Goal: Task Accomplishment & Management: Use online tool/utility

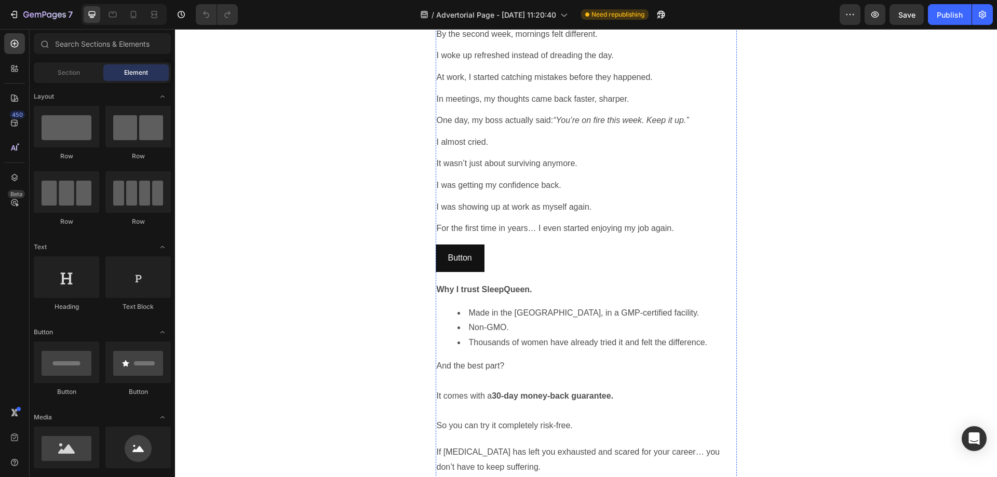
scroll to position [1298, 0]
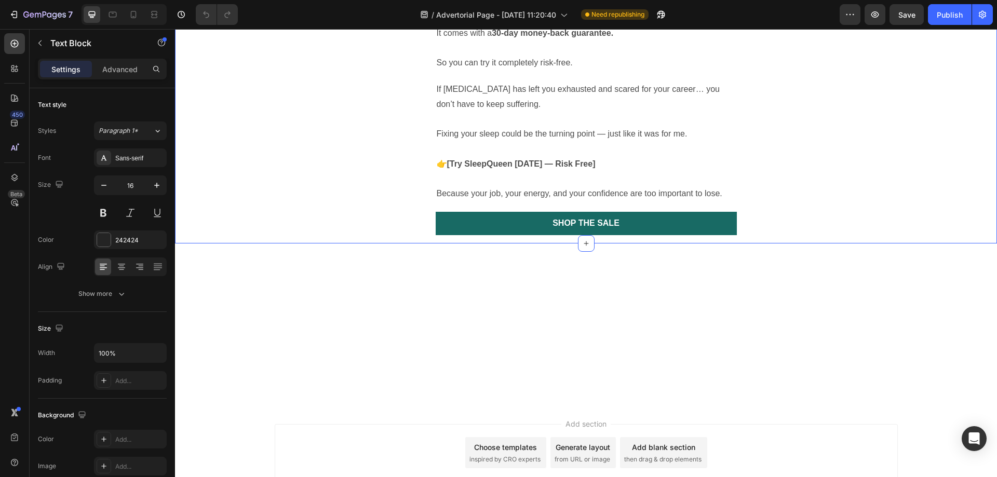
scroll to position [1870, 0]
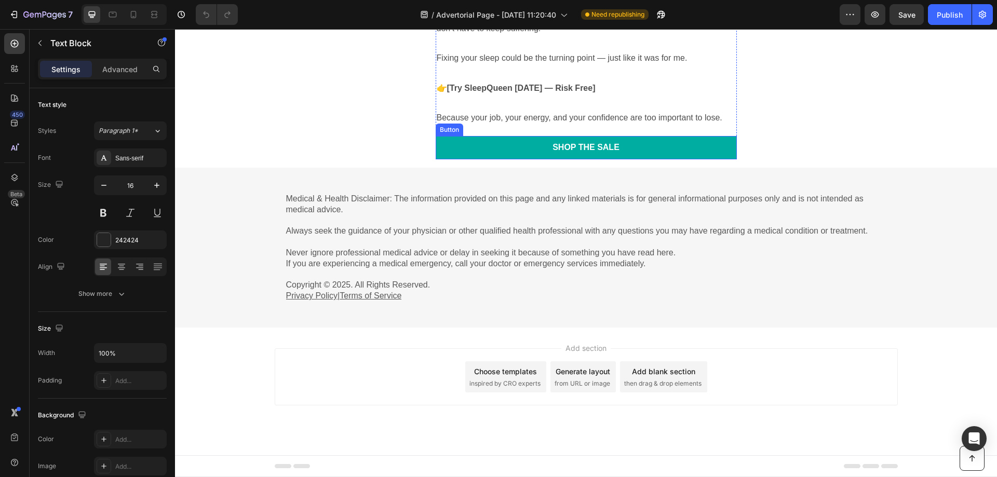
click at [623, 159] on link "Shop the Sale" at bounding box center [586, 147] width 301 height 23
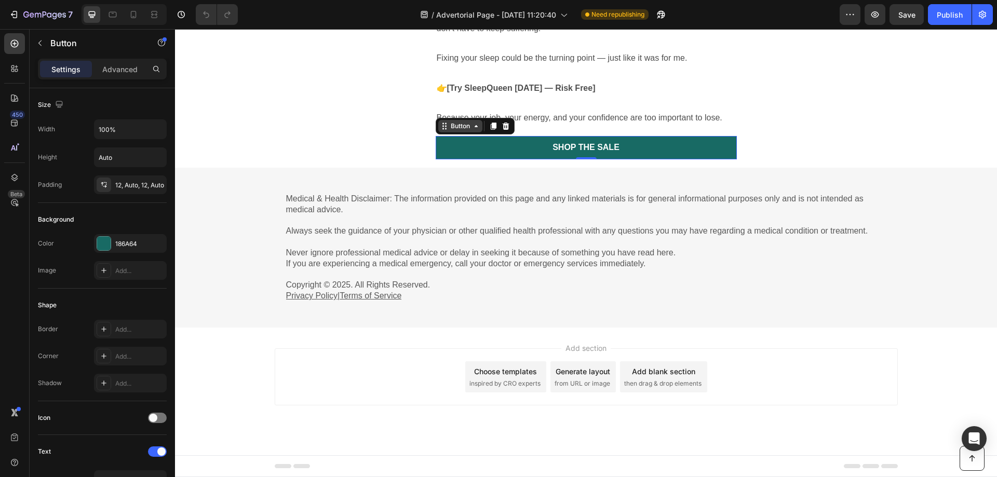
click at [458, 131] on div "Button" at bounding box center [460, 126] width 23 height 9
click at [438, 132] on div "Button" at bounding box center [460, 126] width 44 height 12
click at [476, 132] on div "Button" at bounding box center [460, 126] width 44 height 12
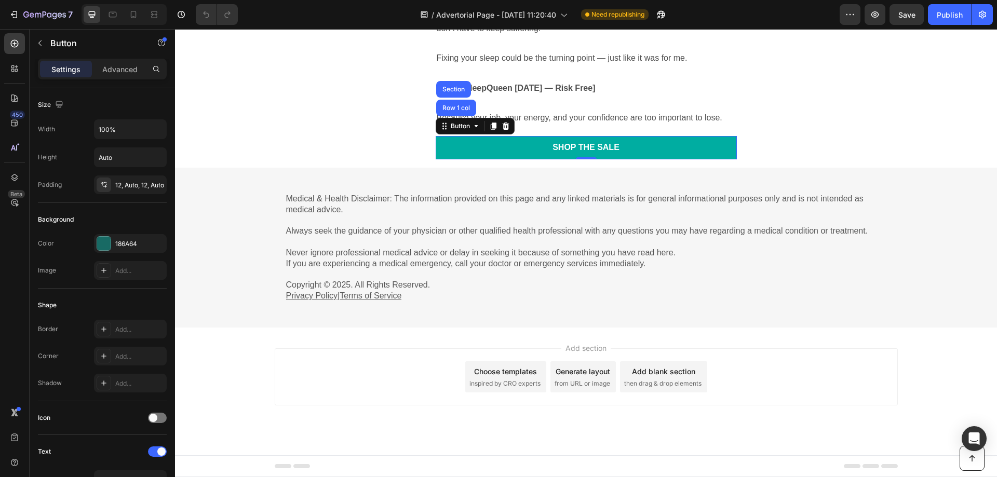
click at [507, 159] on link "Shop the Sale" at bounding box center [586, 147] width 301 height 23
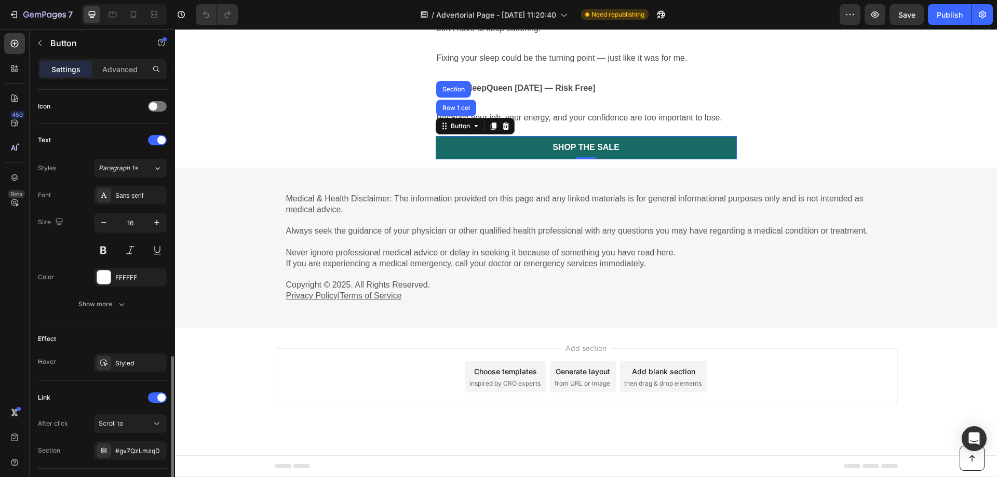
scroll to position [380, 0]
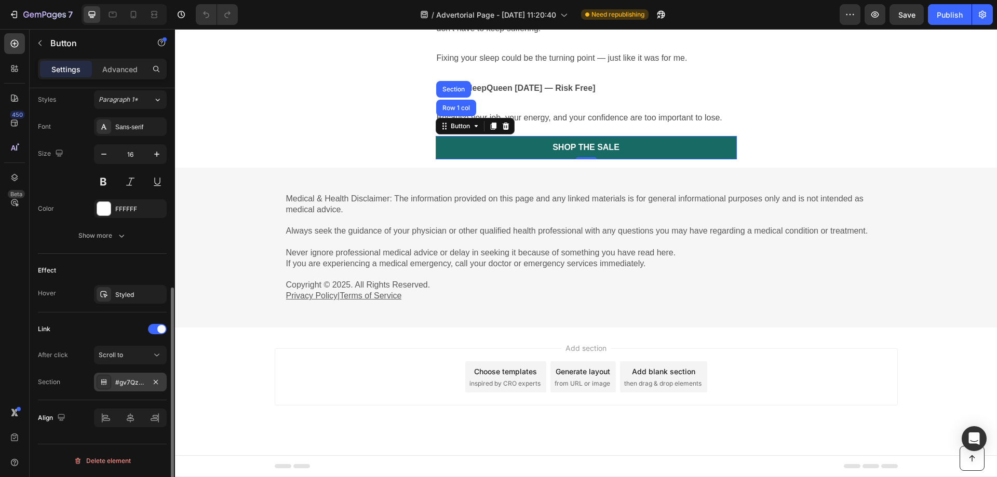
click at [142, 386] on div "#gv7QzLmzqD" at bounding box center [130, 382] width 30 height 9
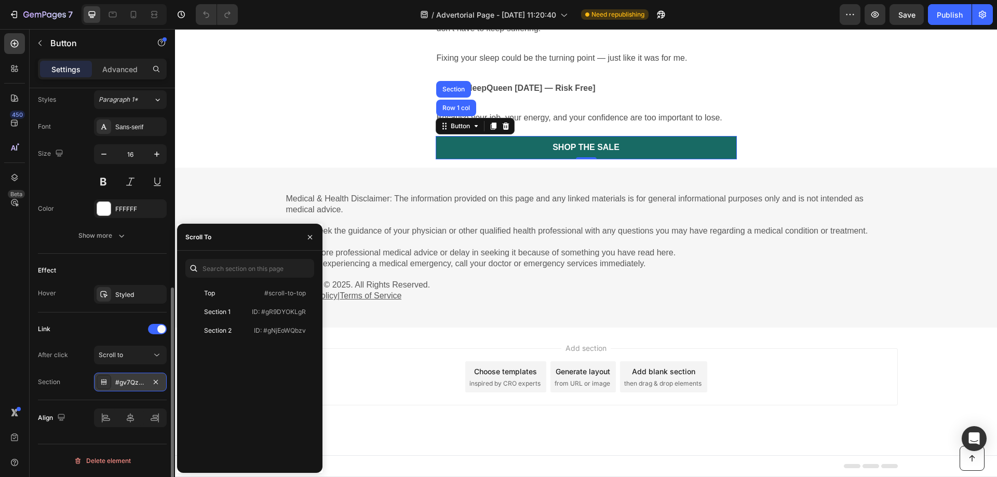
drag, startPoint x: 142, startPoint y: 386, endPoint x: 46, endPoint y: 364, distance: 98.0
click at [142, 386] on div "#gv7QzLmzqD" at bounding box center [130, 382] width 30 height 9
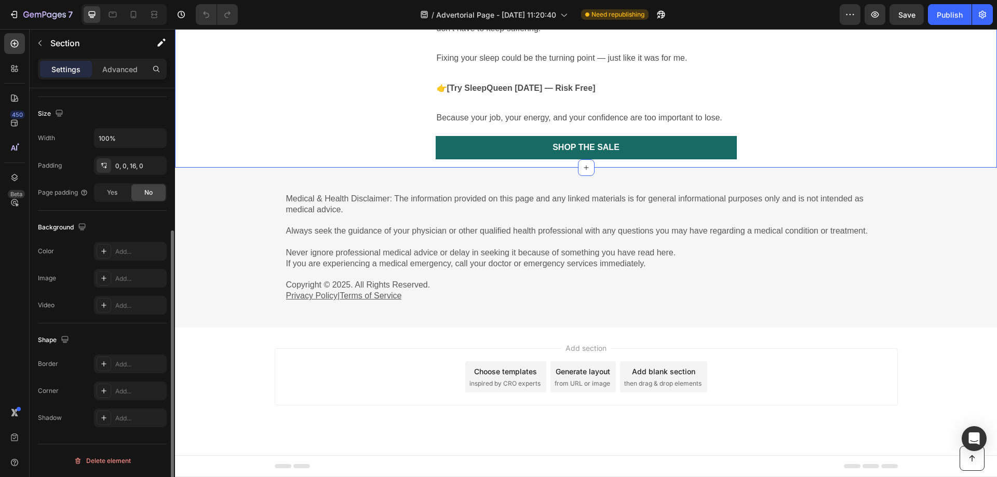
scroll to position [0, 0]
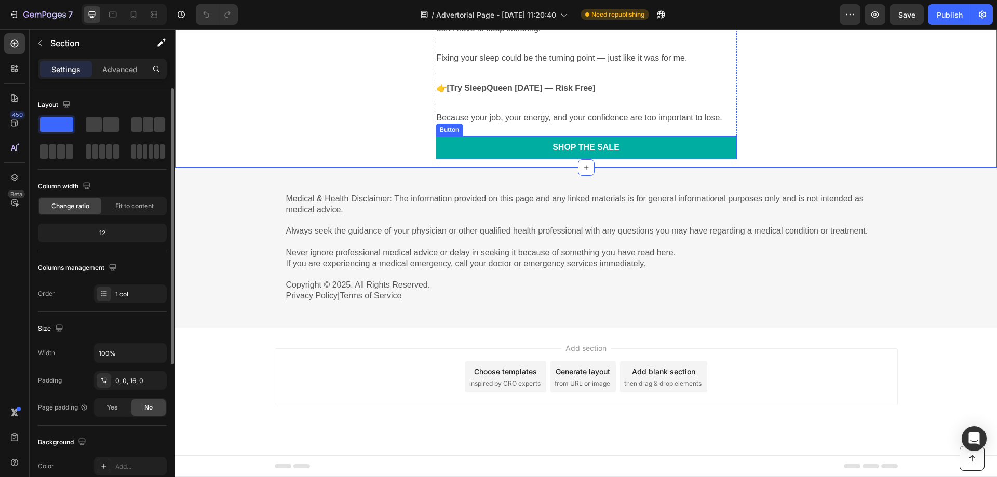
click at [672, 159] on link "Shop the Sale" at bounding box center [586, 147] width 301 height 23
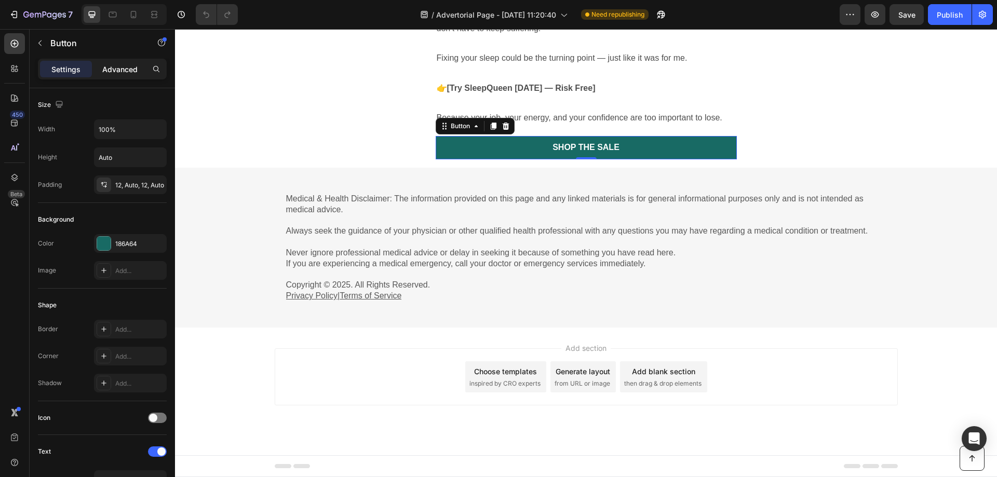
click at [114, 69] on p "Advanced" at bounding box center [119, 69] width 35 height 11
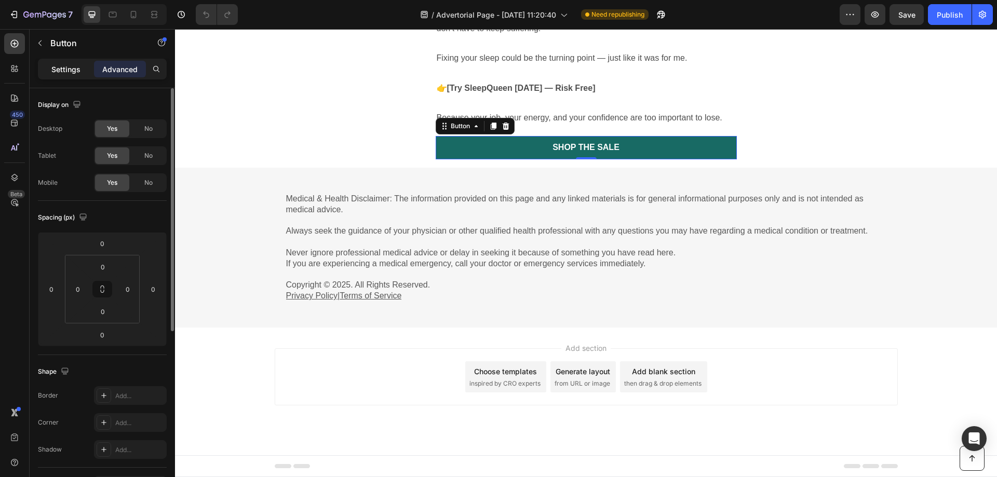
click at [71, 73] on p "Settings" at bounding box center [65, 69] width 29 height 11
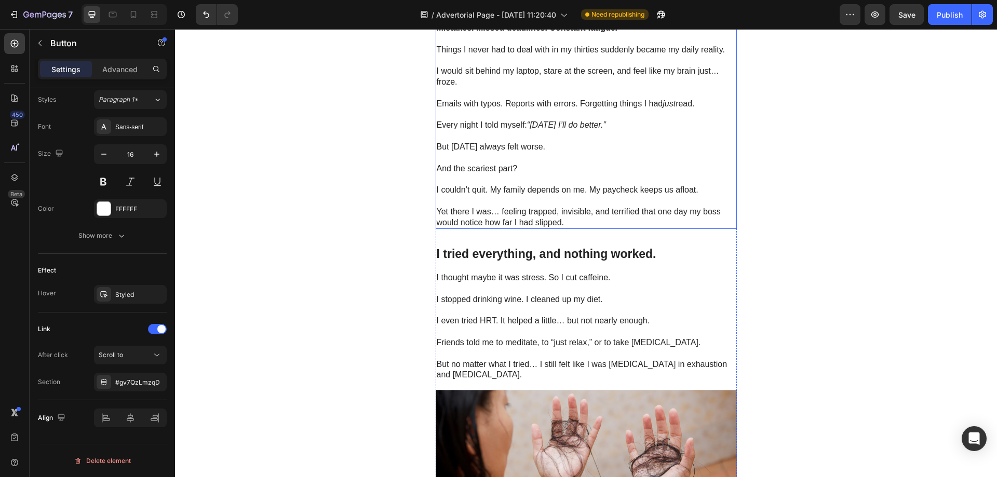
scroll to position [208, 0]
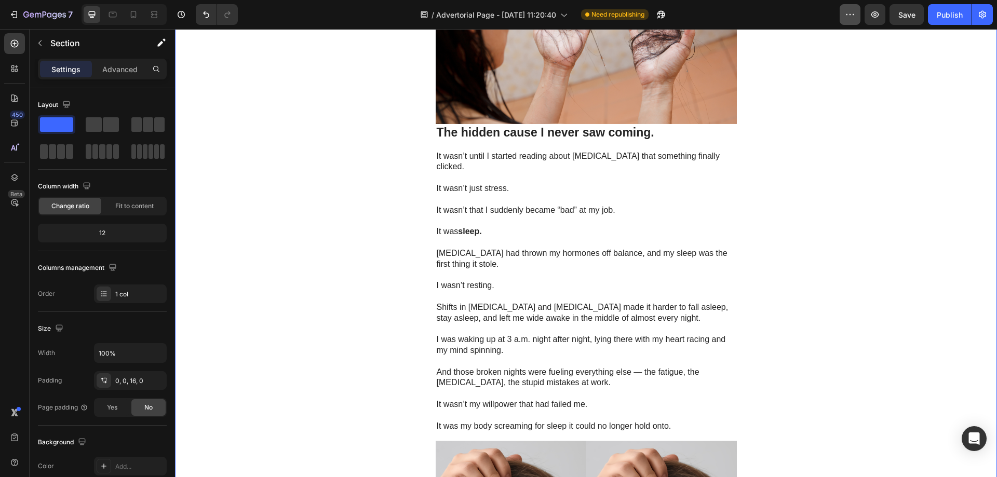
scroll to position [1195, 0]
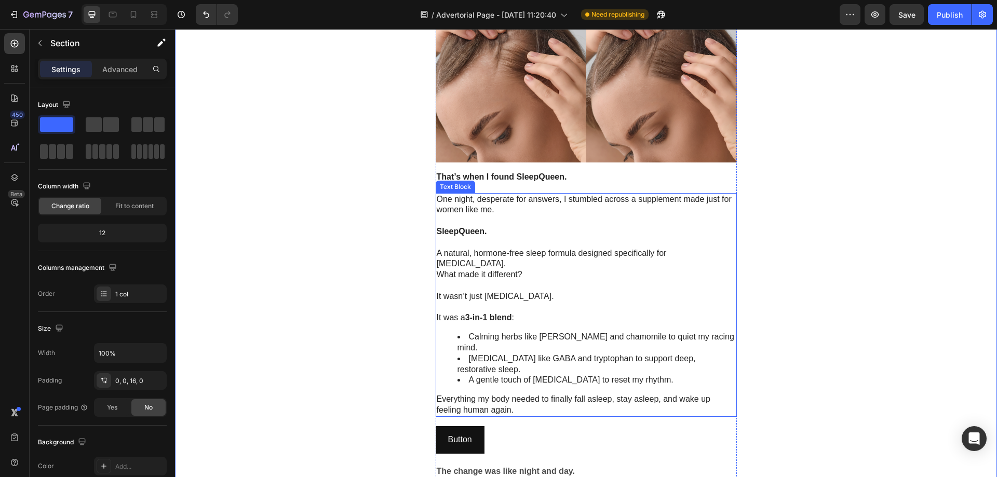
click at [486, 258] on p "A natural, hormone-free sleep formula designed specifically for perimenopause." at bounding box center [586, 259] width 299 height 22
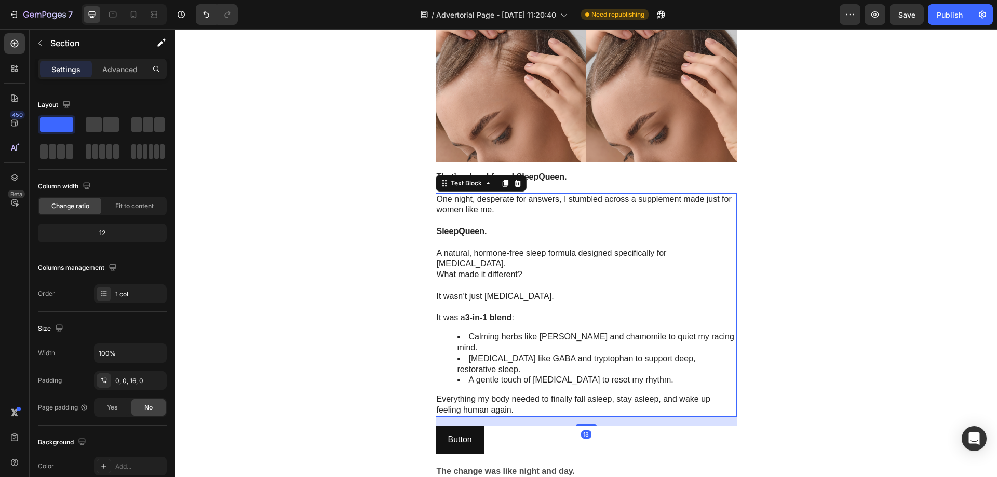
click at [486, 258] on p "A natural, hormone-free sleep formula designed specifically for perimenopause." at bounding box center [586, 259] width 299 height 22
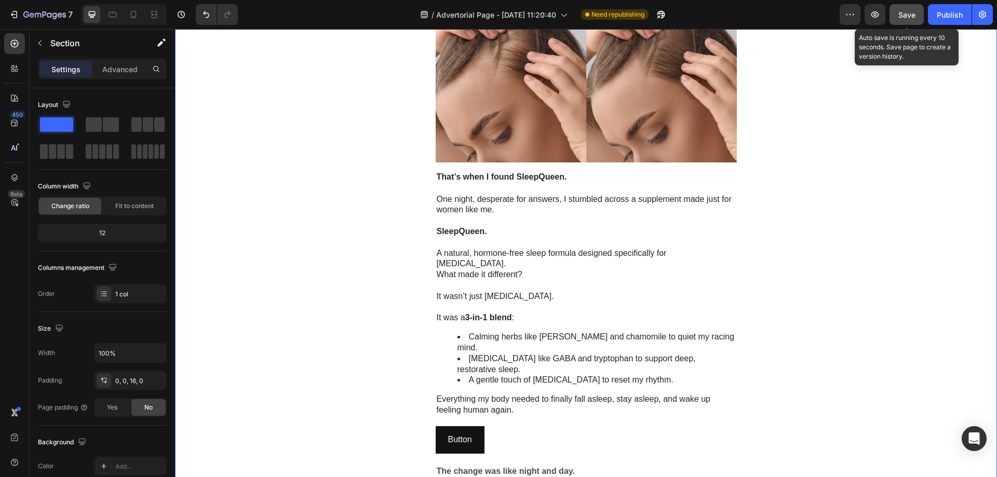
click at [910, 17] on span "Save" at bounding box center [907, 14] width 17 height 9
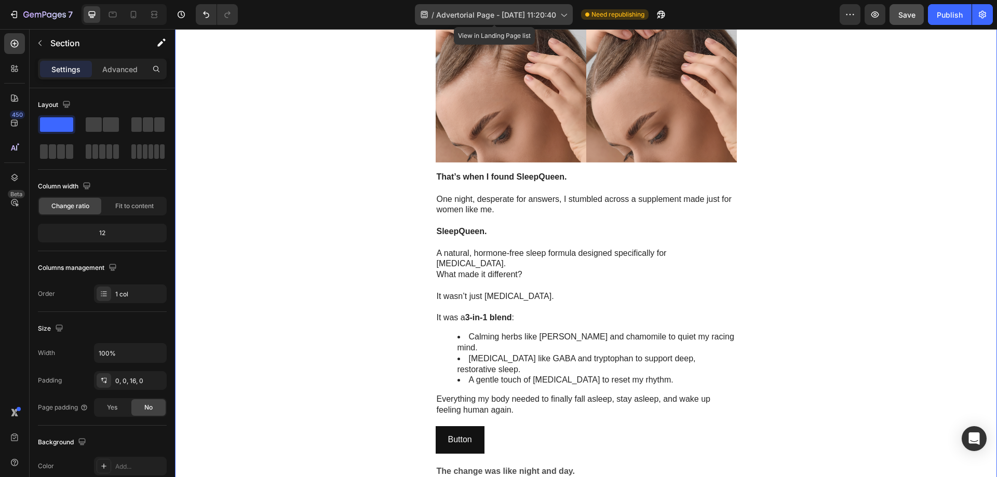
click at [422, 11] on icon at bounding box center [424, 14] width 7 height 7
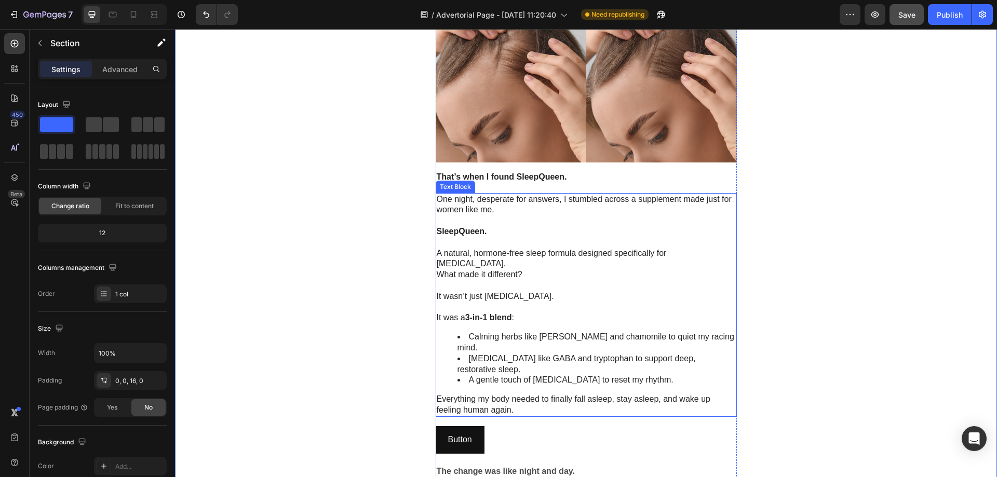
click at [532, 254] on p "A natural, hormone-free sleep formula designed specifically for perimenopause." at bounding box center [586, 259] width 299 height 22
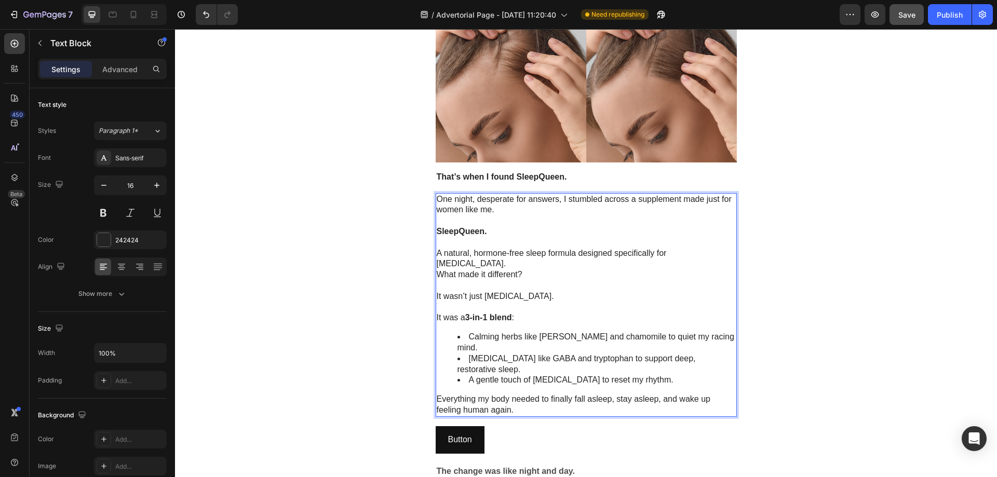
click at [437, 250] on p "A natural, hormone-free sleep formula designed specifically for perimenopause." at bounding box center [586, 259] width 299 height 22
click at [437, 255] on p "A natural, hormone-free sleep formula designed specifically for perimenopause." at bounding box center [586, 259] width 299 height 22
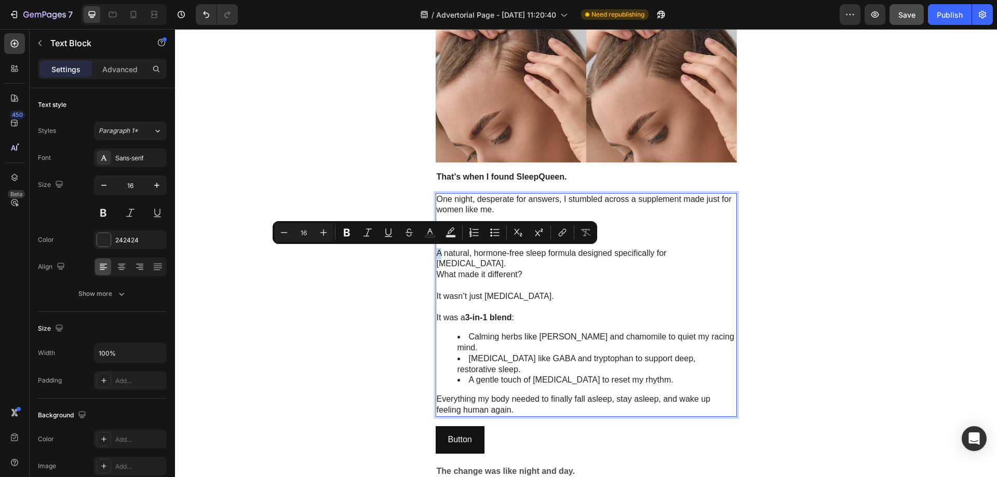
click at [437, 254] on p "A natural, hormone-free sleep formula designed specifically for perimenopause." at bounding box center [586, 259] width 299 height 22
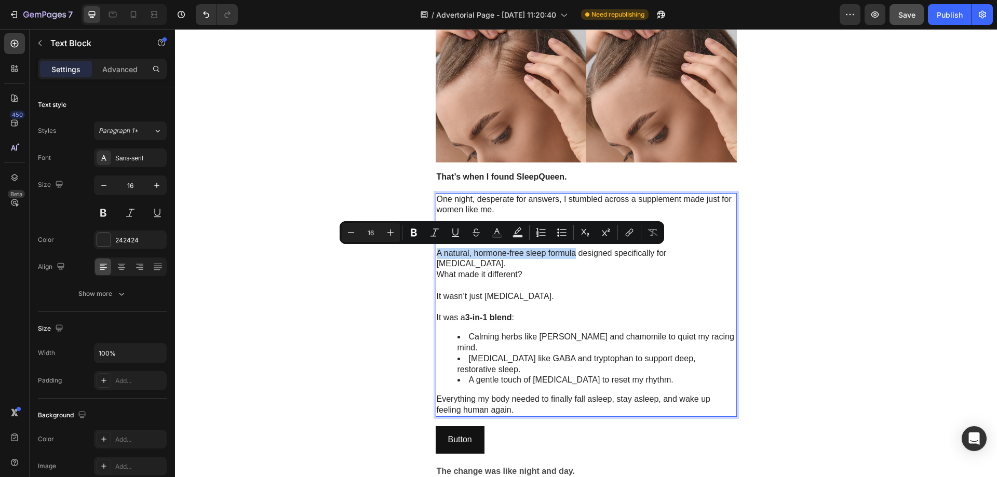
drag, startPoint x: 435, startPoint y: 254, endPoint x: 571, endPoint y: 255, distance: 136.6
click at [571, 255] on p "A natural, hormone-free sleep formula designed specifically for perimenopause." at bounding box center [586, 259] width 299 height 22
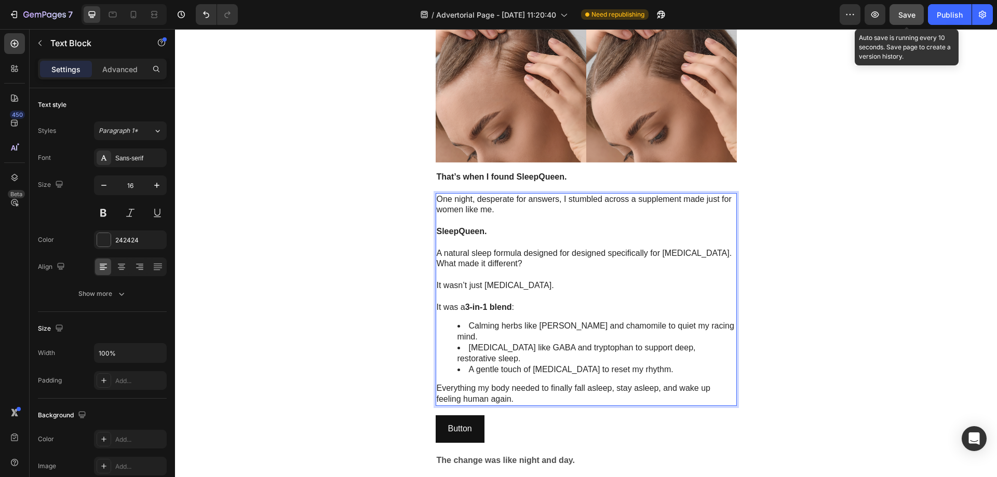
click at [897, 18] on button "Save" at bounding box center [907, 14] width 34 height 21
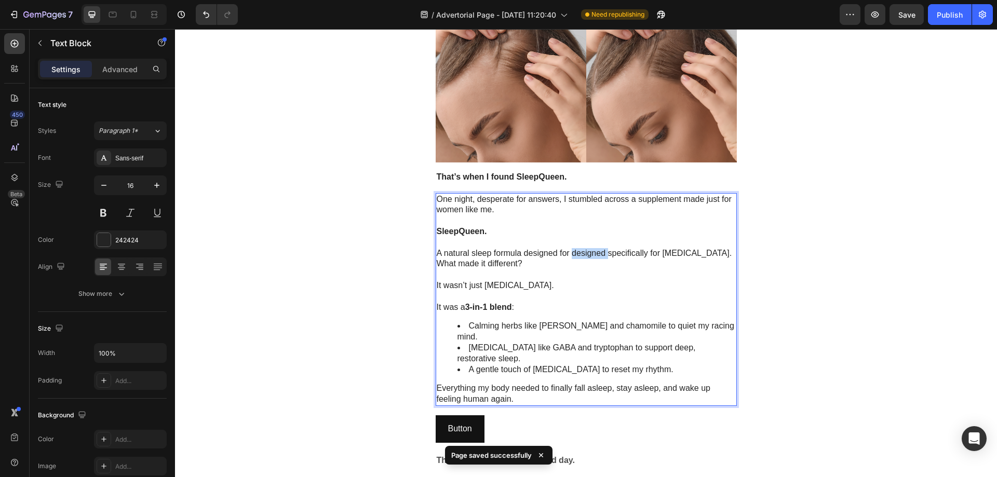
click at [575, 253] on p "A natural sleep formula designed for designed specifically for perimenopause." at bounding box center [586, 253] width 299 height 11
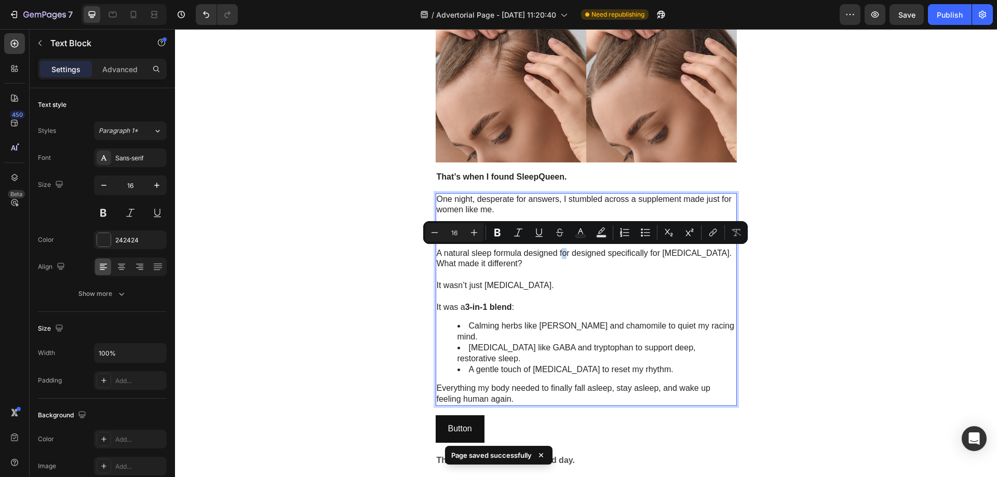
click at [561, 253] on p "A natural sleep formula designed for designed specifically for perimenopause." at bounding box center [586, 253] width 299 height 11
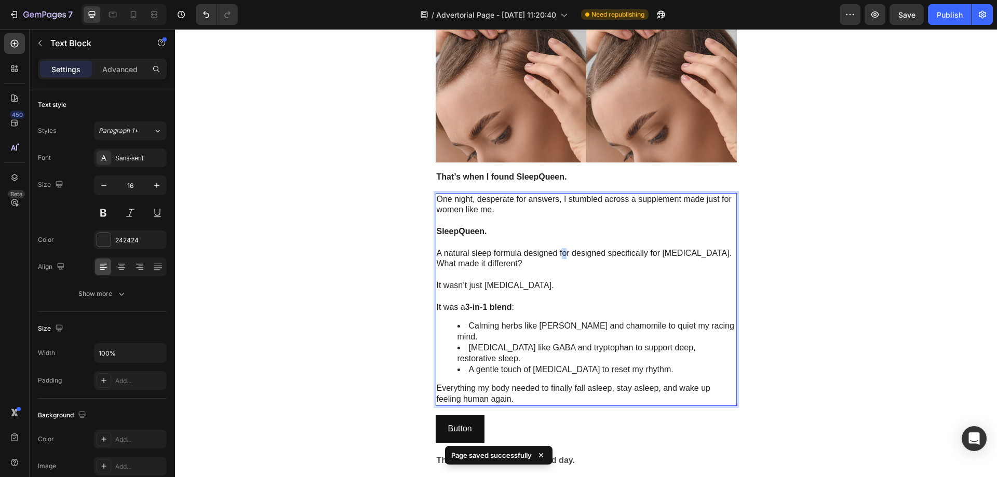
click at [561, 253] on p "A natural sleep formula designed for designed specifically for perimenopause." at bounding box center [586, 253] width 299 height 11
click at [583, 257] on p "A natural sleep formula designed for designed specifically for perimenopause." at bounding box center [586, 253] width 299 height 11
click at [608, 253] on p "A natural sleep formula designed specifically for [MEDICAL_DATA]." at bounding box center [586, 253] width 299 height 11
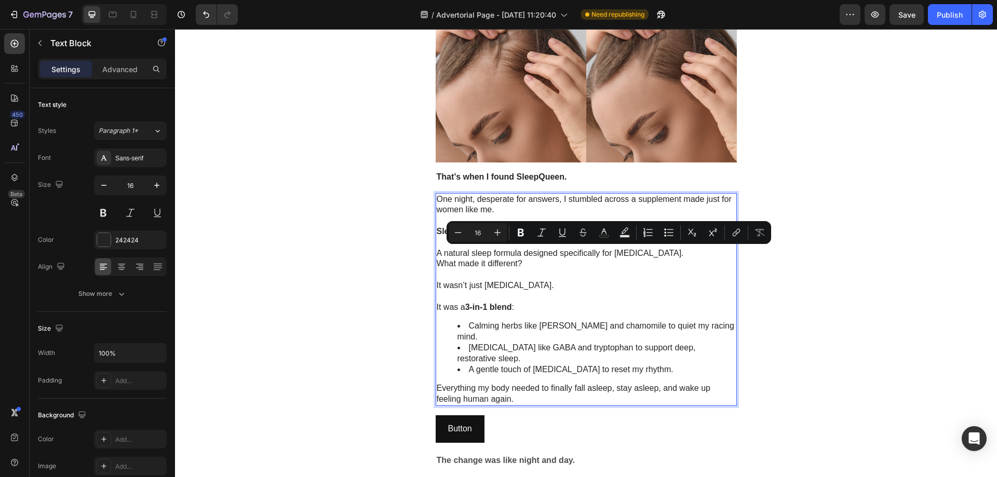
click at [613, 255] on p "A natural sleep formula designed specifically for [MEDICAL_DATA]." at bounding box center [586, 253] width 299 height 11
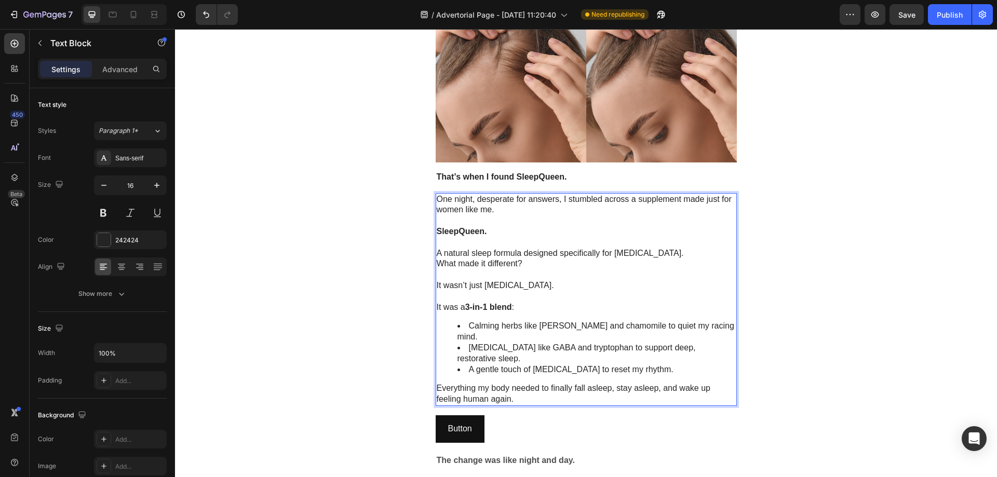
click at [611, 258] on p "A natural sleep formula designed specifically for [MEDICAL_DATA]." at bounding box center [586, 253] width 299 height 11
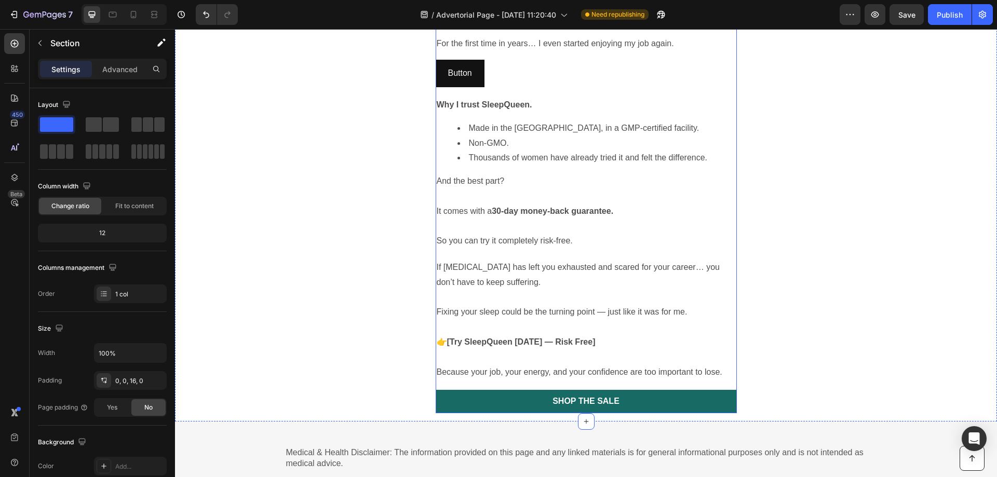
scroll to position [1974, 0]
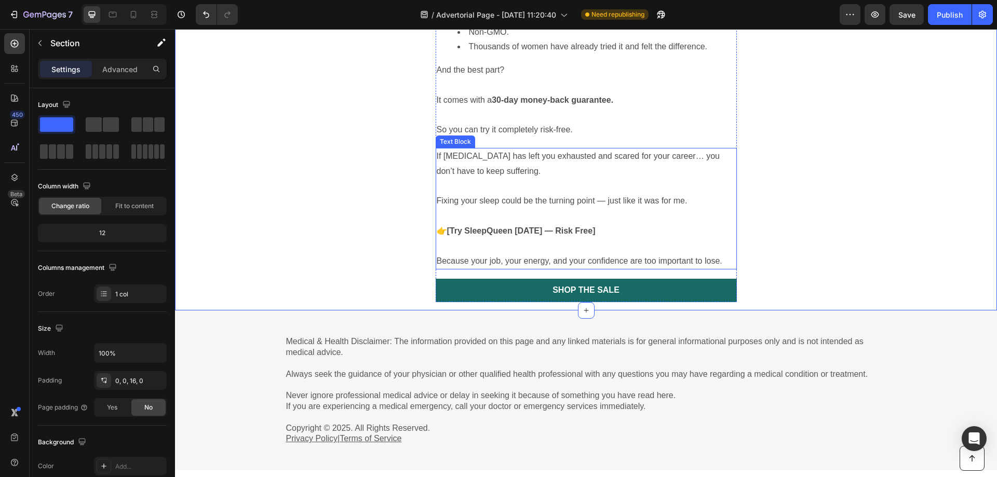
click at [559, 226] on strong "[Try SleepQueen [DATE] — Risk Free]" at bounding box center [521, 230] width 149 height 9
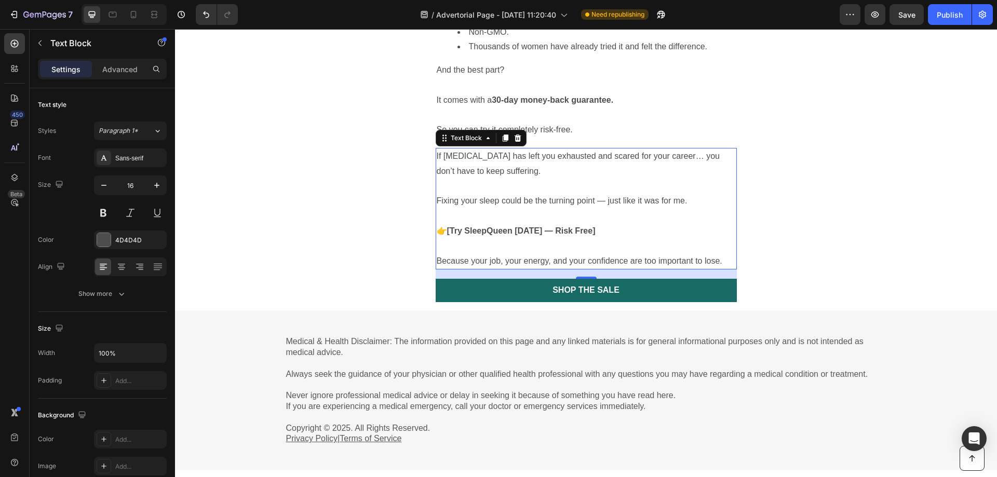
click at [532, 226] on p "👉 [Try SleepQueen [DATE] — Risk Free]" at bounding box center [586, 231] width 299 height 15
click at [609, 224] on p "👉 [Try SleepQueen [DATE] — Risk Free]" at bounding box center [586, 231] width 299 height 15
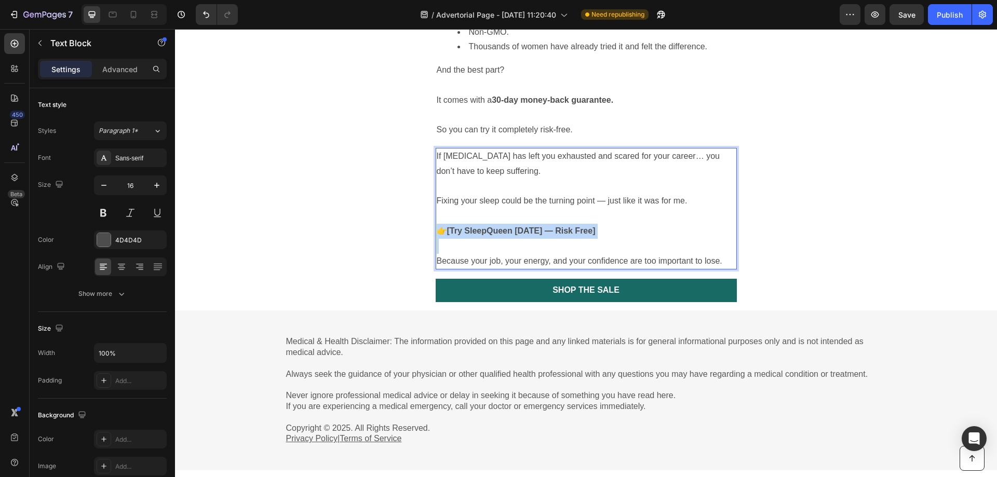
click at [609, 224] on p "👉 [Try SleepQueen [DATE] — Risk Free]" at bounding box center [586, 231] width 299 height 15
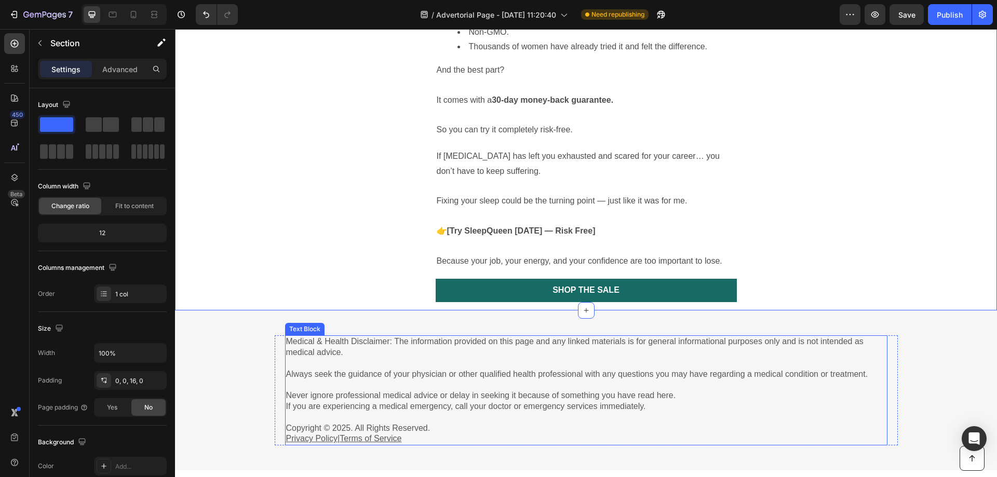
click at [598, 367] on p "Medical & Health Disclaimer: The information provided on this page and any link…" at bounding box center [586, 369] width 600 height 65
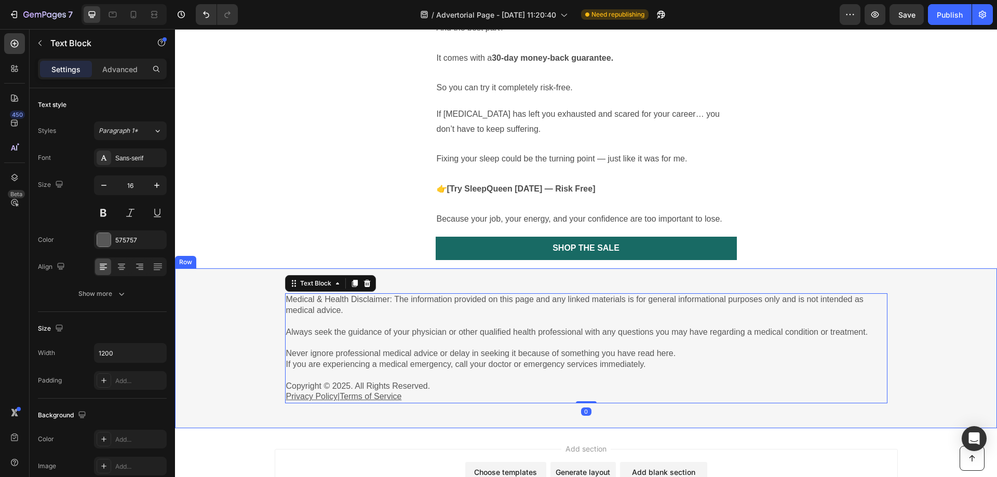
scroll to position [2106, 0]
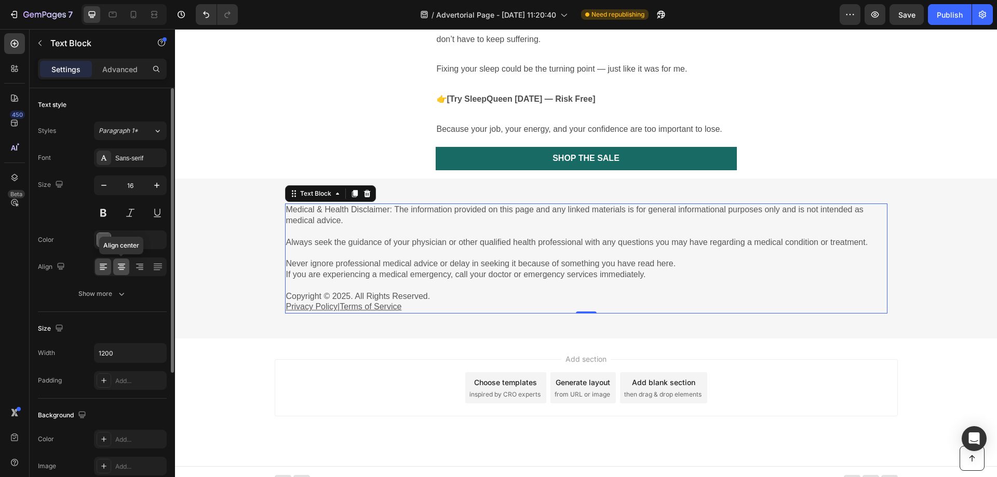
click at [116, 269] on icon at bounding box center [121, 267] width 10 height 10
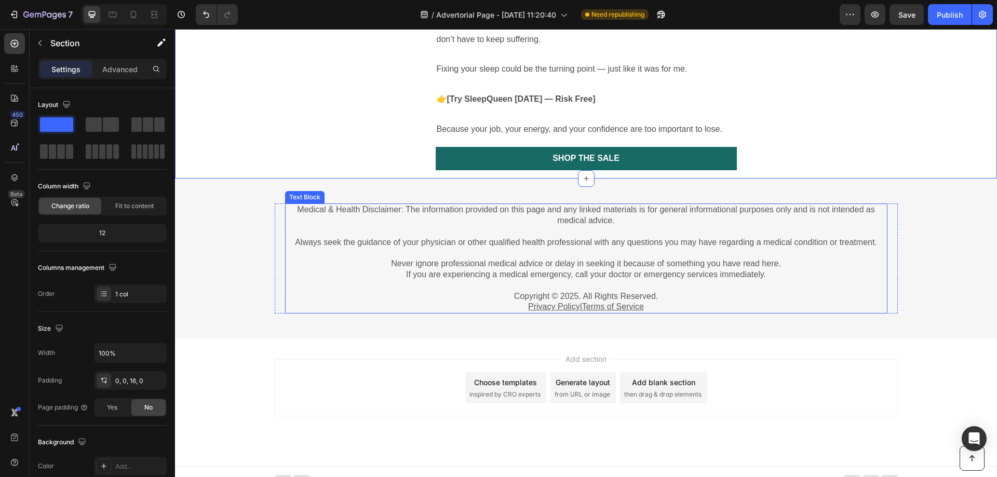
click at [688, 291] on p "Copyright © 2025. All Rights Reserved." at bounding box center [586, 296] width 600 height 11
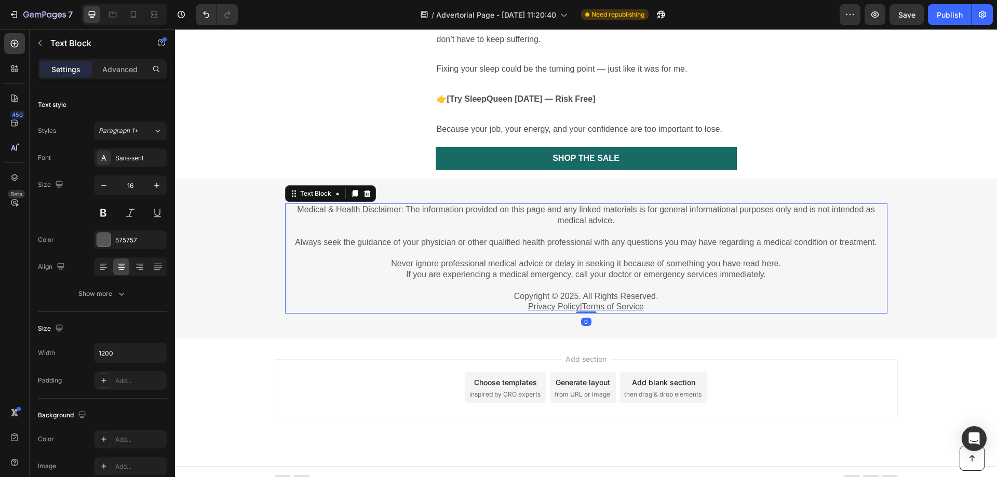
click at [688, 291] on p "Copyright © 2025. All Rights Reserved." at bounding box center [586, 296] width 600 height 11
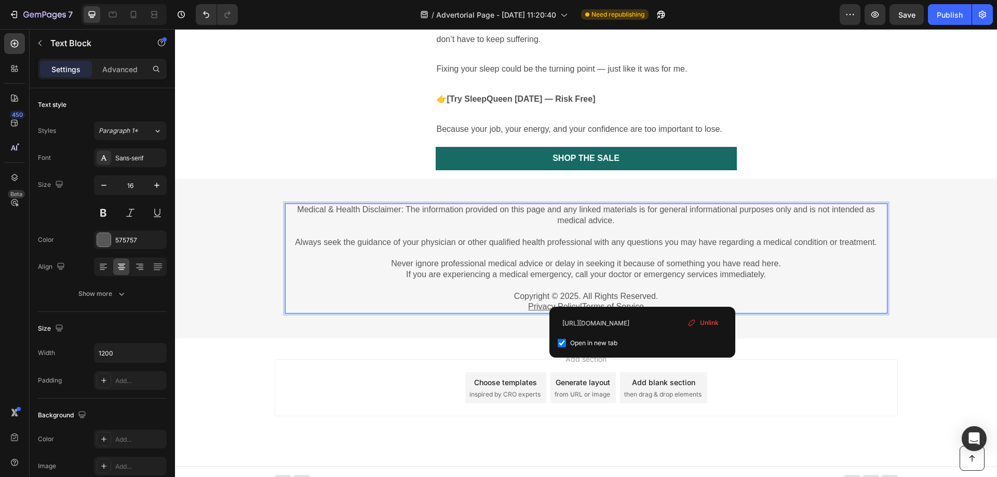
click at [668, 302] on p "Privacy Policy | Terms of Service" at bounding box center [586, 307] width 600 height 11
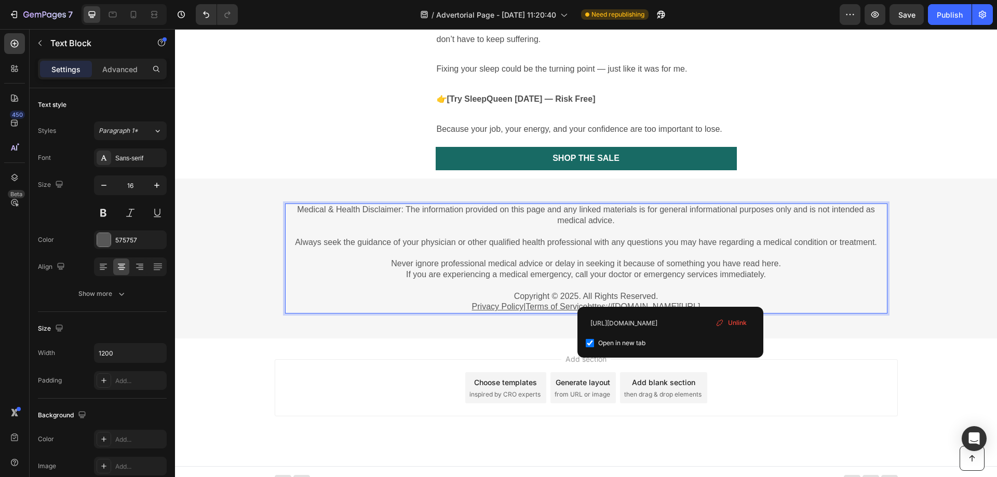
drag, startPoint x: 672, startPoint y: 295, endPoint x: 641, endPoint y: 296, distance: 30.1
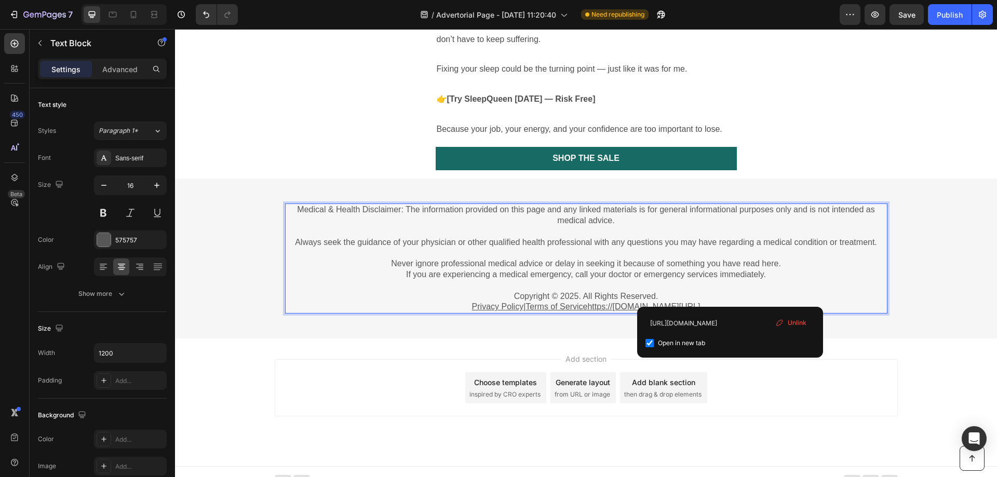
click at [756, 302] on p "Privacy Policy | Terms of Servicehttps://sleep-queen.com/pages/terms-of-service" at bounding box center [586, 307] width 600 height 11
click at [891, 204] on div "Medical & Health Disclaimer: The information provided on this page and any link…" at bounding box center [586, 259] width 623 height 110
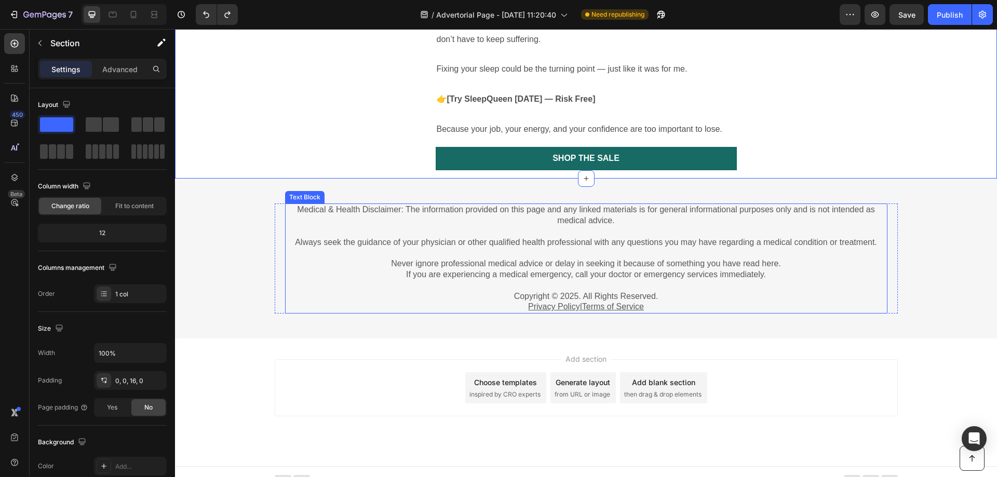
click at [626, 302] on u "Terms of Service" at bounding box center [613, 306] width 62 height 9
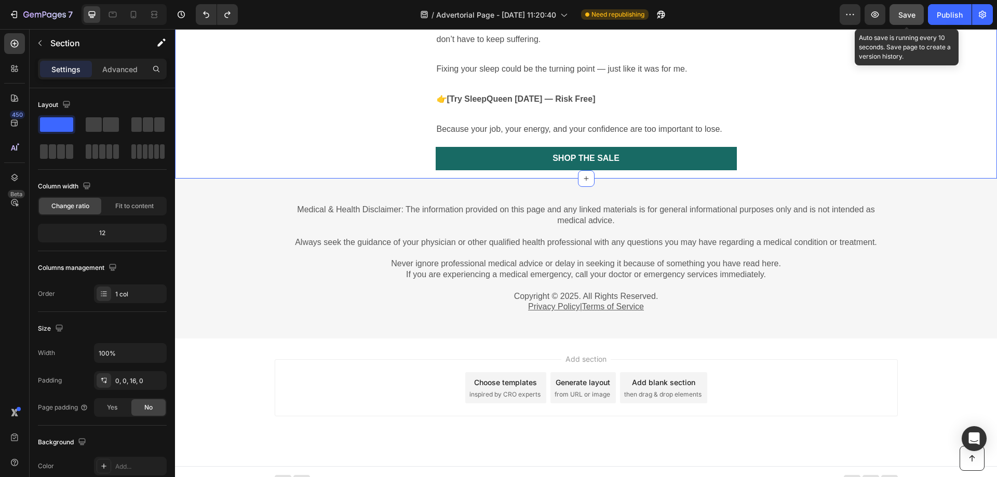
click at [905, 22] on button "Save" at bounding box center [907, 14] width 34 height 21
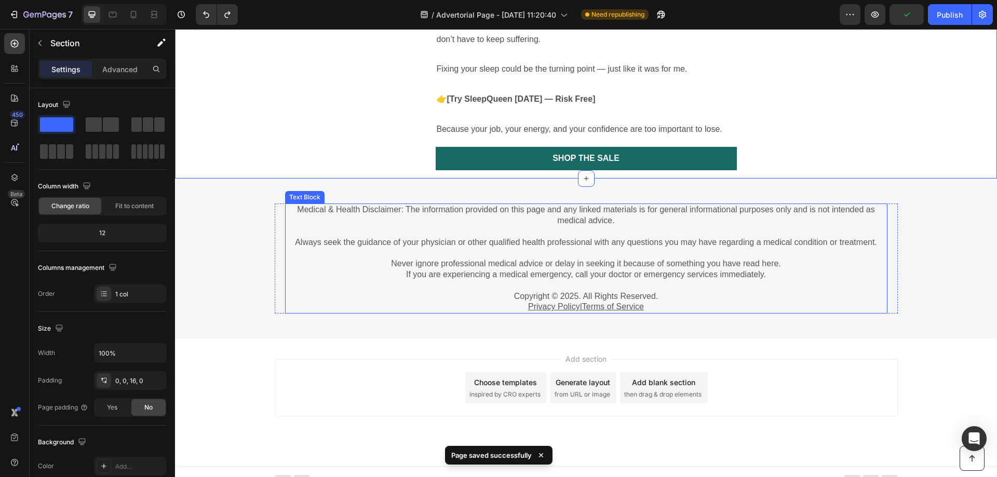
scroll to position [2054, 0]
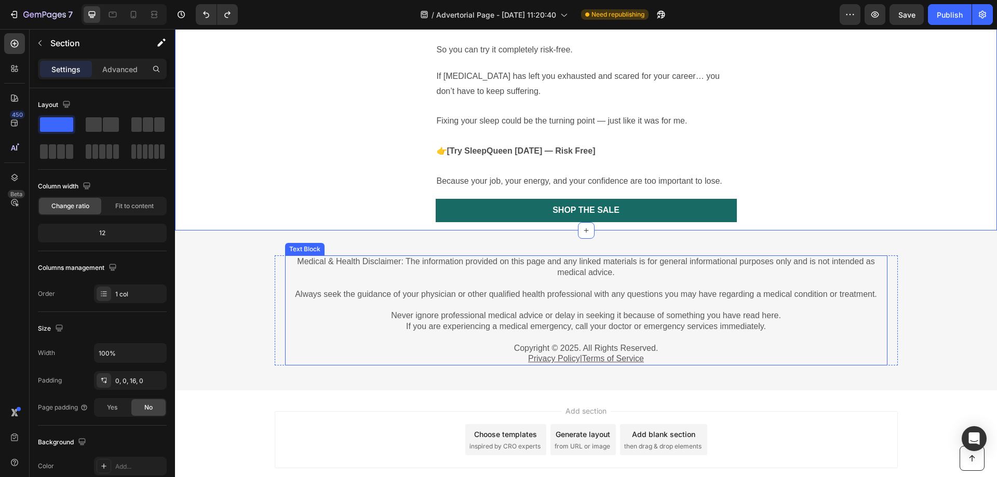
click at [564, 280] on p "Medical & Health Disclaimer: The information provided on this page and any link…" at bounding box center [586, 289] width 600 height 65
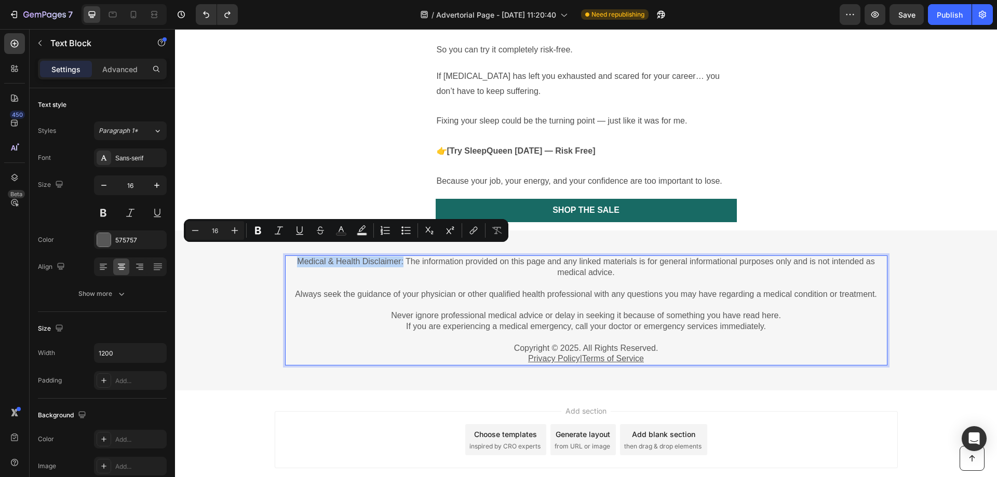
drag, startPoint x: 398, startPoint y: 250, endPoint x: 296, endPoint y: 250, distance: 102.3
click at [296, 257] on p "Medical & Health Disclaimer: The information provided on this page and any link…" at bounding box center [586, 289] width 600 height 65
click at [592, 321] on p "If you are experiencing a medical emergency, call your doctor or emergency serv…" at bounding box center [586, 326] width 600 height 11
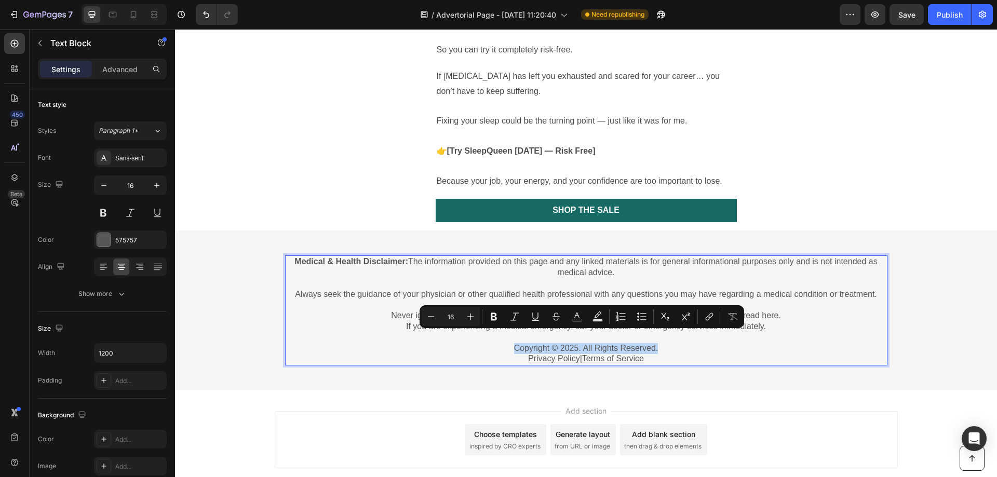
drag, startPoint x: 648, startPoint y: 336, endPoint x: 510, endPoint y: 333, distance: 138.2
click at [510, 343] on p "Copyright © 2025. All Rights Reserved." at bounding box center [586, 348] width 600 height 11
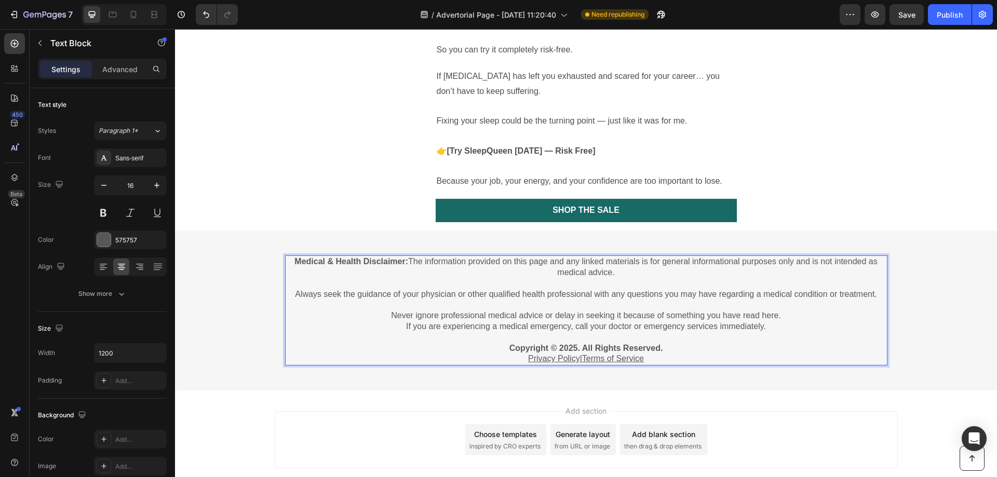
click at [841, 295] on p "Medical & Health Disclaimer: The information provided on this page and any link…" at bounding box center [586, 289] width 600 height 65
click at [897, 10] on button "Save" at bounding box center [907, 14] width 34 height 21
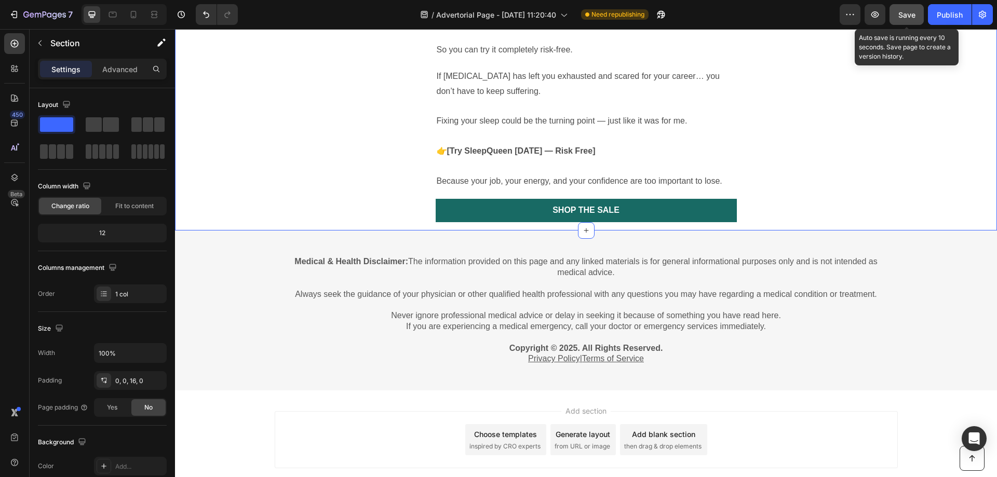
click at [916, 17] on button "Save" at bounding box center [907, 14] width 34 height 21
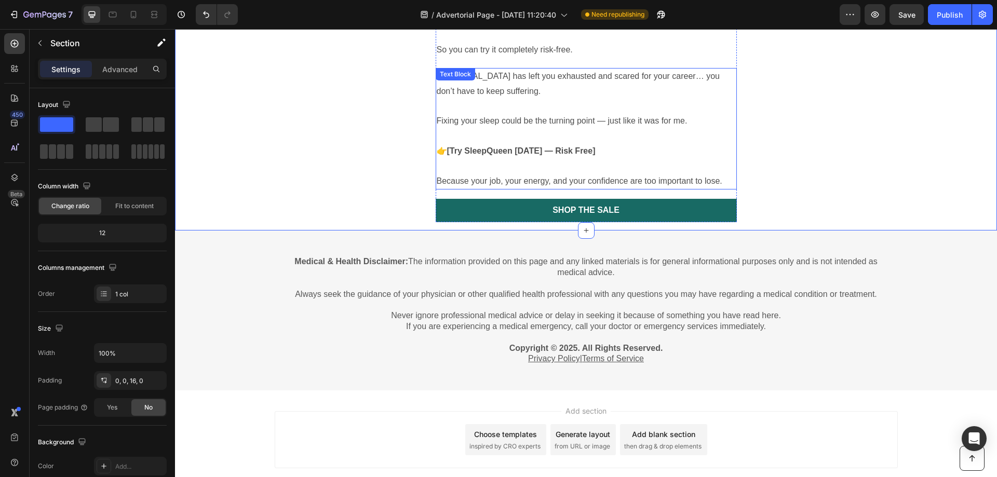
click at [637, 159] on p "Rich Text Editor. Editing area: main" at bounding box center [586, 166] width 299 height 15
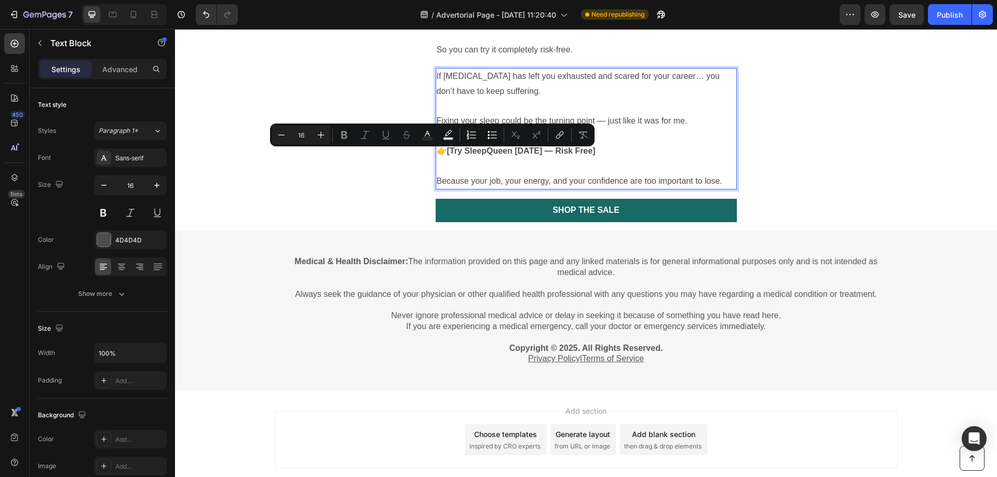
click at [638, 174] on p "Because your job, your energy, and your confidence are too important to lose." at bounding box center [586, 181] width 299 height 15
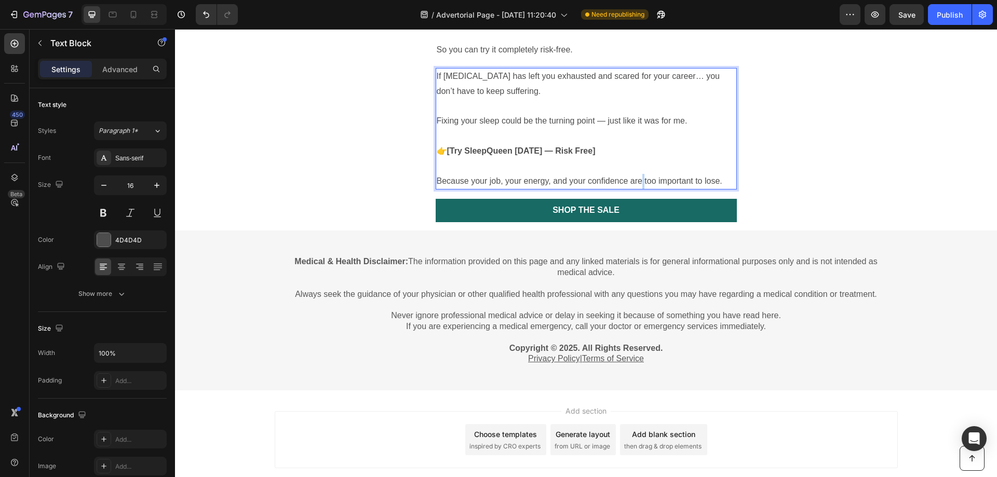
click at [638, 174] on p "Because your job, your energy, and your confidence are too important to lose." at bounding box center [586, 181] width 299 height 15
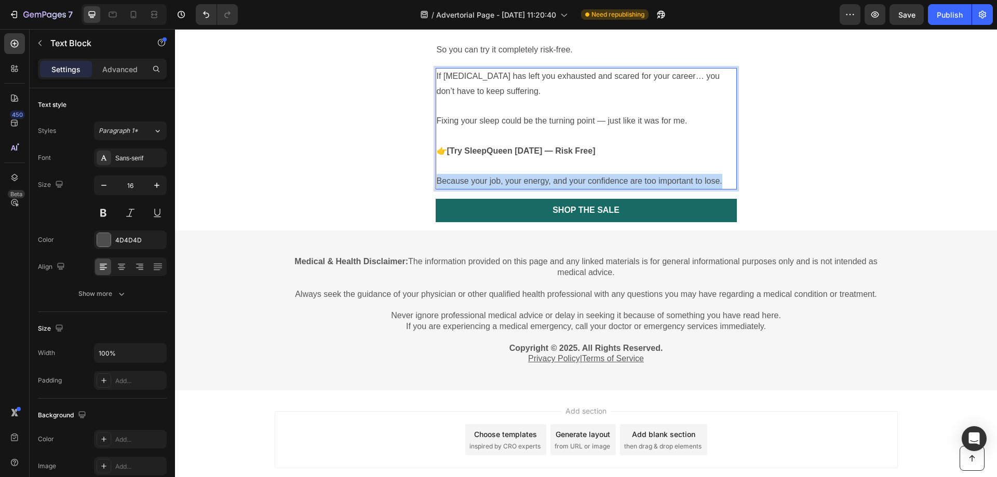
click at [638, 174] on p "Because your job, your energy, and your confidence are too important to lose." at bounding box center [586, 181] width 299 height 15
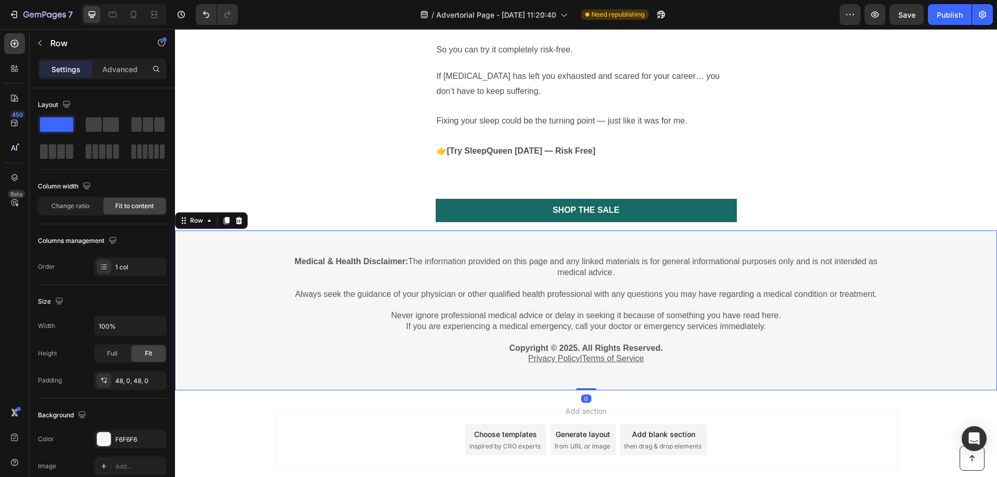
click at [583, 231] on div "Medical & Health Disclaimer: The information provided on this page and any link…" at bounding box center [586, 311] width 822 height 160
click at [584, 226] on icon at bounding box center [586, 230] width 8 height 8
click at [17, 63] on div at bounding box center [14, 68] width 21 height 21
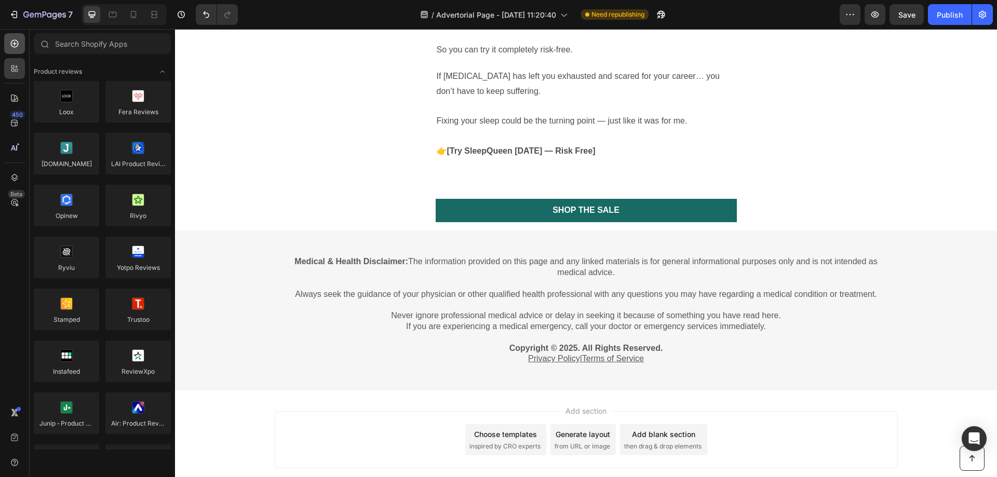
click at [17, 44] on icon at bounding box center [14, 44] width 4 height 4
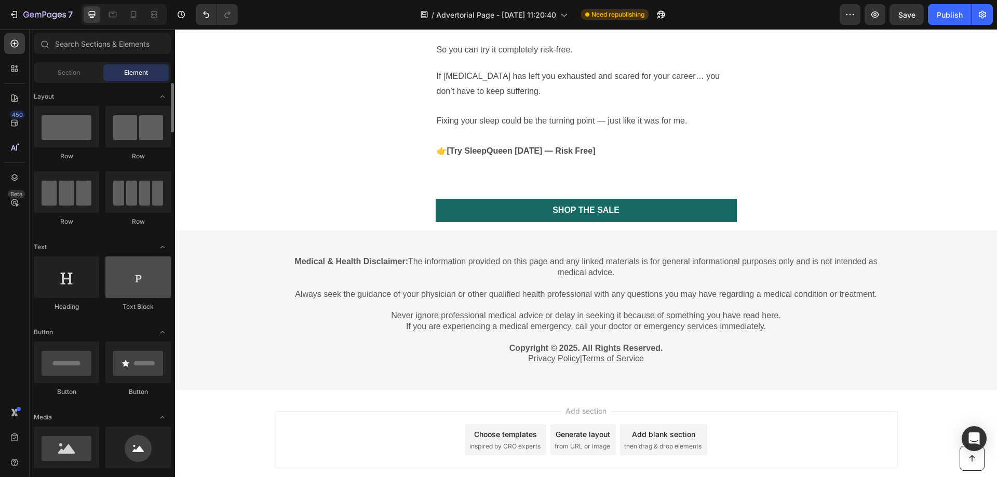
click at [158, 281] on div at bounding box center [137, 278] width 65 height 42
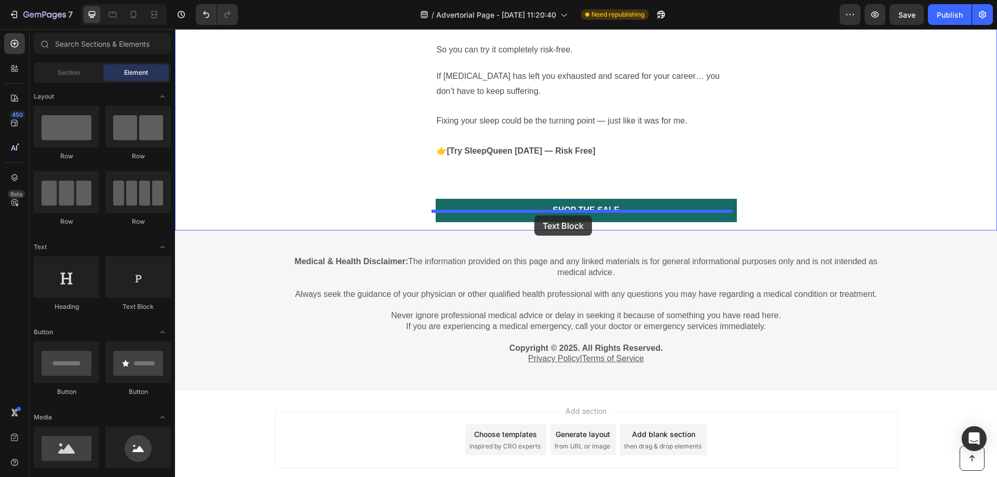
drag, startPoint x: 345, startPoint y: 308, endPoint x: 534, endPoint y: 216, distance: 210.9
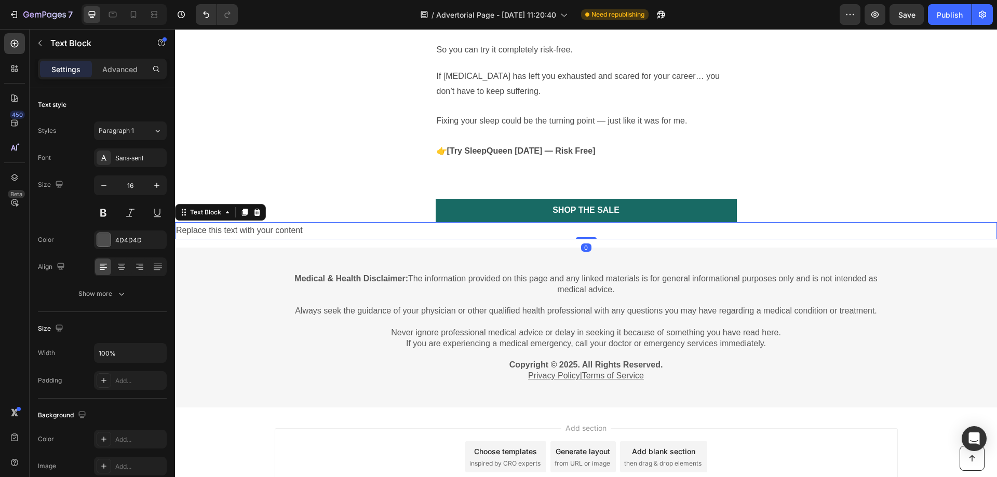
click at [537, 222] on div "Replace this text with your content" at bounding box center [586, 230] width 822 height 17
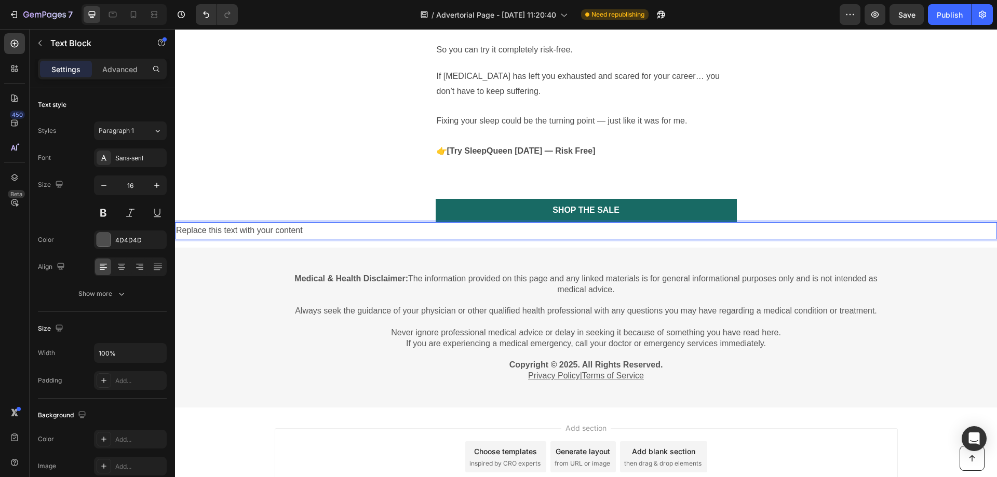
click at [537, 223] on p "Replace this text with your content" at bounding box center [586, 230] width 820 height 15
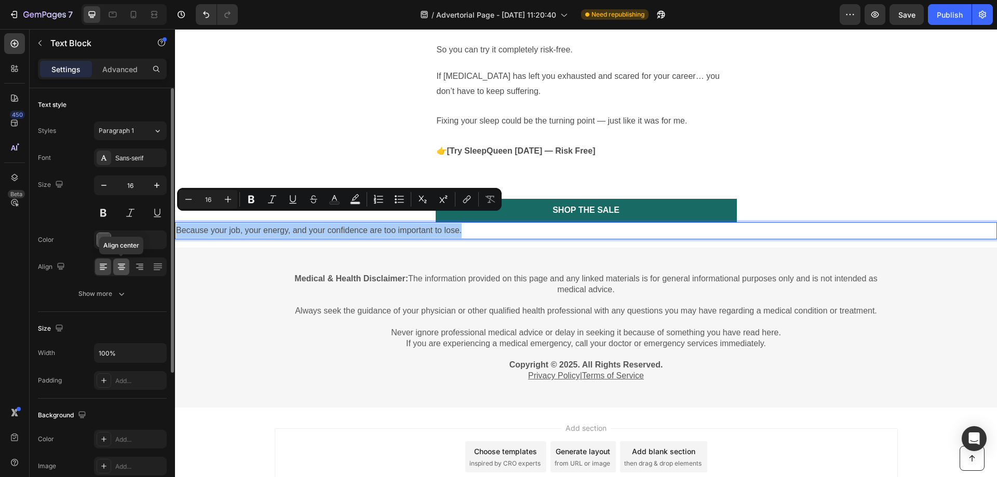
click at [122, 266] on icon at bounding box center [121, 266] width 5 height 1
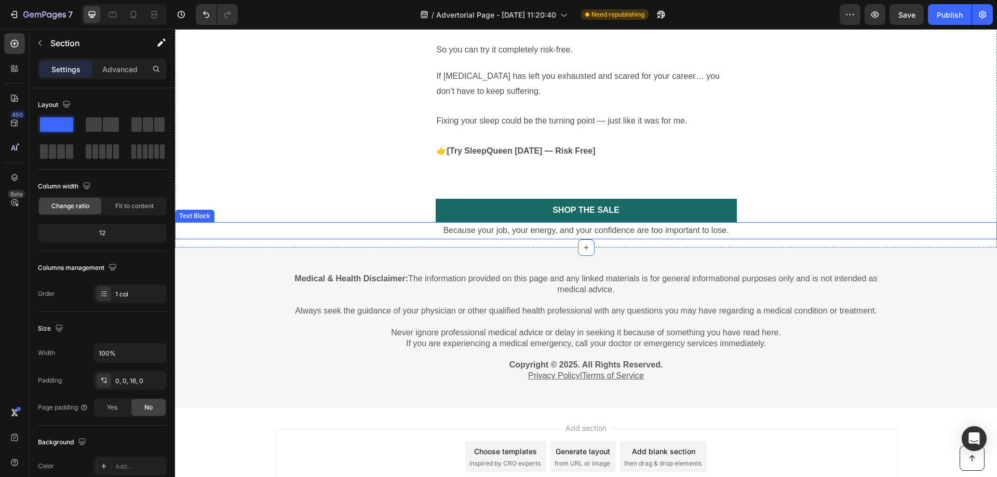
click at [700, 223] on p "Because your job, your energy, and your confidence are too important to lose." at bounding box center [586, 230] width 820 height 15
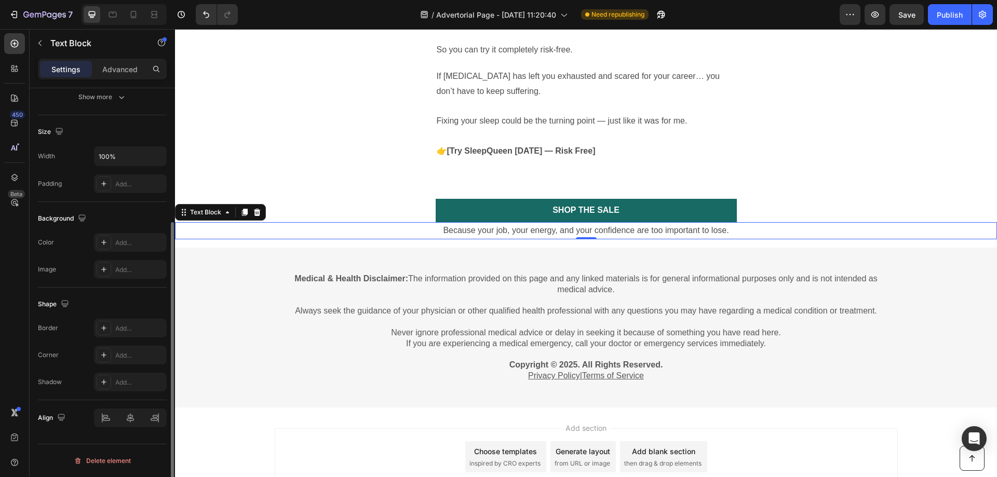
scroll to position [41, 0]
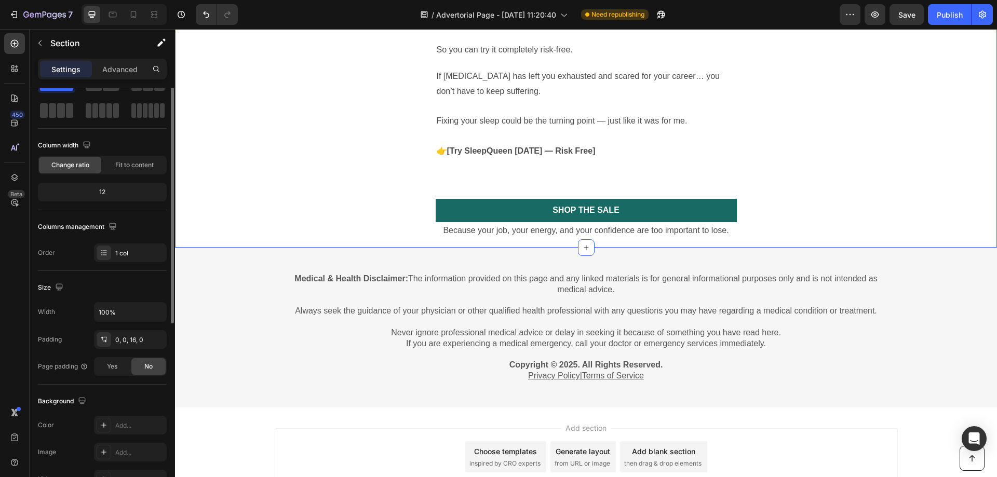
scroll to position [0, 0]
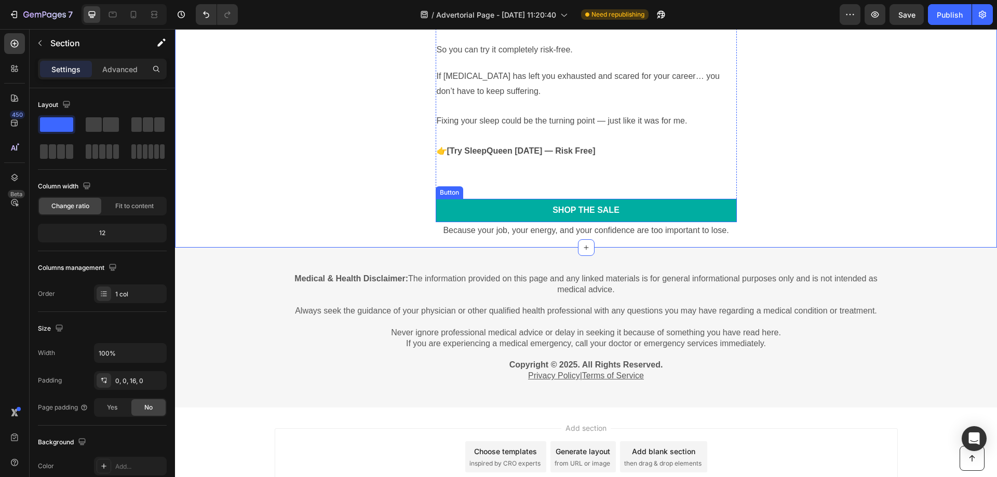
click at [716, 203] on link "Shop the Sale" at bounding box center [586, 210] width 301 height 23
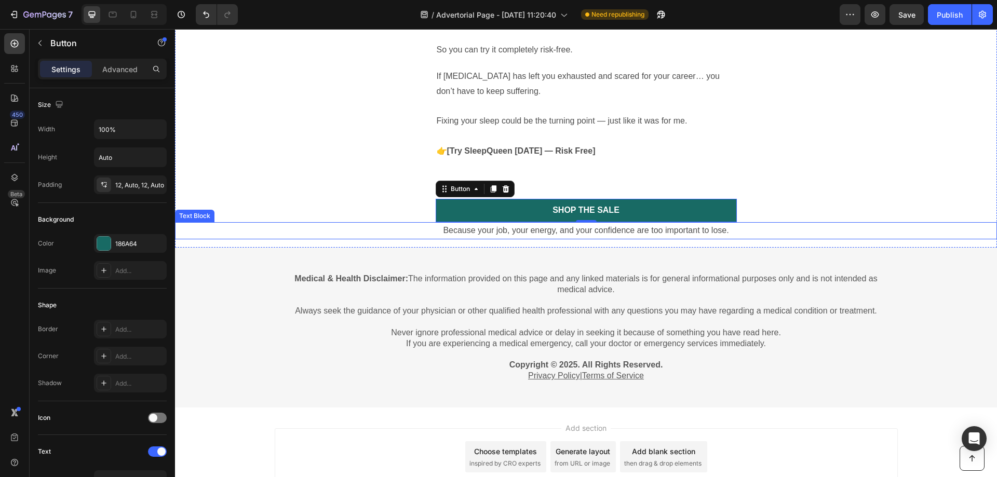
click at [468, 223] on p "Because your job, your energy, and your confidence are too important to lose." at bounding box center [586, 230] width 820 height 15
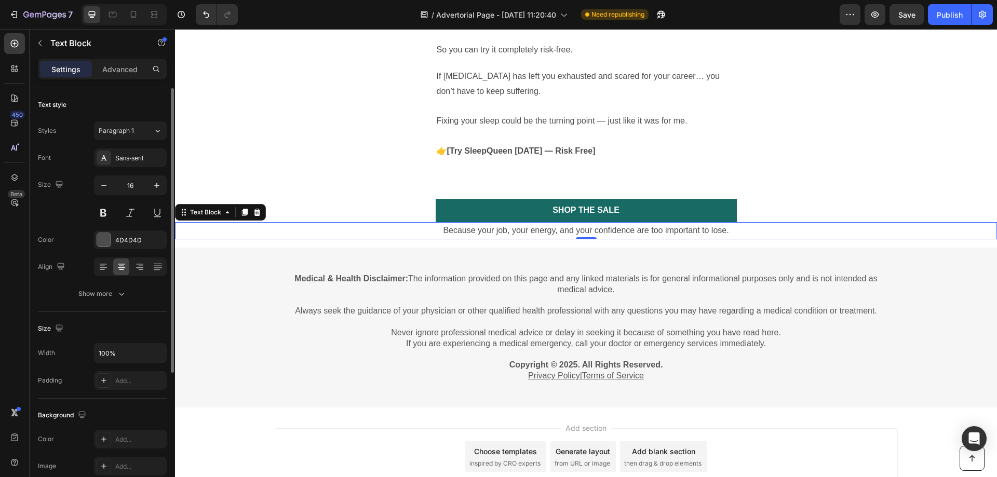
scroll to position [104, 0]
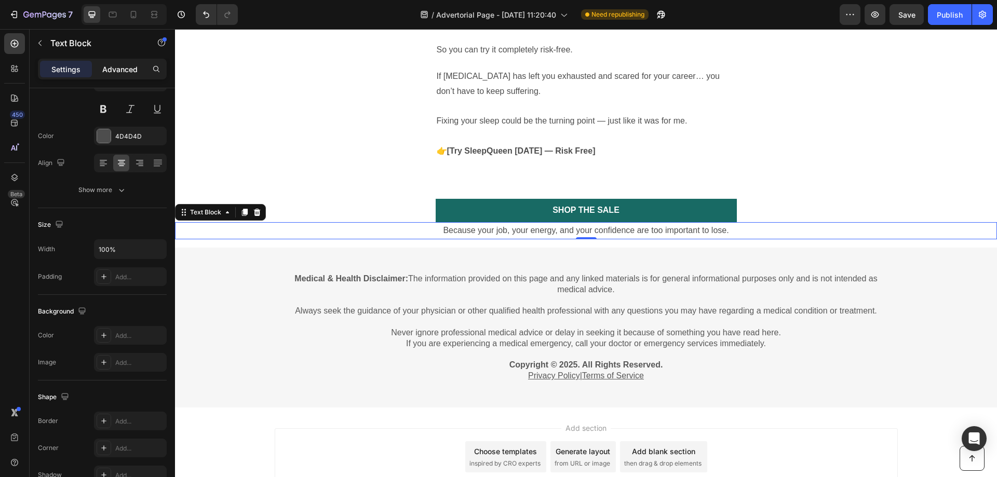
click at [115, 76] on div "Advanced" at bounding box center [120, 69] width 52 height 17
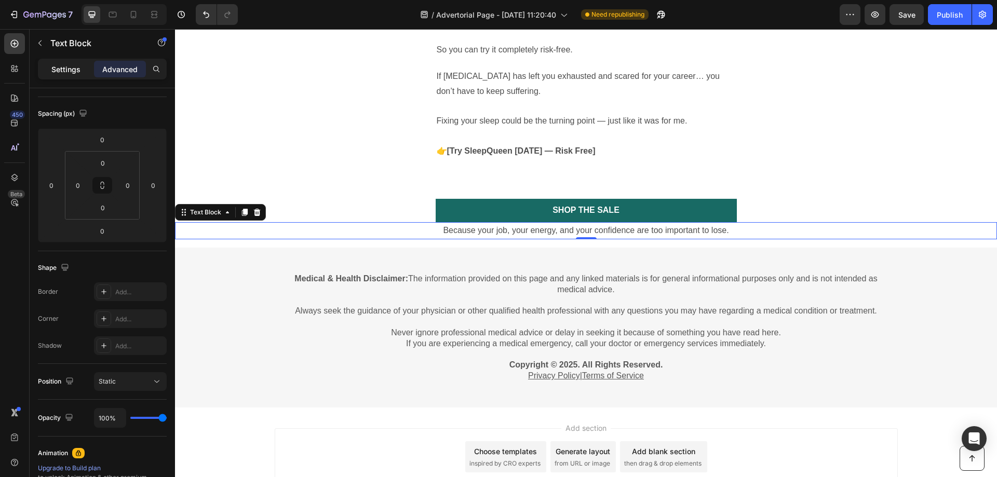
click at [66, 69] on p "Settings" at bounding box center [65, 69] width 29 height 11
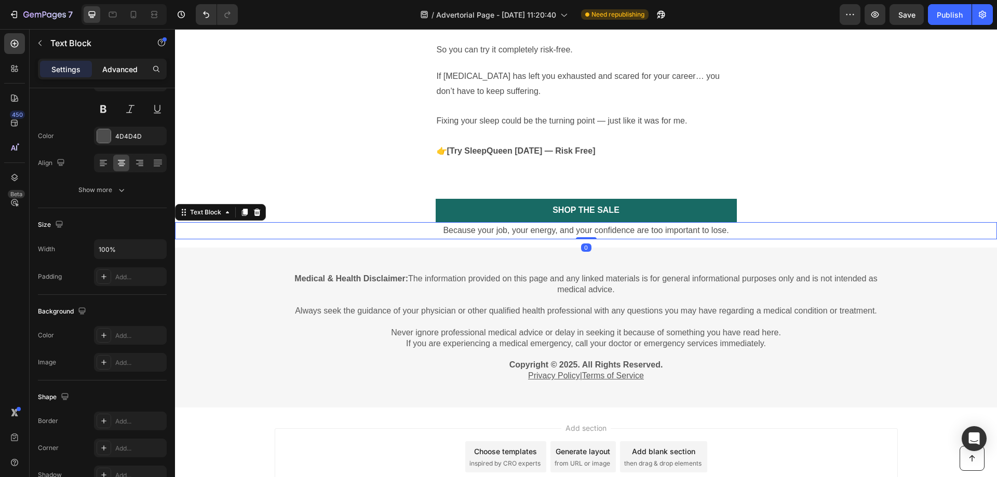
click at [122, 65] on p "Advanced" at bounding box center [119, 69] width 35 height 11
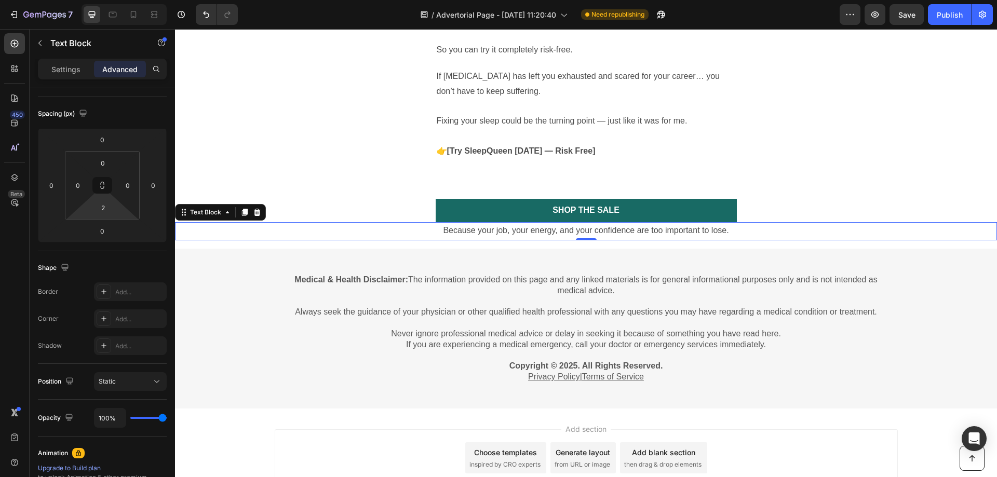
type input "0"
drag, startPoint x: 119, startPoint y: 209, endPoint x: 118, endPoint y: 214, distance: 5.3
click at [118, 0] on html "7 / Advertorial Page - Aug 27, 11:20:40 Need republishing Preview Save Publish …" at bounding box center [498, 0] width 997 height 0
click at [106, 168] on input "0" at bounding box center [102, 163] width 21 height 16
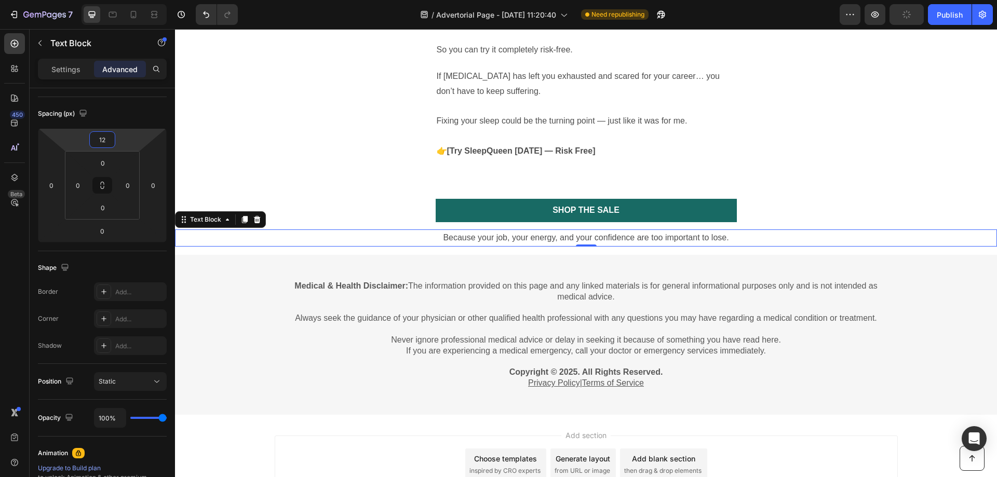
type input "10"
click at [123, 0] on html "7 / Advertorial Page - Aug 27, 11:20:40 Need republishing Preview Publish 450 B…" at bounding box center [498, 0] width 997 height 0
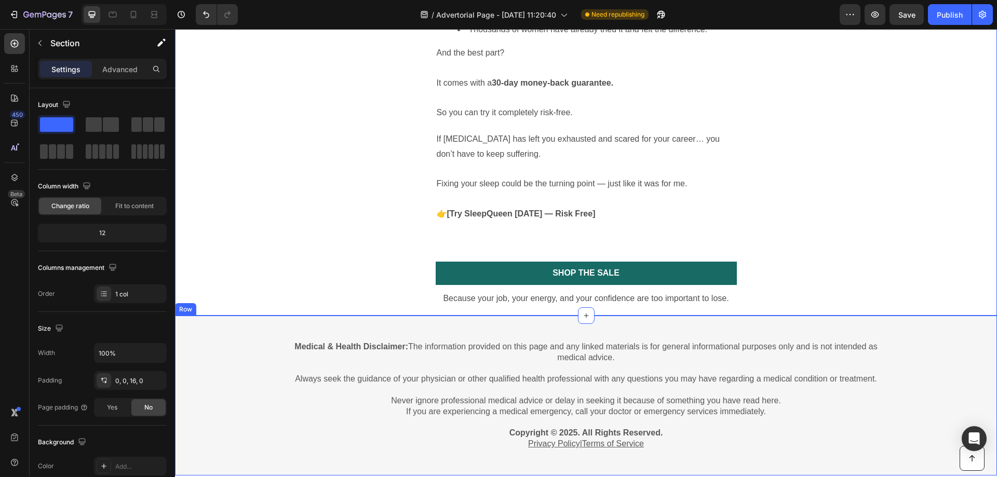
scroll to position [1898, 0]
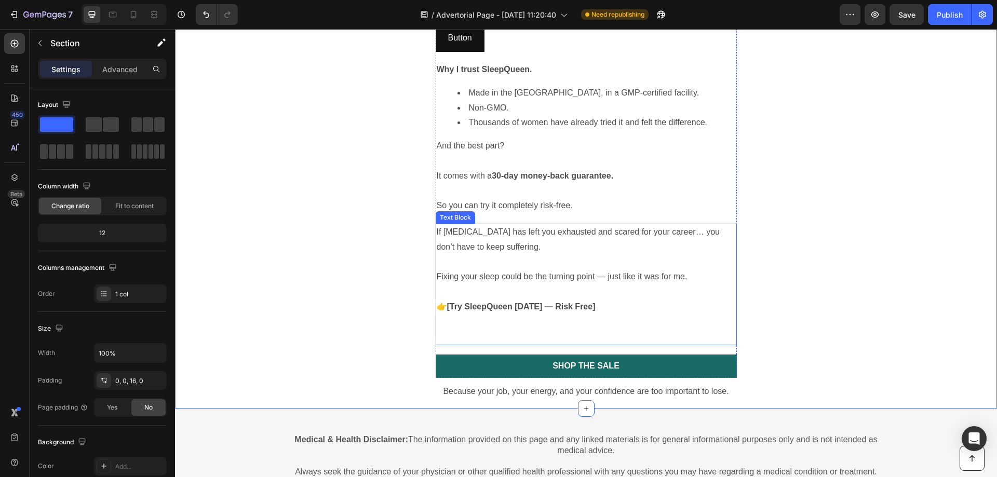
click at [575, 315] on p "Rich Text Editor. Editing area: main" at bounding box center [586, 322] width 299 height 15
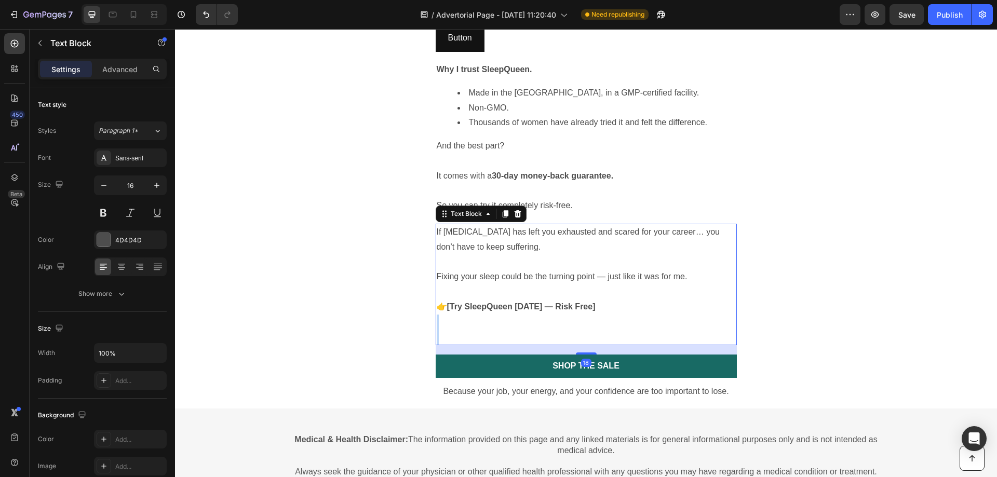
click at [575, 315] on p "Rich Text Editor. Editing area: main" at bounding box center [586, 322] width 299 height 15
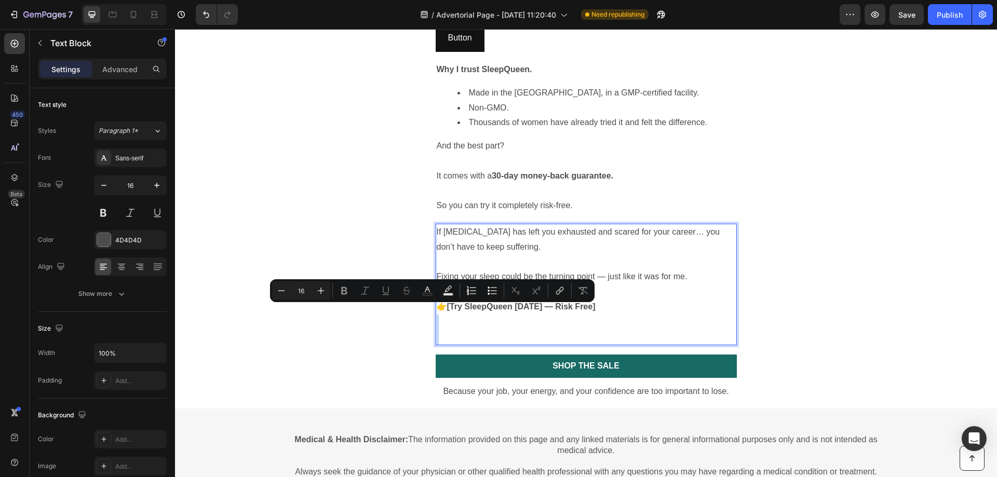
click at [528, 330] on p "Rich Text Editor. Editing area: main" at bounding box center [586, 337] width 299 height 15
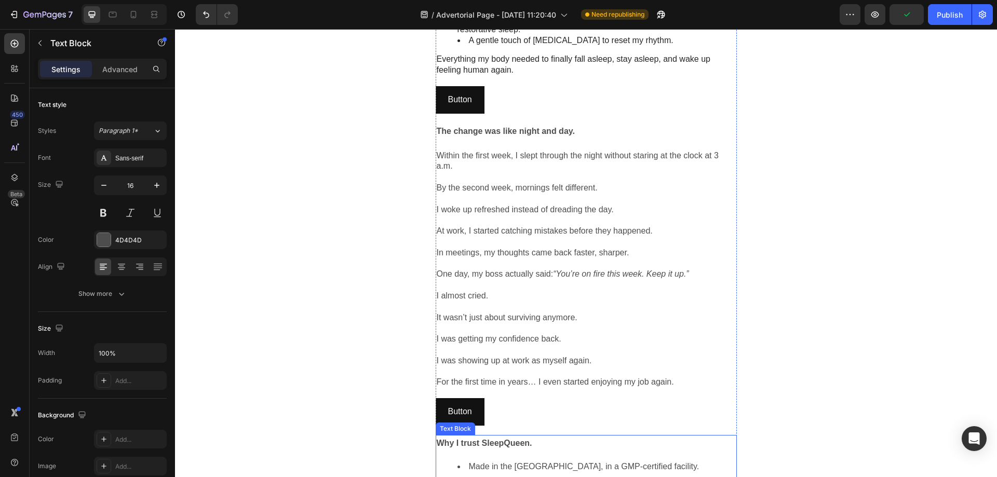
scroll to position [1742, 0]
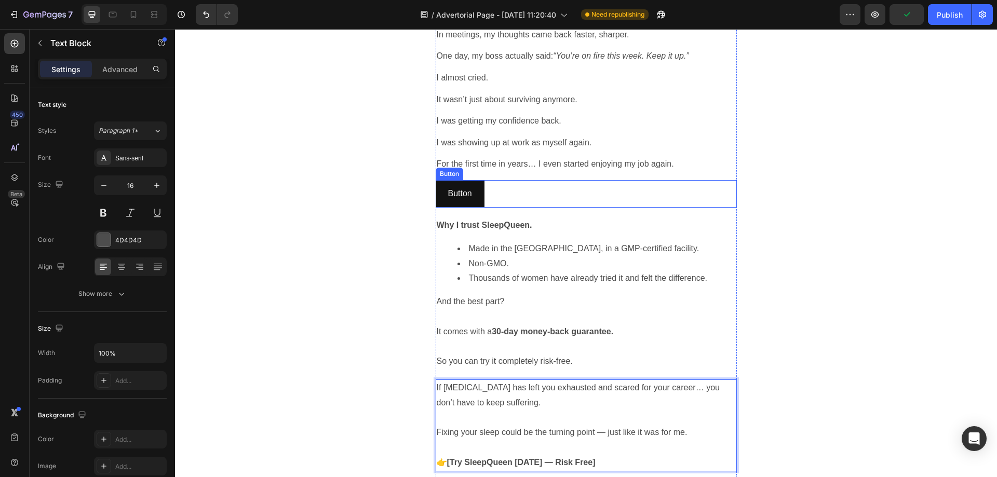
click at [511, 183] on div "Button Button" at bounding box center [586, 194] width 301 height 28
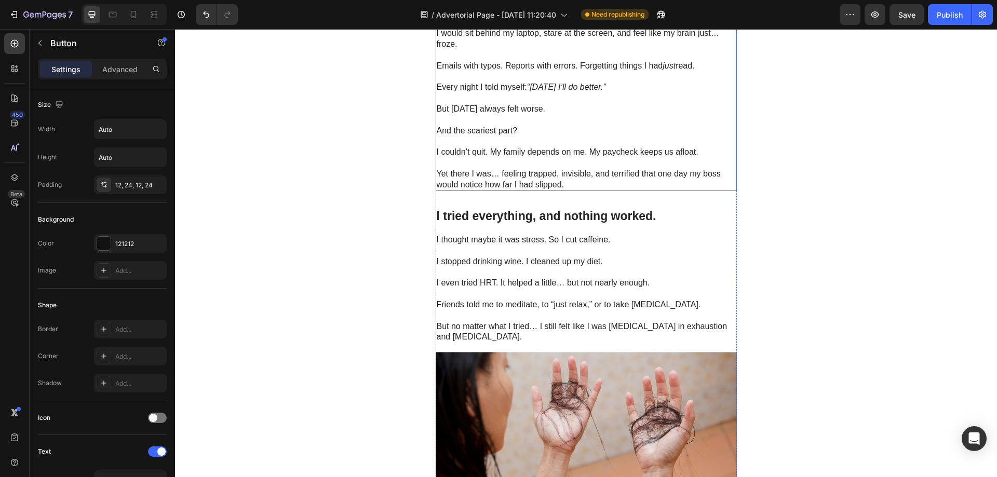
scroll to position [415, 0]
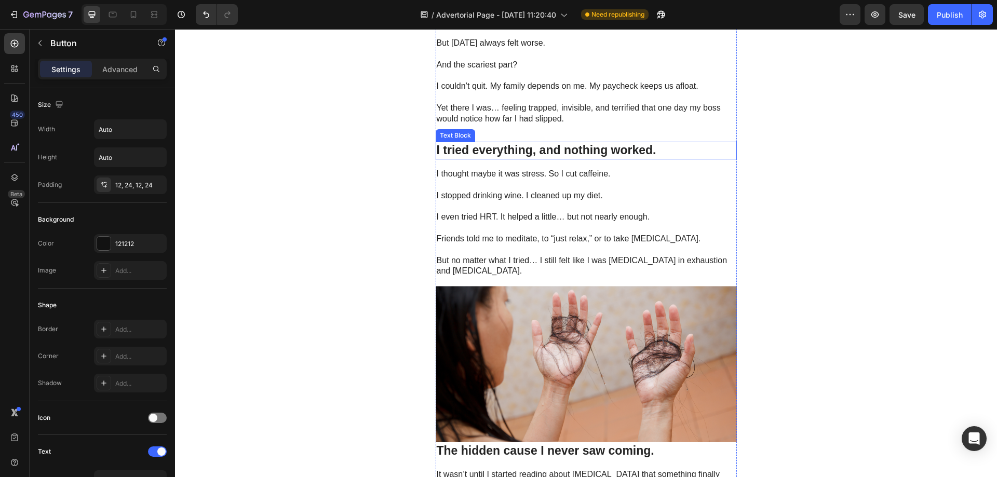
click at [516, 145] on strong "I tried everything, and nothing worked." at bounding box center [547, 150] width 220 height 14
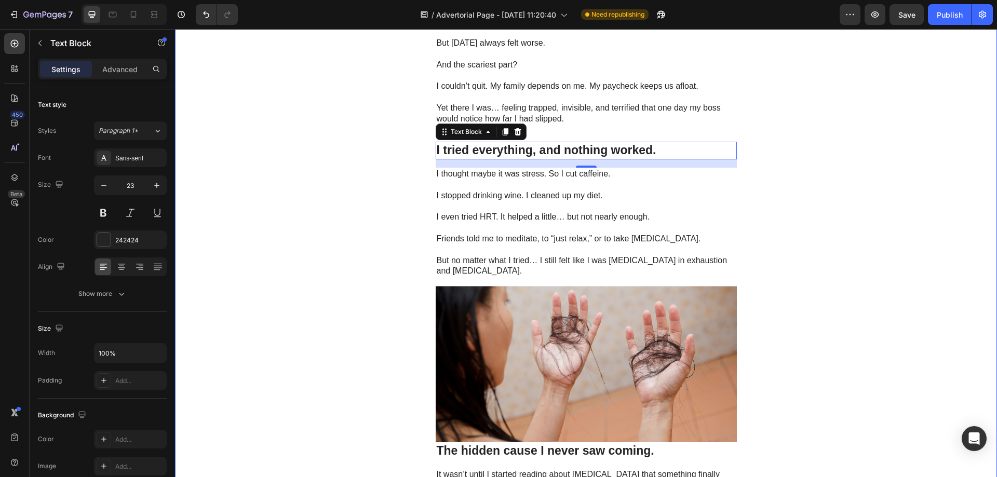
click at [656, 184] on p at bounding box center [586, 185] width 299 height 11
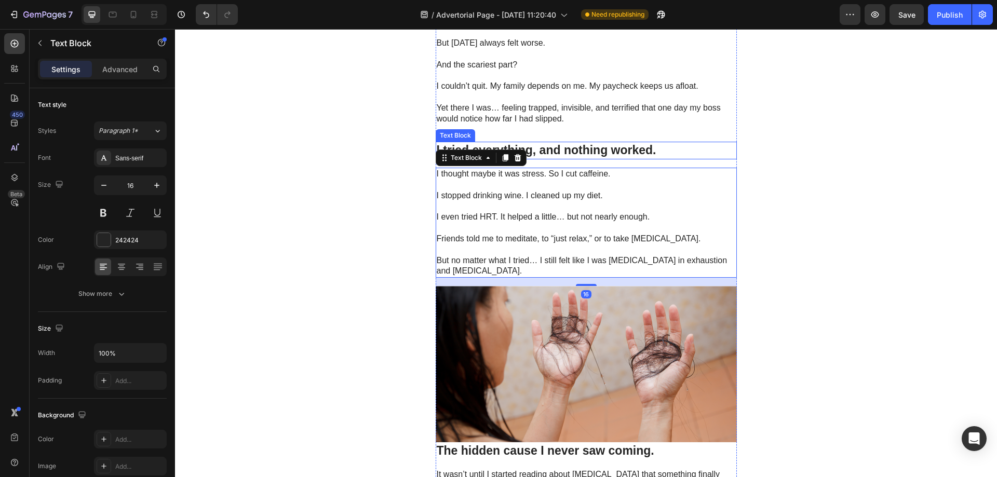
click at [573, 151] on strong "I tried everything, and nothing worked." at bounding box center [547, 150] width 220 height 14
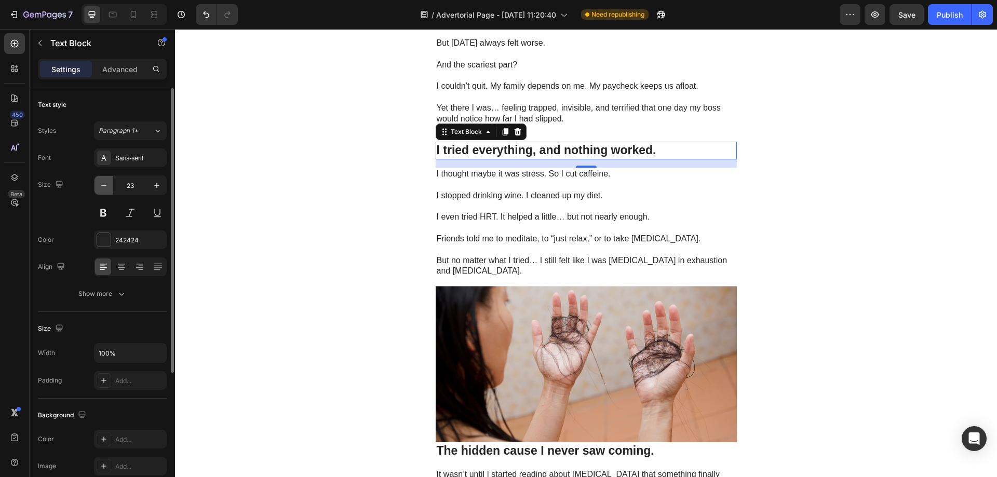
click at [104, 188] on icon "button" at bounding box center [104, 185] width 10 height 10
type input "22"
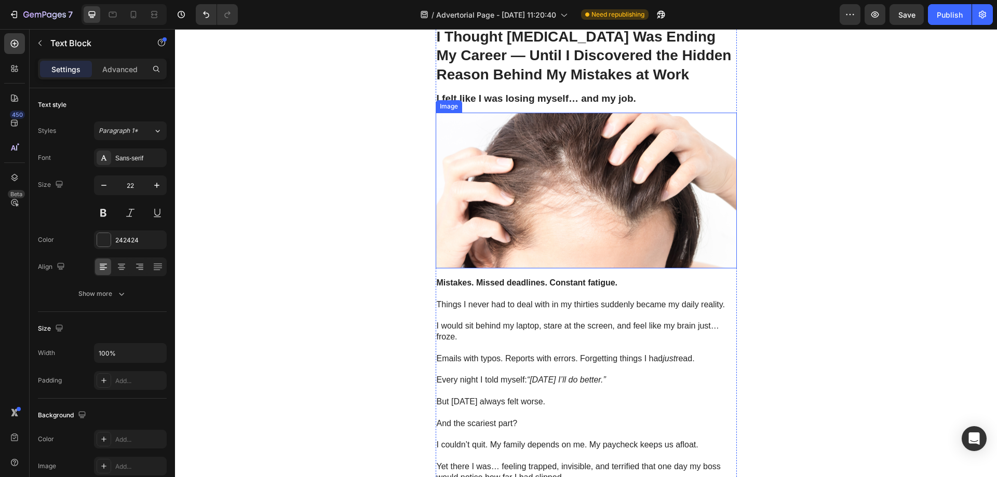
scroll to position [52, 0]
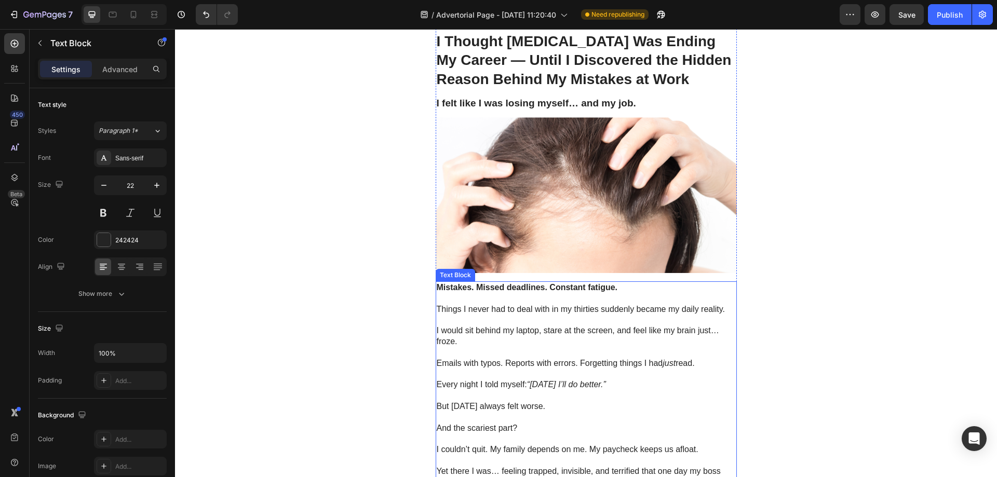
click at [465, 293] on p "Mistakes. Missed deadlines. Constant fatigue." at bounding box center [586, 288] width 299 height 11
click at [469, 289] on strong "Mistakes. Missed deadlines. Constant fatigue." at bounding box center [527, 287] width 181 height 9
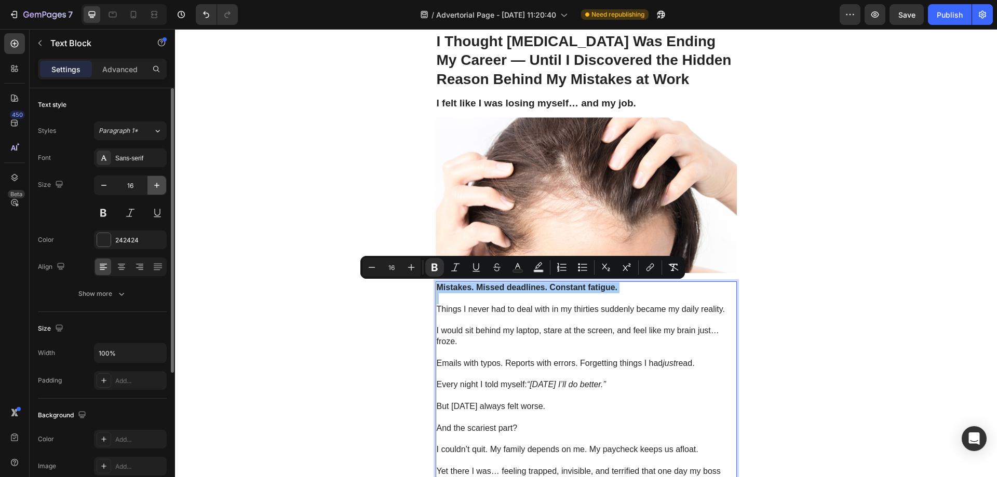
click at [155, 186] on icon "button" at bounding box center [157, 185] width 10 height 10
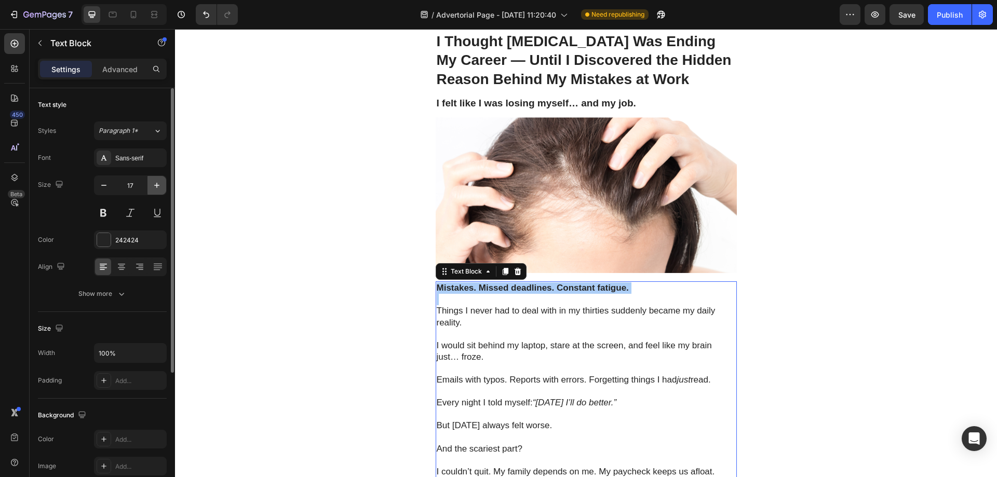
click at [155, 186] on icon "button" at bounding box center [157, 185] width 10 height 10
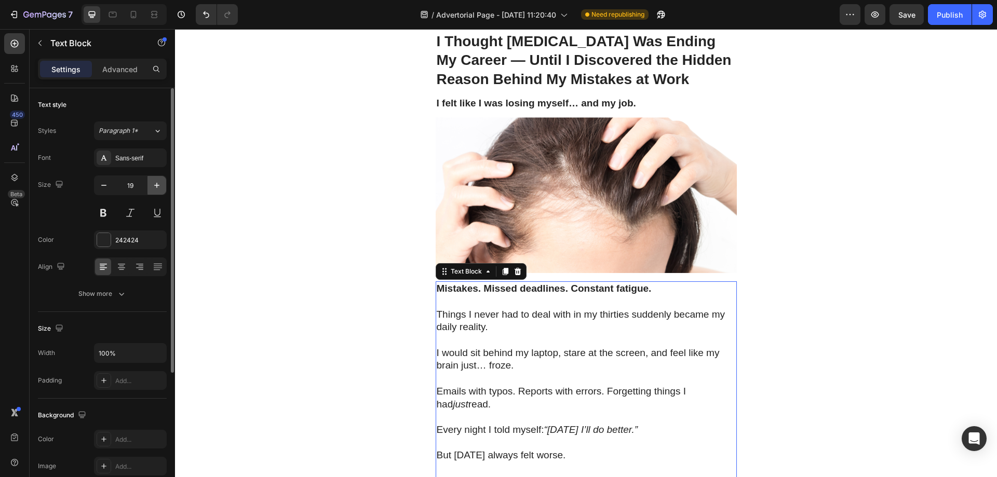
click at [155, 186] on icon "button" at bounding box center [157, 185] width 10 height 10
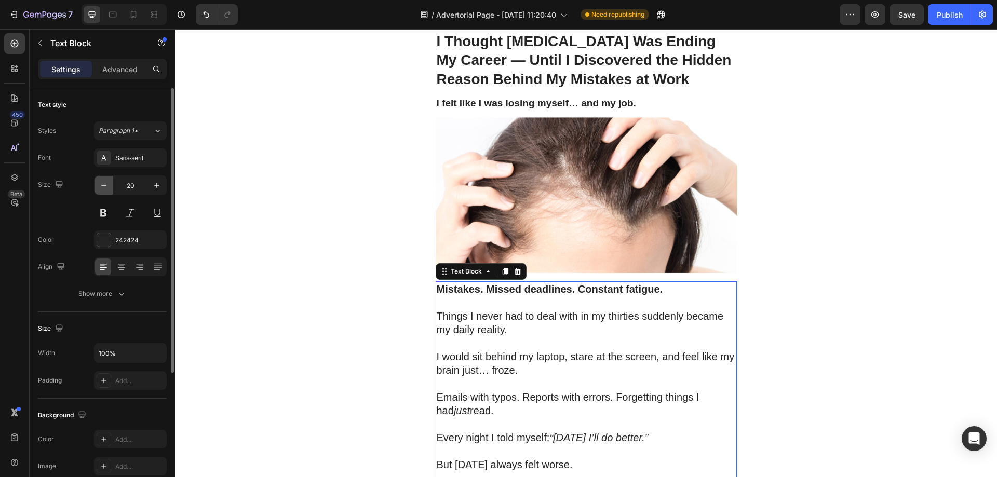
click at [107, 185] on icon "button" at bounding box center [104, 185] width 10 height 10
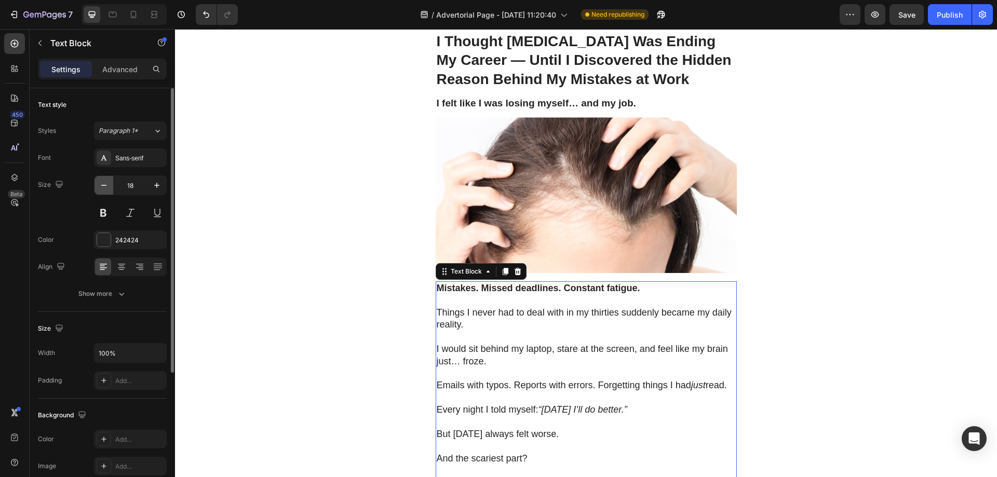
type input "17"
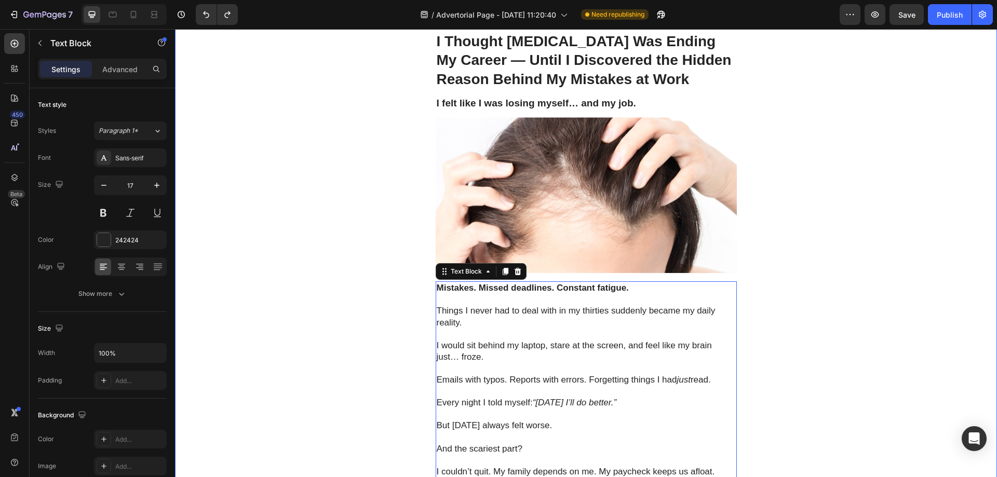
type input "18"
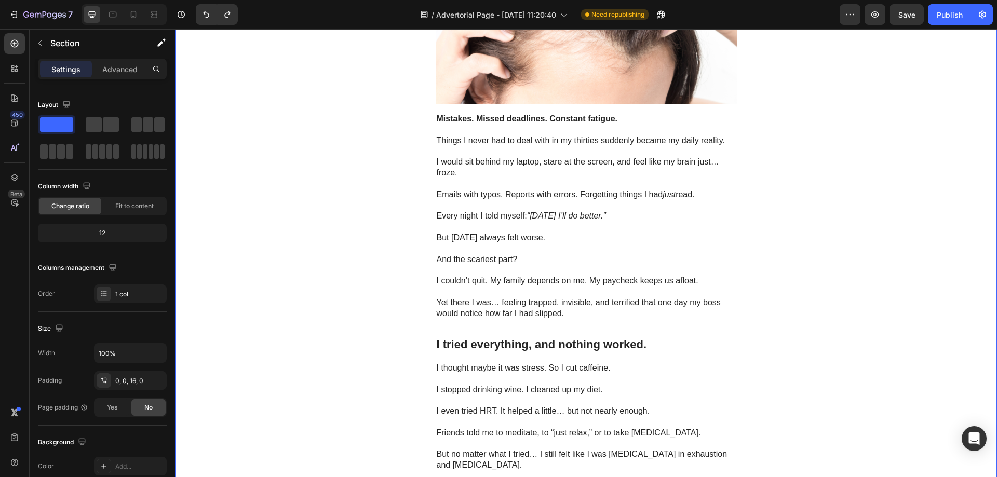
scroll to position [312, 0]
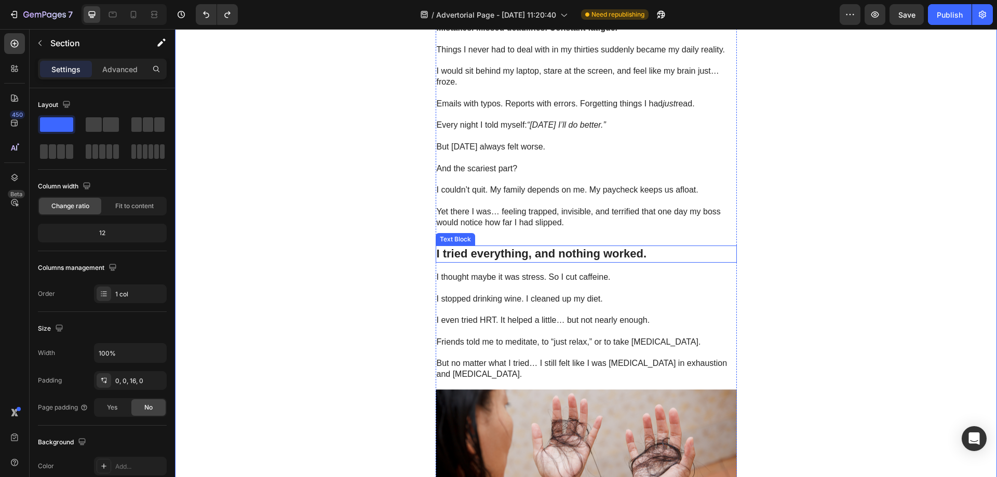
click at [482, 252] on strong "I tried everything, and nothing worked." at bounding box center [542, 253] width 210 height 13
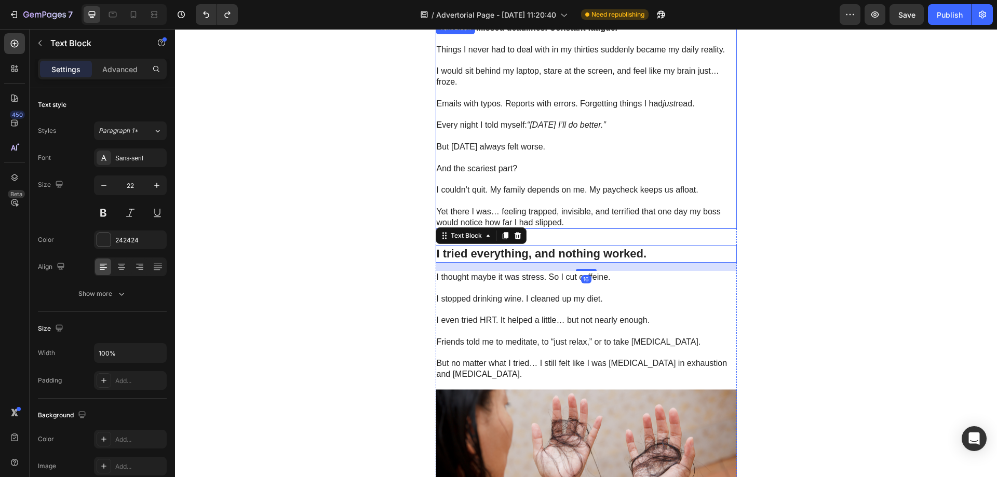
click at [529, 154] on p "Rich Text Editor. Editing area: main" at bounding box center [586, 158] width 299 height 11
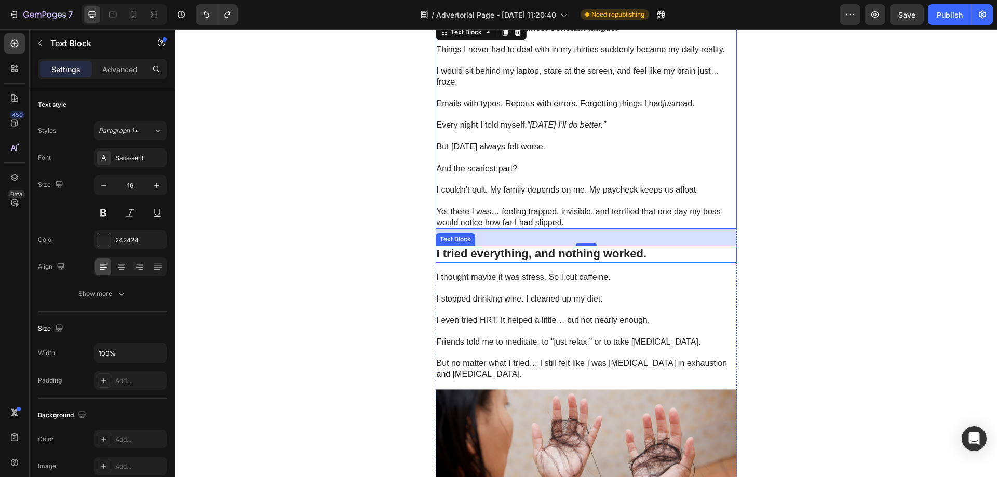
click at [477, 254] on strong "I tried everything, and nothing worked." at bounding box center [542, 253] width 210 height 13
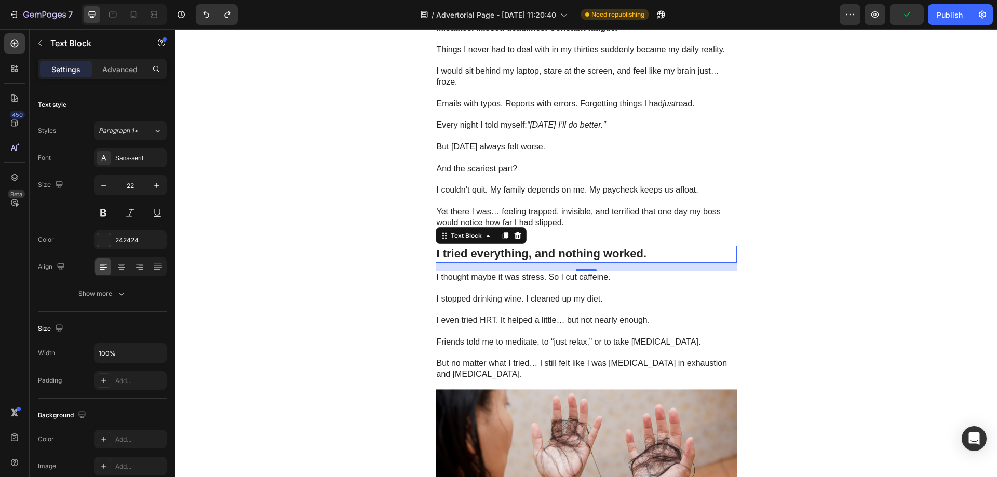
copy strong "Mistakes. Missed deadlines. Constant fatigue."
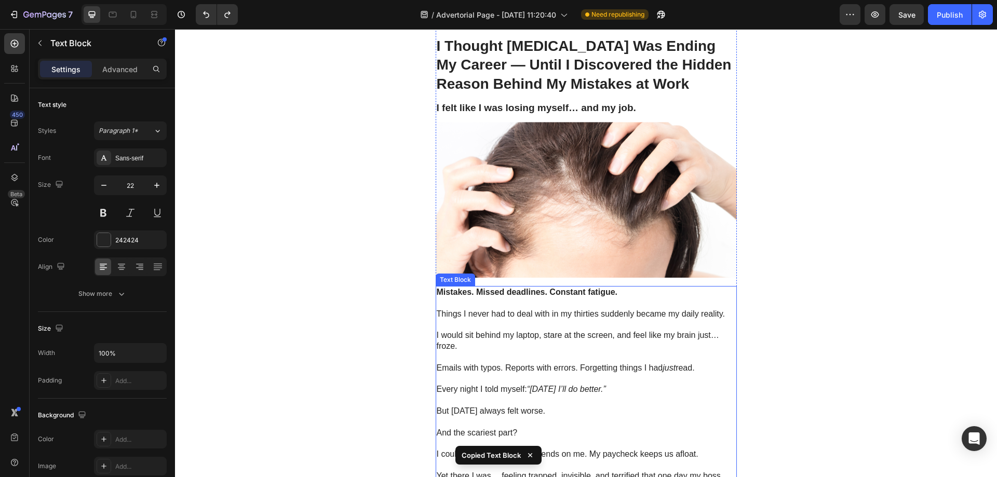
scroll to position [104, 0]
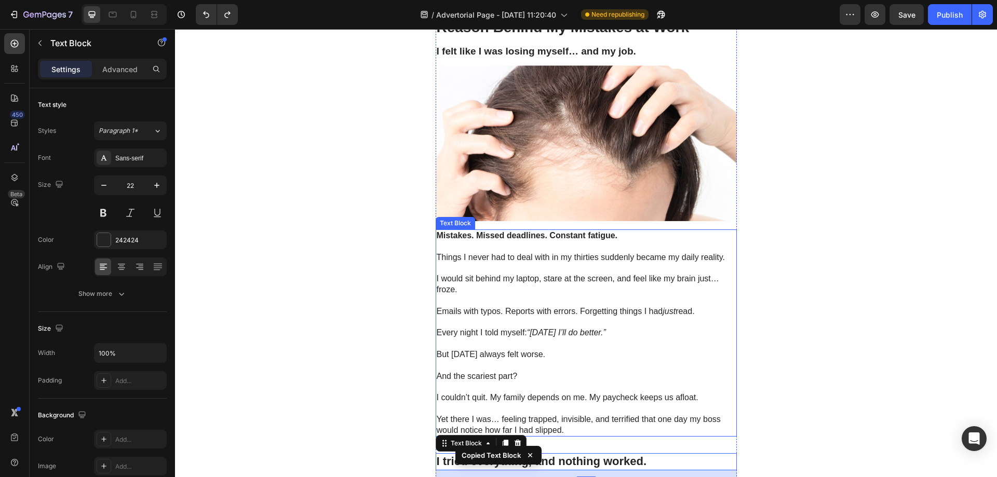
click at [494, 235] on strong "Mistakes. Missed deadlines. Constant fatigue." at bounding box center [527, 235] width 181 height 9
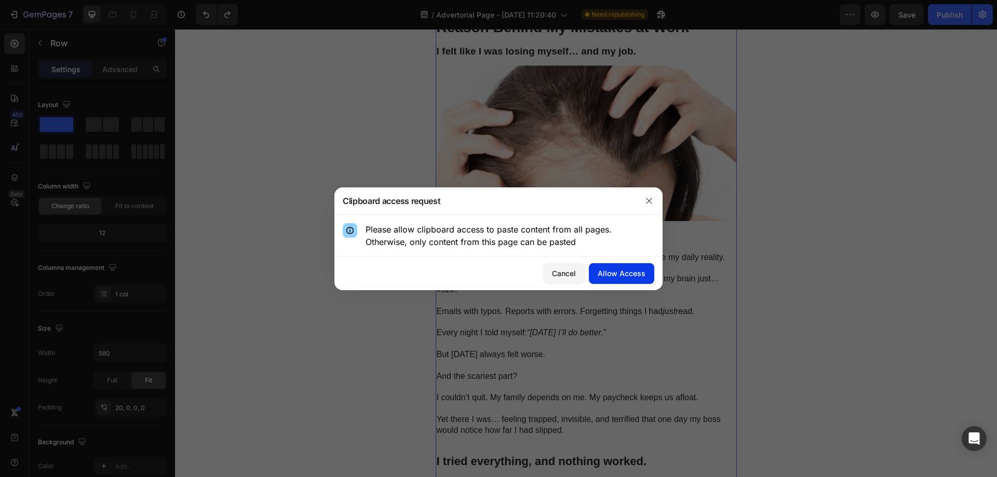
click at [620, 275] on div "Allow Access" at bounding box center [622, 273] width 48 height 11
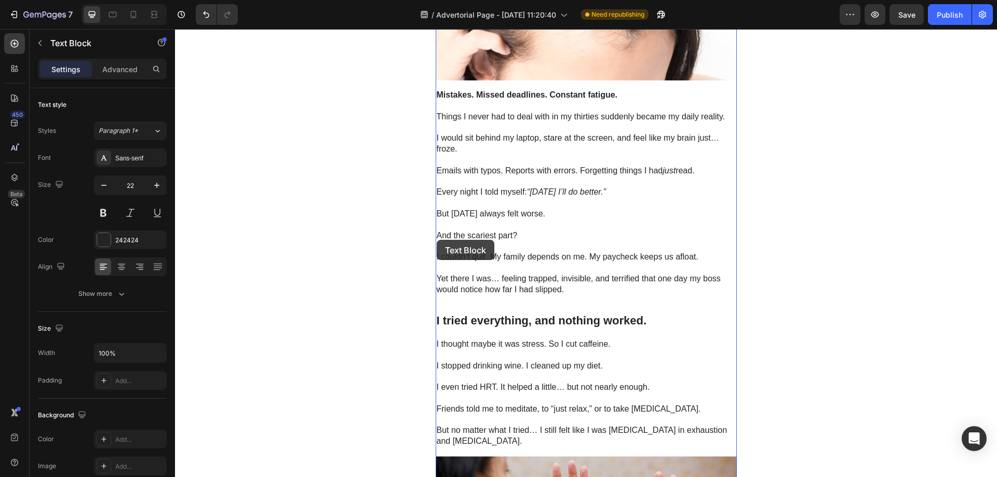
scroll to position [193, 0]
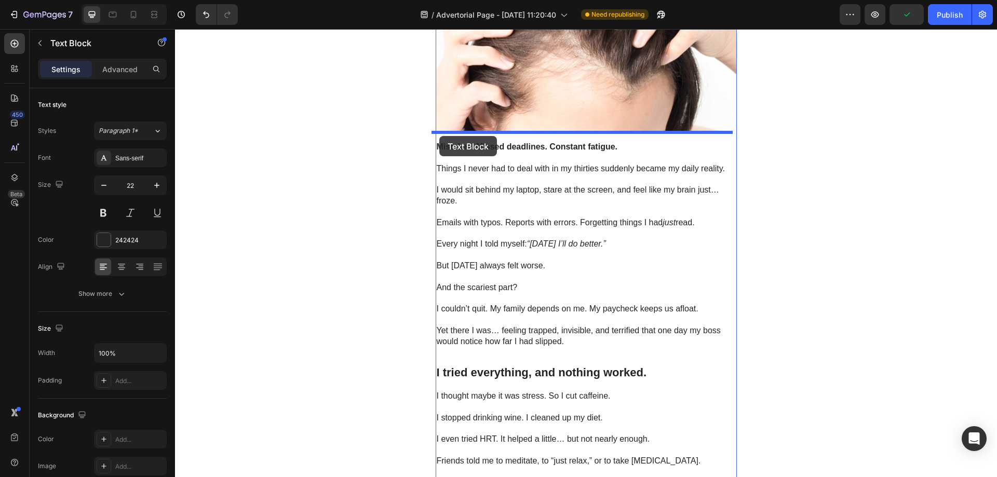
drag, startPoint x: 435, startPoint y: 262, endPoint x: 439, endPoint y: 136, distance: 126.3
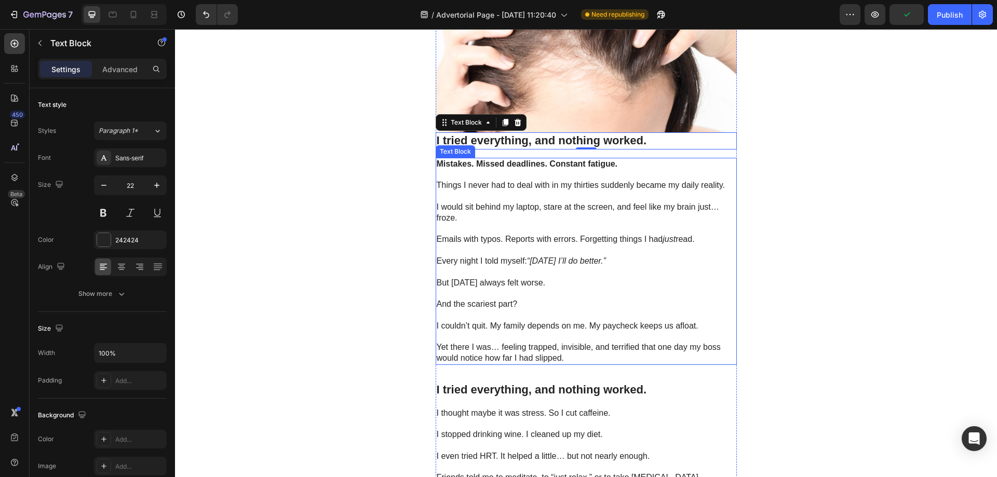
click at [470, 167] on strong "Mistakes. Missed deadlines. Constant fatigue." at bounding box center [527, 163] width 181 height 9
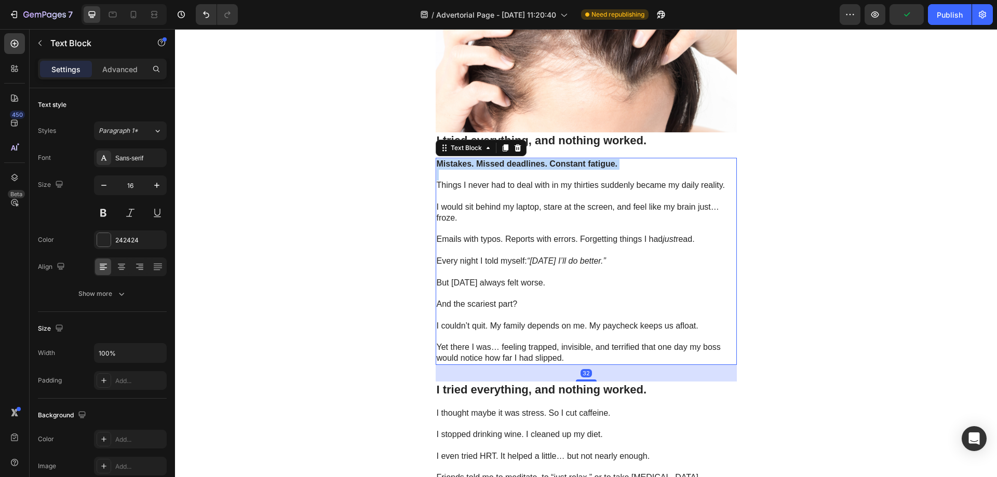
click at [470, 167] on strong "Mistakes. Missed deadlines. Constant fatigue." at bounding box center [527, 163] width 181 height 9
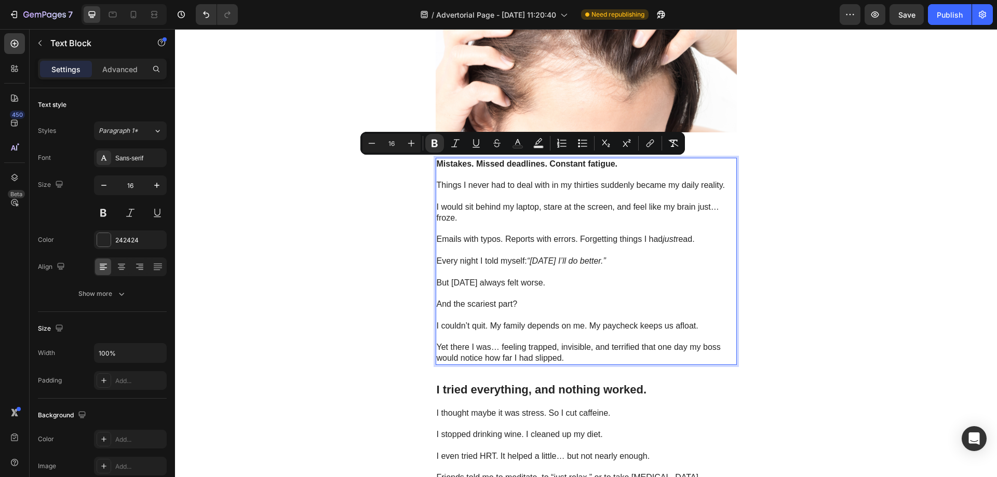
click at [685, 192] on div "Mistakes. Missed deadlines. Constant fatigue. Things I never had to deal with i…" at bounding box center [586, 261] width 301 height 207
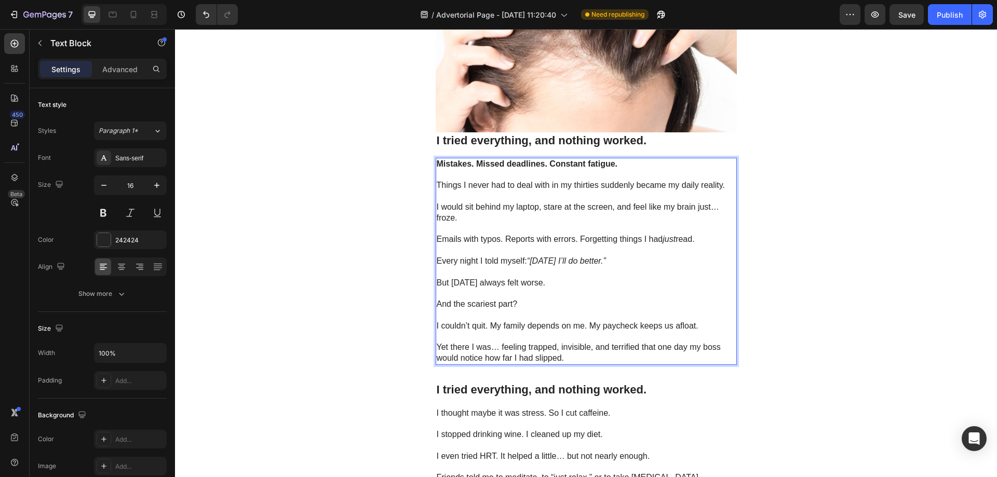
click at [552, 145] on strong "I tried everything, and nothing worked." at bounding box center [542, 140] width 210 height 13
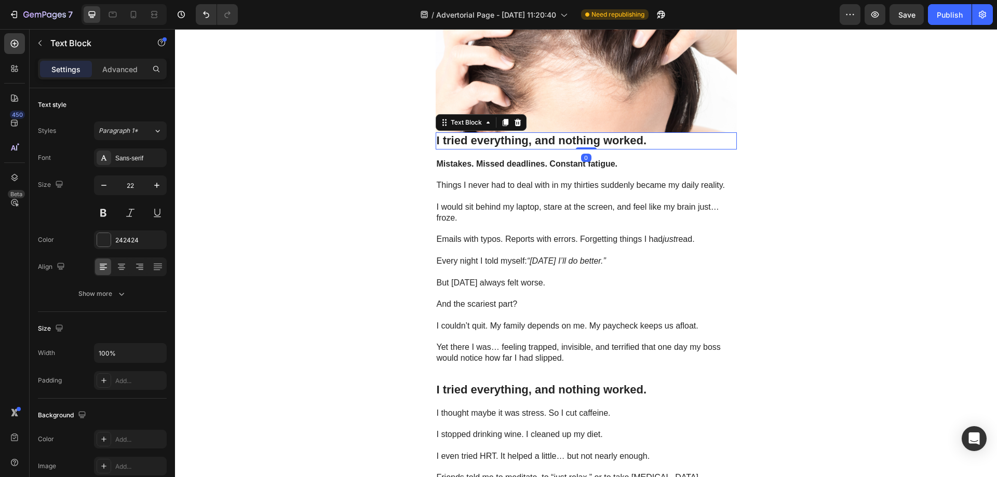
click at [552, 145] on strong "I tried everything, and nothing worked." at bounding box center [542, 140] width 210 height 13
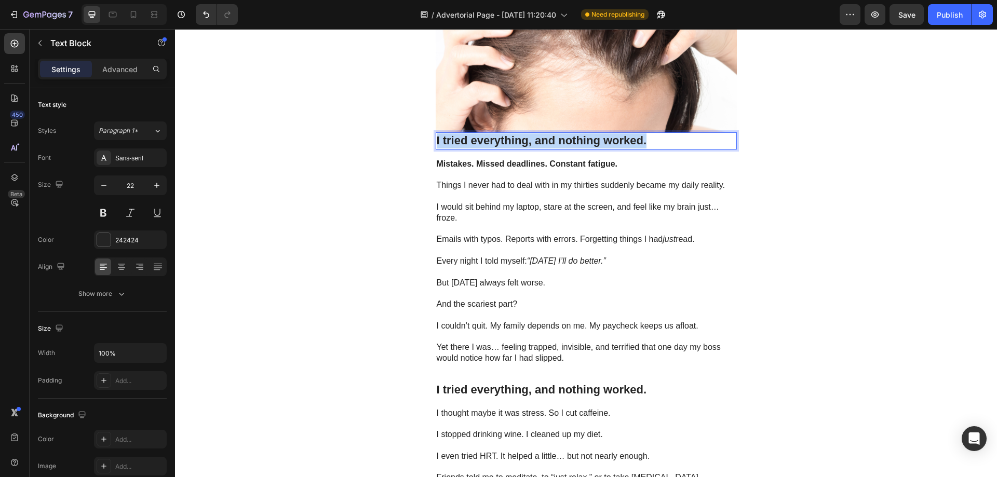
click at [552, 145] on strong "I tried everything, and nothing worked." at bounding box center [542, 140] width 210 height 13
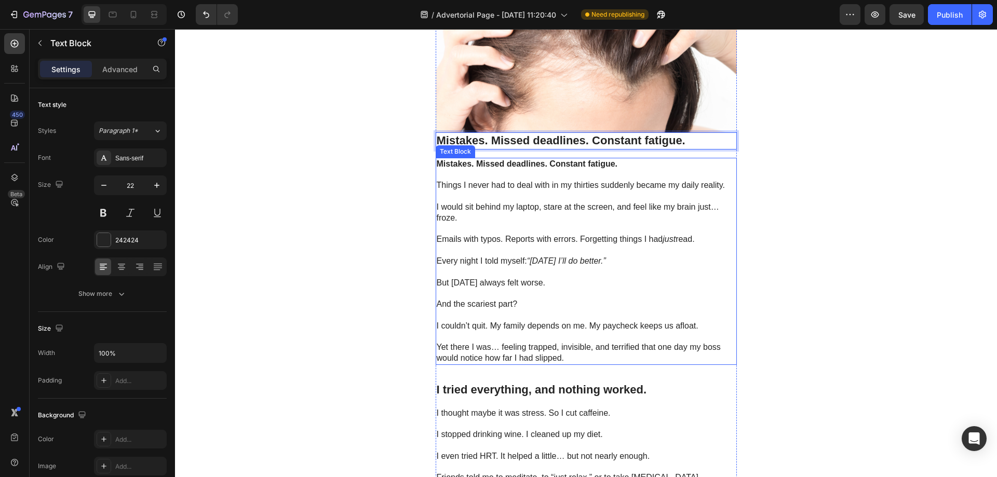
click at [497, 168] on strong "Mistakes. Missed deadlines. Constant fatigue." at bounding box center [527, 163] width 181 height 9
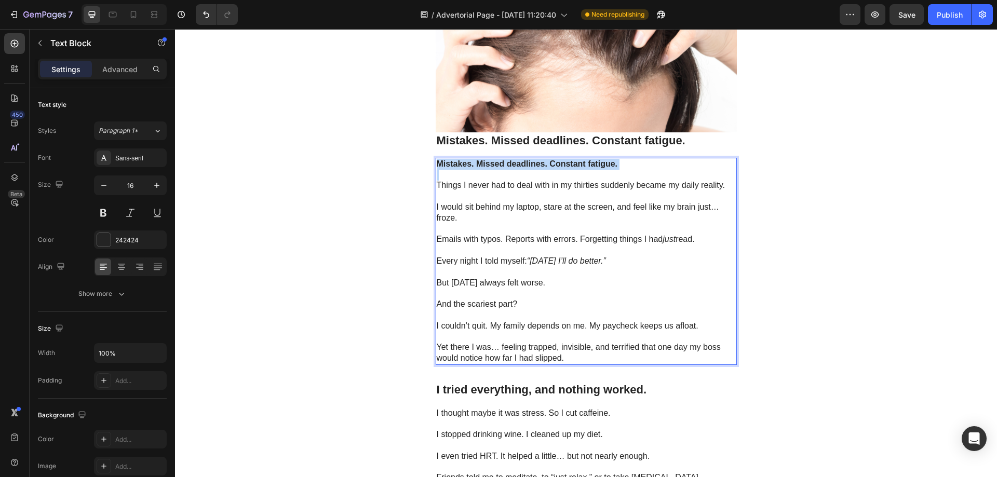
click at [497, 168] on strong "Mistakes. Missed deadlines. Constant fatigue." at bounding box center [527, 163] width 181 height 9
click at [464, 173] on p "Rich Text Editor. Editing area: main" at bounding box center [586, 175] width 299 height 11
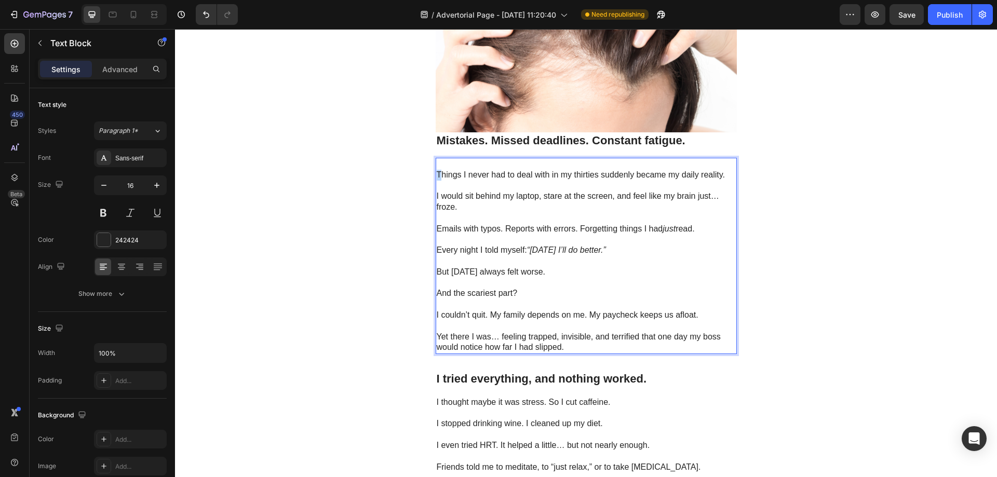
click at [437, 178] on p "Things I never had to deal with in my thirties suddenly became my daily reality." at bounding box center [586, 175] width 299 height 11
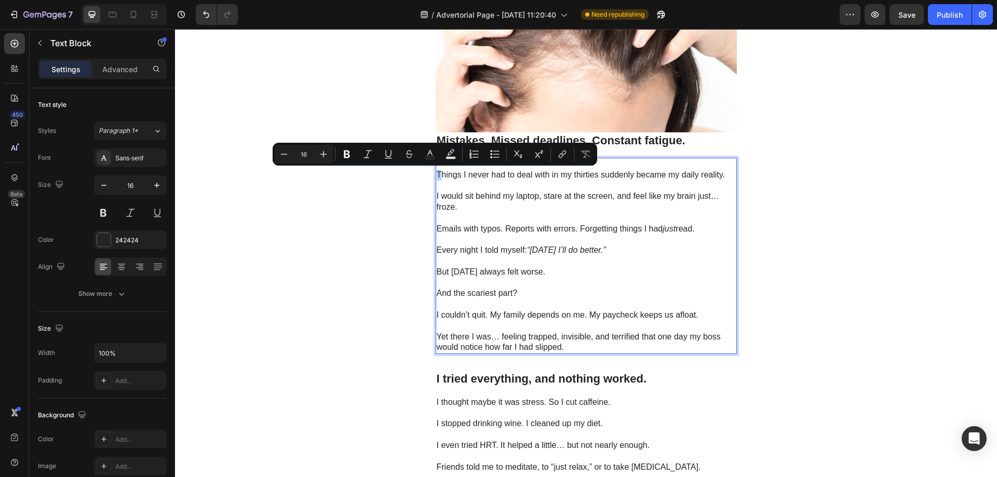
click at [437, 178] on p "Things I never had to deal with in my thirties suddenly became my daily reality." at bounding box center [586, 175] width 299 height 11
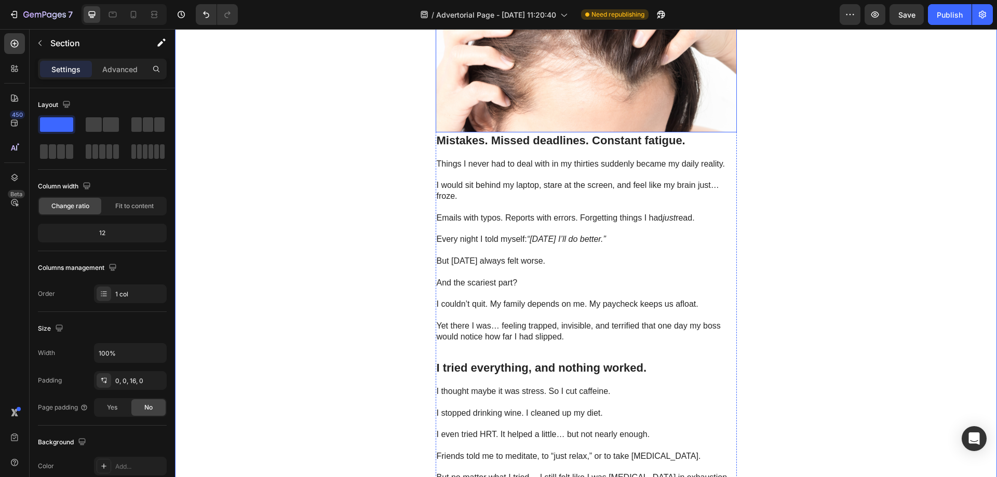
click at [561, 139] on strong "Mistakes. Missed deadlines. Constant fatigue." at bounding box center [561, 140] width 249 height 13
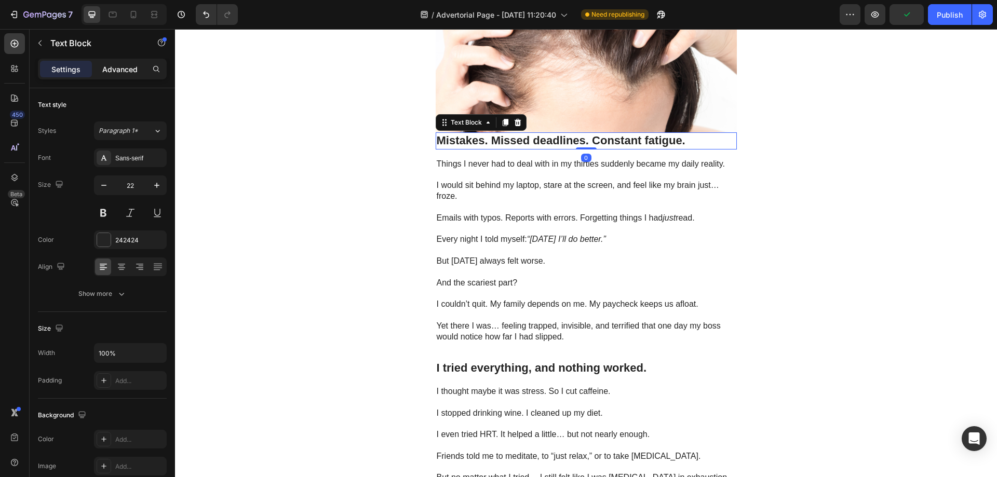
click at [113, 76] on div "Advanced" at bounding box center [120, 69] width 52 height 17
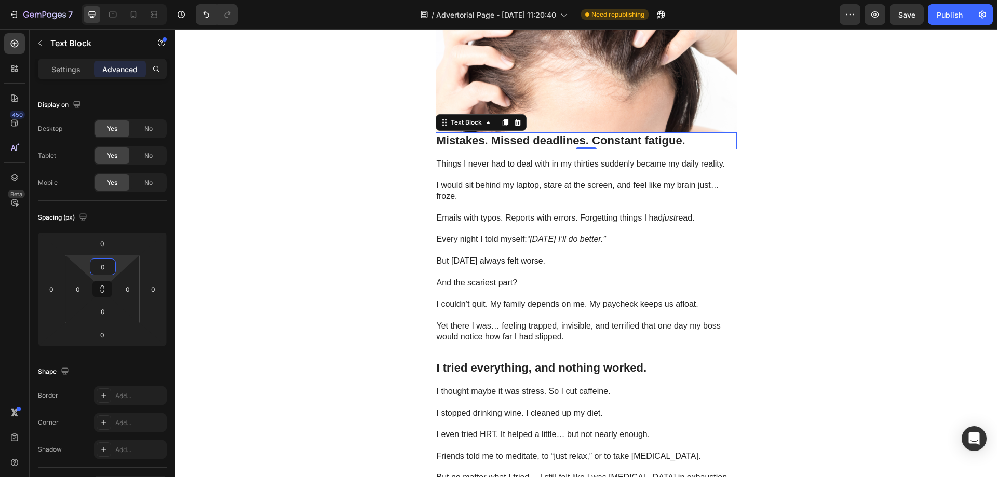
click at [119, 0] on html "7 / Advertorial Page - Aug 27, 11:20:40 Need republishing Preview Save Publish …" at bounding box center [498, 0] width 997 height 0
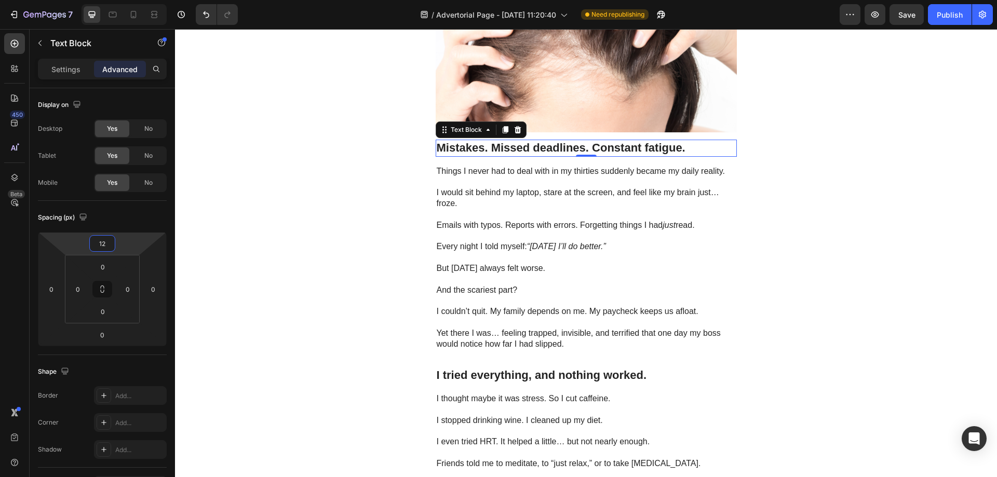
type input "10"
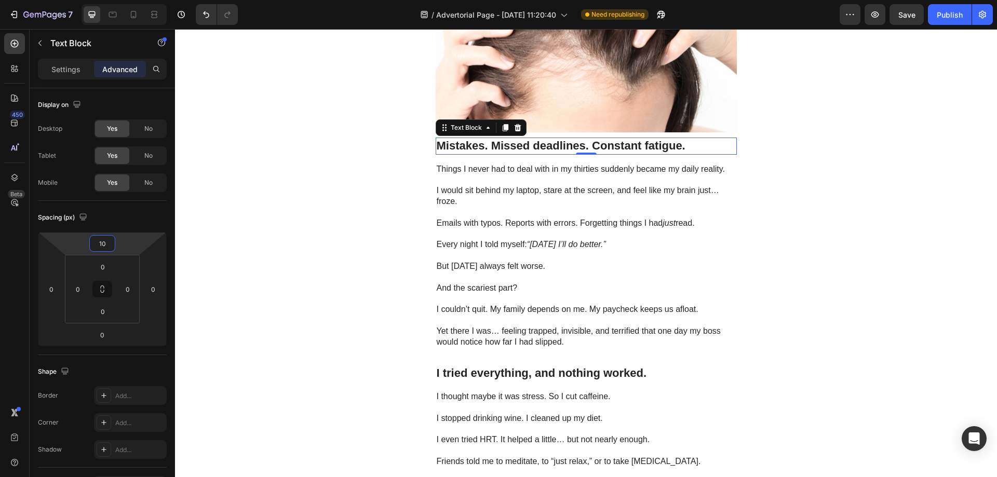
click at [128, 0] on html "7 / Advertorial Page - Aug 27, 11:20:40 Need republishing Preview Save Publish …" at bounding box center [498, 0] width 997 height 0
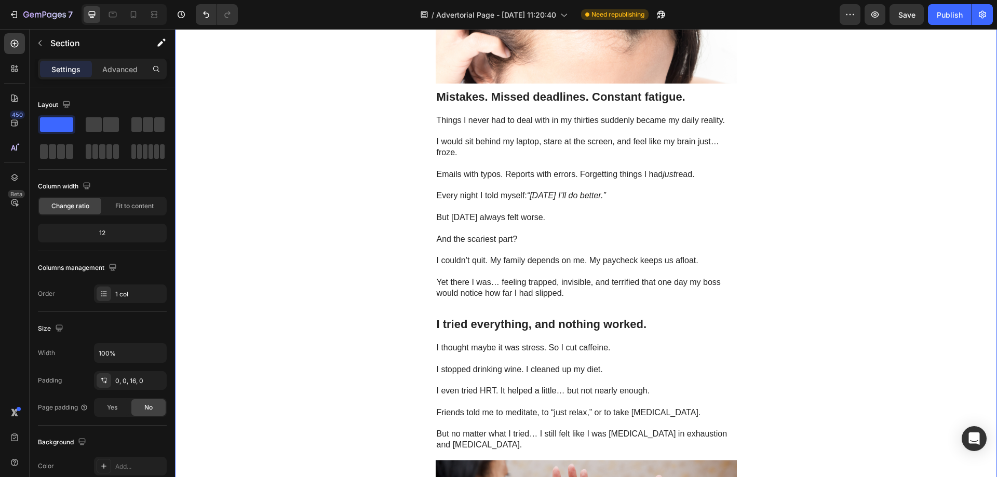
scroll to position [297, 0]
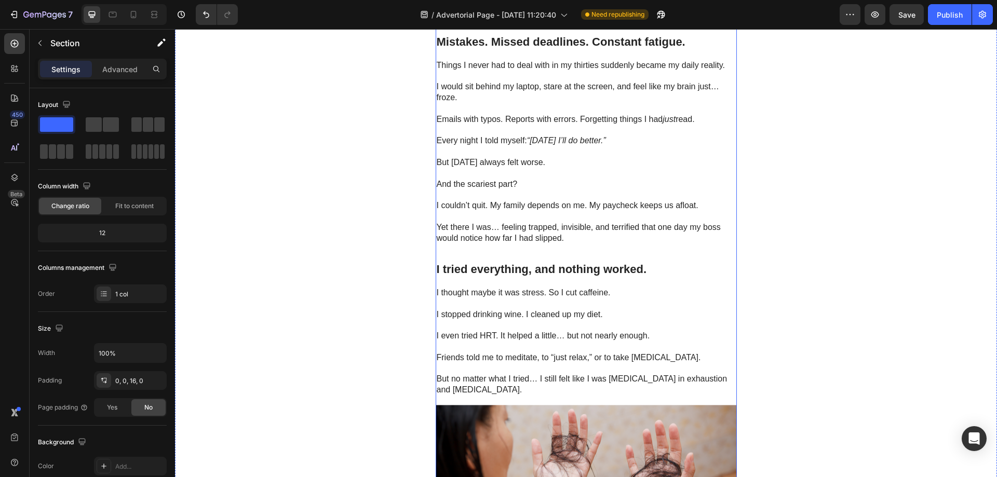
click at [518, 267] on strong "I tried everything, and nothing worked." at bounding box center [542, 269] width 210 height 13
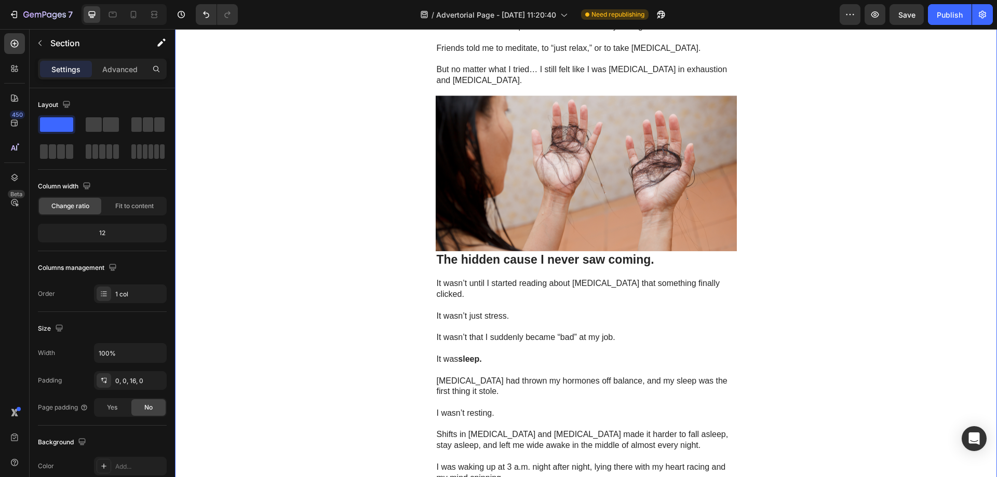
scroll to position [608, 0]
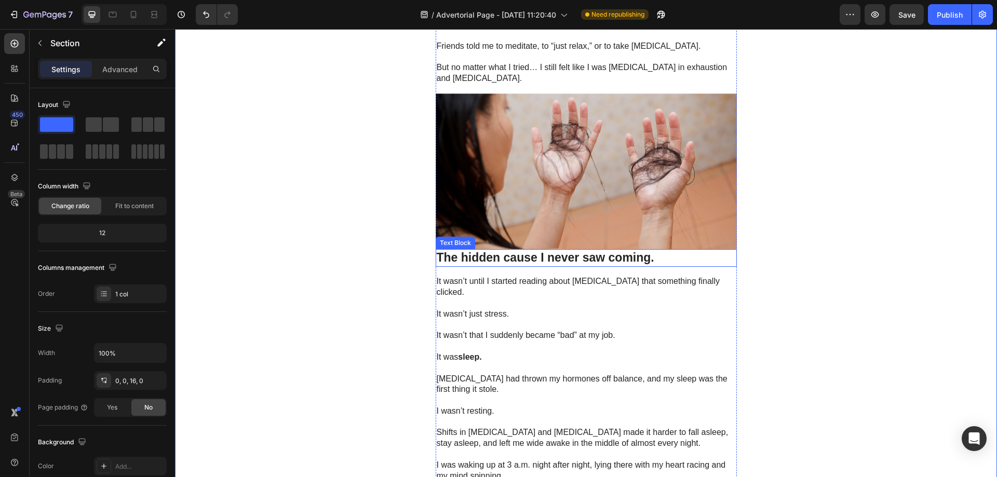
click at [482, 262] on strong "The hidden cause I never saw coming." at bounding box center [546, 258] width 218 height 14
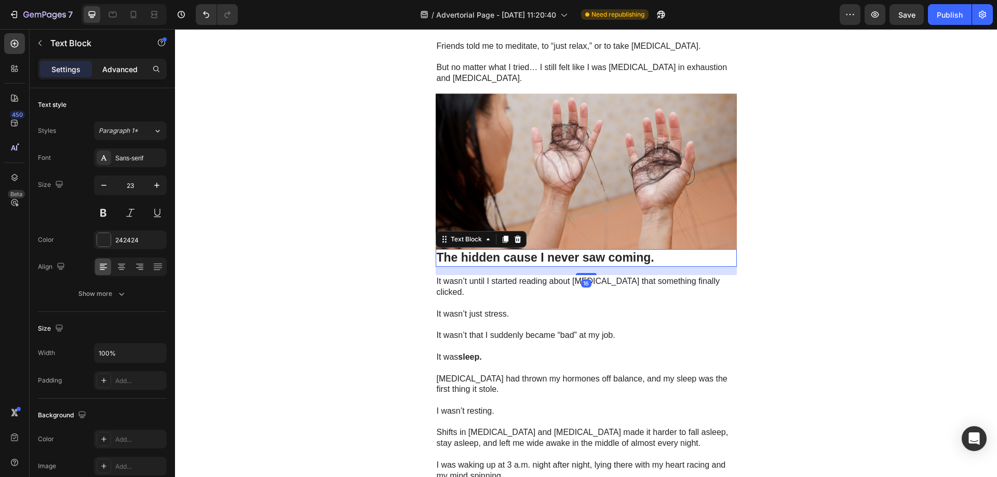
click at [131, 64] on p "Advanced" at bounding box center [119, 69] width 35 height 11
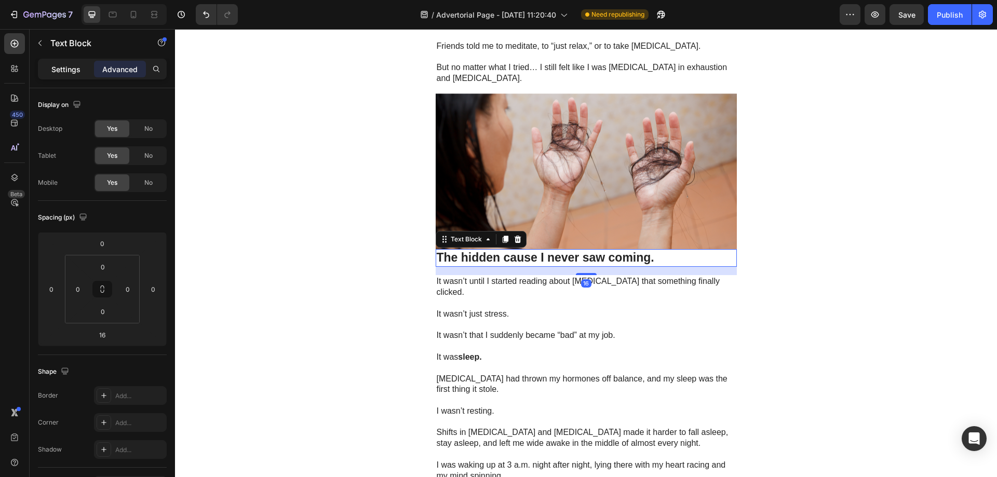
click at [69, 68] on p "Settings" at bounding box center [65, 69] width 29 height 11
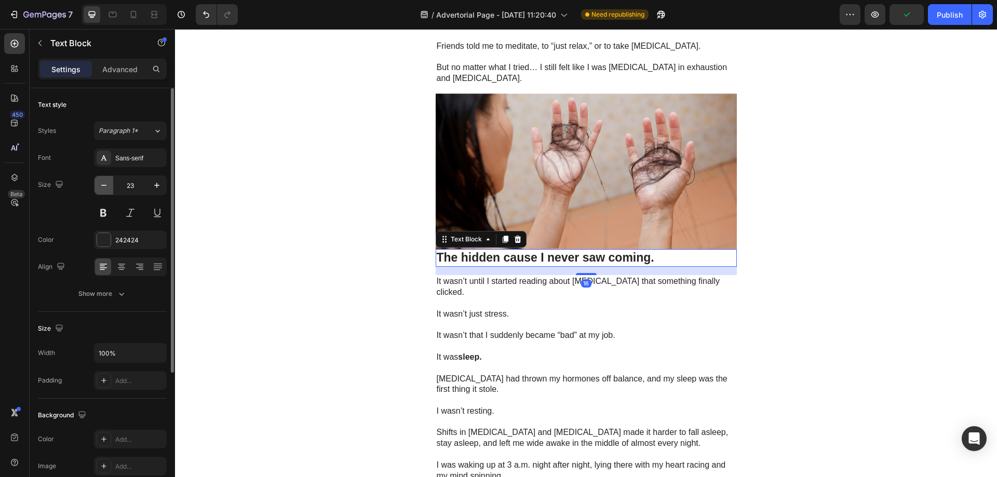
click at [107, 182] on icon "button" at bounding box center [104, 185] width 10 height 10
type input "22"
click at [128, 68] on p "Advanced" at bounding box center [119, 69] width 35 height 11
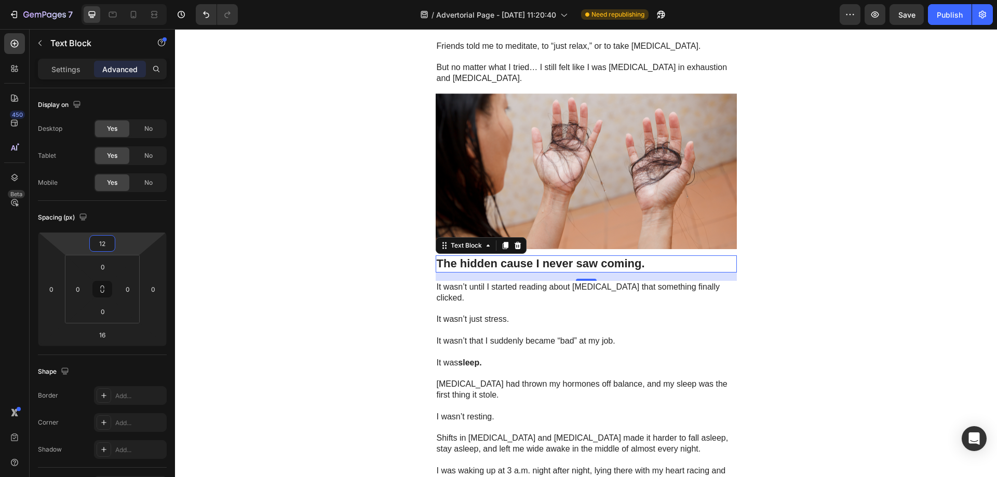
type input "10"
drag, startPoint x: 125, startPoint y: 245, endPoint x: 132, endPoint y: 238, distance: 10.3
click at [132, 0] on html "7 / Advertorial Page - Aug 27, 11:20:40 Need republishing Preview Save Publish …" at bounding box center [498, 0] width 997 height 0
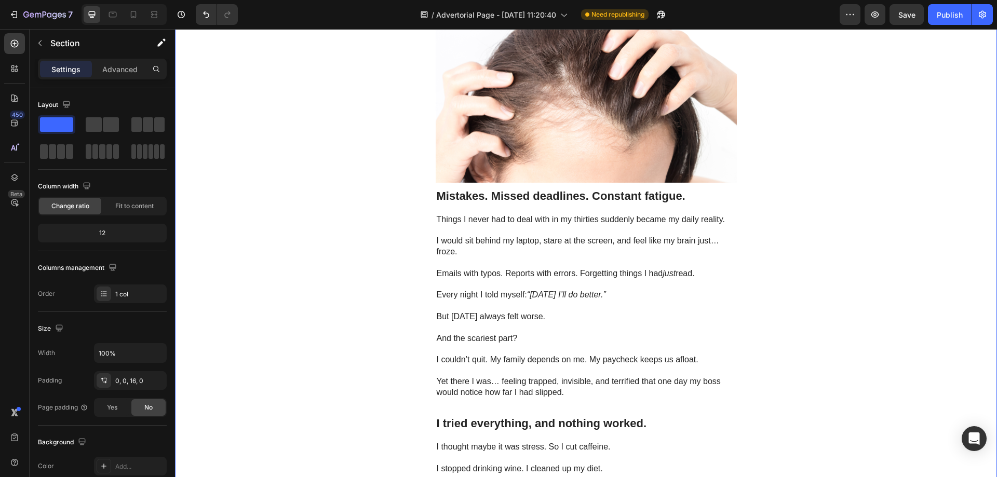
scroll to position [141, 0]
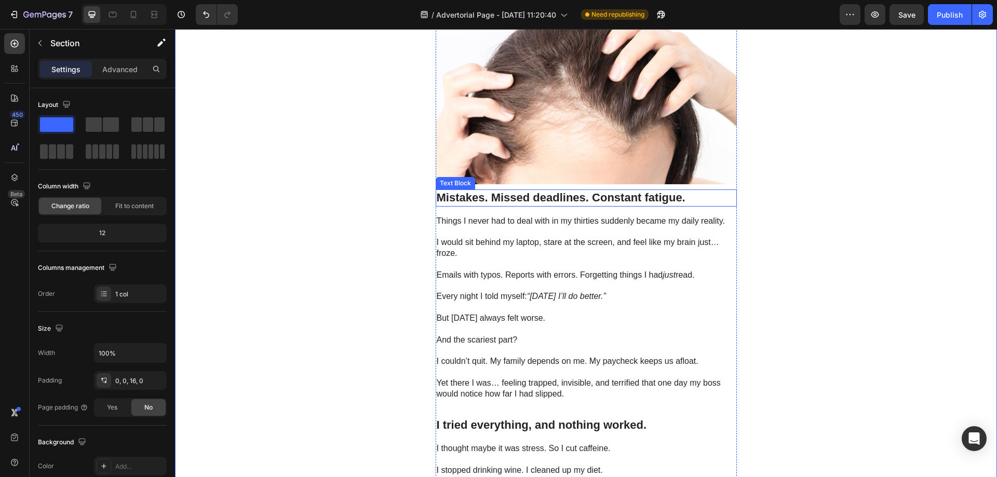
click at [510, 196] on strong "Mistakes. Missed deadlines. Constant fatigue." at bounding box center [561, 197] width 249 height 13
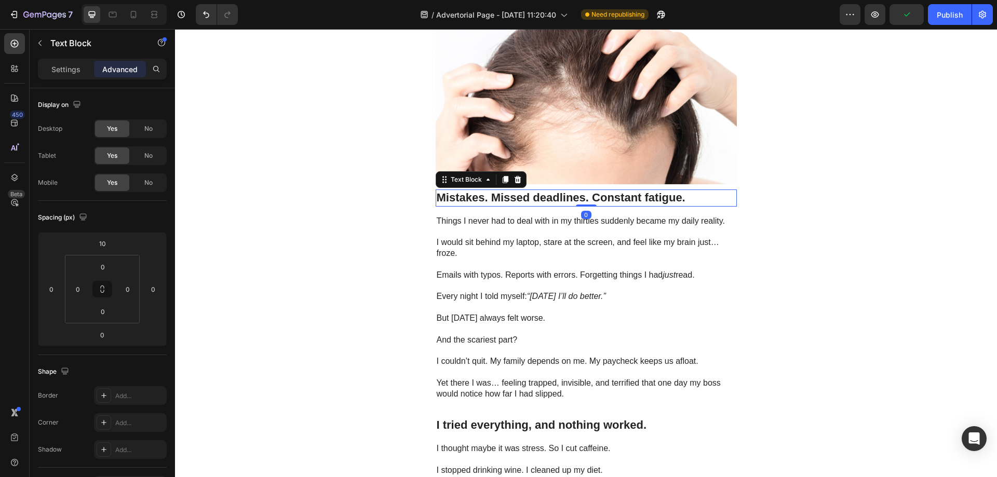
click at [67, 79] on div "Settings Advanced" at bounding box center [102, 74] width 145 height 30
click at [67, 72] on p "Settings" at bounding box center [65, 69] width 29 height 11
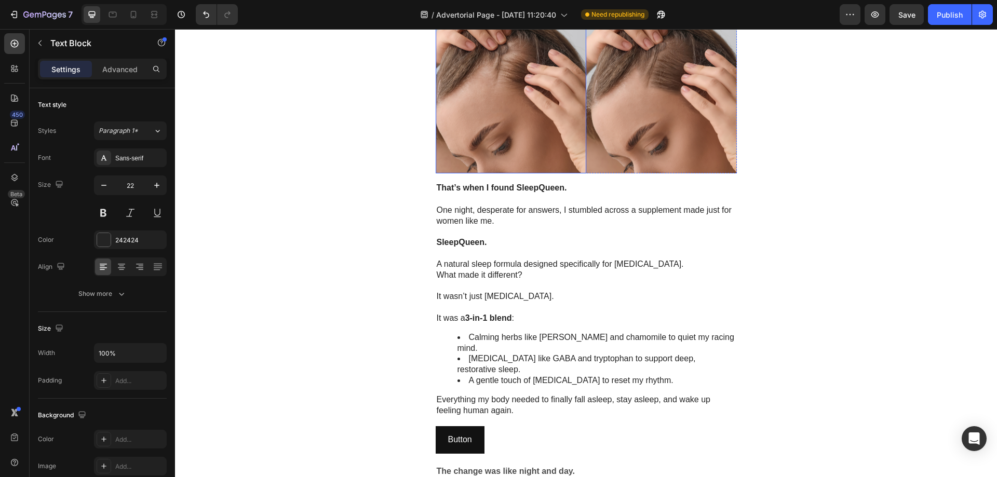
scroll to position [1195, 0]
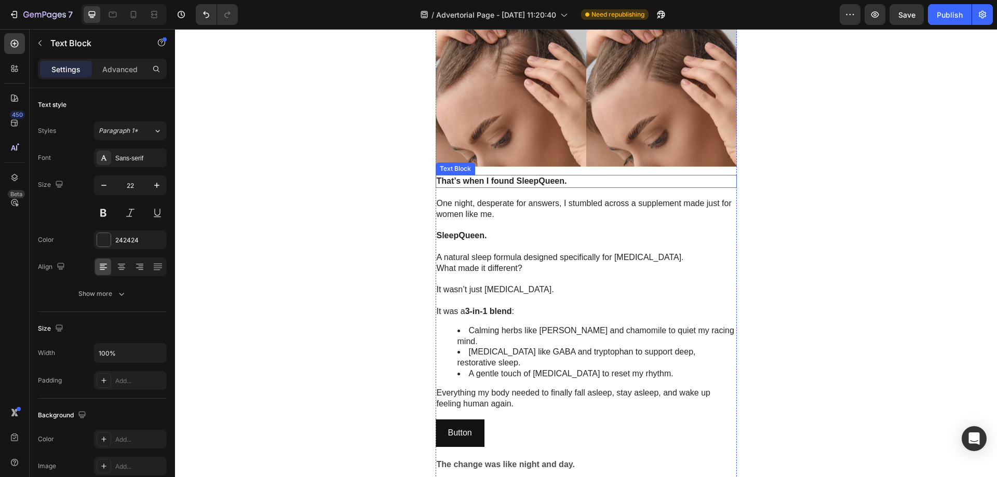
click at [491, 180] on strong "That’s when I found SleepQueen." at bounding box center [502, 181] width 130 height 9
click at [501, 180] on strong "That’s when I found SleepQueen." at bounding box center [502, 181] width 130 height 9
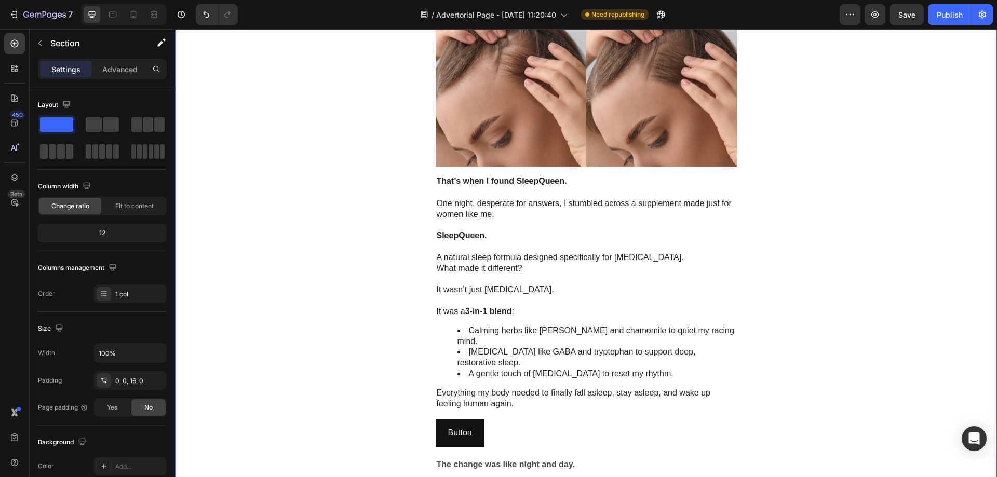
click at [458, 181] on strong "That’s when I found SleepQueen." at bounding box center [502, 181] width 130 height 9
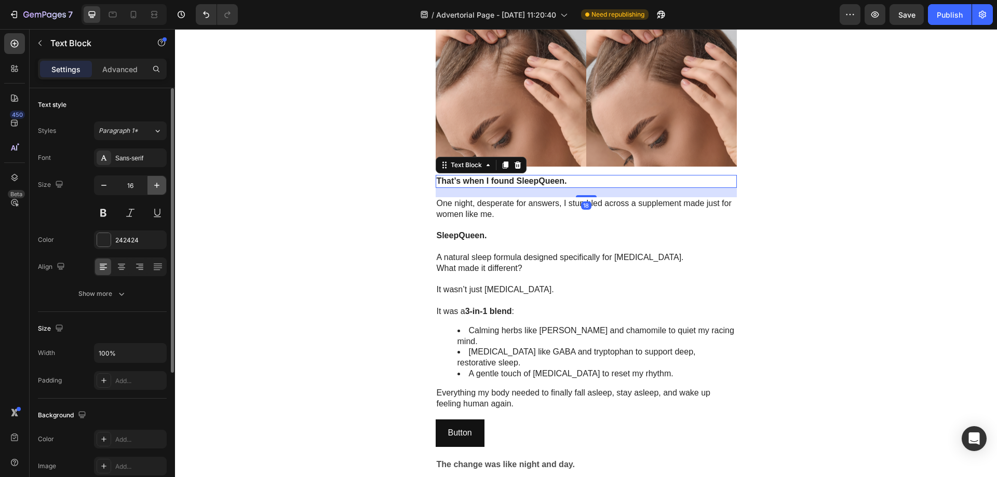
click at [148, 185] on button "button" at bounding box center [157, 185] width 19 height 19
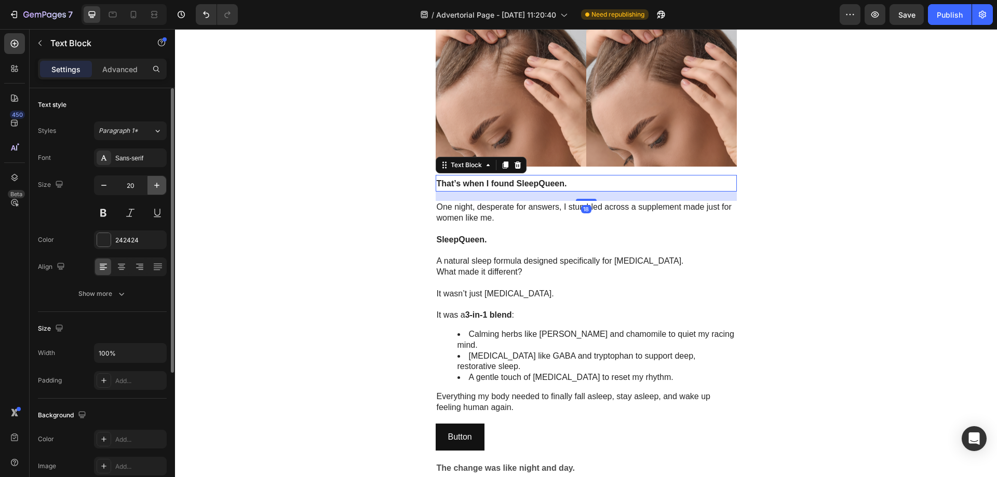
click at [148, 185] on button "button" at bounding box center [157, 185] width 19 height 19
type input "22"
click at [116, 71] on p "Advanced" at bounding box center [119, 69] width 35 height 11
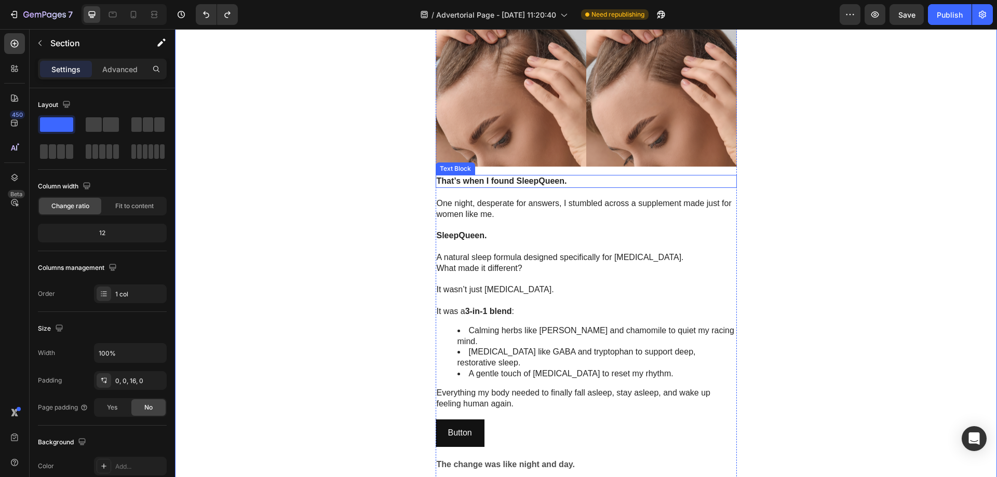
click at [446, 186] on p "That’s when I found SleepQueen." at bounding box center [586, 181] width 299 height 11
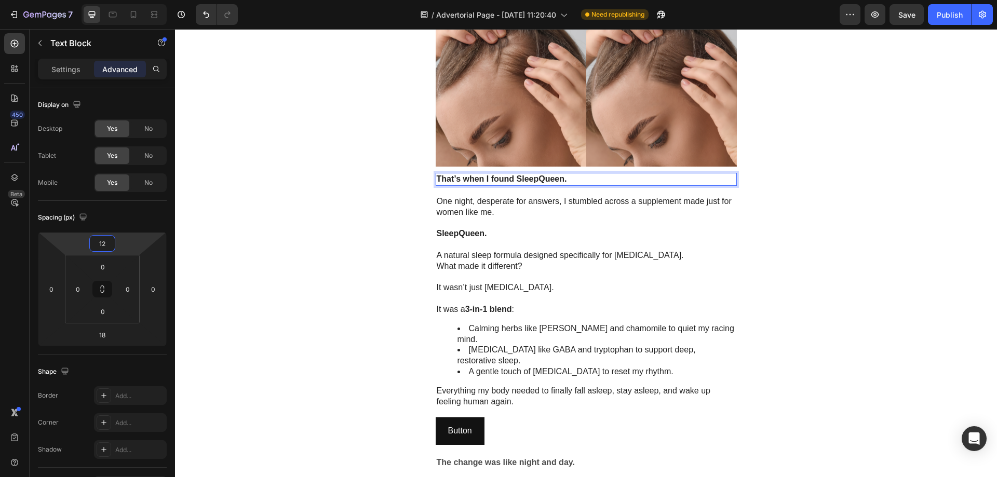
type input "10"
click at [143, 0] on html "7 / Advertorial Page - Aug 27, 11:20:40 Need republishing Preview Save Publish …" at bounding box center [498, 0] width 997 height 0
click at [66, 77] on div "Settings Advanced" at bounding box center [102, 69] width 129 height 21
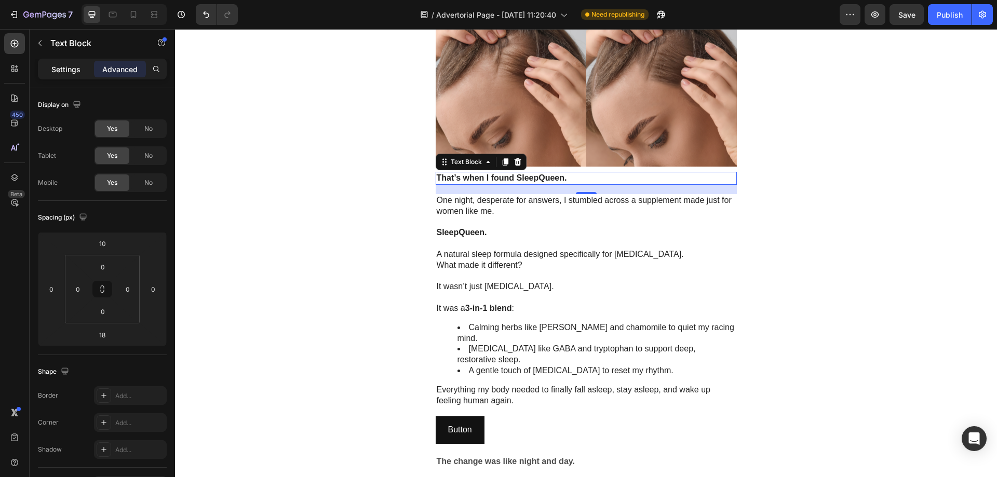
click at [68, 70] on p "Settings" at bounding box center [65, 69] width 29 height 11
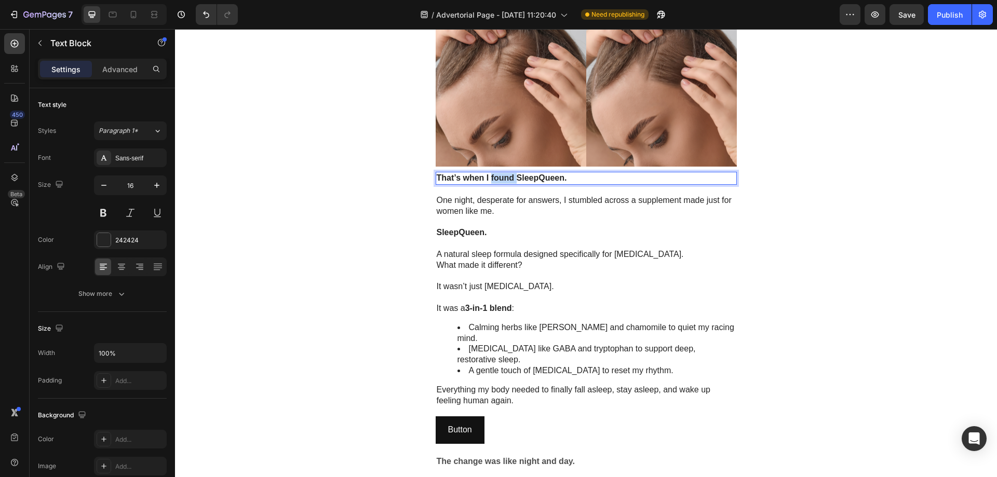
click at [492, 173] on p "That’s when I found SleepQueen." at bounding box center [586, 178] width 299 height 11
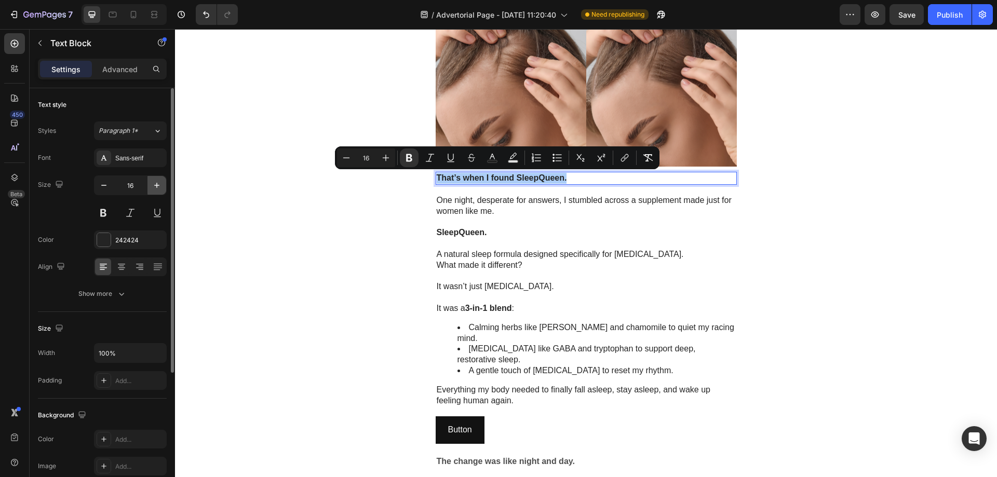
click at [155, 190] on icon "button" at bounding box center [157, 185] width 10 height 10
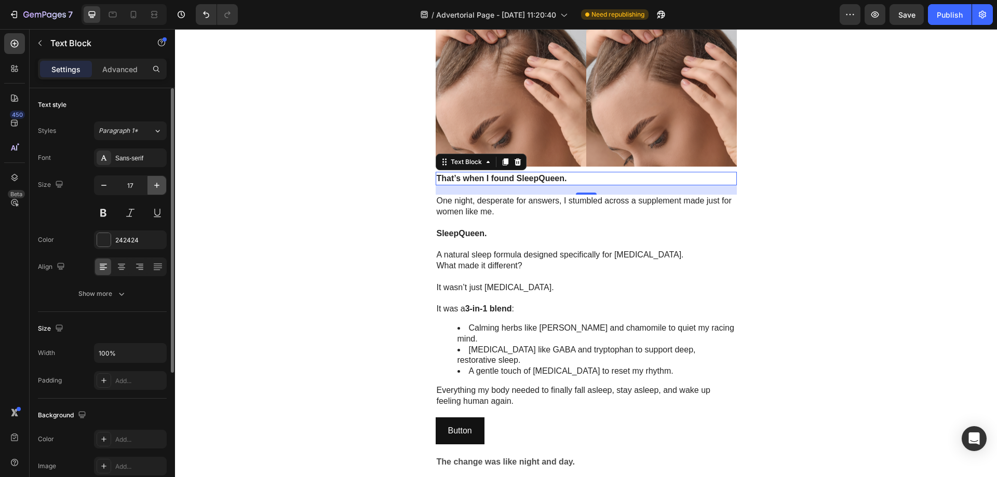
click at [155, 190] on icon "button" at bounding box center [157, 185] width 10 height 10
type input "18"
click at [491, 194] on div "18" at bounding box center [586, 190] width 301 height 9
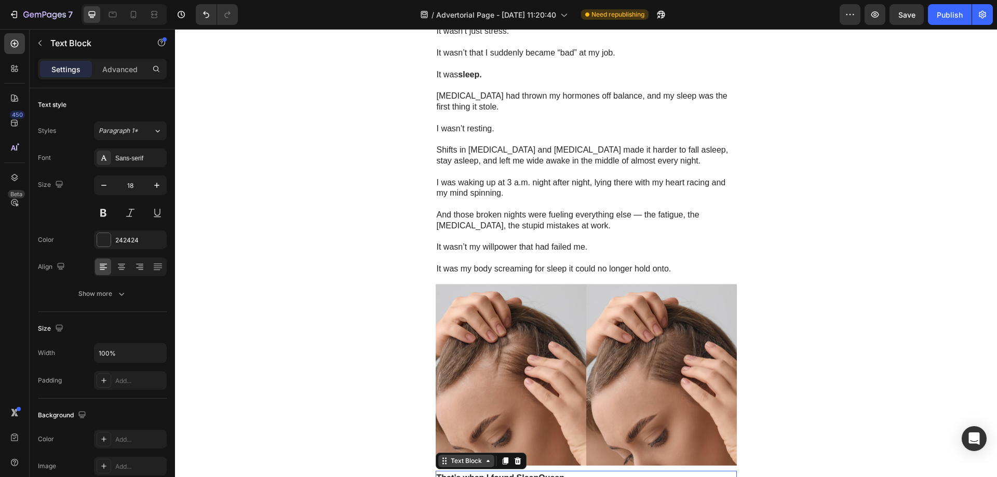
scroll to position [779, 0]
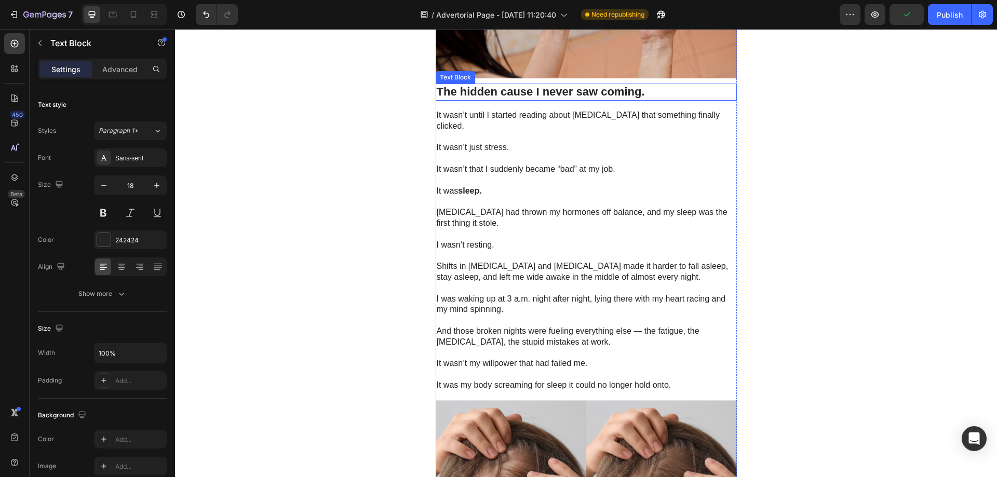
click at [472, 91] on strong "The hidden cause I never saw coming." at bounding box center [541, 91] width 208 height 13
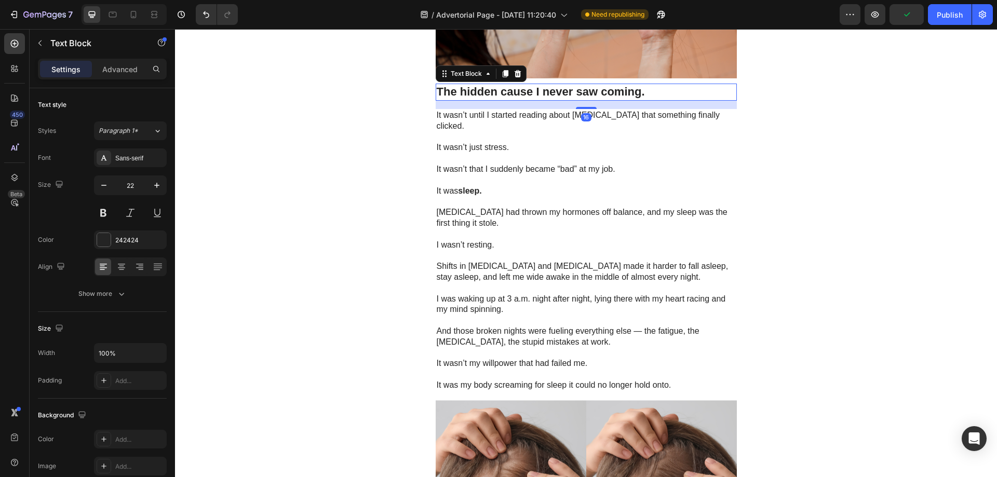
copy strong "That’s when I found SleepQueen."
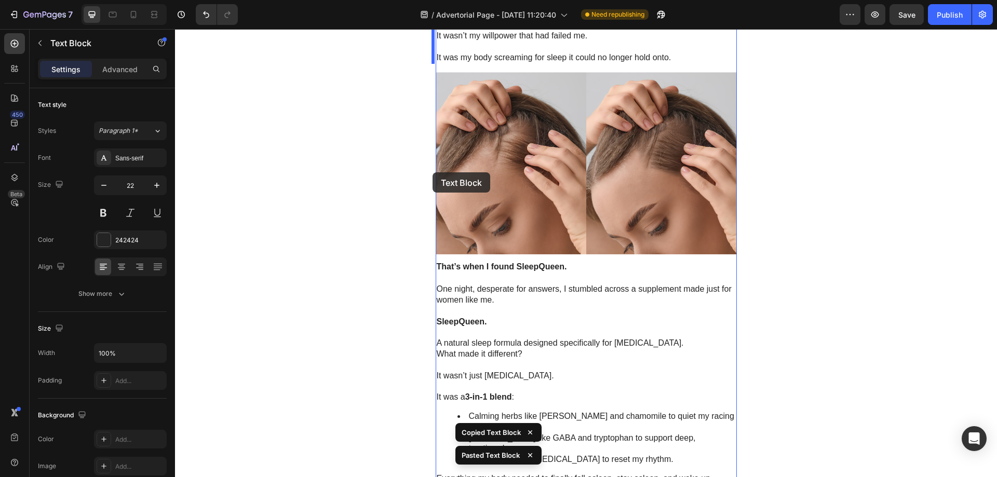
scroll to position [1195, 0]
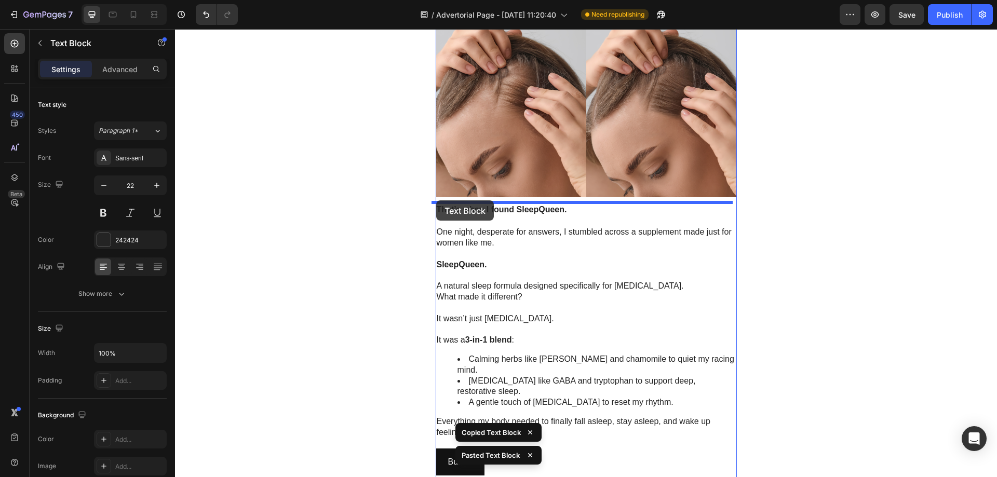
drag, startPoint x: 441, startPoint y: 104, endPoint x: 436, endPoint y: 200, distance: 96.2
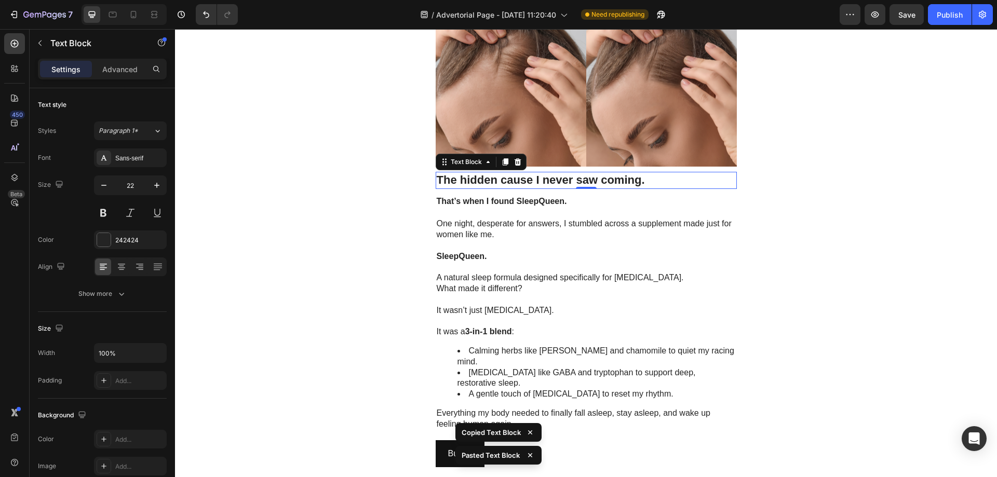
scroll to position [1164, 0]
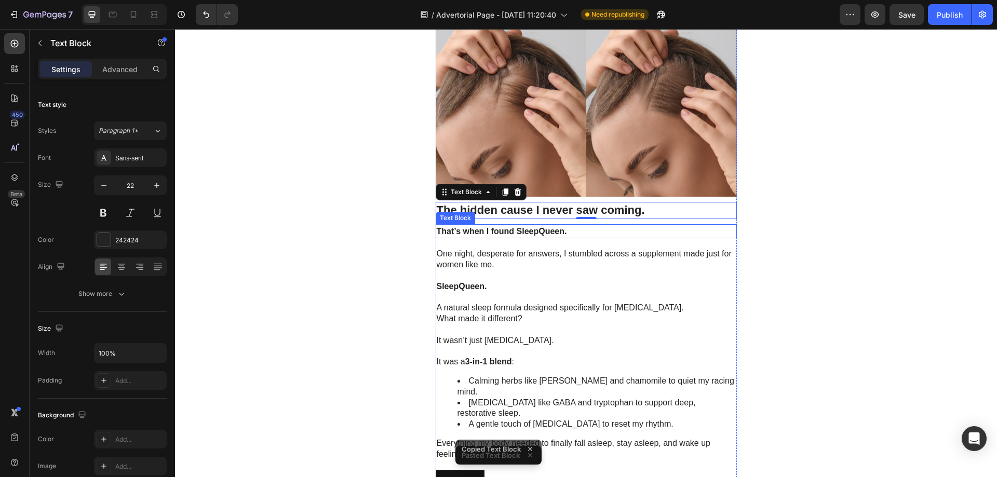
click at [518, 235] on strong "That’s when I found SleepQueen." at bounding box center [502, 231] width 130 height 9
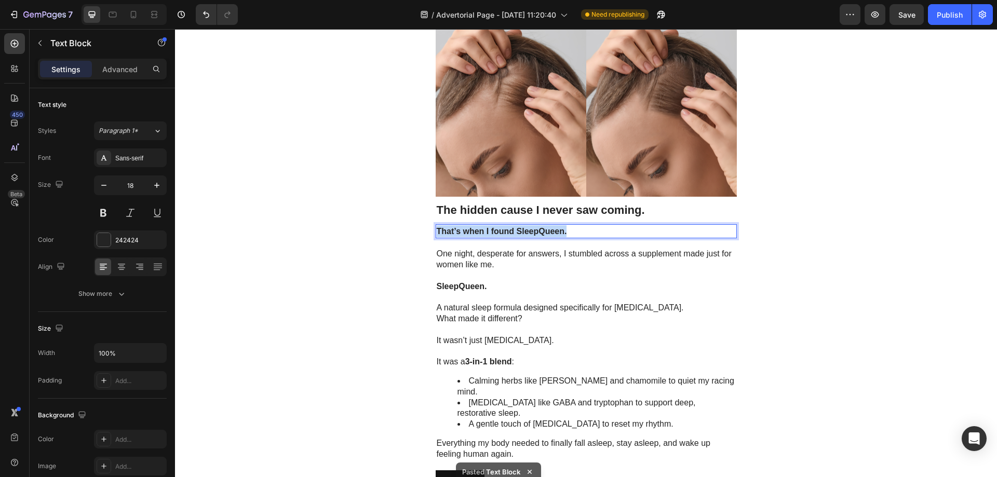
click at [518, 235] on strong "That’s when I found SleepQueen." at bounding box center [502, 231] width 130 height 9
click at [556, 213] on strong "The hidden cause I never saw coming." at bounding box center [541, 210] width 208 height 13
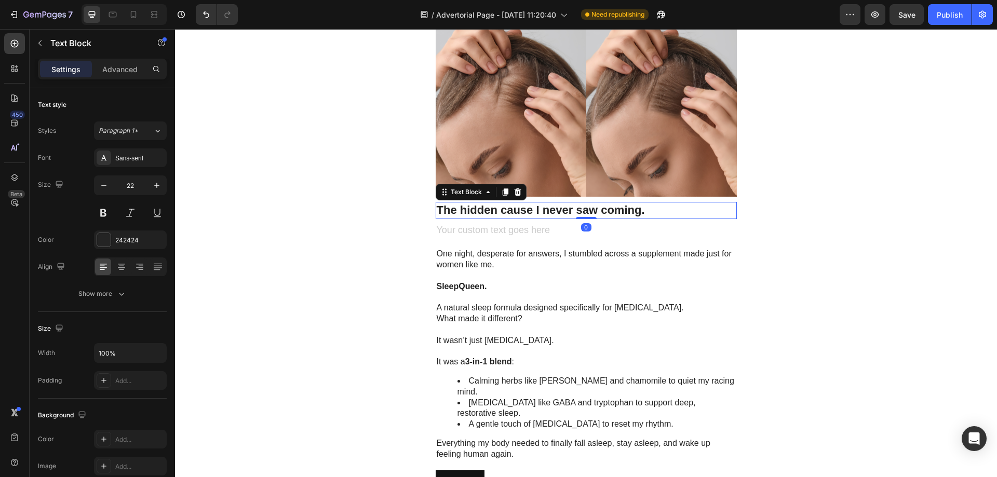
click at [556, 213] on strong "The hidden cause I never saw coming." at bounding box center [541, 210] width 208 height 13
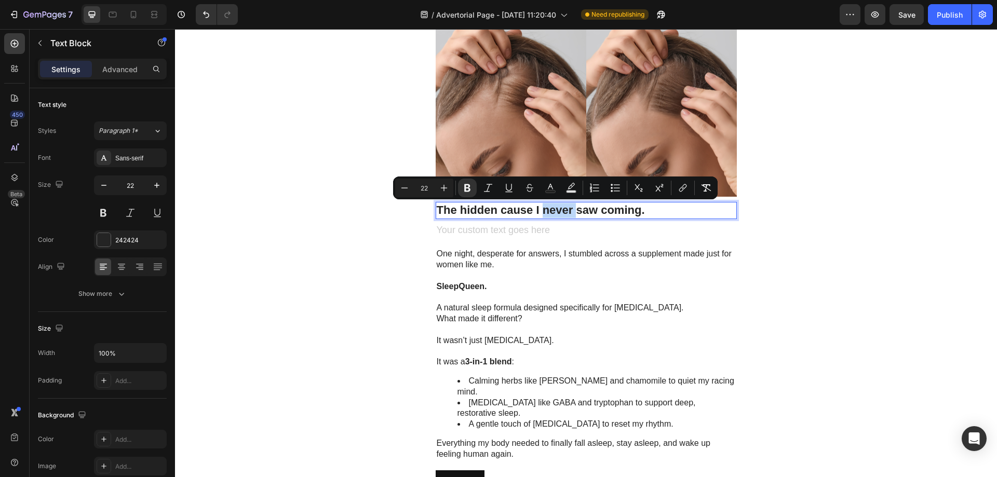
click at [556, 212] on strong "The hidden cause I never saw coming." at bounding box center [541, 210] width 208 height 13
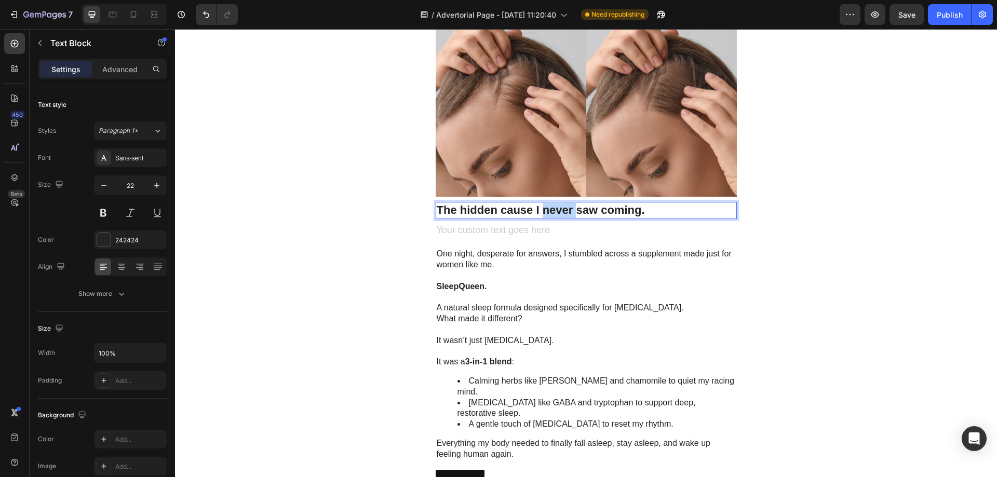
click at [556, 212] on strong "The hidden cause I never saw coming." at bounding box center [541, 210] width 208 height 13
click at [530, 211] on strong "That’s when I found SleepQueen." at bounding box center [502, 211] width 130 height 9
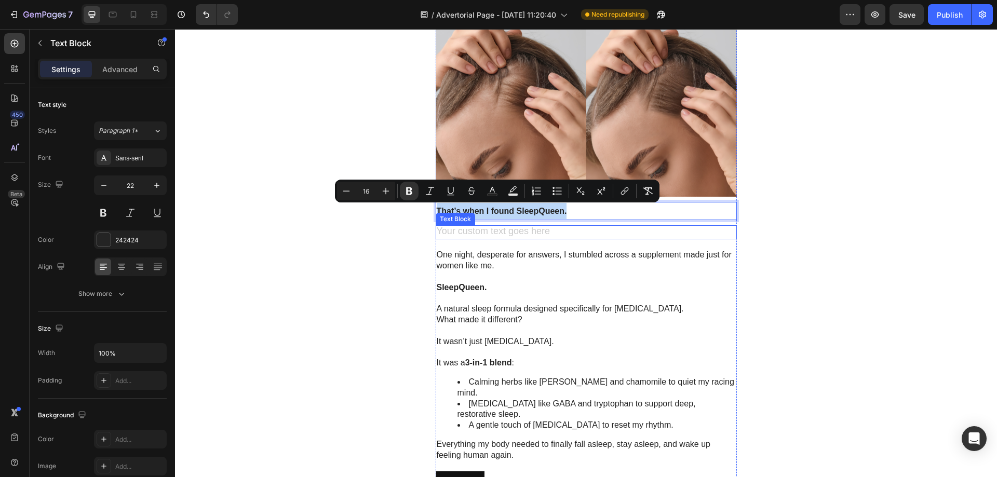
click at [487, 232] on div "Rich Text Editor. Editing area: main" at bounding box center [586, 232] width 301 height 14
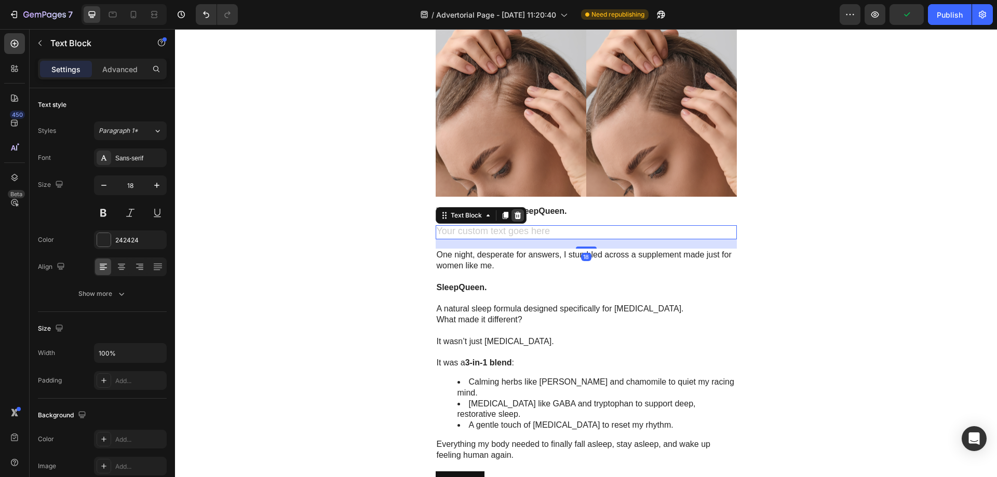
click at [516, 218] on icon at bounding box center [518, 215] width 8 height 8
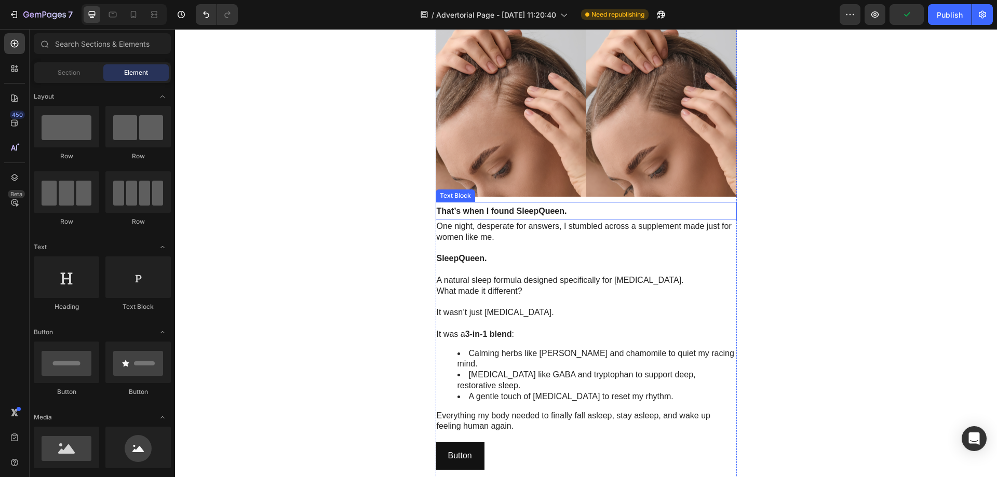
click at [523, 212] on strong "That’s when I found SleepQueen." at bounding box center [502, 211] width 130 height 9
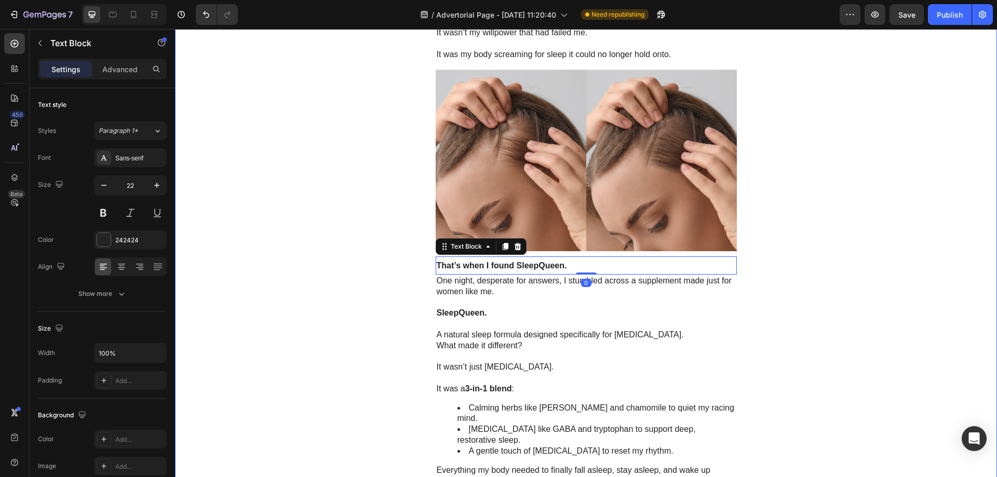
scroll to position [1061, 0]
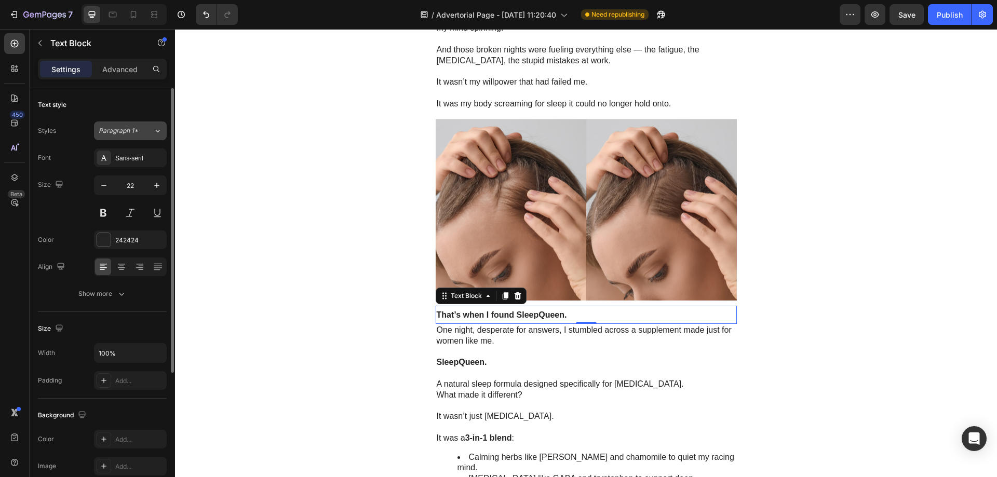
click at [154, 133] on icon at bounding box center [157, 131] width 9 height 10
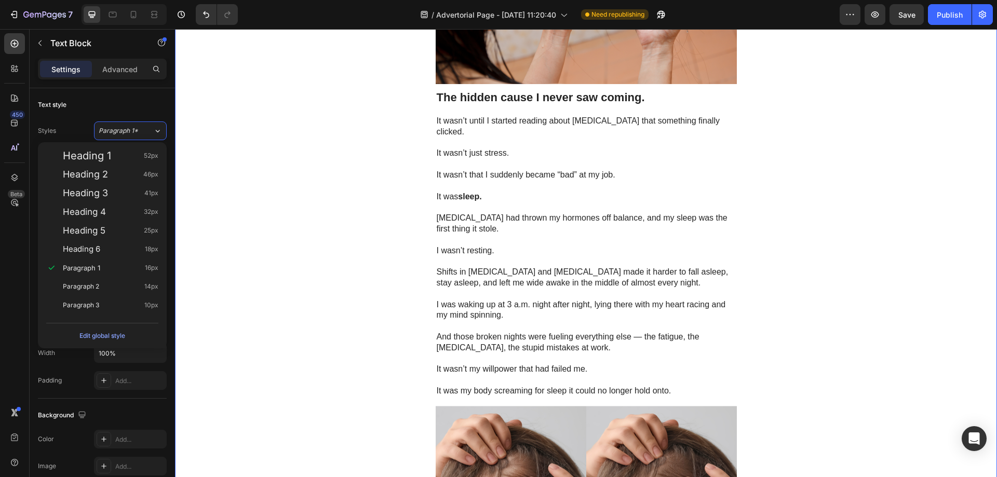
scroll to position [749, 0]
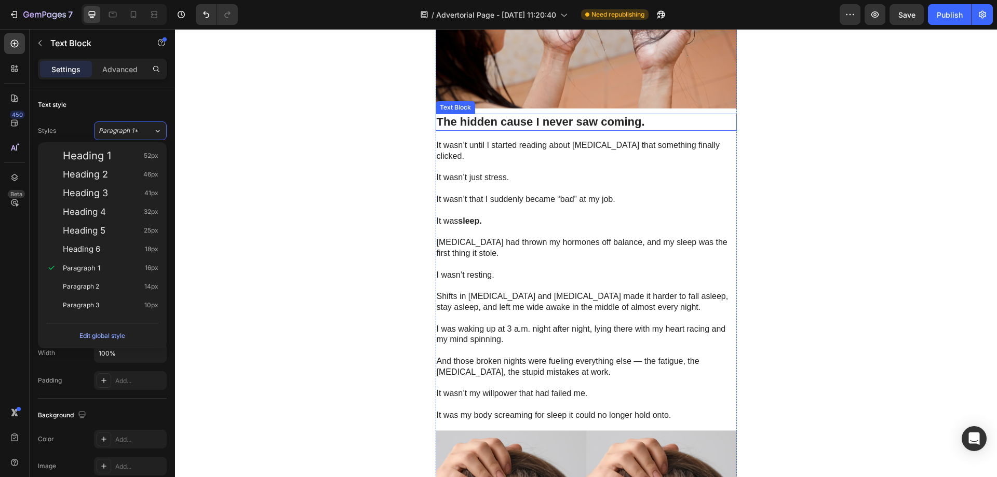
click at [478, 122] on strong "The hidden cause I never saw coming." at bounding box center [541, 121] width 208 height 13
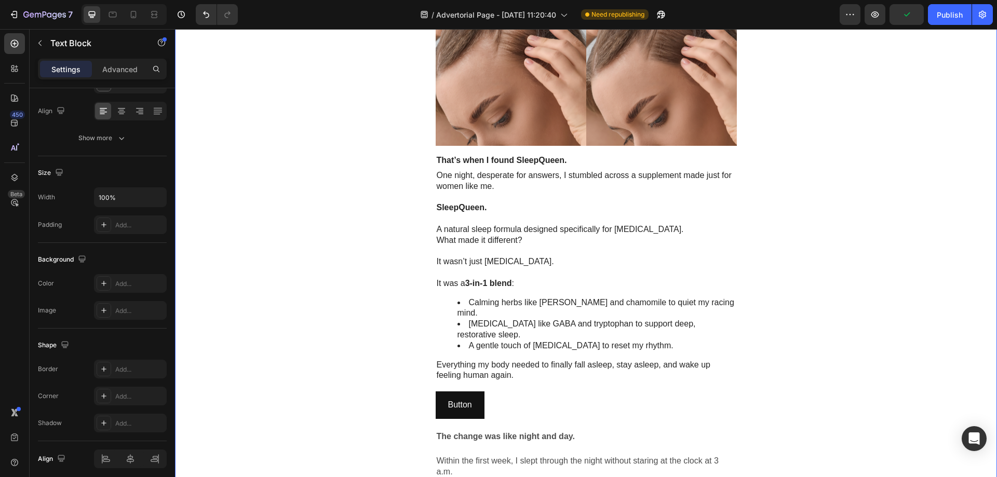
scroll to position [1216, 0]
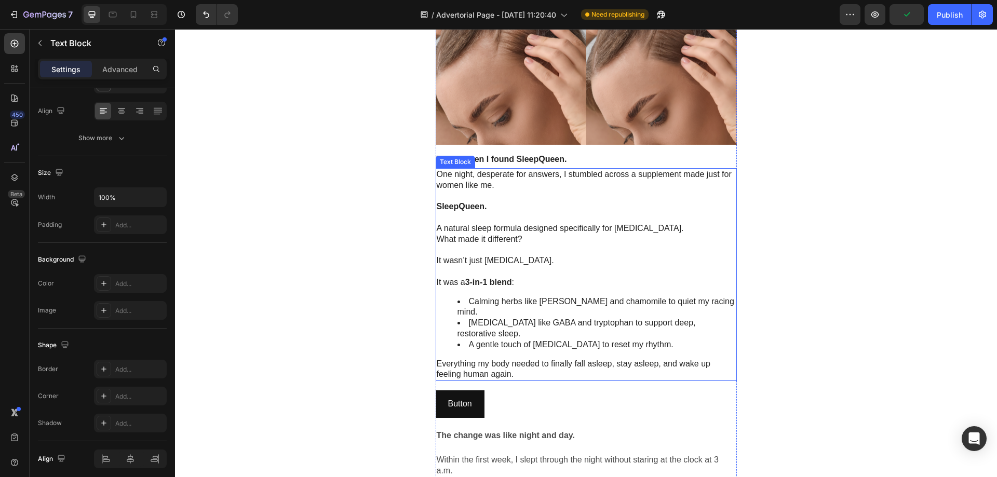
click at [491, 159] on strong "That’s when I found SleepQueen." at bounding box center [502, 159] width 130 height 9
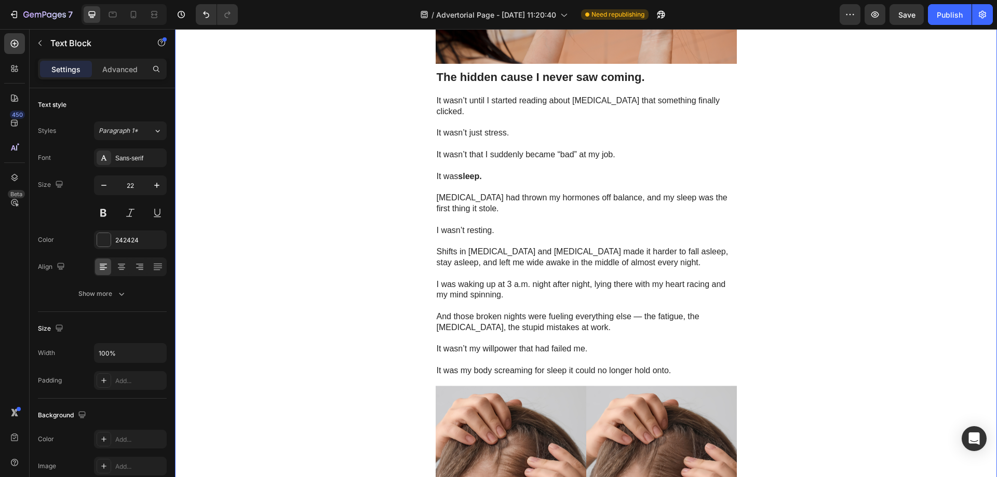
scroll to position [697, 0]
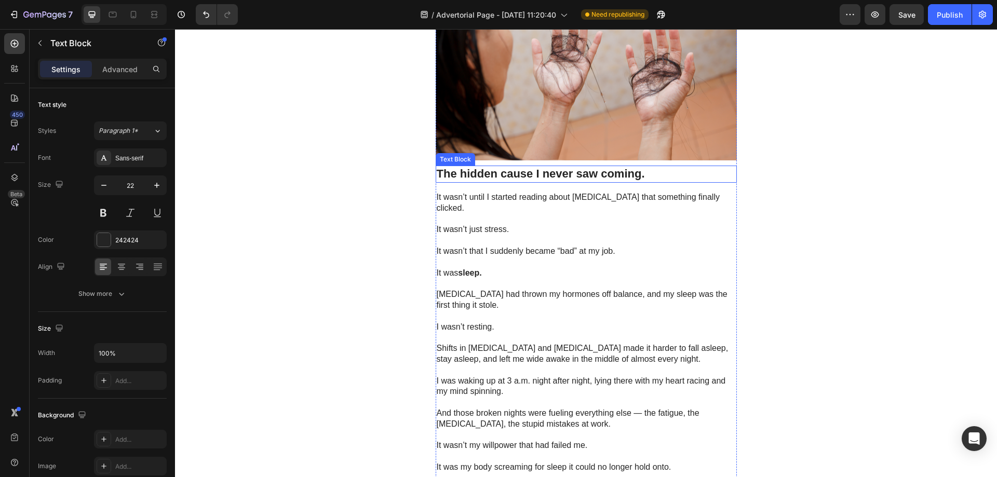
click at [511, 176] on strong "The hidden cause I never saw coming." at bounding box center [541, 173] width 208 height 13
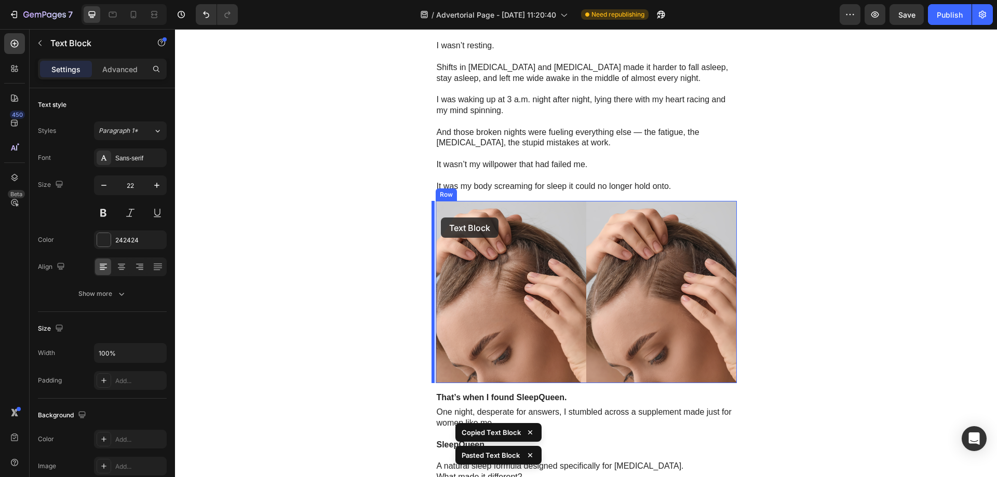
scroll to position [1216, 0]
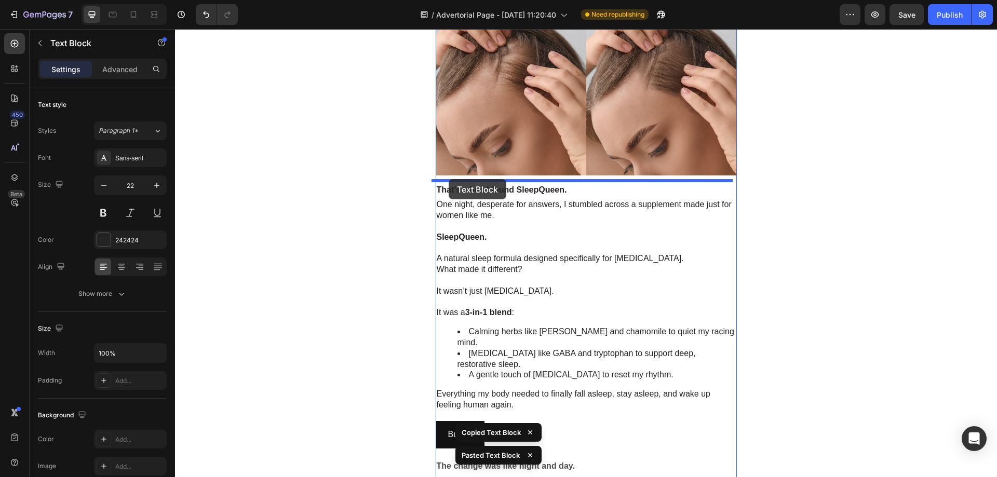
drag, startPoint x: 437, startPoint y: 185, endPoint x: 449, endPoint y: 180, distance: 12.3
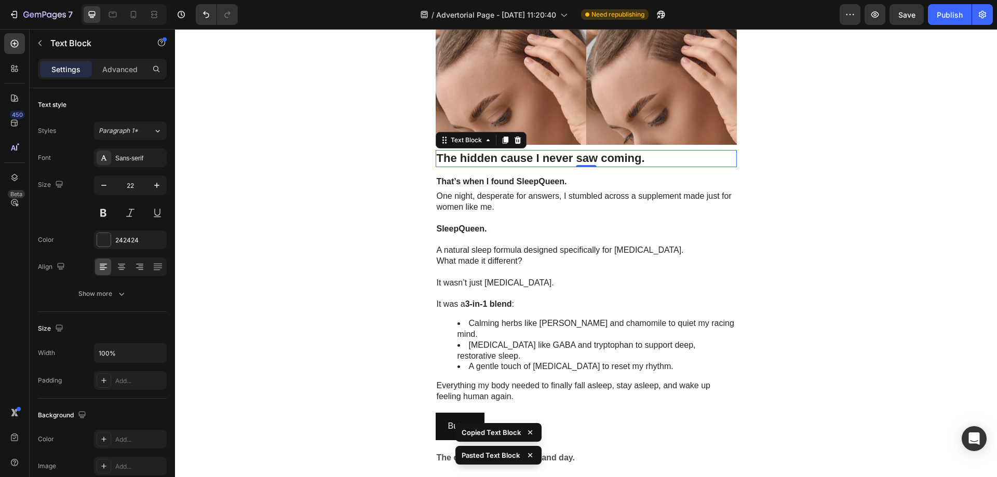
scroll to position [1186, 0]
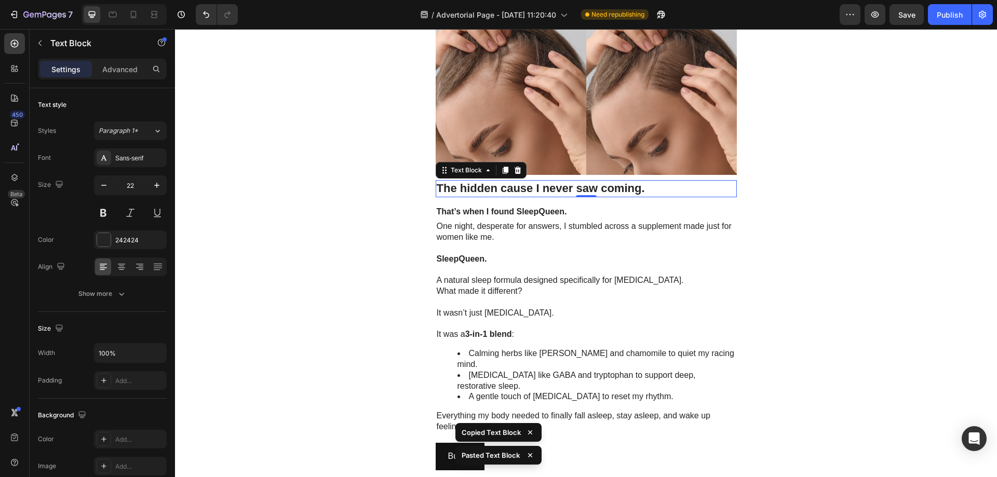
click at [482, 189] on strong "The hidden cause I never saw coming." at bounding box center [541, 188] width 208 height 13
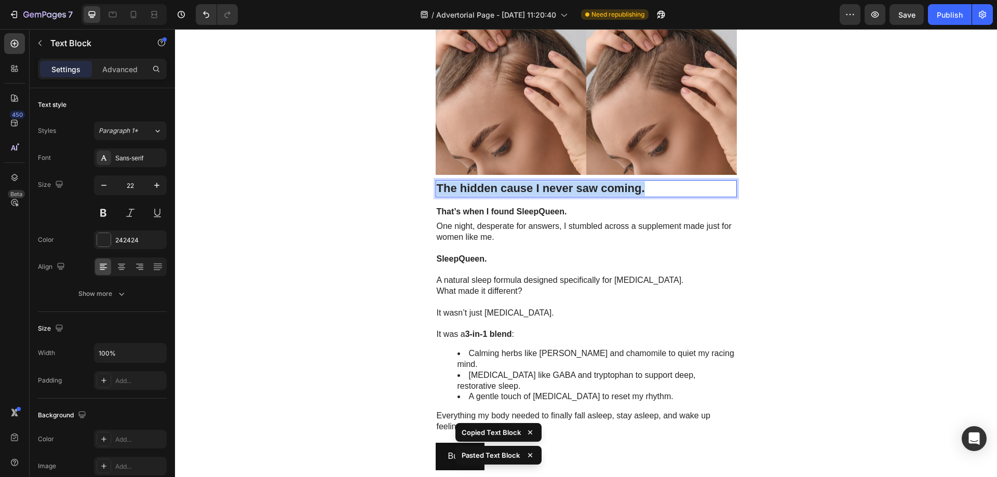
click at [482, 189] on strong "The hidden cause I never saw coming." at bounding box center [541, 188] width 208 height 13
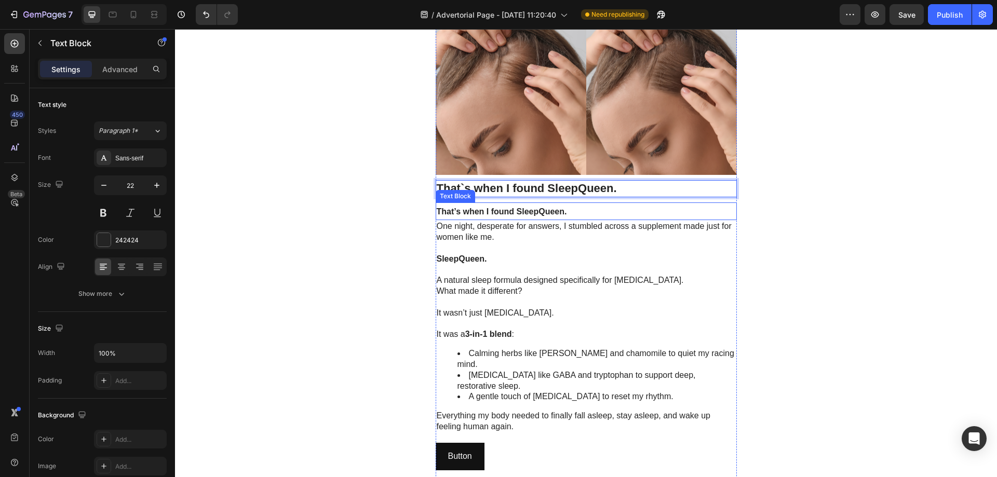
click at [508, 208] on strong "That’s when I found SleepQueen." at bounding box center [502, 211] width 130 height 9
click at [453, 210] on strong "That’s when I found SleepQueen." at bounding box center [502, 211] width 130 height 9
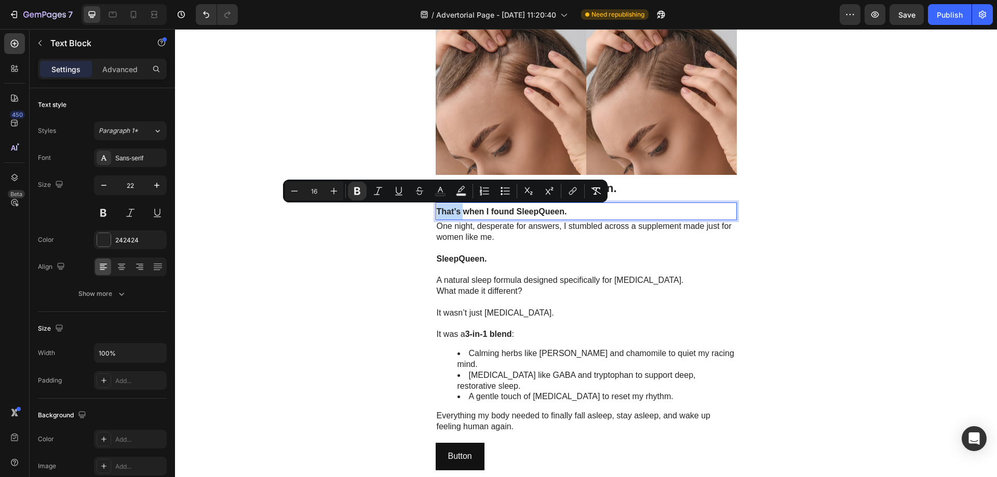
click at [451, 213] on strong "That’s when I found SleepQueen." at bounding box center [502, 211] width 130 height 9
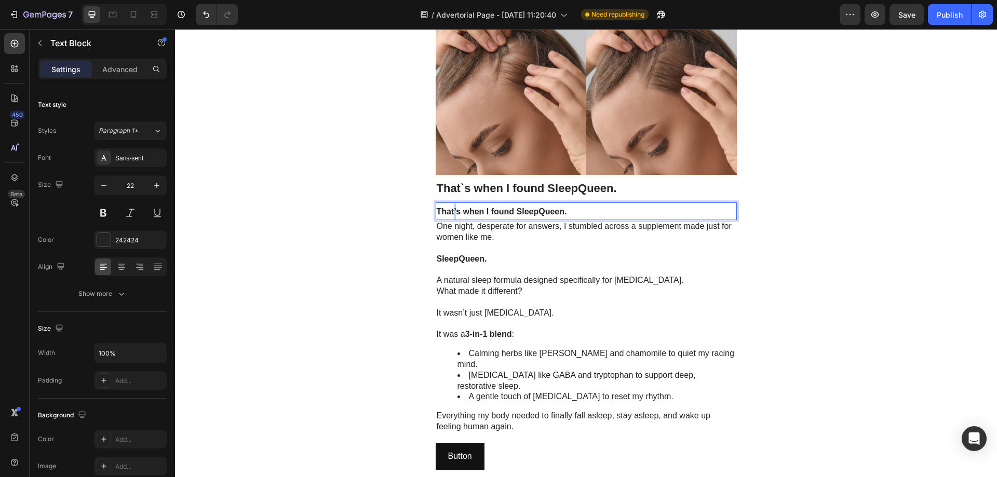
click at [451, 211] on strong "That’s when I found SleepQueen." at bounding box center [502, 211] width 130 height 9
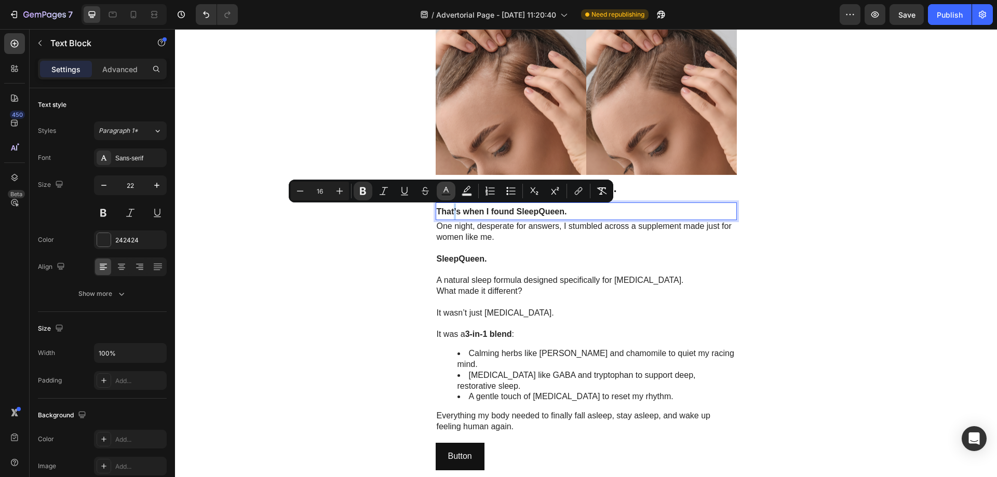
copy strong "’"
click at [639, 190] on p "That`s when I found SleepQueen." at bounding box center [586, 188] width 299 height 15
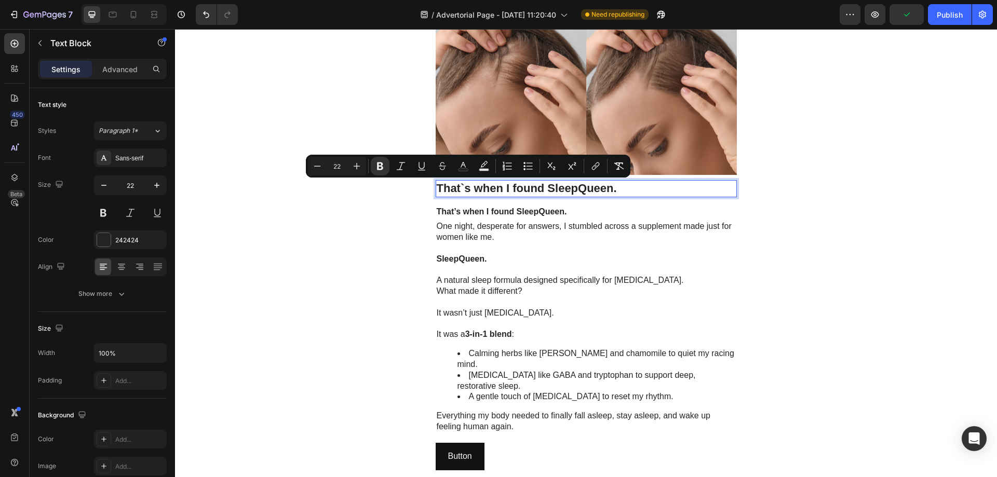
click at [459, 189] on strong "That`s when I found SleepQueen." at bounding box center [527, 188] width 180 height 13
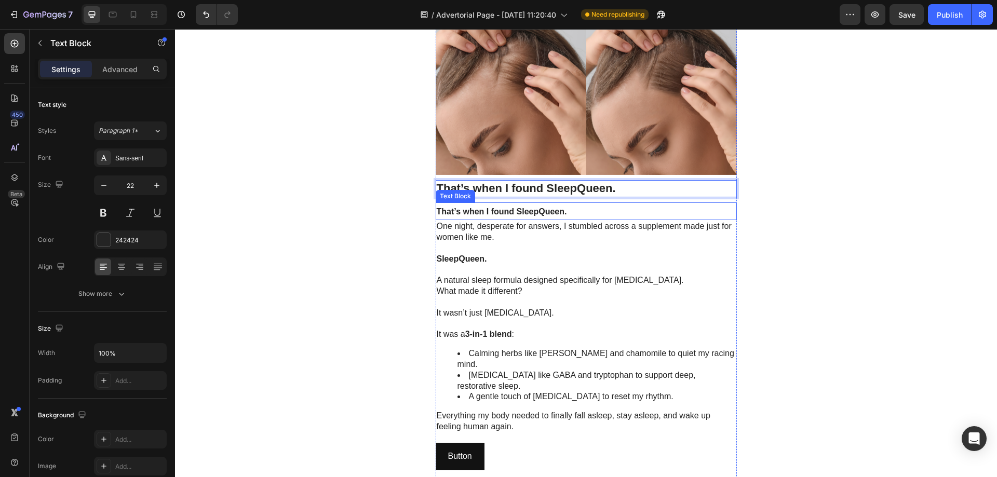
click at [475, 211] on strong "That’s when I found SleepQueen." at bounding box center [502, 211] width 130 height 9
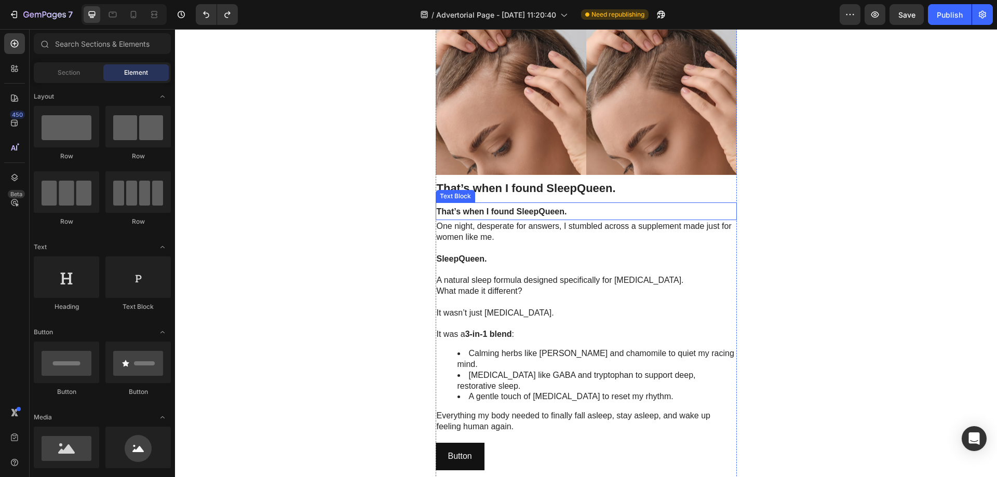
click at [552, 212] on strong "That’s when I found SleepQueen." at bounding box center [502, 211] width 130 height 9
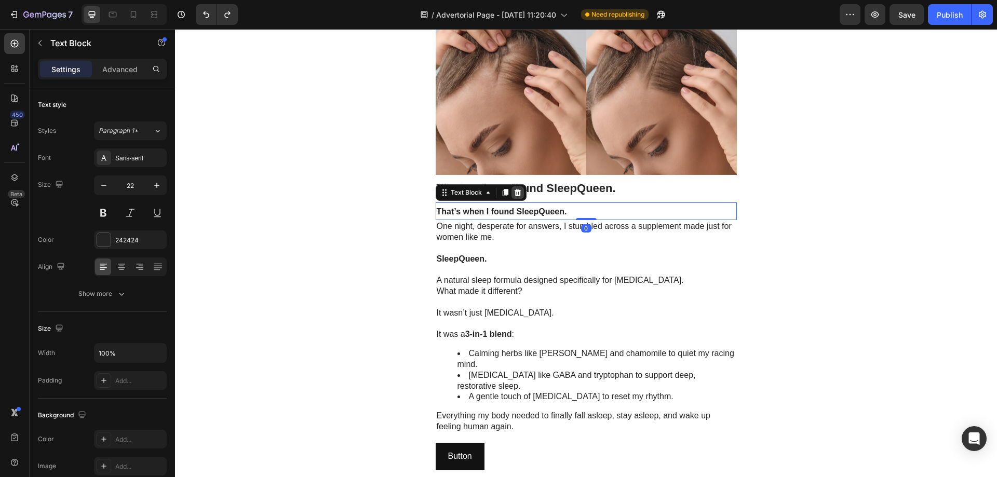
click at [514, 196] on icon at bounding box center [517, 192] width 7 height 7
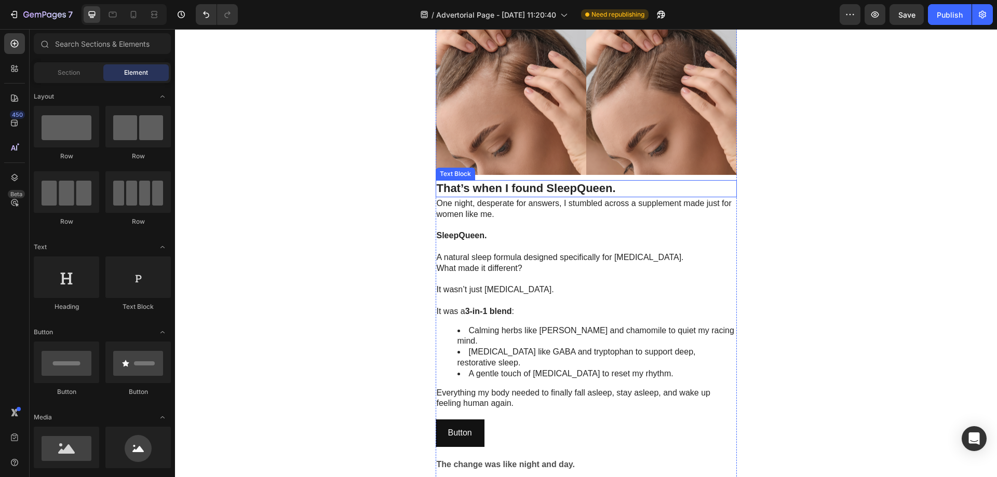
click at [578, 188] on strong "s when I found SleepQueen." at bounding box center [539, 188] width 152 height 13
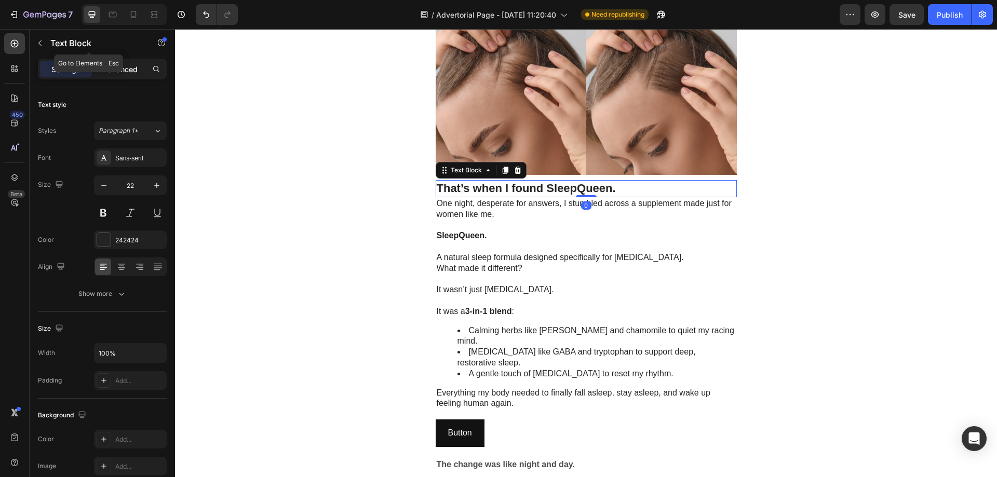
click at [111, 68] on p "Advanced" at bounding box center [119, 69] width 35 height 11
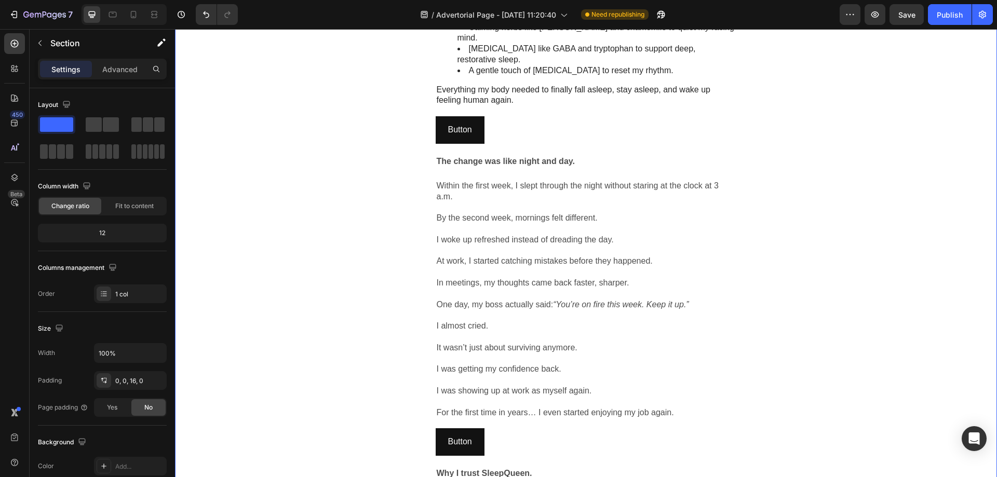
scroll to position [1498, 0]
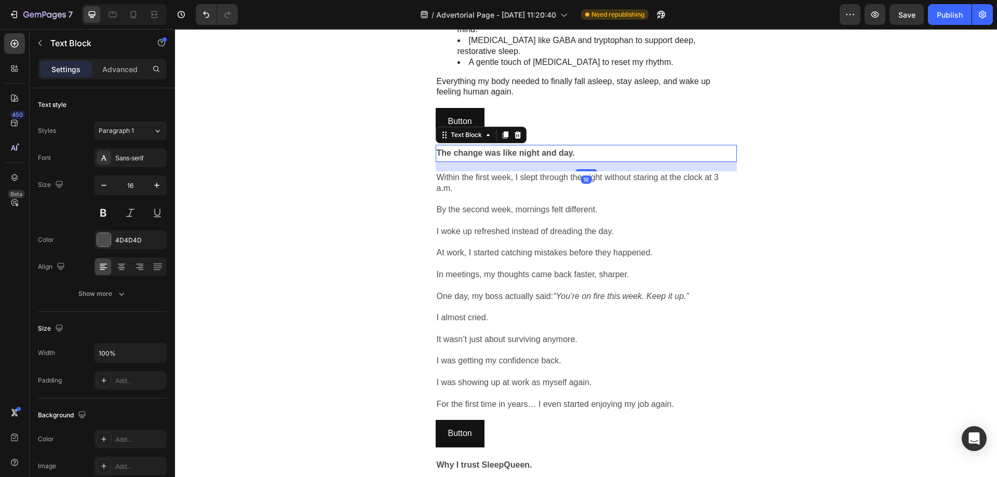
click at [486, 149] on strong "The change was like night and day." at bounding box center [506, 153] width 138 height 9
click at [151, 185] on button "button" at bounding box center [157, 185] width 19 height 19
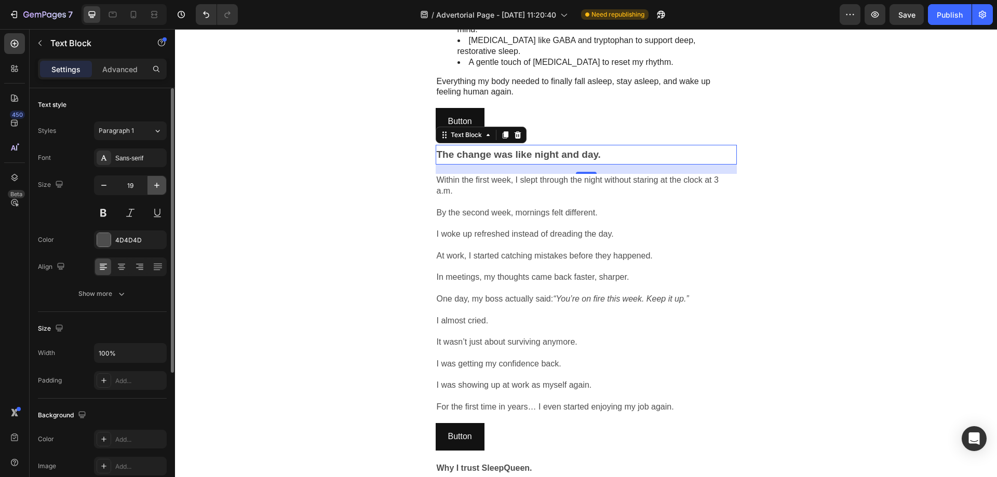
click at [151, 185] on button "button" at bounding box center [157, 185] width 19 height 19
type input "22"
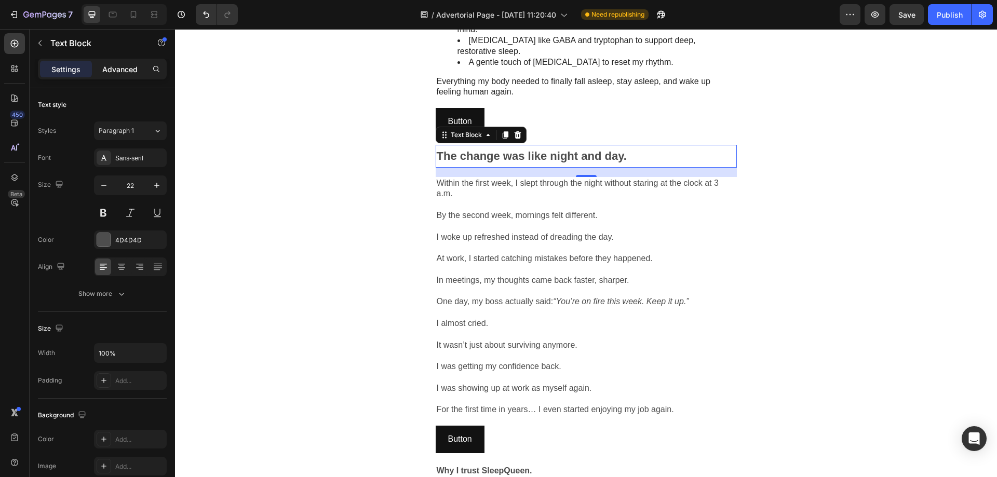
click at [115, 68] on p "Advanced" at bounding box center [119, 69] width 35 height 11
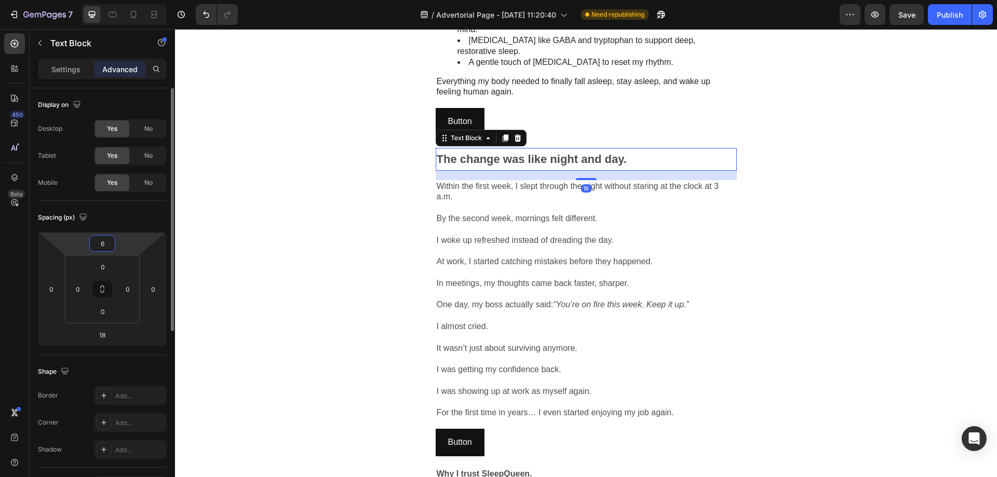
click at [128, 0] on html "7 / Advertorial Page - Aug 27, 11:20:40 Need republishing Preview Save Publish …" at bounding box center [498, 0] width 997 height 0
click at [101, 245] on input "6" at bounding box center [102, 244] width 21 height 16
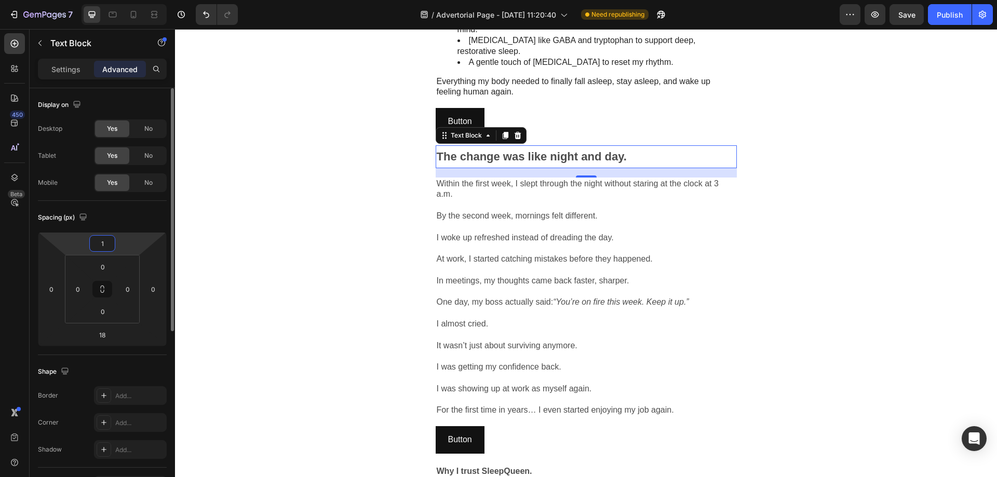
type input "10"
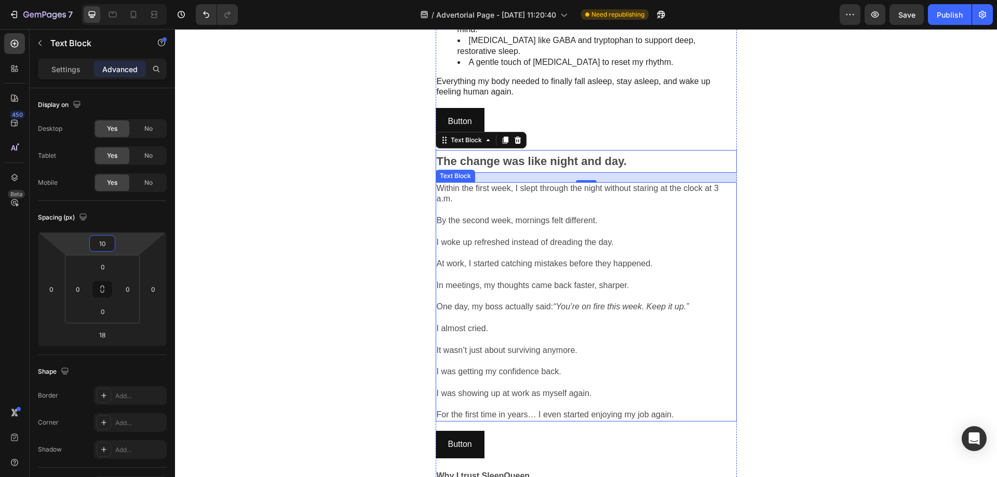
click at [725, 216] on p "By the second week, mornings felt different." at bounding box center [586, 221] width 299 height 11
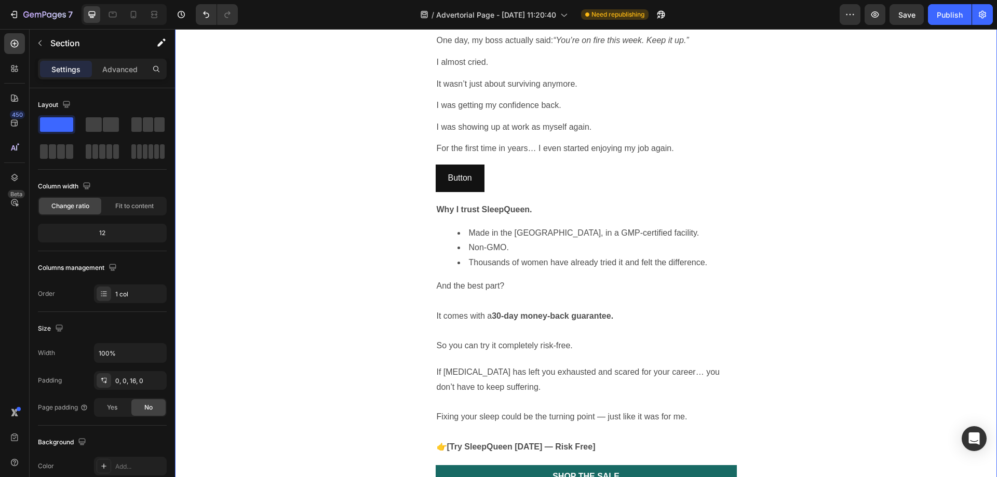
scroll to position [1861, 0]
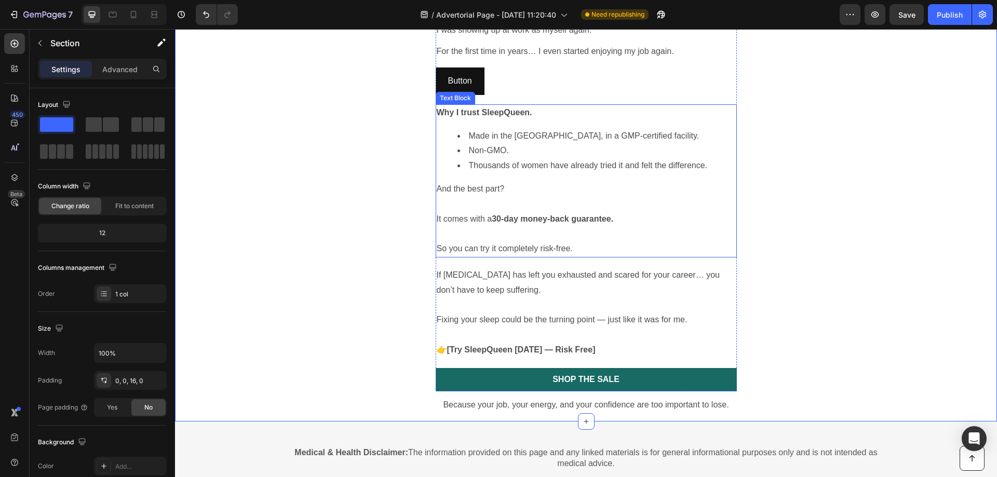
click at [486, 108] on strong "Why I trust SleepQueen." at bounding box center [485, 112] width 96 height 9
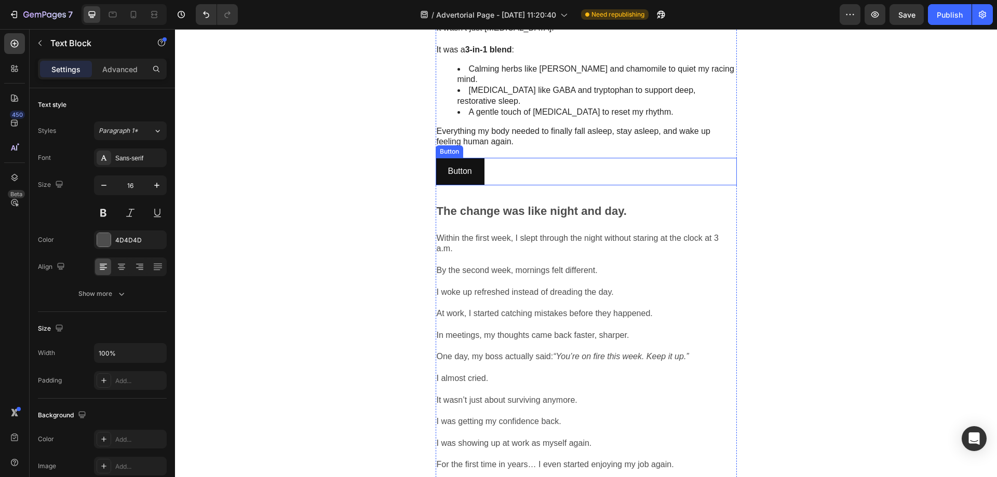
scroll to position [1446, 0]
click at [492, 207] on strong "The change was like night and day." at bounding box center [532, 213] width 190 height 13
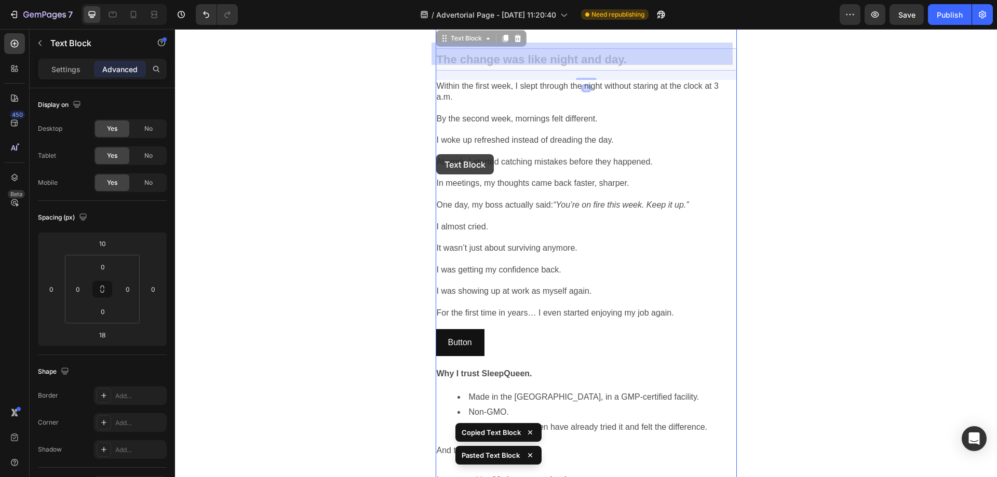
scroll to position [1706, 0]
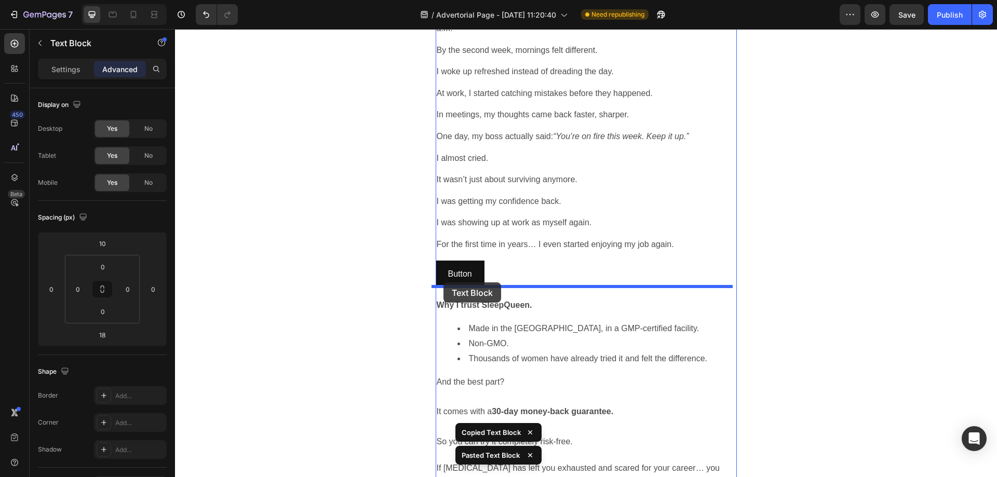
drag, startPoint x: 440, startPoint y: 114, endPoint x: 444, endPoint y: 283, distance: 168.8
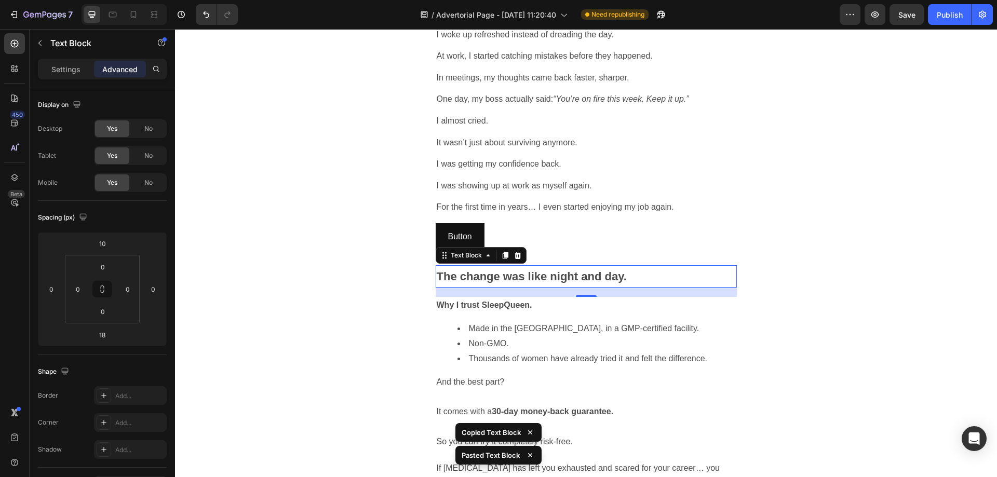
scroll to position [1668, 0]
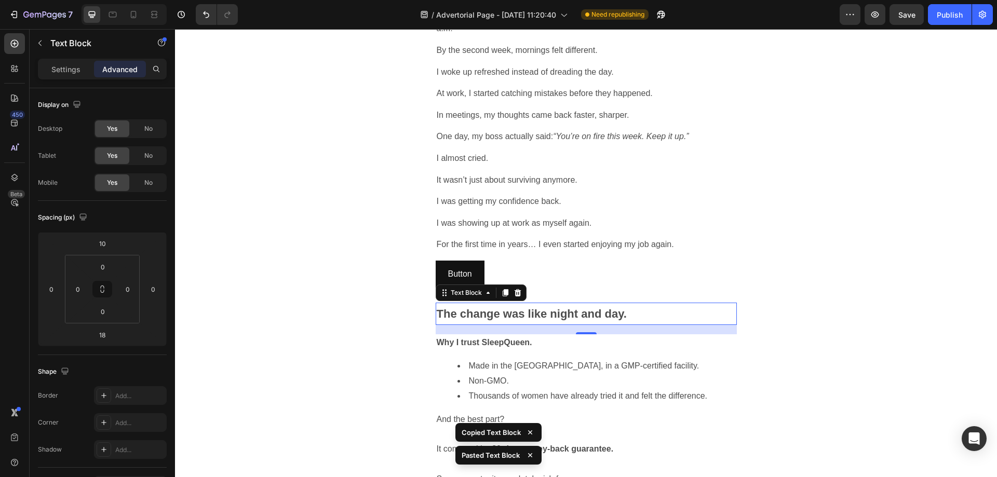
click at [519, 308] on strong "The change was like night and day." at bounding box center [532, 313] width 190 height 13
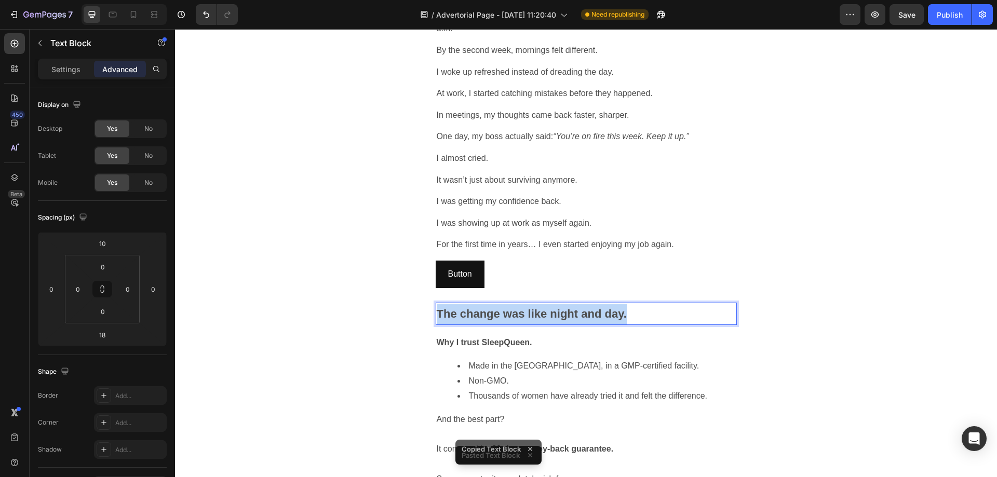
click at [519, 308] on strong "The change was like night and day." at bounding box center [532, 313] width 190 height 13
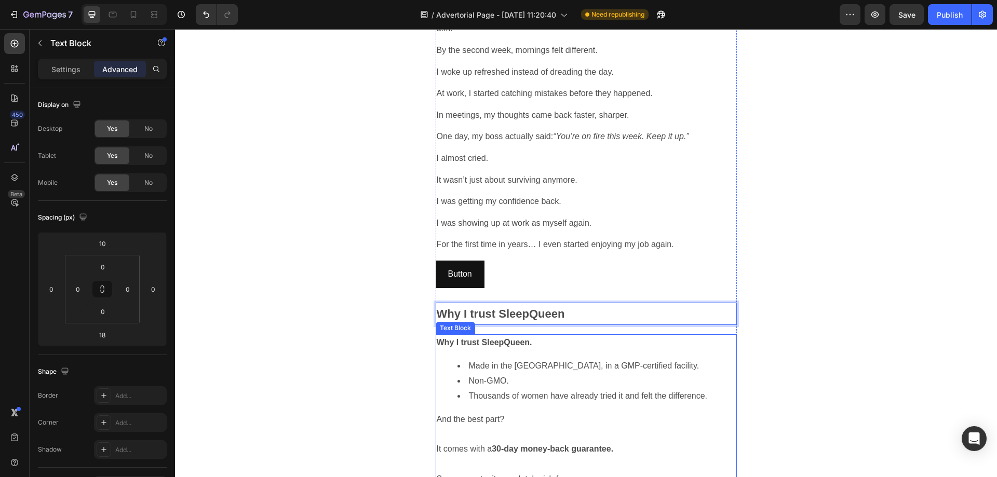
click at [521, 338] on strong "Why I trust SleepQueen." at bounding box center [485, 342] width 96 height 9
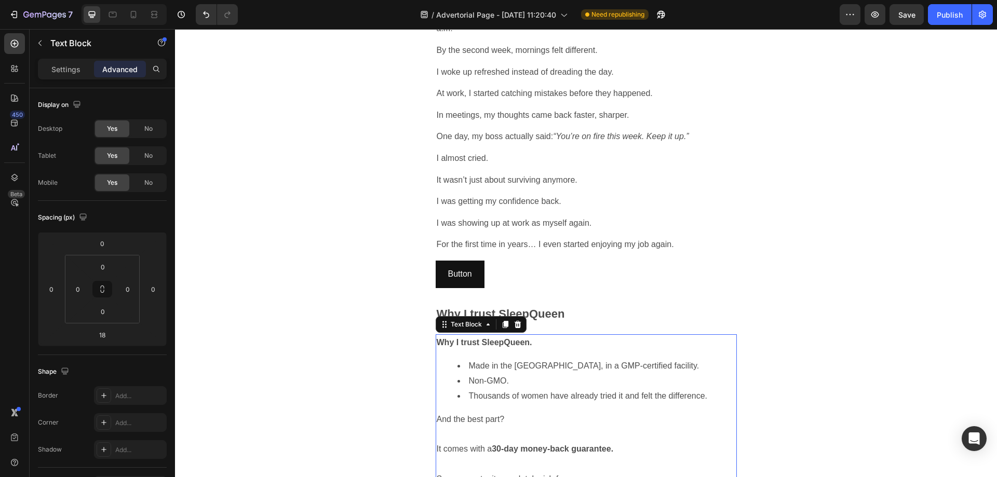
click at [523, 338] on strong "Why I trust SleepQueen." at bounding box center [485, 342] width 96 height 9
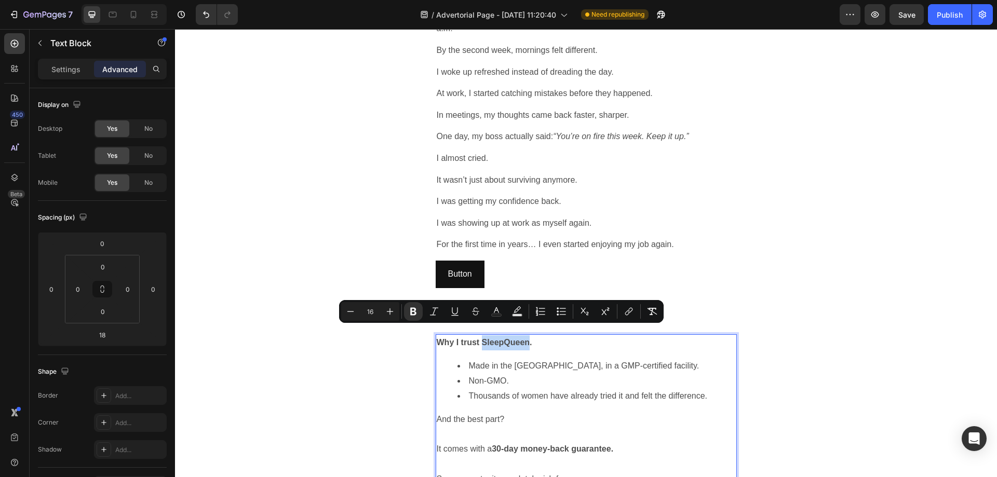
click at [536, 336] on p "Why I trust SleepQueen." at bounding box center [586, 343] width 299 height 15
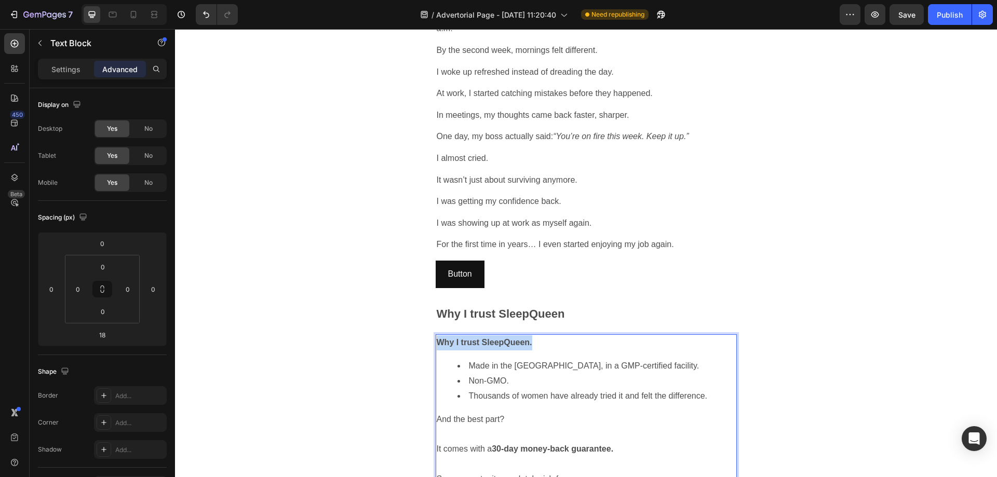
drag, startPoint x: 532, startPoint y: 333, endPoint x: 435, endPoint y: 333, distance: 97.1
click at [437, 336] on p "Why I trust SleepQueen." at bounding box center [586, 343] width 299 height 15
click at [450, 359] on ul "Made in the USA, in a GMP-certified facility. Non-GMO. Thousands of women have …" at bounding box center [586, 381] width 299 height 45
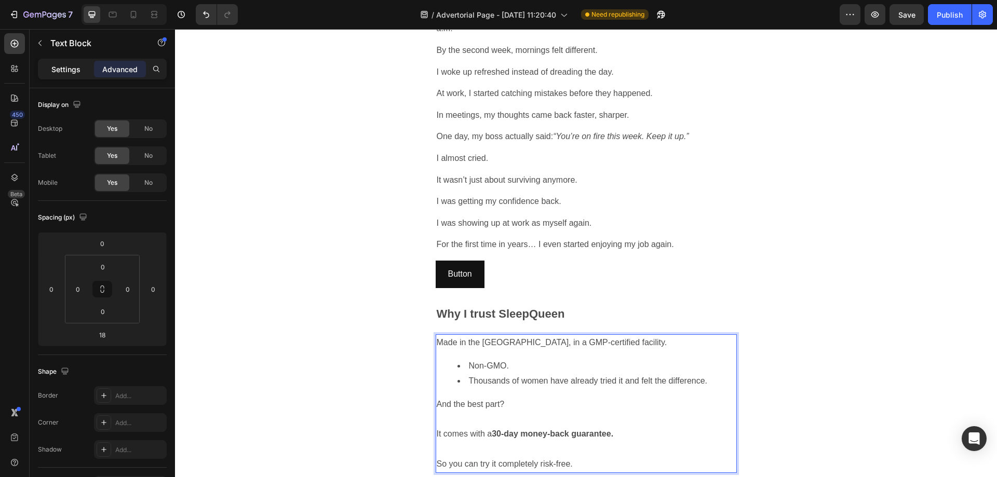
click at [62, 71] on p "Settings" at bounding box center [65, 69] width 29 height 11
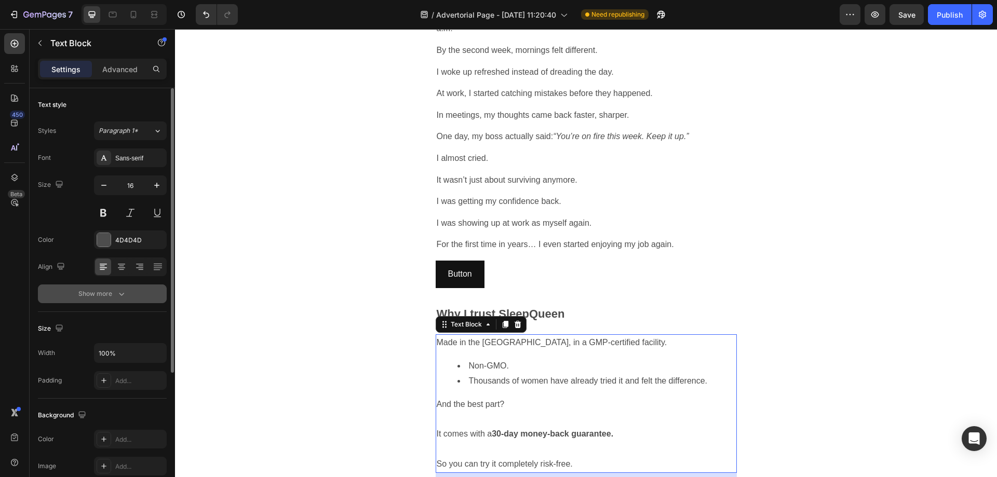
click at [128, 290] on button "Show more" at bounding box center [102, 294] width 129 height 19
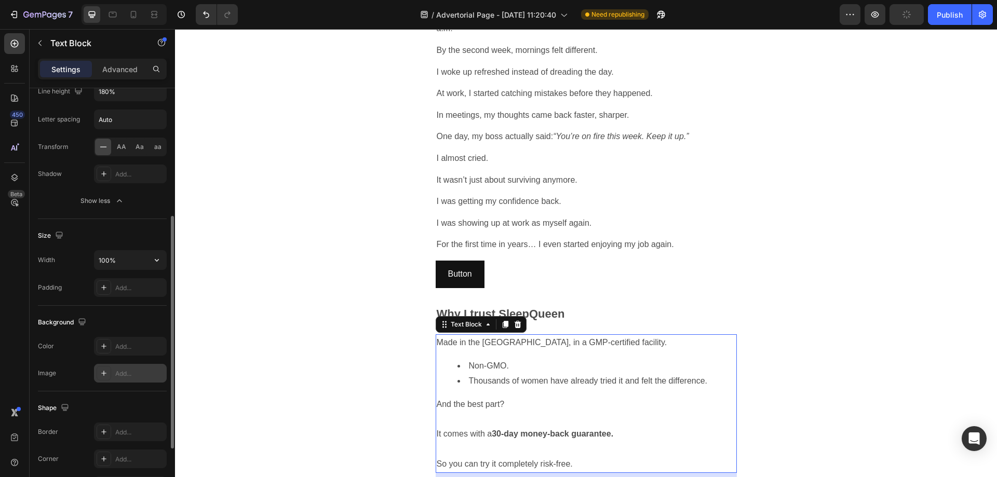
scroll to position [126, 0]
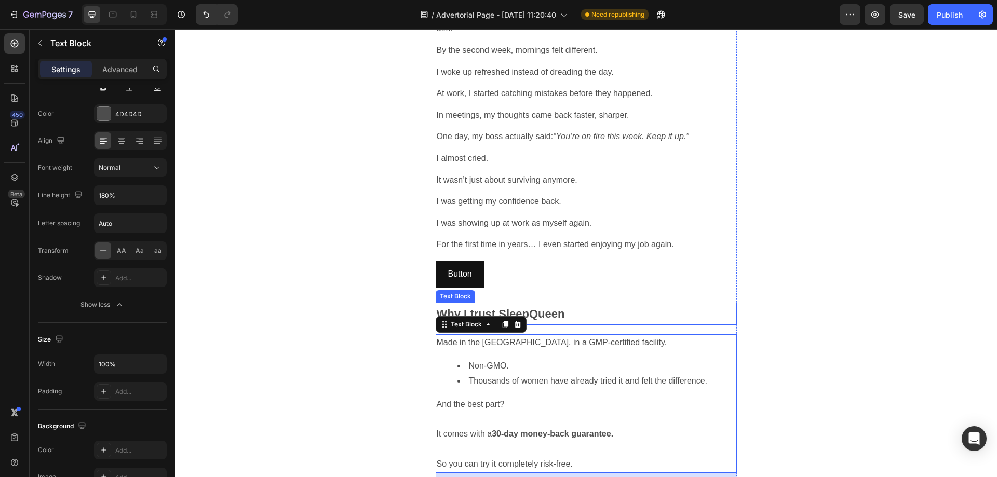
click at [540, 308] on strong "Why I trust SleepQueen" at bounding box center [501, 313] width 128 height 13
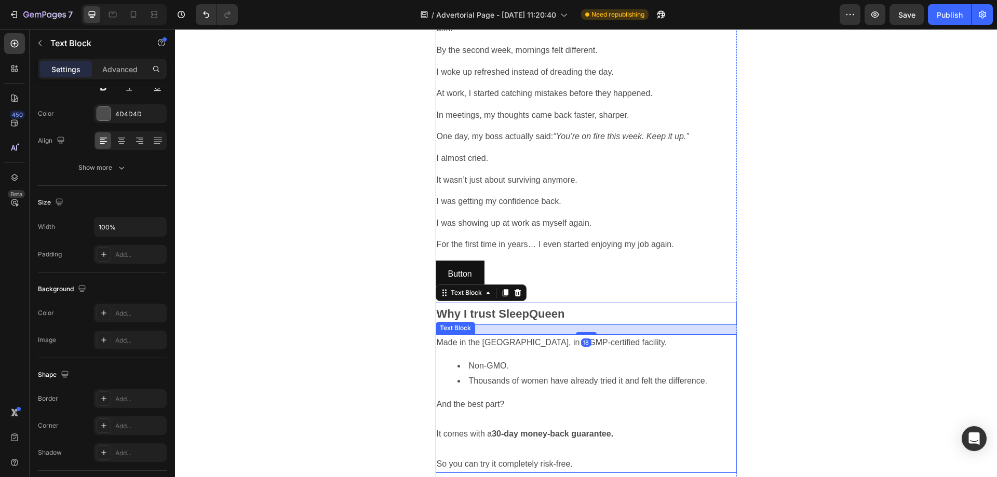
click at [501, 339] on p "Made in the [GEOGRAPHIC_DATA], in a GMP-certified facility." at bounding box center [586, 343] width 299 height 15
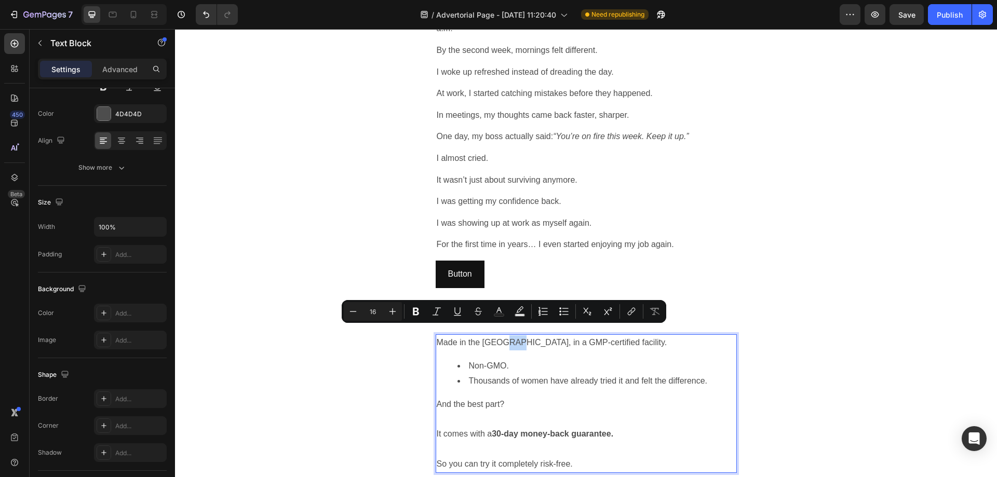
click at [437, 337] on p "Made in the [GEOGRAPHIC_DATA], in a GMP-certified facility." at bounding box center [586, 343] width 299 height 15
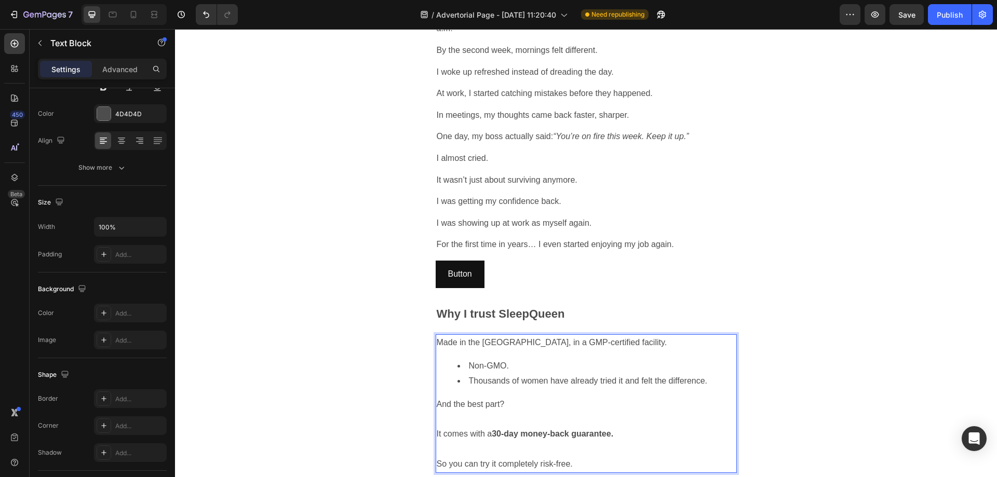
click at [437, 337] on p "Made in the [GEOGRAPHIC_DATA], in a GMP-certified facility." at bounding box center [586, 343] width 299 height 15
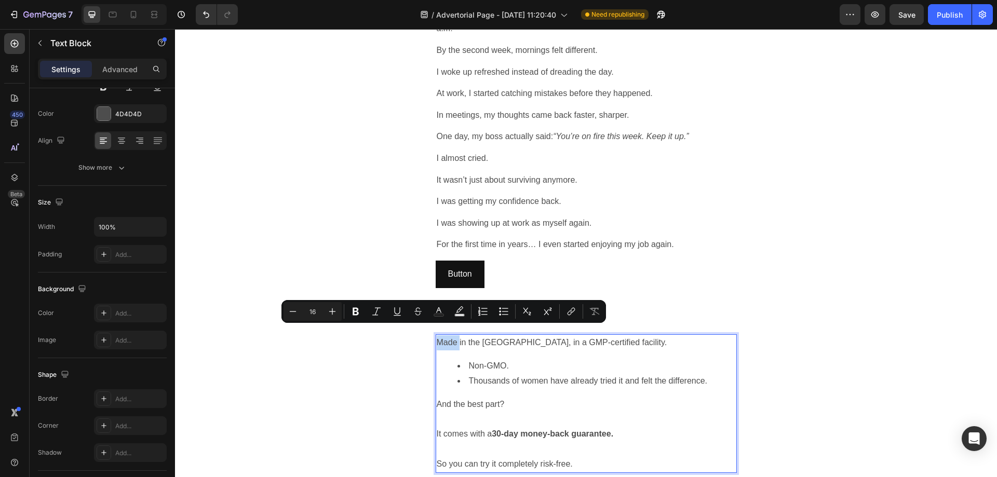
click at [437, 336] on p "Made in the [GEOGRAPHIC_DATA], in a GMP-certified facility." at bounding box center [586, 343] width 299 height 15
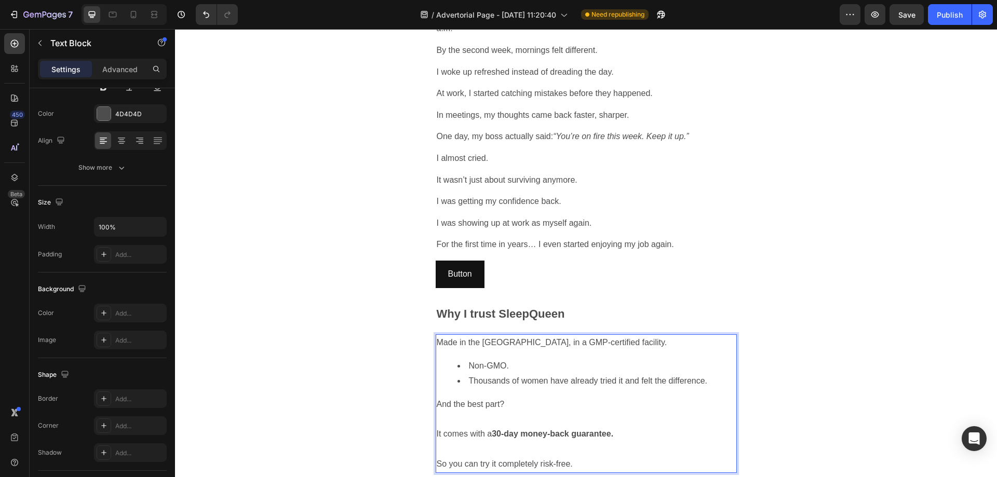
click at [437, 336] on p "Made in the [GEOGRAPHIC_DATA], in a GMP-certified facility." at bounding box center [586, 343] width 299 height 15
click at [487, 344] on div "Made in the [GEOGRAPHIC_DATA], in a GMP-certified facility. Non-GMO. Thousands …" at bounding box center [586, 403] width 301 height 138
click at [437, 336] on p "Made in the [GEOGRAPHIC_DATA], in a GMP-certified facility." at bounding box center [586, 343] width 299 height 15
click at [445, 336] on p "Made in the [GEOGRAPHIC_DATA], in a GMP-certified facility." at bounding box center [586, 343] width 299 height 15
click at [477, 336] on p "Made in the [GEOGRAPHIC_DATA], in a GMP-certified facility." at bounding box center [586, 343] width 299 height 15
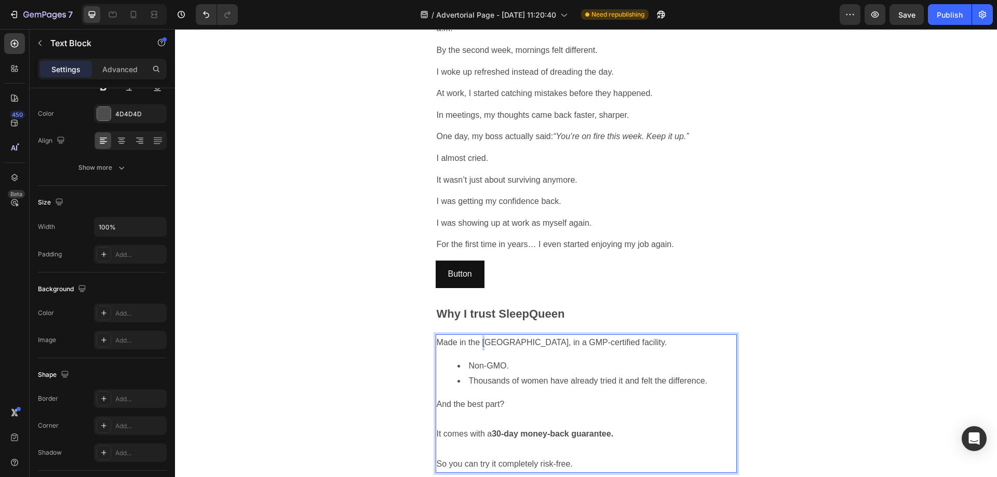
click at [477, 336] on p "Made in the [GEOGRAPHIC_DATA], in a GMP-certified facility." at bounding box center [586, 343] width 299 height 15
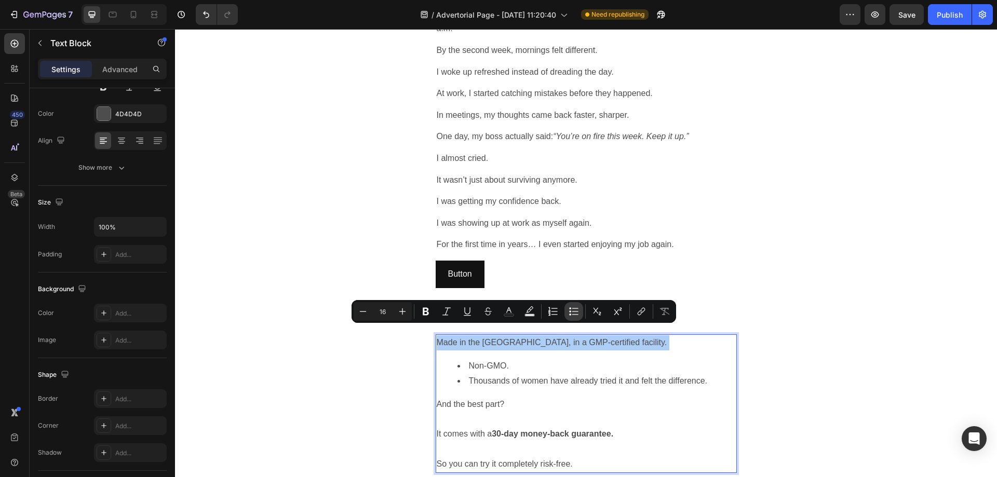
click at [575, 311] on icon "Editor contextual toolbar" at bounding box center [574, 311] width 10 height 10
click at [535, 345] on li "Made in the [GEOGRAPHIC_DATA], in a GMP-certified facility." at bounding box center [597, 351] width 278 height 15
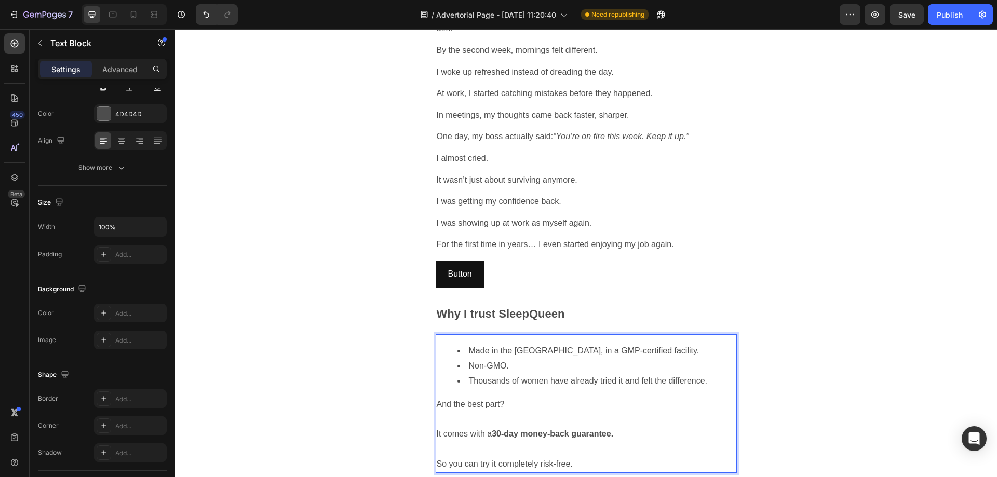
click at [567, 374] on li "Thousands of women have already tried it and felt the difference." at bounding box center [597, 381] width 278 height 15
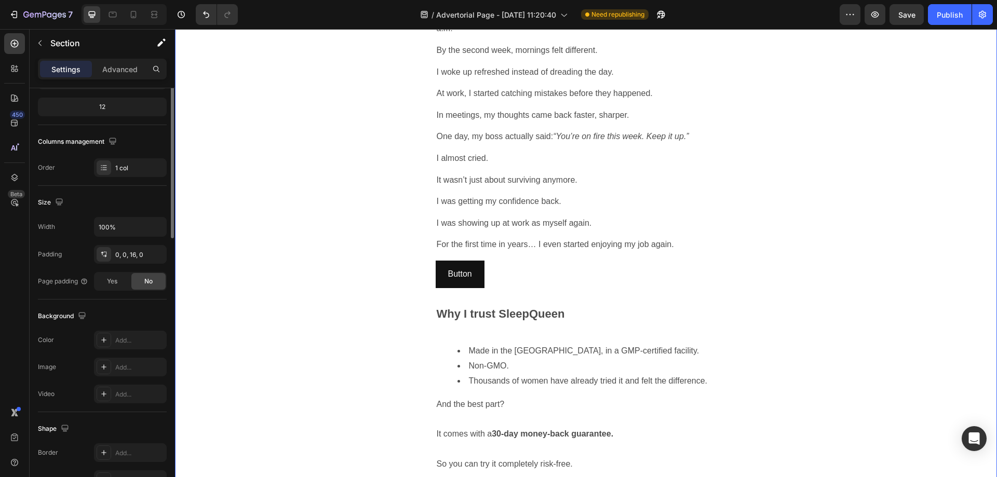
scroll to position [0, 0]
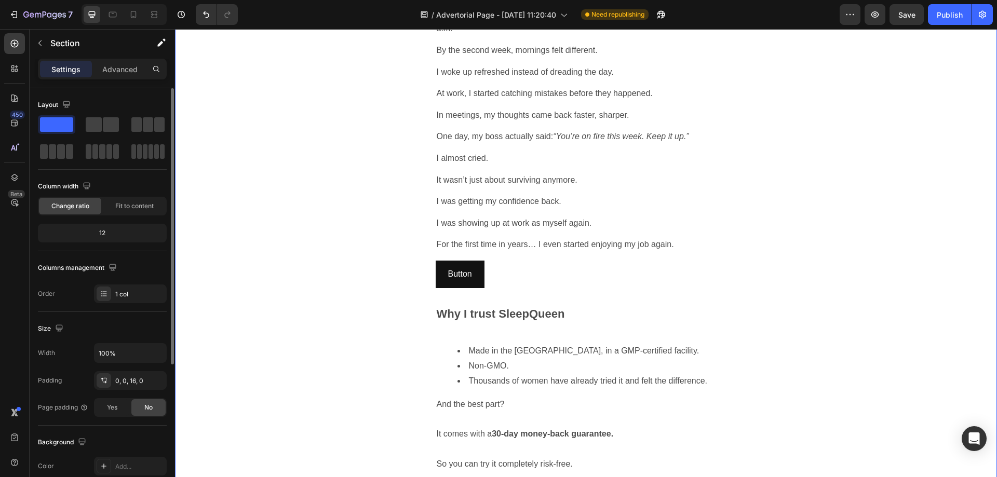
click at [595, 344] on li "Made in the [GEOGRAPHIC_DATA], in a GMP-certified facility." at bounding box center [597, 351] width 278 height 15
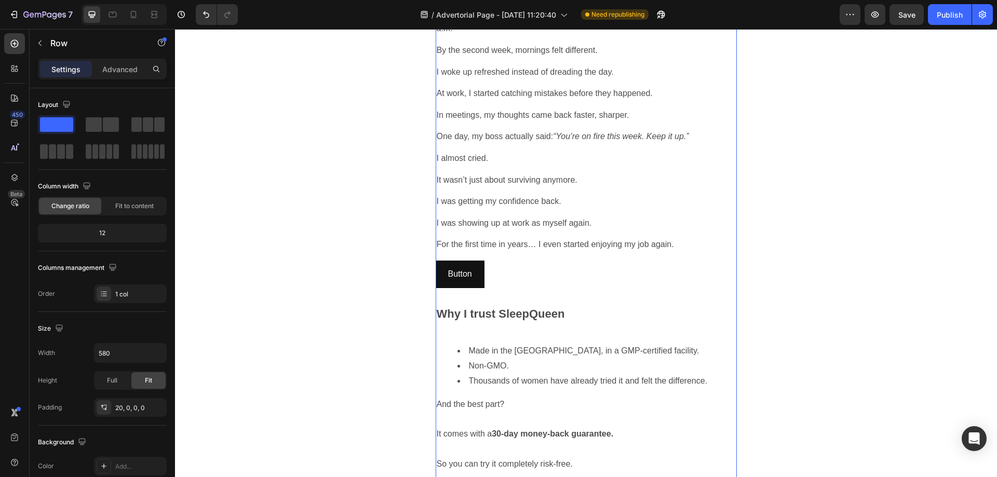
click at [516, 311] on p "Why I trust SleepQueen" at bounding box center [586, 314] width 299 height 21
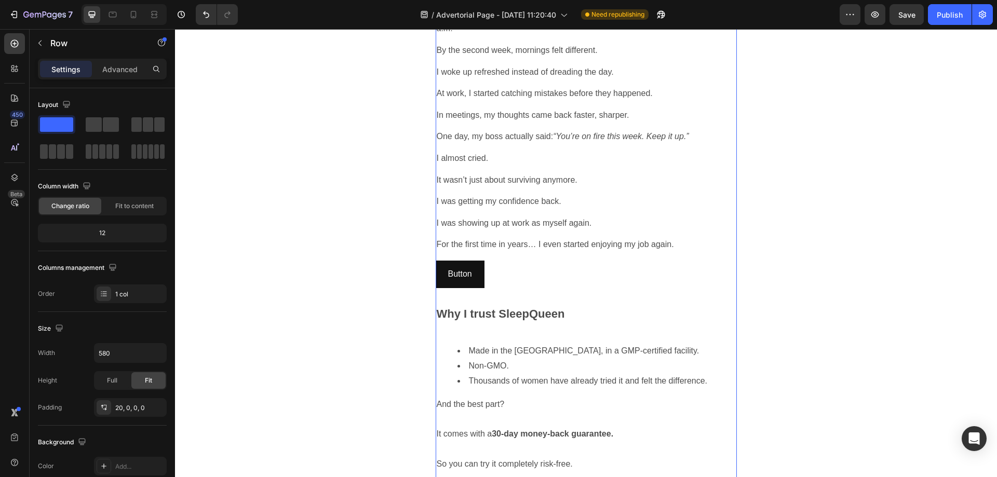
click at [519, 307] on strong "Why I trust SleepQueen" at bounding box center [501, 313] width 128 height 13
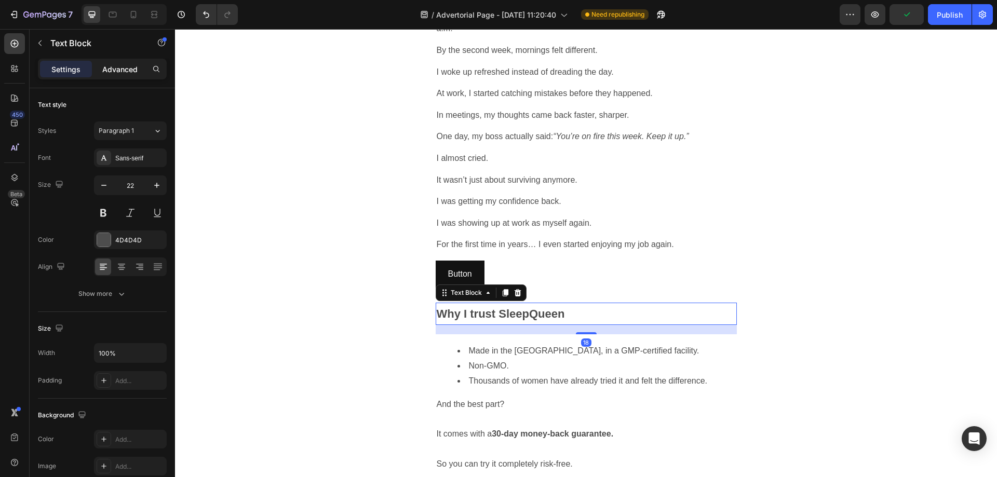
click at [117, 73] on p "Advanced" at bounding box center [119, 69] width 35 height 11
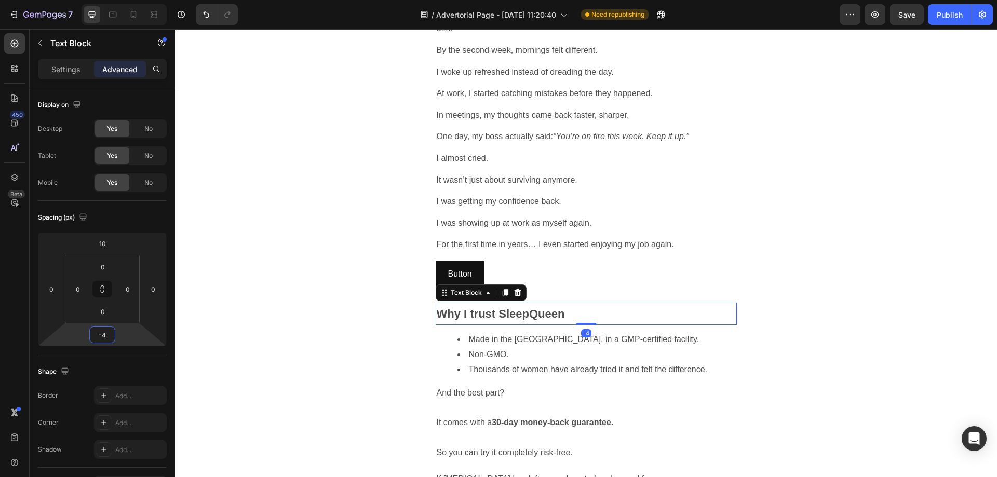
type input "0"
drag, startPoint x: 130, startPoint y: 333, endPoint x: 135, endPoint y: 347, distance: 14.3
click at [135, 0] on html "7 / Advertorial Page - Aug 27, 11:20:40 Need republishing Preview Save Publish …" at bounding box center [498, 0] width 997 height 0
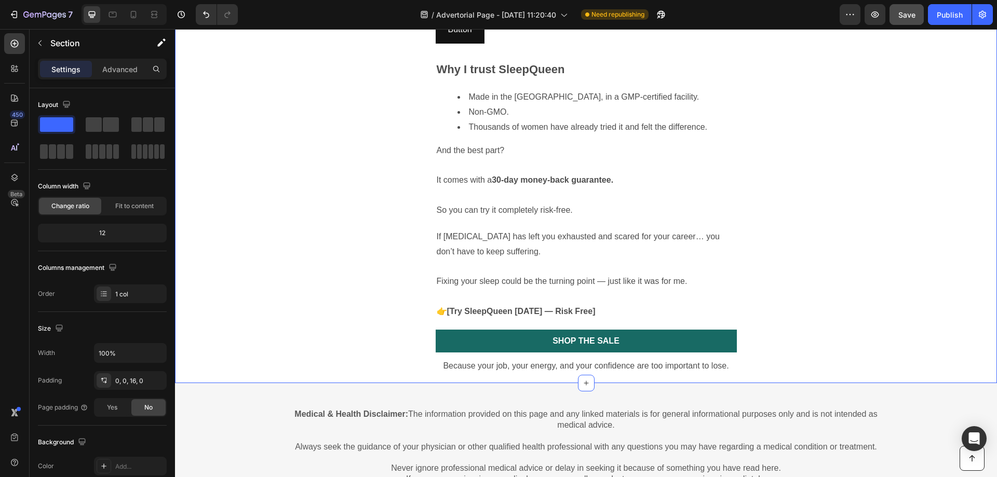
scroll to position [1858, 0]
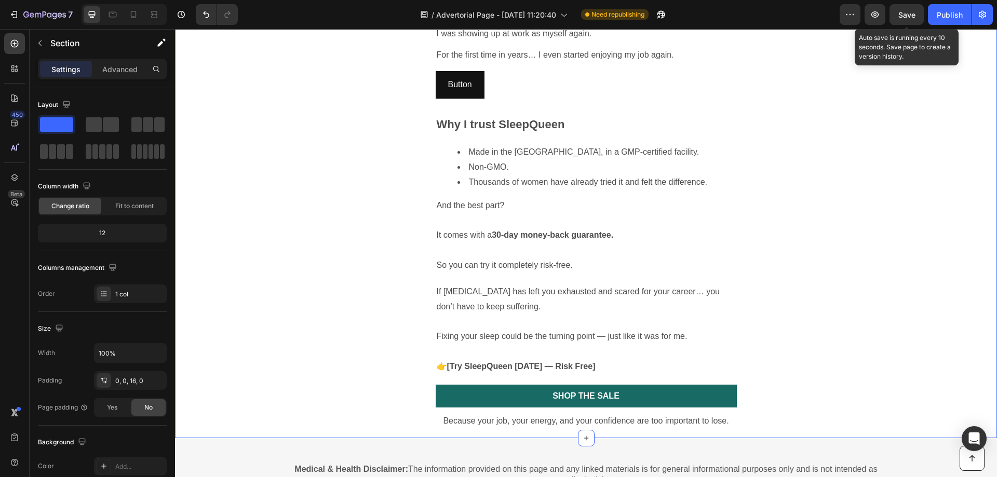
drag, startPoint x: 908, startPoint y: 12, endPoint x: 527, endPoint y: 9, distance: 380.7
click at [908, 12] on span "Save" at bounding box center [907, 14] width 17 height 9
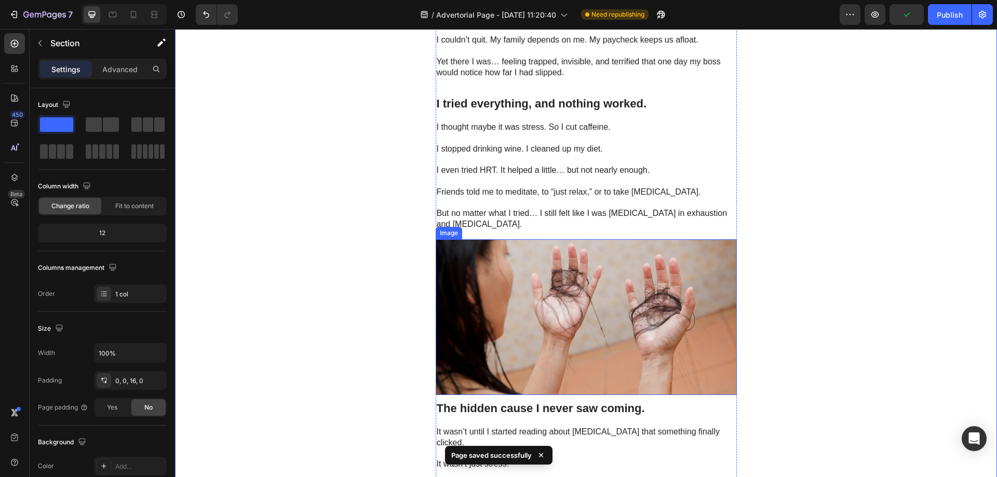
scroll to position [300, 0]
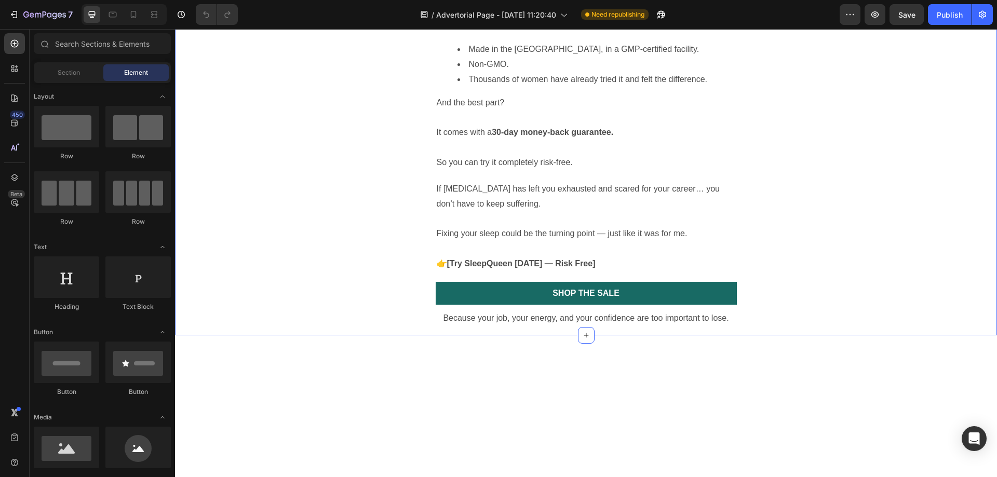
scroll to position [1454, 0]
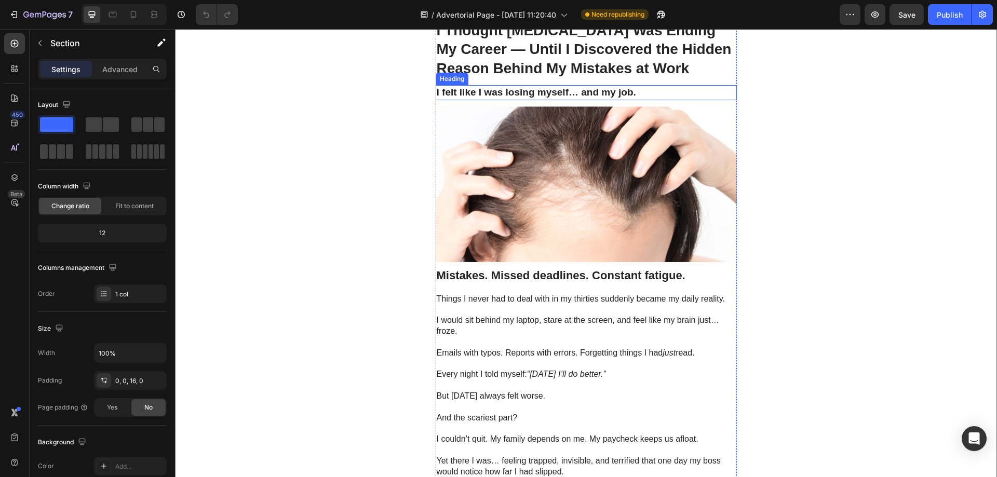
scroll to position [0, 0]
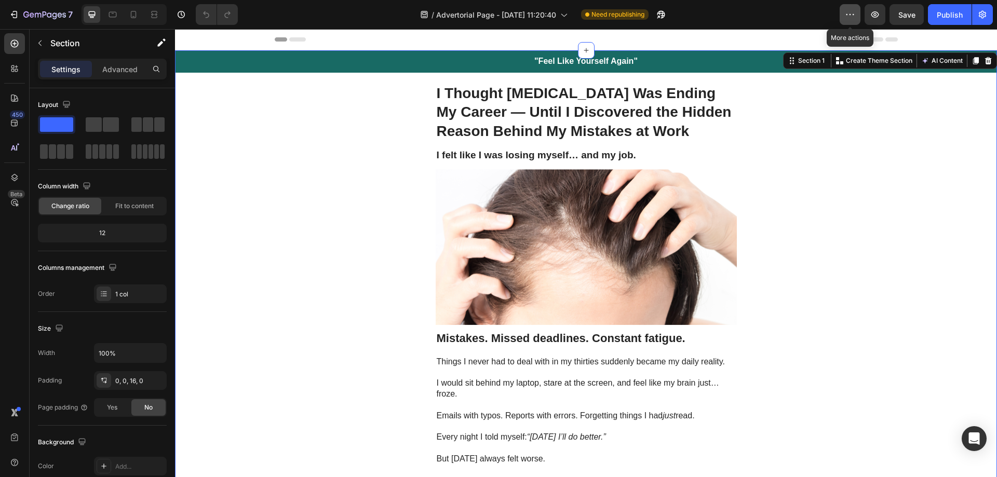
click at [855, 19] on icon "button" at bounding box center [850, 14] width 10 height 10
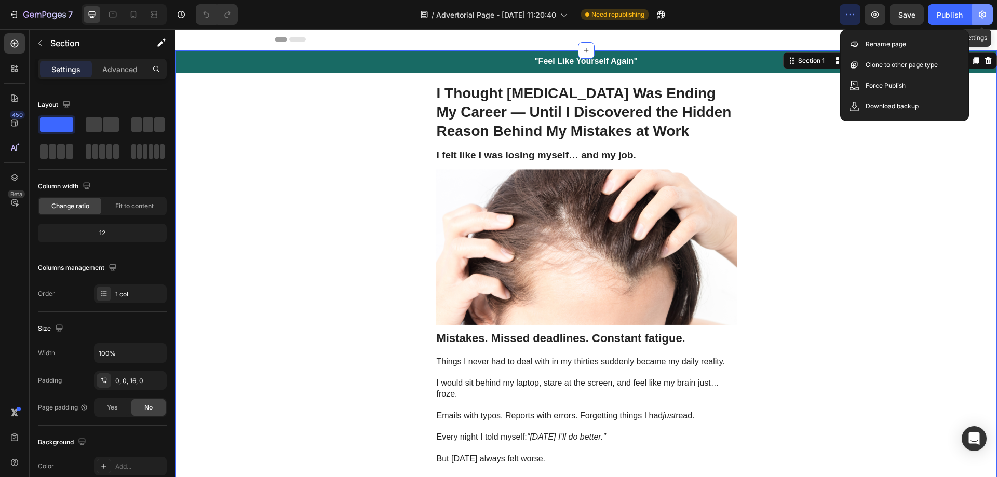
click at [986, 12] on icon "button" at bounding box center [982, 15] width 7 height 8
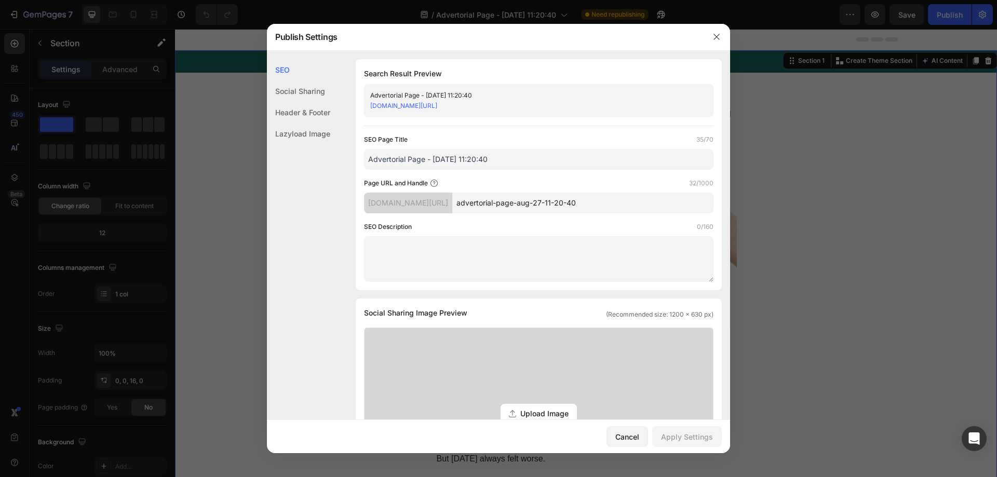
click at [877, 114] on div at bounding box center [498, 238] width 997 height 477
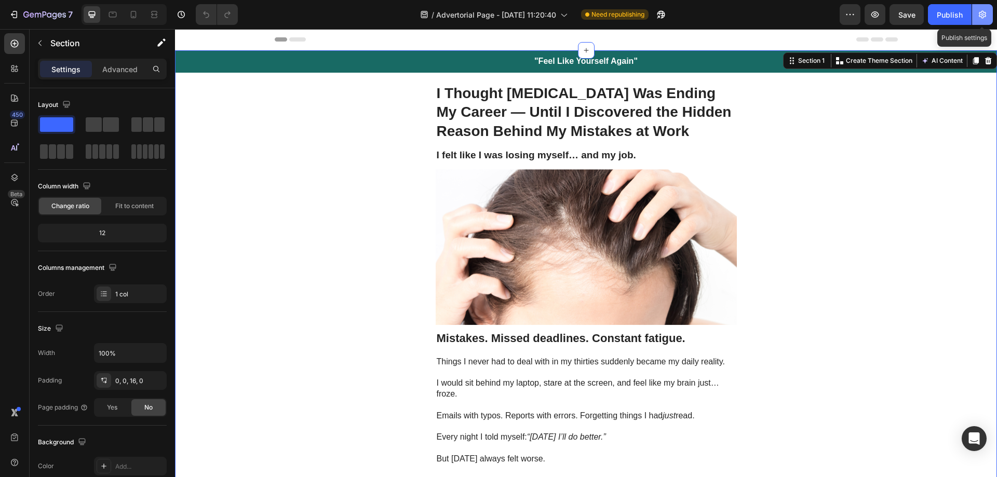
click at [991, 18] on button "button" at bounding box center [982, 14] width 21 height 21
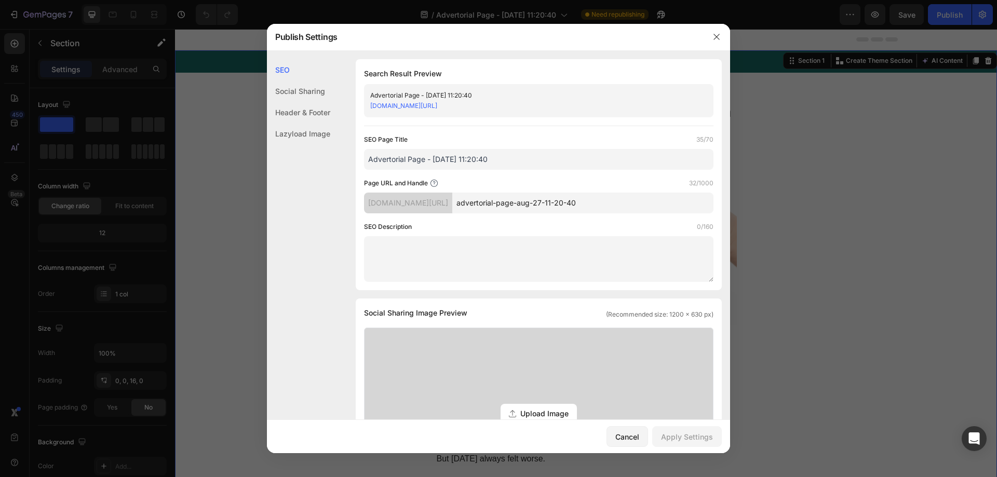
click at [528, 215] on div "SEO Page Title 35/70 Advertorial Page - Aug 27, 11:20:40 Page URL and Handle 32…" at bounding box center [539, 209] width 350 height 148
click at [531, 206] on input "advertorial-page-aug-27-11-20-40" at bounding box center [582, 203] width 261 height 21
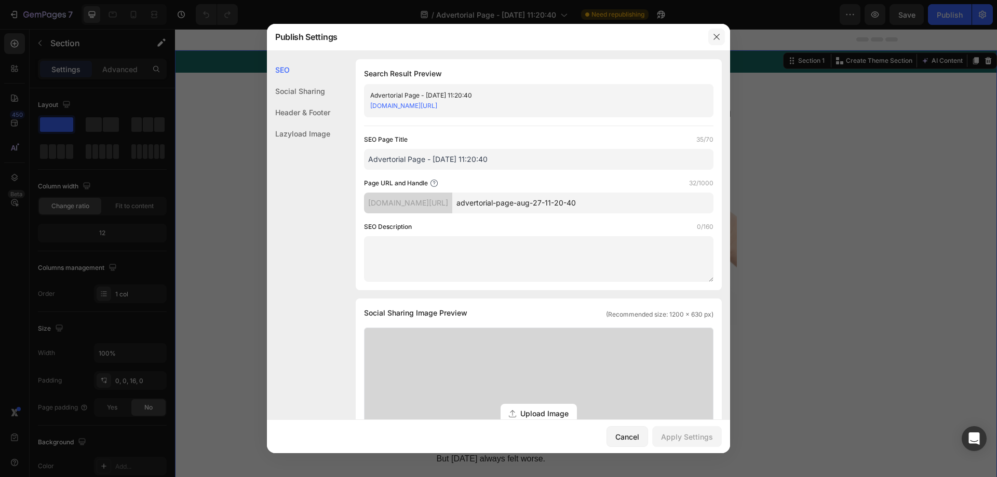
click at [718, 29] on button "button" at bounding box center [716, 37] width 17 height 17
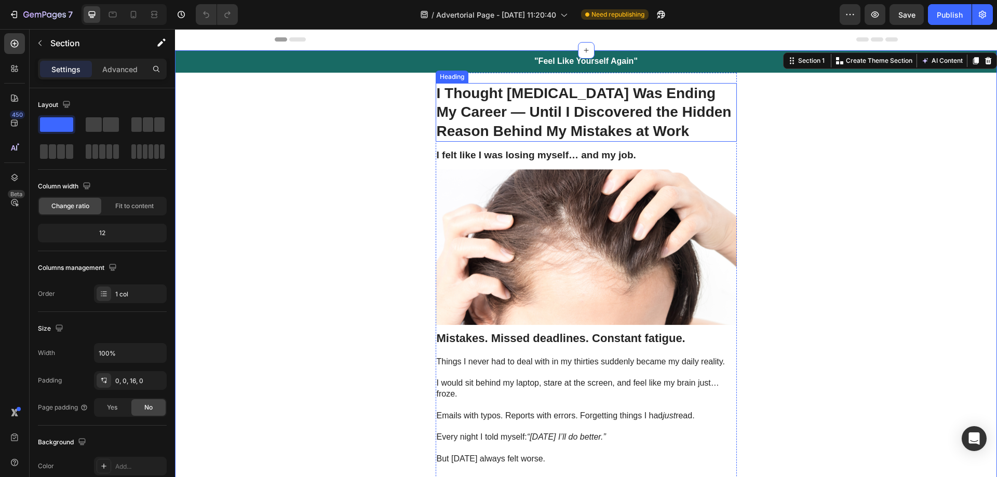
click at [632, 119] on strong "I Thought [MEDICAL_DATA] Was Ending My Career — Until I Discovered the Hidden R…" at bounding box center [584, 112] width 295 height 54
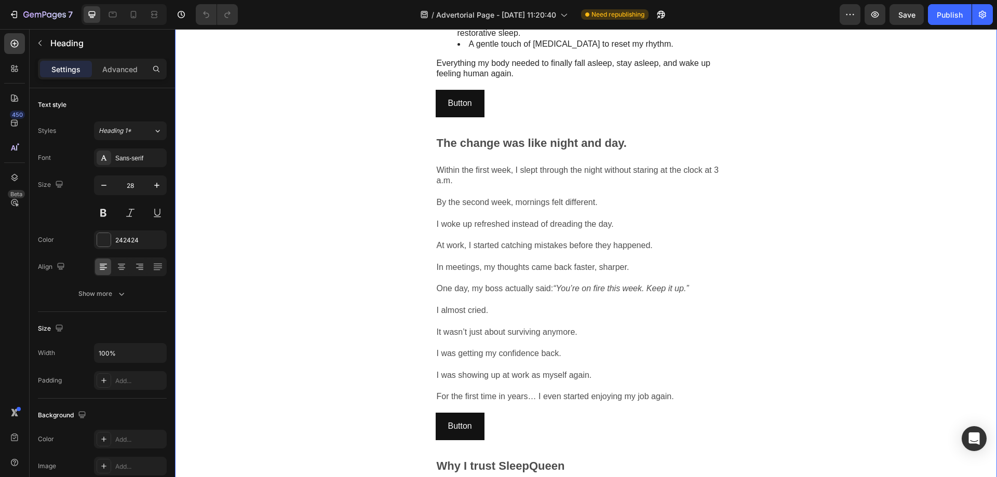
scroll to position [1079, 0]
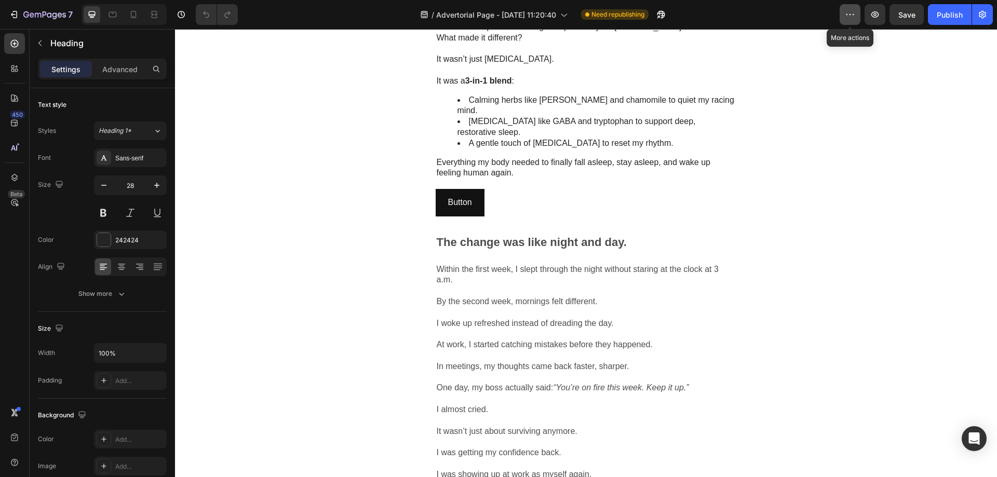
click at [842, 17] on button "button" at bounding box center [850, 14] width 21 height 21
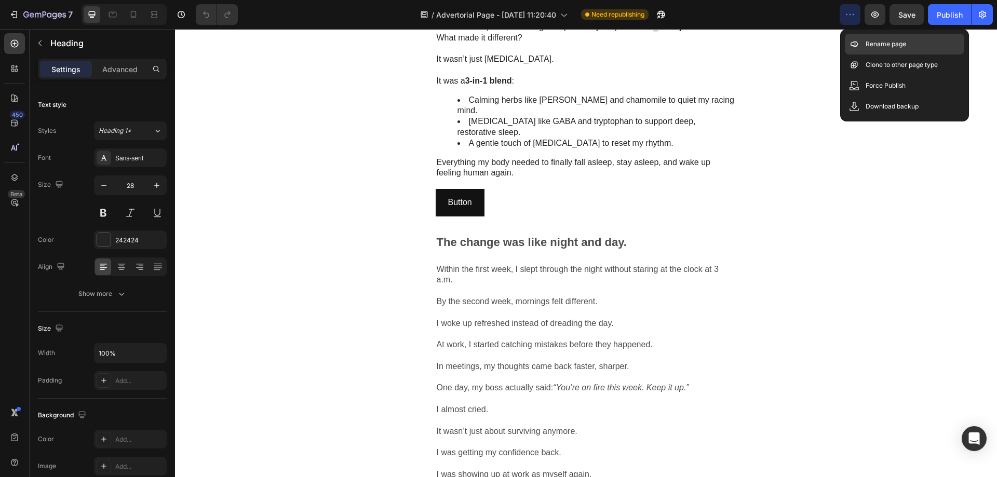
click at [942, 55] on div "Rename page" at bounding box center [904, 65] width 119 height 21
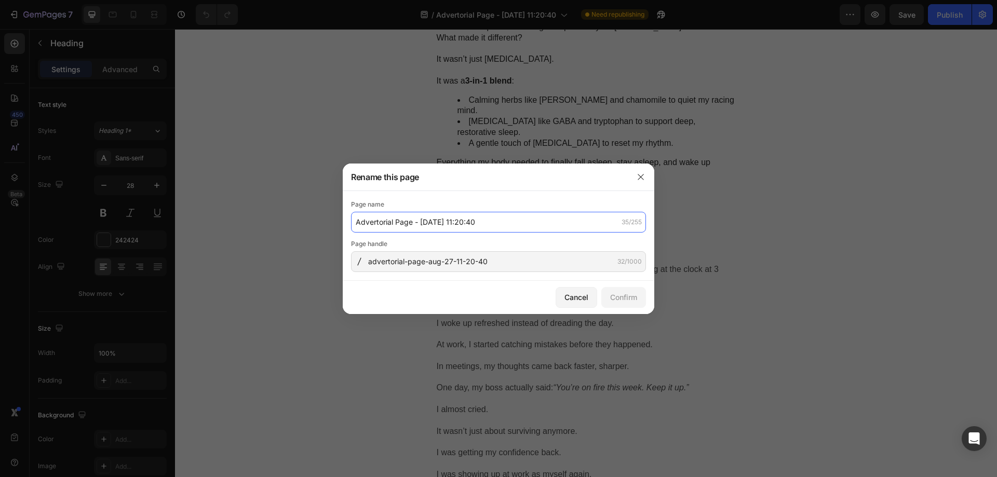
click at [529, 224] on input "Advertorial Page - Aug 27, 11:20:40" at bounding box center [498, 222] width 295 height 21
type input "Adv"
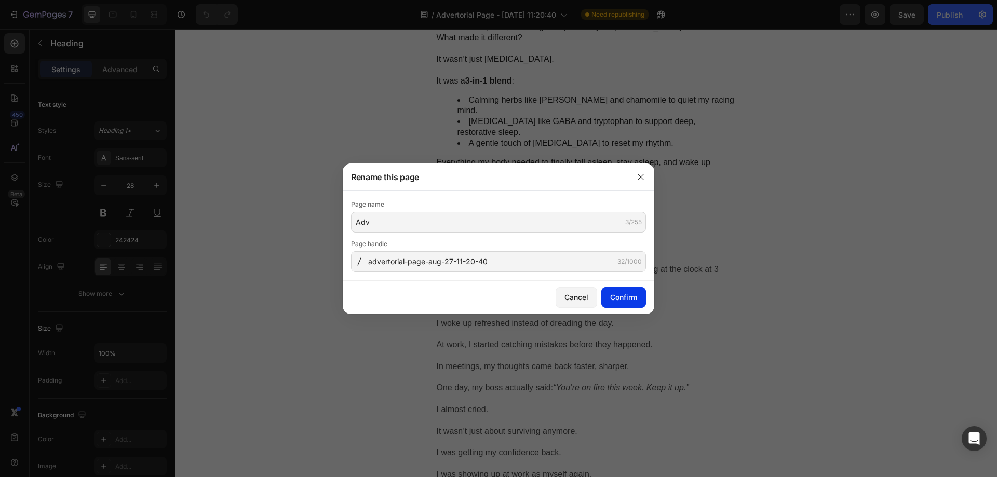
click at [626, 300] on div "Confirm" at bounding box center [623, 297] width 27 height 11
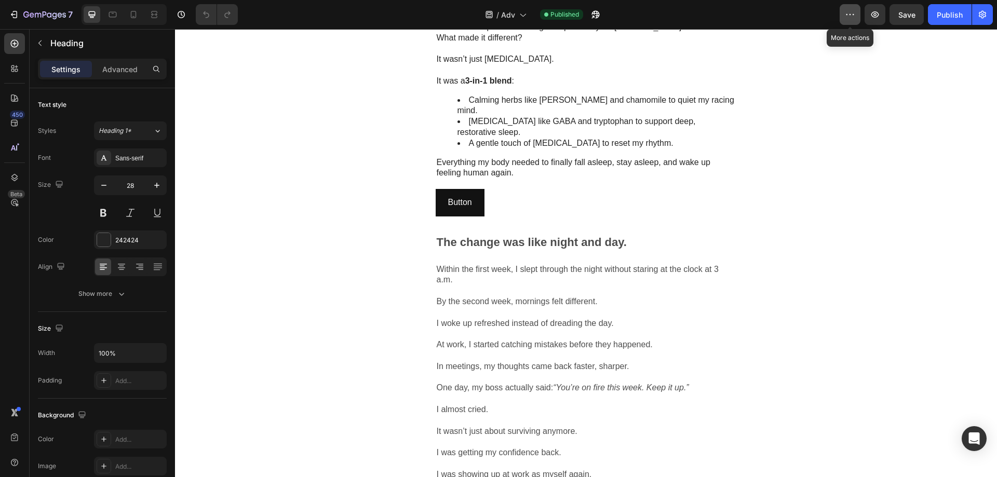
click at [848, 17] on icon "button" at bounding box center [850, 14] width 10 height 10
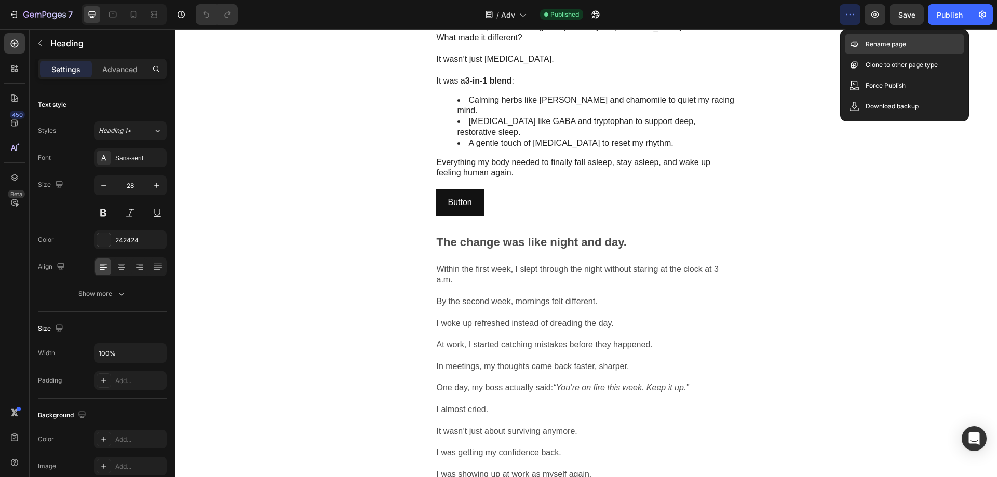
click at [892, 55] on div "Rename page" at bounding box center [904, 65] width 119 height 21
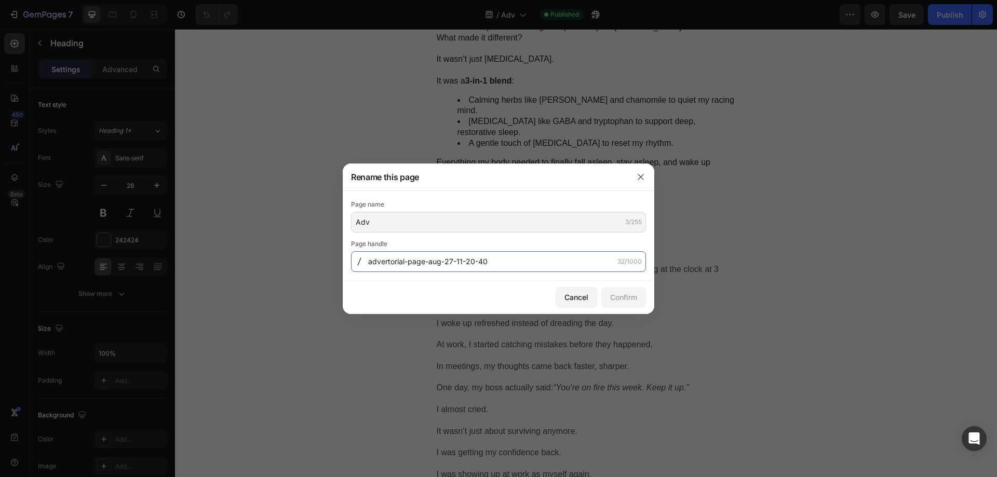
click at [520, 262] on input "advertorial-page-aug-27-11-20-40" at bounding box center [498, 261] width 295 height 21
click at [517, 263] on input "advertorial-page-aug-27-11-20-40" at bounding box center [498, 261] width 295 height 21
drag, startPoint x: 521, startPoint y: 258, endPoint x: 343, endPoint y: 268, distance: 177.9
click at [343, 268] on div "Page name Adv 3/255 Page handle advertorial-page-aug-27-11-20-40 32/1000" at bounding box center [499, 236] width 312 height 90
type input "adv"
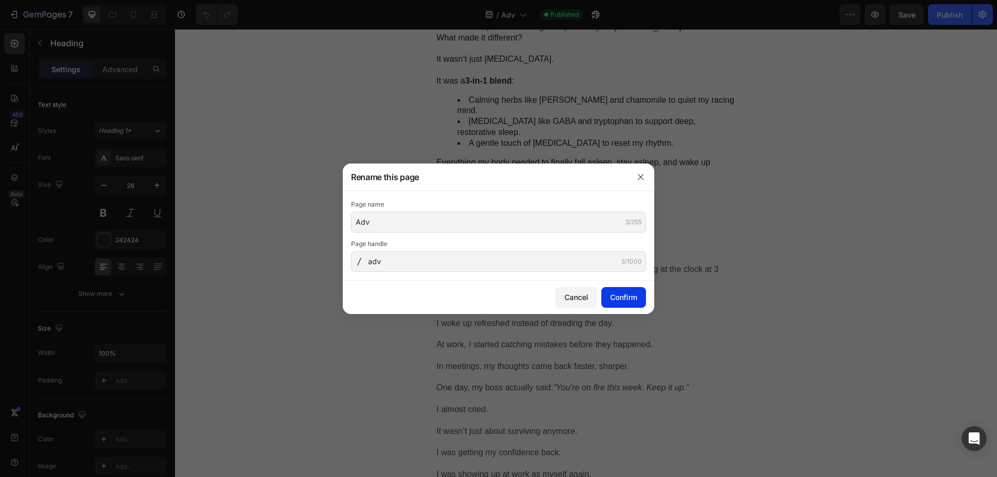
click at [638, 294] on button "Confirm" at bounding box center [623, 297] width 45 height 21
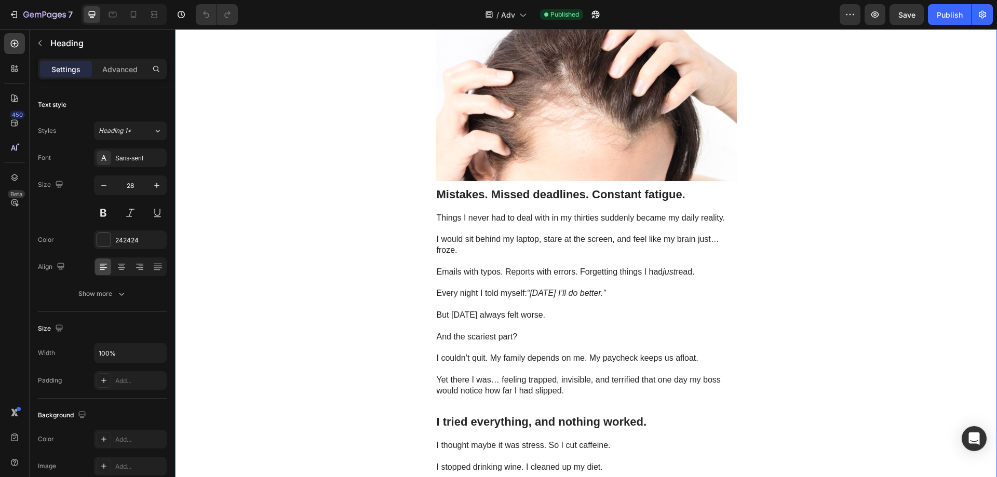
scroll to position [0, 0]
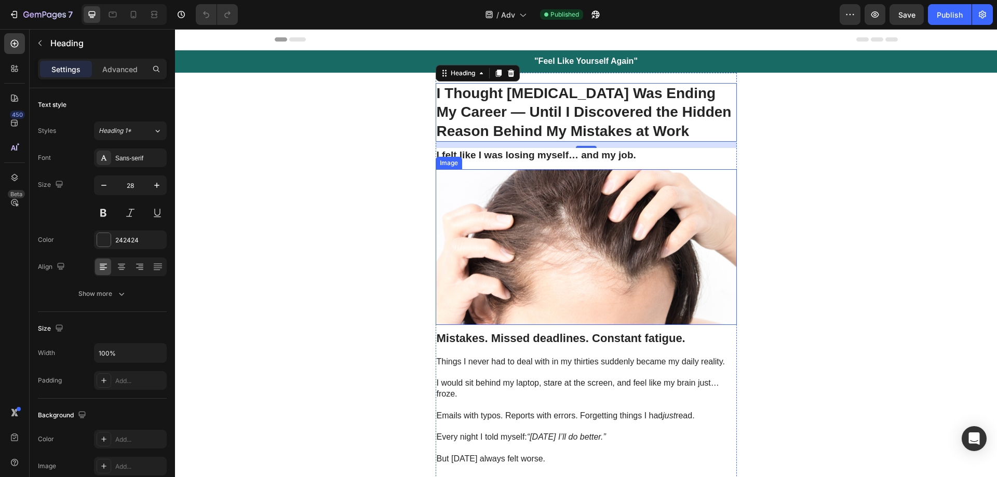
click at [552, 257] on img at bounding box center [586, 247] width 301 height 156
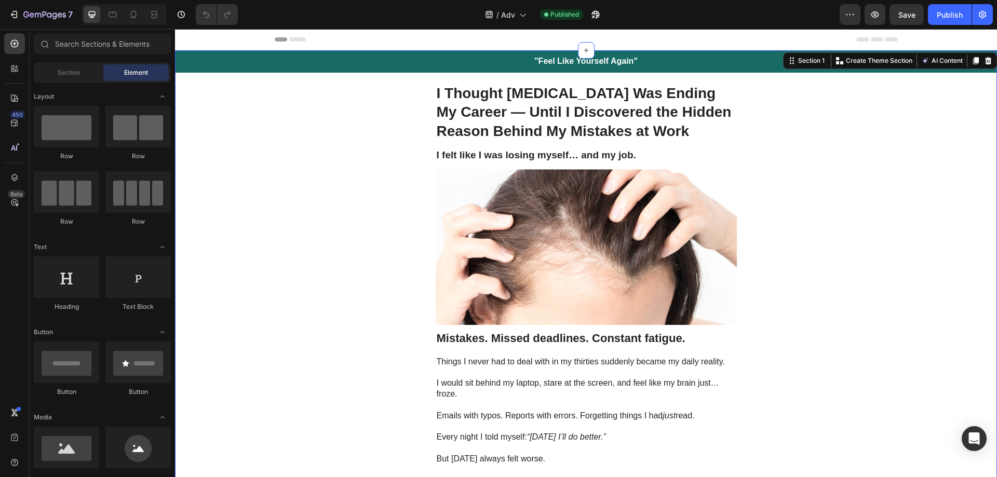
click at [296, 41] on icon at bounding box center [297, 39] width 17 height 4
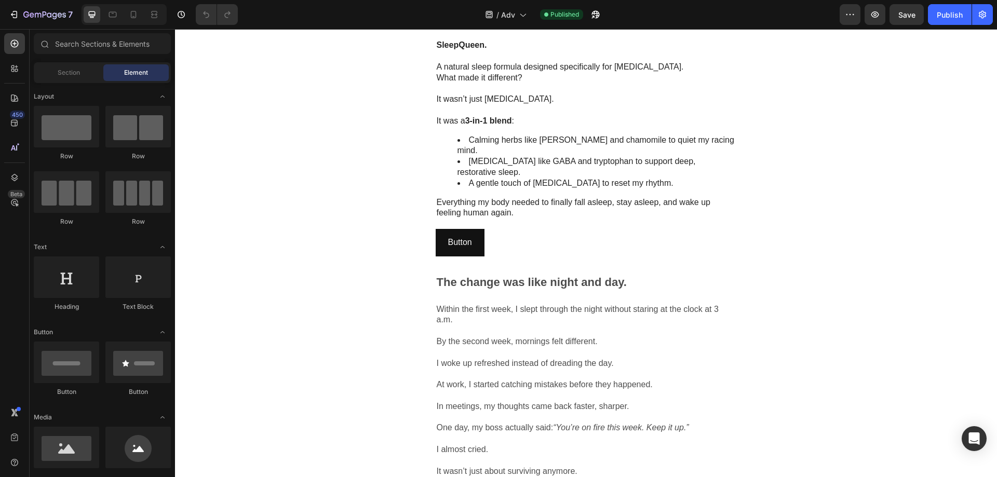
scroll to position [1195, 0]
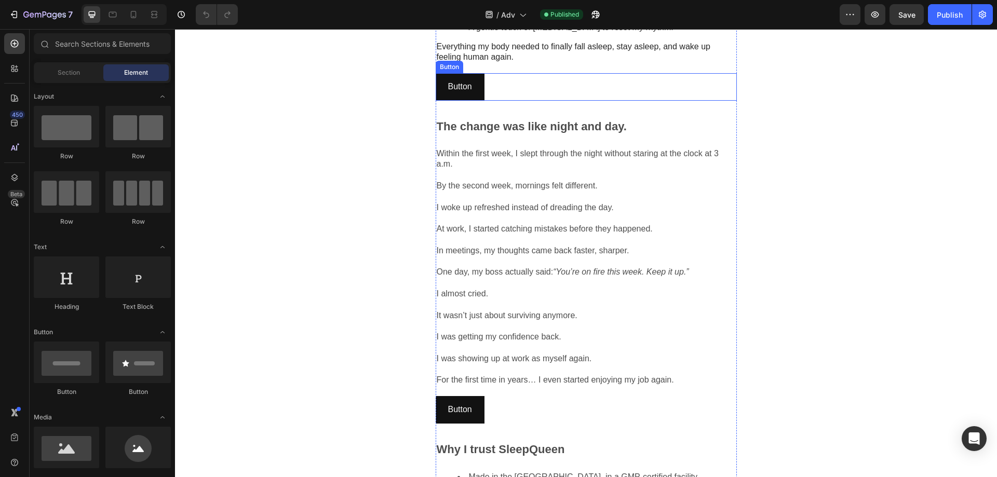
click at [497, 101] on div "Button Button" at bounding box center [586, 87] width 301 height 28
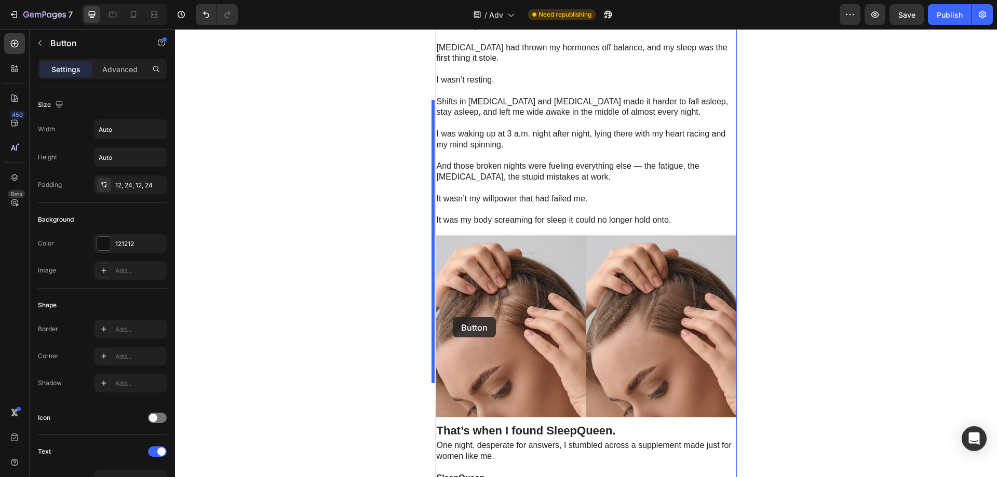
scroll to position [787, 0]
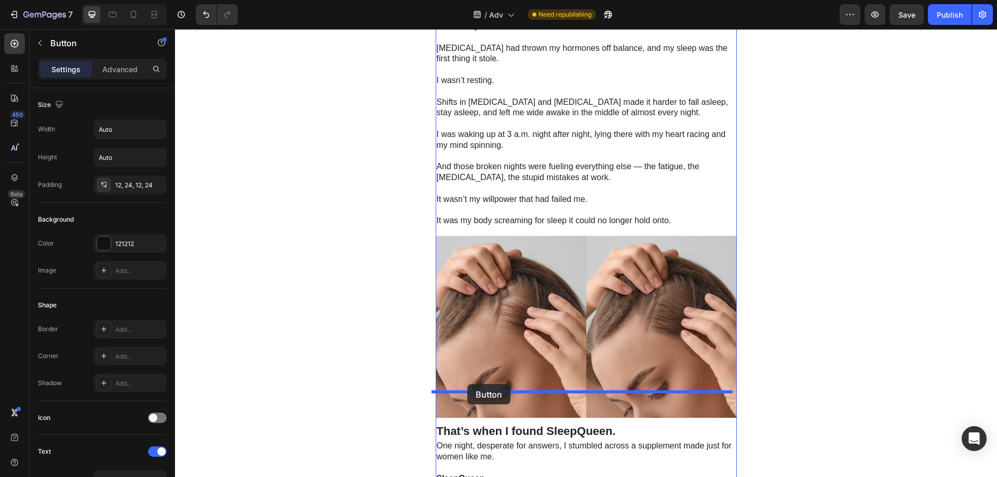
drag, startPoint x: 442, startPoint y: 467, endPoint x: 467, endPoint y: 384, distance: 86.9
click at [467, 384] on div "Header "Feel Like Yourself Again" Heading Row I Thought Perimenopause Was Endin…" at bounding box center [586, 471] width 822 height 2458
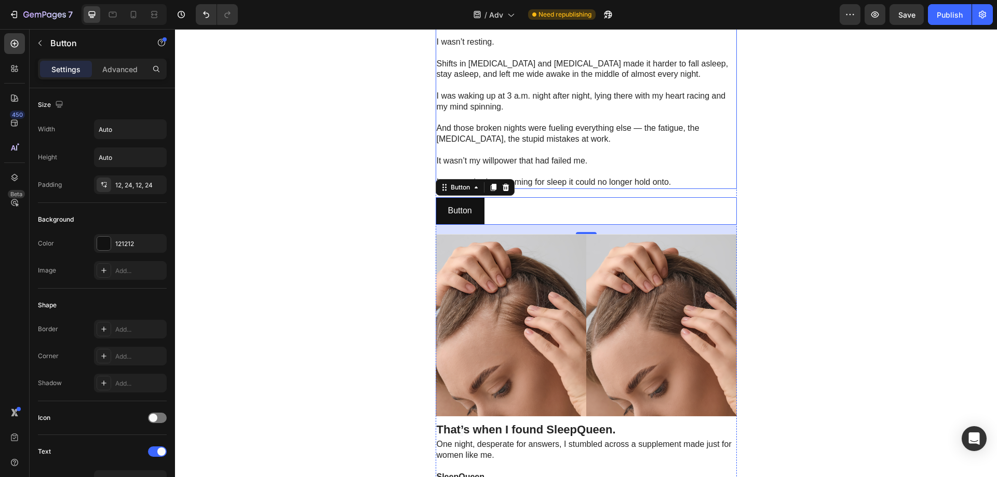
scroll to position [856, 0]
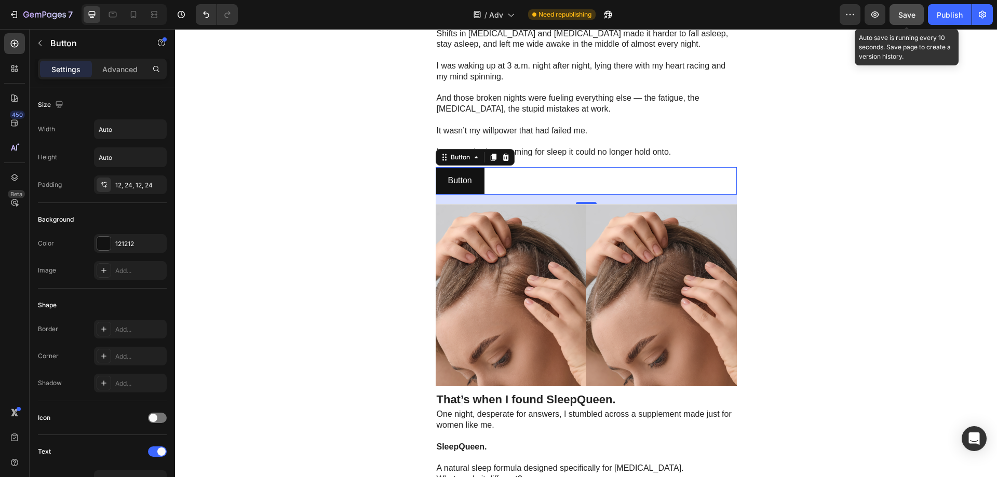
click at [901, 18] on span "Save" at bounding box center [907, 14] width 17 height 9
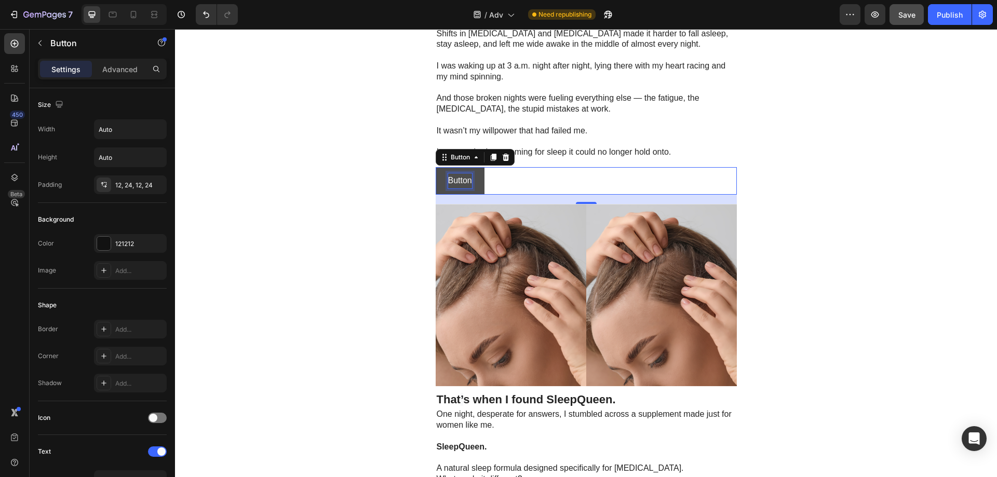
click at [463, 189] on p "Button" at bounding box center [460, 180] width 24 height 15
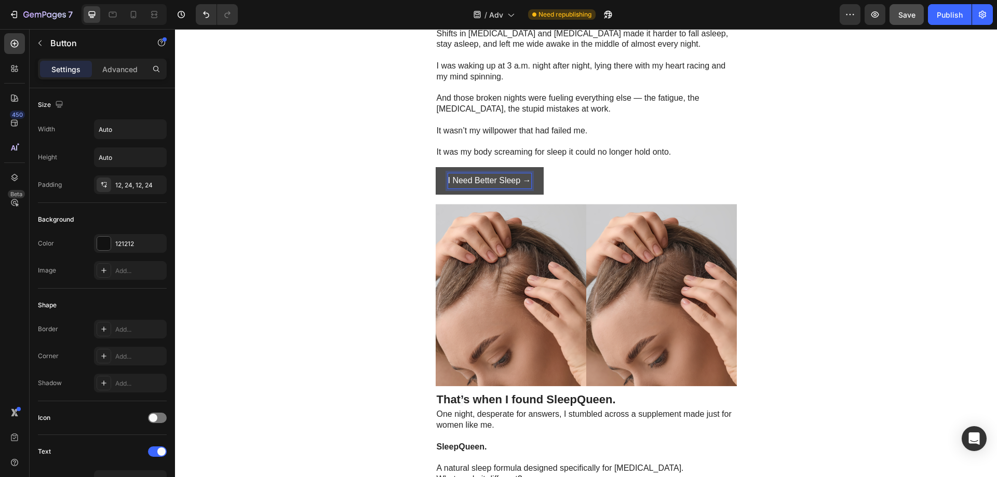
click at [597, 195] on div "I Need Better Sleep → Button 18" at bounding box center [586, 181] width 301 height 28
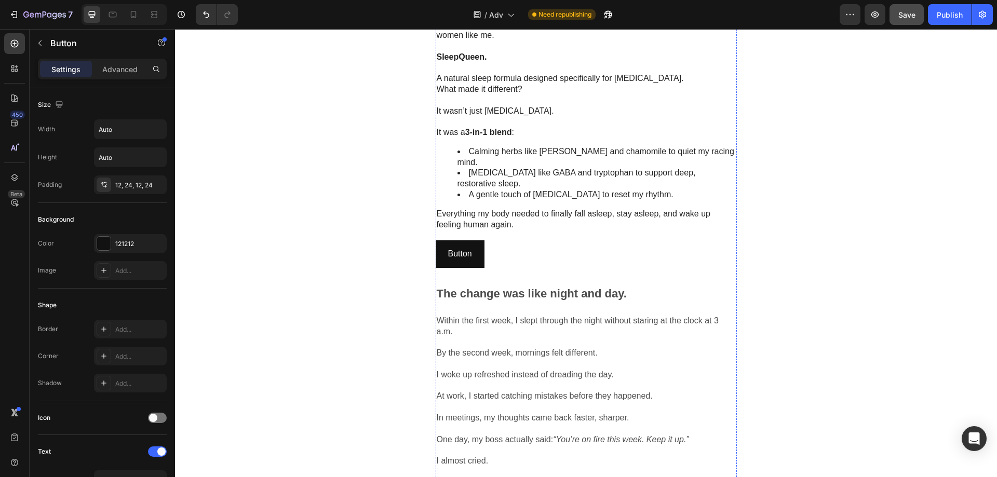
scroll to position [1271, 0]
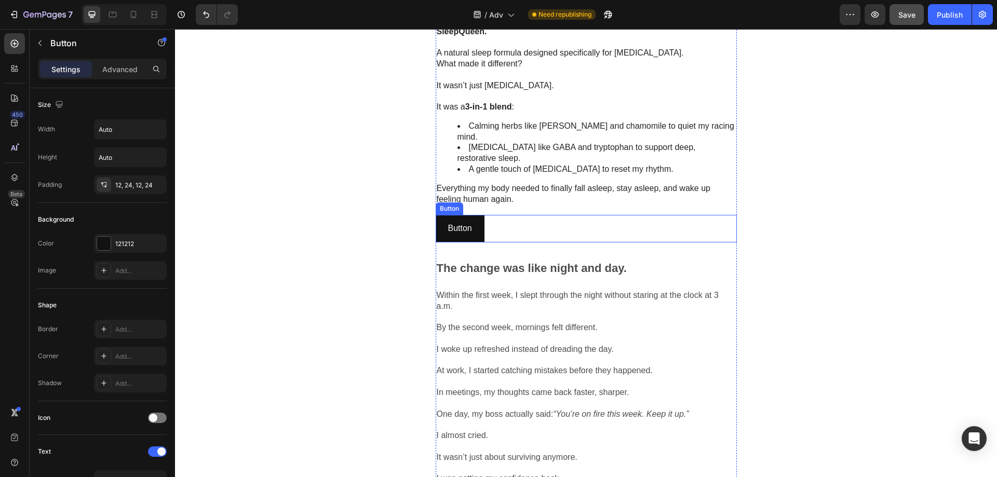
click at [505, 243] on div "Button Button" at bounding box center [586, 229] width 301 height 28
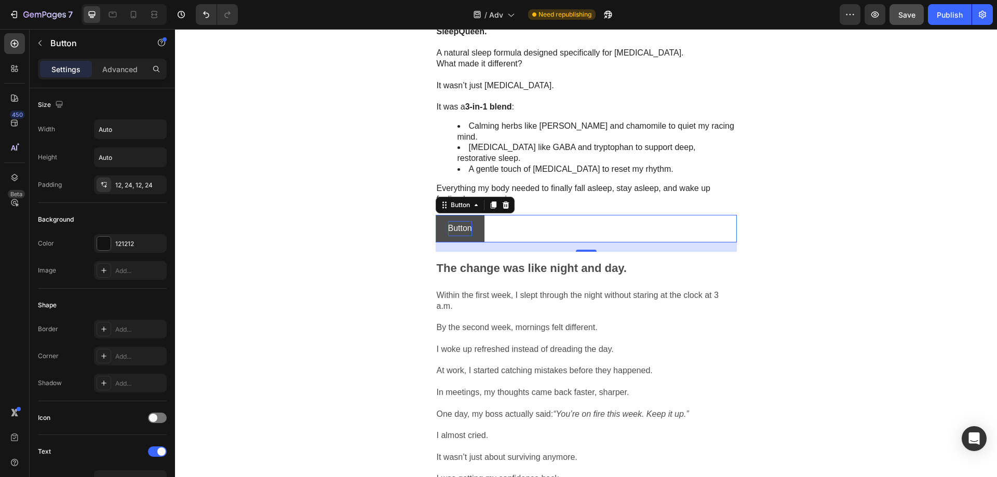
click at [462, 236] on p "Button" at bounding box center [460, 228] width 24 height 15
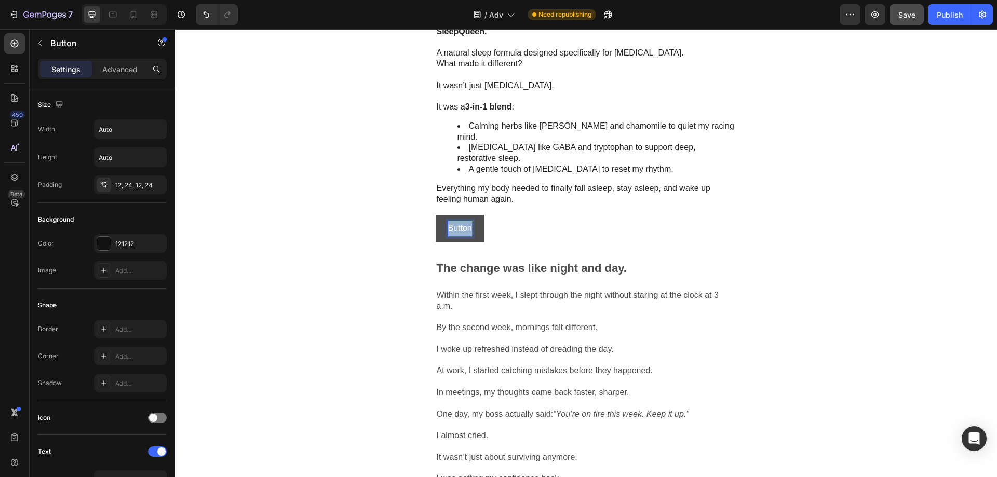
click at [462, 236] on p "Button" at bounding box center [460, 228] width 24 height 15
click at [436, 215] on button "I" at bounding box center [449, 229] width 27 height 28
click at [436, 215] on button "I Deserve" at bounding box center [466, 229] width 60 height 28
click at [436, 215] on button "I Deserve Rest-Fill" at bounding box center [482, 229] width 93 height 28
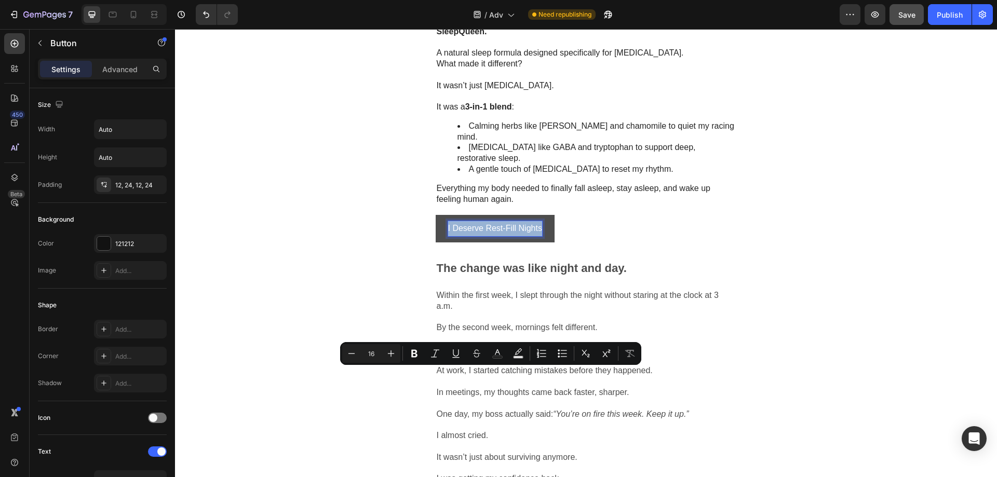
copy p "I Deserve Rest-Fill Nights"
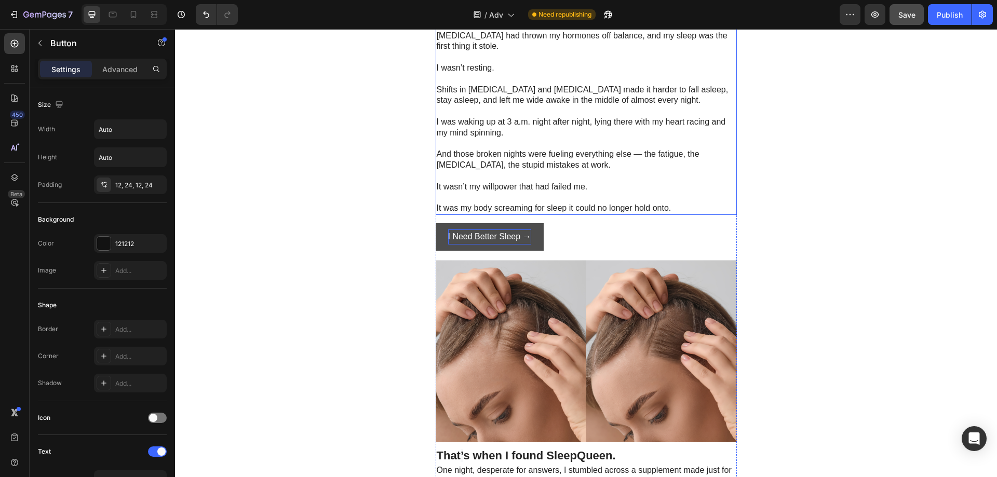
scroll to position [804, 0]
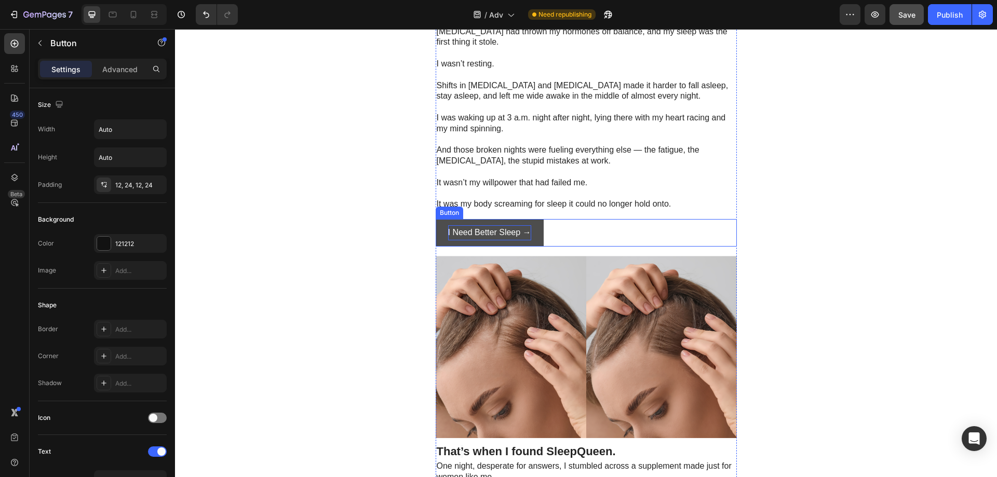
click at [475, 240] on p "I Need Better Sleep →" at bounding box center [489, 232] width 83 height 15
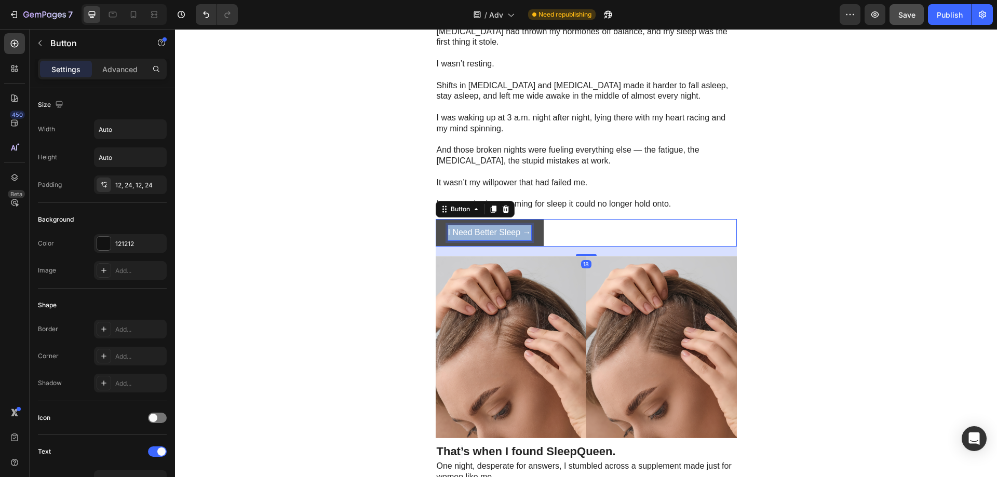
click at [475, 240] on p "I Need Better Sleep →" at bounding box center [489, 232] width 83 height 15
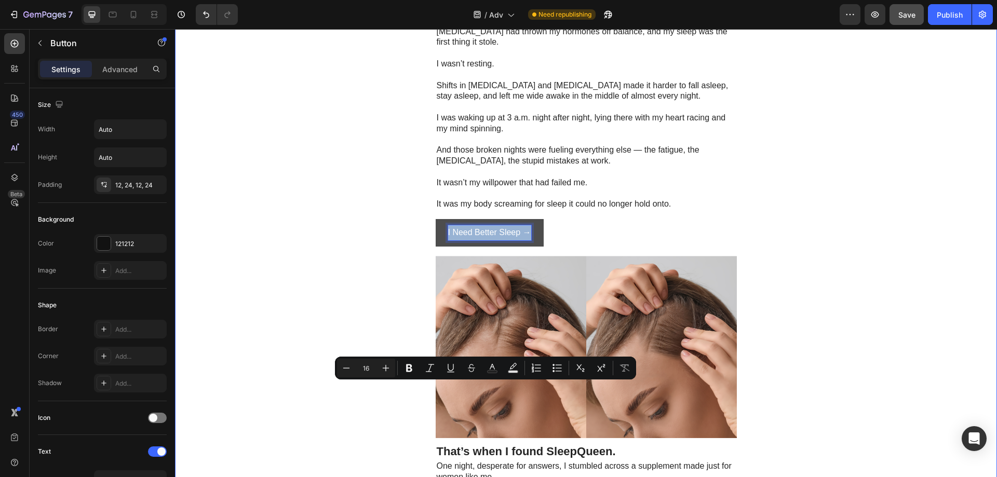
copy p "I Need Better Sleep →"
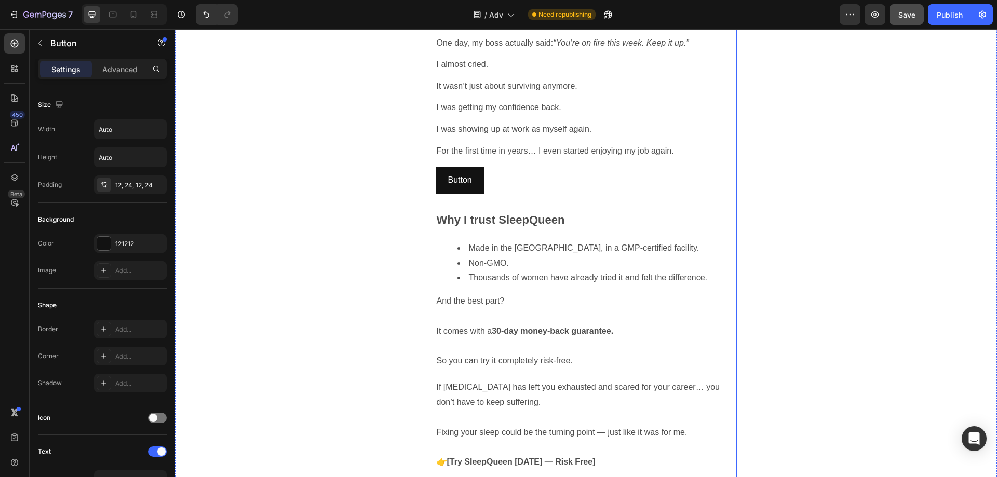
scroll to position [1635, 0]
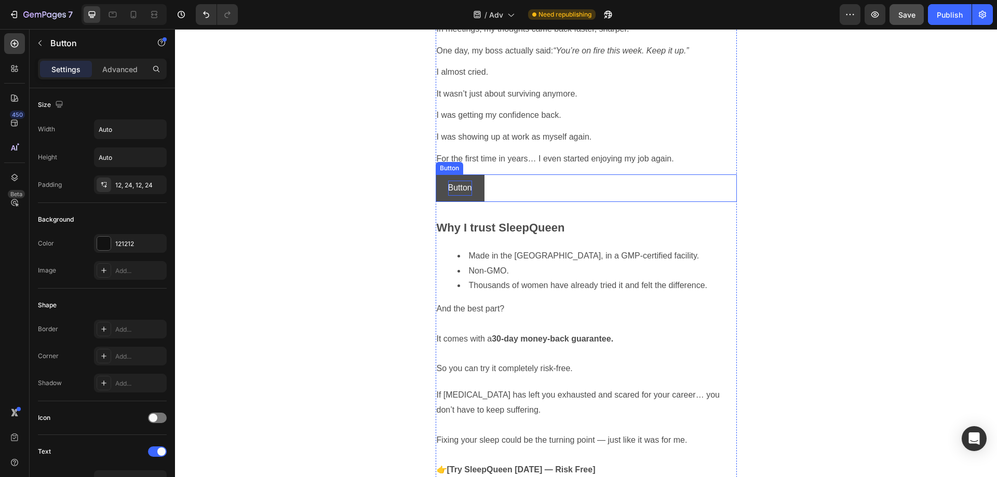
click at [453, 196] on p "Button" at bounding box center [460, 188] width 24 height 15
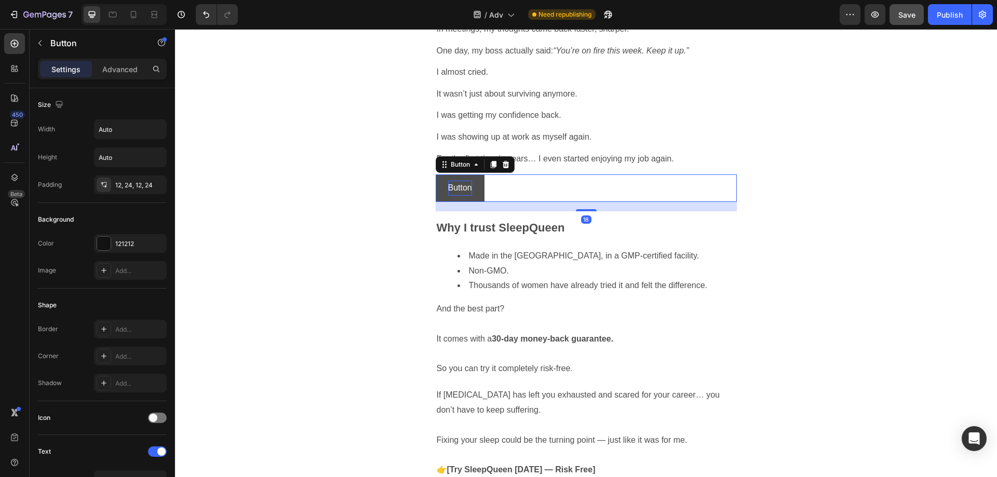
click at [453, 196] on p "Button" at bounding box center [460, 188] width 24 height 15
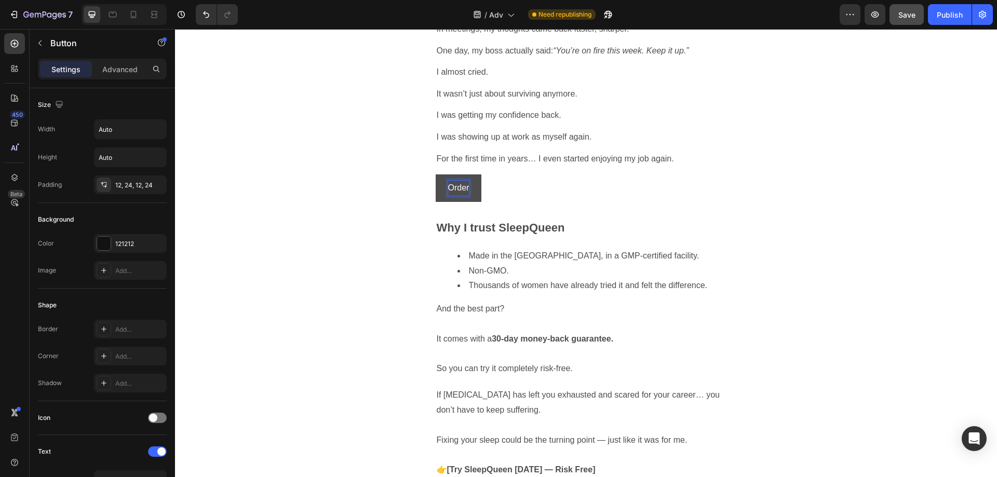
click at [436, 175] on button "Order" at bounding box center [459, 189] width 46 height 28
click at [436, 175] on button "Order My" at bounding box center [466, 189] width 60 height 28
click at [436, 175] on button "Order My SleepQueem" at bounding box center [491, 189] width 111 height 28
click at [436, 175] on button "Order My SleepQueeb" at bounding box center [490, 189] width 108 height 28
click at [436, 175] on button "Order My SleepQuee" at bounding box center [487, 189] width 103 height 28
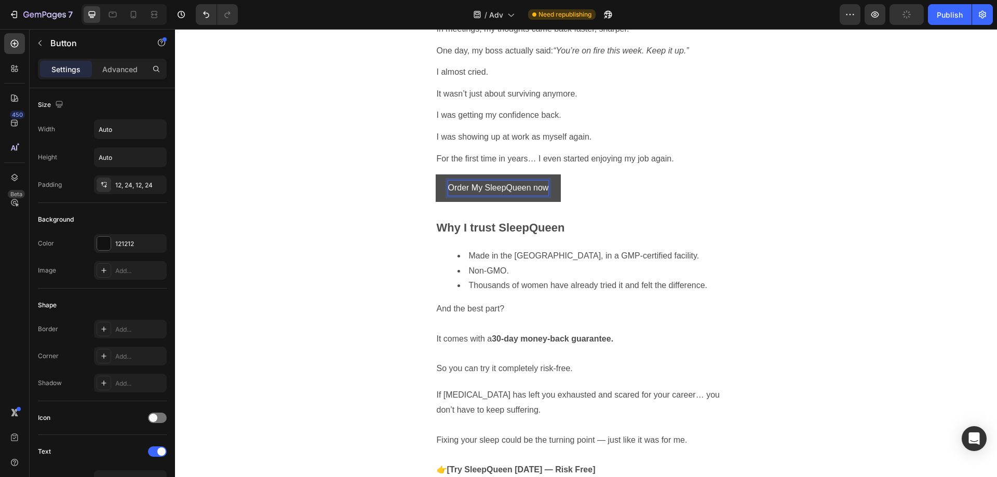
click at [436, 175] on button "Order My SleepQueen now" at bounding box center [499, 189] width 126 height 28
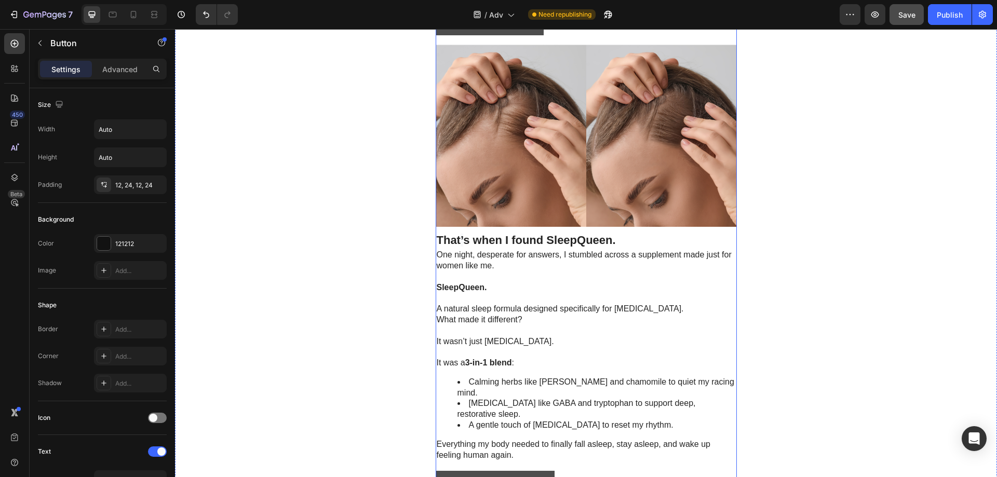
scroll to position [1012, 0]
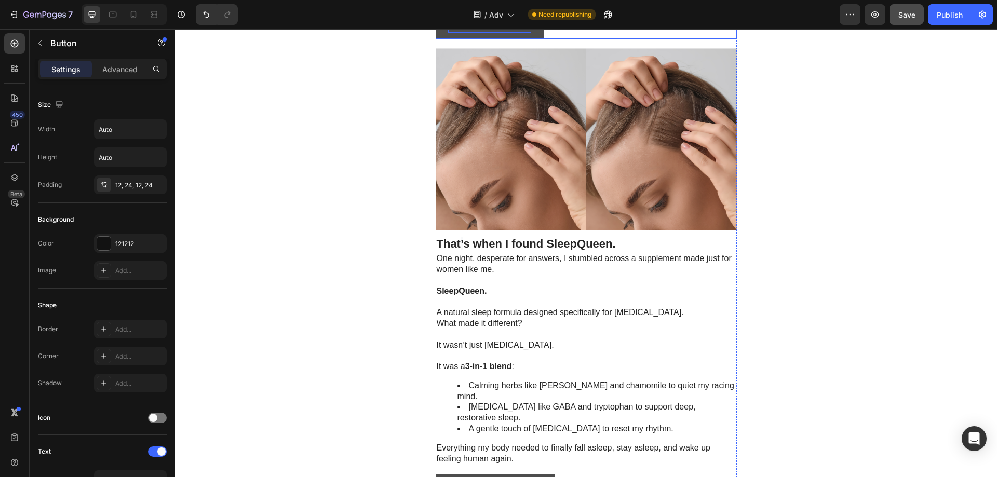
click at [508, 33] on p "I Need Better Sleep →" at bounding box center [489, 25] width 83 height 15
click at [524, 33] on p "I Need Better Sleep →" at bounding box center [489, 25] width 83 height 15
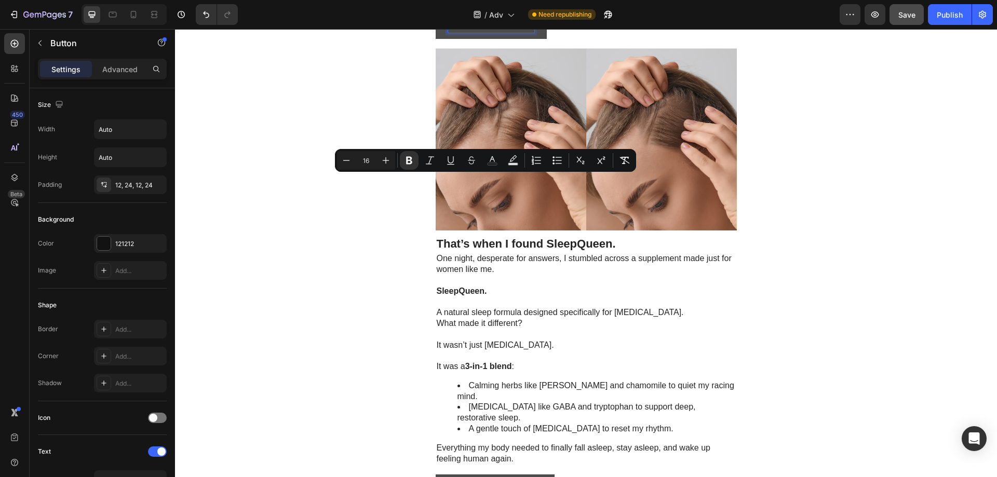
click at [515, 29] on strong "I Need Better Sleep →" at bounding box center [491, 24] width 86 height 9
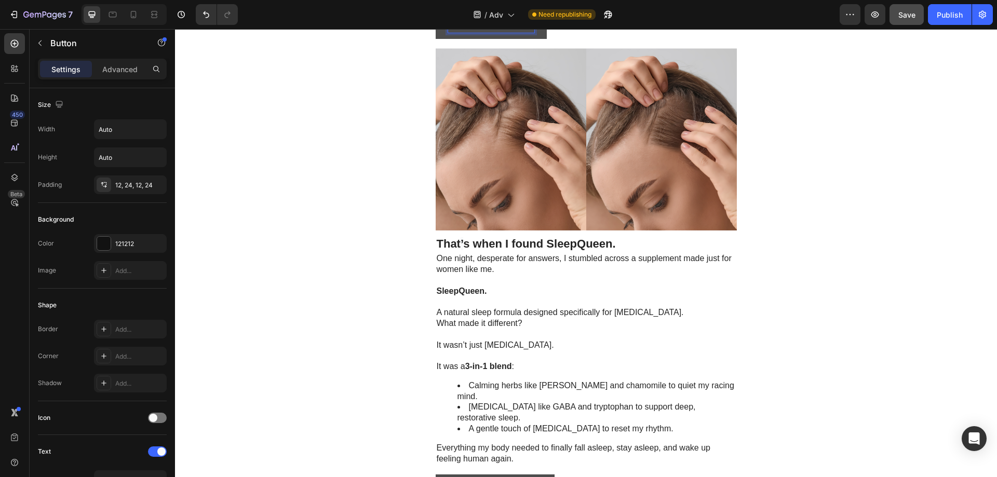
drag, startPoint x: 528, startPoint y: 184, endPoint x: 533, endPoint y: 184, distance: 5.2
click at [533, 39] on button "I Need Better Sleep →" at bounding box center [491, 25] width 111 height 28
drag, startPoint x: 524, startPoint y: 184, endPoint x: 530, endPoint y: 183, distance: 6.3
click at [530, 29] on strong "I Need Better Sleep →" at bounding box center [491, 24] width 86 height 9
copy strong "→"
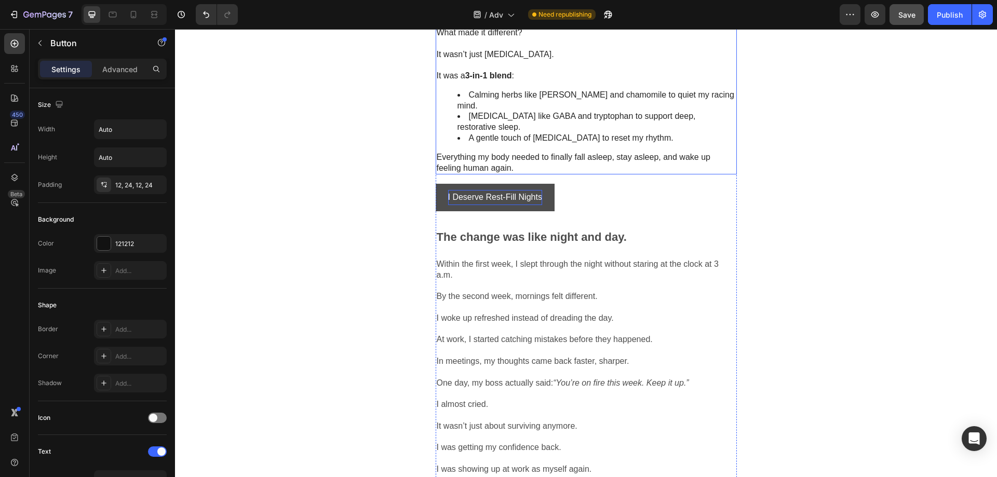
scroll to position [1323, 0]
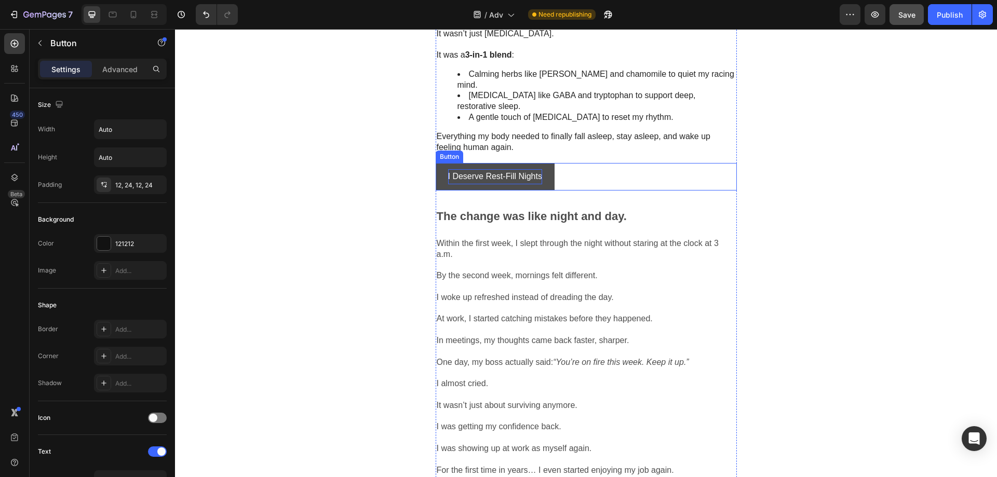
click at [532, 184] on p "I Deserve Rest-Fill Nights" at bounding box center [495, 176] width 94 height 15
click at [503, 184] on p "I Deserve Rest-Fill Nights" at bounding box center [495, 176] width 94 height 15
click at [507, 184] on p "I Deserve Rest-Fill Nights" at bounding box center [495, 176] width 94 height 15
click at [514, 184] on p "I Deserve Rest-Fuill Nights" at bounding box center [497, 176] width 99 height 15
click at [540, 184] on p "I Deserve Rest-Full Nights" at bounding box center [496, 176] width 97 height 15
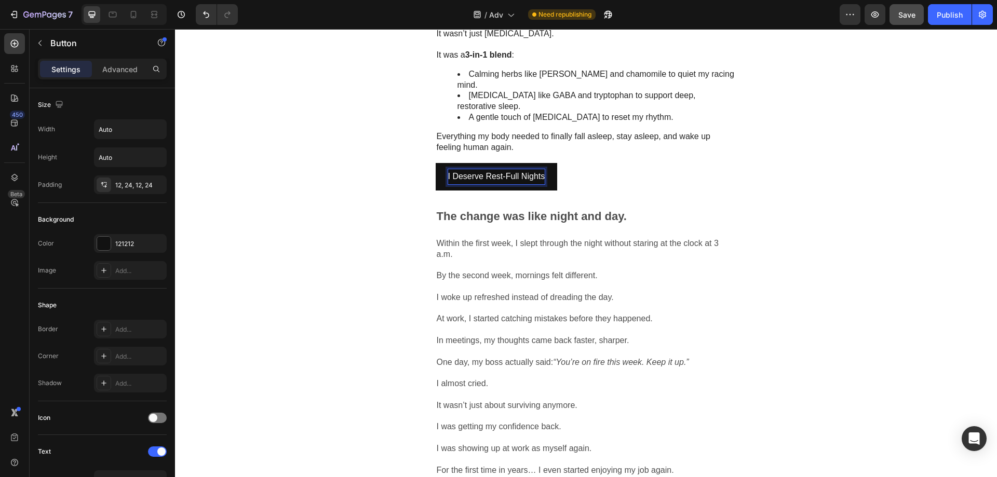
click at [436, 163] on button "I Deserve Rest-Full Nights" at bounding box center [497, 177] width 122 height 28
click at [588, 191] on div "I Deserve Rest-Full Nights → Button 18" at bounding box center [586, 177] width 301 height 28
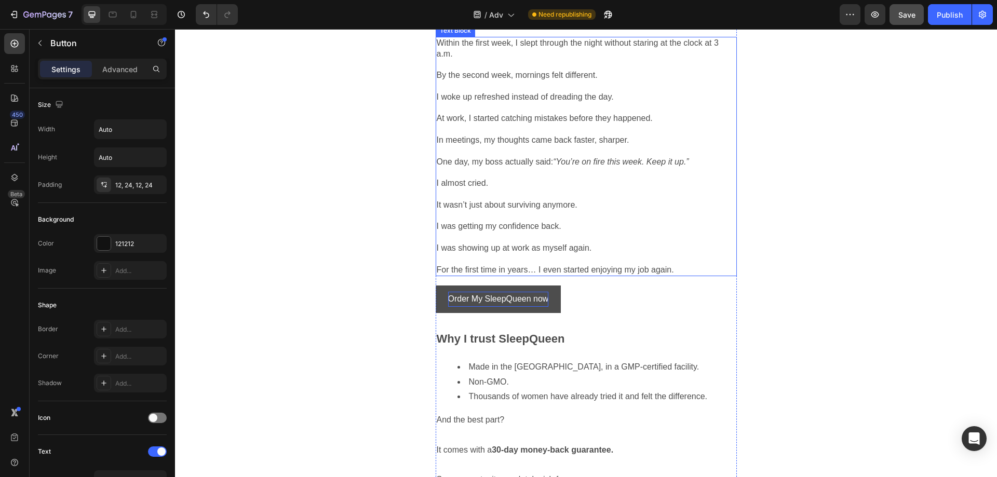
scroll to position [1531, 0]
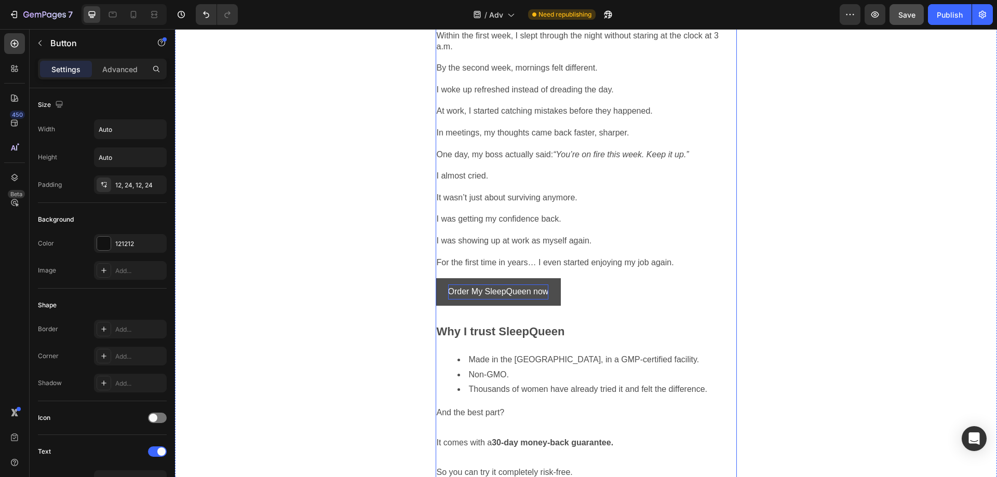
click at [540, 300] on p "Order My SleepQueen now" at bounding box center [498, 292] width 101 height 15
click at [541, 300] on p "Order My SleepQueen now" at bounding box center [498, 292] width 101 height 15
click at [436, 278] on button "Order My SleepQueen now" at bounding box center [499, 292] width 126 height 28
click at [532, 300] on p "Order My SleepQueen now →" at bounding box center [502, 292] width 109 height 15
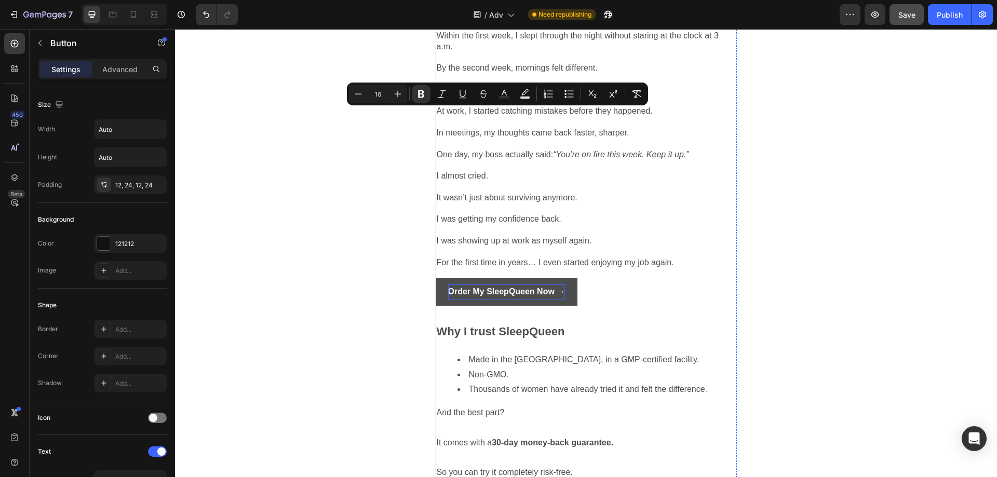
click at [651, 19] on p "The change was like night and day." at bounding box center [586, 8] width 299 height 21
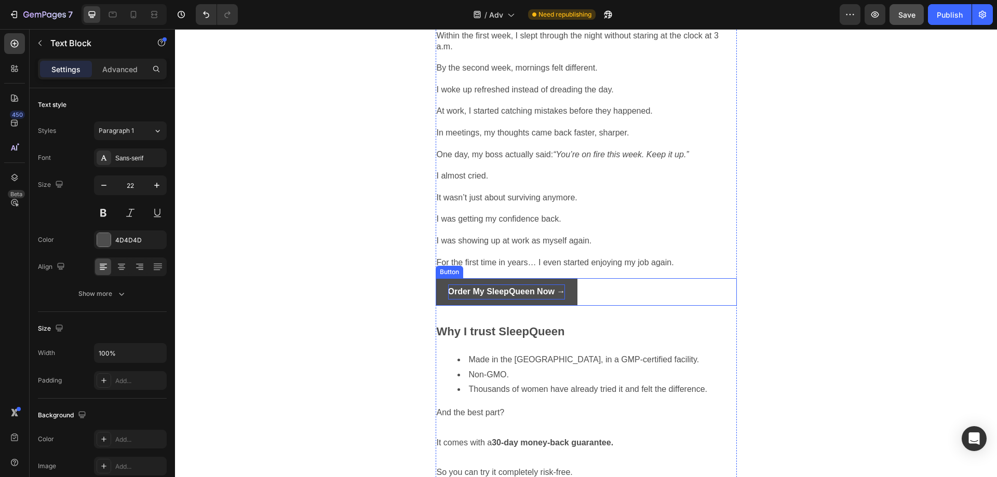
click at [520, 296] on strong "Order My SleepQueen Now →" at bounding box center [506, 291] width 117 height 9
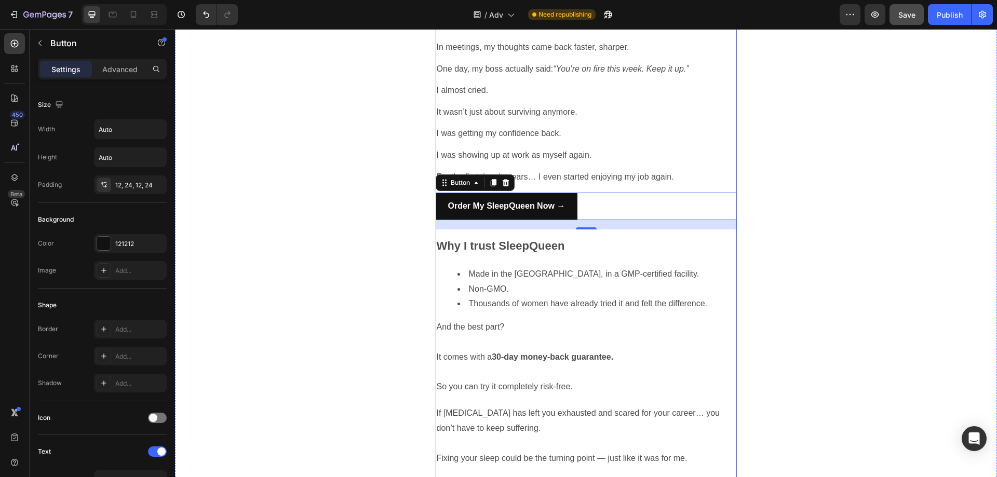
scroll to position [1583, 0]
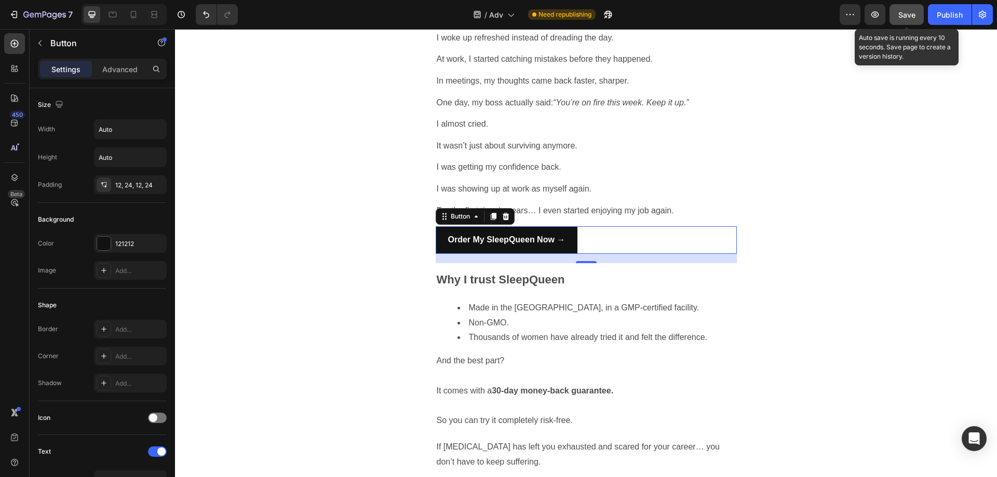
click at [907, 17] on span "Save" at bounding box center [907, 14] width 17 height 9
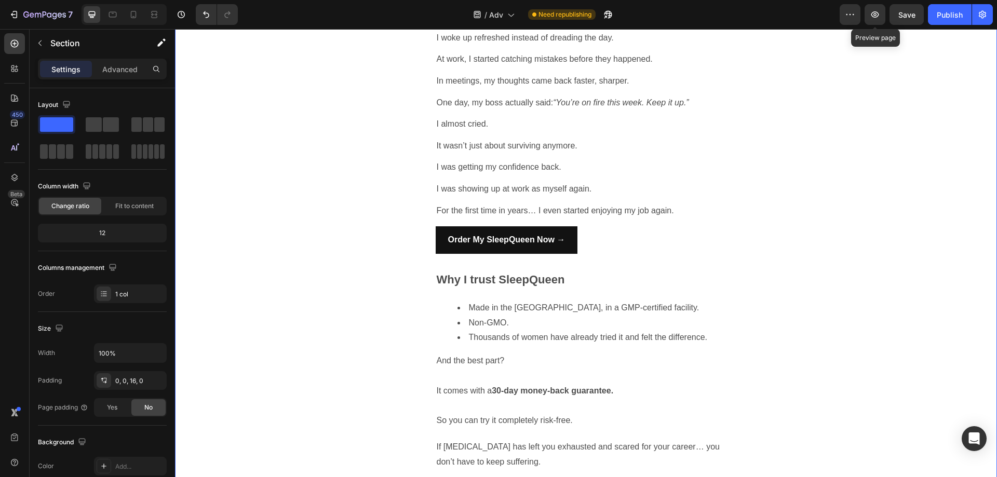
click at [913, 15] on span "Save" at bounding box center [907, 14] width 17 height 9
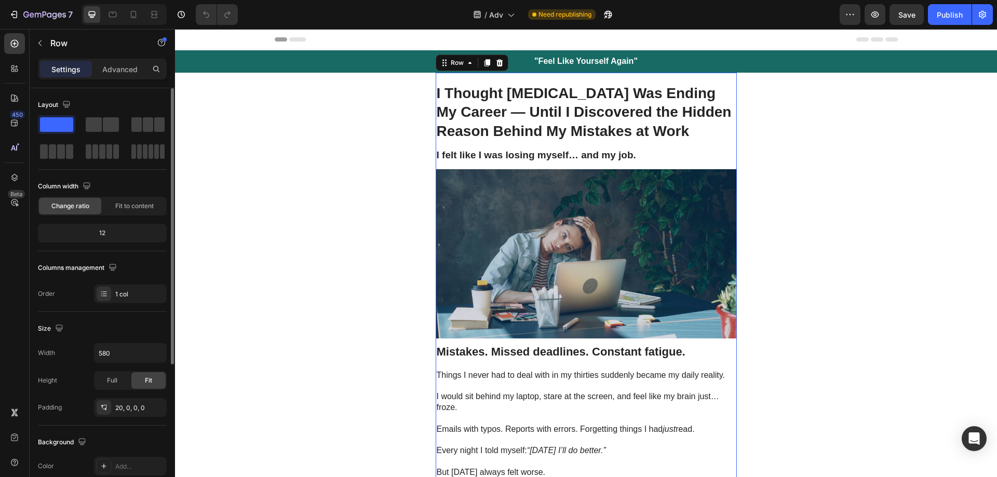
click at [110, 233] on div "12" at bounding box center [102, 233] width 125 height 15
click at [119, 232] on div "12" at bounding box center [102, 233] width 125 height 15
click at [126, 207] on span "Fit to content" at bounding box center [134, 206] width 38 height 9
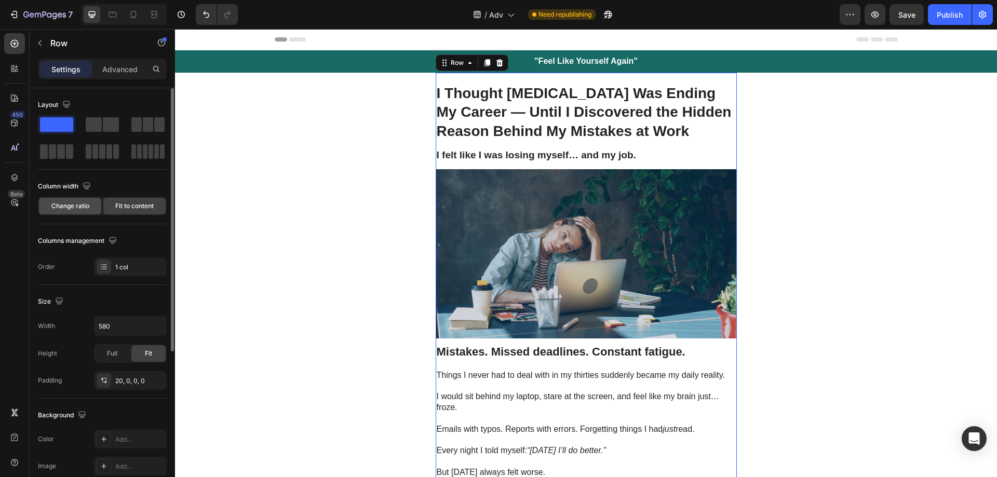
click at [74, 207] on span "Change ratio" at bounding box center [70, 206] width 38 height 9
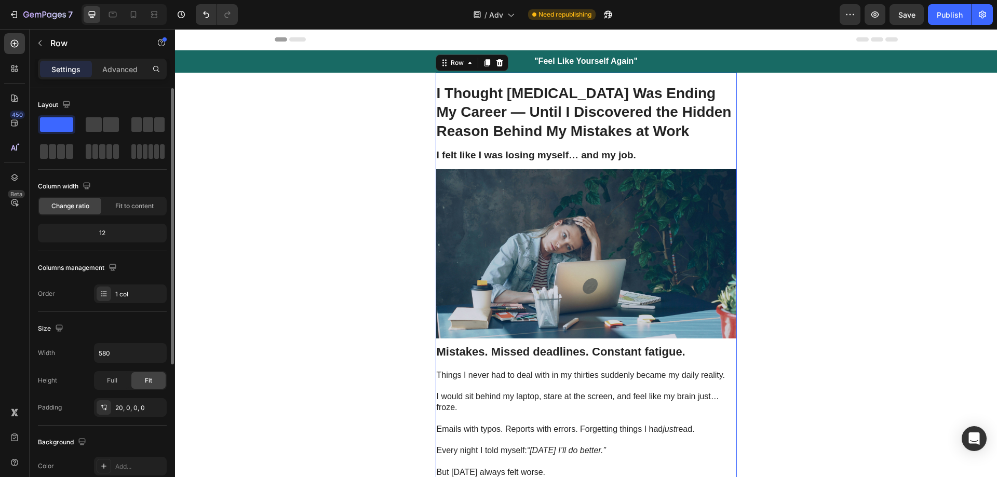
click at [104, 232] on div "12" at bounding box center [102, 233] width 125 height 15
drag, startPoint x: 105, startPoint y: 234, endPoint x: 86, endPoint y: 233, distance: 18.7
click at [86, 233] on div "12" at bounding box center [102, 233] width 125 height 15
click at [112, 233] on div "12" at bounding box center [102, 233] width 125 height 15
click at [114, 232] on div "12" at bounding box center [102, 233] width 125 height 15
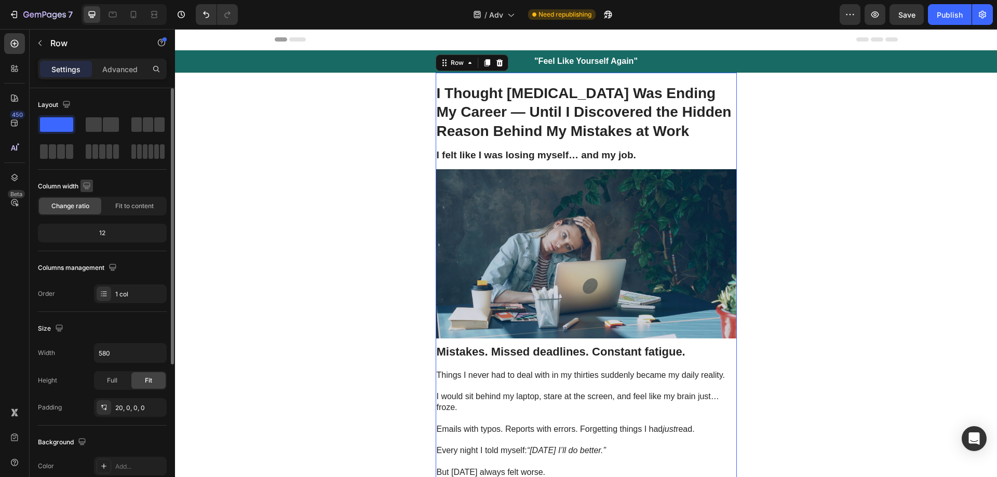
click at [83, 181] on button "button" at bounding box center [87, 186] width 12 height 12
click at [130, 194] on div "Column width" at bounding box center [102, 186] width 129 height 17
click at [106, 235] on div "12" at bounding box center [102, 233] width 125 height 15
click at [99, 235] on div "12" at bounding box center [102, 233] width 125 height 15
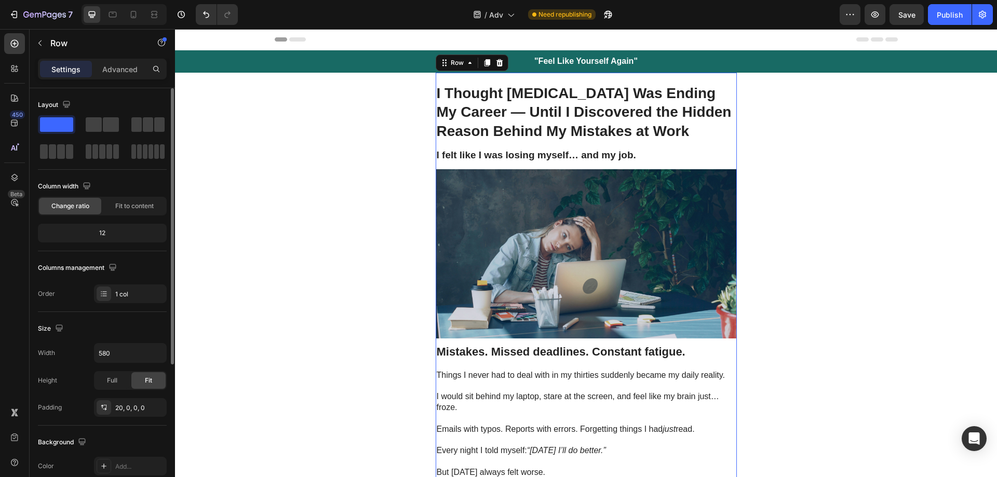
click at [99, 235] on div "12" at bounding box center [102, 233] width 125 height 15
click at [61, 207] on span "Change ratio" at bounding box center [70, 206] width 38 height 9
click at [70, 223] on div "Column width Change ratio Fit to content 12" at bounding box center [102, 214] width 129 height 73
click at [127, 207] on span "Fit to content" at bounding box center [134, 206] width 38 height 9
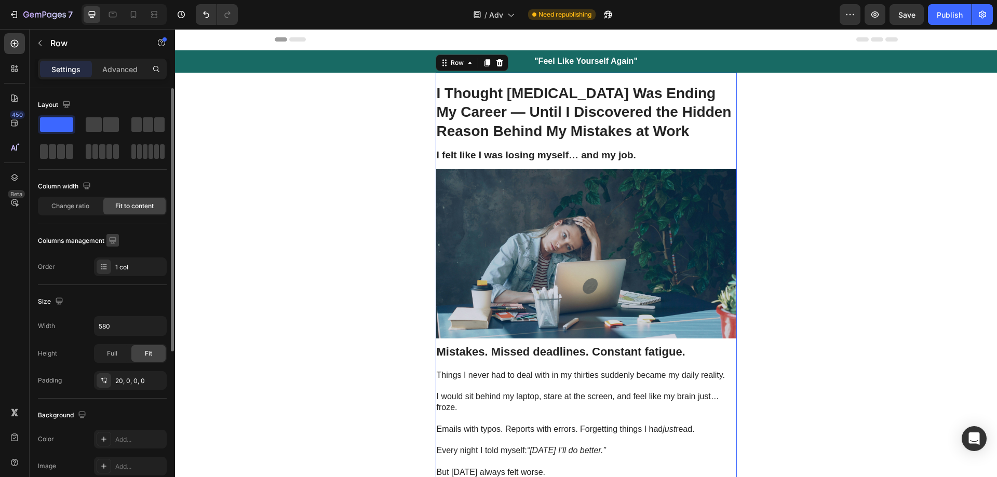
click at [115, 244] on icon "button" at bounding box center [112, 240] width 7 height 7
click at [141, 236] on div "Columns management" at bounding box center [102, 241] width 129 height 17
click at [73, 209] on span "Change ratio" at bounding box center [70, 206] width 38 height 9
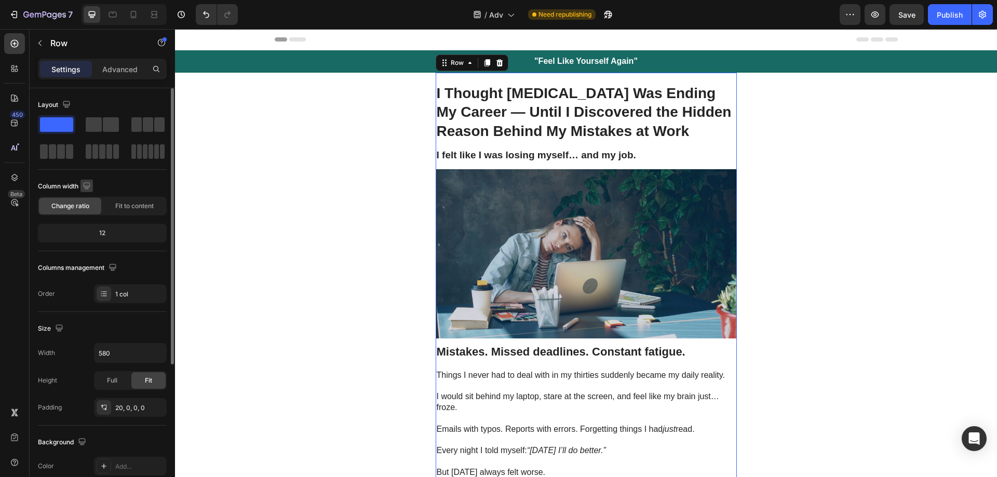
click at [87, 188] on icon "button" at bounding box center [86, 185] width 7 height 7
click at [89, 222] on icon "button" at bounding box center [89, 221] width 10 height 10
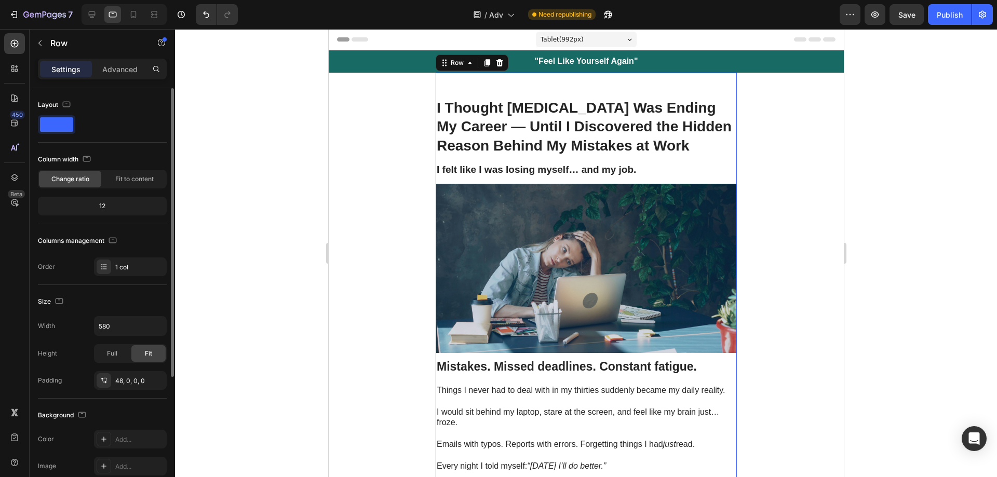
scroll to position [7, 0]
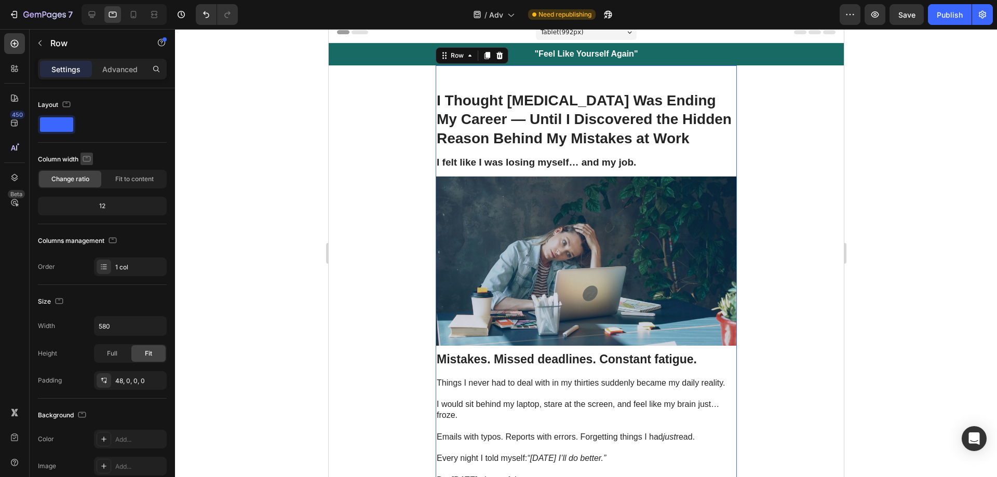
click at [91, 158] on icon "button" at bounding box center [87, 159] width 10 height 10
click at [92, 210] on icon "button" at bounding box center [89, 212] width 6 height 7
type input "100%"
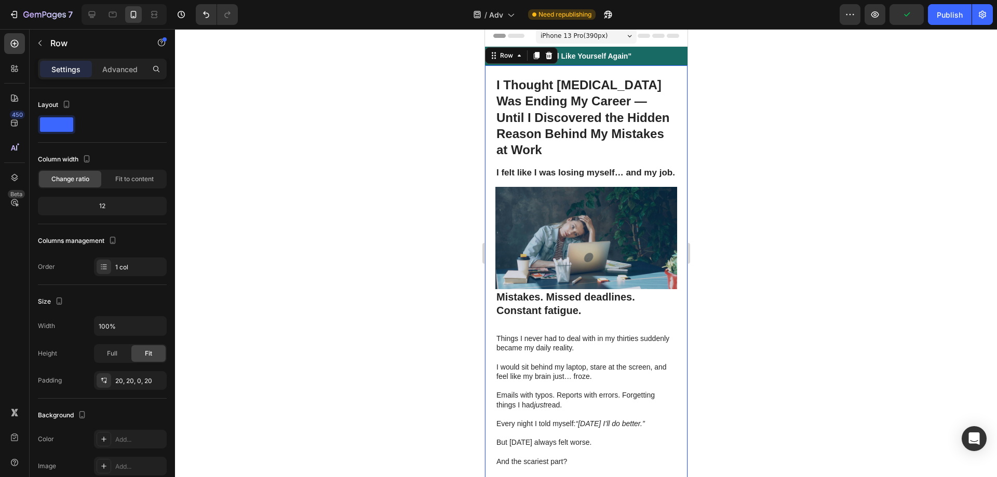
scroll to position [0, 0]
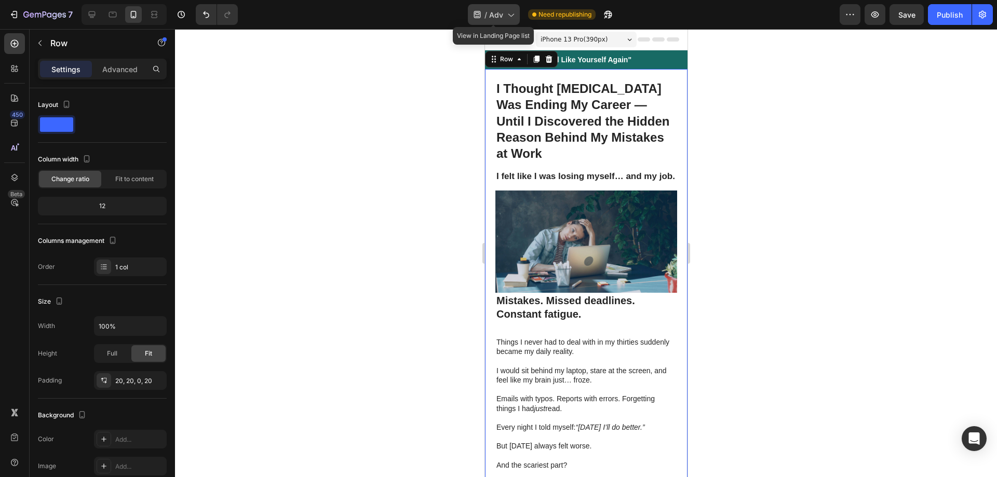
click at [477, 16] on icon at bounding box center [477, 14] width 7 height 7
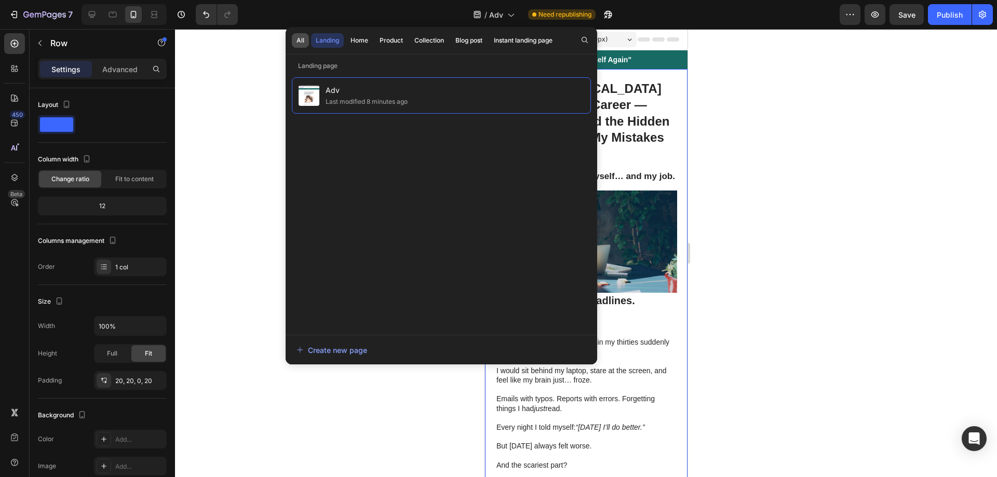
click at [299, 41] on div "All" at bounding box center [301, 40] width 8 height 9
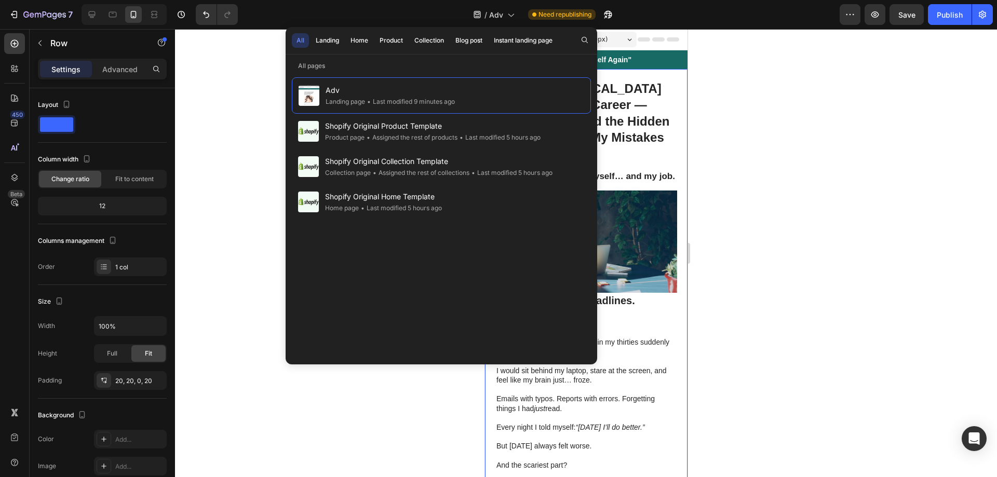
click at [792, 85] on div at bounding box center [586, 253] width 822 height 448
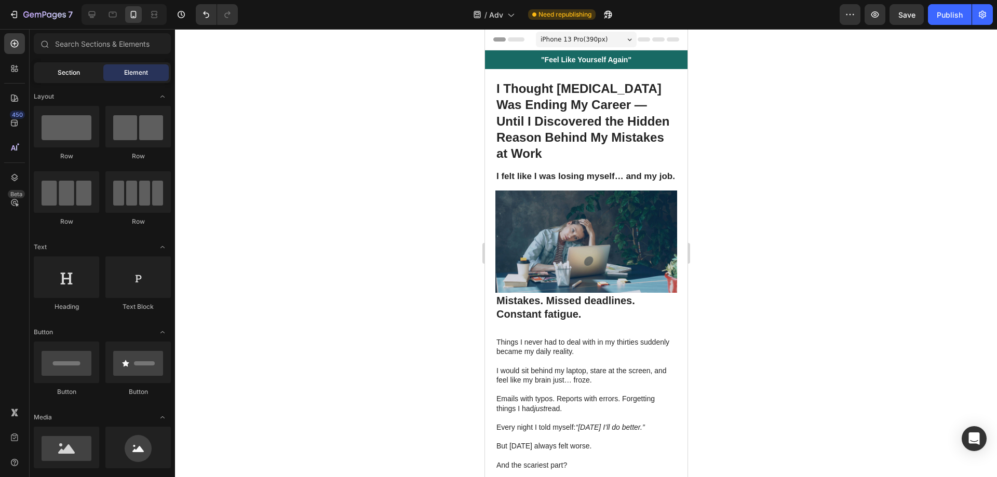
click at [73, 74] on span "Section" at bounding box center [69, 72] width 22 height 9
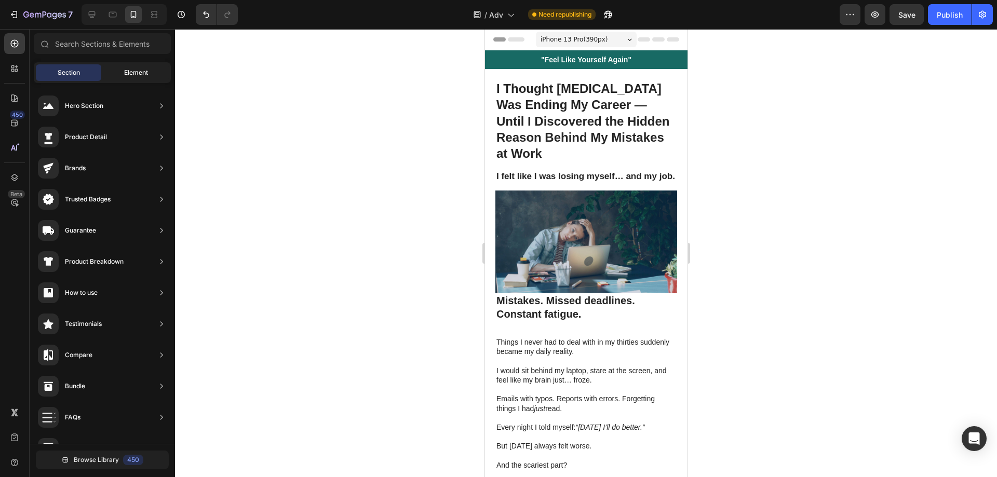
click at [131, 71] on span "Element" at bounding box center [136, 72] width 24 height 9
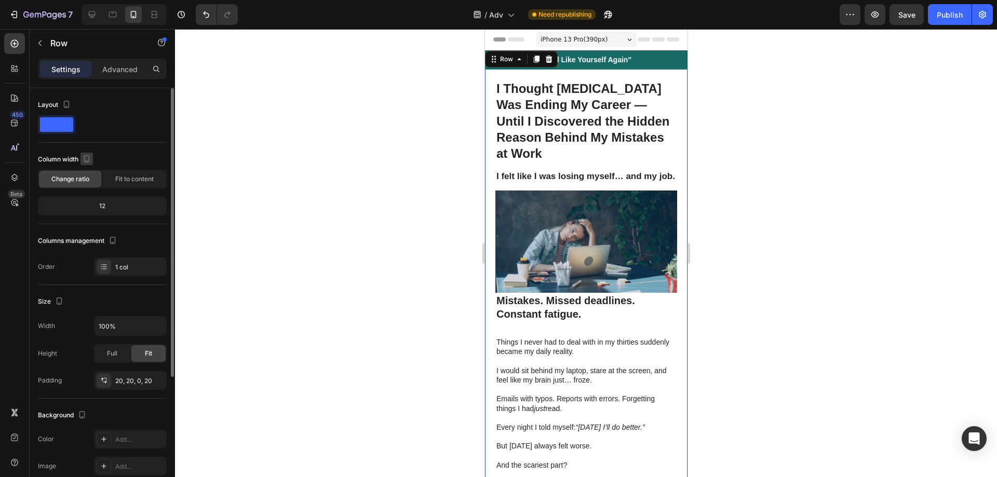
click at [85, 156] on icon "button" at bounding box center [87, 158] width 6 height 7
click at [89, 177] on icon "button" at bounding box center [89, 175] width 7 height 7
type input "580"
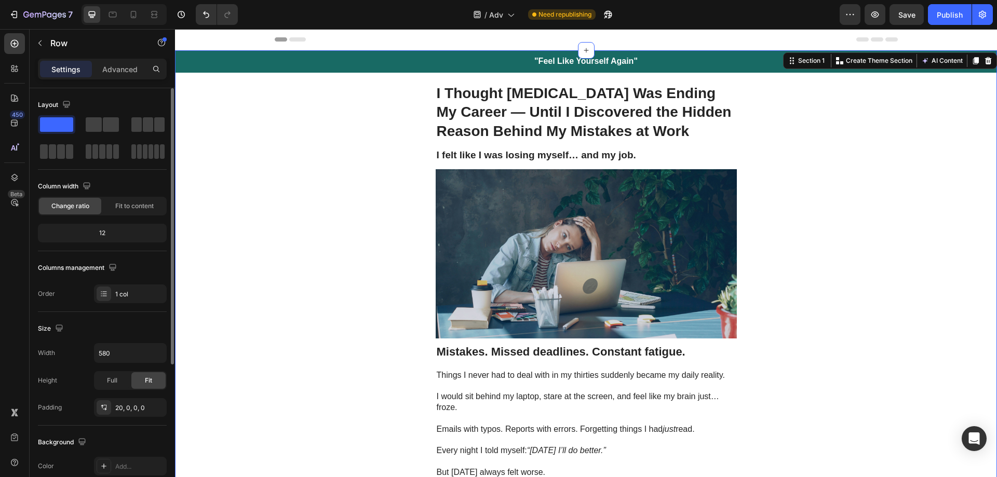
click at [724, 162] on h2 "I felt like I was losing myself… and my job." at bounding box center [586, 155] width 301 height 15
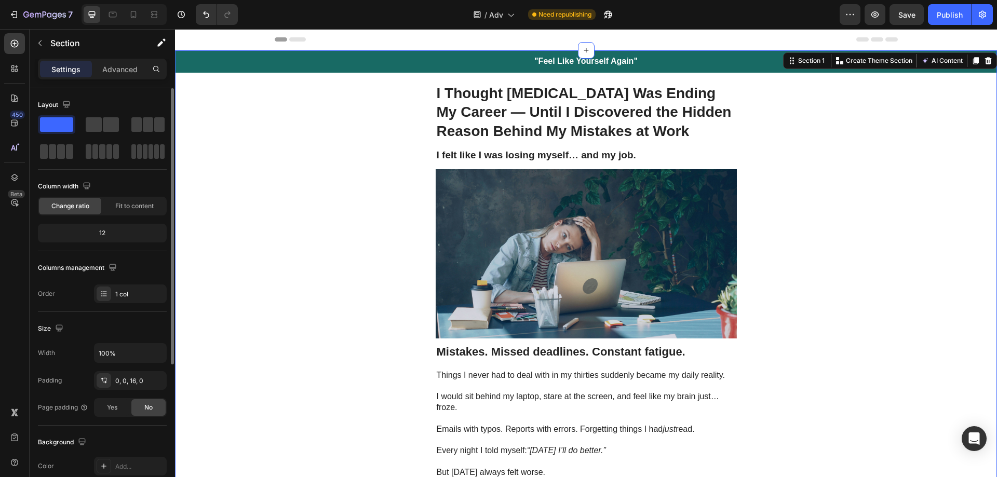
click at [546, 100] on strong "I Thought [MEDICAL_DATA] Was Ending My Career — Until I Discovered the Hidden R…" at bounding box center [584, 112] width 295 height 54
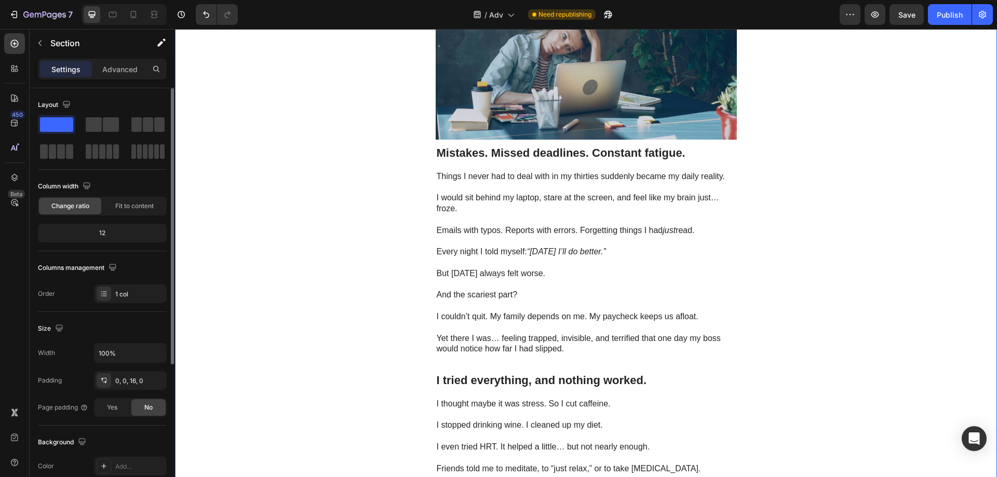
scroll to position [208, 0]
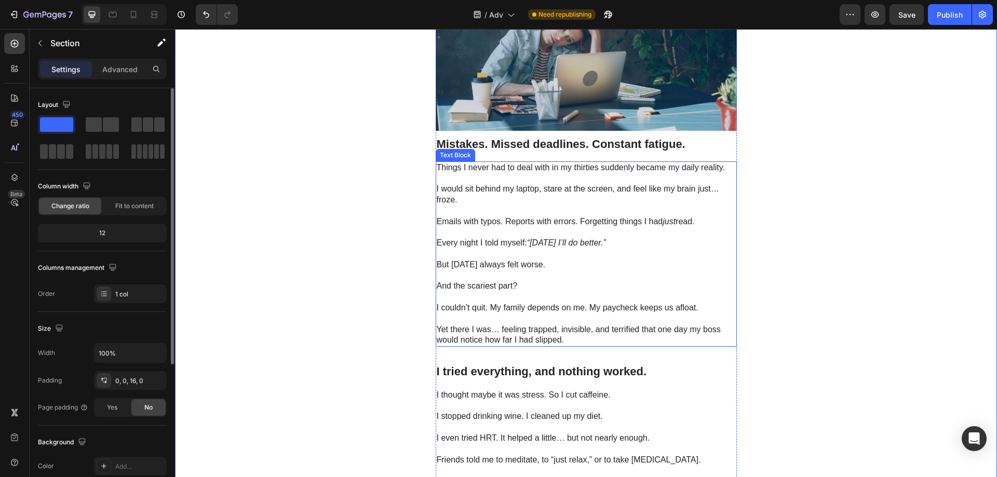
click at [570, 208] on p at bounding box center [586, 211] width 299 height 11
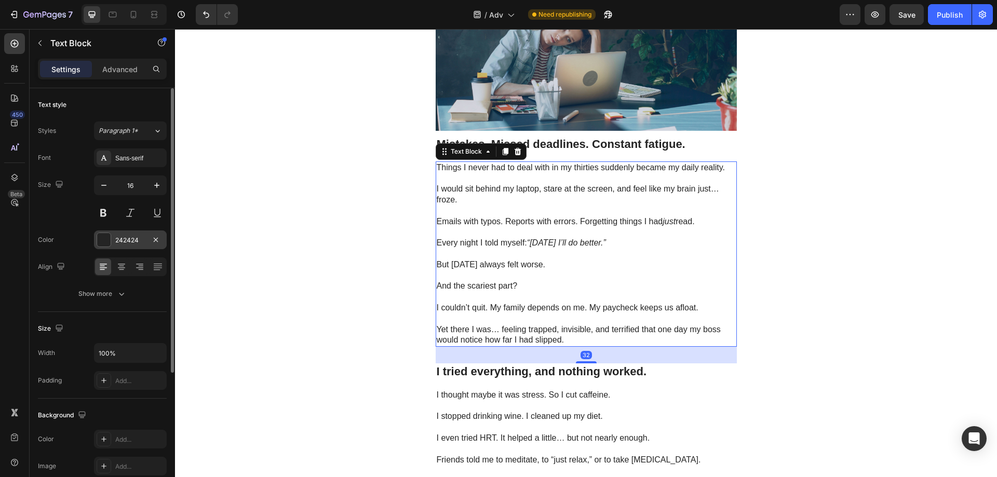
click at [136, 237] on div "242424" at bounding box center [130, 240] width 30 height 9
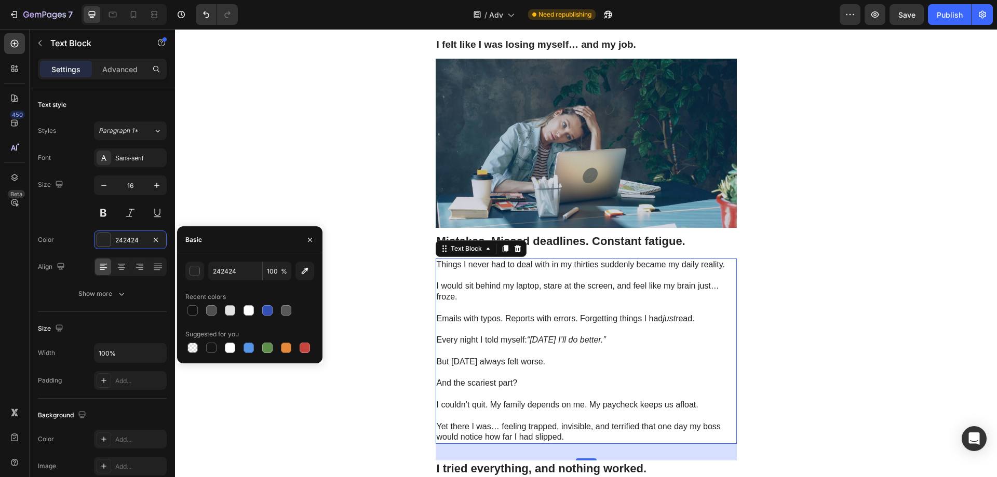
scroll to position [0, 0]
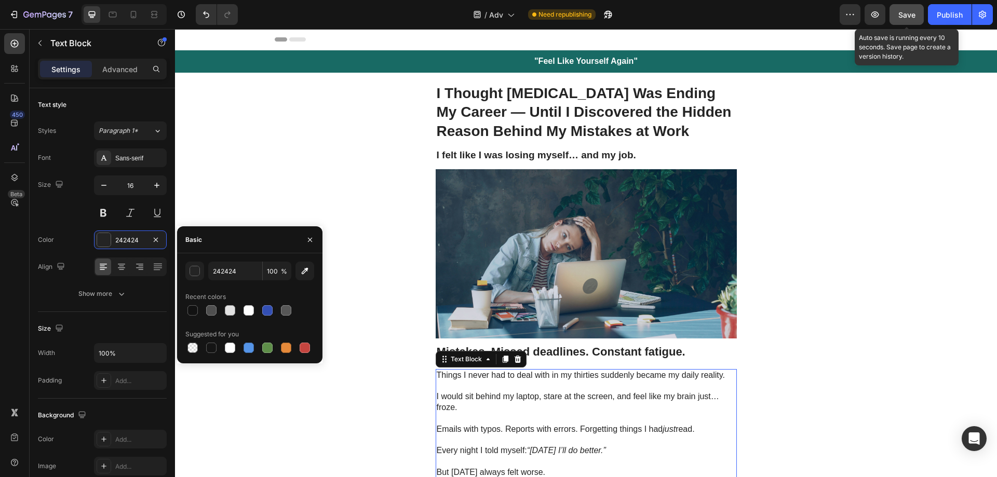
click at [913, 19] on span "Save" at bounding box center [907, 14] width 17 height 9
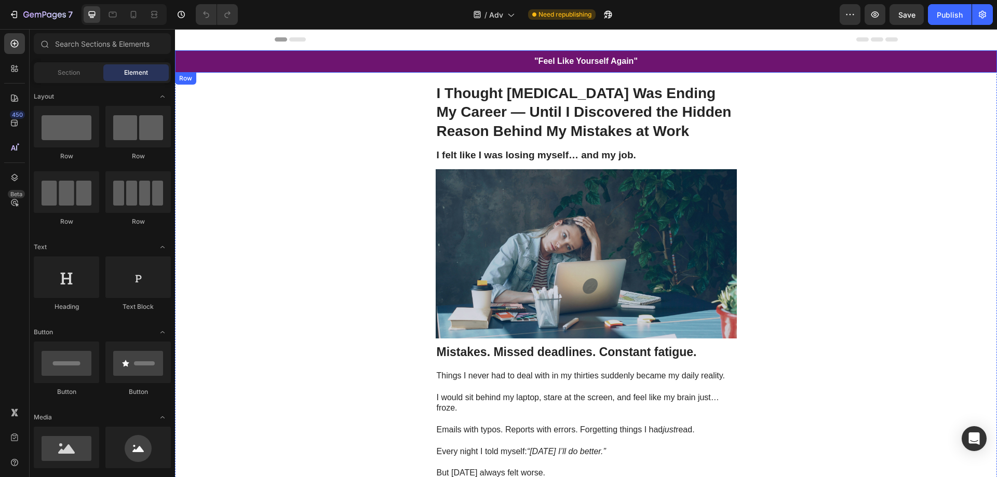
click at [658, 63] on div ""Feel Like Yourself Again" Heading Row" at bounding box center [586, 61] width 822 height 22
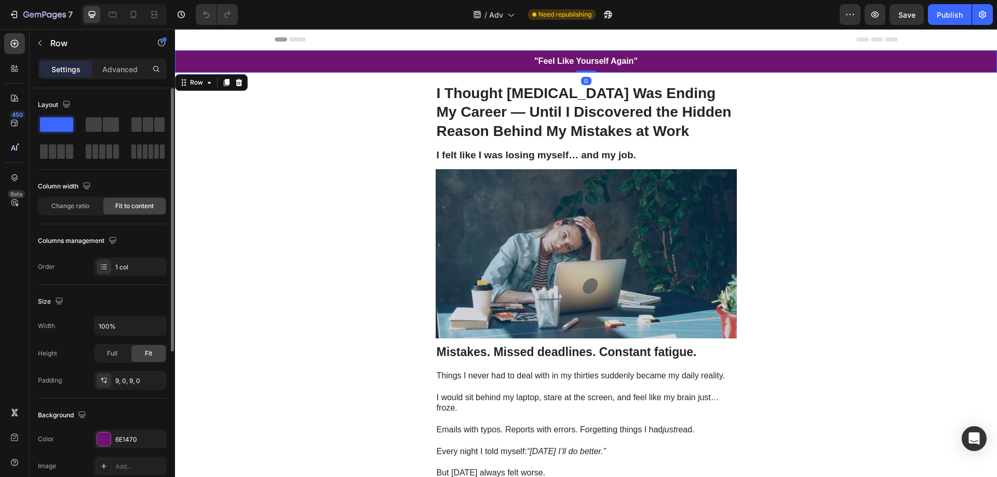
click at [125, 450] on div "The changes might be hidden by the video. Color 6E1470 Image Add... Video Add..." at bounding box center [102, 466] width 129 height 73
click at [130, 441] on div "6E1470" at bounding box center [130, 439] width 30 height 9
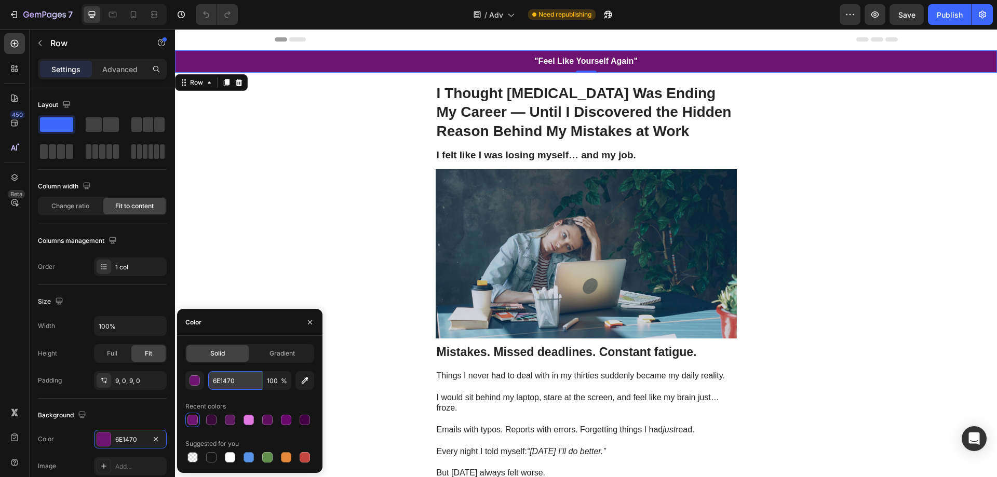
click at [246, 382] on input "6E1470" at bounding box center [235, 380] width 54 height 19
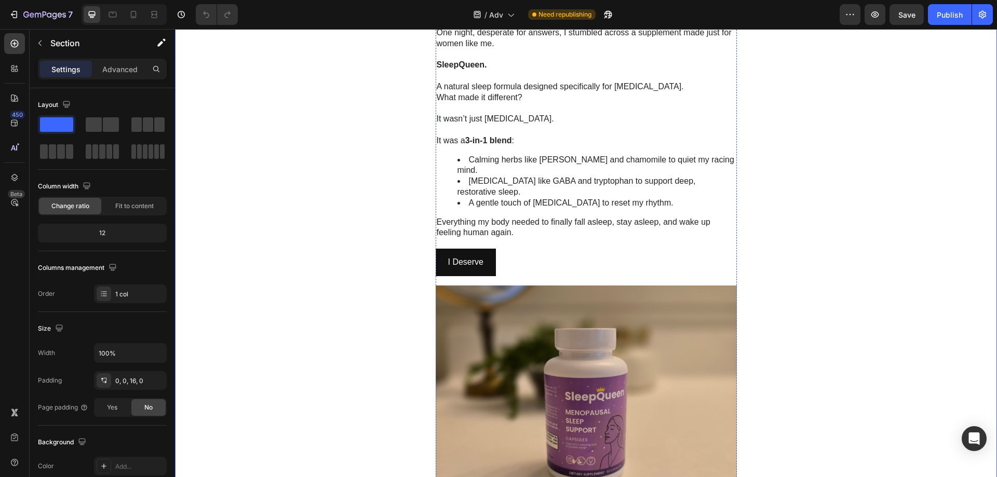
scroll to position [1195, 0]
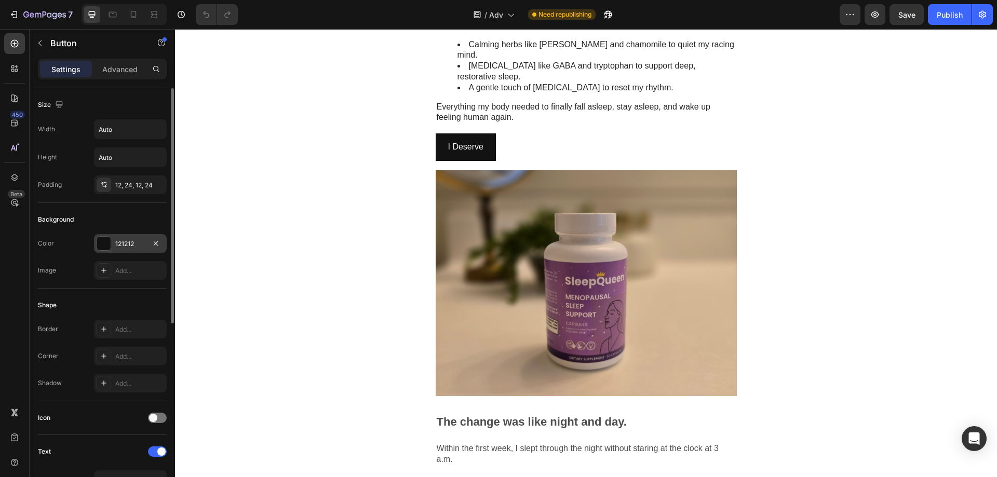
click at [138, 241] on div "121212" at bounding box center [130, 243] width 30 height 9
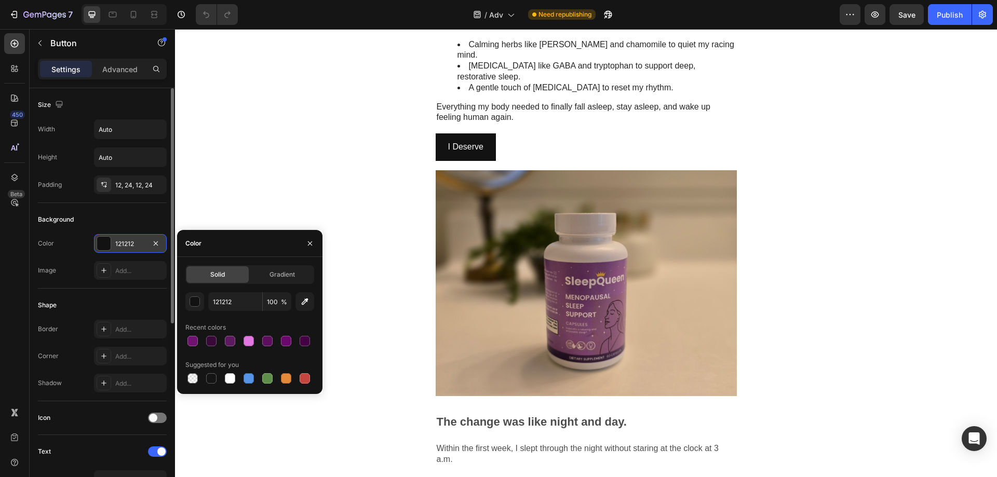
click at [138, 241] on div "121212" at bounding box center [130, 243] width 30 height 9
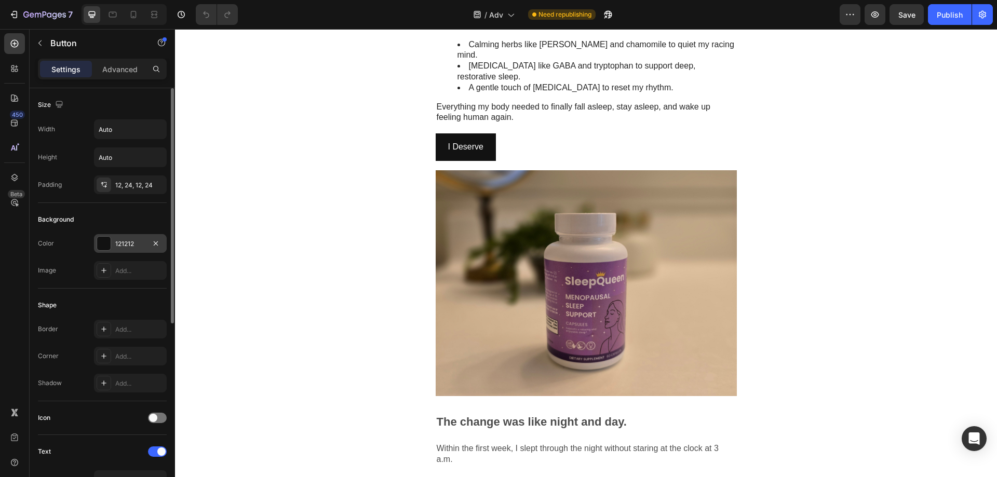
click at [138, 241] on div "121212" at bounding box center [130, 243] width 30 height 9
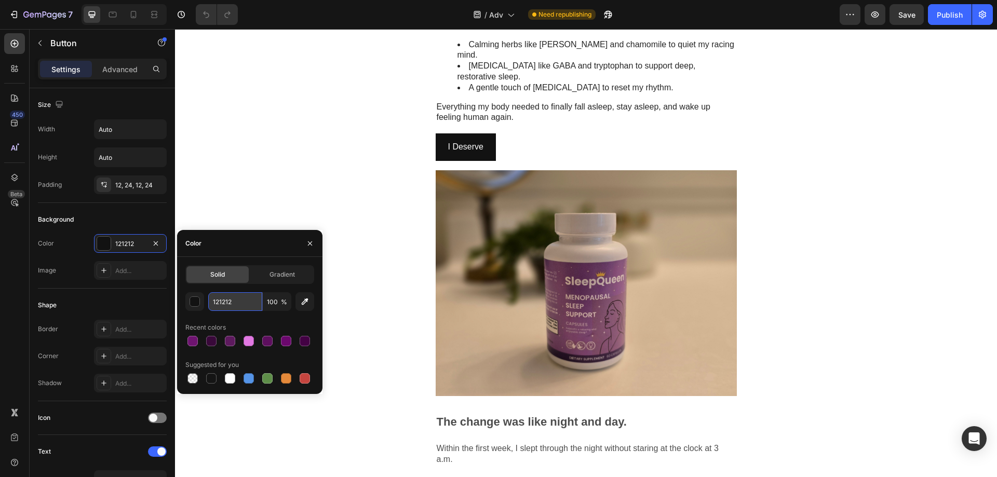
click at [233, 301] on input "121212" at bounding box center [235, 301] width 54 height 19
paste input "6E1470"
type input "6E1470"
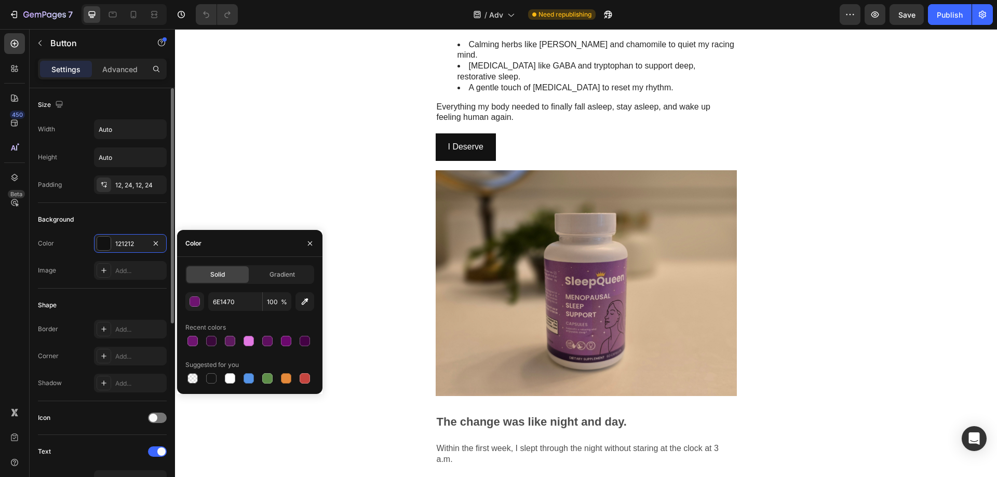
click at [141, 214] on div "Background" at bounding box center [102, 219] width 129 height 17
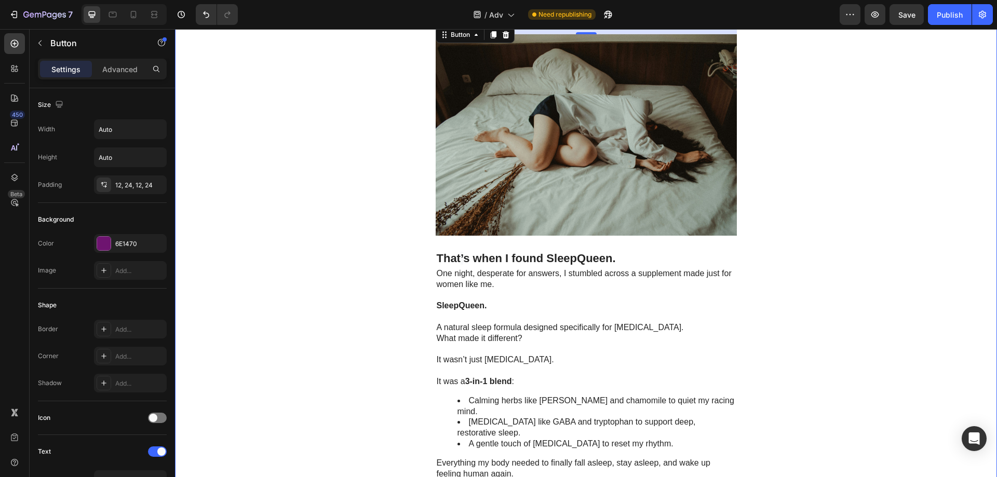
scroll to position [1039, 0]
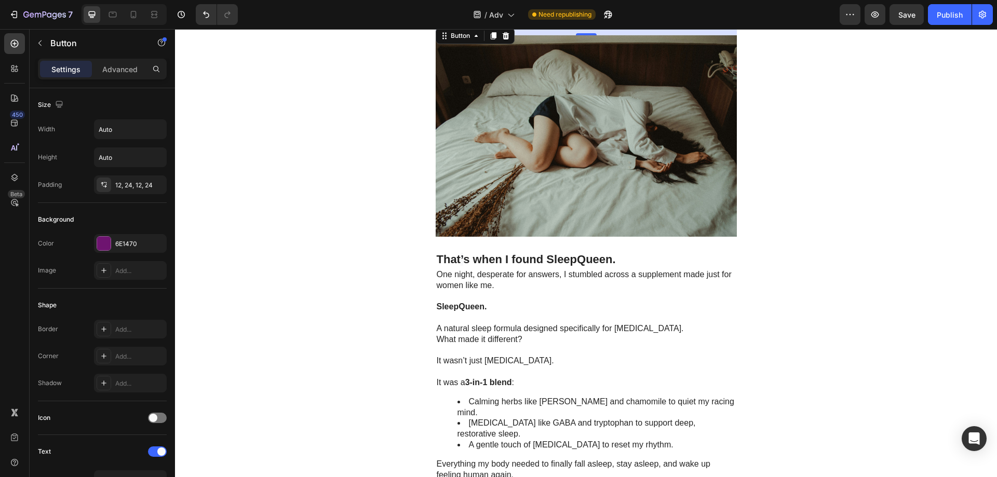
click at [487, 20] on p "I Need Better Sleep →" at bounding box center [489, 12] width 83 height 15
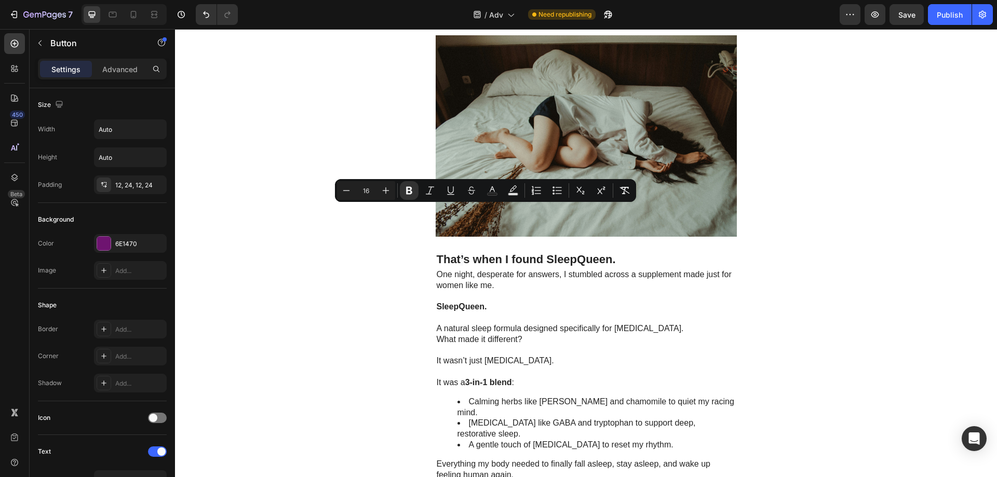
click at [579, 26] on div "I Need Better Sleep → Button 18" at bounding box center [586, 12] width 301 height 28
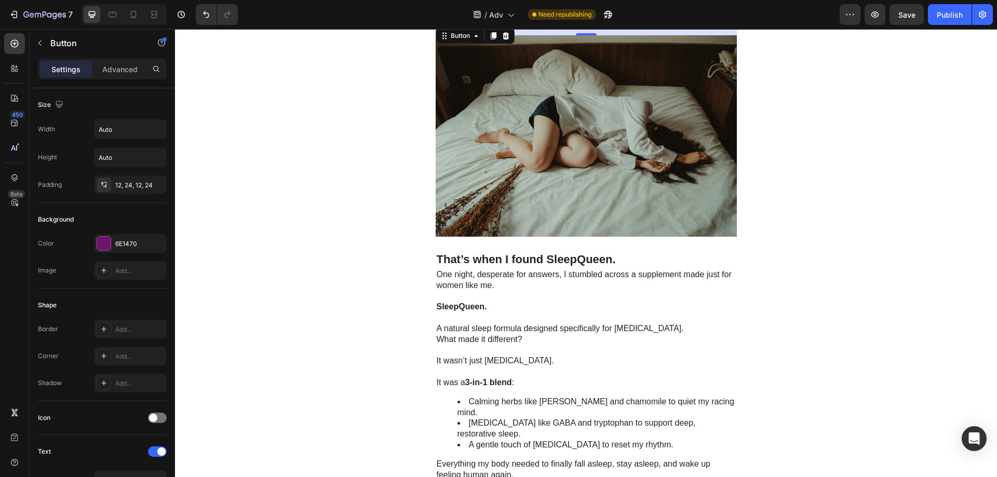
click at [578, 26] on div "I Need Better Sleep → Button 18" at bounding box center [586, 12] width 301 height 28
click at [851, 190] on div ""Feel Like Yourself Again" Heading Row I Thought [MEDICAL_DATA] Was Ending My C…" at bounding box center [586, 365] width 822 height 2707
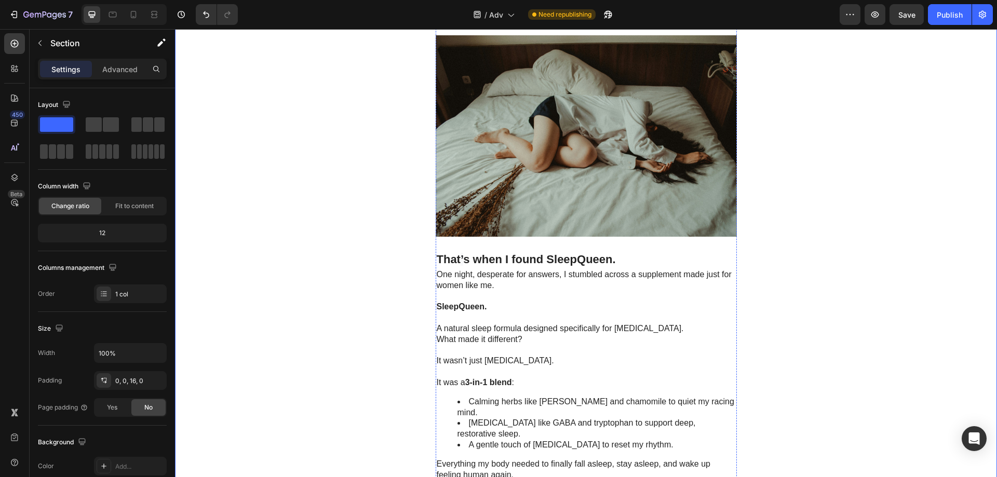
click at [532, 26] on button "I Need Better Sleep →" at bounding box center [491, 12] width 111 height 28
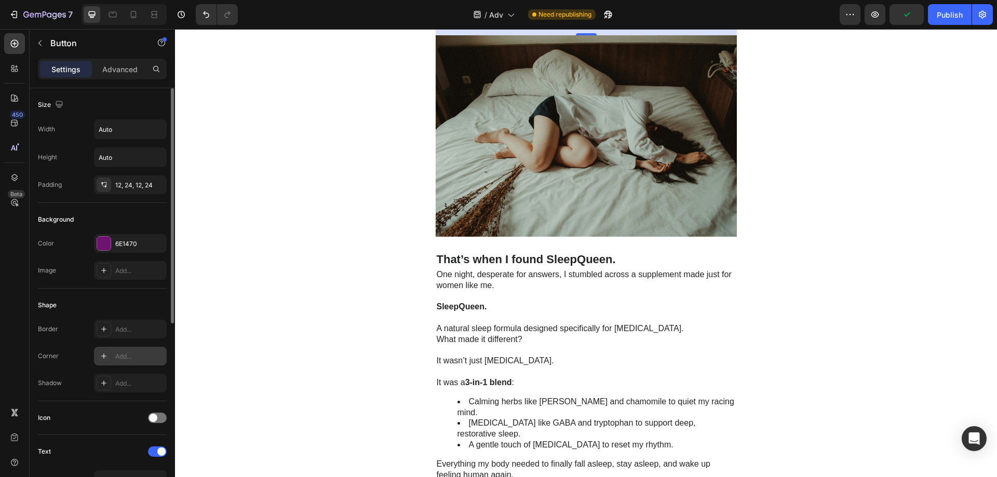
click at [131, 357] on div "Add..." at bounding box center [139, 356] width 49 height 9
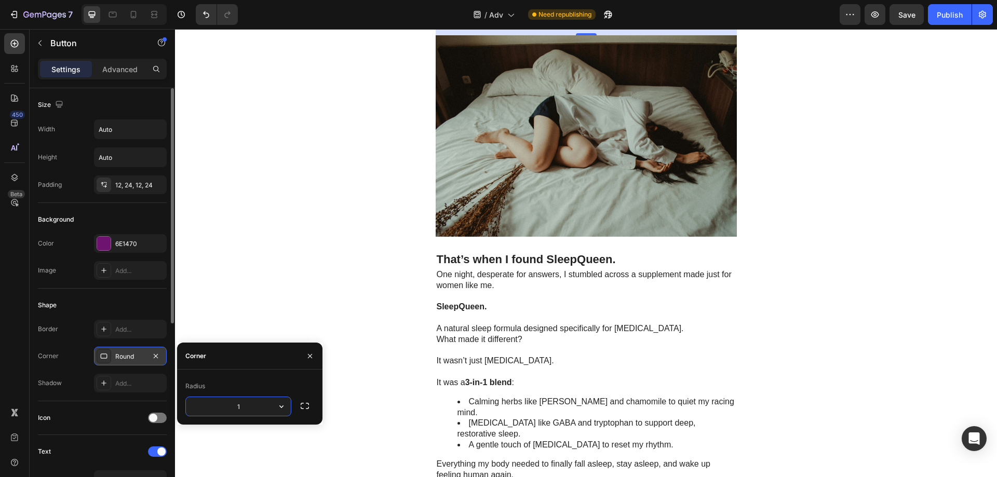
type input "18"
click at [801, 342] on div ""Feel Like Yourself Again" Heading Row I Thought Perimenopause Was Ending My Ca…" at bounding box center [586, 365] width 822 height 2707
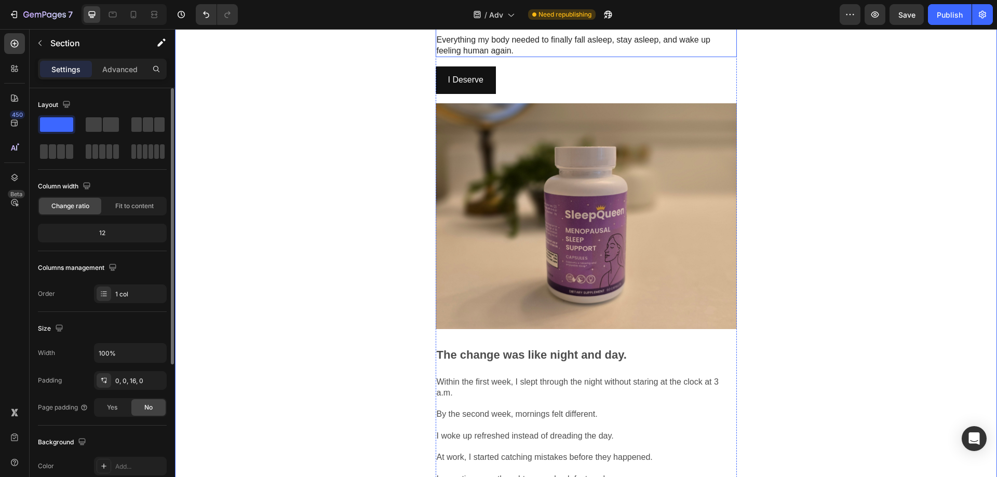
scroll to position [1558, 0]
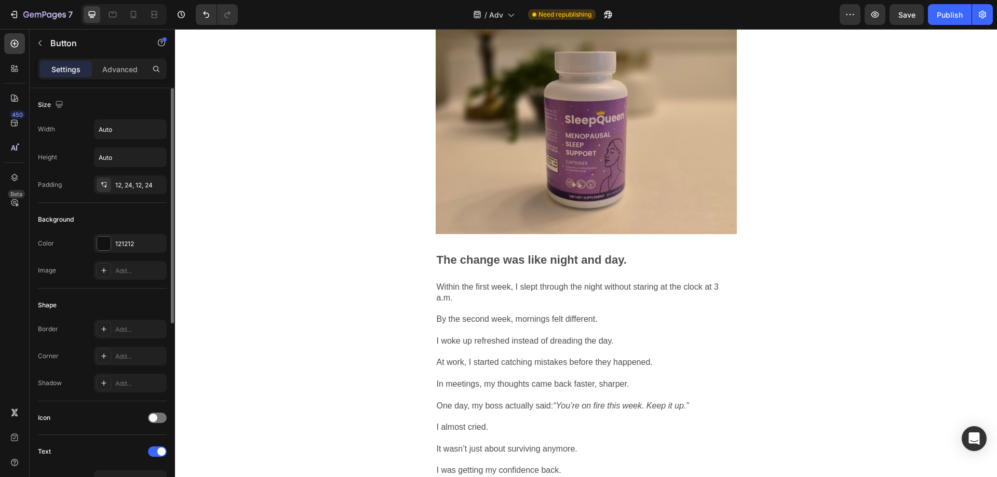
click at [144, 237] on div "121212" at bounding box center [130, 243] width 73 height 19
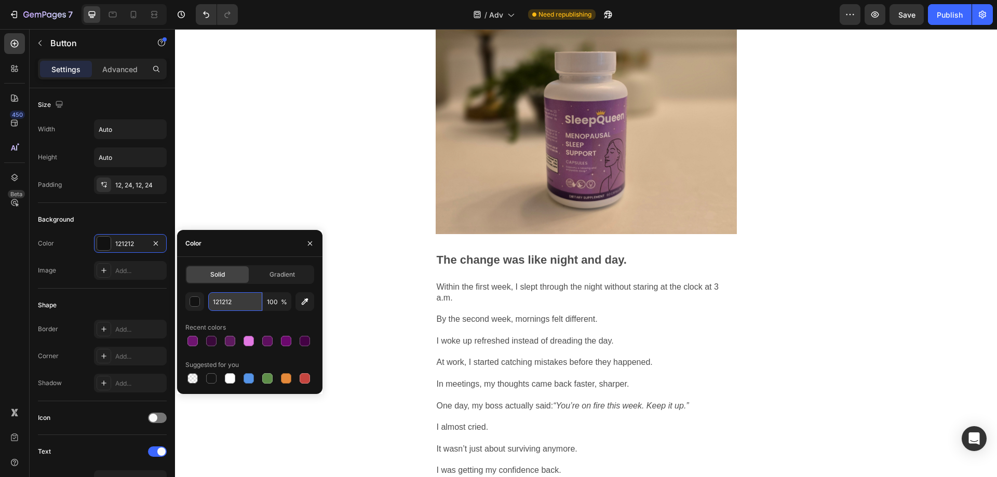
click at [246, 300] on input "121212" at bounding box center [235, 301] width 54 height 19
paste input "6E1470"
type input "6E1470"
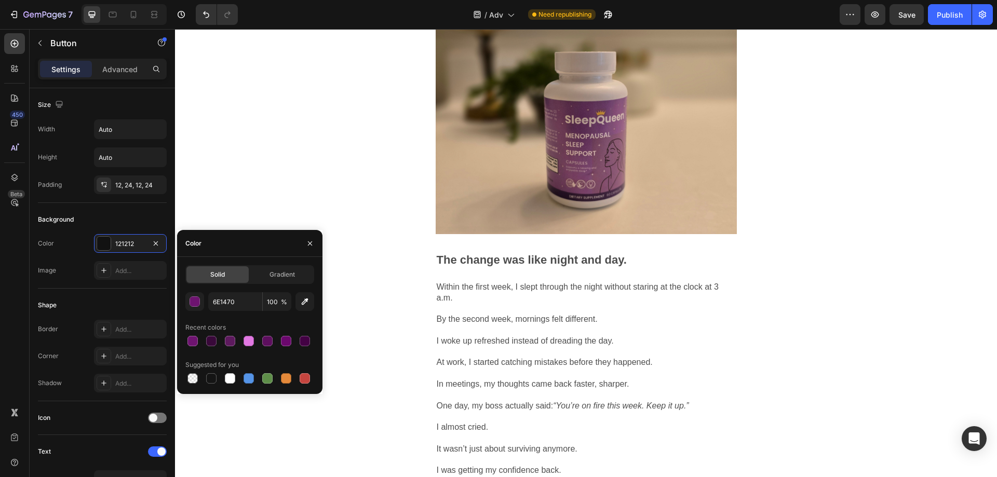
click at [90, 292] on div "Shape Border Add... Corner Add... Shadow Add..." at bounding box center [102, 345] width 129 height 113
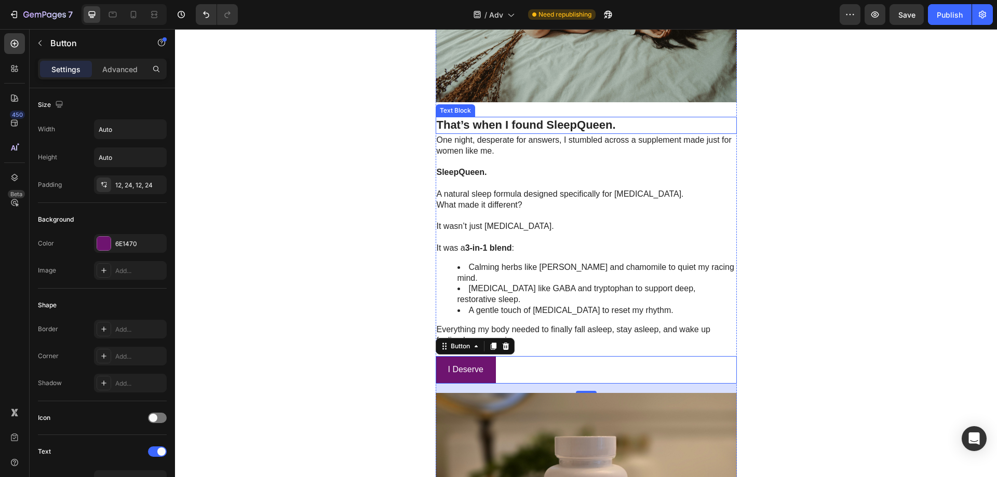
scroll to position [1039, 0]
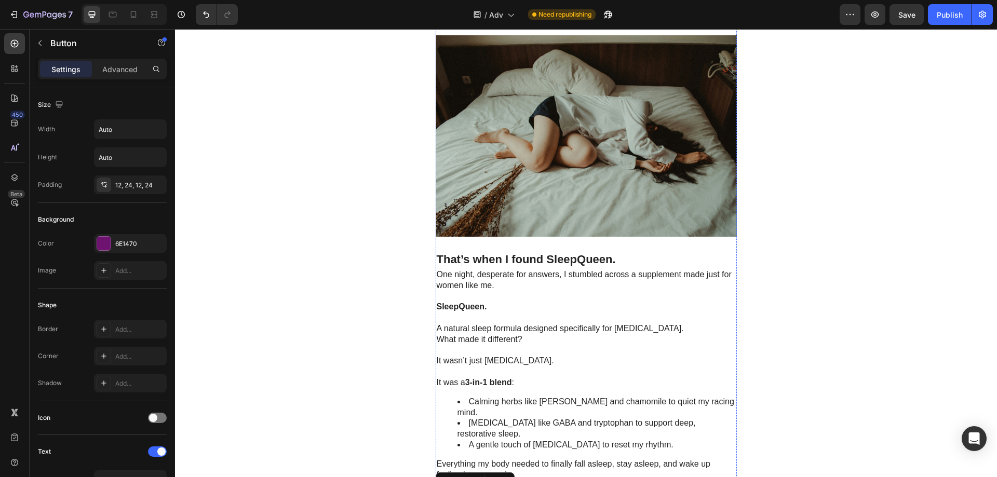
click at [527, 26] on button "I Need Better Sleep →" at bounding box center [491, 12] width 111 height 28
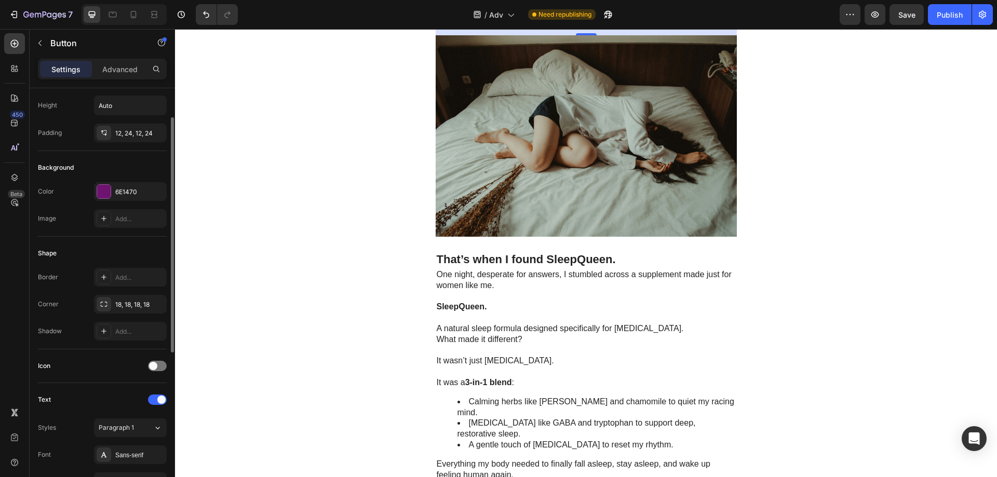
scroll to position [156, 0]
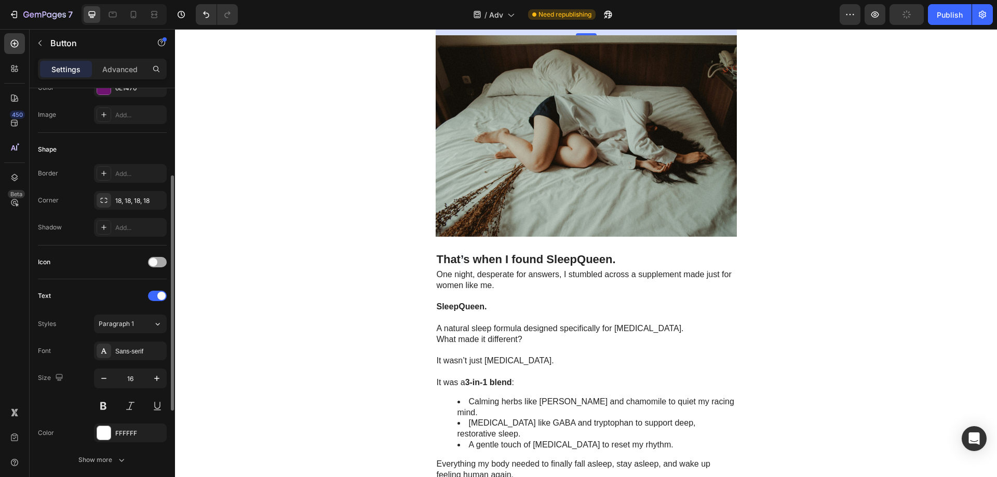
click at [158, 263] on div at bounding box center [157, 262] width 19 height 10
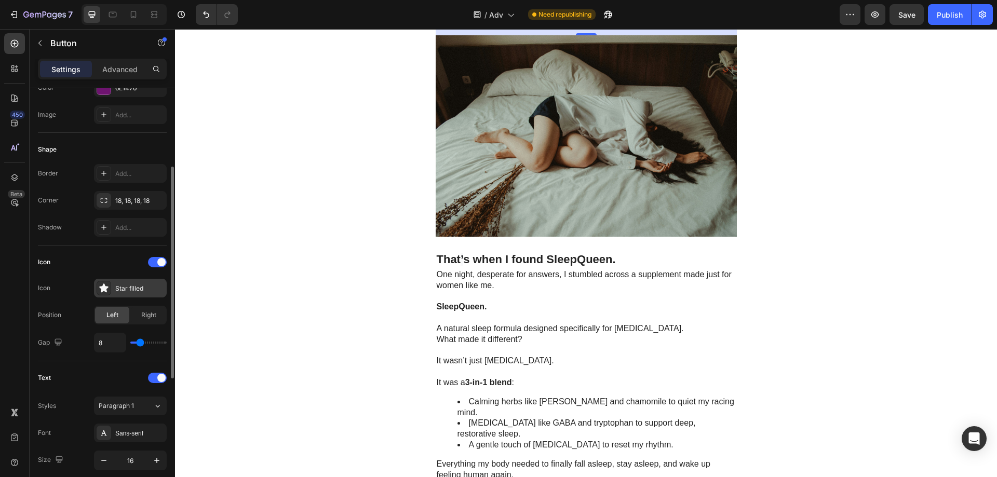
click at [145, 291] on div "Star filled" at bounding box center [139, 288] width 49 height 9
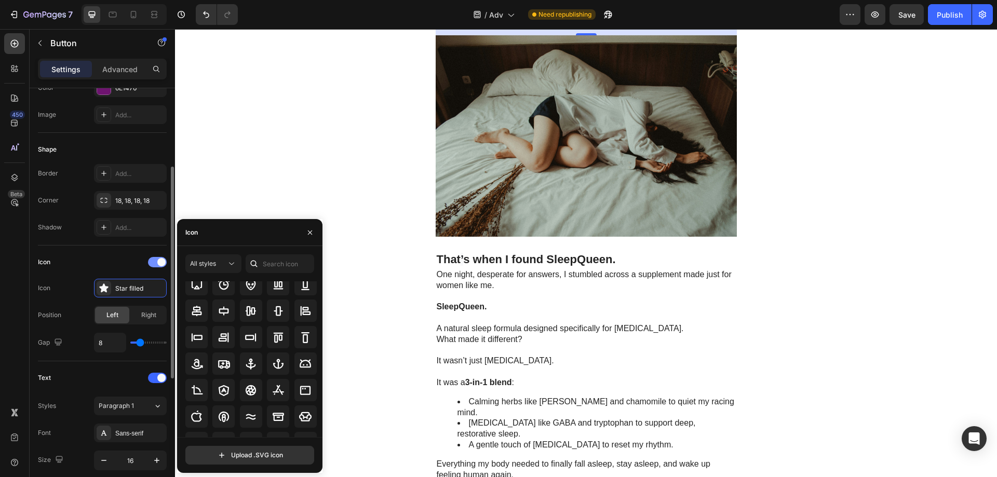
scroll to position [0, 0]
click at [152, 263] on div at bounding box center [157, 262] width 19 height 10
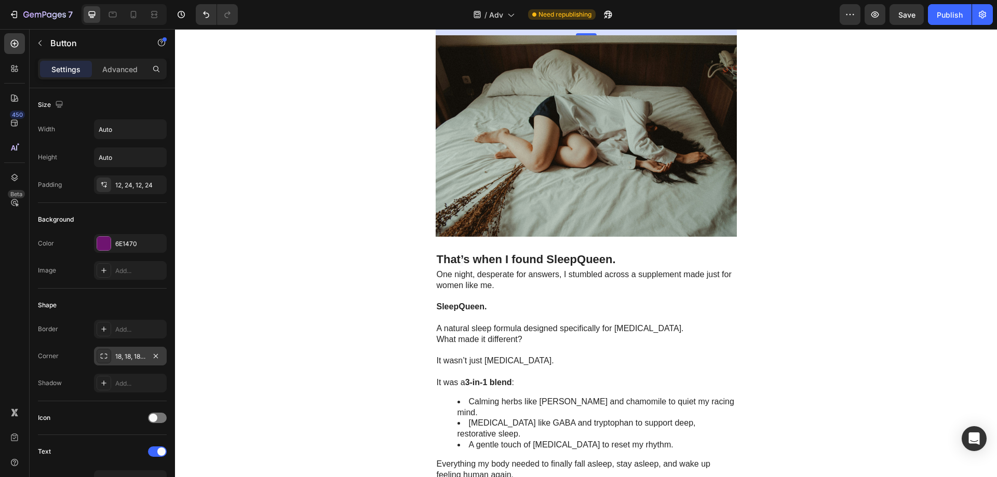
click at [137, 351] on div "18, 18, 18, 18" at bounding box center [130, 356] width 73 height 19
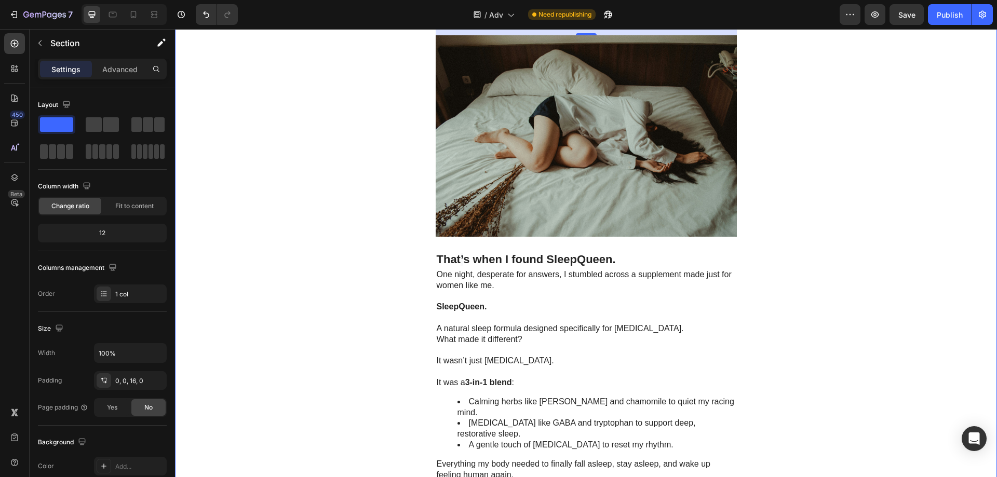
click at [342, 231] on div ""Feel Like Yourself Again" Heading Row I Thought Perimenopause Was Ending My Ca…" at bounding box center [586, 365] width 822 height 2707
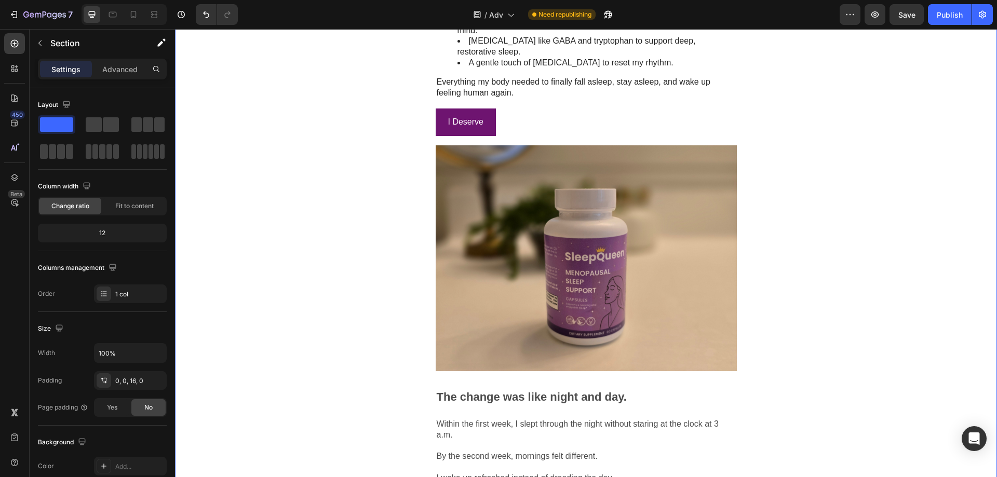
scroll to position [1610, 0]
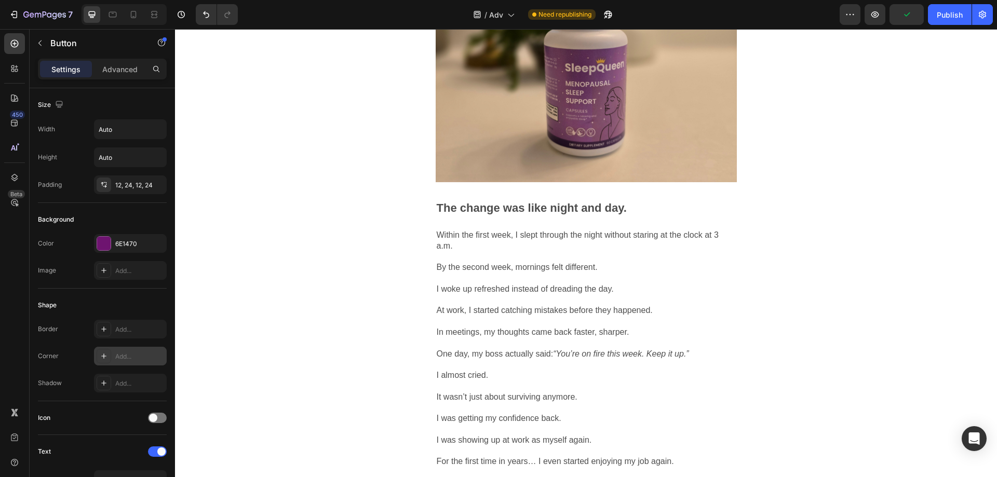
click at [139, 360] on div "Add..." at bounding box center [139, 356] width 49 height 9
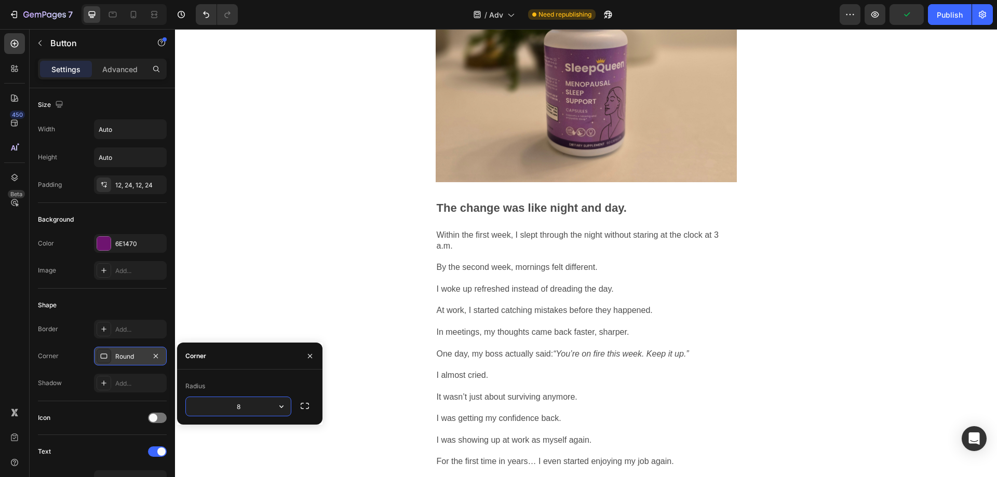
click at [242, 405] on input "8" at bounding box center [238, 406] width 105 height 19
type input "18"
click at [149, 296] on div "Shape Border Add... Corner Round Shadow Add..." at bounding box center [102, 345] width 129 height 113
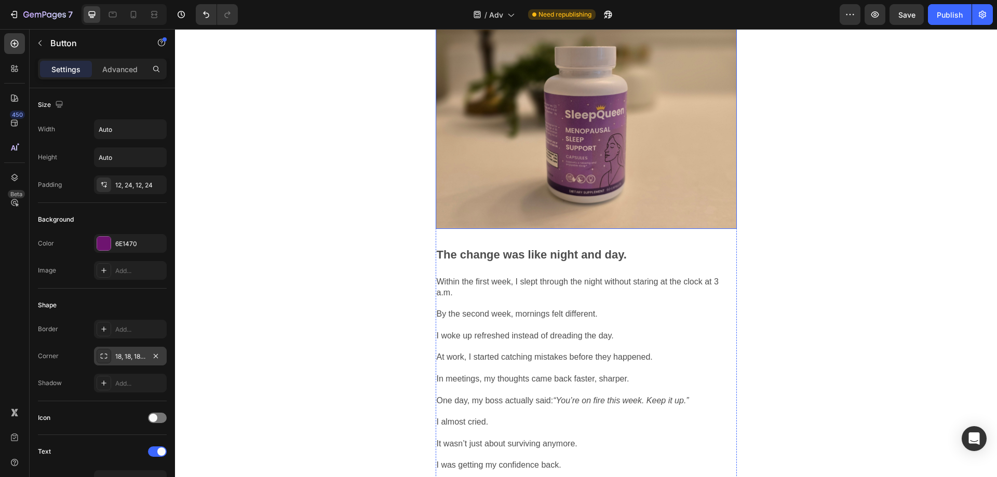
scroll to position [1454, 0]
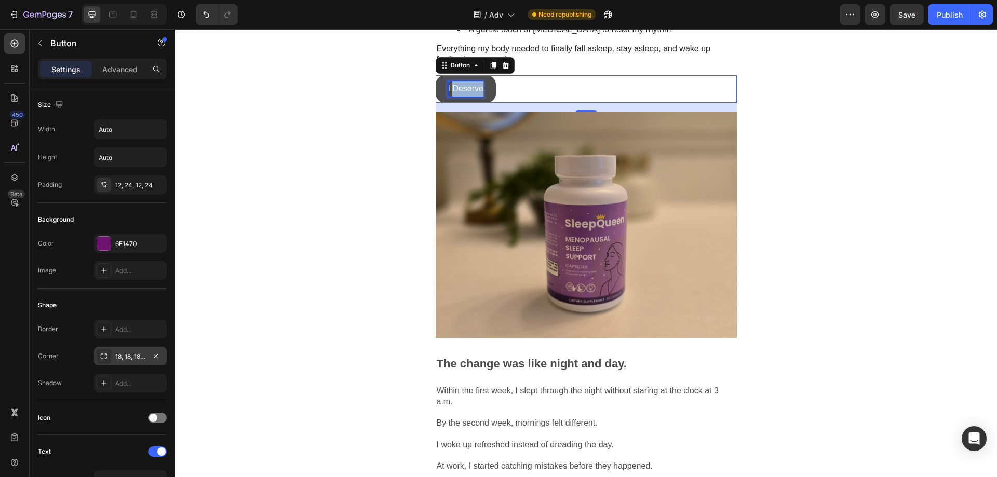
click at [475, 97] on p "I Deserve" at bounding box center [465, 89] width 35 height 15
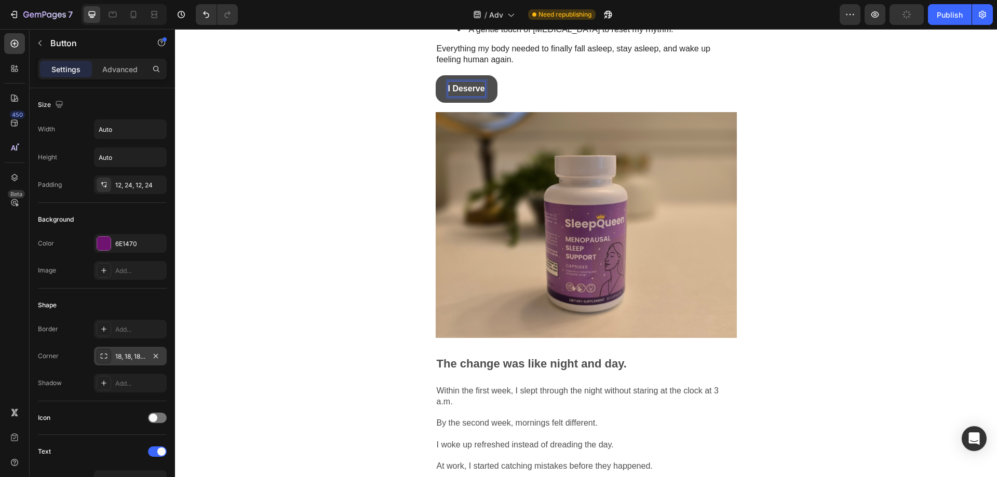
click at [436, 75] on button "I Deserve" at bounding box center [467, 89] width 62 height 28
click at [436, 75] on button "I Deserve Rest-Ful" at bounding box center [485, 89] width 98 height 28
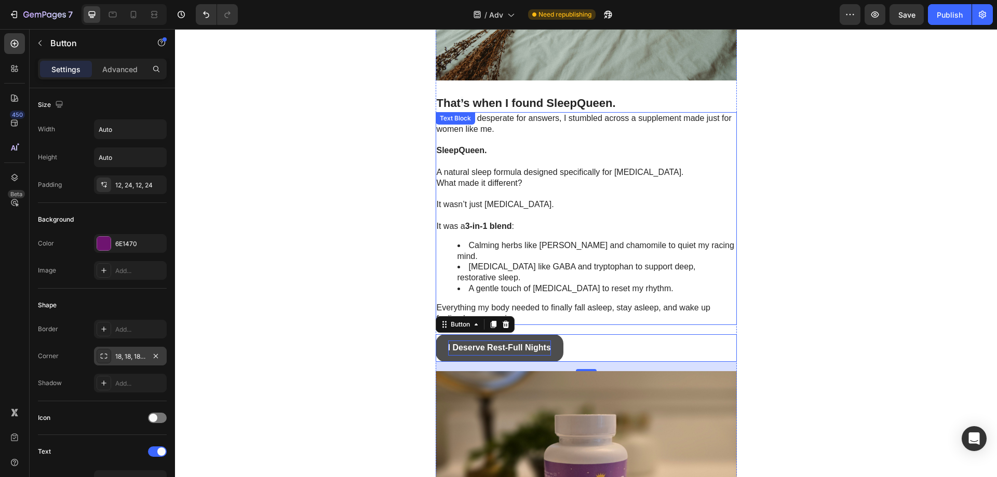
scroll to position [1195, 0]
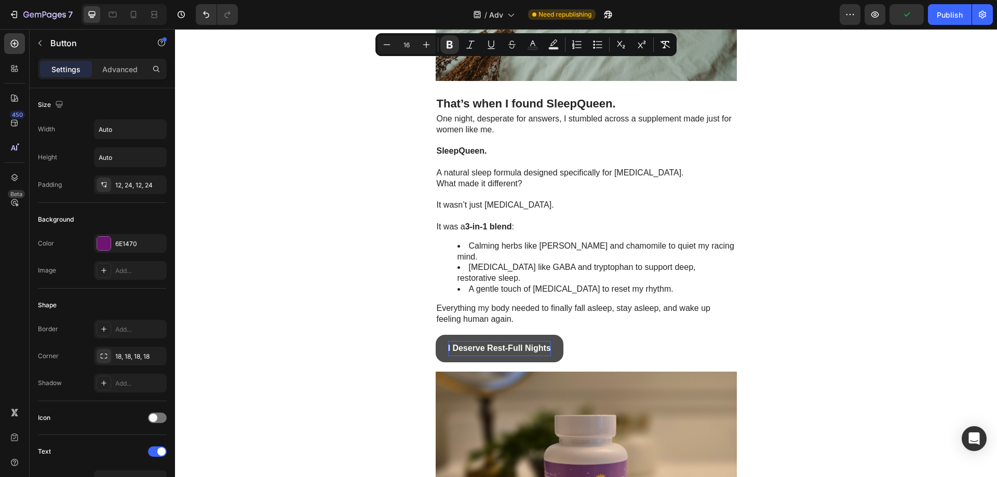
copy strong "→"
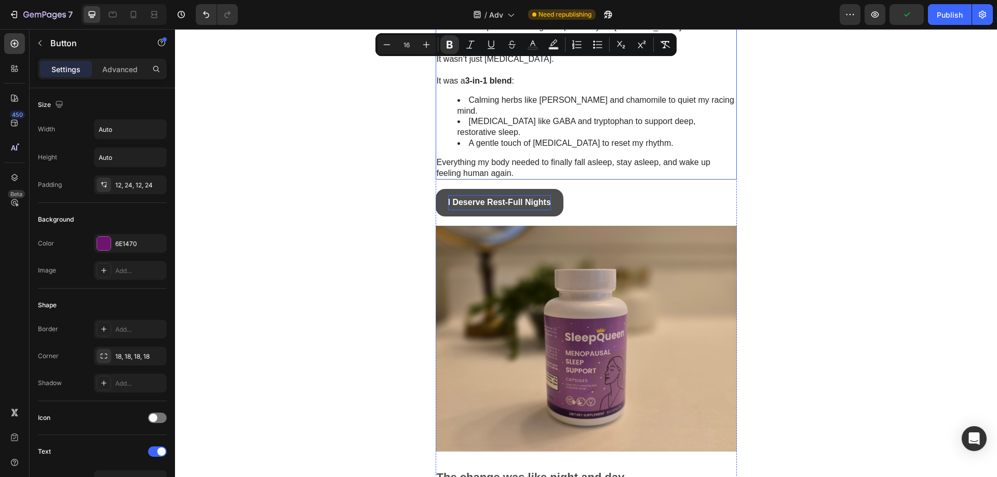
scroll to position [1506, 0]
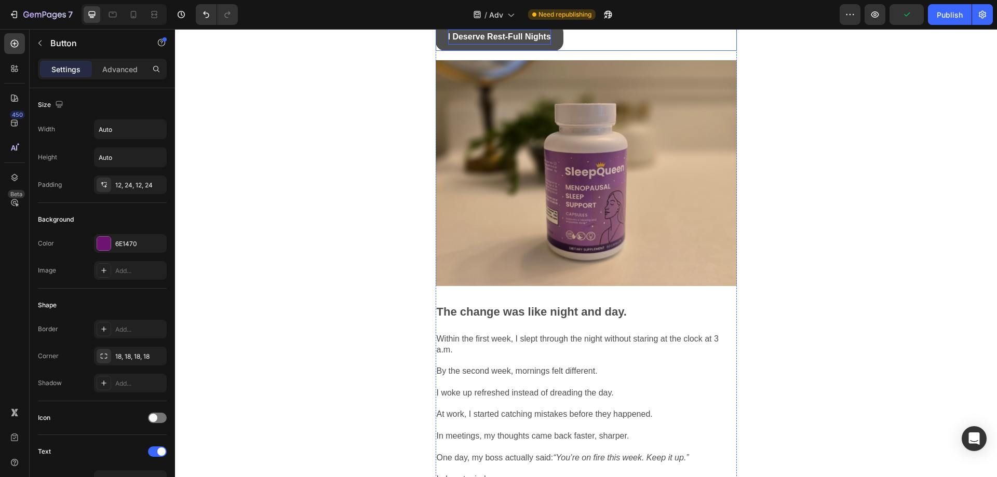
click at [540, 41] on strong "I Deserve Rest-Full Nights" at bounding box center [499, 36] width 103 height 9
click at [546, 41] on strong "I Deserve Rest-Full Nights→" at bounding box center [503, 36] width 111 height 9
click at [436, 29] on button "I Deserve Rest-Full Nights→" at bounding box center [504, 37] width 136 height 28
click at [592, 51] on div "I Deserve Rest-Full Nights→ Button 18" at bounding box center [586, 37] width 301 height 28
click at [437, 51] on button "I Deserve Rest-Full Nights →" at bounding box center [505, 37] width 139 height 28
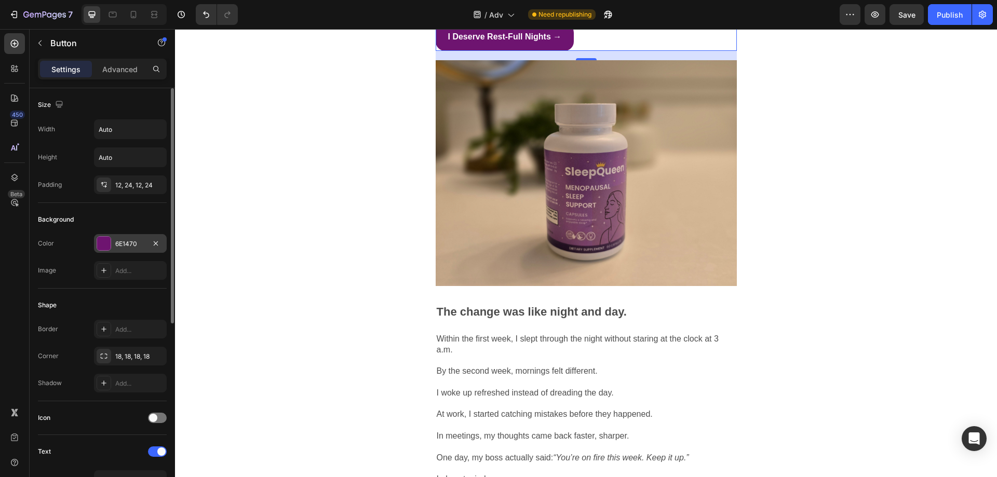
click at [135, 243] on div "6E1470" at bounding box center [130, 243] width 30 height 9
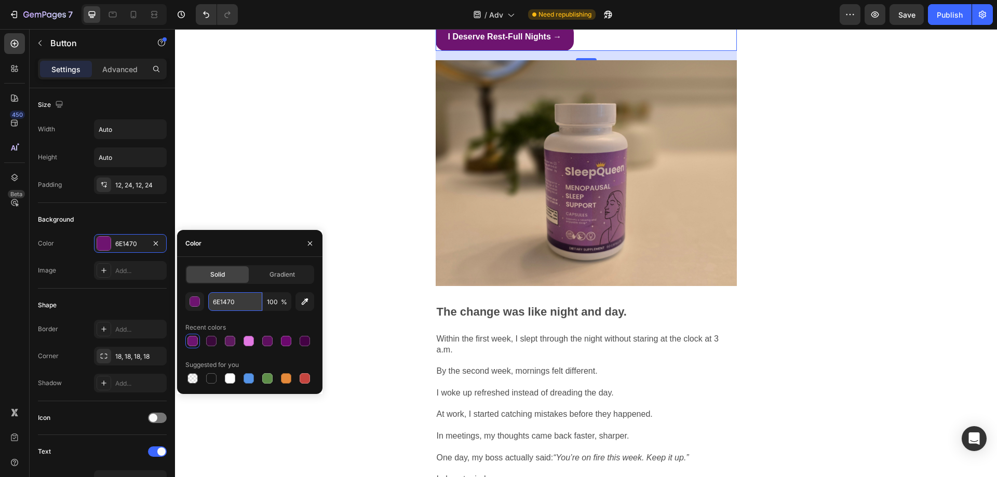
click at [236, 309] on input "6E1470" at bounding box center [235, 301] width 54 height 19
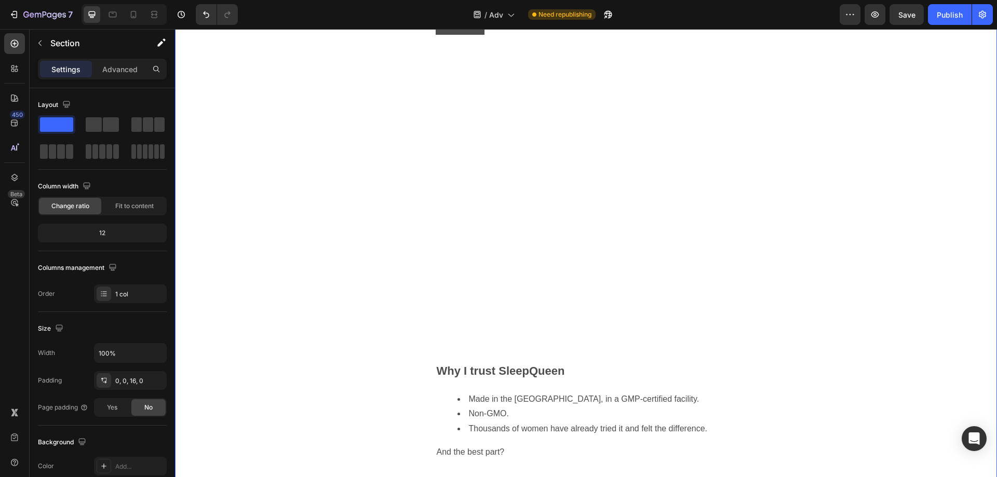
scroll to position [2077, 0]
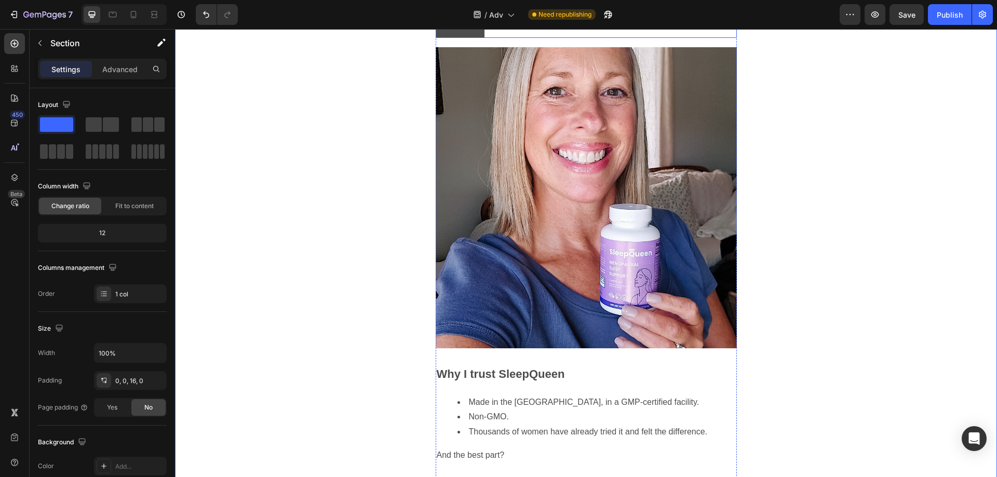
click at [477, 38] on button "Button" at bounding box center [460, 24] width 49 height 28
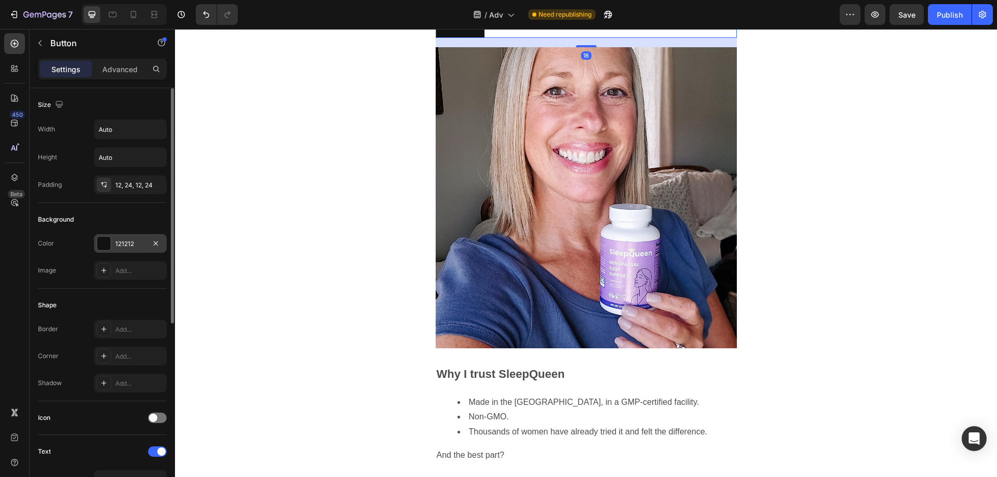
click at [143, 247] on div "121212" at bounding box center [130, 243] width 30 height 9
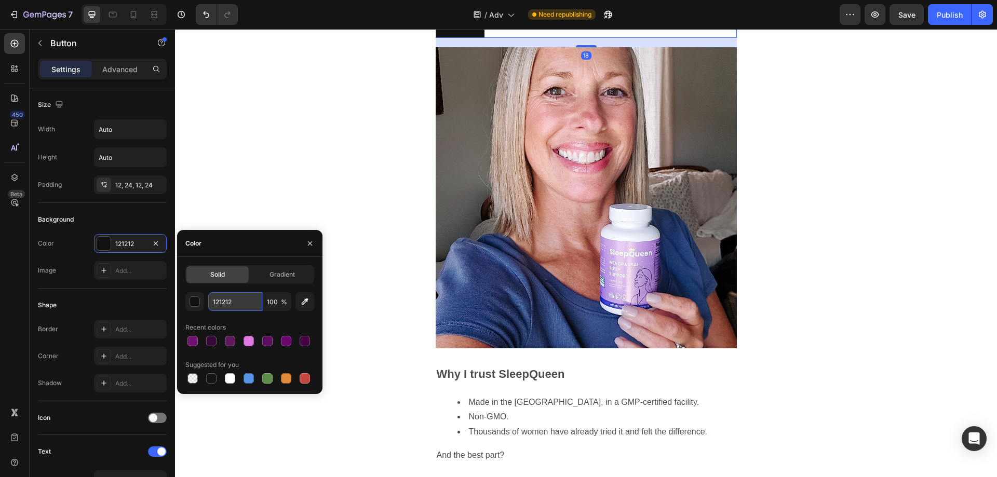
click at [248, 304] on input "121212" at bounding box center [235, 301] width 54 height 19
paste input "6E1470"
type input "6E1470"
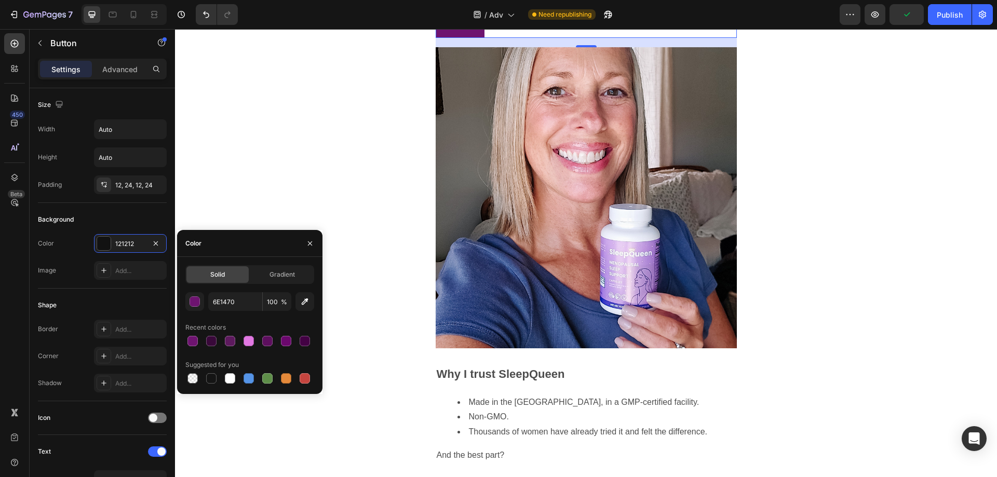
click at [134, 366] on div "Border Add... Corner Add... Shadow Add..." at bounding box center [102, 356] width 129 height 73
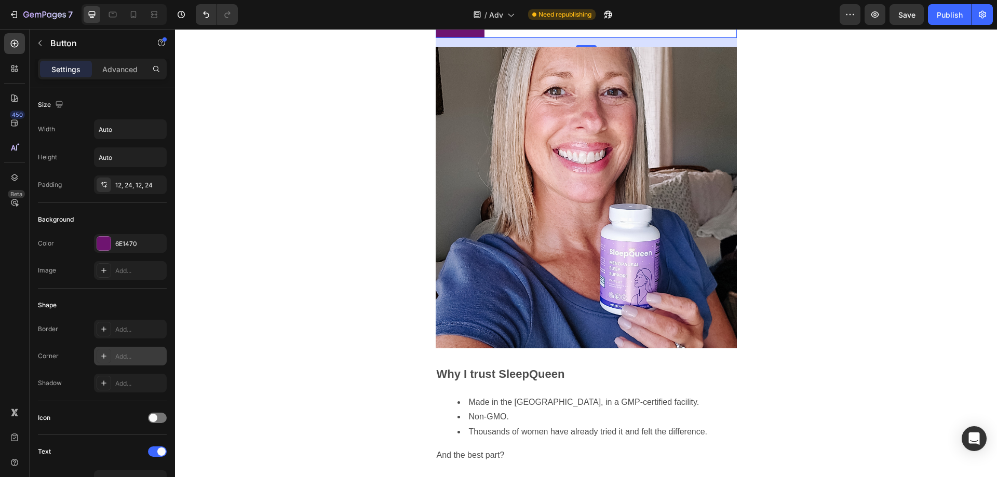
click at [135, 359] on div "Add..." at bounding box center [139, 356] width 49 height 9
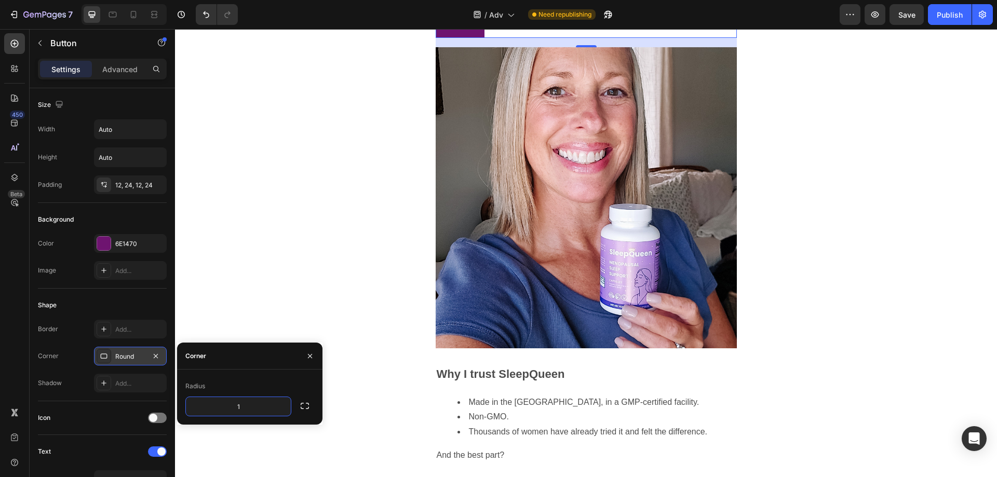
type input "18"
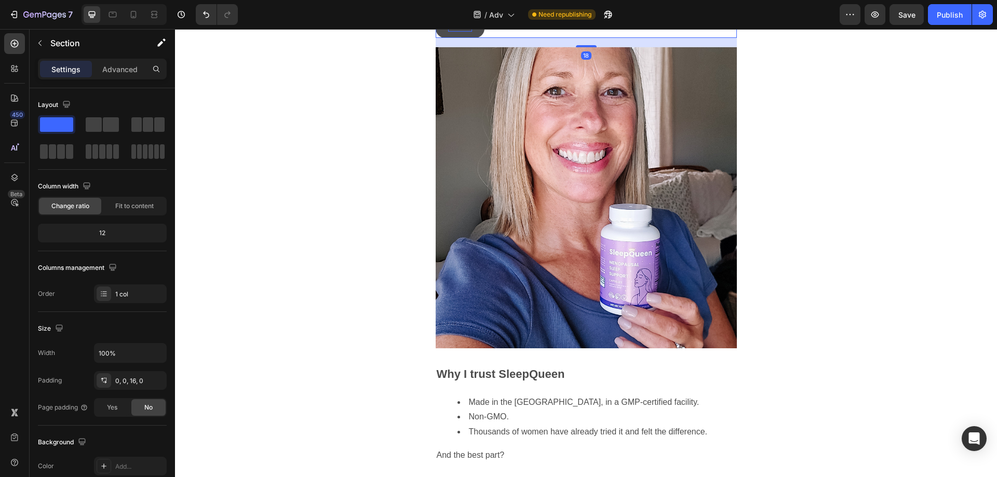
click at [457, 32] on p "Button" at bounding box center [460, 24] width 24 height 15
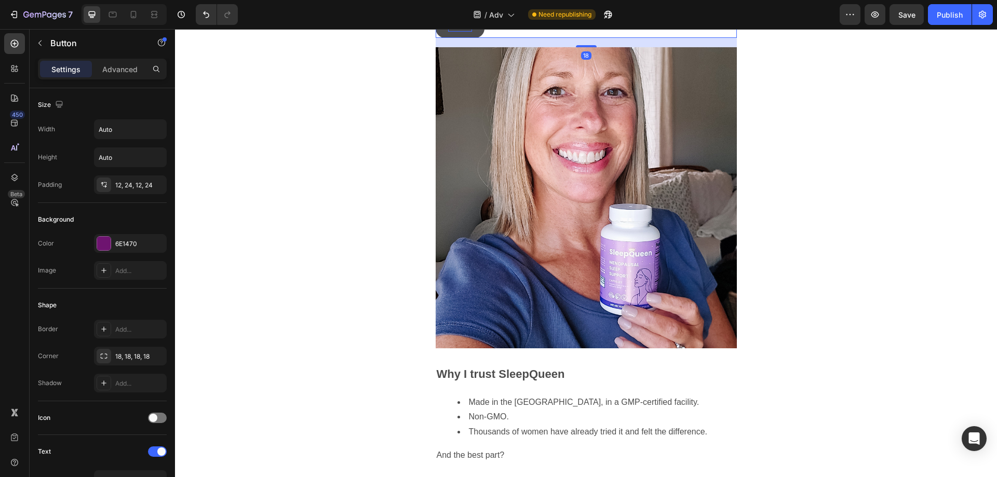
click at [457, 32] on p "Button" at bounding box center [460, 24] width 24 height 15
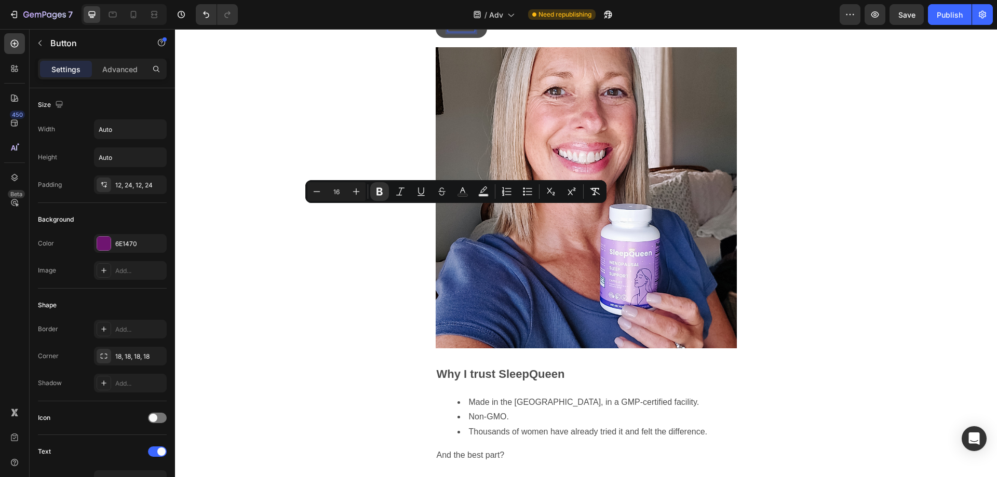
click at [546, 38] on div "Button Button 18" at bounding box center [586, 24] width 301 height 28
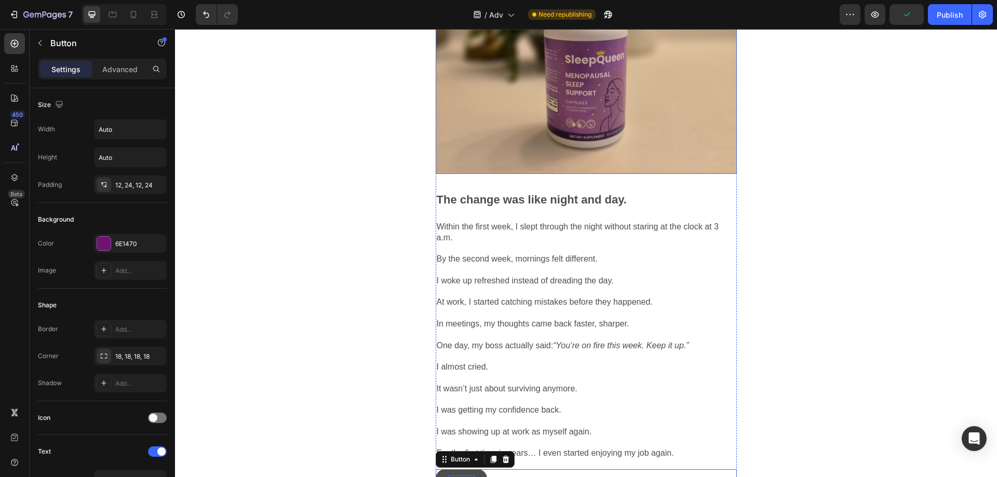
scroll to position [1506, 0]
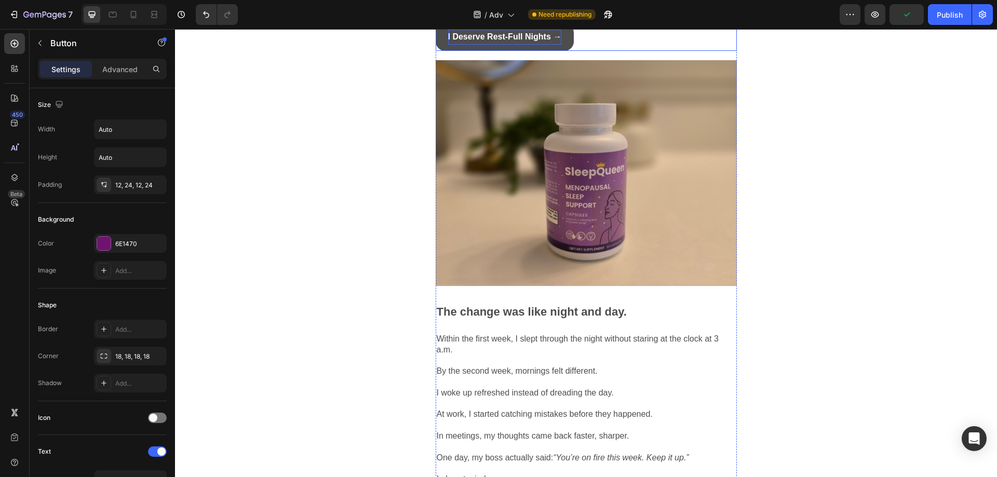
click at [502, 41] on strong "I Deserve Rest-Full Nights →" at bounding box center [505, 36] width 114 height 9
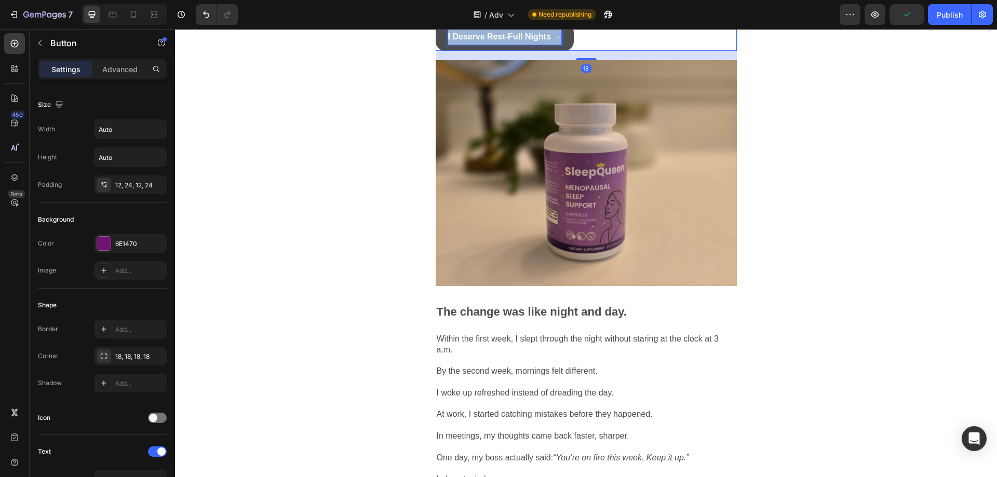
click at [502, 41] on strong "I Deserve Rest-Full Nights →" at bounding box center [505, 36] width 114 height 9
copy strong "I Deserve Rest-Full Nights →"
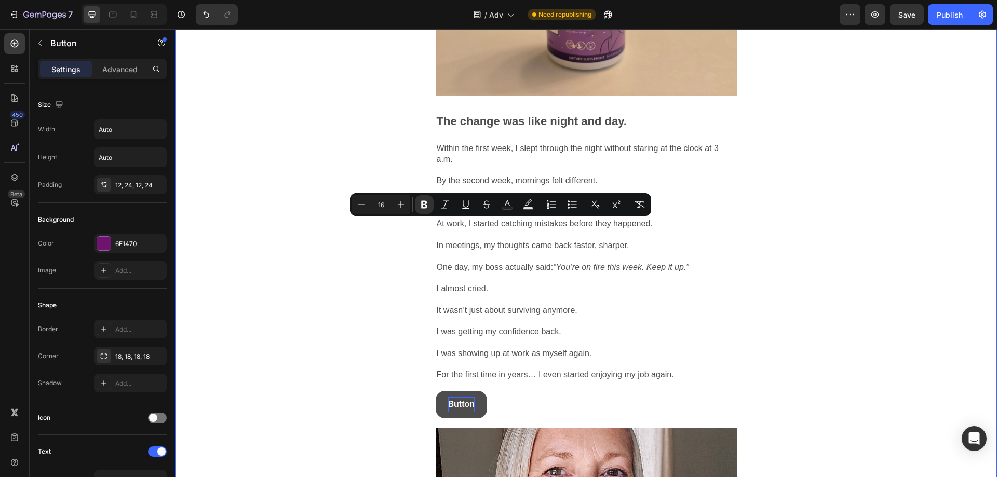
scroll to position [1922, 0]
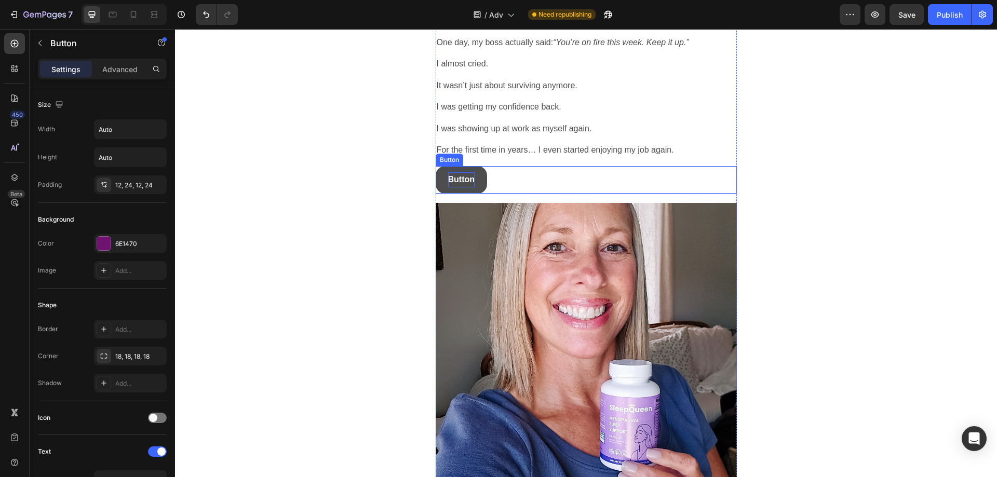
click at [455, 184] on strong "Button" at bounding box center [461, 179] width 27 height 9
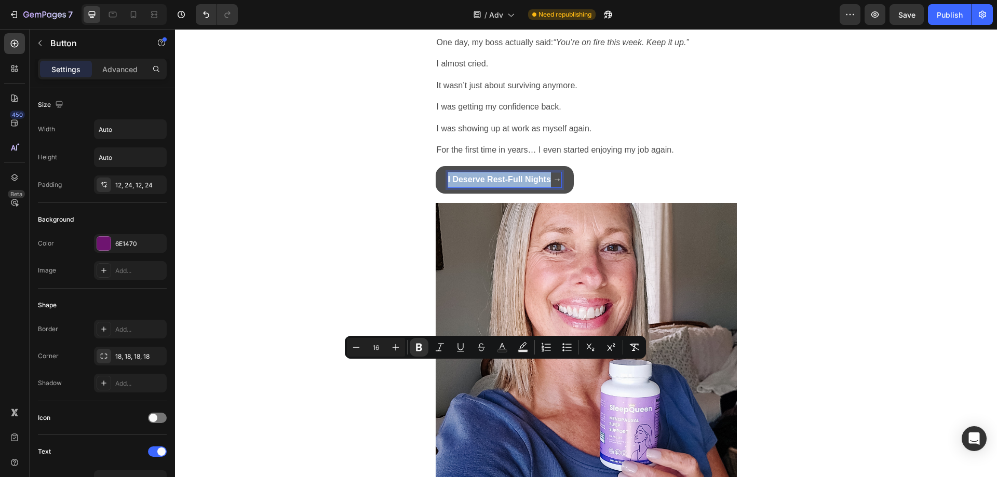
drag, startPoint x: 547, startPoint y: 369, endPoint x: 330, endPoint y: 300, distance: 228.0
click at [448, 187] on p "I Deserve Rest-Full Nights →" at bounding box center [505, 179] width 114 height 15
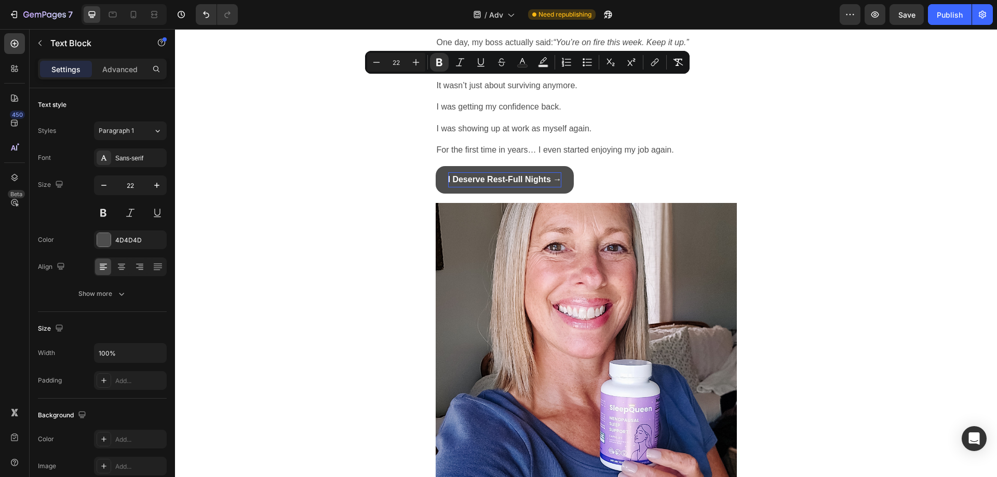
copy strong "The change was like night and day."
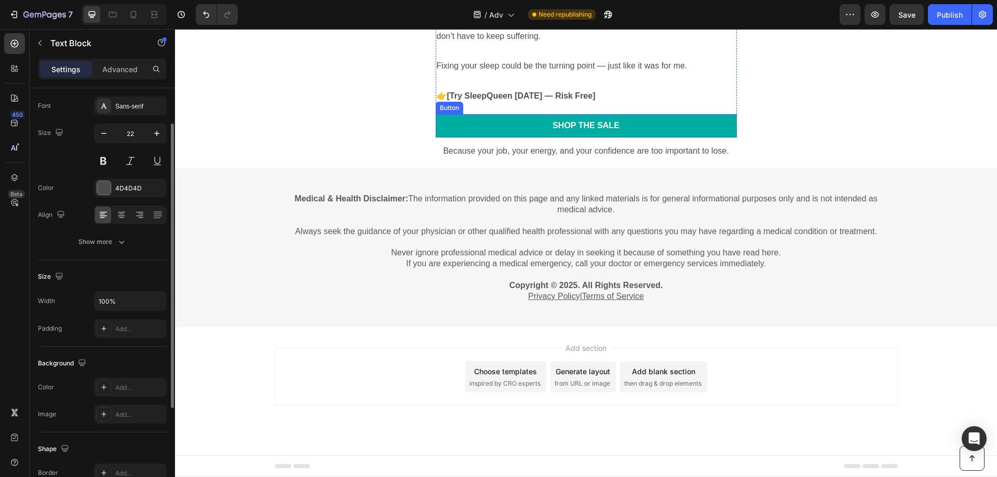
scroll to position [2631, 0]
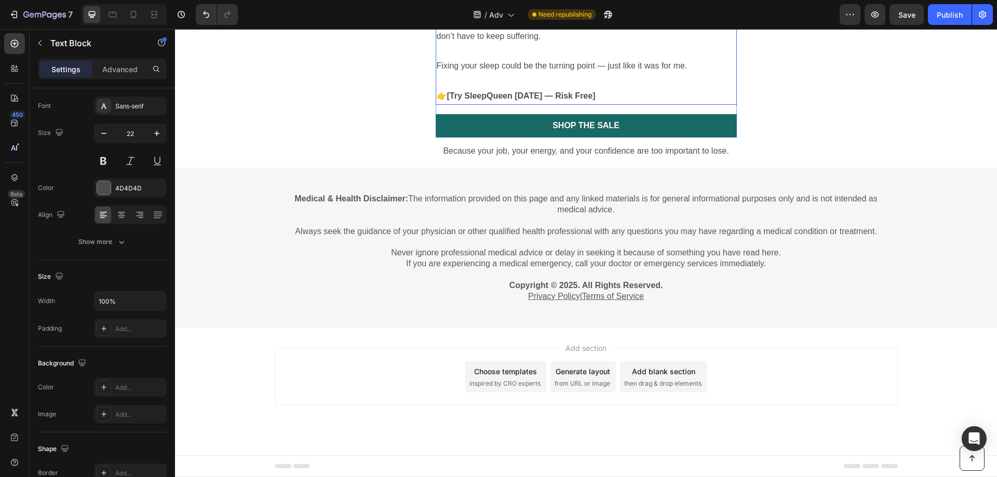
click at [497, 100] on strong "[Try SleepQueen [DATE] — Risk Free]" at bounding box center [521, 95] width 149 height 9
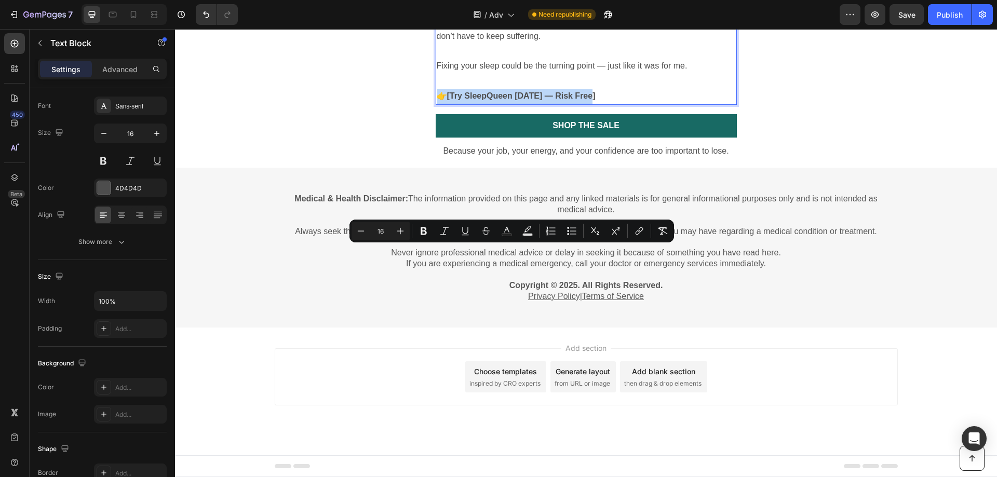
click at [603, 104] on p "👉 [Try SleepQueen [DATE] — Risk Free]" at bounding box center [586, 96] width 299 height 15
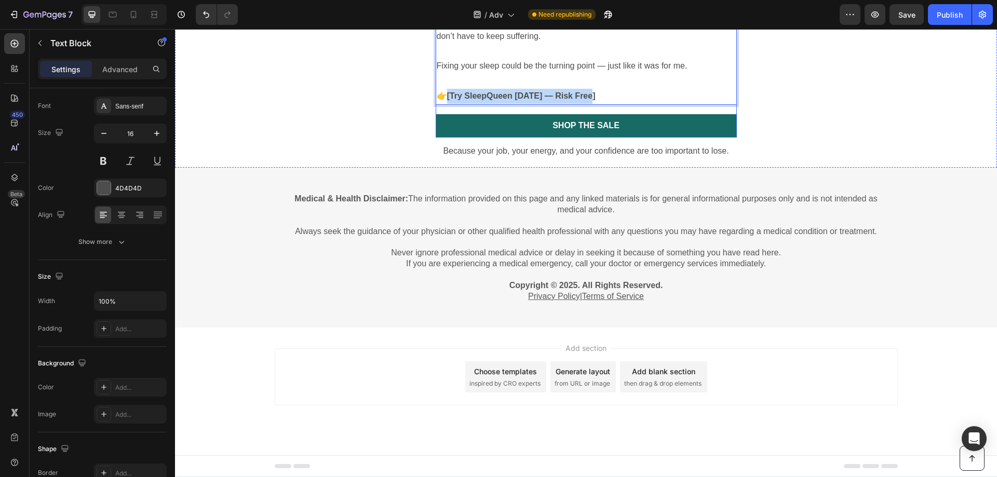
drag, startPoint x: 590, startPoint y: 252, endPoint x: 447, endPoint y: 262, distance: 143.7
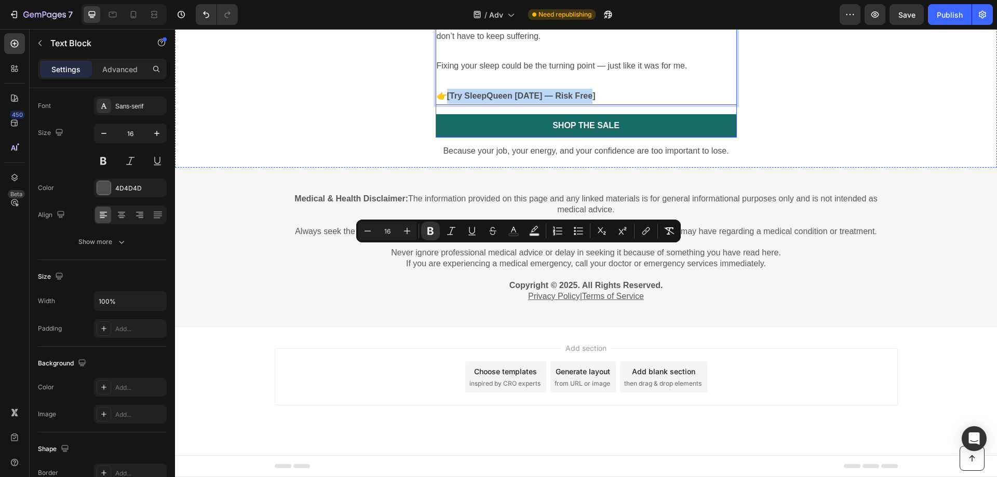
copy strong "[Try SleepQueen [DATE] — Risk Free]"
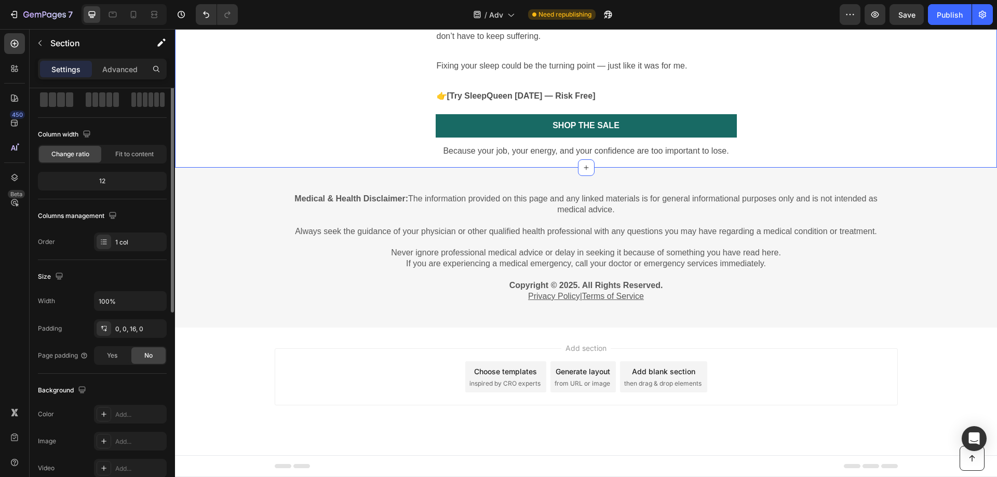
scroll to position [0, 0]
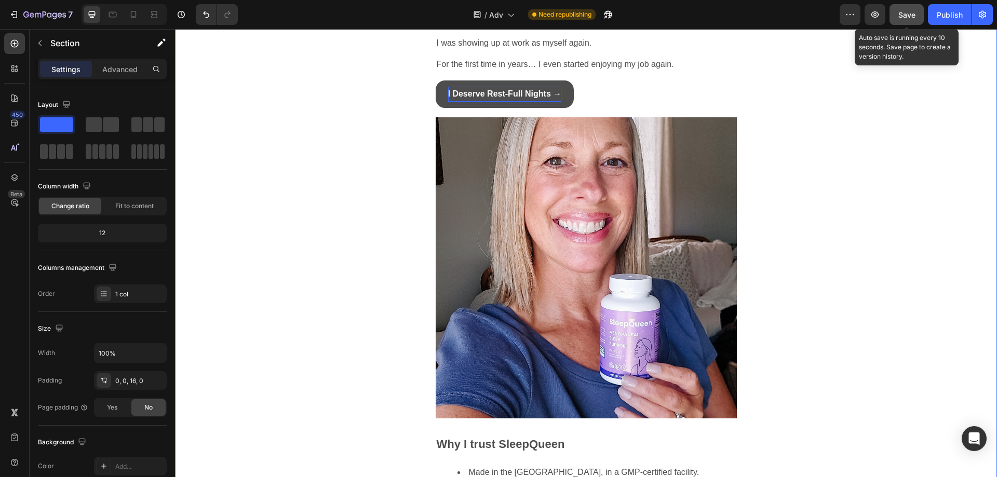
click at [905, 10] on span "Save" at bounding box center [907, 14] width 17 height 9
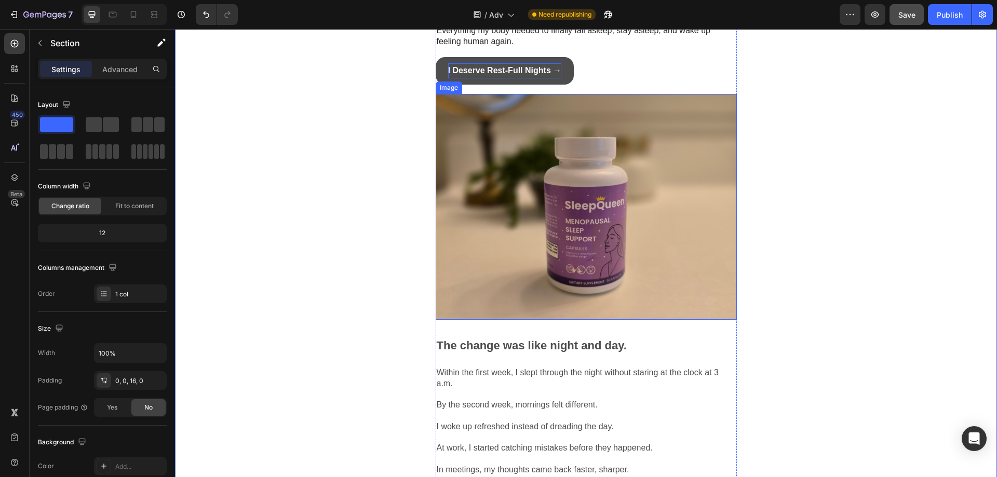
scroll to position [1332, 0]
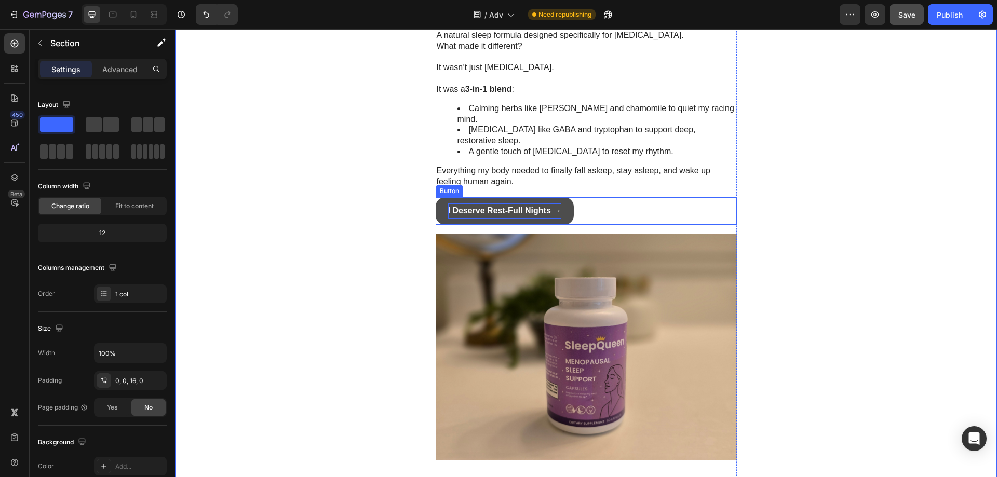
click at [520, 215] on strong "I Deserve Rest-Full Nights →" at bounding box center [505, 210] width 114 height 9
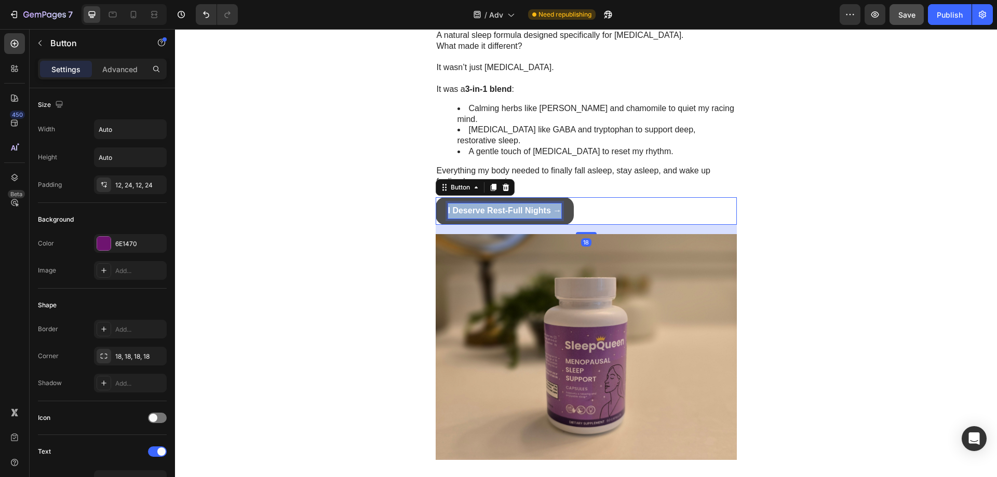
click at [520, 215] on strong "I Deserve Rest-Full Nights →" at bounding box center [505, 210] width 114 height 9
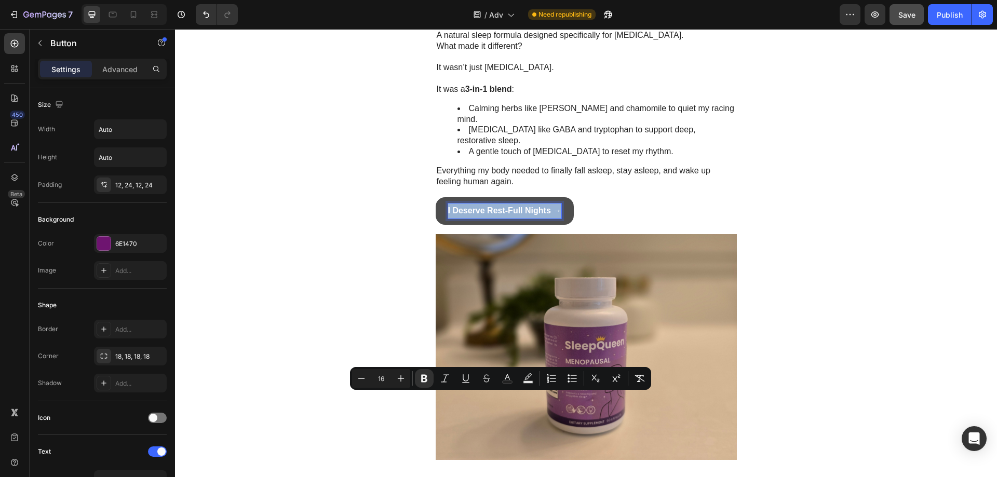
click at [544, 215] on strong "I Deserve Rest-Full Nights →" at bounding box center [505, 210] width 114 height 9
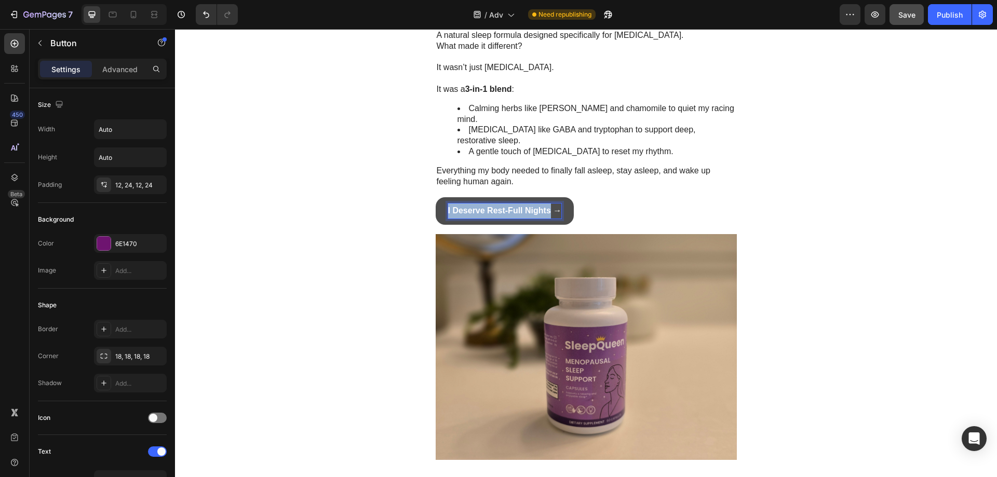
drag, startPoint x: 545, startPoint y: 402, endPoint x: 441, endPoint y: 404, distance: 103.9
click at [441, 225] on button "I Deserve Rest-Full Nights →" at bounding box center [505, 211] width 139 height 28
click at [436, 197] on button "I →" at bounding box center [455, 211] width 38 height 28
click at [436, 197] on button "I Deserv →" at bounding box center [470, 211] width 68 height 28
click at [436, 197] on button "I Deserve Restful →" at bounding box center [487, 211] width 103 height 28
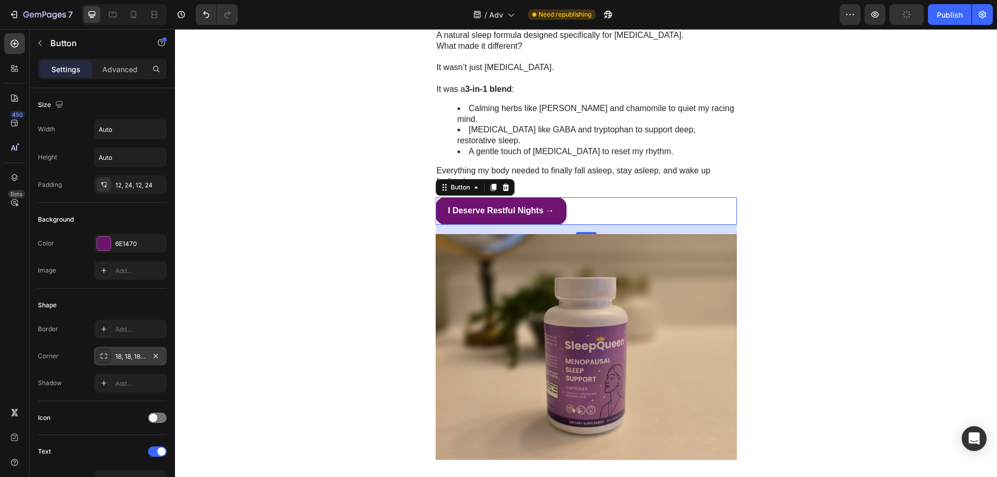
click at [133, 356] on div "18, 18, 18, 18" at bounding box center [130, 356] width 30 height 9
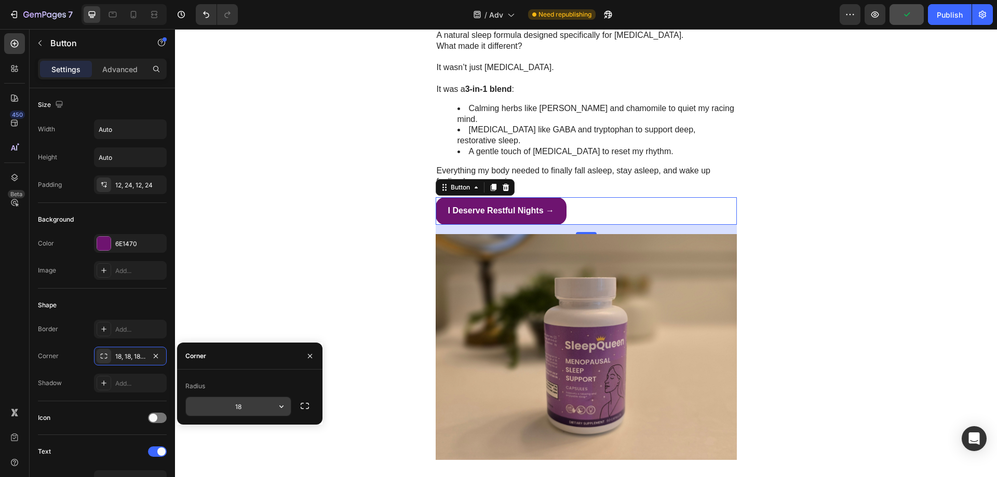
click at [256, 404] on input "18" at bounding box center [238, 406] width 105 height 19
click at [260, 403] on input "20" at bounding box center [238, 406] width 105 height 19
type input "3"
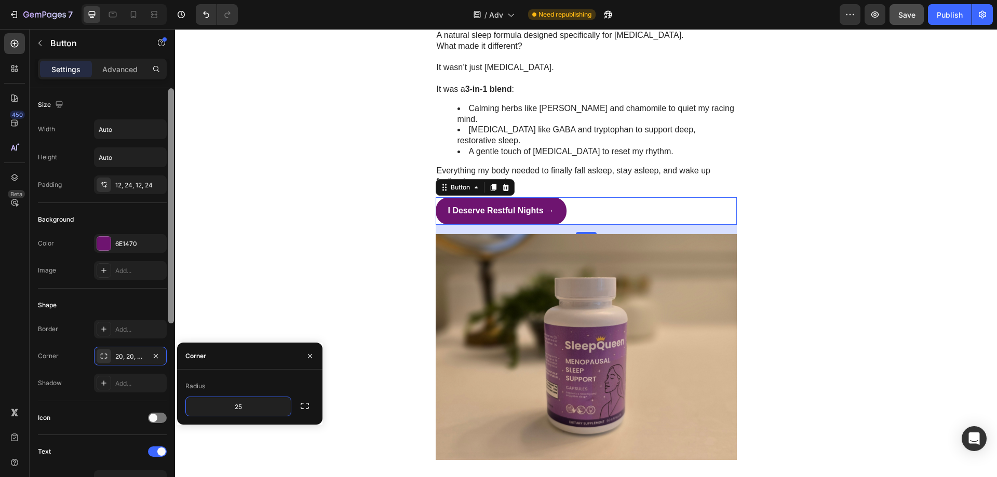
type input "2"
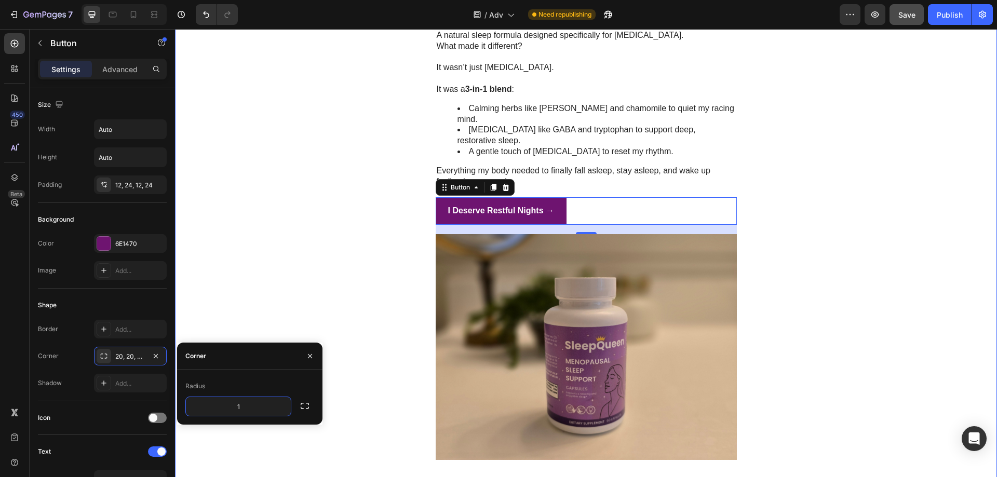
type input "15"
click at [942, 338] on div ""Feel Like Yourself Again" Heading Row I Thought Perimenopause Was Ending My Ca…" at bounding box center [586, 71] width 822 height 2707
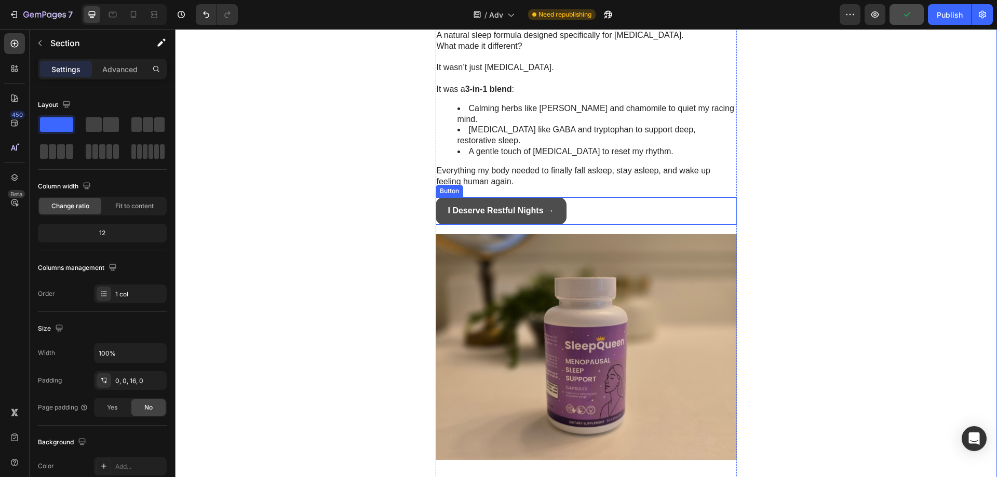
click at [558, 225] on button "I Deserve Restful Nights →" at bounding box center [501, 211] width 131 height 28
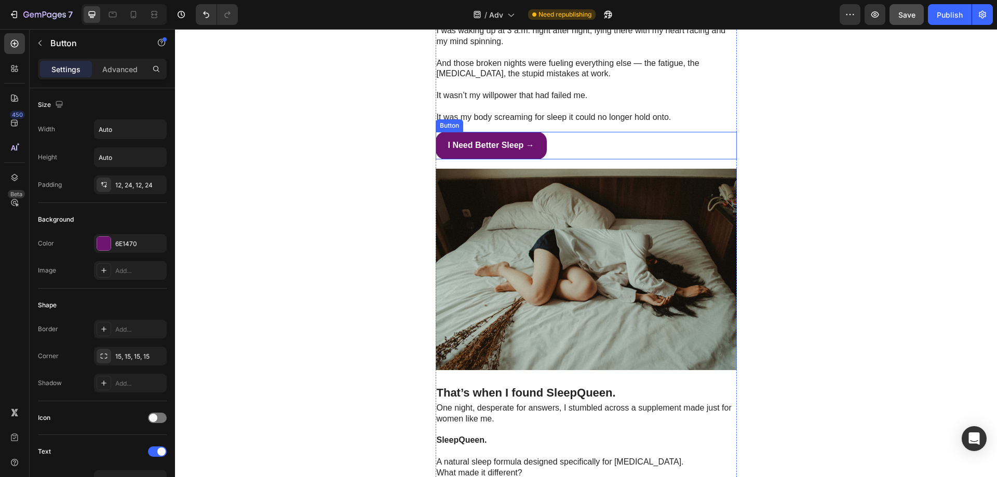
scroll to position [865, 0]
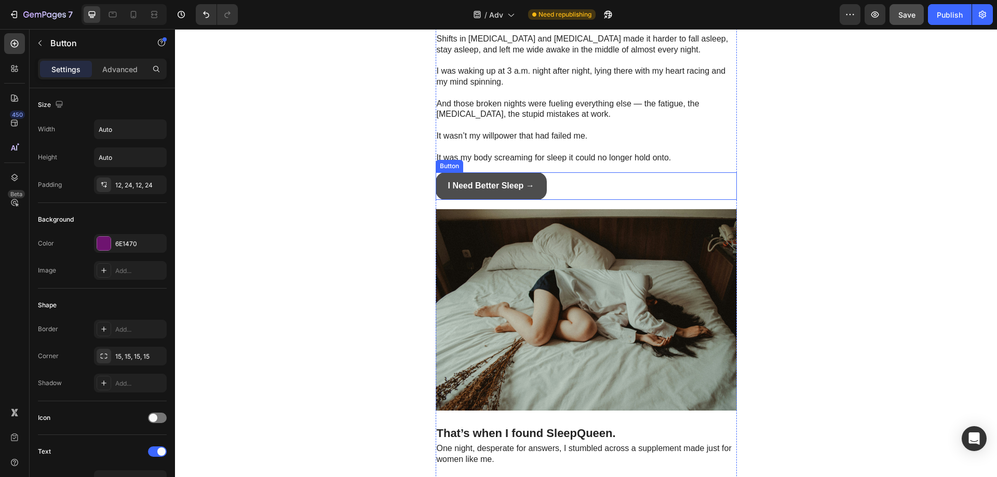
click at [538, 200] on button "I Need Better Sleep →" at bounding box center [491, 186] width 111 height 28
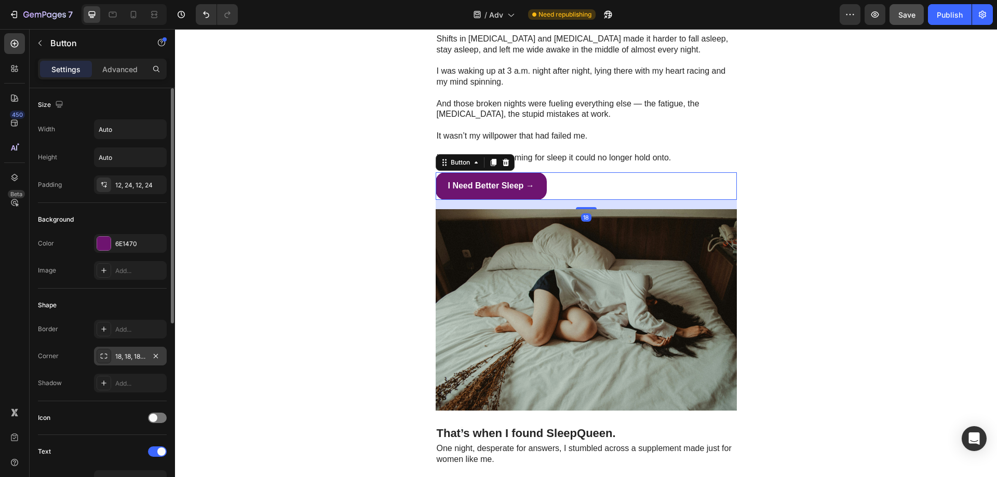
click at [137, 352] on div "18, 18, 18, 18" at bounding box center [130, 356] width 30 height 9
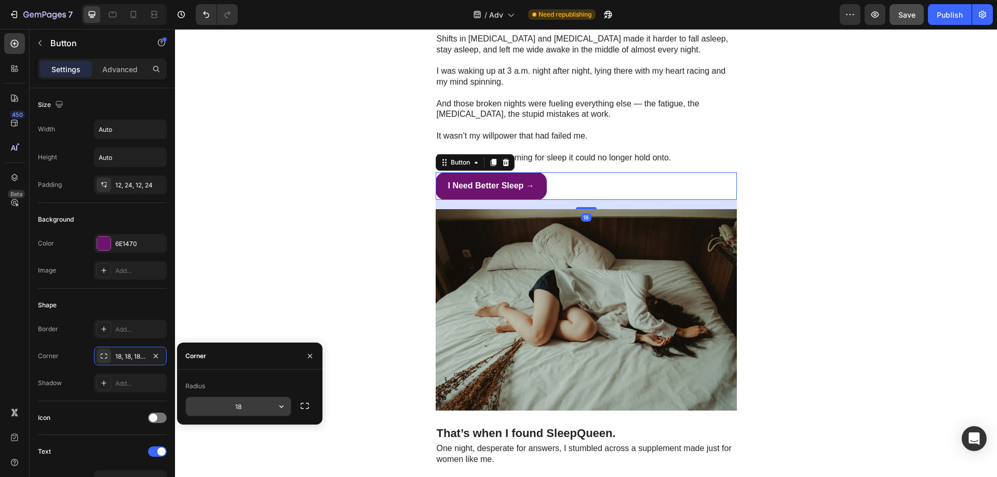
click at [238, 399] on input "18" at bounding box center [238, 406] width 105 height 19
type input "15"
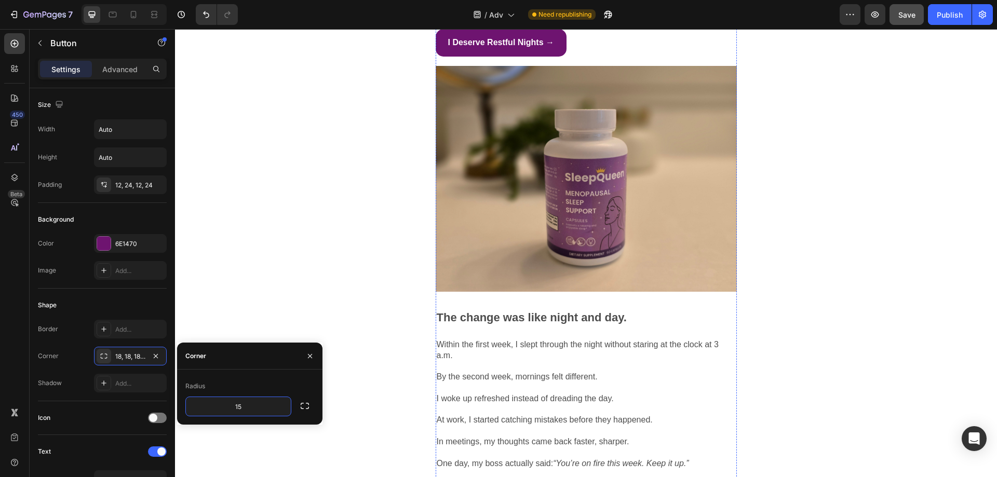
scroll to position [1610, 0]
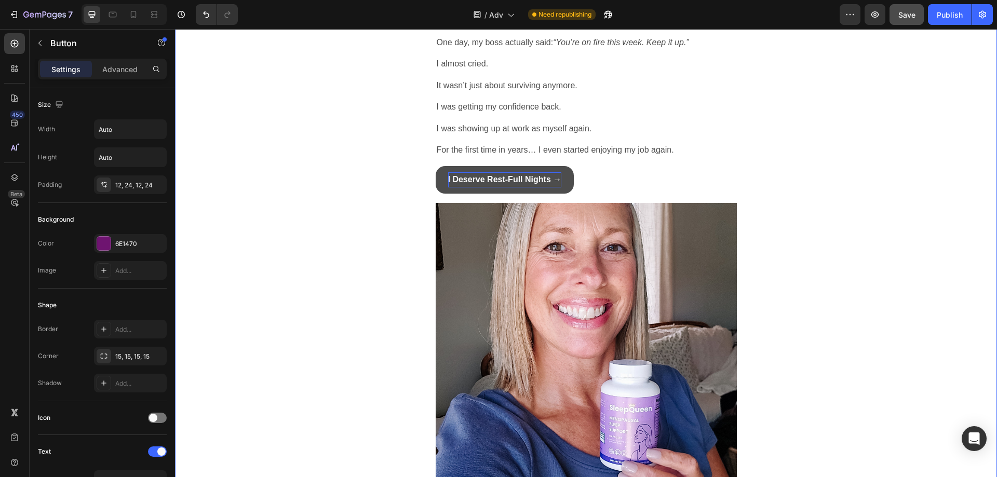
scroll to position [2077, 0]
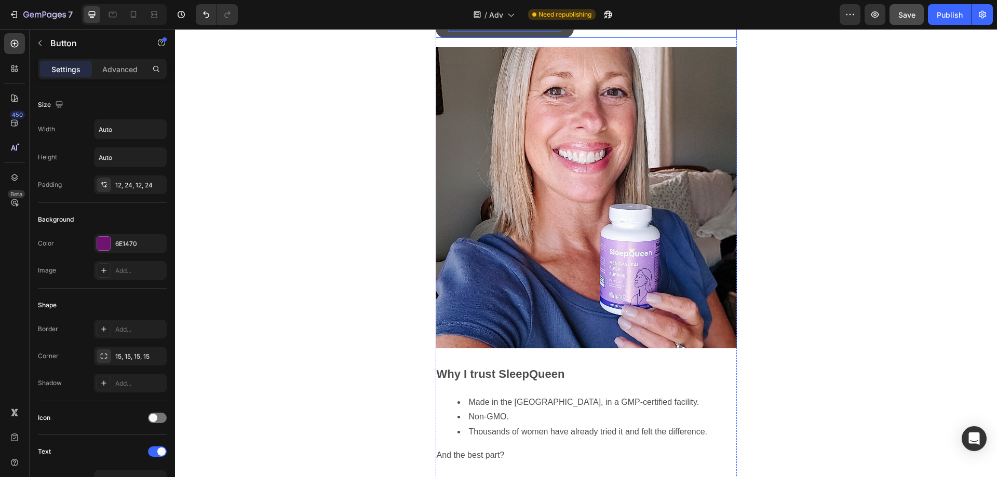
click at [566, 38] on button "I Deserve Rest-Full Nights →" at bounding box center [505, 24] width 139 height 28
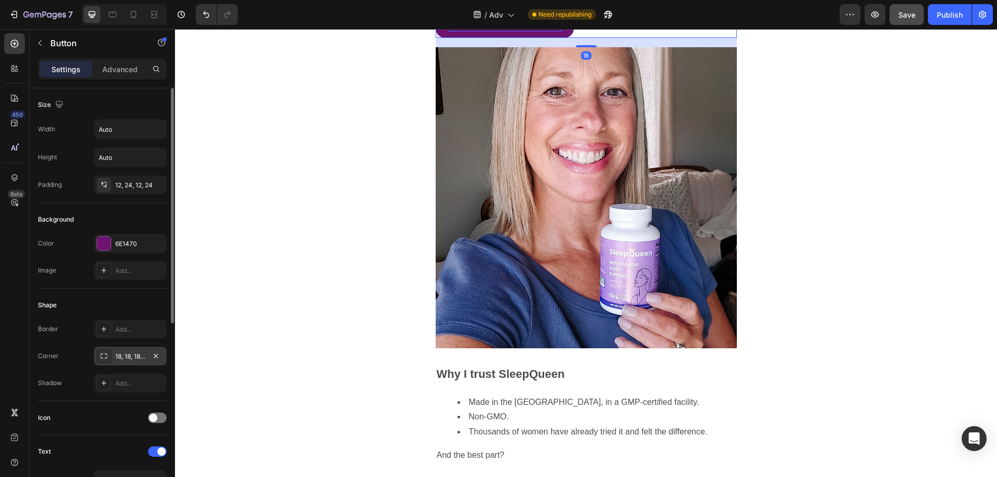
click at [144, 360] on div "18, 18, 18, 18" at bounding box center [130, 356] width 30 height 9
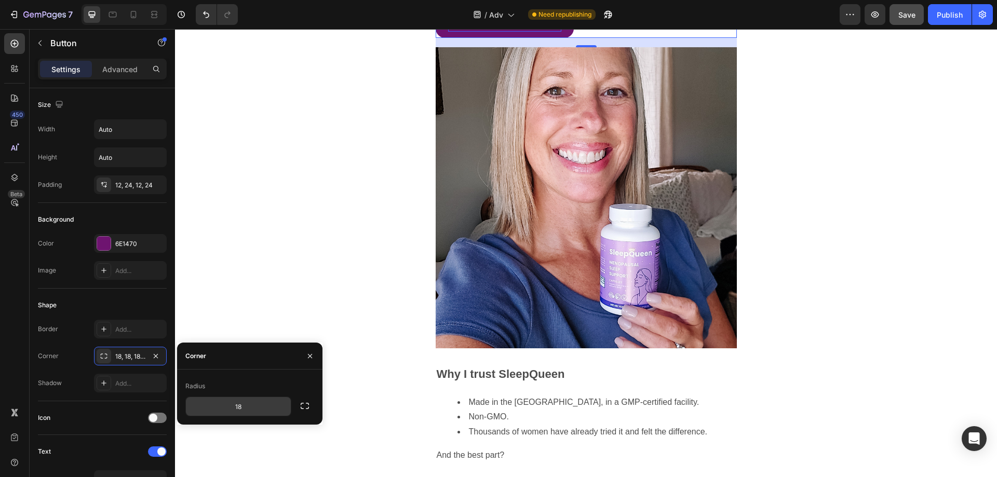
click at [232, 413] on input "18" at bounding box center [238, 406] width 105 height 19
type input "15"
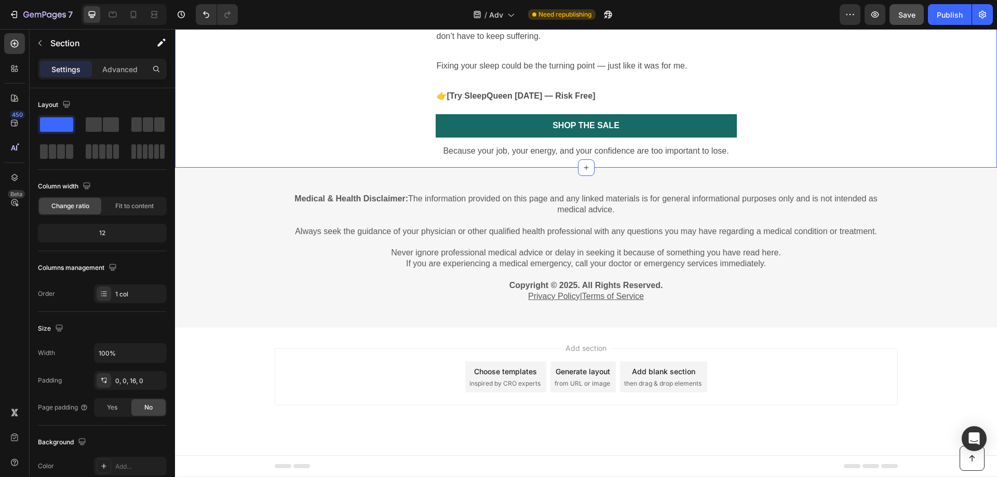
scroll to position [2701, 0]
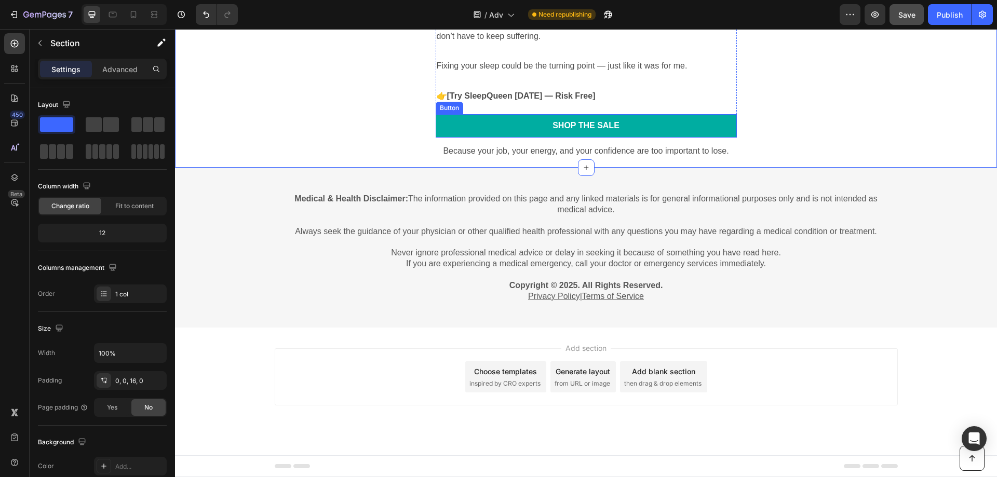
click at [505, 138] on link "Shop the Sale" at bounding box center [586, 125] width 301 height 23
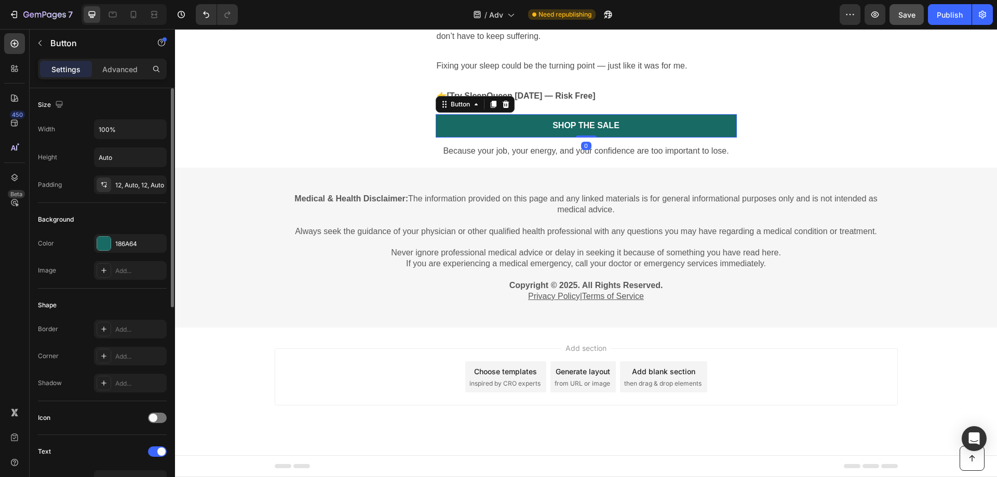
click at [123, 220] on div "Background" at bounding box center [102, 219] width 129 height 17
click at [127, 238] on div "186A64" at bounding box center [130, 243] width 73 height 19
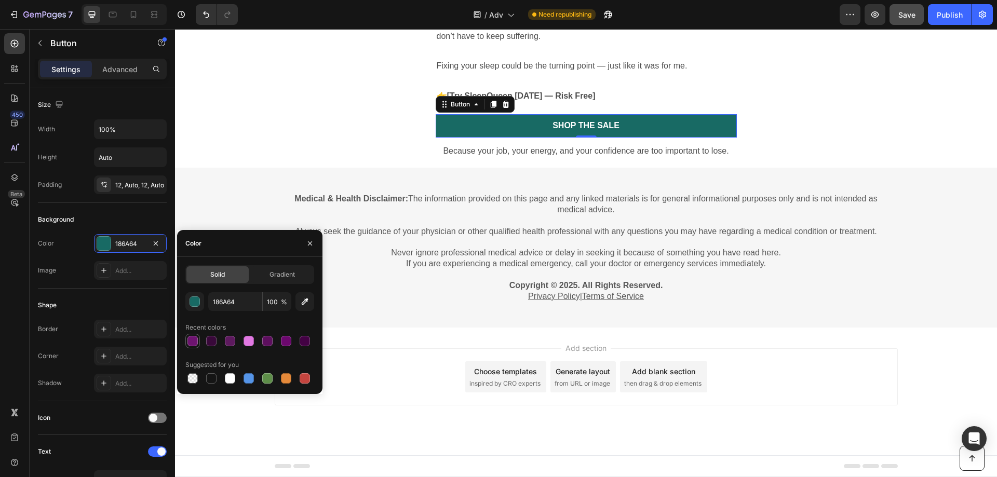
click at [192, 344] on div at bounding box center [192, 341] width 10 height 10
type input "6E1470"
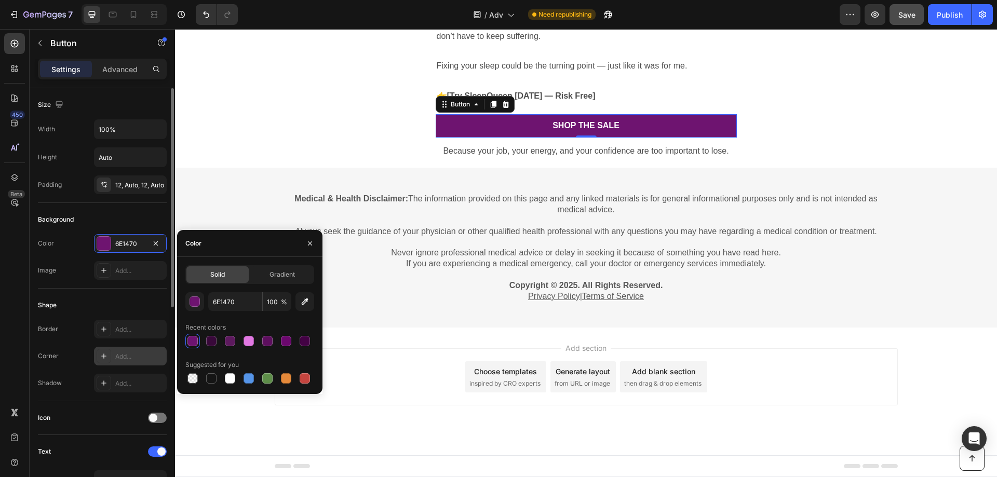
click at [129, 358] on div "Add..." at bounding box center [139, 356] width 49 height 9
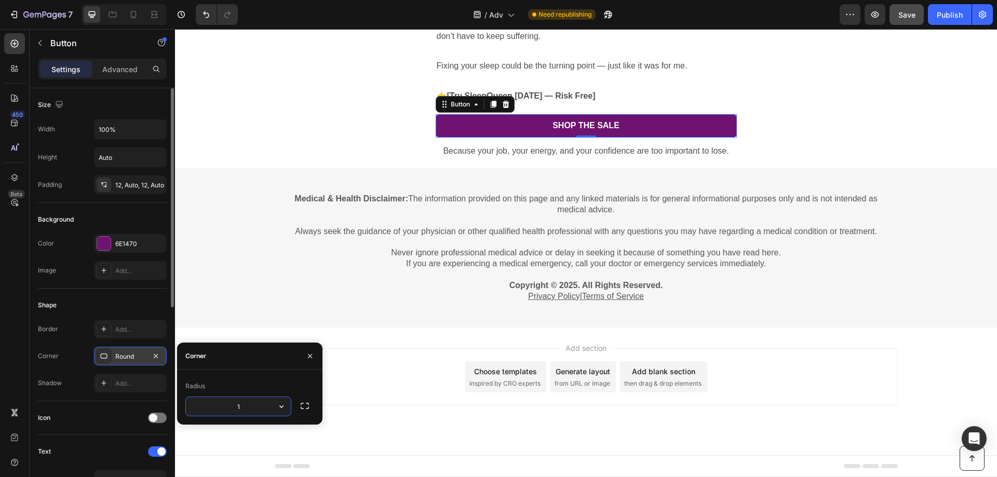
type input "15"
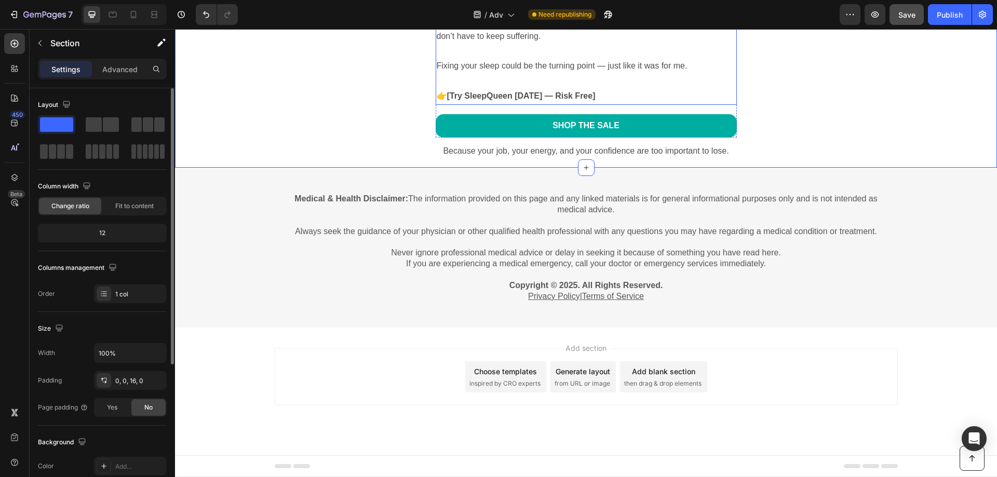
scroll to position [2649, 0]
click at [574, 131] on div "Shop the Sale" at bounding box center [586, 125] width 67 height 11
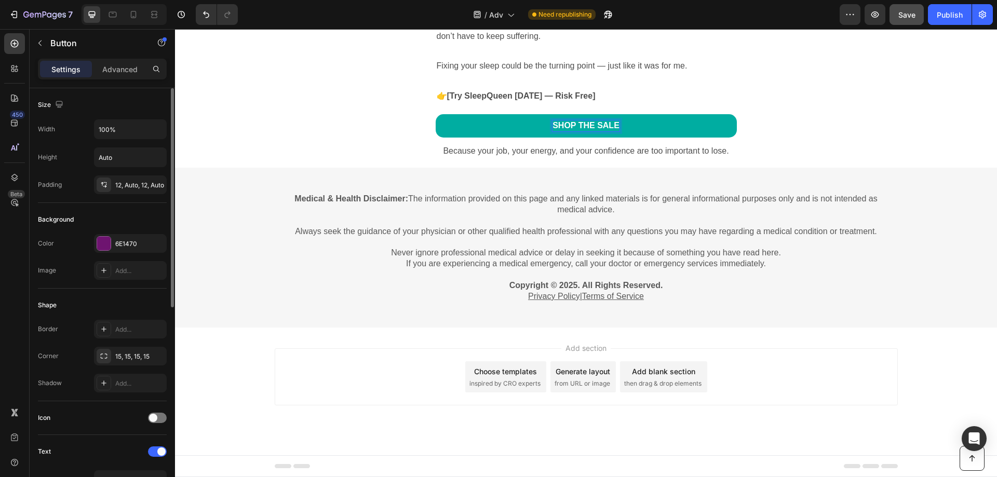
click at [574, 131] on div "Shop the Sale" at bounding box center [586, 125] width 67 height 11
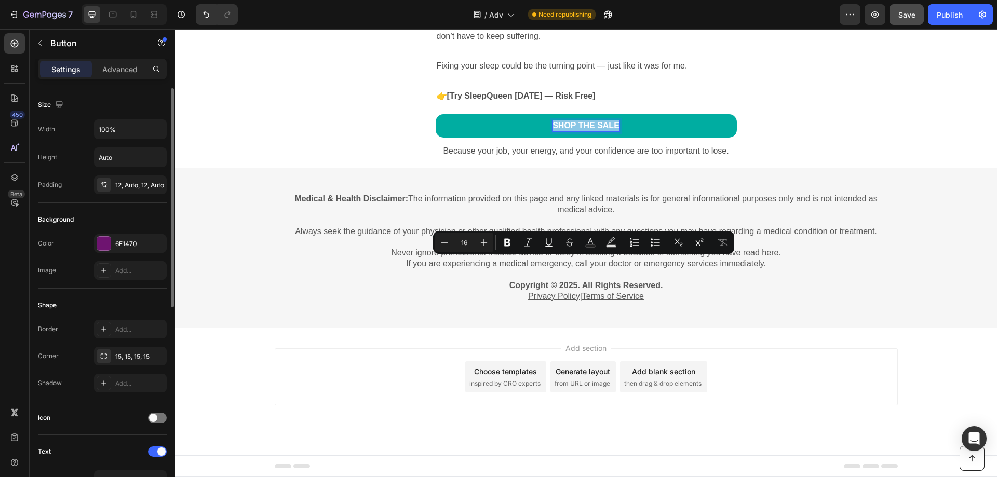
click at [574, 131] on p "Shop the Sale" at bounding box center [586, 125] width 67 height 11
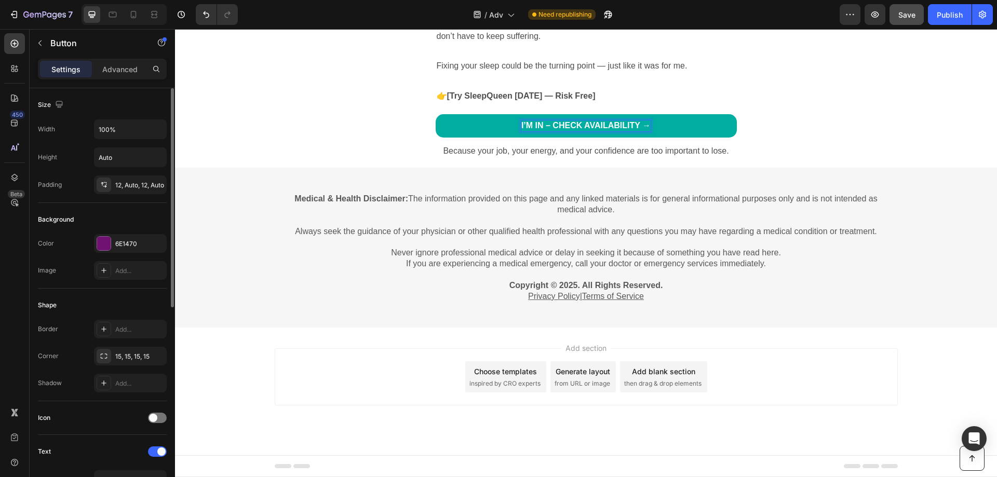
click at [703, 138] on link "I’m In – Check Availability →" at bounding box center [586, 125] width 301 height 23
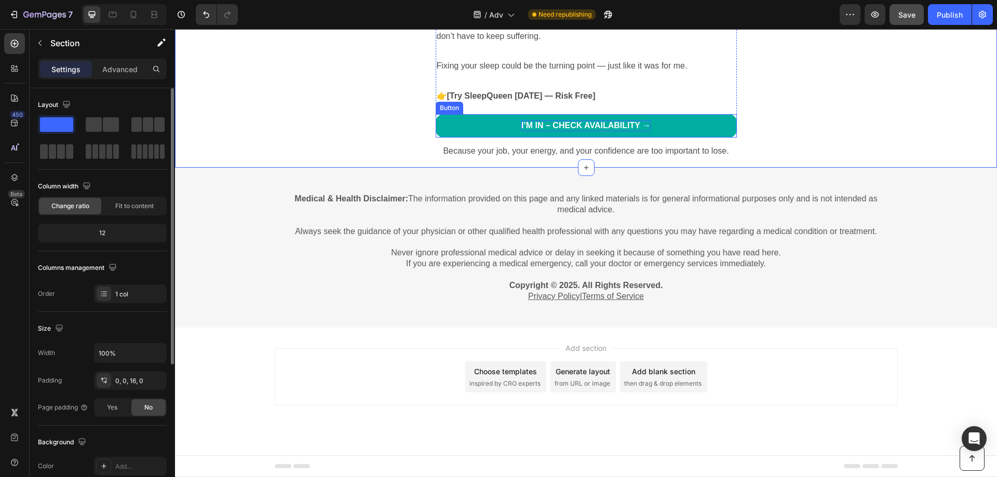
click at [716, 138] on link "I’m In – Check Availability →" at bounding box center [586, 125] width 301 height 23
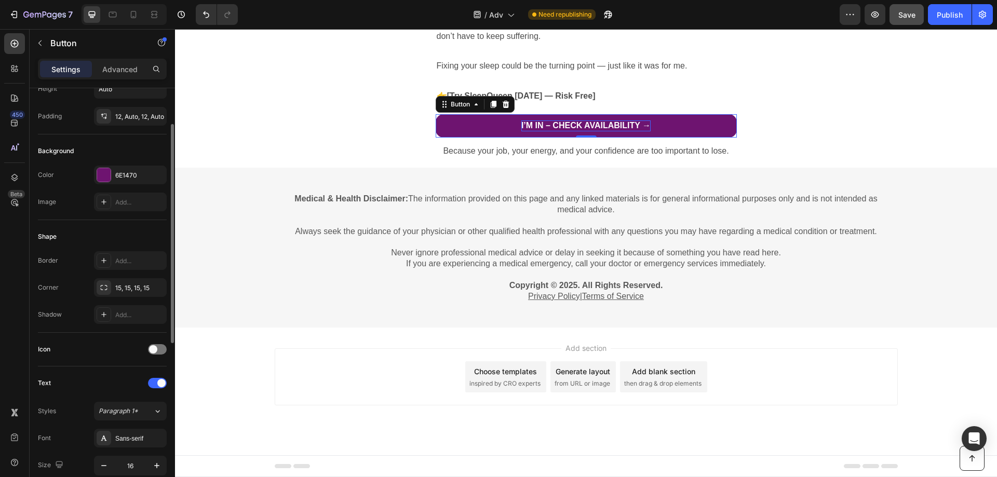
scroll to position [0, 0]
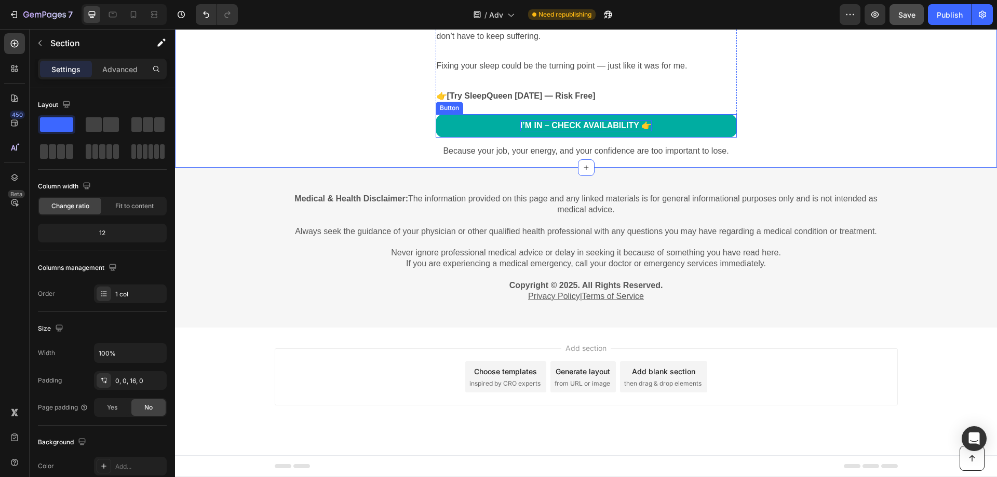
click at [548, 138] on link "I’m In – Check Availability 👉" at bounding box center [586, 125] width 301 height 23
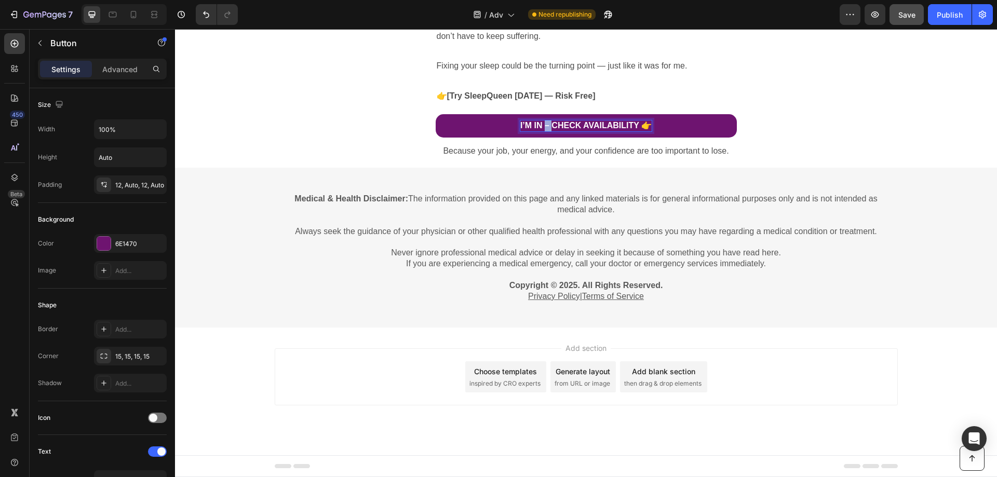
click at [542, 131] on p "I’m In – Check Availability 👉" at bounding box center [585, 125] width 131 height 11
click at [597, 131] on p "I’m In – Check Availability 👉" at bounding box center [585, 125] width 131 height 11
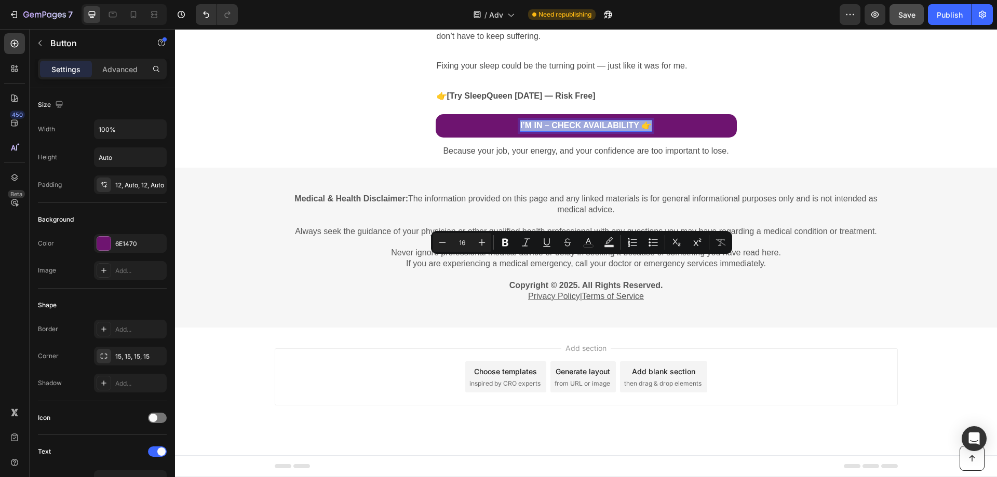
click at [532, 131] on p "I’m In – Check Availability 👉" at bounding box center [585, 125] width 131 height 11
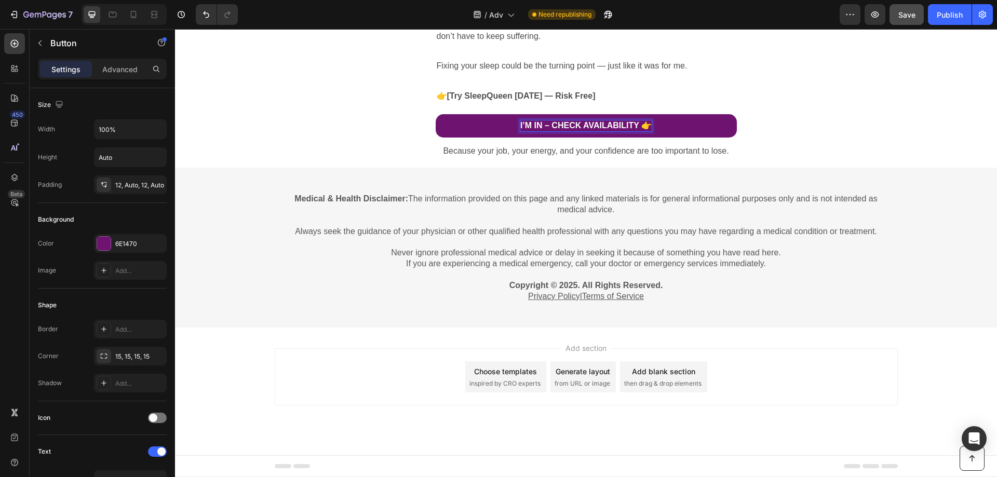
click at [525, 131] on p "I’m In – Check Availability 👉" at bounding box center [585, 125] width 131 height 11
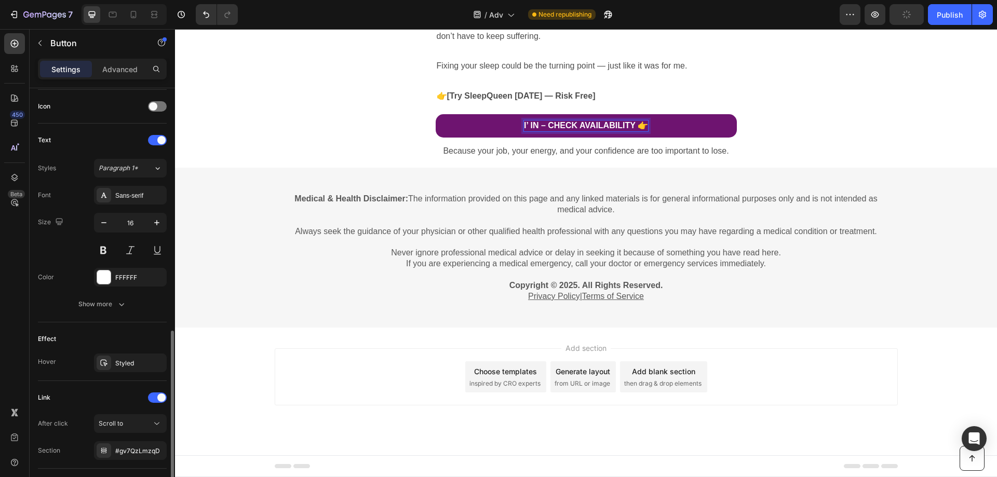
scroll to position [364, 0]
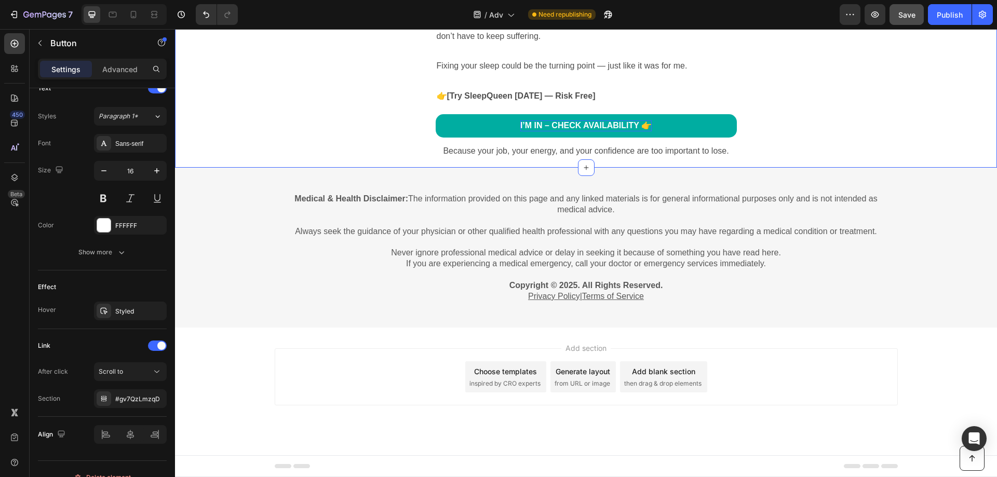
scroll to position [0, 0]
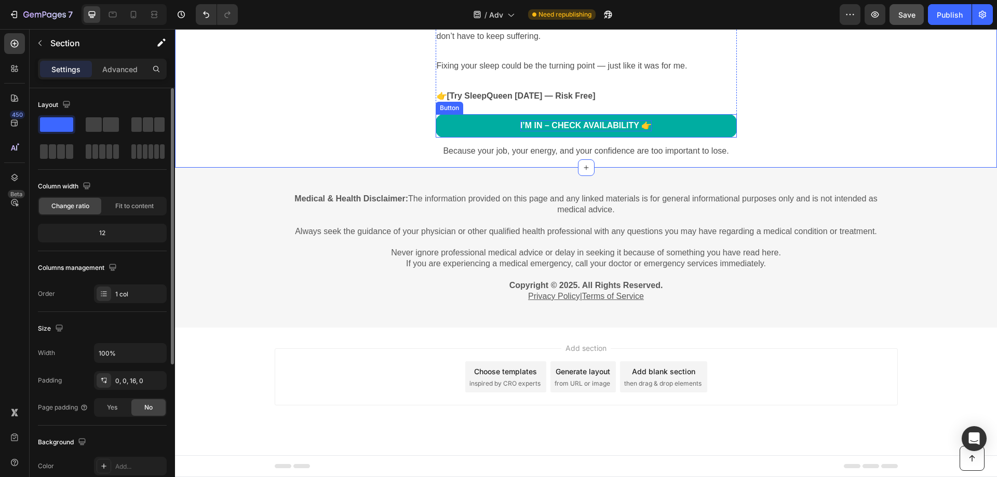
click at [696, 138] on link "I’m In – Check Availability 👉" at bounding box center [586, 125] width 301 height 23
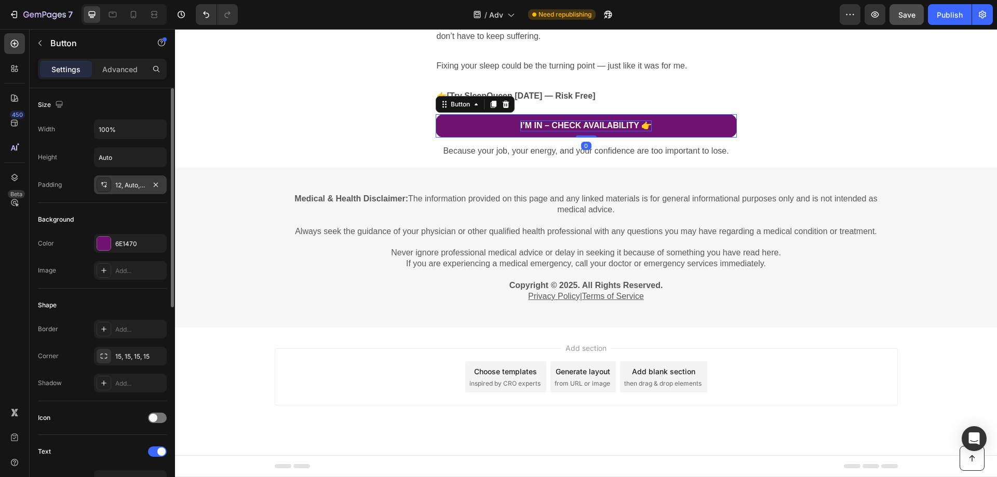
click at [130, 189] on div "12, Auto, 12, Auto" at bounding box center [130, 185] width 30 height 9
click at [84, 192] on div "Padding 12, Auto, 12, Auto" at bounding box center [102, 185] width 129 height 19
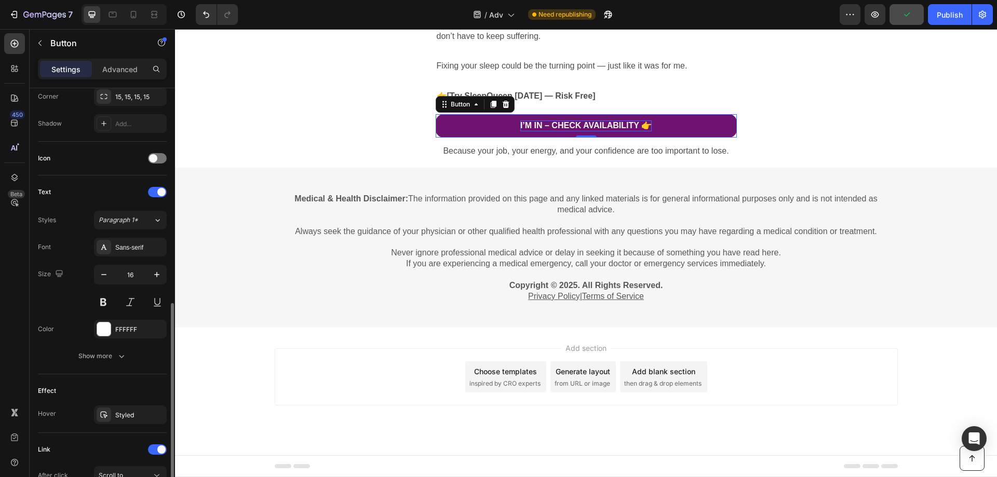
scroll to position [312, 0]
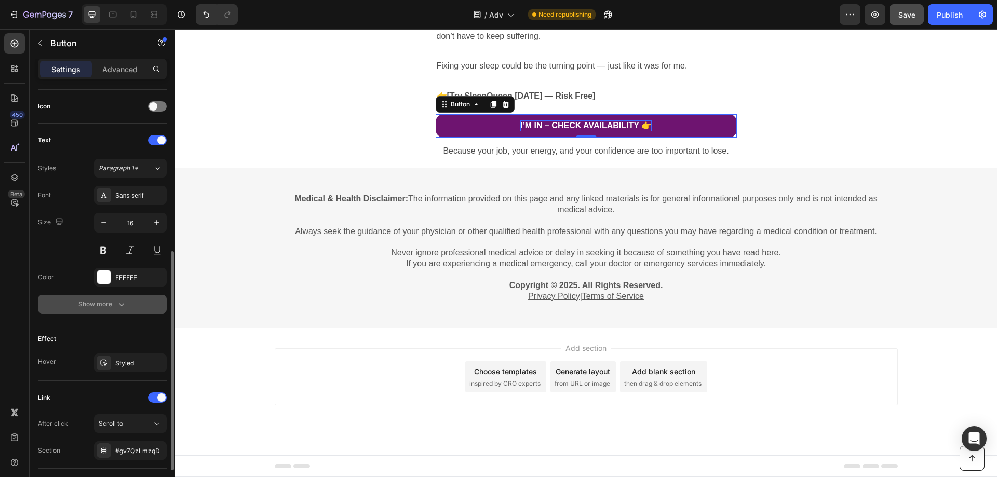
click at [107, 310] on button "Show more" at bounding box center [102, 304] width 129 height 19
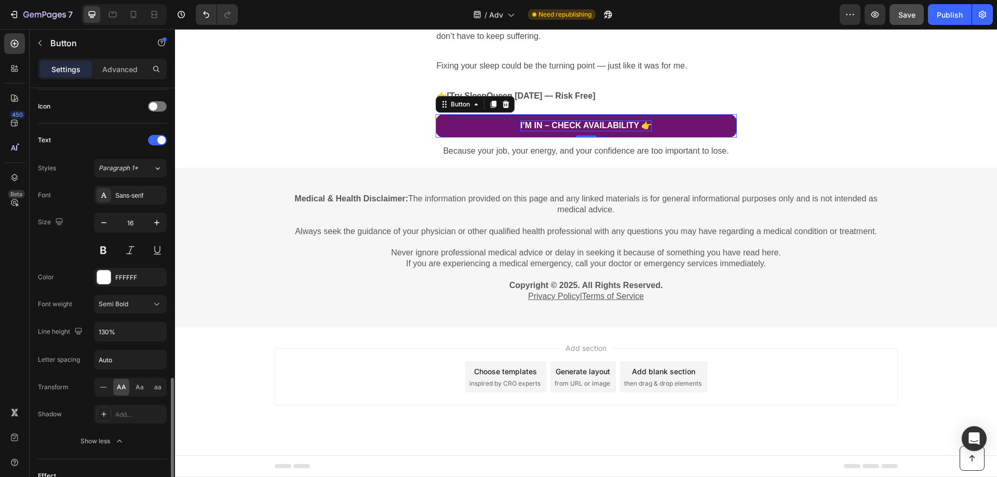
scroll to position [467, 0]
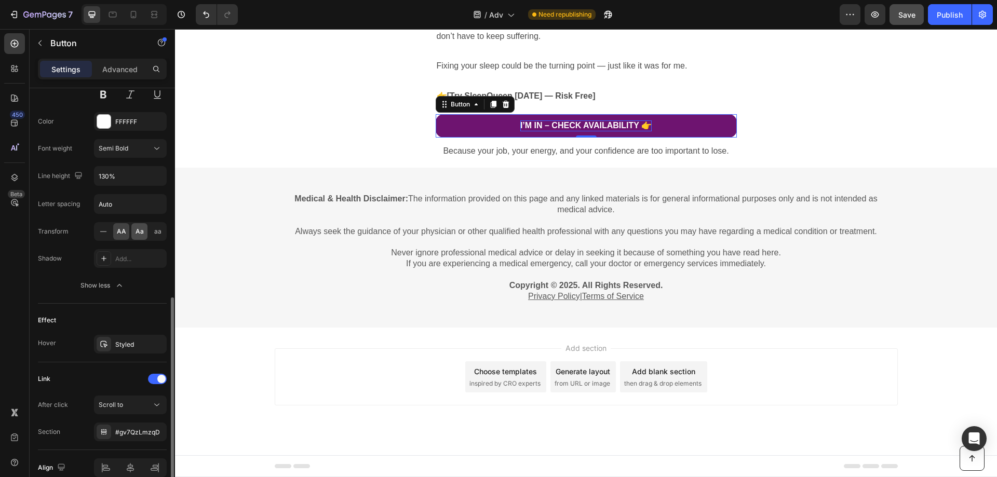
click at [138, 237] on div "Aa" at bounding box center [139, 231] width 16 height 17
click at [147, 176] on input "130%" at bounding box center [131, 176] width 72 height 19
click at [159, 178] on icon "button" at bounding box center [157, 176] width 10 height 10
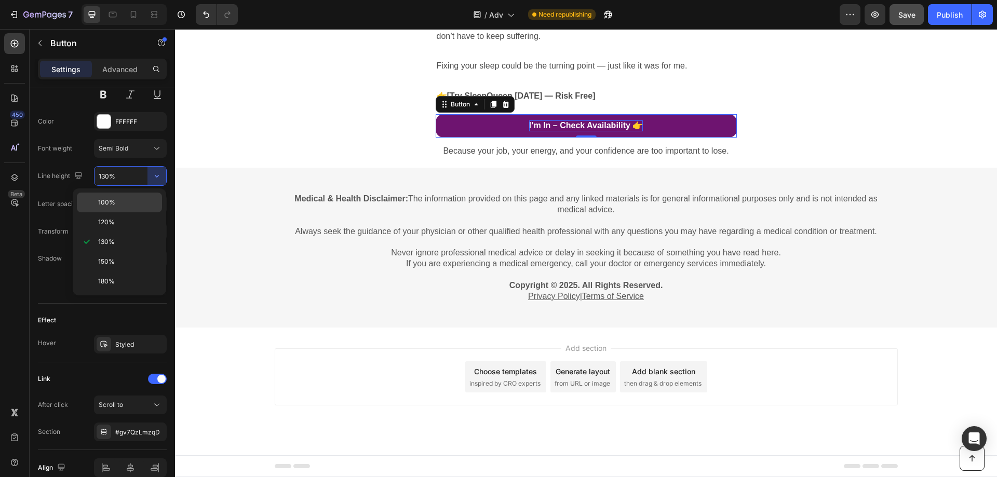
click at [125, 205] on p "100%" at bounding box center [127, 202] width 59 height 9
type input "100%"
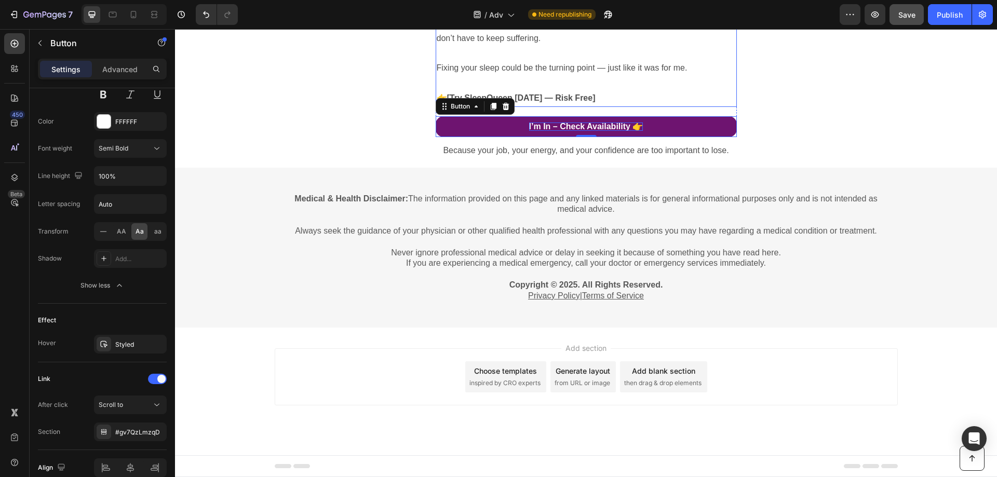
click at [520, 76] on p "Fixing your sleep could be the turning point — just like it was for me." at bounding box center [586, 68] width 299 height 15
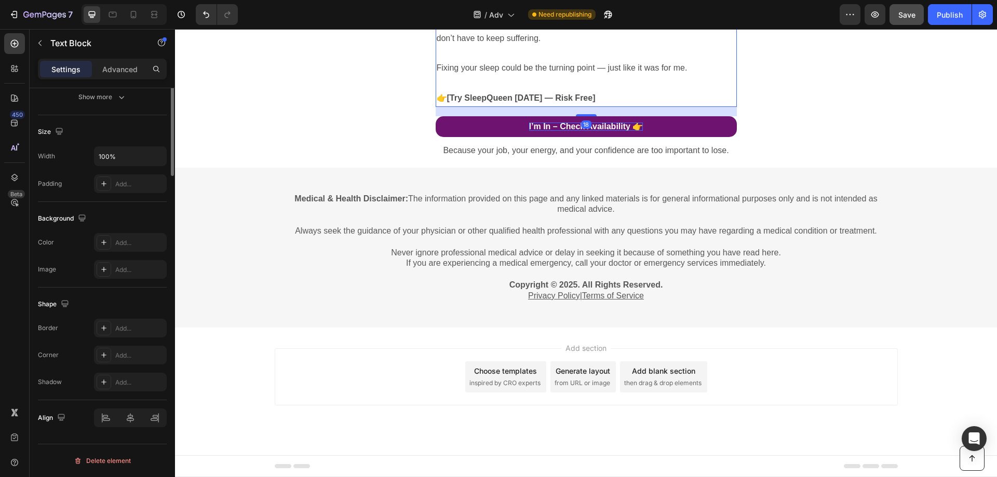
scroll to position [0, 0]
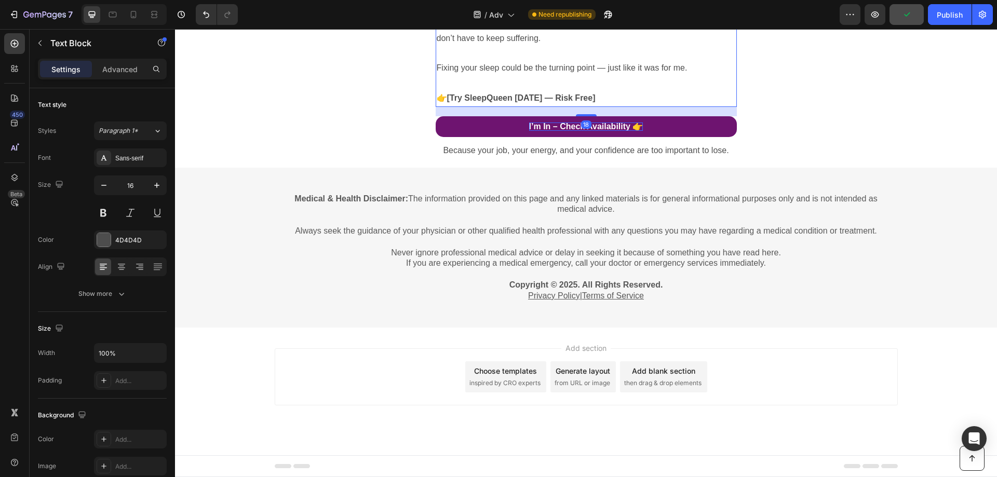
click at [116, 78] on div "Settings Advanced" at bounding box center [102, 69] width 129 height 21
click at [119, 71] on p "Advanced" at bounding box center [119, 69] width 35 height 11
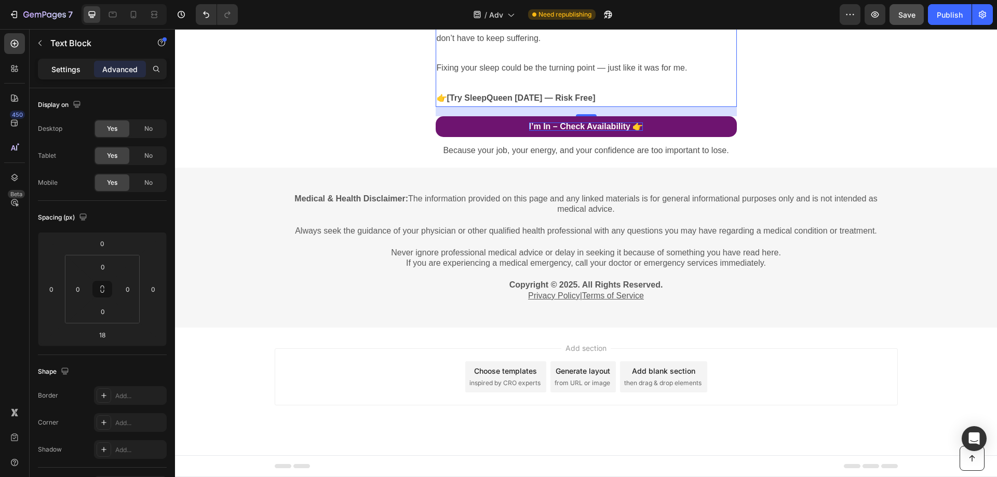
click at [76, 69] on p "Settings" at bounding box center [65, 69] width 29 height 11
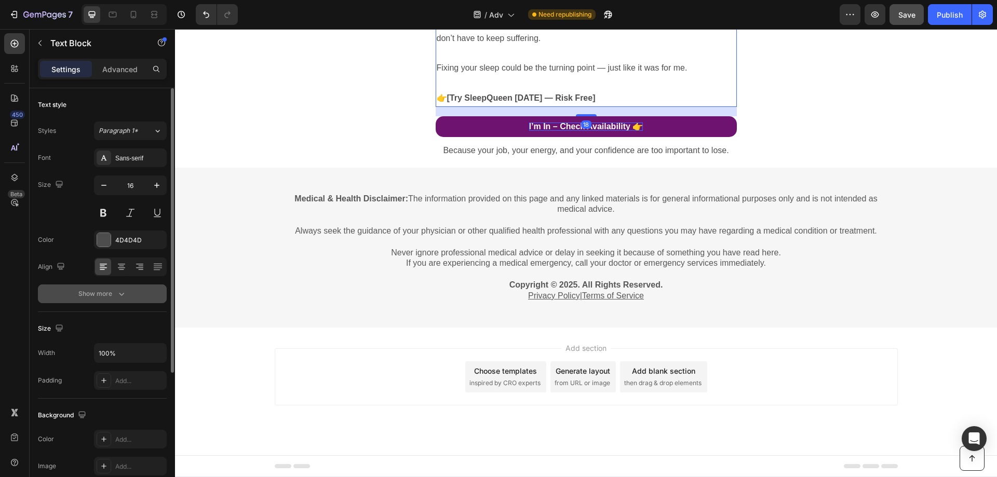
click at [91, 294] on div "Show more" at bounding box center [102, 294] width 48 height 10
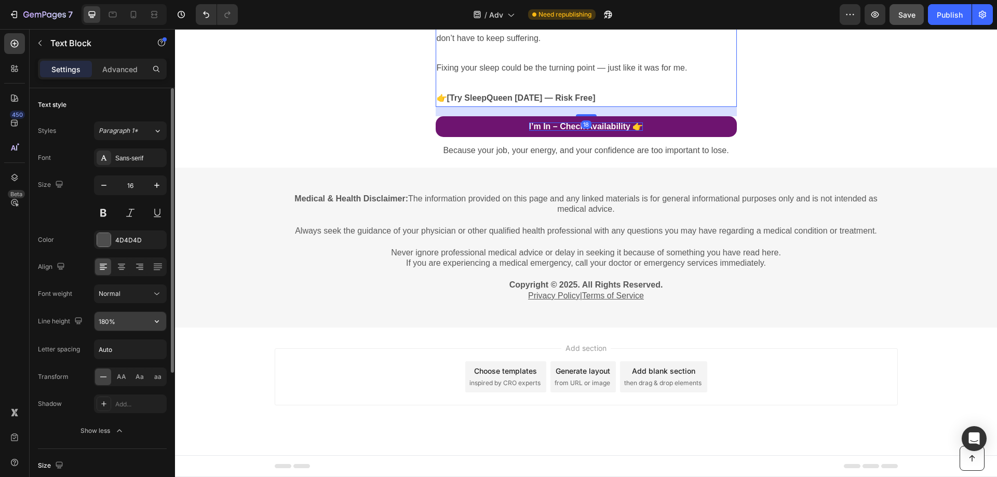
click at [130, 324] on input "180%" at bounding box center [131, 321] width 72 height 19
click at [129, 324] on input "180%" at bounding box center [131, 321] width 72 height 19
click at [159, 320] on icon "button" at bounding box center [157, 321] width 10 height 10
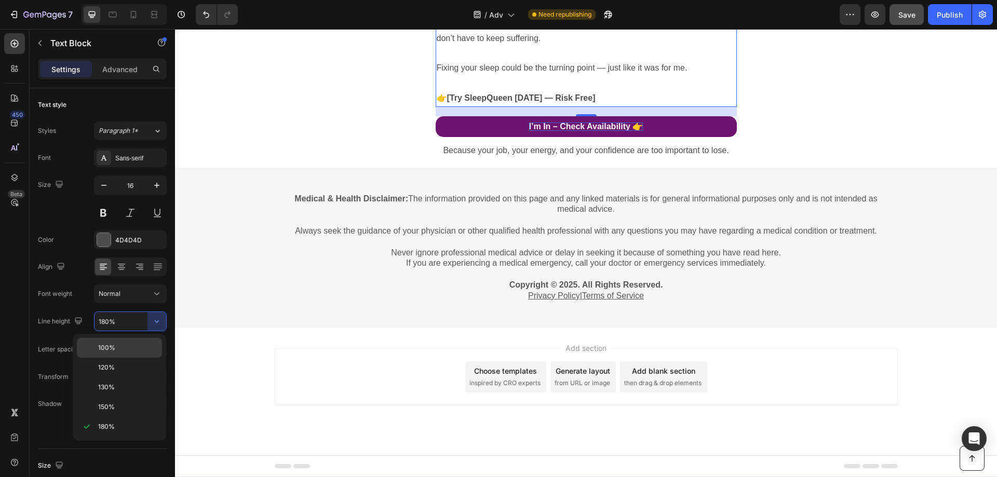
click at [129, 349] on p "100%" at bounding box center [127, 347] width 59 height 9
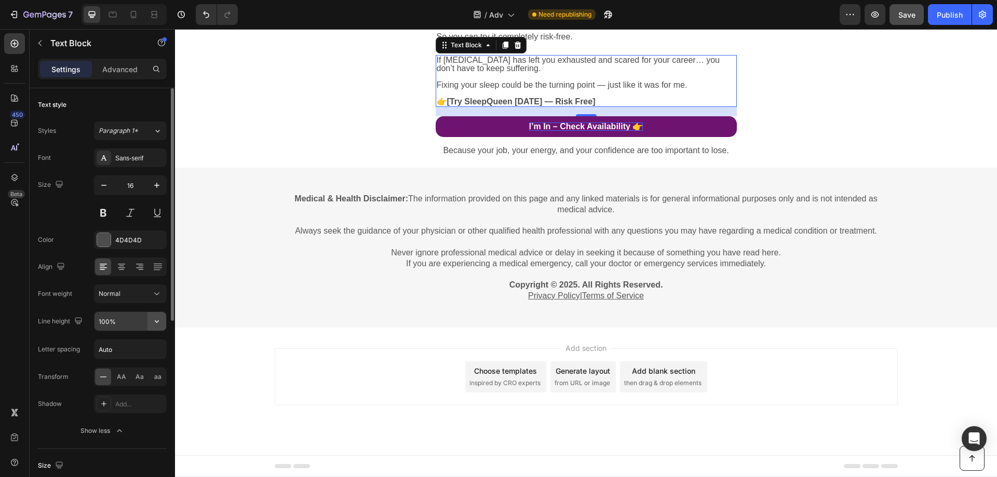
click at [155, 321] on icon "button" at bounding box center [157, 321] width 4 height 3
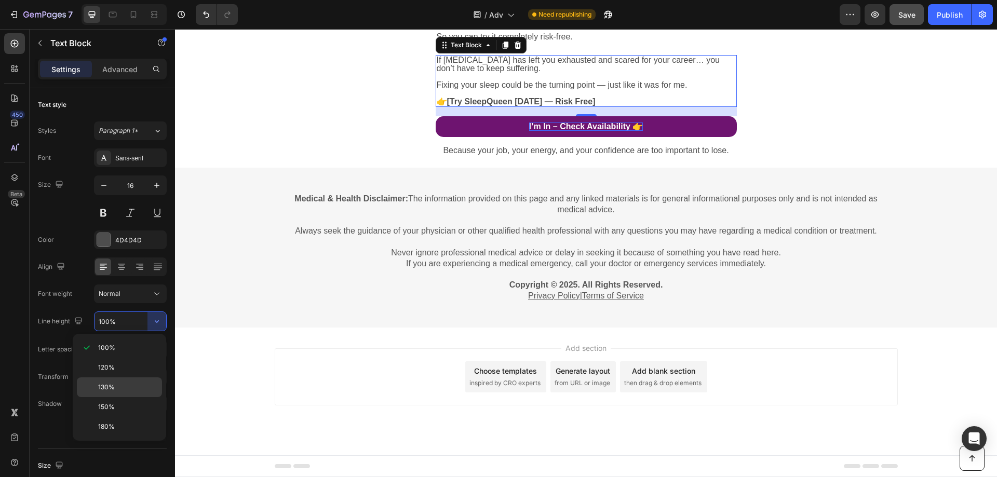
click at [129, 397] on div "130%" at bounding box center [119, 407] width 85 height 20
type input "130%"
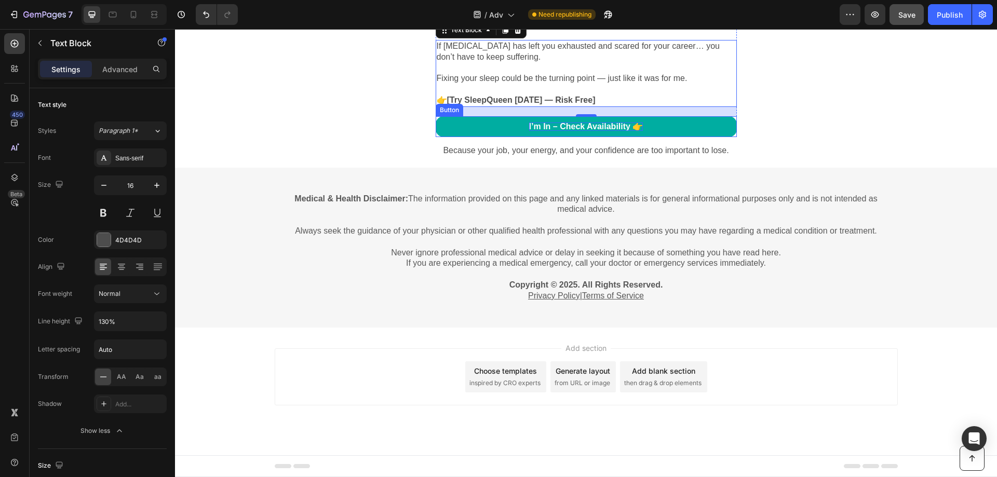
click at [477, 137] on link "I’m In – Check Availability 👉" at bounding box center [586, 126] width 301 height 21
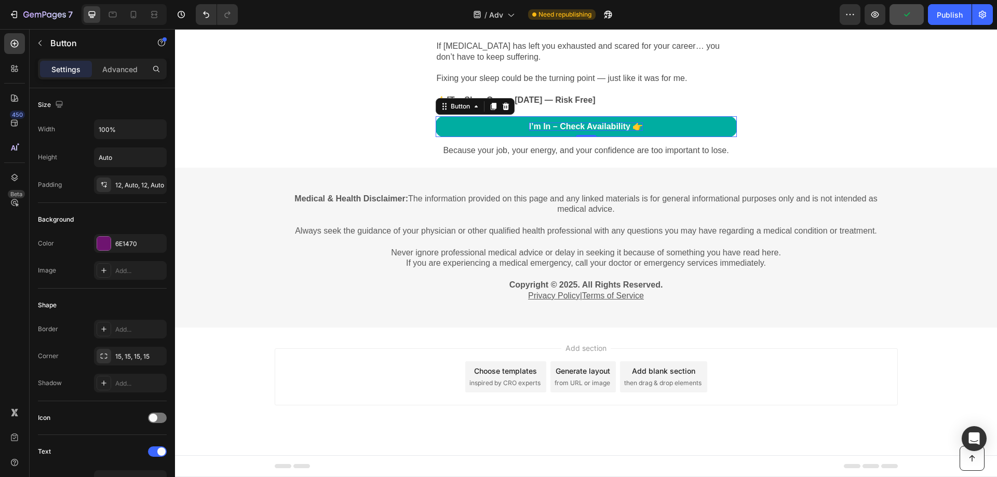
click at [523, 137] on link "I’m In – Check Availability 👉" at bounding box center [586, 126] width 301 height 21
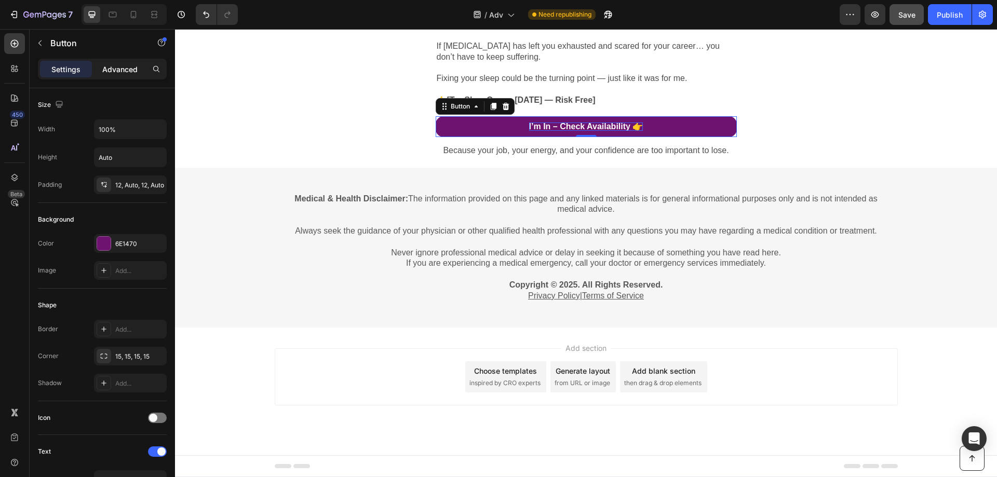
click at [123, 71] on p "Advanced" at bounding box center [119, 69] width 35 height 11
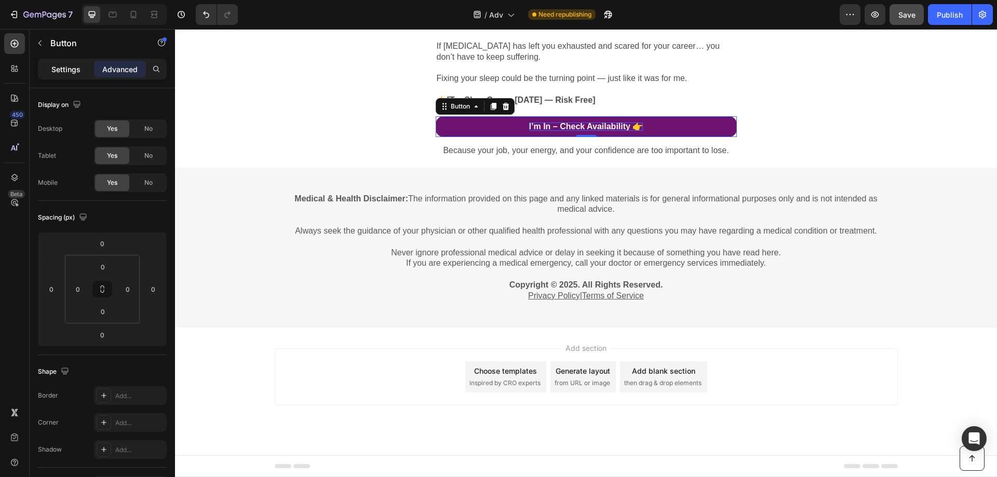
click at [76, 70] on p "Settings" at bounding box center [65, 69] width 29 height 11
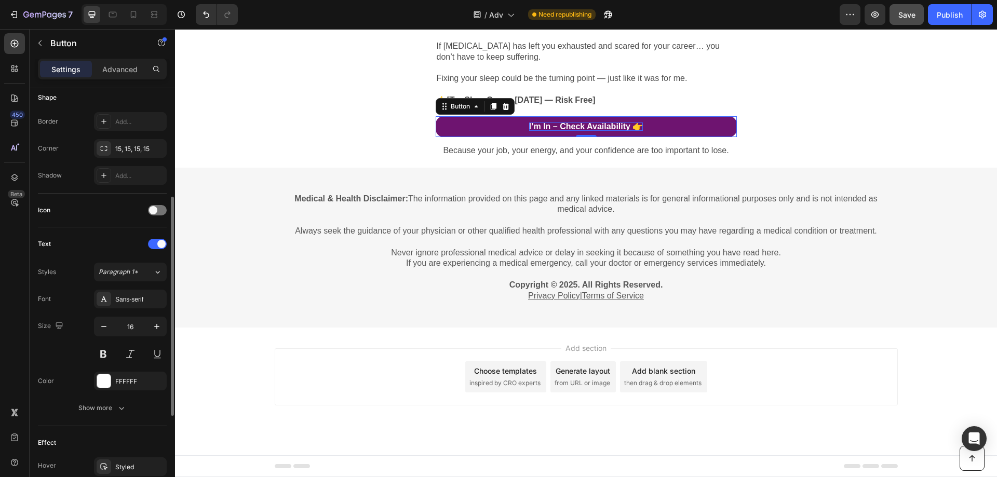
scroll to position [312, 0]
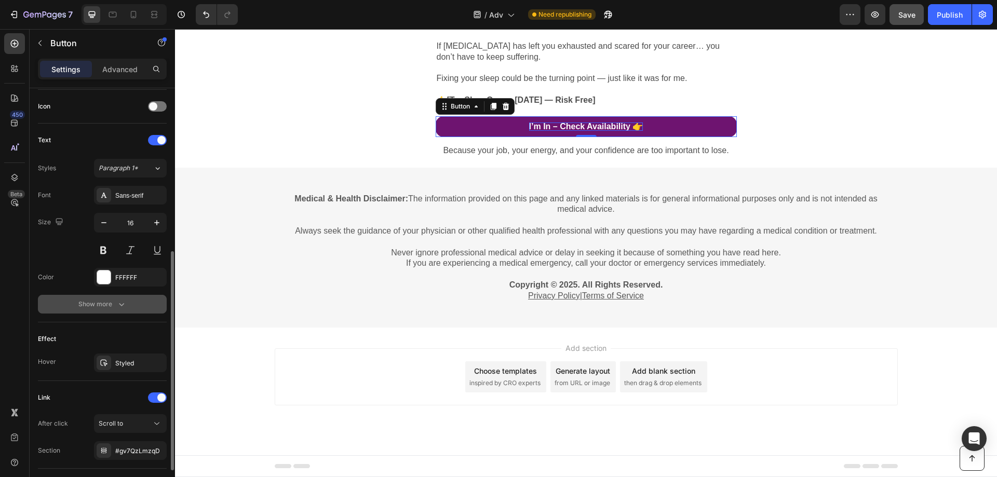
click at [98, 298] on button "Show more" at bounding box center [102, 304] width 129 height 19
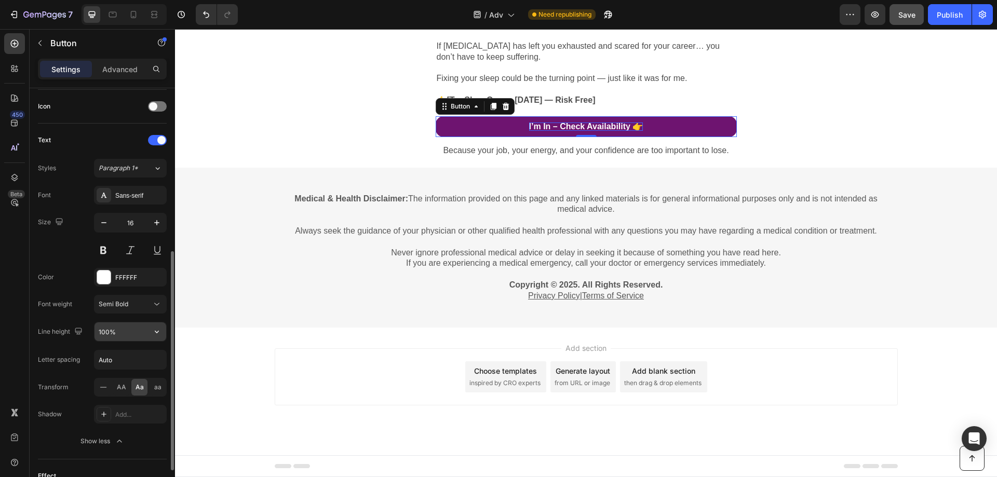
click at [113, 331] on input "100%" at bounding box center [131, 332] width 72 height 19
click at [147, 333] on input "100%" at bounding box center [131, 332] width 72 height 19
click at [157, 333] on icon "button" at bounding box center [157, 332] width 4 height 3
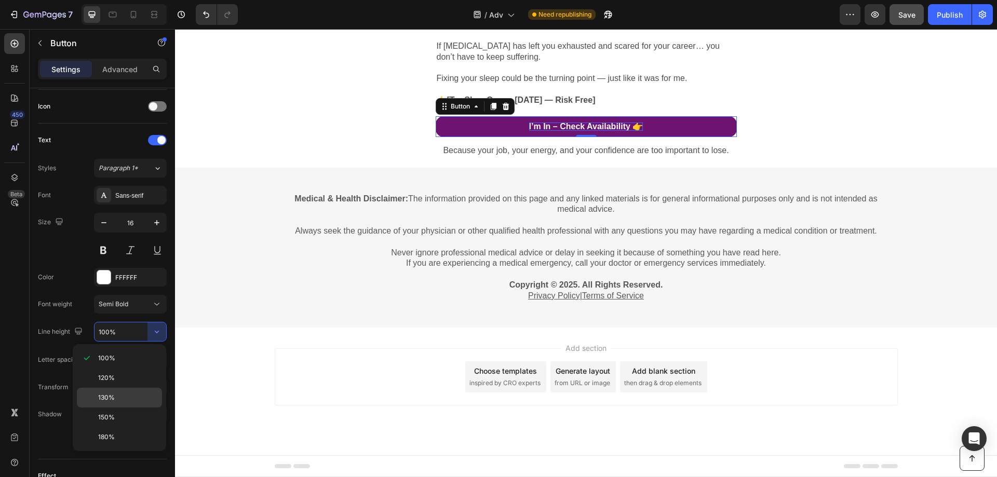
click at [115, 396] on p "130%" at bounding box center [127, 397] width 59 height 9
type input "130%"
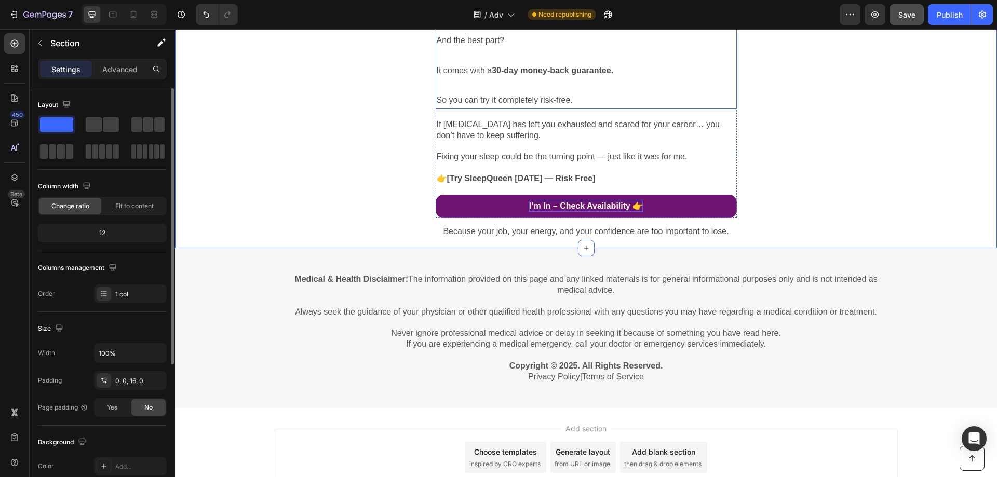
scroll to position [2337, 0]
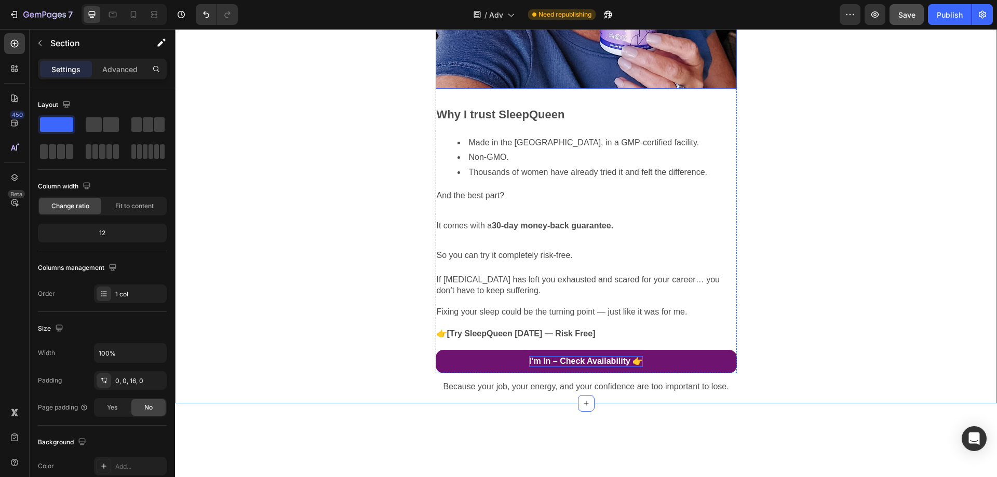
click at [602, 219] on p at bounding box center [586, 211] width 299 height 15
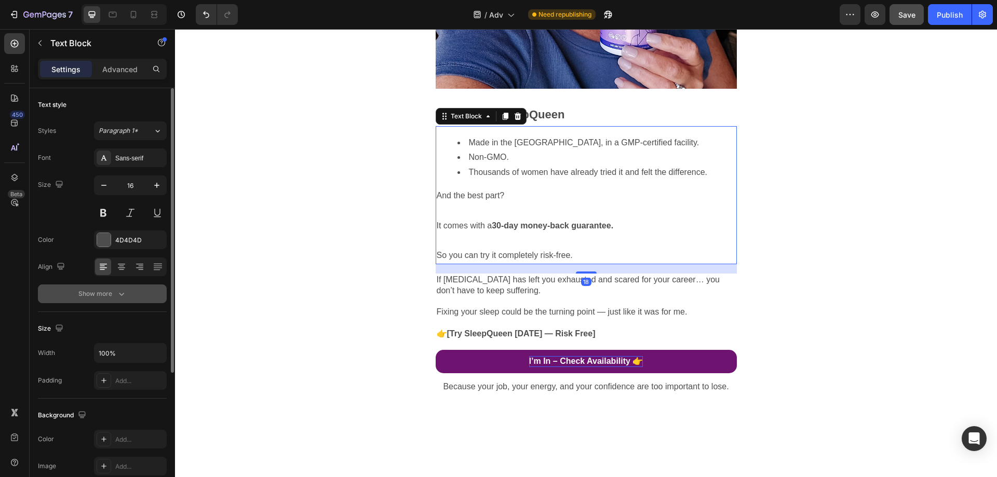
click at [110, 296] on div "Show more" at bounding box center [102, 294] width 48 height 10
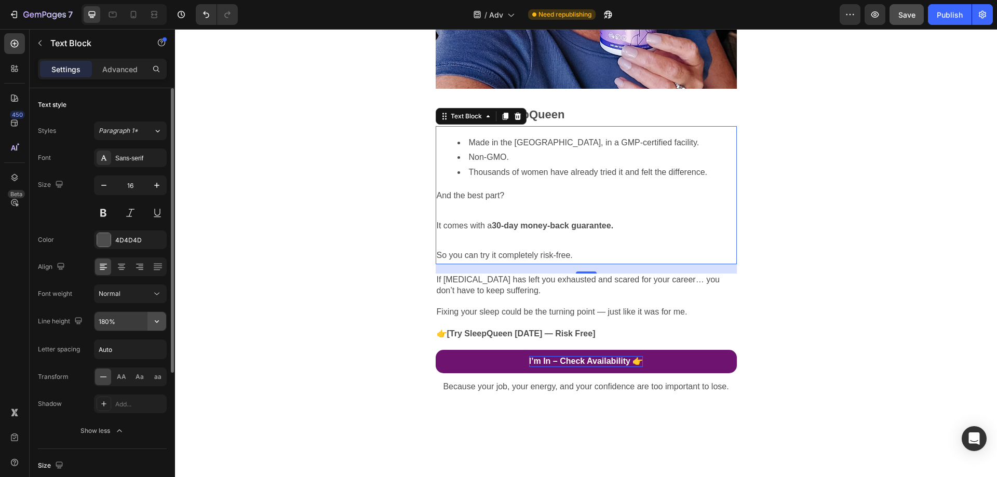
click at [158, 326] on icon "button" at bounding box center [157, 321] width 10 height 10
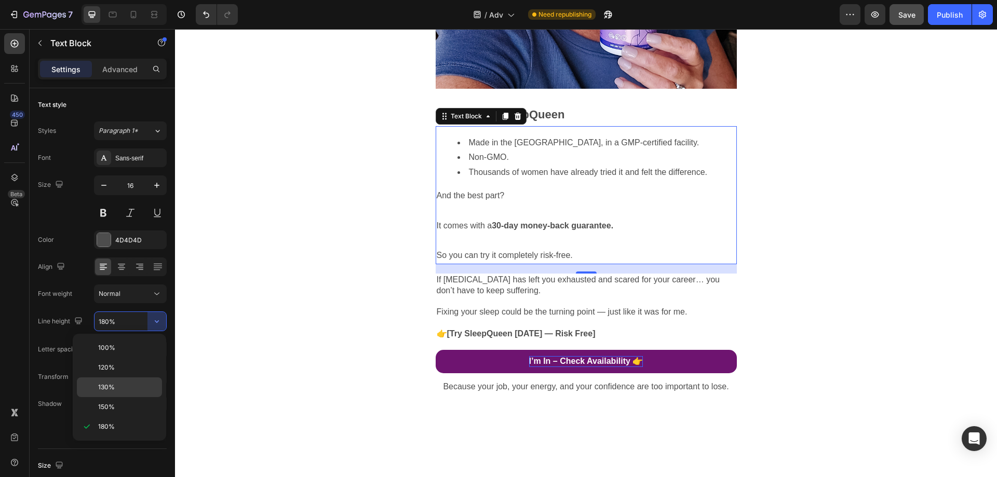
click at [134, 385] on p "130%" at bounding box center [127, 387] width 59 height 9
type input "130%"
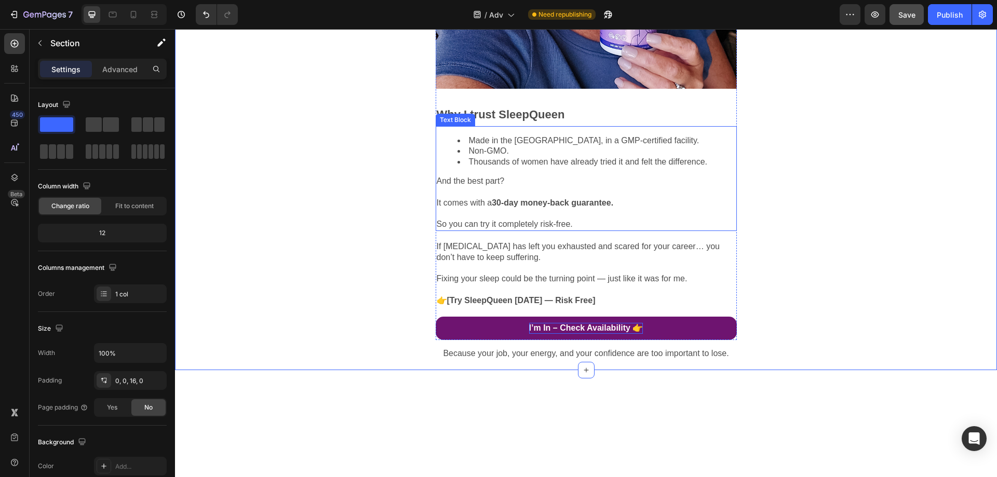
click at [499, 168] on li "Thousands of women have already tried it and felt the difference." at bounding box center [597, 162] width 278 height 11
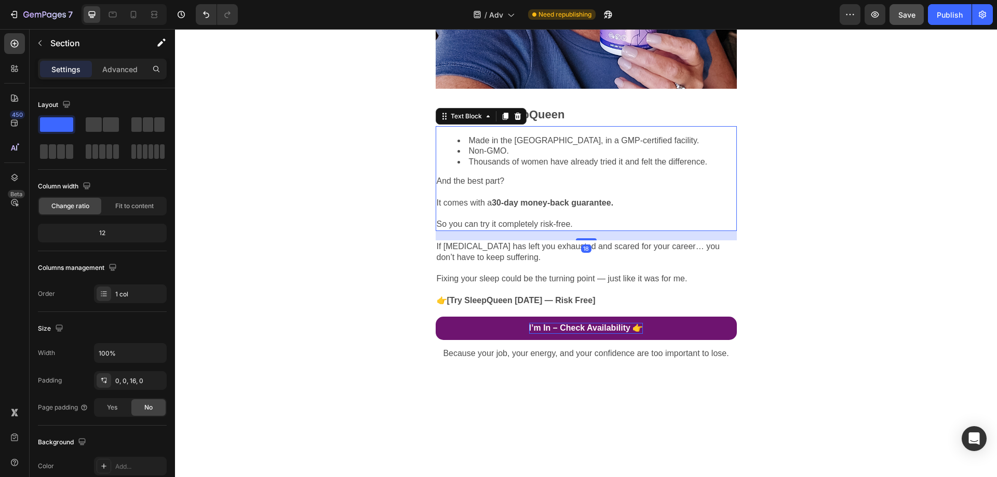
click at [499, 168] on li "Thousands of women have already tried it and felt the difference." at bounding box center [597, 162] width 278 height 11
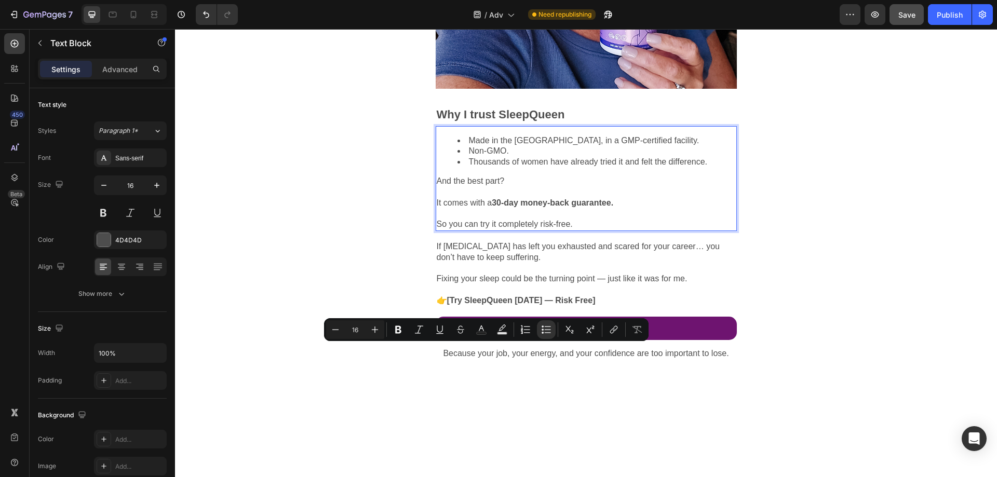
click at [470, 231] on div "Made in the [GEOGRAPHIC_DATA], in a GMP-certified facility. Non-GMO. Thousands …" at bounding box center [586, 178] width 301 height 105
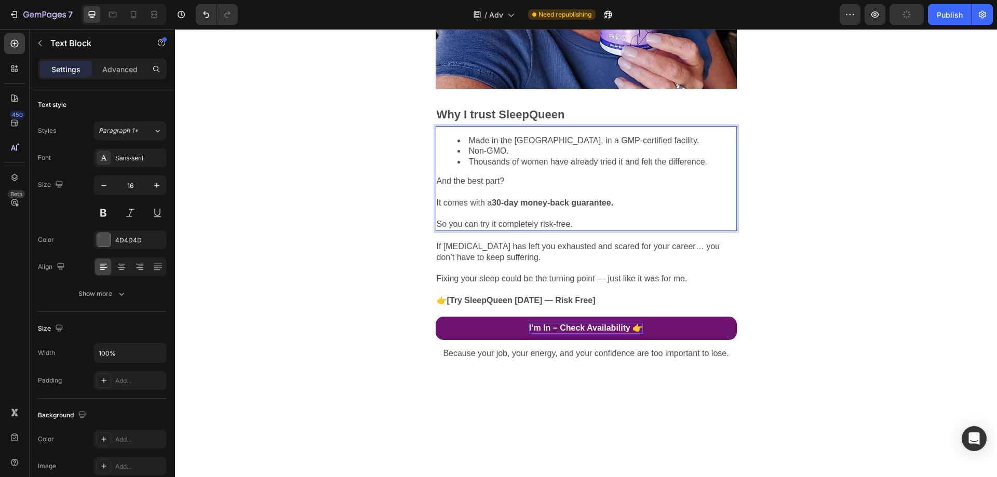
click at [468, 146] on li "Made in the [GEOGRAPHIC_DATA], in a GMP-certified facility." at bounding box center [597, 141] width 278 height 11
click at [465, 168] on li "Thousands of women have already tried it and felt the difference." at bounding box center [597, 162] width 278 height 11
click at [534, 121] on strong "Why I trust SleepQueen" at bounding box center [501, 114] width 128 height 13
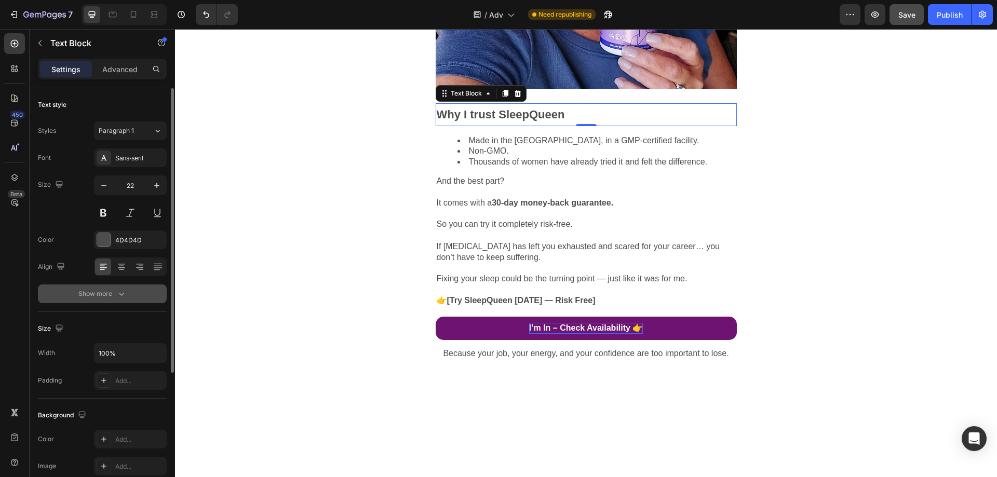
click at [104, 299] on button "Show more" at bounding box center [102, 294] width 129 height 19
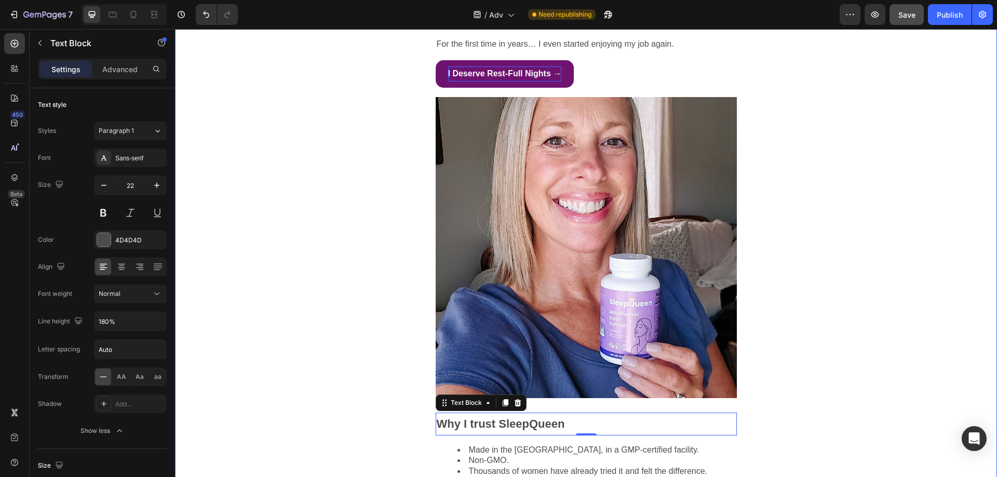
scroll to position [2026, 0]
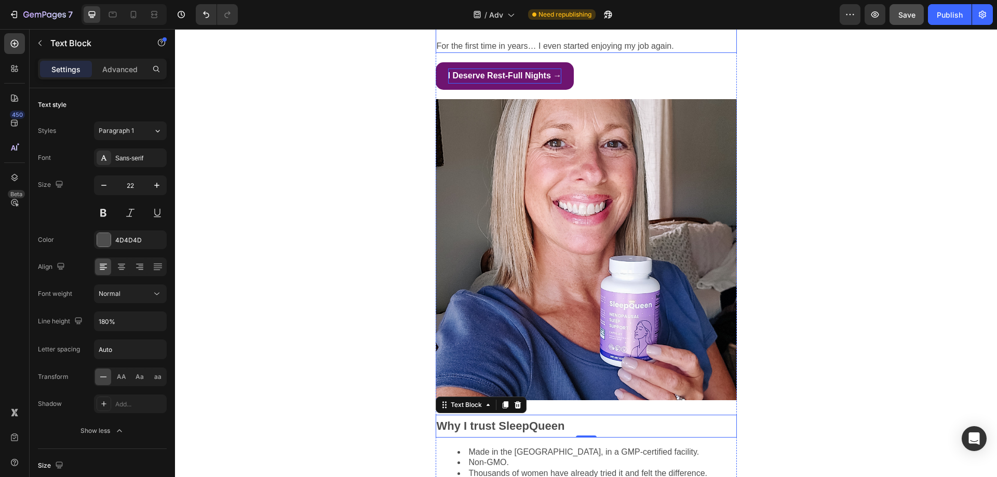
click at [542, 9] on p "I was getting my confidence back." at bounding box center [586, 3] width 299 height 11
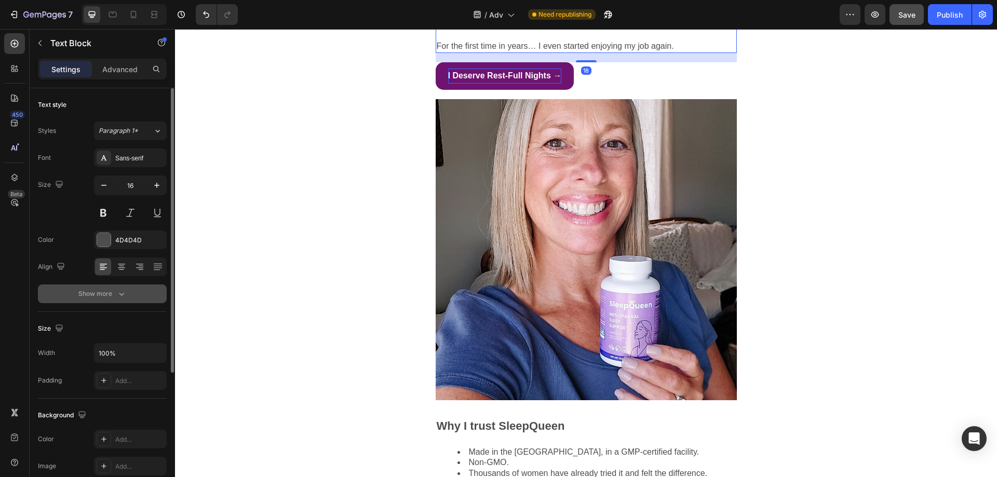
click at [113, 297] on div "Show more" at bounding box center [102, 294] width 48 height 10
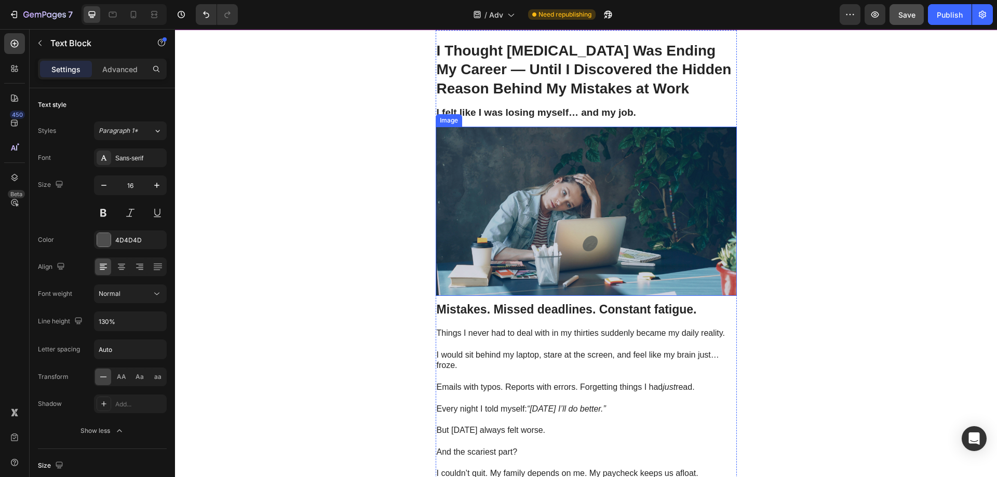
scroll to position [0, 0]
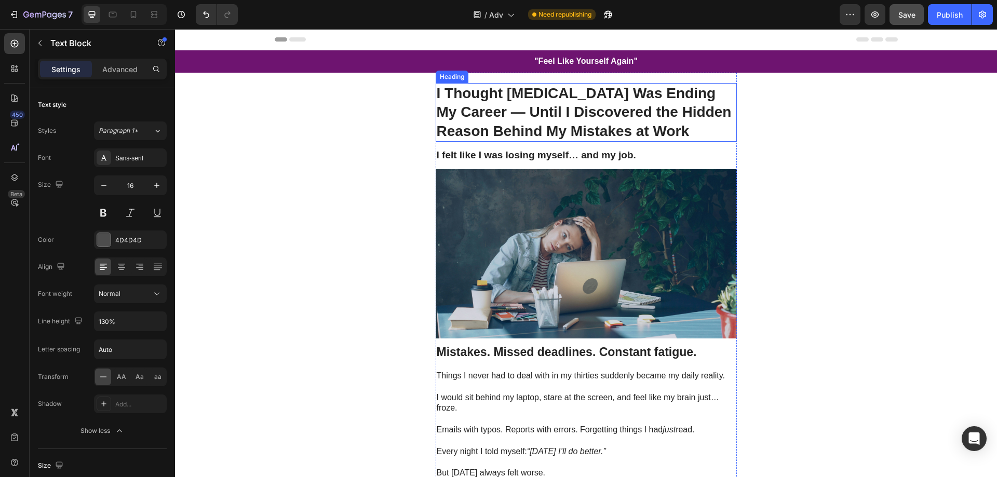
click at [578, 123] on strong "I Thought [MEDICAL_DATA] Was Ending My Career — Until I Discovered the Hidden R…" at bounding box center [584, 112] width 295 height 54
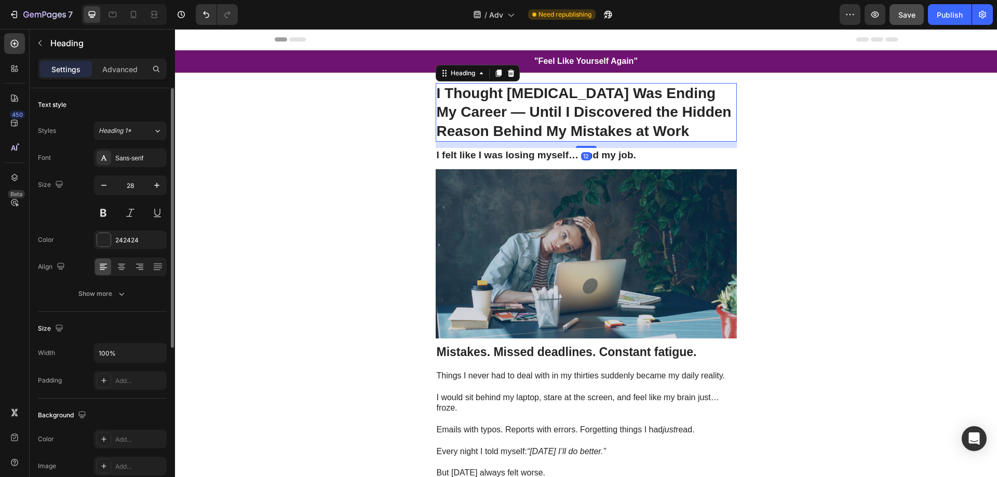
click at [84, 275] on div "Align" at bounding box center [102, 267] width 129 height 19
click at [87, 288] on button "Show more" at bounding box center [102, 294] width 129 height 19
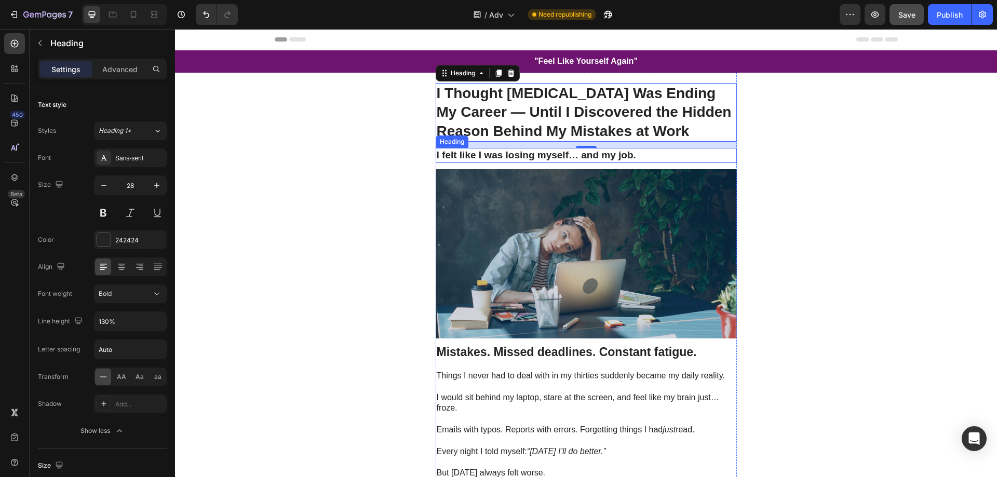
click at [562, 157] on h2 "I felt like I was losing myself… and my job." at bounding box center [586, 155] width 301 height 15
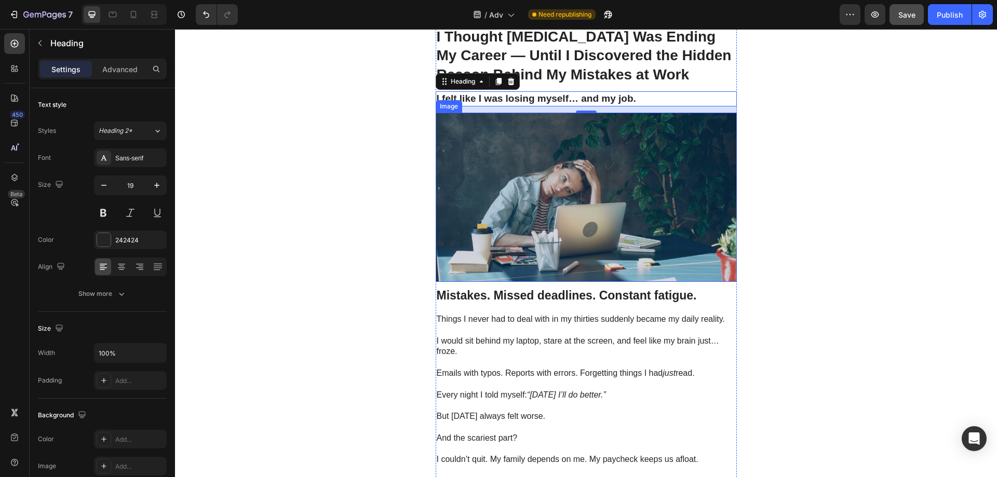
scroll to position [156, 0]
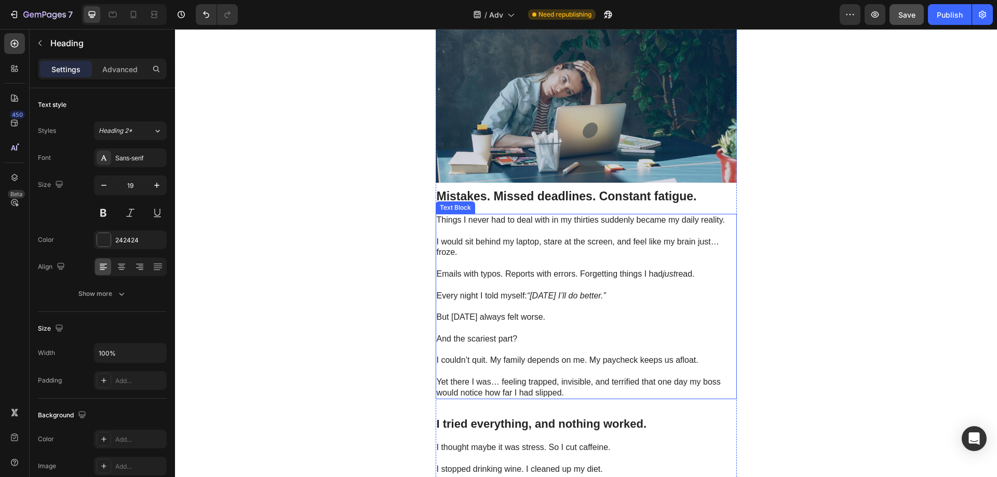
click at [496, 229] on p at bounding box center [586, 231] width 299 height 11
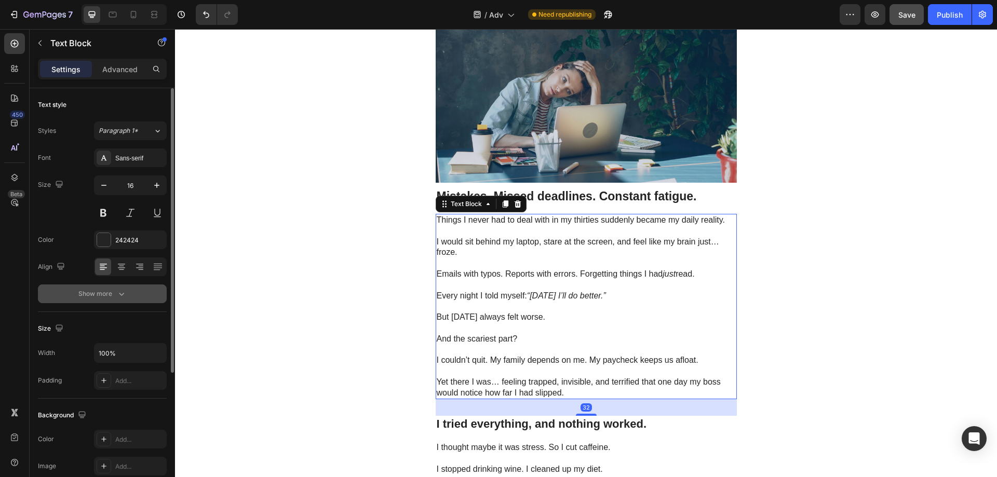
click at [109, 301] on button "Show more" at bounding box center [102, 294] width 129 height 19
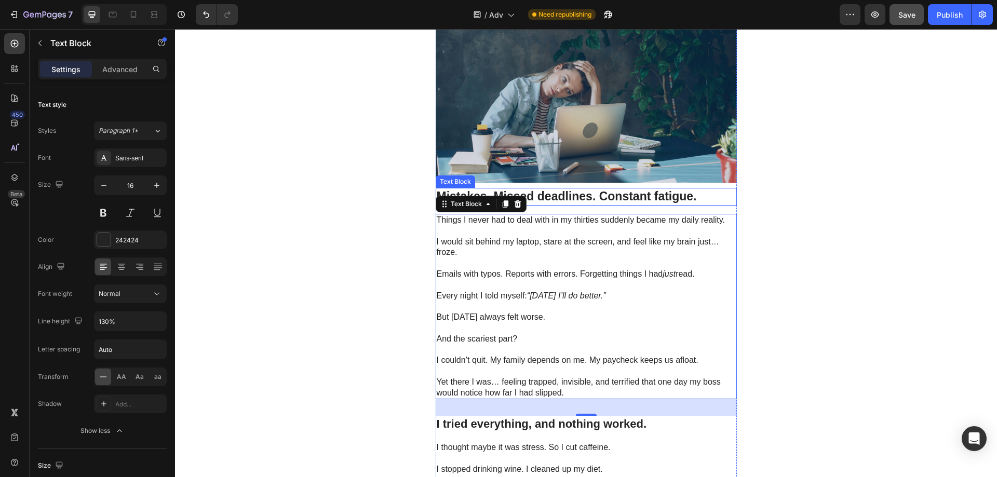
click at [584, 197] on strong "Mistakes. Missed deadlines. Constant fatigue." at bounding box center [567, 197] width 260 height 14
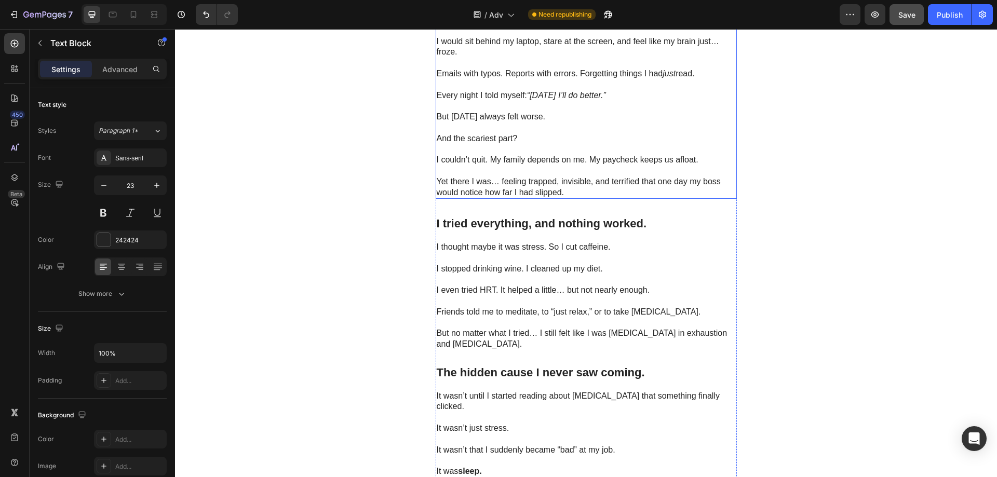
scroll to position [364, 0]
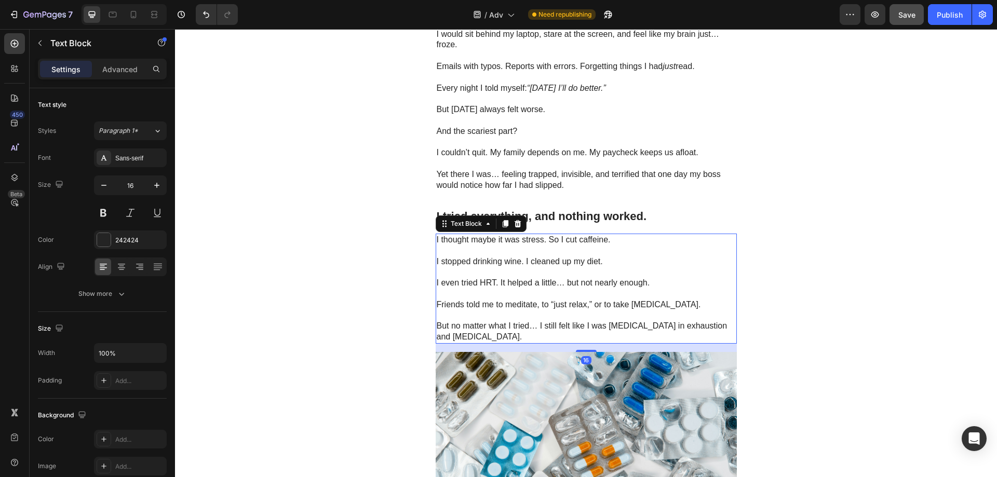
click at [553, 264] on p "I stopped drinking wine. I cleaned up my diet." at bounding box center [586, 262] width 299 height 11
click at [104, 298] on div "Show more" at bounding box center [102, 294] width 48 height 10
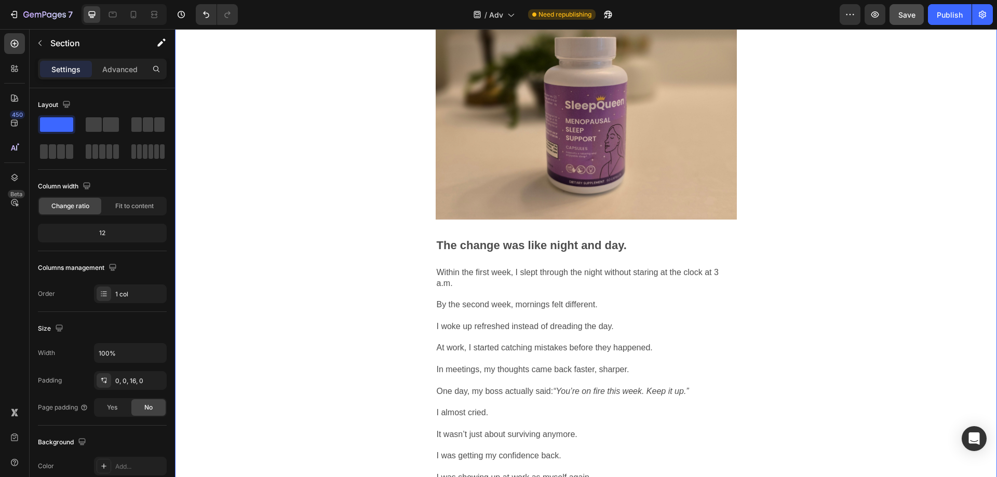
scroll to position [1922, 0]
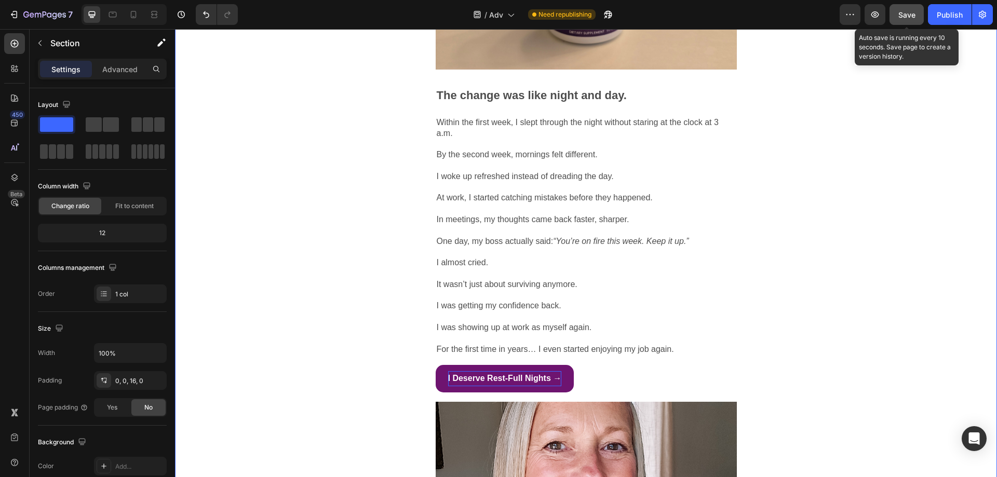
click at [906, 21] on button "Save" at bounding box center [907, 14] width 34 height 21
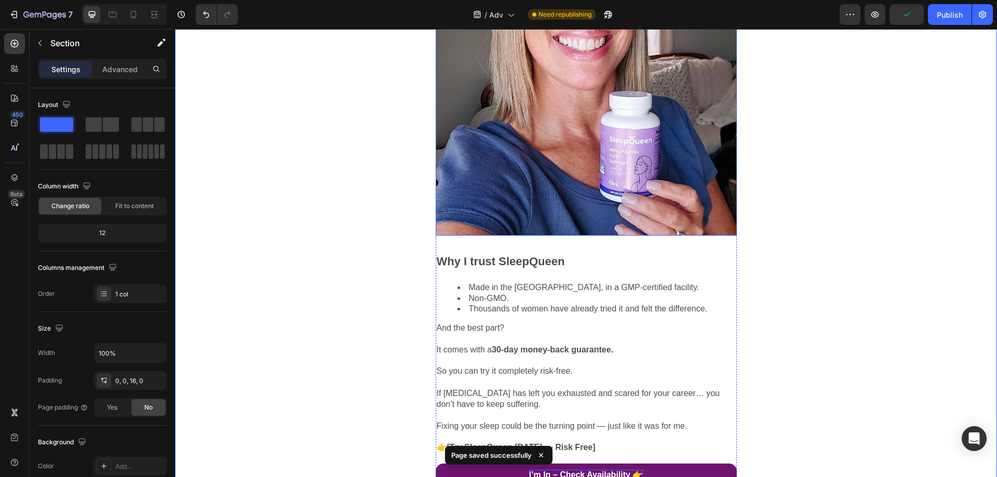
scroll to position [2026, 0]
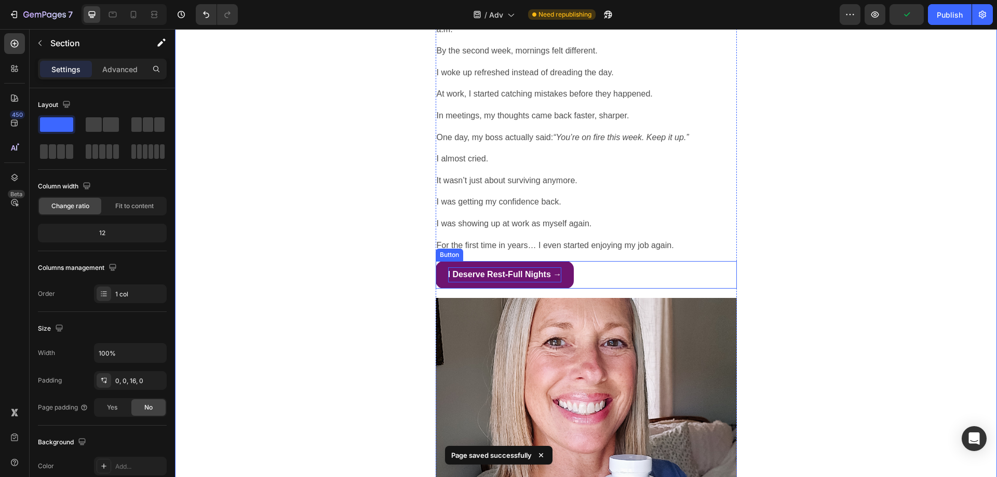
click at [540, 270] on strong "I Deserve Rest-Full Nights →" at bounding box center [505, 274] width 114 height 9
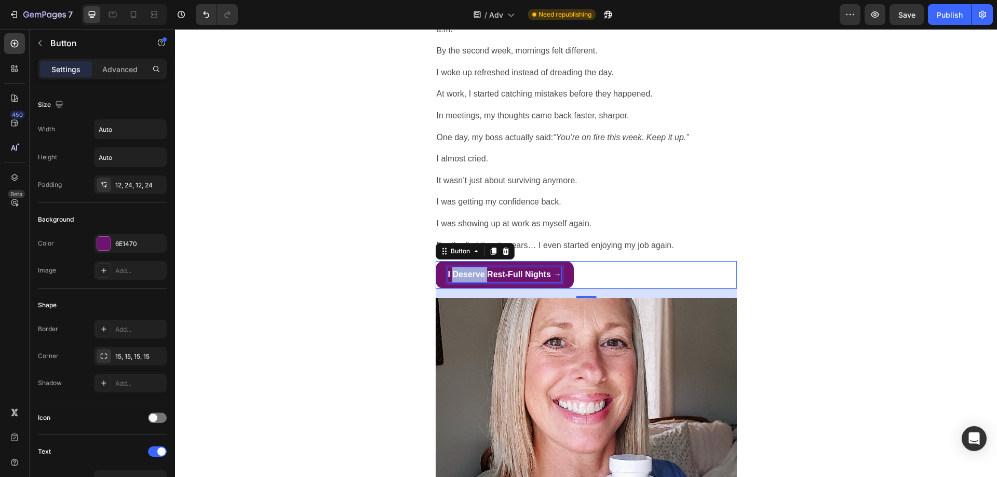
click at [472, 270] on strong "I Deserve Rest-Full Nights →" at bounding box center [505, 274] width 114 height 9
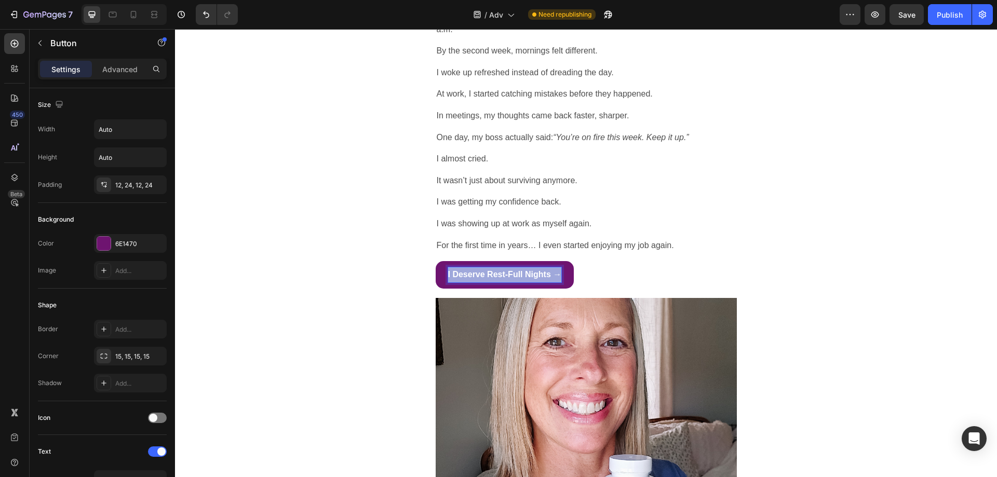
click at [472, 270] on strong "I Deserve Rest-Full Nights →" at bounding box center [505, 274] width 114 height 9
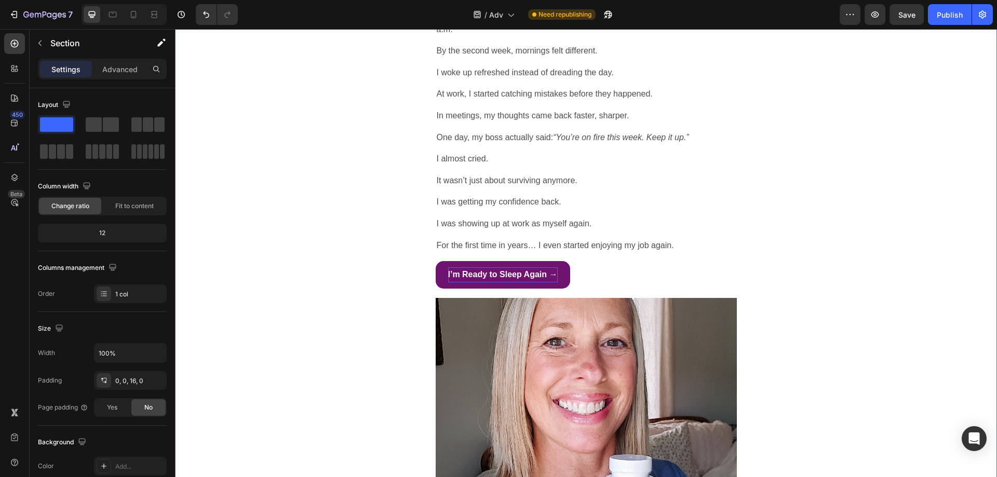
click at [525, 270] on strong "I’m Ready to Sleep Again →" at bounding box center [503, 274] width 110 height 9
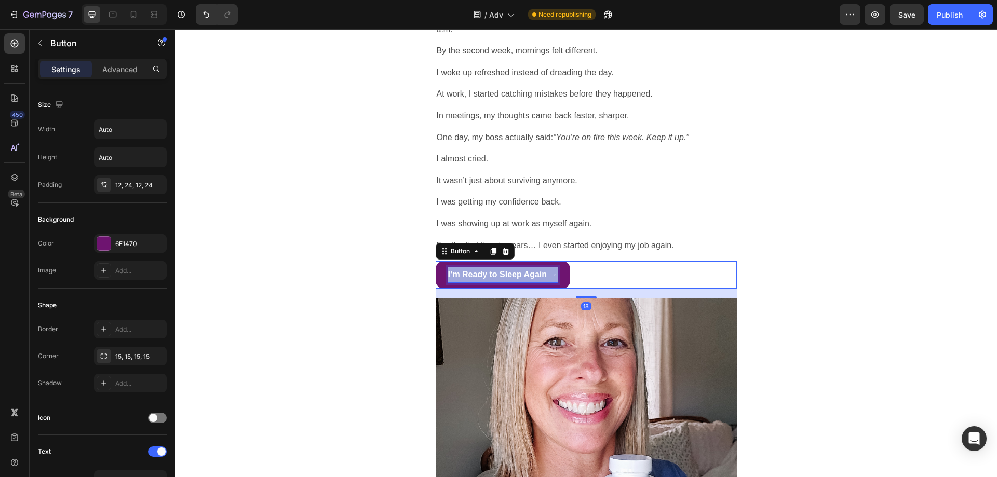
click at [525, 270] on strong "I’m Ready to Sleep Again →" at bounding box center [503, 274] width 110 height 9
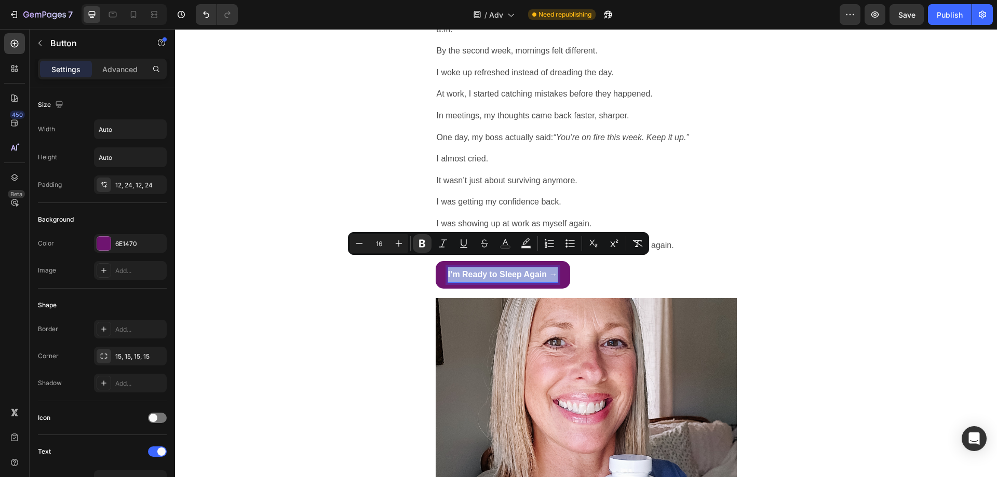
click at [548, 269] on p "I’m Ready to Sleep Again →" at bounding box center [503, 274] width 110 height 15
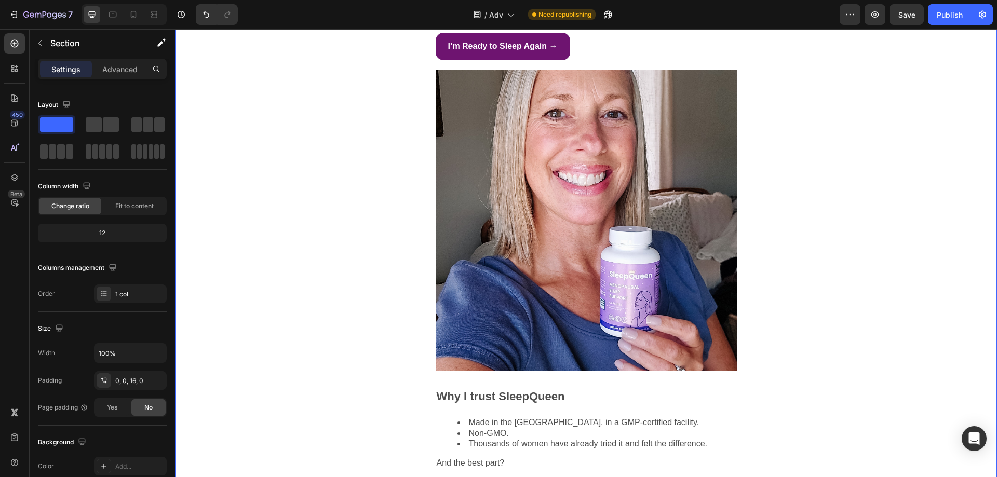
scroll to position [2285, 0]
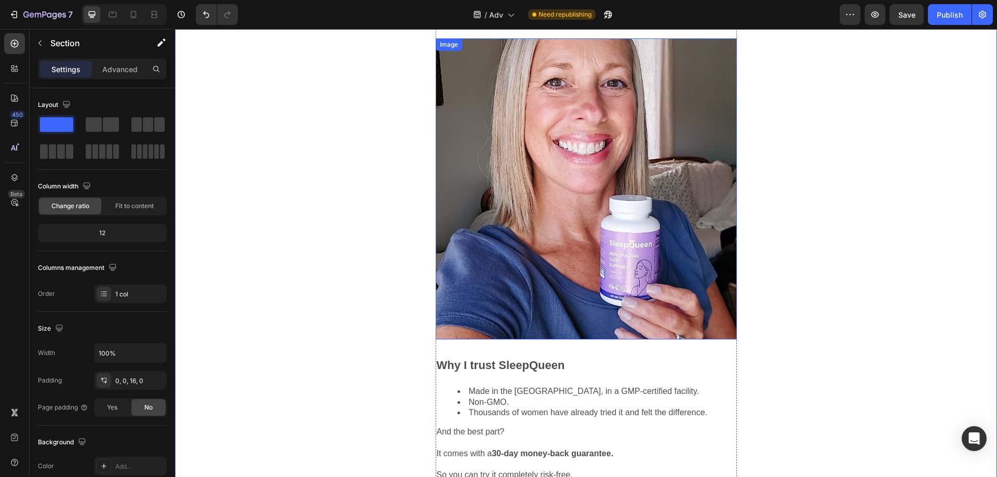
click at [674, 262] on img at bounding box center [586, 188] width 301 height 301
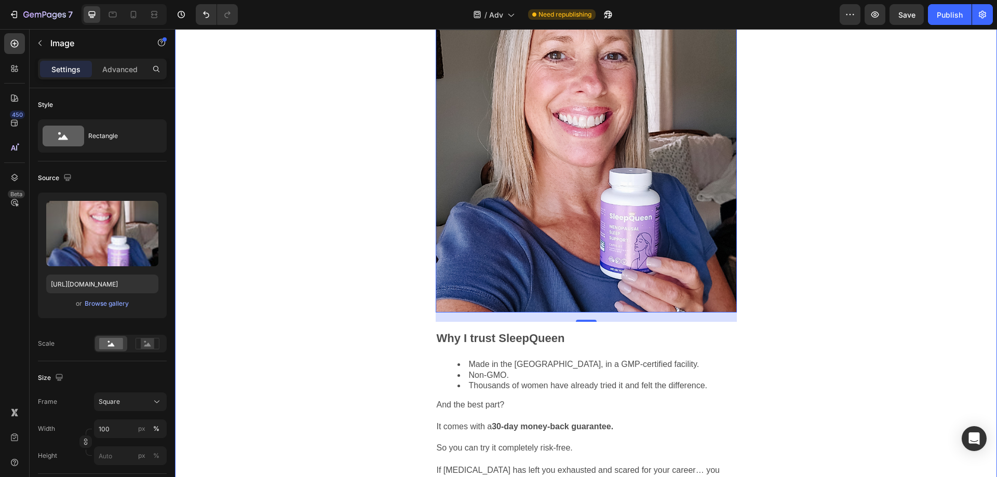
scroll to position [2337, 0]
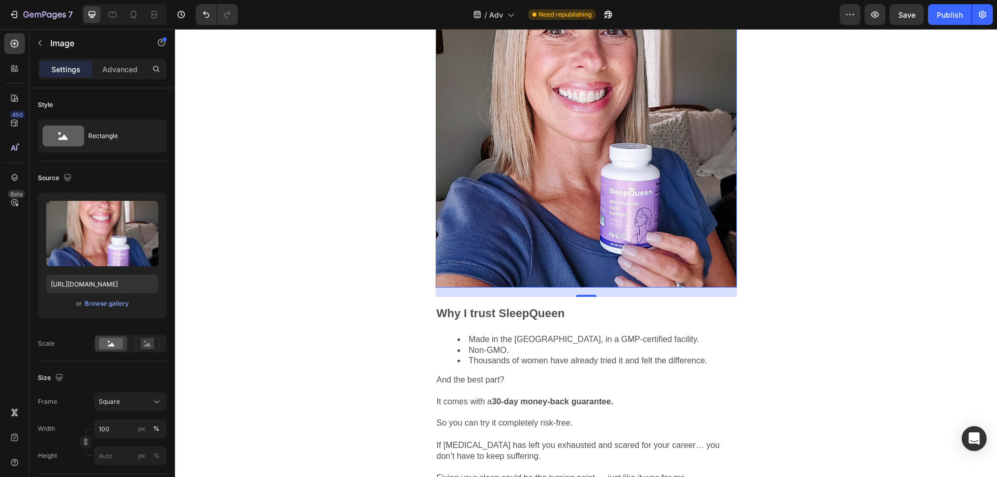
click at [653, 188] on img at bounding box center [586, 136] width 301 height 301
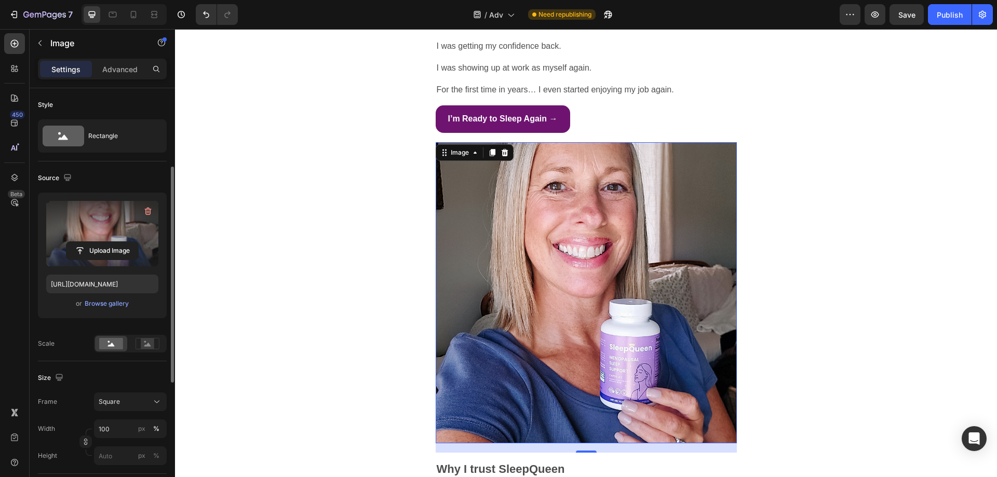
scroll to position [52, 0]
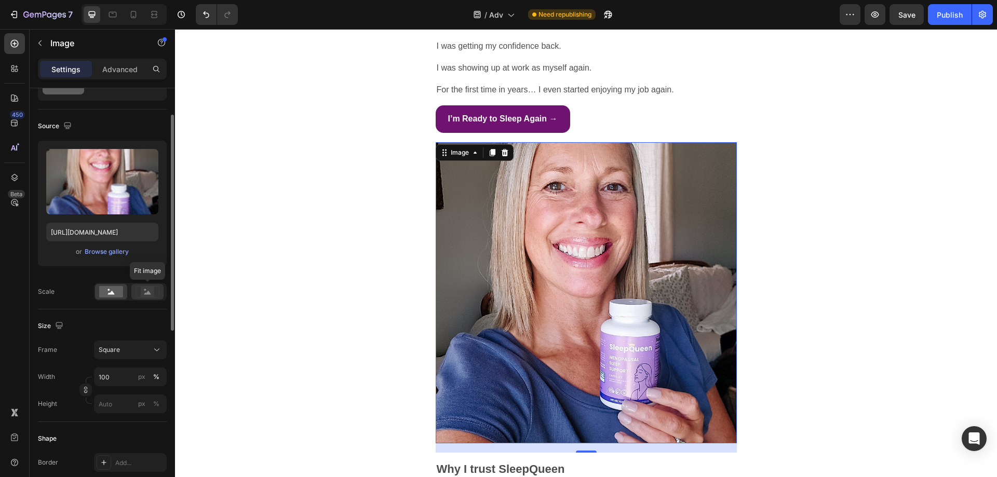
click at [148, 293] on icon at bounding box center [147, 293] width 7 height 4
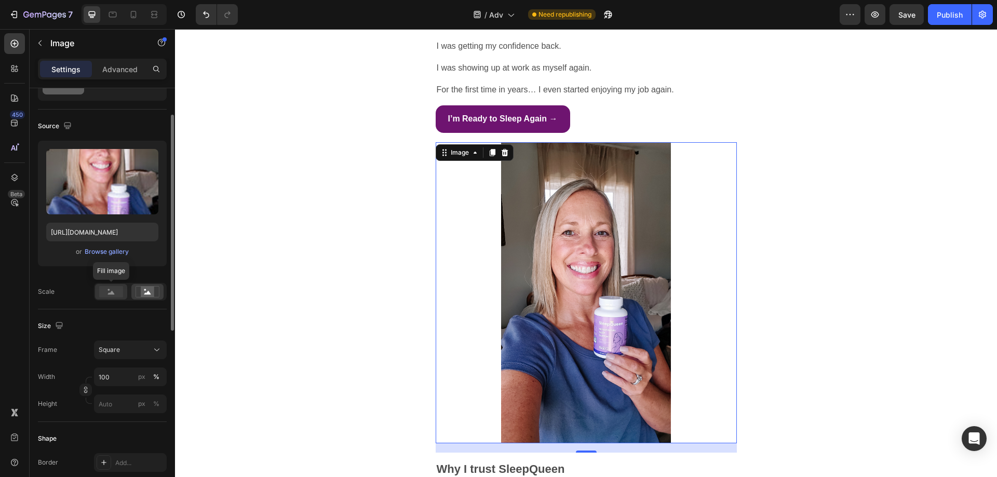
click at [103, 289] on rect at bounding box center [111, 291] width 24 height 11
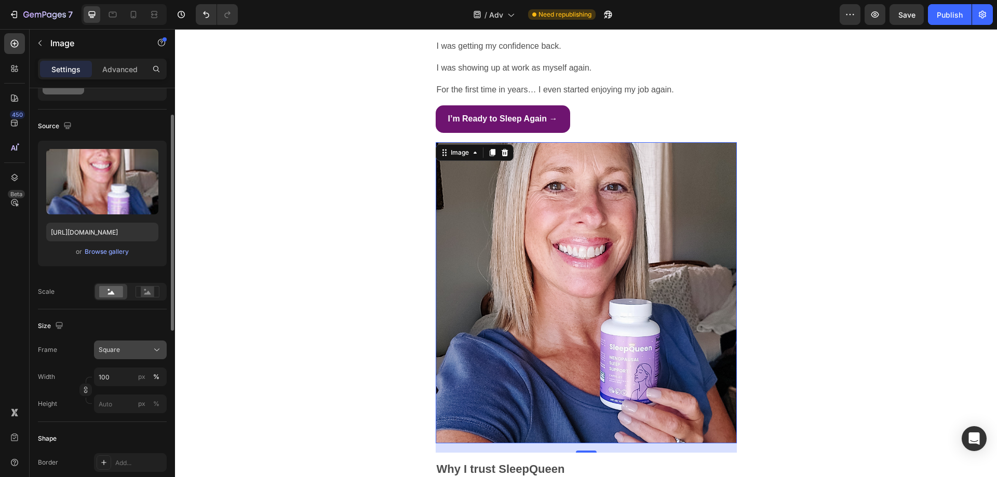
click at [123, 347] on div "Square" at bounding box center [124, 349] width 51 height 9
click at [138, 387] on div "Vertical" at bounding box center [120, 395] width 83 height 20
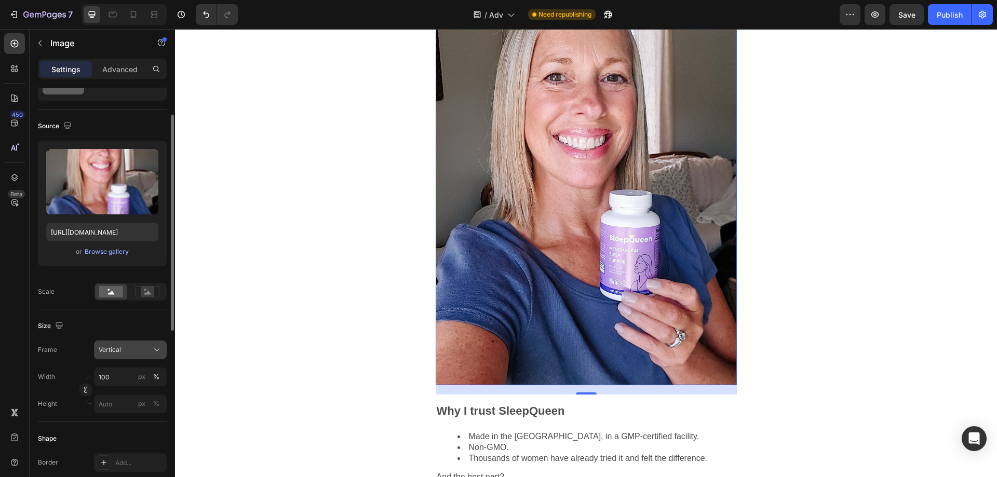
scroll to position [2337, 0]
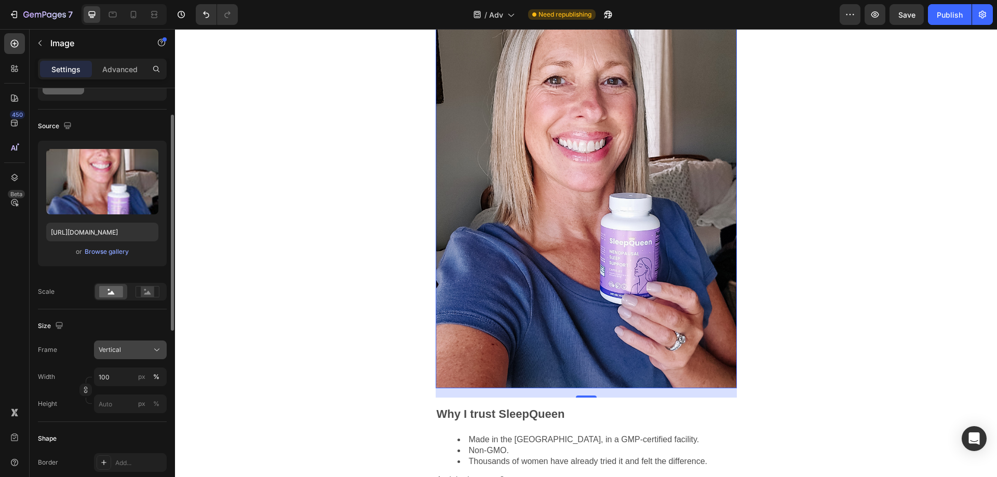
click at [131, 352] on div "Vertical" at bounding box center [124, 349] width 51 height 9
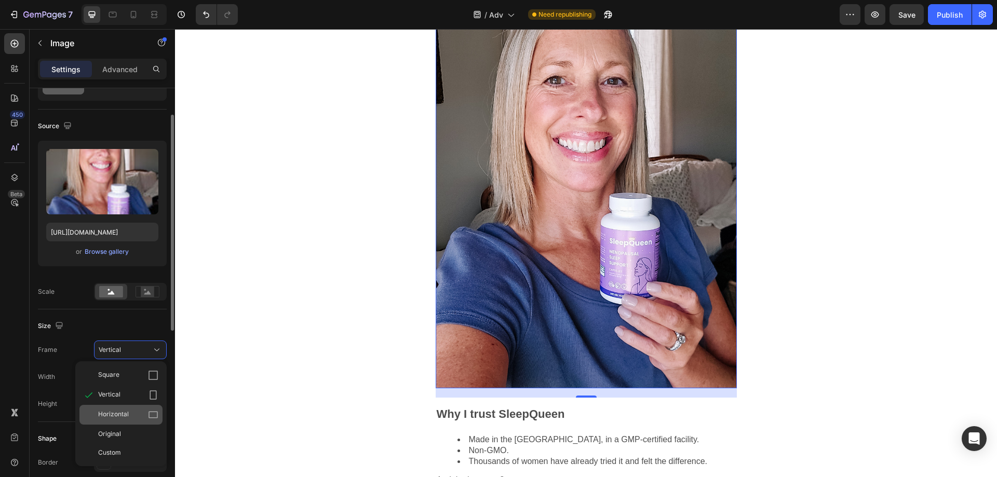
click at [127, 415] on span "Horizontal" at bounding box center [113, 415] width 31 height 10
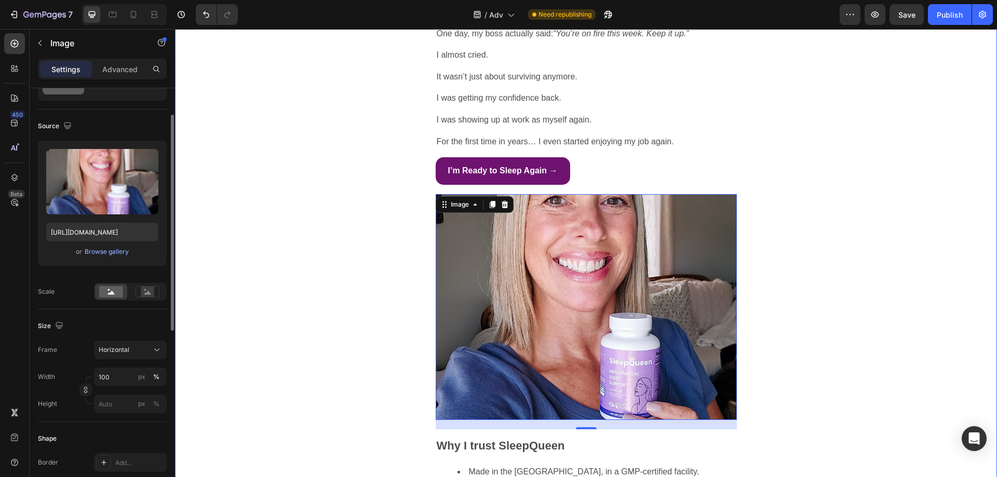
scroll to position [2233, 0]
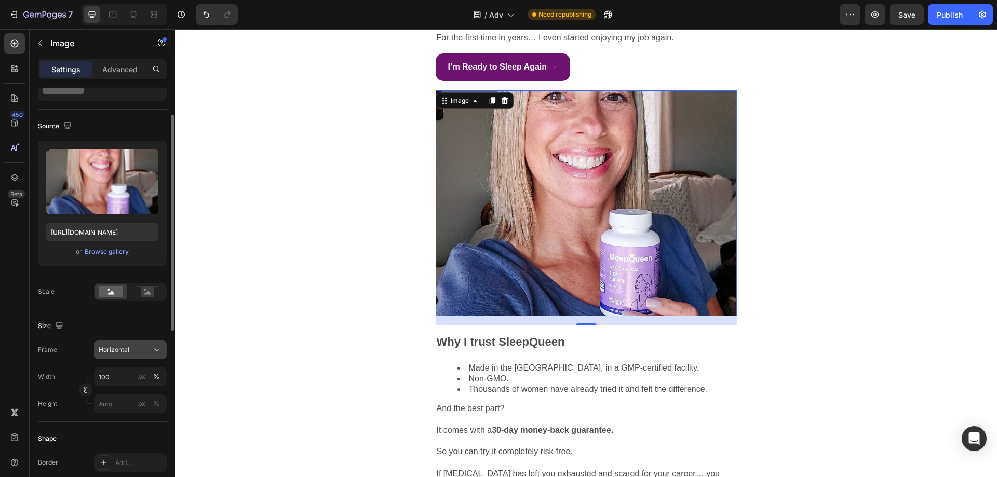
click at [137, 353] on div "Horizontal" at bounding box center [124, 349] width 51 height 9
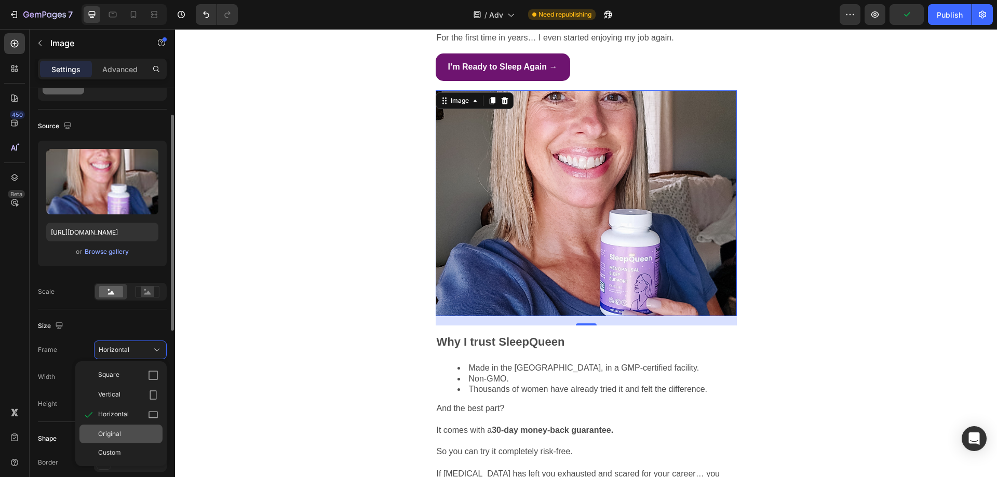
click at [141, 437] on div "Original" at bounding box center [128, 434] width 60 height 9
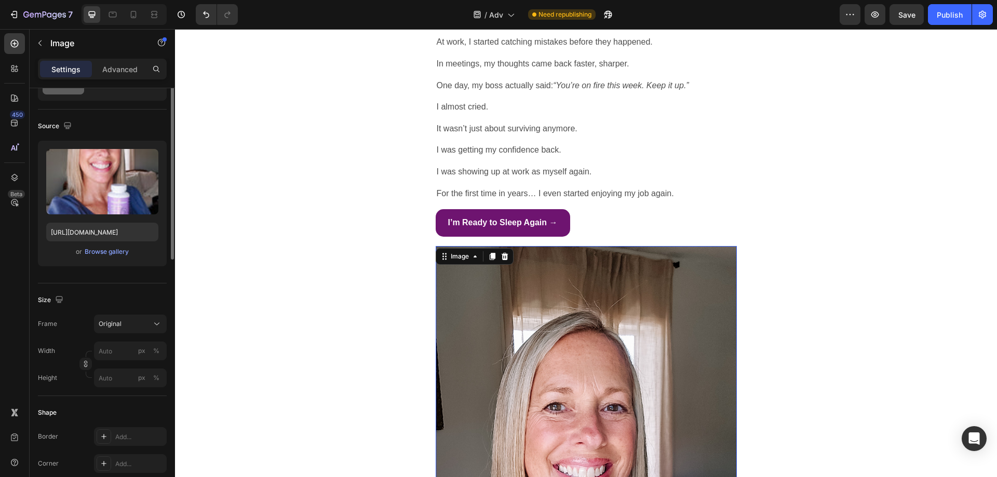
scroll to position [0, 0]
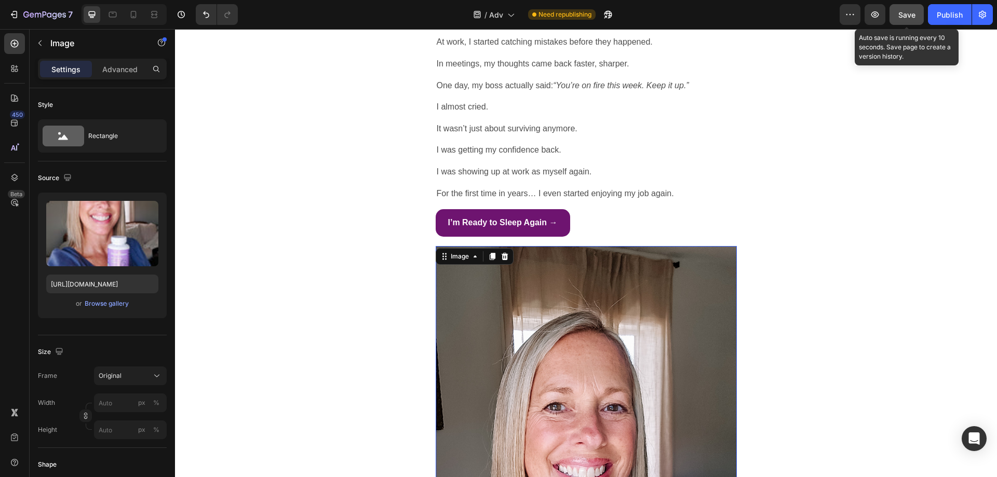
click at [922, 11] on button "Save" at bounding box center [907, 14] width 34 height 21
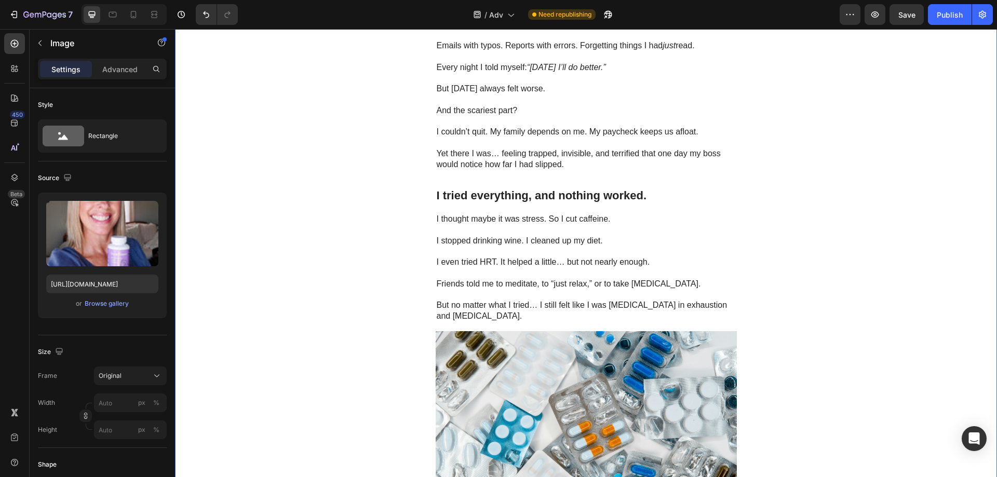
scroll to position [364, 0]
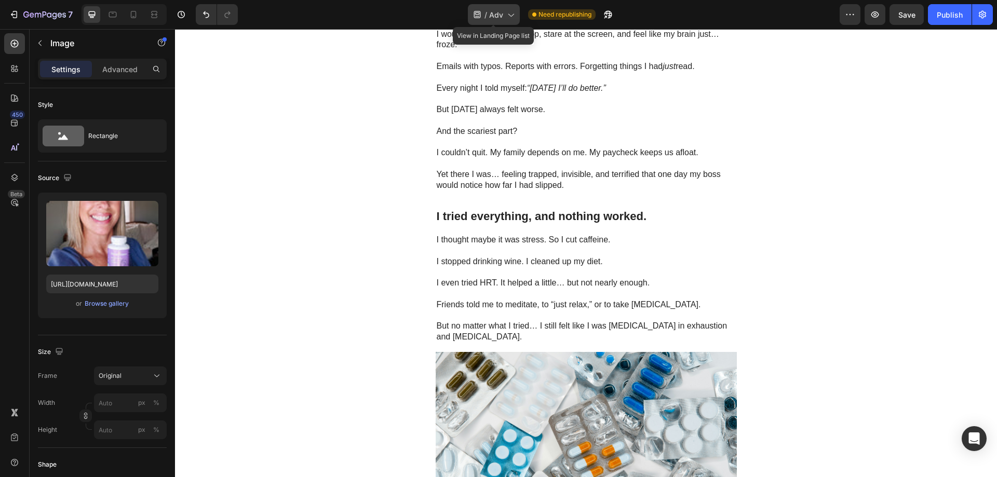
click at [492, 12] on span "Adv" at bounding box center [496, 14] width 14 height 11
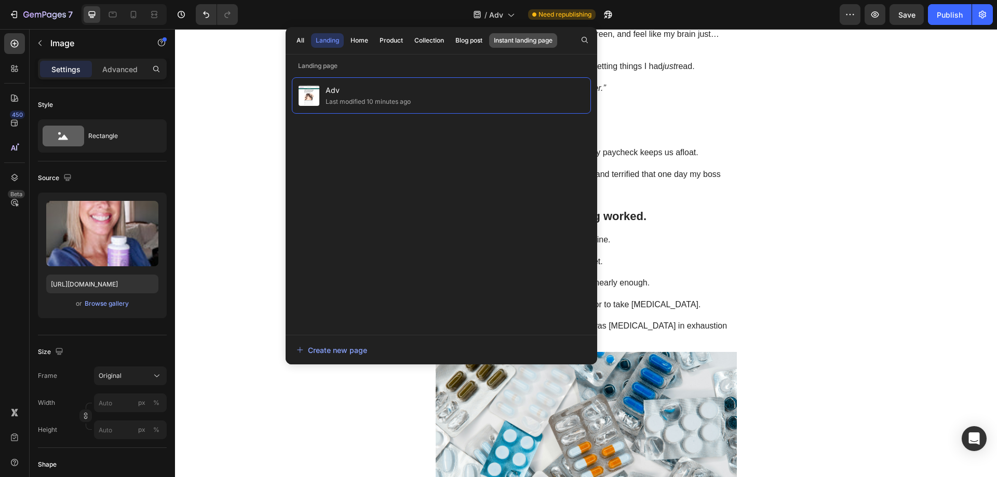
click at [527, 42] on div "Instant landing page" at bounding box center [523, 40] width 59 height 9
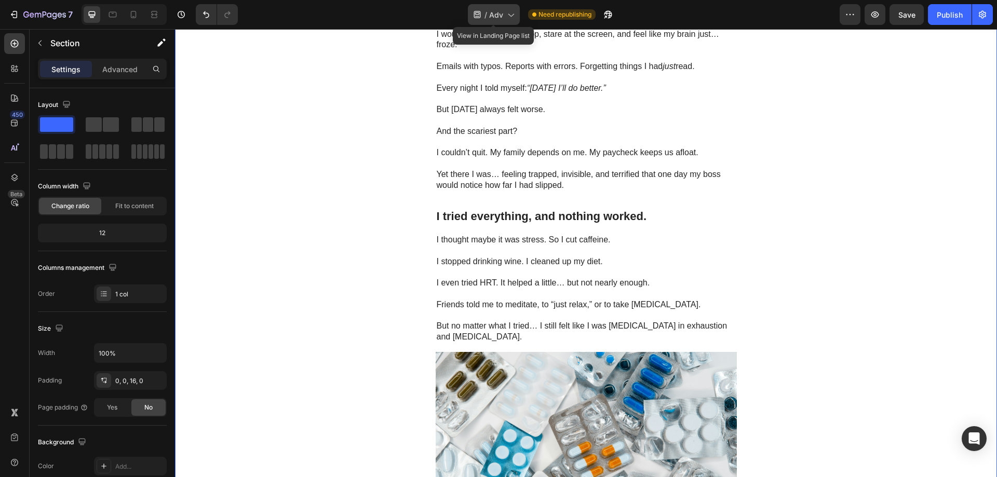
click at [485, 17] on span "/" at bounding box center [486, 14] width 3 height 11
click at [90, 102] on div "Layout" at bounding box center [102, 105] width 129 height 17
click at [71, 104] on icon "button" at bounding box center [66, 104] width 10 height 10
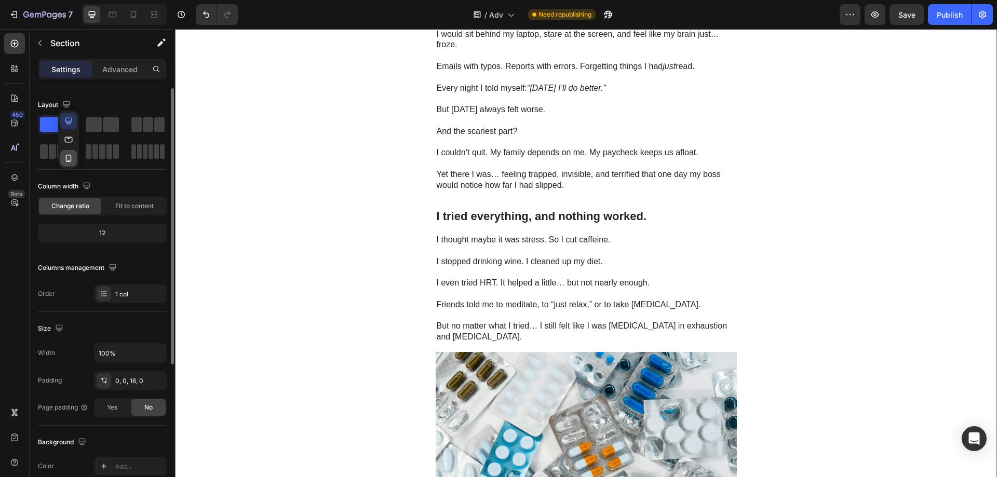
click at [68, 162] on icon "button" at bounding box center [69, 158] width 6 height 7
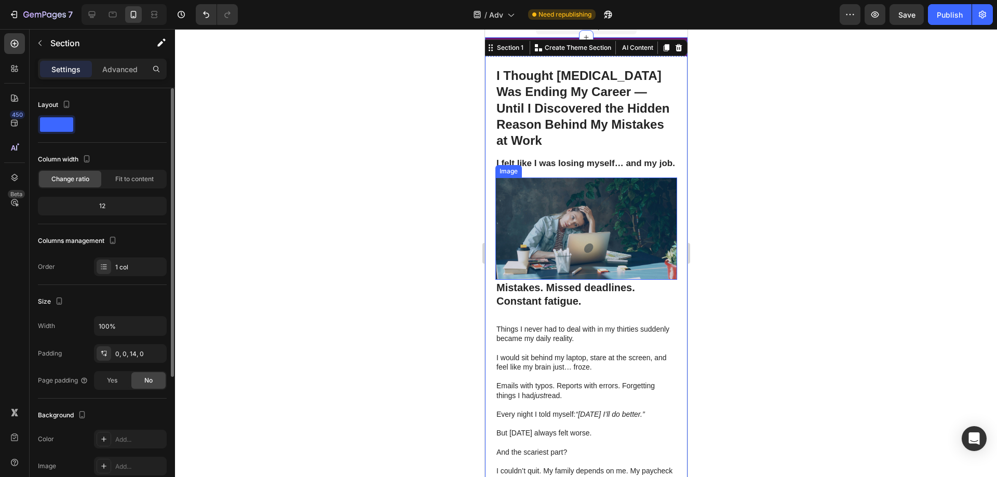
scroll to position [0, 0]
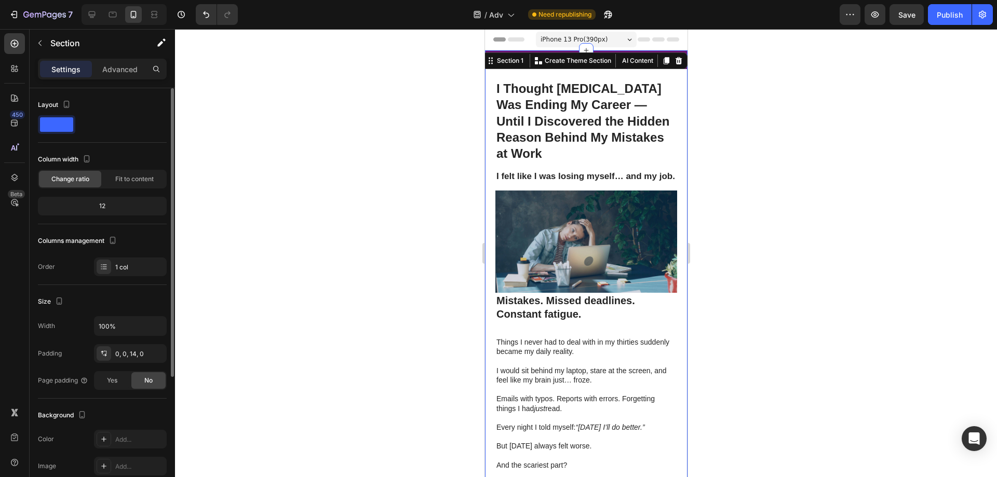
click at [561, 131] on strong "I Thought [MEDICAL_DATA] Was Ending My Career — Until I Discovered the Hidden R…" at bounding box center [582, 121] width 173 height 79
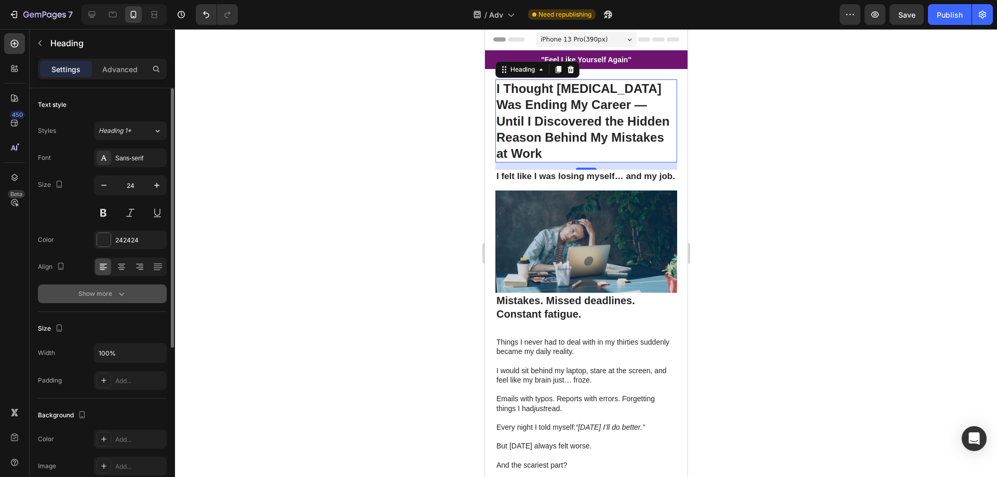
click at [120, 295] on icon "button" at bounding box center [121, 294] width 5 height 3
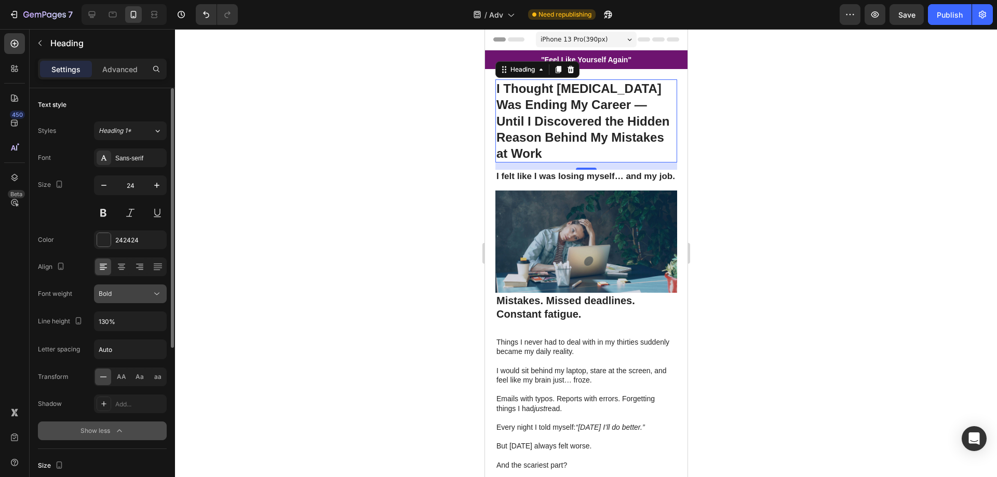
click at [138, 297] on div "Bold" at bounding box center [125, 293] width 53 height 9
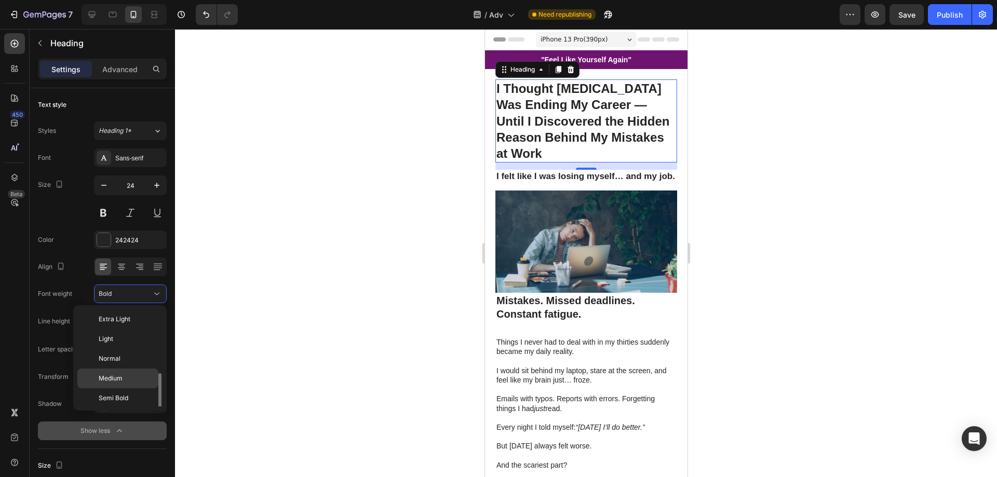
scroll to position [37, 0]
click at [130, 401] on p "Extra Bold" at bounding box center [126, 400] width 55 height 9
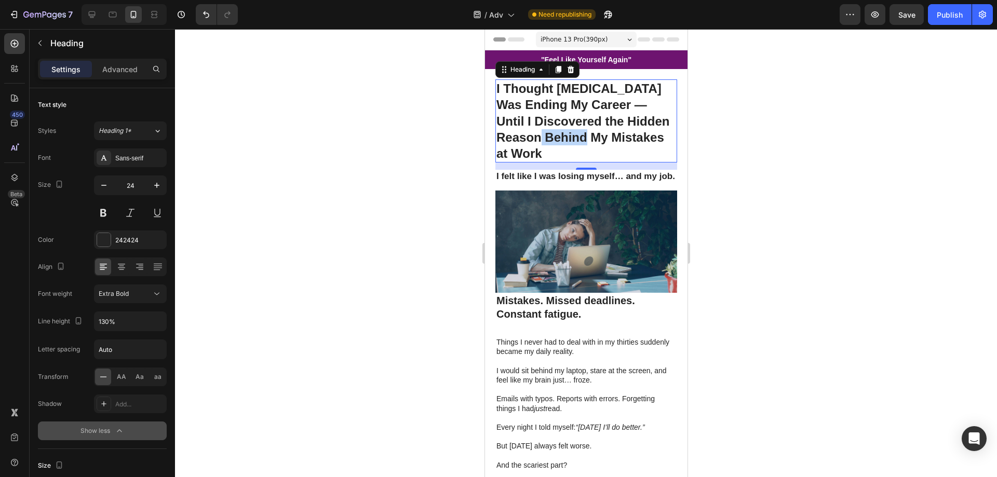
click at [610, 133] on strong "I Thought [MEDICAL_DATA] Was Ending My Career — Until I Discovered the Hidden R…" at bounding box center [582, 121] width 173 height 79
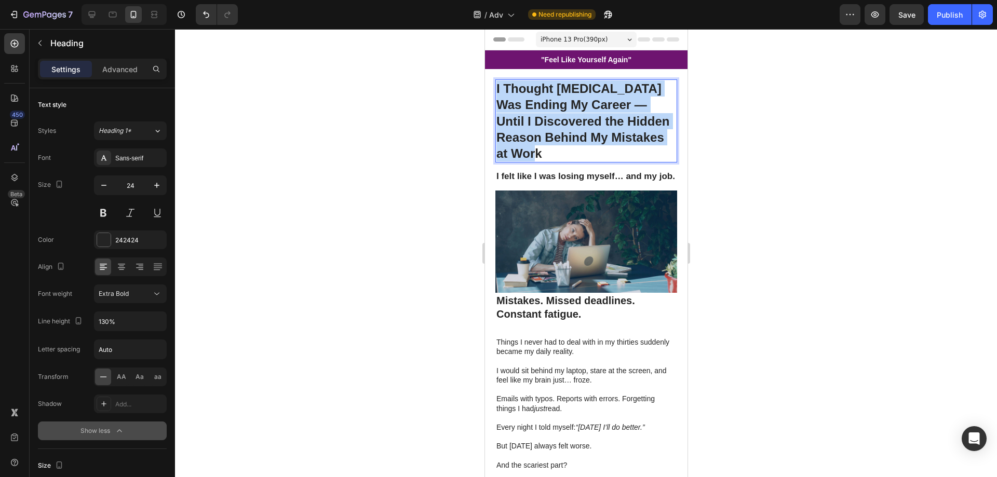
click at [610, 133] on strong "I Thought [MEDICAL_DATA] Was Ending My Career — Until I Discovered the Hidden R…" at bounding box center [582, 121] width 173 height 79
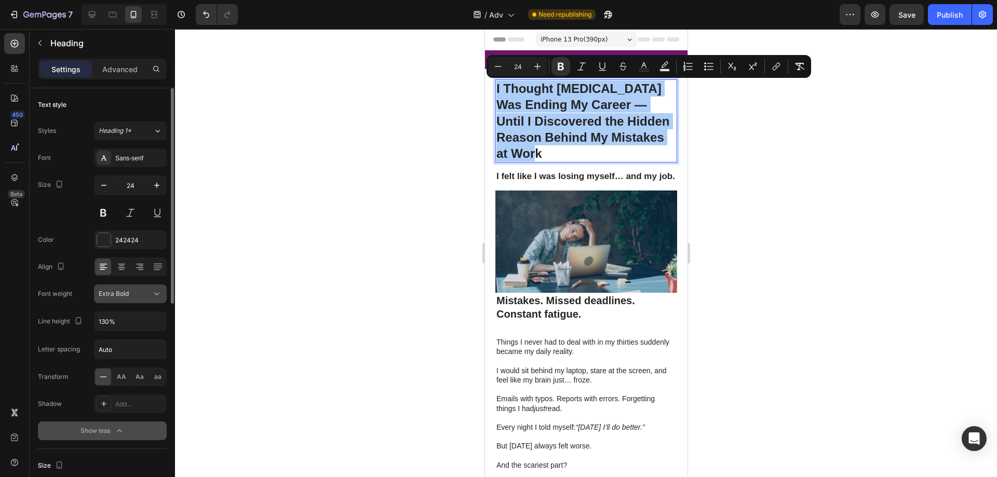
click at [153, 291] on icon at bounding box center [157, 294] width 10 height 10
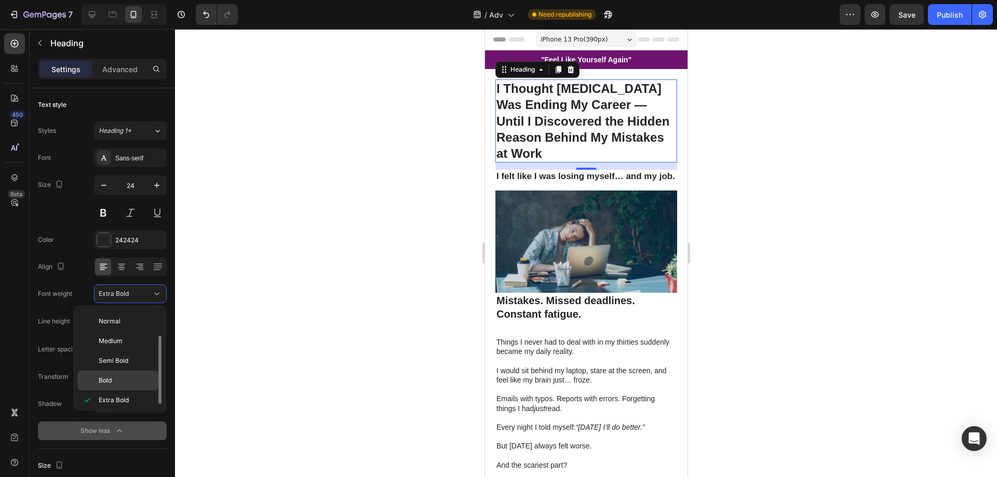
click at [120, 381] on p "Bold" at bounding box center [126, 380] width 55 height 9
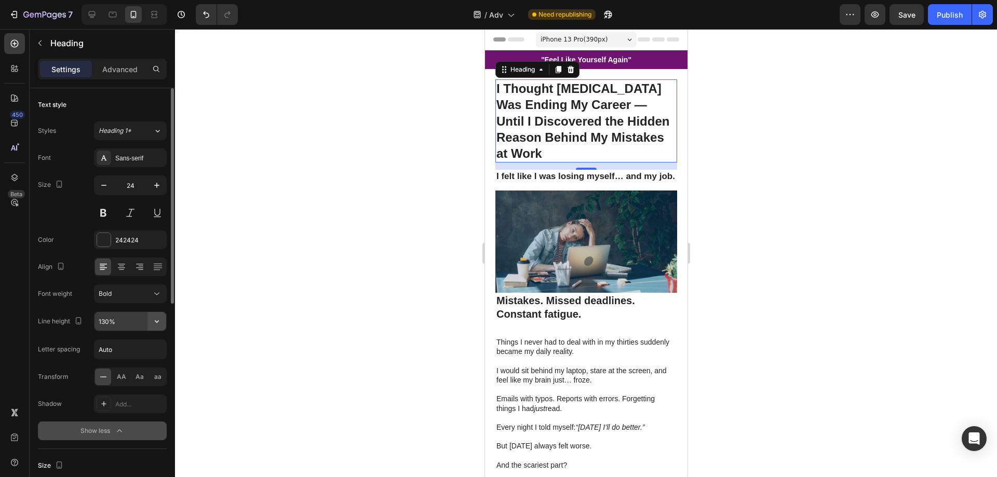
click at [152, 322] on icon "button" at bounding box center [157, 321] width 10 height 10
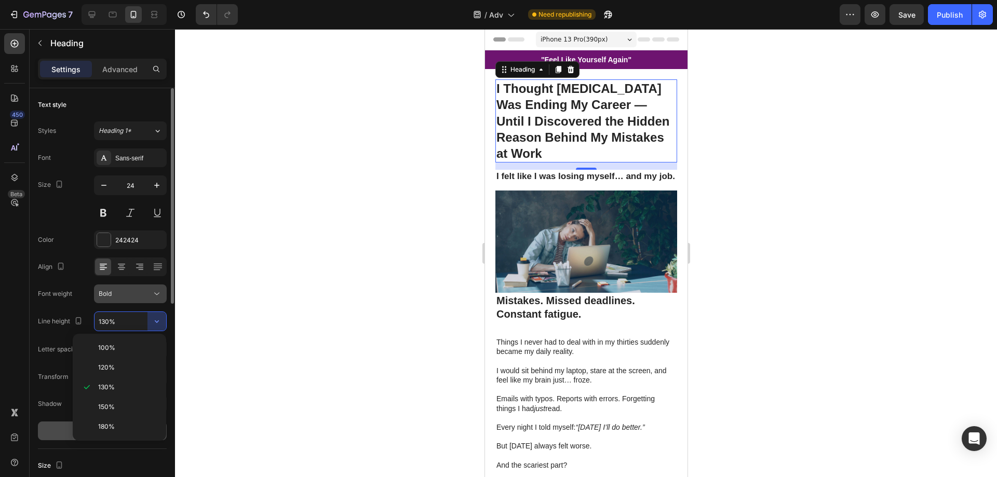
click at [148, 294] on div "Bold" at bounding box center [125, 293] width 53 height 9
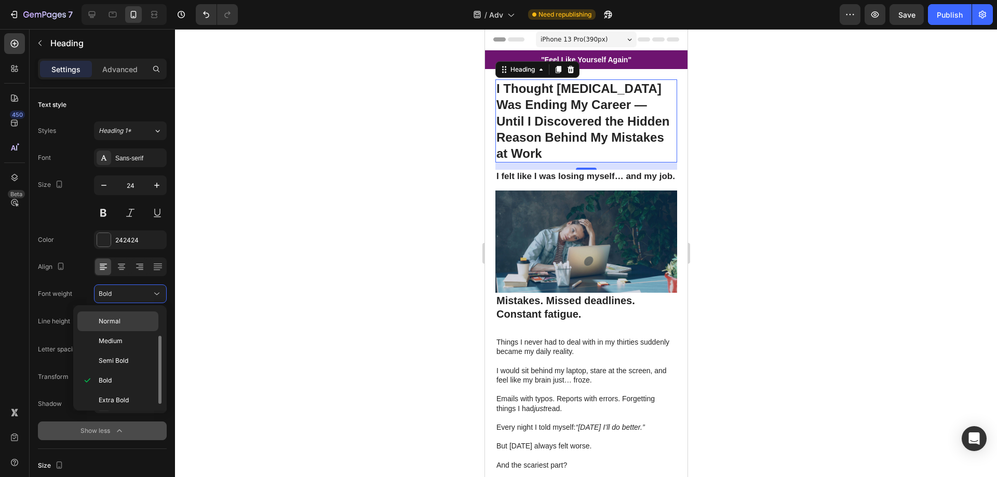
click at [133, 325] on p "Normal" at bounding box center [126, 321] width 55 height 9
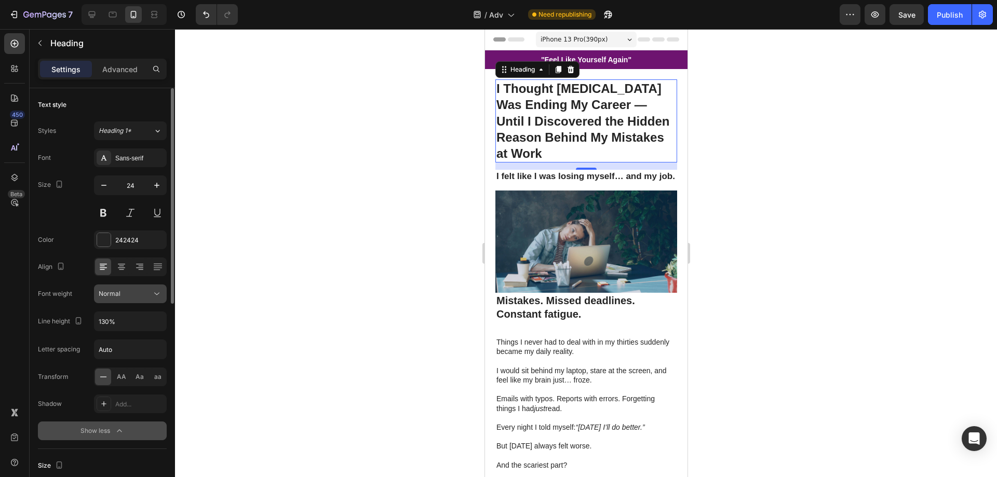
click at [143, 287] on button "Normal" at bounding box center [130, 294] width 73 height 19
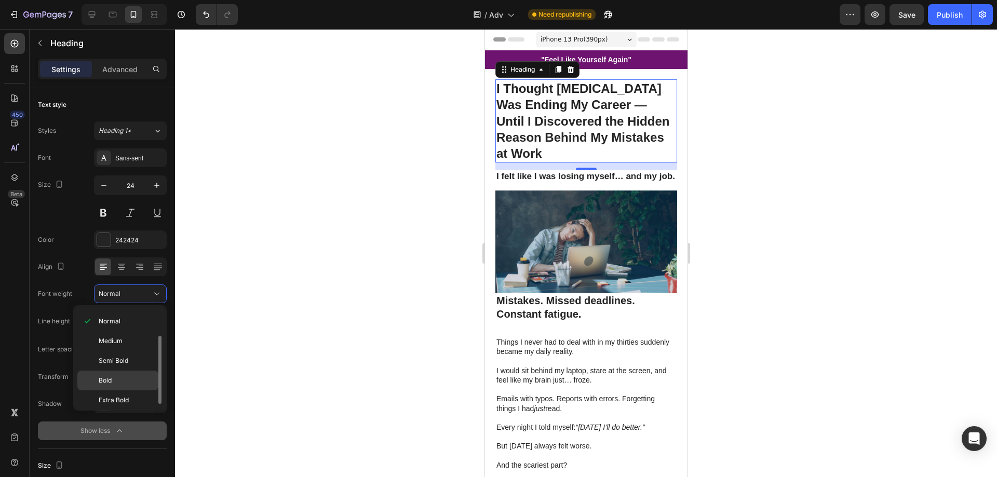
click at [119, 377] on p "Bold" at bounding box center [126, 380] width 55 height 9
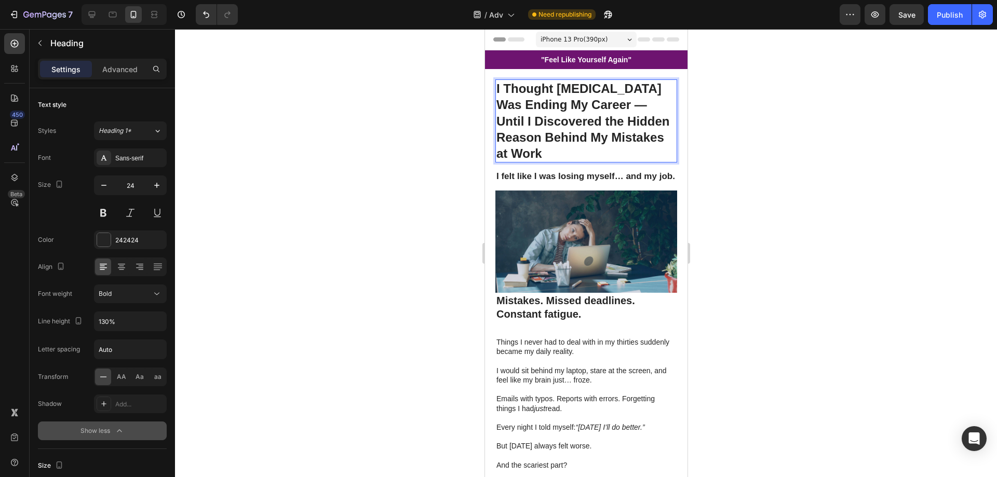
click at [556, 128] on strong "I Thought [MEDICAL_DATA] Was Ending My Career — Until I Discovered the Hidden R…" at bounding box center [582, 121] width 173 height 79
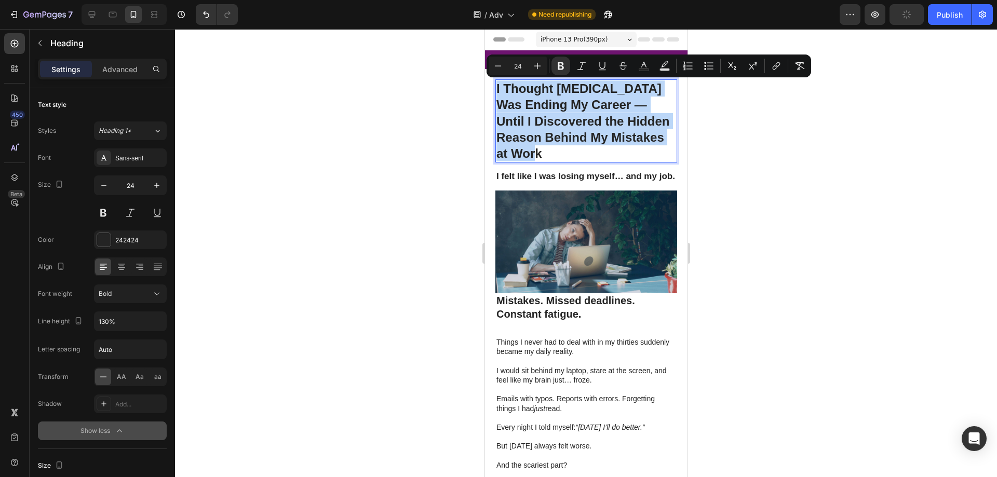
click at [556, 128] on strong "I Thought [MEDICAL_DATA] Was Ending My Career — Until I Discovered the Hidden R…" at bounding box center [582, 121] width 173 height 79
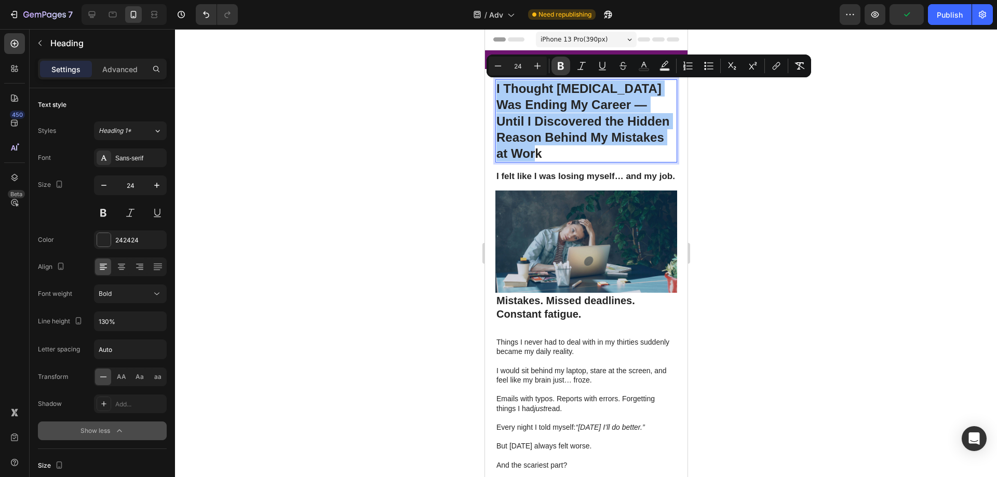
click at [561, 71] on button "Bold" at bounding box center [561, 66] width 19 height 19
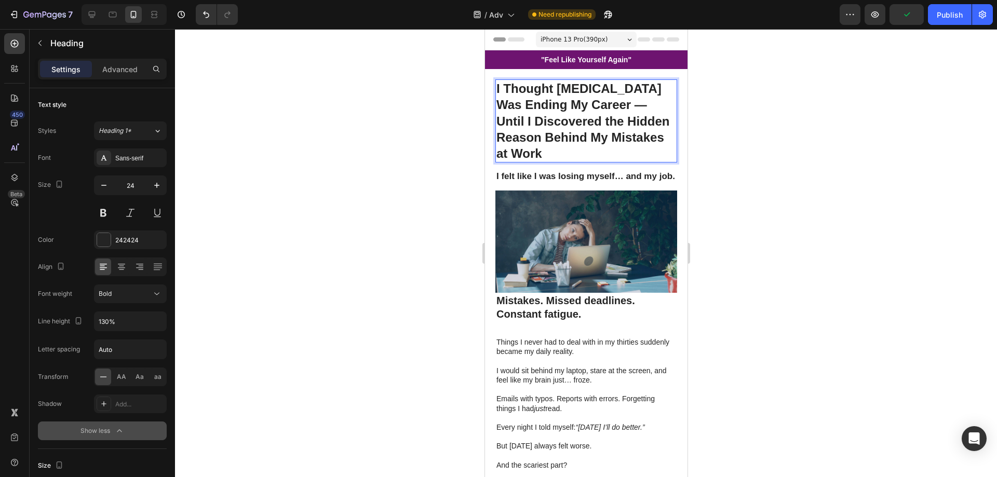
click at [555, 123] on p "I Thought [MEDICAL_DATA] Was Ending My Career — Until I Discovered the Hidden R…" at bounding box center [586, 121] width 180 height 81
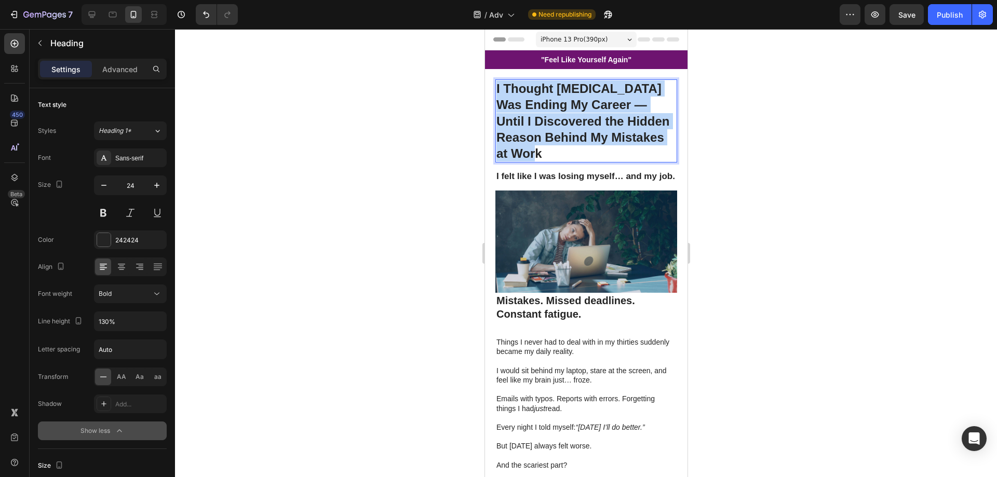
click at [555, 123] on p "I Thought [MEDICAL_DATA] Was Ending My Career — Until I Discovered the Hidden R…" at bounding box center [586, 121] width 180 height 81
click at [570, 106] on p "I Thought [MEDICAL_DATA] Was Ending My Career — Until I Discovered the Hidden R…" at bounding box center [586, 121] width 180 height 81
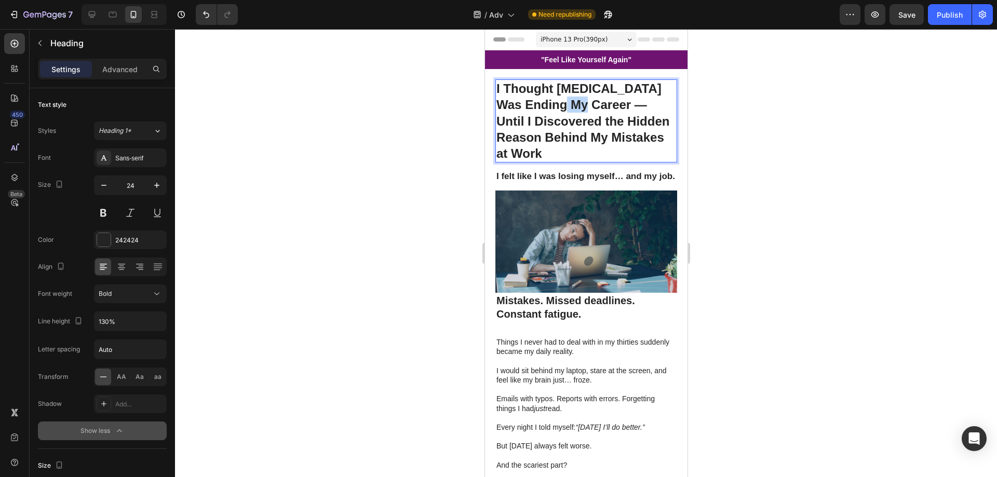
click at [570, 106] on p "I Thought [MEDICAL_DATA] Was Ending My Career — Until I Discovered the Hidden R…" at bounding box center [586, 121] width 180 height 81
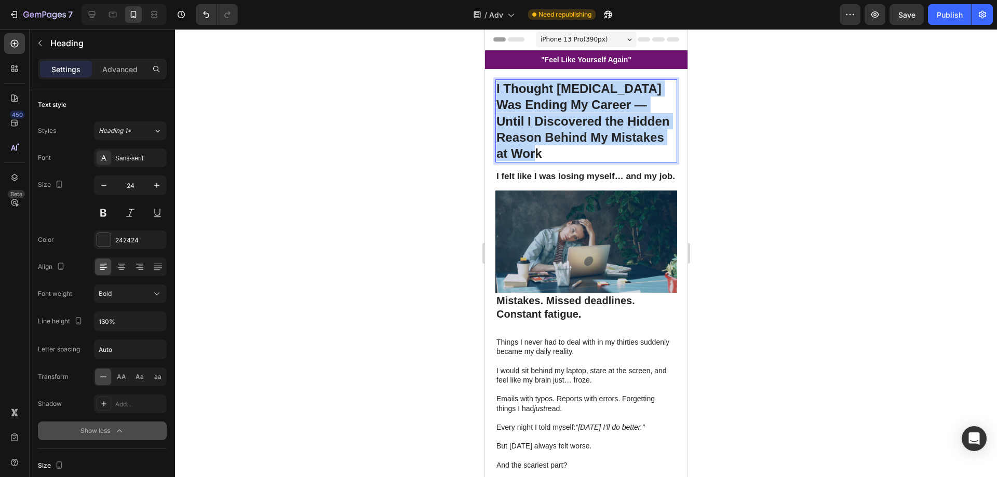
click at [570, 106] on p "I Thought [MEDICAL_DATA] Was Ending My Career — Until I Discovered the Hidden R…" at bounding box center [586, 121] width 180 height 81
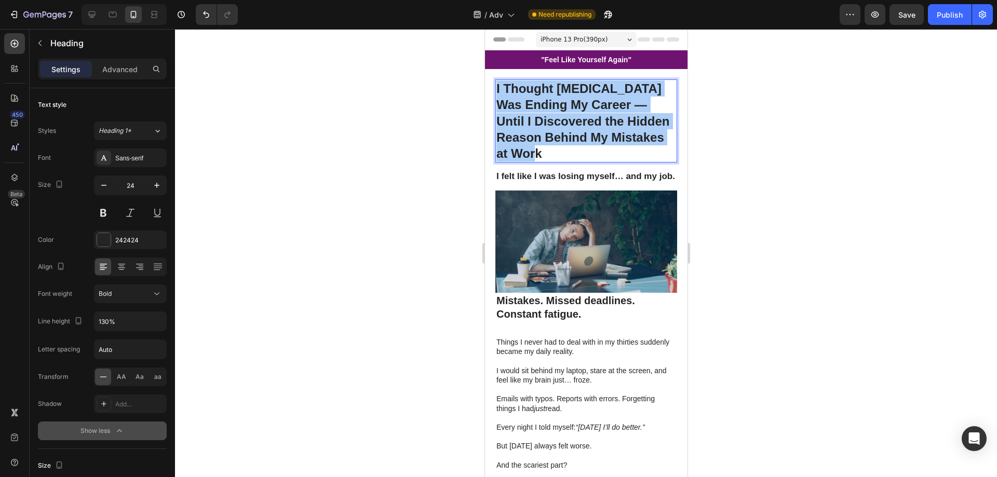
click at [740, 114] on div at bounding box center [586, 253] width 822 height 448
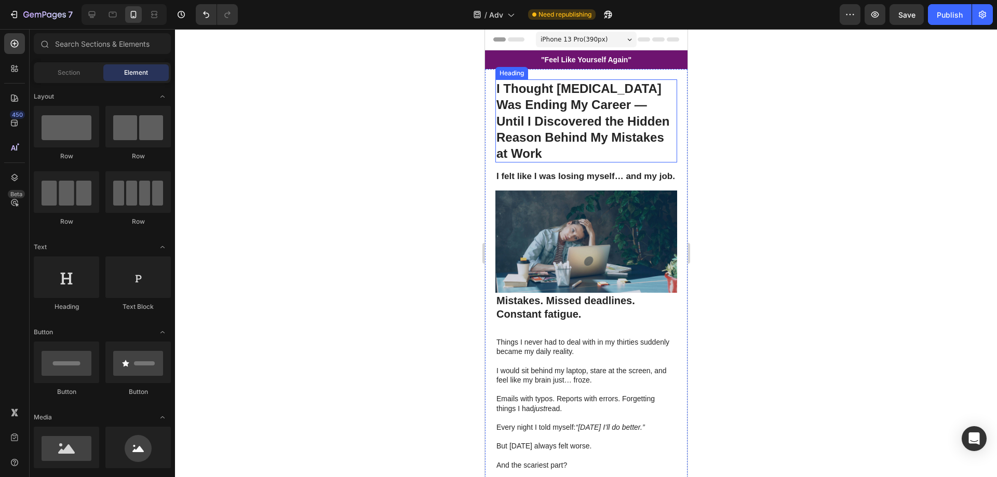
click at [624, 122] on p "I Thought [MEDICAL_DATA] Was Ending My Career — Until I Discovered the Hidden R…" at bounding box center [586, 121] width 180 height 81
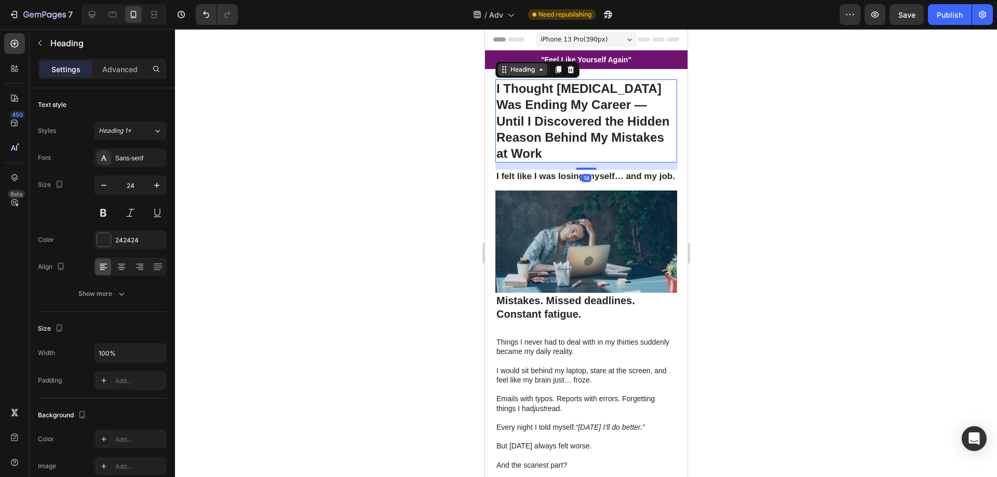
click at [531, 72] on div "Heading" at bounding box center [522, 69] width 29 height 9
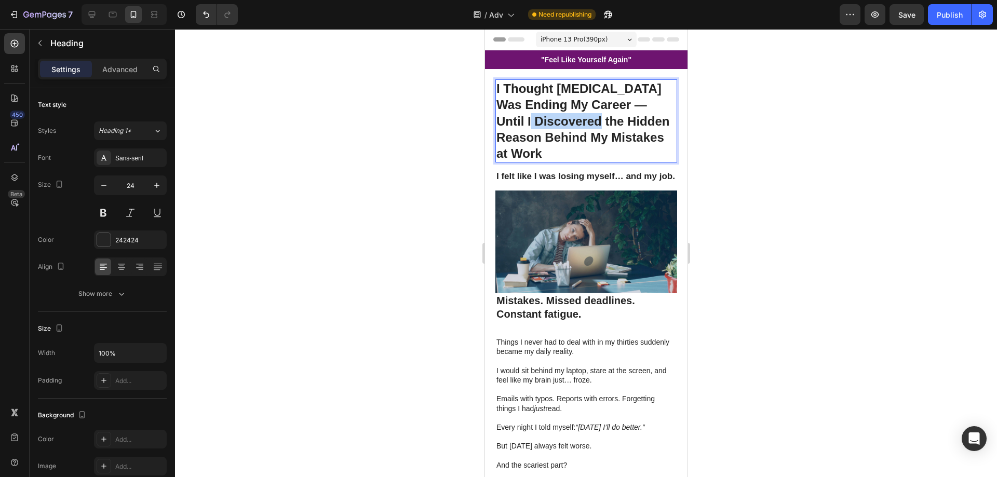
click at [552, 116] on p "I Thought [MEDICAL_DATA] Was Ending My Career — Until I Discovered the Hidden R…" at bounding box center [586, 121] width 180 height 81
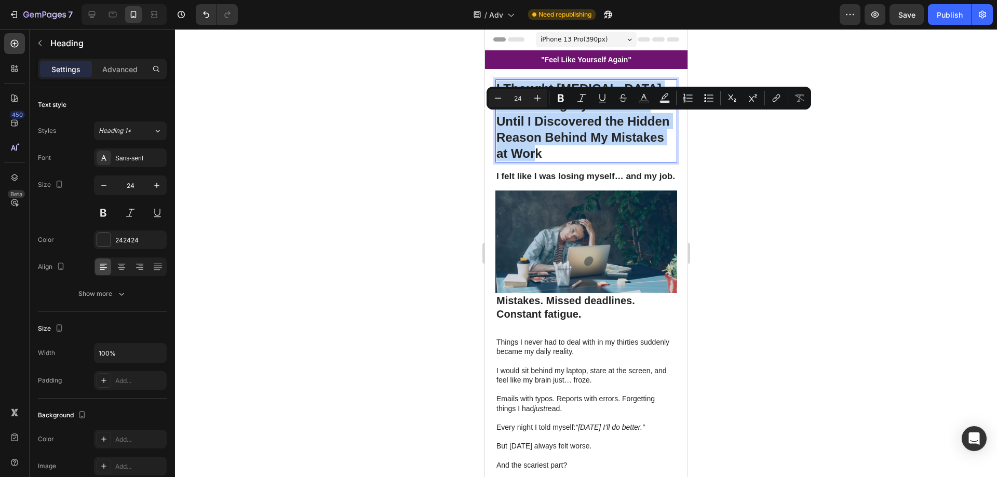
click at [552, 116] on p "I Thought [MEDICAL_DATA] Was Ending My Career — Until I Discovered the Hidden R…" at bounding box center [586, 121] width 180 height 81
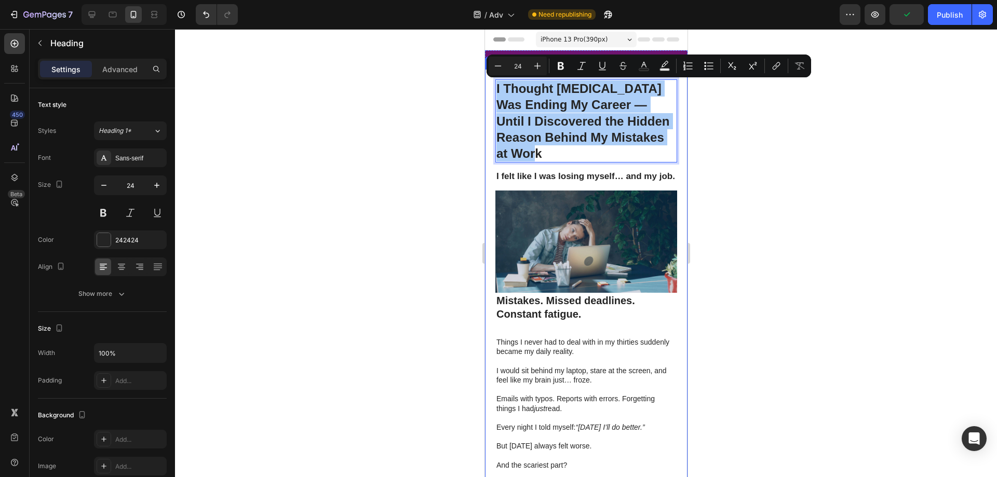
click at [771, 270] on div at bounding box center [586, 253] width 822 height 448
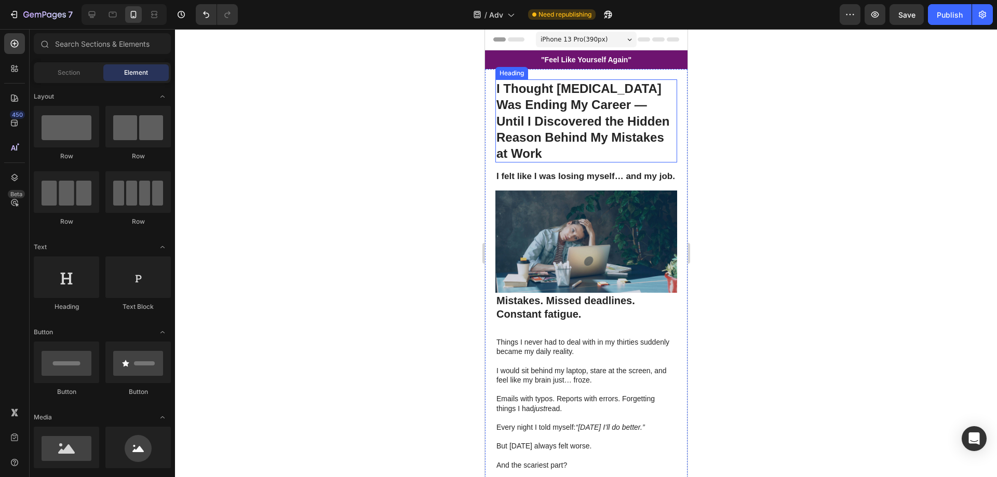
click at [519, 111] on p "I Thought [MEDICAL_DATA] Was Ending My Career — Until I Discovered the Hidden R…" at bounding box center [586, 121] width 180 height 81
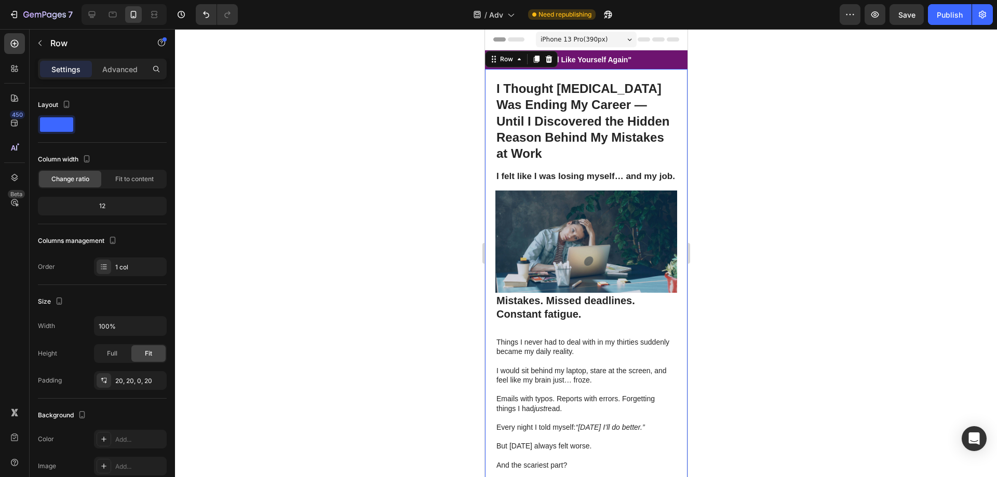
click at [98, 206] on div "12" at bounding box center [102, 206] width 125 height 15
click at [103, 205] on div "12" at bounding box center [102, 206] width 125 height 15
click at [128, 269] on div "1 col" at bounding box center [139, 267] width 49 height 9
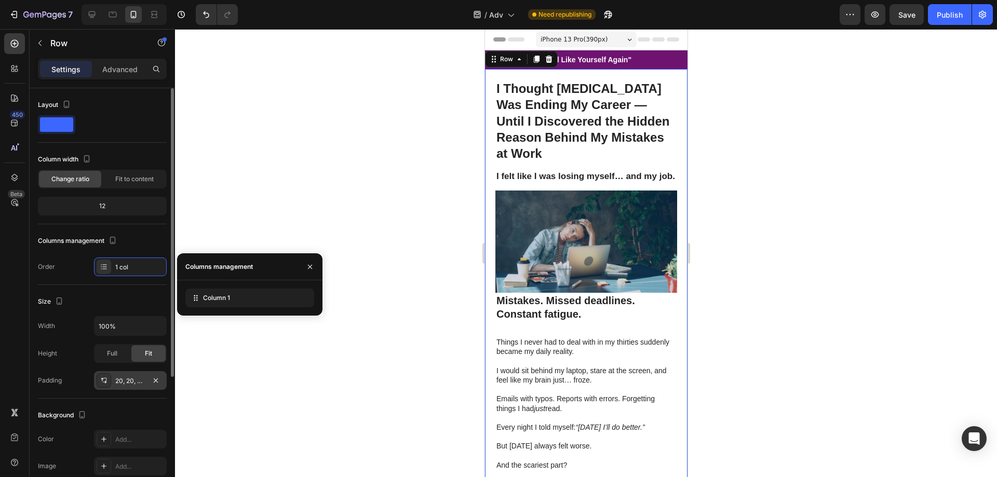
click at [130, 382] on div "20, 20, 0, 20" at bounding box center [130, 381] width 30 height 9
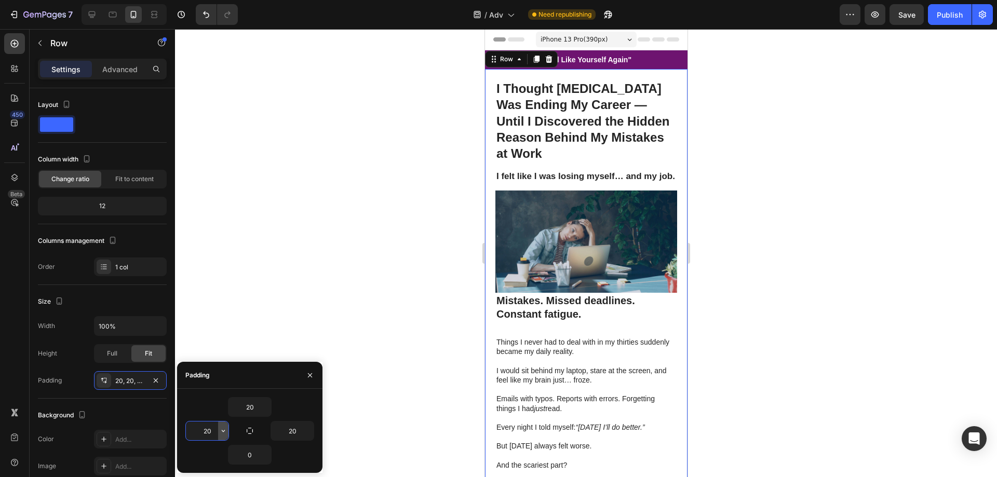
click at [221, 432] on icon "button" at bounding box center [223, 431] width 8 height 8
click at [208, 434] on input "20" at bounding box center [207, 431] width 43 height 19
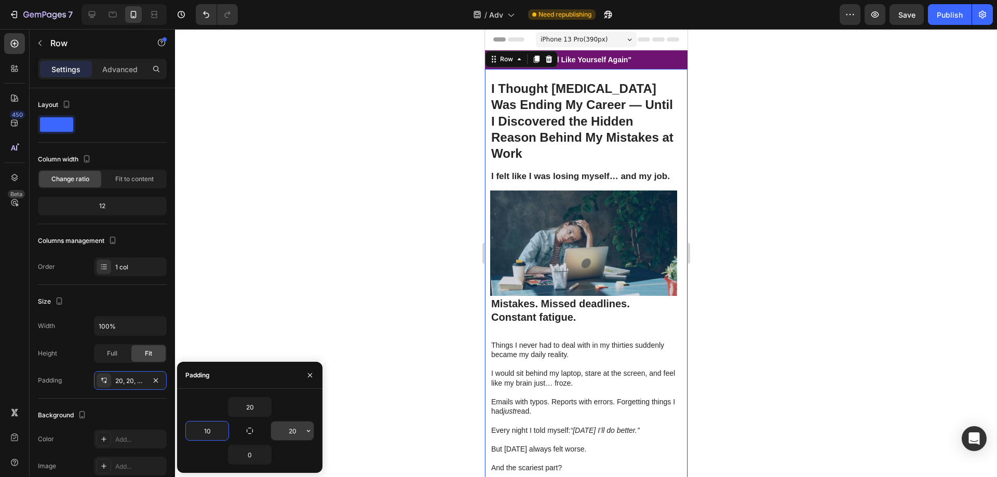
type input "10"
click at [296, 432] on input "20" at bounding box center [292, 431] width 43 height 19
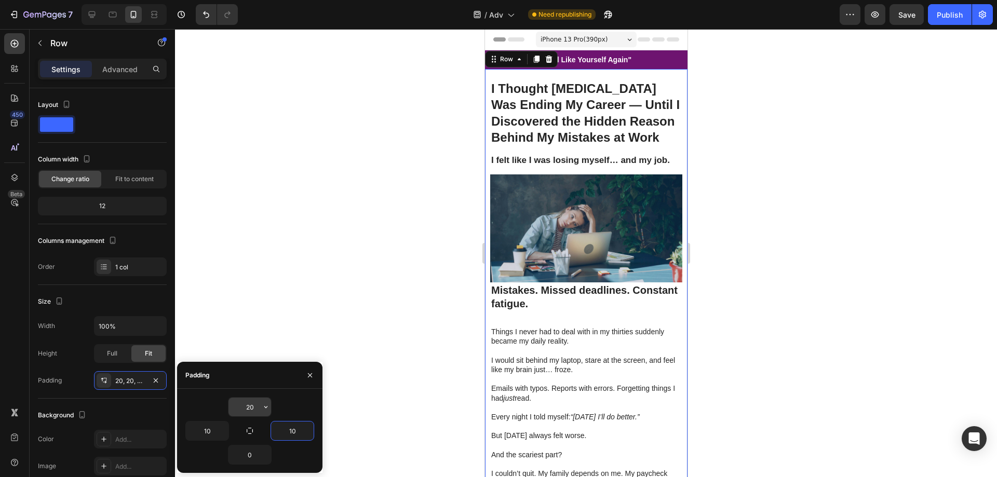
type input "10"
click at [264, 407] on icon "button" at bounding box center [266, 407] width 8 height 8
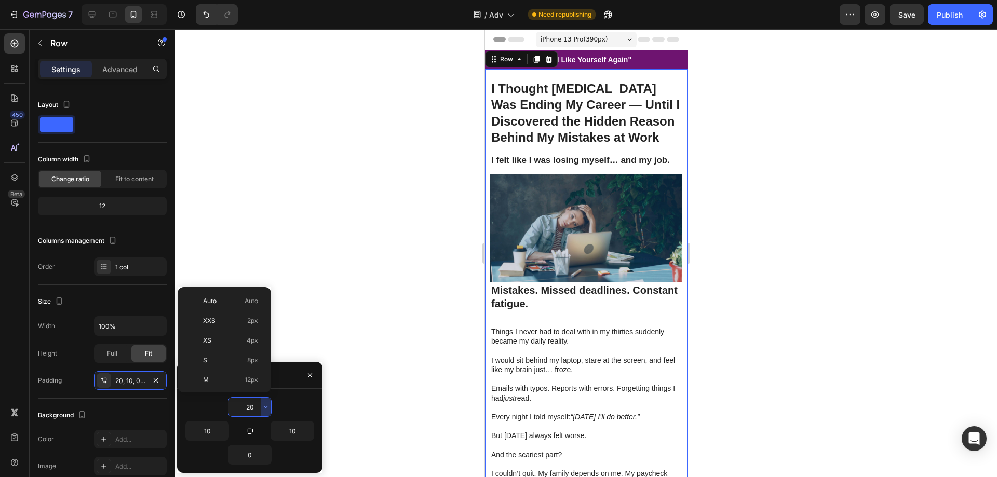
click at [249, 406] on input "20" at bounding box center [250, 407] width 43 height 19
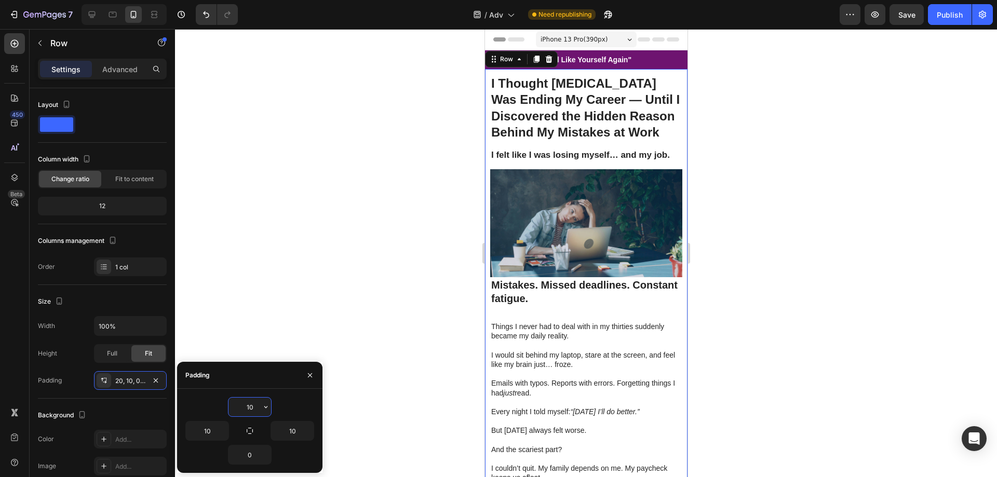
type input "10"
click at [271, 407] on div "10" at bounding box center [250, 407] width 44 height 20
click at [252, 407] on input "10" at bounding box center [250, 407] width 43 height 19
type input "5"
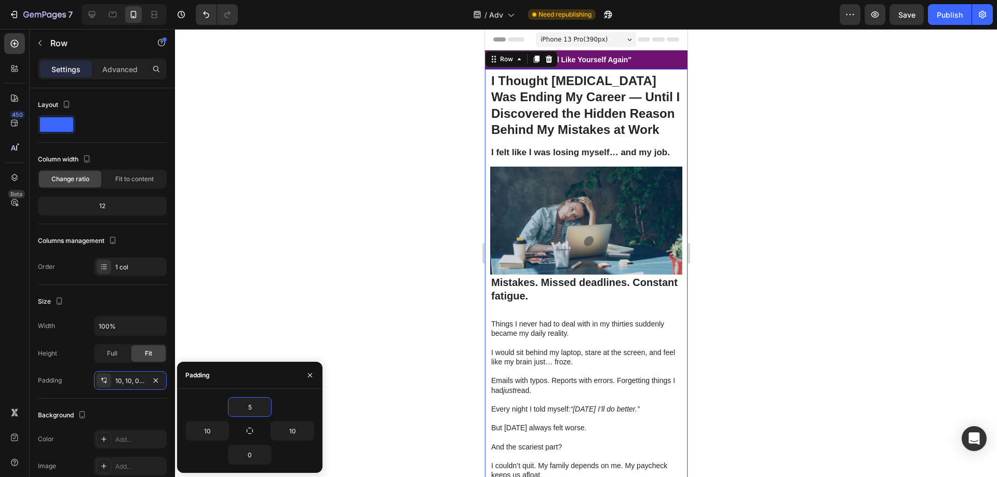
click at [370, 211] on div at bounding box center [586, 253] width 822 height 448
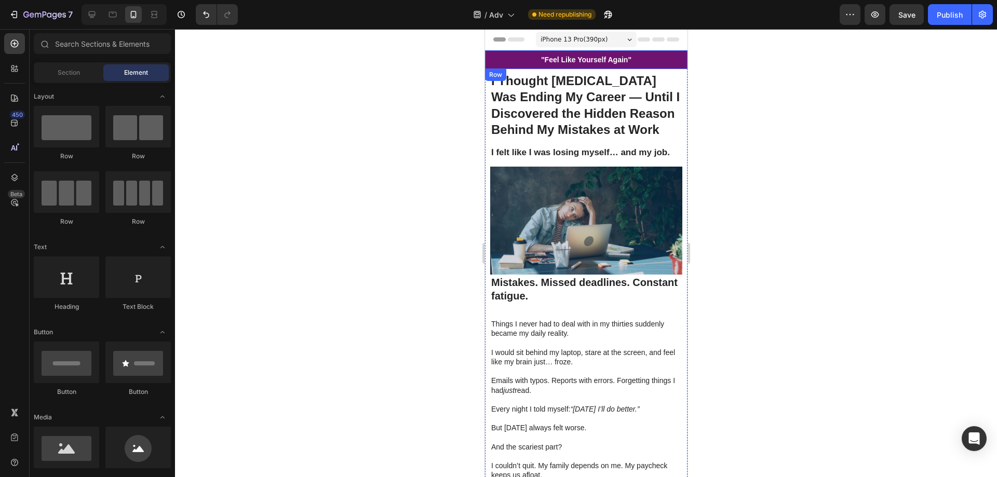
click at [524, 58] on div ""Feel Like Yourself Again" Heading Row" at bounding box center [586, 59] width 203 height 19
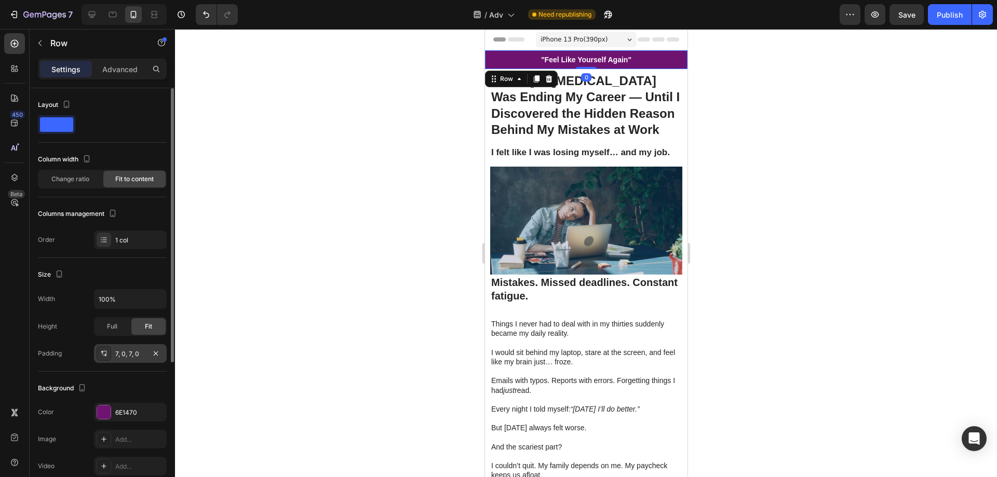
click at [132, 350] on div "7, 0, 7, 0" at bounding box center [130, 354] width 30 height 9
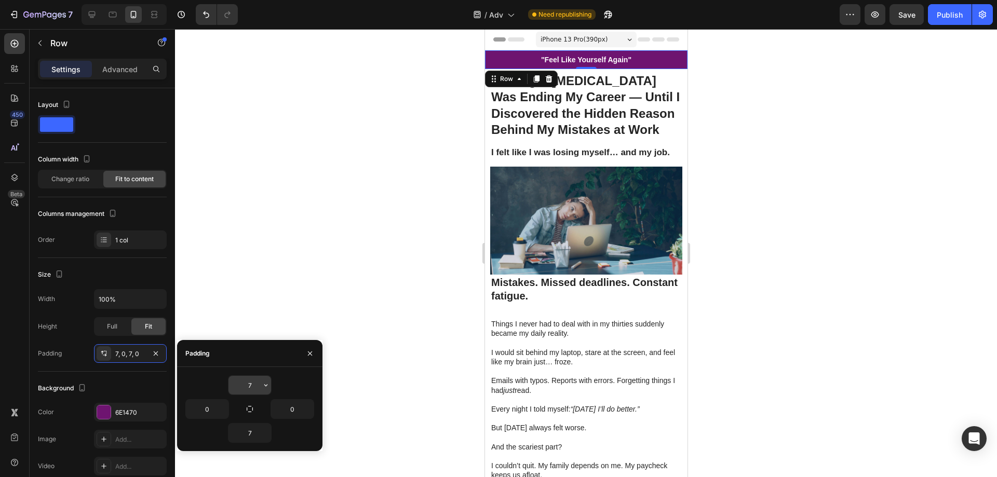
click at [250, 382] on input "7" at bounding box center [250, 385] width 43 height 19
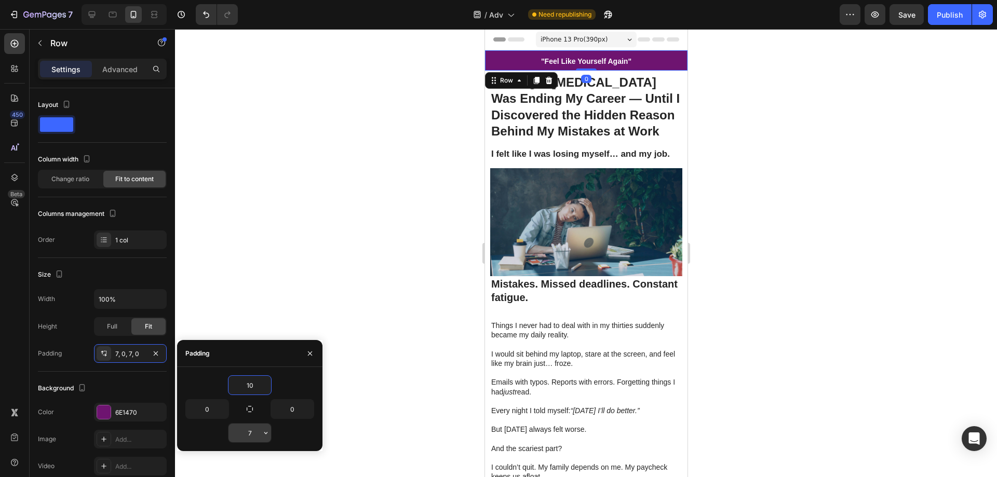
type input "10"
click at [253, 433] on input "7" at bounding box center [250, 433] width 43 height 19
type input "10"
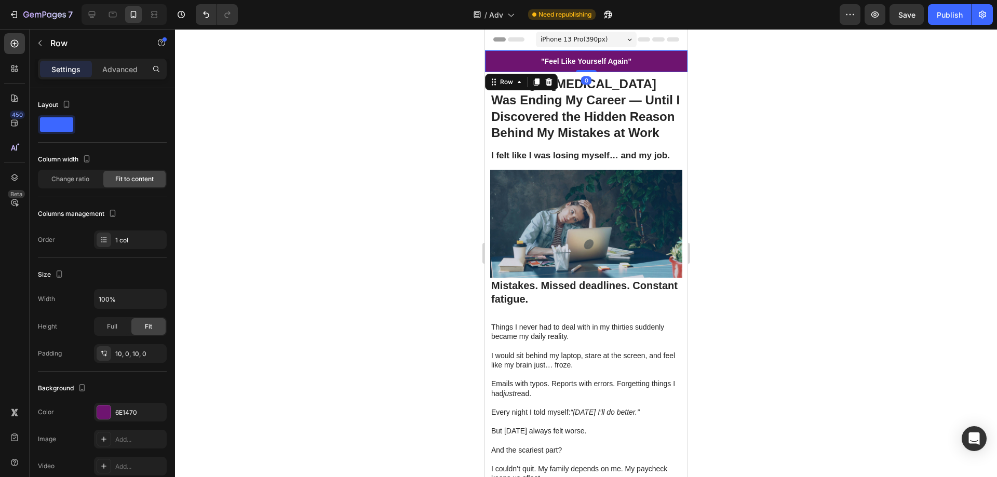
click at [320, 256] on div at bounding box center [586, 253] width 822 height 448
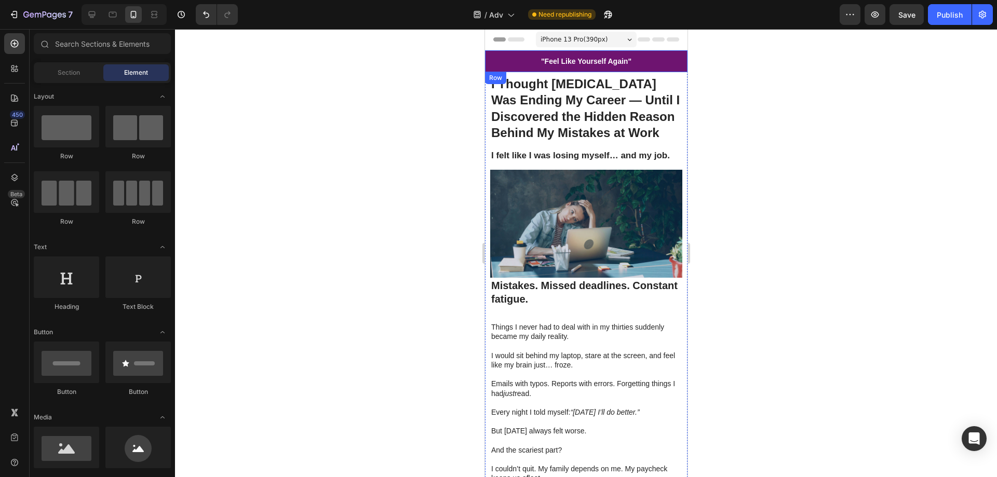
click at [572, 53] on div ""Feel Like Yourself Again" Heading Row" at bounding box center [586, 61] width 203 height 22
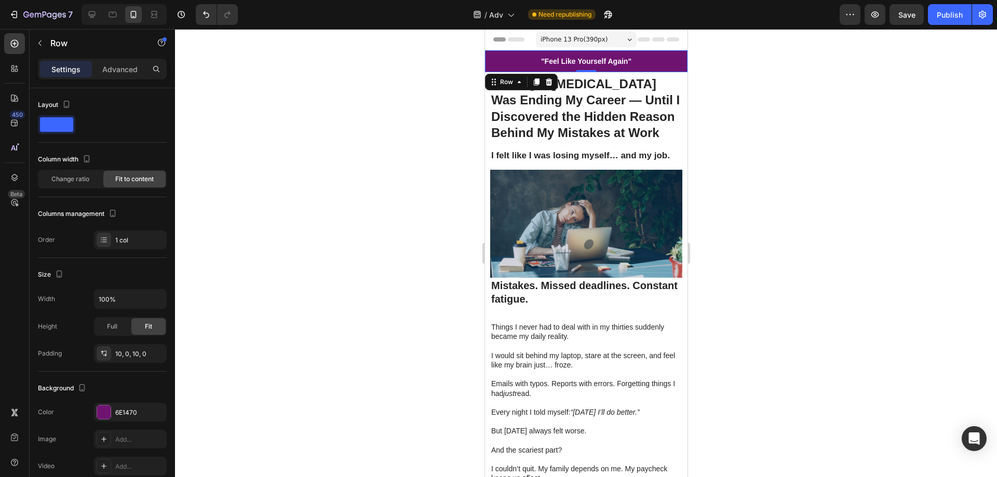
click at [525, 56] on div ""Feel Like Yourself Again" Heading Row 0" at bounding box center [586, 61] width 203 height 22
click at [700, 68] on div at bounding box center [586, 253] width 822 height 448
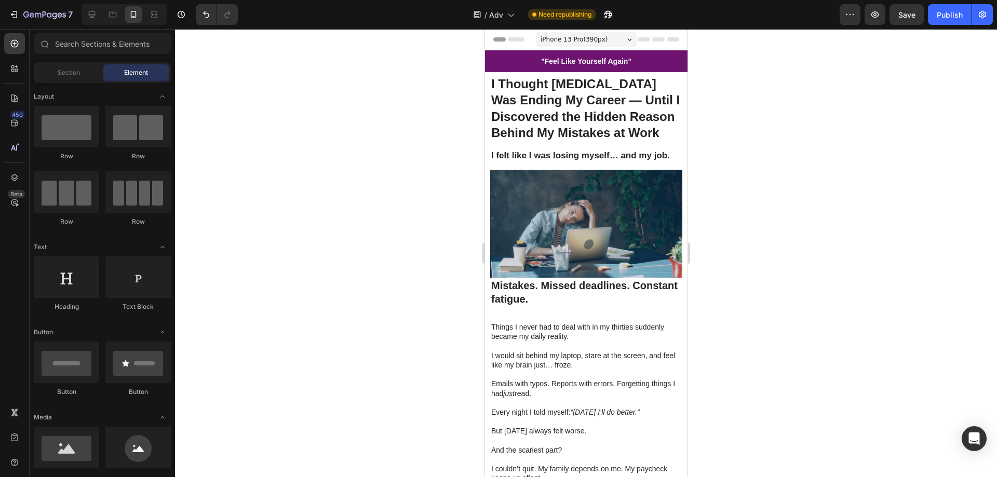
click at [618, 121] on p "I Thought [MEDICAL_DATA] Was Ending My Career — Until I Discovered the Hidden R…" at bounding box center [586, 108] width 190 height 65
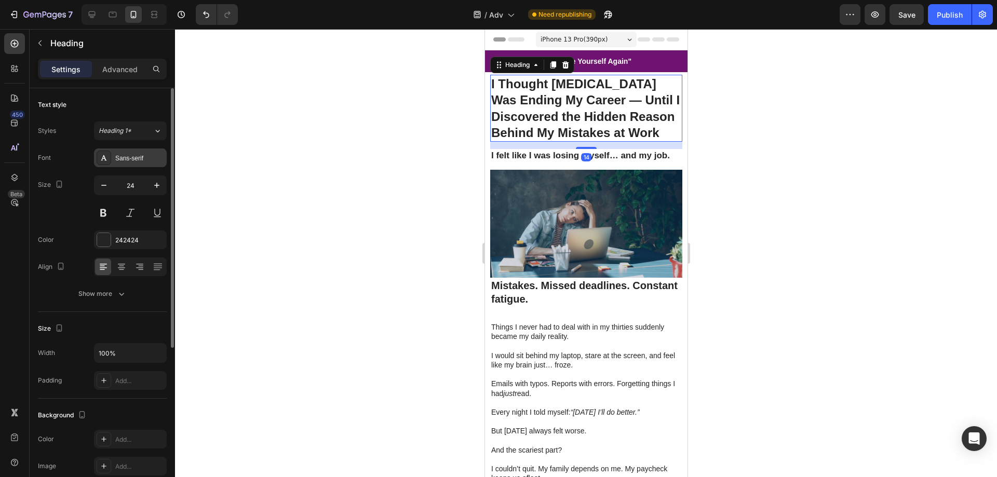
click at [140, 160] on div "Sans-serif" at bounding box center [139, 158] width 49 height 9
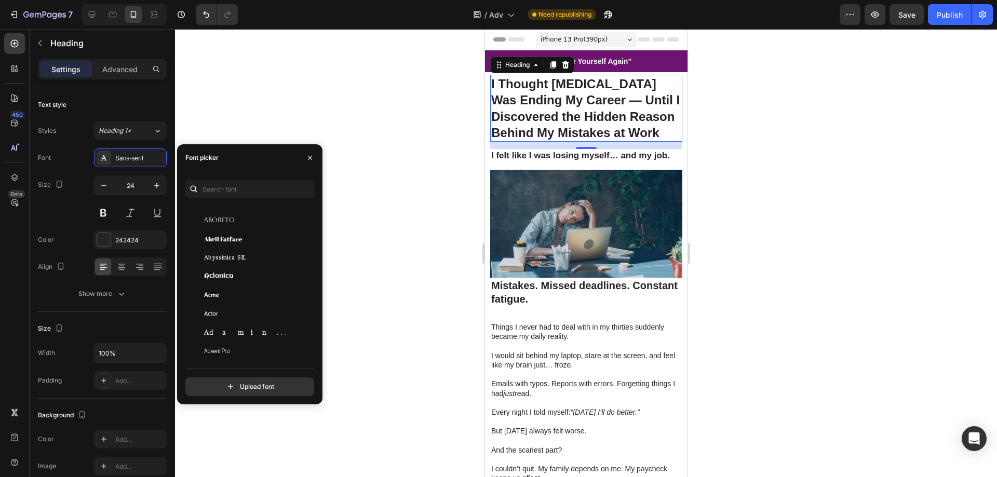
scroll to position [260, 0]
click at [233, 186] on input "text" at bounding box center [249, 189] width 129 height 19
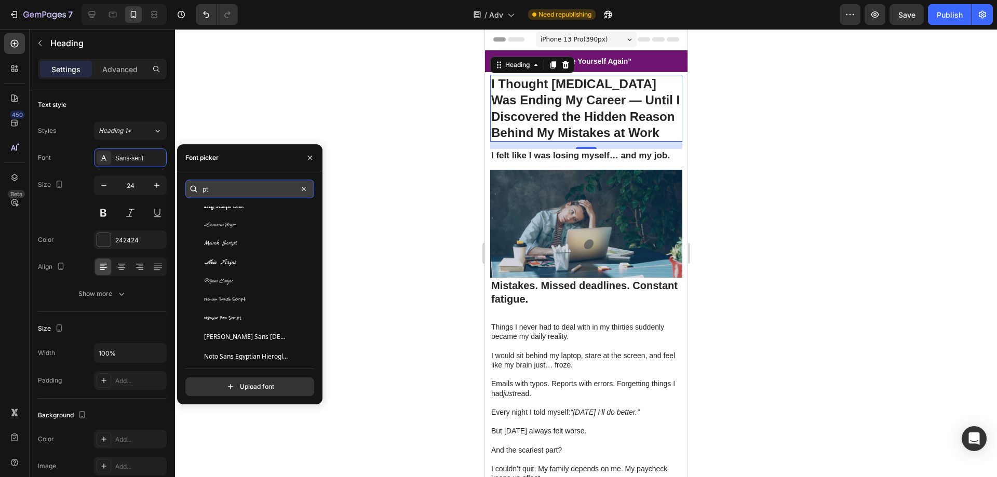
scroll to position [0, 0]
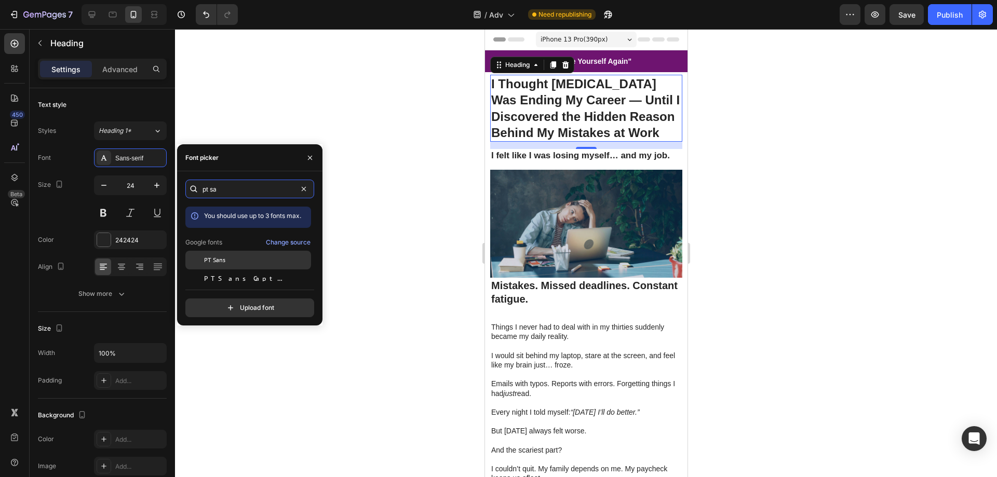
type input "pt sa"
click at [276, 264] on div "PT Sans" at bounding box center [256, 260] width 105 height 9
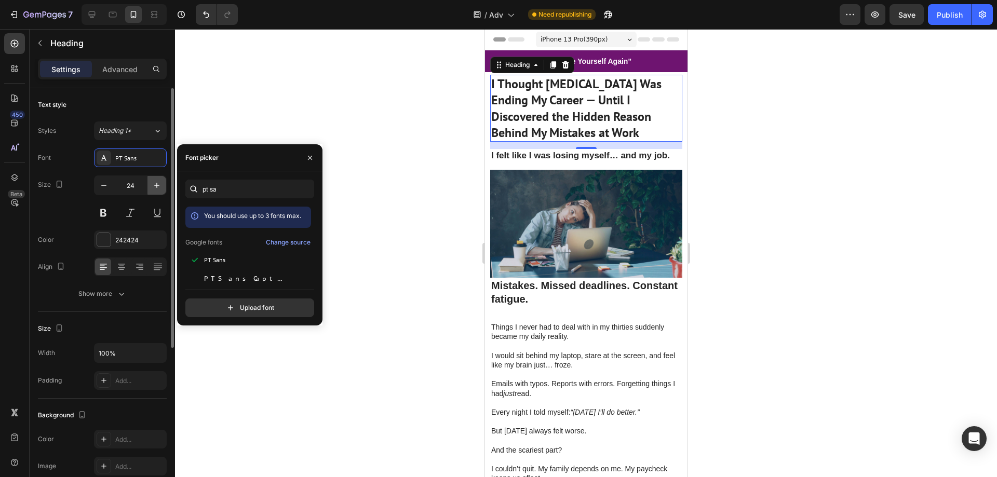
click at [153, 185] on icon "button" at bounding box center [157, 185] width 10 height 10
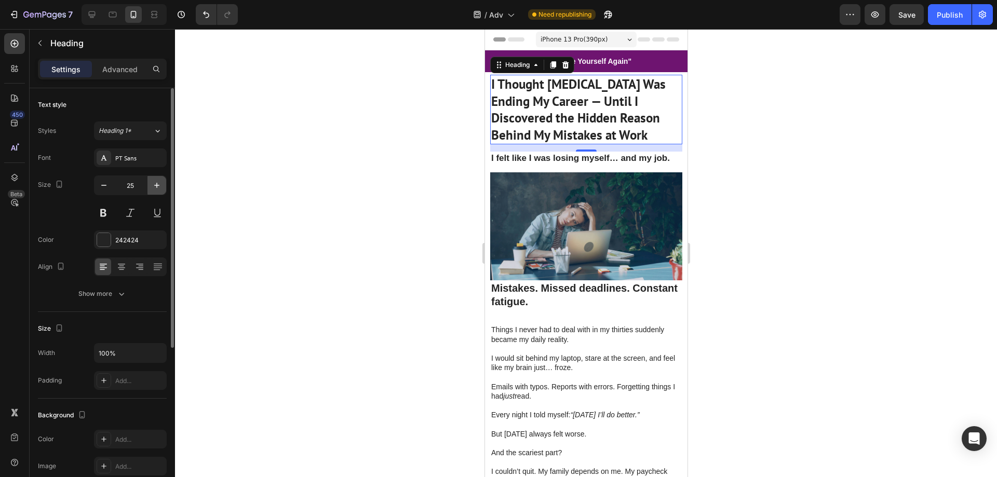
click at [153, 185] on icon "button" at bounding box center [157, 185] width 10 height 10
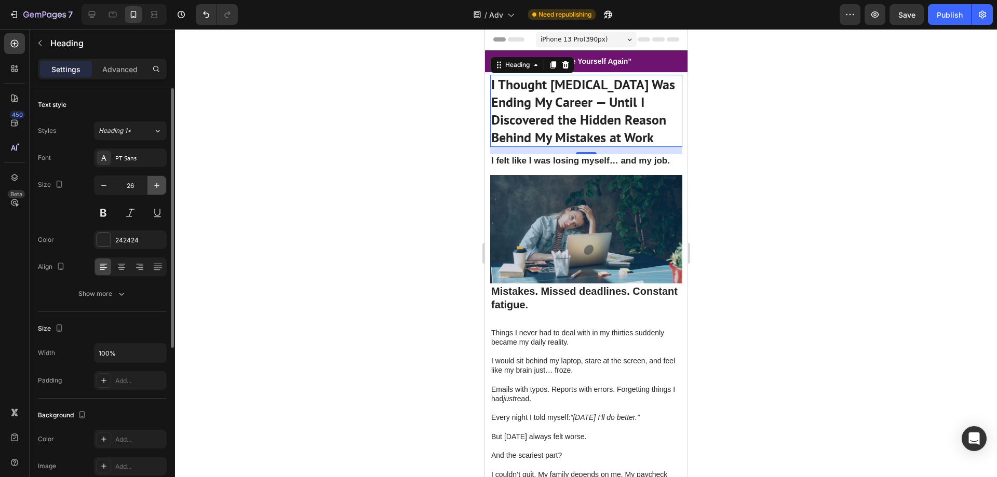
click at [153, 185] on icon "button" at bounding box center [157, 185] width 10 height 10
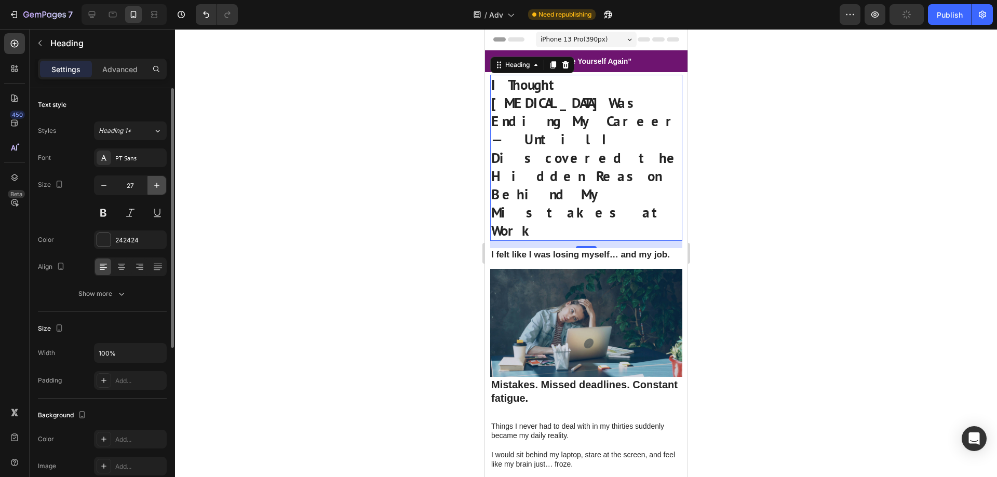
click at [163, 188] on button "button" at bounding box center [157, 185] width 19 height 19
type input "28"
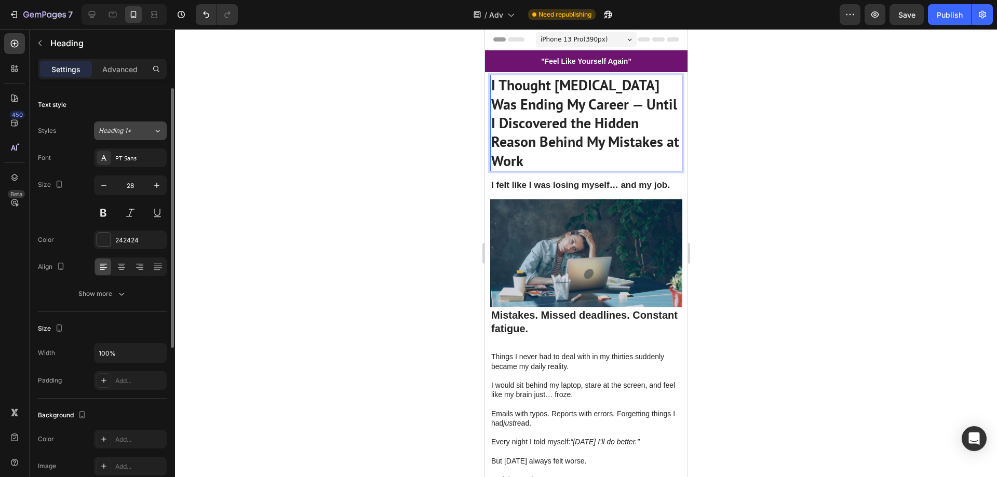
click at [135, 131] on div "Heading 1*" at bounding box center [120, 130] width 42 height 9
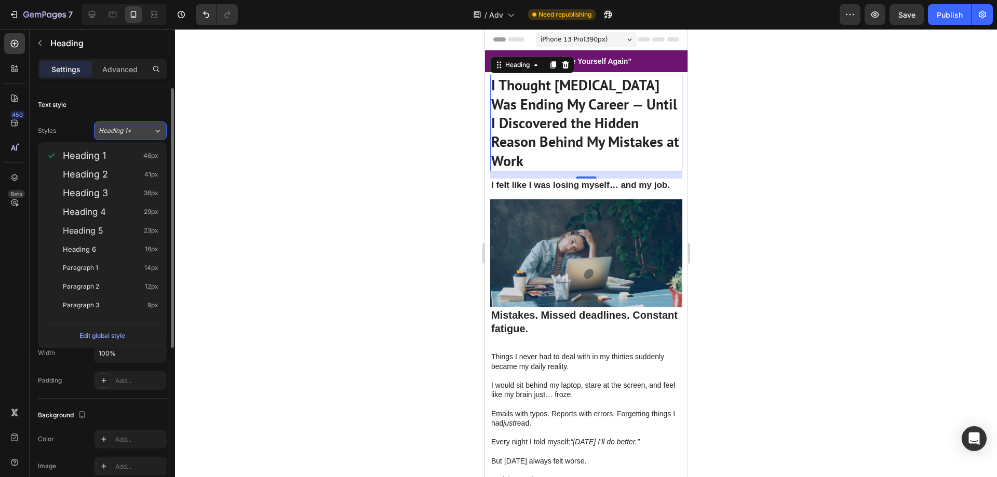
click at [135, 129] on div "Heading 1*" at bounding box center [120, 130] width 42 height 9
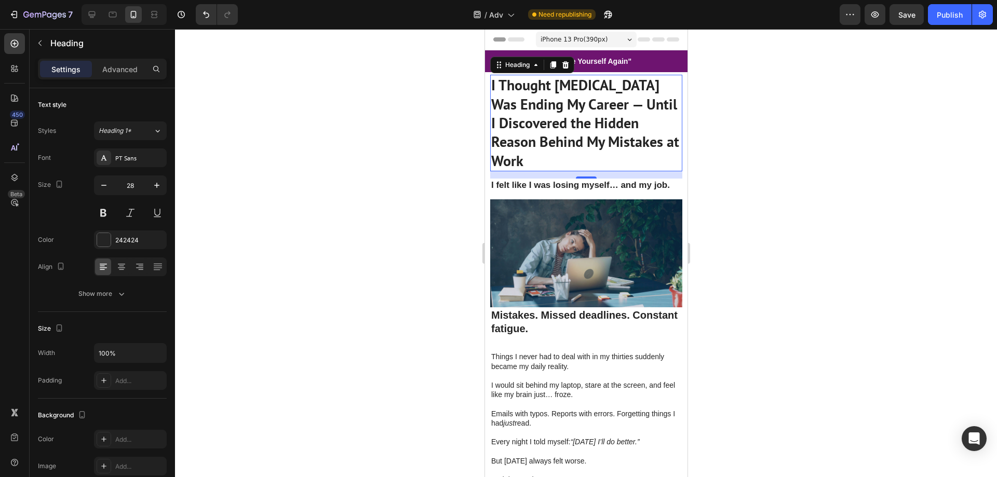
click at [135, 169] on div "Font PT Sans Size 28 Color 242424 Align Show more" at bounding box center [102, 226] width 129 height 155
click at [110, 399] on div "Text style Styles Heading 1* Font PT Sans Size 28 Color 242424 Align Show more" at bounding box center [102, 442] width 129 height 86
click at [135, 298] on button "Show more" at bounding box center [102, 294] width 129 height 19
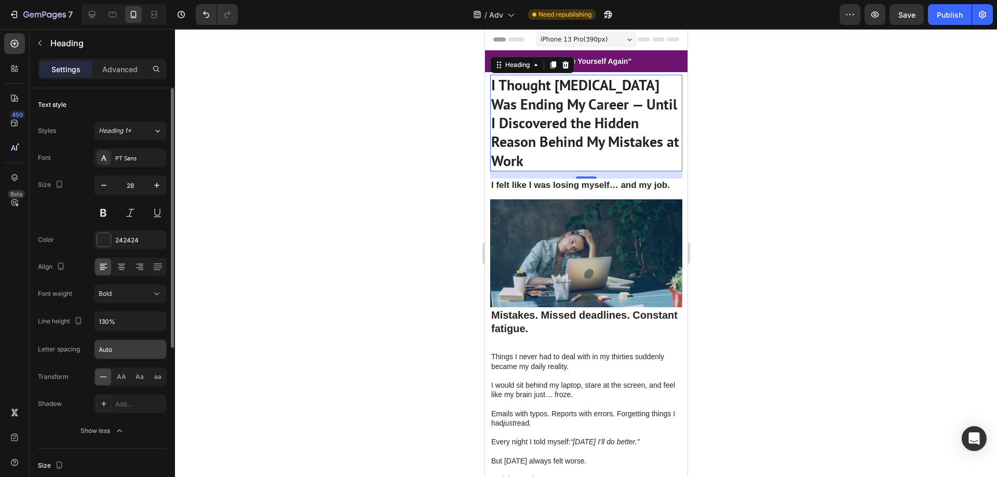
click at [139, 346] on input "Auto" at bounding box center [131, 349] width 72 height 19
click at [143, 300] on button "Bold" at bounding box center [130, 294] width 73 height 19
click at [84, 285] on div "Font weight Bold" at bounding box center [102, 294] width 129 height 19
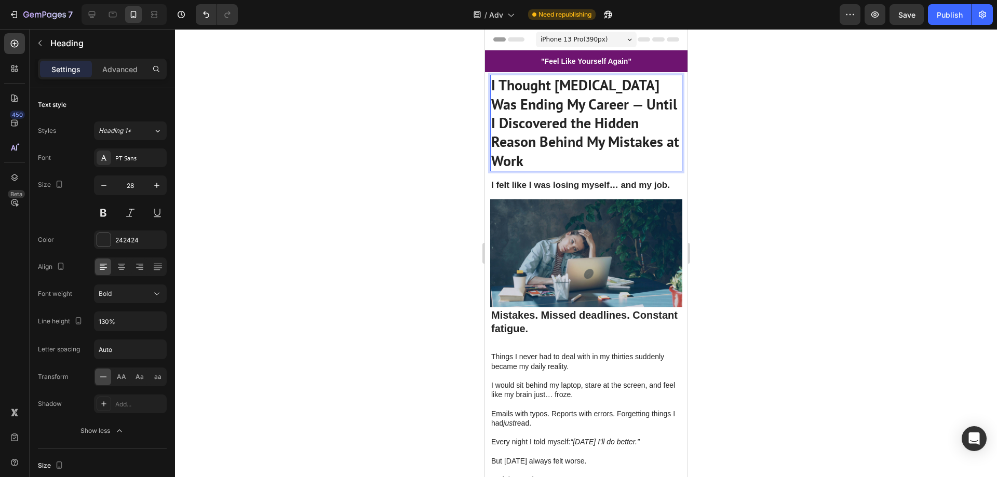
click at [785, 142] on div at bounding box center [586, 253] width 822 height 448
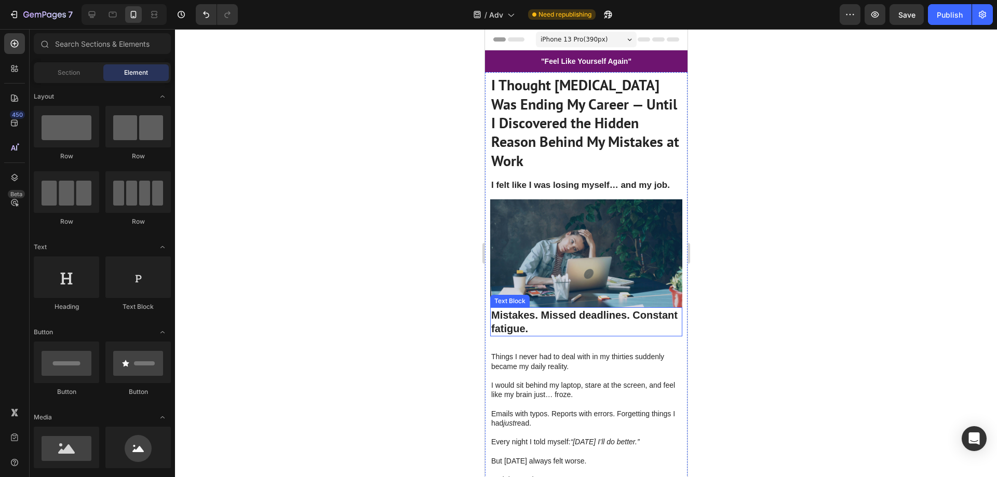
click at [613, 316] on strong "Mistakes. Missed deadlines. Constant fatigue." at bounding box center [584, 322] width 186 height 25
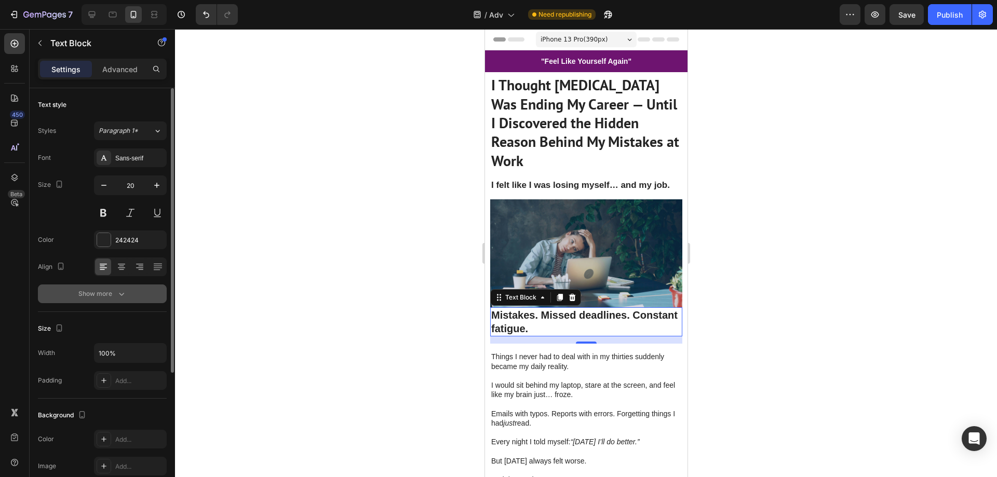
click at [111, 294] on div "Show more" at bounding box center [102, 294] width 48 height 10
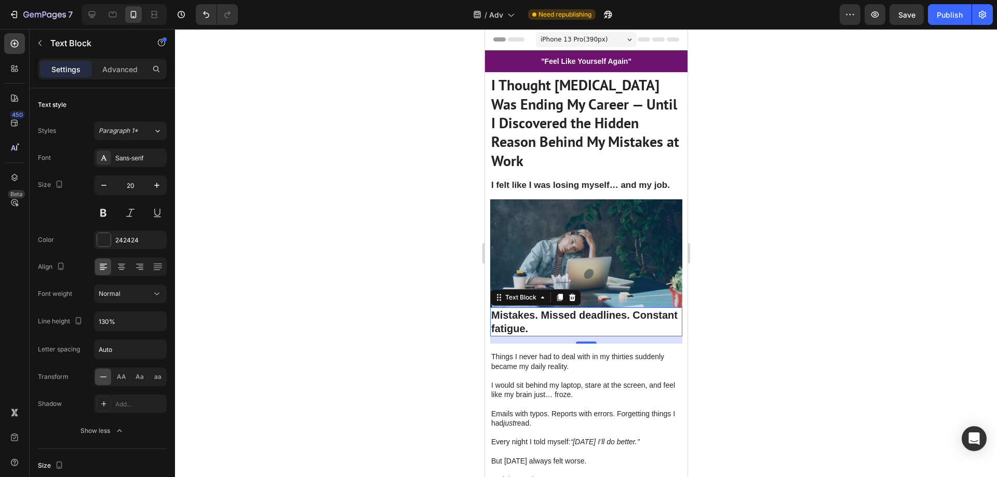
click at [470, 316] on div at bounding box center [586, 253] width 822 height 448
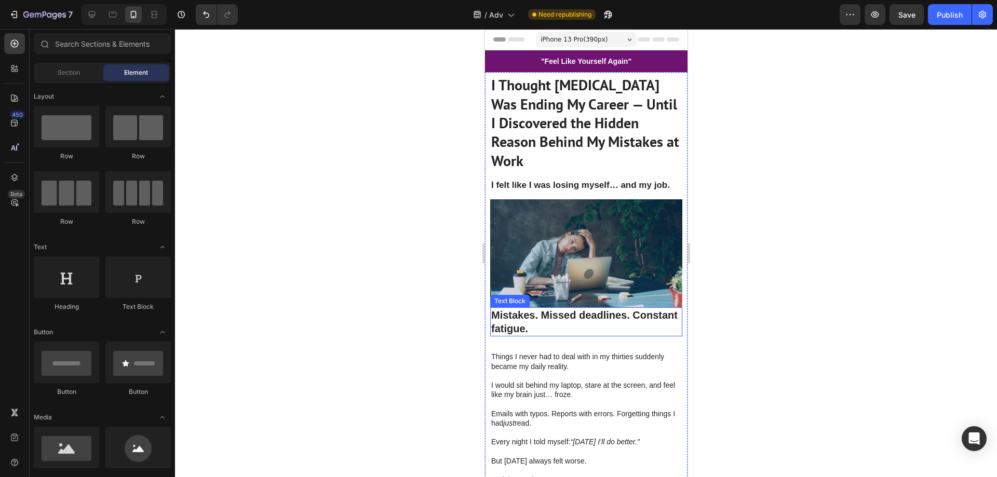
click at [545, 322] on strong "Mistakes. Missed deadlines. Constant fatigue." at bounding box center [584, 322] width 186 height 25
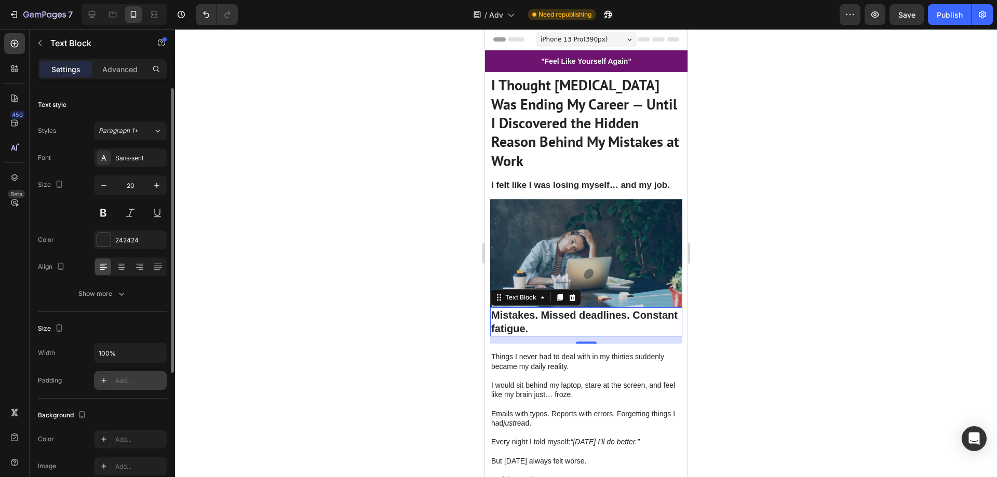
click at [133, 381] on div "Add..." at bounding box center [139, 381] width 49 height 9
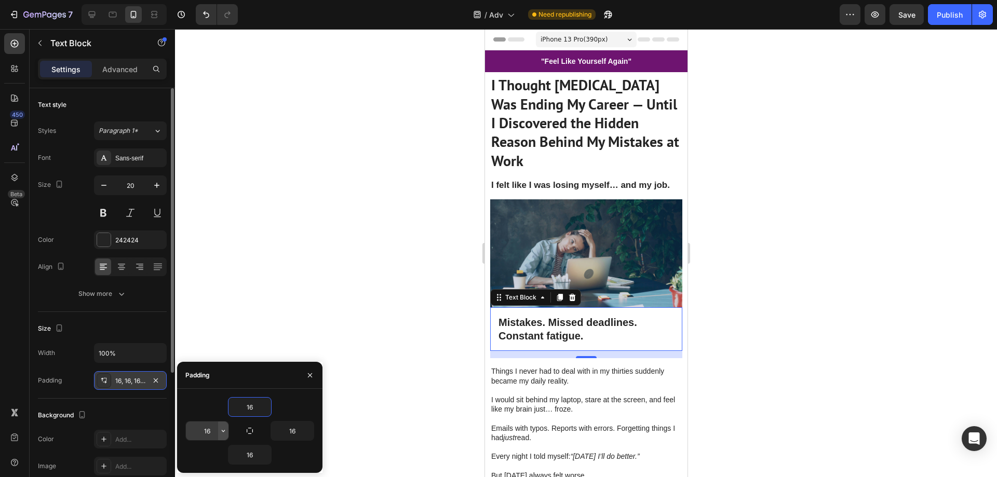
click at [219, 432] on icon "button" at bounding box center [223, 431] width 8 height 8
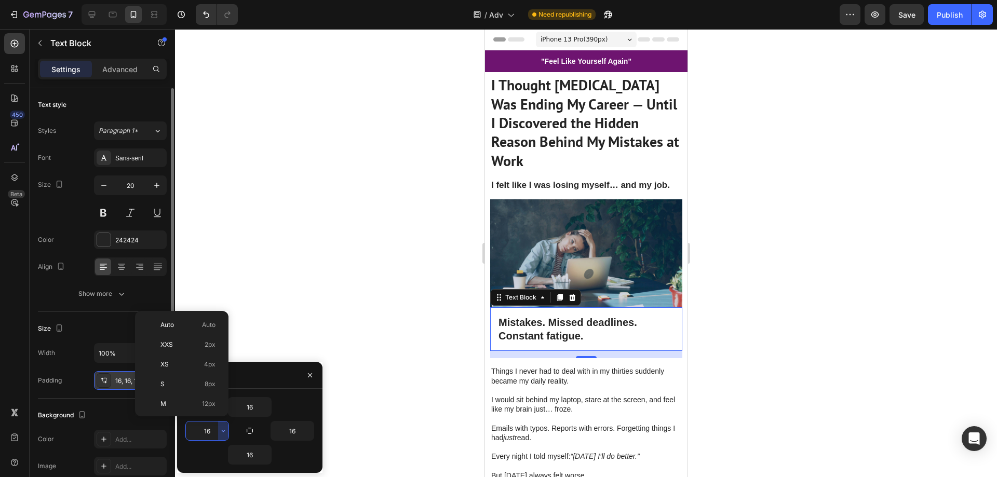
click at [210, 431] on input "16" at bounding box center [207, 431] width 43 height 19
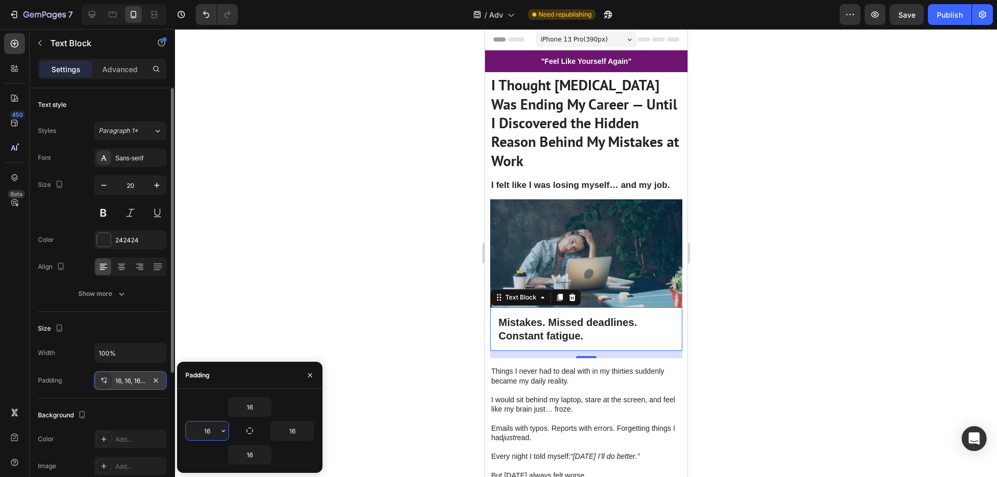
click at [210, 431] on input "16" at bounding box center [207, 431] width 43 height 19
type input "0"
click at [296, 430] on input "16" at bounding box center [292, 431] width 43 height 19
type input "0"
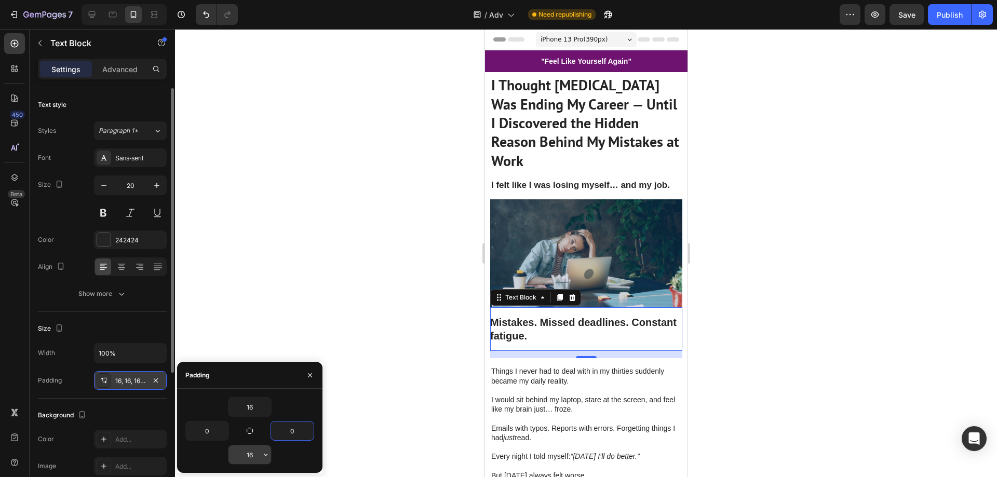
click at [254, 455] on input "16" at bounding box center [250, 455] width 43 height 19
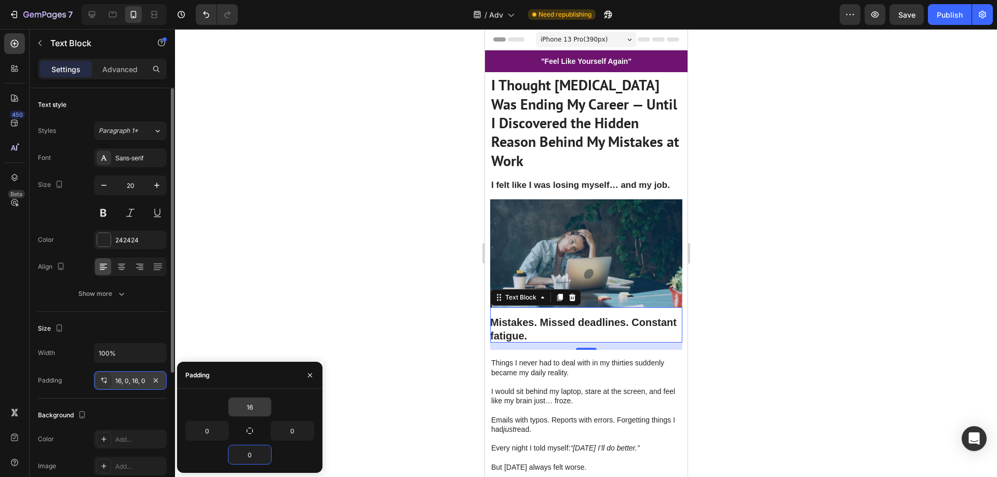
type input "0"
click at [256, 411] on input "16" at bounding box center [250, 407] width 43 height 19
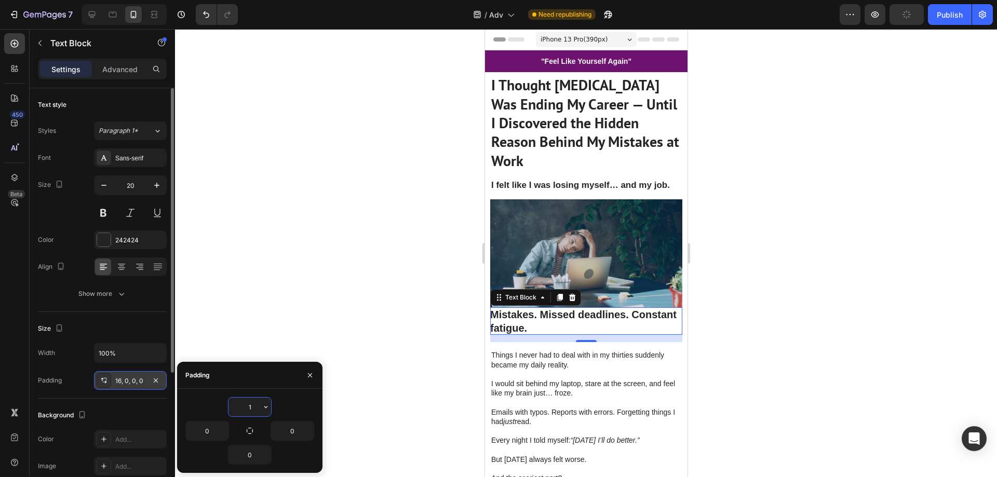
type input "10"
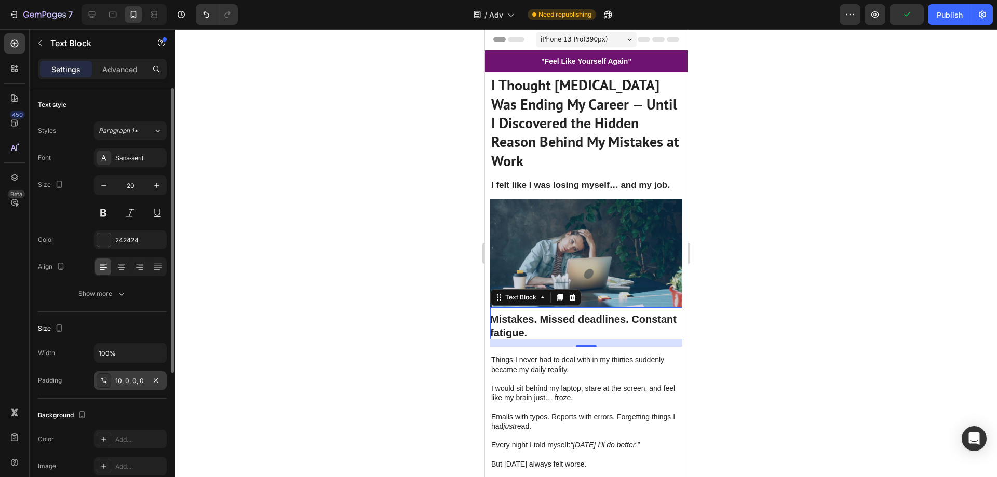
click at [293, 319] on div at bounding box center [586, 253] width 822 height 448
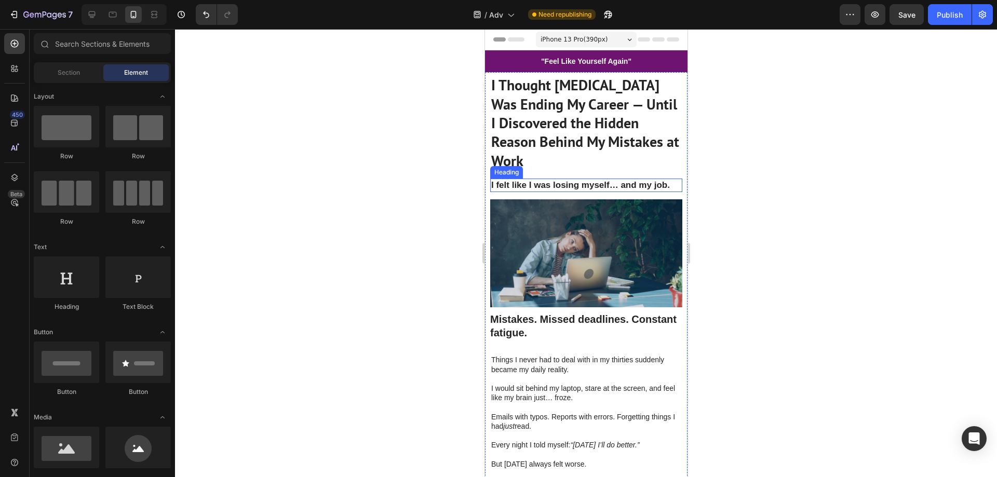
click at [530, 186] on h2 "I felt like I was losing myself… and my job." at bounding box center [586, 186] width 192 height 14
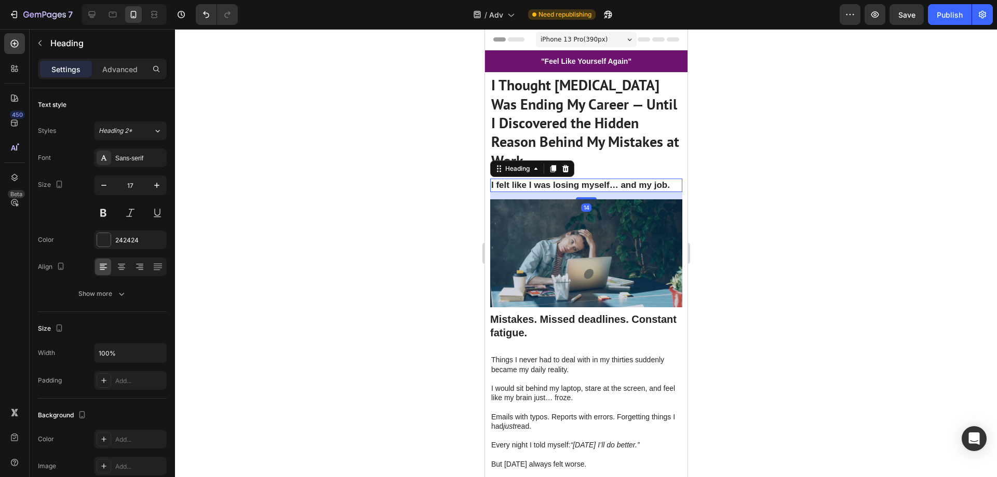
click at [522, 192] on h2 "I felt like I was losing myself… and my job." at bounding box center [586, 186] width 192 height 14
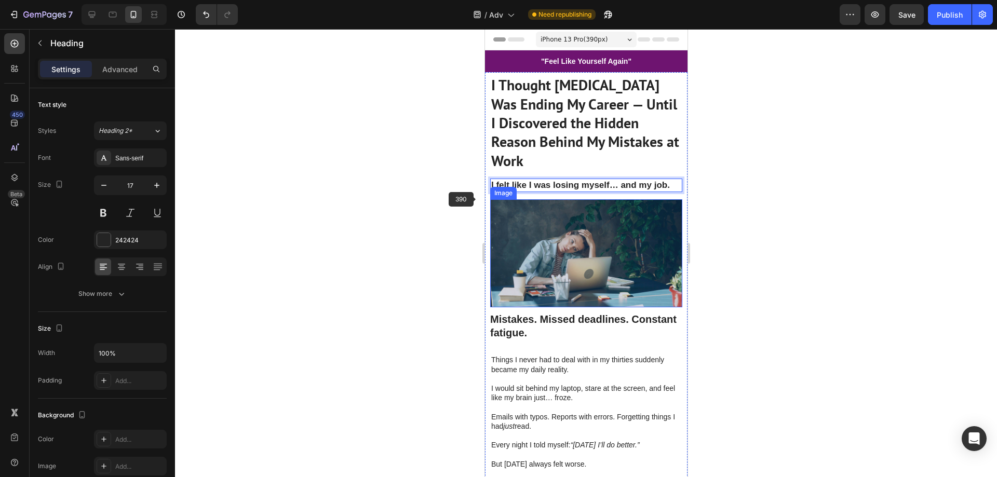
click at [468, 197] on div at bounding box center [586, 253] width 822 height 448
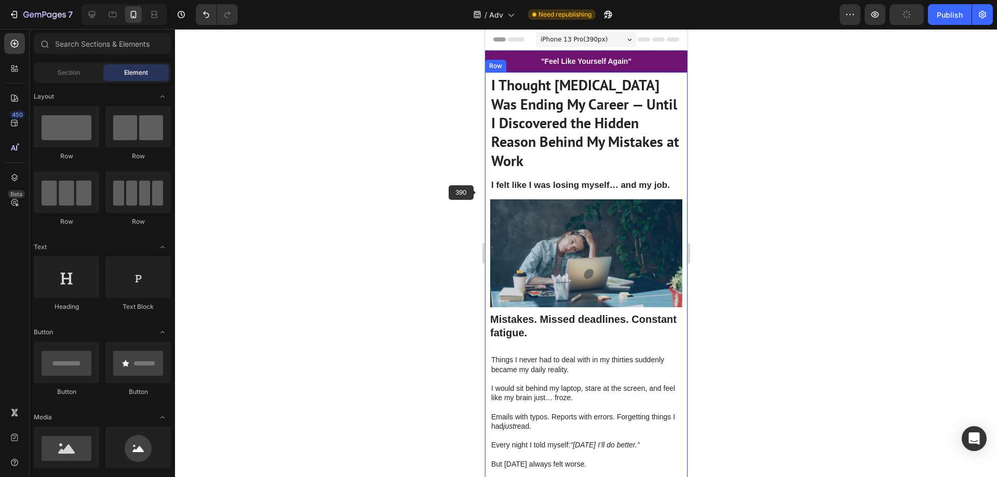
click at [511, 186] on p "I felt like I was losing myself… and my job." at bounding box center [586, 185] width 190 height 11
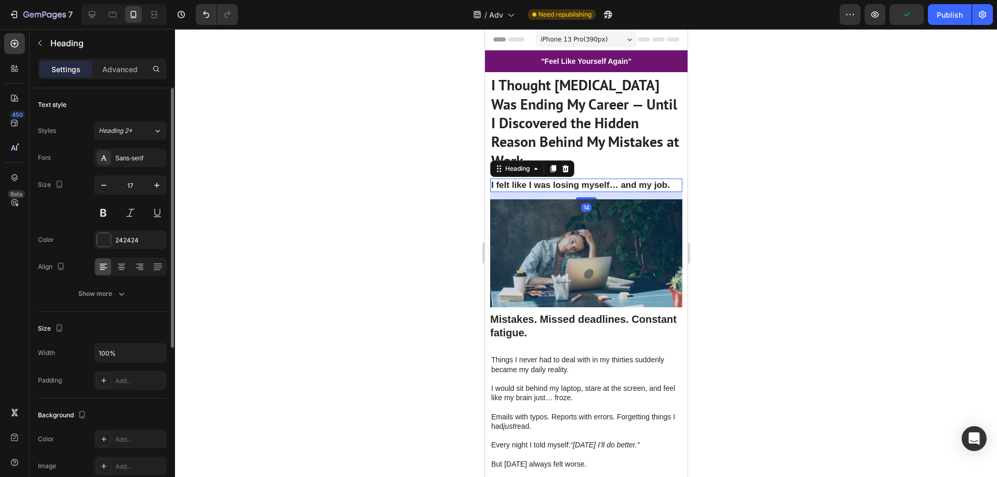
click at [69, 378] on div "Padding Add..." at bounding box center [102, 380] width 129 height 19
click at [96, 380] on div "Add..." at bounding box center [130, 380] width 73 height 19
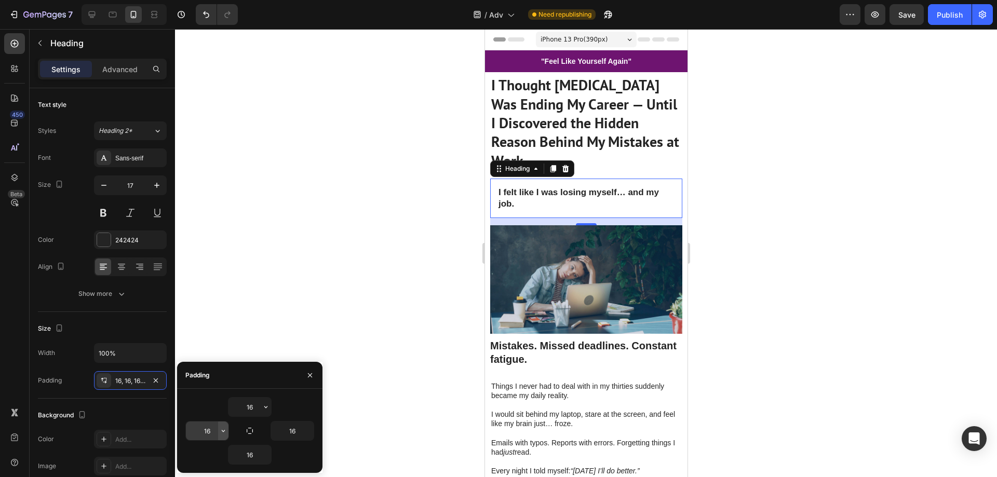
click at [218, 431] on button "button" at bounding box center [223, 431] width 10 height 19
click at [208, 432] on input "16" at bounding box center [207, 431] width 43 height 19
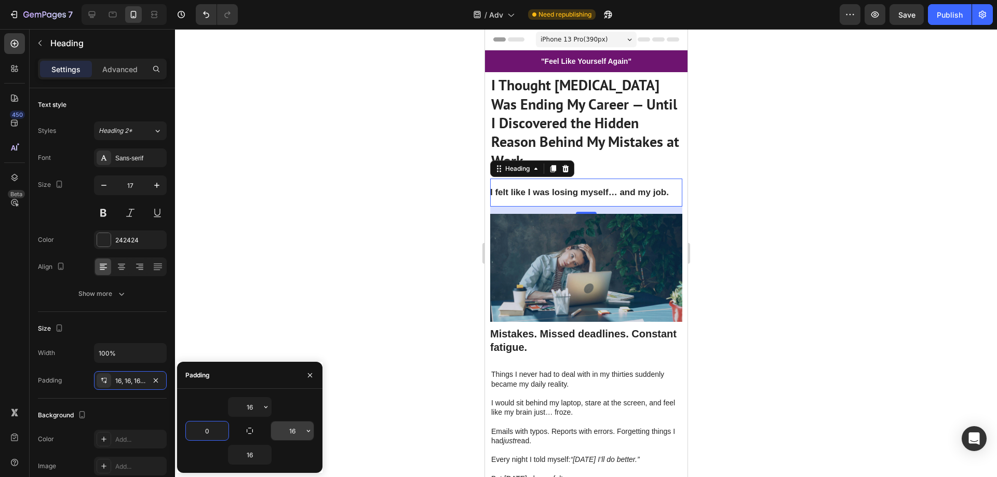
type input "0"
click at [291, 431] on input "16" at bounding box center [292, 431] width 43 height 19
type input "0"
click at [249, 454] on input "16" at bounding box center [250, 455] width 43 height 19
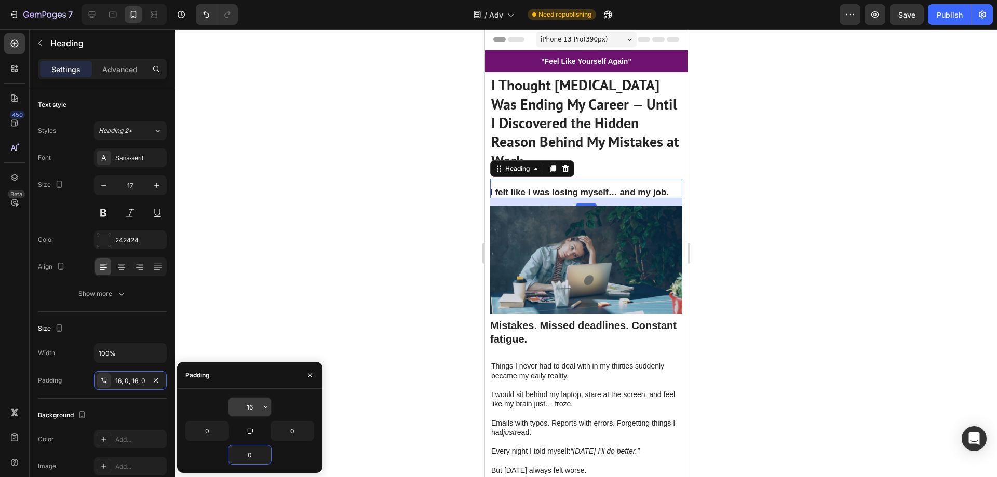
type input "0"
click at [256, 410] on input "16" at bounding box center [250, 407] width 43 height 19
type input "0"
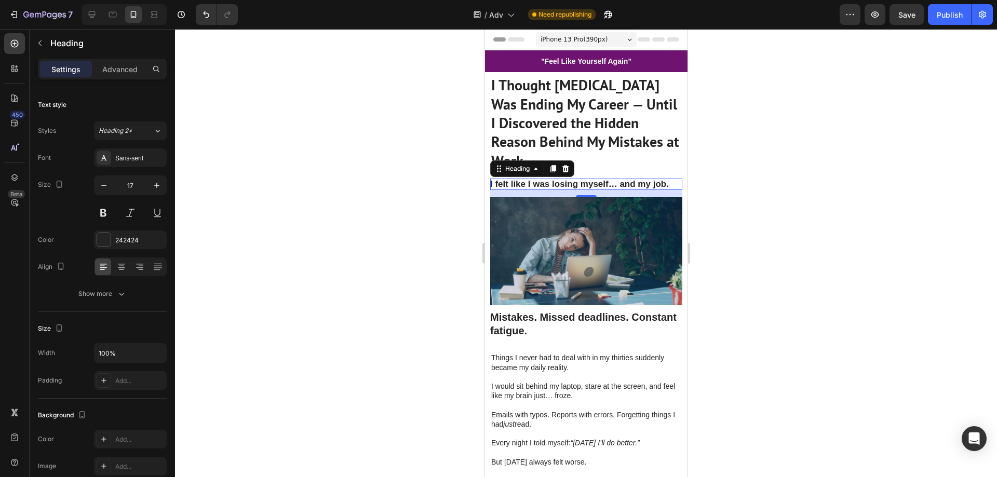
click at [315, 285] on div at bounding box center [586, 253] width 822 height 448
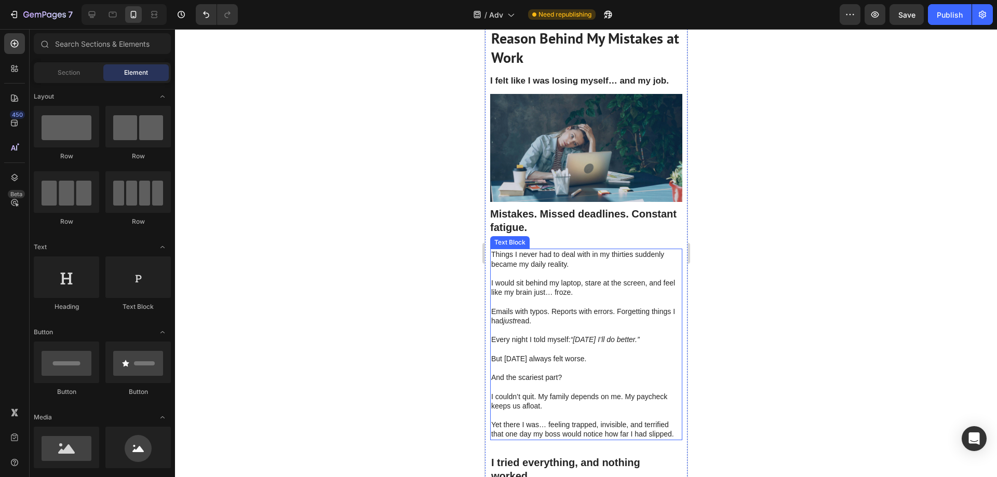
scroll to position [104, 0]
click at [537, 264] on p "Things I never had to deal with in my thirties suddenly became my daily reality." at bounding box center [586, 258] width 190 height 19
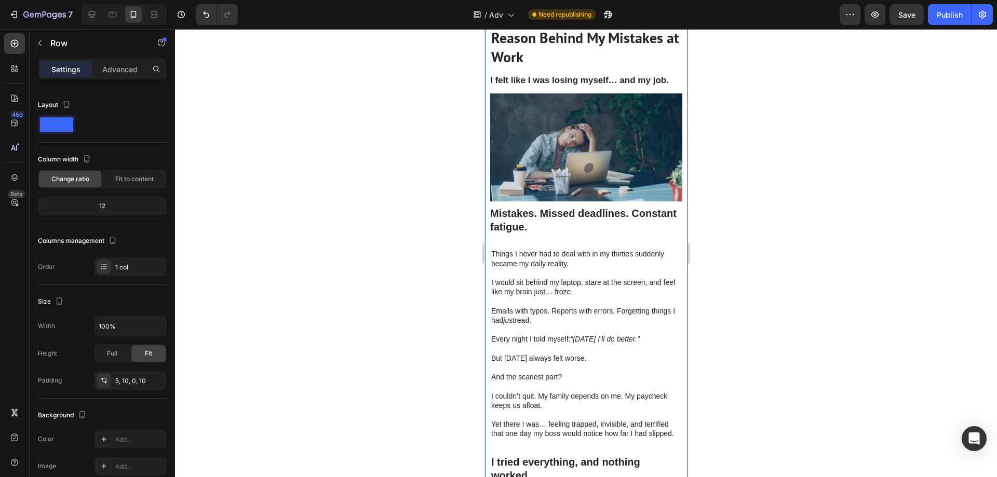
click at [559, 223] on strong "Mistakes. Missed deadlines. Constant fatigue." at bounding box center [583, 220] width 186 height 25
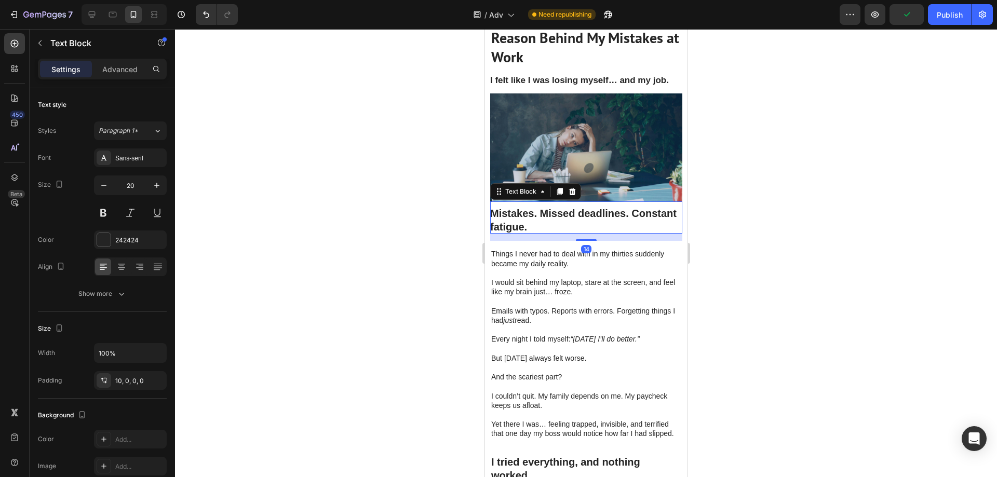
drag, startPoint x: 601, startPoint y: 234, endPoint x: 601, endPoint y: 228, distance: 5.7
click at [601, 228] on div "Mistakes. Missed deadlines. Constant fatigue. Text Block 14" at bounding box center [586, 218] width 192 height 32
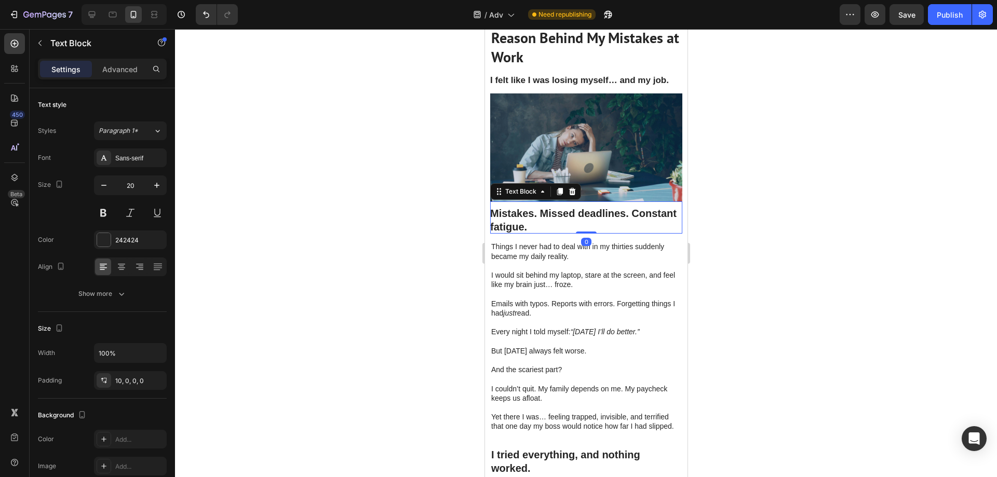
drag, startPoint x: 587, startPoint y: 236, endPoint x: 593, endPoint y: 224, distance: 13.5
click at [593, 224] on div "Mistakes. Missed deadlines. Constant fatigue. Text Block 0" at bounding box center [586, 218] width 192 height 32
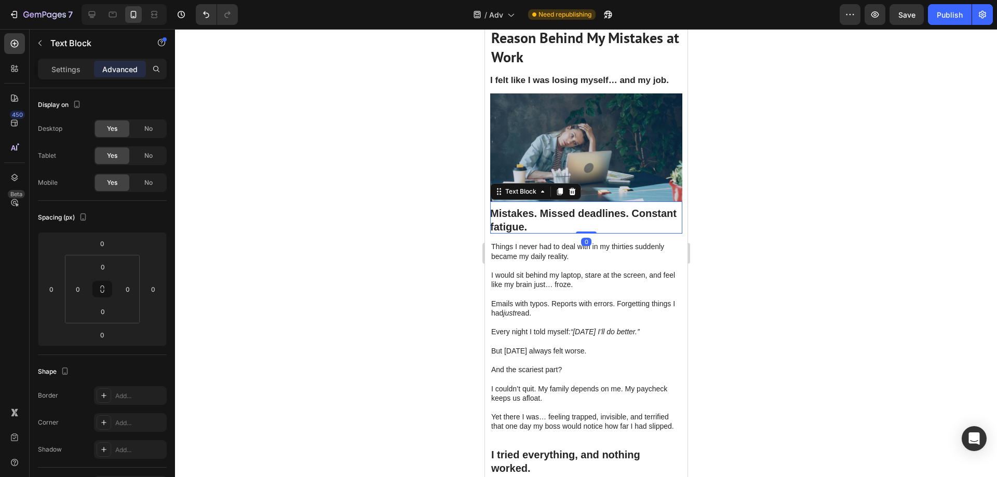
click at [793, 232] on div at bounding box center [586, 253] width 822 height 448
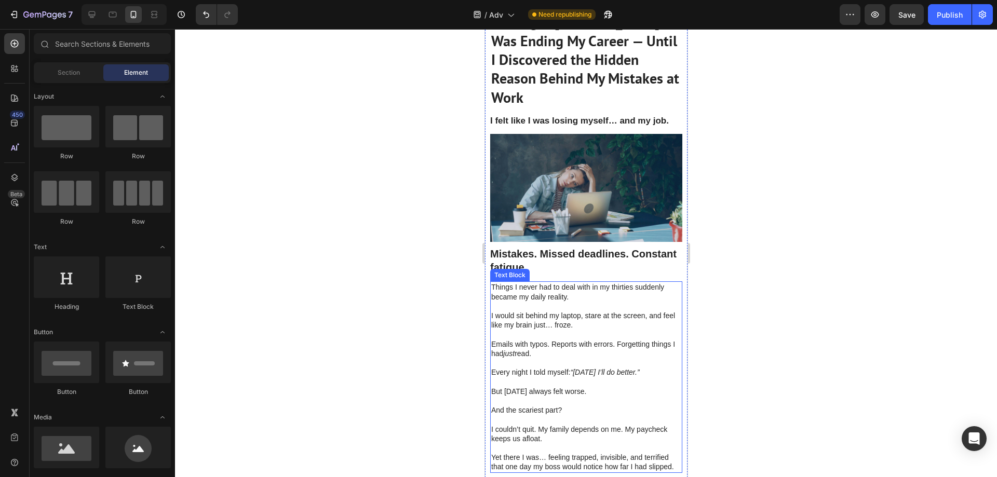
scroll to position [0, 0]
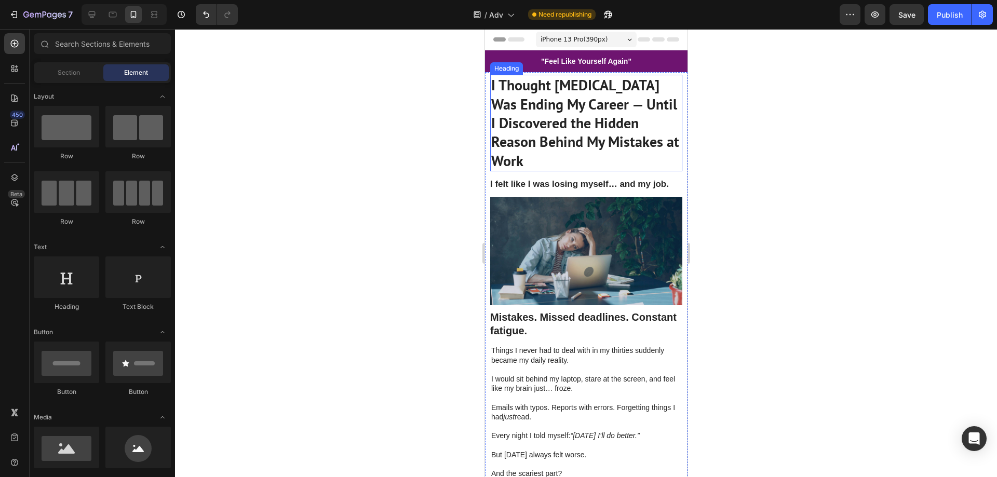
click at [535, 112] on p "I Thought [MEDICAL_DATA] Was Ending My Career — Until I Discovered the Hidden R…" at bounding box center [586, 123] width 190 height 95
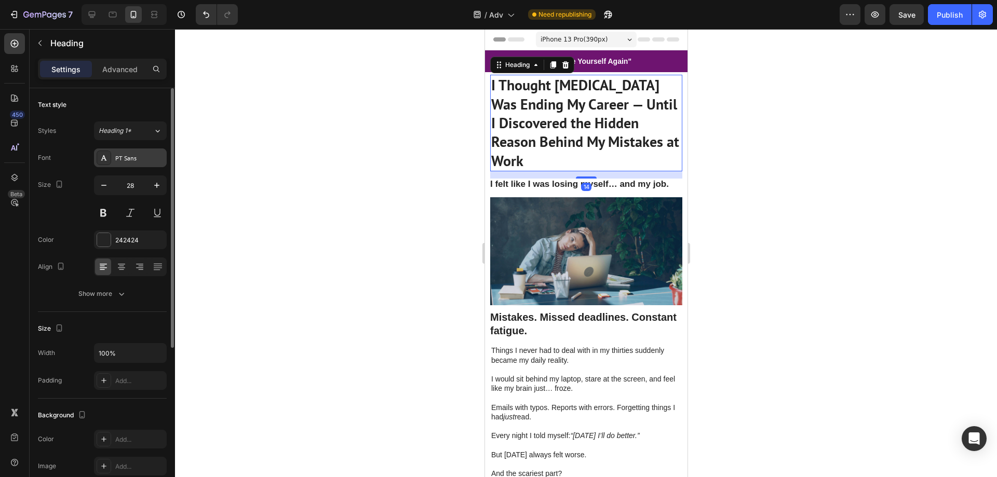
click at [148, 158] on div "PT Sans" at bounding box center [139, 158] width 49 height 9
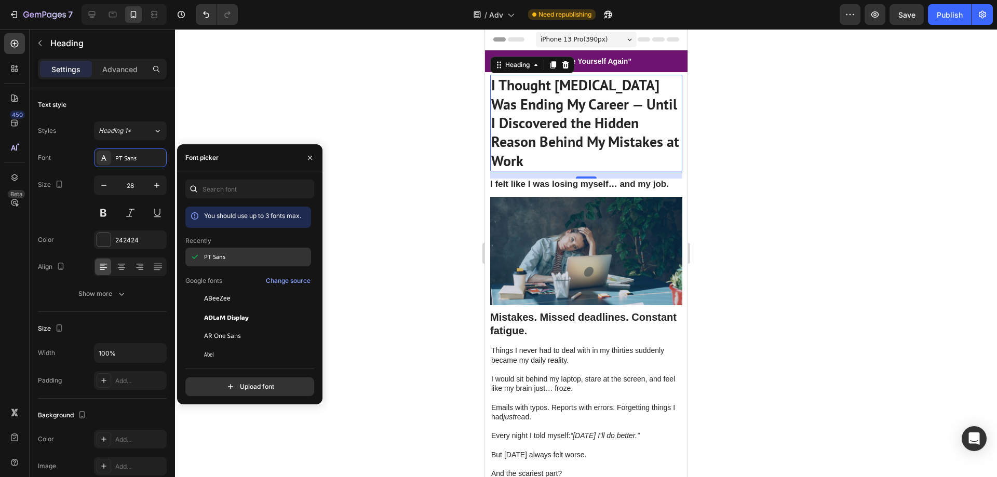
click at [240, 260] on div "PT Sans" at bounding box center [256, 256] width 105 height 9
copy div "PT Sans"
click at [597, 184] on p "I felt like I was losing myself… and my job." at bounding box center [586, 184] width 192 height 11
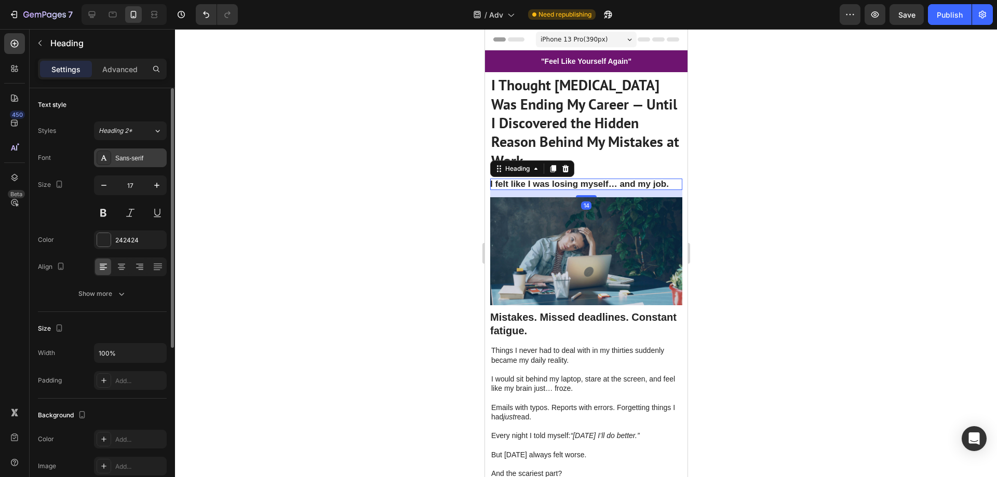
click at [126, 158] on div "Sans-serif" at bounding box center [139, 158] width 49 height 9
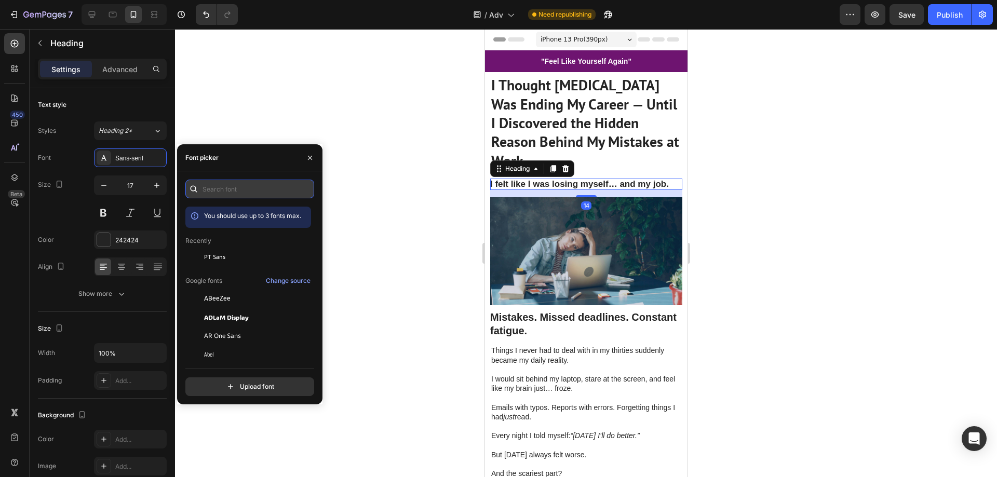
click at [249, 190] on input "text" at bounding box center [249, 189] width 129 height 19
paste input "pt sans"
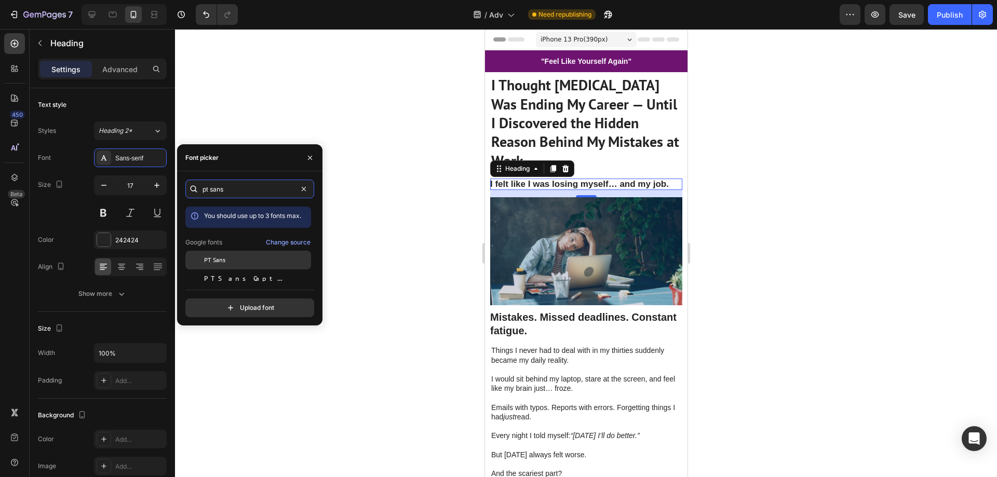
type input "pt sans"
click at [233, 262] on div "PT Sans" at bounding box center [256, 260] width 105 height 9
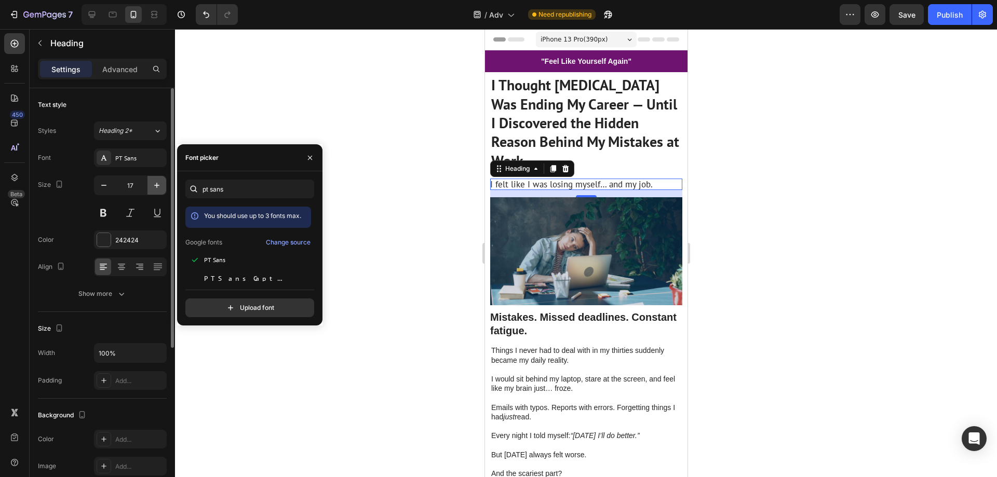
click at [156, 181] on icon "button" at bounding box center [157, 185] width 10 height 10
type input "18"
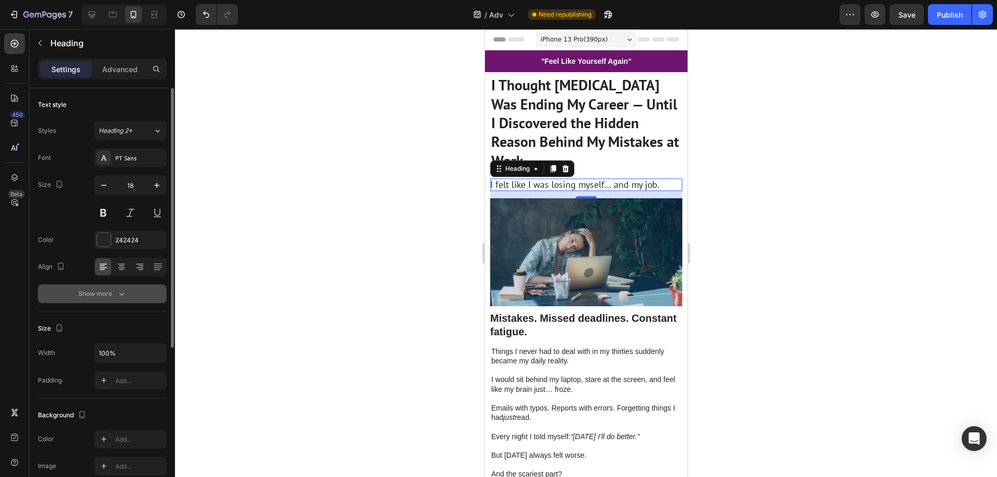
click at [98, 295] on div "Show more" at bounding box center [102, 294] width 48 height 10
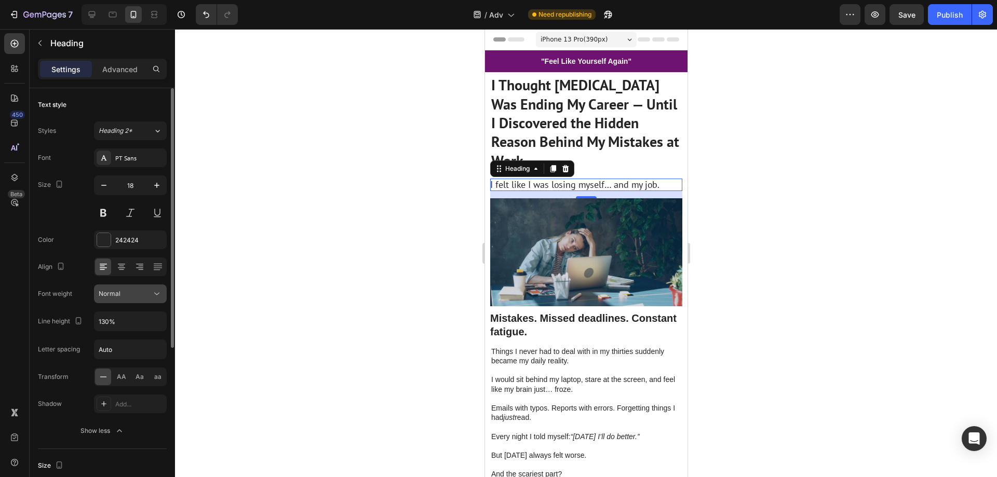
click at [126, 299] on div "Normal" at bounding box center [130, 294] width 63 height 10
click at [128, 336] on p "Bold" at bounding box center [128, 338] width 59 height 9
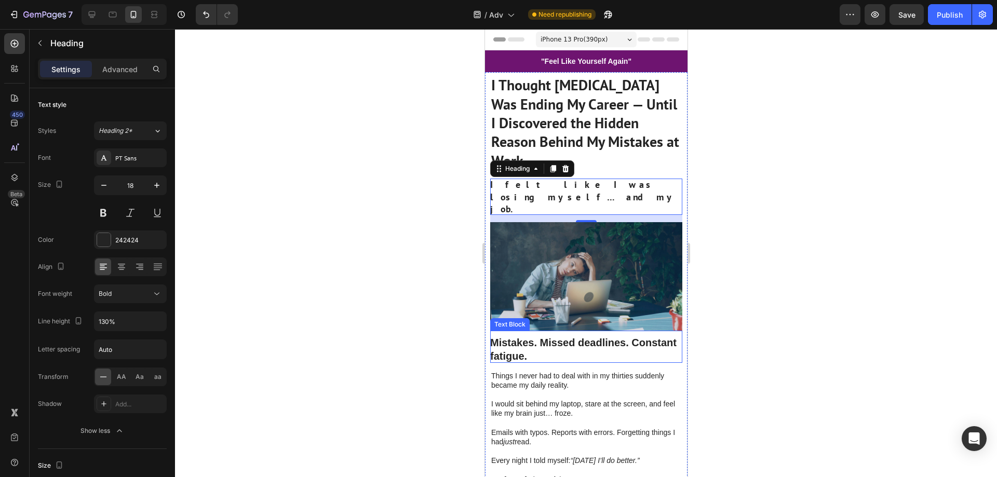
click at [584, 337] on strong "Mistakes. Missed deadlines. Constant fatigue." at bounding box center [583, 349] width 186 height 25
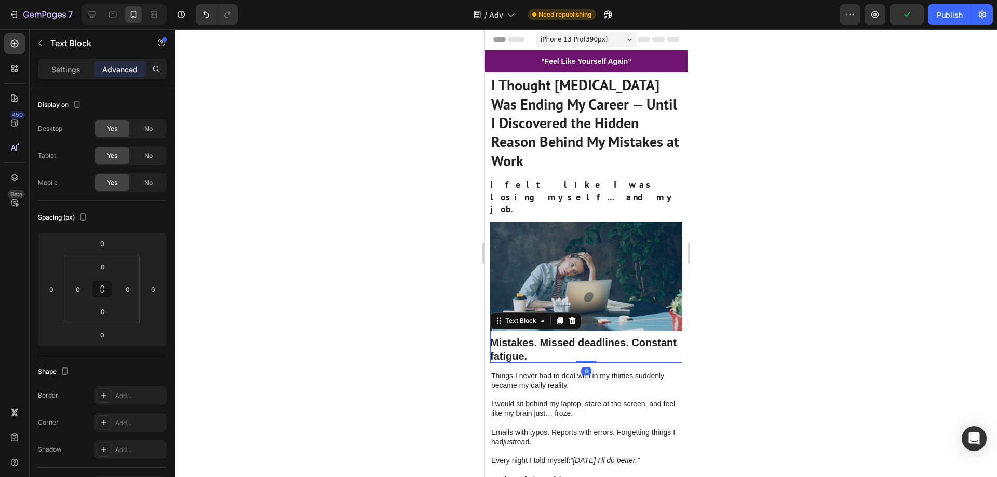
click at [77, 78] on div "Settings Advanced" at bounding box center [102, 69] width 129 height 21
click at [75, 73] on p "Settings" at bounding box center [65, 69] width 29 height 11
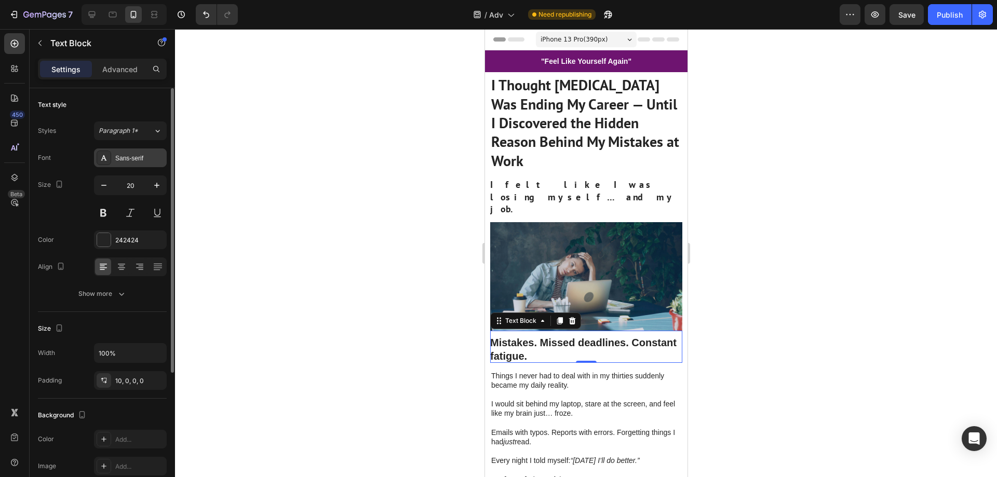
click at [140, 155] on div "Sans-serif" at bounding box center [139, 158] width 49 height 9
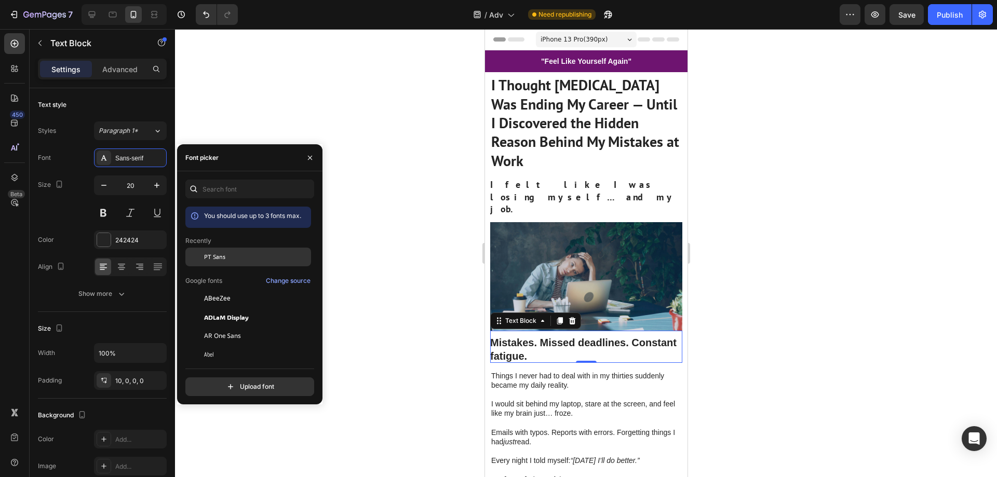
click at [225, 259] on div "PT Sans" at bounding box center [256, 256] width 105 height 9
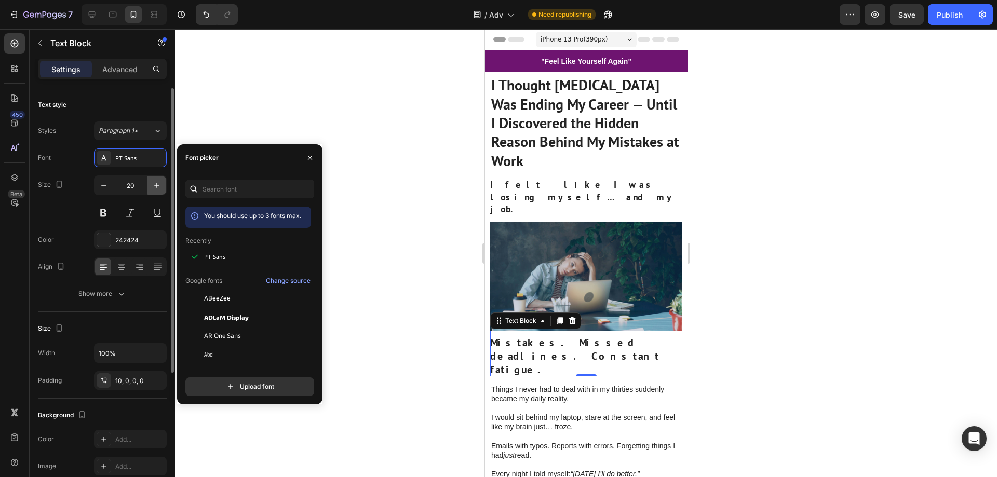
click at [158, 184] on icon "button" at bounding box center [157, 185] width 10 height 10
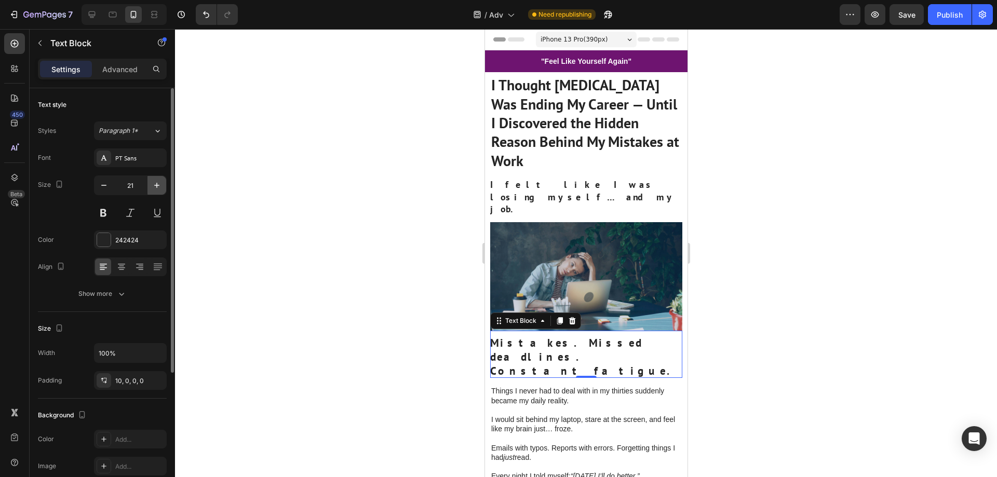
click at [157, 184] on icon "button" at bounding box center [157, 185] width 10 height 10
type input "23"
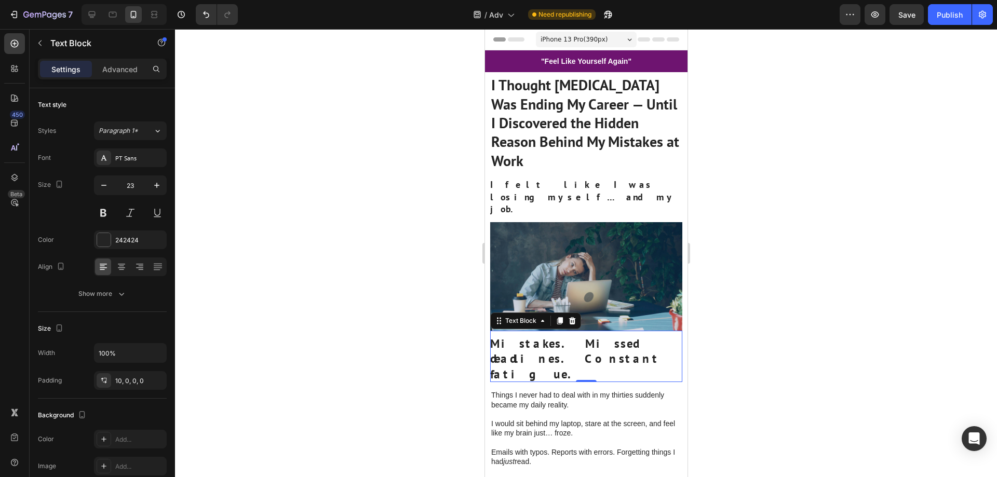
click at [609, 336] on p "Mistakes. Missed deadlines. Constant fatigue." at bounding box center [586, 359] width 192 height 47
click at [725, 339] on div at bounding box center [586, 253] width 822 height 448
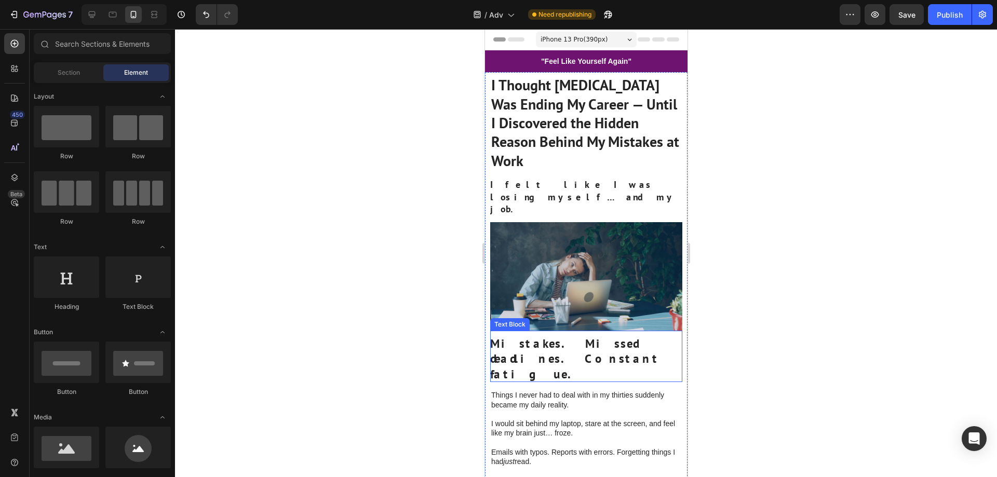
click at [552, 336] on strong "Mistakes. Missed deadlines. Constant fatigue." at bounding box center [575, 359] width 170 height 46
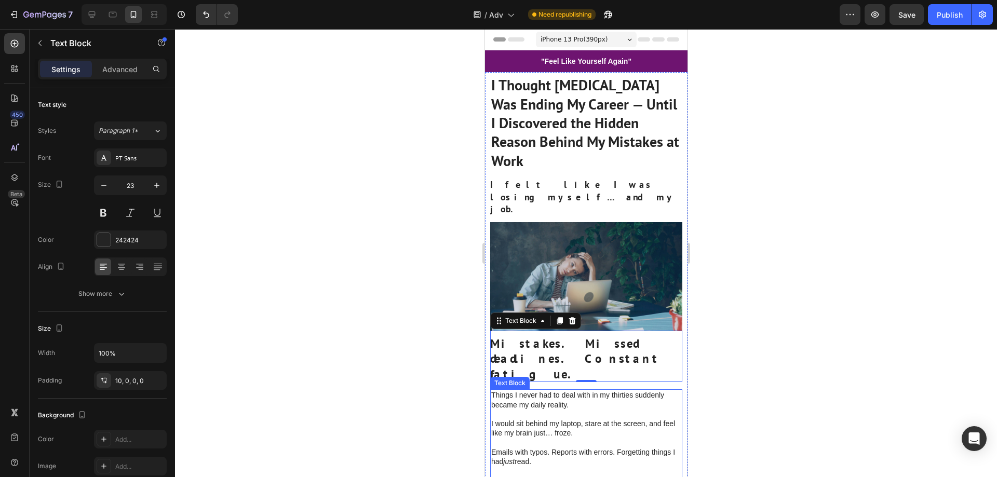
click at [575, 410] on p at bounding box center [586, 414] width 190 height 9
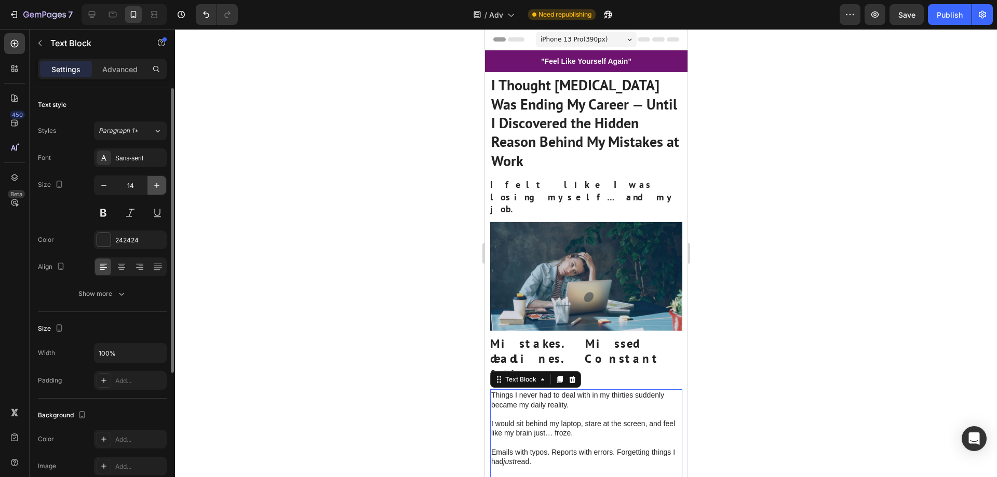
click at [154, 185] on icon "button" at bounding box center [157, 185] width 10 height 10
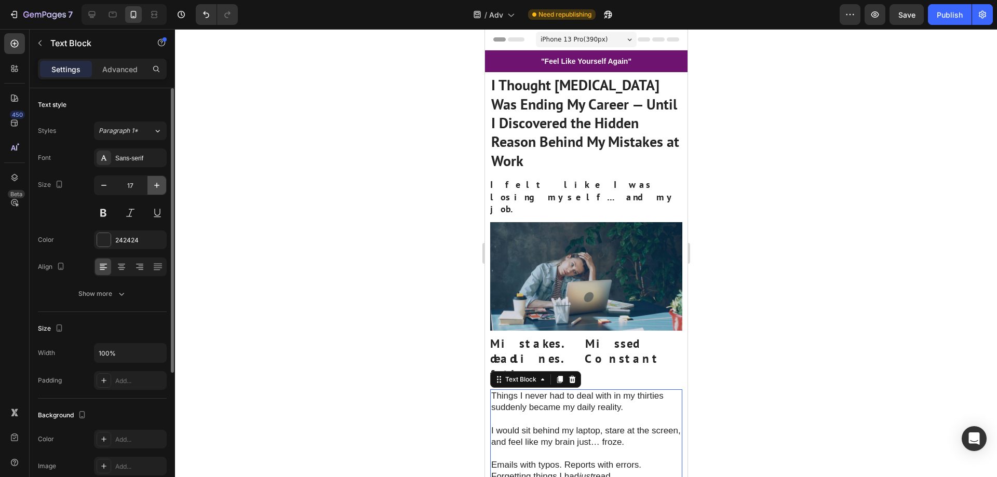
click at [154, 185] on icon "button" at bounding box center [157, 185] width 10 height 10
type input "20"
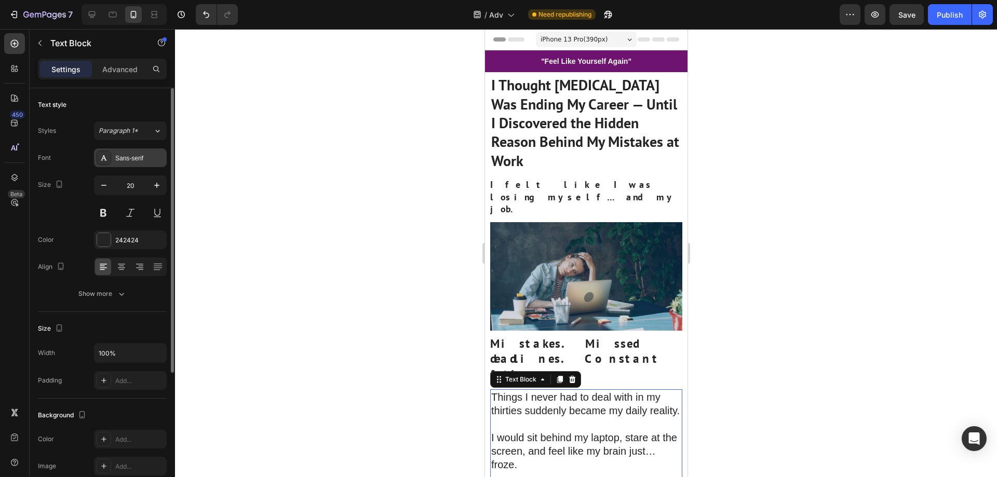
click at [143, 159] on div "Sans-serif" at bounding box center [139, 158] width 49 height 9
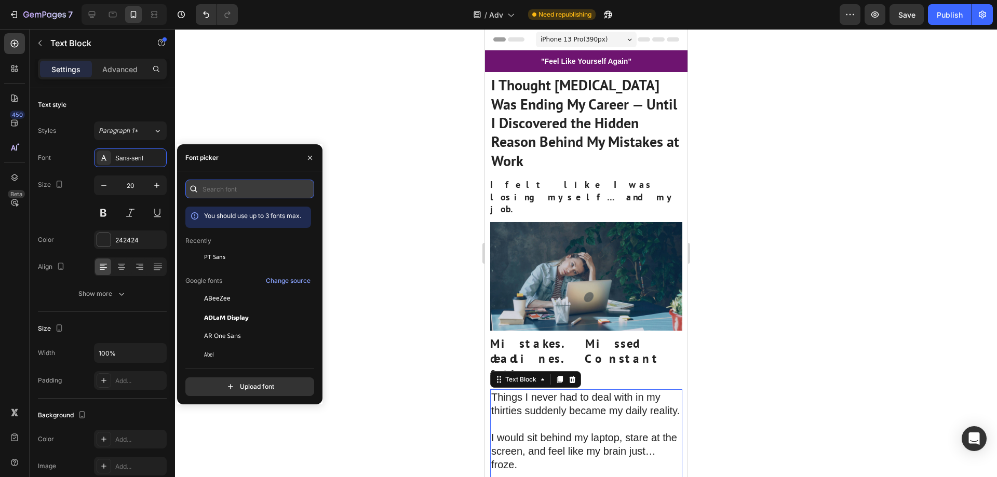
click at [245, 186] on input "text" at bounding box center [249, 189] width 129 height 19
paste input "pt sans"
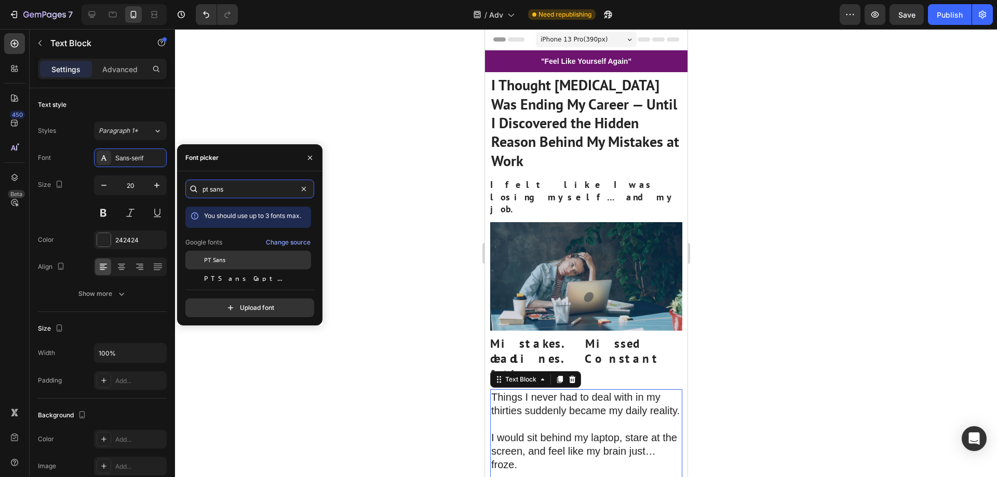
type input "pt sans"
click at [235, 258] on div "PT Sans" at bounding box center [256, 260] width 105 height 9
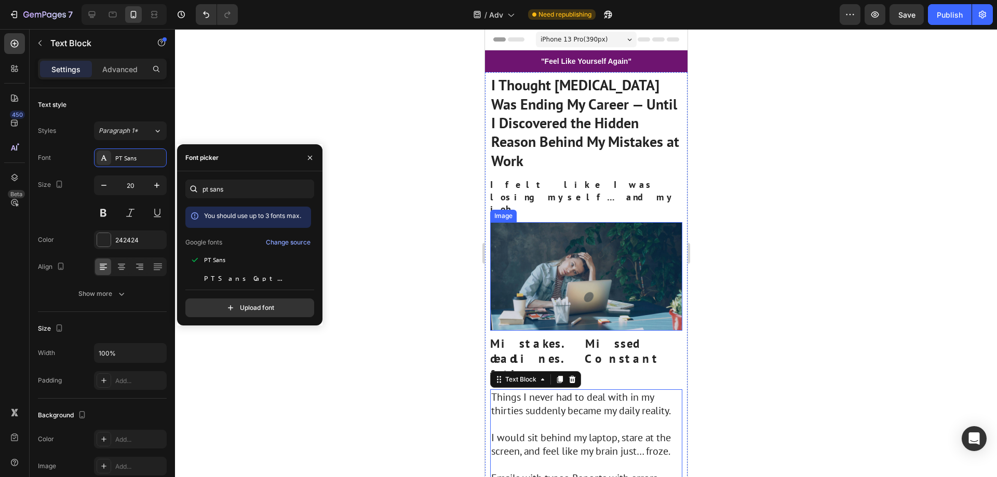
click at [757, 302] on div at bounding box center [586, 253] width 822 height 448
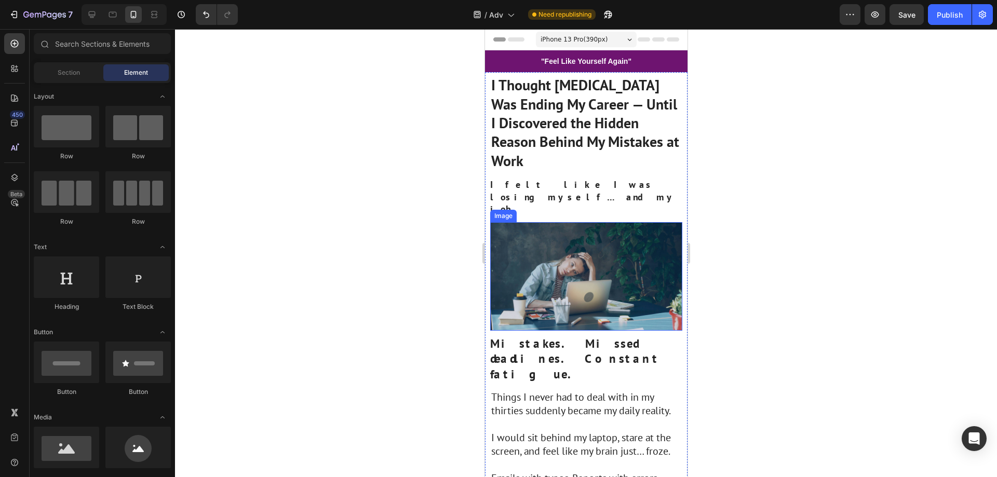
click at [579, 391] on p "Things I never had to deal with in my thirties suddenly became my daily reality." at bounding box center [586, 404] width 190 height 27
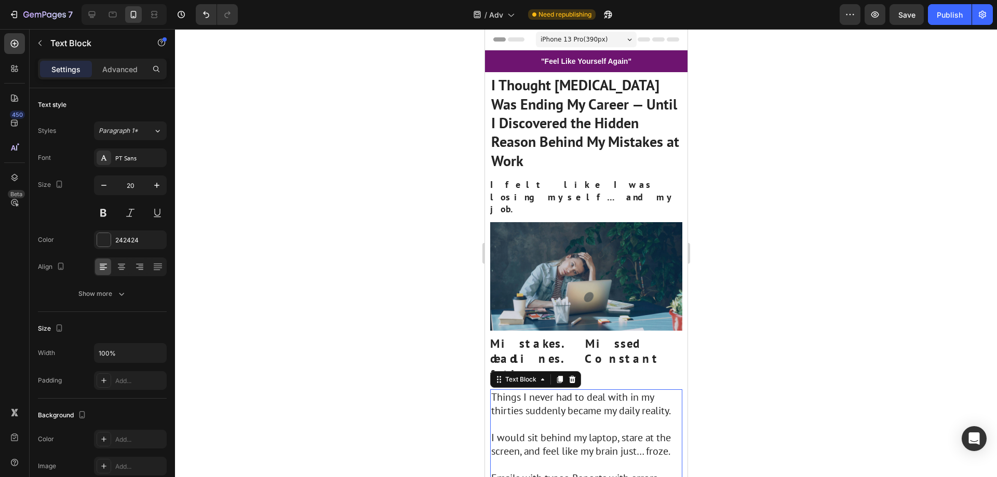
click at [595, 391] on p "Things I never had to deal with in my thirties suddenly became my daily reality." at bounding box center [586, 404] width 190 height 27
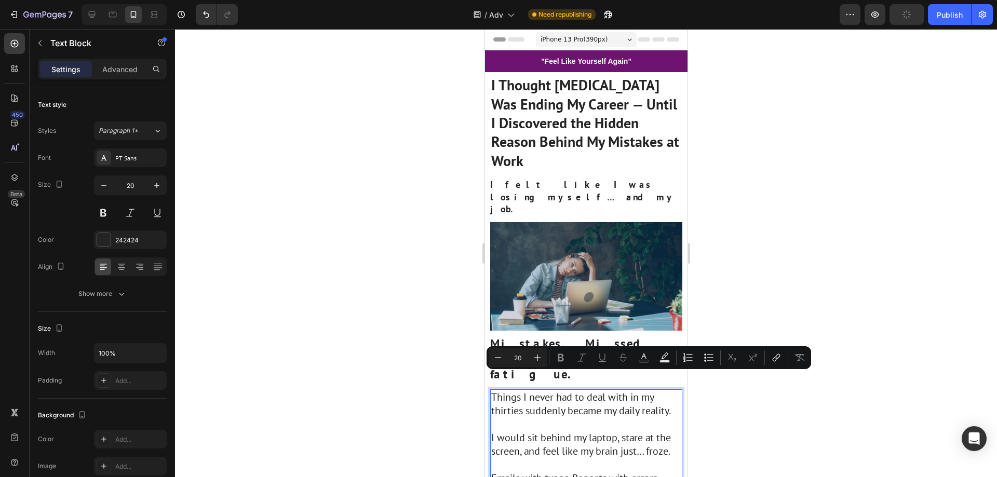
click at [528, 418] on p "Rich Text Editor. Editing area: main" at bounding box center [586, 425] width 190 height 14
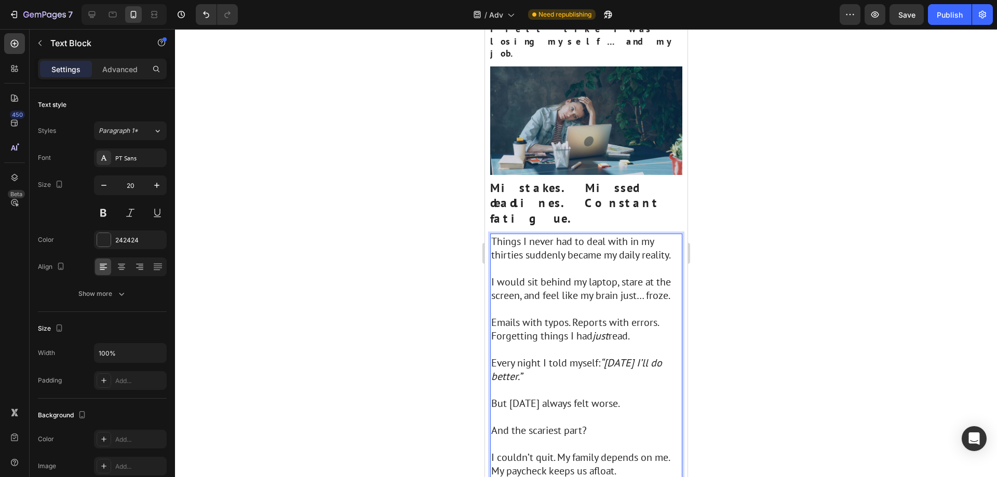
scroll to position [208, 0]
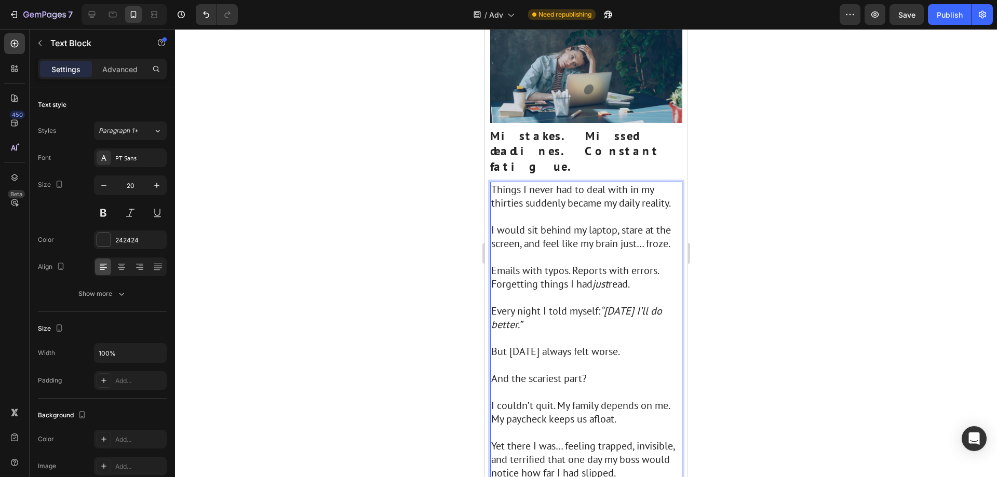
click at [620, 331] on p "Rich Text Editor. Editing area: main" at bounding box center [586, 338] width 190 height 14
click at [779, 272] on div at bounding box center [586, 253] width 822 height 448
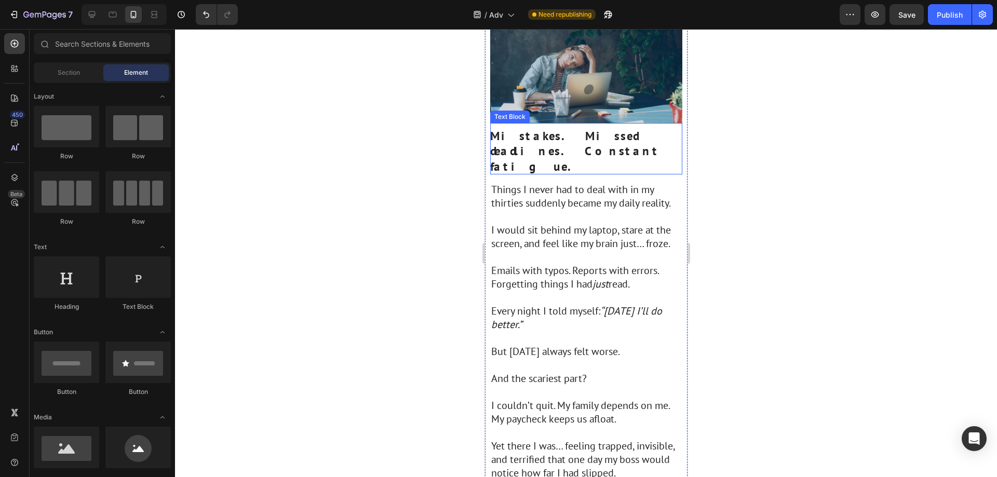
click at [578, 128] on strong "Mistakes. Missed deadlines. Constant fatigue." at bounding box center [575, 151] width 170 height 46
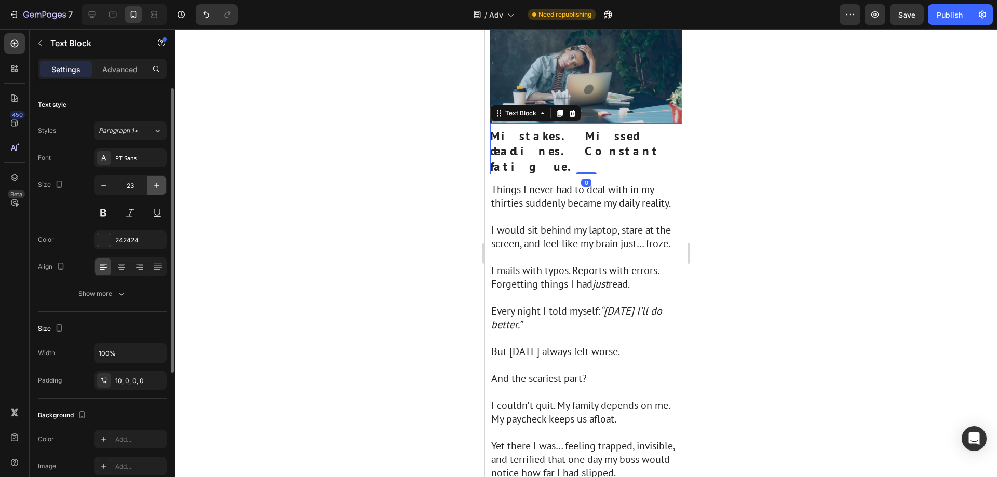
click at [158, 186] on icon "button" at bounding box center [157, 185] width 10 height 10
type input "24"
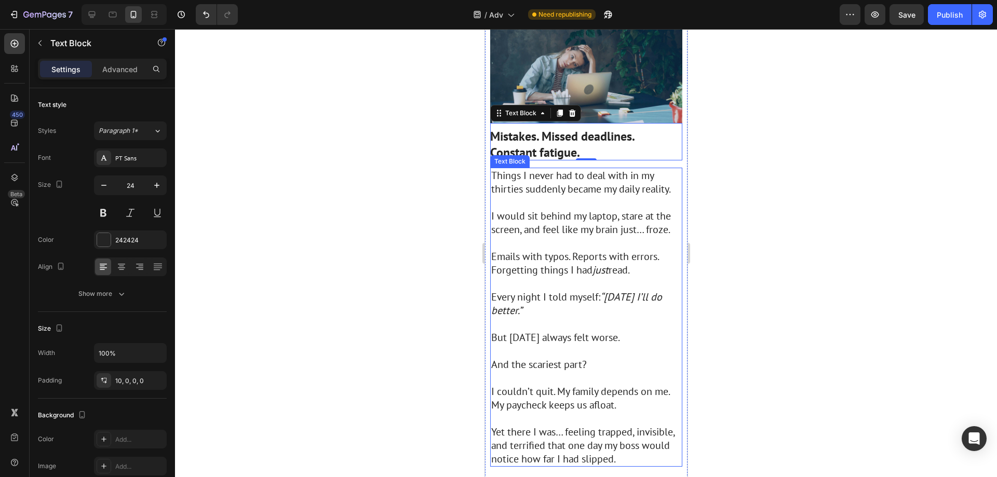
scroll to position [104, 0]
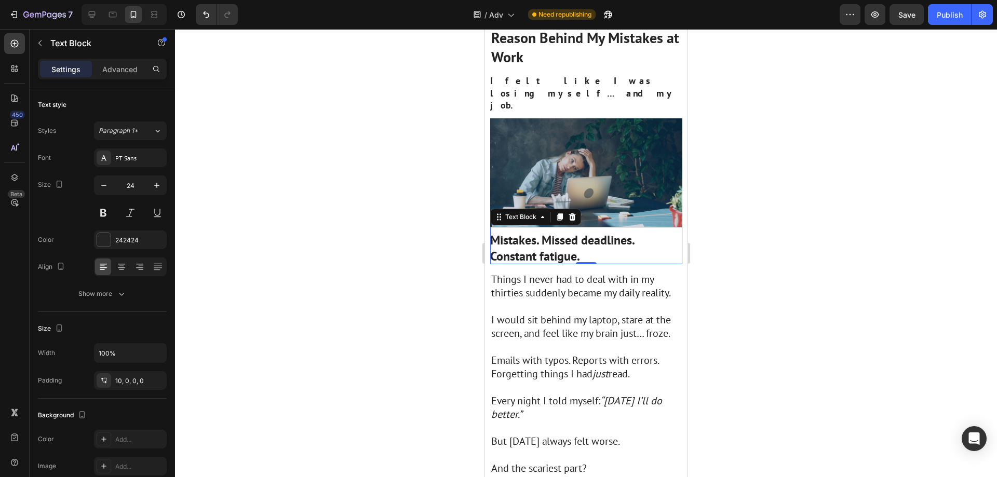
click at [756, 235] on div at bounding box center [586, 253] width 822 height 448
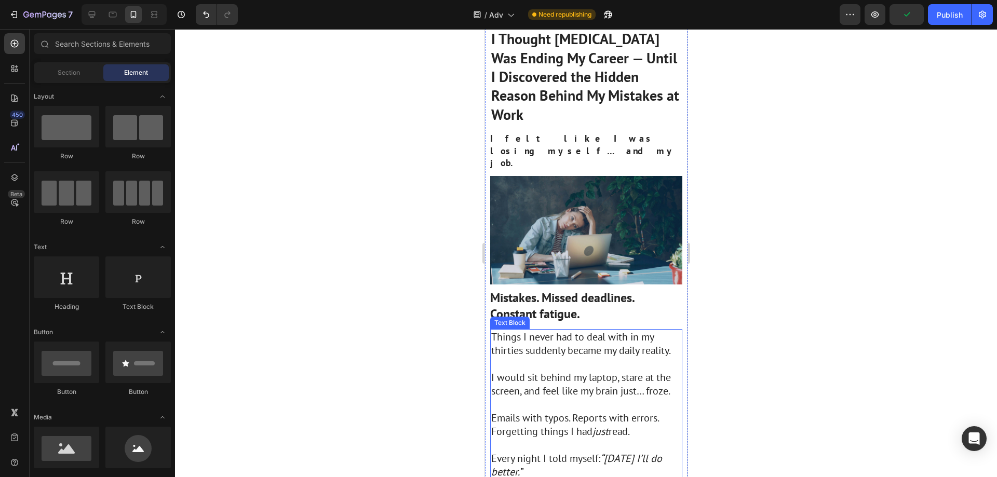
scroll to position [0, 0]
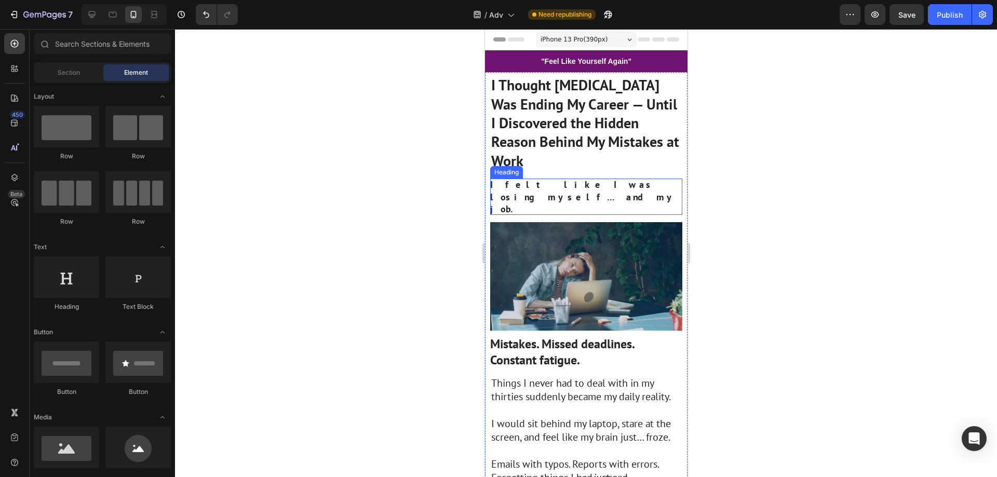
click at [641, 186] on p "I felt like I was losing myself… and my job." at bounding box center [586, 197] width 192 height 36
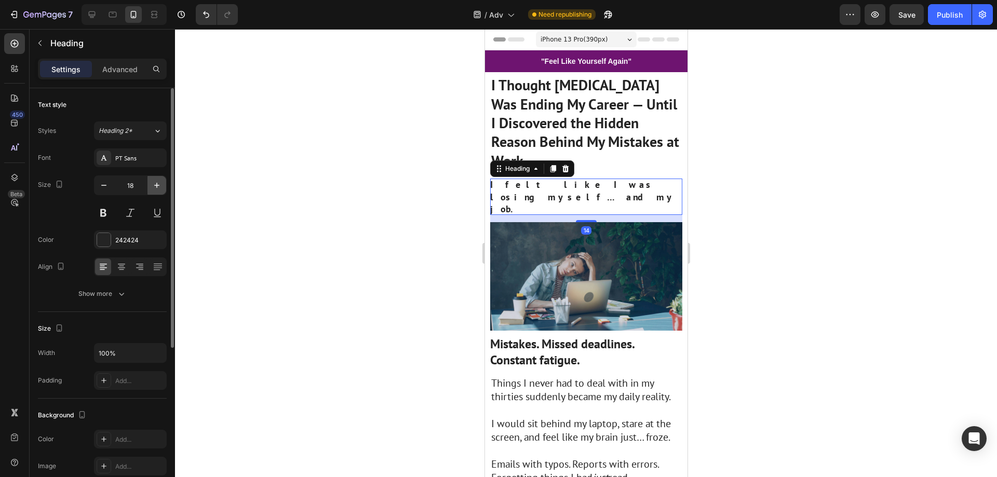
click at [154, 185] on icon "button" at bounding box center [157, 185] width 10 height 10
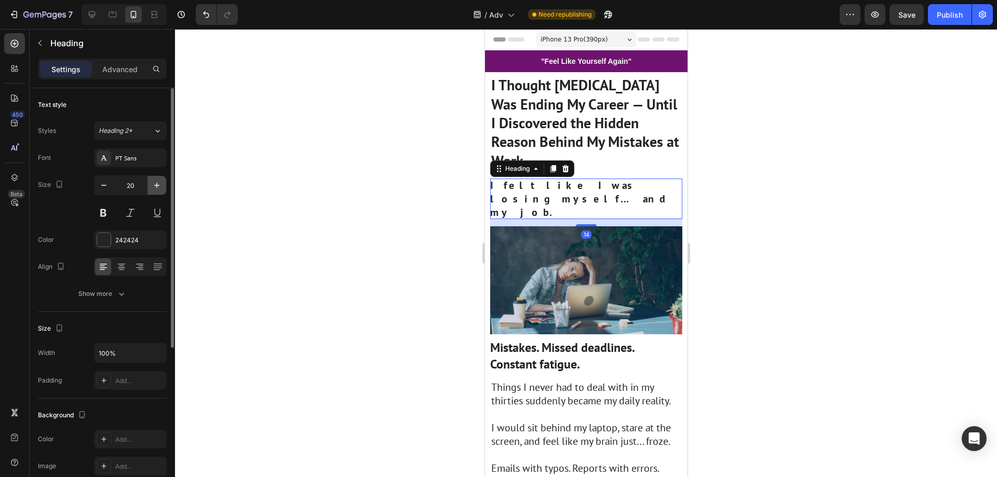
click at [154, 185] on icon "button" at bounding box center [157, 185] width 10 height 10
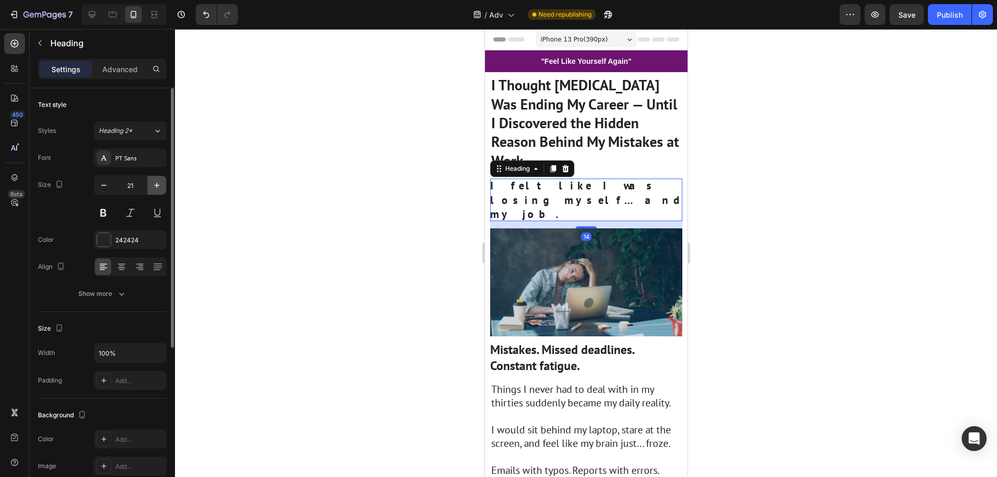
click at [154, 185] on icon "button" at bounding box center [157, 185] width 10 height 10
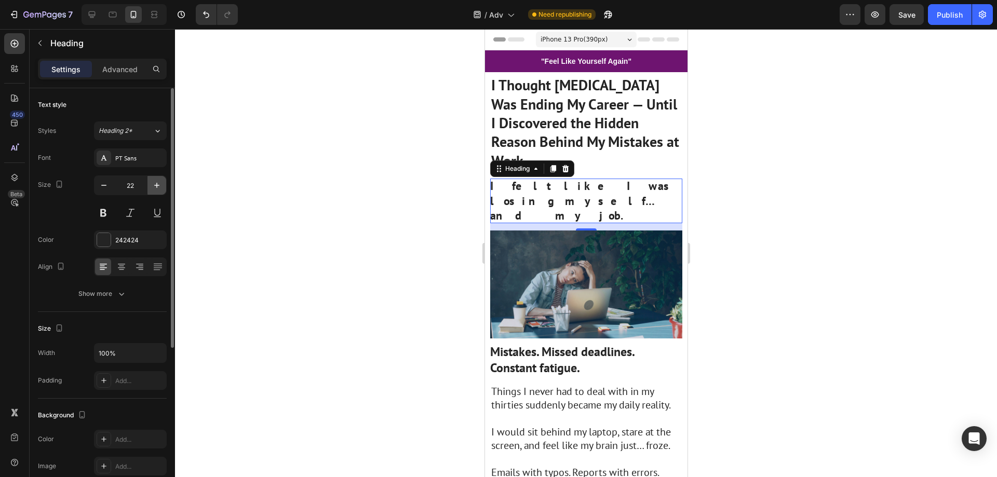
click at [154, 185] on icon "button" at bounding box center [157, 185] width 10 height 10
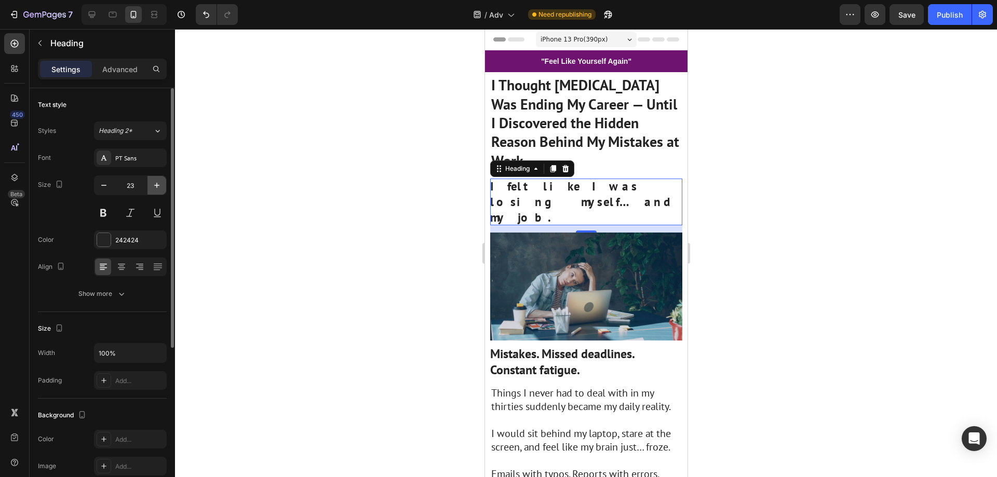
click at [154, 185] on icon "button" at bounding box center [157, 185] width 10 height 10
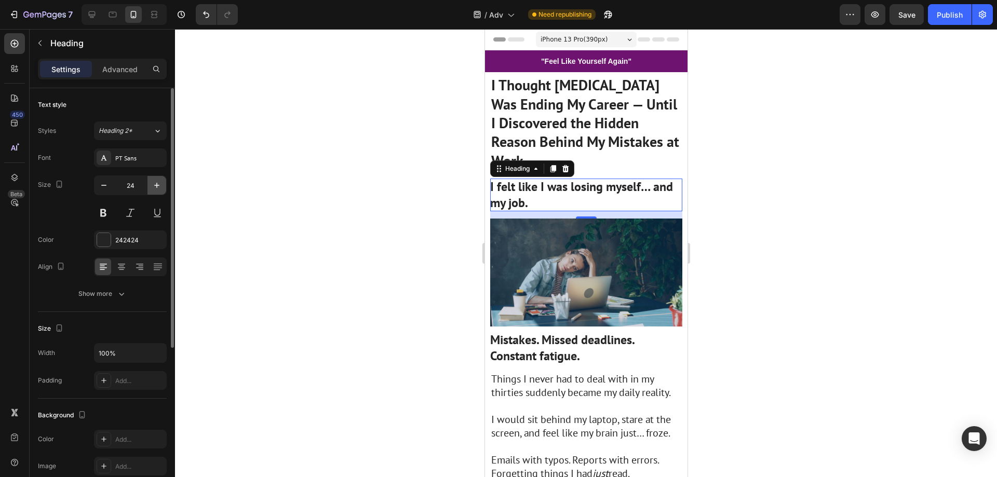
click at [154, 185] on icon "button" at bounding box center [157, 185] width 10 height 10
click at [108, 187] on icon "button" at bounding box center [104, 185] width 10 height 10
click at [100, 185] on icon "button" at bounding box center [104, 185] width 10 height 10
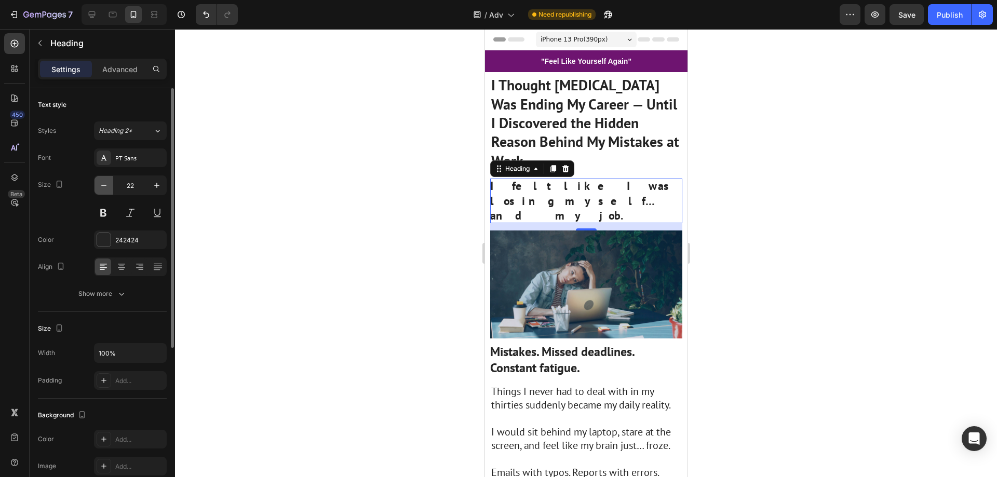
click at [100, 185] on icon "button" at bounding box center [104, 185] width 10 height 10
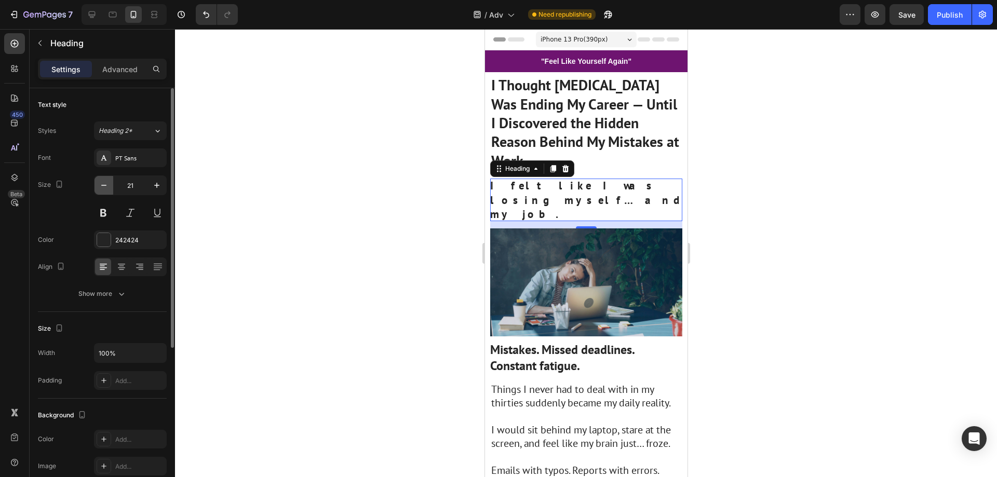
click at [100, 185] on icon "button" at bounding box center [104, 185] width 10 height 10
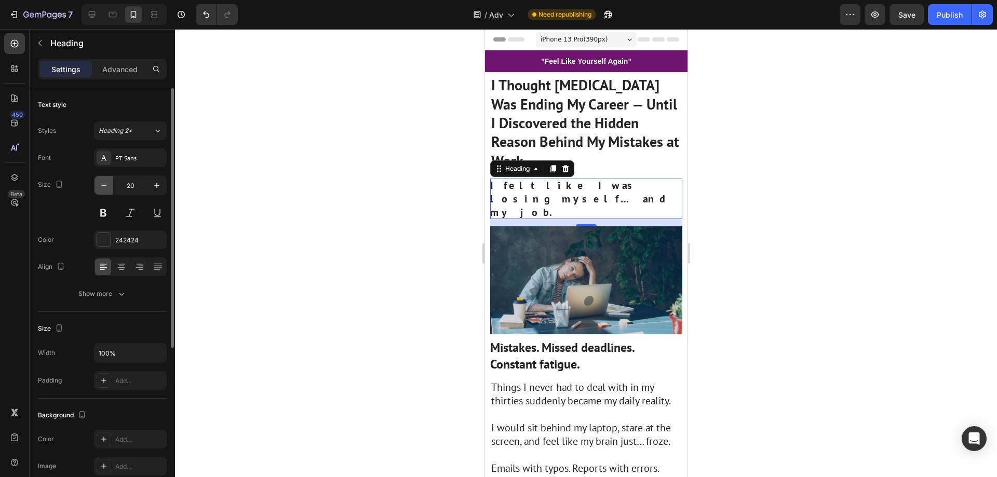
click at [100, 185] on icon "button" at bounding box center [104, 185] width 10 height 10
type input "19"
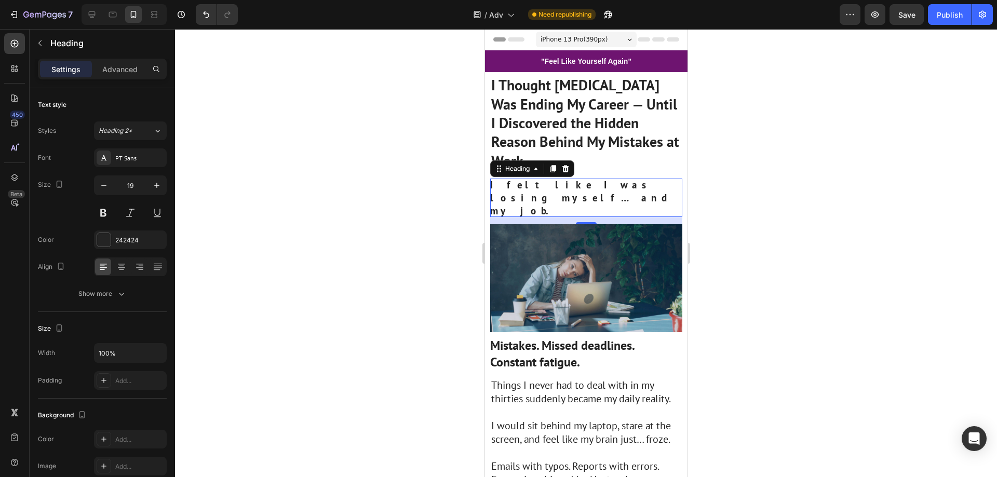
click at [817, 160] on div at bounding box center [586, 253] width 822 height 448
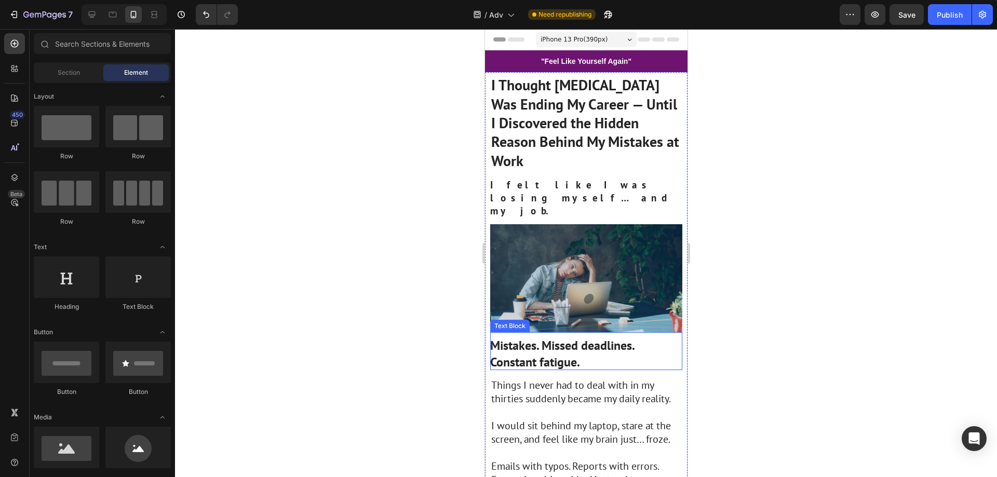
click at [562, 338] on strong "Mistakes. Missed deadlines. Constant fatigue." at bounding box center [562, 354] width 144 height 32
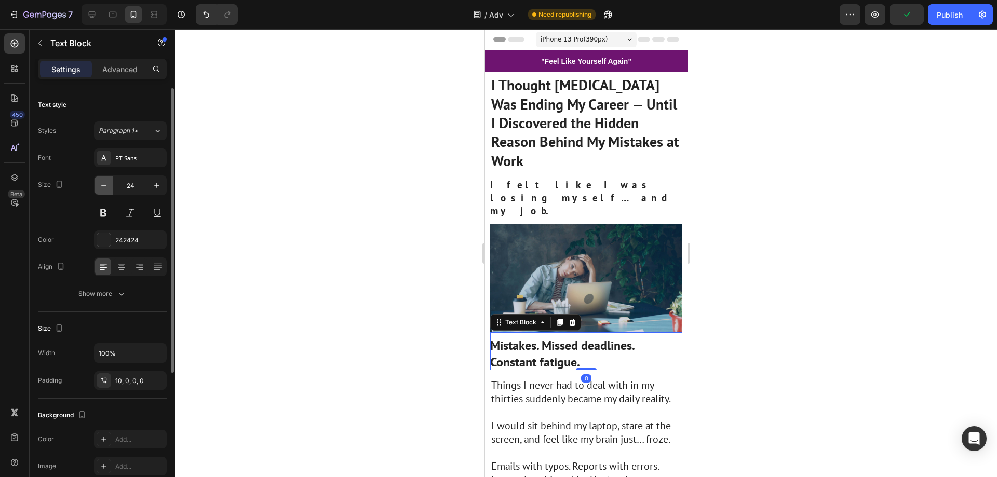
click at [108, 189] on icon "button" at bounding box center [104, 185] width 10 height 10
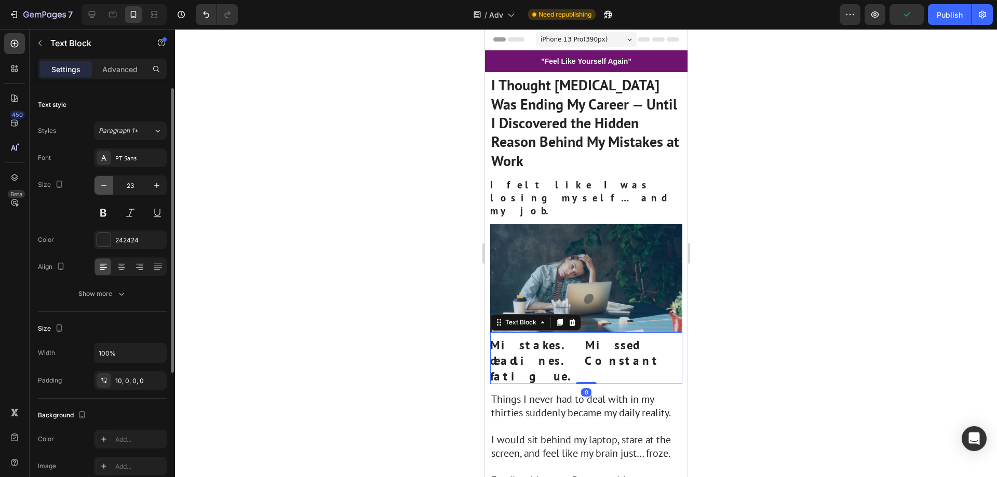
type input "22"
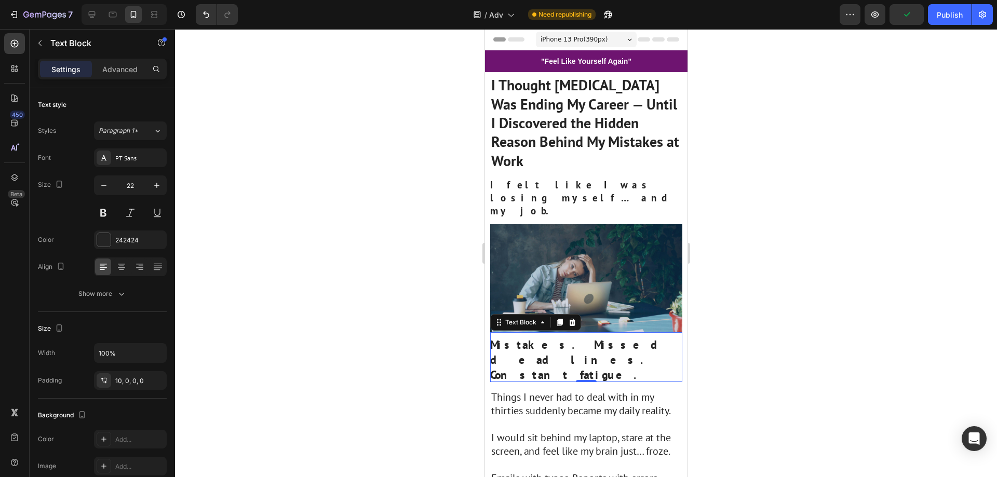
click at [833, 218] on div at bounding box center [586, 253] width 822 height 448
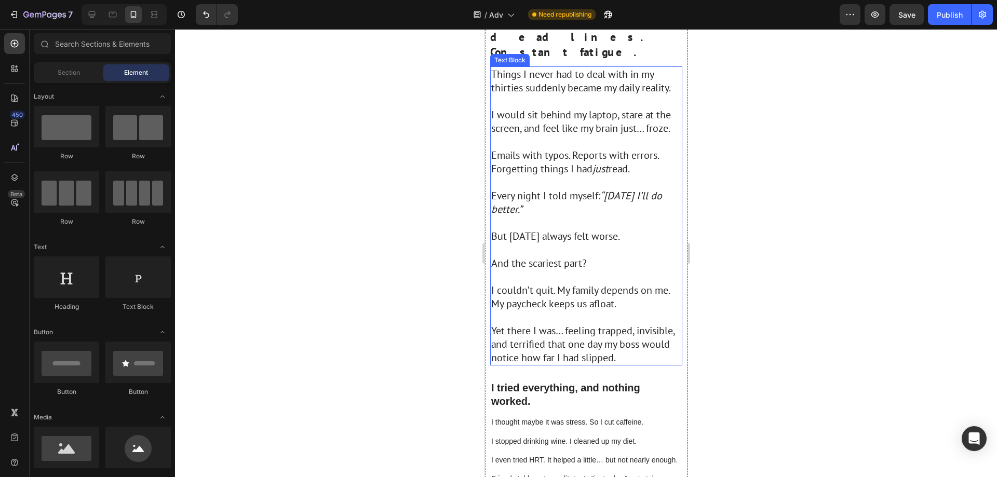
scroll to position [415, 0]
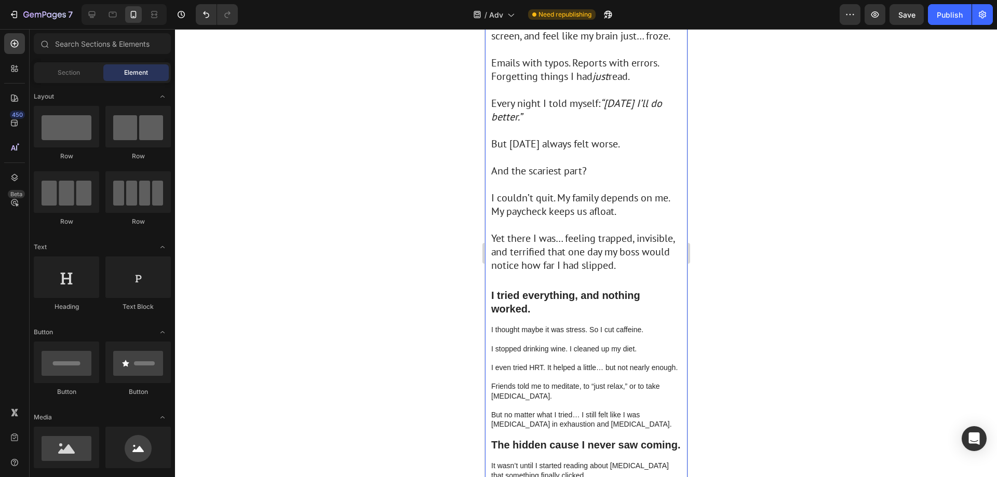
click at [598, 232] on p "Yet there I was… feeling trapped, invisible, and terrified that one day my boss…" at bounding box center [586, 252] width 190 height 41
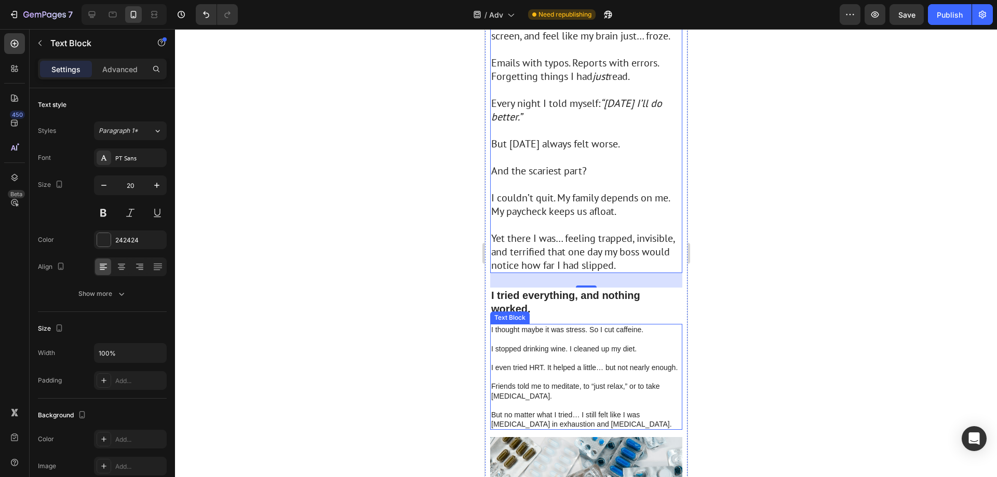
click at [577, 354] on p at bounding box center [586, 358] width 190 height 9
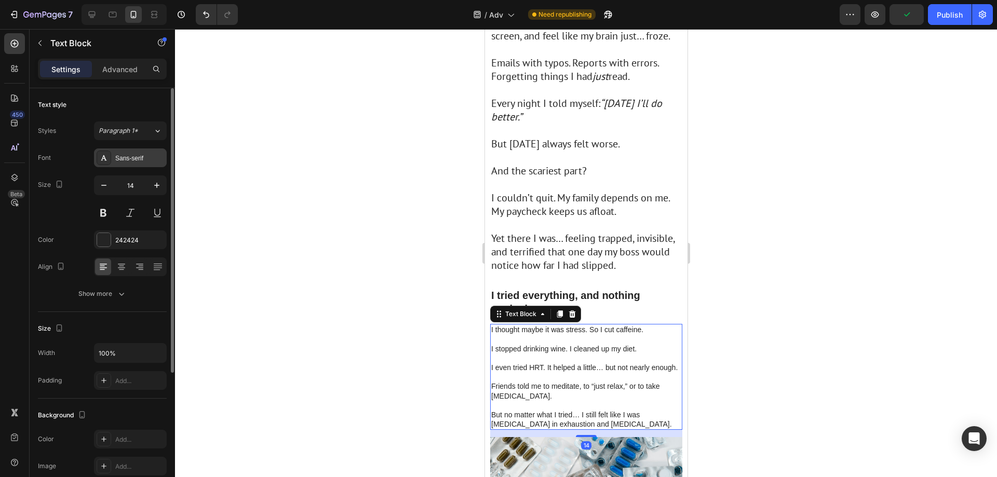
click at [128, 159] on div "Sans-serif" at bounding box center [139, 158] width 49 height 9
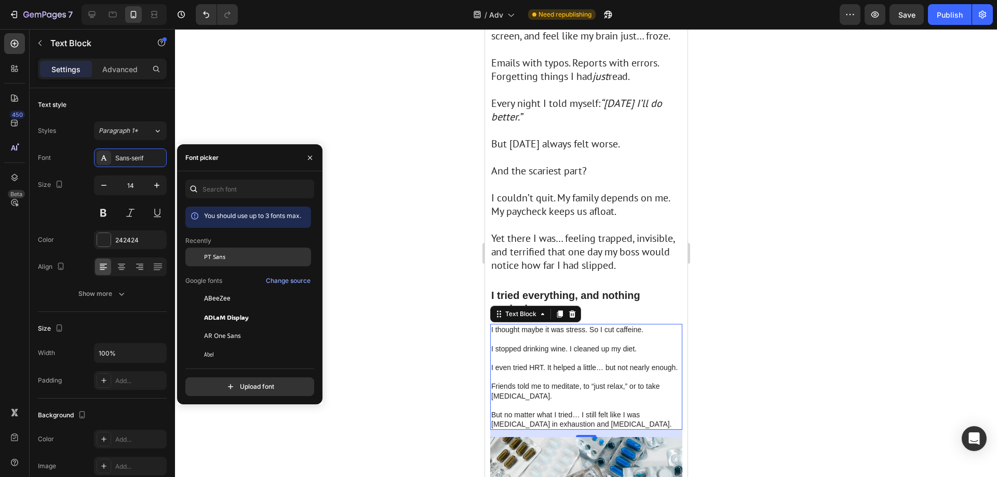
click at [235, 257] on div "PT Sans" at bounding box center [256, 256] width 105 height 9
click at [150, 181] on button "button" at bounding box center [157, 185] width 19 height 19
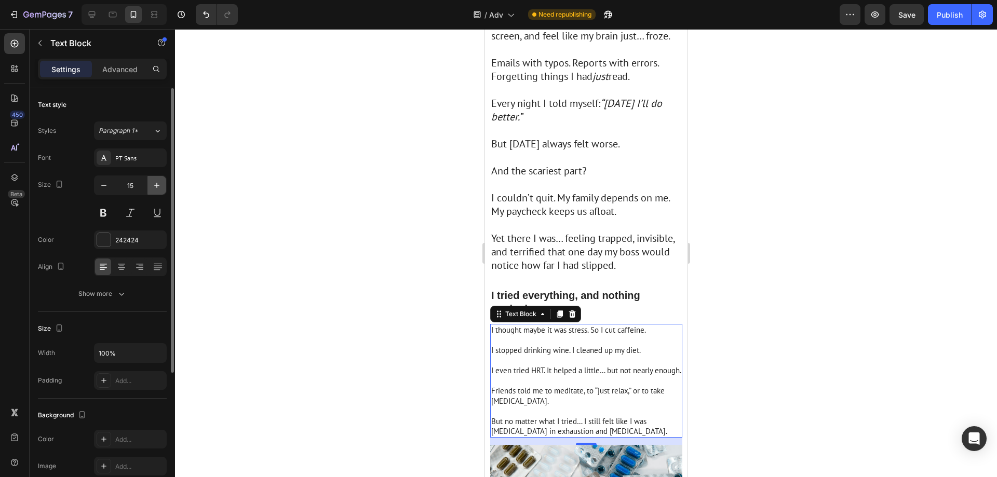
click at [150, 181] on button "button" at bounding box center [157, 185] width 19 height 19
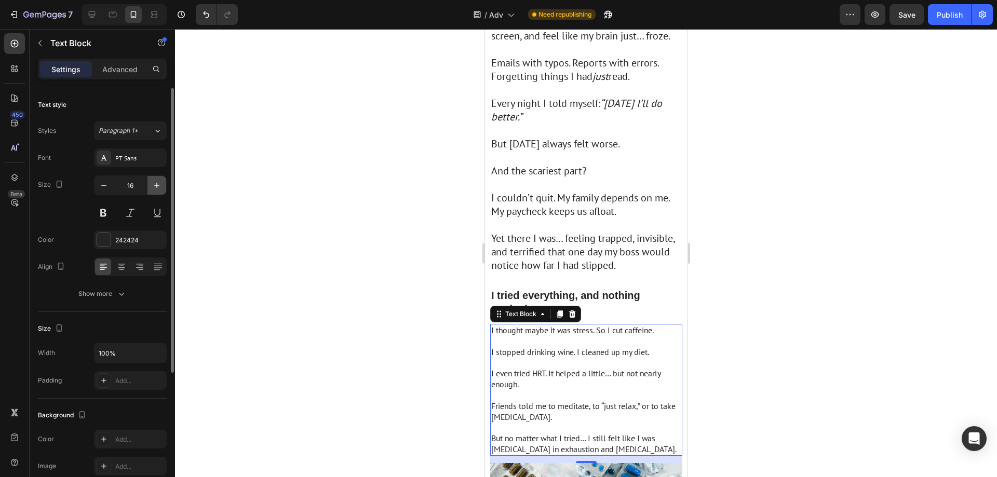
click at [150, 181] on button "button" at bounding box center [157, 185] width 19 height 19
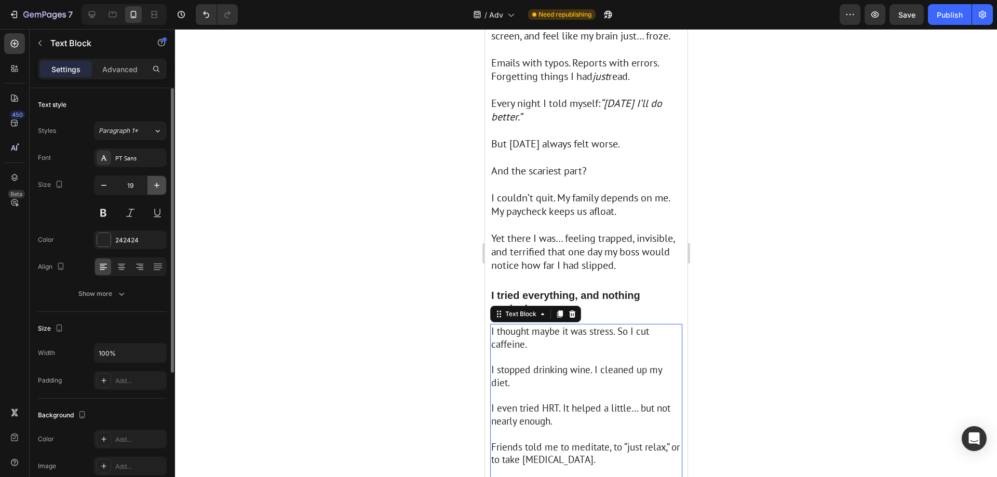
click at [150, 181] on button "button" at bounding box center [157, 185] width 19 height 19
type input "20"
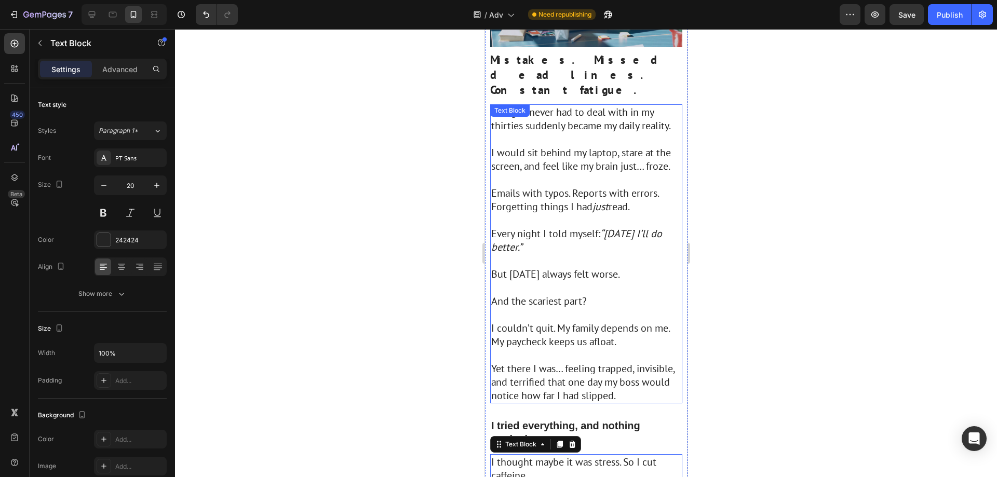
scroll to position [208, 0]
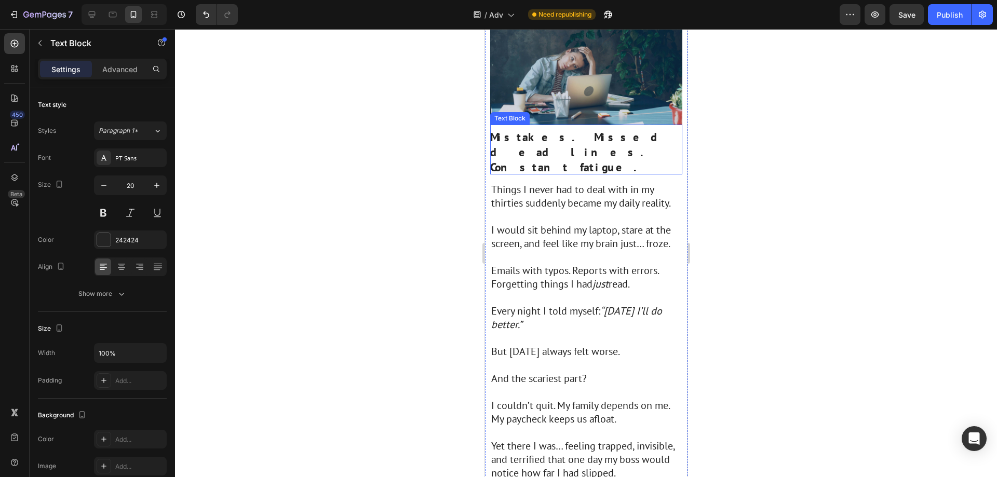
click at [536, 130] on strong "Mistakes. Missed deadlines. Constant fatigue." at bounding box center [584, 152] width 189 height 44
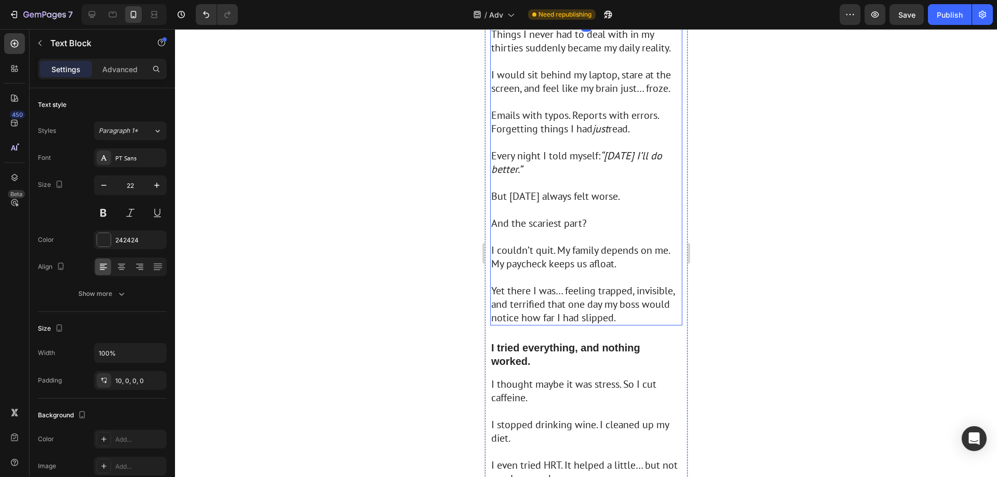
scroll to position [364, 0]
click at [543, 341] on p "I tried everything, and nothing worked." at bounding box center [586, 354] width 190 height 27
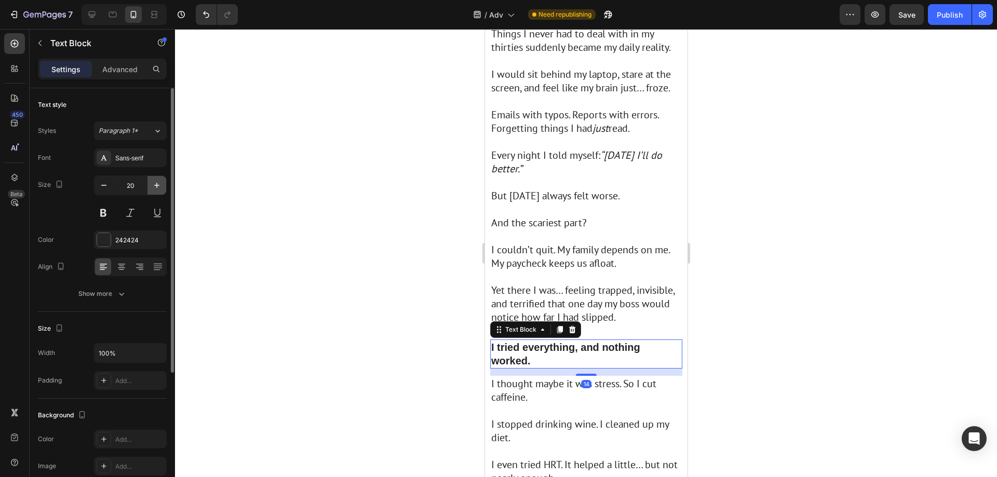
click at [156, 190] on icon "button" at bounding box center [157, 185] width 10 height 10
drag, startPoint x: 156, startPoint y: 190, endPoint x: 153, endPoint y: 182, distance: 8.9
click at [156, 190] on icon "button" at bounding box center [157, 185] width 10 height 10
type input "22"
click at [148, 157] on div "Sans-serif" at bounding box center [139, 158] width 49 height 9
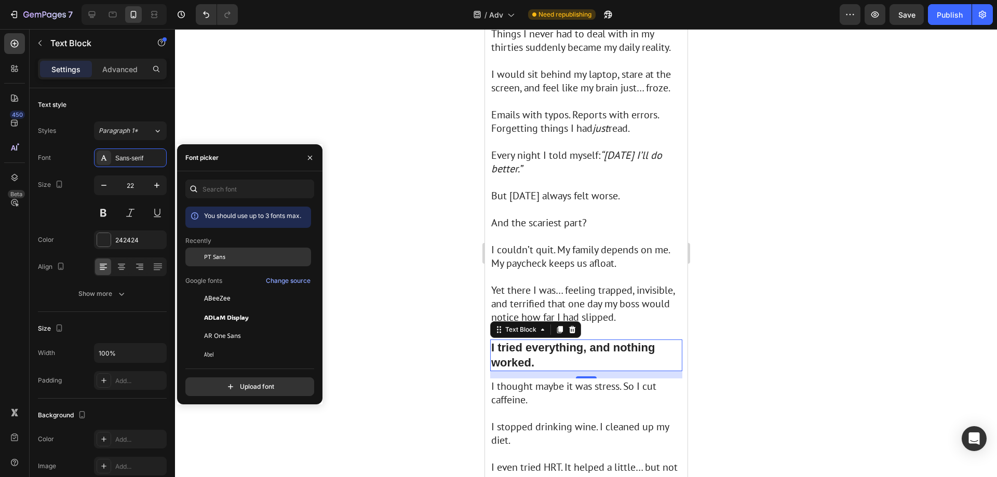
click at [250, 258] on div "PT Sans" at bounding box center [256, 256] width 105 height 9
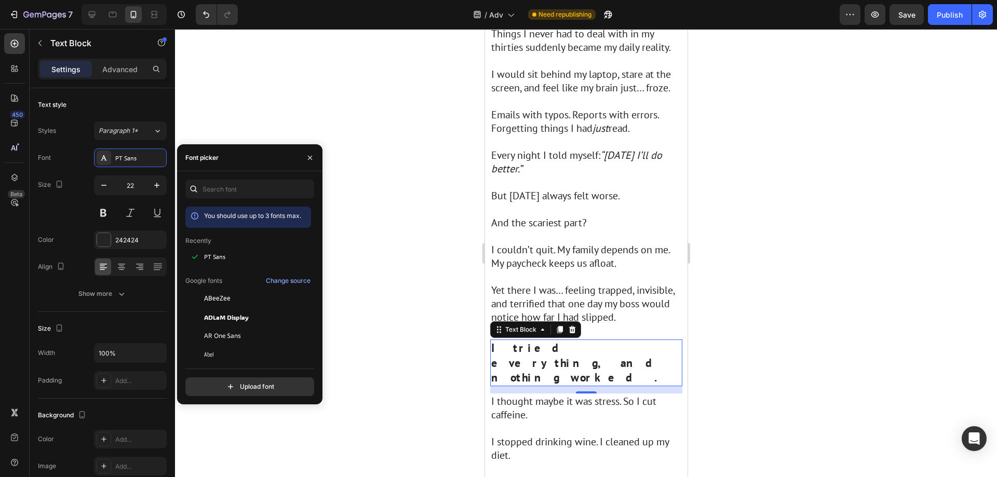
click at [440, 257] on div at bounding box center [586, 253] width 822 height 448
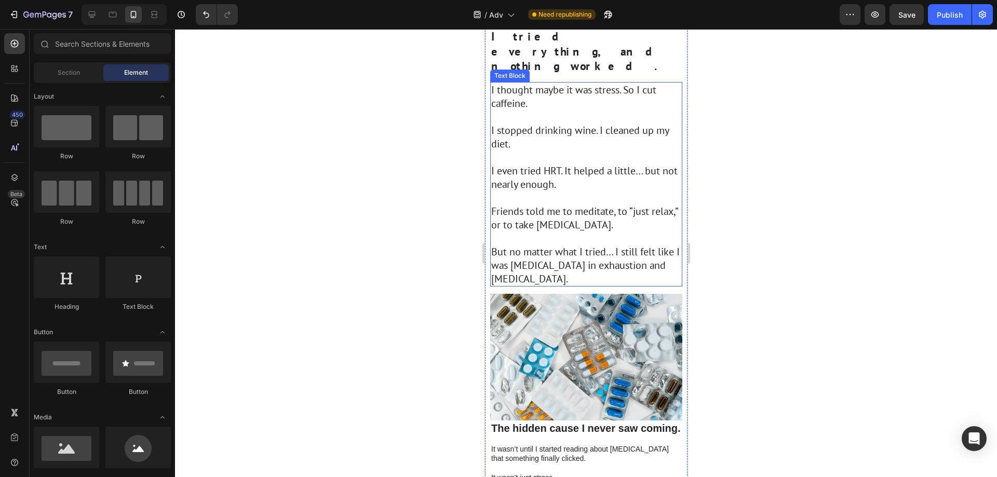
scroll to position [831, 0]
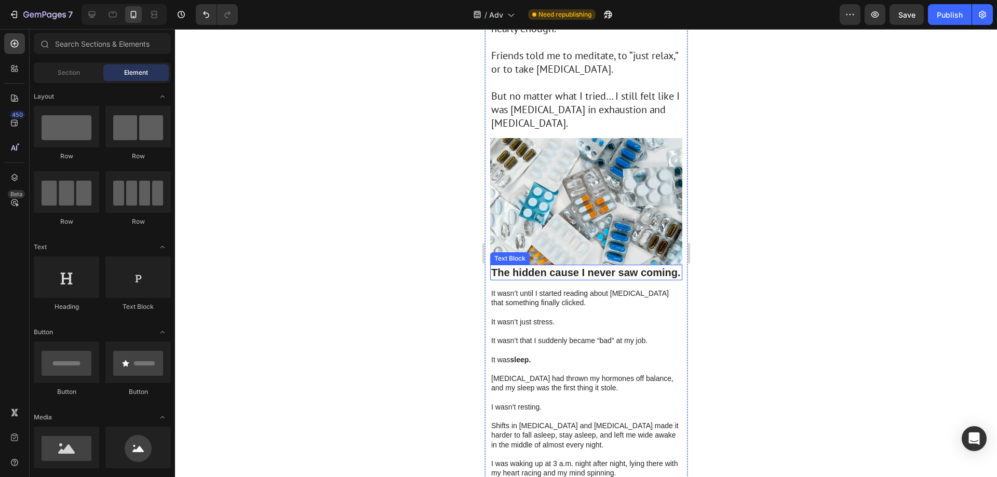
click at [558, 267] on strong "The hidden cause I never saw coming." at bounding box center [586, 272] width 190 height 11
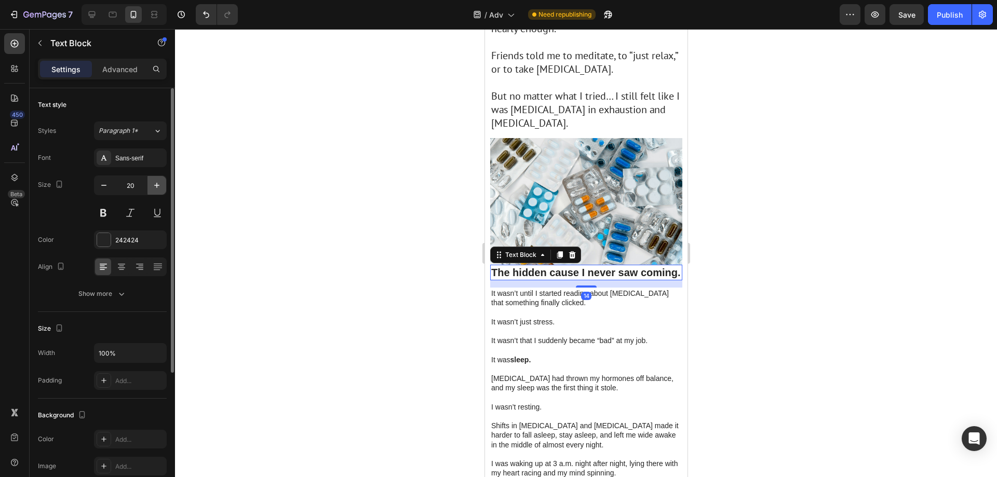
click at [158, 189] on icon "button" at bounding box center [157, 185] width 10 height 10
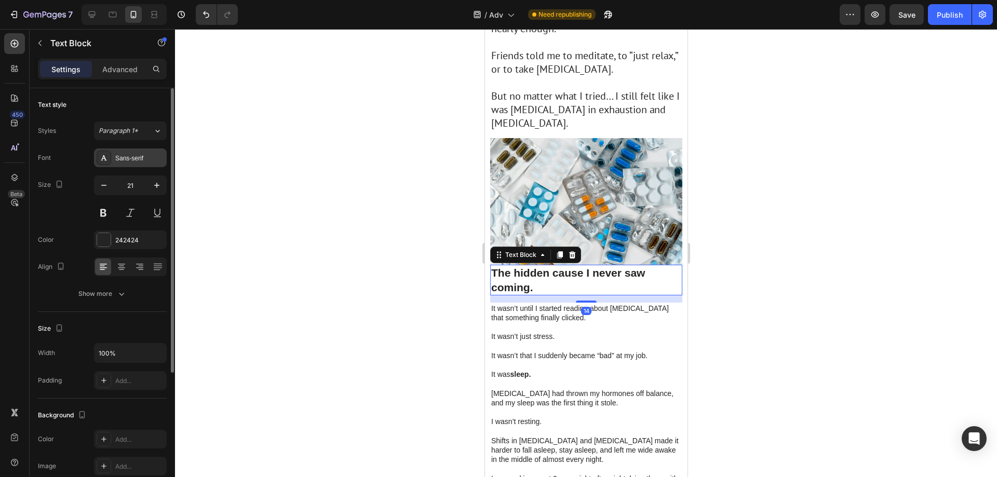
type input "22"
click at [141, 160] on div "Sans-serif" at bounding box center [139, 158] width 49 height 9
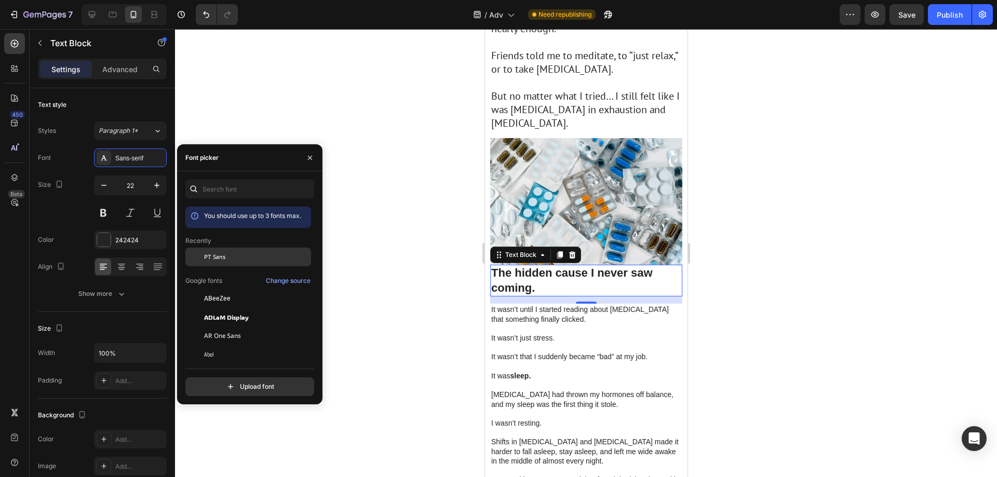
click at [221, 255] on span "PT Sans" at bounding box center [214, 256] width 21 height 9
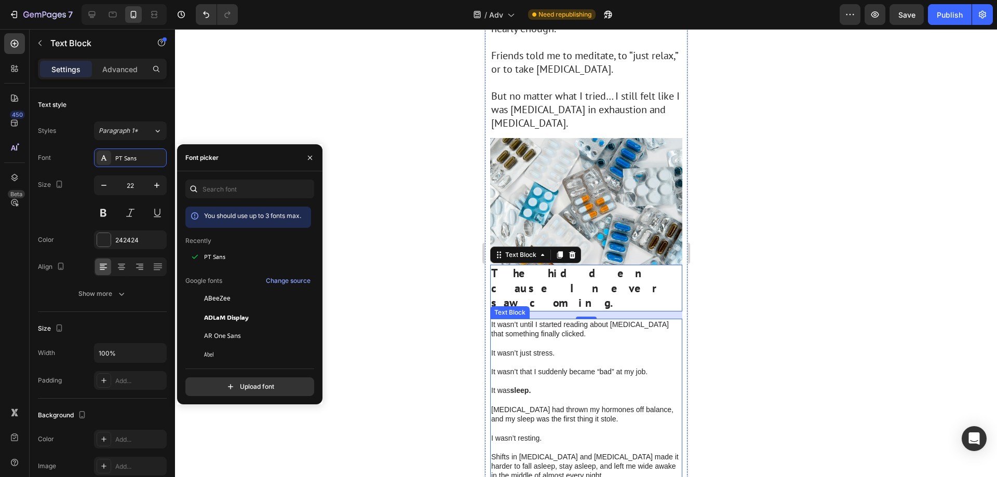
click at [561, 367] on p "It wasn’t that I suddenly became “bad” at my job." at bounding box center [586, 371] width 190 height 9
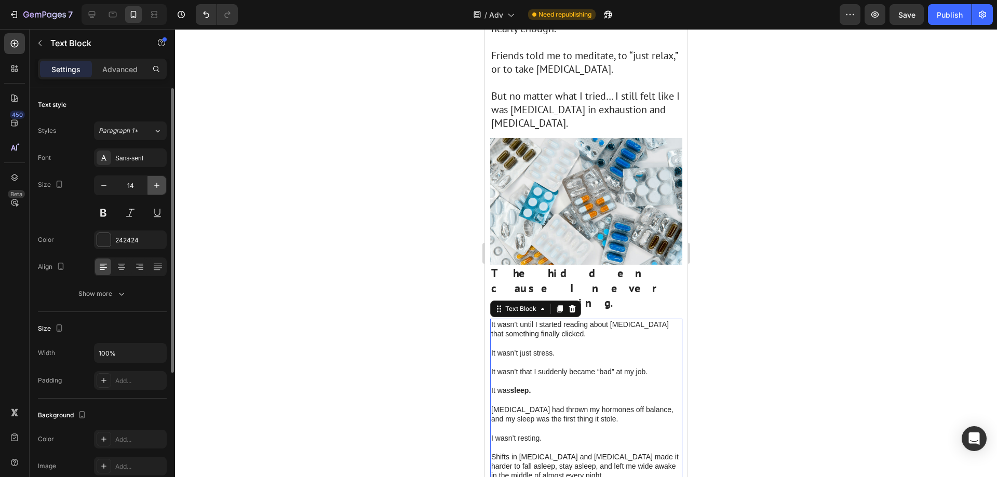
click at [156, 186] on icon "button" at bounding box center [157, 185] width 10 height 10
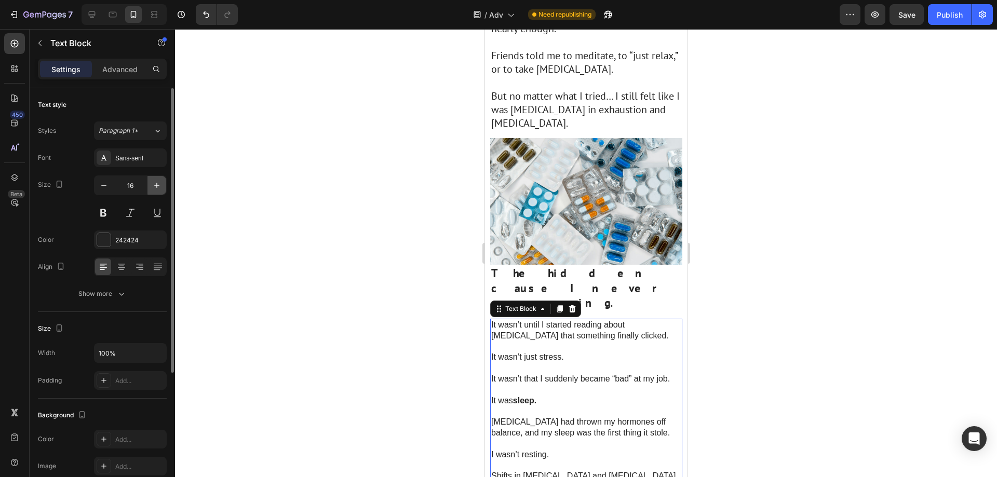
click at [156, 186] on icon "button" at bounding box center [157, 185] width 10 height 10
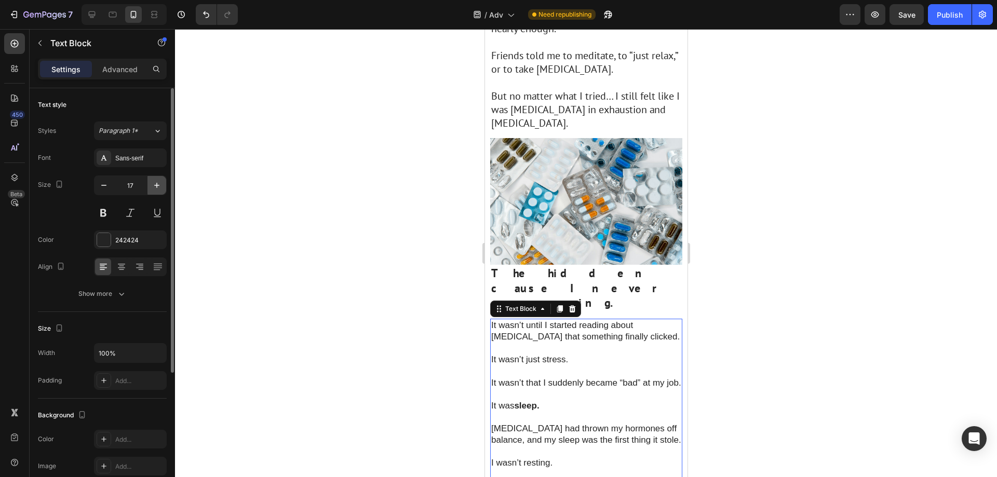
click at [156, 186] on icon "button" at bounding box center [157, 185] width 10 height 10
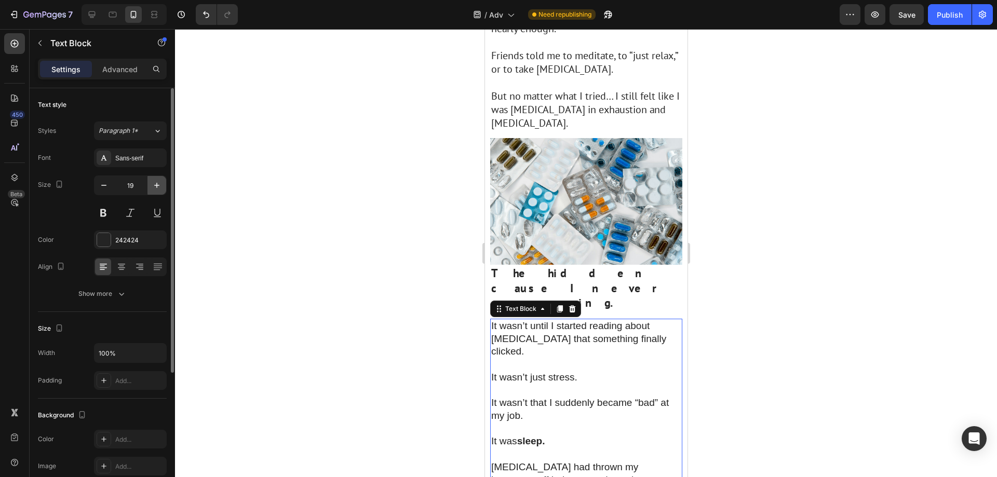
click at [156, 186] on icon "button" at bounding box center [157, 185] width 10 height 10
type input "20"
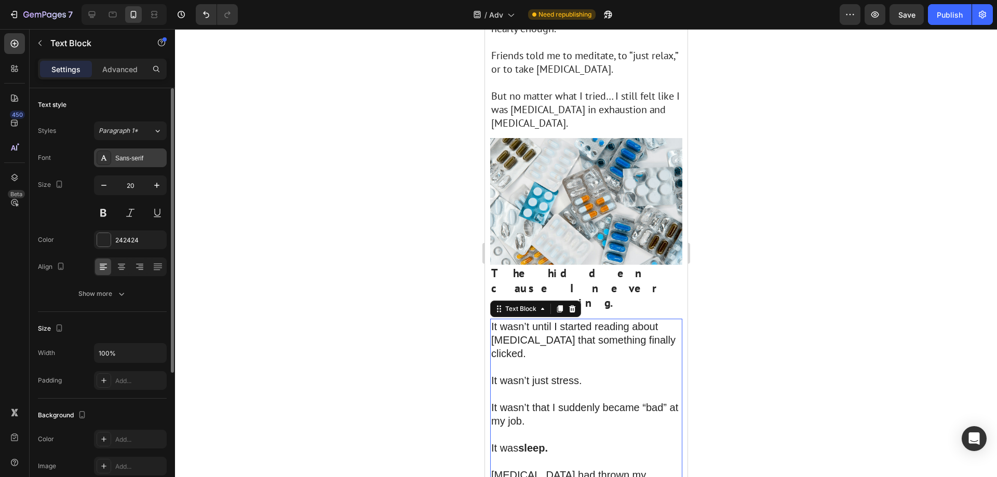
click at [155, 156] on div "Sans-serif" at bounding box center [139, 158] width 49 height 9
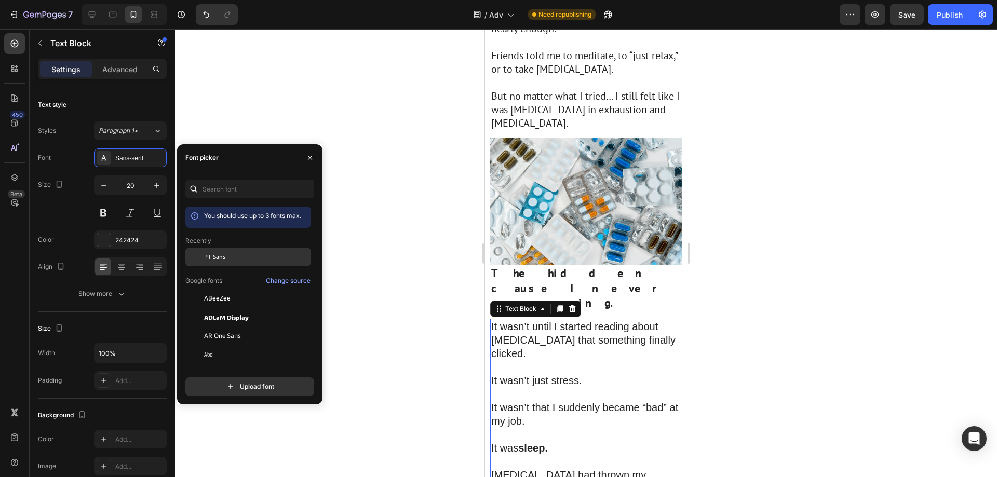
click at [245, 253] on div "PT Sans" at bounding box center [256, 256] width 105 height 9
click at [732, 264] on div at bounding box center [586, 253] width 822 height 448
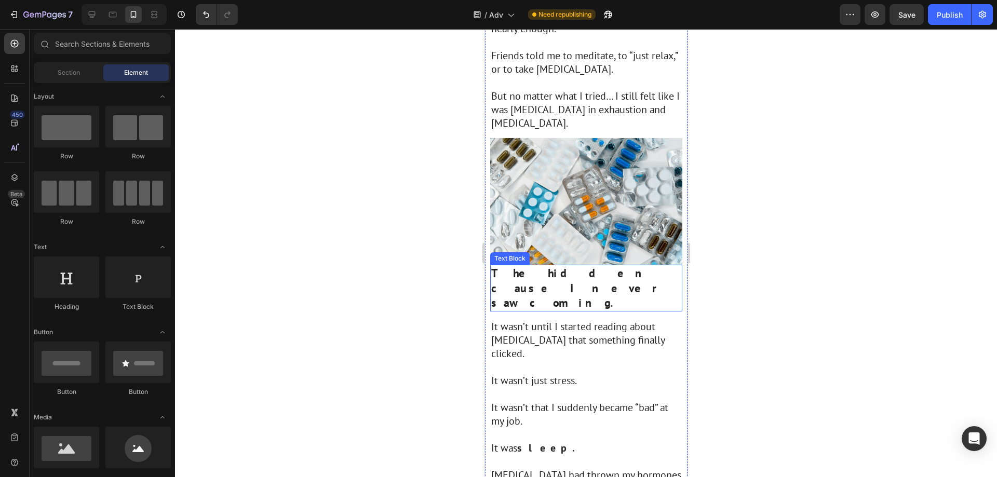
click at [580, 266] on strong "The hidden cause I never saw coming." at bounding box center [576, 288] width 170 height 44
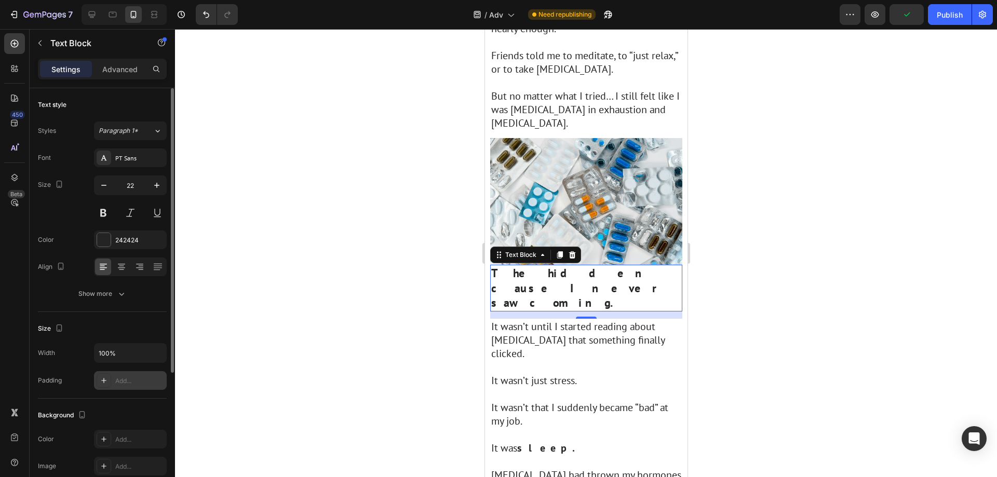
click at [104, 381] on icon at bounding box center [104, 381] width 8 height 8
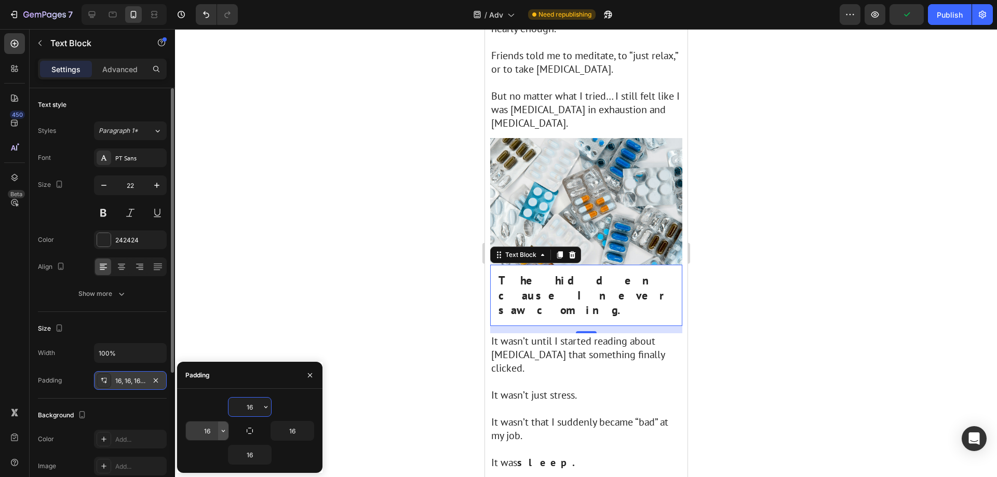
click at [220, 433] on icon "button" at bounding box center [223, 431] width 8 height 8
click at [211, 433] on input "16" at bounding box center [207, 431] width 43 height 19
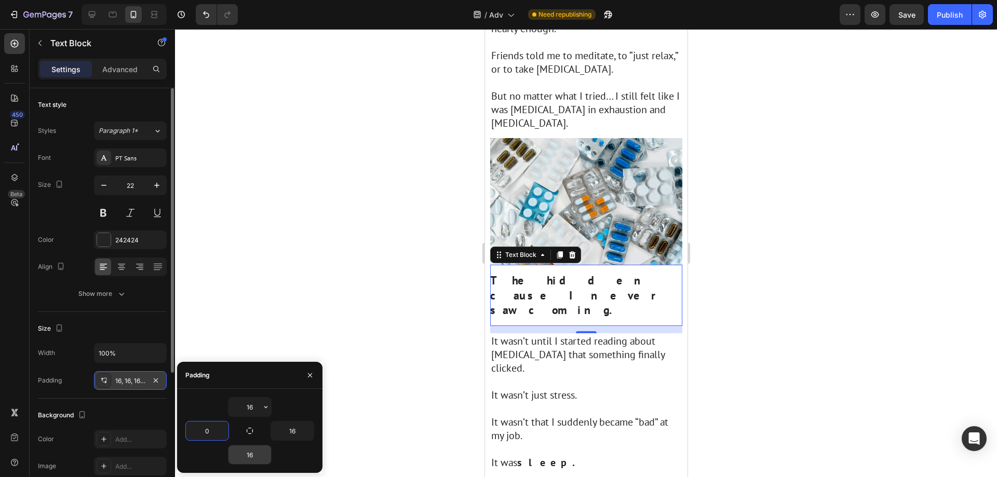
type input "0"
click at [254, 453] on input "16" at bounding box center [250, 455] width 43 height 19
type input "0"
click at [293, 435] on input "16" at bounding box center [292, 431] width 43 height 19
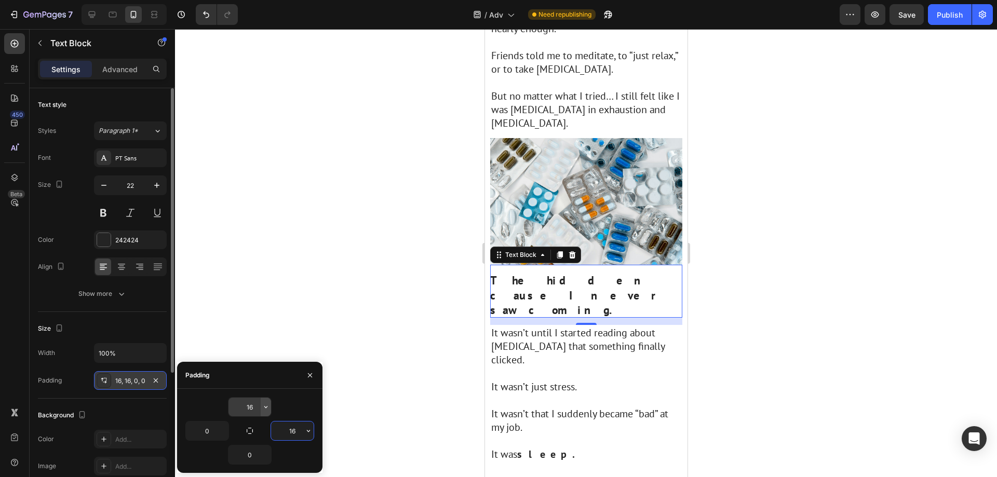
type input "0"
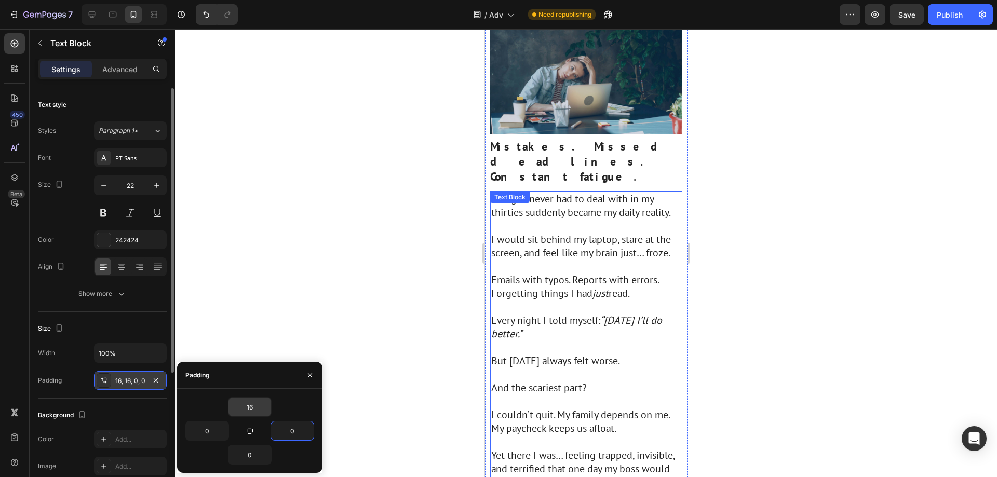
scroll to position [156, 0]
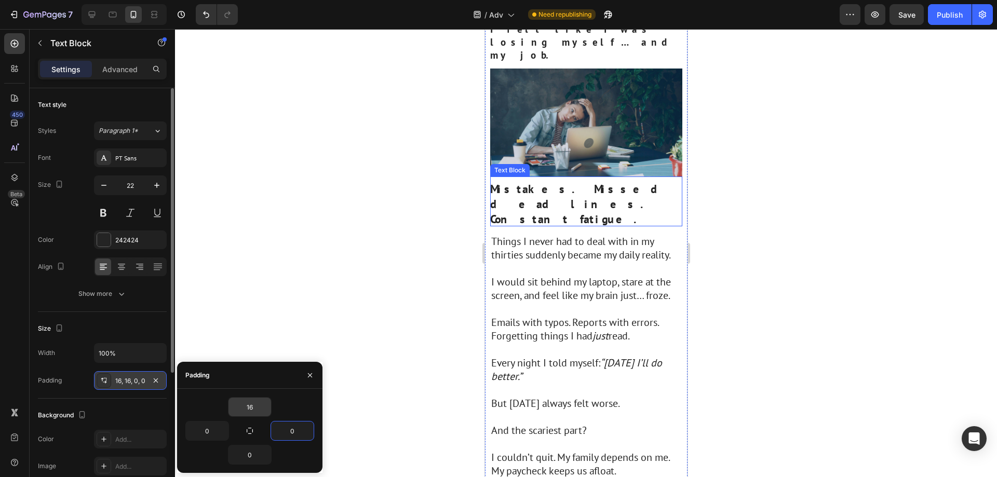
click at [555, 182] on strong "Mistakes. Missed deadlines. Constant fatigue." at bounding box center [584, 204] width 189 height 44
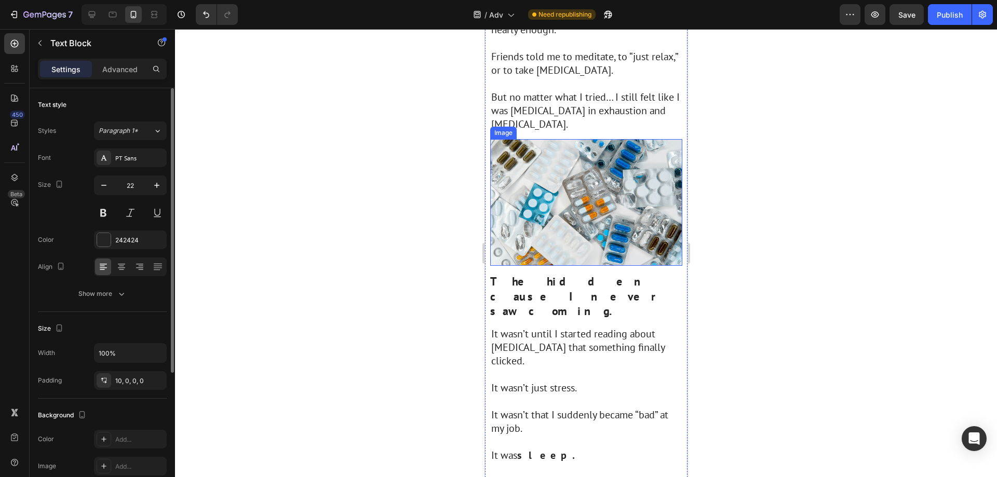
scroll to position [831, 0]
click at [572, 273] on strong "The hidden cause I never saw coming." at bounding box center [575, 295] width 170 height 44
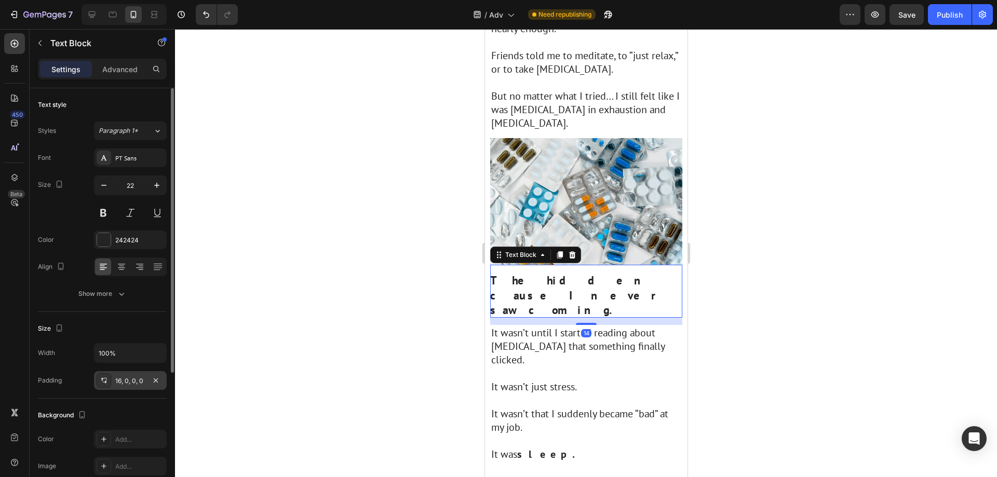
click at [136, 387] on div "16, 0, 0, 0" at bounding box center [130, 380] width 73 height 19
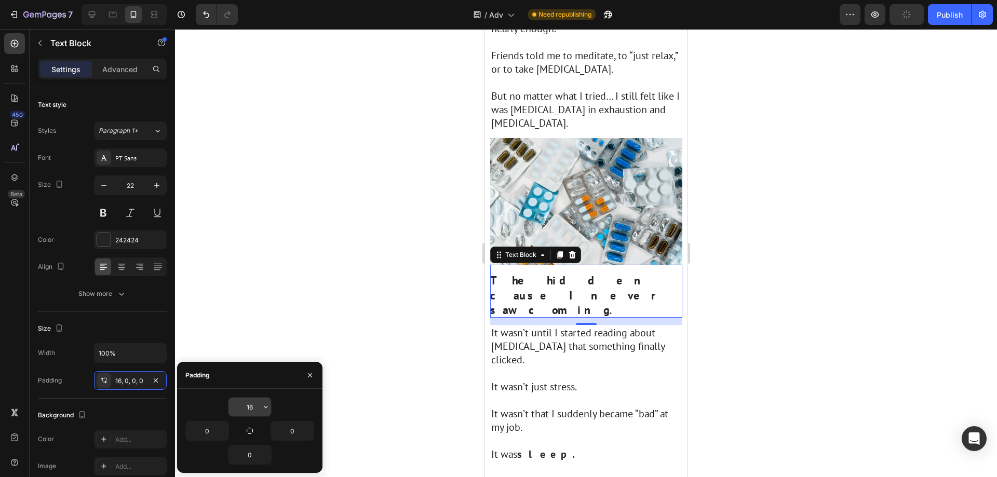
click at [252, 404] on input "16" at bounding box center [250, 407] width 43 height 19
type input "10"
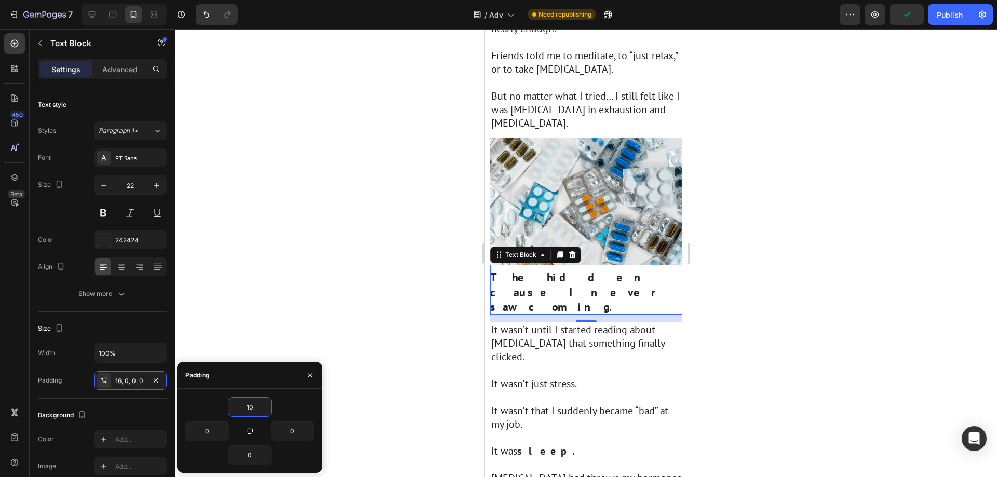
click at [295, 324] on div at bounding box center [586, 253] width 822 height 448
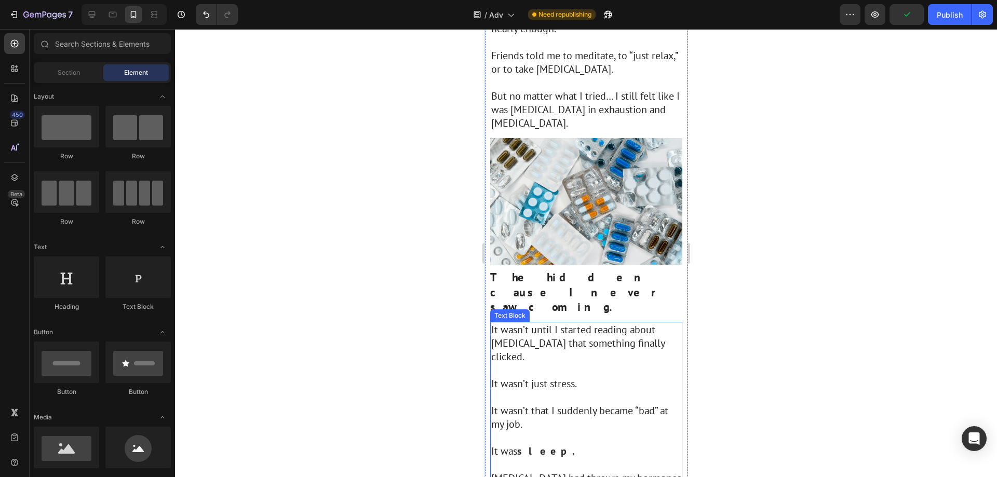
click at [591, 323] on p "It wasn’t until I started reading about [MEDICAL_DATA] that something finally c…" at bounding box center [586, 343] width 190 height 41
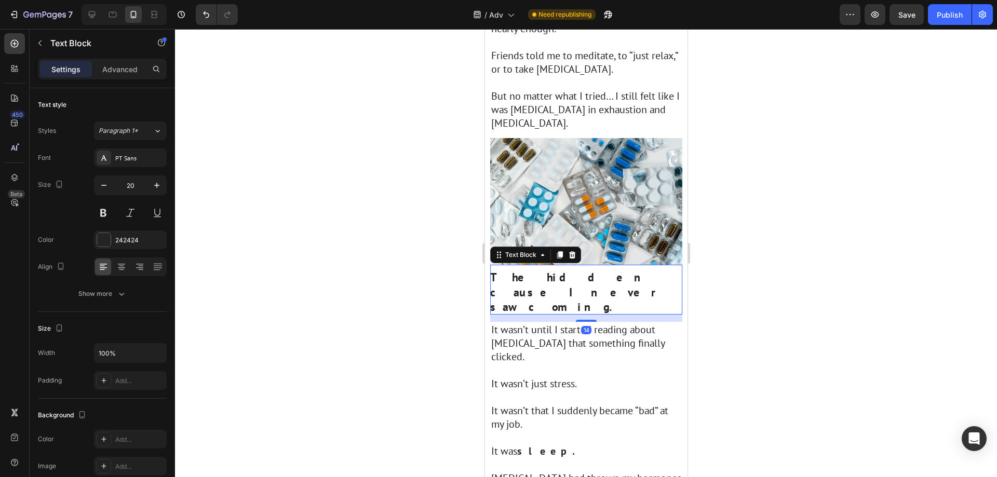
click at [619, 270] on strong "The hidden cause I never saw coming." at bounding box center [575, 292] width 170 height 44
click at [597, 377] on p "It wasn’t just stress." at bounding box center [586, 384] width 190 height 14
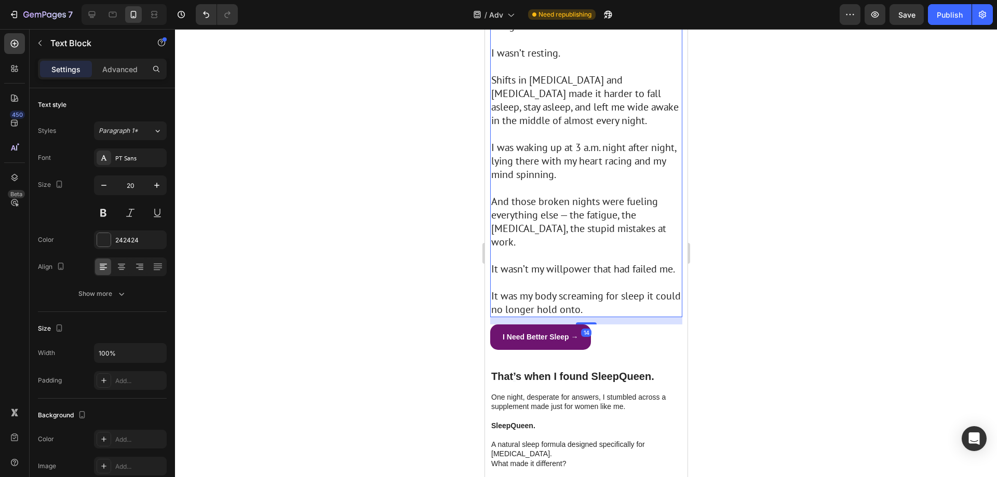
scroll to position [1350, 0]
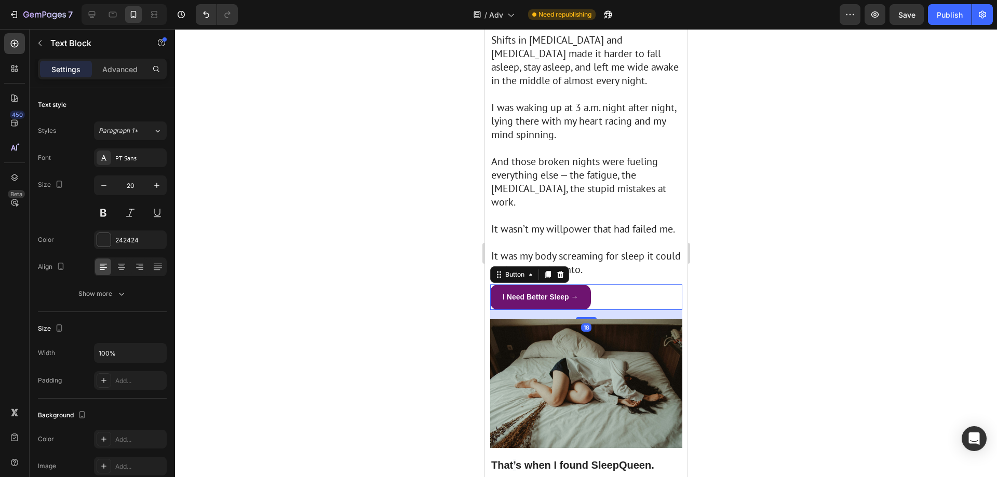
click at [605, 285] on div "I Need Better Sleep → Button 18" at bounding box center [586, 297] width 192 height 25
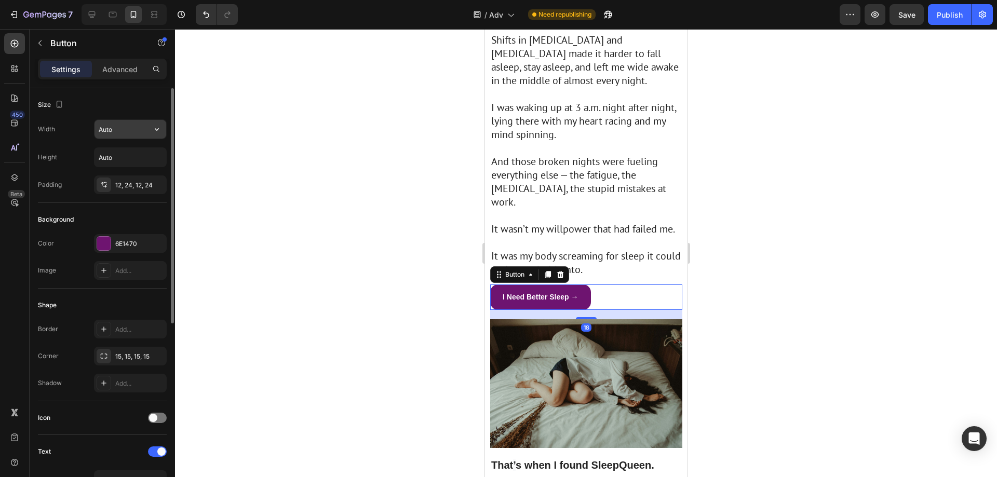
click at [129, 129] on input "Auto" at bounding box center [131, 129] width 72 height 19
click at [155, 127] on icon "button" at bounding box center [157, 129] width 10 height 10
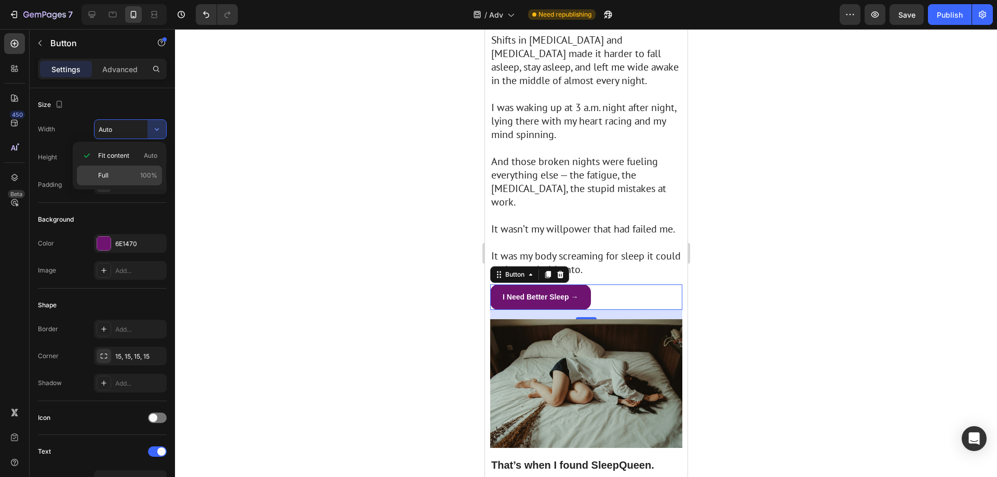
click at [136, 179] on p "Full 100%" at bounding box center [127, 175] width 59 height 9
type input "100%"
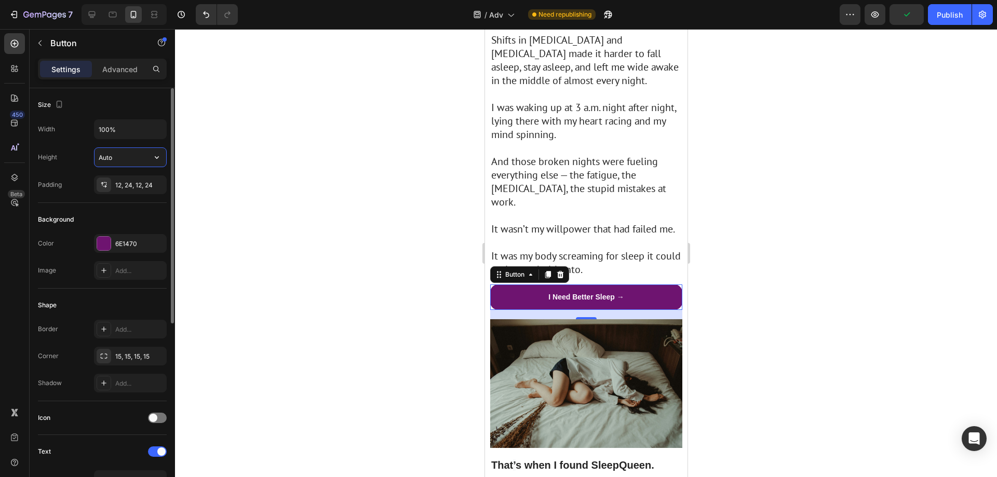
click at [137, 153] on input "Auto" at bounding box center [131, 157] width 72 height 19
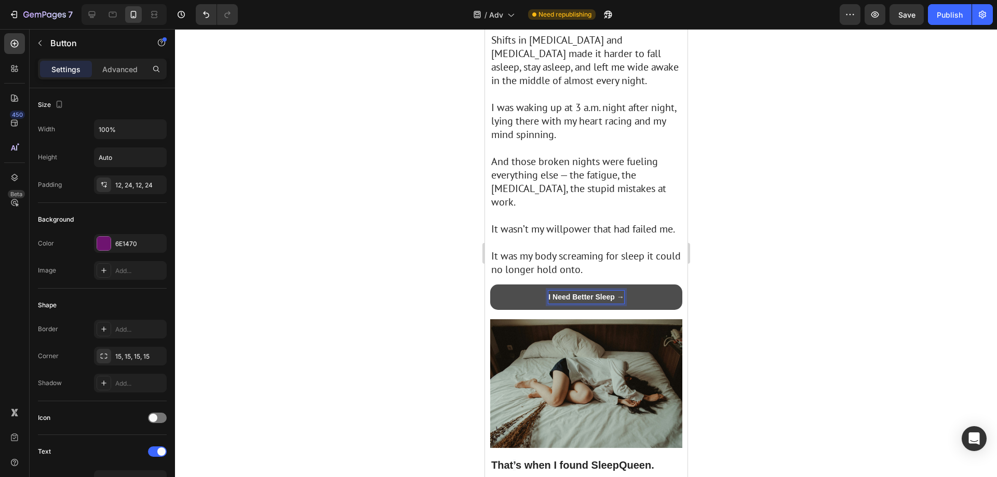
click at [585, 293] on strong "I Need Better Sleep →" at bounding box center [586, 297] width 76 height 8
drag, startPoint x: 585, startPoint y: 216, endPoint x: 928, endPoint y: 215, distance: 342.3
click at [585, 293] on strong "I Need Better Sleep →" at bounding box center [586, 297] width 76 height 8
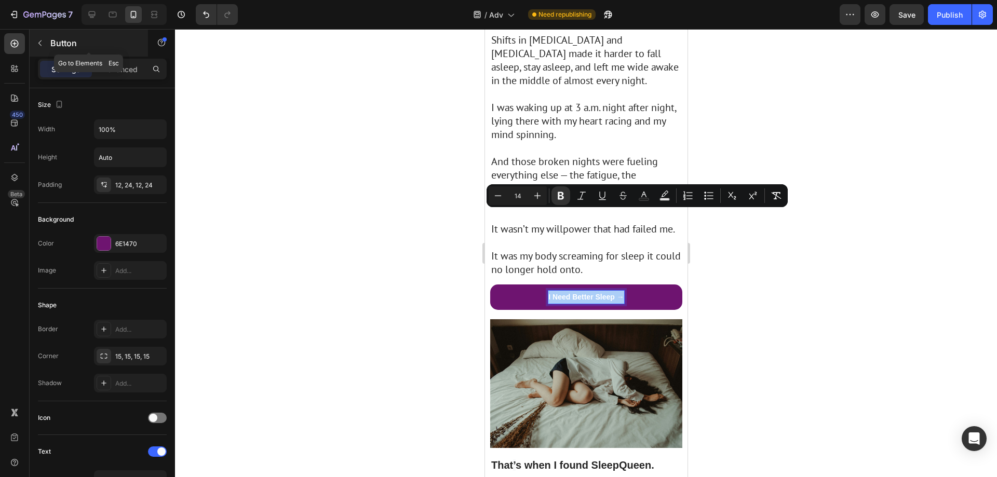
click at [36, 40] on icon "button" at bounding box center [40, 43] width 8 height 8
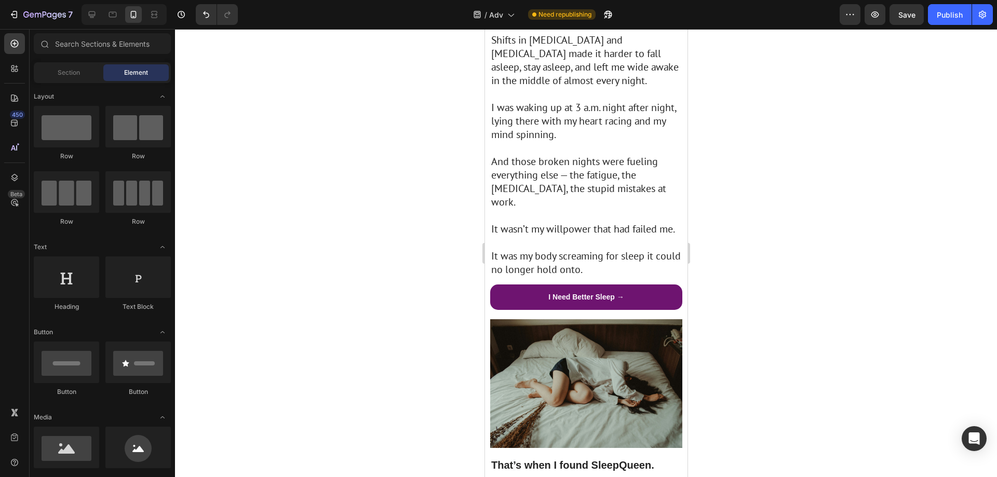
click at [417, 306] on div at bounding box center [586, 253] width 822 height 448
click at [529, 285] on button "I Need Better Sleep →" at bounding box center [586, 297] width 192 height 25
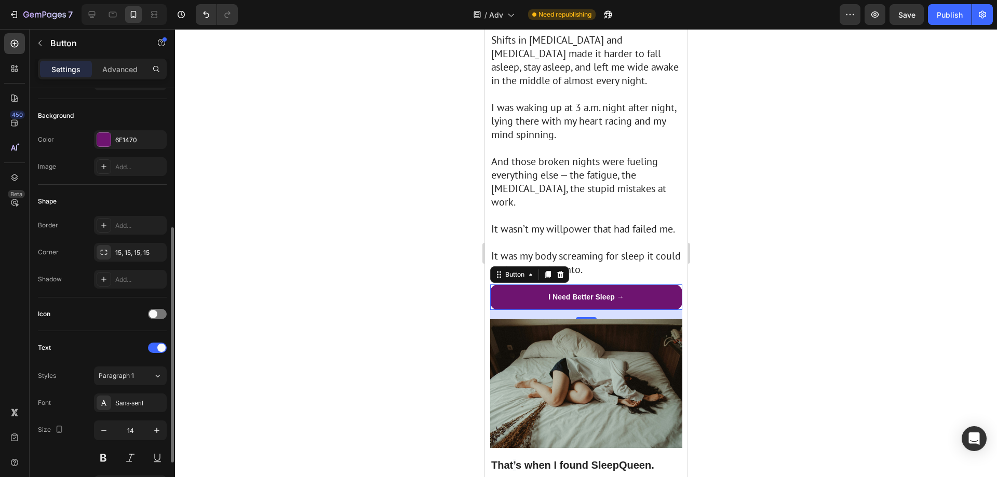
scroll to position [156, 0]
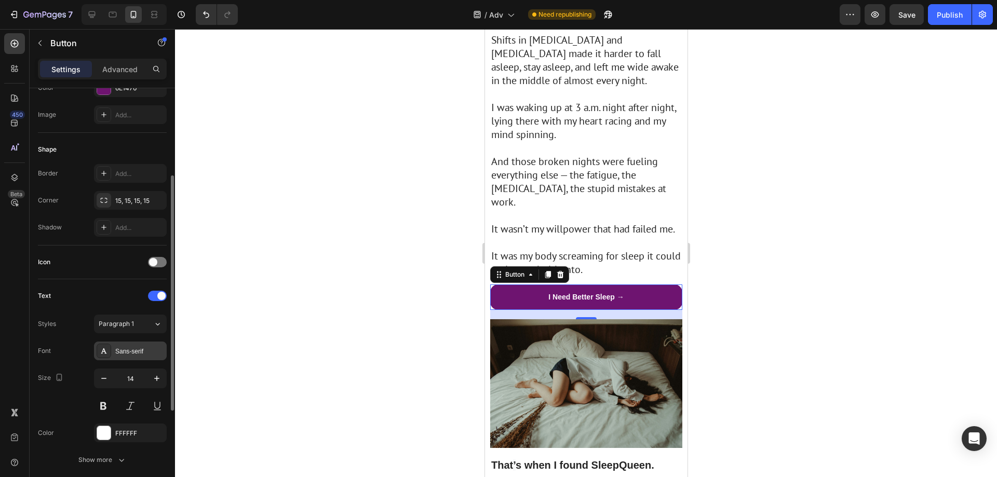
click at [122, 353] on div "Sans-serif" at bounding box center [139, 351] width 49 height 9
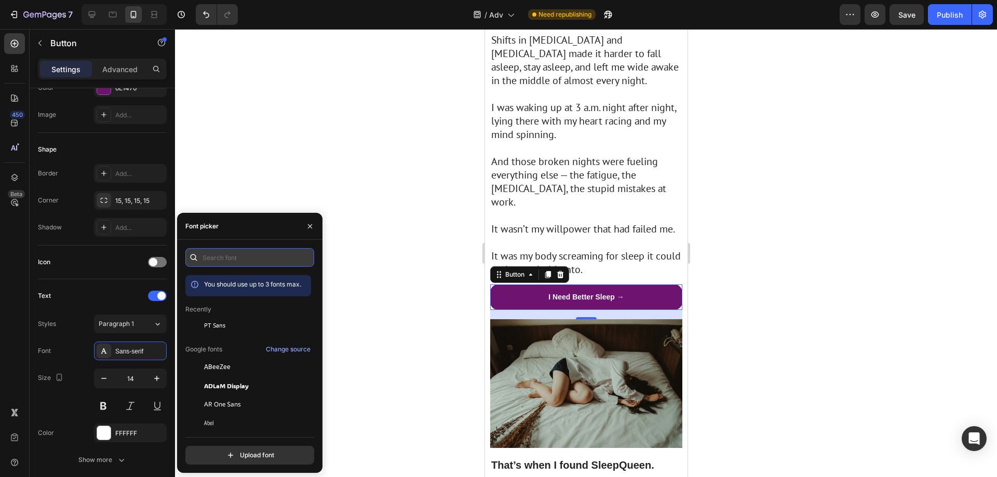
click at [223, 260] on input "text" at bounding box center [249, 257] width 129 height 19
click at [236, 329] on div "PT Sans" at bounding box center [256, 325] width 105 height 9
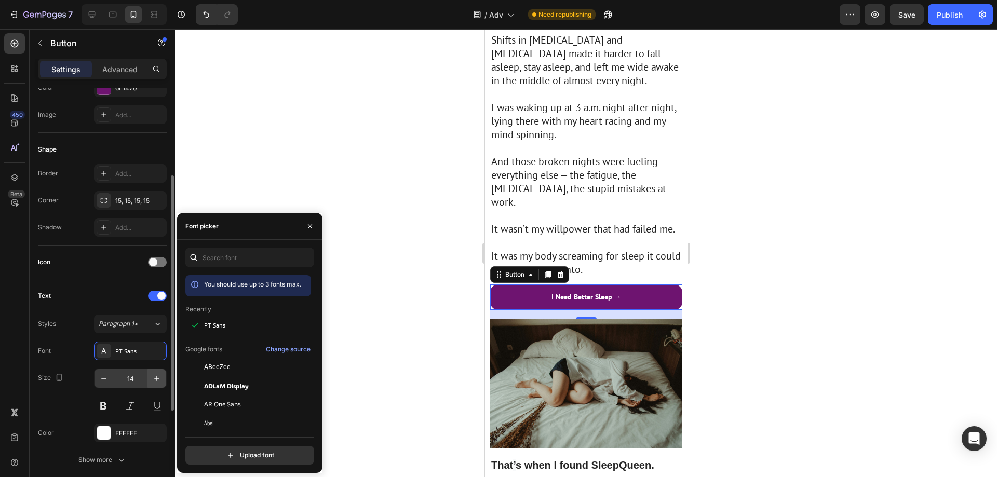
click at [157, 379] on icon "button" at bounding box center [156, 378] width 5 height 5
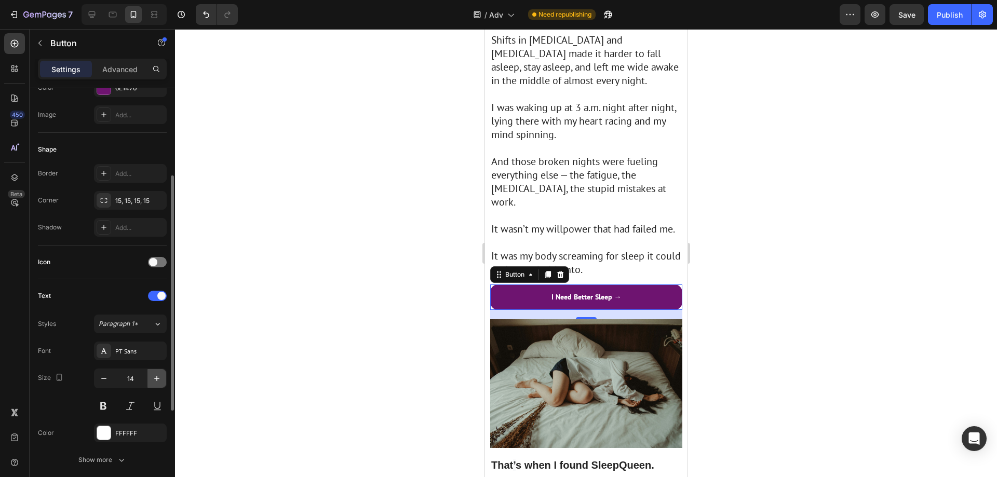
click at [157, 379] on icon "button" at bounding box center [156, 378] width 5 height 5
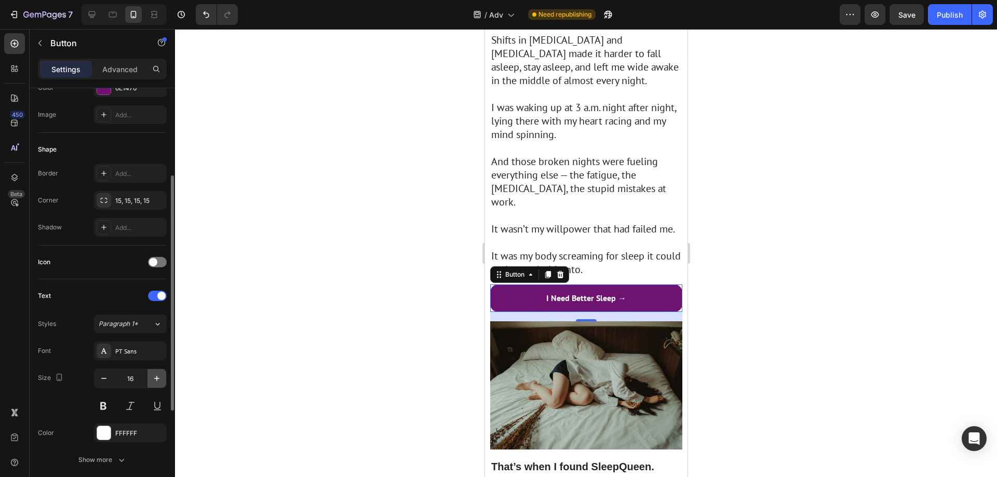
click at [157, 379] on icon "button" at bounding box center [156, 378] width 5 height 5
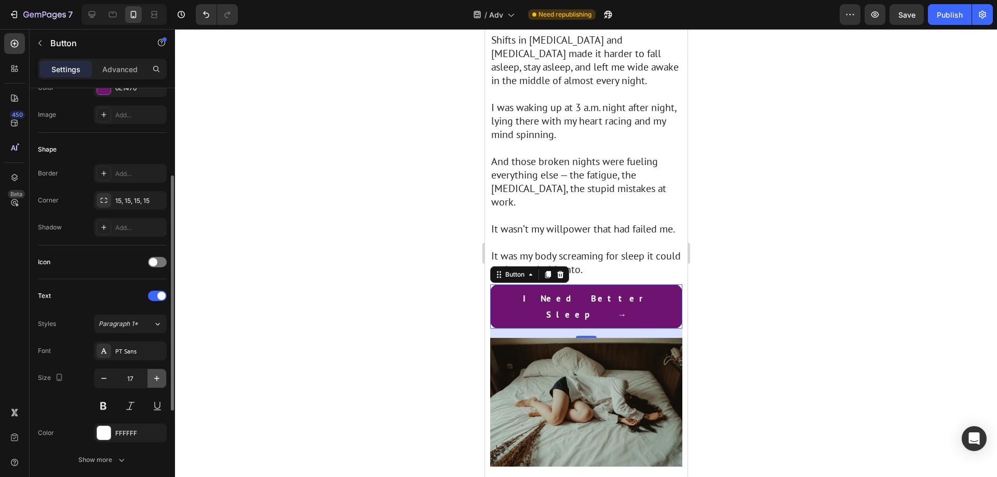
click at [157, 379] on icon "button" at bounding box center [156, 378] width 5 height 5
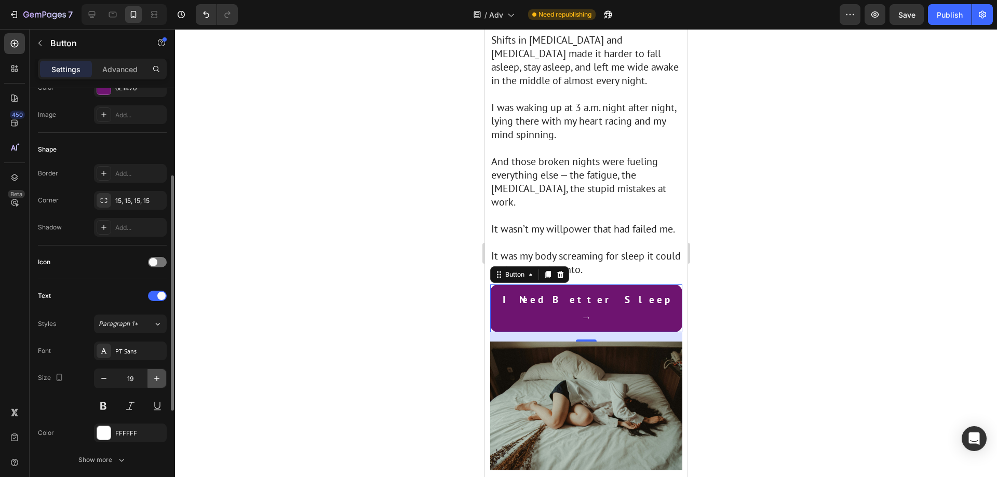
click at [157, 379] on icon "button" at bounding box center [156, 378] width 5 height 5
type input "20"
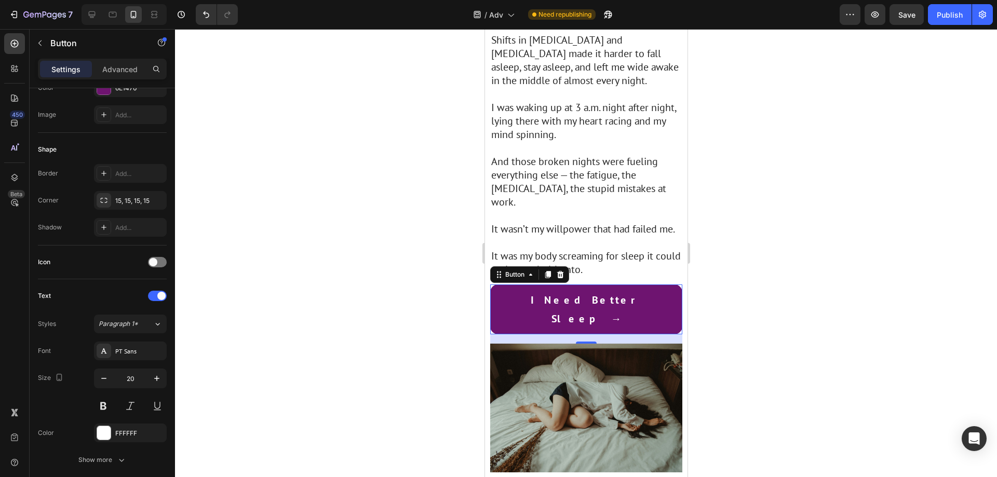
click at [680, 232] on html "iPhone 13 Pro ( 390 px) iPhone 13 Mini iPhone 13 Pro iPhone 11 Pro Max iPhone 1…" at bounding box center [586, 280] width 203 height 3203
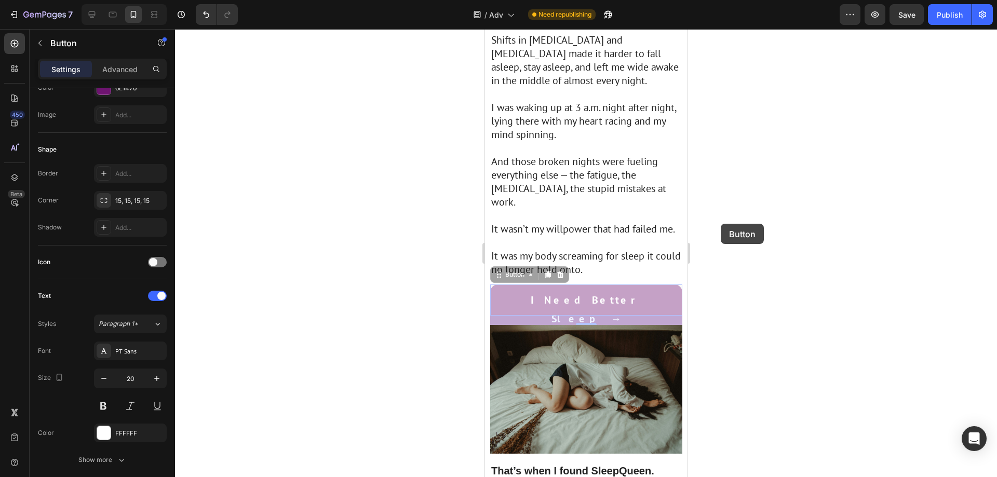
drag, startPoint x: 741, startPoint y: 222, endPoint x: 746, endPoint y: 220, distance: 5.6
click at [742, 222] on div at bounding box center [586, 253] width 822 height 448
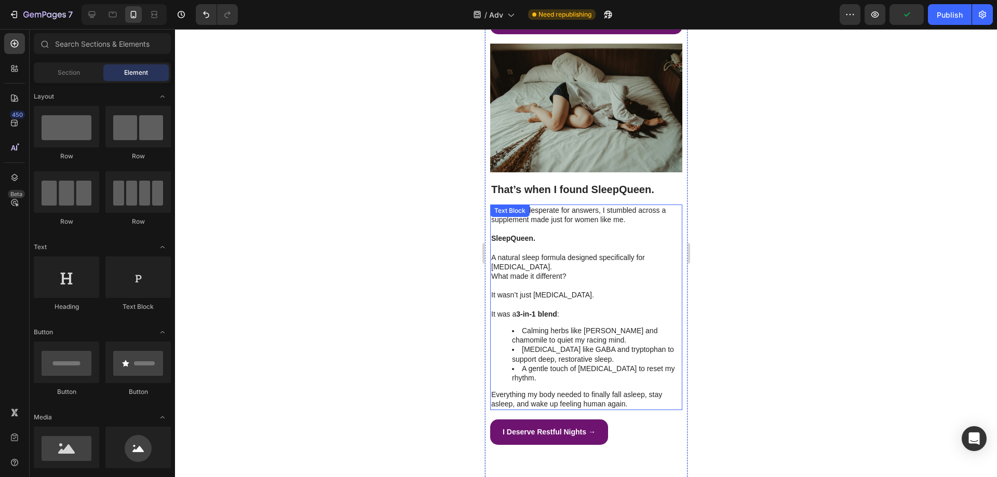
scroll to position [1558, 0]
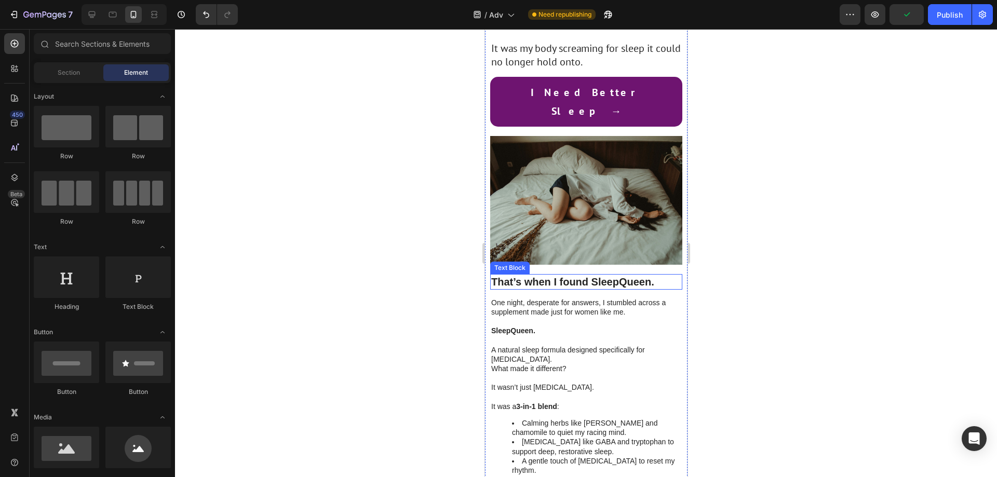
click at [581, 276] on strong "s when I found SleepQueen." at bounding box center [584, 281] width 139 height 11
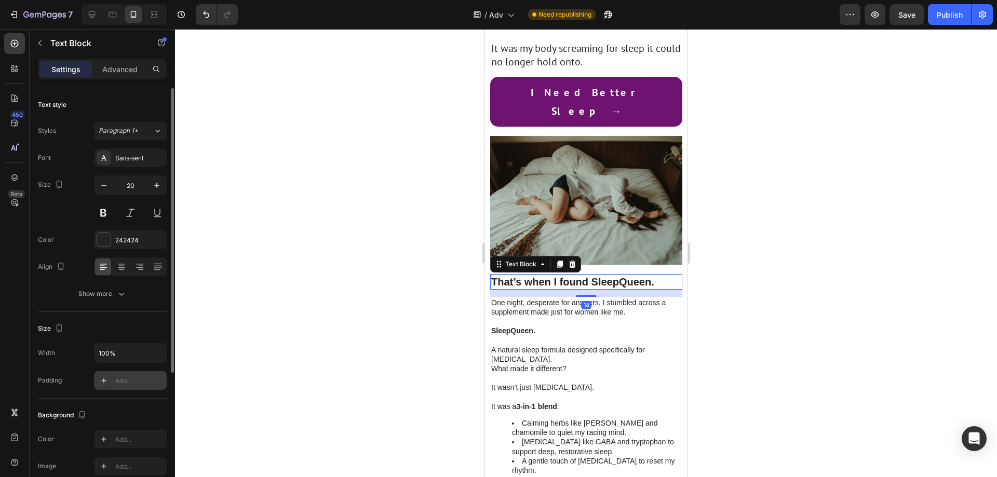
click at [94, 384] on div "Add..." at bounding box center [130, 380] width 73 height 19
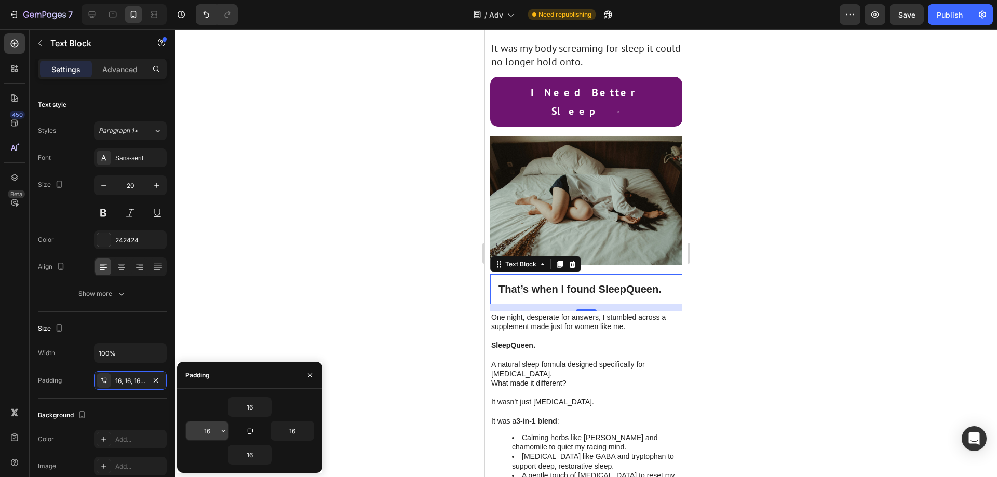
click at [219, 427] on icon "button" at bounding box center [223, 431] width 8 height 8
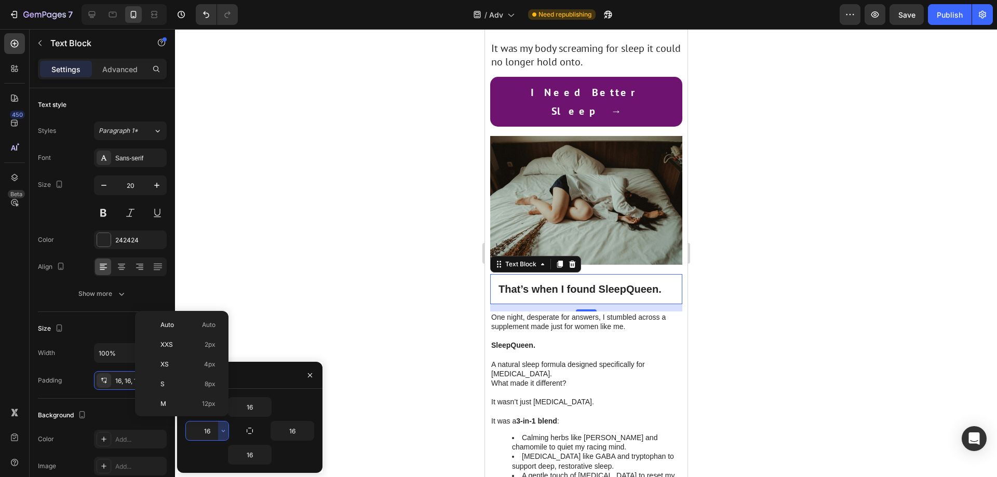
drag, startPoint x: 210, startPoint y: 435, endPoint x: 243, endPoint y: 445, distance: 34.2
click at [211, 435] on input "16" at bounding box center [207, 431] width 43 height 19
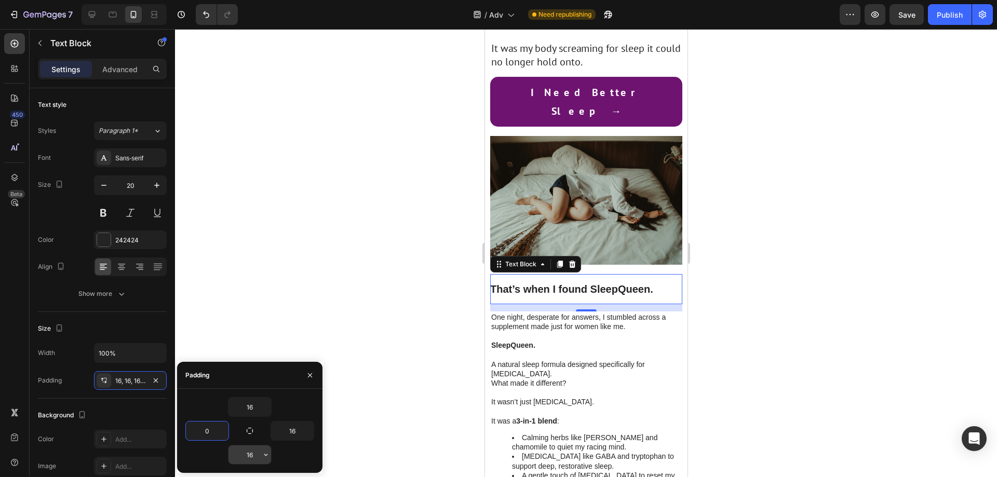
type input "0"
click at [256, 460] on input "16" at bounding box center [250, 455] width 43 height 19
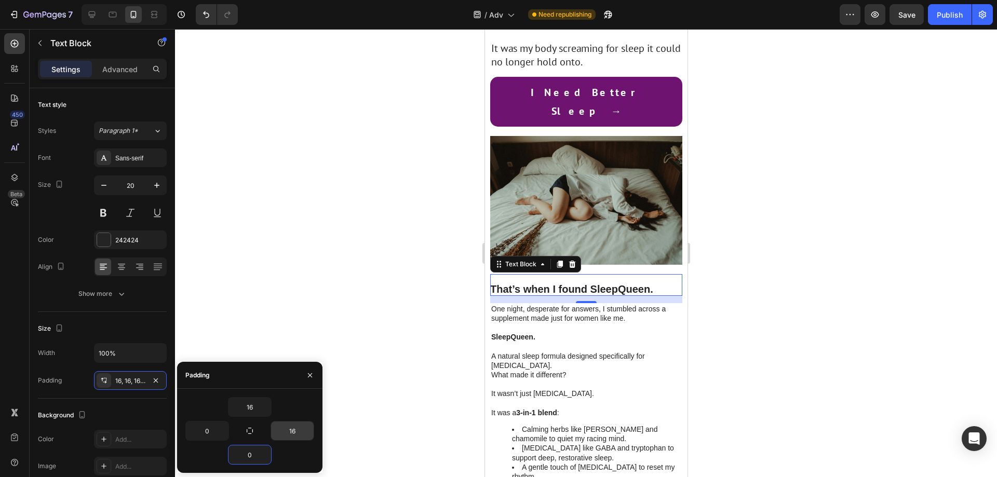
type input "0"
click at [291, 436] on input "16" at bounding box center [292, 431] width 43 height 19
type input "0"
click at [247, 401] on input "16" at bounding box center [250, 407] width 43 height 19
type input "10"
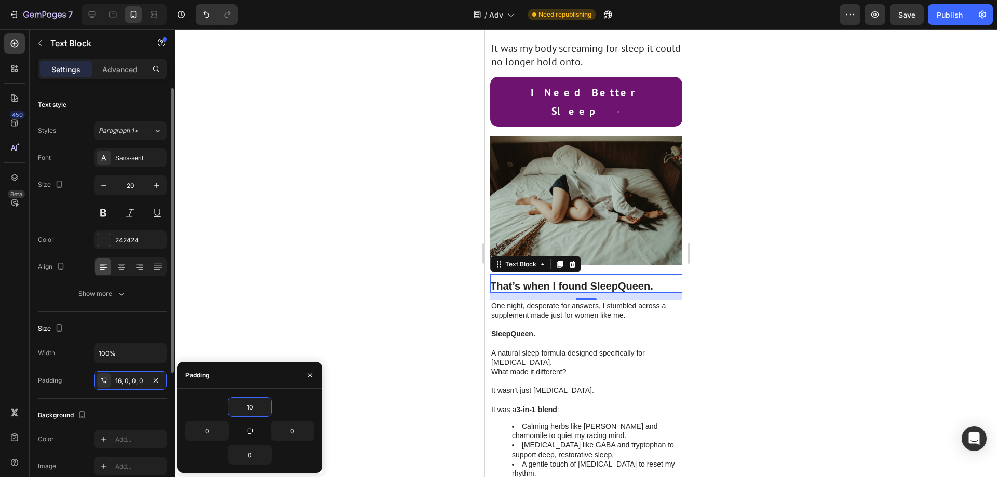
click at [141, 328] on div "Size" at bounding box center [102, 328] width 129 height 17
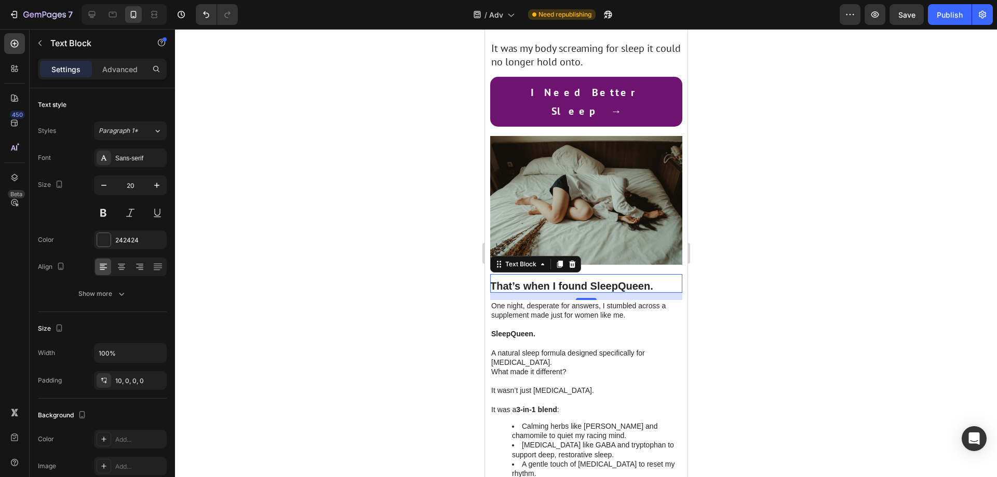
click at [585, 280] on strong "s when I found SleepQueen." at bounding box center [583, 285] width 139 height 11
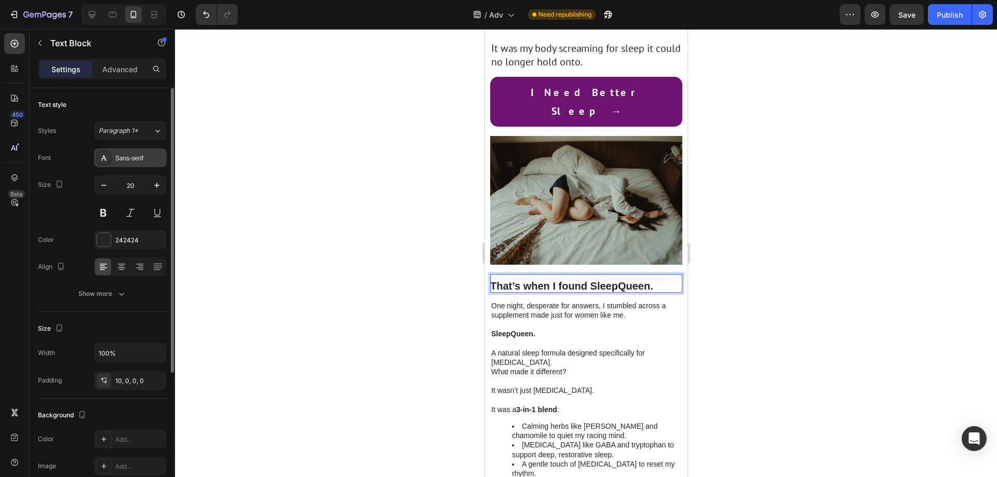
click at [124, 161] on div "Sans-serif" at bounding box center [139, 158] width 49 height 9
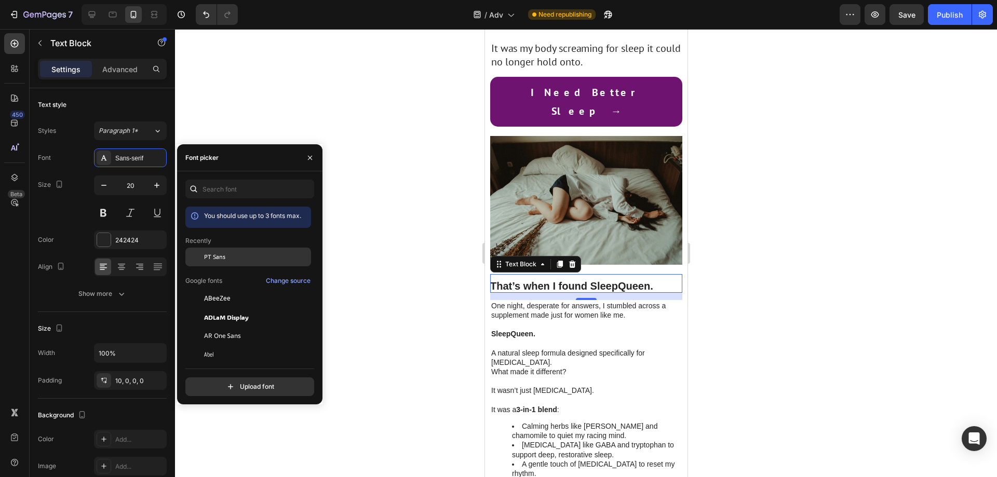
click at [218, 260] on span "PT Sans" at bounding box center [214, 256] width 21 height 9
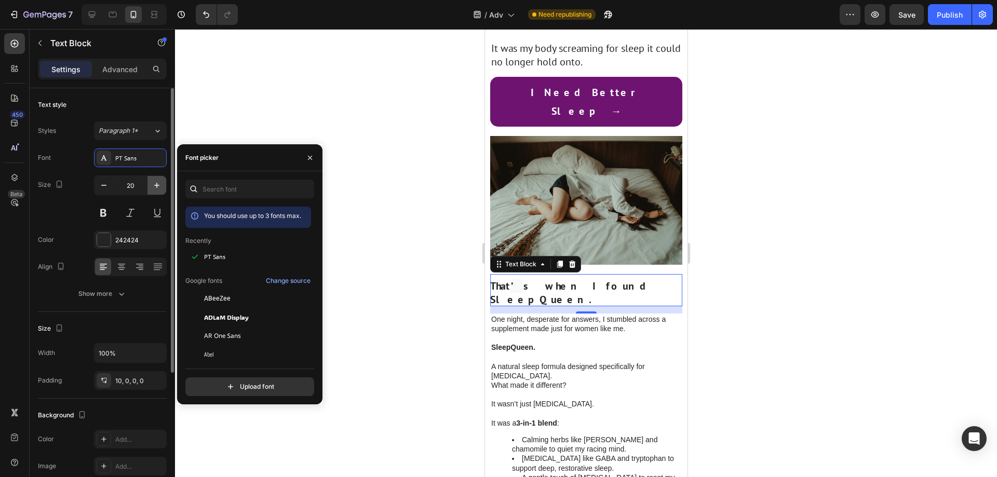
click at [155, 183] on icon "button" at bounding box center [157, 185] width 10 height 10
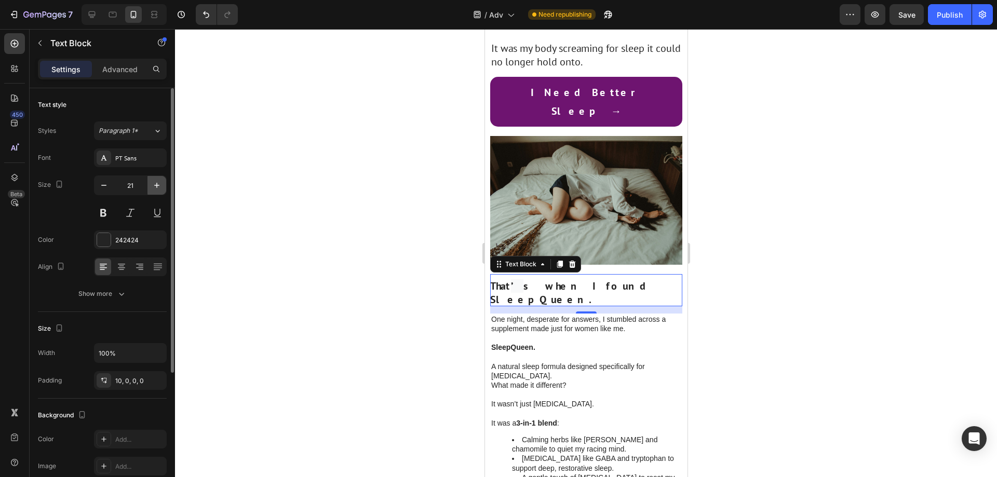
click at [155, 183] on icon "button" at bounding box center [157, 185] width 10 height 10
type input "22"
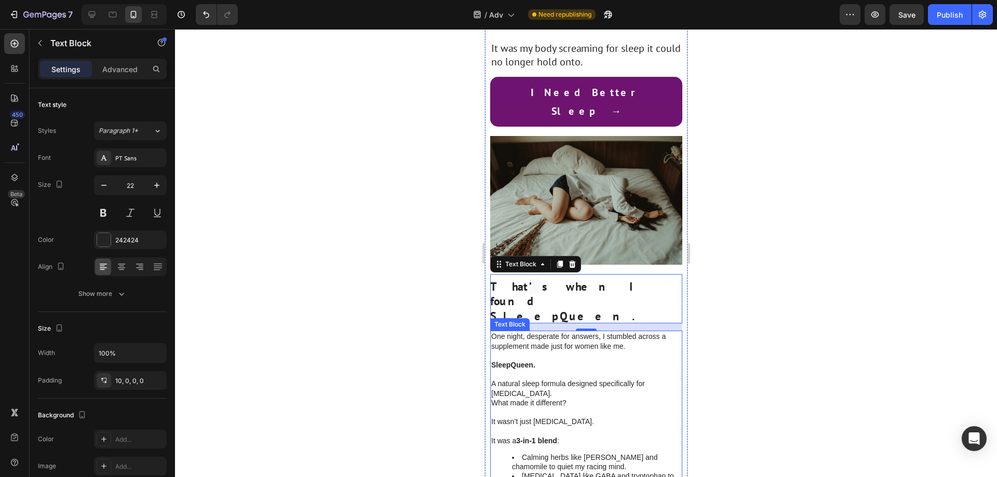
click at [573, 332] on p "One night, desperate for answers, I stumbled across a supplement made just for …" at bounding box center [586, 341] width 190 height 19
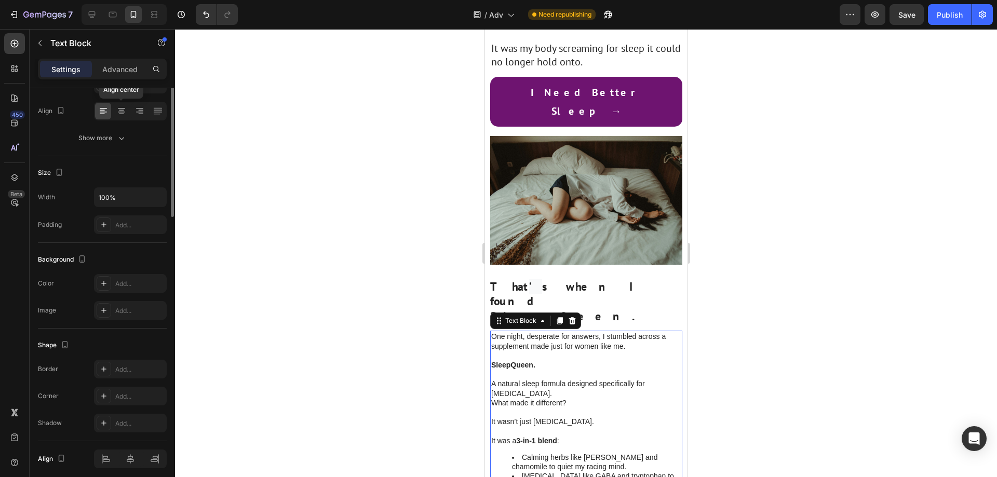
scroll to position [0, 0]
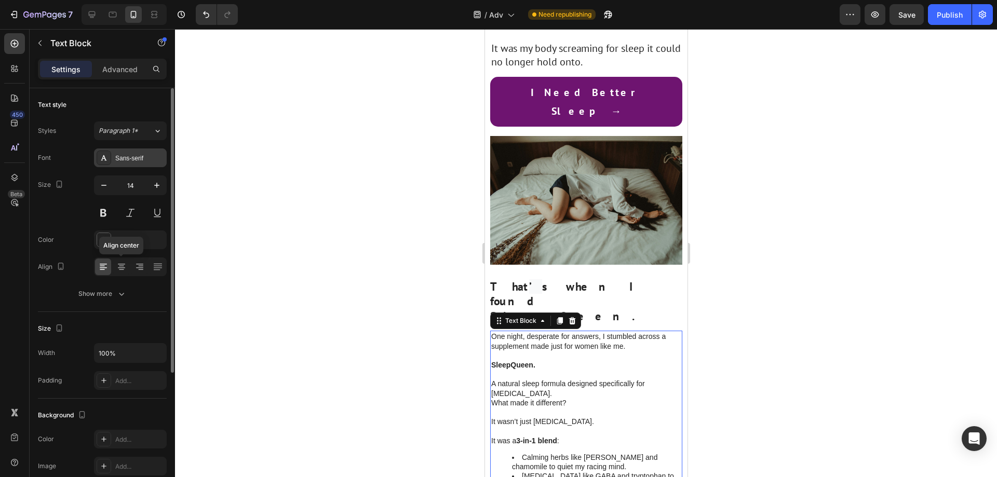
click at [127, 154] on div "Sans-serif" at bounding box center [139, 158] width 49 height 9
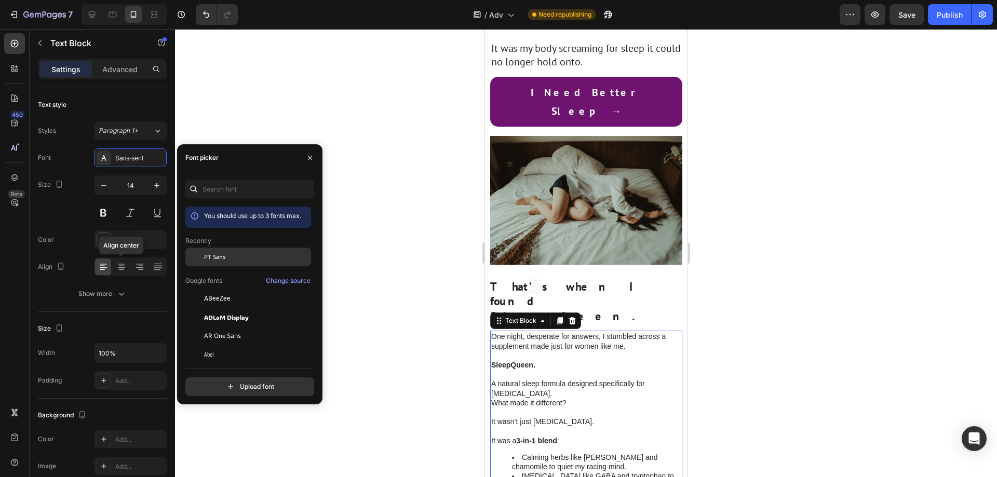
click at [252, 258] on div "PT Sans" at bounding box center [256, 256] width 105 height 9
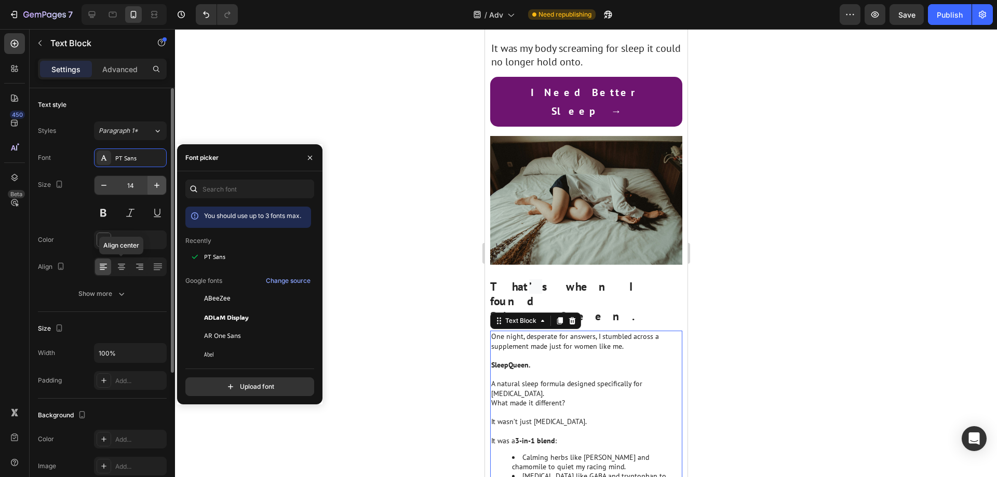
click at [158, 184] on icon "button" at bounding box center [157, 185] width 10 height 10
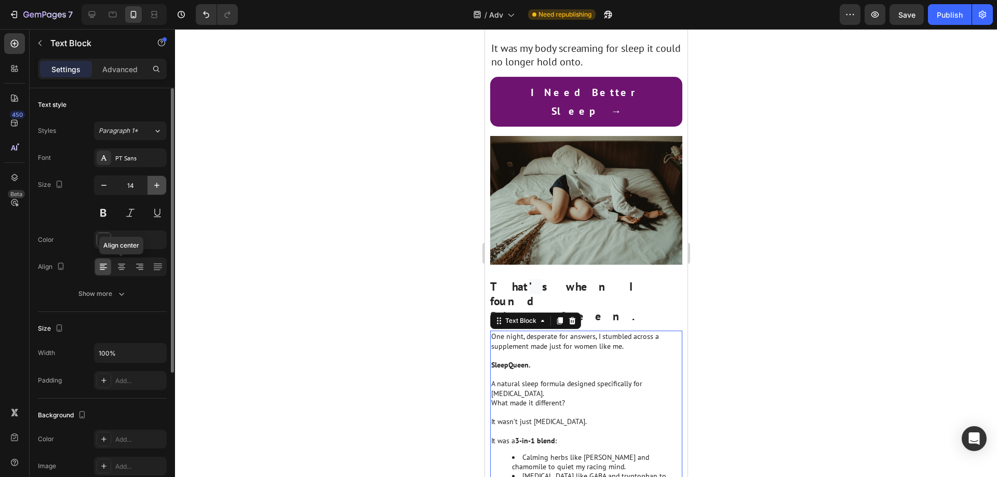
click at [158, 184] on icon "button" at bounding box center [157, 185] width 10 height 10
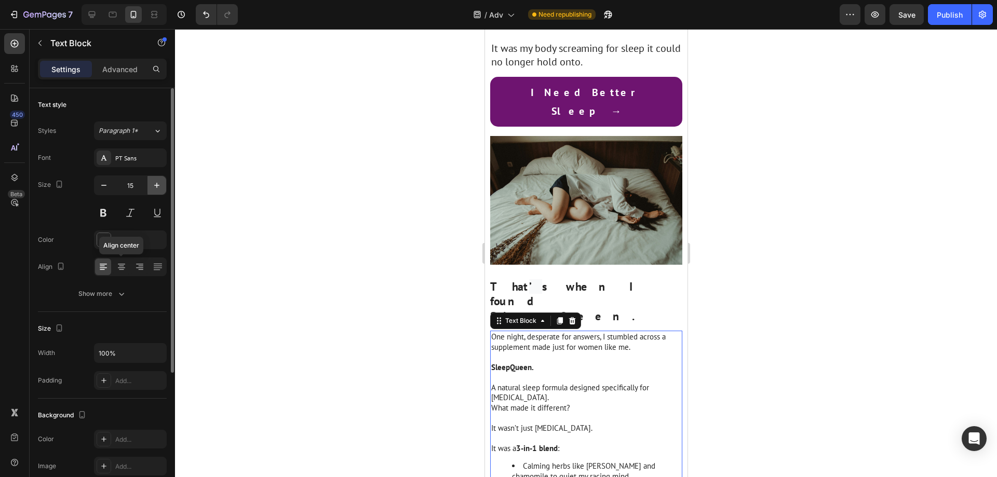
click at [158, 184] on icon "button" at bounding box center [157, 185] width 10 height 10
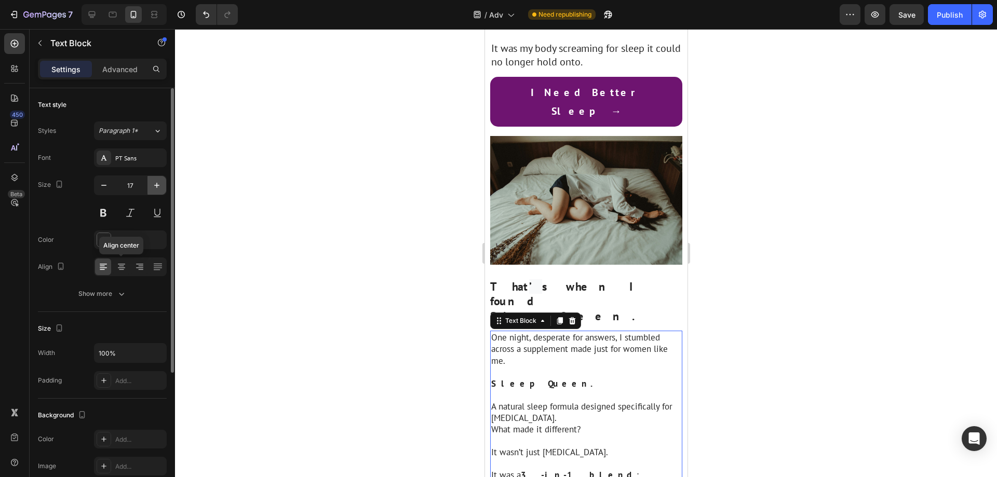
click at [157, 184] on icon "button" at bounding box center [157, 185] width 10 height 10
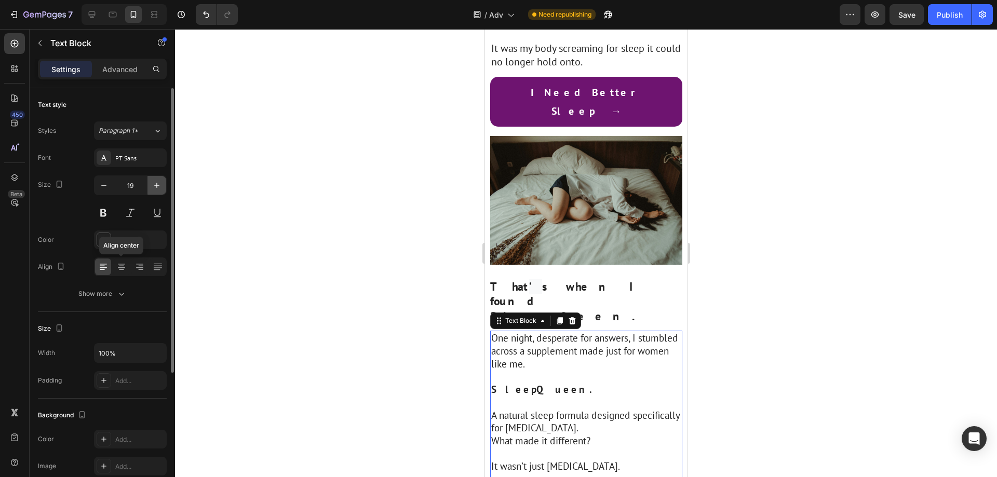
click at [165, 187] on button "button" at bounding box center [157, 185] width 19 height 19
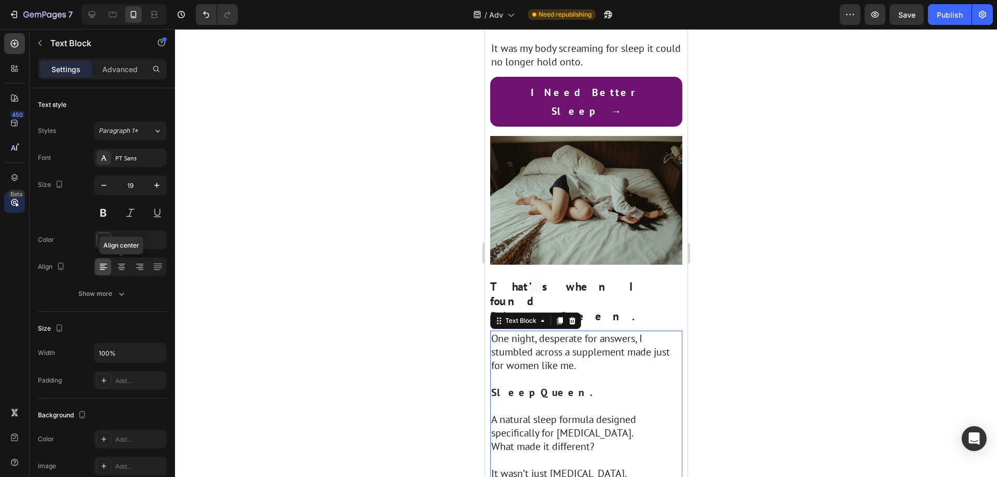
type input "20"
click at [540, 386] on strong "SleepQueen." at bounding box center [544, 393] width 107 height 14
click at [570, 386] on p "SleepQueen." at bounding box center [586, 393] width 190 height 14
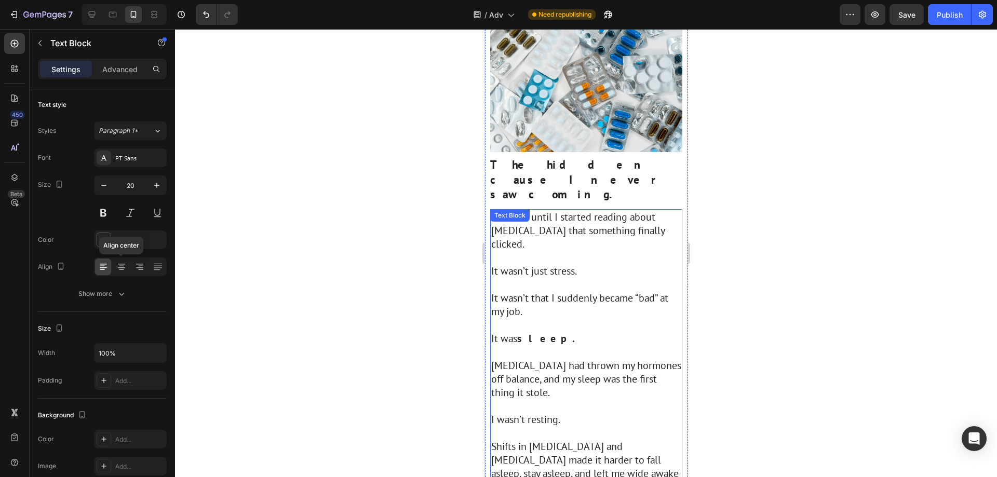
scroll to position [831, 0]
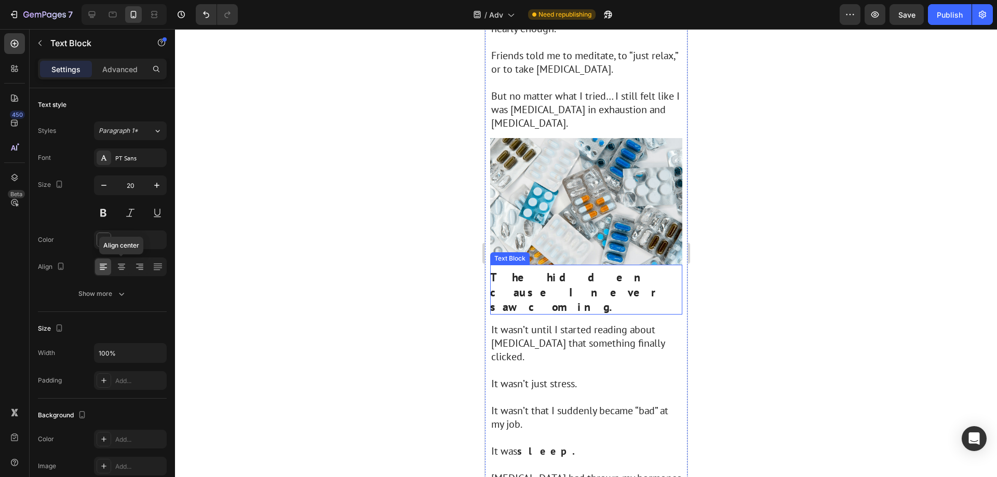
click at [621, 270] on strong "The hidden cause I never saw coming." at bounding box center [575, 292] width 170 height 44
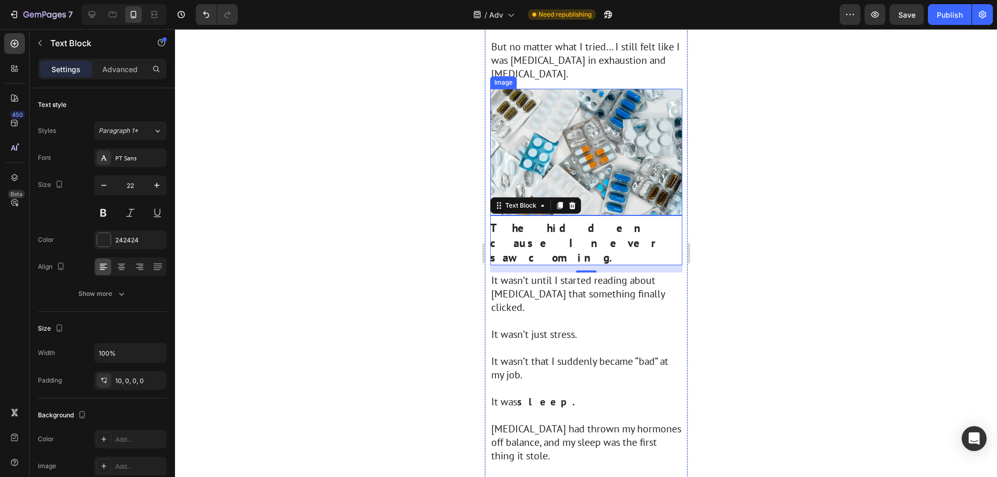
scroll to position [883, 0]
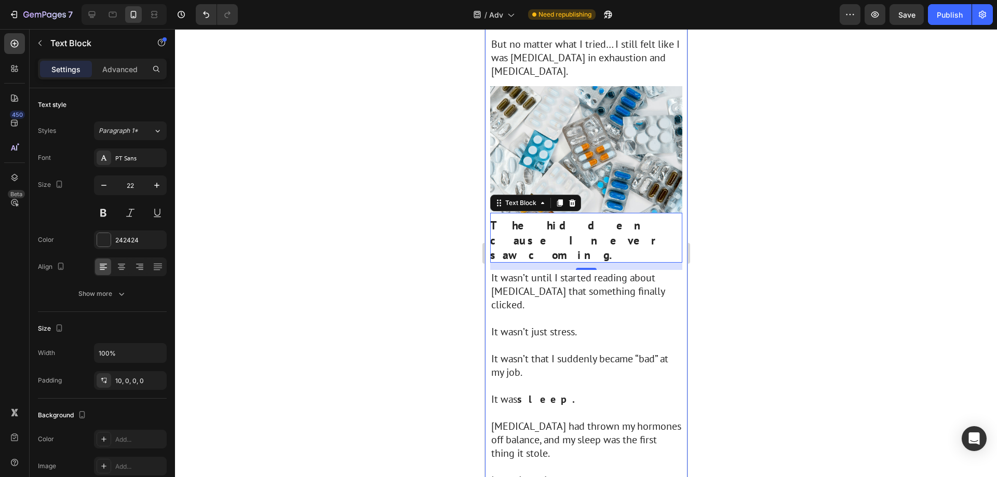
click at [736, 95] on div at bounding box center [586, 253] width 822 height 448
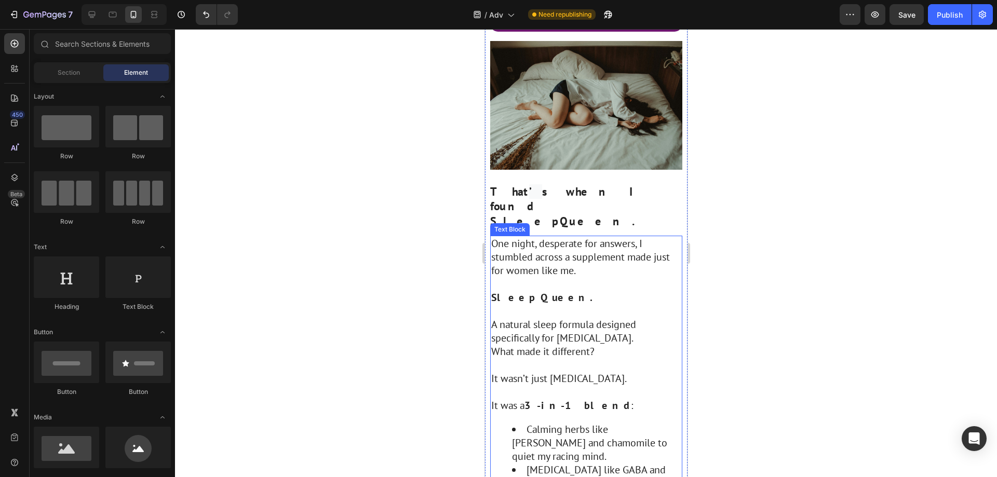
scroll to position [1558, 0]
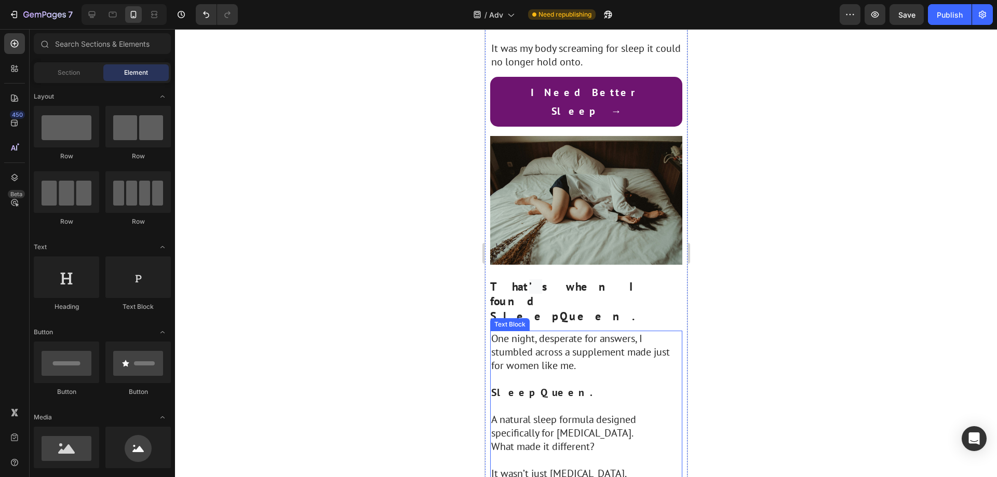
click at [511, 386] on strong "SleepQueen." at bounding box center [544, 393] width 107 height 14
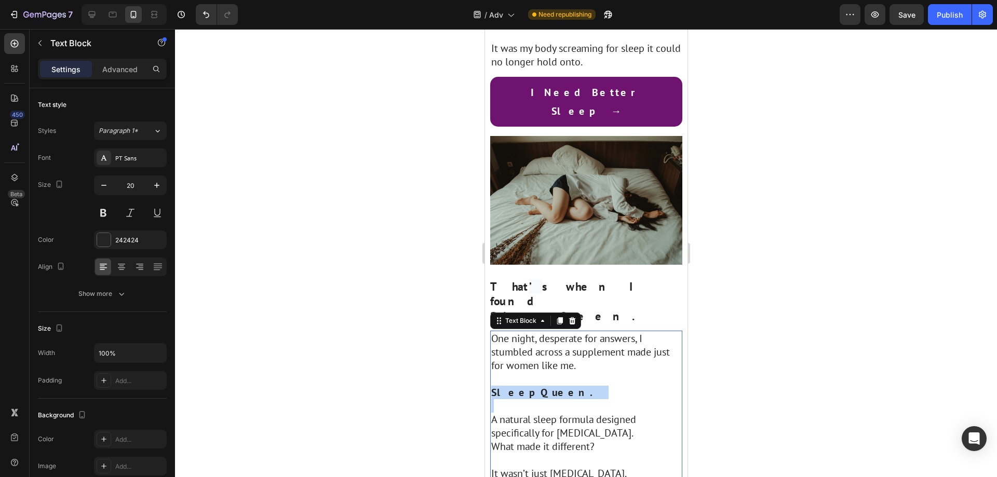
click at [511, 386] on strong "SleepQueen." at bounding box center [544, 393] width 107 height 14
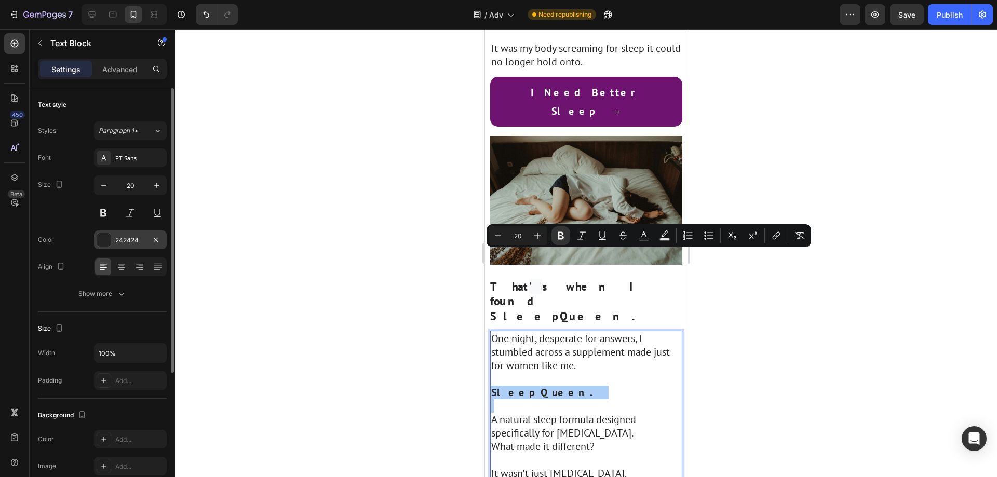
click at [121, 242] on div "242424" at bounding box center [130, 240] width 30 height 9
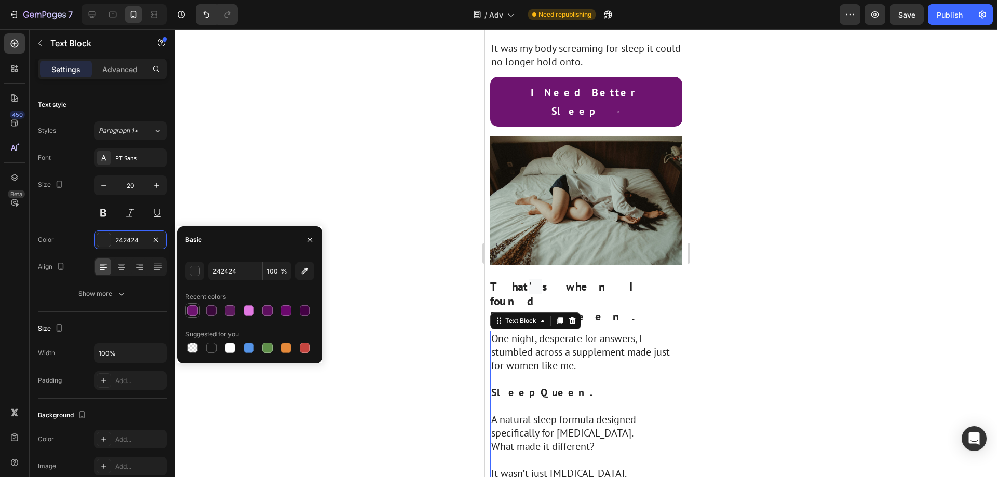
click at [195, 313] on div at bounding box center [192, 310] width 10 height 10
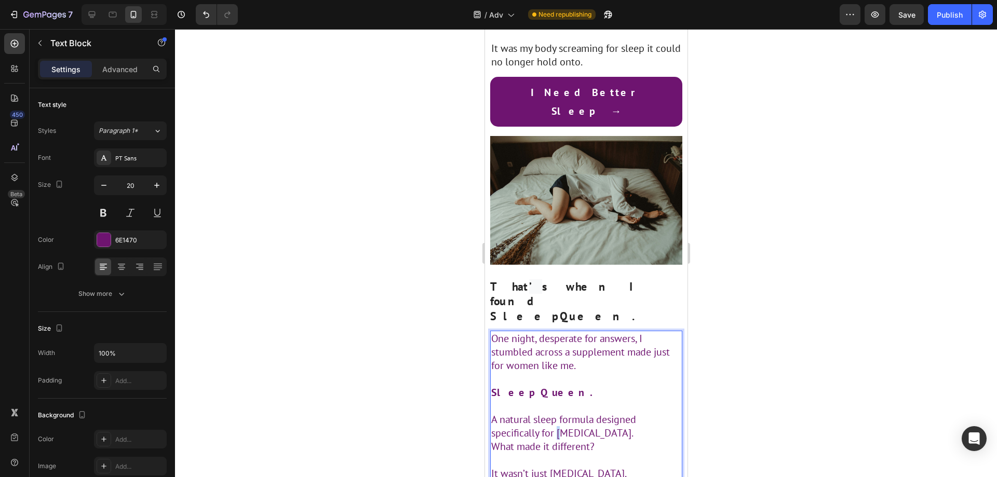
click at [563, 413] on p "A natural sleep formula designed specifically for [MEDICAL_DATA]." at bounding box center [586, 426] width 190 height 27
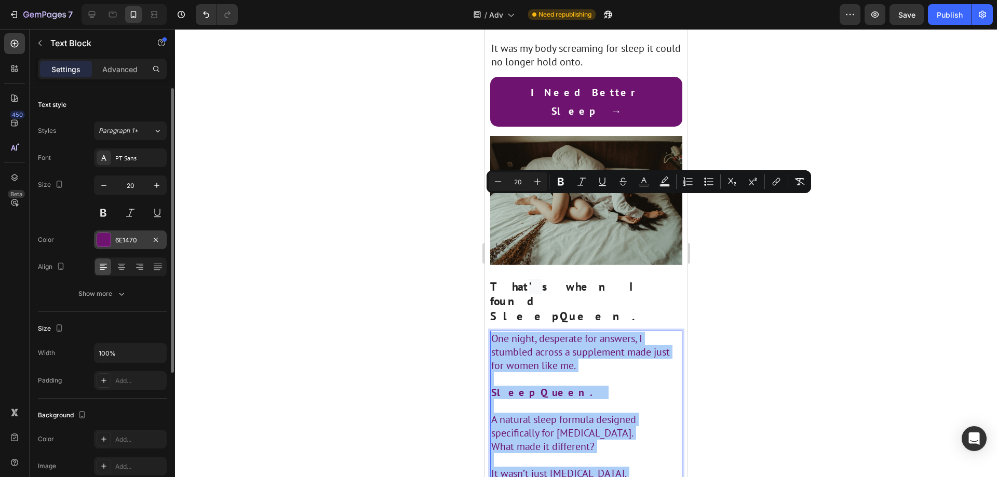
click at [131, 240] on div "6E1470" at bounding box center [130, 240] width 30 height 9
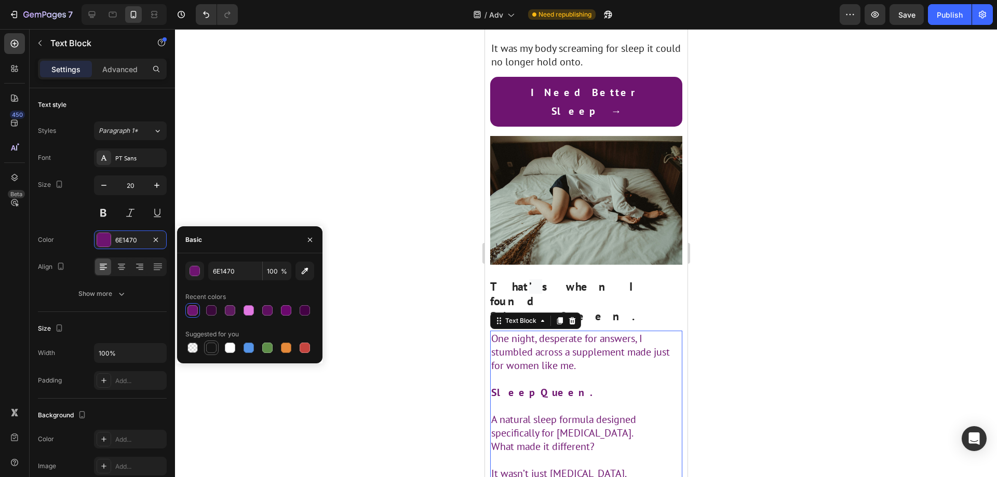
click at [210, 344] on div at bounding box center [211, 348] width 10 height 10
type input "151515"
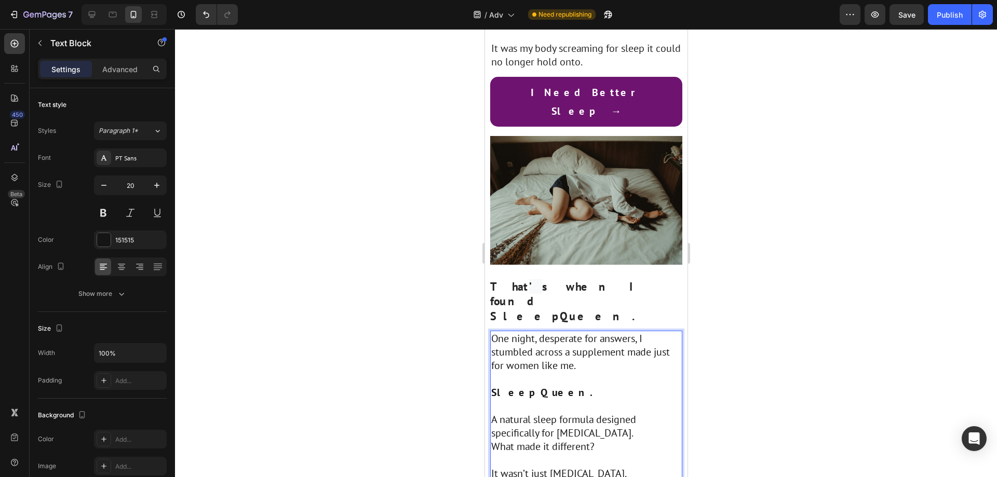
click at [534, 386] on strong "SleepQueen." at bounding box center [544, 393] width 107 height 14
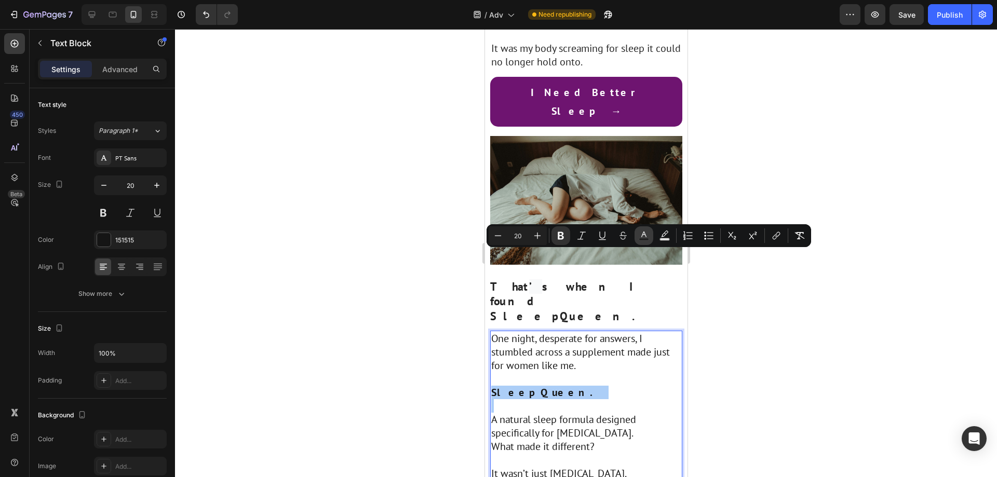
click at [640, 238] on rect "Editor contextual toolbar" at bounding box center [644, 239] width 10 height 3
type input "151515"
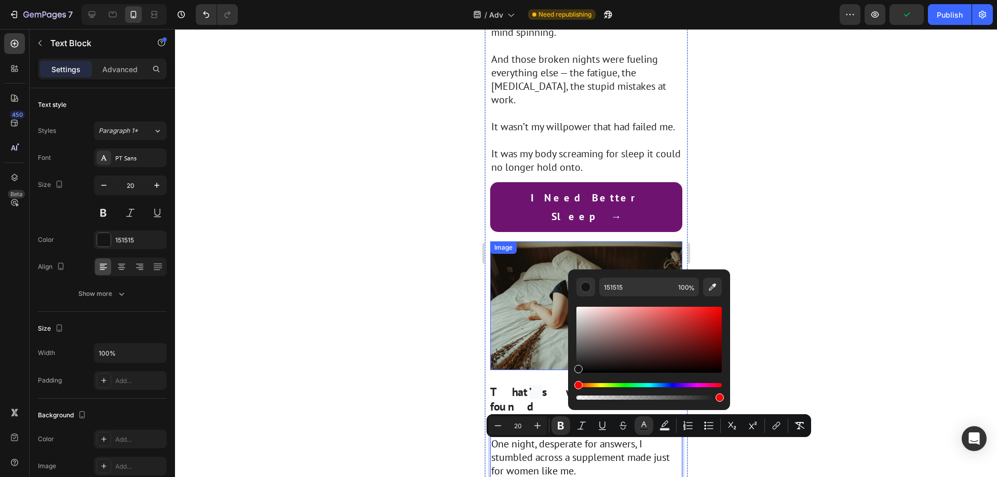
scroll to position [1350, 0]
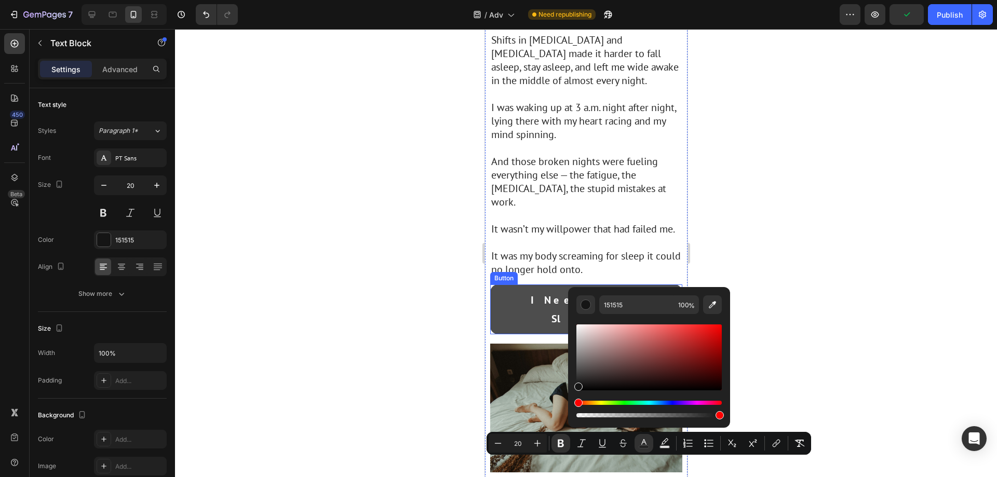
click at [650, 285] on button "I Need Better Sleep →" at bounding box center [586, 310] width 192 height 50
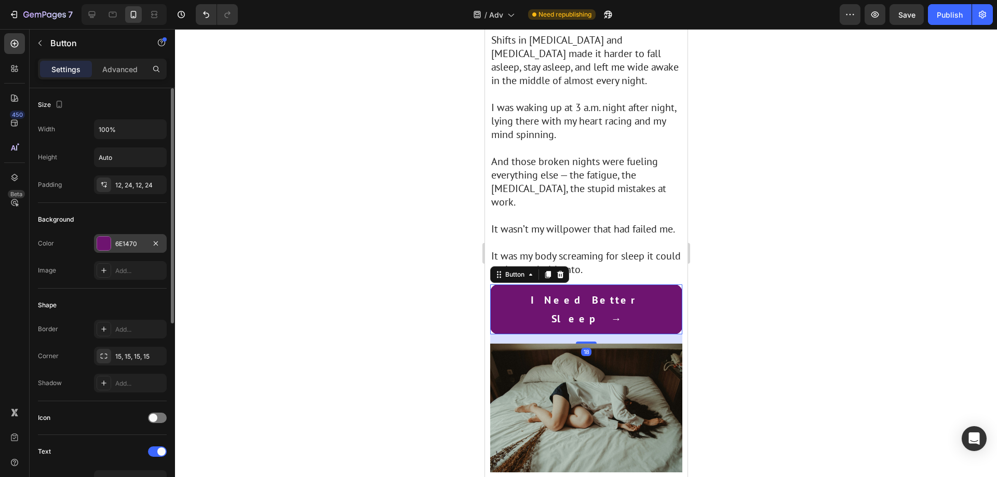
click at [124, 244] on div "6E1470" at bounding box center [130, 243] width 30 height 9
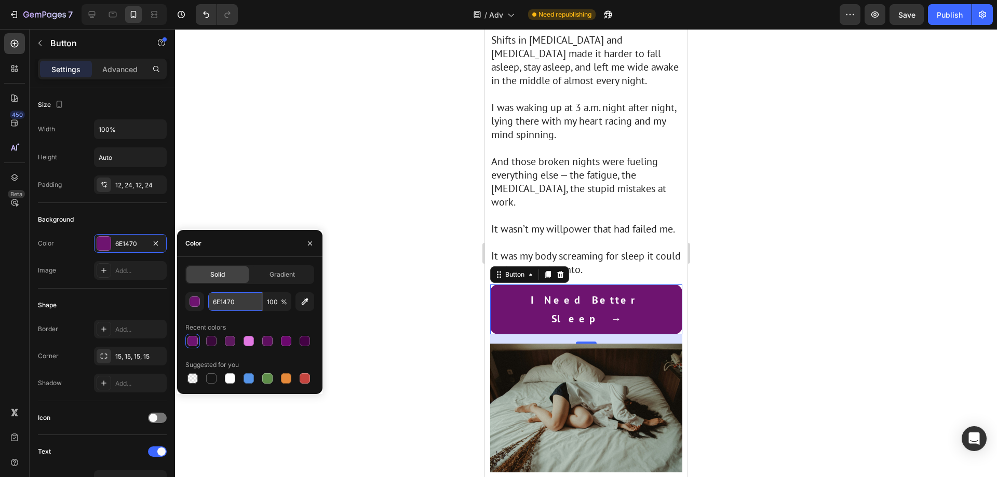
click at [248, 305] on input "6E1470" at bounding box center [235, 301] width 54 height 19
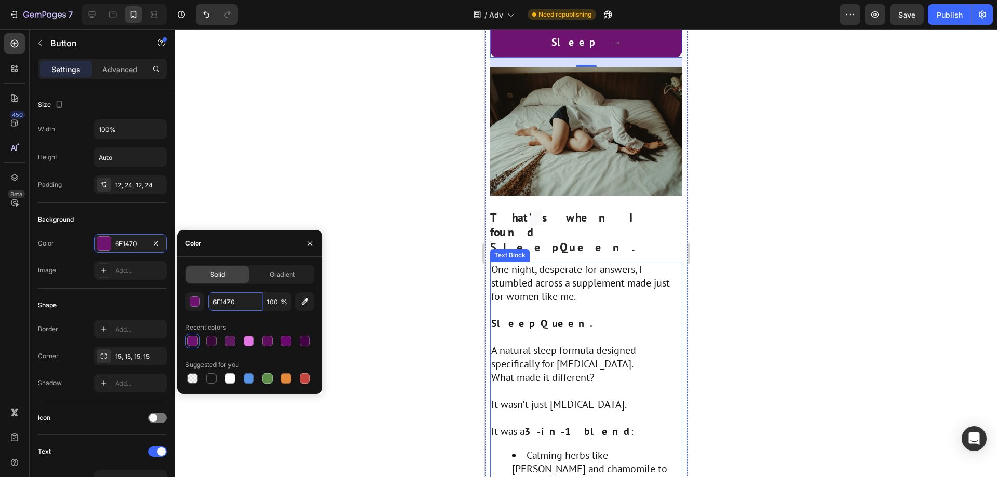
scroll to position [1558, 0]
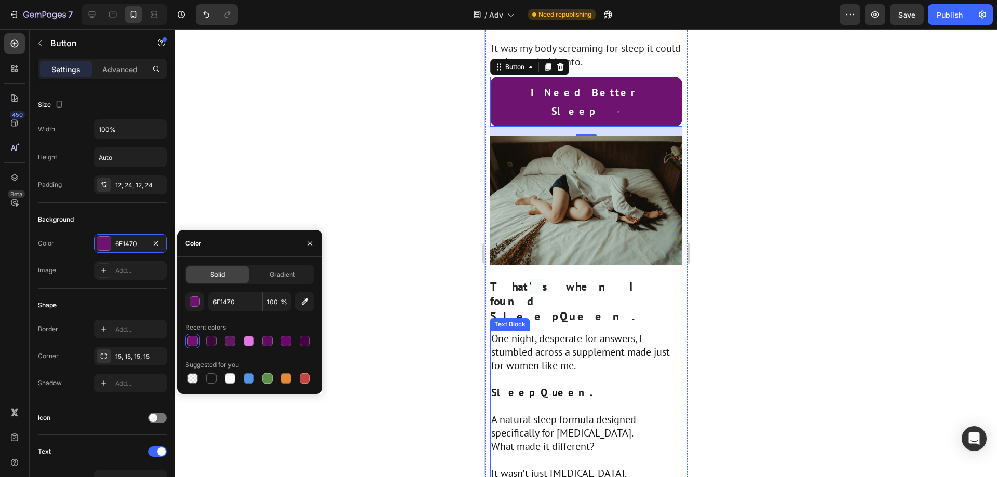
click at [533, 386] on strong "SleepQueen." at bounding box center [544, 393] width 107 height 14
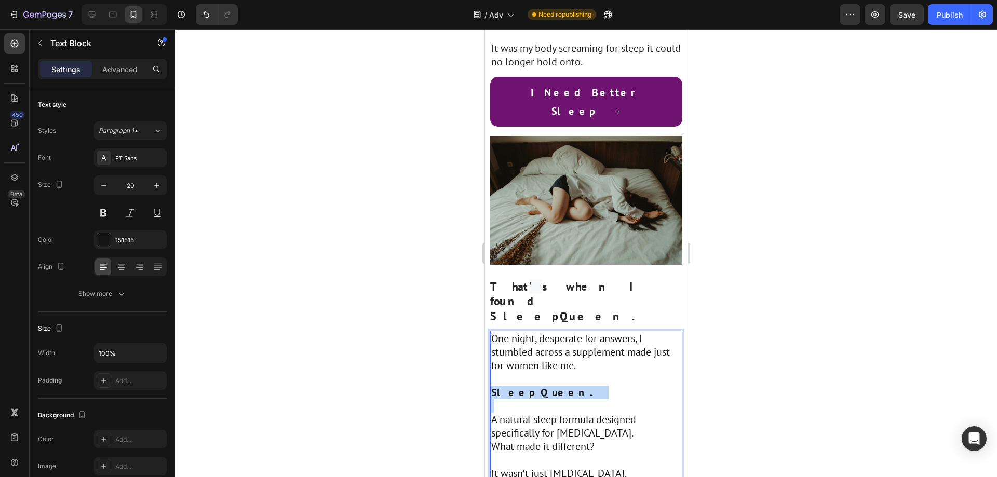
click at [533, 386] on strong "SleepQueen." at bounding box center [544, 393] width 107 height 14
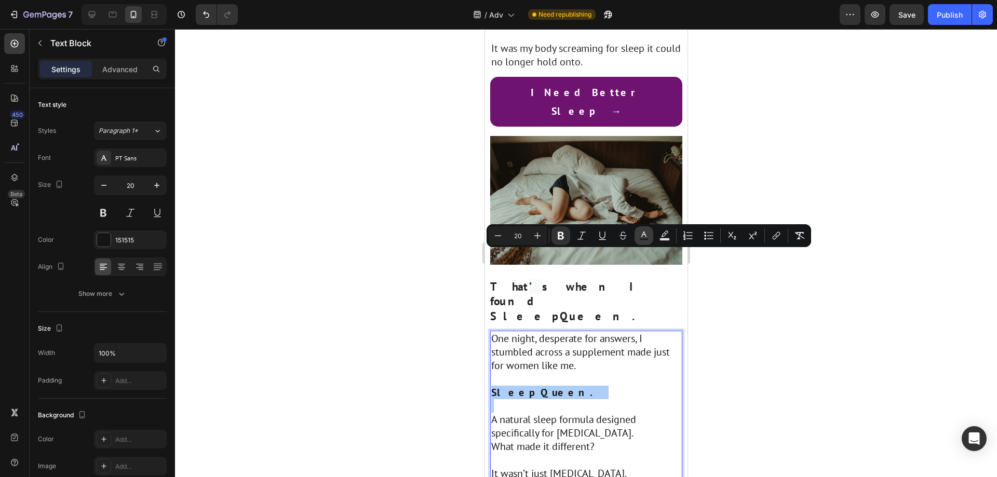
click at [641, 236] on icon "Editor contextual toolbar" at bounding box center [644, 236] width 10 height 10
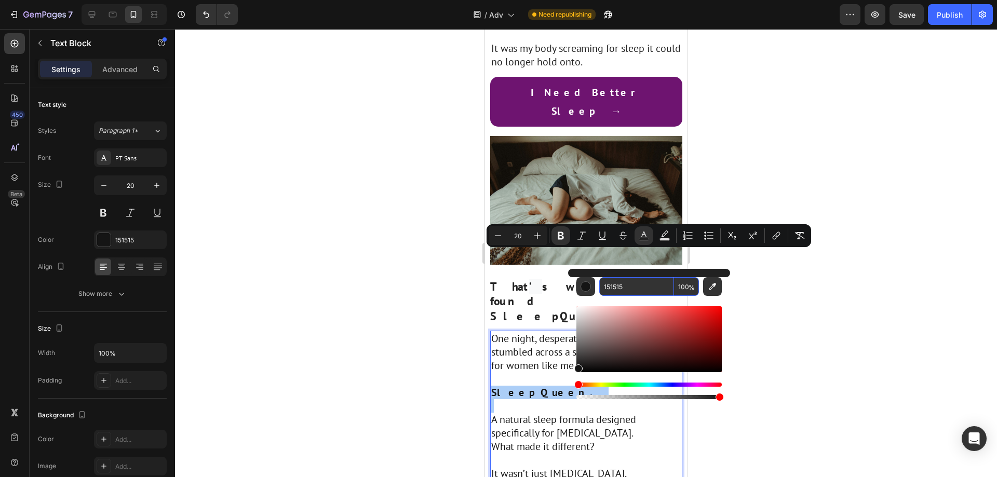
click at [633, 291] on input "151515" at bounding box center [636, 286] width 75 height 19
click at [633, 290] on input "151515" at bounding box center [636, 286] width 75 height 19
paste input "6E1470"
type input "6E1470"
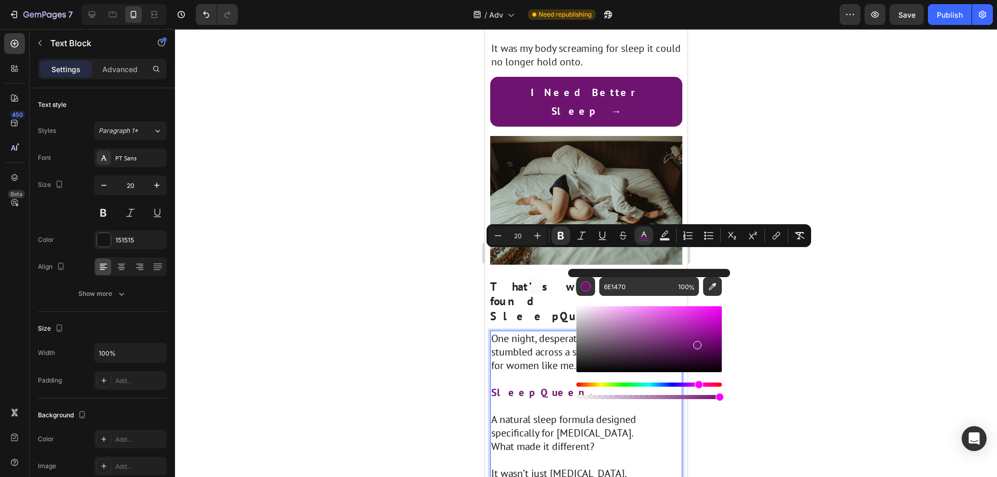
click at [812, 305] on div at bounding box center [586, 253] width 822 height 448
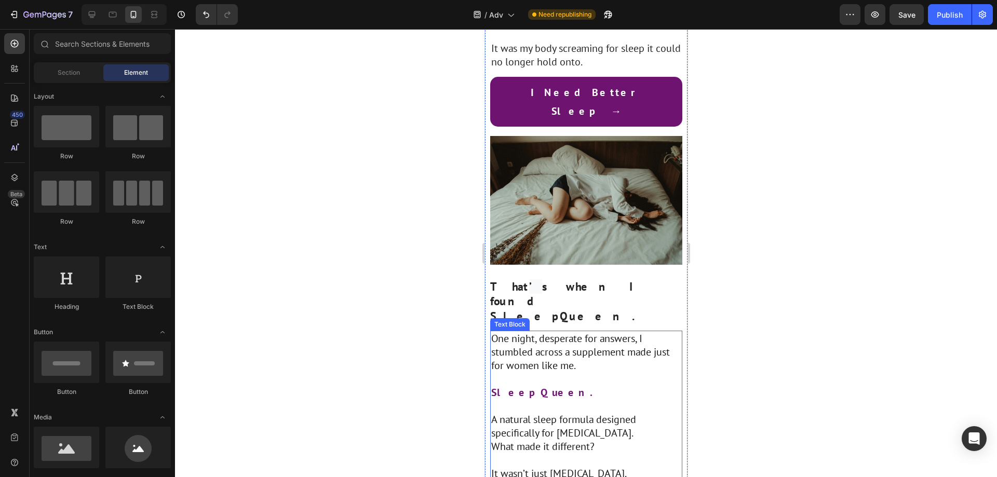
click at [589, 386] on p "SleepQueen." at bounding box center [586, 393] width 190 height 14
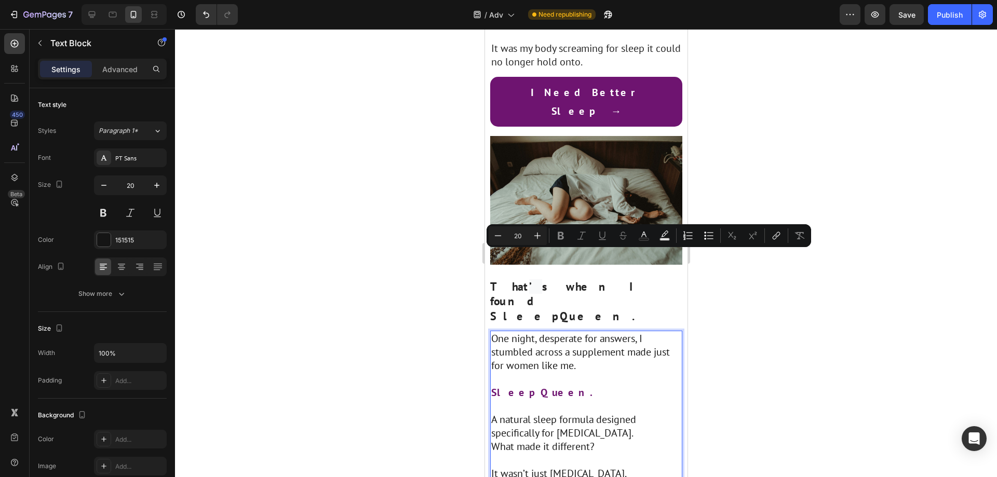
click at [553, 246] on div "Minus 20 Plus Bold Italic Underline Strikethrough Text Color Text Background Co…" at bounding box center [649, 235] width 325 height 23
click at [567, 386] on p "SleepQueen." at bounding box center [586, 393] width 190 height 14
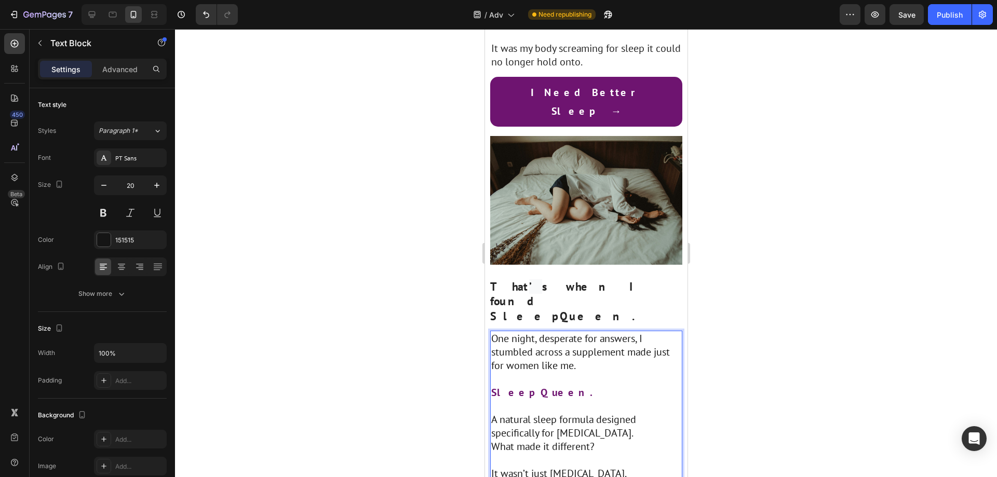
click at [566, 399] on p "Rich Text Editor. Editing area: main" at bounding box center [586, 406] width 190 height 14
click at [567, 372] on p "Rich Text Editor. Editing area: main" at bounding box center [586, 379] width 190 height 14
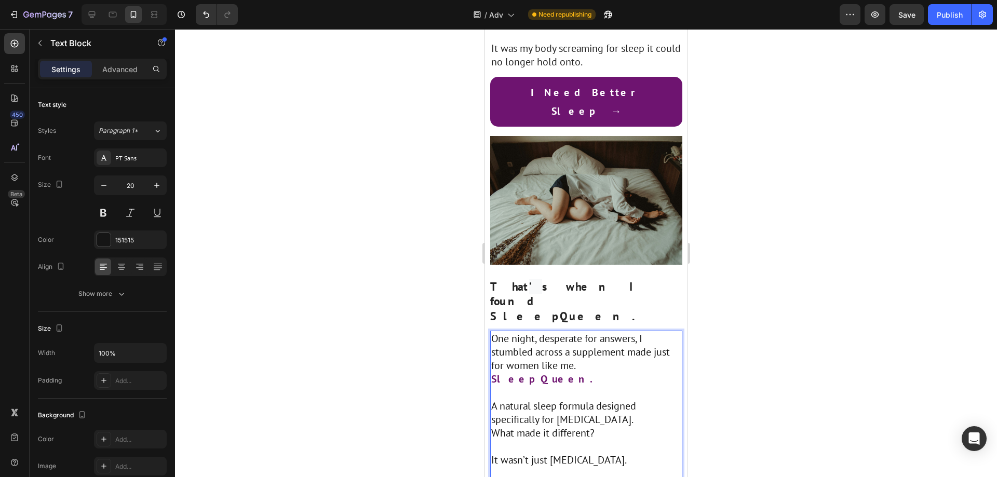
click at [535, 386] on p "Rich Text Editor. Editing area: main" at bounding box center [586, 393] width 190 height 14
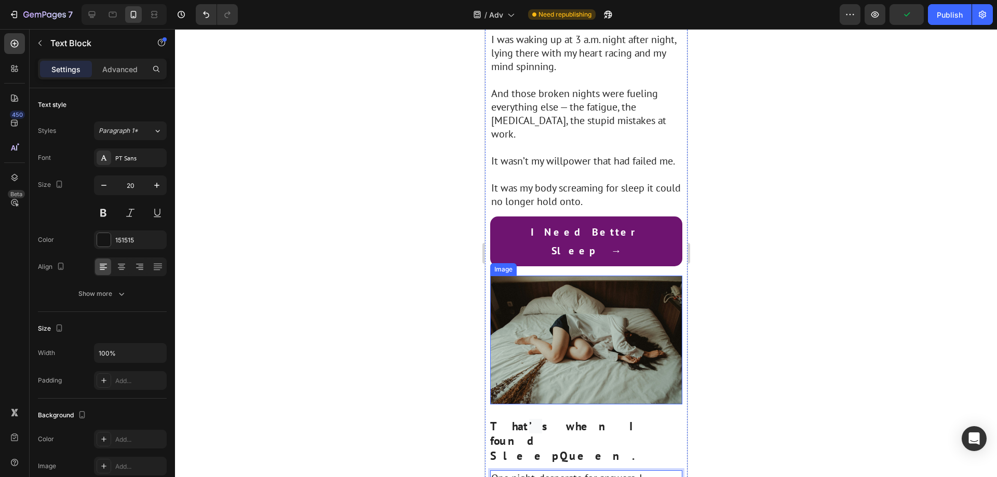
scroll to position [1506, 0]
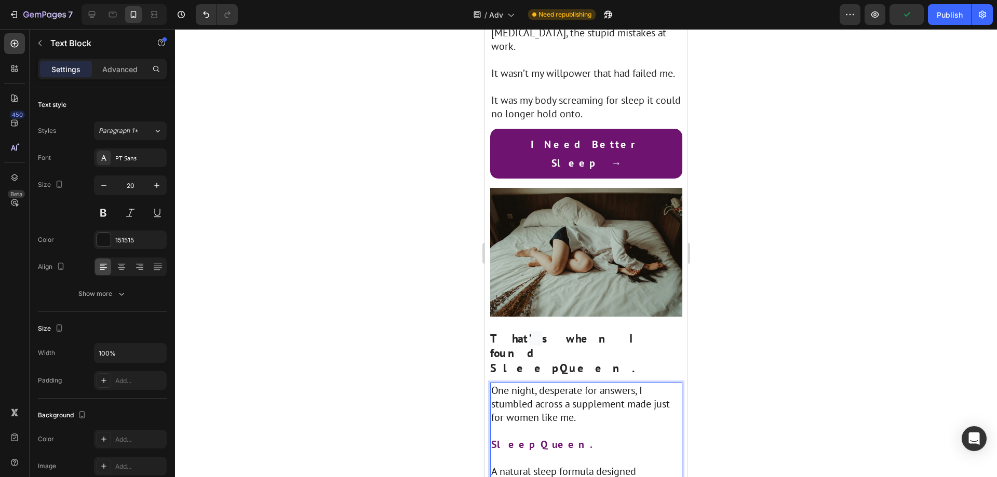
click at [623, 451] on p "Rich Text Editor. Editing area: main" at bounding box center [586, 458] width 190 height 14
click at [111, 71] on p "Advanced" at bounding box center [119, 69] width 35 height 11
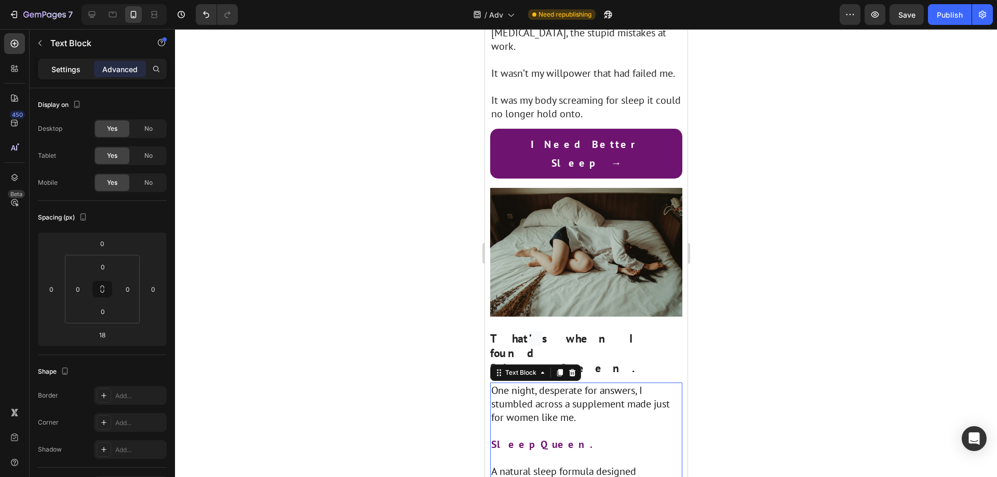
click at [78, 73] on p "Settings" at bounding box center [65, 69] width 29 height 11
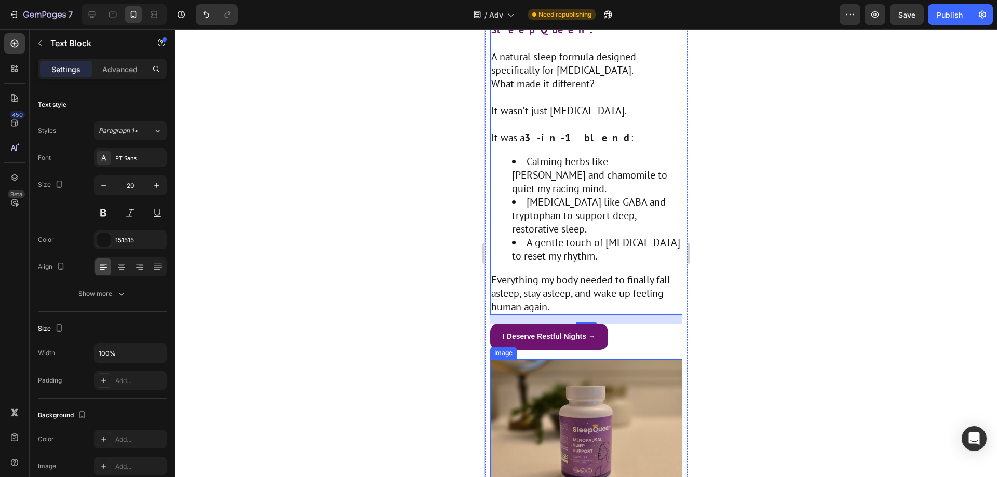
scroll to position [1922, 0]
click at [613, 324] on div "I Deserve Restful Nights → Button" at bounding box center [586, 336] width 192 height 25
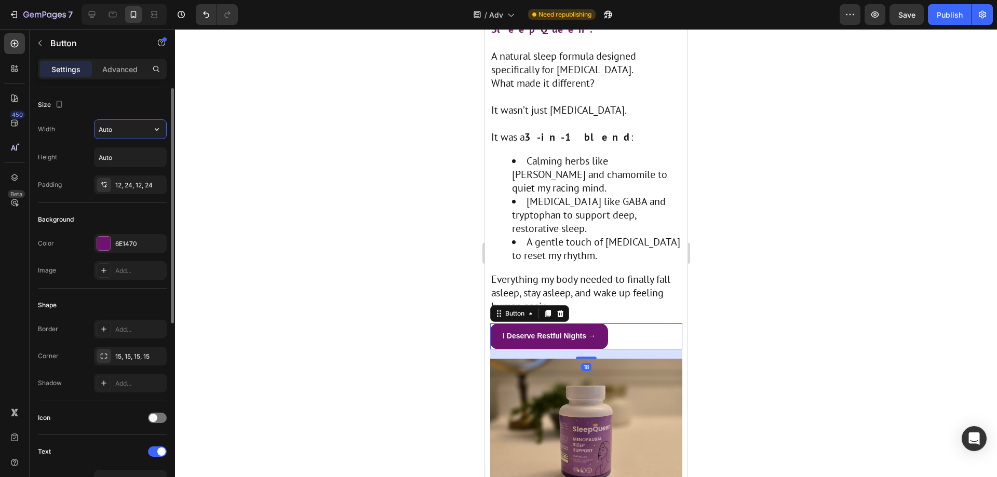
click at [130, 136] on input "Auto" at bounding box center [131, 129] width 72 height 19
click at [136, 154] on input "Auto" at bounding box center [131, 157] width 72 height 19
click at [156, 129] on icon "button" at bounding box center [157, 129] width 10 height 10
click at [142, 168] on div "Full 100%" at bounding box center [119, 176] width 85 height 20
type input "100%"
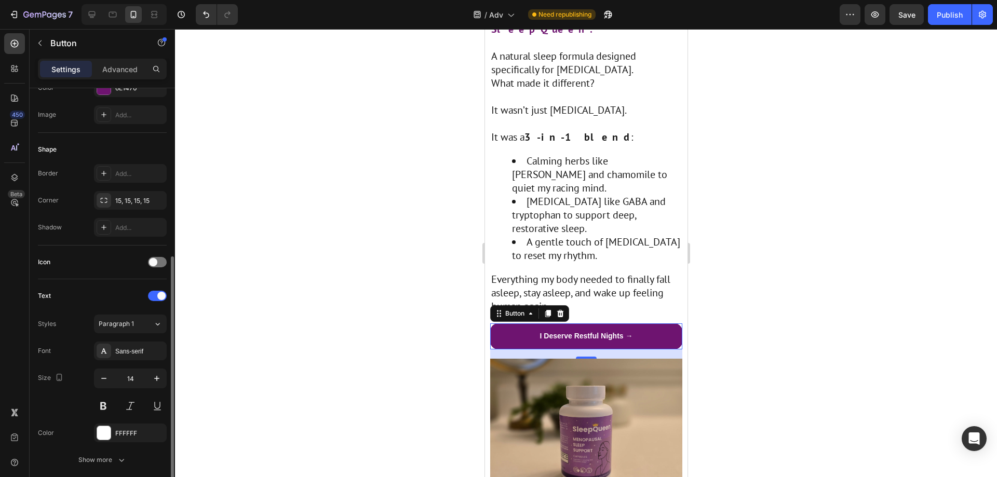
scroll to position [208, 0]
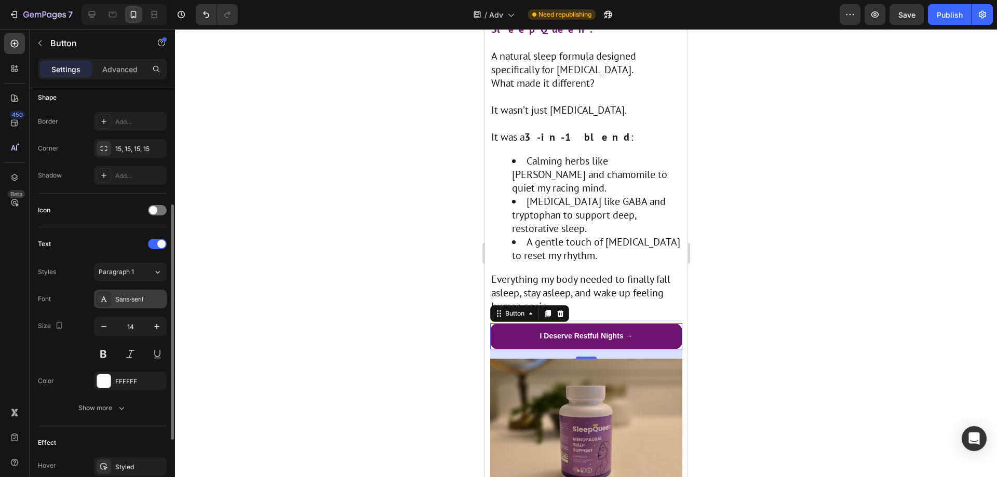
click at [131, 298] on div "Sans-serif" at bounding box center [139, 299] width 49 height 9
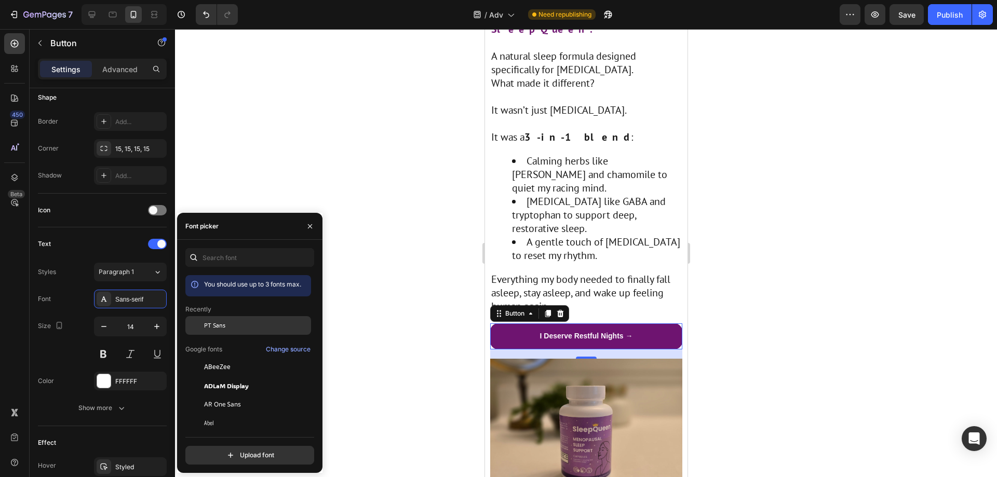
click at [216, 395] on div "PT Sans" at bounding box center [248, 404] width 126 height 19
click at [153, 333] on button "button" at bounding box center [157, 326] width 19 height 19
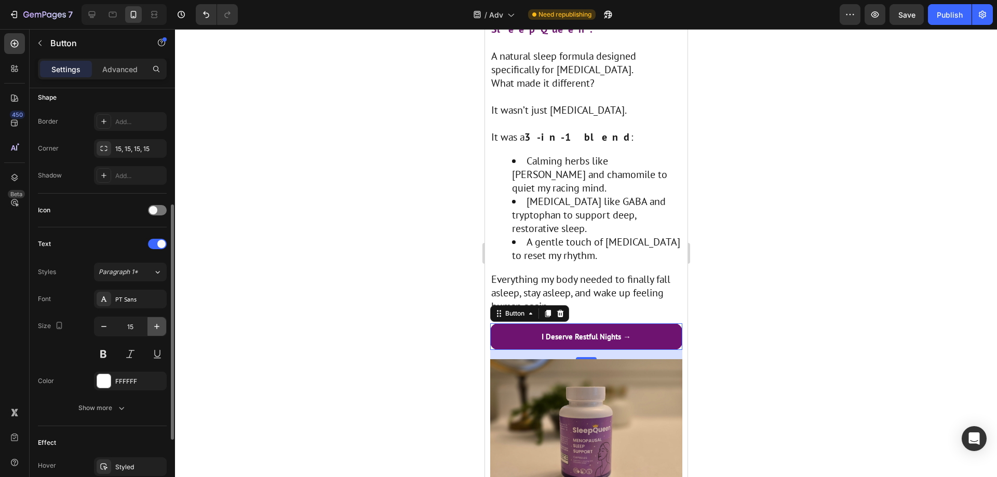
click at [153, 333] on button "button" at bounding box center [157, 326] width 19 height 19
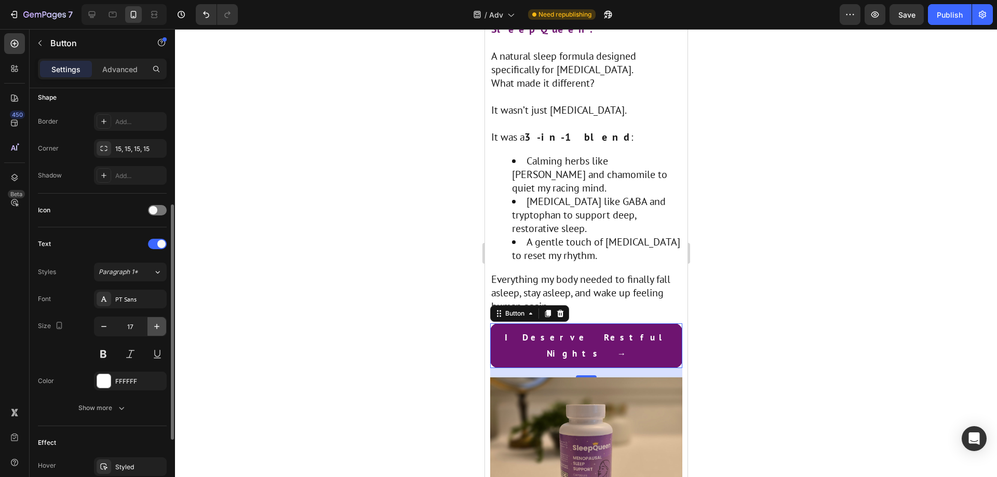
click at [153, 333] on button "button" at bounding box center [157, 326] width 19 height 19
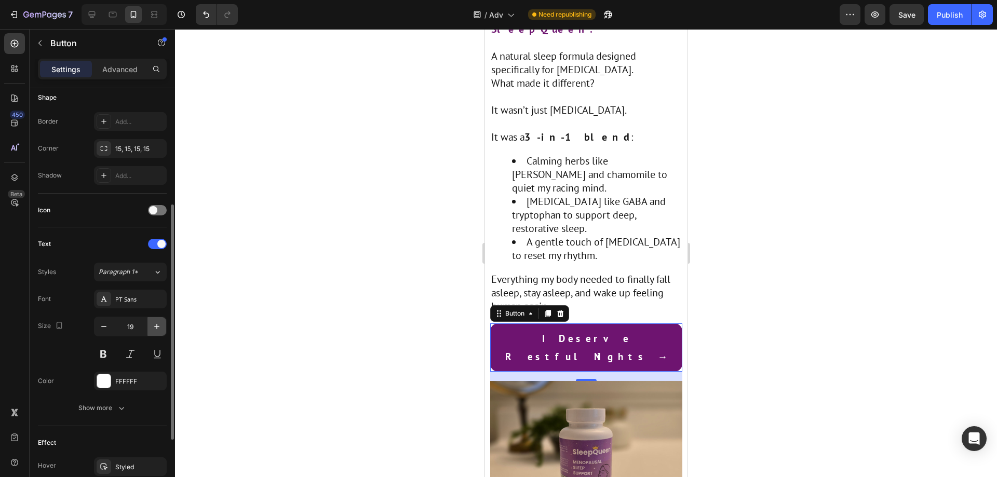
click at [153, 333] on button "button" at bounding box center [157, 326] width 19 height 19
type input "20"
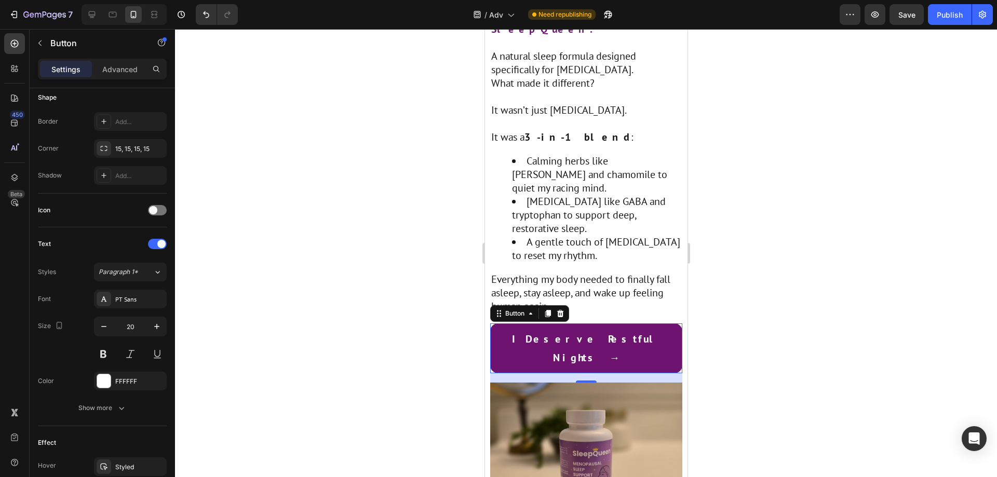
click at [388, 232] on div at bounding box center [586, 253] width 822 height 448
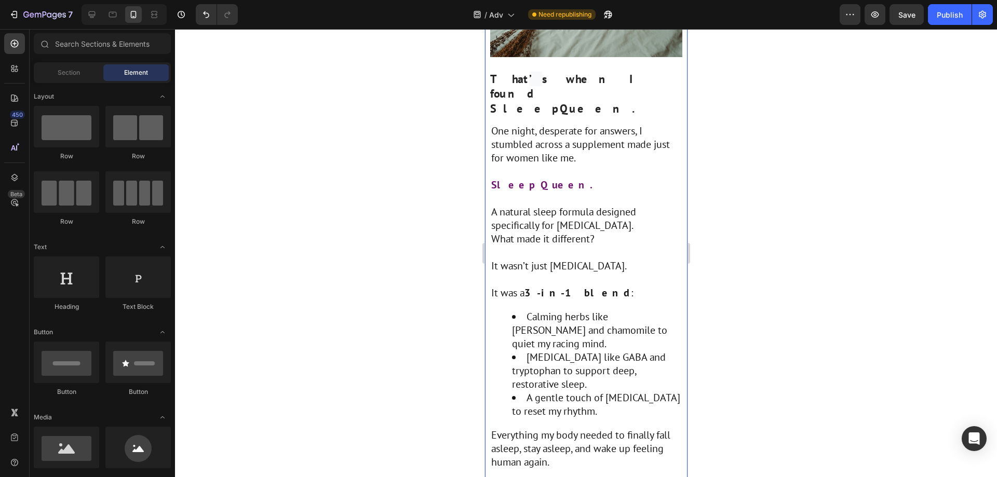
scroll to position [1974, 0]
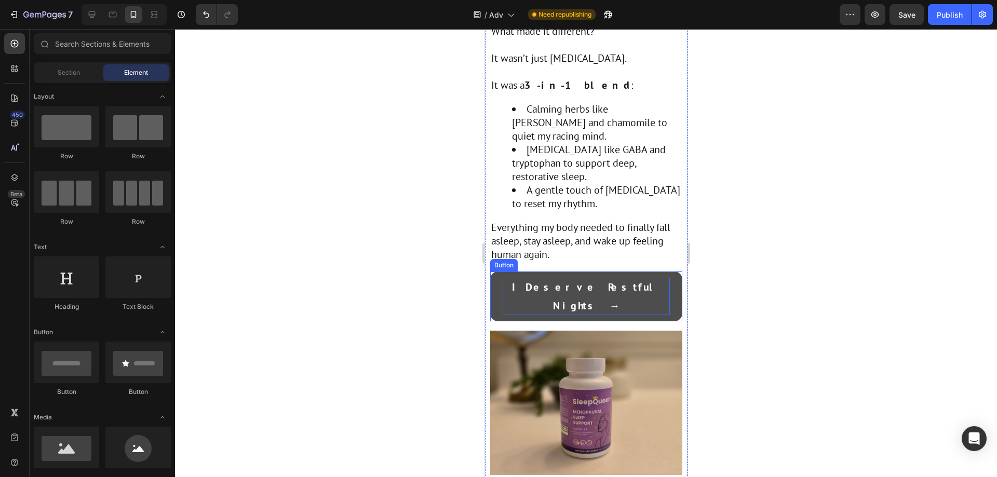
click at [601, 280] on strong "I Deserve Restful Nights →" at bounding box center [586, 296] width 149 height 32
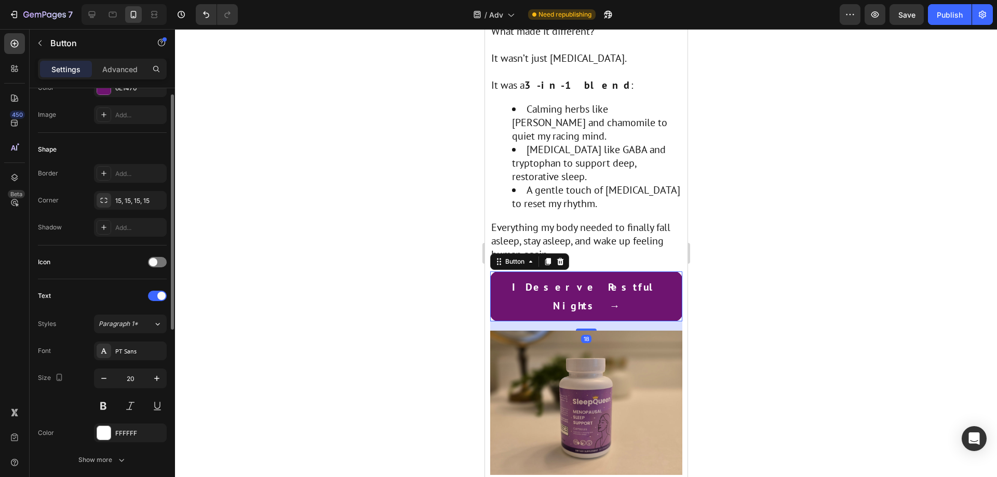
scroll to position [208, 0]
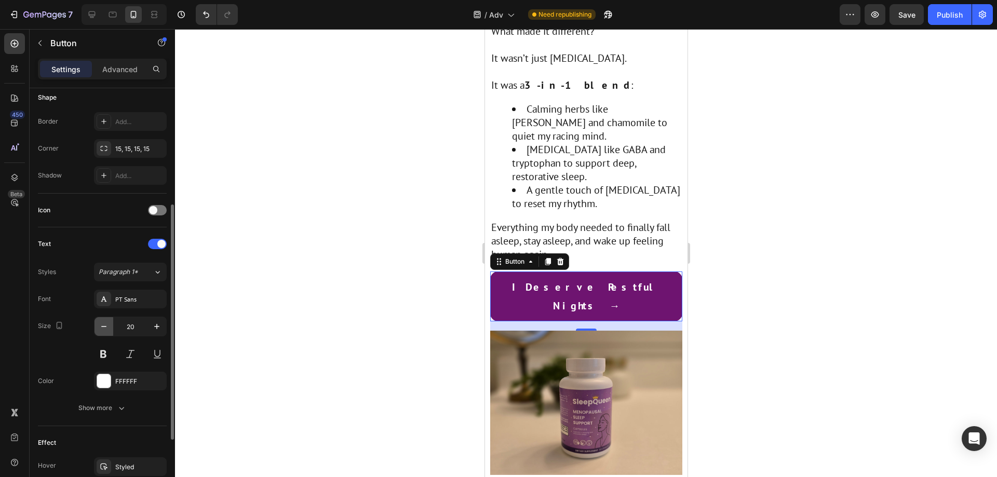
click at [108, 329] on icon "button" at bounding box center [104, 326] width 10 height 10
type input "18"
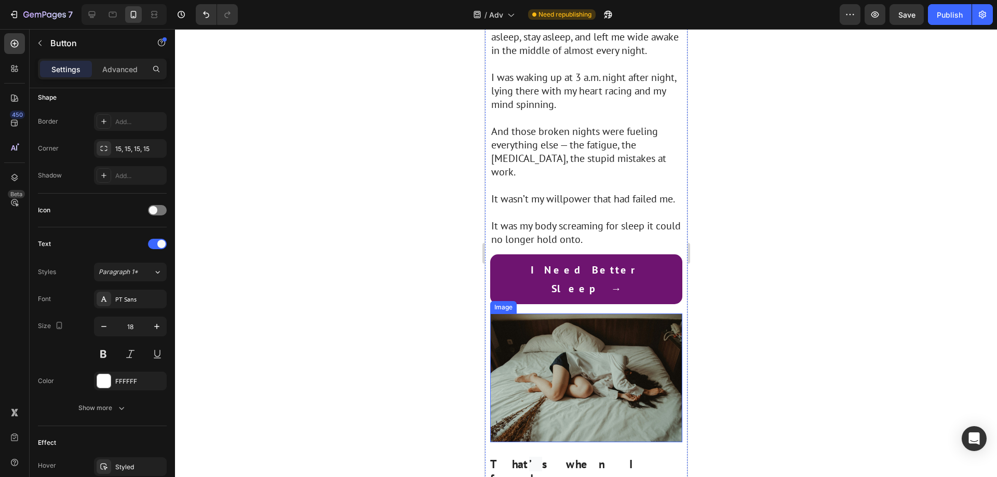
scroll to position [1298, 0]
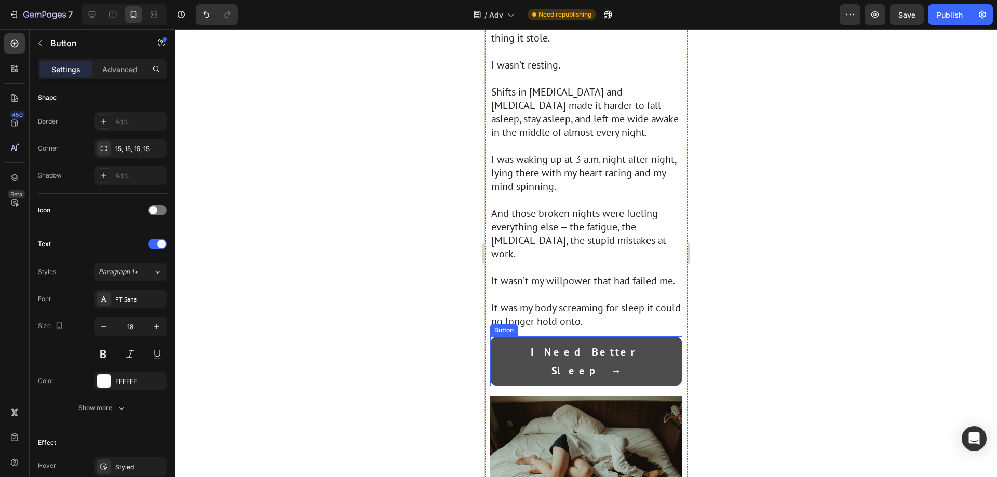
click at [652, 337] on button "I Need Better Sleep →" at bounding box center [586, 362] width 192 height 50
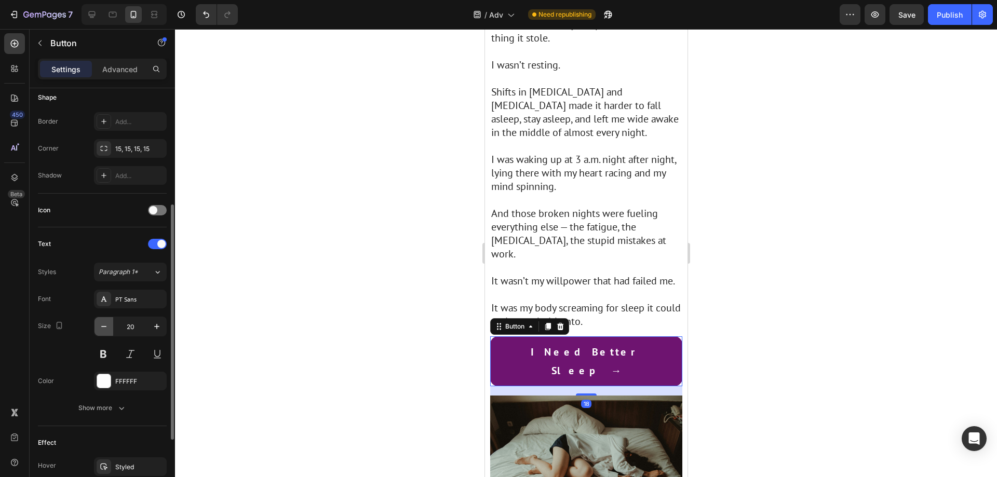
click at [100, 320] on button "button" at bounding box center [104, 326] width 19 height 19
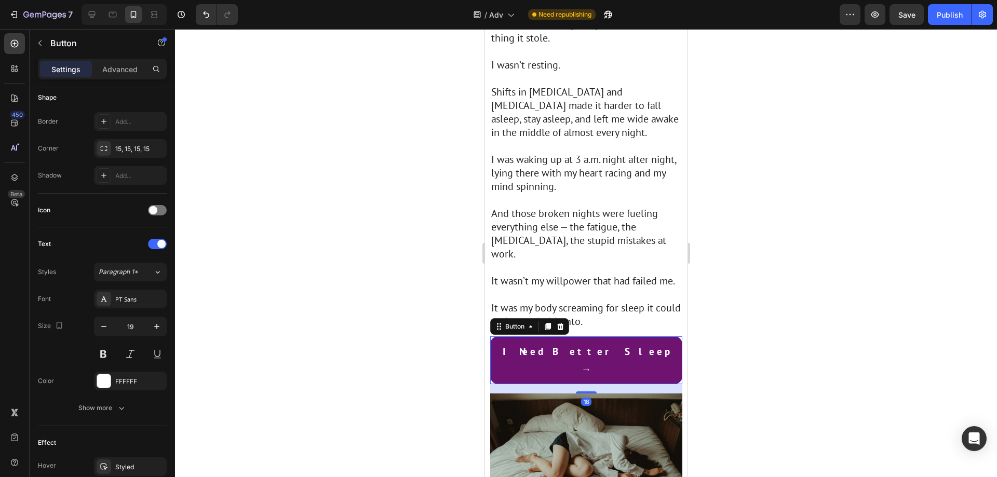
type input "18"
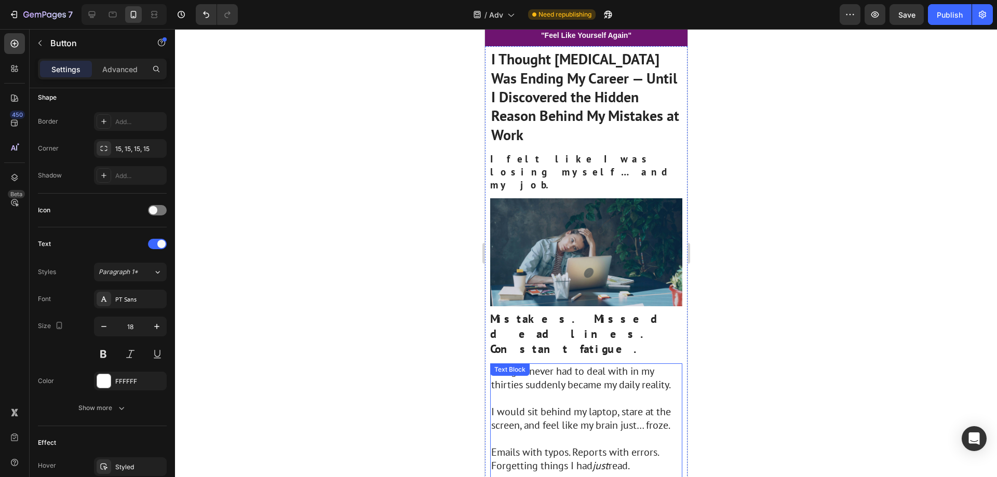
scroll to position [0, 0]
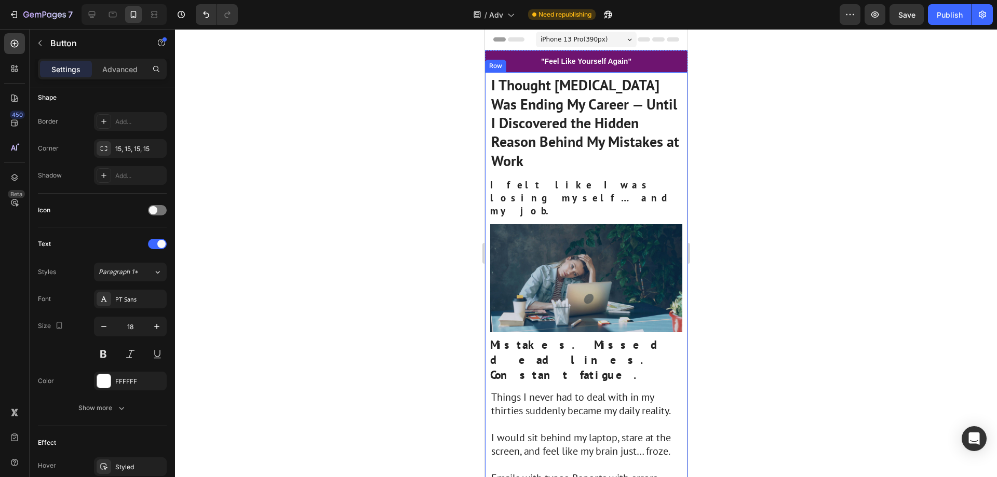
click at [631, 64] on div ""Feel Like Yourself Again" Heading Row" at bounding box center [586, 61] width 203 height 22
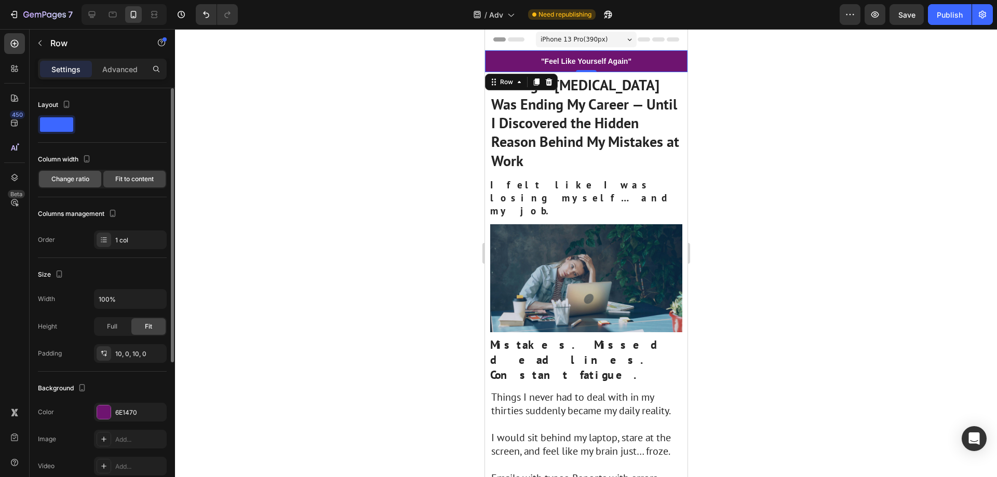
click at [79, 185] on div "Change ratio" at bounding box center [70, 179] width 62 height 17
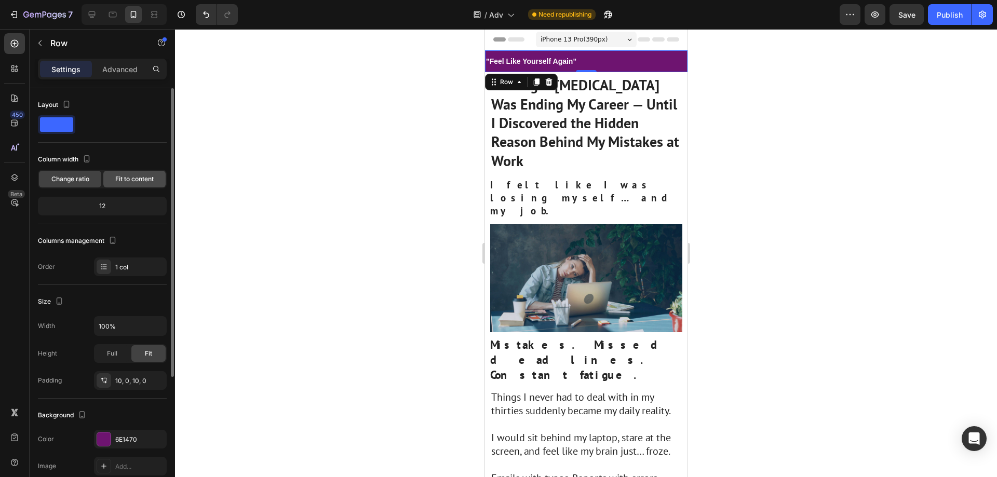
click at [142, 176] on span "Fit to content" at bounding box center [134, 179] width 38 height 9
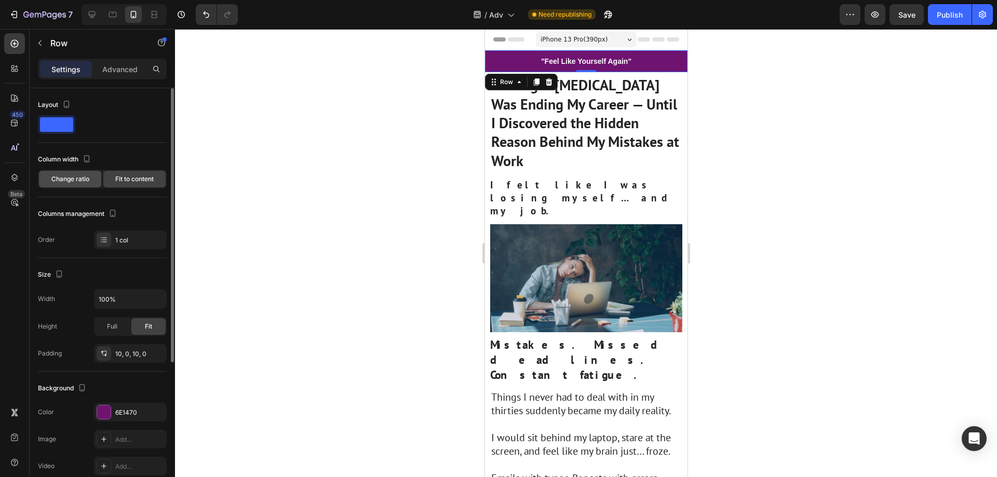
click at [60, 178] on span "Change ratio" at bounding box center [70, 179] width 38 height 9
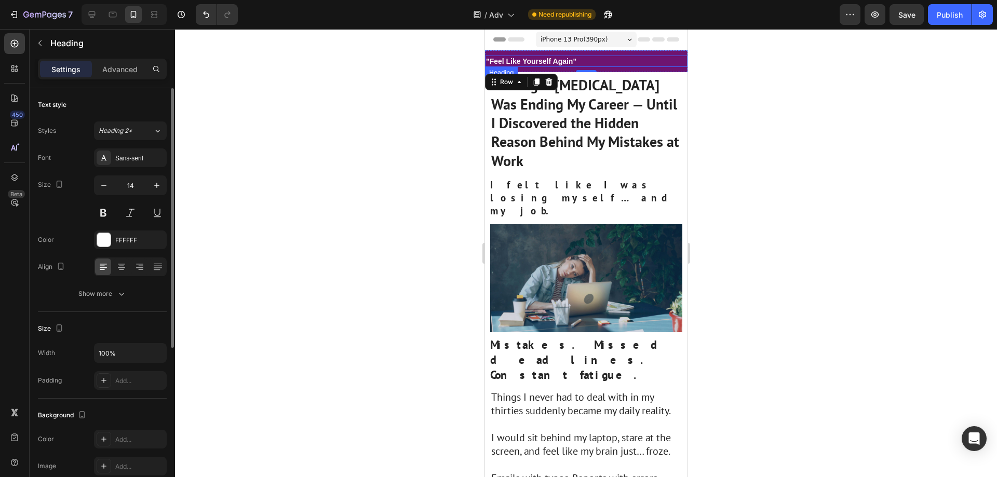
click at [533, 64] on h2 ""Feel Like Yourself Again"" at bounding box center [586, 61] width 203 height 11
click at [120, 267] on icon at bounding box center [121, 267] width 10 height 10
click at [134, 149] on div "Sans-serif" at bounding box center [130, 158] width 73 height 19
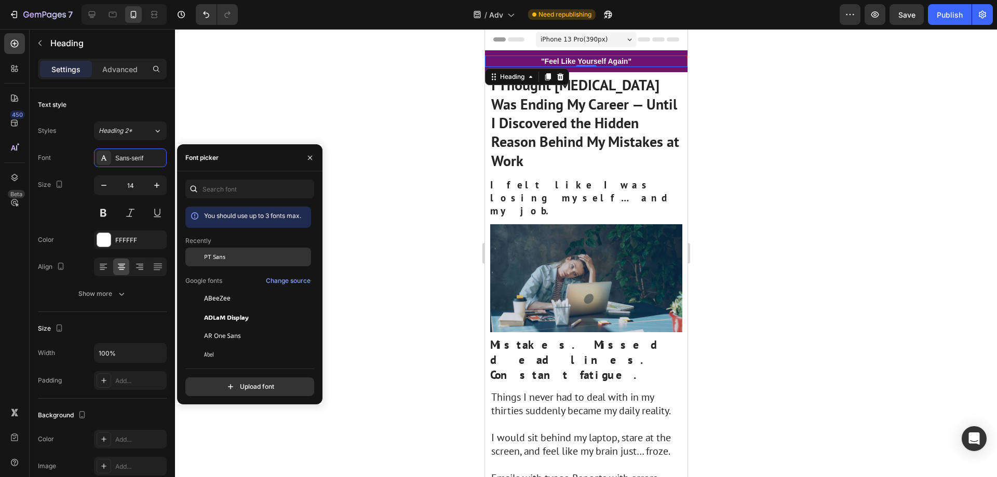
click at [232, 258] on div "PT Sans" at bounding box center [256, 256] width 105 height 9
click at [605, 60] on h2 ""Feel Like Yourself Again"" at bounding box center [586, 61] width 203 height 11
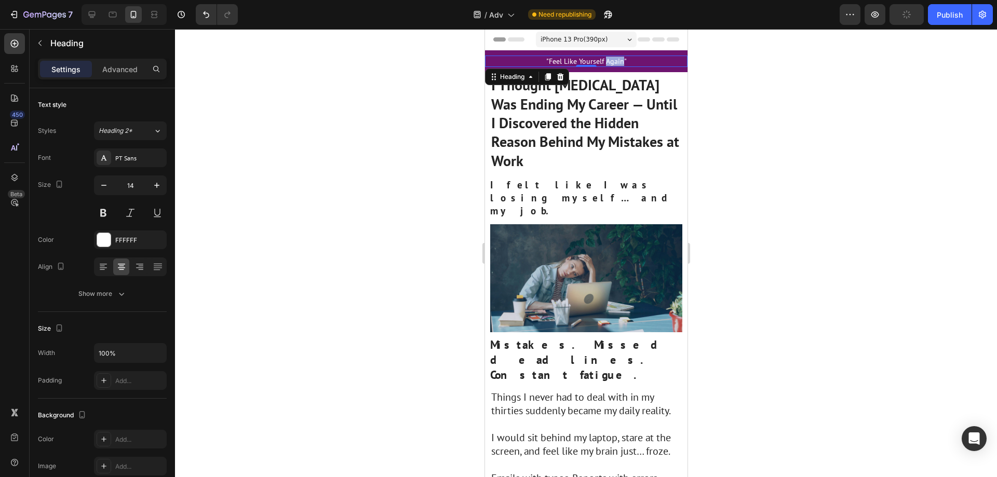
click at [605, 60] on p ""Feel Like Yourself Again"" at bounding box center [586, 61] width 200 height 9
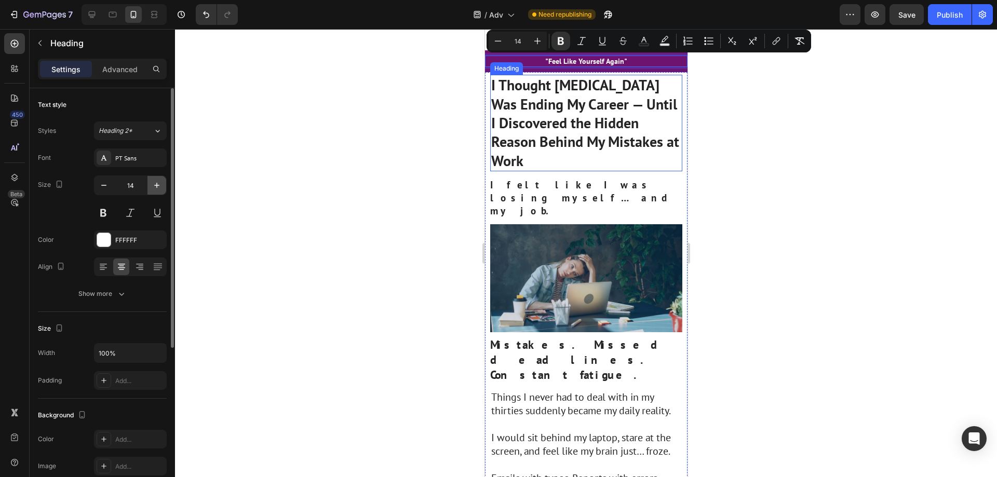
click at [157, 185] on icon "button" at bounding box center [157, 185] width 10 height 10
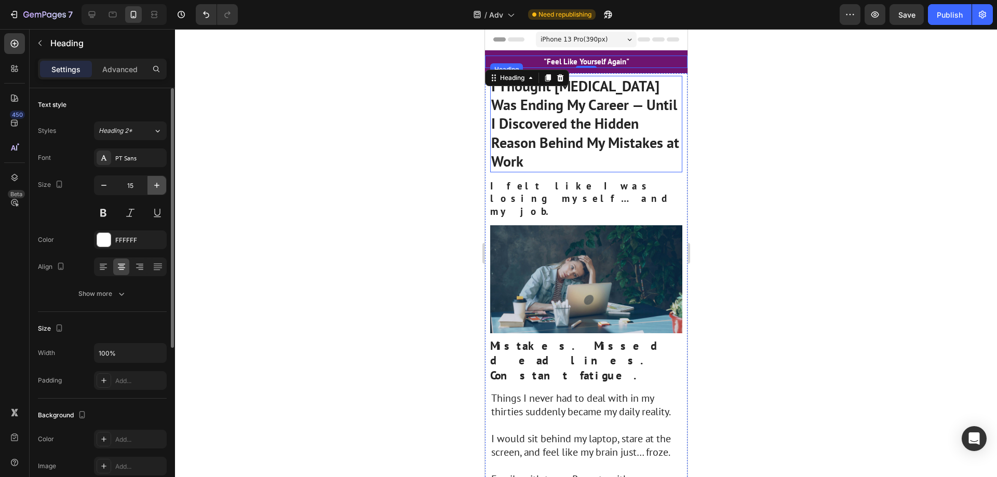
click at [154, 189] on icon "button" at bounding box center [157, 185] width 10 height 10
click at [155, 189] on icon "button" at bounding box center [157, 185] width 10 height 10
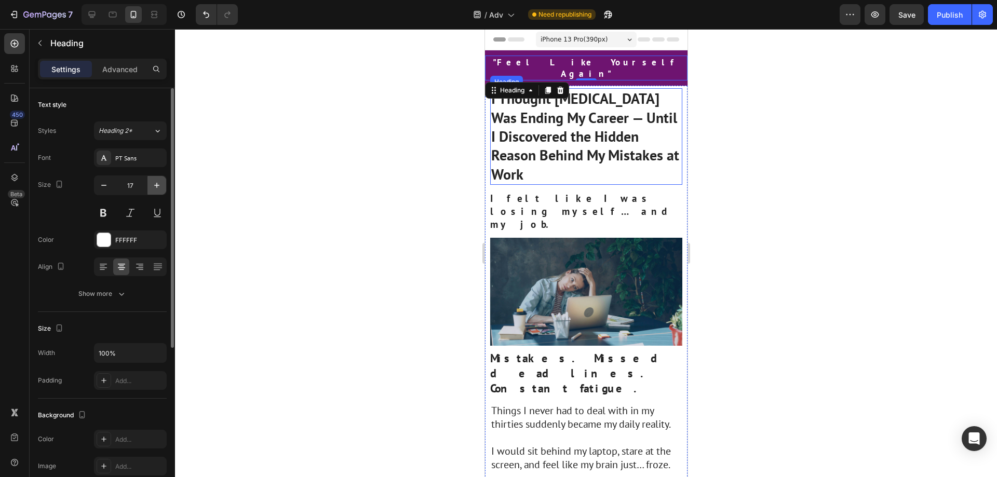
type input "18"
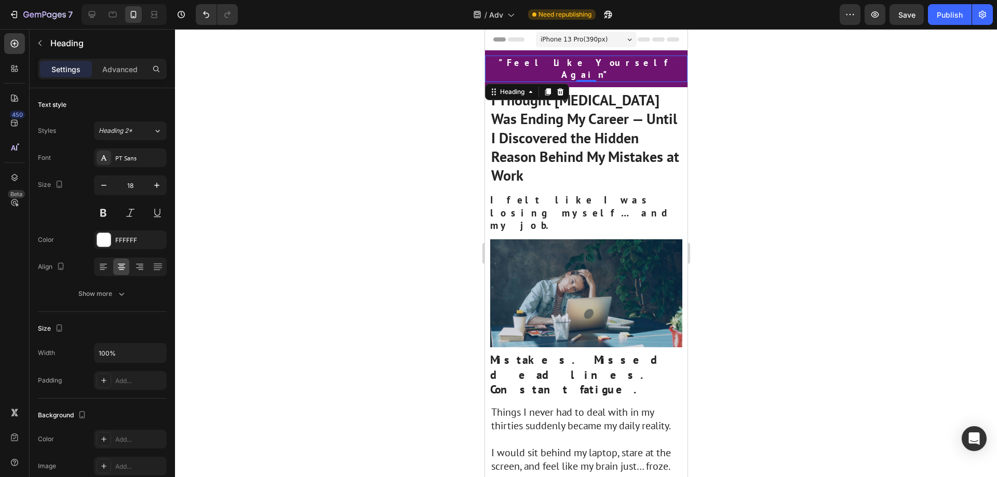
click at [763, 184] on div at bounding box center [586, 253] width 822 height 448
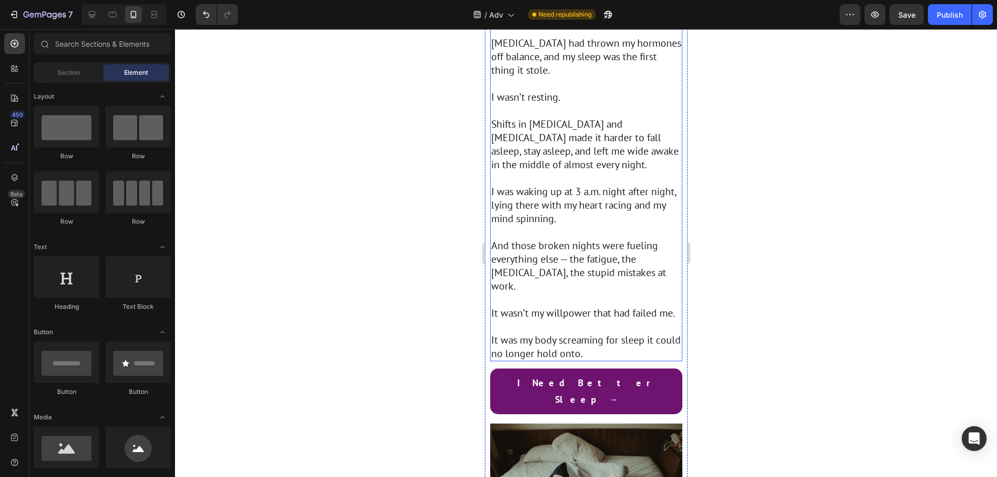
scroll to position [1298, 0]
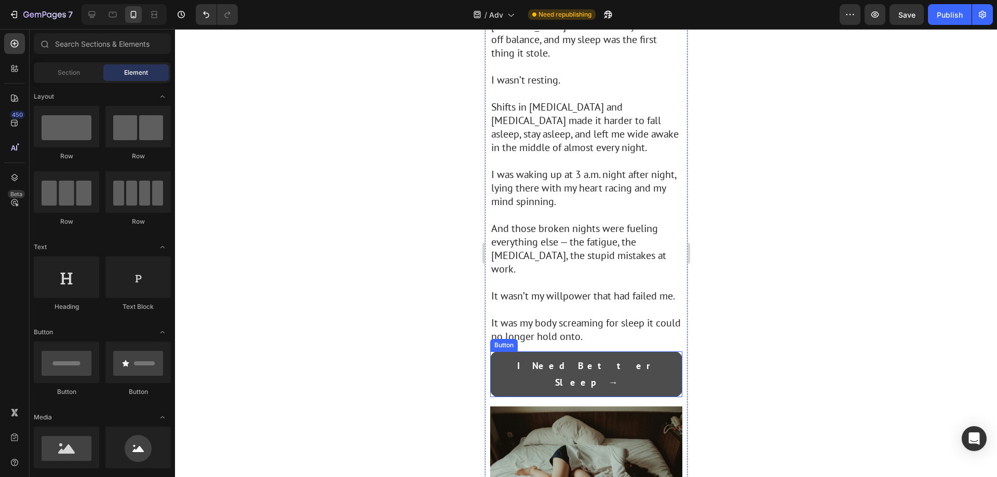
click at [652, 352] on button "I Need Better Sleep →" at bounding box center [586, 375] width 192 height 46
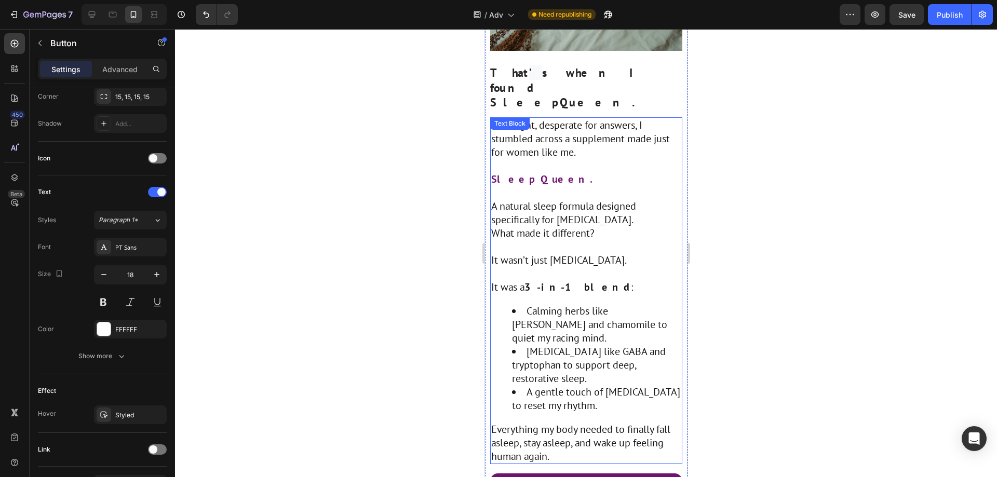
scroll to position [1922, 0]
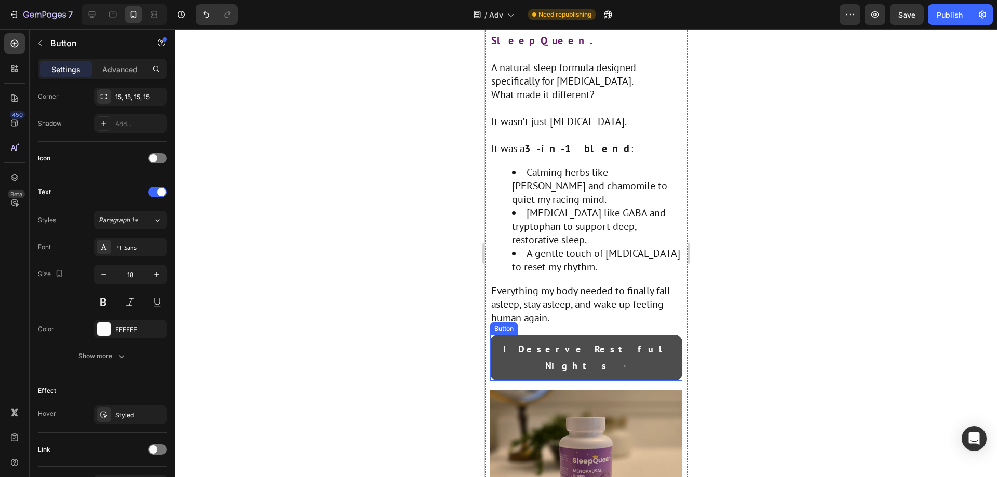
click at [650, 335] on button "I Deserve Restful Nights →" at bounding box center [586, 358] width 192 height 46
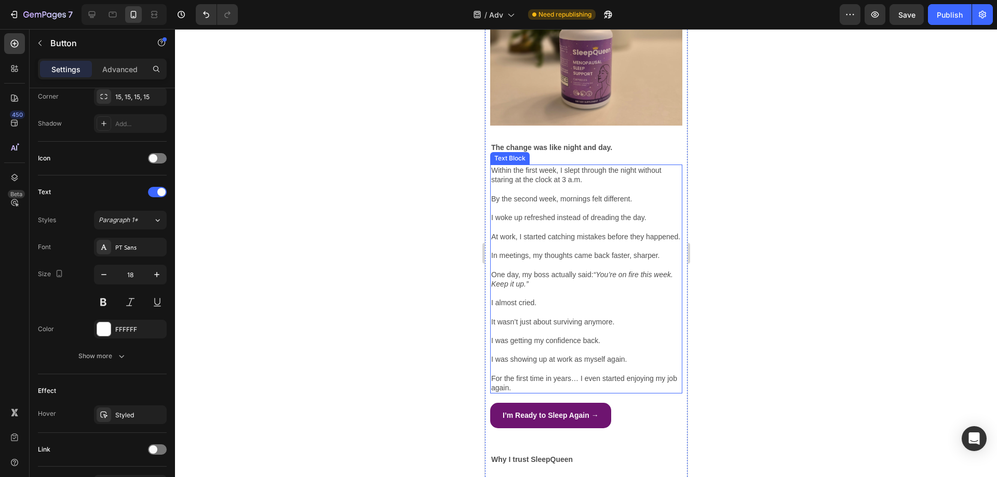
scroll to position [2337, 0]
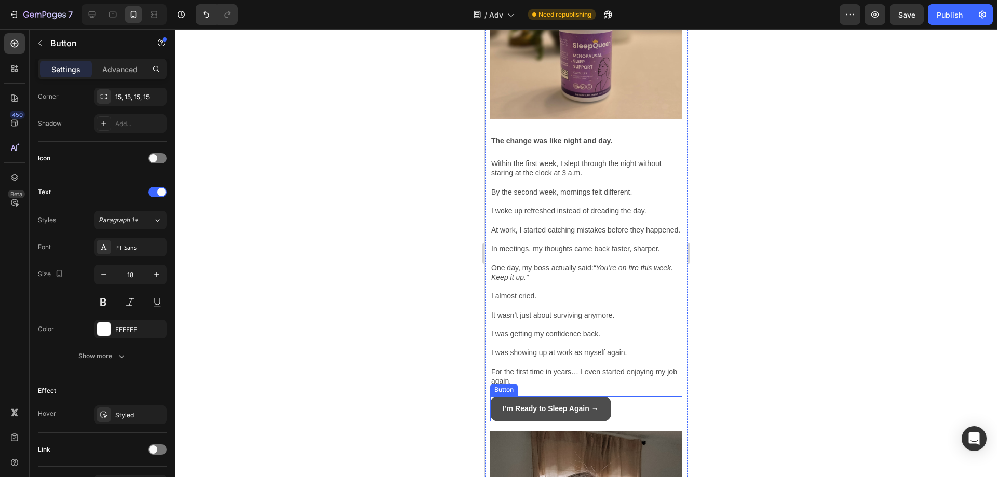
click at [607, 396] on button "I’m Ready to Sleep Again →" at bounding box center [550, 408] width 121 height 25
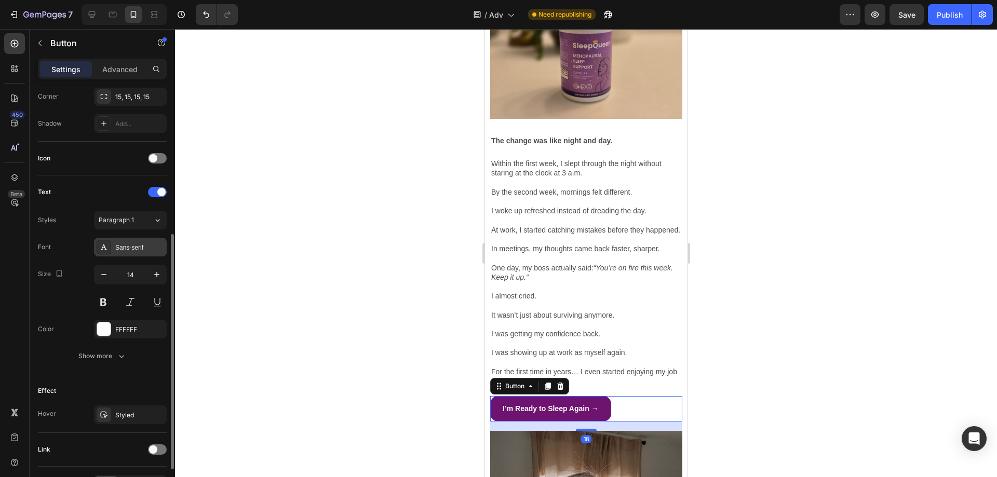
click at [144, 252] on div "Sans-serif" at bounding box center [139, 247] width 49 height 9
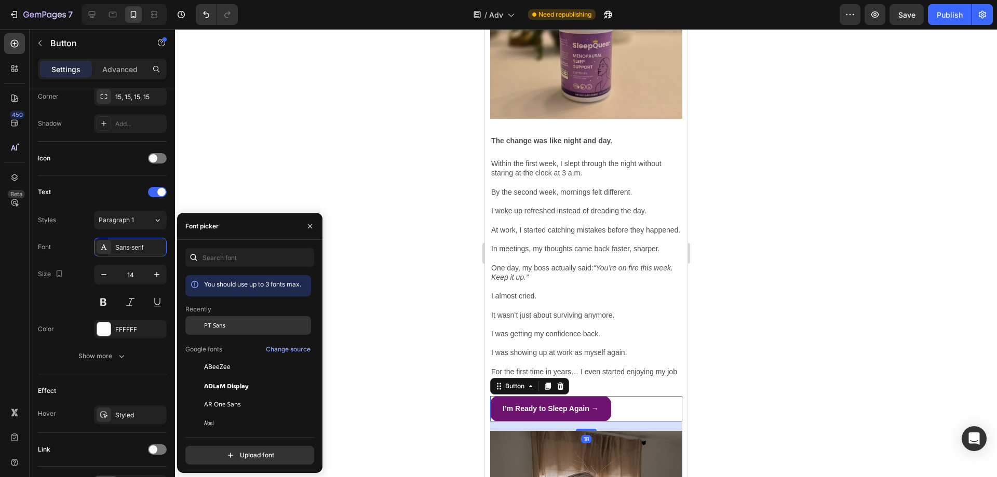
click at [215, 324] on span "PT Sans" at bounding box center [214, 325] width 21 height 9
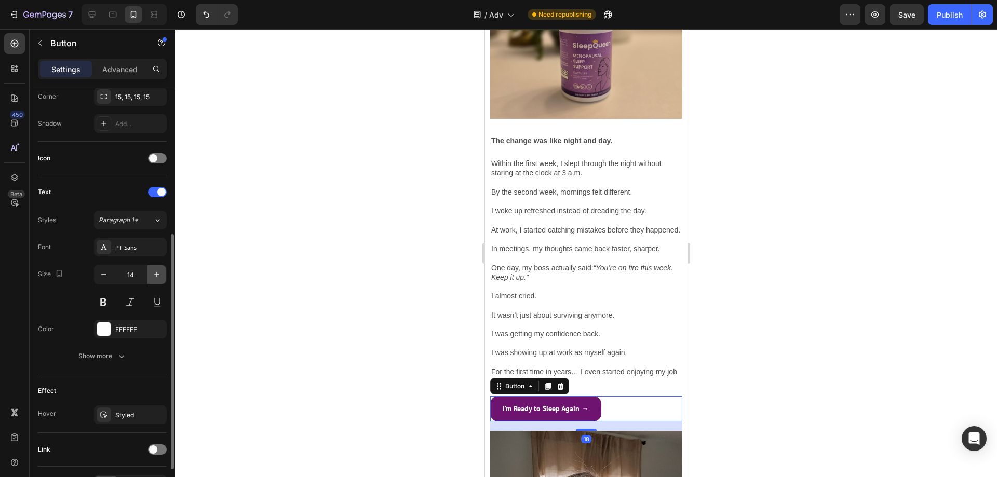
click at [150, 276] on button "button" at bounding box center [157, 274] width 19 height 19
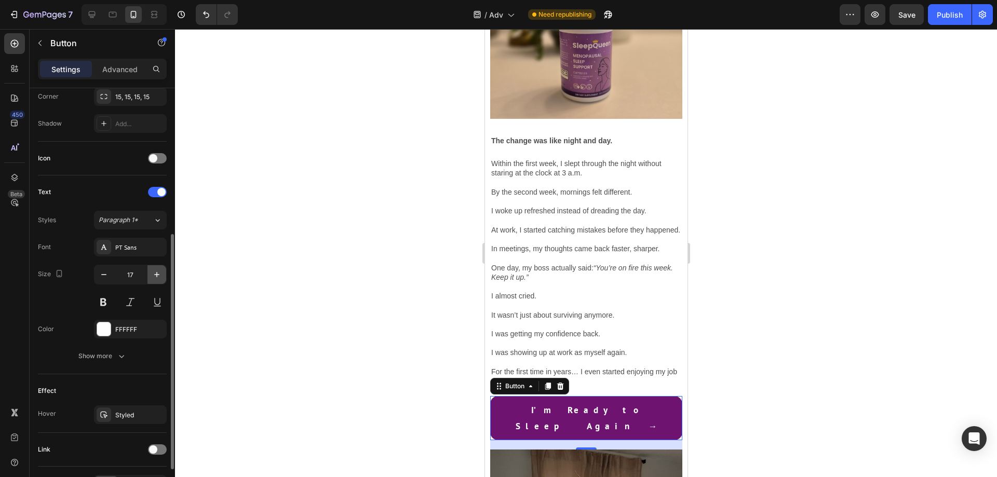
click at [150, 275] on button "button" at bounding box center [157, 274] width 19 height 19
type input "18"
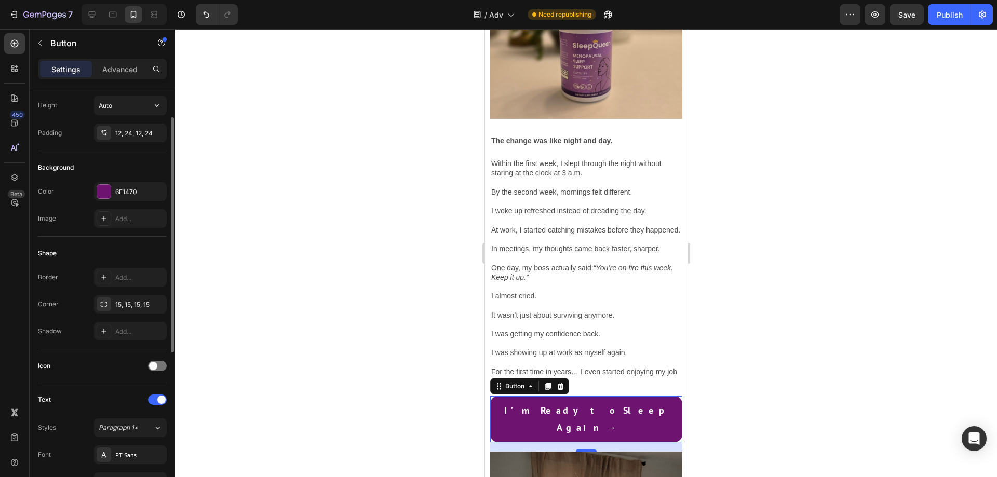
scroll to position [0, 0]
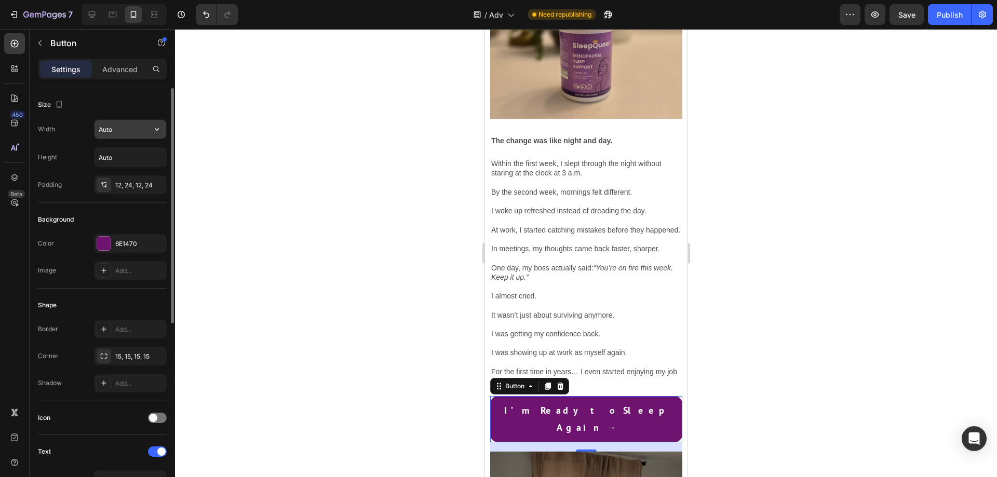
click at [143, 127] on input "Auto" at bounding box center [131, 129] width 72 height 19
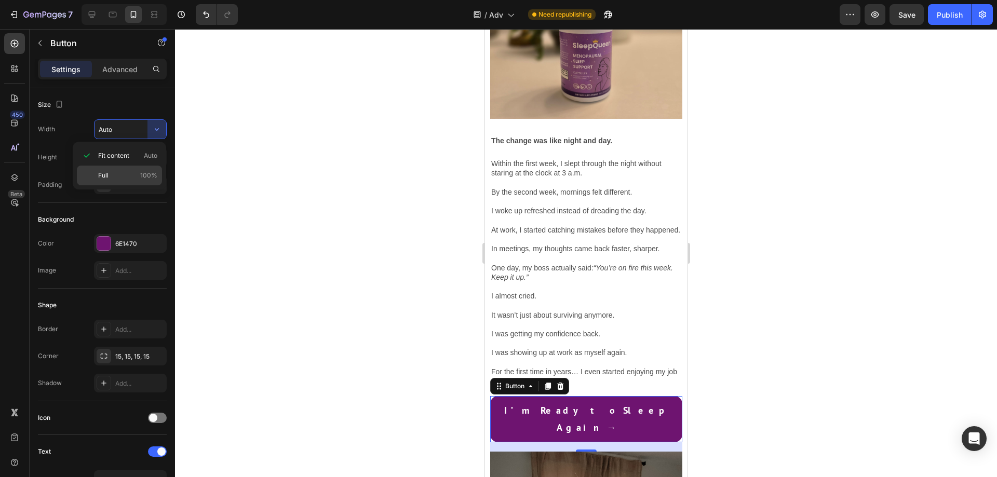
click at [133, 179] on p "Full 100%" at bounding box center [127, 175] width 59 height 9
type input "100%"
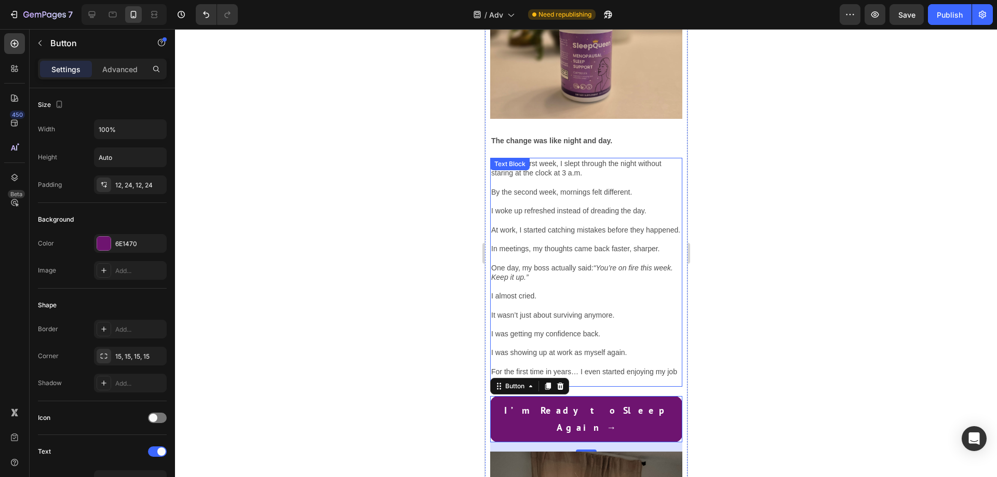
click at [584, 367] on p "For the first time in years… I even started enjoying my job again." at bounding box center [586, 376] width 190 height 19
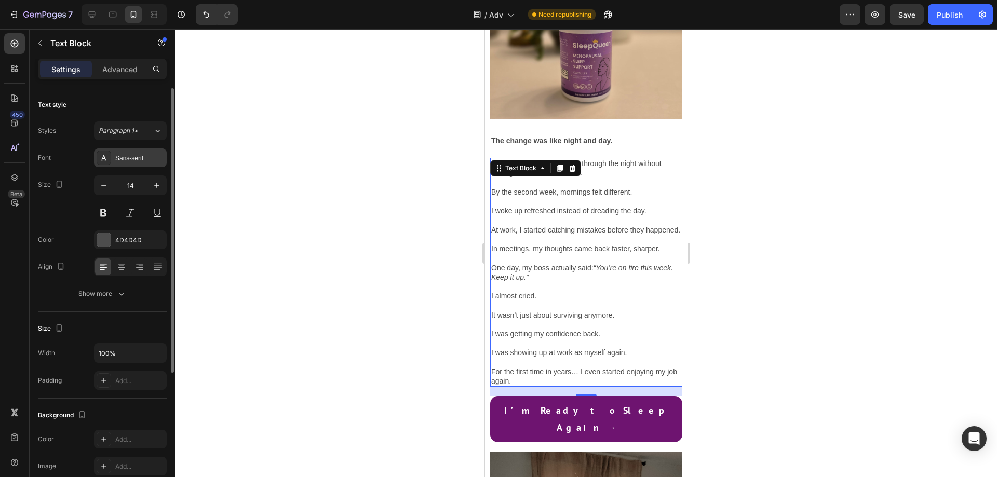
click at [145, 152] on div "Sans-serif" at bounding box center [130, 158] width 73 height 19
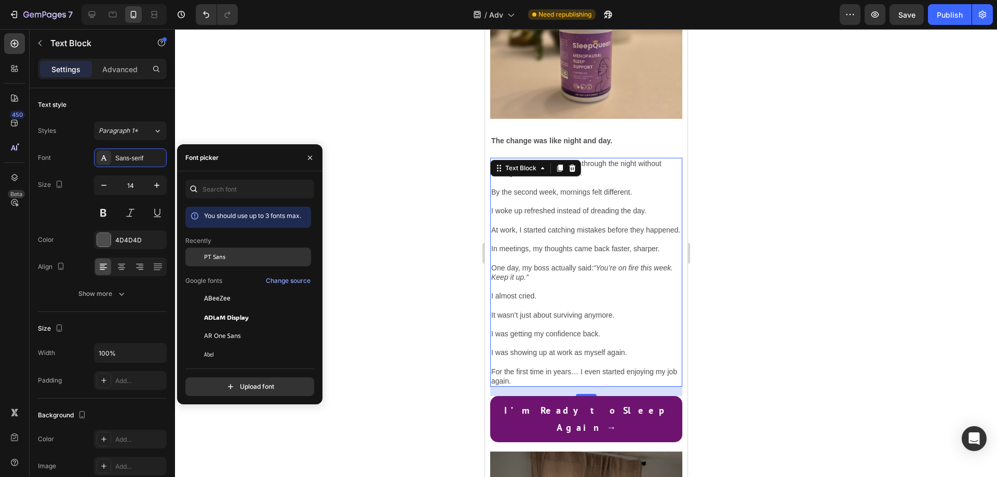
click at [231, 327] on div "PT Sans" at bounding box center [248, 336] width 126 height 19
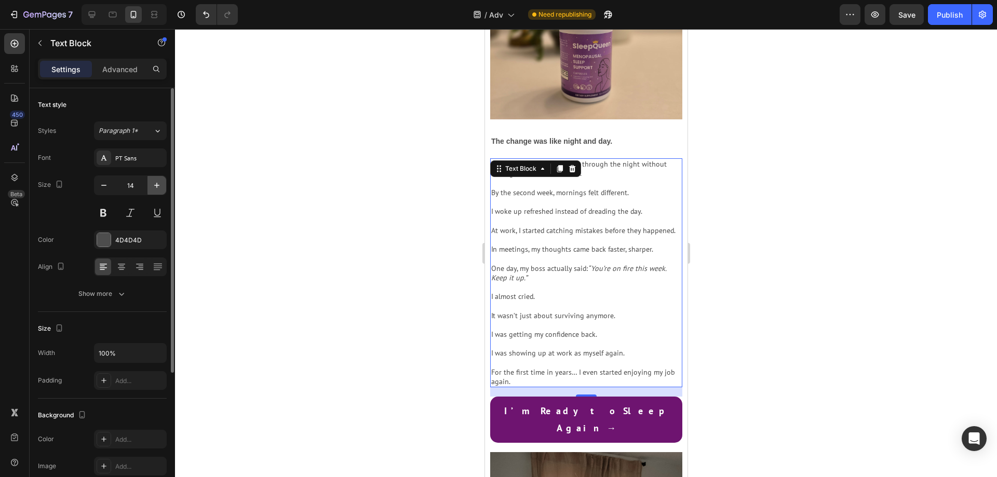
click at [159, 181] on icon "button" at bounding box center [157, 185] width 10 height 10
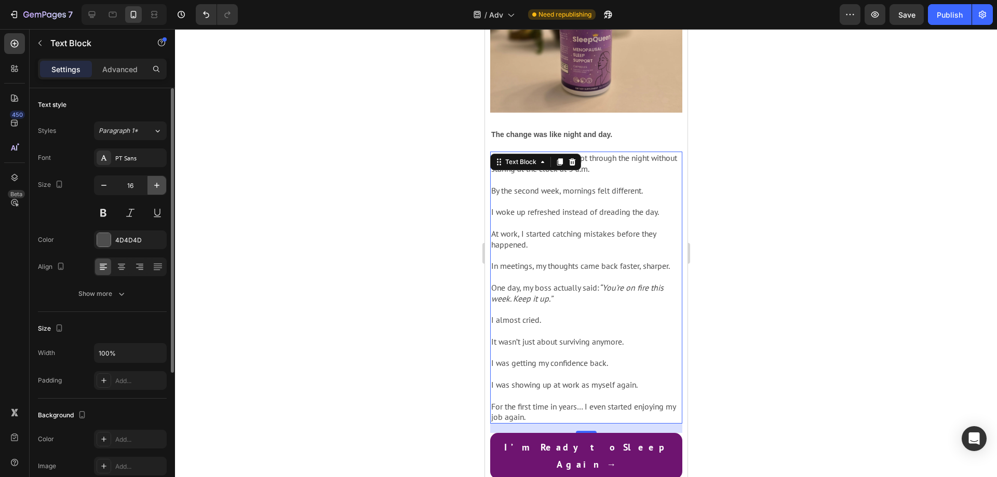
click at [159, 181] on icon "button" at bounding box center [157, 185] width 10 height 10
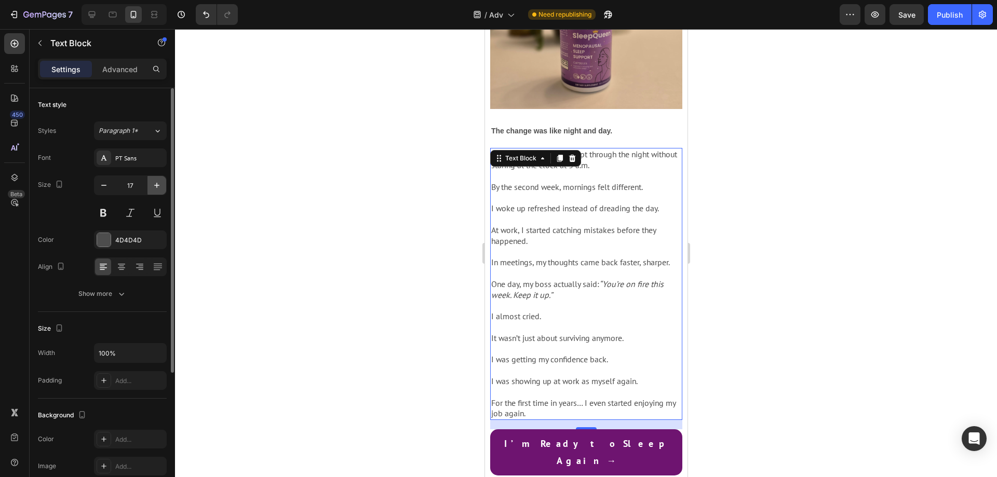
click at [159, 181] on icon "button" at bounding box center [157, 185] width 10 height 10
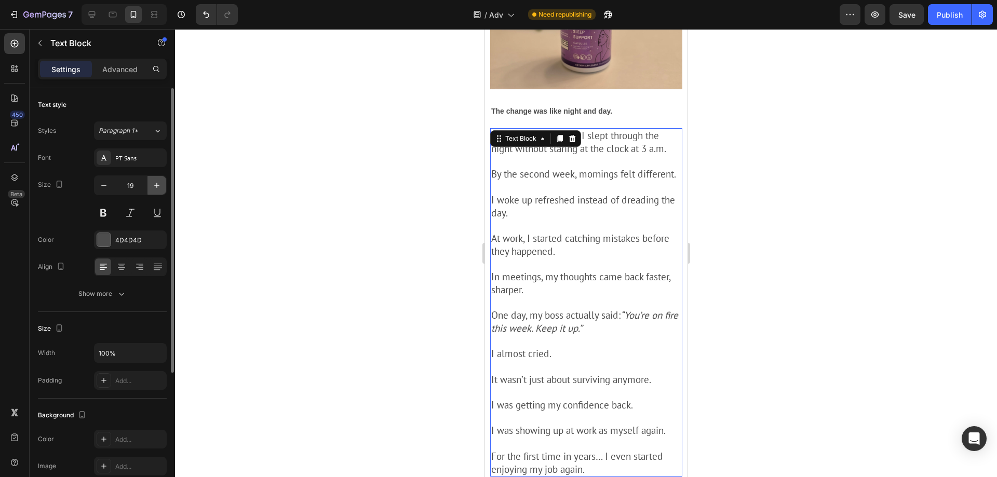
click at [159, 181] on icon "button" at bounding box center [157, 185] width 10 height 10
type input "20"
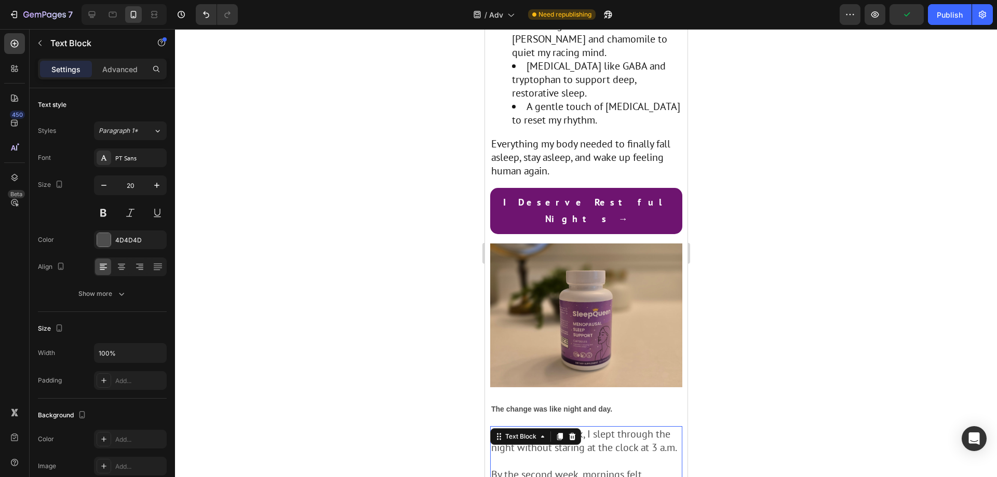
scroll to position [2176, 0]
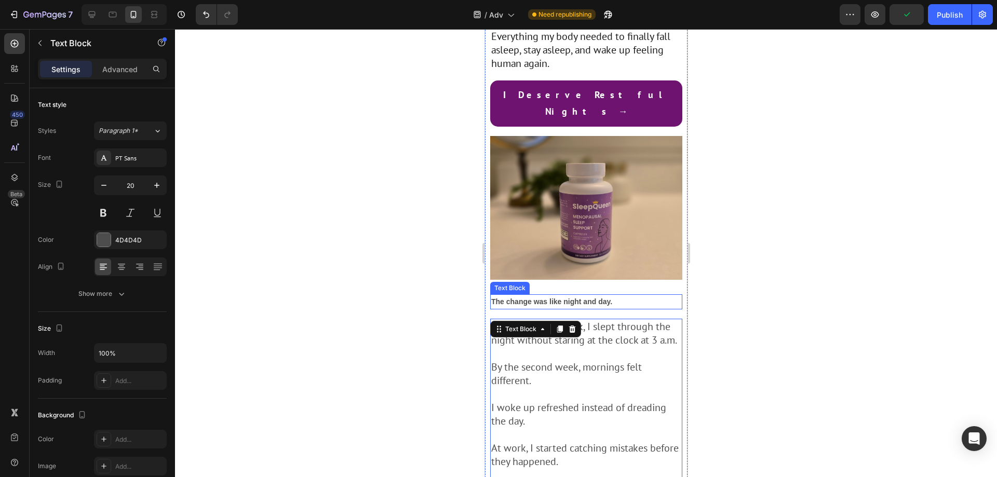
click at [565, 298] on strong "The change was like night and day." at bounding box center [551, 302] width 121 height 8
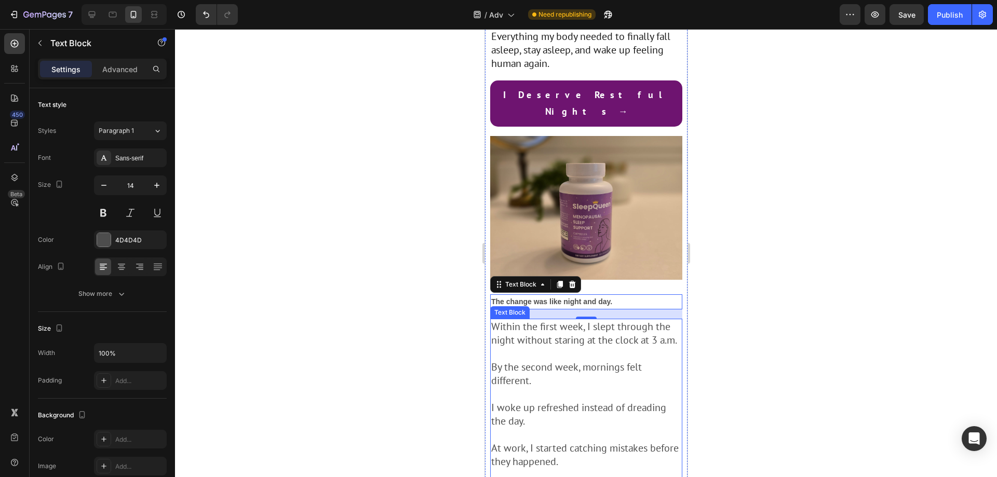
scroll to position [2020, 0]
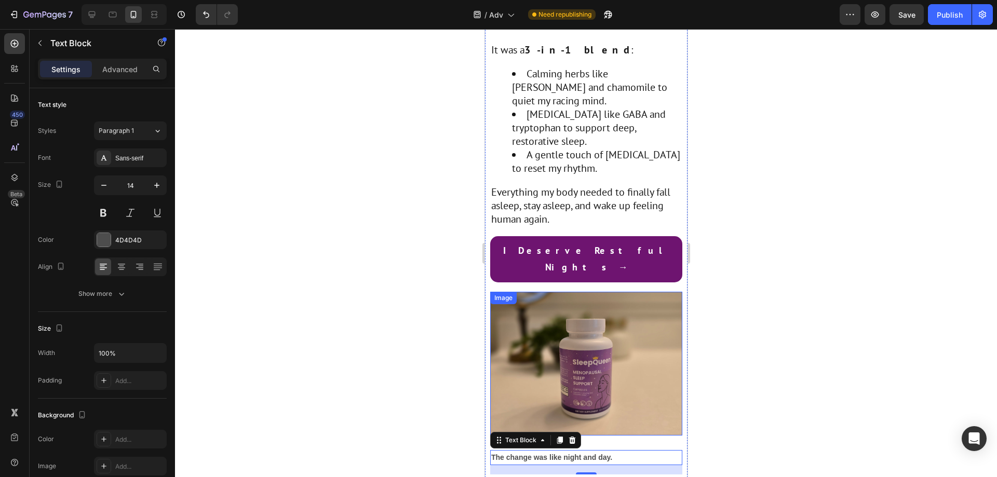
click at [613, 292] on img at bounding box center [586, 364] width 192 height 144
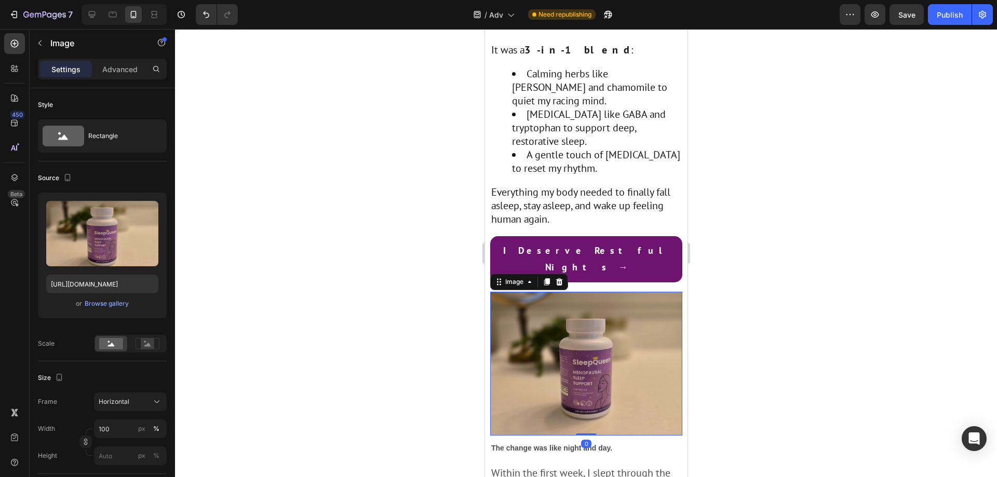
drag, startPoint x: 585, startPoint y: 263, endPoint x: 602, endPoint y: 254, distance: 19.3
click at [589, 292] on div "Image 0" at bounding box center [586, 364] width 192 height 144
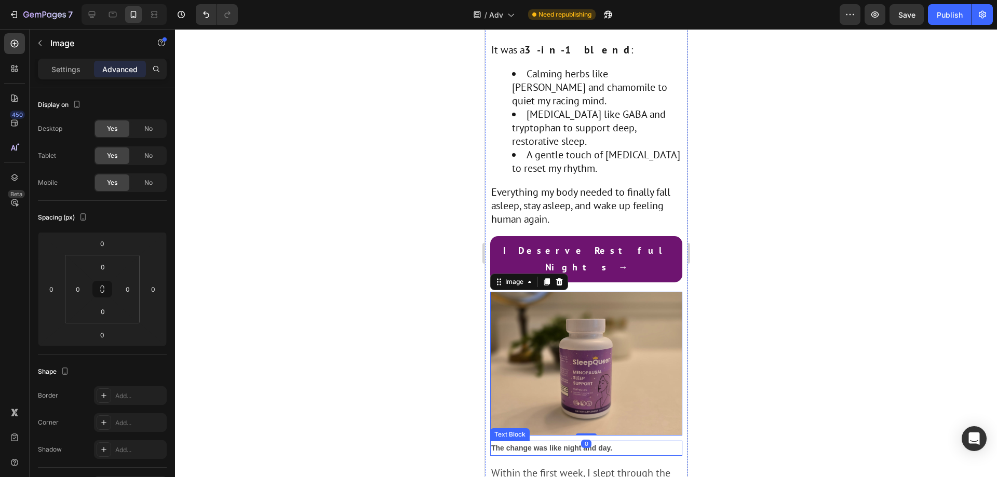
click at [627, 442] on p "The change was like night and day." at bounding box center [586, 448] width 190 height 13
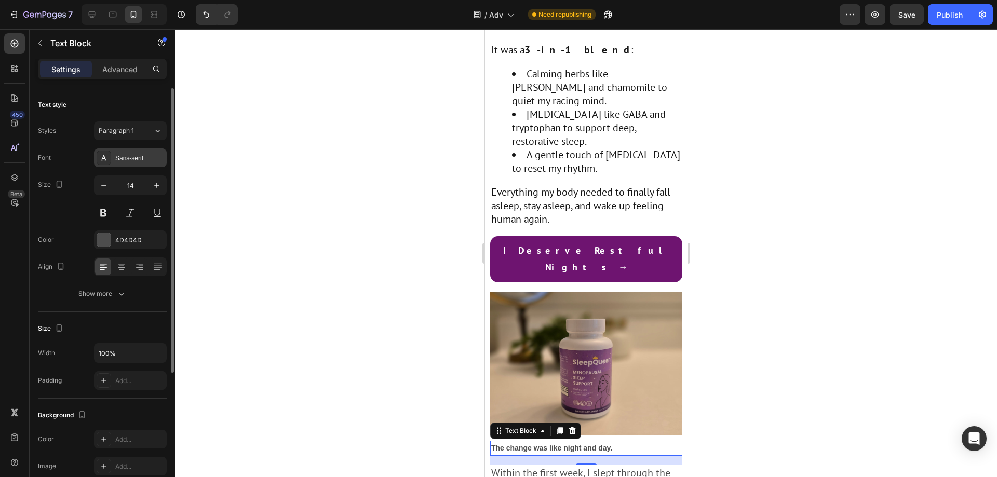
click at [133, 158] on div "Sans-serif" at bounding box center [139, 158] width 49 height 9
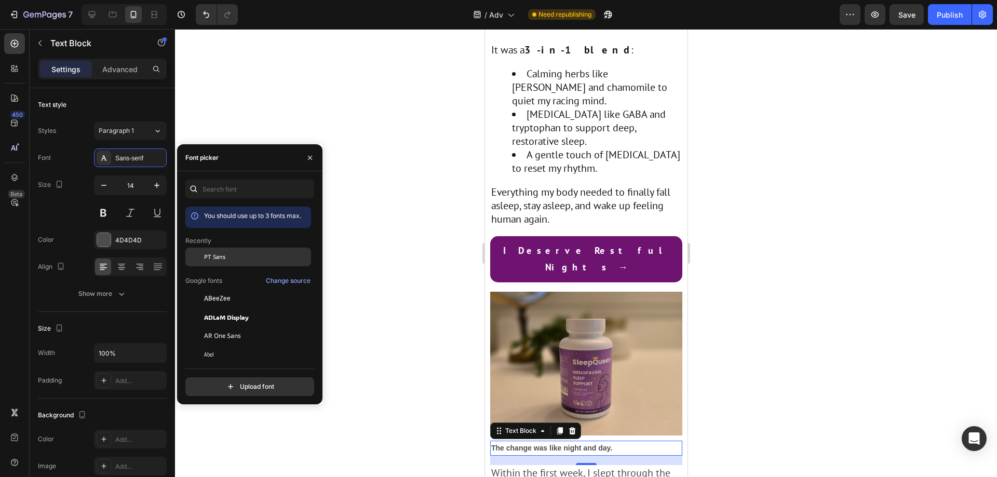
click at [227, 259] on div "PT Sans" at bounding box center [256, 256] width 105 height 9
click at [129, 181] on input "14" at bounding box center [130, 185] width 34 height 19
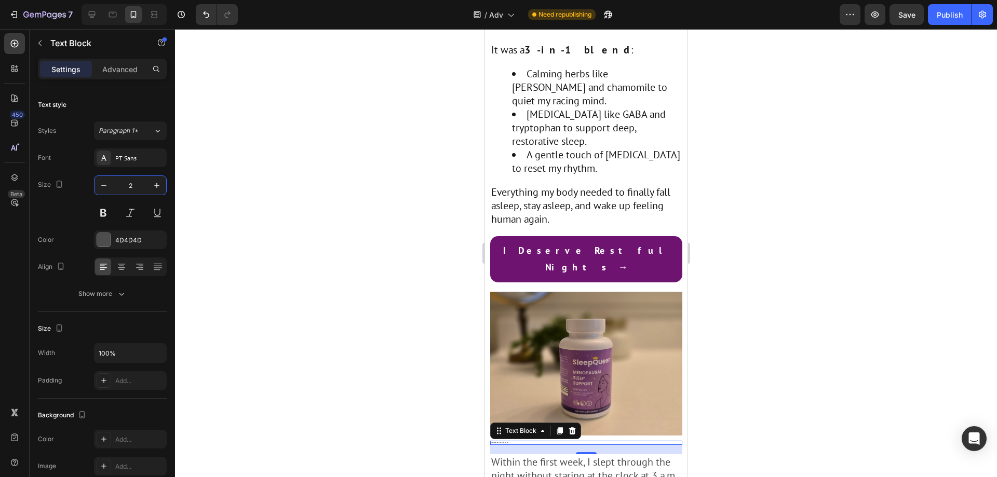
type input "22"
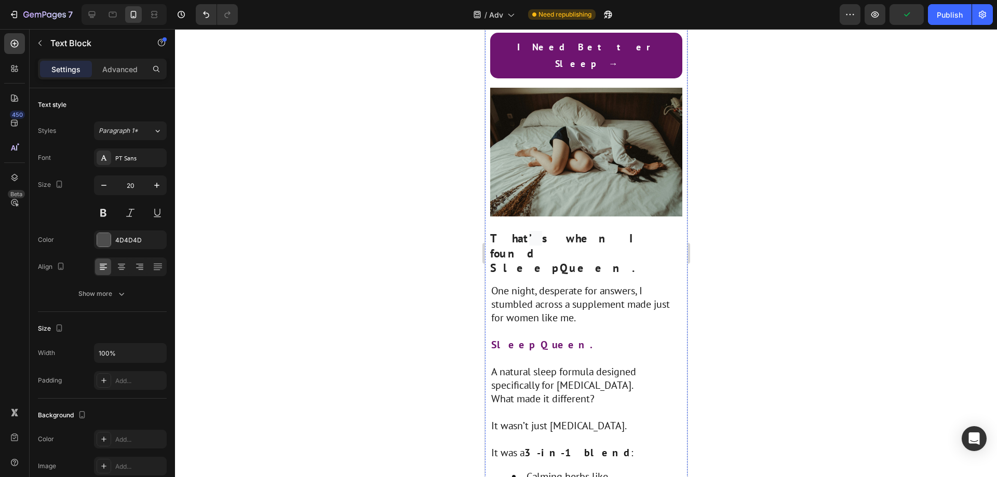
scroll to position [1553, 0]
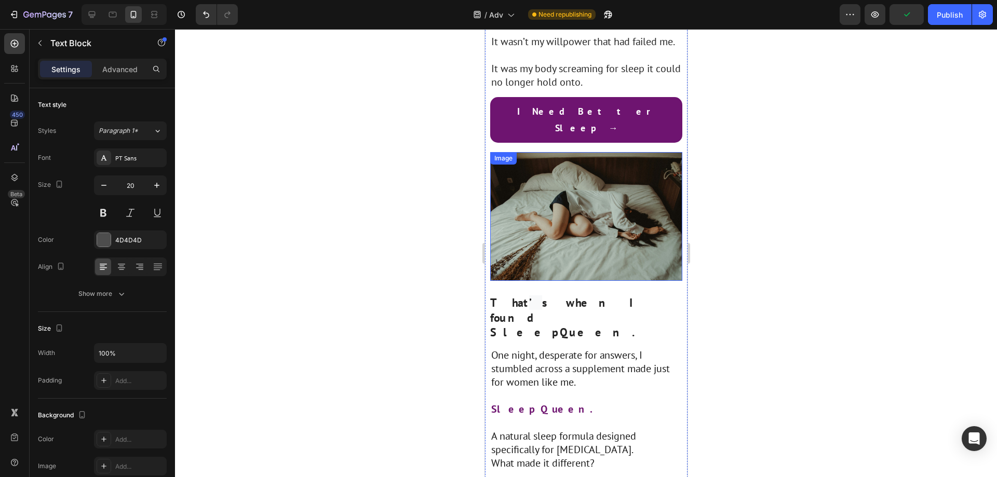
click at [568, 152] on img at bounding box center [586, 216] width 192 height 129
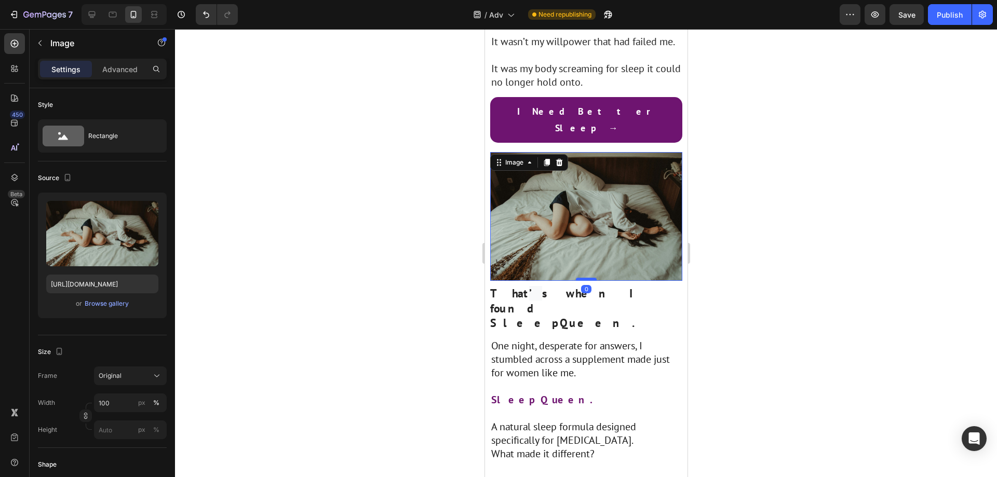
drag, startPoint x: 577, startPoint y: 175, endPoint x: 583, endPoint y: 164, distance: 12.6
click at [578, 157] on div "Image 0" at bounding box center [586, 216] width 192 height 129
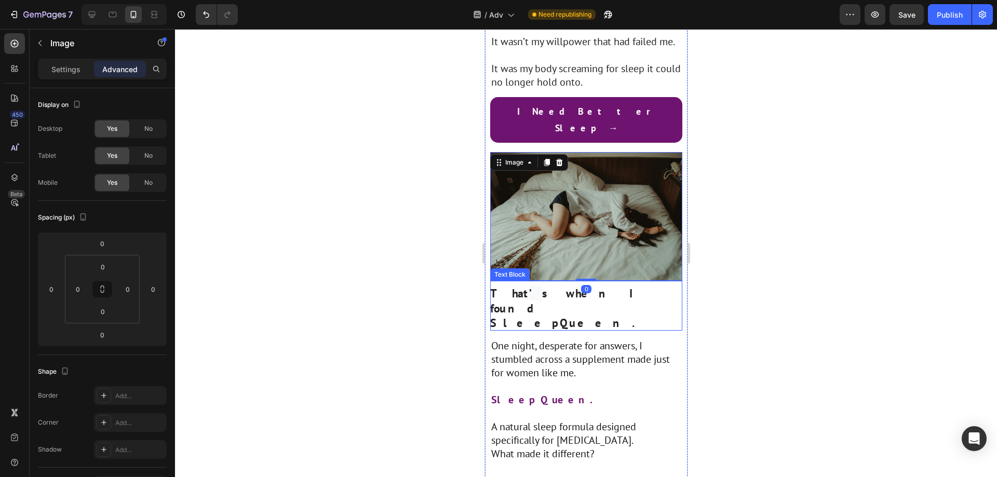
click at [633, 286] on strong "s when I found SleepQueen." at bounding box center [567, 308] width 154 height 44
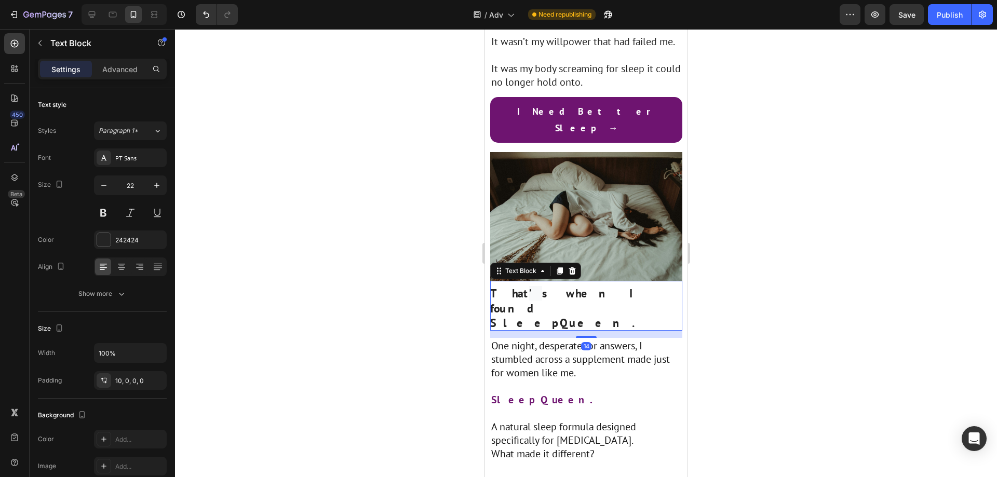
click at [590, 331] on div "14" at bounding box center [586, 334] width 192 height 7
click at [590, 333] on div at bounding box center [585, 334] width 21 height 3
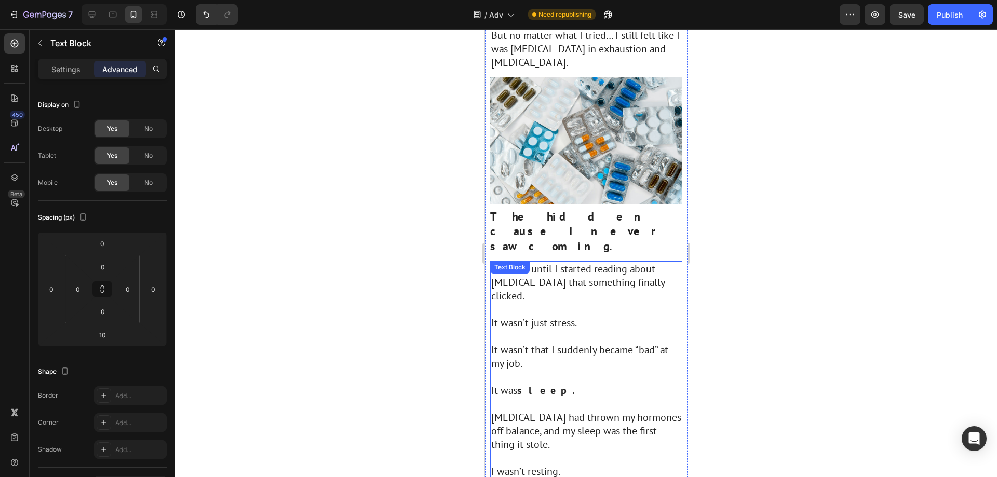
scroll to position [826, 0]
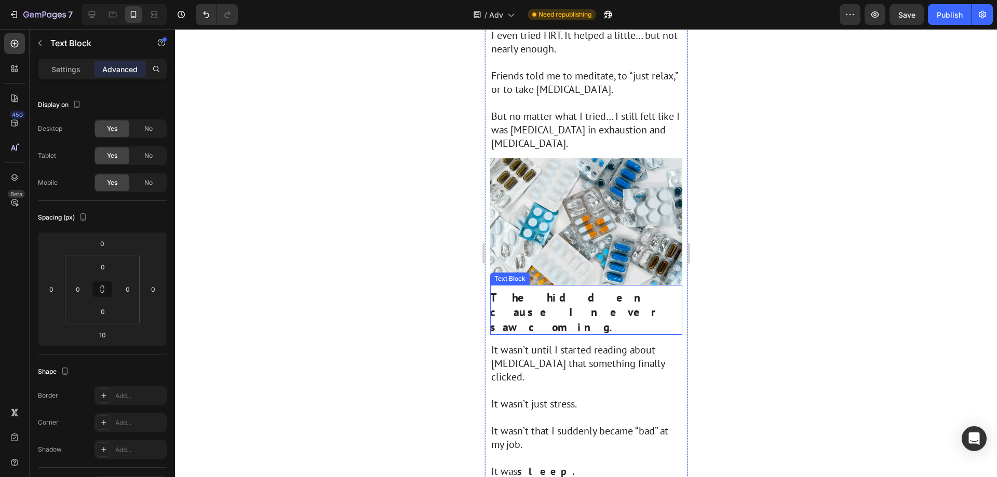
click at [590, 290] on strong "The hidden cause I never saw coming." at bounding box center [575, 312] width 170 height 44
click at [587, 337] on div at bounding box center [585, 338] width 21 height 3
type input "10"
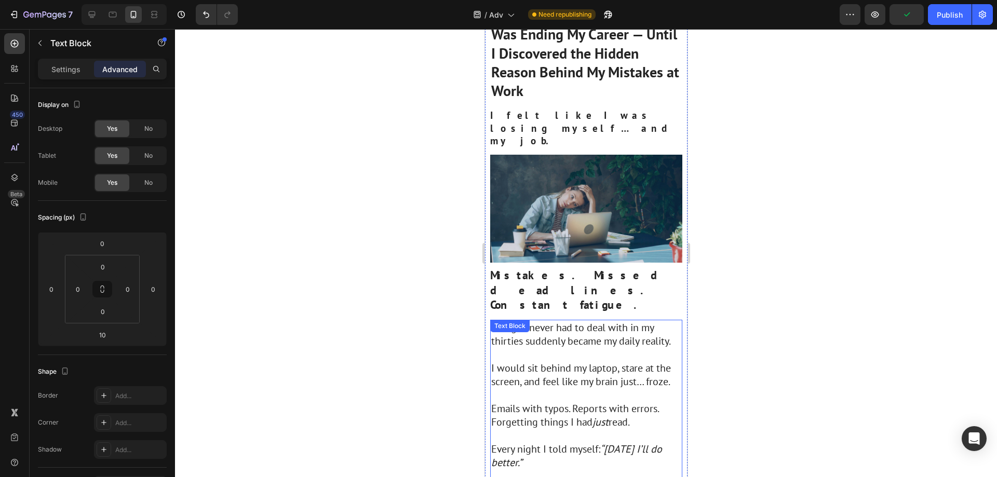
scroll to position [0, 0]
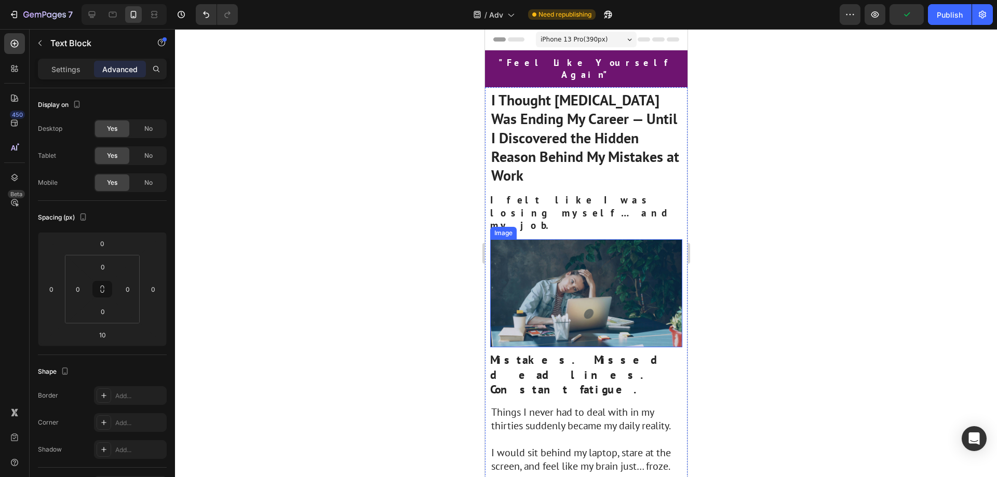
click at [577, 353] on strong "Mistakes. Missed deadlines. Constant fatigue." at bounding box center [584, 375] width 189 height 44
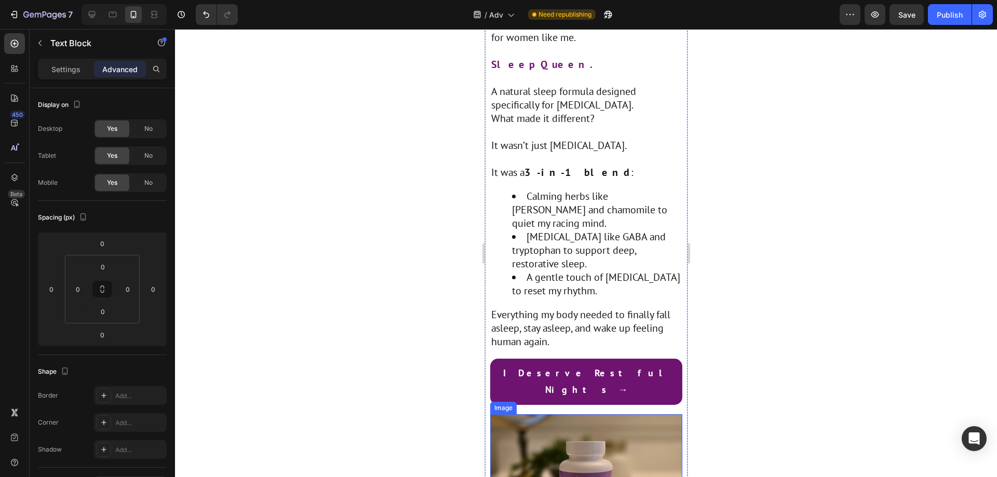
scroll to position [2026, 0]
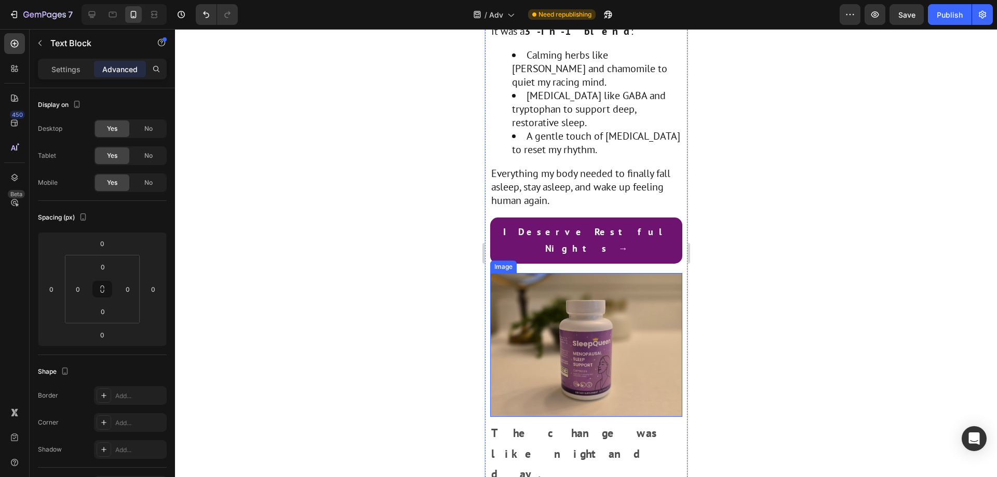
click at [615, 426] on strong "The change was like night and day." at bounding box center [577, 454] width 173 height 56
click at [592, 423] on p "The change was like night and day." at bounding box center [586, 454] width 190 height 62
drag, startPoint x: 592, startPoint y: 263, endPoint x: 597, endPoint y: 267, distance: 6.7
click at [597, 477] on div "10" at bounding box center [586, 486] width 192 height 0
type input "10"
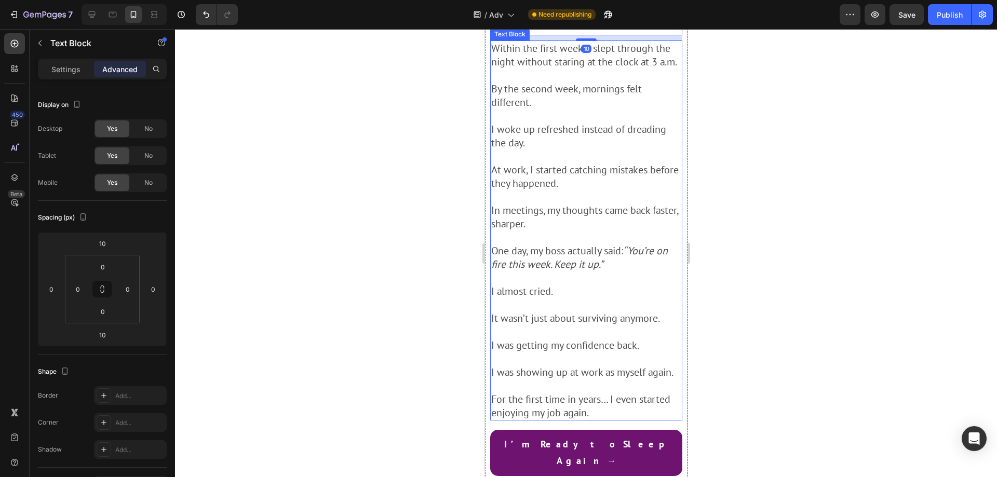
scroll to position [2493, 0]
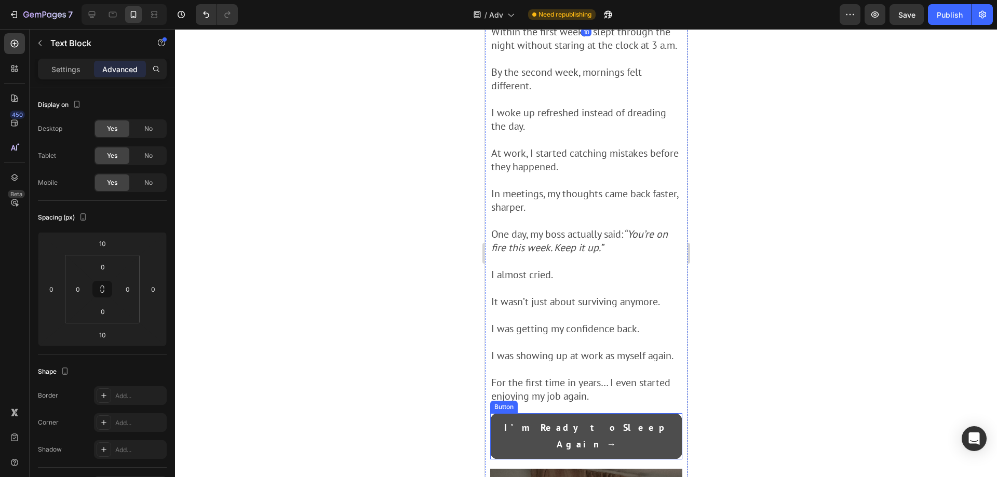
click at [655, 413] on button "I’m Ready to Sleep Again →" at bounding box center [586, 436] width 192 height 46
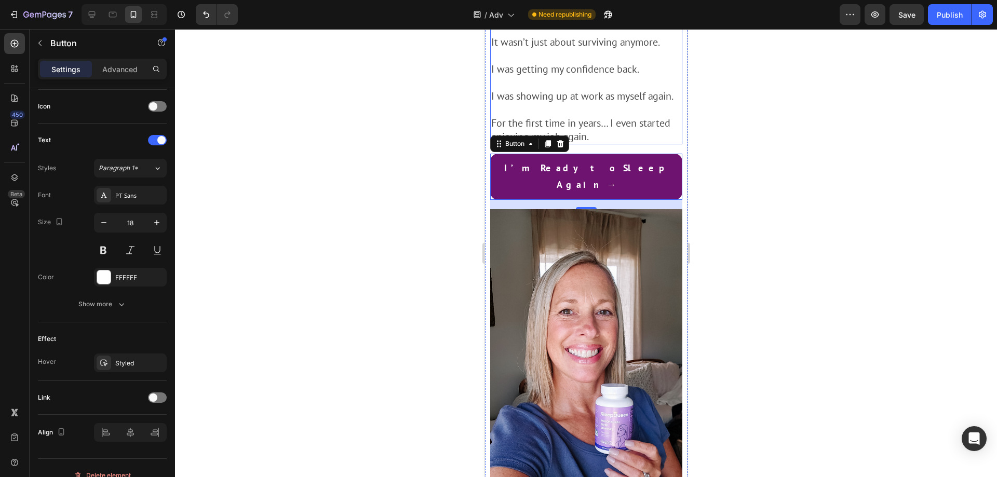
scroll to position [2857, 0]
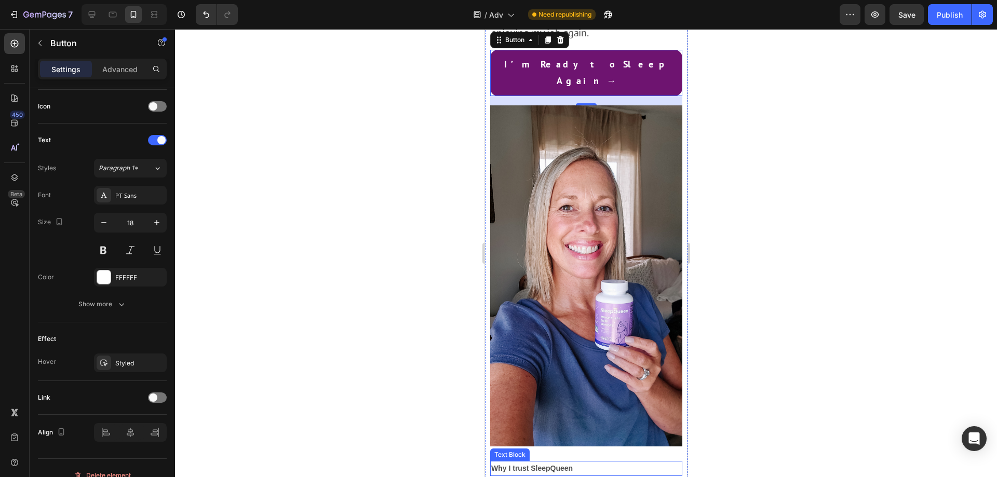
click at [591, 462] on p "Why I trust SleepQueen" at bounding box center [586, 468] width 190 height 13
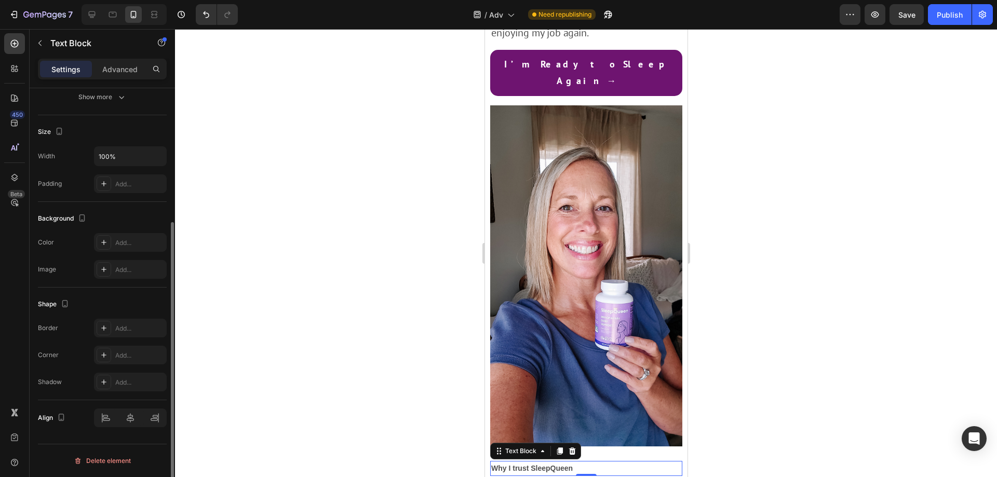
scroll to position [0, 0]
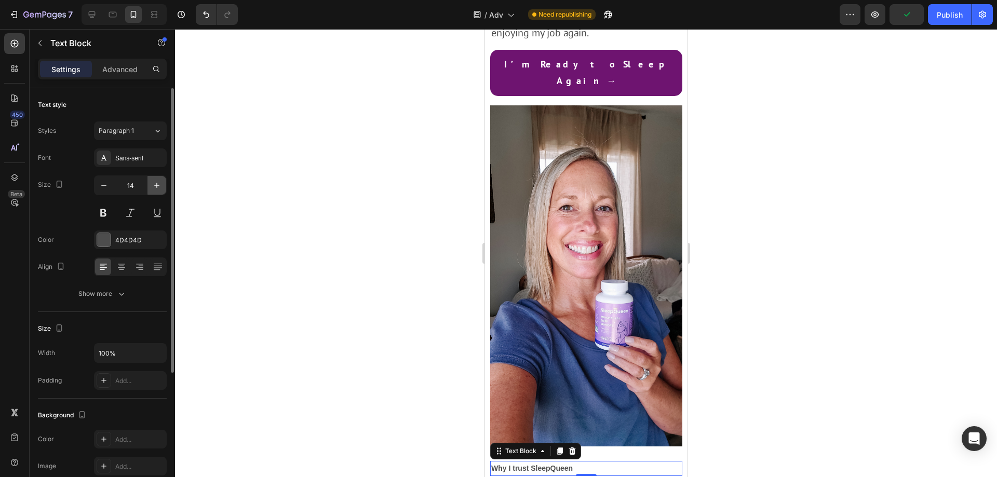
click at [151, 186] on button "button" at bounding box center [157, 185] width 19 height 19
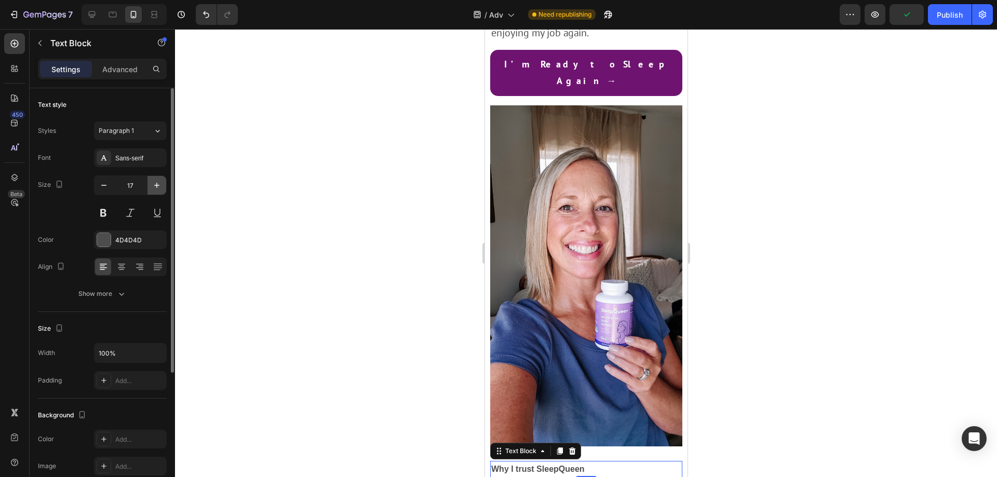
click at [151, 186] on button "button" at bounding box center [157, 185] width 19 height 19
click at [152, 186] on icon "button" at bounding box center [157, 185] width 10 height 10
type input "22"
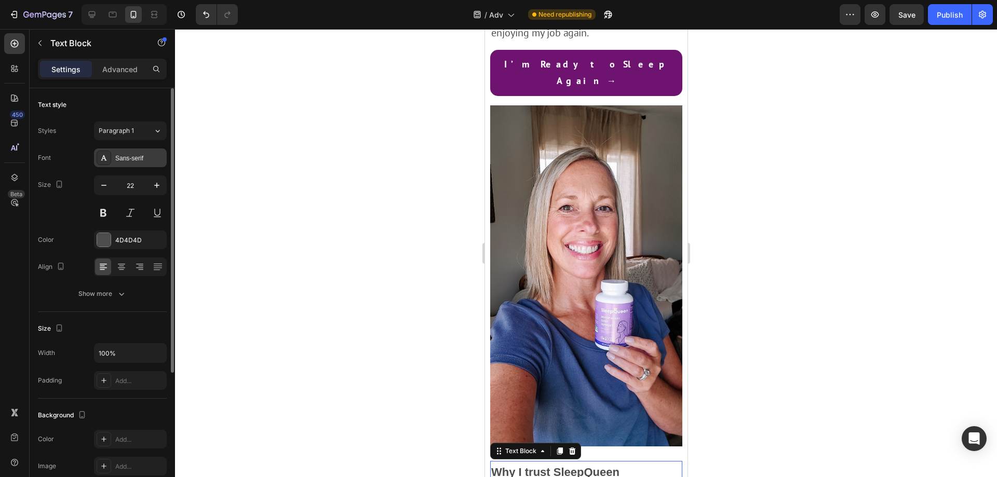
click at [148, 158] on div "Sans-serif" at bounding box center [139, 158] width 49 height 9
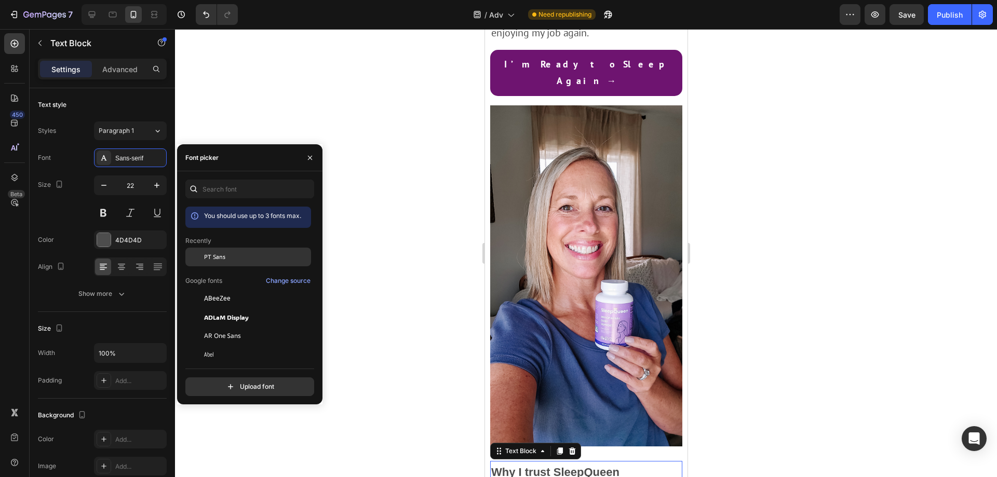
click at [251, 257] on div "PT Sans" at bounding box center [256, 256] width 105 height 9
click at [591, 465] on strong "Why I trust SleepQueen" at bounding box center [562, 482] width 142 height 35
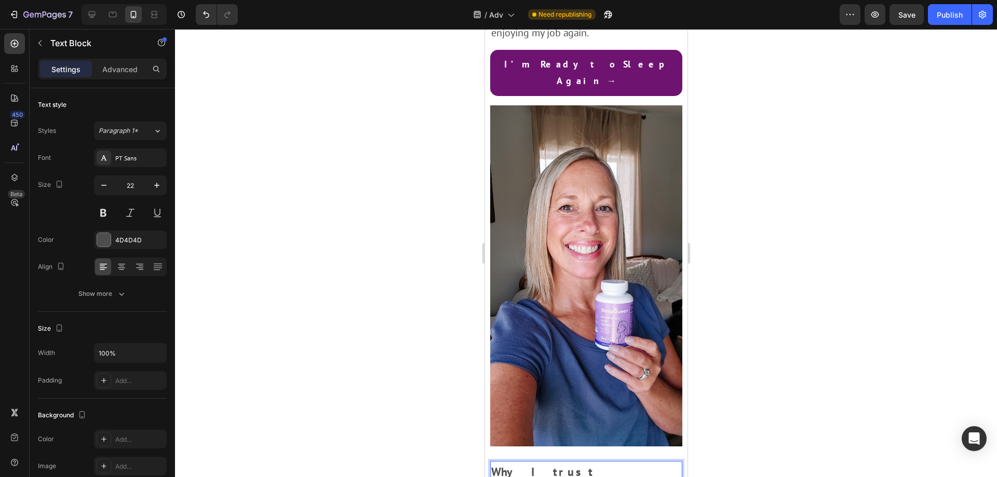
click at [591, 465] on strong "Why I trust SleepQueen" at bounding box center [562, 482] width 142 height 35
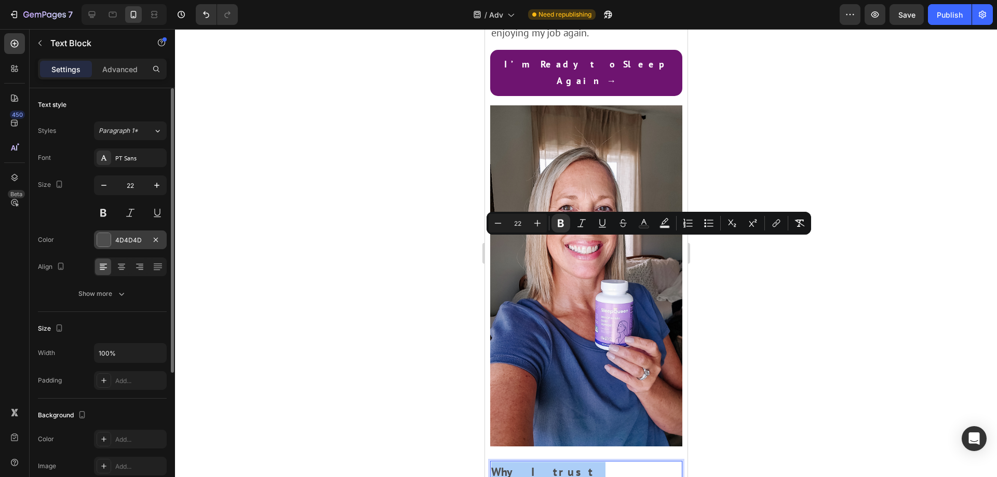
click at [141, 242] on div "4D4D4D" at bounding box center [130, 240] width 30 height 9
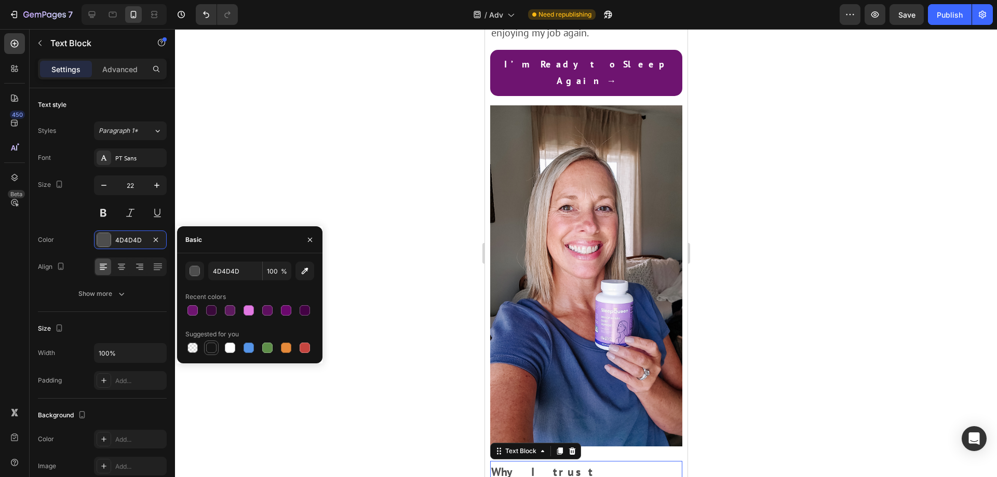
click at [211, 347] on div at bounding box center [211, 348] width 10 height 10
type input "151515"
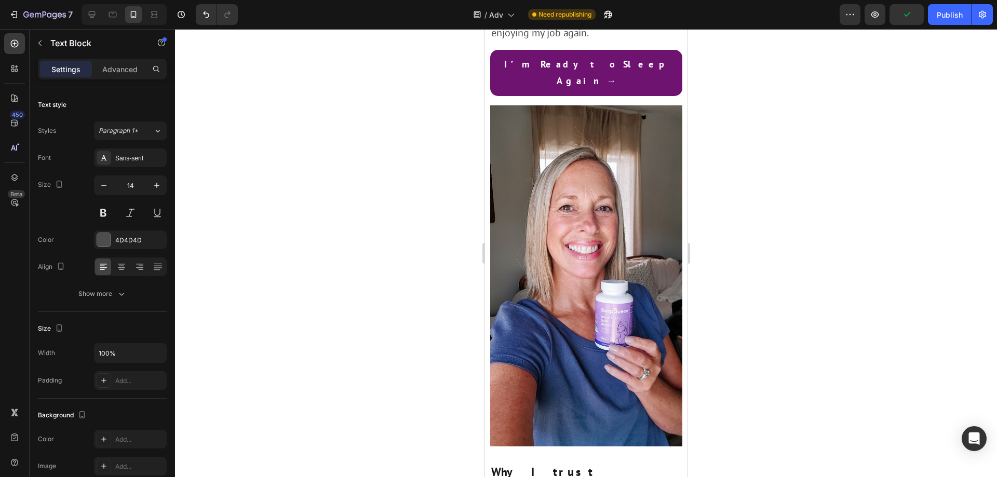
drag, startPoint x: 587, startPoint y: 366, endPoint x: 636, endPoint y: 345, distance: 53.1
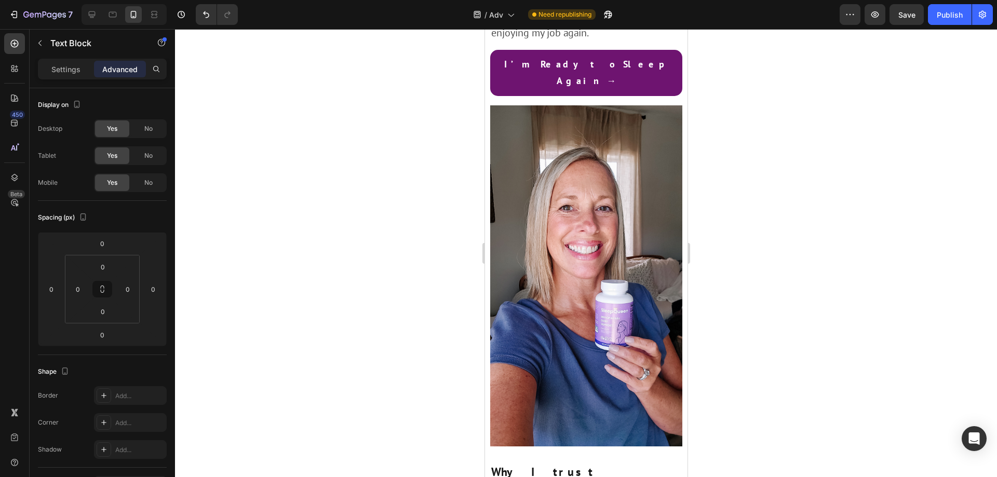
click at [728, 337] on div at bounding box center [586, 253] width 822 height 448
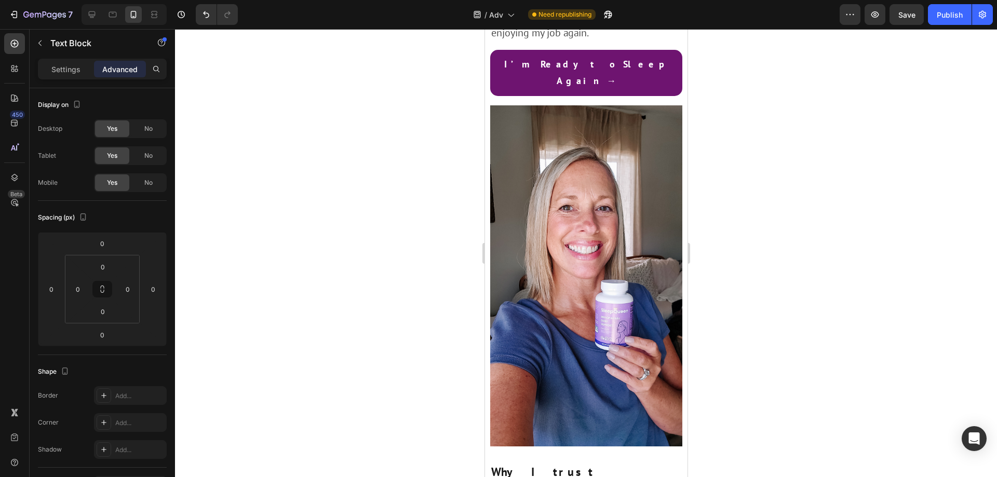
type input "4"
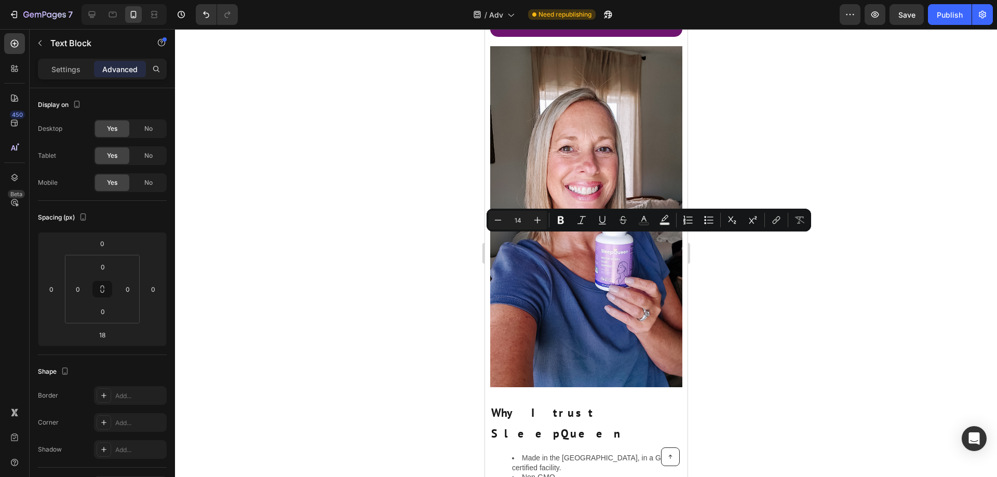
scroll to position [3012, 0]
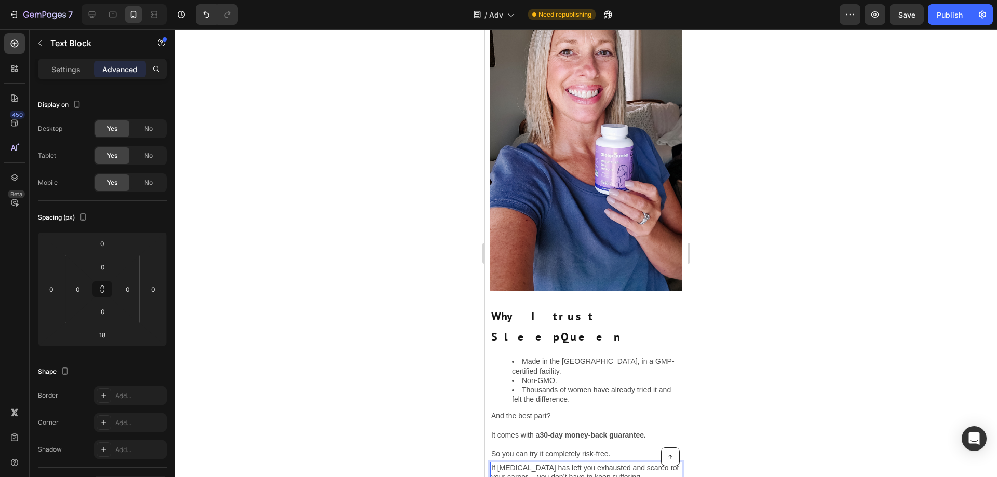
click at [754, 206] on div at bounding box center [586, 253] width 822 height 448
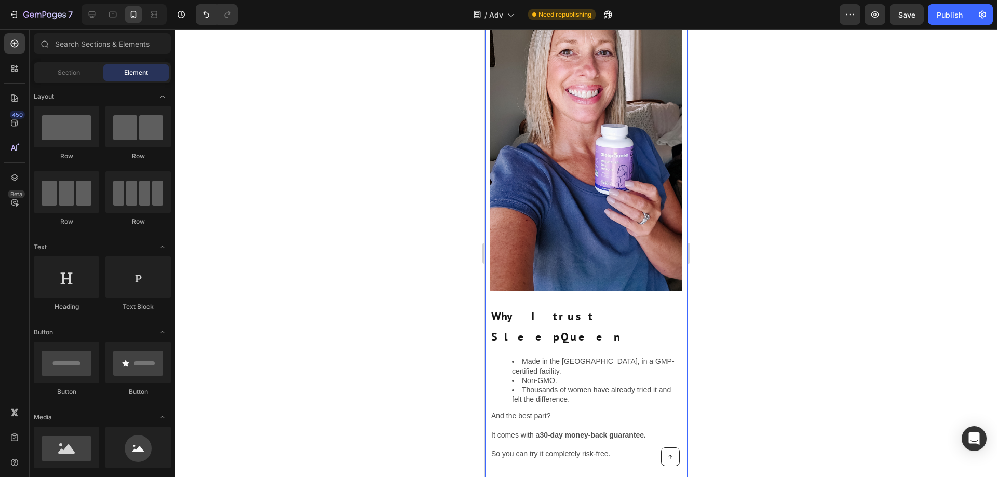
click at [658, 462] on div "Rich Text Editor. Editing area: main" at bounding box center [586, 467] width 192 height 11
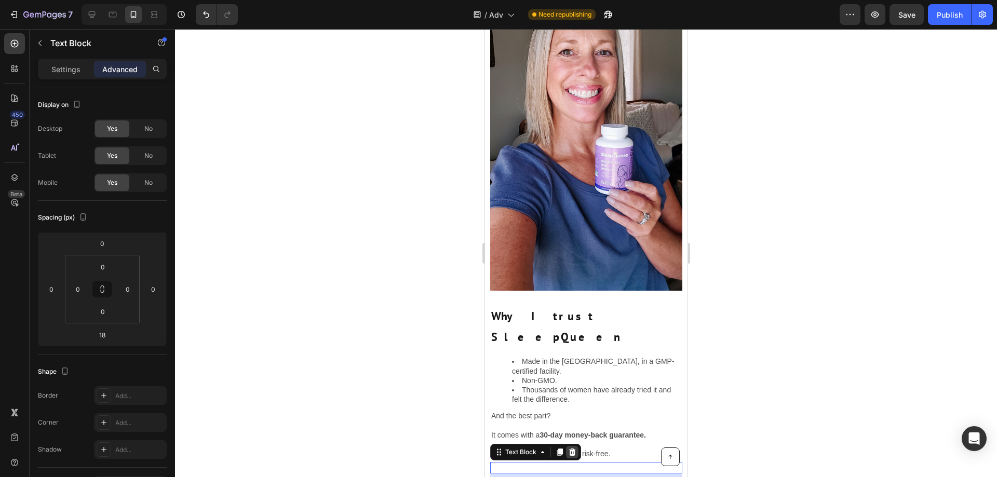
click at [574, 448] on icon at bounding box center [572, 451] width 7 height 7
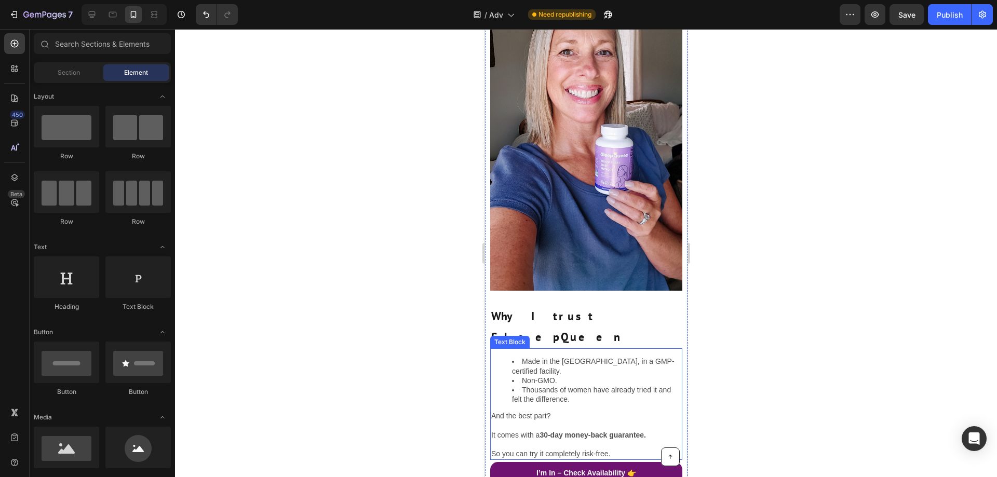
click at [599, 449] on p "So you can try it completely risk-free." at bounding box center [586, 453] width 190 height 9
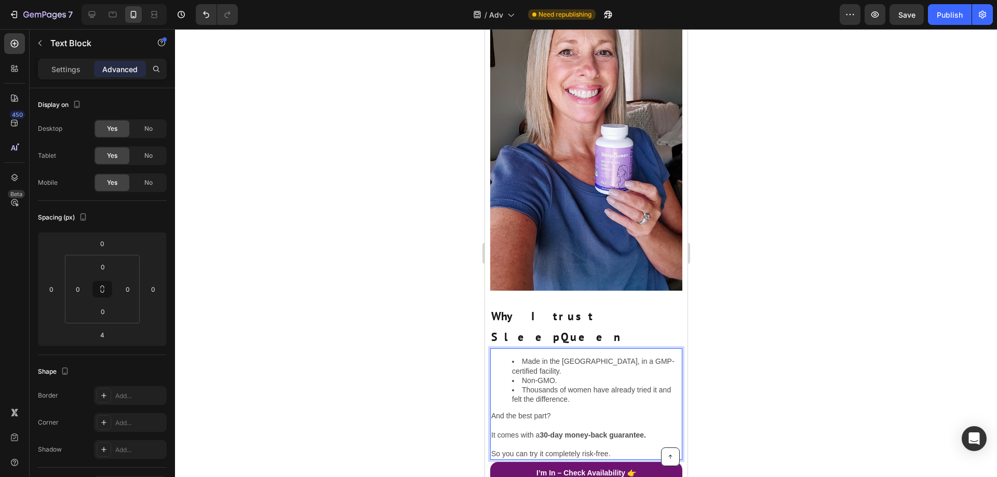
click at [639, 449] on p "So you can try it completely risk-free." at bounding box center [586, 453] width 190 height 9
drag, startPoint x: 863, startPoint y: 238, endPoint x: 848, endPoint y: 231, distance: 16.3
click at [863, 238] on div at bounding box center [586, 253] width 822 height 448
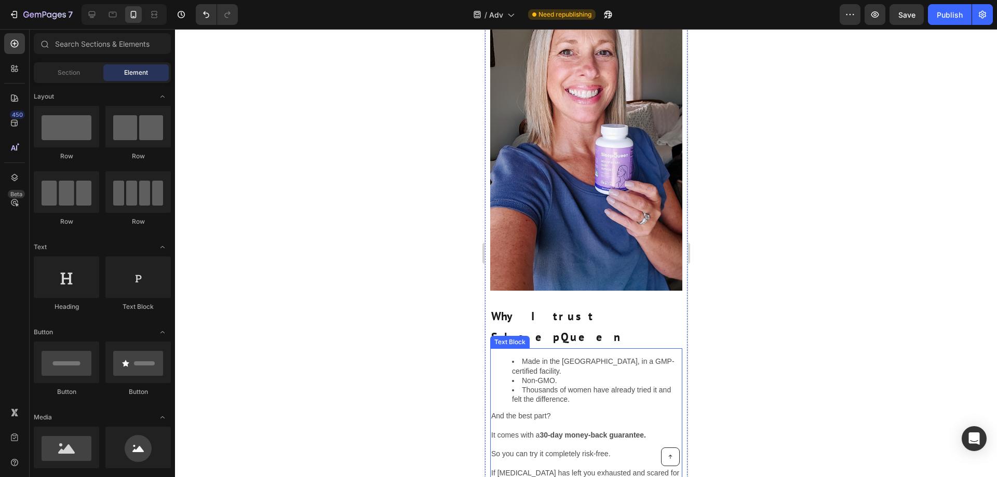
click at [631, 431] on strong "30-day money-back guarantee." at bounding box center [592, 435] width 106 height 8
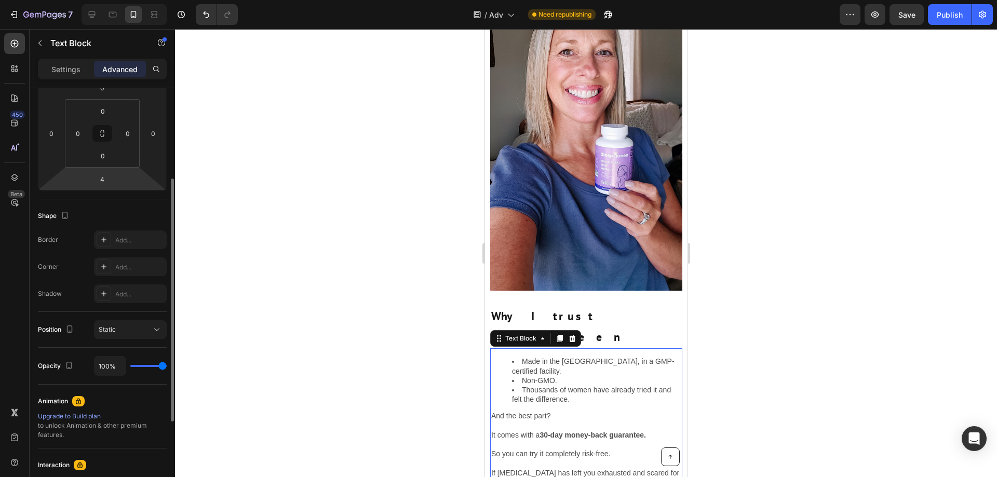
scroll to position [0, 0]
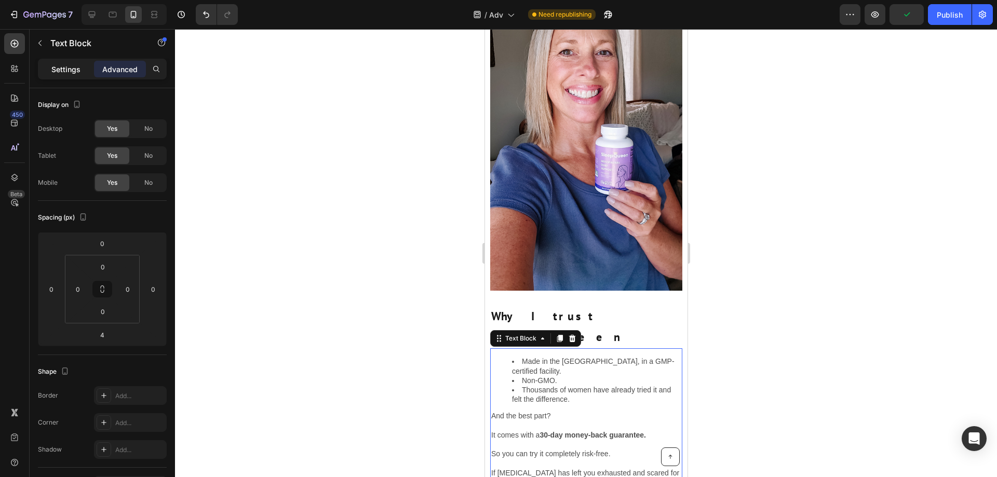
click at [70, 61] on div "Settings" at bounding box center [66, 69] width 52 height 17
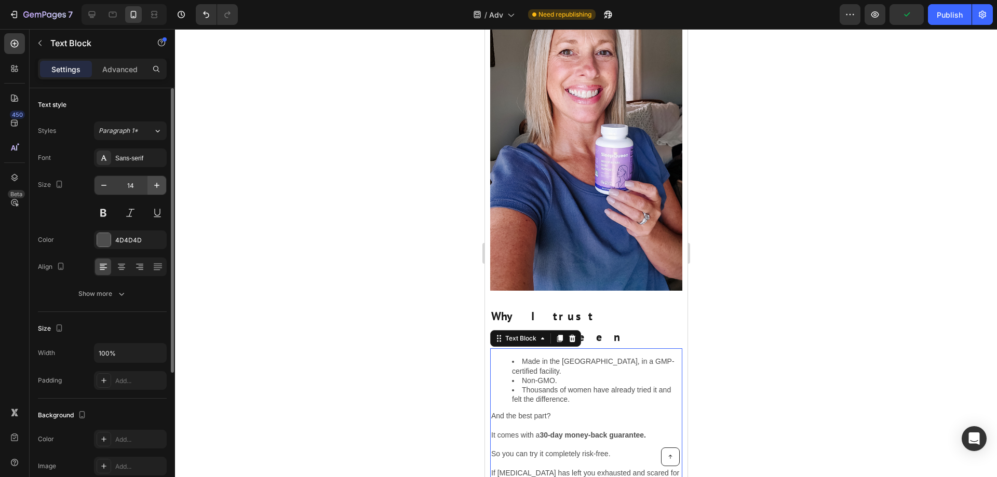
click at [154, 185] on icon "button" at bounding box center [157, 185] width 10 height 10
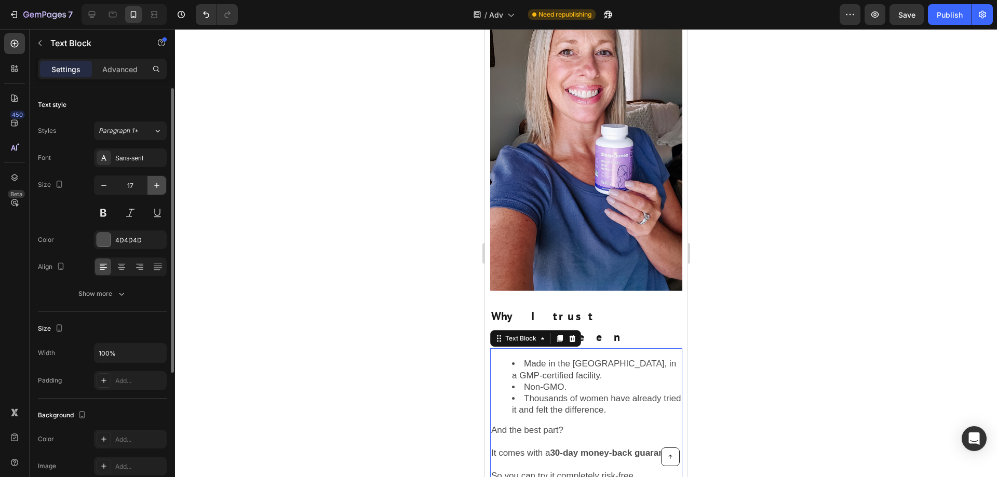
click at [154, 185] on icon "button" at bounding box center [157, 185] width 10 height 10
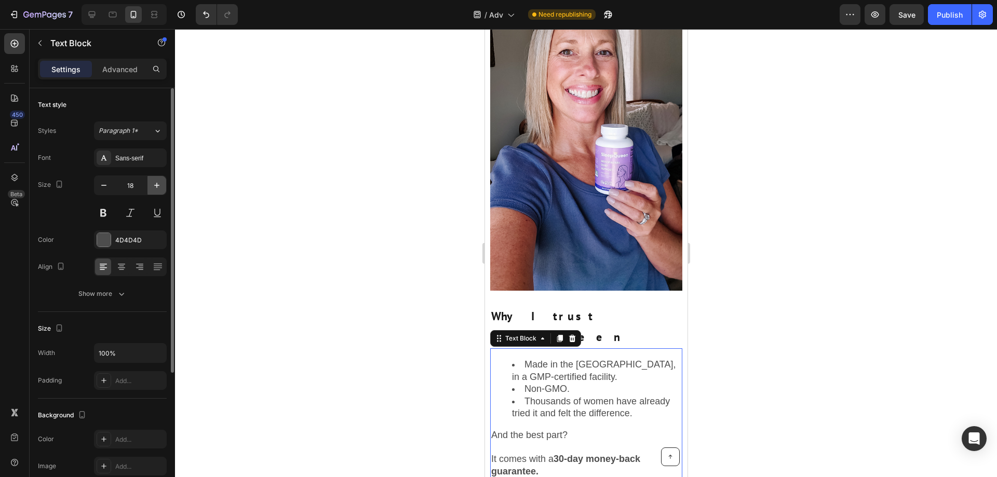
click at [154, 185] on icon "button" at bounding box center [157, 185] width 10 height 10
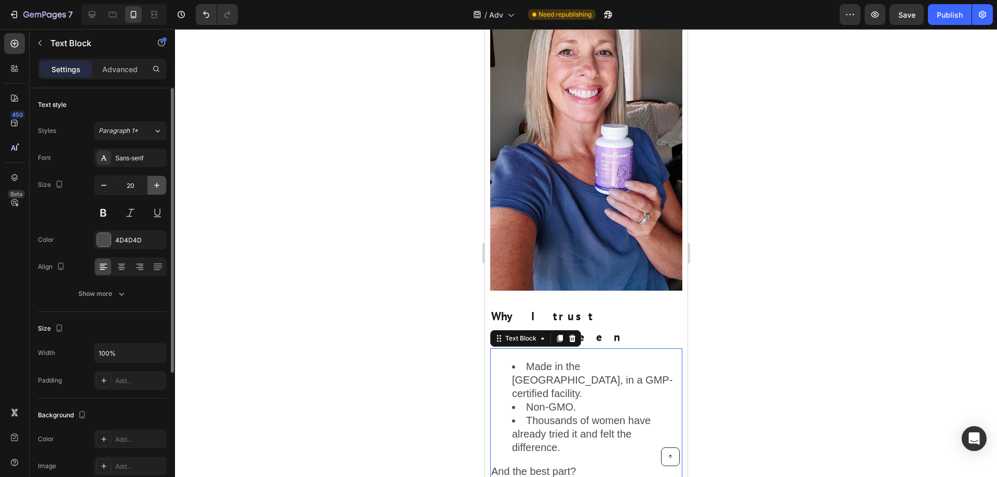
click at [154, 185] on icon "button" at bounding box center [157, 185] width 10 height 10
click at [107, 187] on icon "button" at bounding box center [104, 185] width 10 height 10
click at [128, 154] on div "Sans-serif" at bounding box center [139, 158] width 49 height 9
type input "20"
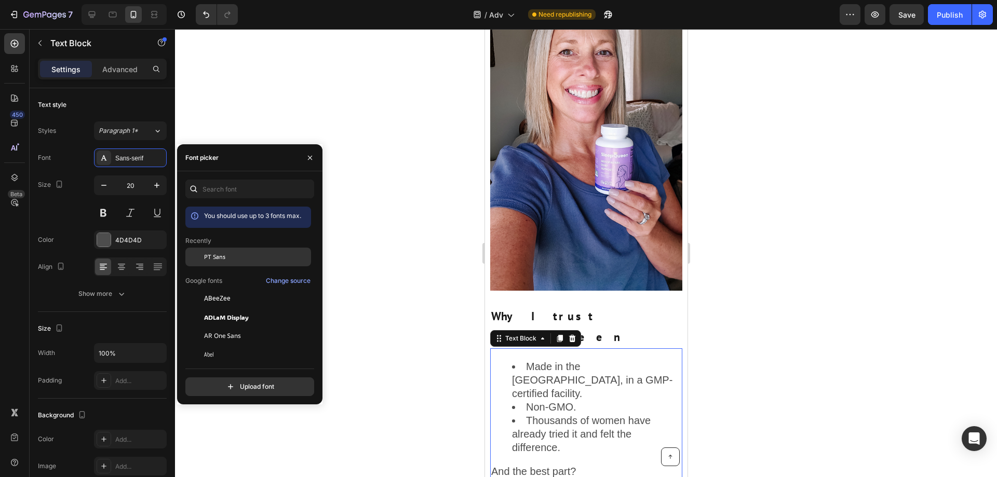
click at [236, 254] on div "PT Sans" at bounding box center [256, 256] width 105 height 9
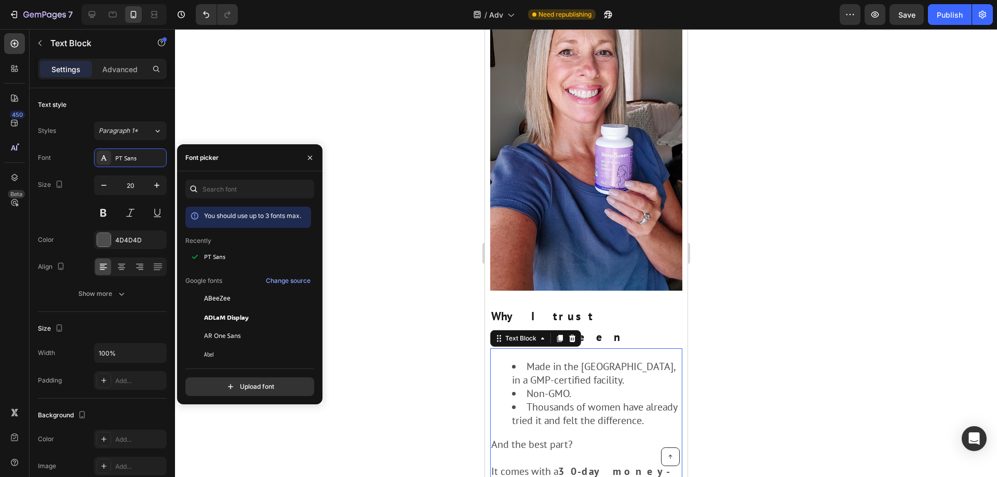
click at [791, 246] on div at bounding box center [586, 253] width 822 height 448
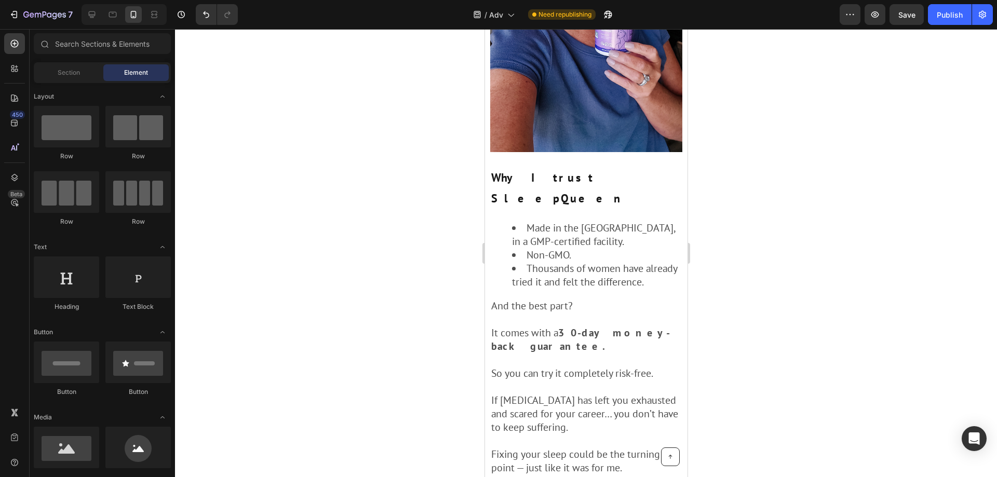
scroll to position [3116, 0]
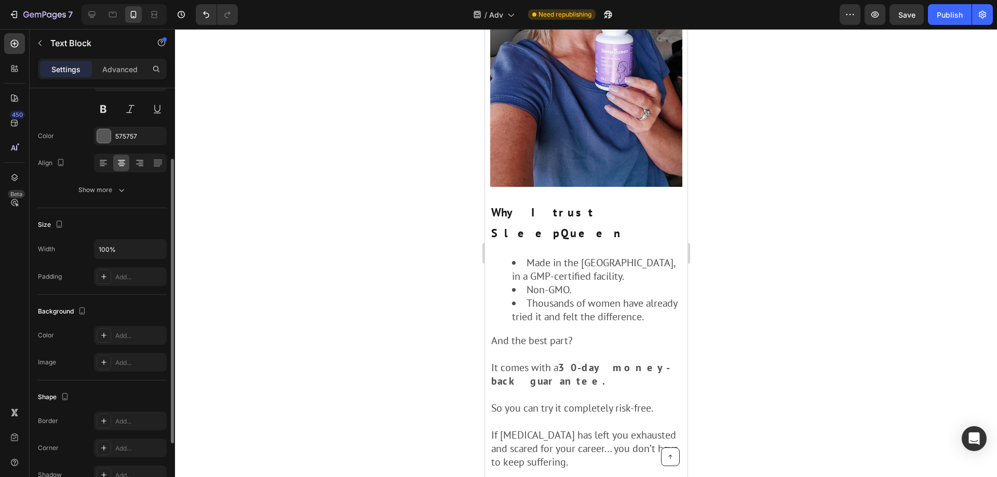
scroll to position [0, 0]
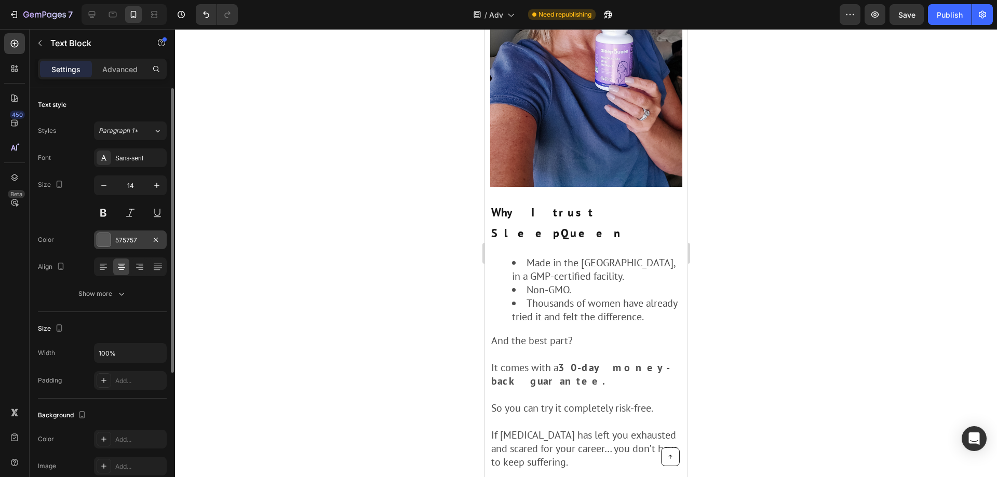
click at [129, 235] on div "575757" at bounding box center [130, 240] width 73 height 19
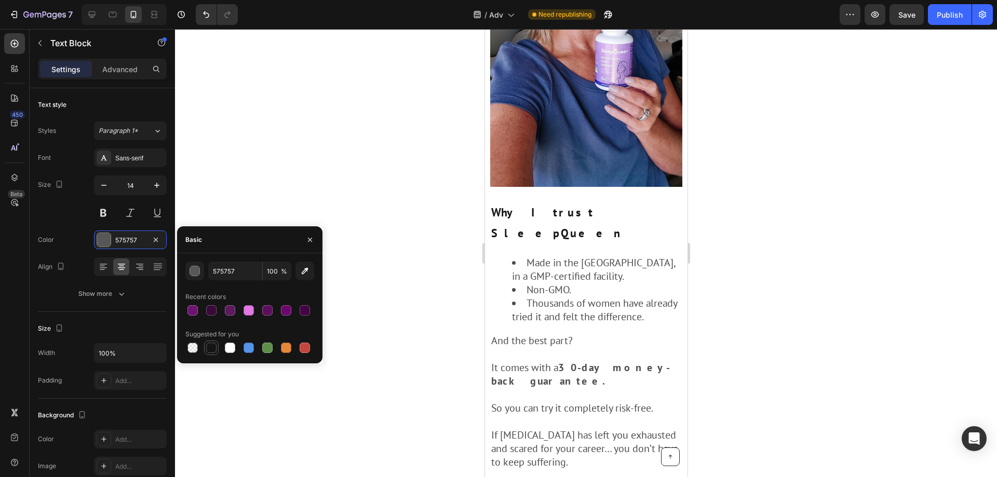
click at [209, 349] on div at bounding box center [211, 348] width 10 height 10
type input "151515"
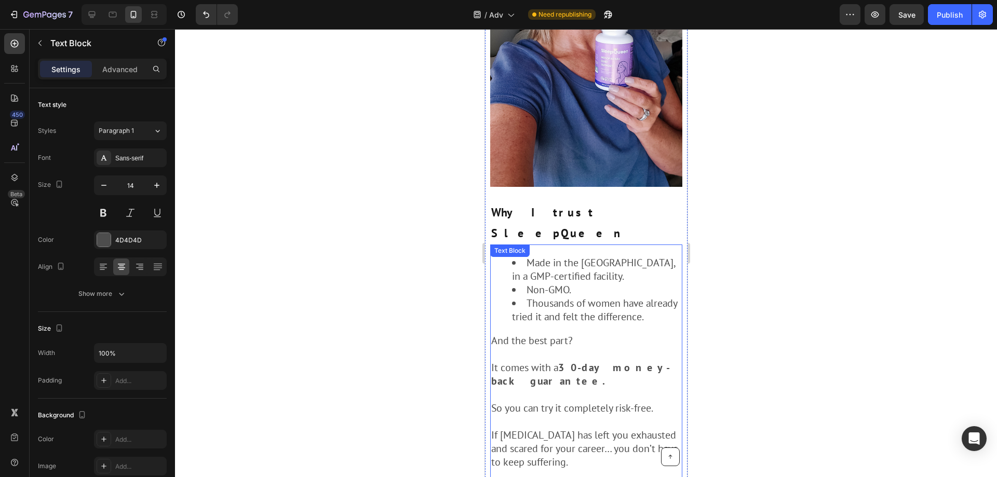
click at [582, 415] on p "Rich Text Editor. Editing area: main" at bounding box center [586, 422] width 190 height 14
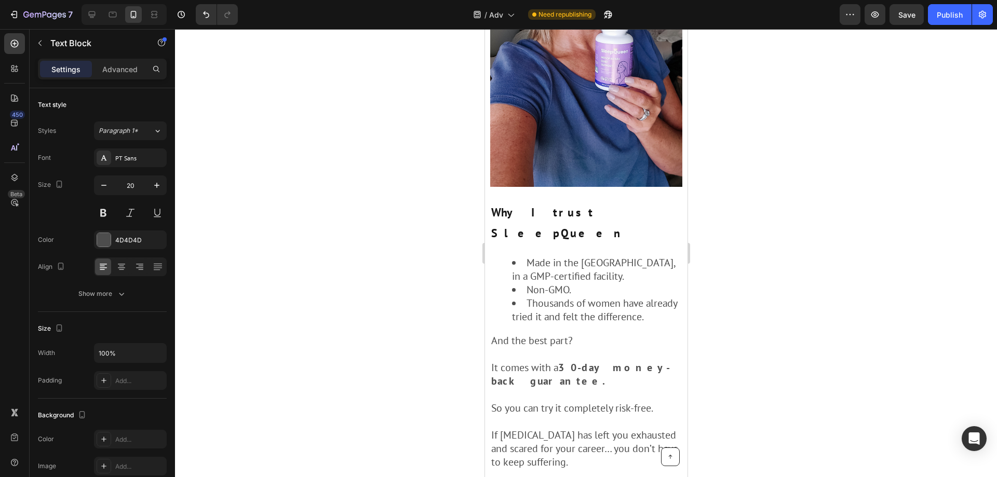
click at [135, 163] on div "Sans-serif" at bounding box center [139, 158] width 49 height 9
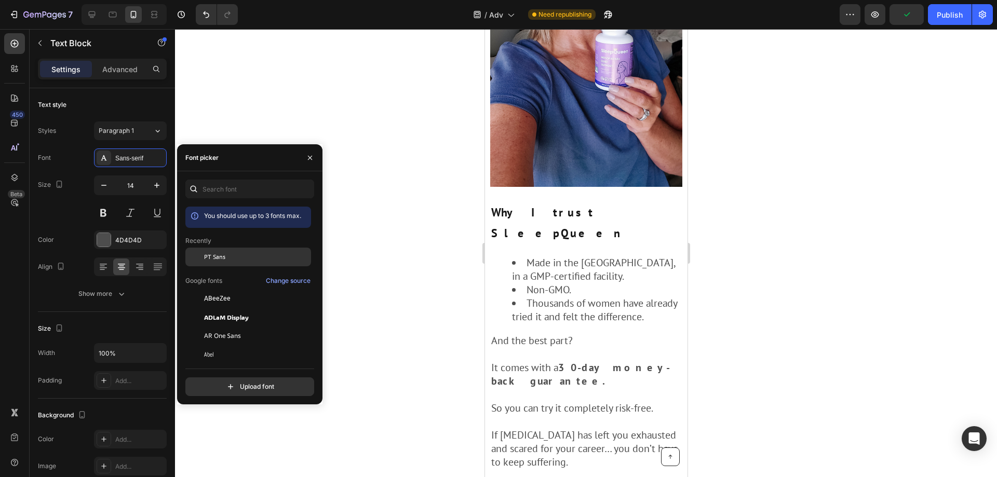
click at [225, 260] on div "PT Sans" at bounding box center [256, 256] width 105 height 9
click at [158, 193] on button "button" at bounding box center [157, 185] width 19 height 19
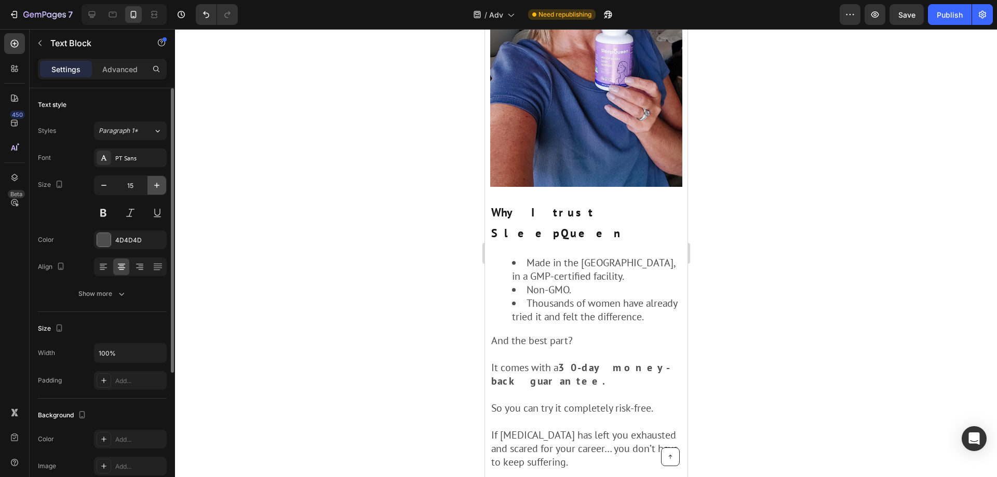
click at [158, 193] on button "button" at bounding box center [157, 185] width 19 height 19
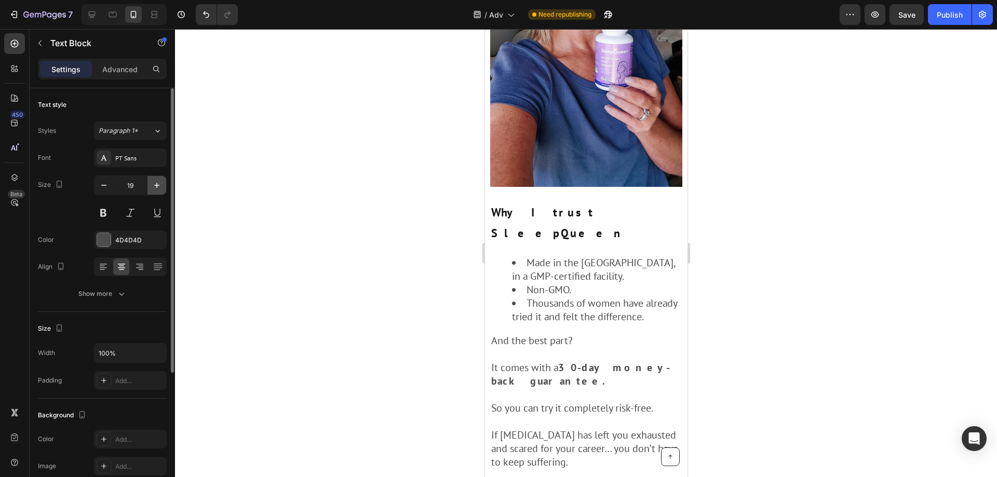
type input "20"
click at [760, 274] on div at bounding box center [586, 253] width 822 height 448
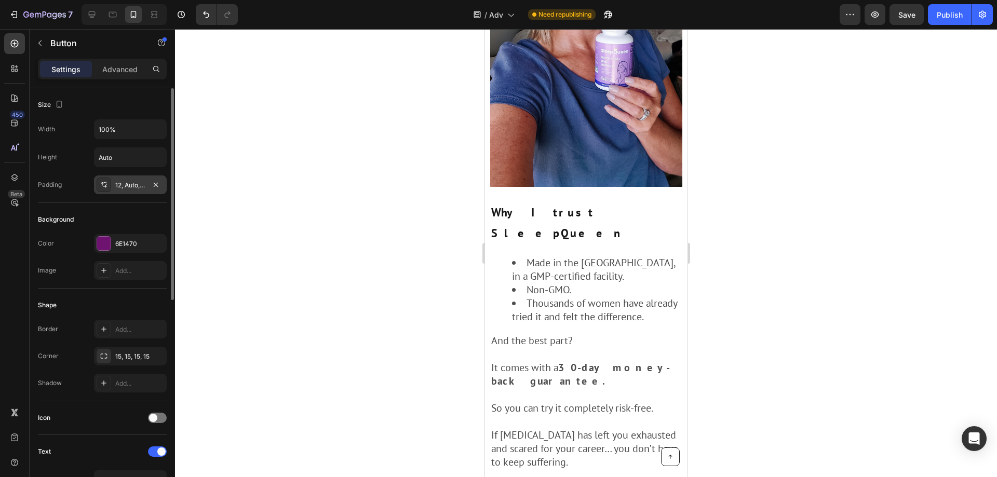
click at [107, 184] on icon at bounding box center [104, 185] width 8 height 8
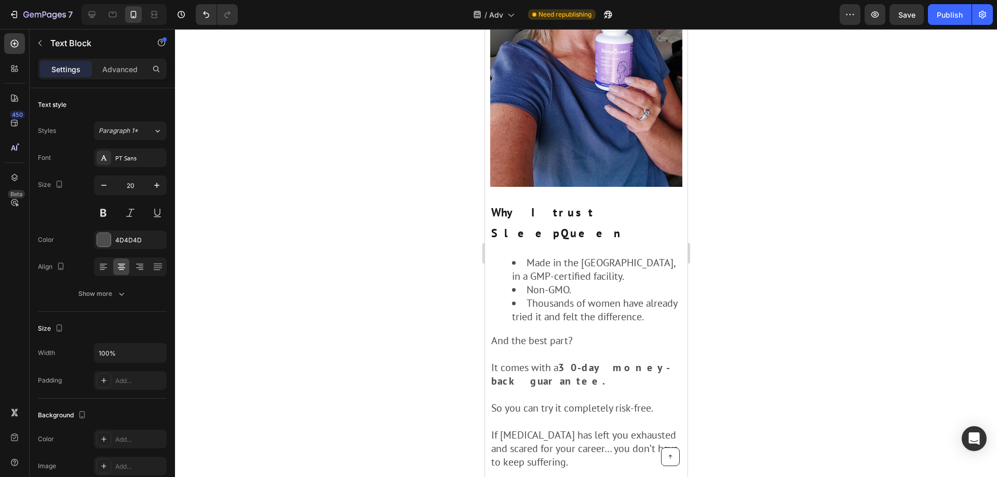
click at [716, 285] on div at bounding box center [586, 253] width 822 height 448
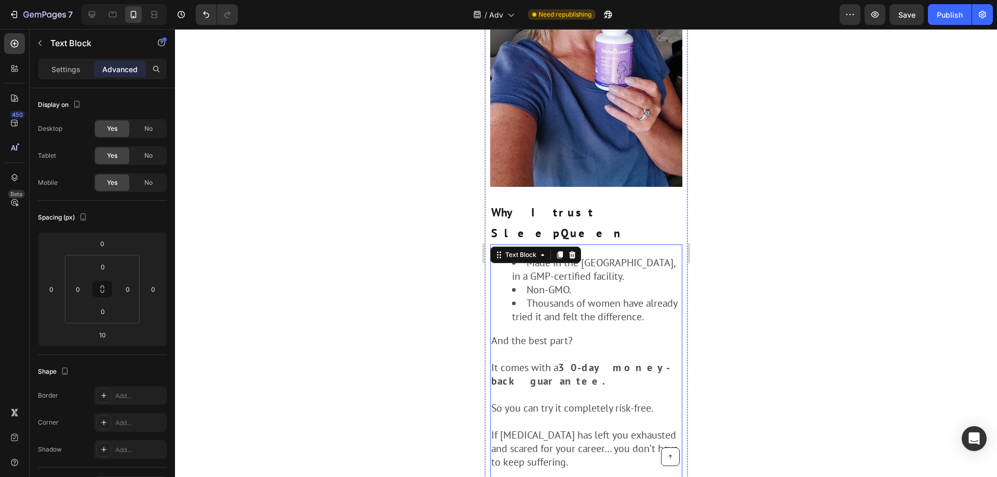
click at [758, 288] on div at bounding box center [586, 253] width 822 height 448
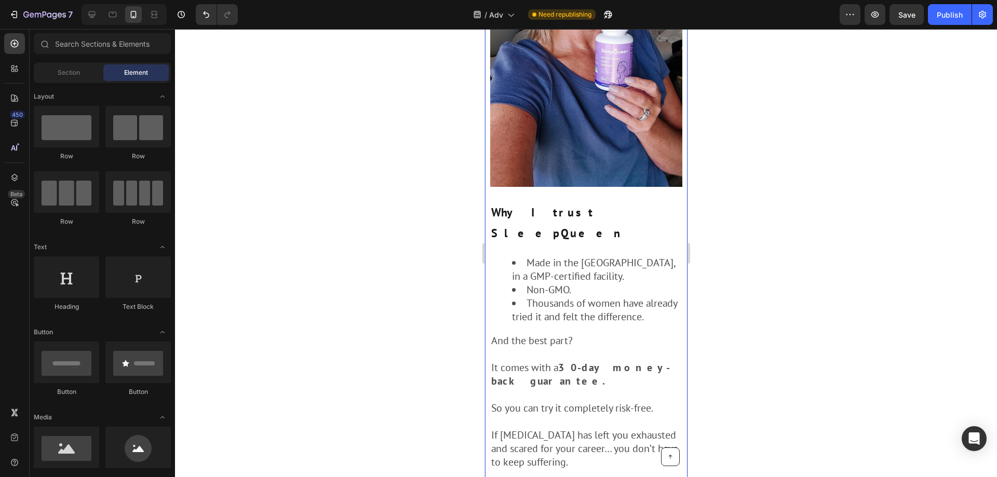
click at [756, 287] on div at bounding box center [586, 253] width 822 height 448
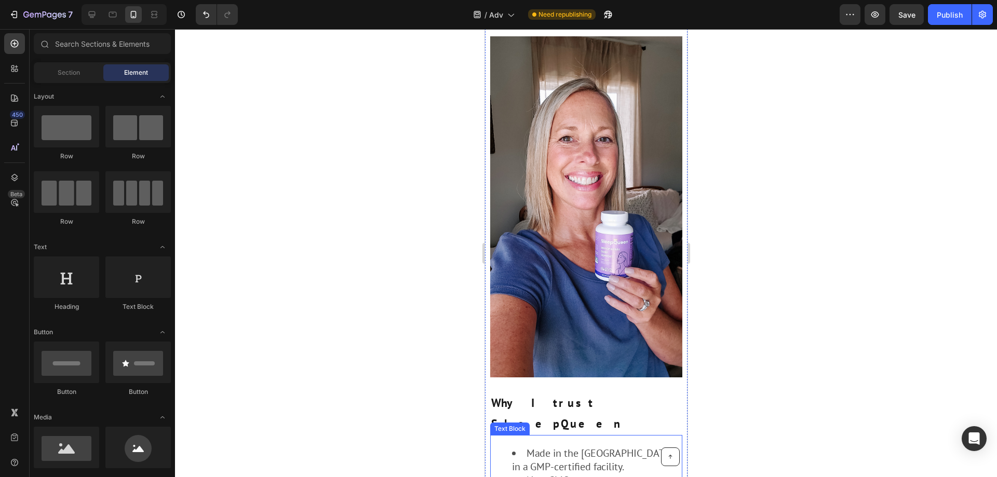
scroll to position [3036, 0]
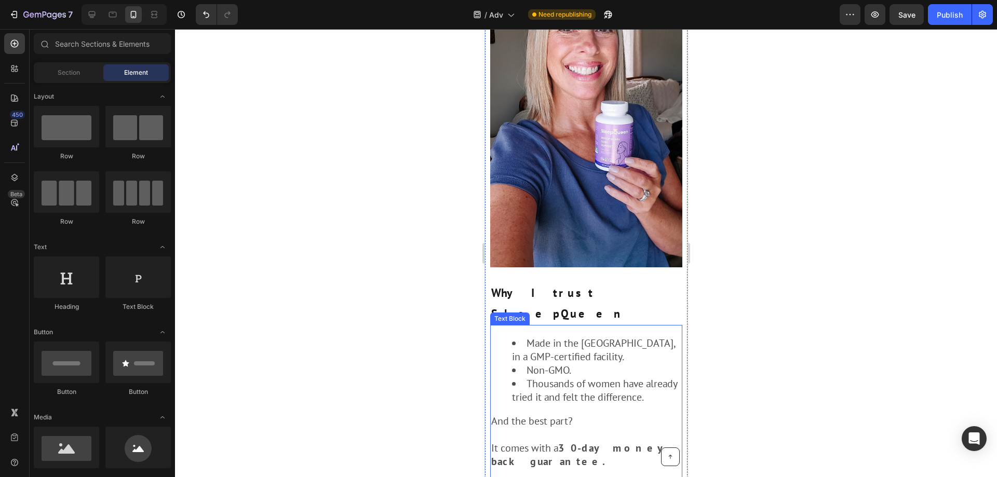
click at [629, 377] on li "Thousands of women have already tried it and felt the difference." at bounding box center [596, 390] width 169 height 27
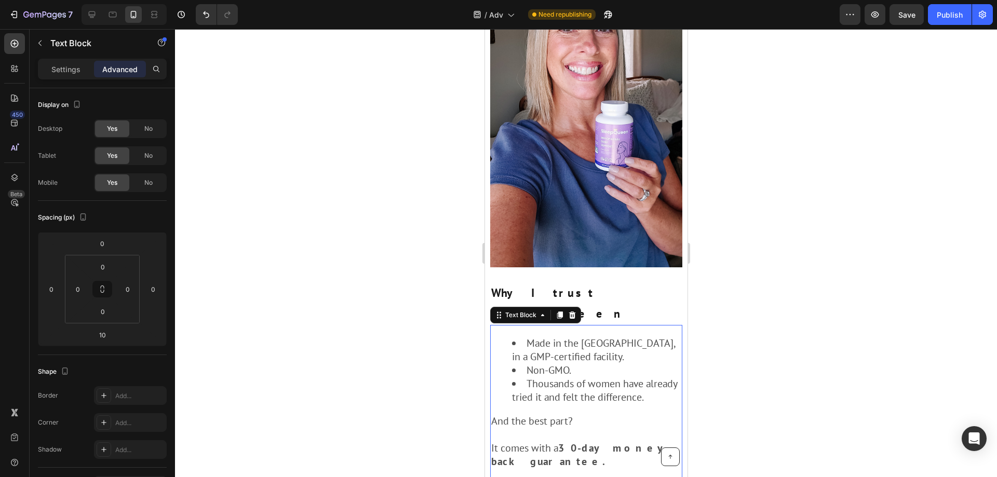
click at [836, 121] on div at bounding box center [586, 253] width 822 height 448
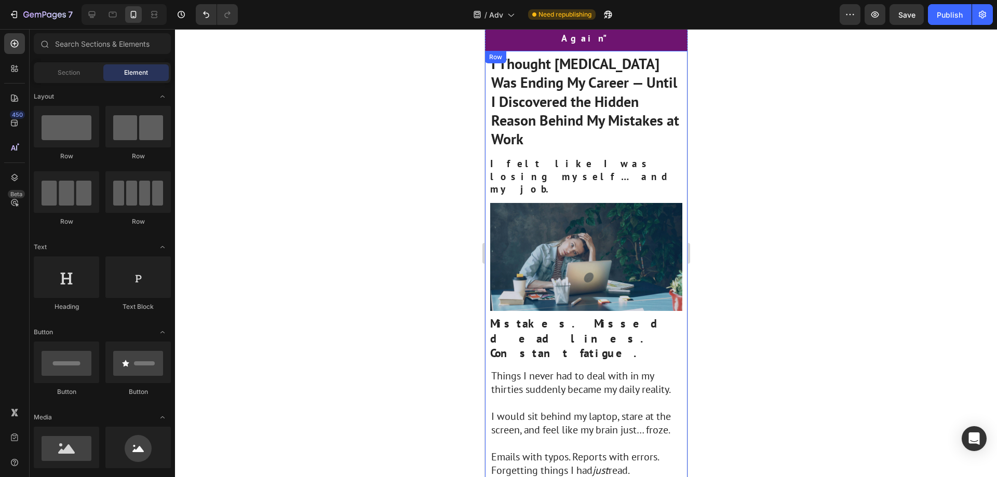
scroll to position [0, 0]
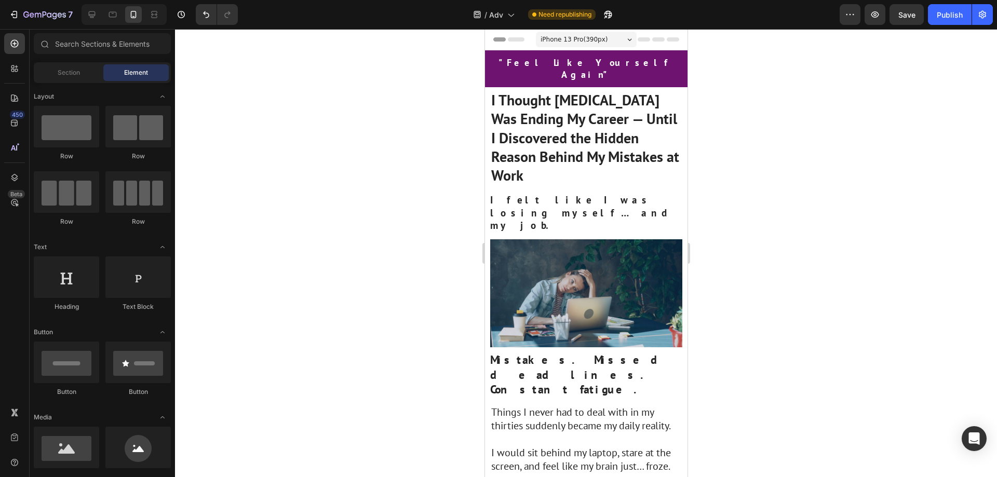
click at [762, 130] on div at bounding box center [586, 253] width 822 height 448
click at [626, 194] on p "I felt like I was losing myself… and my job." at bounding box center [586, 213] width 192 height 38
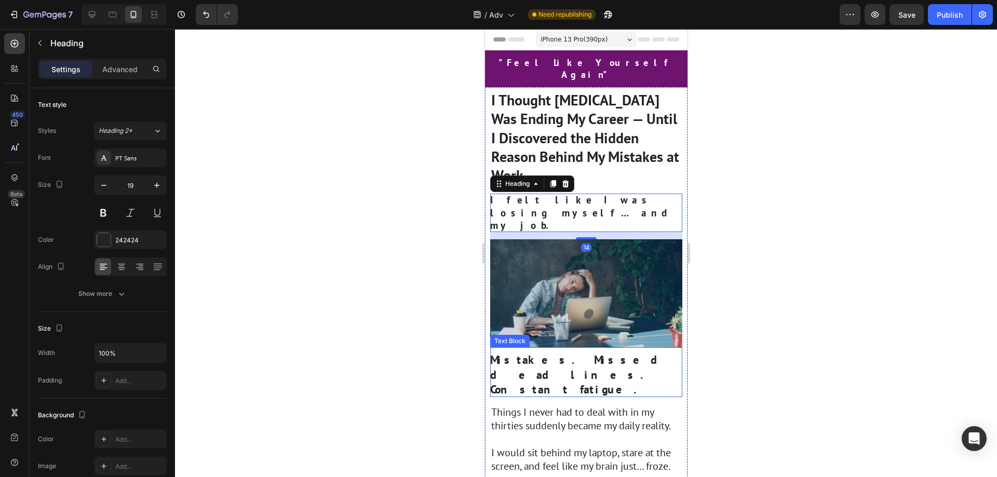
click at [576, 353] on strong "Mistakes. Missed deadlines. Constant fatigue." at bounding box center [584, 375] width 189 height 44
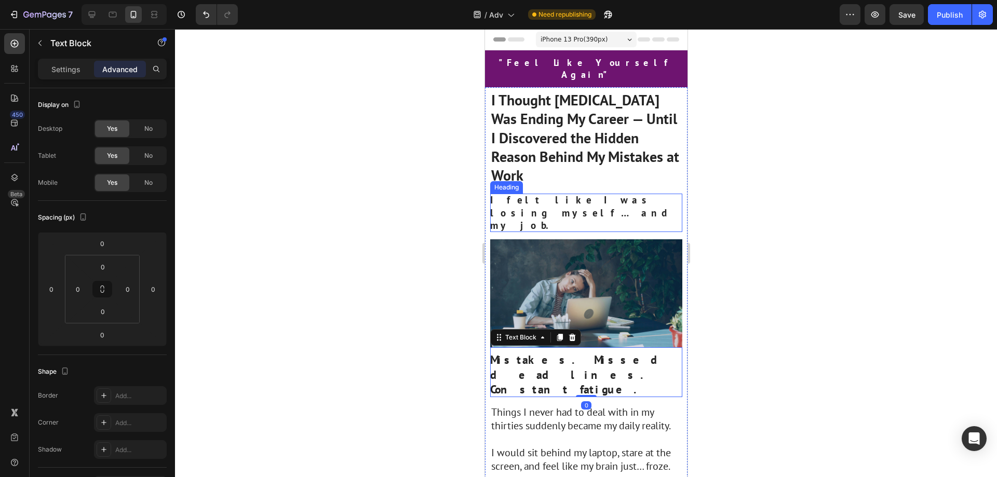
click at [553, 194] on p "I felt like I was losing myself… and my job." at bounding box center [586, 213] width 192 height 38
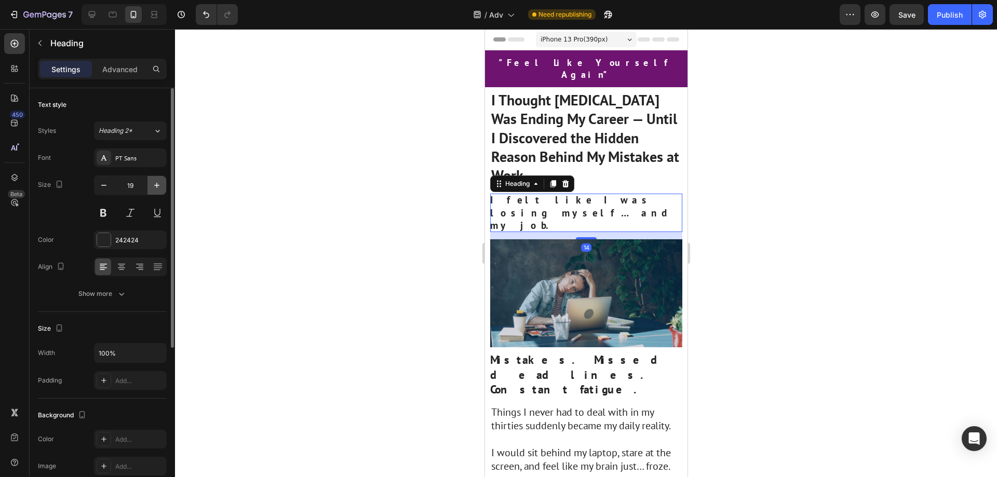
click at [155, 180] on icon "button" at bounding box center [157, 185] width 10 height 10
type input "20"
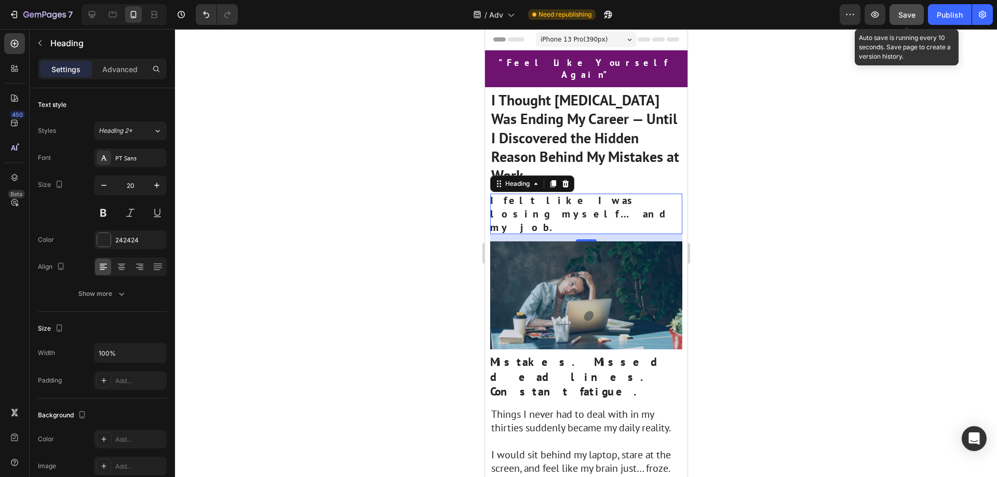
click at [900, 17] on span "Save" at bounding box center [907, 14] width 17 height 9
click at [744, 16] on div "/ Adv Need republishing" at bounding box center [543, 14] width 594 height 21
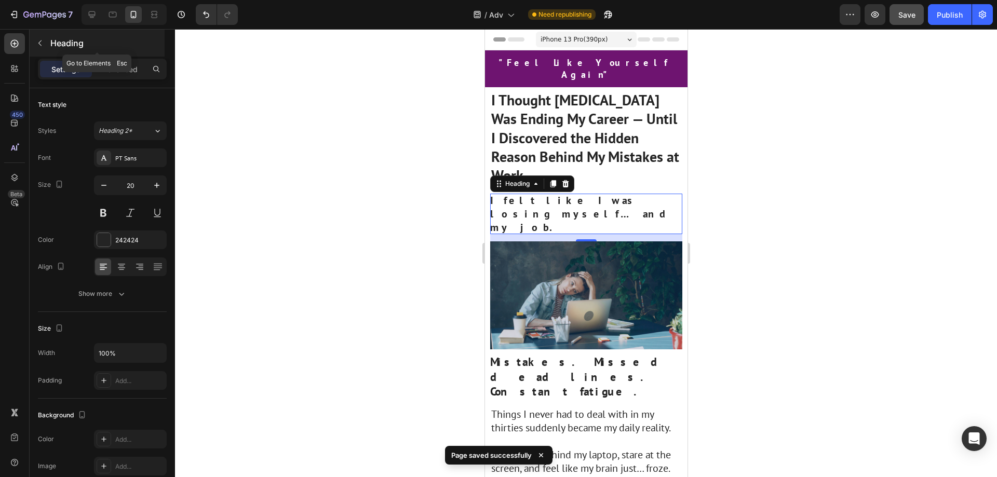
click at [39, 44] on icon "button" at bounding box center [39, 44] width 3 height 6
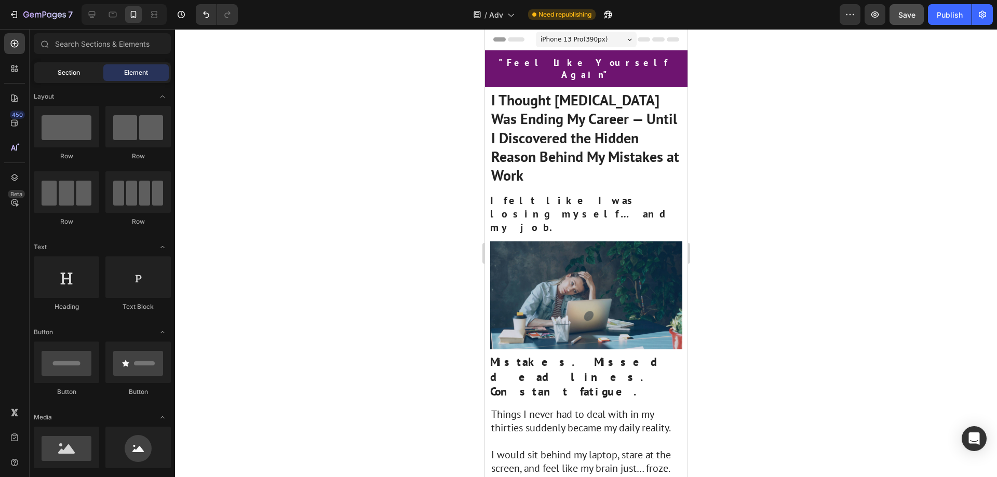
click at [60, 71] on span "Section" at bounding box center [69, 72] width 22 height 9
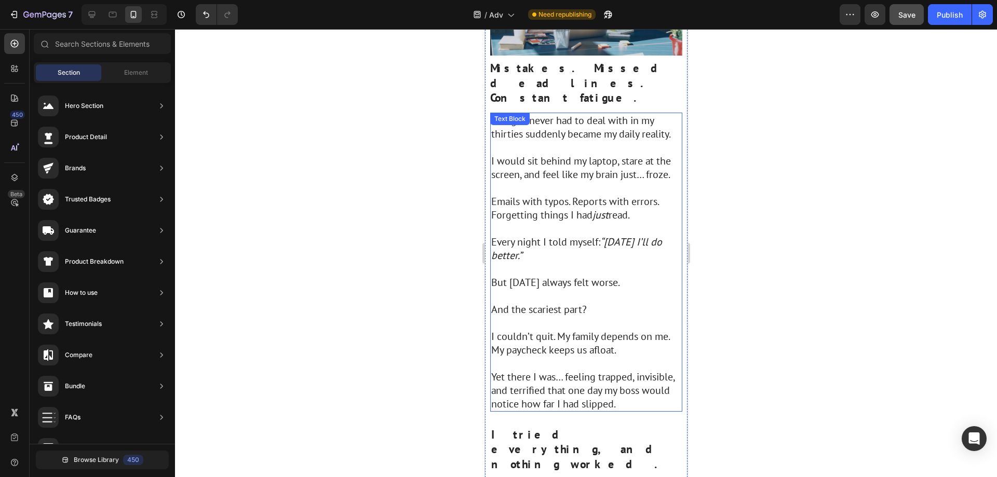
scroll to position [104, 0]
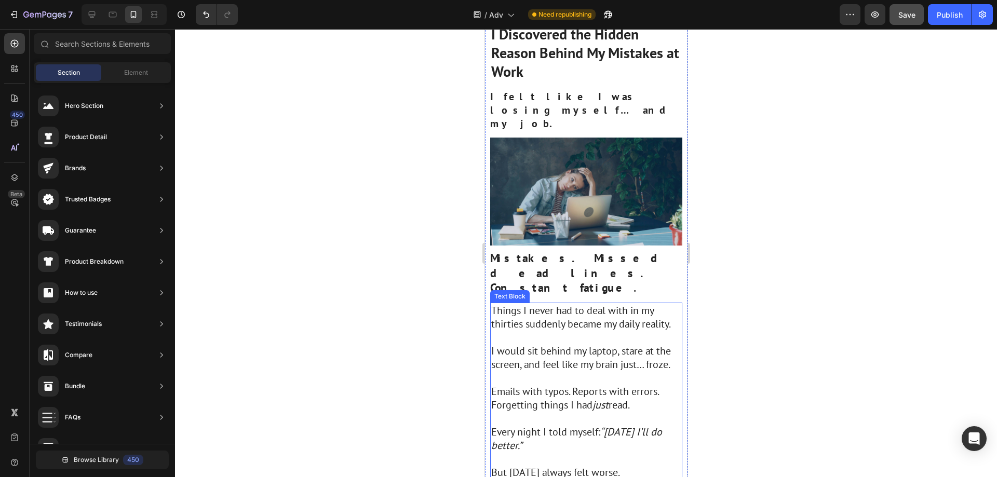
click at [525, 331] on p "Rich Text Editor. Editing area: main" at bounding box center [586, 338] width 190 height 14
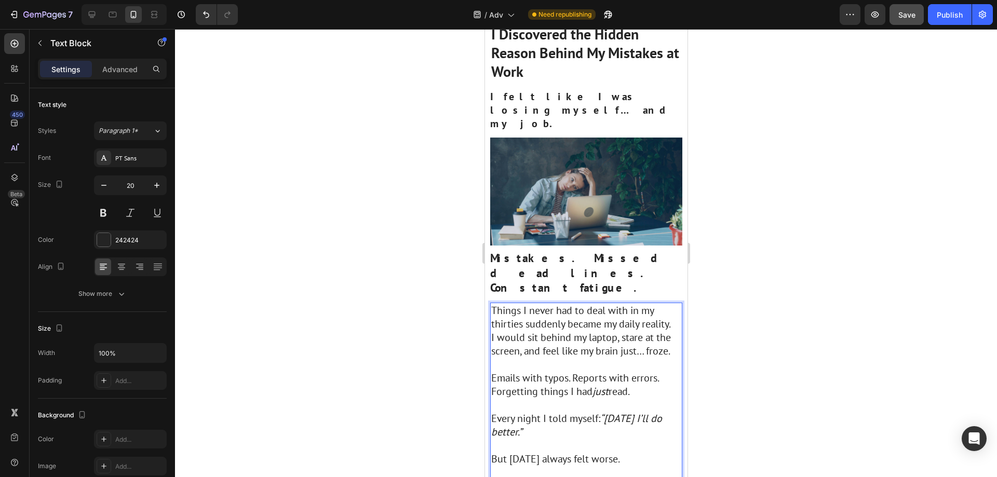
click at [513, 358] on p "Rich Text Editor. Editing area: main" at bounding box center [586, 365] width 190 height 14
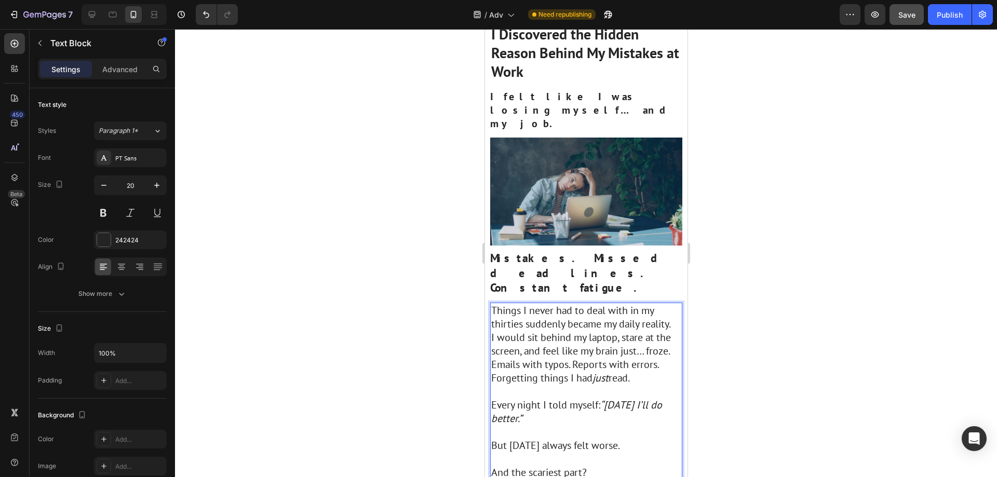
click at [519, 385] on p "Rich Text Editor. Editing area: main" at bounding box center [586, 392] width 190 height 14
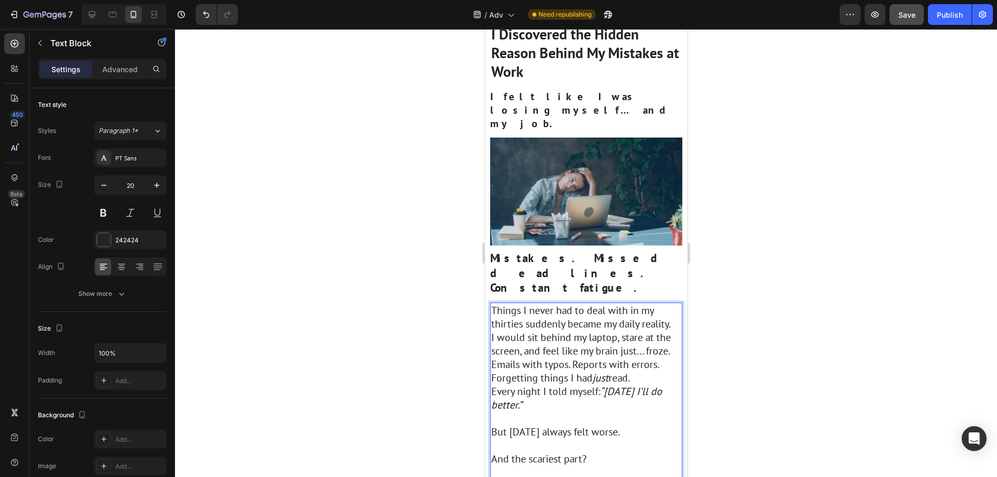
click at [514, 412] on p "Rich Text Editor. Editing area: main" at bounding box center [586, 419] width 190 height 14
click at [513, 425] on p "Rich Text Editor. Editing area: main" at bounding box center [586, 432] width 190 height 14
click at [518, 439] on p "Rich Text Editor. Editing area: main" at bounding box center [586, 446] width 190 height 14
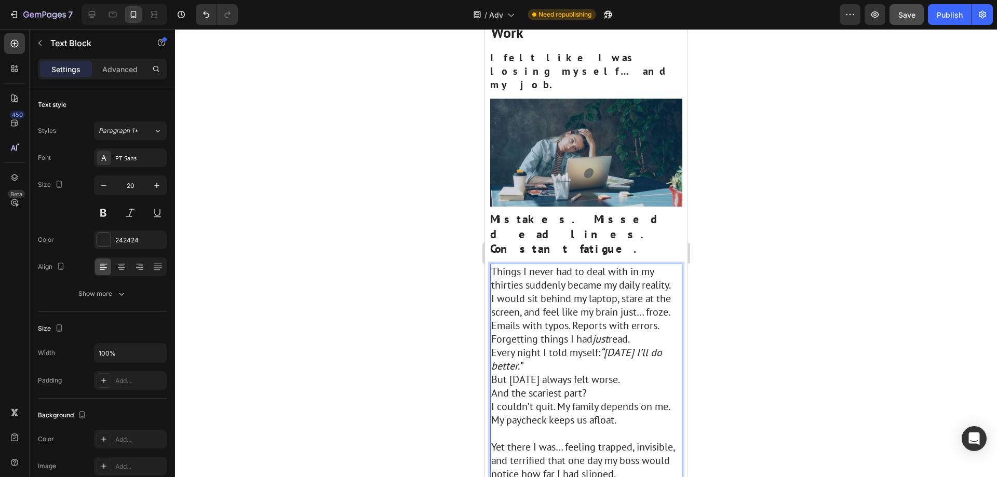
scroll to position [208, 0]
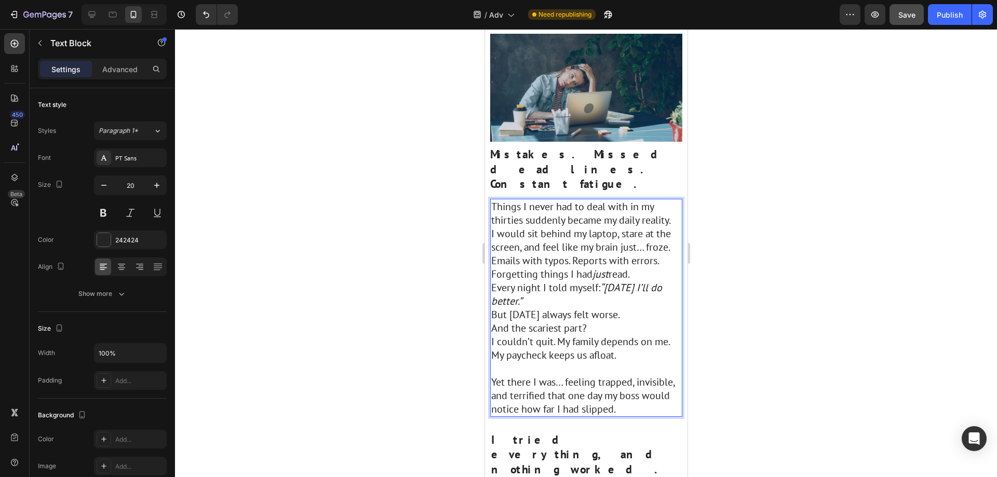
click at [515, 362] on p "Rich Text Editor. Editing area: main" at bounding box center [586, 369] width 190 height 14
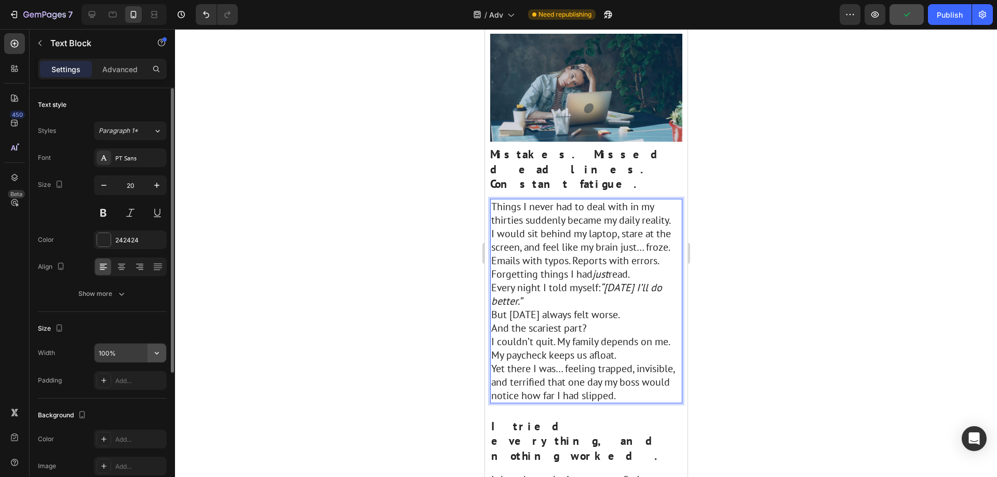
click at [149, 352] on button "button" at bounding box center [157, 353] width 19 height 19
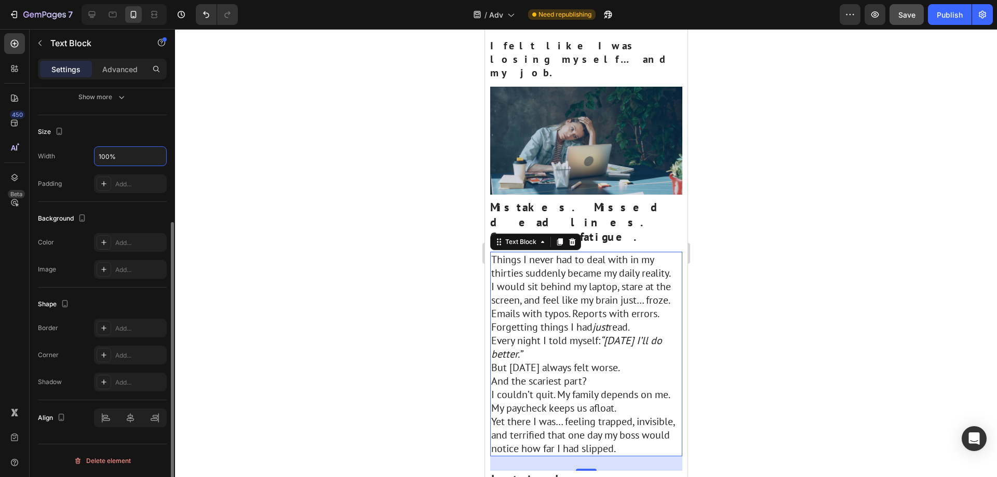
scroll to position [104, 0]
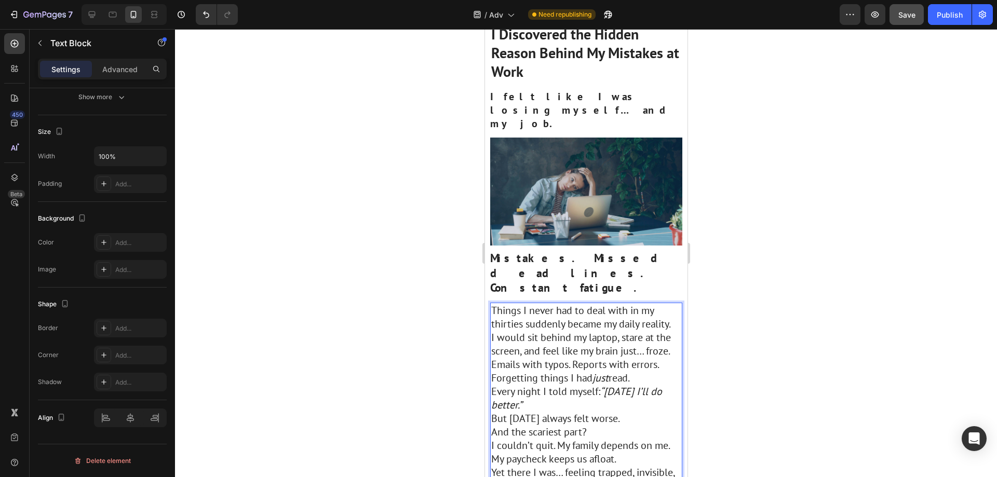
click at [564, 331] on p "I would sit behind my laptop, stare at the screen, and feel like my brain just……" at bounding box center [586, 344] width 190 height 27
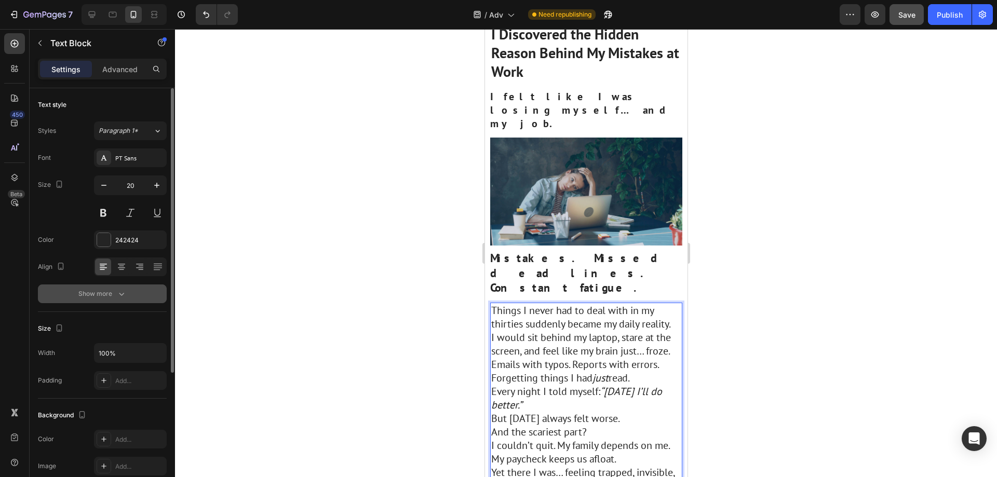
click at [114, 293] on div "Show more" at bounding box center [102, 294] width 48 height 10
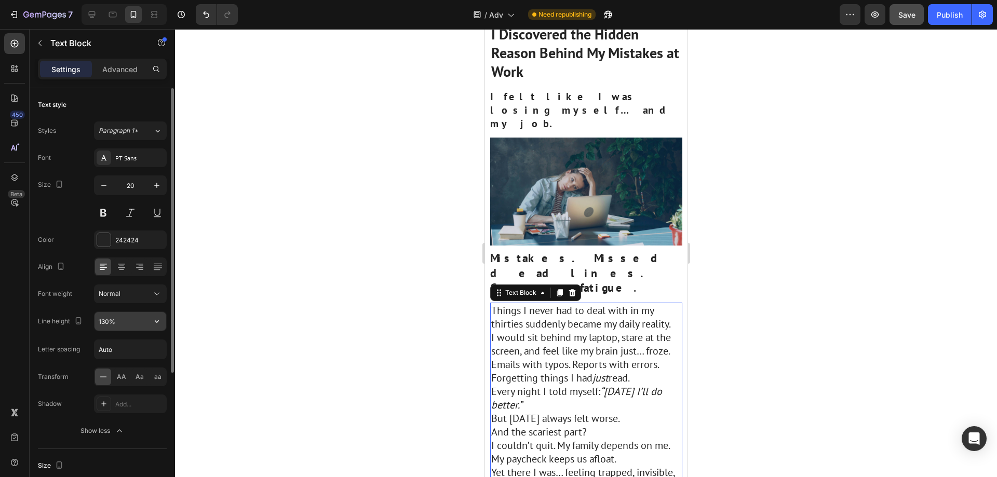
click at [137, 321] on input "130%" at bounding box center [131, 321] width 72 height 19
click at [155, 319] on icon "button" at bounding box center [157, 321] width 10 height 10
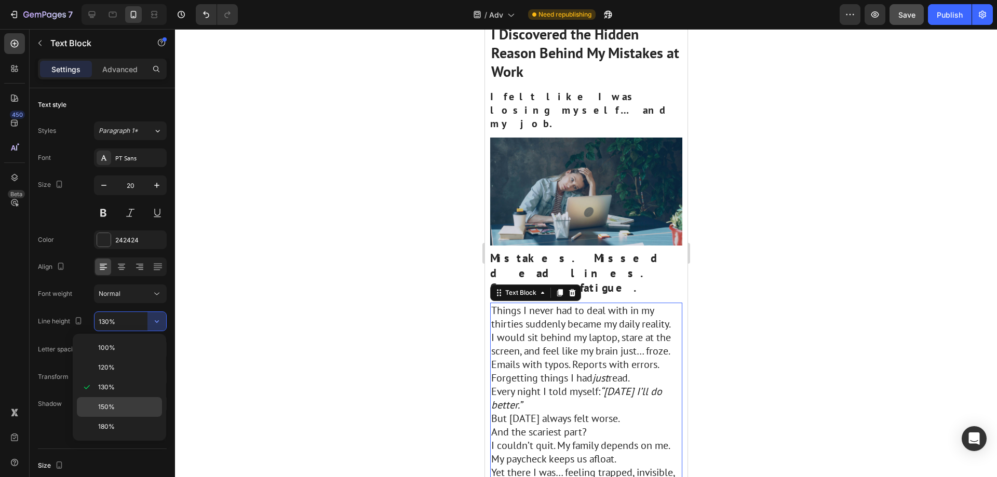
click at [125, 403] on p "150%" at bounding box center [127, 407] width 59 height 9
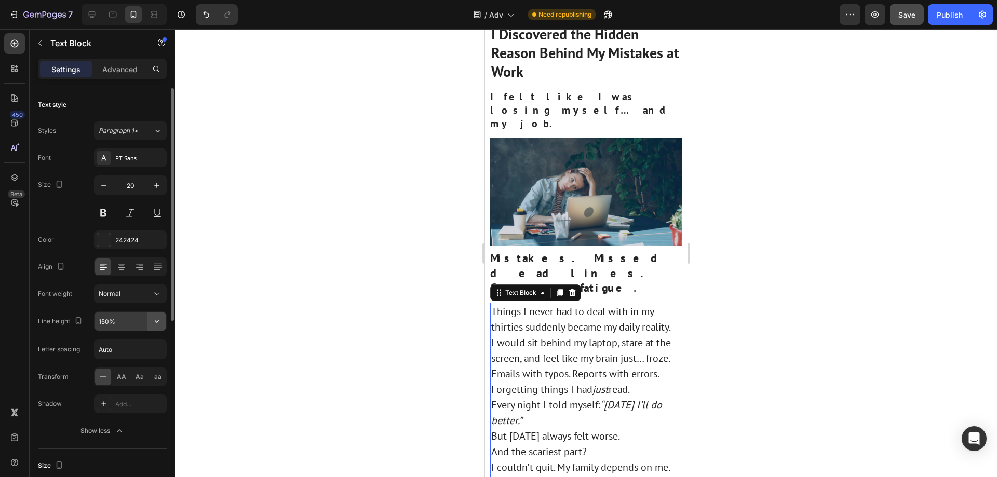
click at [157, 320] on icon "button" at bounding box center [157, 321] width 10 height 10
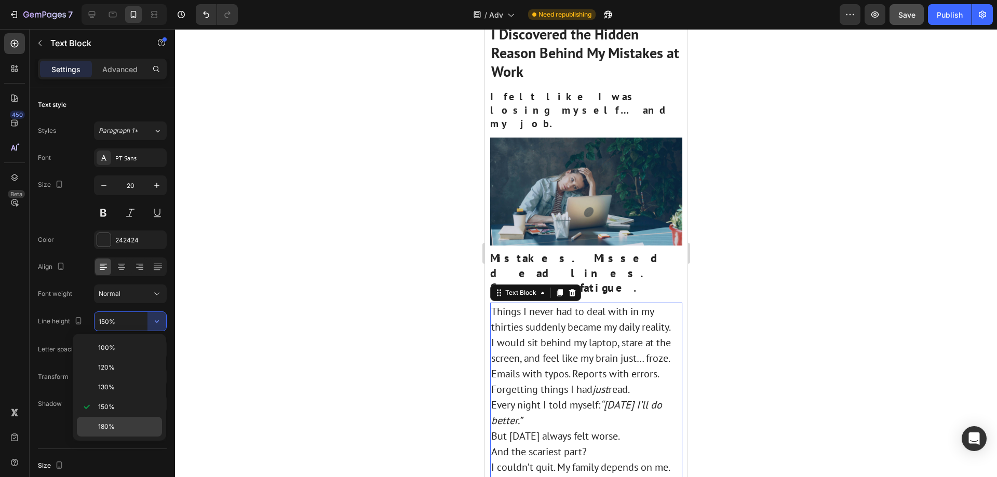
click at [129, 423] on p "180%" at bounding box center [127, 426] width 59 height 9
type input "180%"
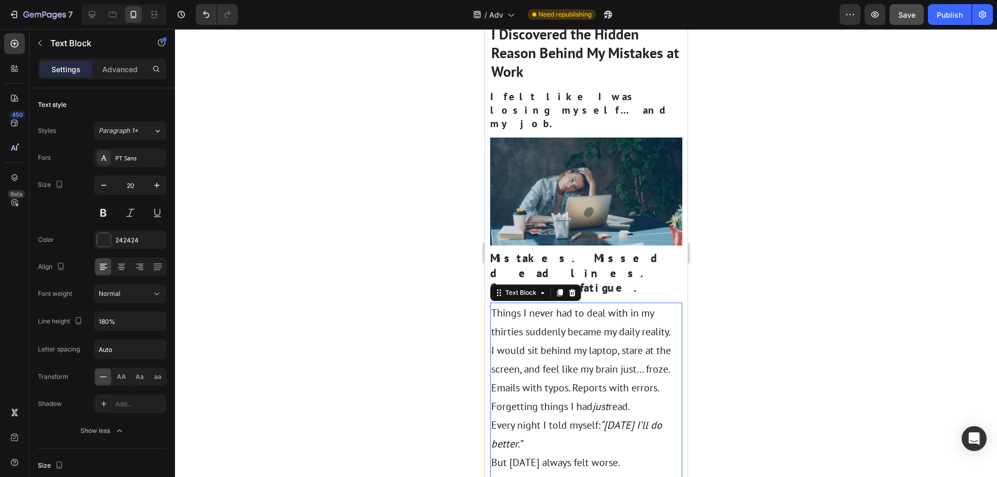
click at [739, 292] on div at bounding box center [586, 253] width 822 height 448
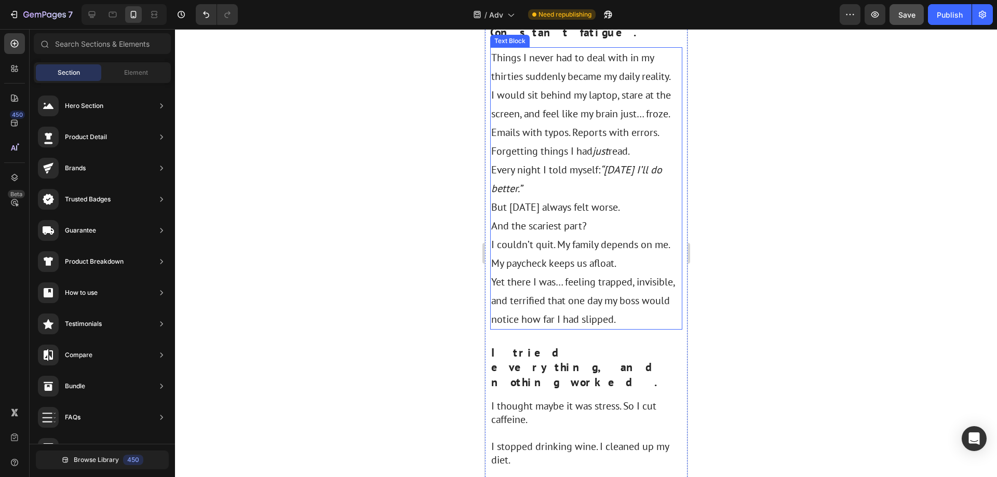
scroll to position [467, 0]
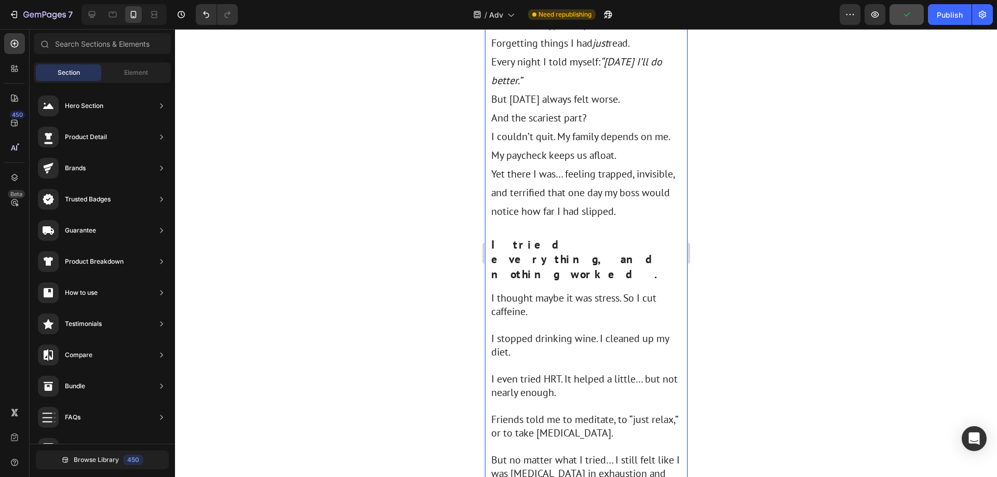
click at [579, 332] on p "I stopped drinking wine. I cleaned up my diet." at bounding box center [586, 345] width 190 height 27
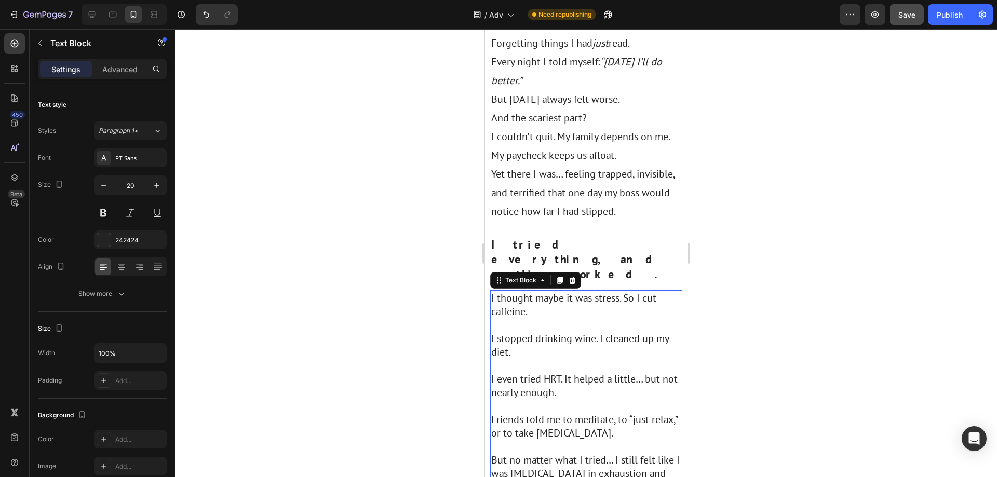
click at [546, 318] on p at bounding box center [586, 325] width 190 height 14
click at [546, 318] on p "Rich Text Editor. Editing area: main" at bounding box center [586, 325] width 190 height 14
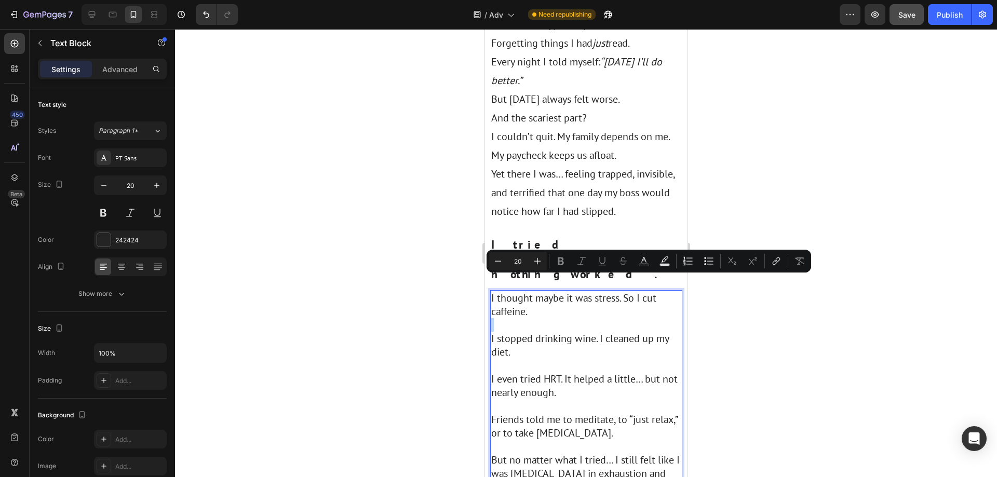
click at [546, 318] on p "Rich Text Editor. Editing area: main" at bounding box center [586, 325] width 190 height 14
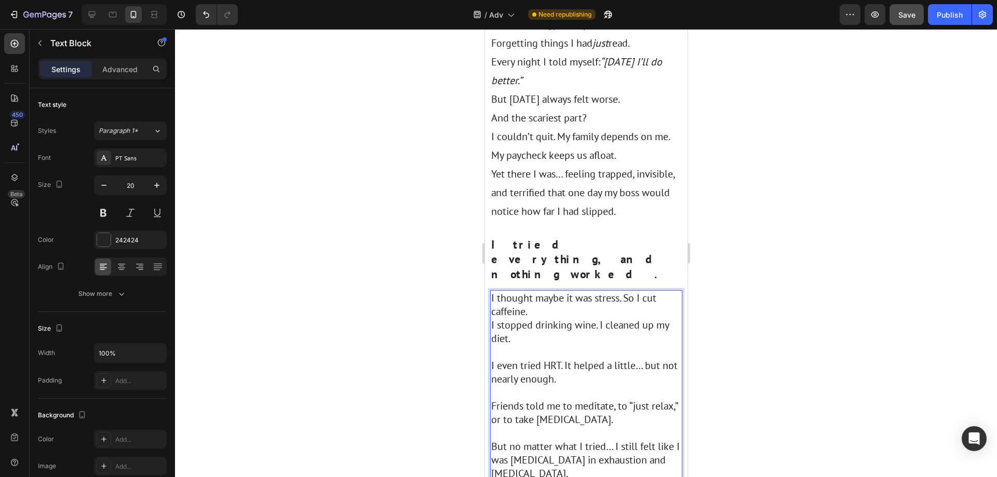
click at [526, 345] on p "Rich Text Editor. Editing area: main" at bounding box center [586, 352] width 190 height 14
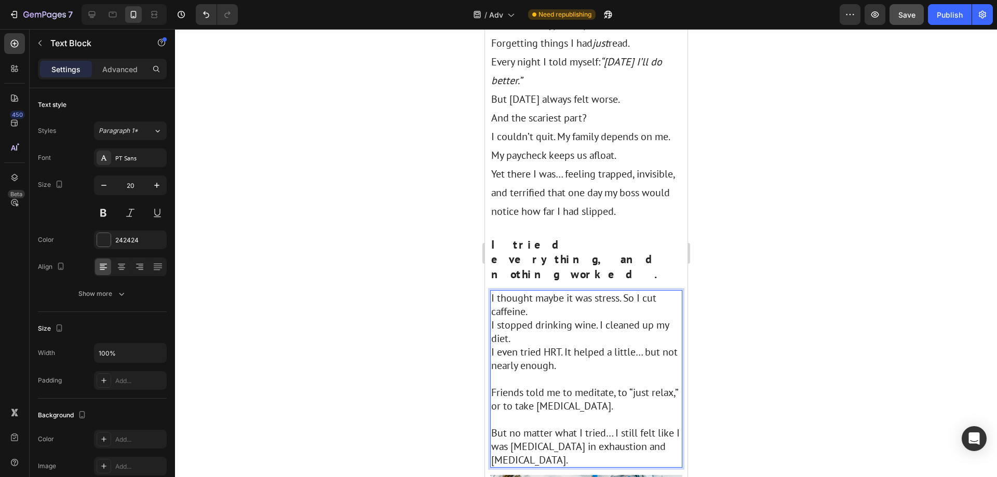
click at [520, 372] on p "Rich Text Editor. Editing area: main" at bounding box center [586, 379] width 190 height 14
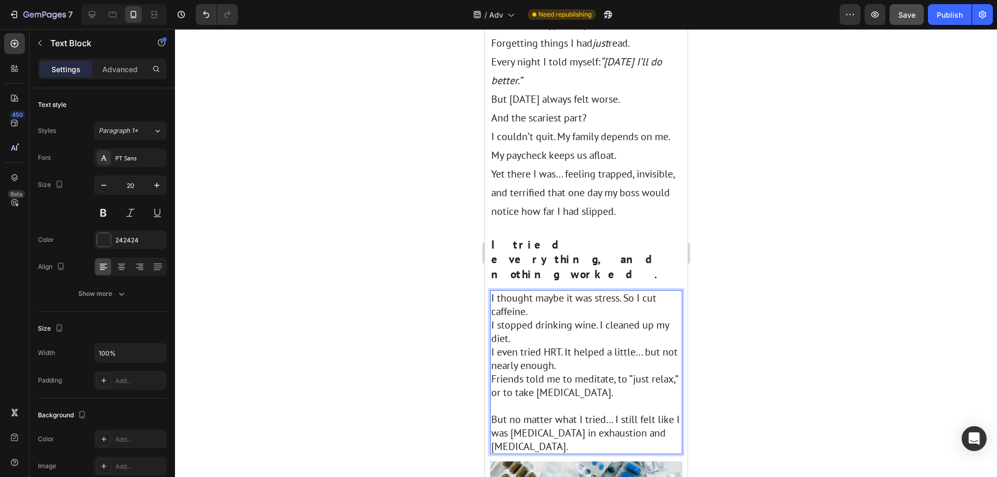
click at [514, 399] on p "Rich Text Editor. Editing area: main" at bounding box center [586, 406] width 190 height 14
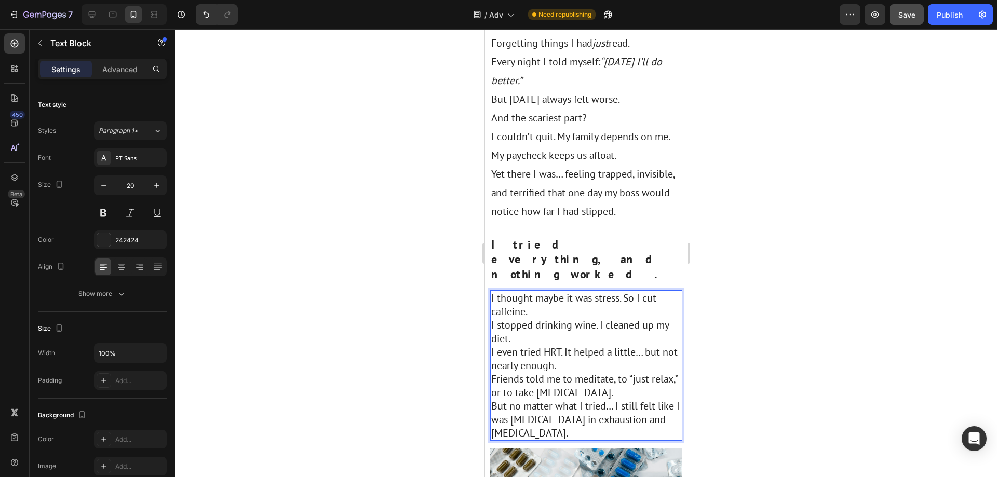
click at [541, 372] on p "Friends told me to meditate, to “just relax,” or to take [MEDICAL_DATA]." at bounding box center [586, 385] width 190 height 27
click at [99, 292] on div "Show more" at bounding box center [102, 294] width 48 height 10
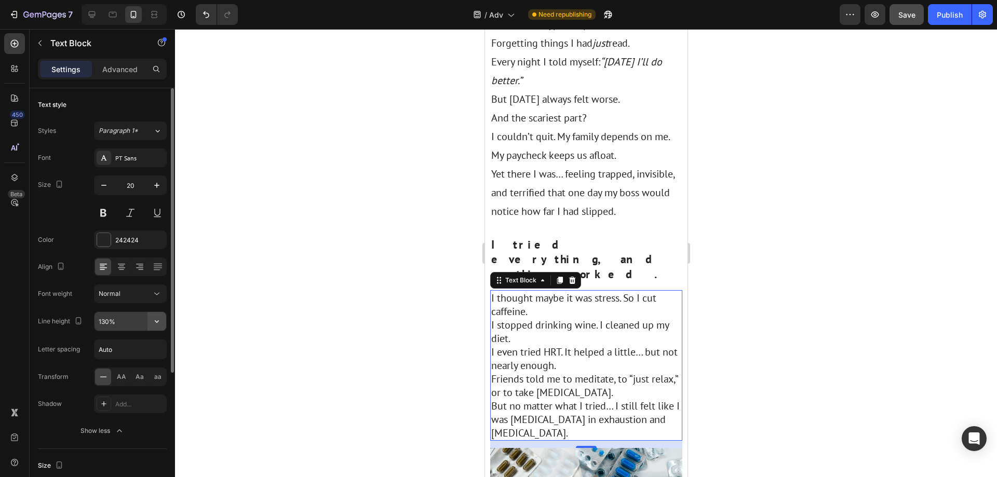
click at [158, 321] on icon "button" at bounding box center [157, 321] width 4 height 3
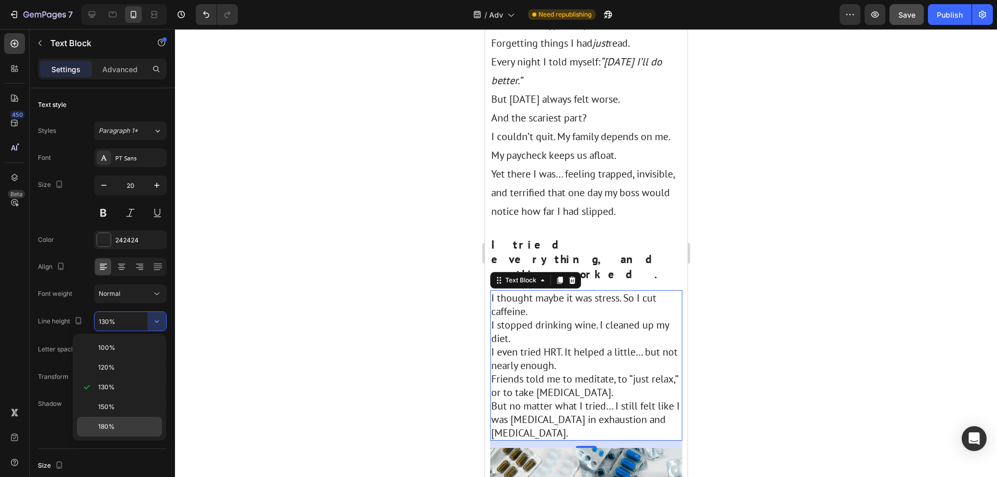
click at [130, 426] on p "180%" at bounding box center [127, 426] width 59 height 9
type input "180%"
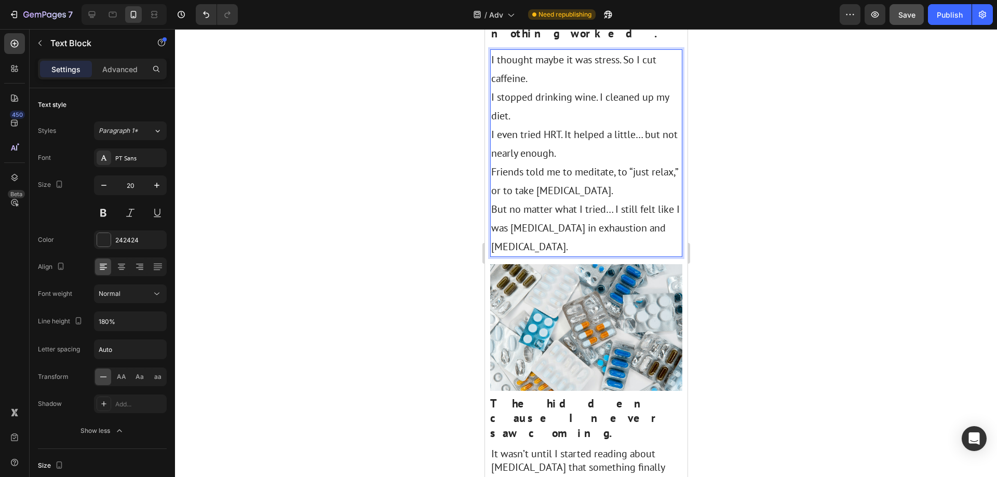
scroll to position [727, 0]
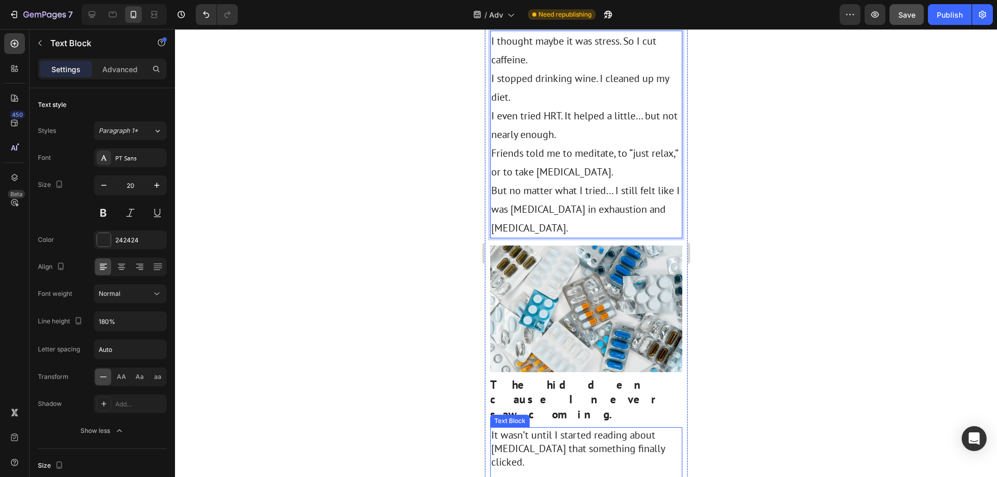
click at [557, 428] on p "It wasn’t until I started reading about [MEDICAL_DATA] that something finally c…" at bounding box center [586, 448] width 190 height 41
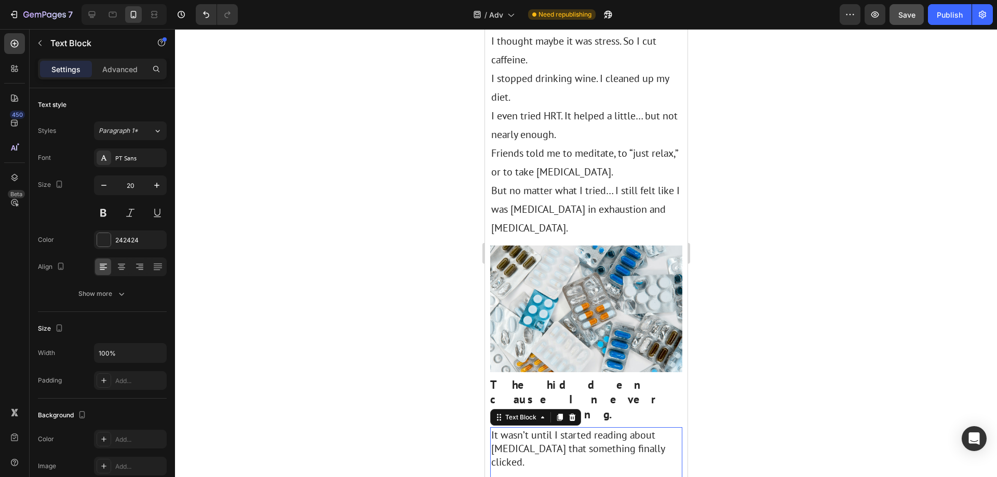
click at [796, 315] on div at bounding box center [586, 253] width 822 height 448
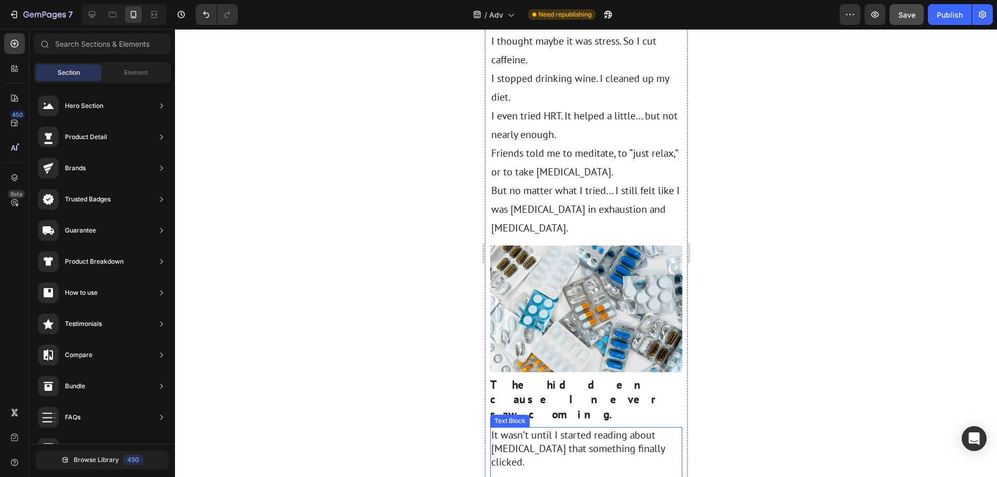
click at [536, 428] on p "It wasn’t until I started reading about [MEDICAL_DATA] that something finally c…" at bounding box center [586, 448] width 190 height 41
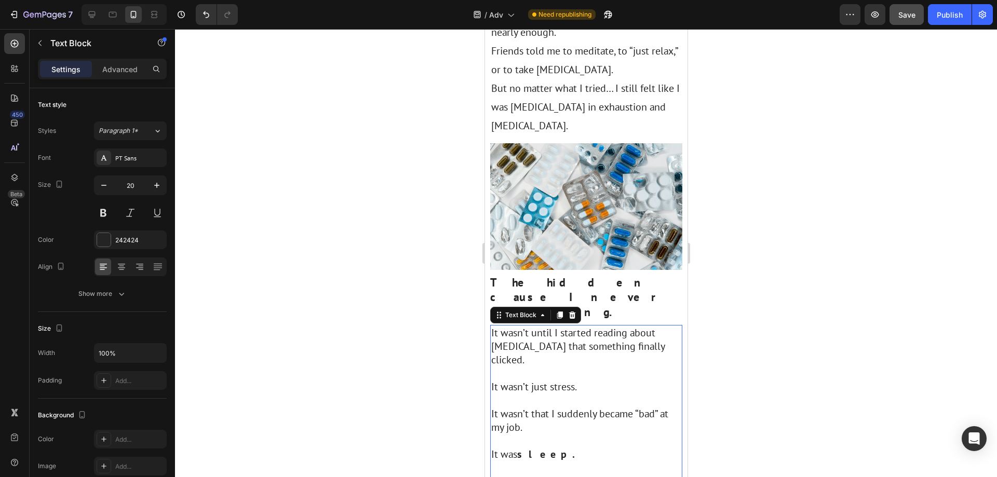
scroll to position [831, 0]
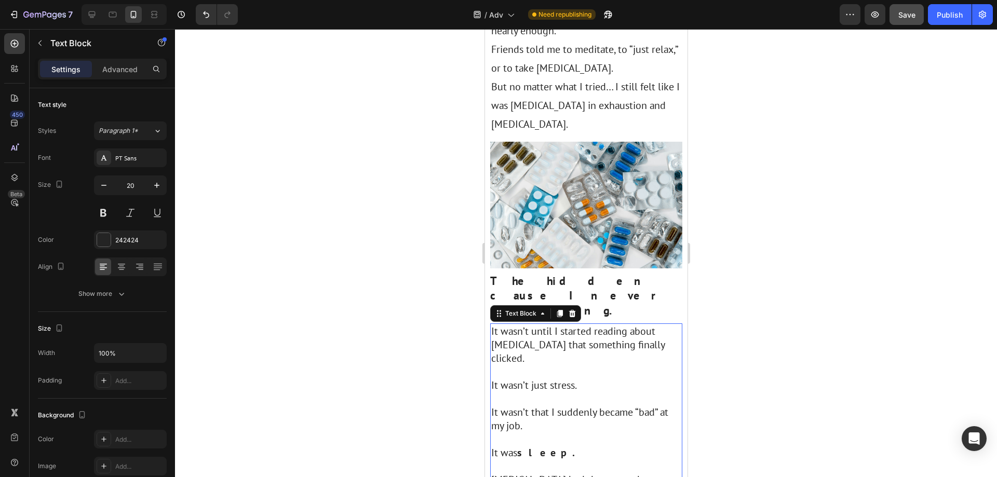
click at [520, 392] on p at bounding box center [586, 399] width 190 height 14
click at [520, 392] on p "Rich Text Editor. Editing area: main" at bounding box center [586, 399] width 190 height 14
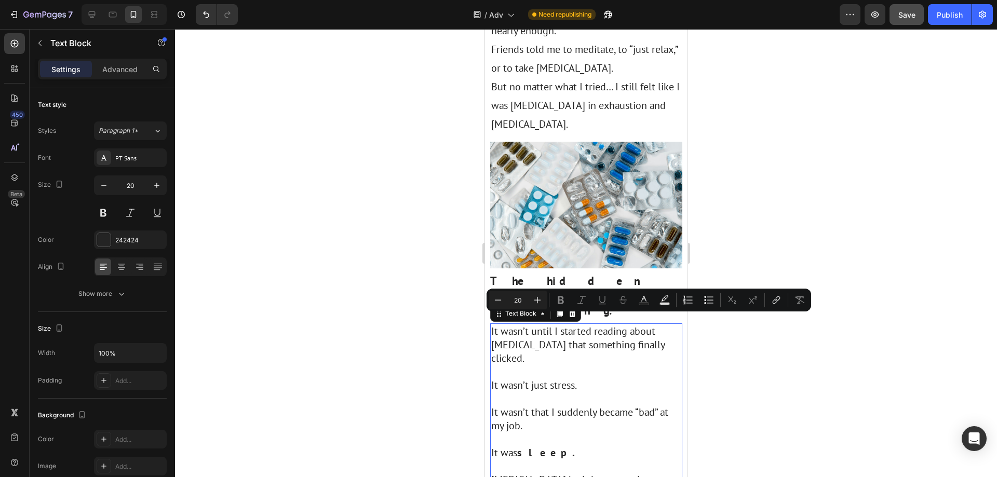
click at [599, 406] on p "It wasn’t that I suddenly became “bad” at my job." at bounding box center [586, 419] width 190 height 27
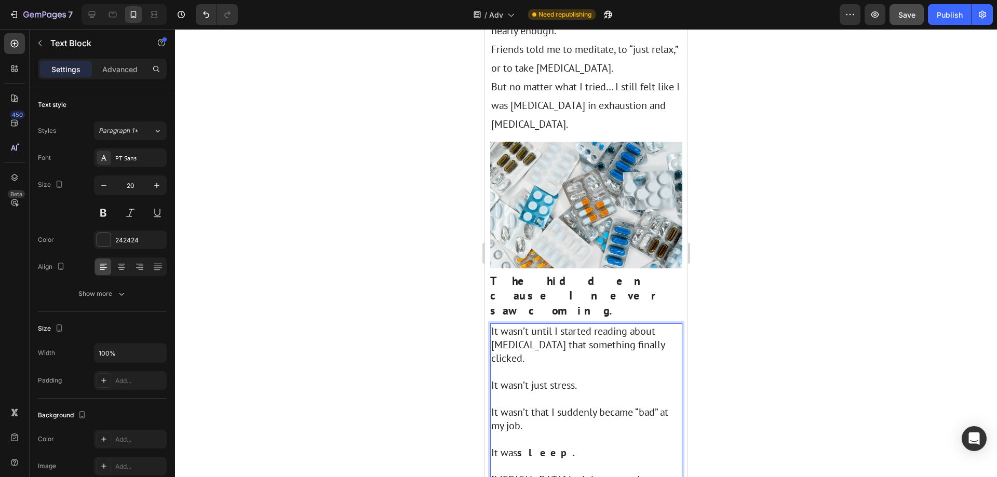
click at [519, 365] on p "Rich Text Editor. Editing area: main" at bounding box center [586, 372] width 190 height 14
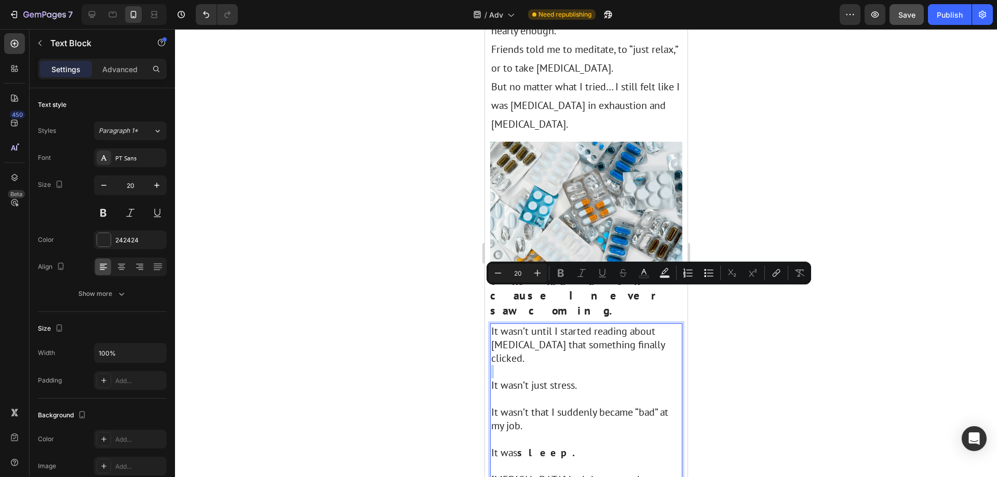
click at [515, 365] on p "Rich Text Editor. Editing area: main" at bounding box center [586, 372] width 190 height 14
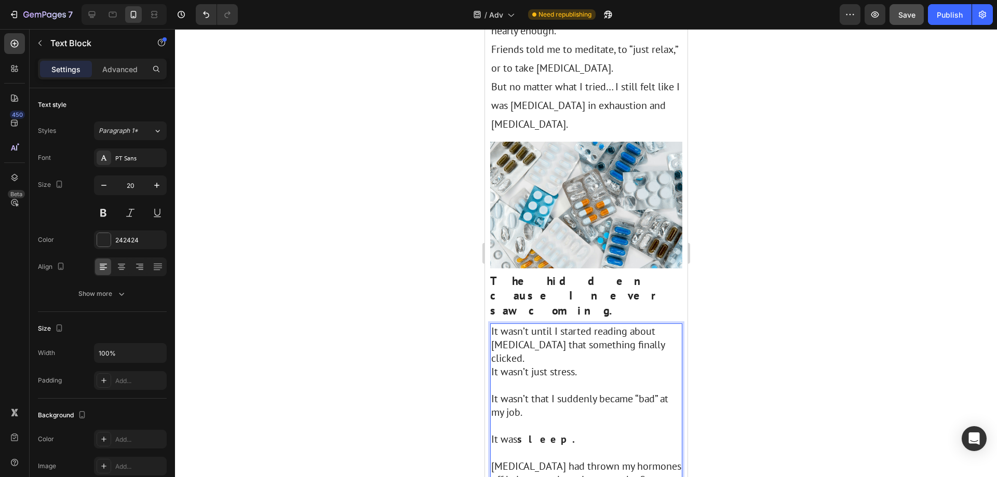
click at [512, 379] on p "Rich Text Editor. Editing area: main" at bounding box center [586, 386] width 190 height 14
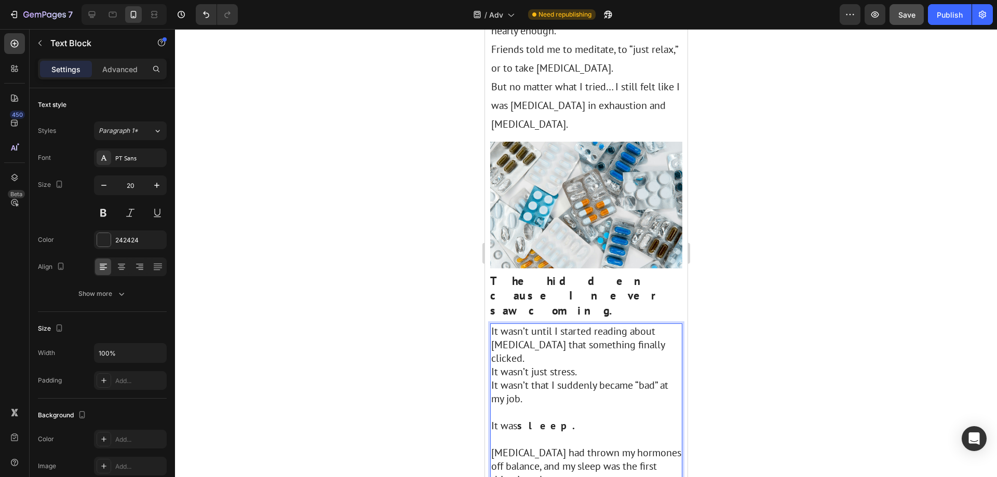
click at [517, 406] on p "Rich Text Editor. Editing area: main" at bounding box center [586, 413] width 190 height 14
click at [522, 419] on p "Rich Text Editor. Editing area: main" at bounding box center [586, 426] width 190 height 14
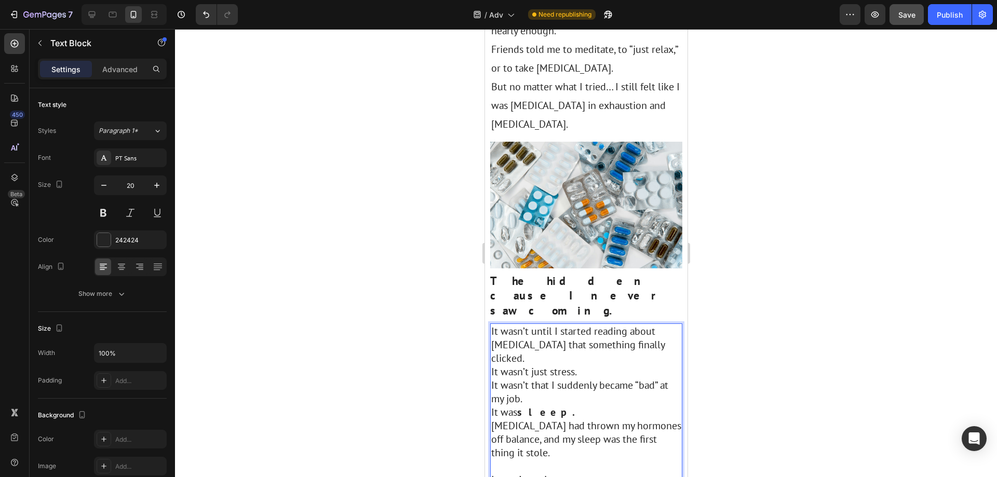
click at [516, 460] on p "Rich Text Editor. Editing area: main" at bounding box center [586, 467] width 190 height 14
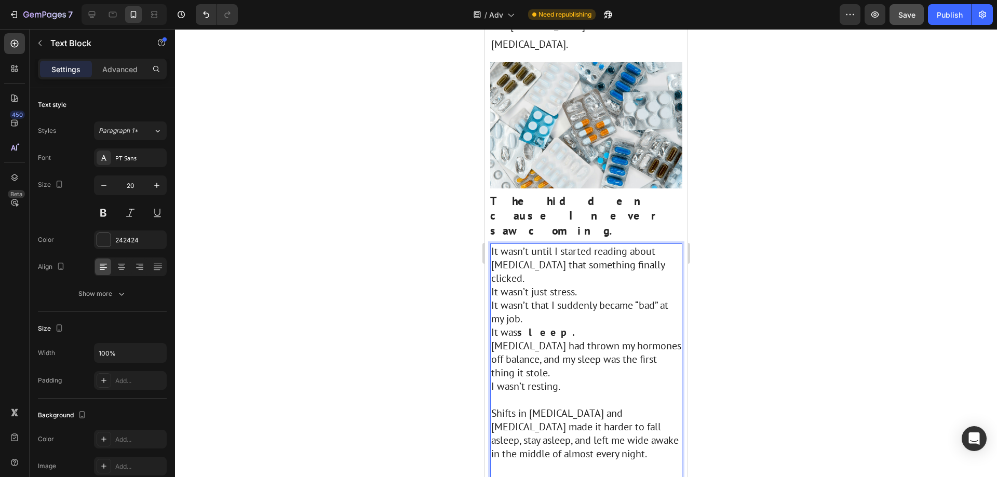
scroll to position [935, 0]
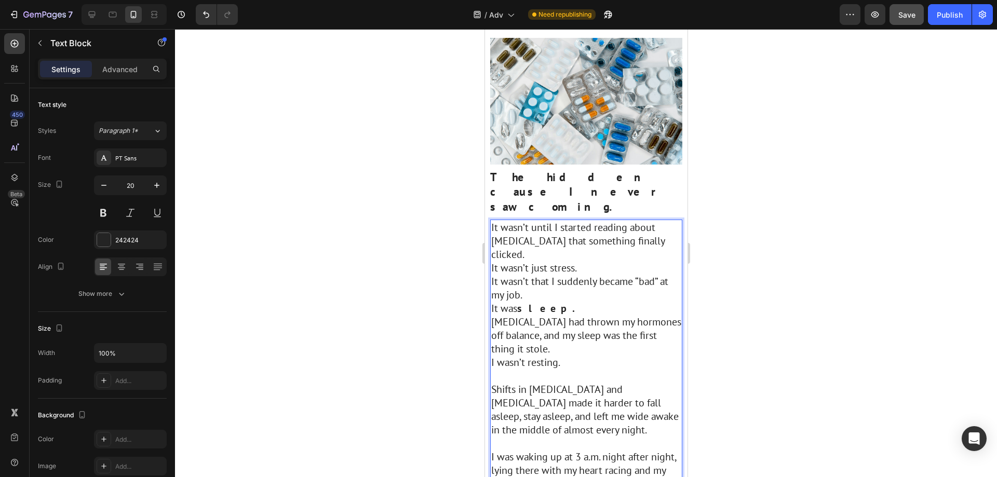
click at [510, 369] on p "Rich Text Editor. Editing area: main" at bounding box center [586, 376] width 190 height 14
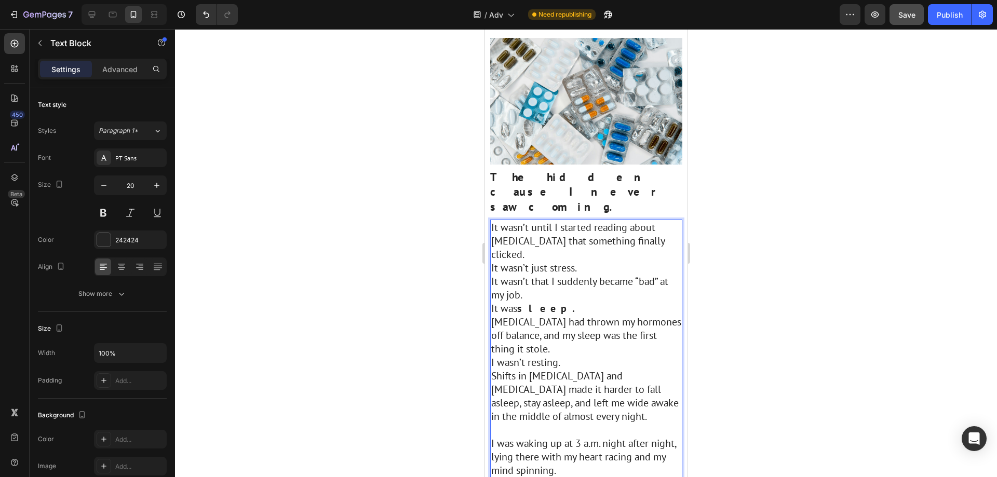
click at [516, 369] on p "Shifts in [MEDICAL_DATA] and [MEDICAL_DATA] made it harder to fall asleep, stay…" at bounding box center [586, 396] width 190 height 54
click at [518, 423] on p "Rich Text Editor. Editing area: main" at bounding box center [586, 430] width 190 height 14
click at [519, 464] on p "Rich Text Editor. Editing area: main" at bounding box center [586, 471] width 190 height 14
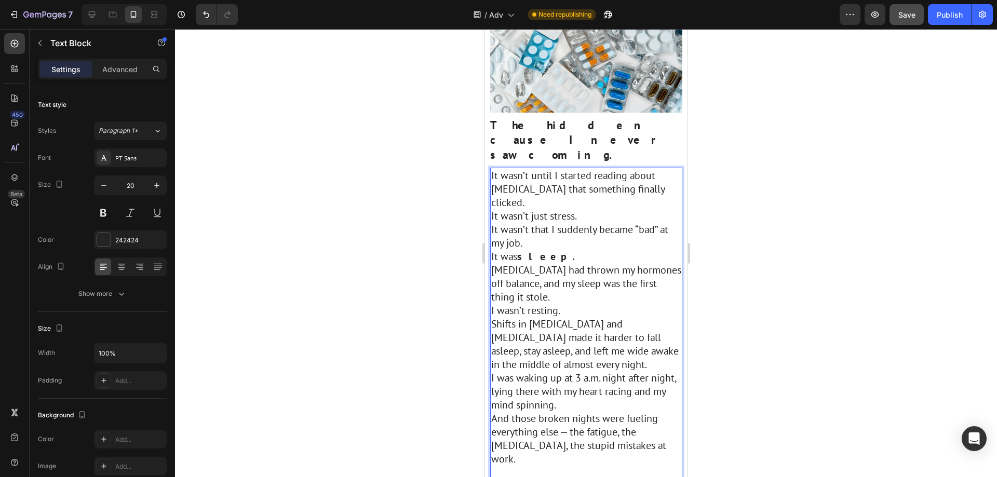
click at [522, 466] on p "Rich Text Editor. Editing area: main" at bounding box center [586, 473] width 190 height 14
drag, startPoint x: 518, startPoint y: 398, endPoint x: 518, endPoint y: 408, distance: 9.3
click at [518, 404] on div "It wasn’t until I started reading about perimenopause that something finally cl…" at bounding box center [586, 344] width 192 height 353
click at [517, 477] on p "Rich Text Editor. Editing area: main" at bounding box center [586, 486] width 190 height 14
click at [573, 317] on p "Shifts in [MEDICAL_DATA] and [MEDICAL_DATA] made it harder to fall asleep, stay…" at bounding box center [586, 344] width 190 height 54
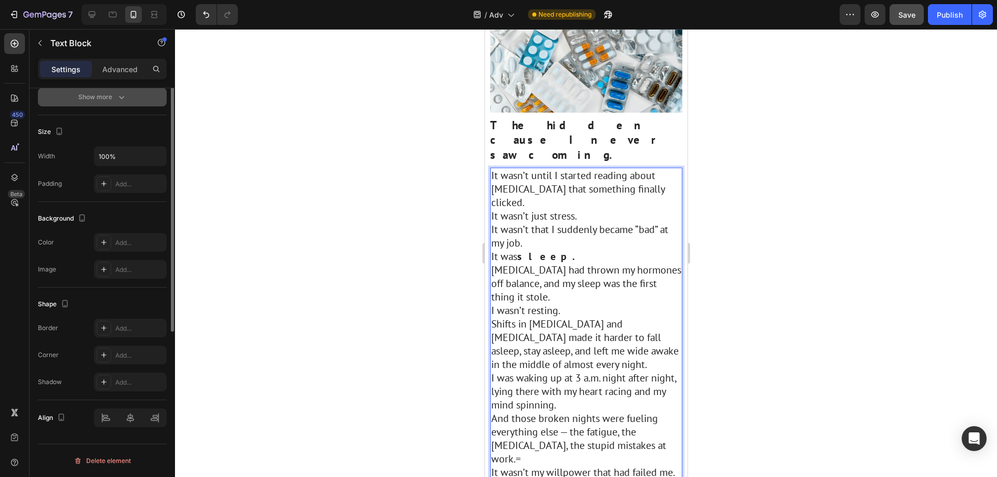
scroll to position [0, 0]
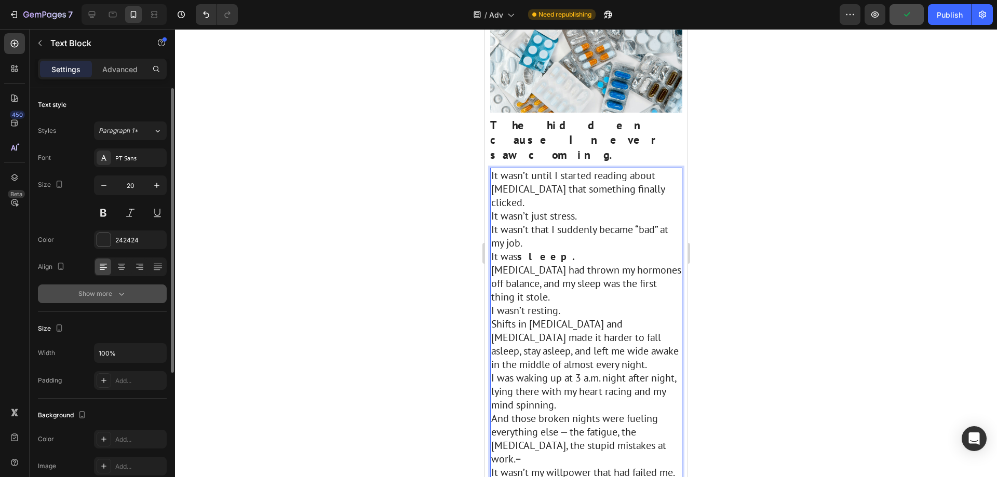
click at [87, 292] on div "Show more" at bounding box center [102, 294] width 48 height 10
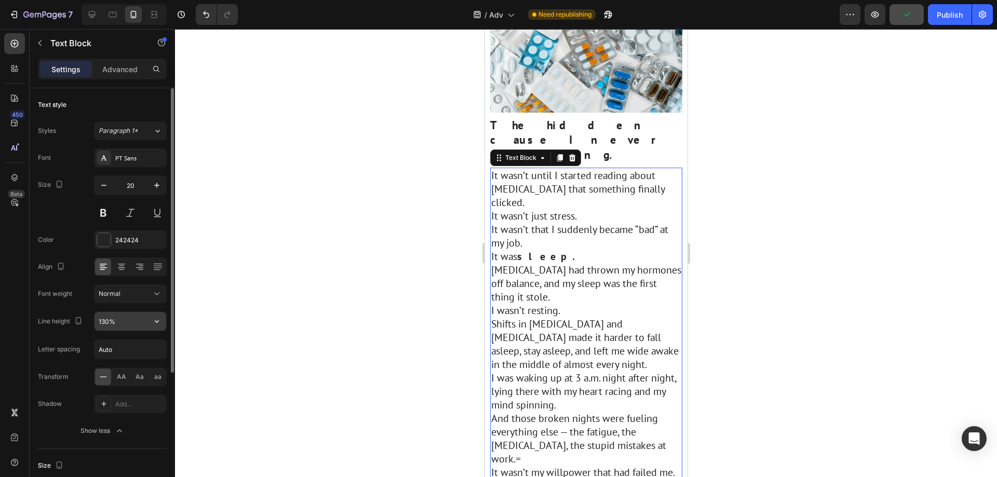
click at [154, 324] on icon "button" at bounding box center [157, 321] width 10 height 10
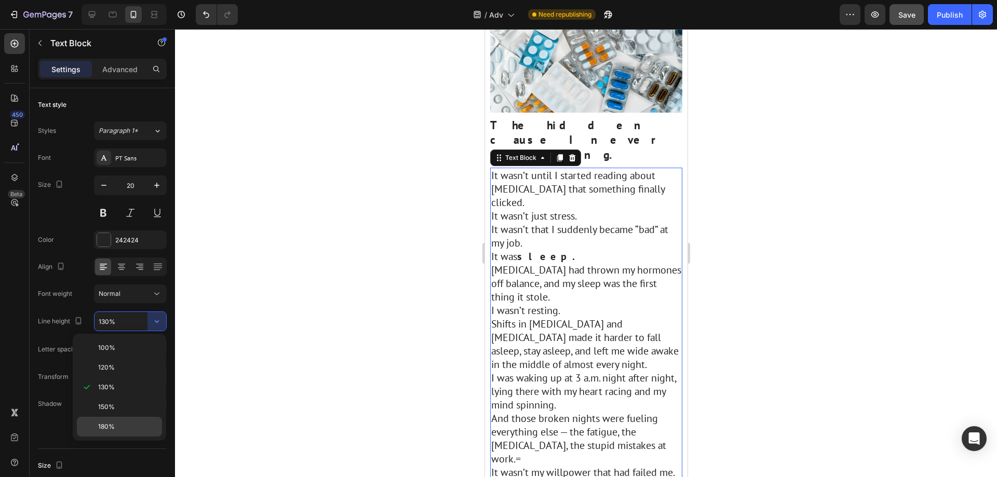
click at [129, 424] on p "180%" at bounding box center [127, 426] width 59 height 9
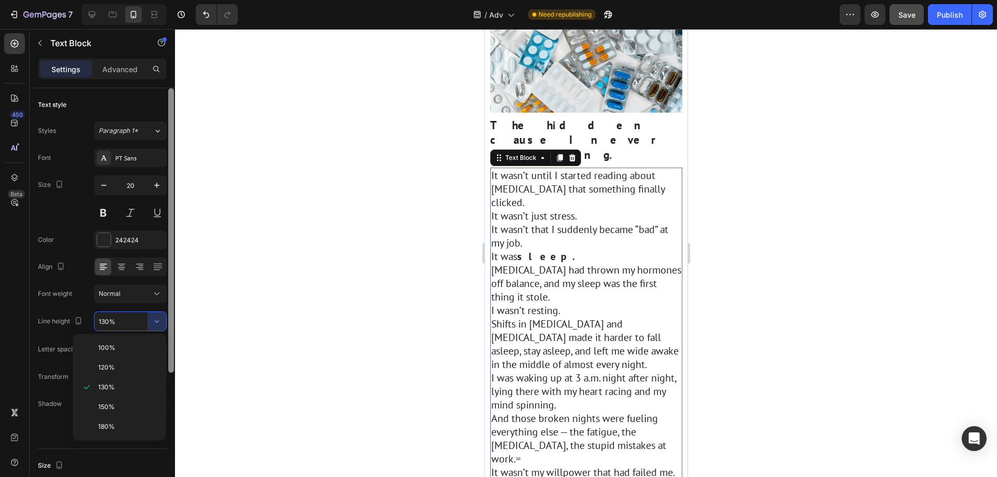
type input "180%"
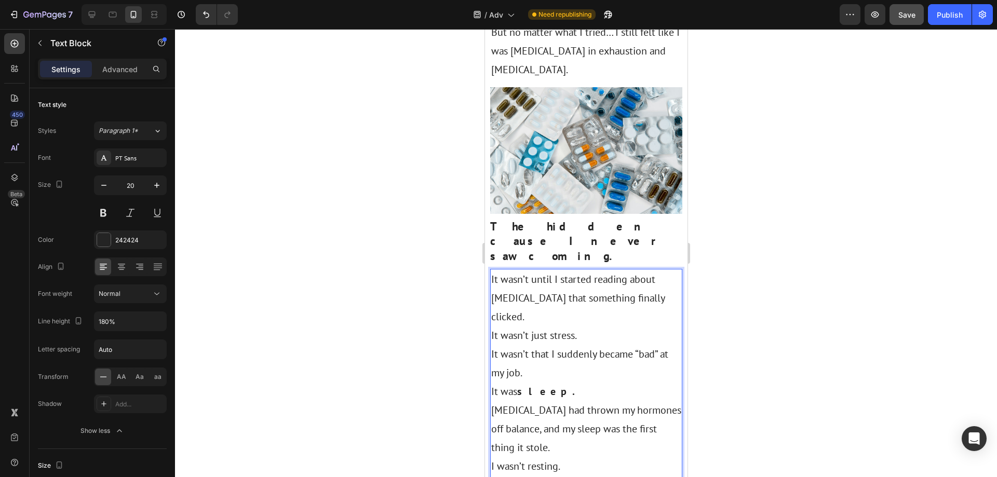
scroll to position [831, 0]
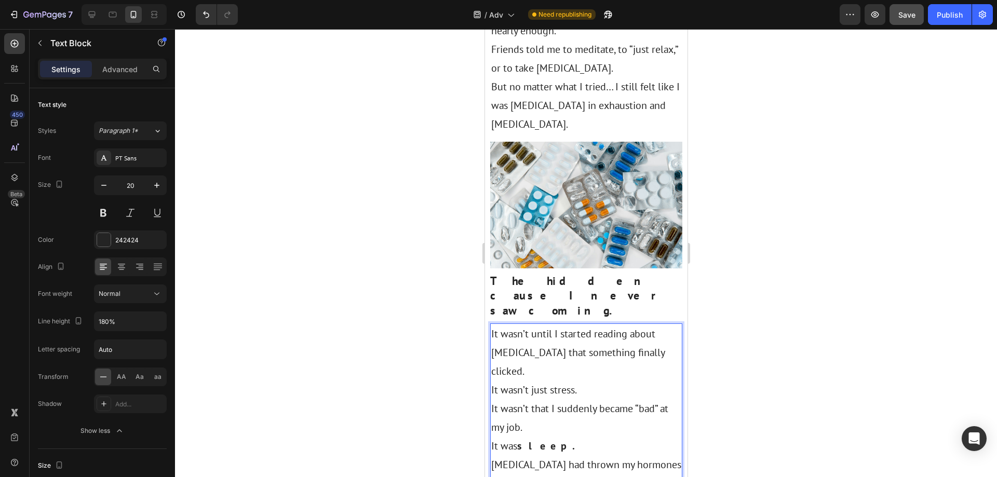
click at [760, 254] on div at bounding box center [586, 253] width 822 height 448
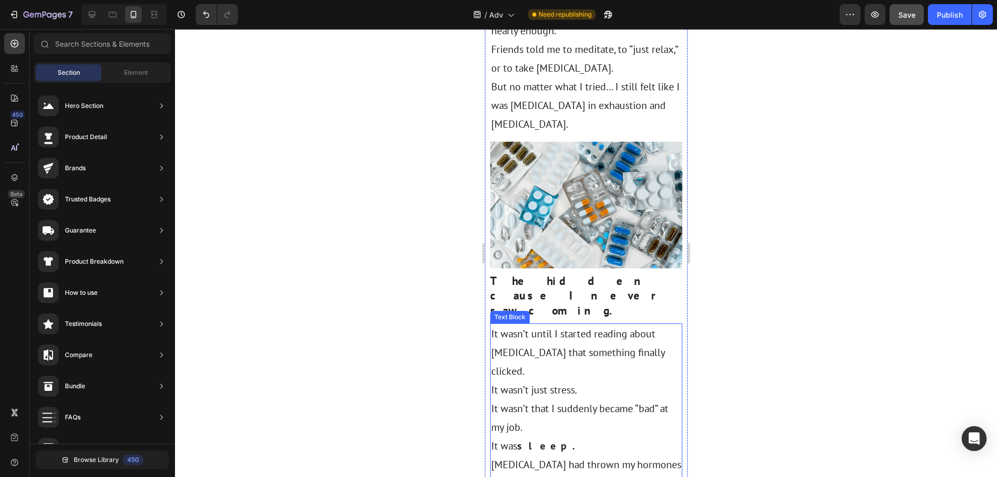
click at [632, 437] on p "It was sleep." at bounding box center [586, 446] width 190 height 19
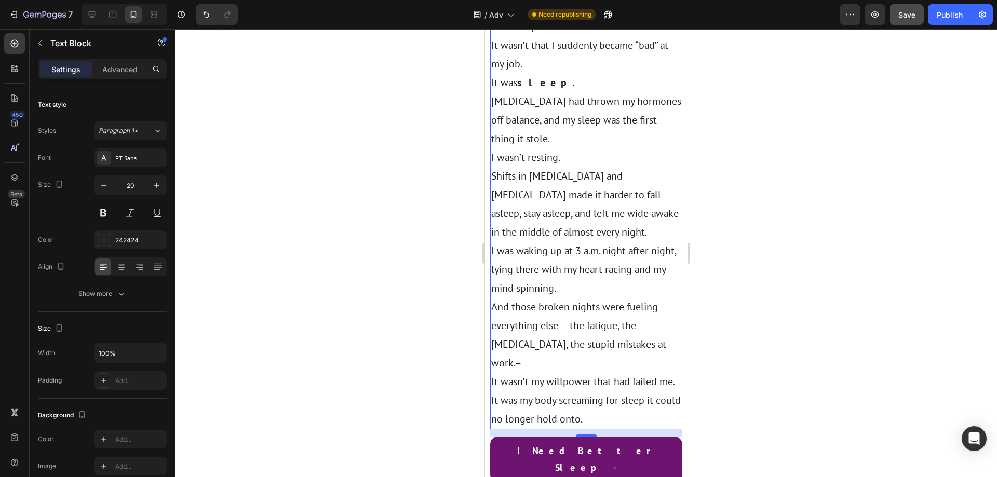
scroll to position [1298, 0]
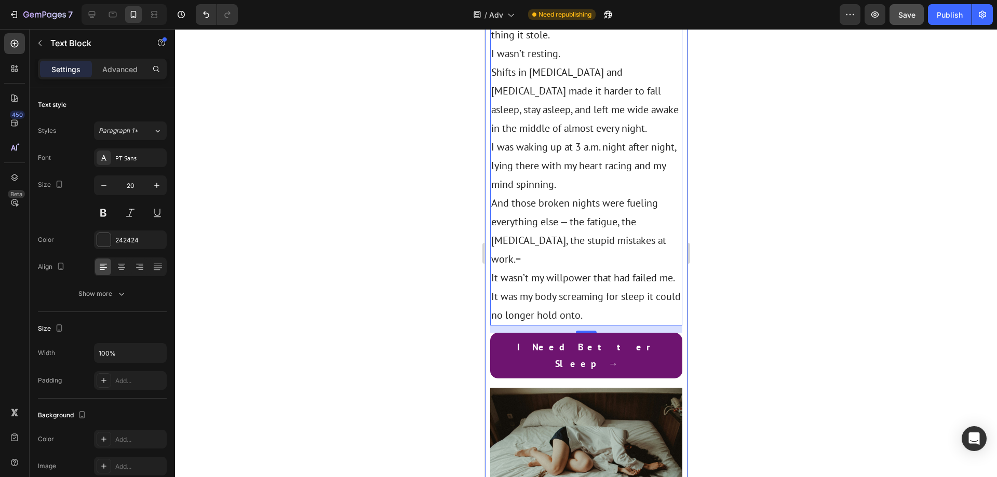
click at [788, 262] on div at bounding box center [586, 253] width 822 height 448
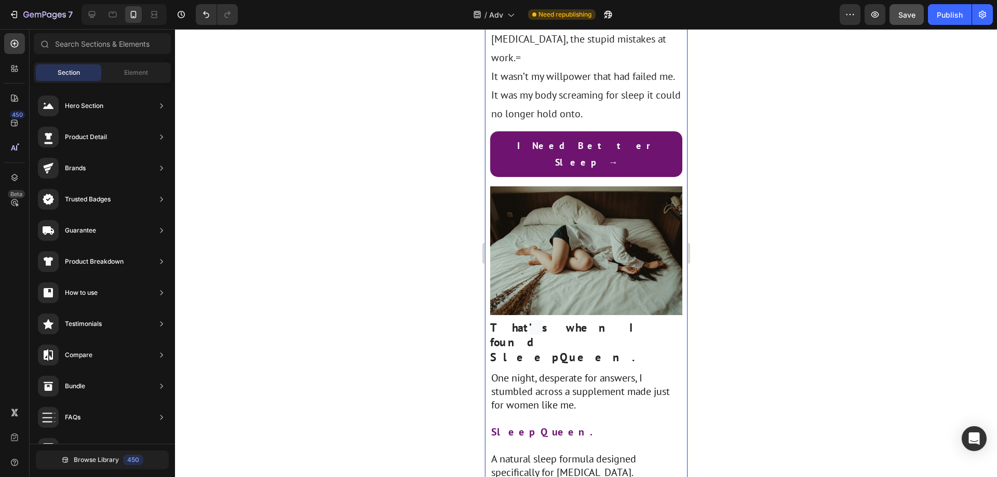
scroll to position [1506, 0]
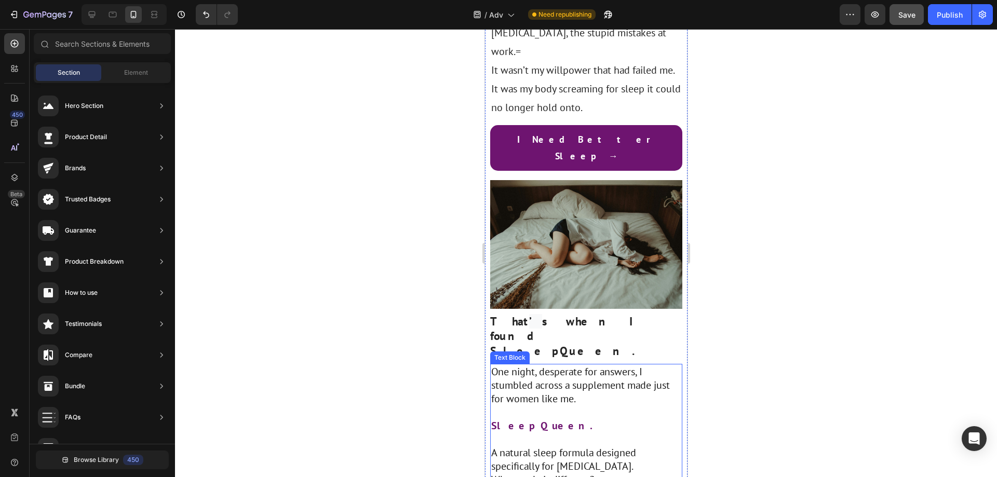
click at [636, 365] on p "One night, desperate for answers, I stumbled across a supplement made just for …" at bounding box center [586, 385] width 190 height 41
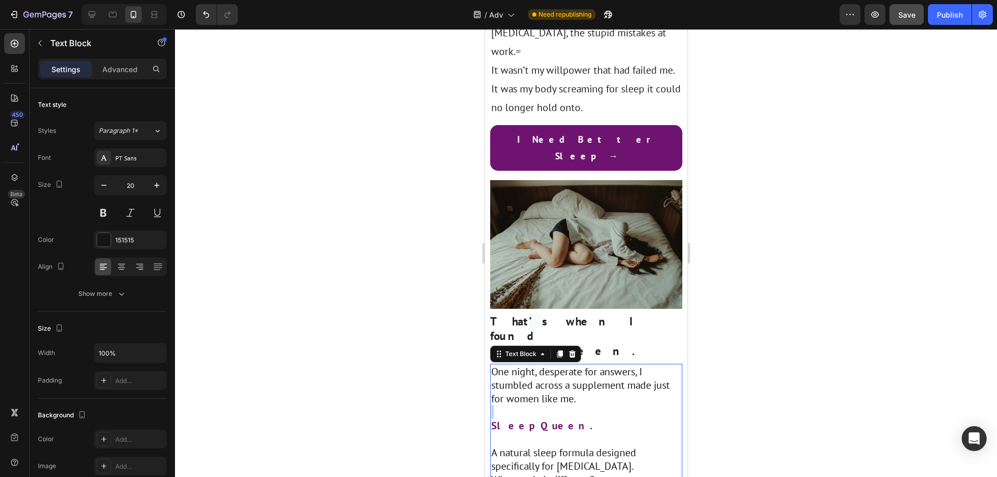
click at [549, 406] on p "Rich Text Editor. Editing area: main" at bounding box center [586, 413] width 190 height 14
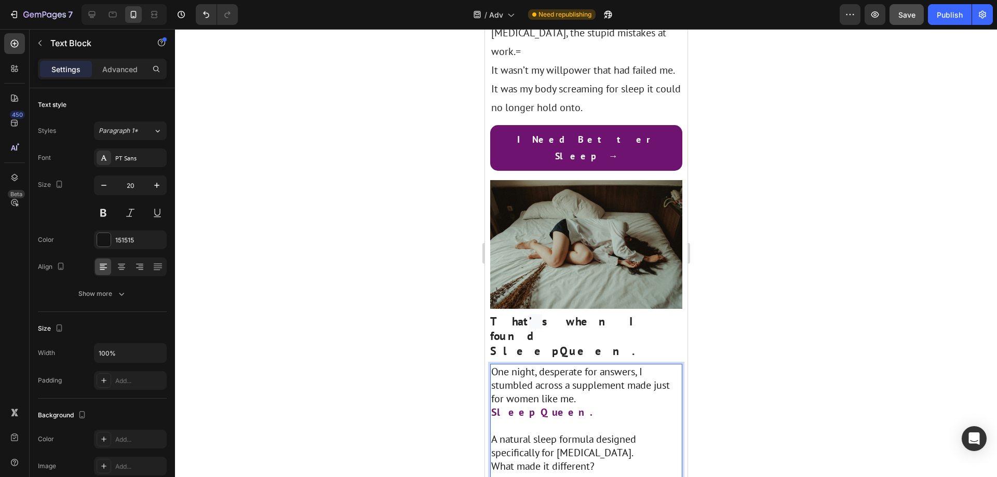
click at [520, 419] on p "Rich Text Editor. Editing area: main" at bounding box center [586, 426] width 190 height 14
click at [518, 460] on p "Rich Text Editor. Editing area: main" at bounding box center [586, 467] width 190 height 14
click at [516, 473] on p "Rich Text Editor. Editing area: main" at bounding box center [586, 480] width 190 height 14
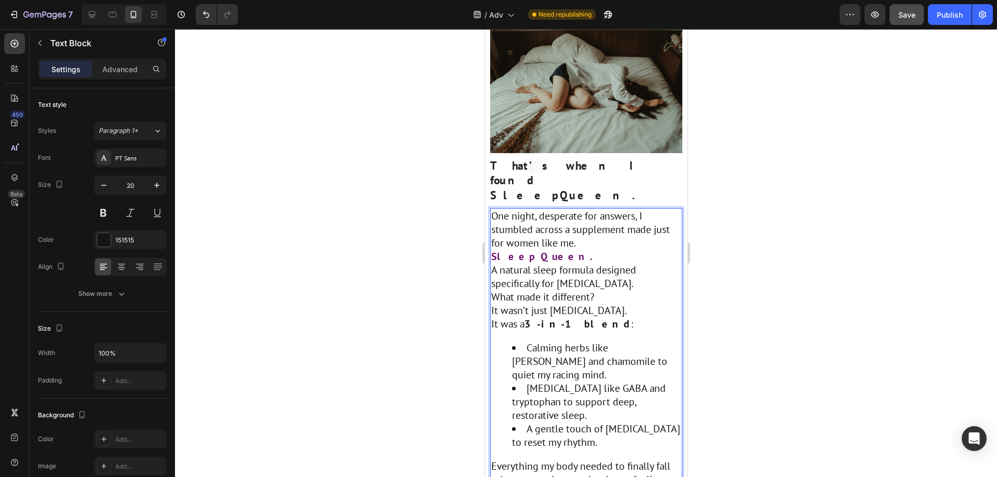
click at [539, 208] on div "One night, desperate for answers, I stumbled across a supplement made just for …" at bounding box center [586, 354] width 192 height 293
click at [531, 314] on div "One night, desperate for answers, I stumbled across a supplement made just for …" at bounding box center [586, 354] width 192 height 293
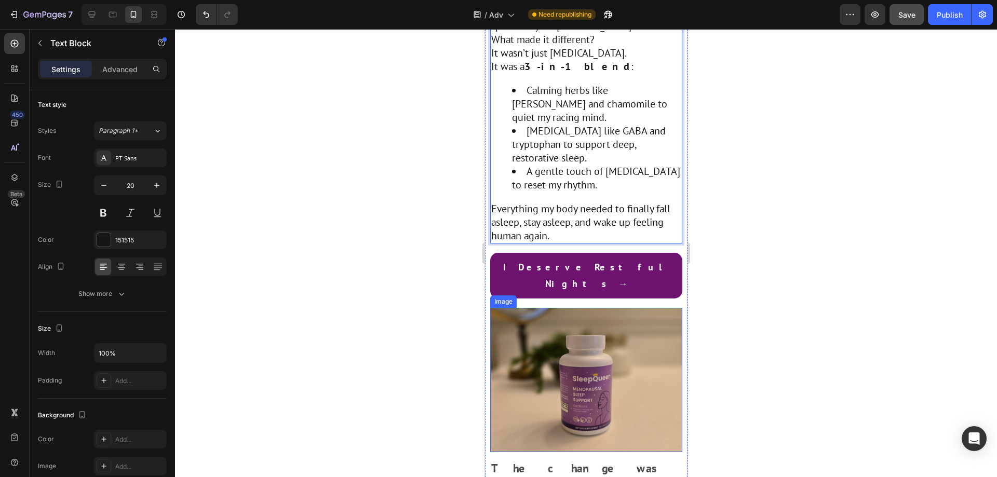
scroll to position [1922, 0]
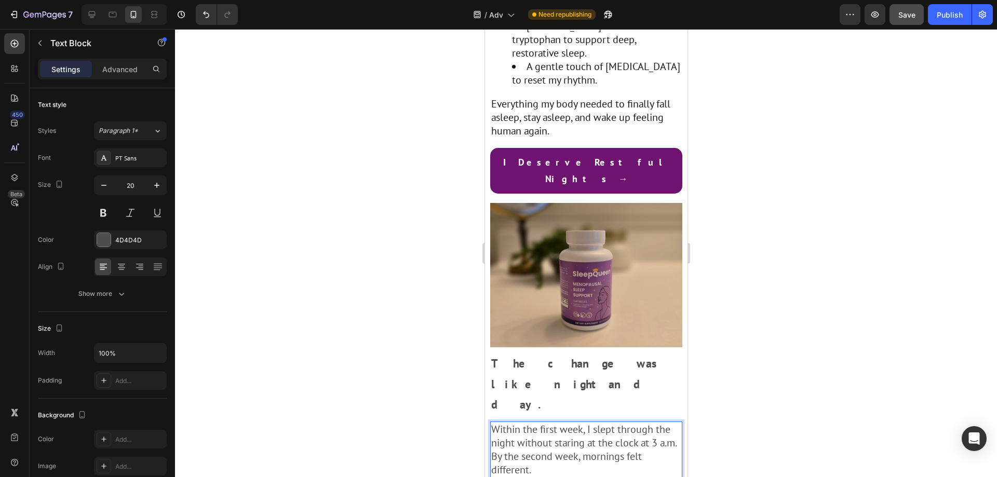
scroll to position [2026, 0]
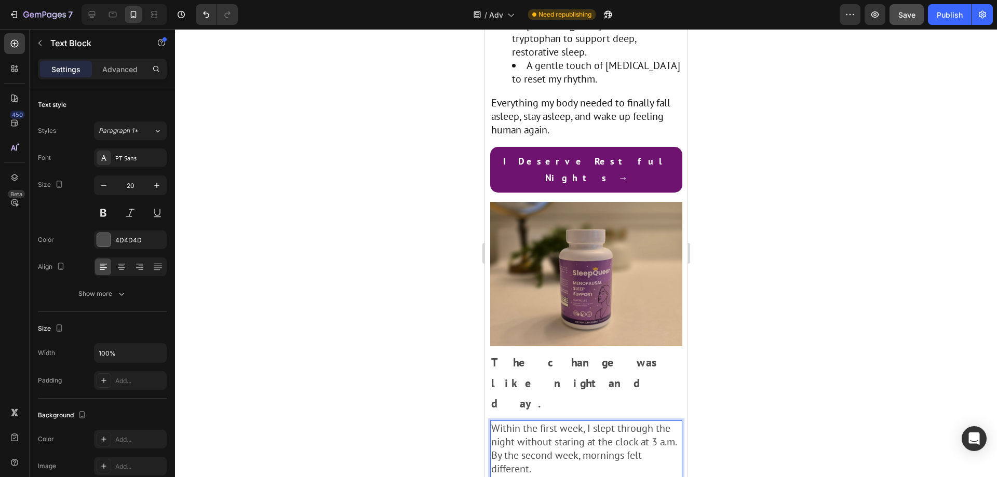
click at [526, 476] on p "Rich Text Editor. Editing area: main" at bounding box center [586, 483] width 190 height 14
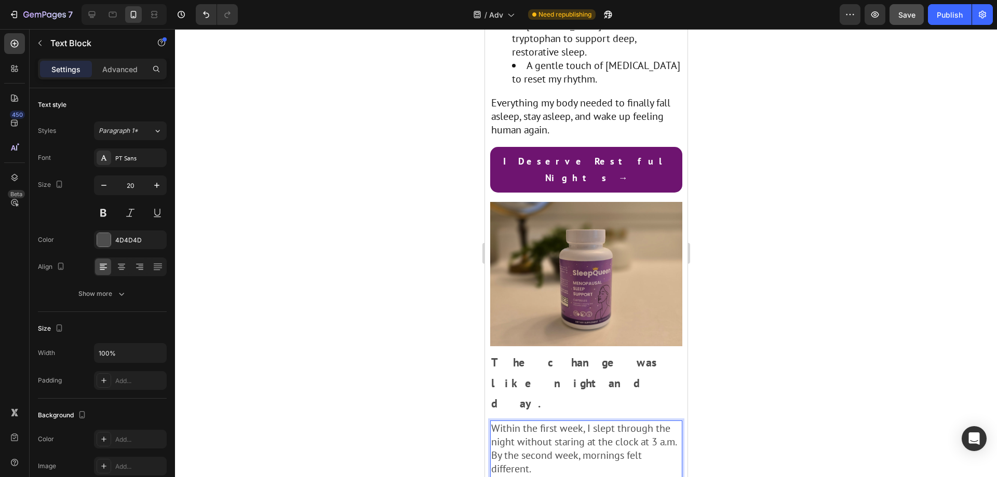
scroll to position [2129, 0]
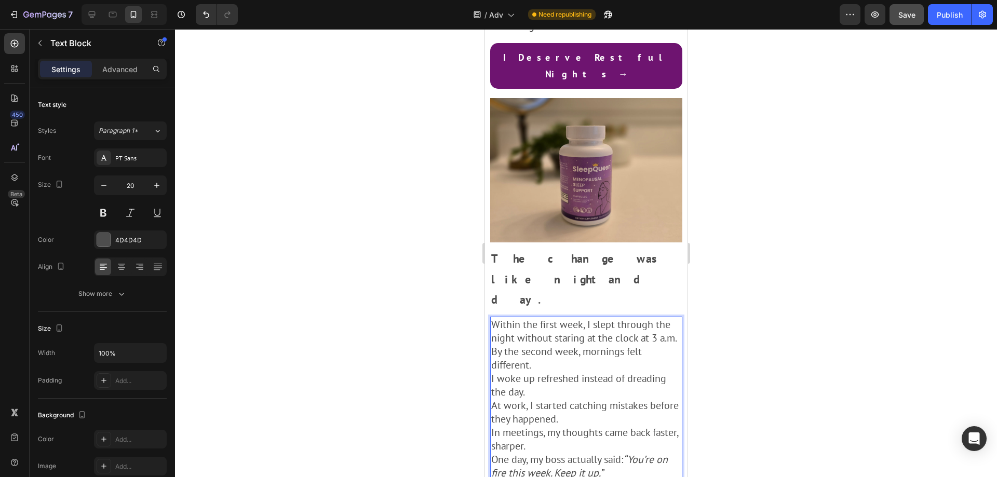
click at [560, 453] on p "One day, my boss actually said: “You’re on fire this week. Keep it up.”" at bounding box center [586, 466] width 190 height 27
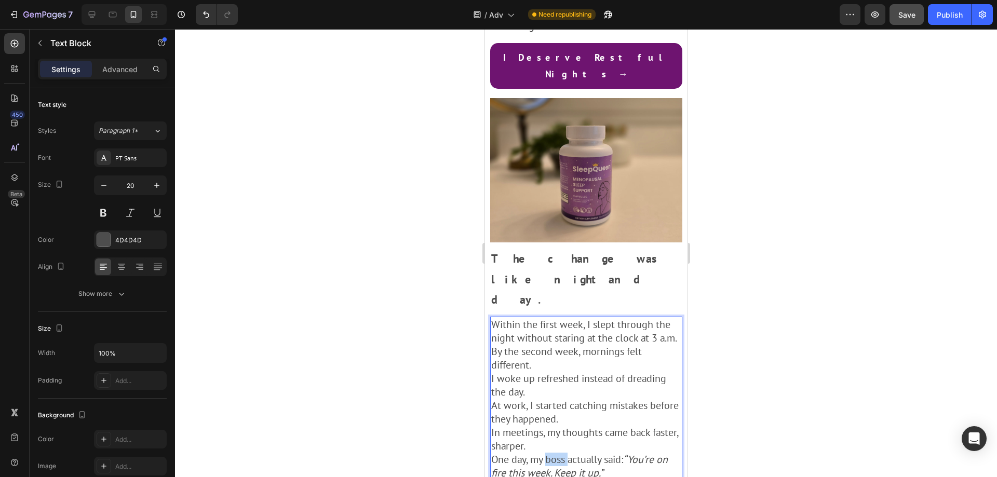
click at [560, 453] on p "One day, my boss actually said: “You’re on fire this week. Keep it up.”" at bounding box center [586, 466] width 190 height 27
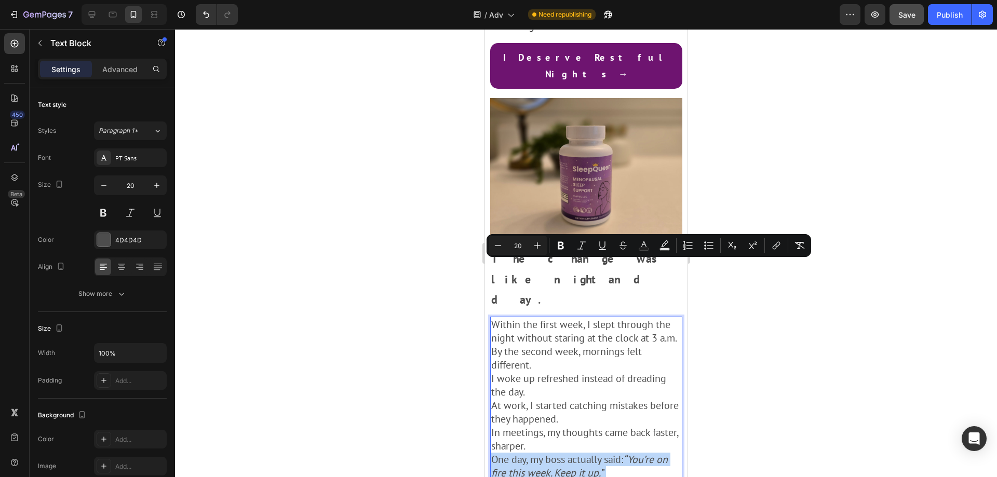
click at [560, 453] on p "One day, my boss actually said: “You’re on fire this week. Keep it up.”" at bounding box center [586, 466] width 190 height 27
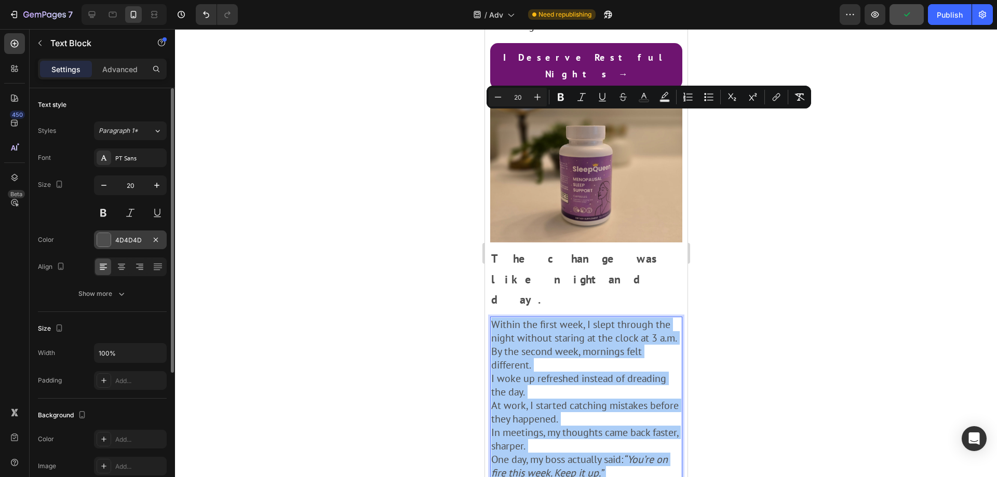
click at [141, 245] on div "4D4D4D" at bounding box center [130, 240] width 73 height 19
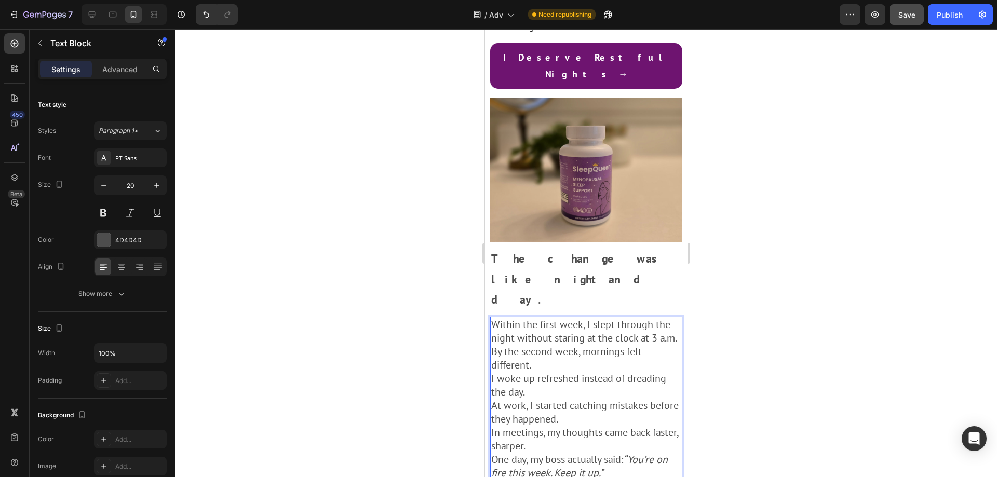
click at [639, 399] on p "At work, I started catching mistakes before they happened." at bounding box center [586, 412] width 190 height 27
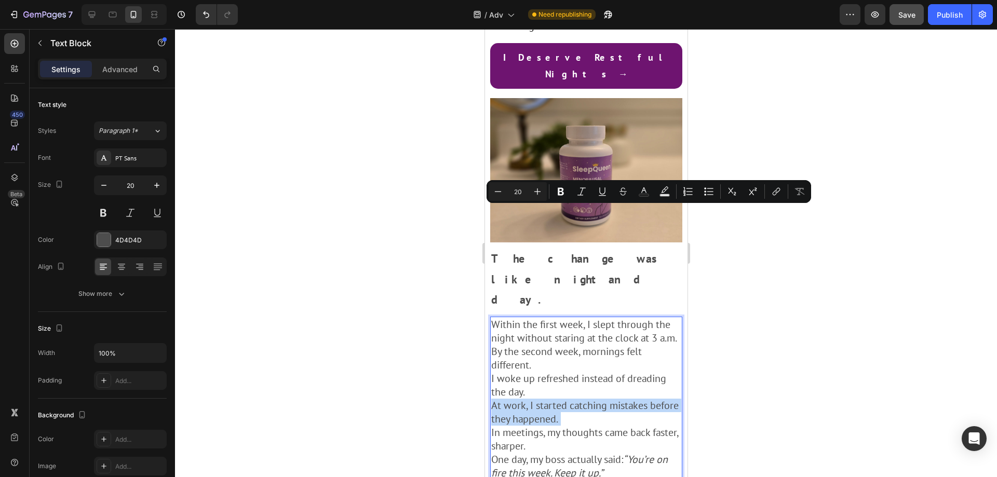
click at [639, 399] on p "At work, I started catching mistakes before they happened." at bounding box center [586, 412] width 190 height 27
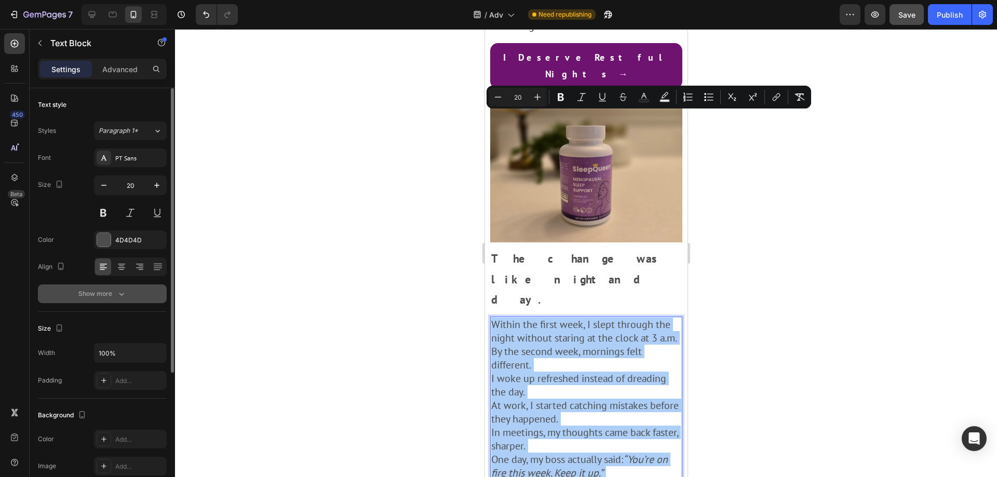
click at [115, 303] on button "Show more" at bounding box center [102, 294] width 129 height 19
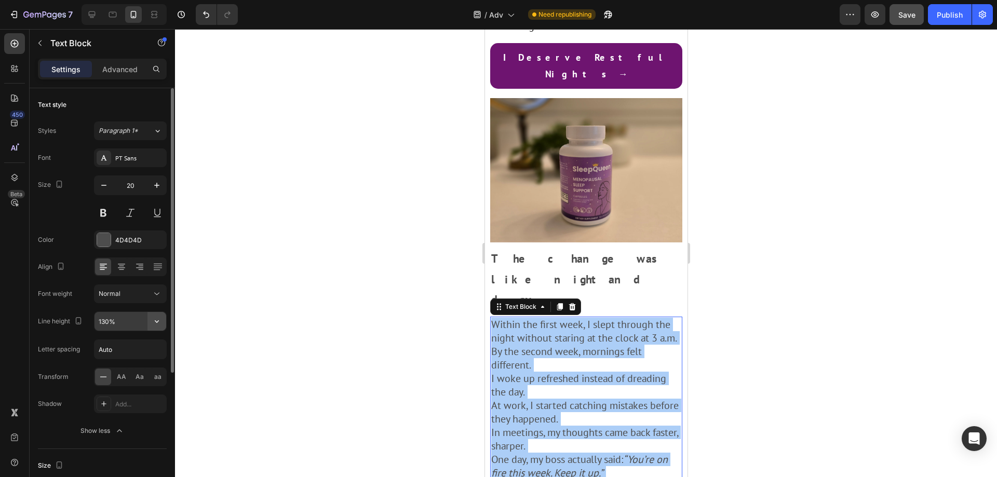
click at [159, 323] on icon "button" at bounding box center [157, 321] width 10 height 10
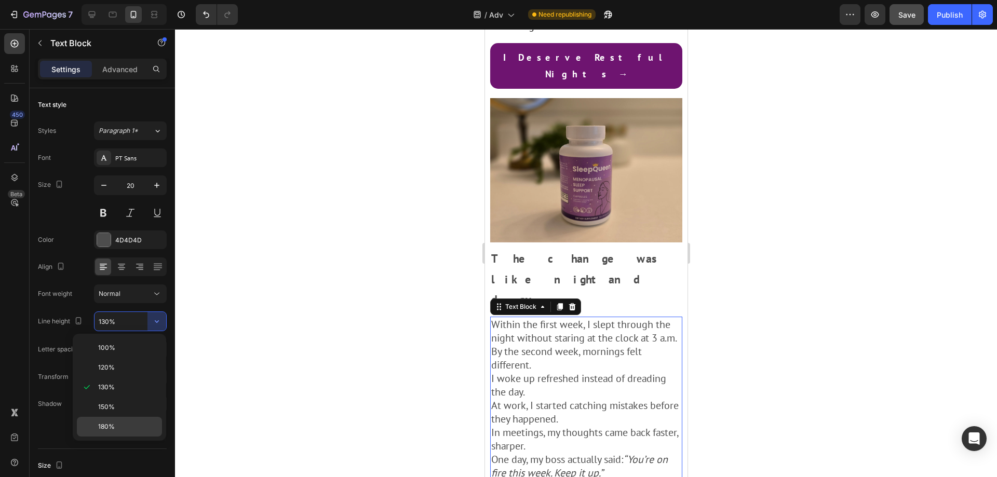
click at [140, 430] on p "180%" at bounding box center [127, 426] width 59 height 9
type input "180%"
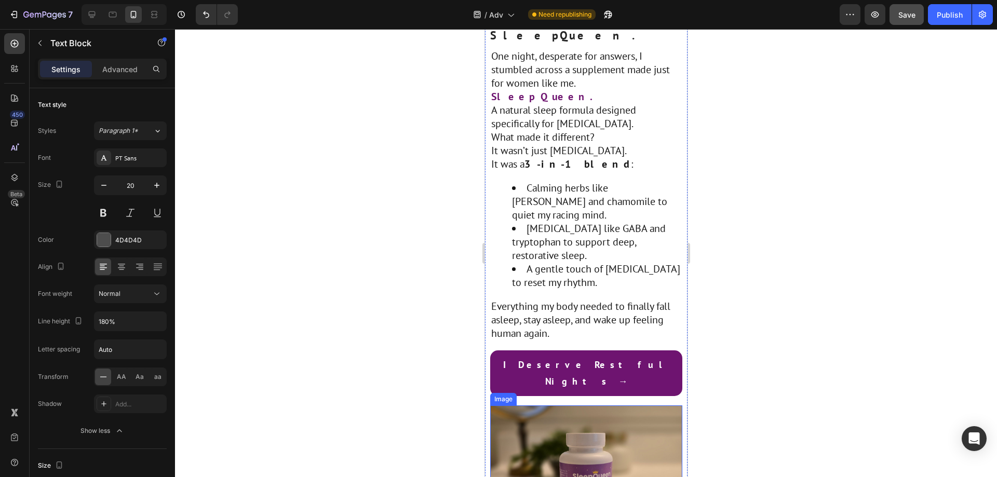
scroll to position [1662, 0]
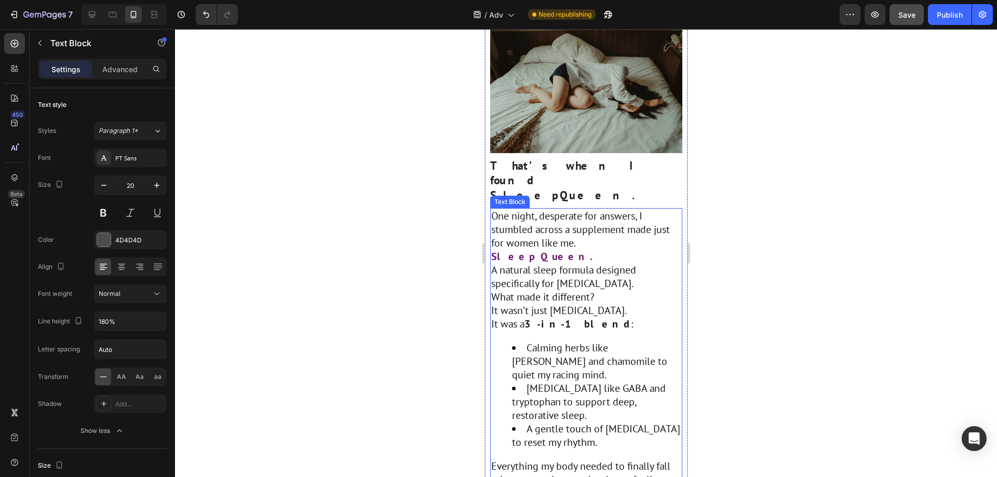
click at [595, 263] on p "A natural sleep formula designed specifically for [MEDICAL_DATA]." at bounding box center [586, 276] width 190 height 27
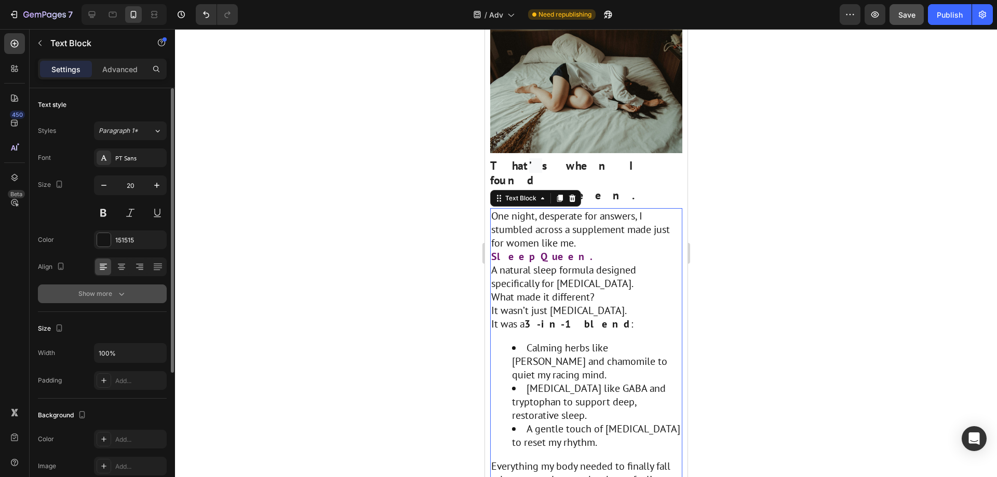
click at [129, 286] on button "Show more" at bounding box center [102, 294] width 129 height 19
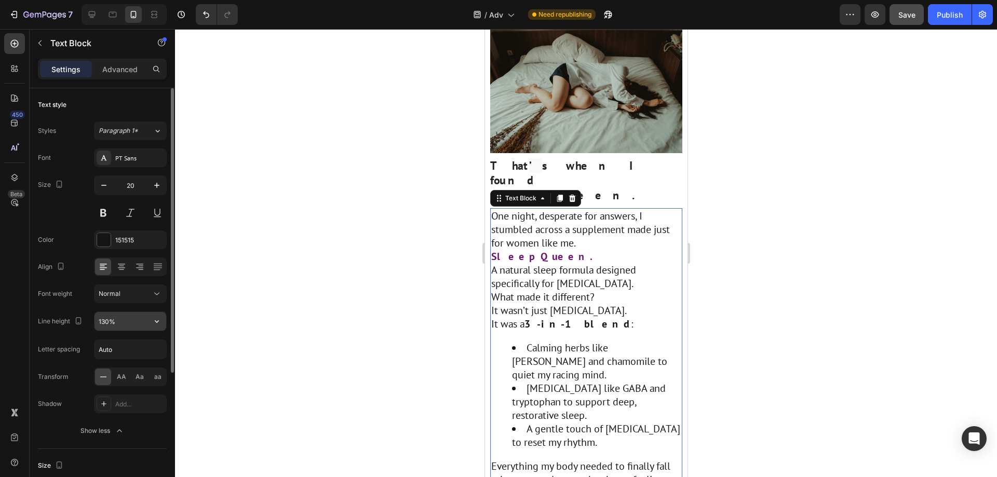
click at [142, 324] on input "130%" at bounding box center [131, 321] width 72 height 19
click at [154, 322] on icon "button" at bounding box center [157, 321] width 10 height 10
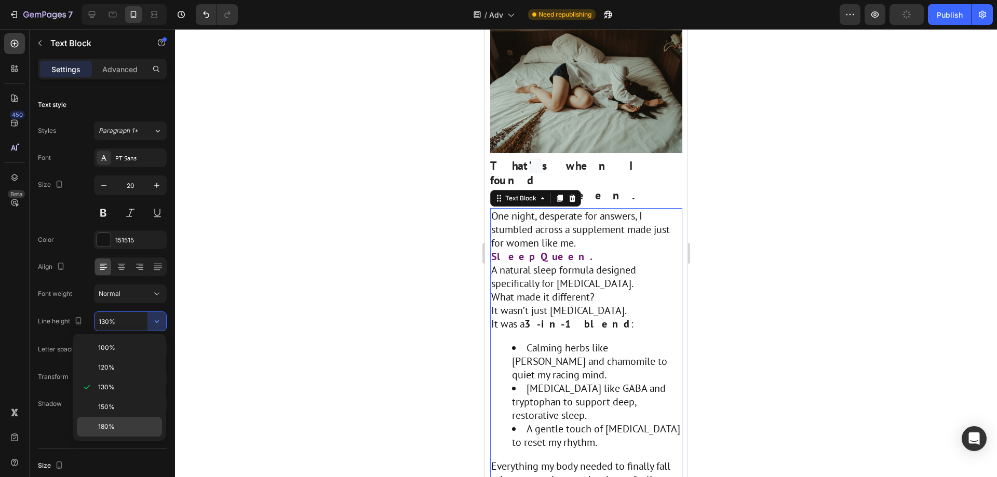
click at [119, 422] on div "180%" at bounding box center [119, 427] width 85 height 20
type input "180%"
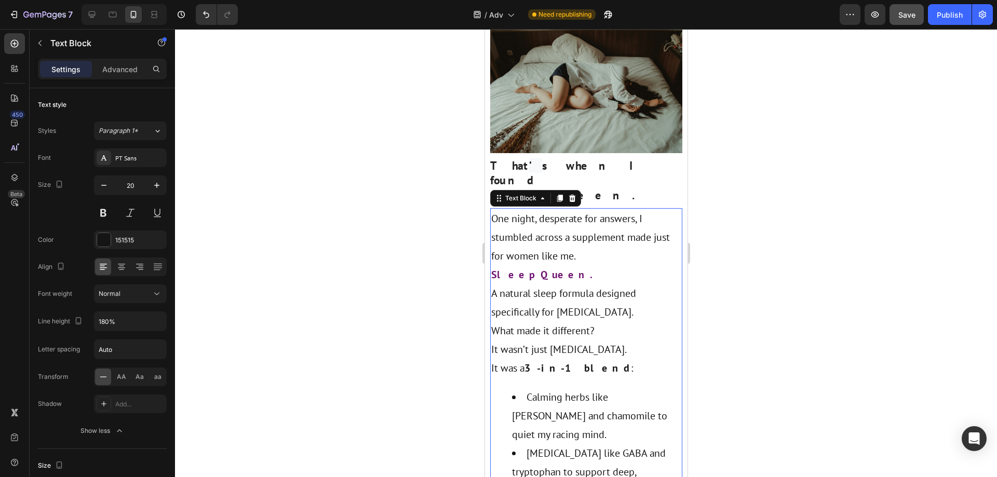
click at [606, 259] on div "One night, desperate for answers, I stumbled across a supplement made just for …" at bounding box center [586, 406] width 192 height 397
click at [598, 340] on p "It wasn’t just [MEDICAL_DATA]." at bounding box center [586, 349] width 190 height 19
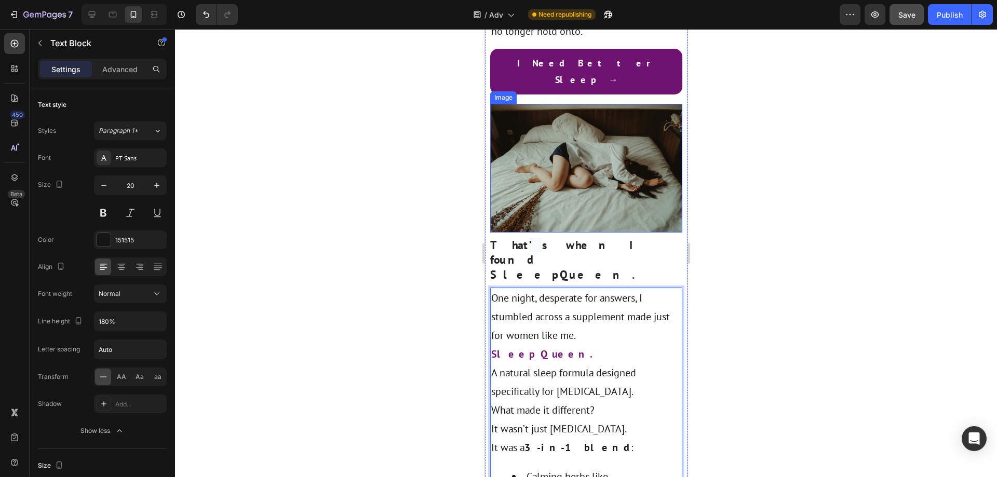
scroll to position [1506, 0]
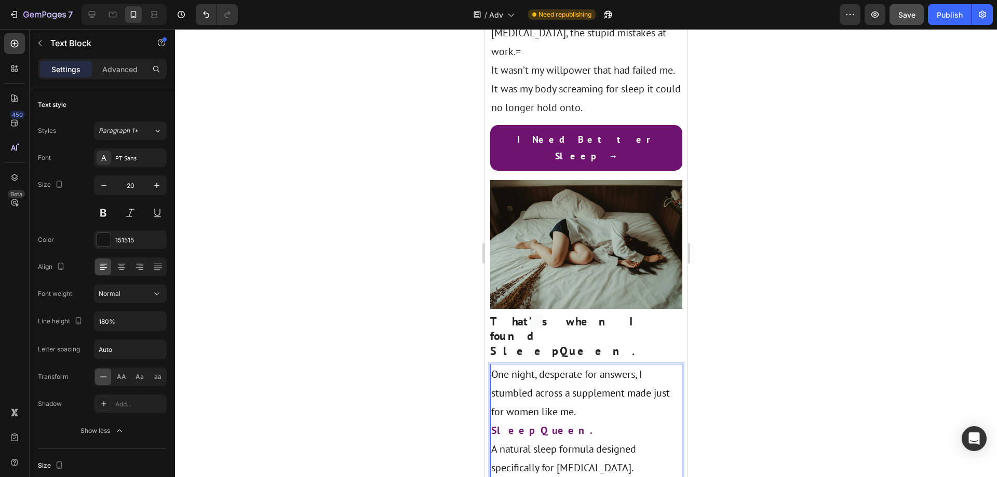
click at [566, 421] on p "SleepQueen." at bounding box center [586, 430] width 190 height 19
click at [590, 365] on p "One night, desperate for answers, I stumbled across a supplement made just for …" at bounding box center [586, 393] width 190 height 56
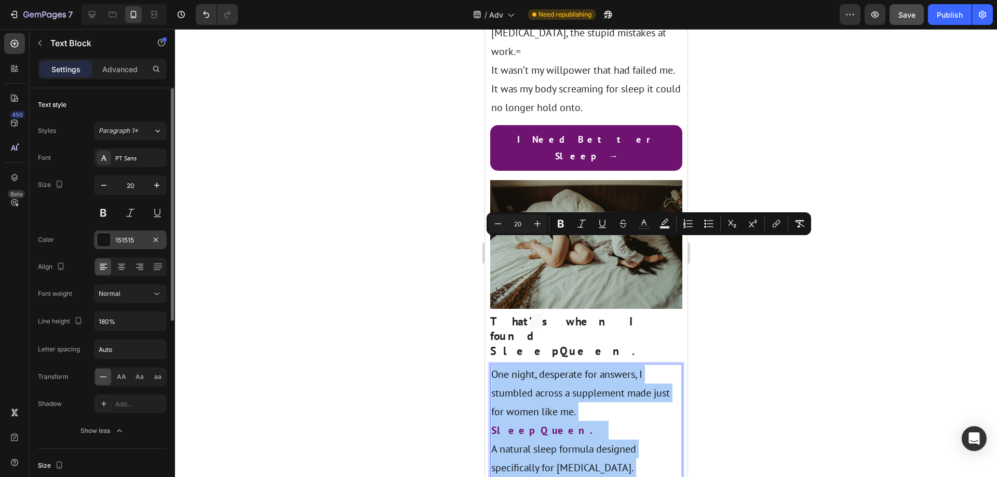
click at [129, 247] on div "151515" at bounding box center [130, 240] width 73 height 19
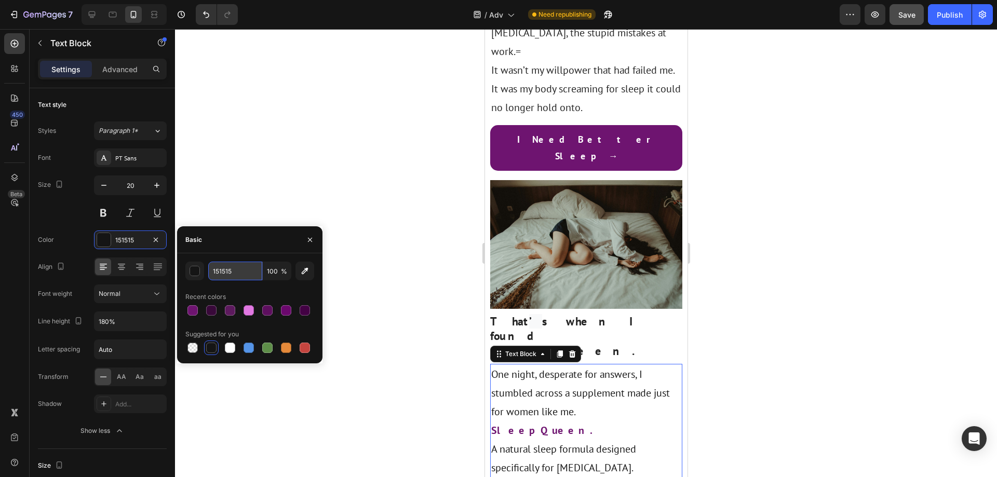
click at [249, 272] on input "151515" at bounding box center [235, 271] width 54 height 19
paste input "#333"
type input "#333"
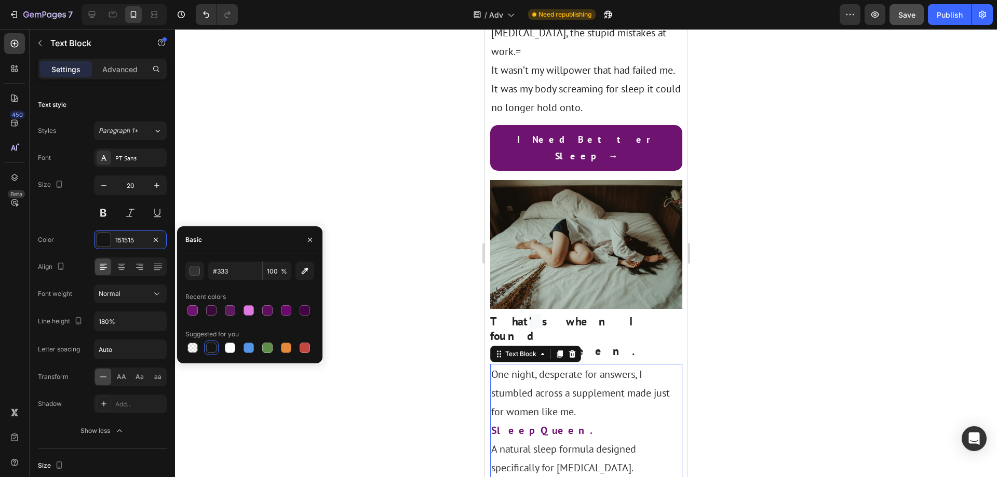
click at [367, 219] on div at bounding box center [586, 253] width 822 height 448
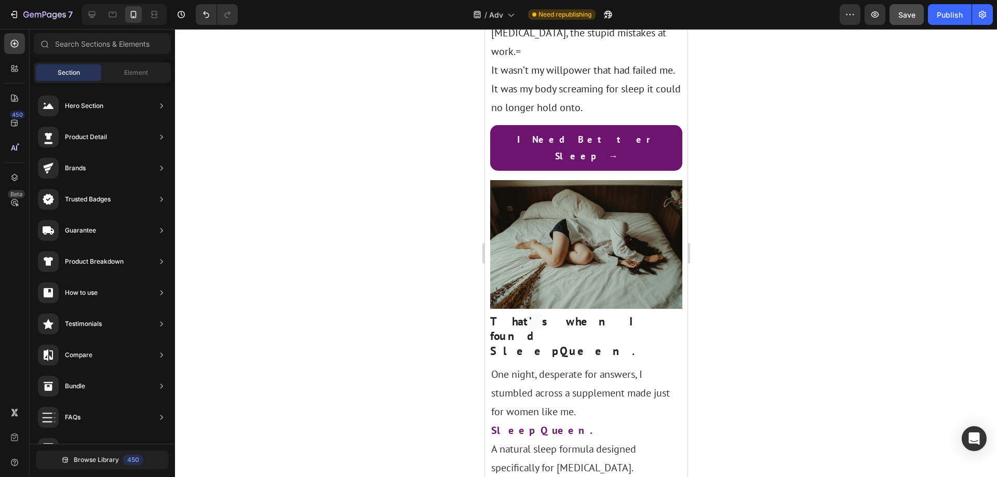
click at [588, 421] on p "SleepQueen." at bounding box center [586, 430] width 190 height 19
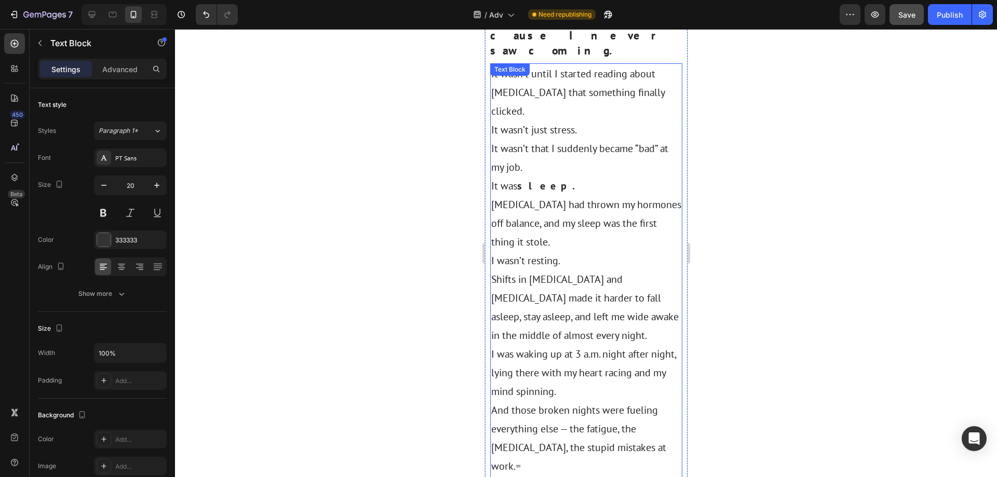
scroll to position [1091, 0]
click at [589, 345] on p "I was waking up at 3 a.m. night after night, lying there with my heart racing a…" at bounding box center [586, 373] width 190 height 56
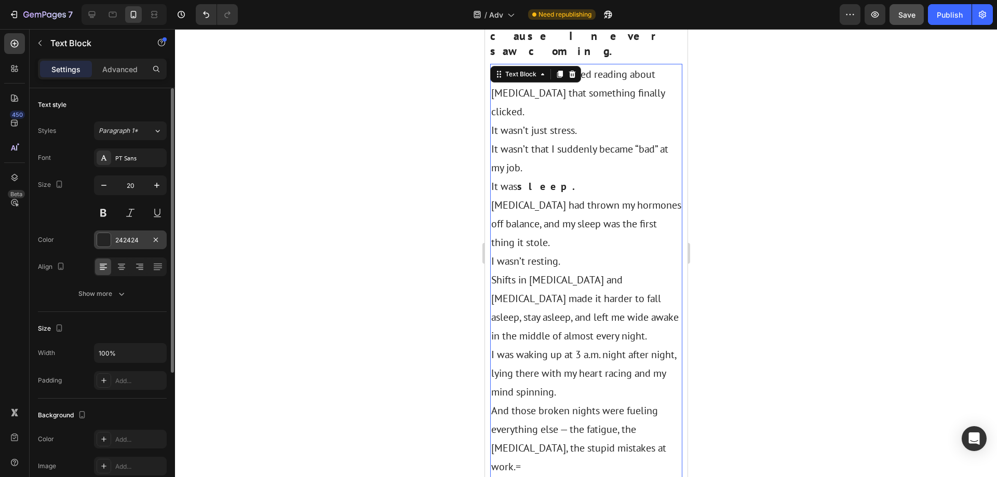
click at [149, 240] on div "242424" at bounding box center [130, 240] width 73 height 19
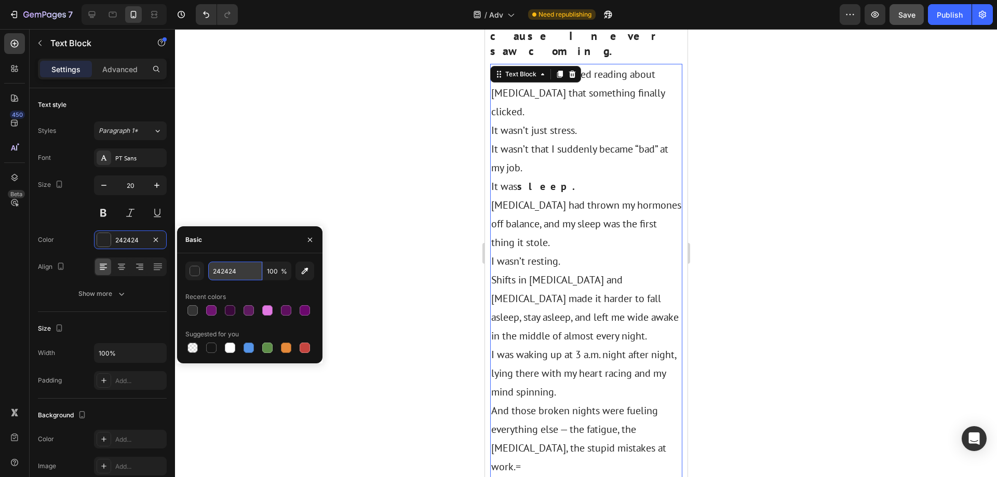
click at [249, 274] on input "242424" at bounding box center [235, 271] width 54 height 19
paste input "#333"
type input "#333"
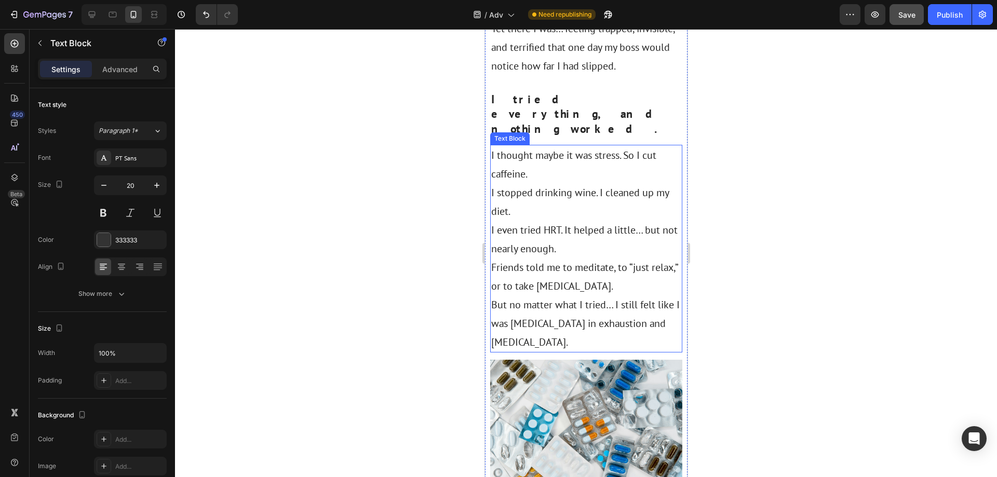
scroll to position [519, 0]
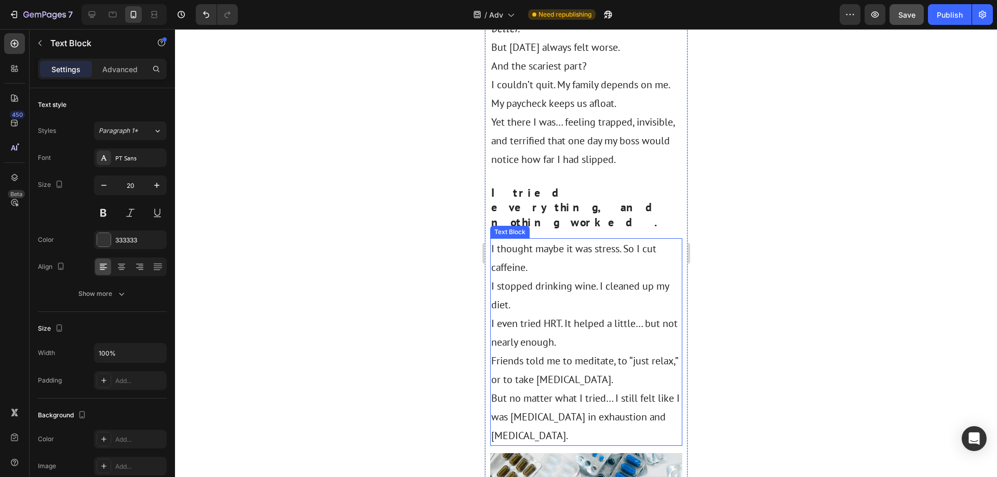
click at [565, 314] on p "I even tried HRT. It helped a little… but not nearly enough." at bounding box center [586, 332] width 190 height 37
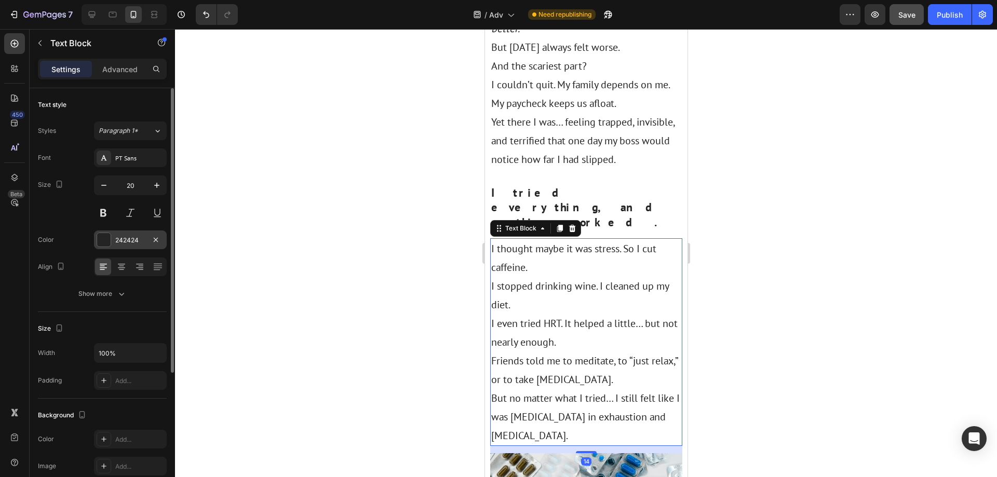
click at [140, 239] on div "242424" at bounding box center [130, 240] width 30 height 9
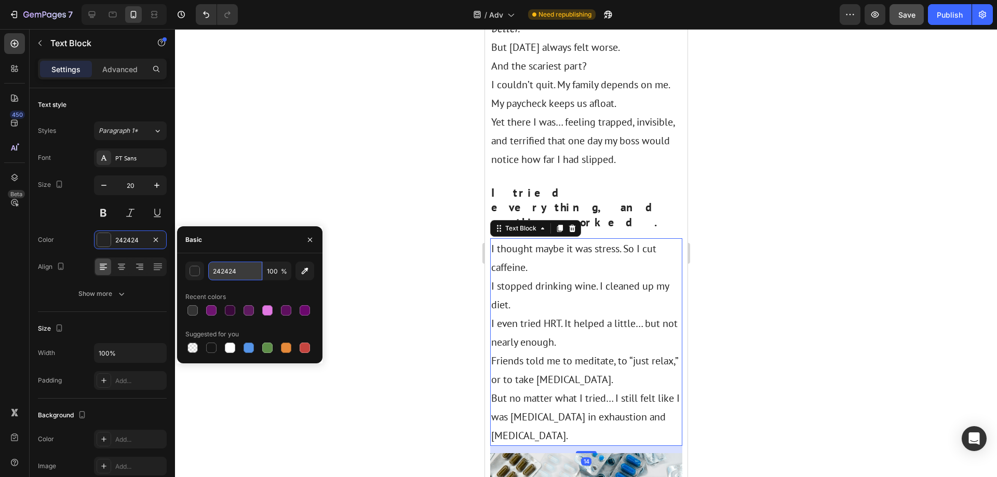
click at [240, 274] on input "242424" at bounding box center [235, 271] width 54 height 19
paste input "#333"
click at [224, 288] on div "#333 100 % Recent colors Suggested for you" at bounding box center [249, 308] width 129 height 93
type input "333333"
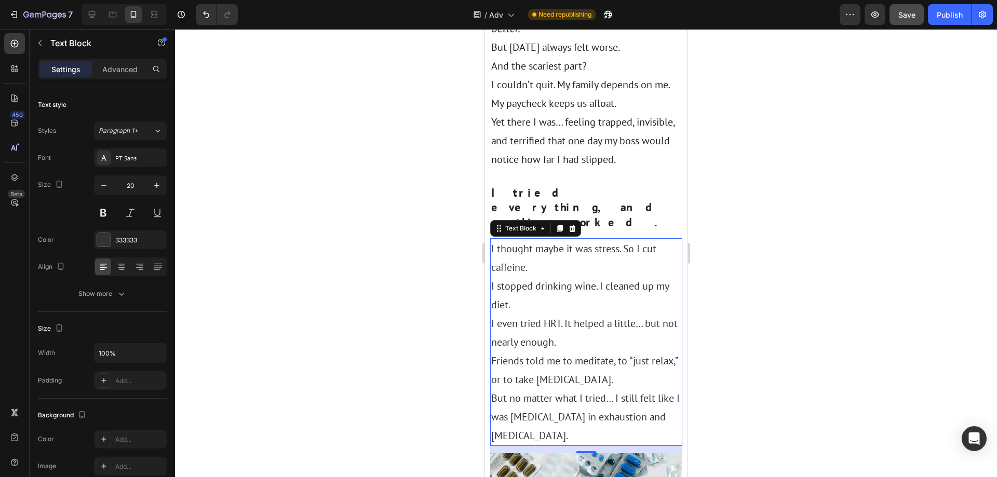
click at [274, 221] on div at bounding box center [586, 253] width 822 height 448
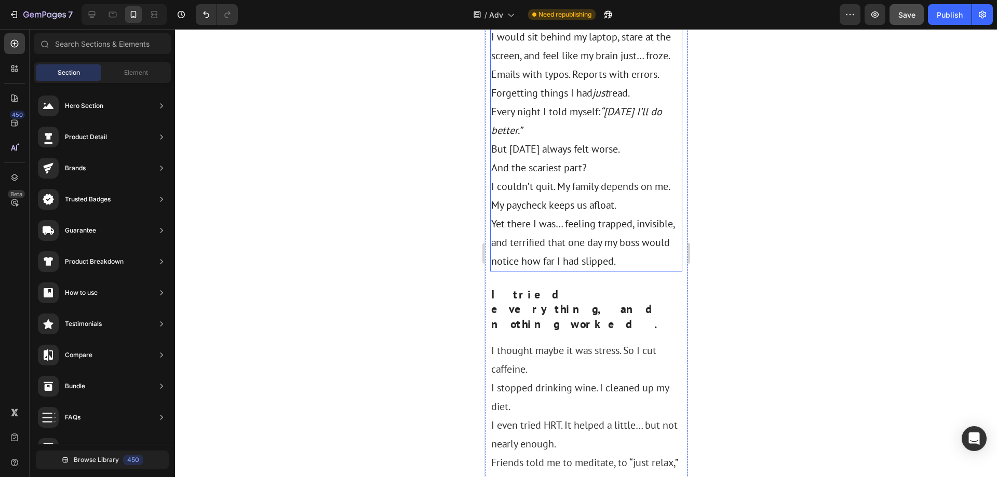
scroll to position [415, 0]
click at [561, 219] on p "Yet there I was… feeling trapped, invisible, and terrified that one day my boss…" at bounding box center [586, 245] width 190 height 56
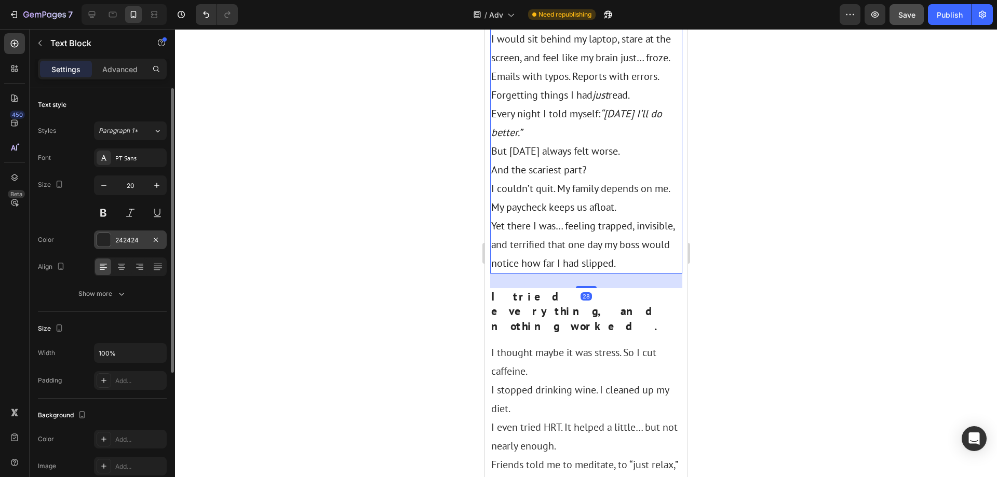
click at [123, 244] on div "242424" at bounding box center [130, 240] width 30 height 9
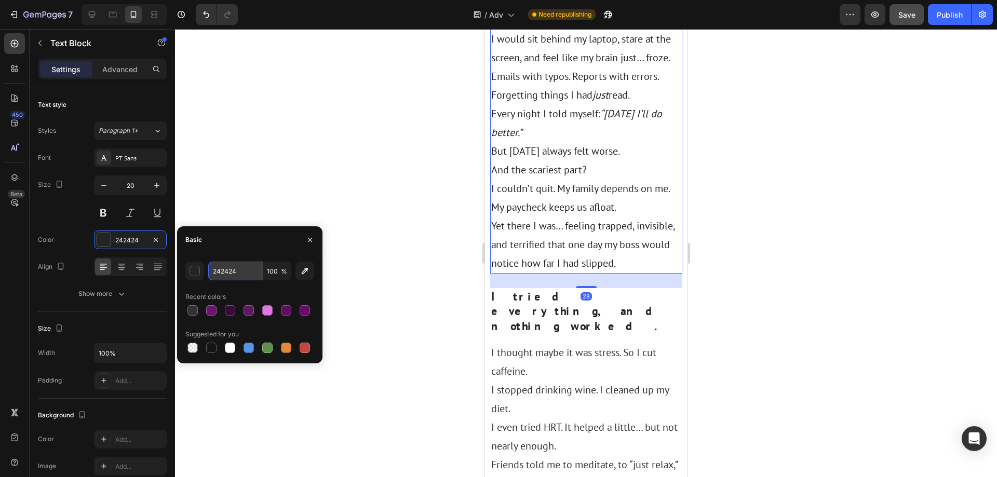
click at [240, 277] on input "242424" at bounding box center [235, 271] width 54 height 19
paste input "#333"
type input "#333"
click at [471, 165] on div at bounding box center [586, 253] width 822 height 448
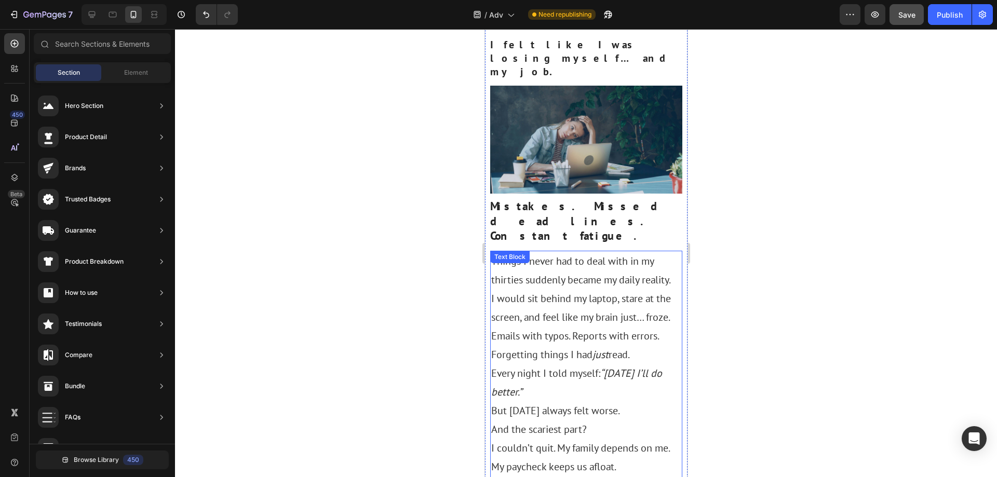
scroll to position [0, 0]
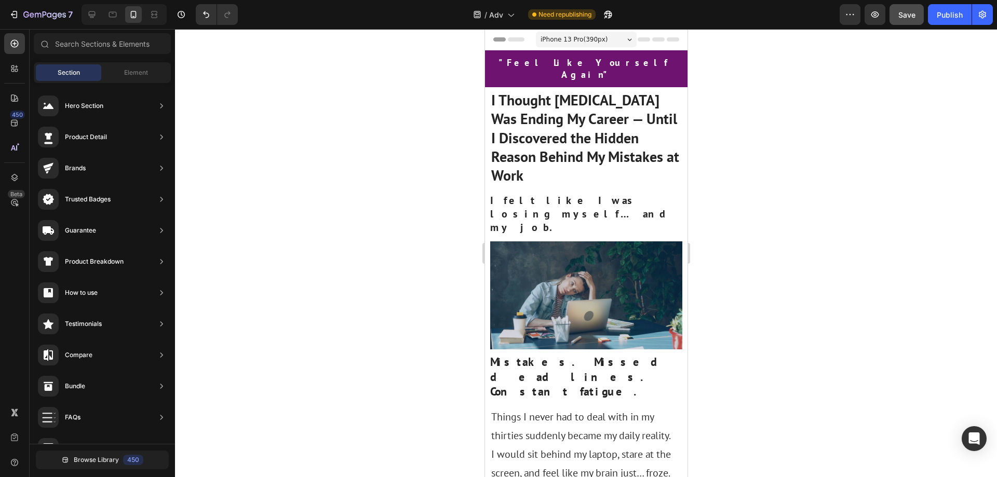
click at [809, 167] on div at bounding box center [586, 253] width 822 height 448
click at [907, 15] on span "Save" at bounding box center [907, 14] width 17 height 9
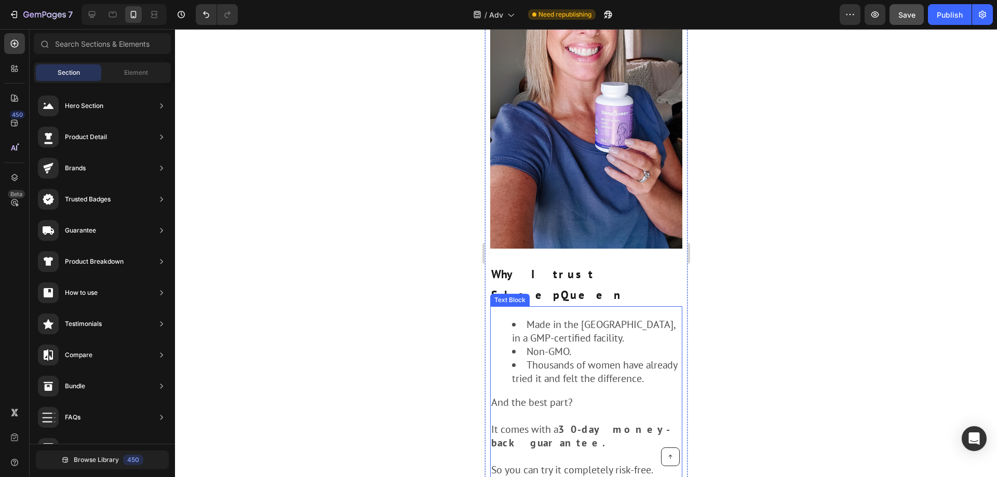
scroll to position [3413, 0]
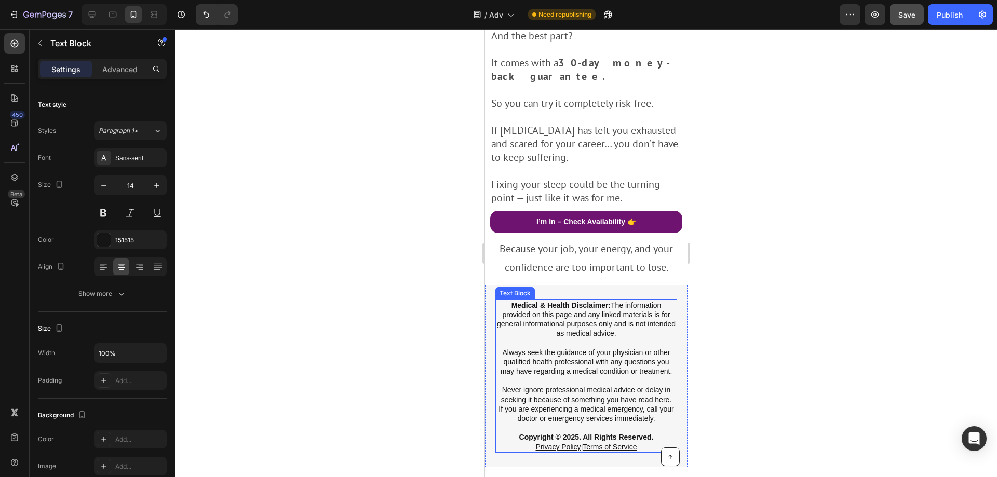
click at [554, 405] on p "If you are experiencing a medical emergency, call your doctor or emergency serv…" at bounding box center [586, 414] width 180 height 19
click at [491, 285] on div "Medical & Health Disclaimer: The information provided on this page and any link…" at bounding box center [586, 376] width 203 height 182
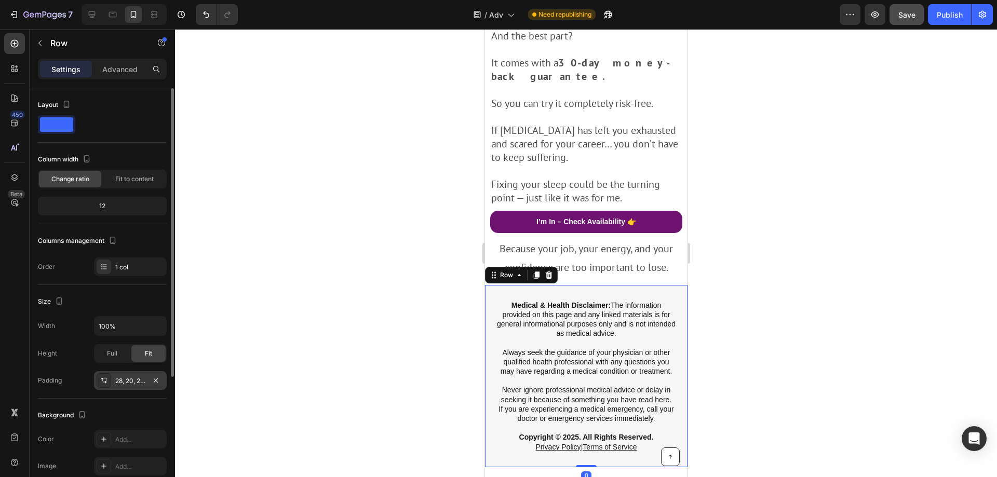
click at [133, 382] on div "28, 20, 28, 20" at bounding box center [130, 381] width 30 height 9
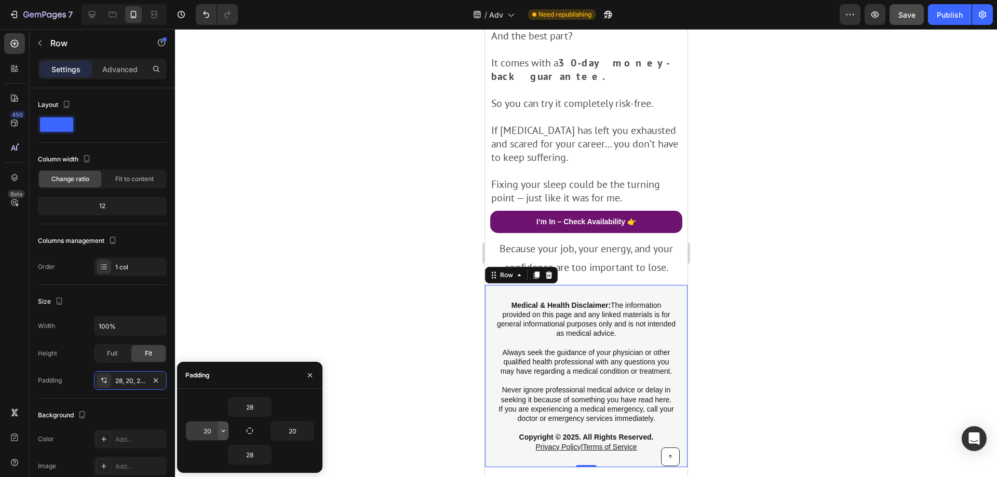
click at [218, 431] on button "button" at bounding box center [223, 431] width 10 height 19
click at [285, 431] on input "20" at bounding box center [292, 431] width 43 height 19
type input "0"
click at [207, 430] on input "20" at bounding box center [207, 431] width 43 height 19
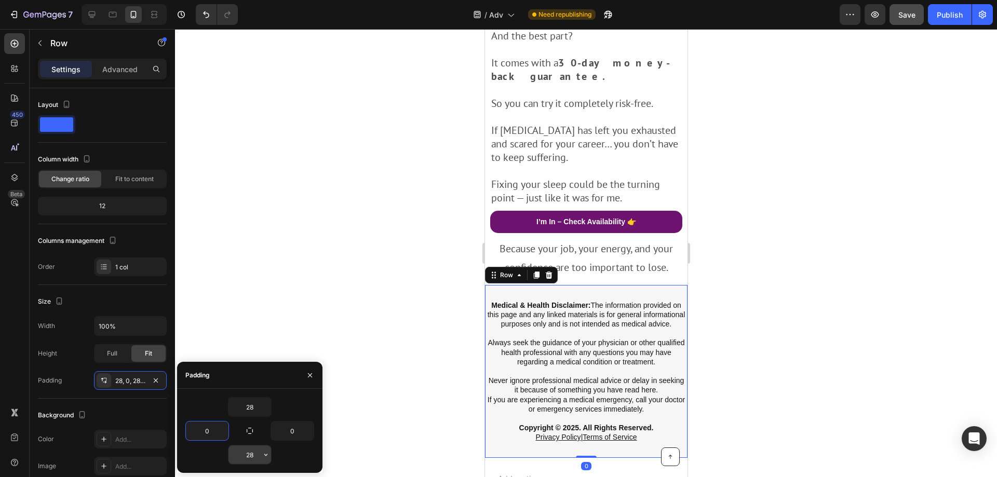
type input "0"
click at [250, 453] on input "28" at bounding box center [250, 455] width 43 height 19
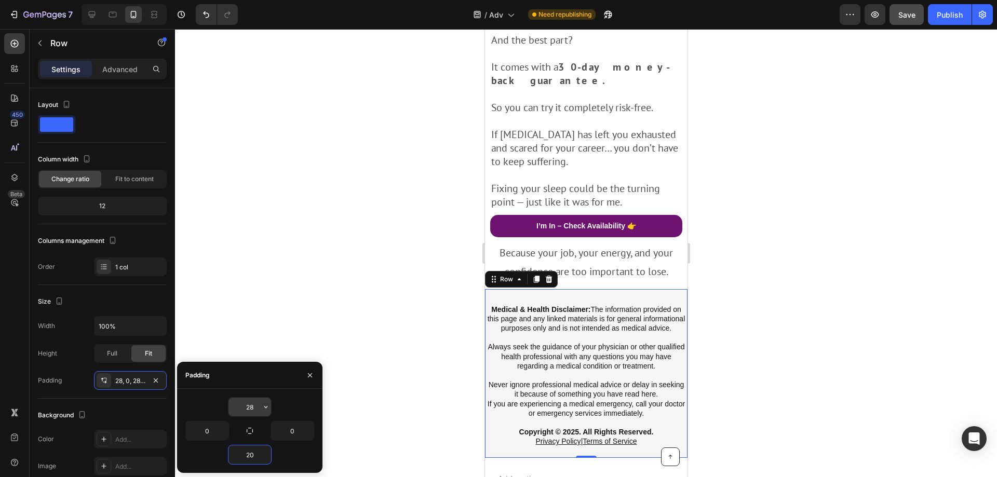
type input "20"
click at [259, 403] on input "28" at bounding box center [250, 407] width 43 height 19
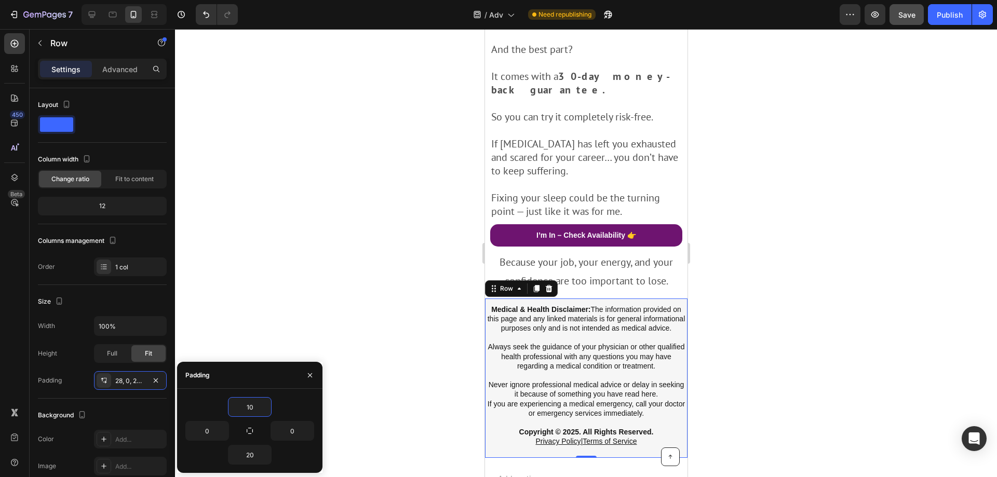
type input "10"
click at [298, 409] on div "10" at bounding box center [249, 407] width 129 height 20
click at [810, 267] on div at bounding box center [586, 253] width 822 height 448
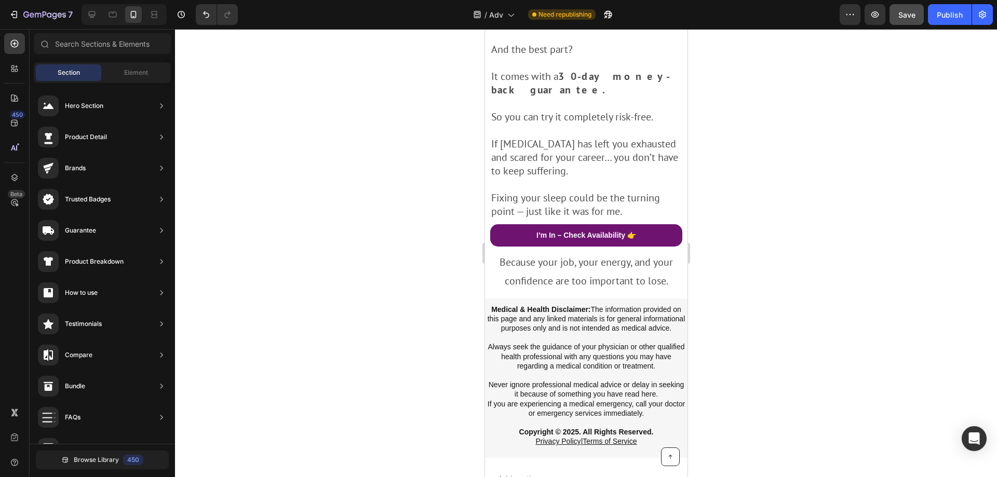
click at [645, 399] on p "If you are experiencing a medical emergency, call your doctor or emergency serv…" at bounding box center [586, 408] width 200 height 19
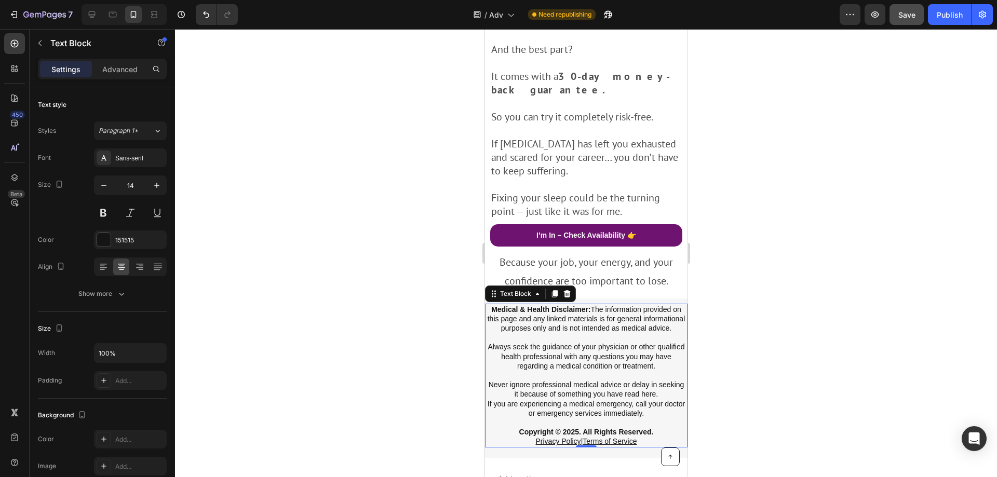
click at [532, 305] on p "Medical & Health Disclaimer: The information provided on this page and any link…" at bounding box center [586, 352] width 200 height 95
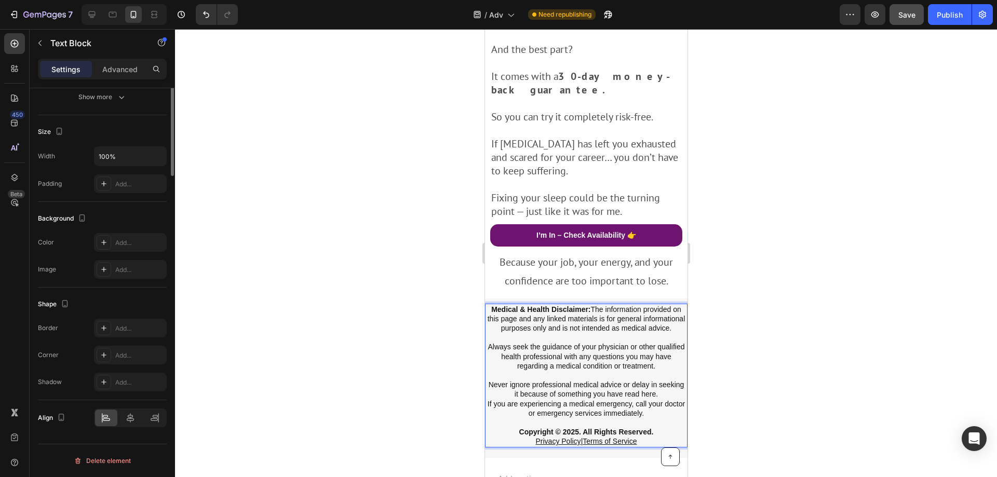
scroll to position [0, 0]
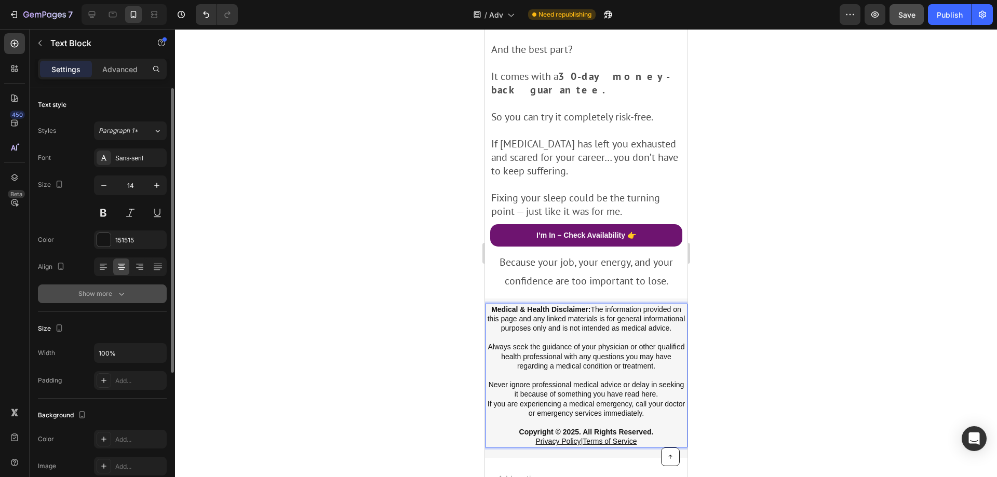
click at [119, 296] on icon "button" at bounding box center [121, 294] width 10 height 10
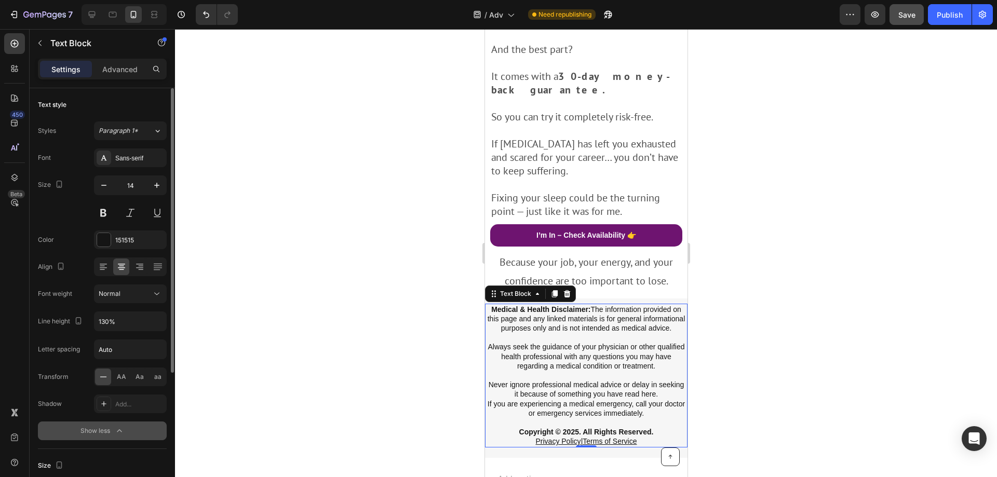
click at [104, 428] on div "Show less" at bounding box center [103, 431] width 44 height 10
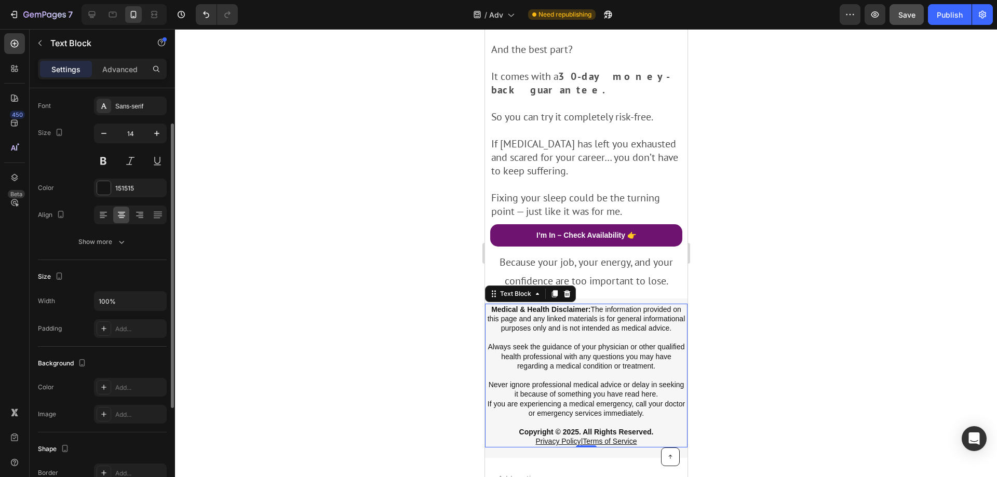
scroll to position [104, 0]
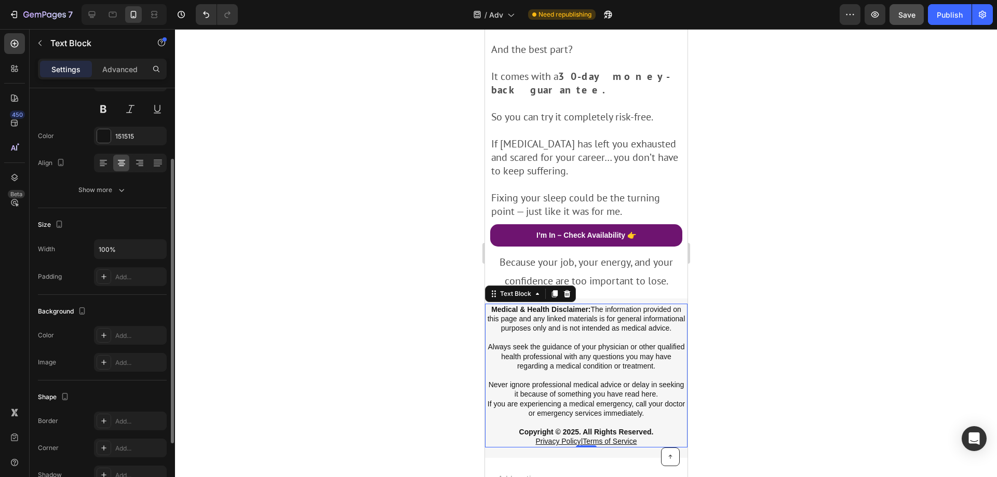
click at [107, 266] on div "Width 100% Padding Add..." at bounding box center [102, 262] width 129 height 47
click at [105, 271] on div at bounding box center [104, 277] width 15 height 15
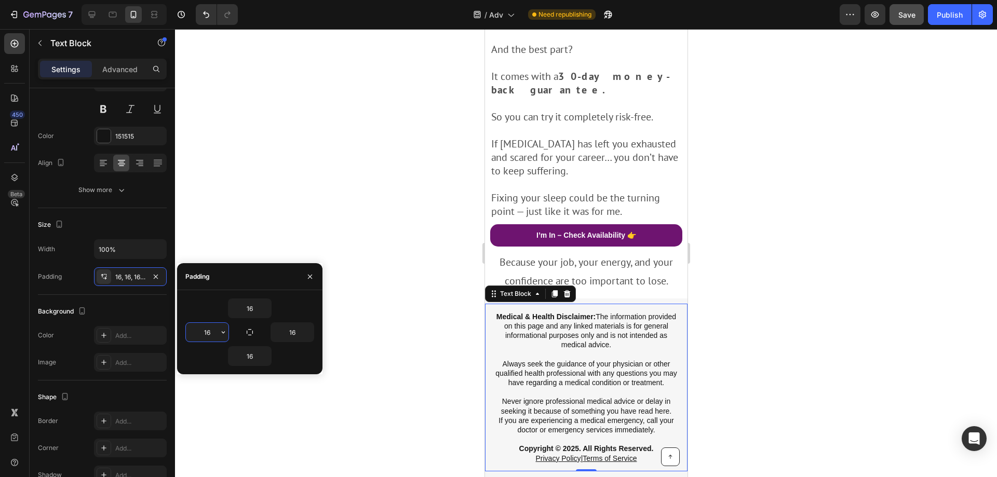
click at [202, 333] on input "16" at bounding box center [207, 332] width 43 height 19
click at [298, 336] on input "16" at bounding box center [292, 332] width 43 height 19
click at [217, 332] on input "0" at bounding box center [207, 332] width 43 height 19
type input "2"
drag, startPoint x: 292, startPoint y: 333, endPoint x: 286, endPoint y: 336, distance: 7.1
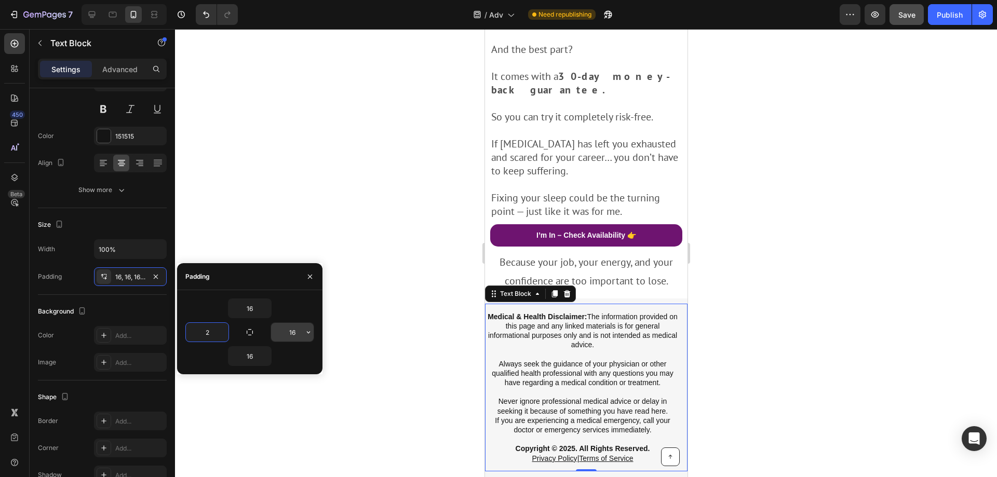
click at [293, 333] on input "16" at bounding box center [292, 332] width 43 height 19
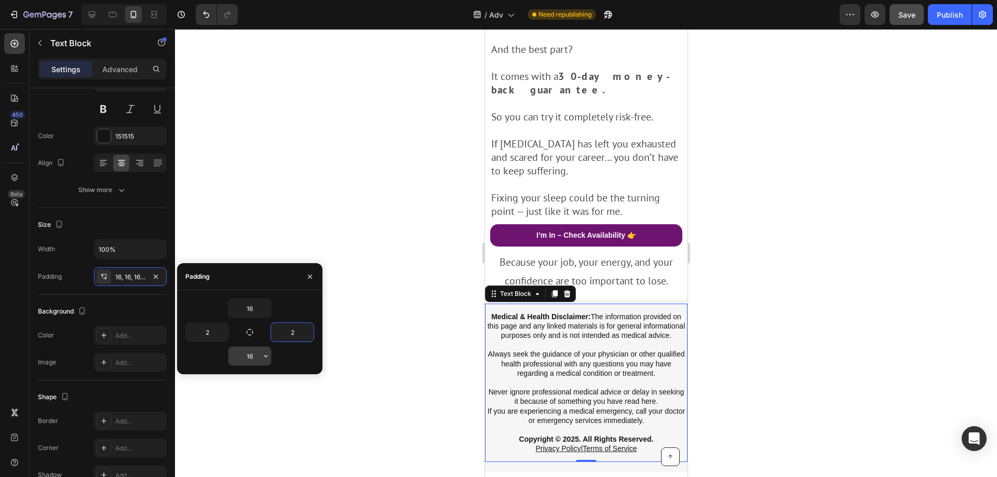
type input "2"
click at [261, 360] on button "button" at bounding box center [266, 356] width 10 height 19
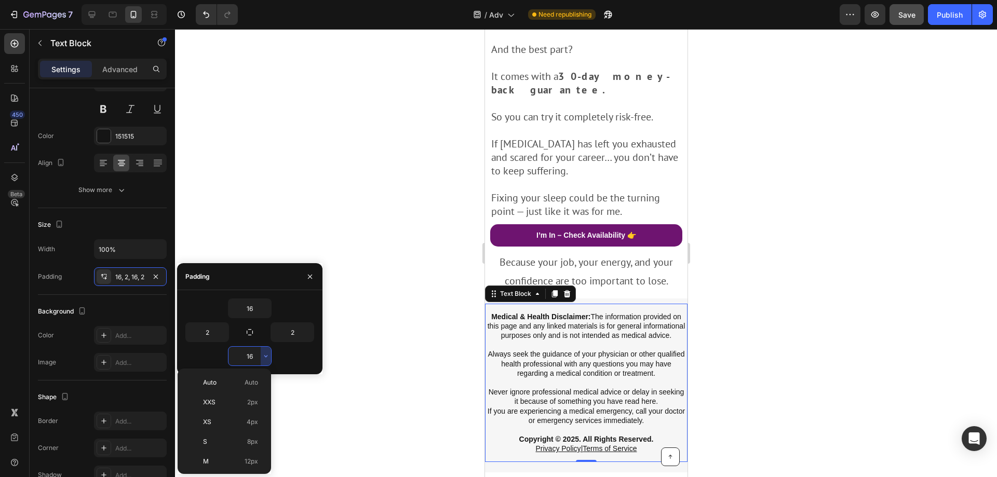
click at [252, 356] on input "16" at bounding box center [250, 356] width 43 height 19
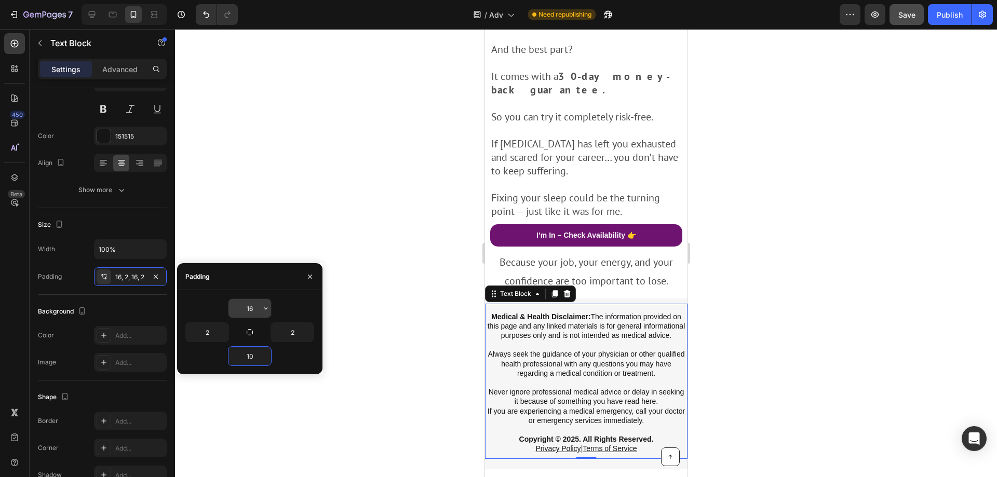
type input "10"
click at [255, 305] on input "16" at bounding box center [250, 308] width 43 height 19
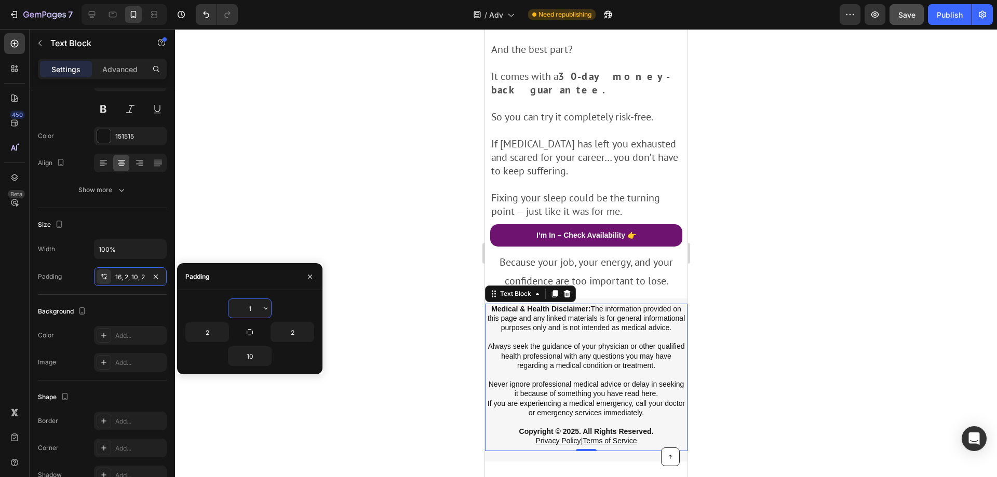
type input "10"
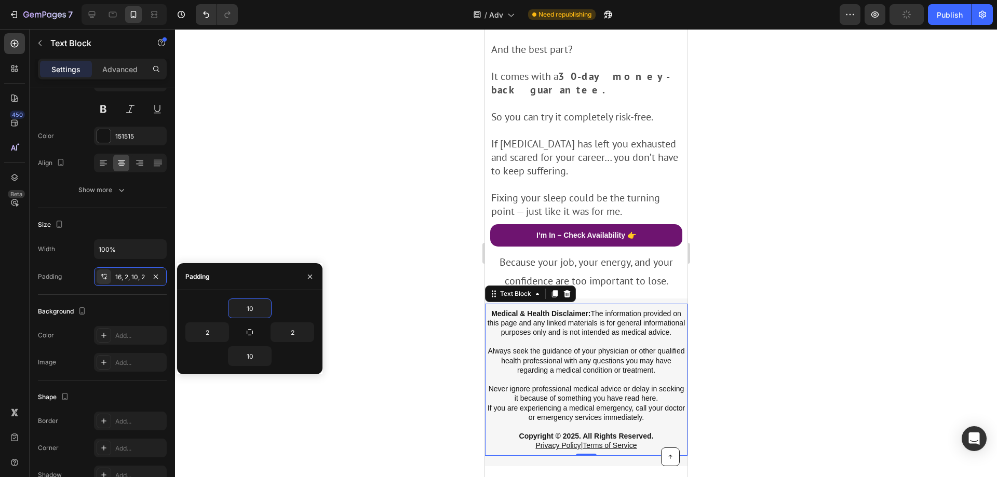
click at [787, 257] on div at bounding box center [586, 253] width 822 height 448
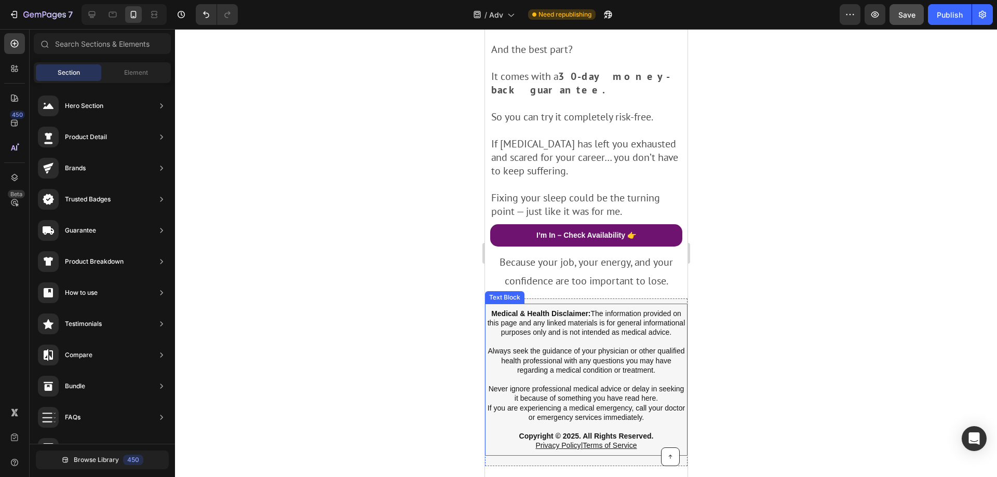
click at [578, 309] on p "Medical & Health Disclaimer: The information provided on this page and any link…" at bounding box center [586, 356] width 200 height 95
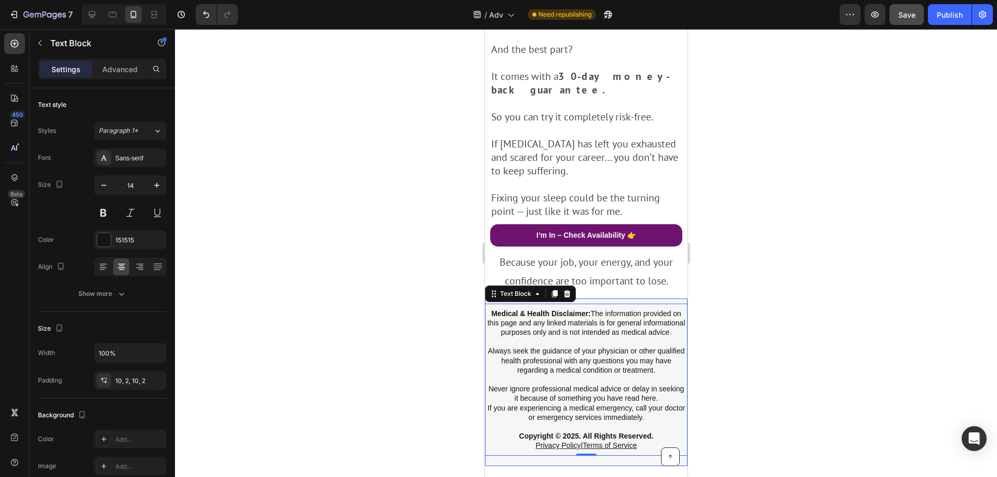
click at [608, 299] on div "Medical & Health Disclaimer: The information provided on this page and any link…" at bounding box center [586, 383] width 203 height 168
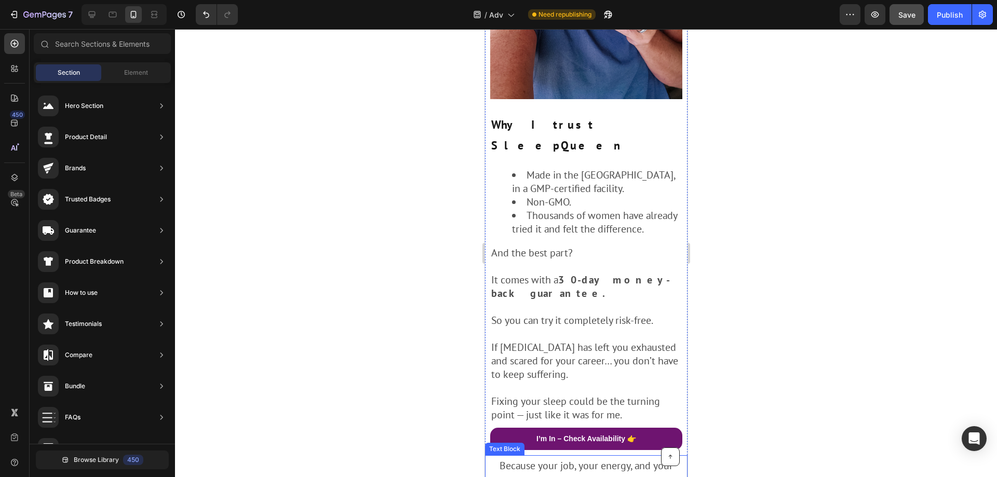
scroll to position [3408, 0]
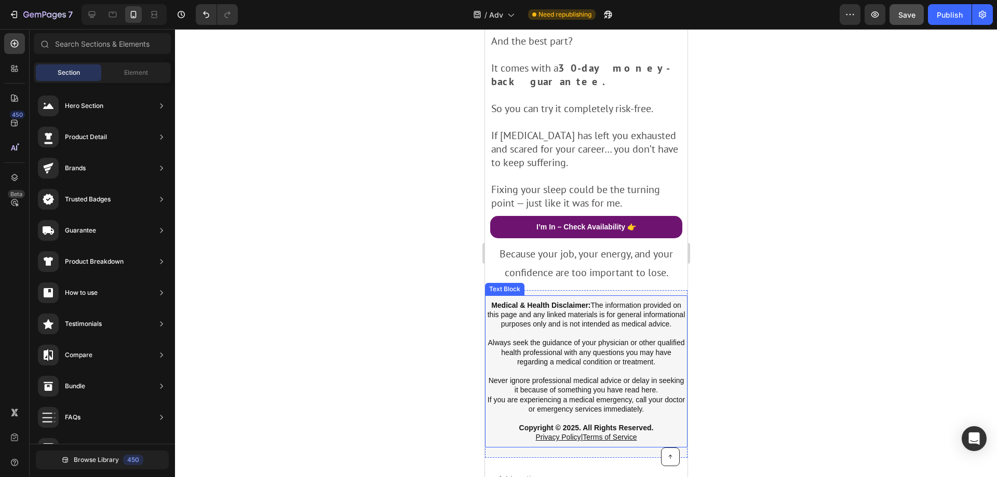
click at [675, 433] on p "Privacy Policy | Terms of Service" at bounding box center [586, 437] width 200 height 9
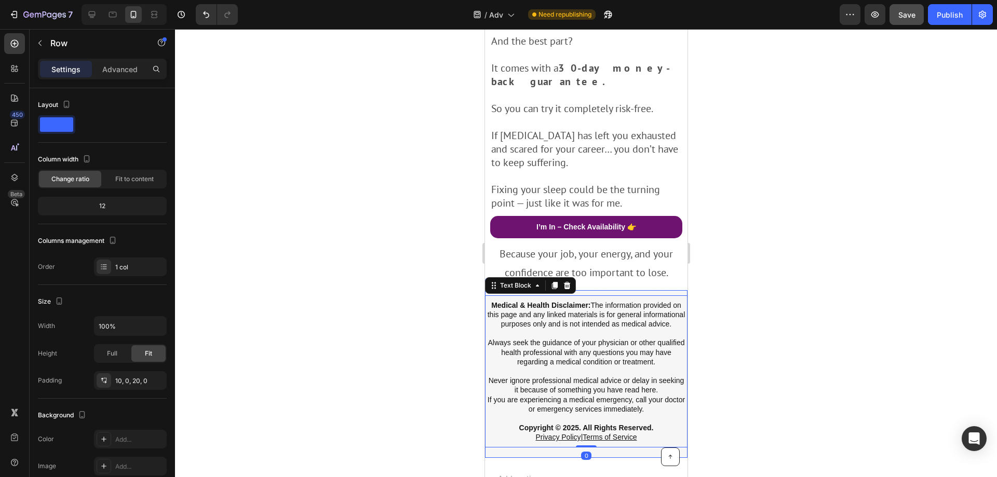
click at [668, 290] on div "Medical & Health Disclaimer: The information provided on this page and any link…" at bounding box center [586, 374] width 203 height 168
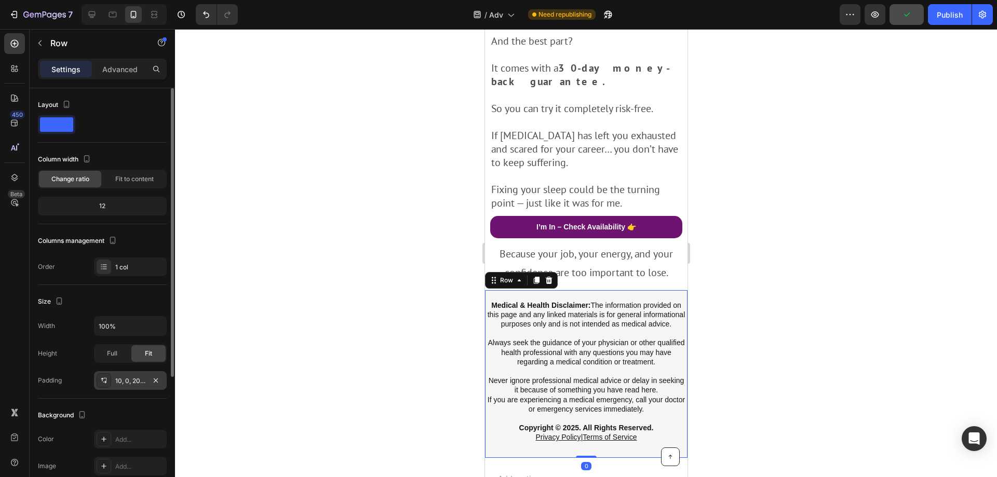
click at [120, 389] on div "10, 0, 20, 0" at bounding box center [130, 380] width 73 height 19
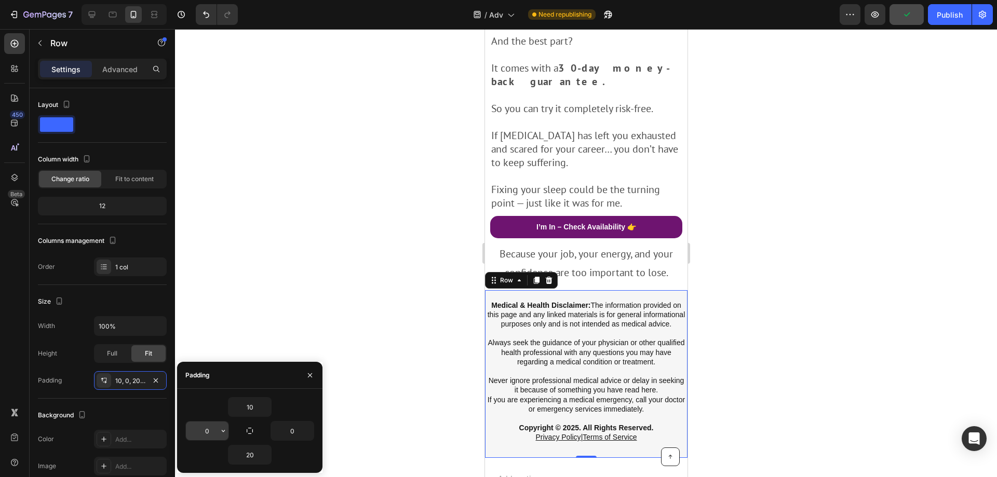
click at [207, 434] on input "0" at bounding box center [207, 431] width 43 height 19
type input "5"
click at [299, 434] on input "0" at bounding box center [292, 431] width 43 height 19
type input "5"
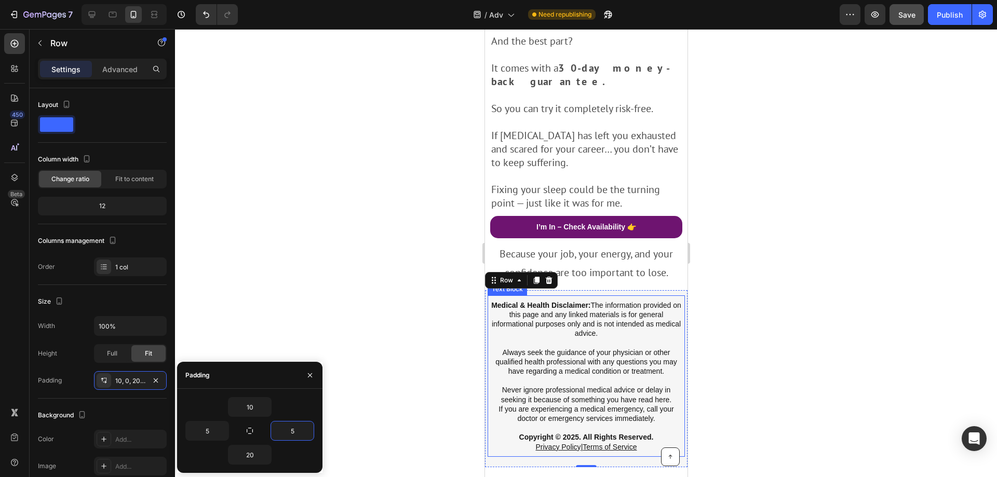
click at [552, 423] on p at bounding box center [585, 427] width 195 height 9
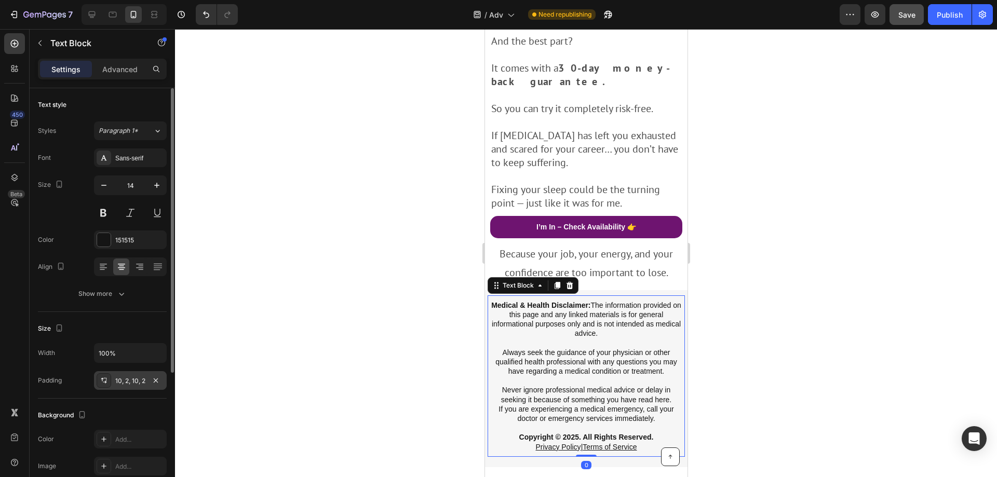
click at [126, 379] on div "10, 2, 10, 2" at bounding box center [130, 381] width 30 height 9
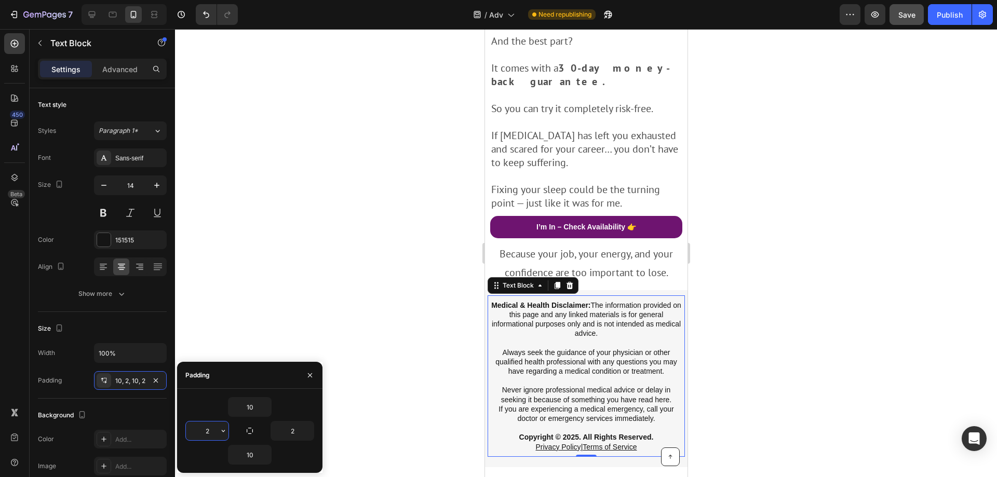
click at [216, 432] on input "2" at bounding box center [207, 431] width 43 height 19
type input "0"
click at [292, 434] on input "2" at bounding box center [292, 431] width 43 height 19
type input "0"
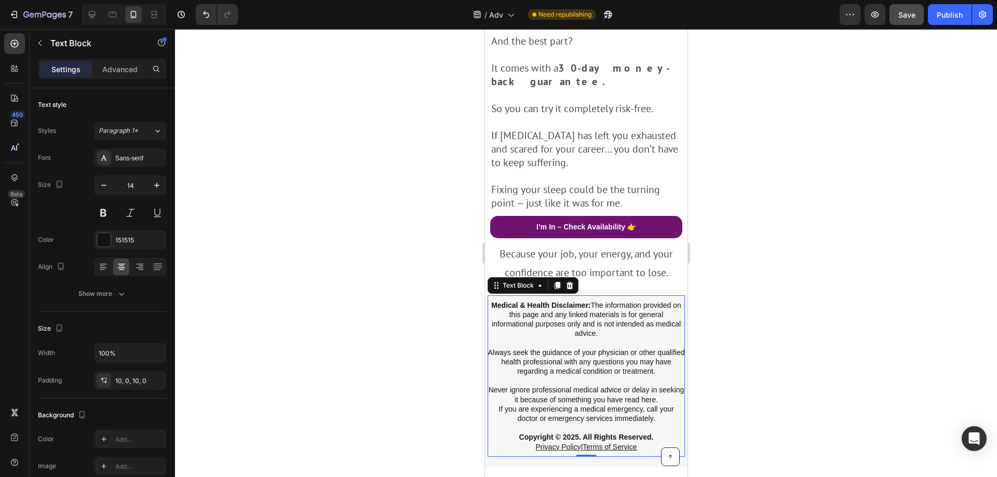
click at [377, 241] on div at bounding box center [586, 253] width 822 height 448
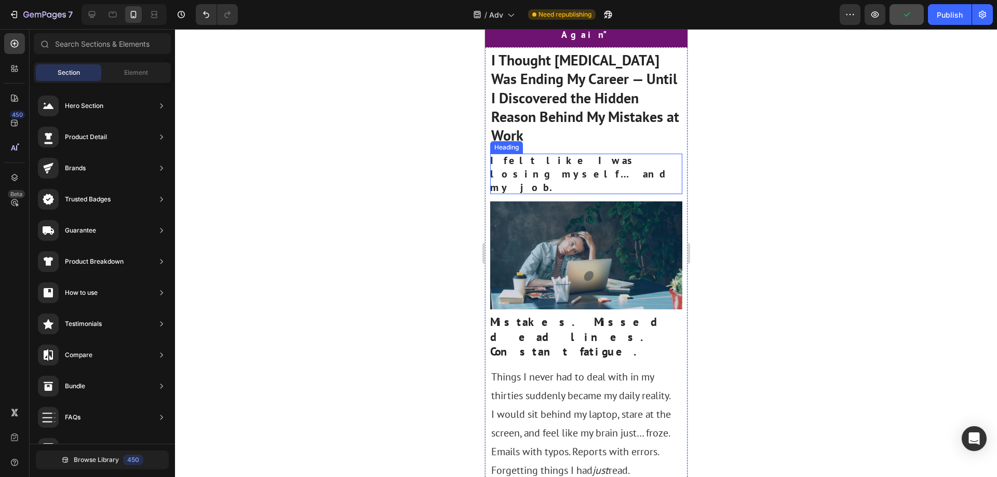
scroll to position [0, 0]
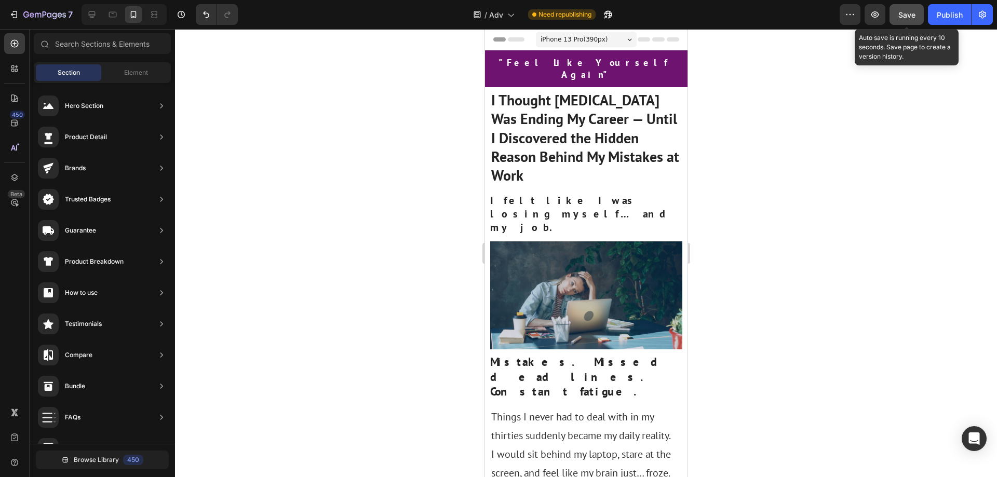
click at [910, 21] on button "Save" at bounding box center [907, 14] width 34 height 21
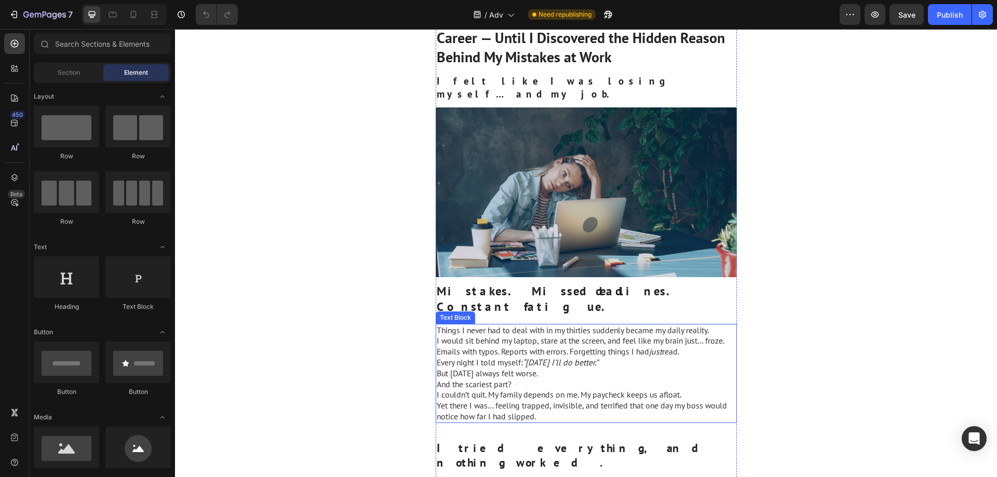
scroll to position [208, 0]
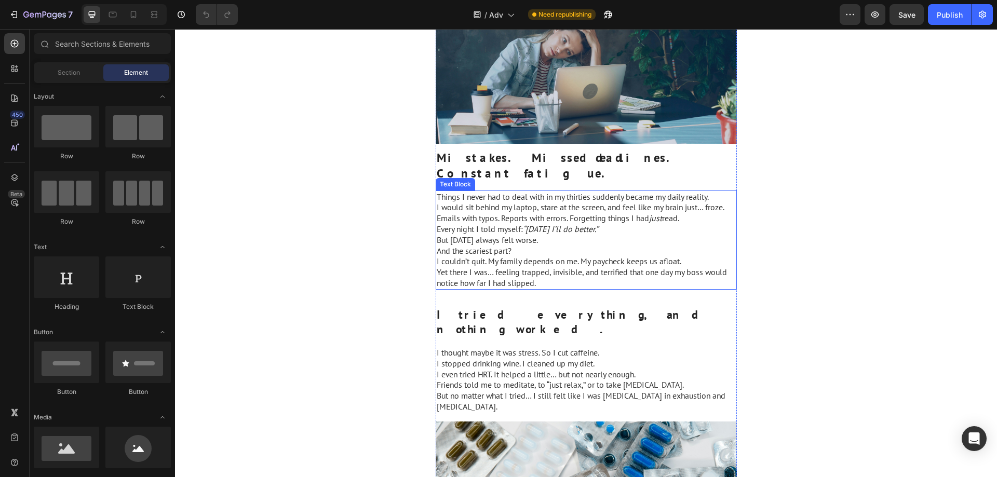
click at [538, 213] on p "Emails with typos. Reports with errors. Forgetting things I had just read." at bounding box center [586, 218] width 299 height 11
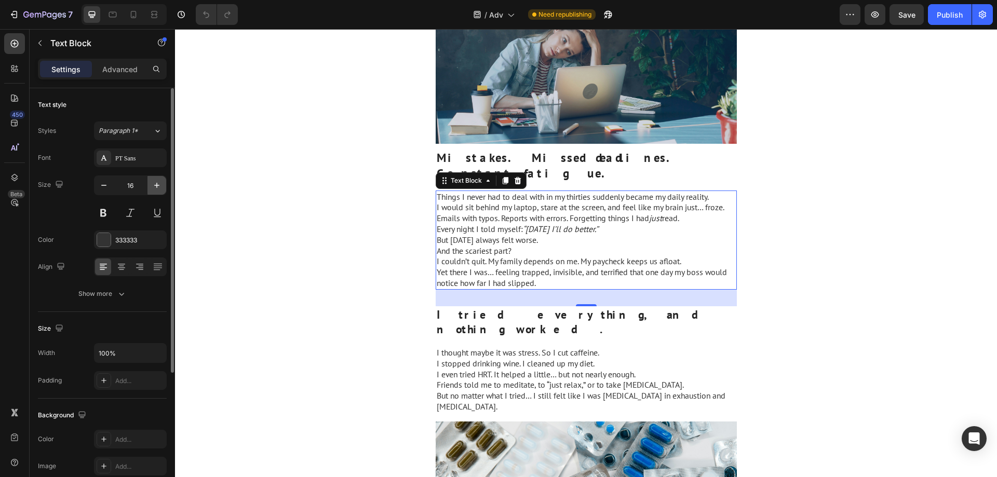
click at [152, 188] on icon "button" at bounding box center [157, 185] width 10 height 10
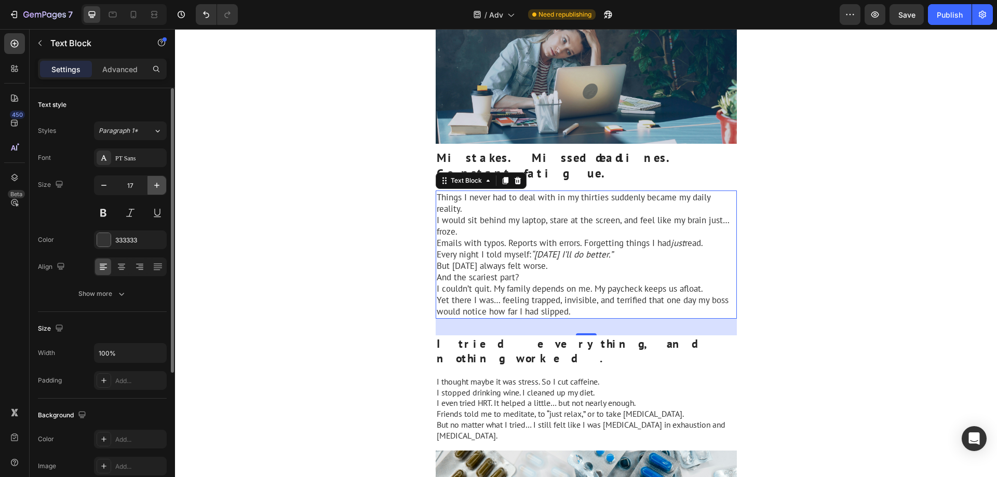
click at [152, 188] on icon "button" at bounding box center [157, 185] width 10 height 10
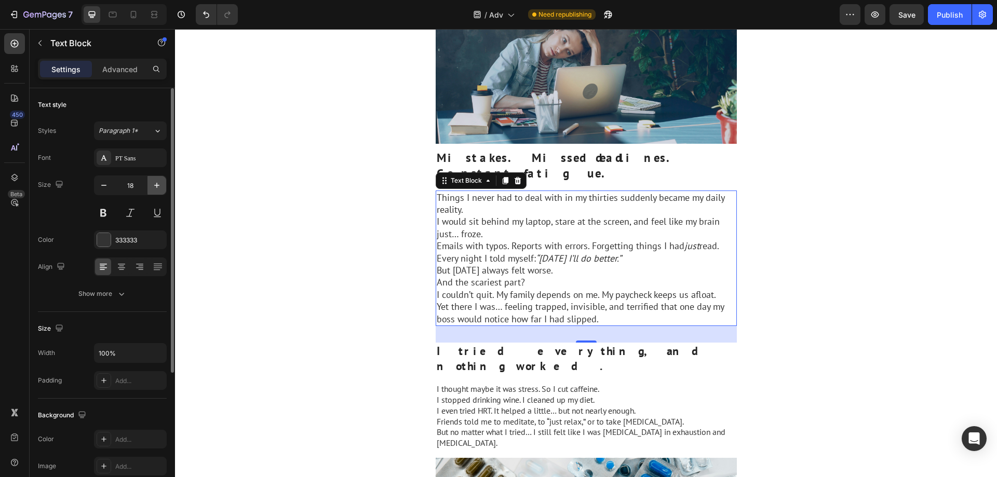
click at [152, 188] on icon "button" at bounding box center [157, 185] width 10 height 10
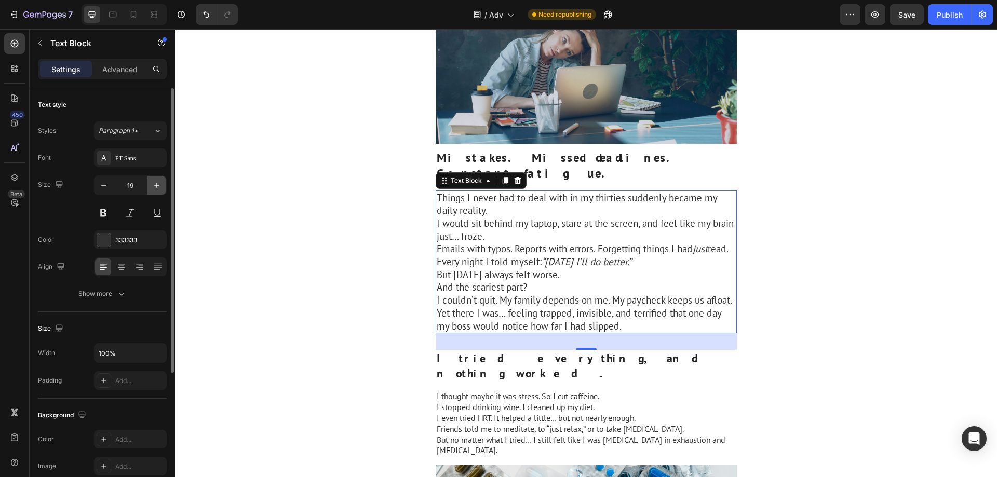
click at [152, 188] on icon "button" at bounding box center [157, 185] width 10 height 10
type input "20"
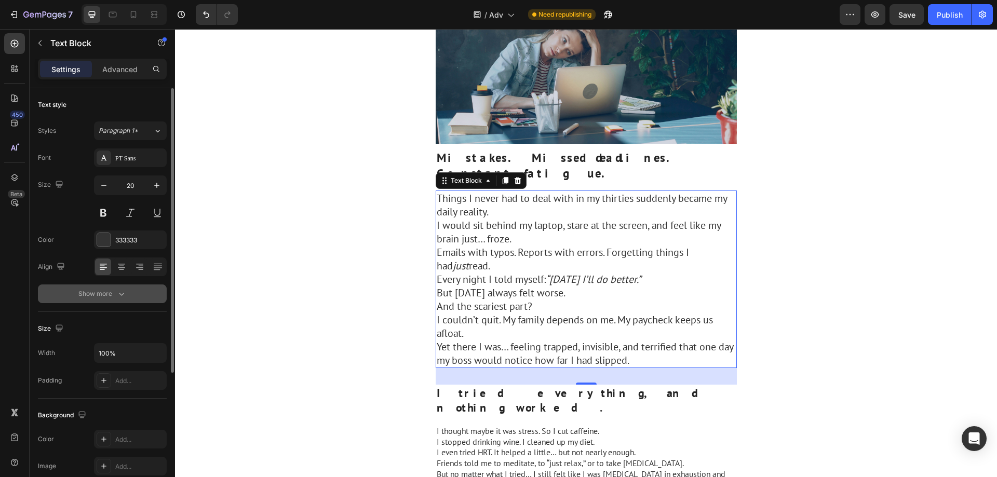
click at [113, 290] on div "Show more" at bounding box center [102, 294] width 48 height 10
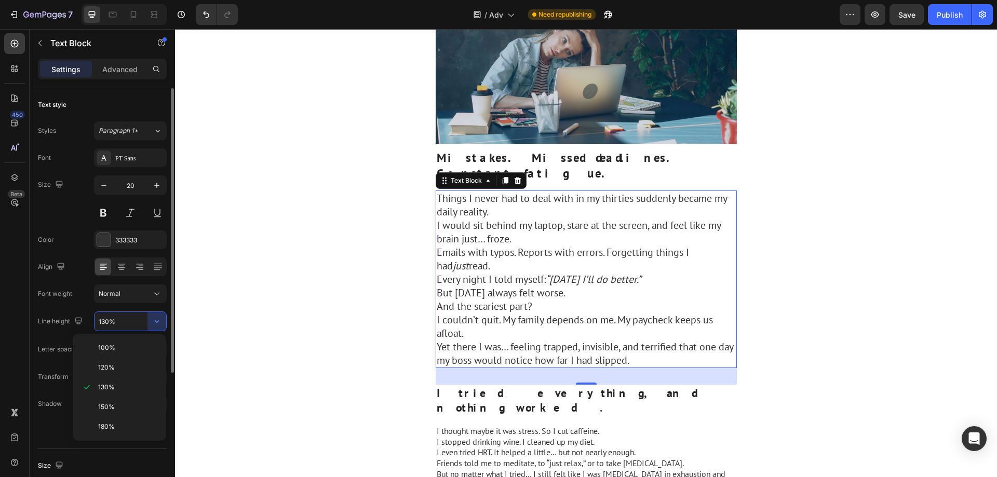
click at [129, 421] on div "180%" at bounding box center [119, 427] width 85 height 20
type input "180%"
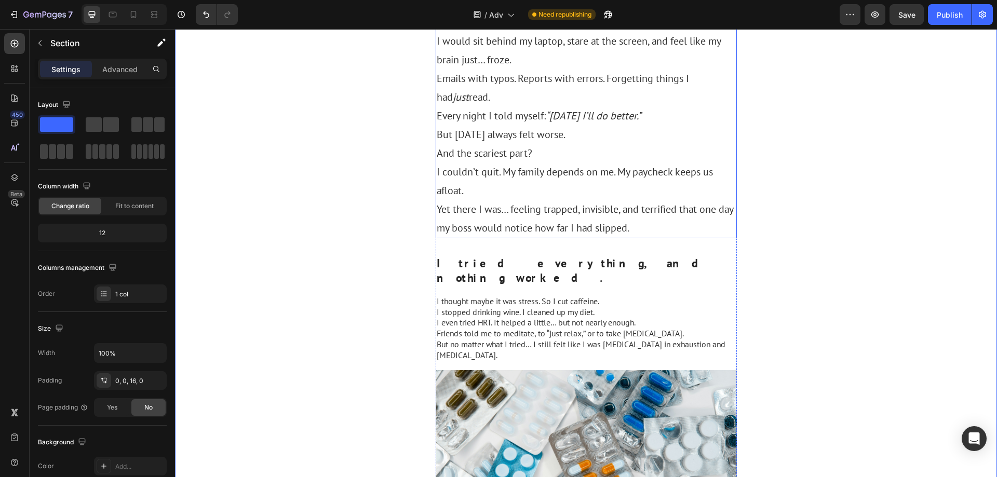
scroll to position [415, 0]
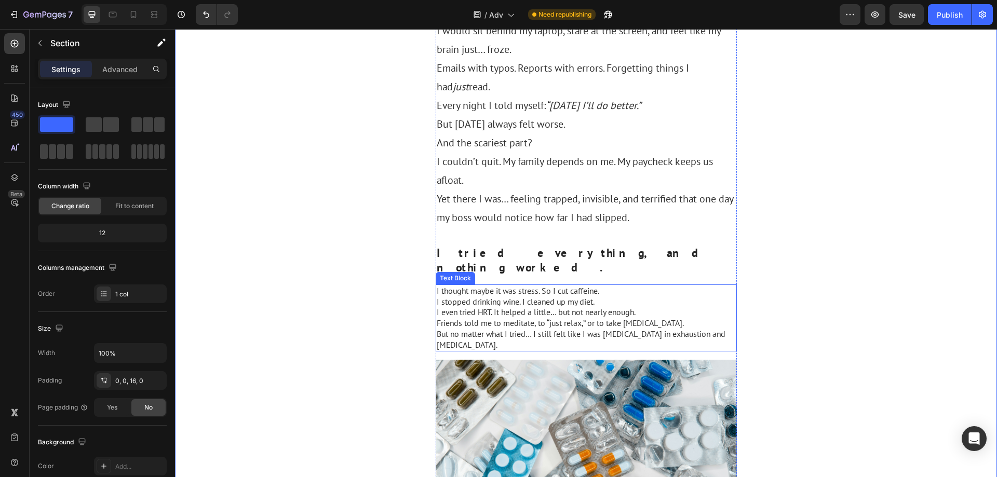
click at [571, 307] on p "I even tried HRT. It helped a little… but not nearly enough." at bounding box center [586, 312] width 299 height 11
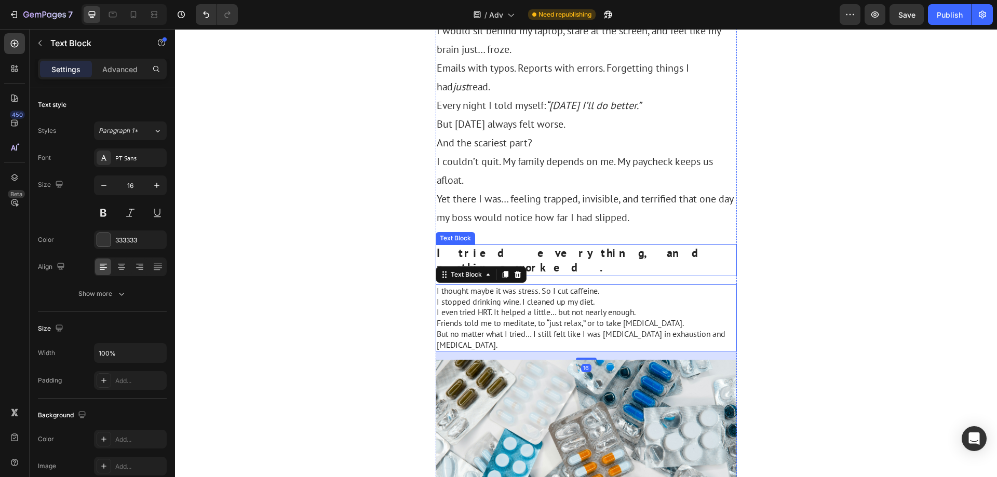
click at [579, 246] on strong "I tried everything, and nothing worked." at bounding box center [579, 261] width 284 height 30
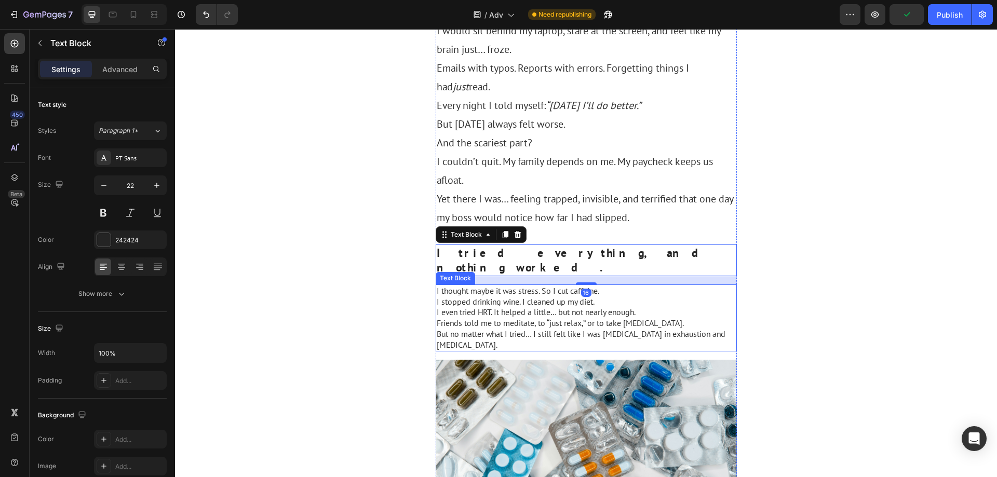
click at [551, 297] on p "I stopped drinking wine. I cleaned up my diet." at bounding box center [586, 302] width 299 height 11
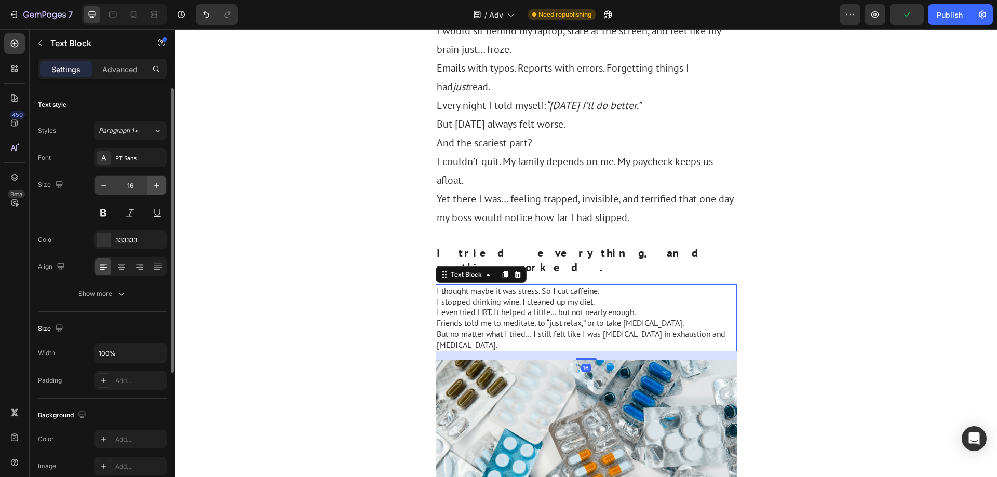
click at [153, 182] on icon "button" at bounding box center [157, 185] width 10 height 10
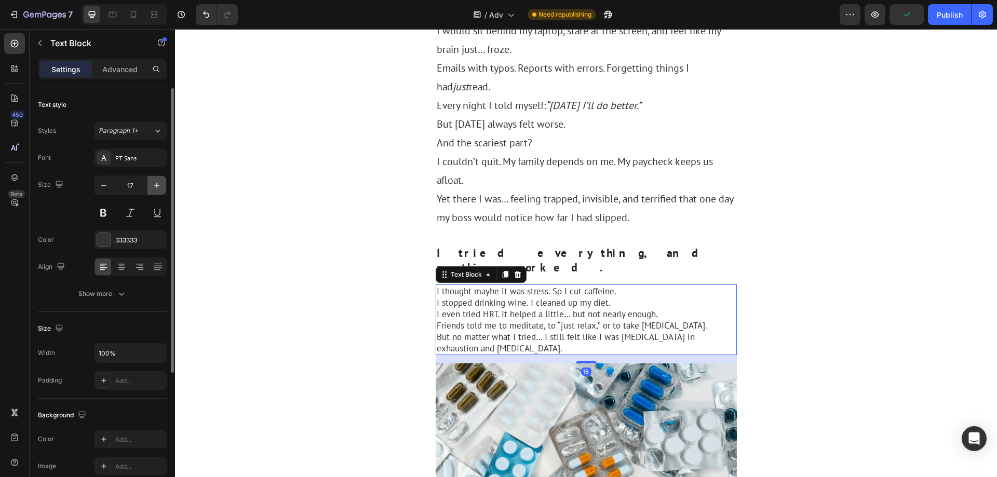
click at [153, 182] on icon "button" at bounding box center [157, 185] width 10 height 10
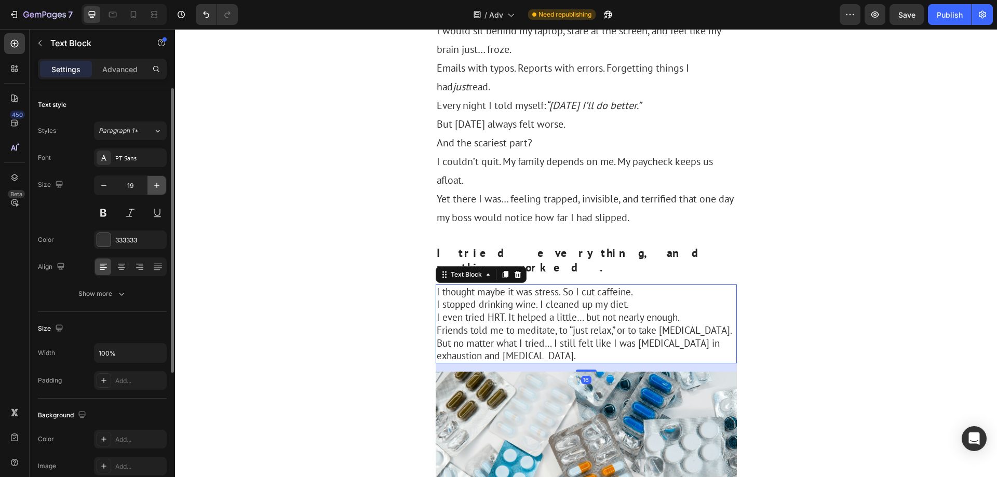
click at [153, 182] on icon "button" at bounding box center [157, 185] width 10 height 10
type input "20"
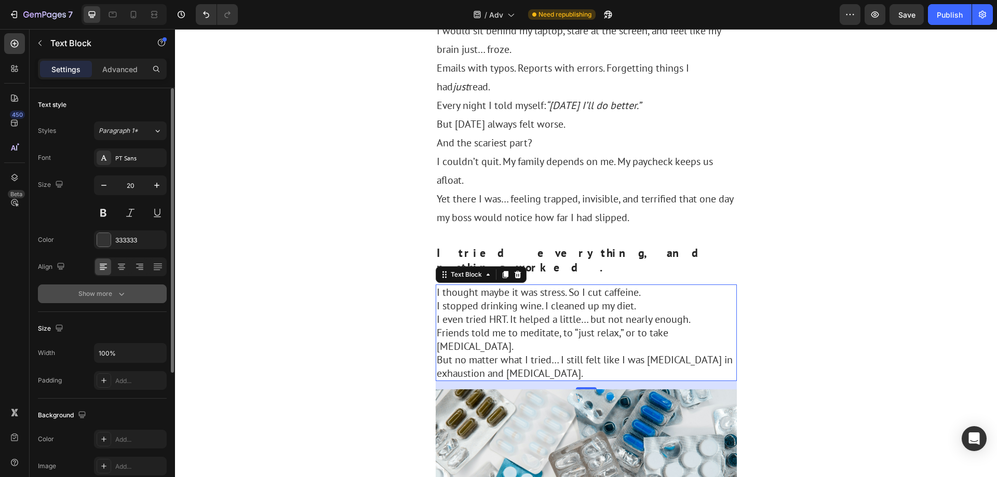
click at [120, 294] on icon "button" at bounding box center [121, 294] width 5 height 3
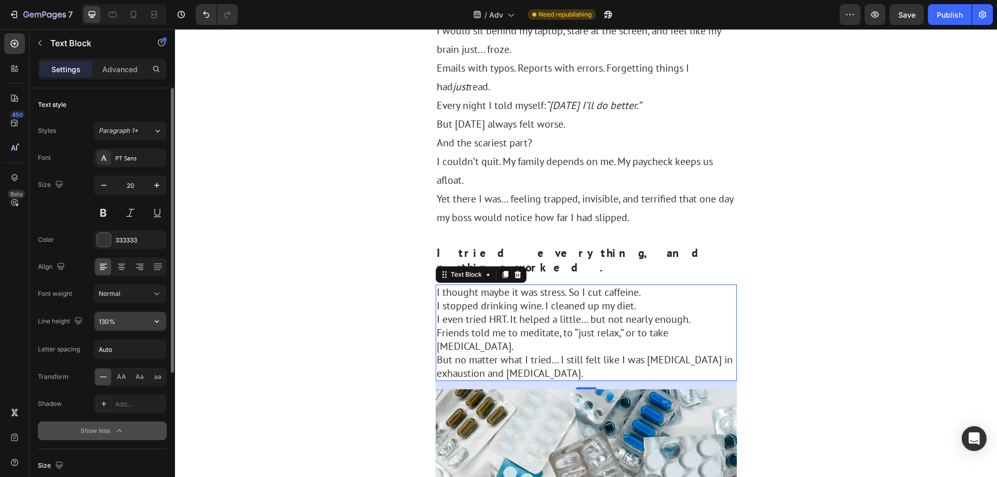
click at [161, 324] on icon "button" at bounding box center [157, 321] width 10 height 10
click at [128, 423] on p "180%" at bounding box center [127, 426] width 59 height 9
type input "180%"
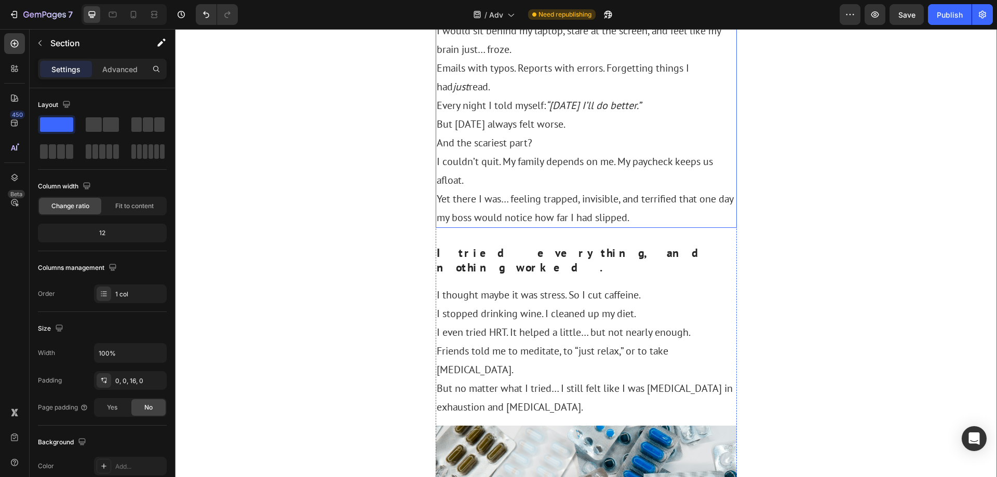
click at [470, 246] on strong "I tried everything, and nothing worked." at bounding box center [579, 261] width 284 height 30
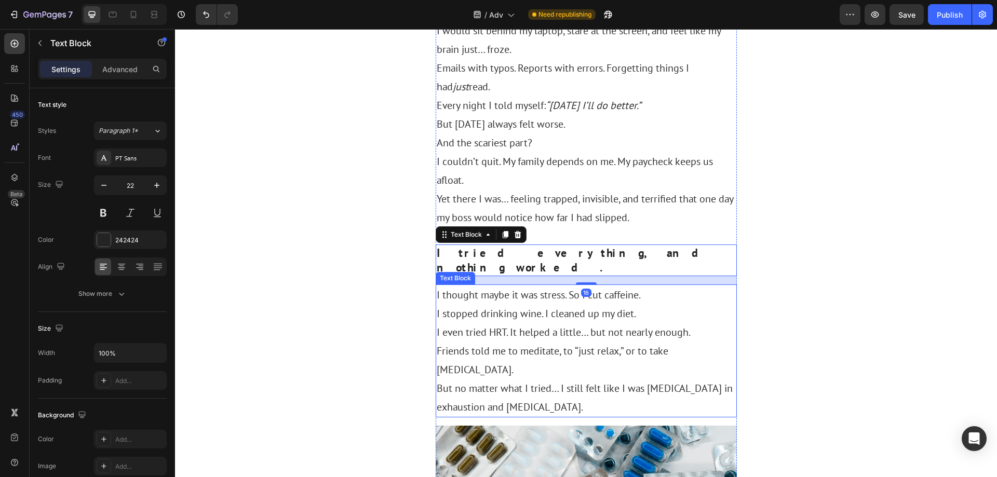
click at [502, 323] on p "I even tried HRT. It helped a little… but not nearly enough." at bounding box center [586, 332] width 299 height 19
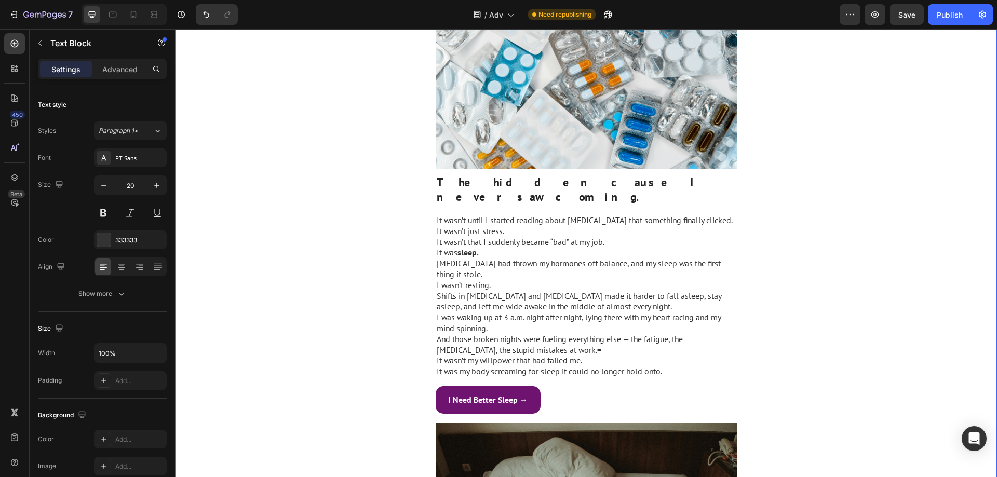
scroll to position [883, 0]
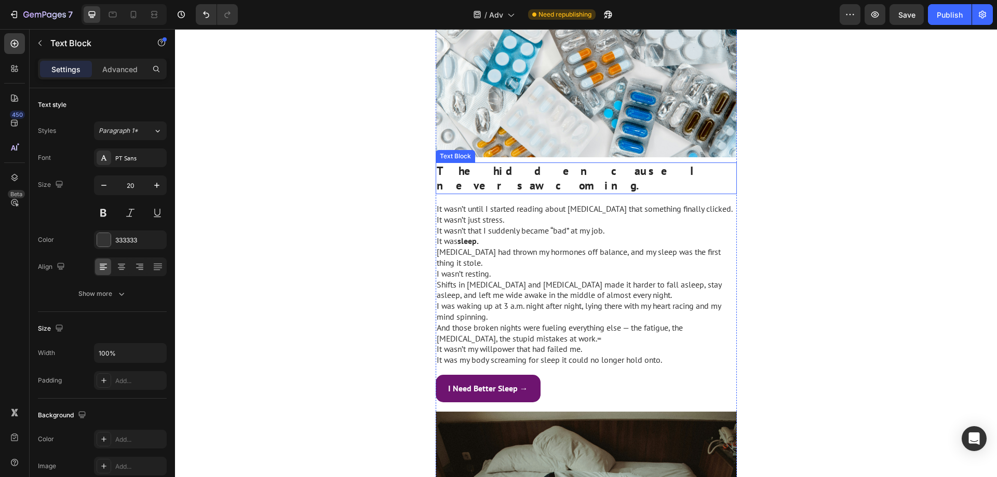
click at [520, 164] on strong "The hidden cause I never saw coming." at bounding box center [569, 179] width 264 height 30
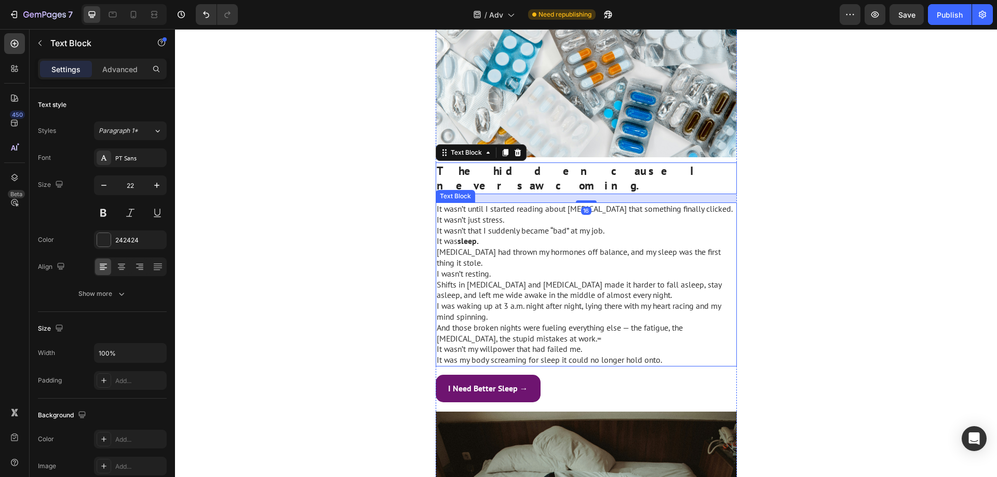
click at [522, 279] on p "Shifts in [MEDICAL_DATA] and [MEDICAL_DATA] made it harder to fall asleep, stay…" at bounding box center [586, 290] width 299 height 22
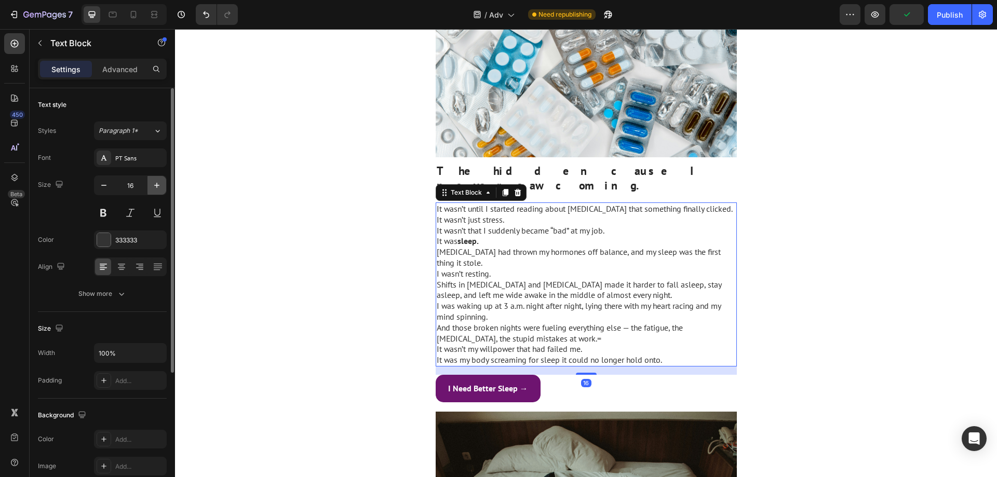
click at [162, 181] on button "button" at bounding box center [157, 185] width 19 height 19
click at [162, 181] on icon "button" at bounding box center [157, 185] width 10 height 10
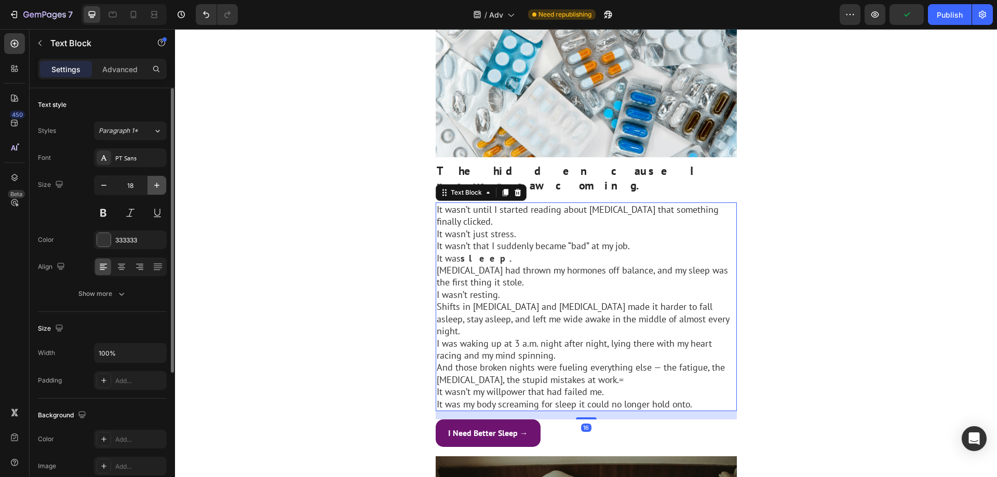
click at [162, 181] on icon "button" at bounding box center [157, 185] width 10 height 10
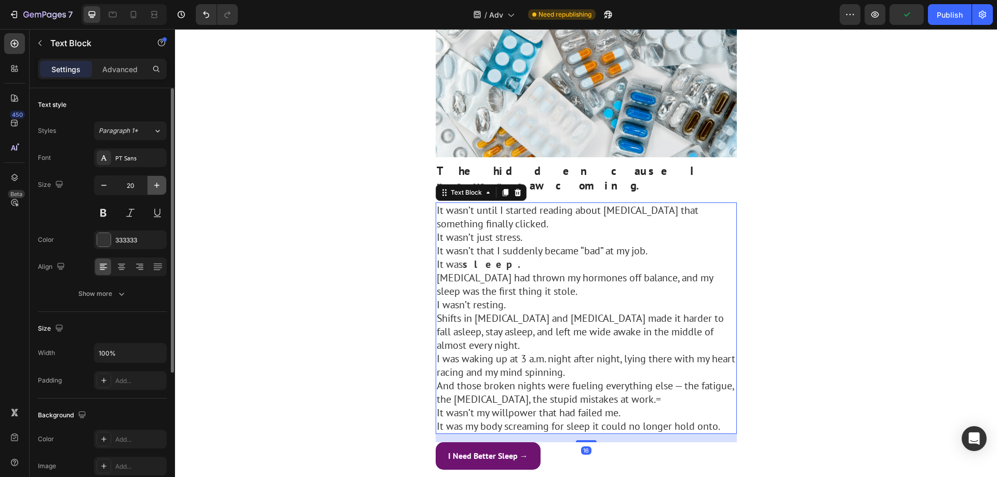
click at [162, 181] on icon "button" at bounding box center [157, 185] width 10 height 10
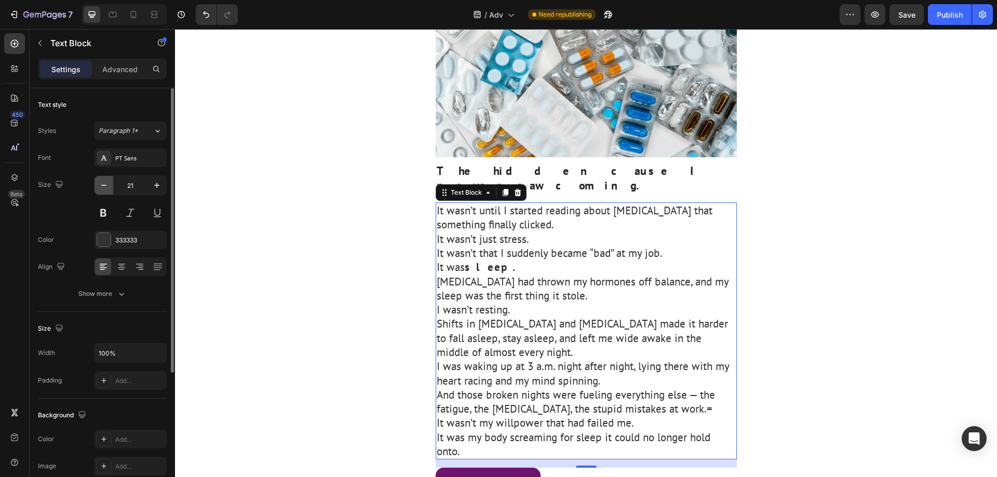
click at [106, 184] on icon "button" at bounding box center [104, 185] width 10 height 10
type input "20"
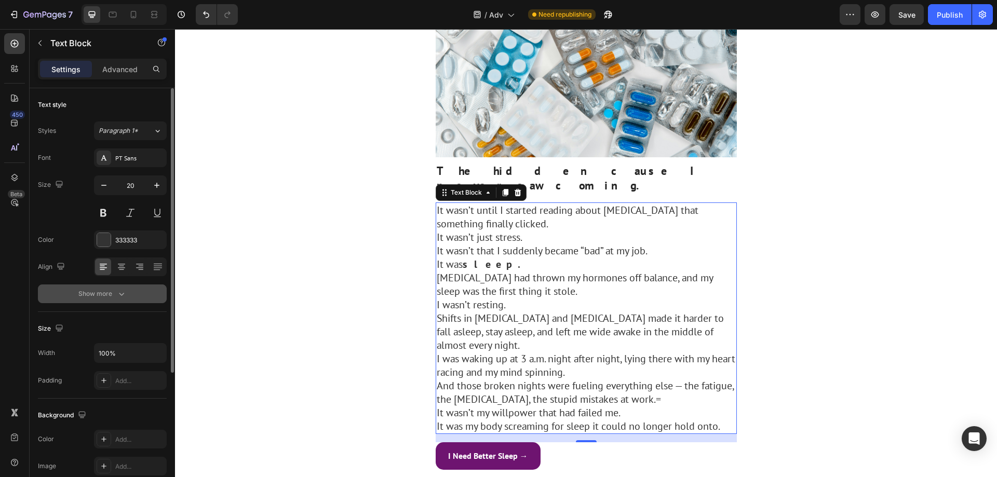
click at [119, 289] on icon "button" at bounding box center [121, 294] width 10 height 10
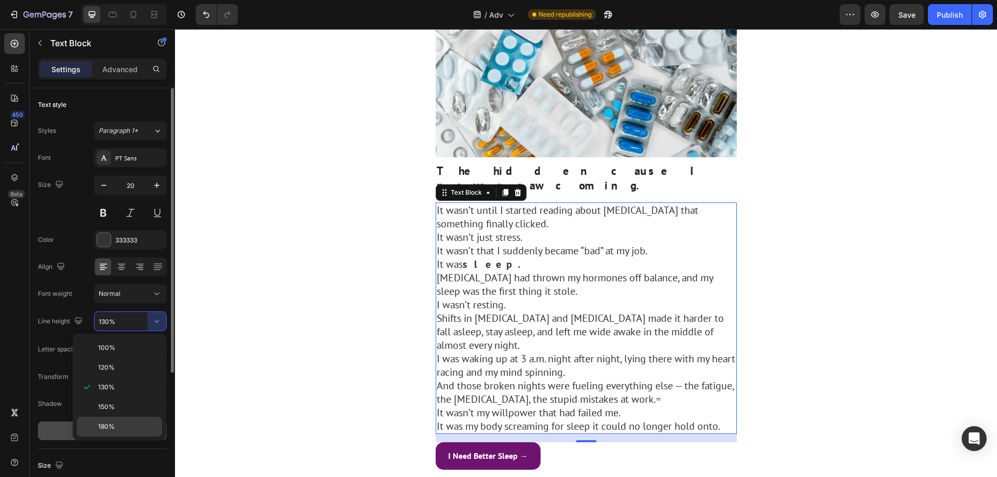
click at [117, 424] on p "180%" at bounding box center [127, 426] width 59 height 9
type input "180%"
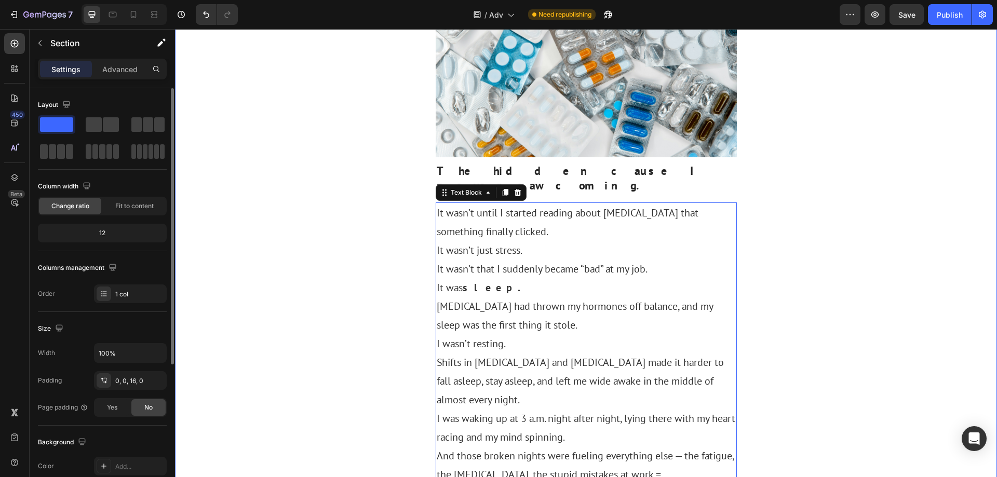
click at [826, 221] on div ""Feel Like Yourself Again" Heading Row I Thought [MEDICAL_DATA] Was Ending My C…" at bounding box center [586, 455] width 822 height 2576
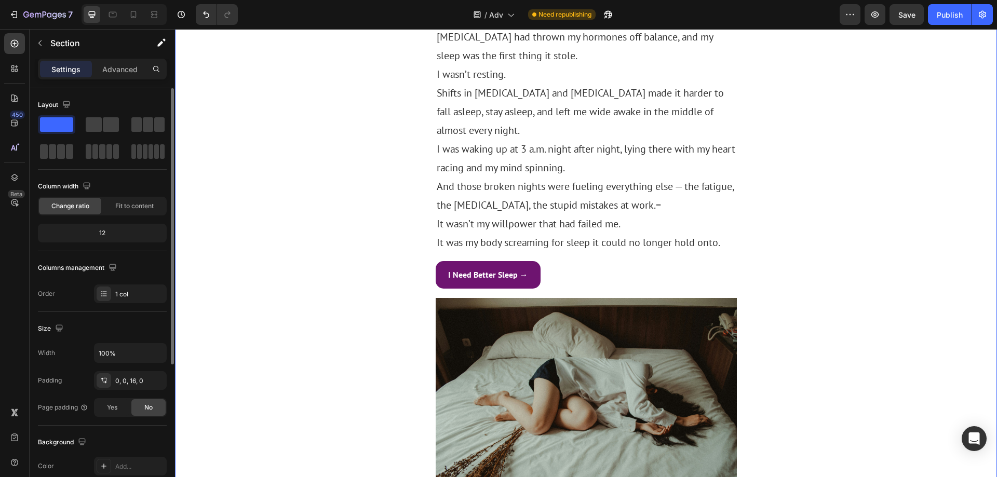
scroll to position [1246, 0]
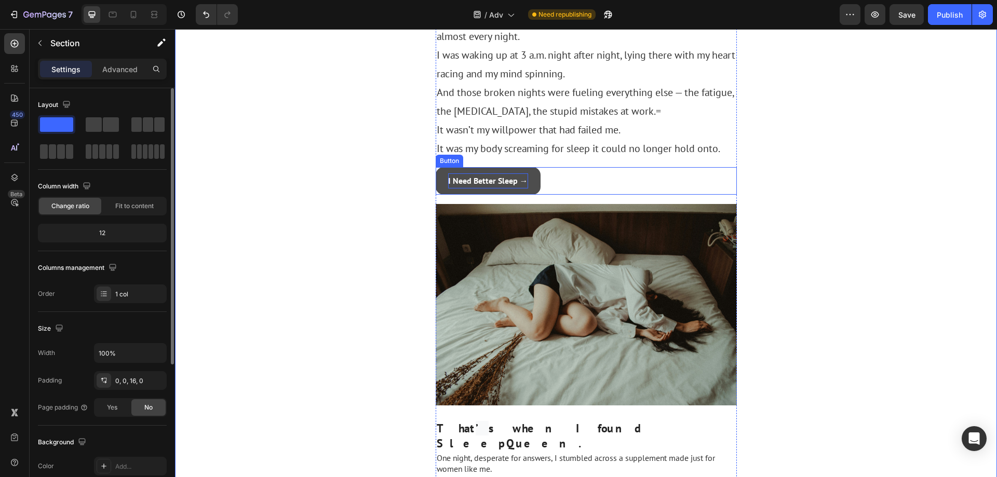
click at [501, 176] on strong "I Need Better Sleep →" at bounding box center [488, 181] width 80 height 10
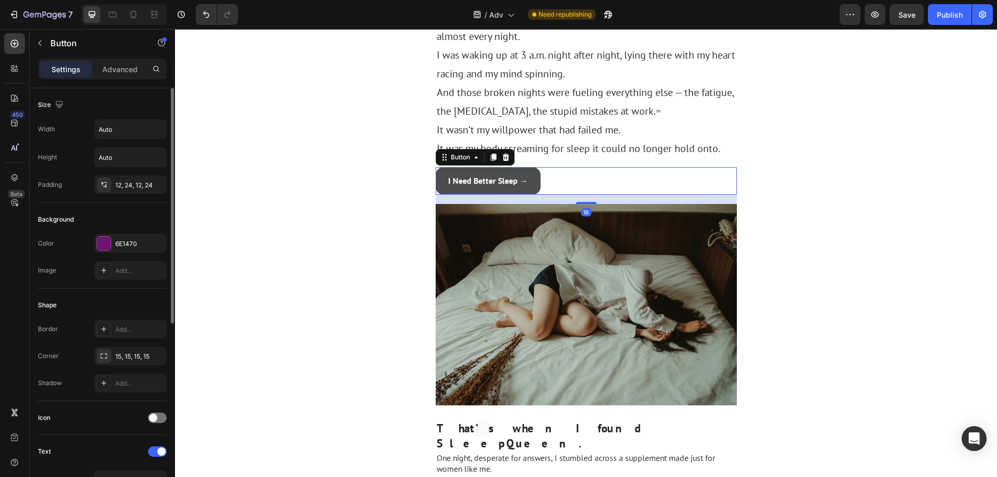
click at [504, 167] on button "I Need Better Sleep →" at bounding box center [488, 181] width 105 height 28
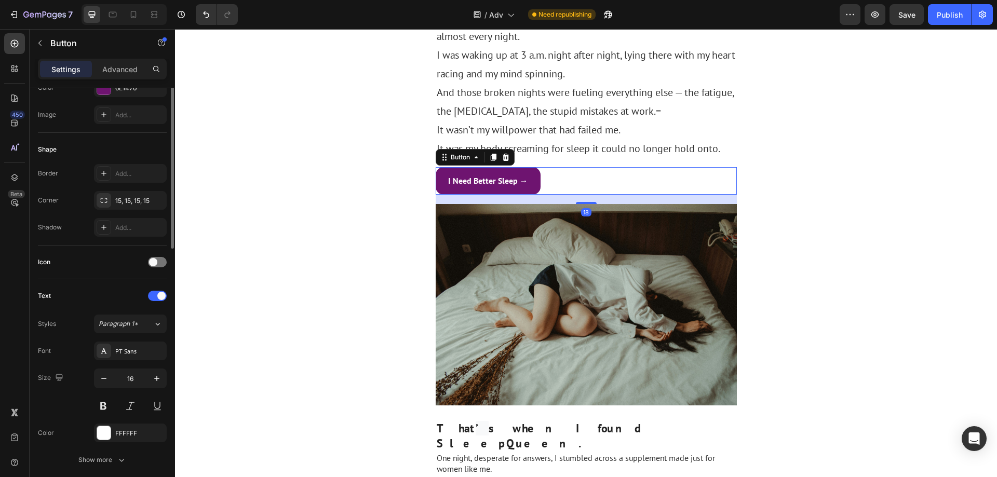
scroll to position [260, 0]
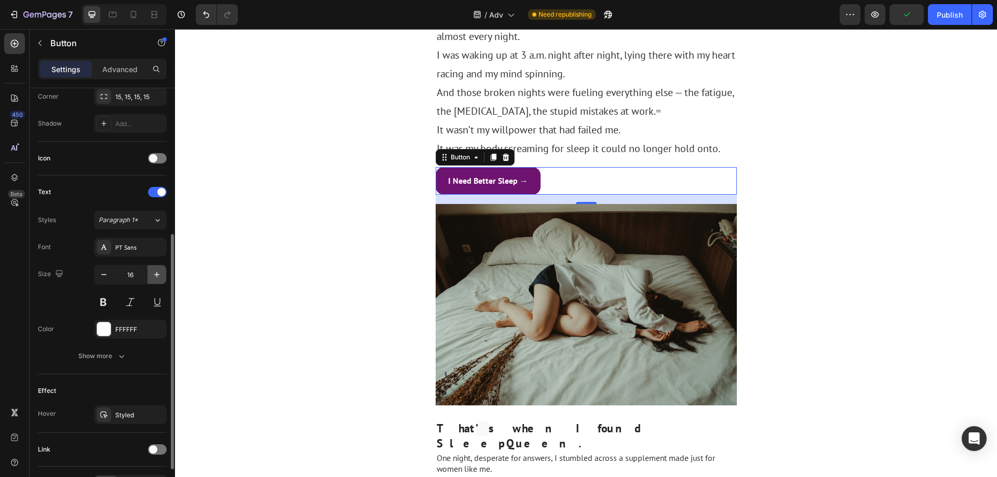
click at [156, 277] on icon "button" at bounding box center [157, 275] width 10 height 10
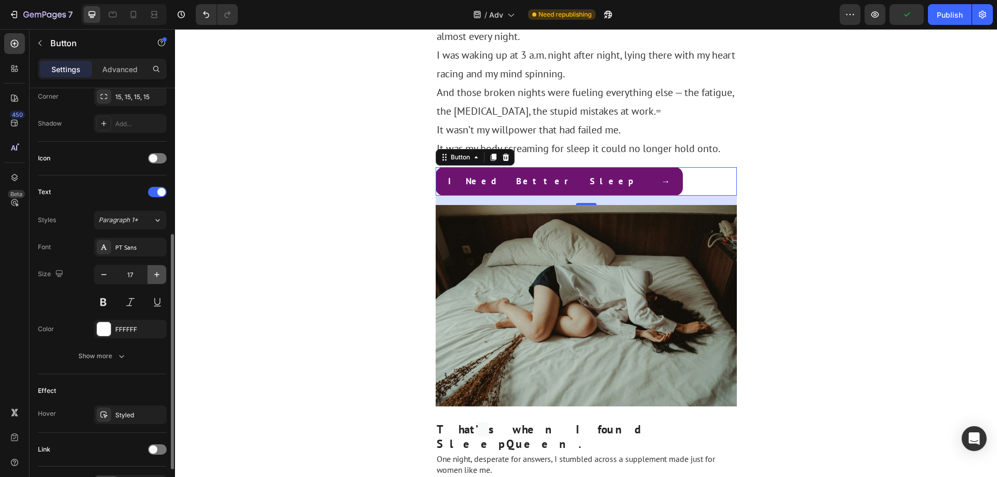
click at [156, 277] on icon "button" at bounding box center [157, 275] width 10 height 10
type input "18"
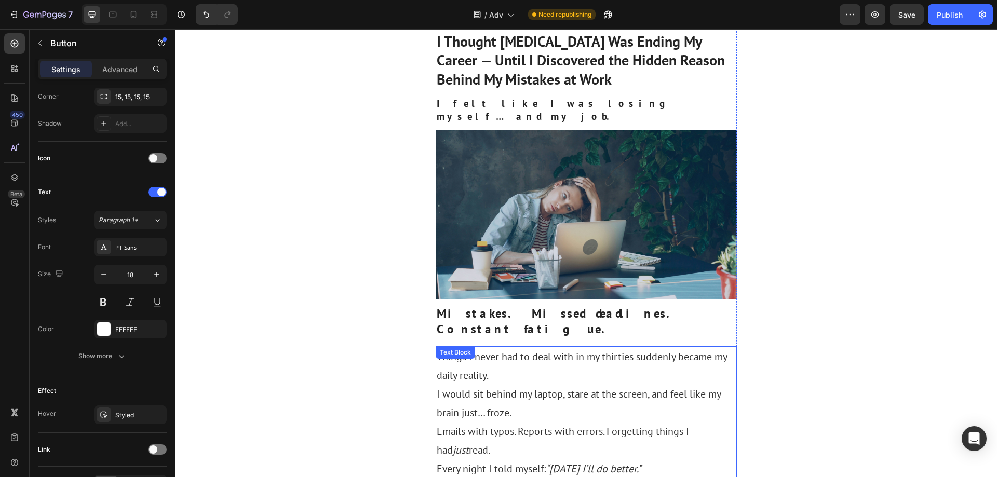
scroll to position [0, 0]
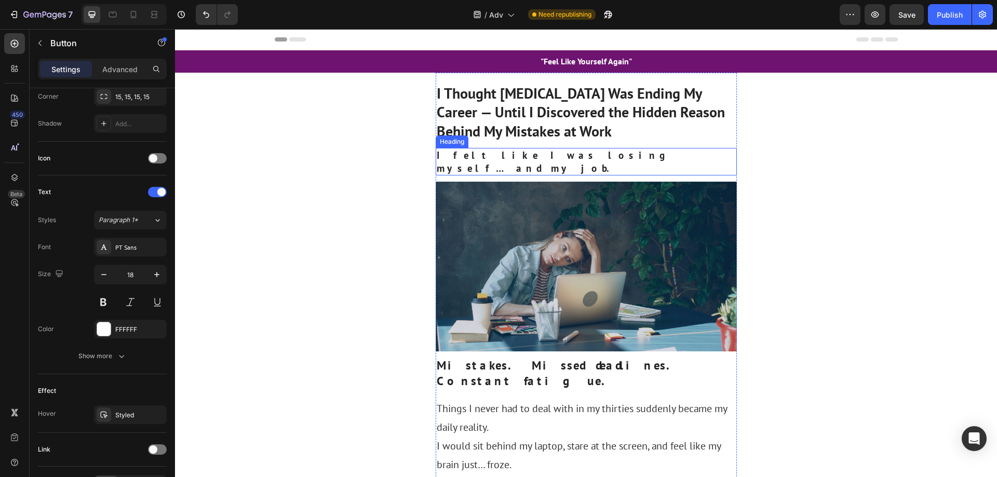
click at [494, 103] on h1 "I Thought [MEDICAL_DATA] Was Ending My Career — Until I Discovered the Hidden R…" at bounding box center [586, 112] width 301 height 59
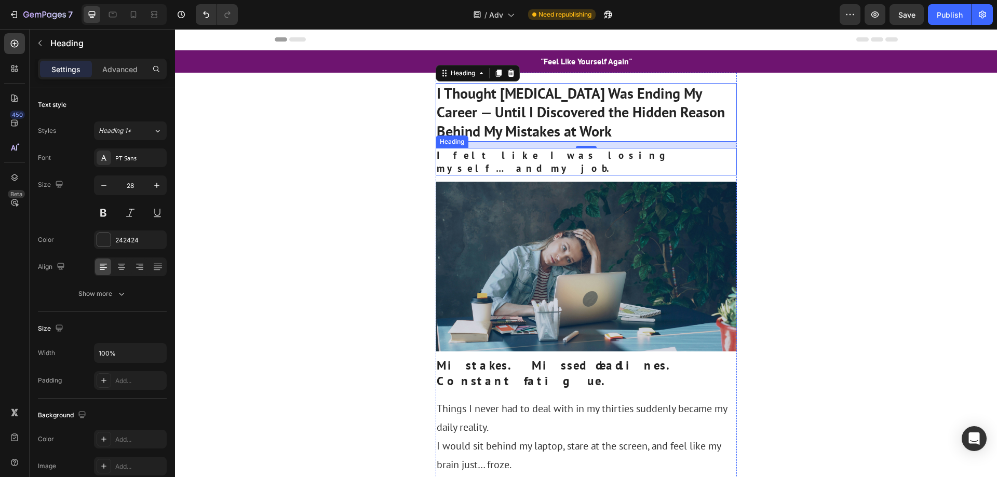
click at [464, 157] on h2 "I felt like I was losing myself… and my job." at bounding box center [586, 162] width 301 height 28
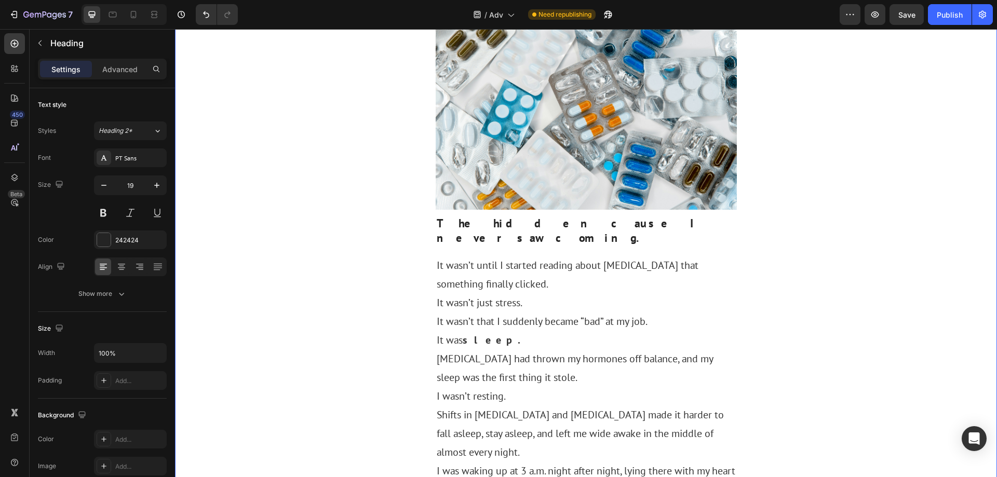
scroll to position [831, 0]
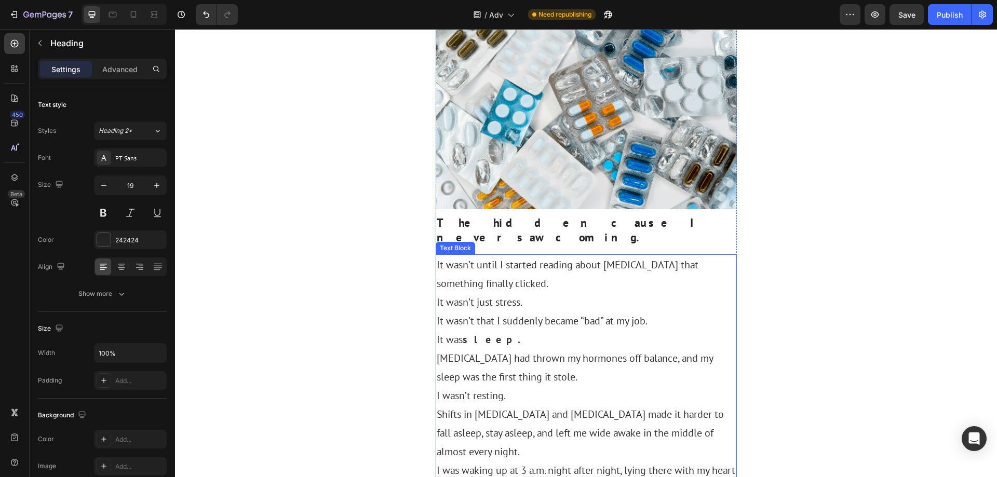
click at [491, 293] on p "It wasn’t just stress." at bounding box center [586, 302] width 299 height 19
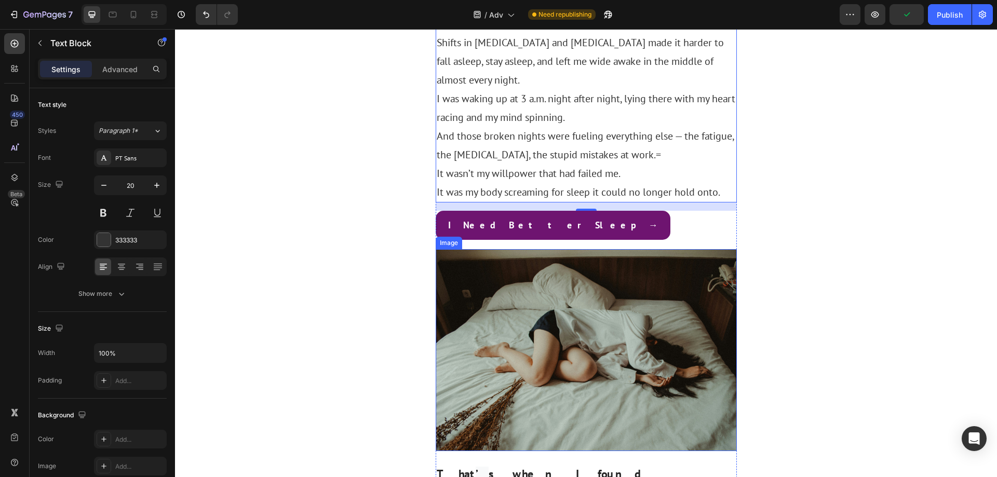
scroll to position [1195, 0]
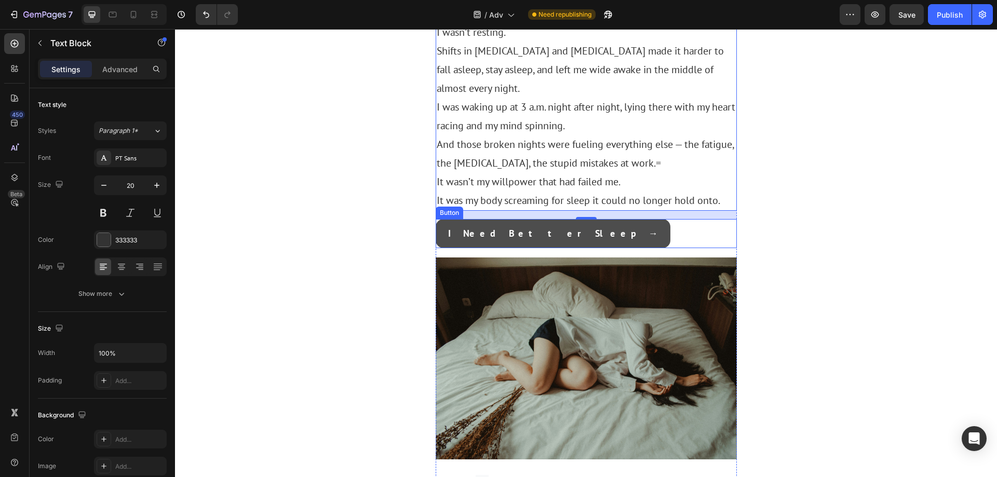
click at [517, 219] on button "I Need Better Sleep →" at bounding box center [553, 233] width 235 height 29
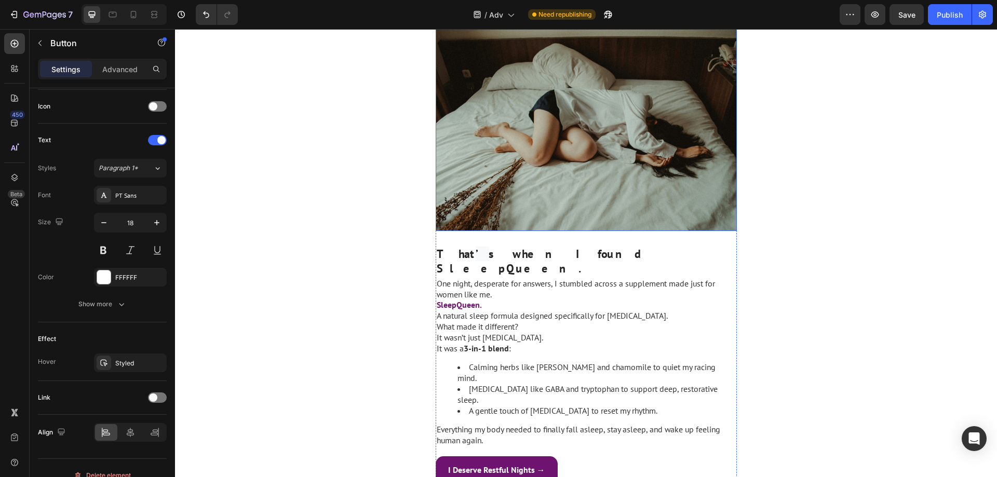
scroll to position [1454, 0]
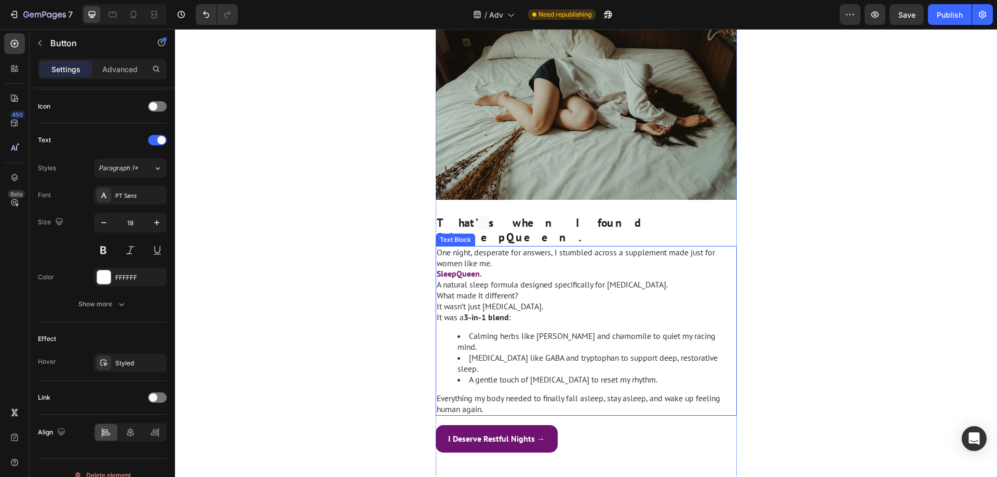
click at [529, 353] on li "[MEDICAL_DATA] like GABA and tryptophan to support deep, restorative sleep." at bounding box center [597, 364] width 278 height 22
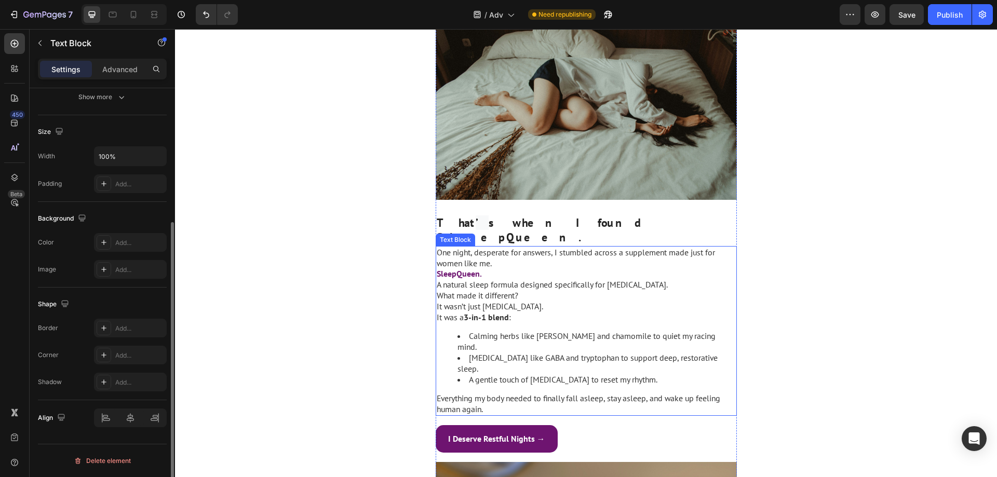
scroll to position [0, 0]
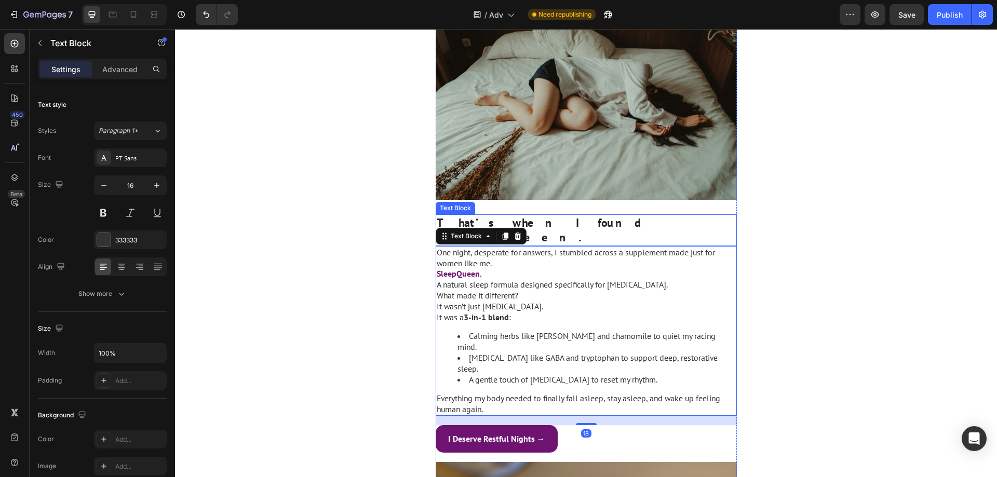
click at [538, 216] on strong "s when I found SleepQueen." at bounding box center [550, 231] width 226 height 30
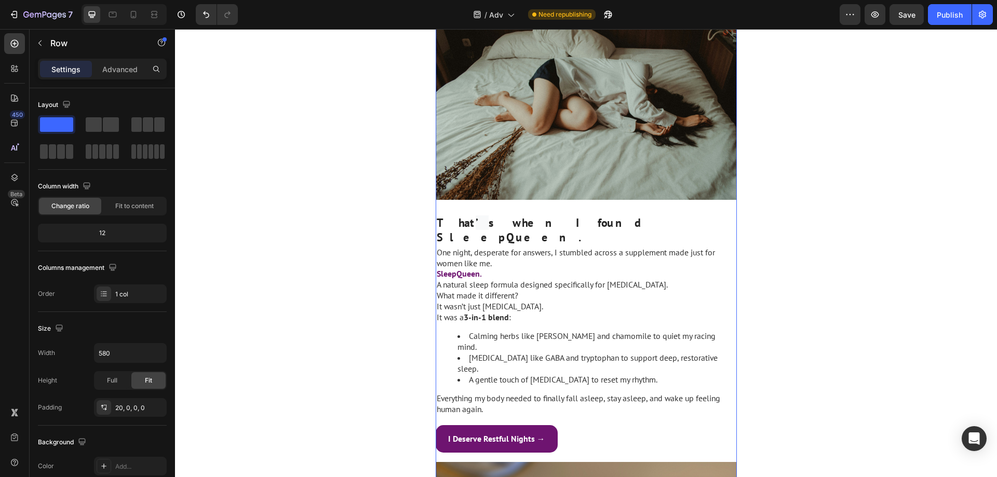
click at [559, 216] on strong "s when I found SleepQueen." at bounding box center [550, 231] width 226 height 30
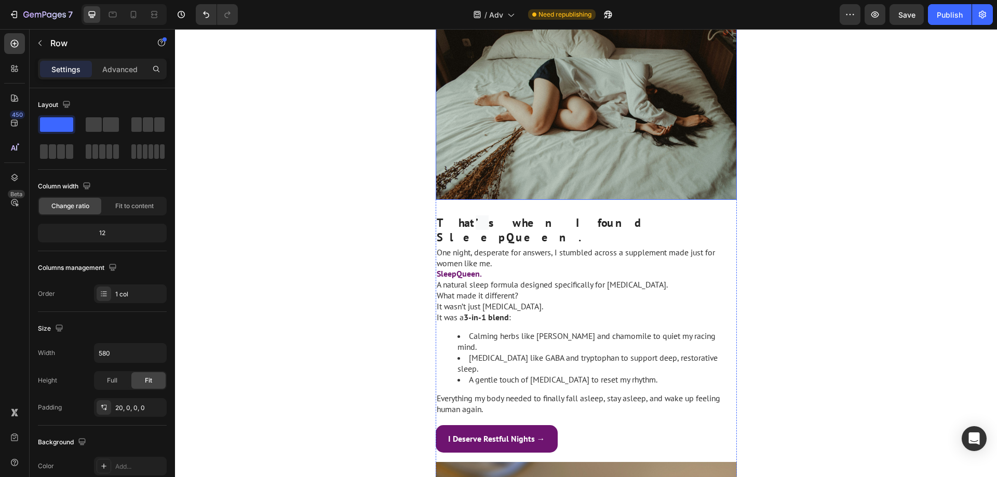
click at [588, 121] on img at bounding box center [586, 99] width 301 height 202
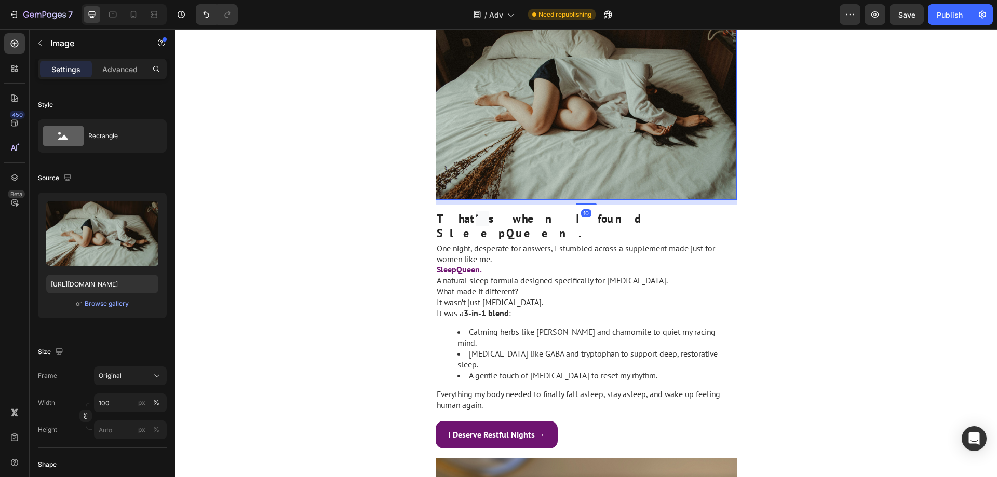
drag, startPoint x: 586, startPoint y: 131, endPoint x: 595, endPoint y: 127, distance: 9.8
click at [595, 200] on div "10" at bounding box center [586, 200] width 301 height 0
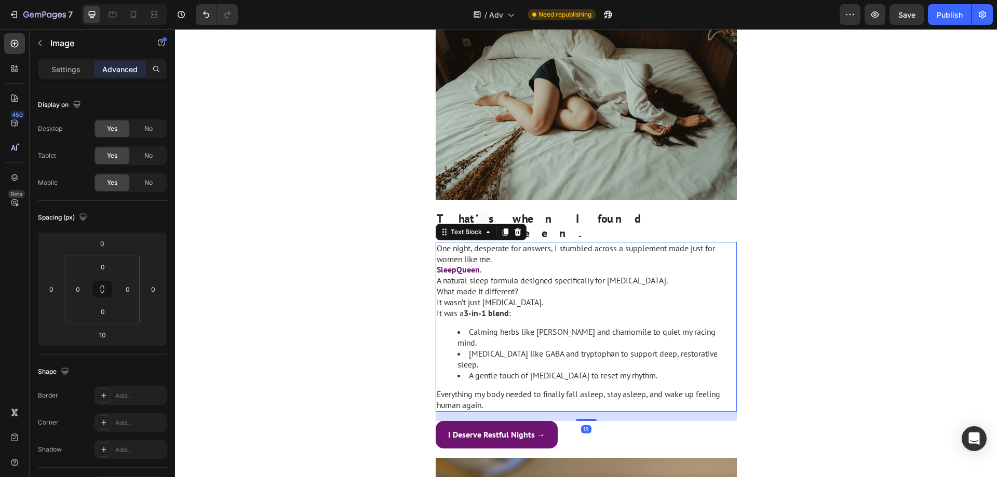
click at [599, 243] on p "One night, desperate for answers, I stumbled across a supplement made just for …" at bounding box center [586, 254] width 299 height 22
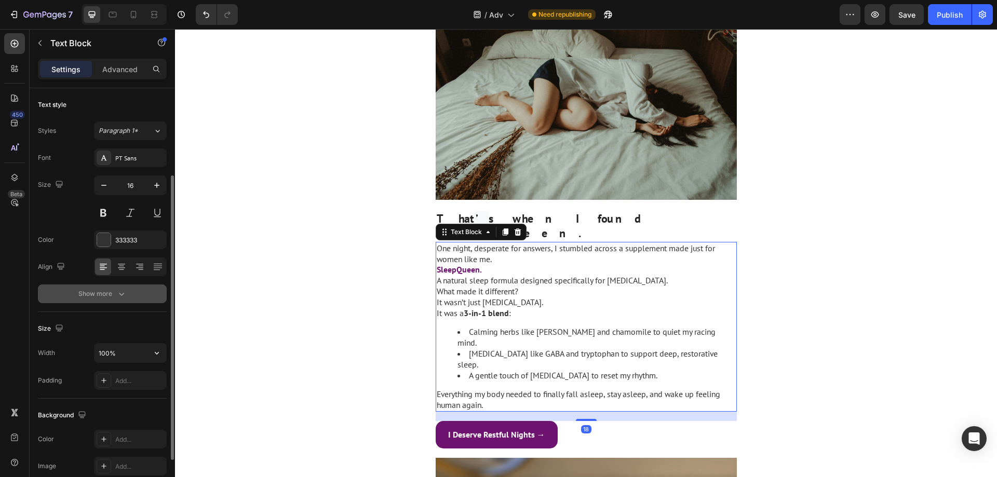
scroll to position [52, 0]
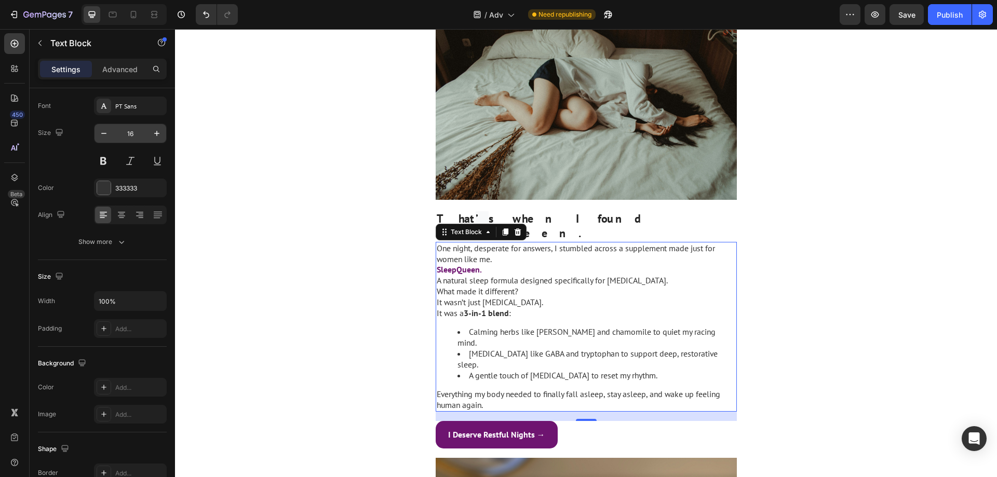
click at [139, 133] on input "16" at bounding box center [130, 133] width 34 height 19
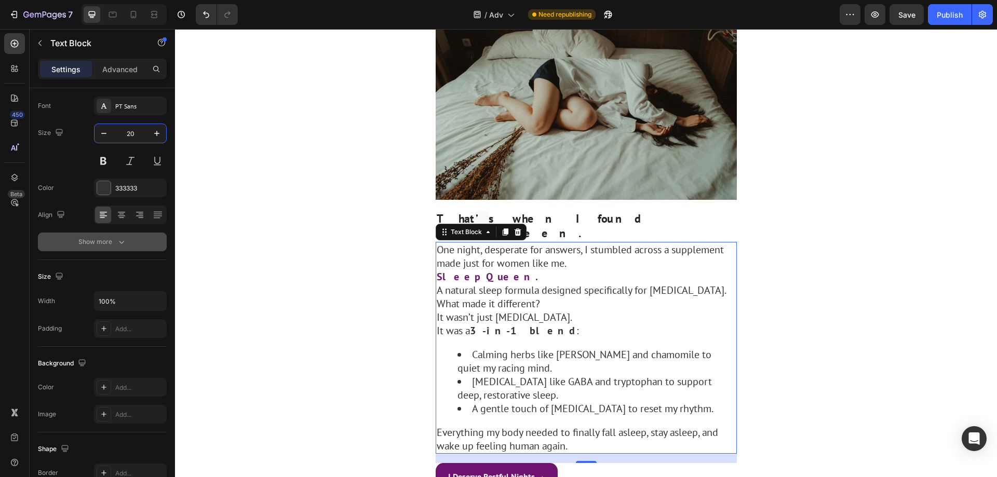
type input "20"
click at [112, 243] on div "Show more" at bounding box center [102, 242] width 48 height 10
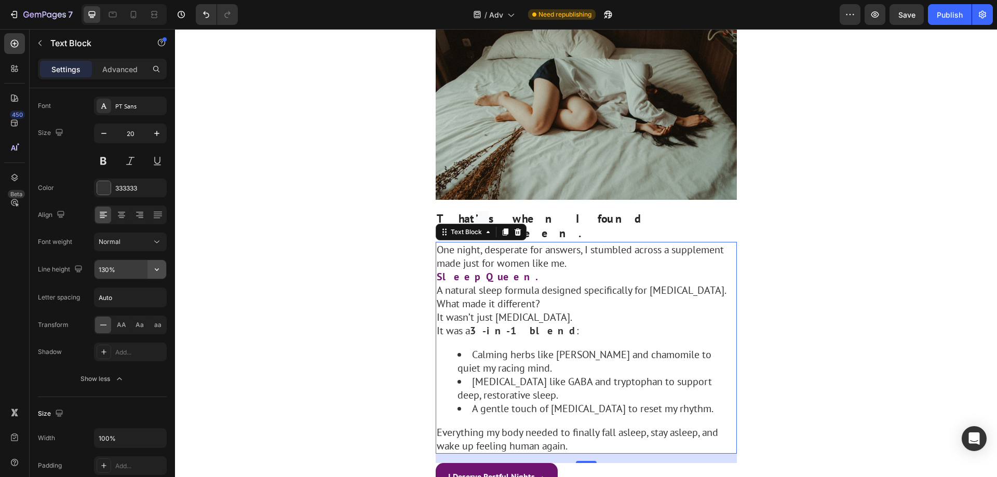
click at [163, 268] on button "button" at bounding box center [157, 269] width 19 height 19
click at [159, 269] on icon "button" at bounding box center [157, 269] width 10 height 10
click at [130, 378] on p "180%" at bounding box center [127, 374] width 59 height 9
type input "180%"
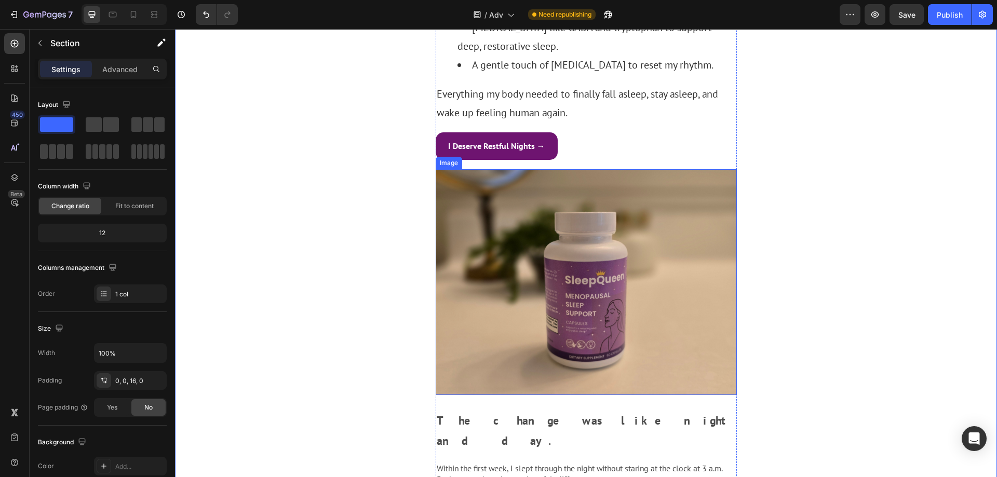
scroll to position [1870, 0]
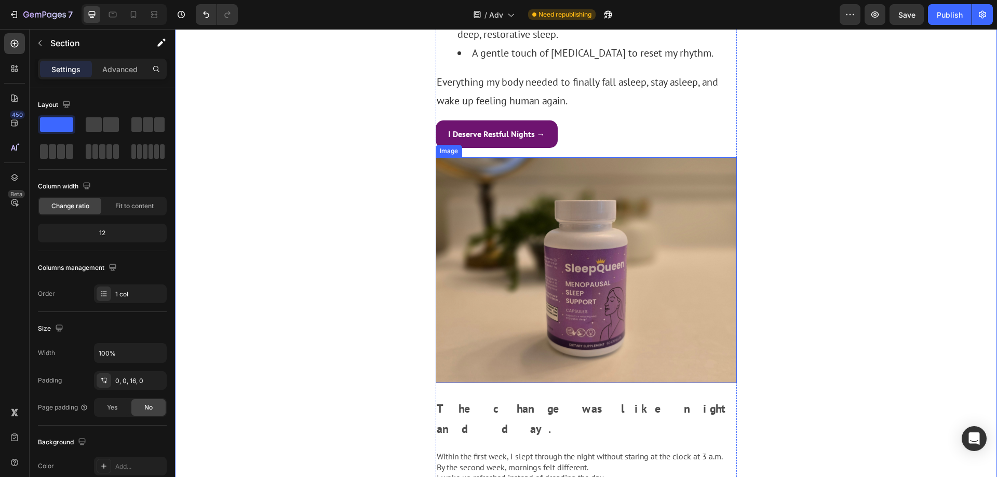
click at [645, 227] on img at bounding box center [586, 270] width 301 height 226
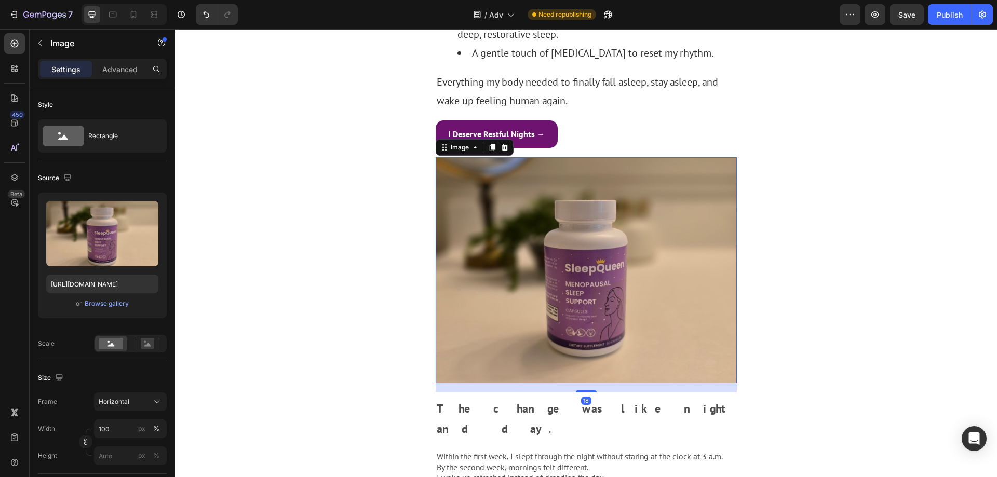
click at [595, 383] on div "18" at bounding box center [586, 387] width 301 height 9
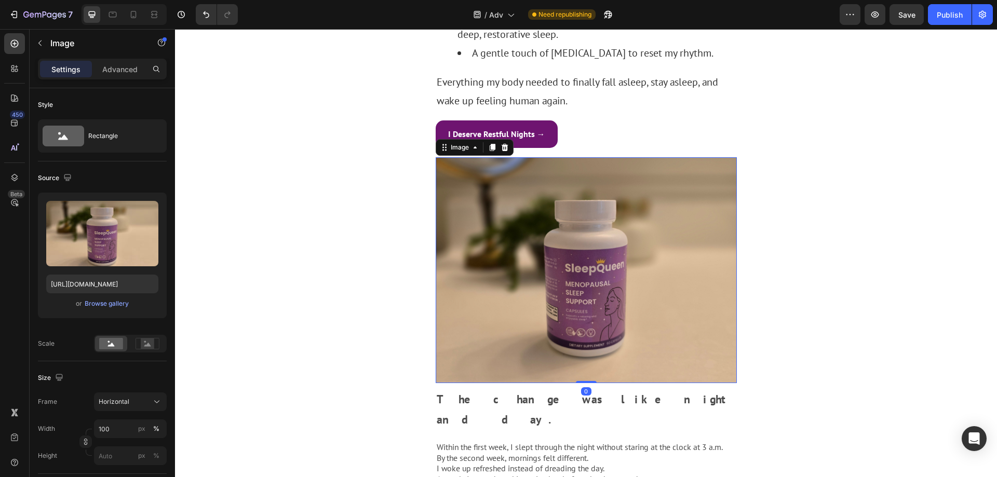
drag, startPoint x: 586, startPoint y: 299, endPoint x: 597, endPoint y: 286, distance: 17.7
click at [597, 286] on div "Image 0" at bounding box center [586, 270] width 301 height 226
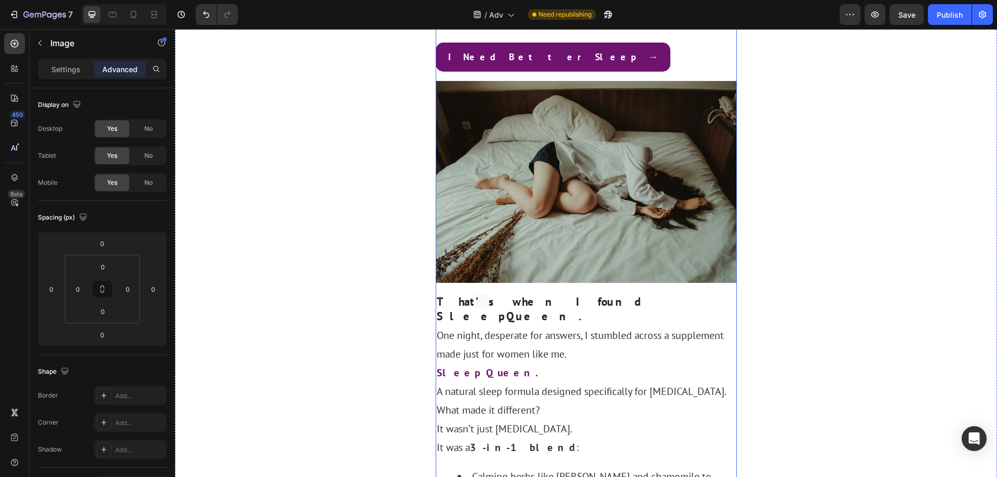
scroll to position [1298, 0]
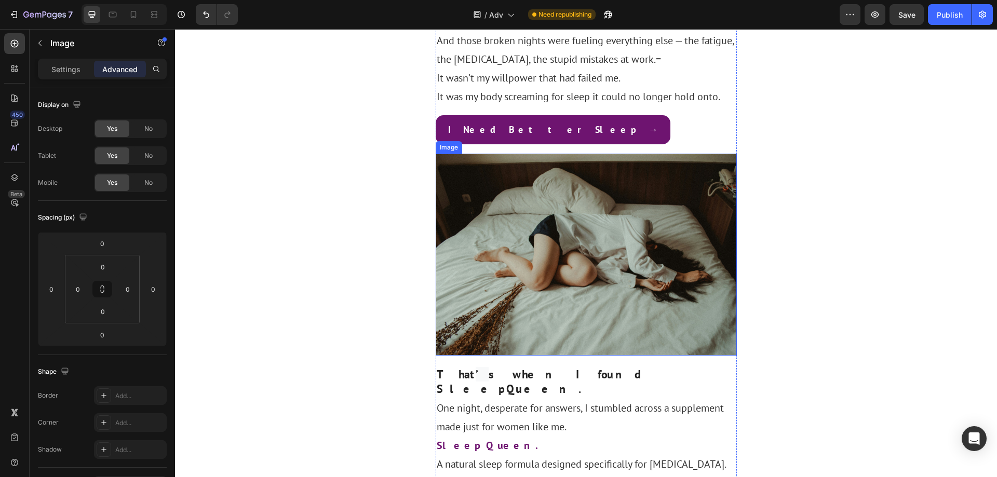
click at [562, 264] on img at bounding box center [586, 255] width 301 height 202
drag, startPoint x: 582, startPoint y: 281, endPoint x: 583, endPoint y: 274, distance: 6.8
click at [583, 274] on div "Image 10" at bounding box center [586, 255] width 301 height 202
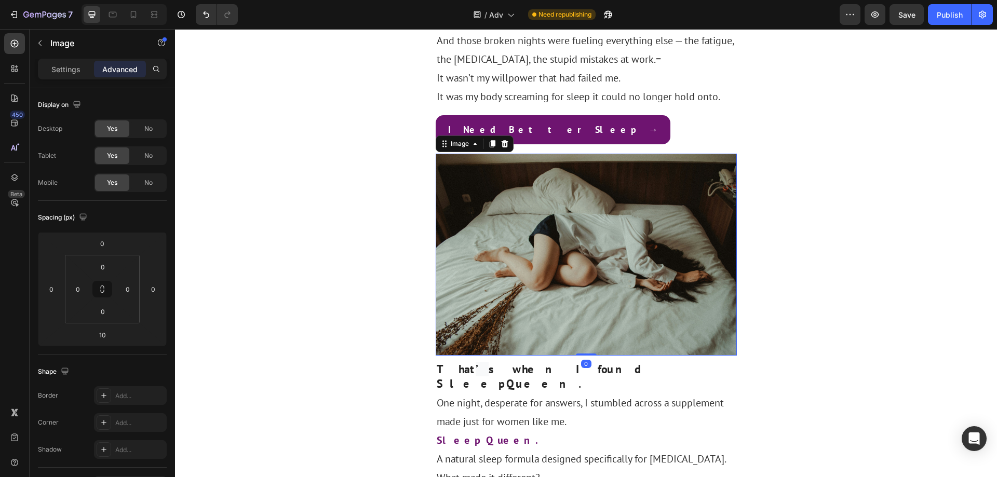
click at [584, 268] on div "Image 0" at bounding box center [586, 255] width 301 height 202
type input "0"
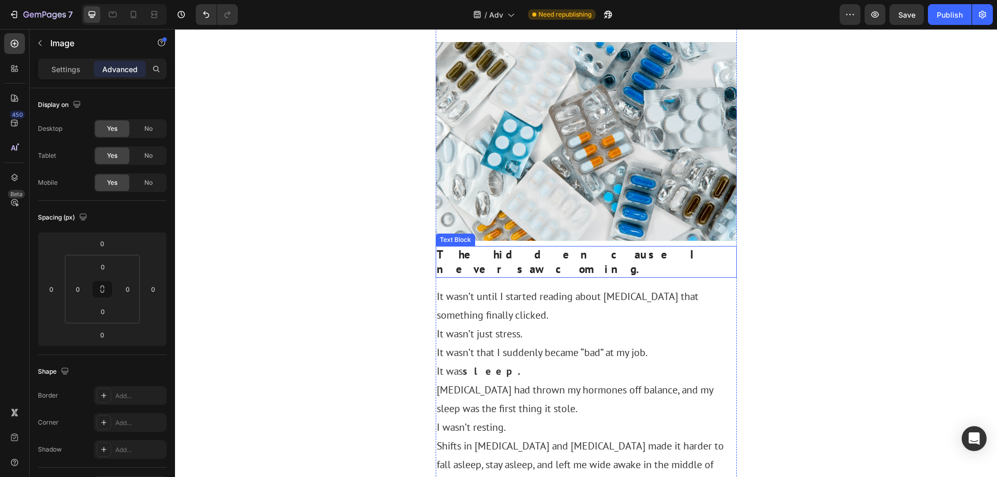
scroll to position [727, 0]
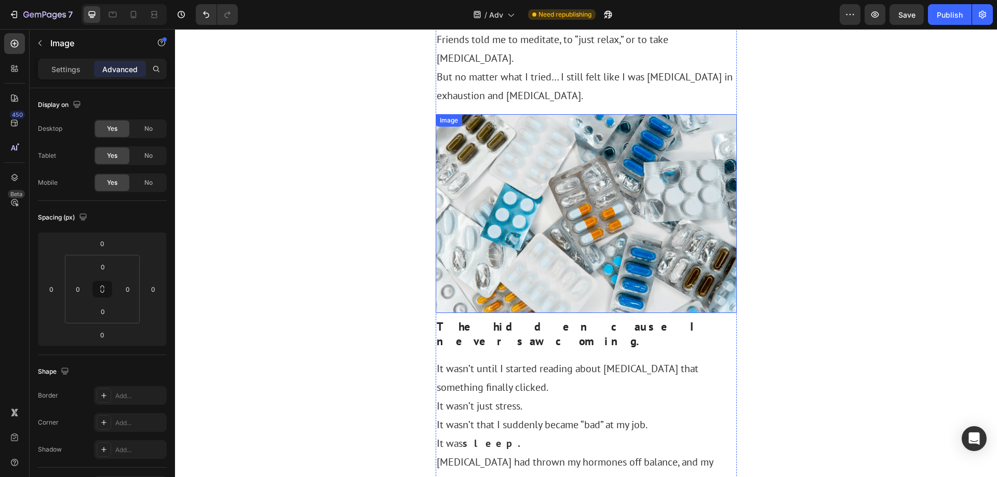
click at [573, 229] on img at bounding box center [586, 213] width 301 height 199
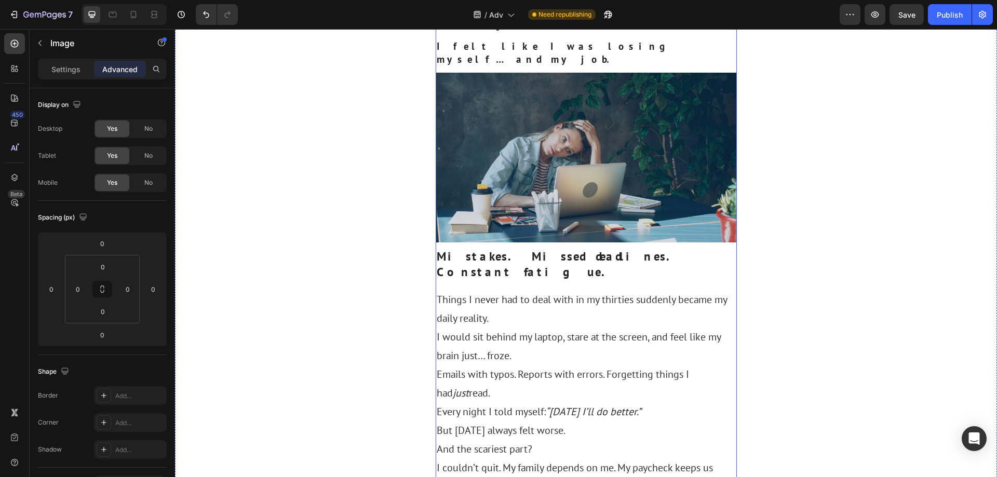
scroll to position [104, 0]
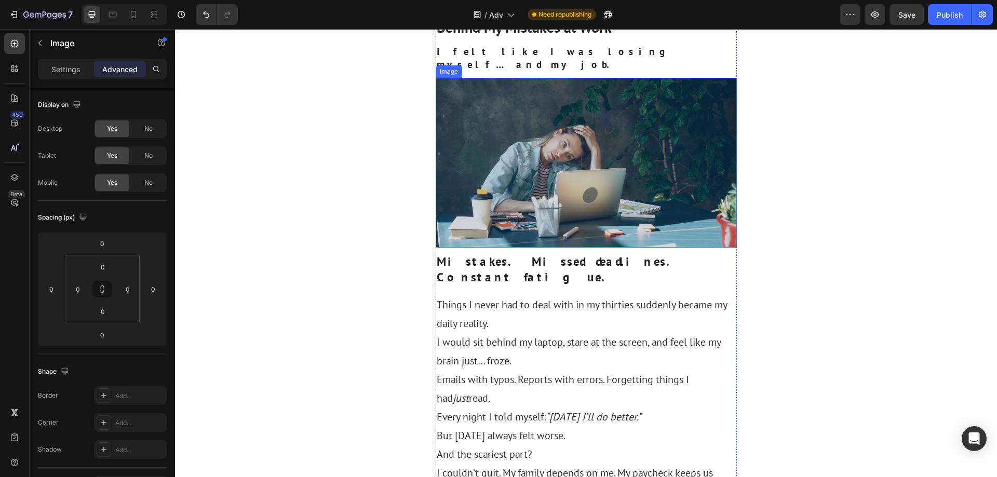
click at [591, 212] on img at bounding box center [586, 162] width 301 height 169
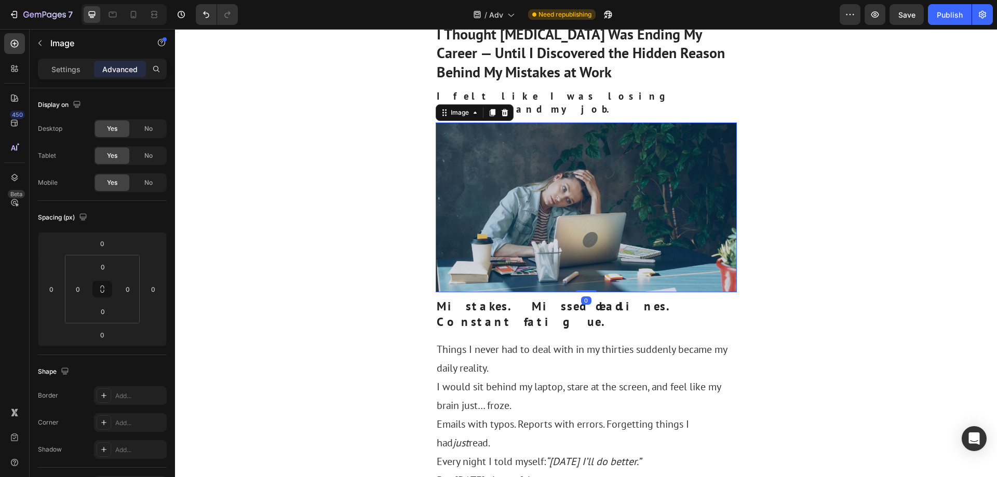
scroll to position [0, 0]
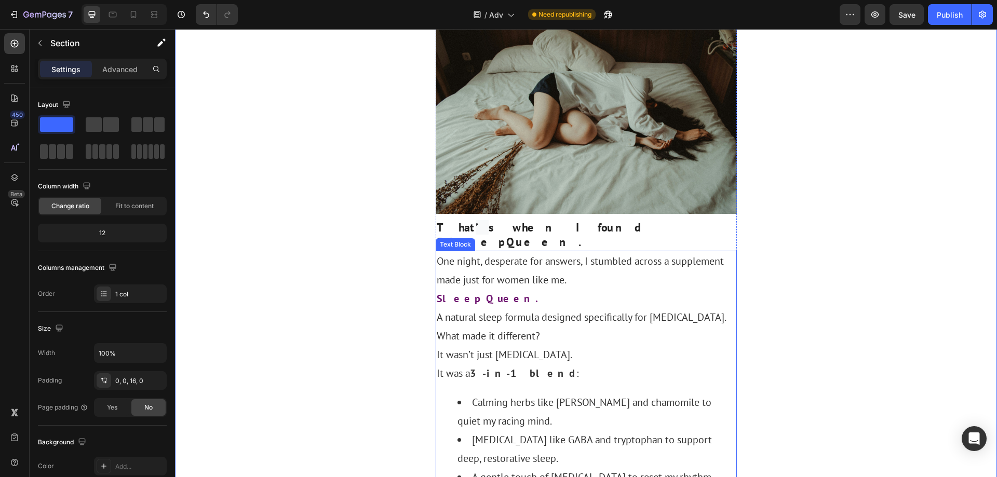
scroll to position [1454, 0]
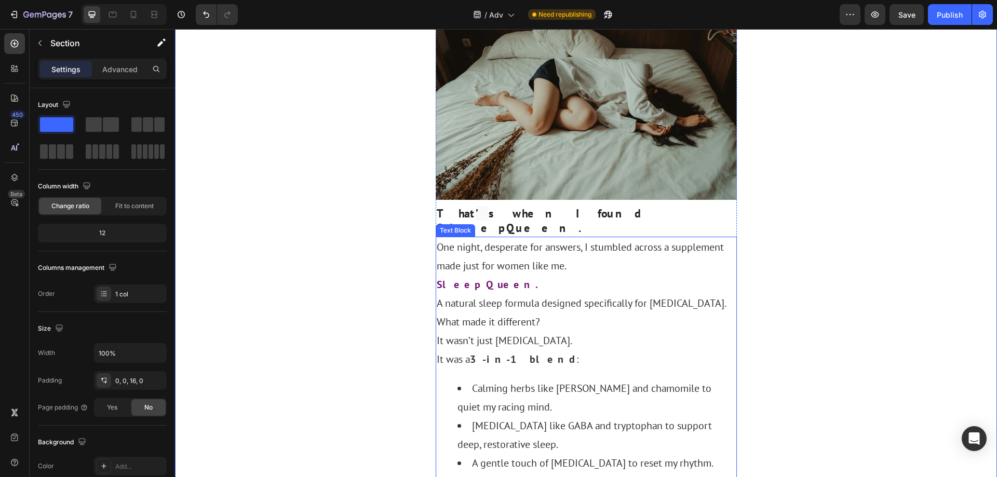
click at [607, 275] on p "SleepQueen." at bounding box center [586, 284] width 299 height 19
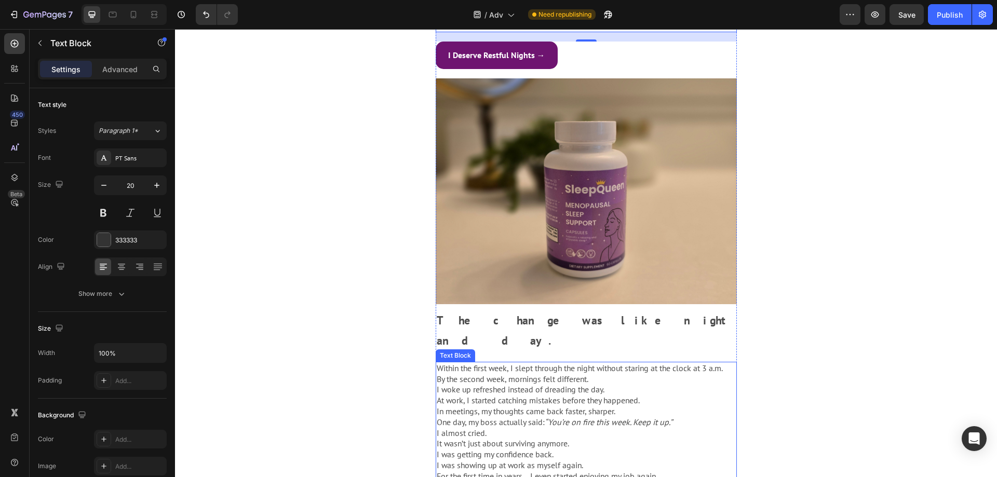
scroll to position [1974, 0]
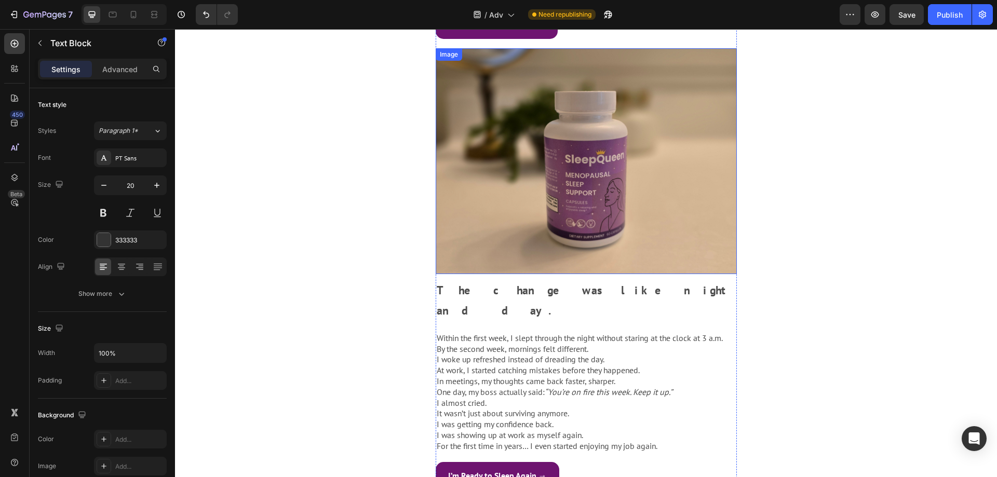
click at [584, 163] on img at bounding box center [586, 161] width 301 height 226
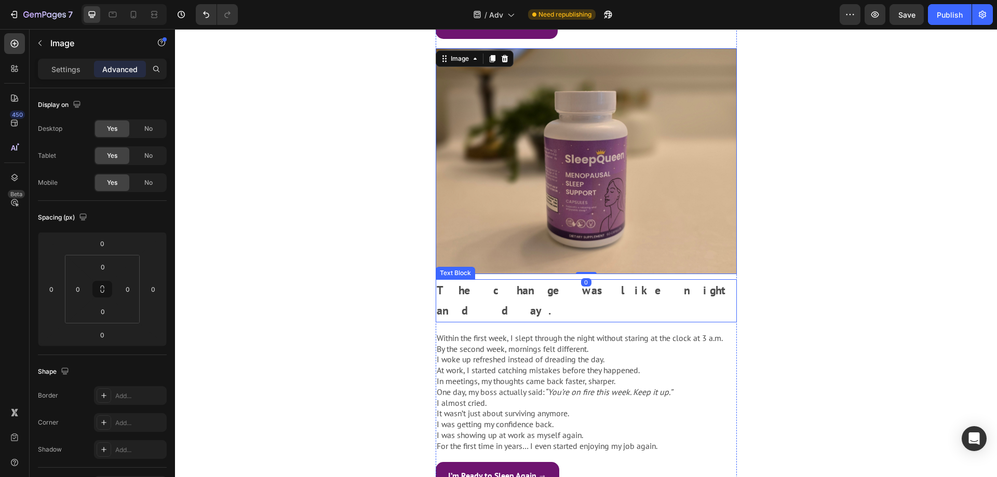
click at [558, 354] on p "I woke up refreshed instead of dreading the day." at bounding box center [586, 359] width 299 height 11
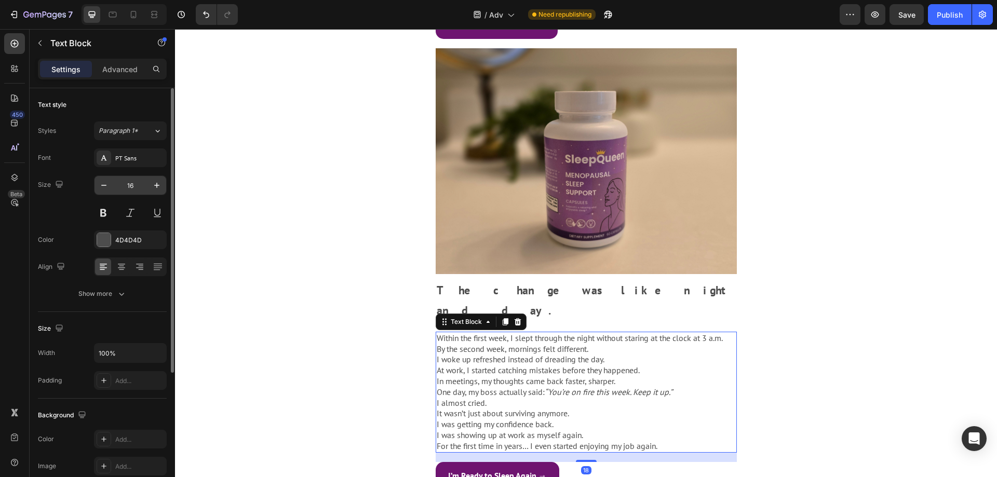
click at [136, 181] on input "16" at bounding box center [130, 185] width 34 height 19
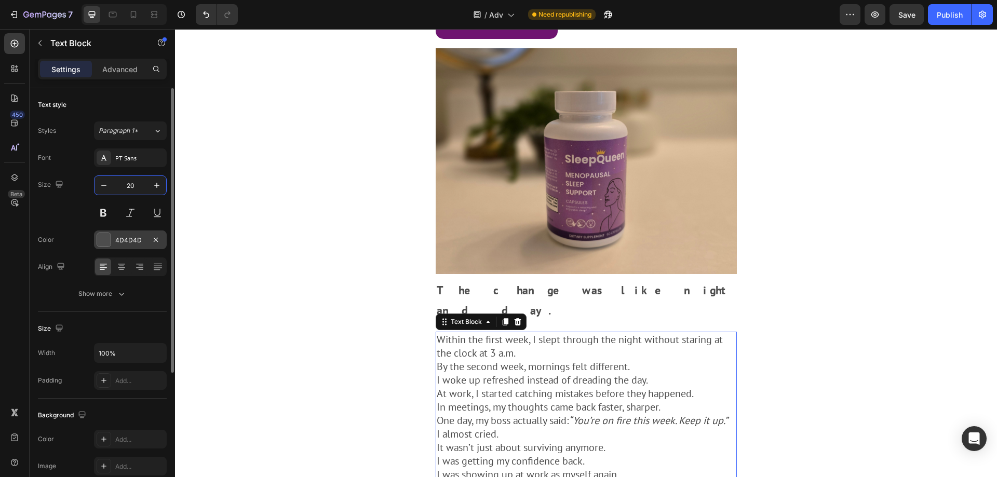
type input "20"
click at [134, 236] on div "4D4D4D" at bounding box center [130, 240] width 30 height 9
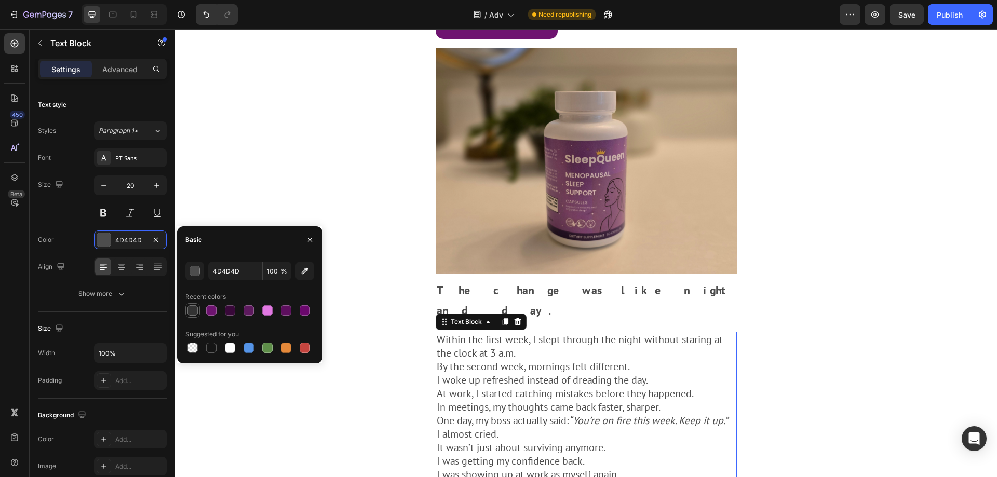
click at [192, 313] on div at bounding box center [192, 310] width 10 height 10
type input "333333"
click at [548, 283] on strong "The change was like night and day." at bounding box center [582, 300] width 290 height 35
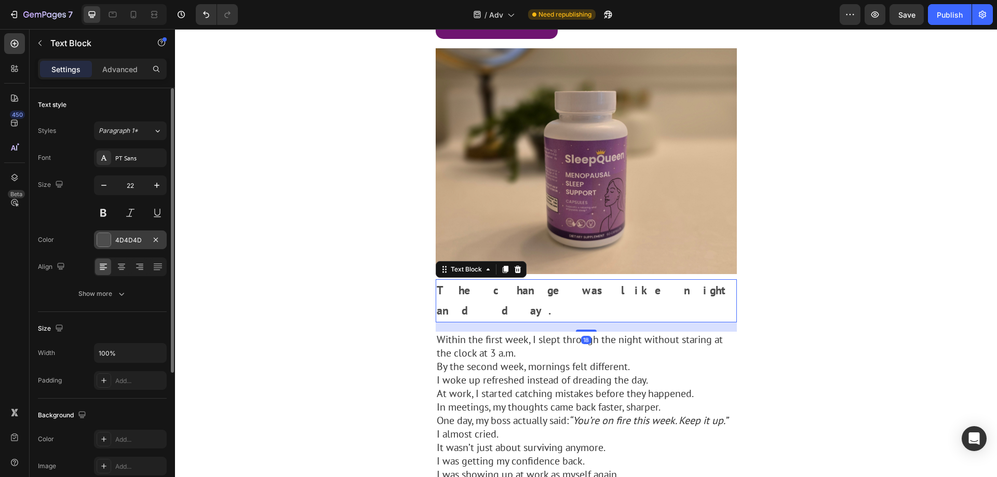
click at [124, 238] on div "4D4D4D" at bounding box center [130, 240] width 30 height 9
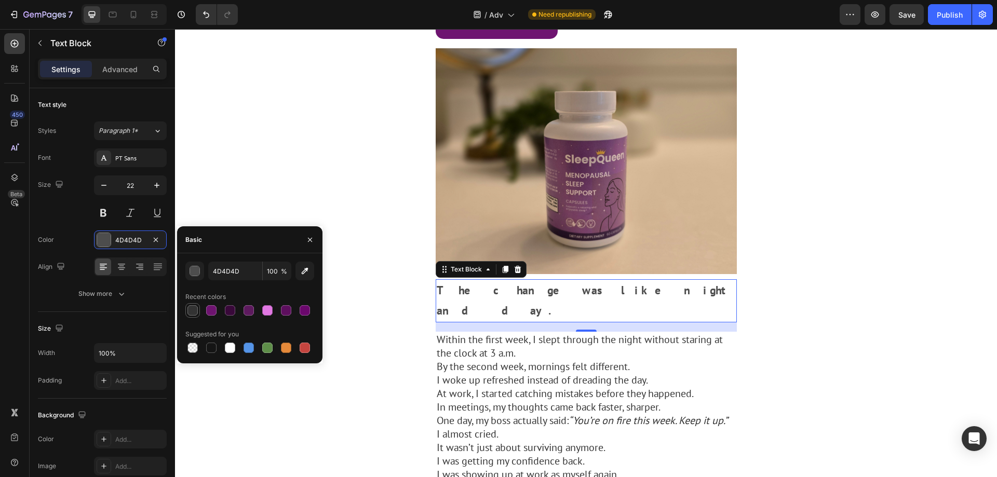
click at [197, 315] on div at bounding box center [192, 310] width 10 height 10
type input "333333"
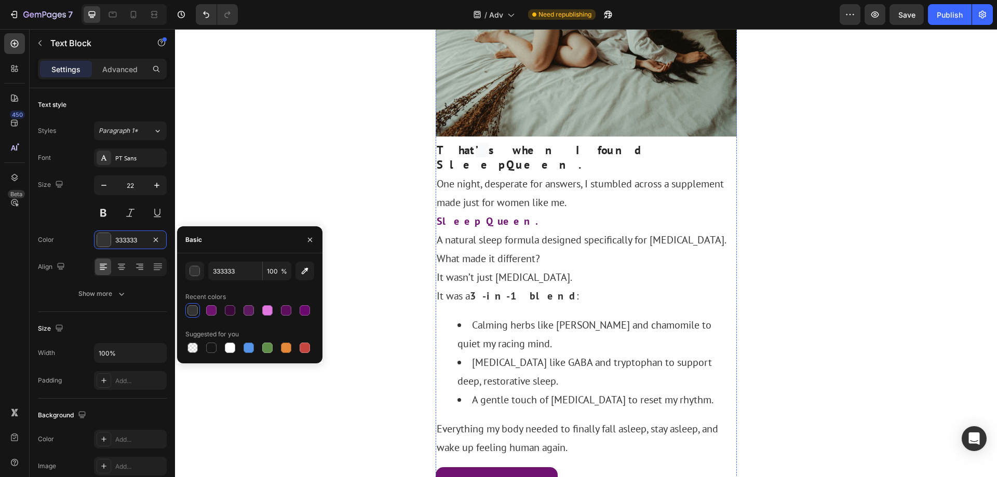
scroll to position [1402, 0]
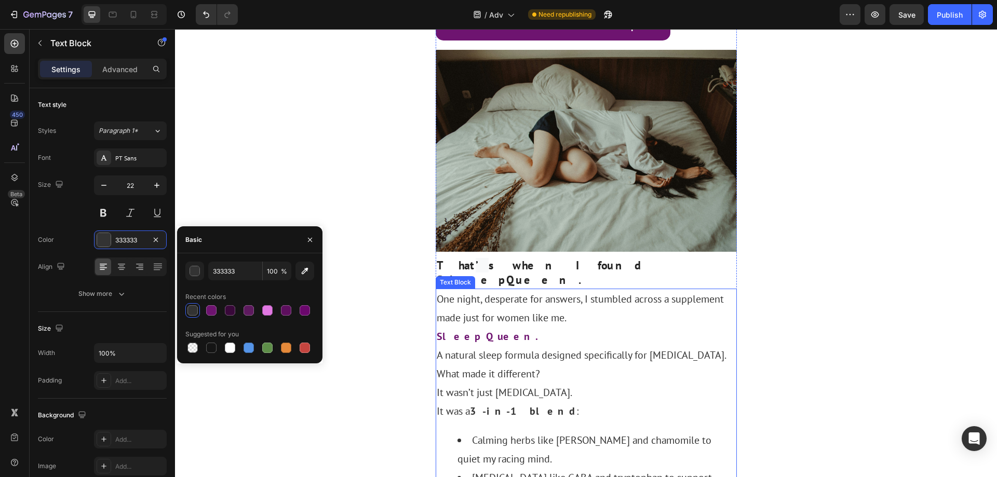
click at [569, 402] on p "It was a 3-in-1 blend :" at bounding box center [586, 411] width 299 height 19
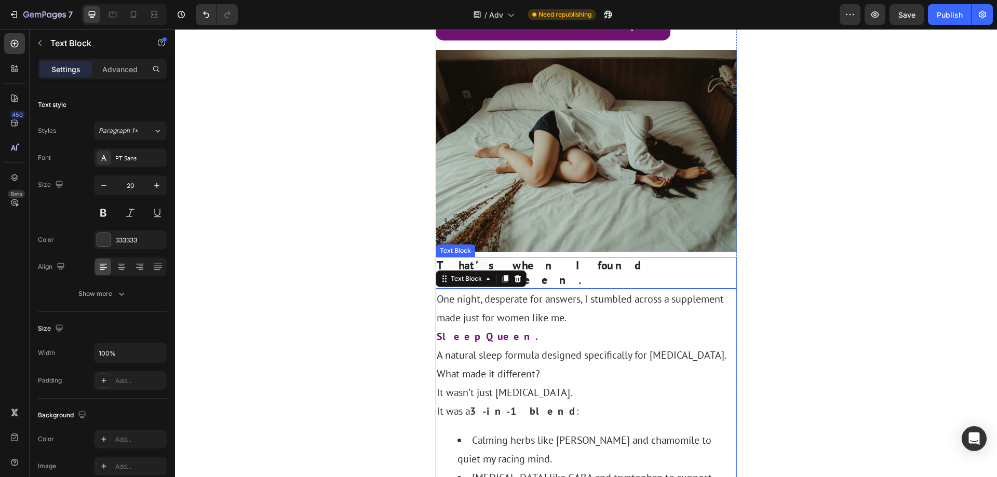
click at [567, 258] on strong "s when I found SleepQueen." at bounding box center [550, 273] width 226 height 30
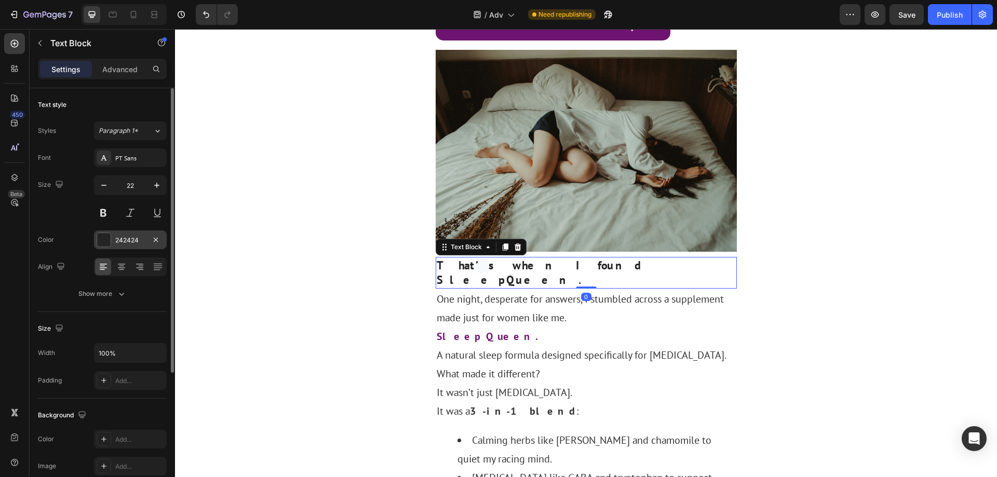
click at [142, 239] on div "242424" at bounding box center [130, 240] width 30 height 9
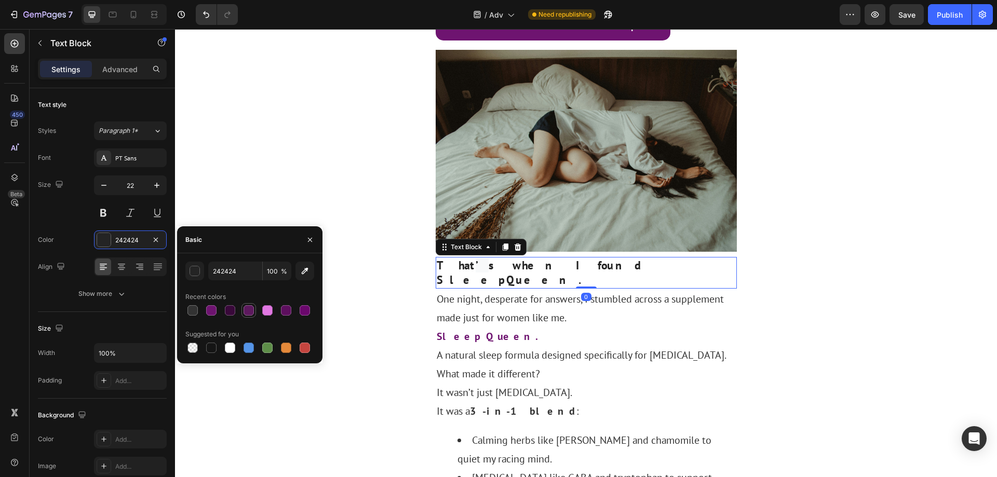
click at [190, 309] on div at bounding box center [192, 310] width 10 height 10
type input "333333"
click at [578, 383] on p "It wasn’t just [MEDICAL_DATA]." at bounding box center [586, 392] width 299 height 19
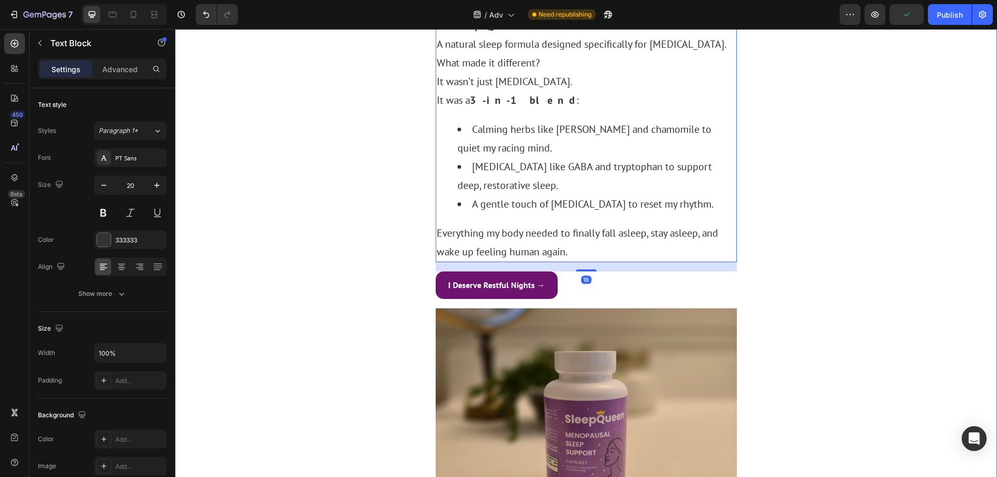
scroll to position [1714, 0]
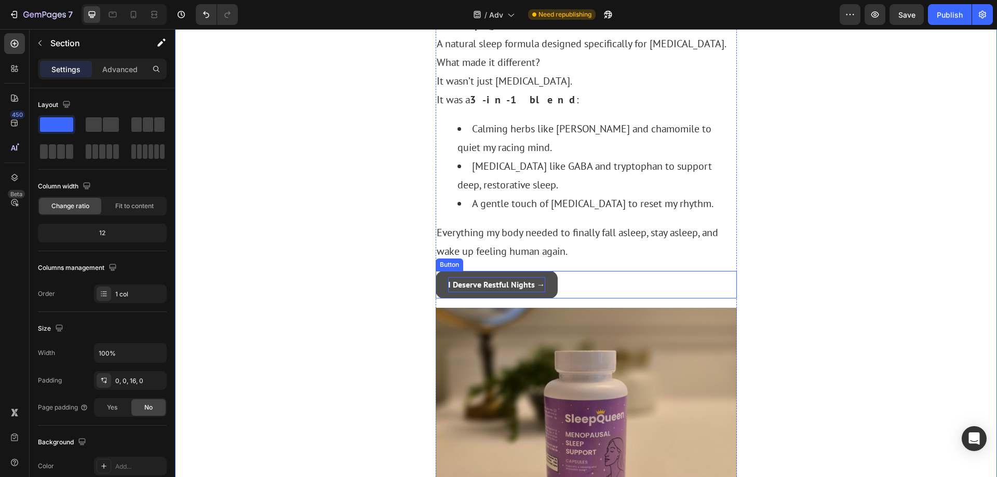
click at [508, 279] on strong "I Deserve Restful Nights →" at bounding box center [496, 284] width 97 height 10
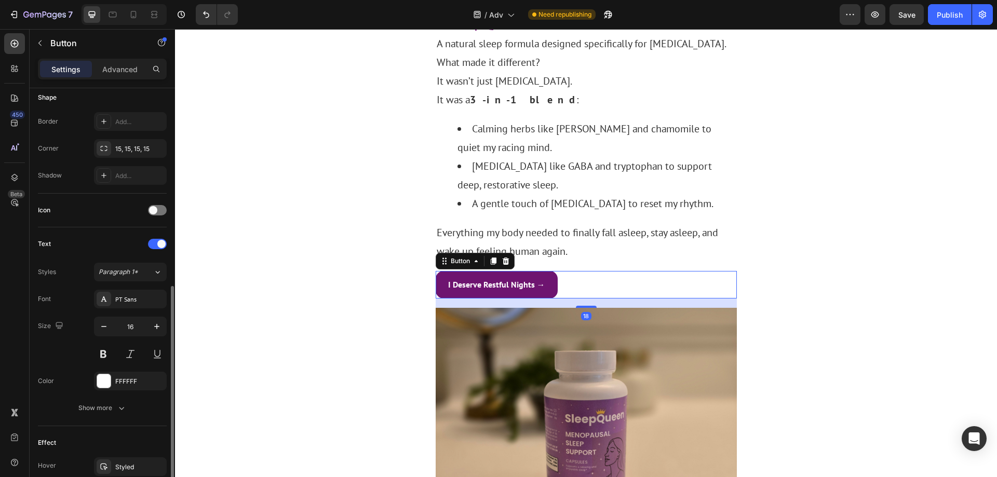
scroll to position [260, 0]
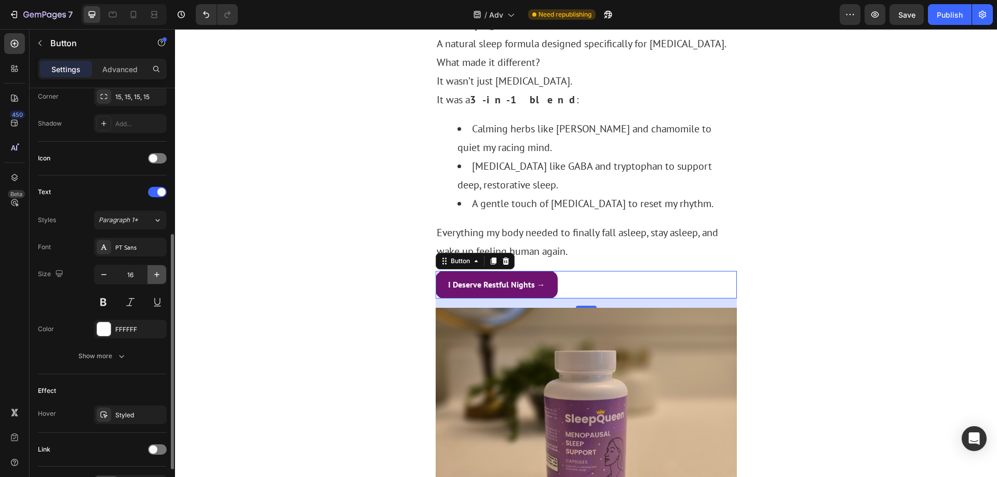
click at [154, 278] on icon "button" at bounding box center [157, 275] width 10 height 10
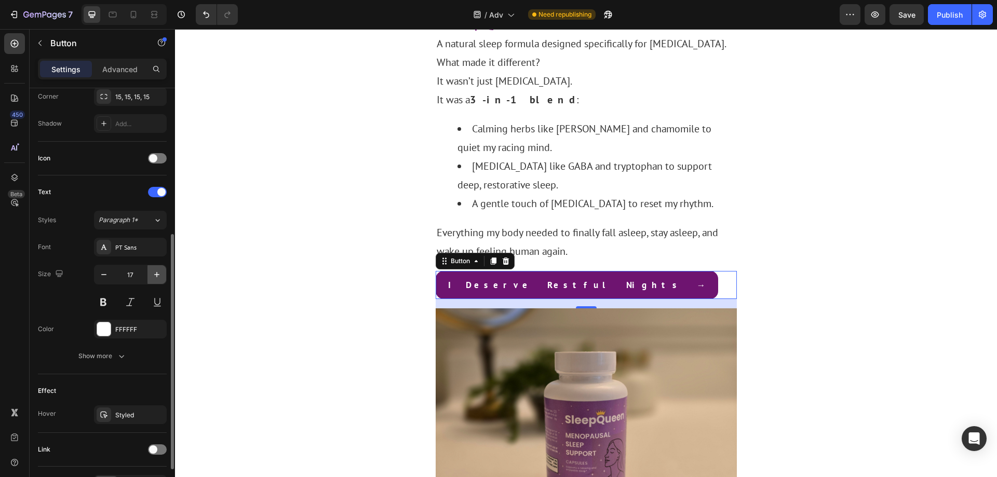
click at [154, 278] on icon "button" at bounding box center [157, 275] width 10 height 10
type input "18"
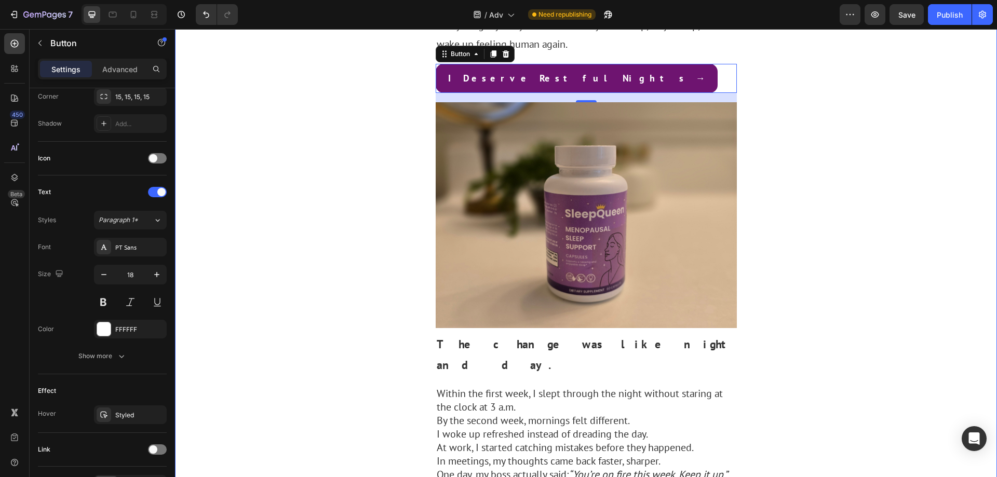
scroll to position [1922, 0]
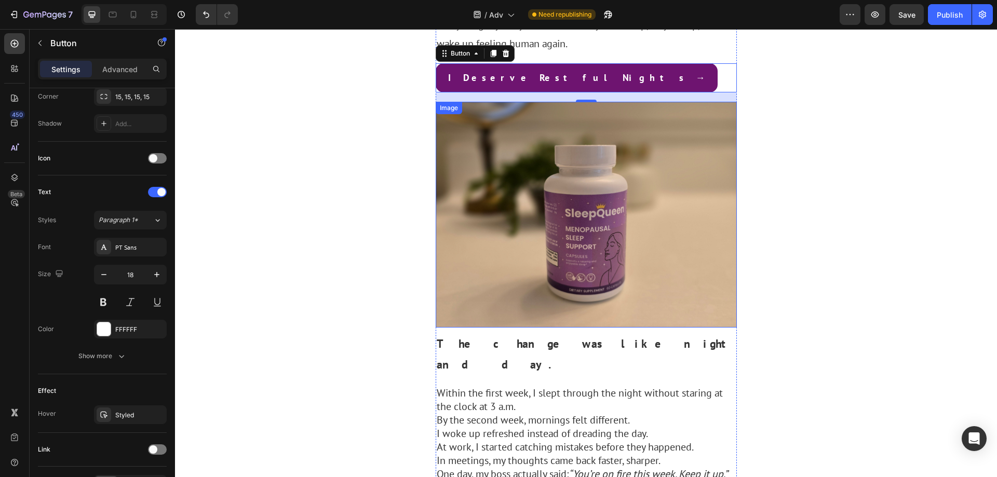
click at [551, 191] on img at bounding box center [586, 215] width 301 height 226
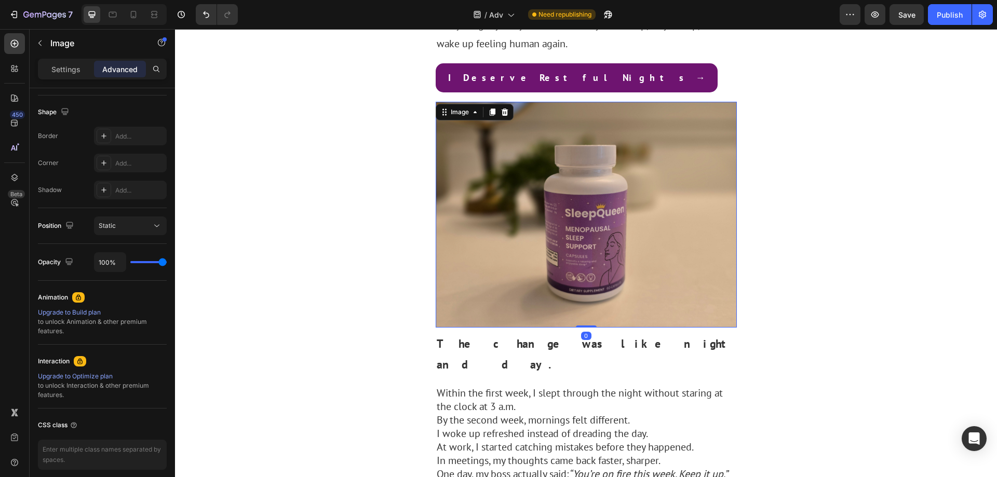
scroll to position [0, 0]
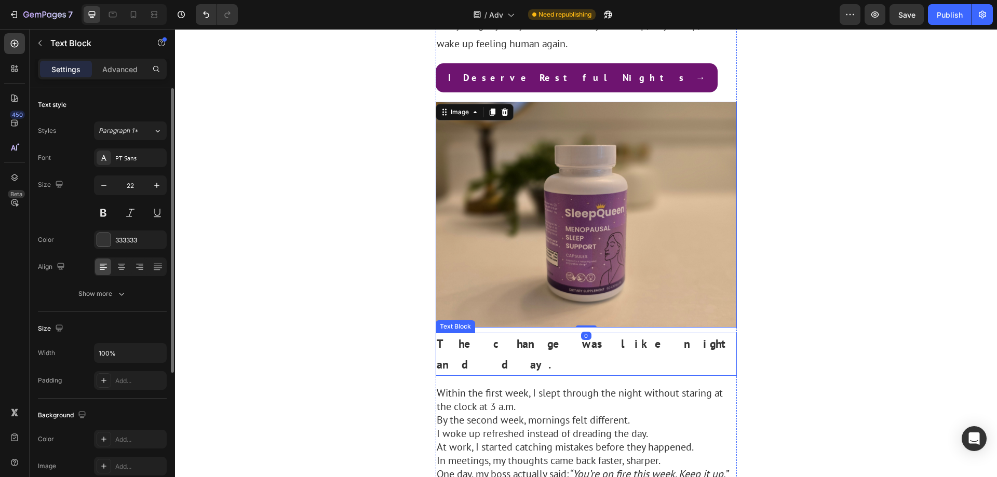
click at [549, 337] on strong "The change was like night and day." at bounding box center [582, 354] width 290 height 35
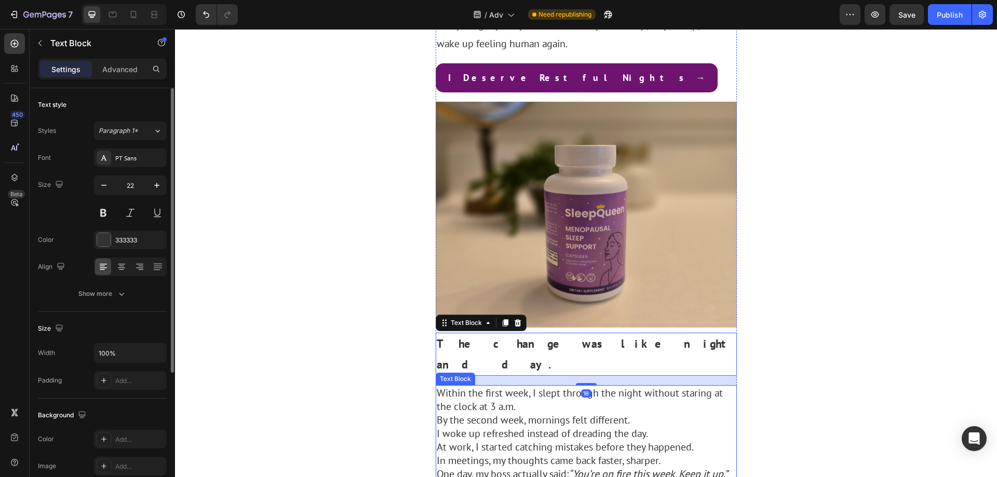
click at [532, 427] on p "I woke up refreshed instead of dreading the day." at bounding box center [586, 434] width 299 height 14
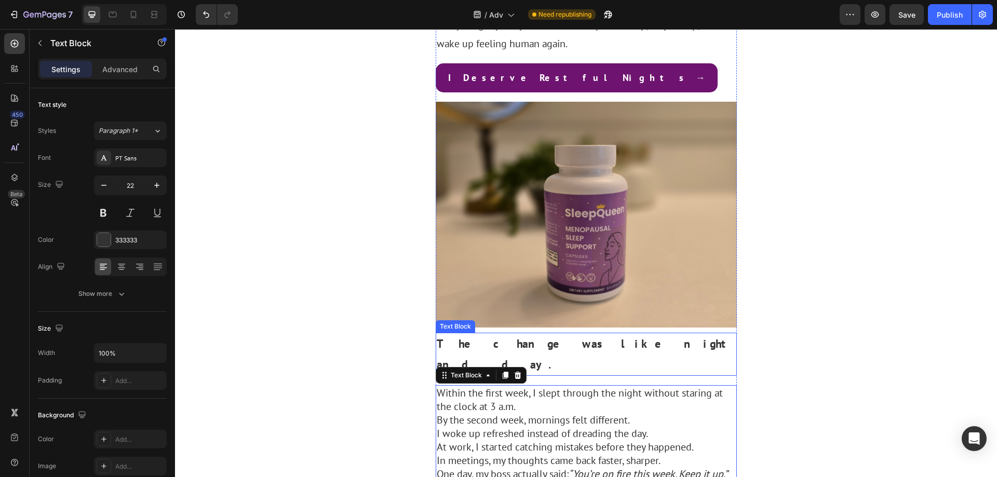
click at [553, 337] on strong "The change was like night and day." at bounding box center [582, 354] width 290 height 35
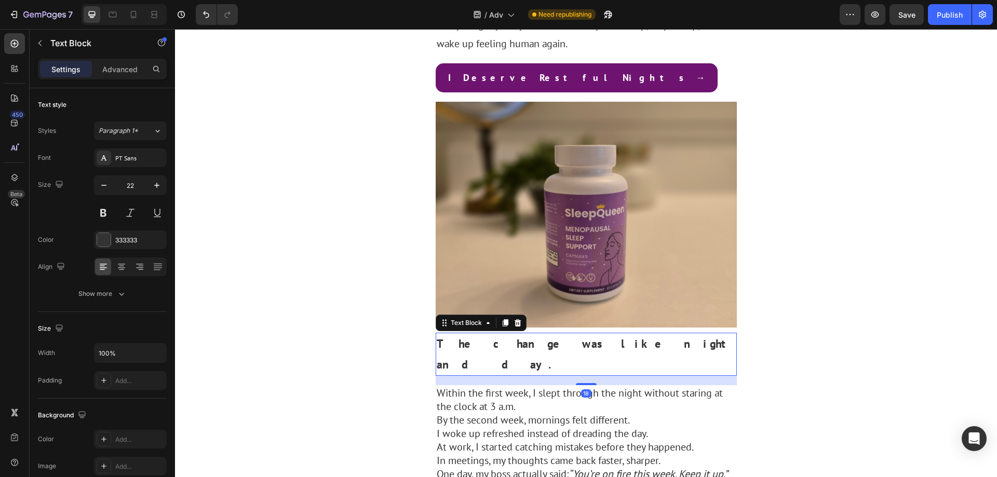
click at [545, 413] on p "By the second week, mornings felt different." at bounding box center [586, 420] width 299 height 14
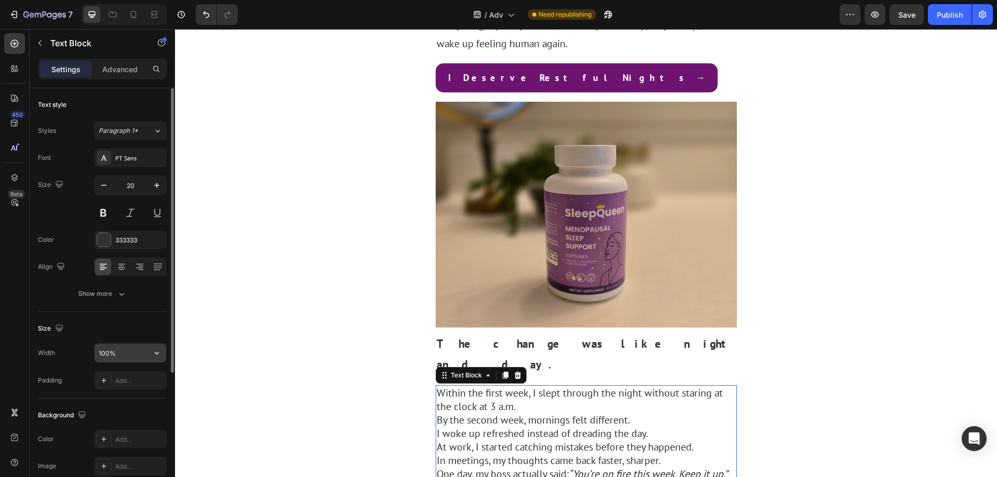
click at [121, 353] on input "100%" at bounding box center [131, 353] width 72 height 19
click at [125, 293] on icon "button" at bounding box center [121, 294] width 10 height 10
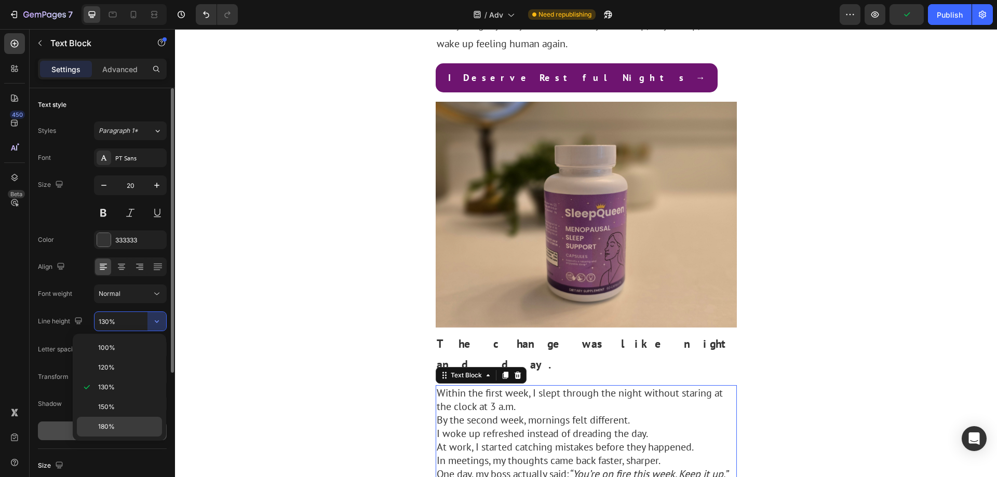
click at [124, 420] on div "180%" at bounding box center [119, 427] width 85 height 20
type input "180%"
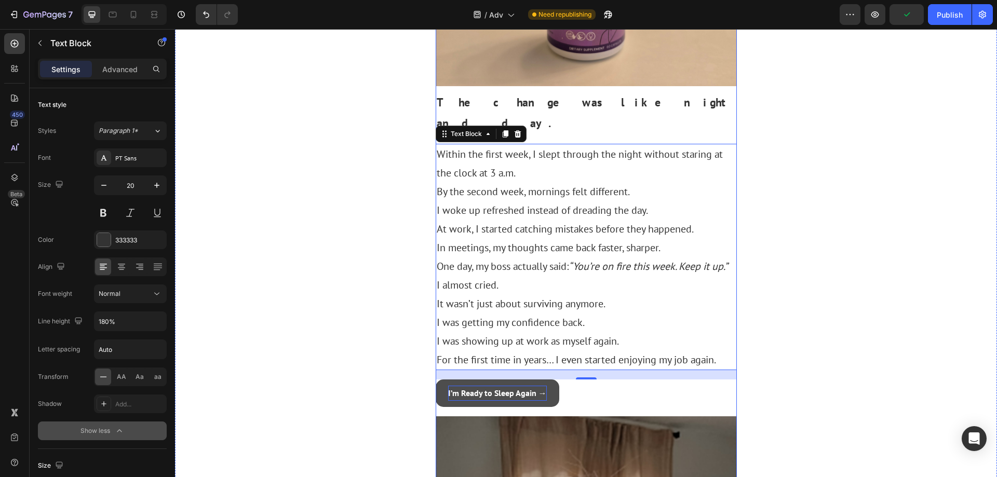
scroll to position [2181, 0]
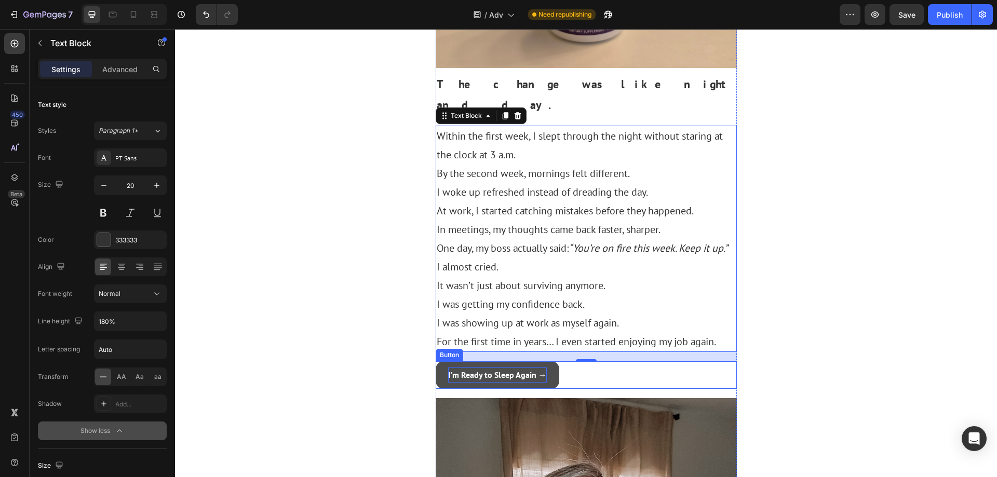
click at [541, 368] on p "I’m Ready to Sleep Again →" at bounding box center [497, 375] width 99 height 15
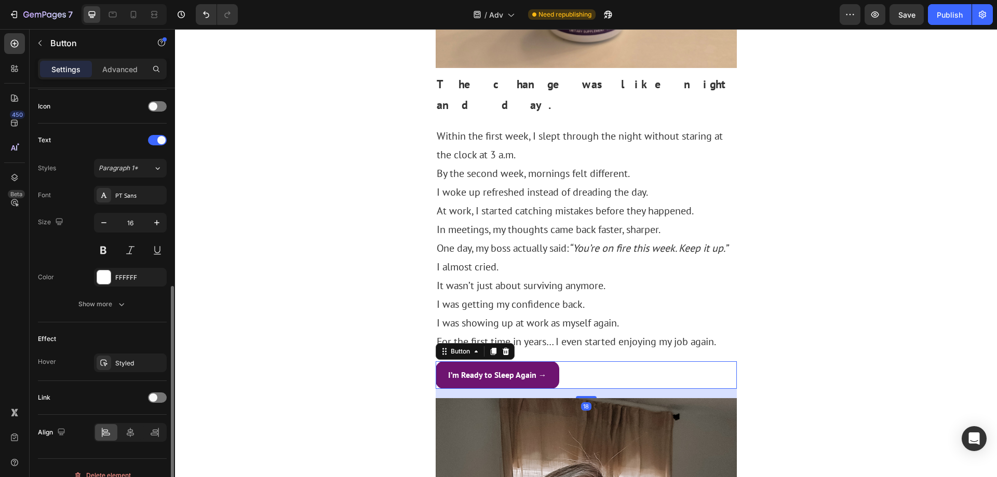
scroll to position [326, 0]
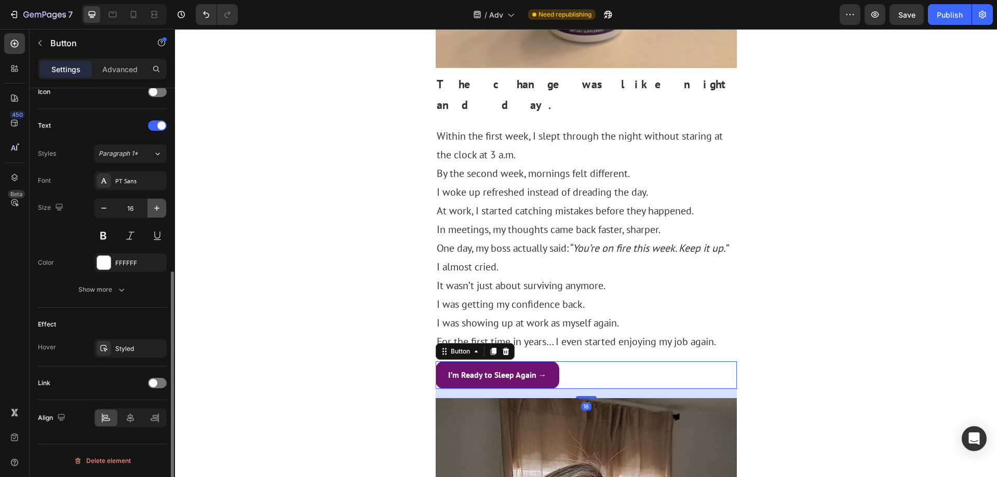
click at [154, 209] on icon "button" at bounding box center [157, 208] width 10 height 10
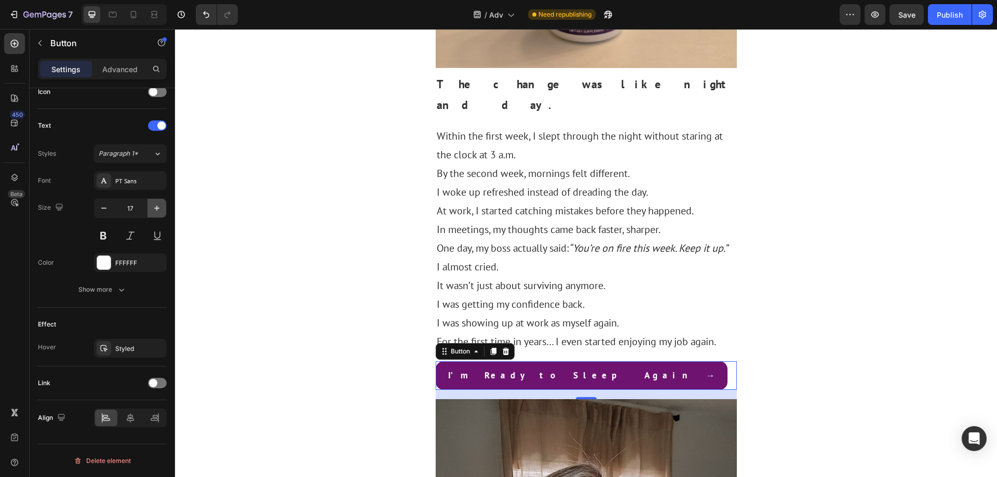
click at [154, 209] on icon "button" at bounding box center [157, 208] width 10 height 10
type input "18"
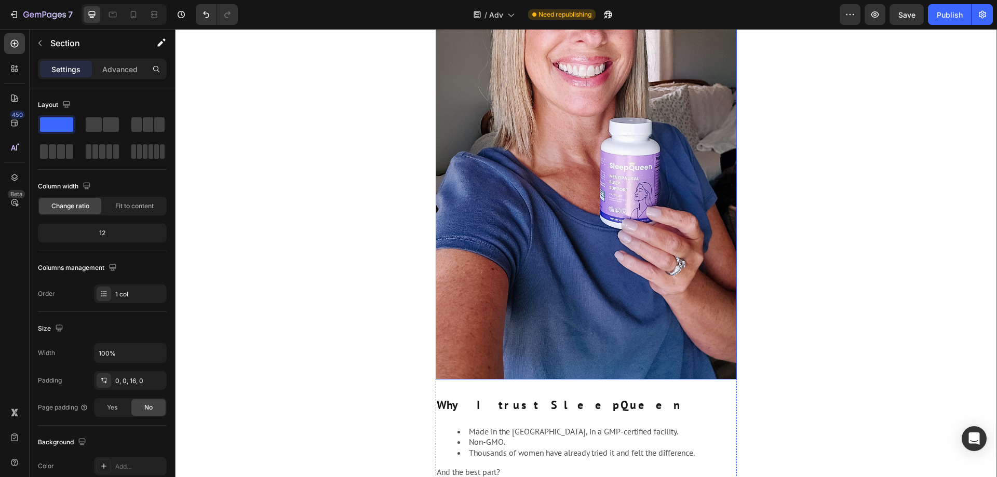
scroll to position [2753, 0]
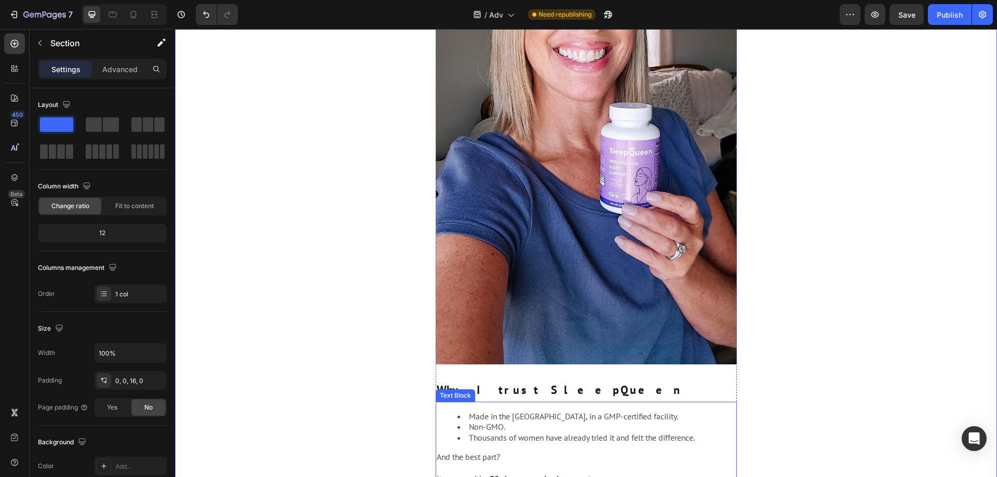
click at [547, 402] on div "Made in the [GEOGRAPHIC_DATA], in a GMP-certified facility. Non-GMO. Thousands …" at bounding box center [586, 481] width 301 height 159
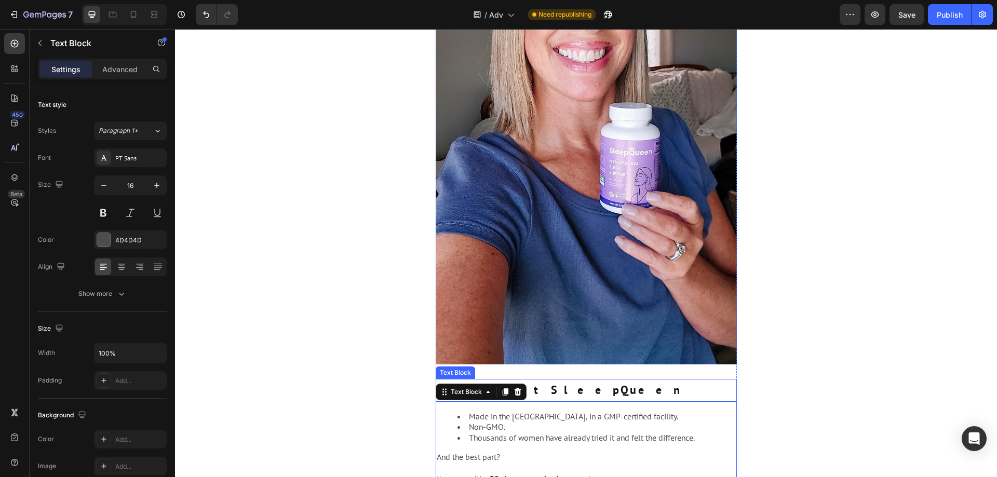
click at [565, 379] on div "Why I trust SleepQueen" at bounding box center [586, 390] width 301 height 23
click at [574, 242] on img at bounding box center [586, 96] width 301 height 535
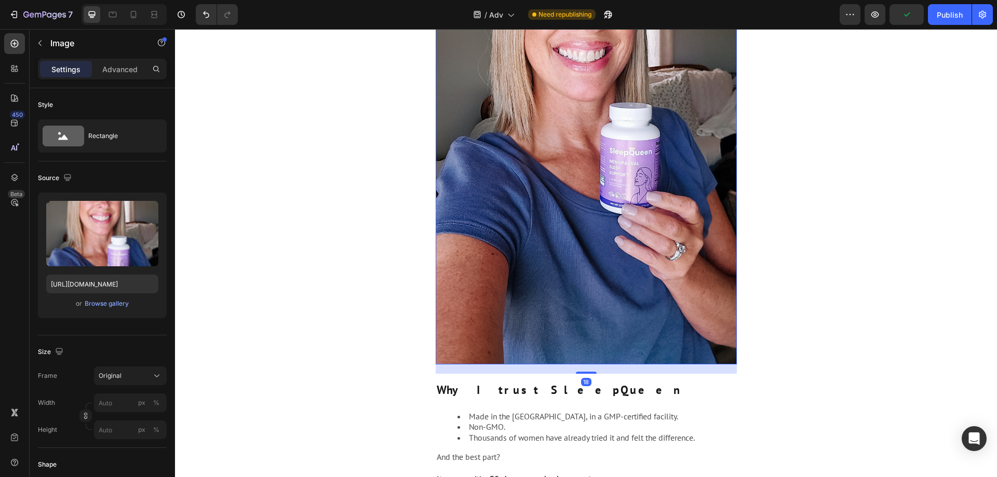
click at [587, 365] on div "18" at bounding box center [586, 369] width 301 height 9
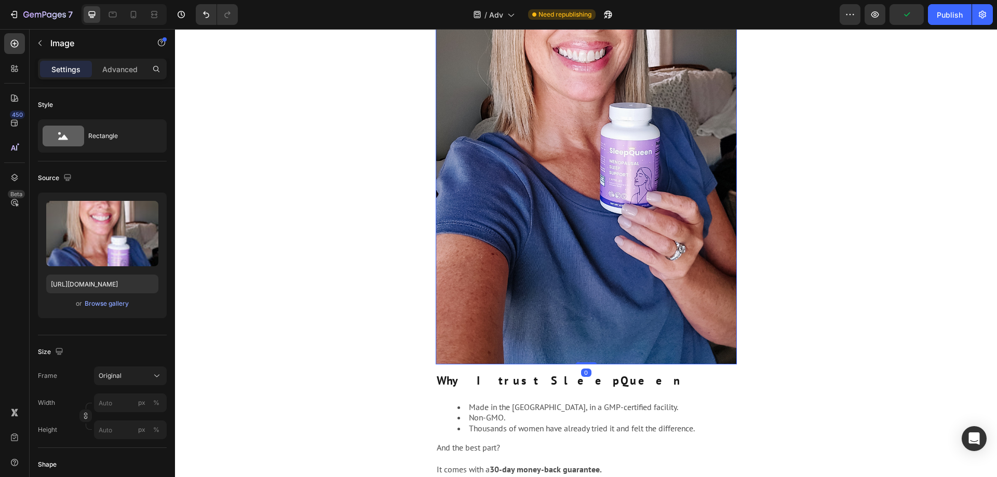
click at [589, 241] on div "Image 0" at bounding box center [586, 96] width 301 height 535
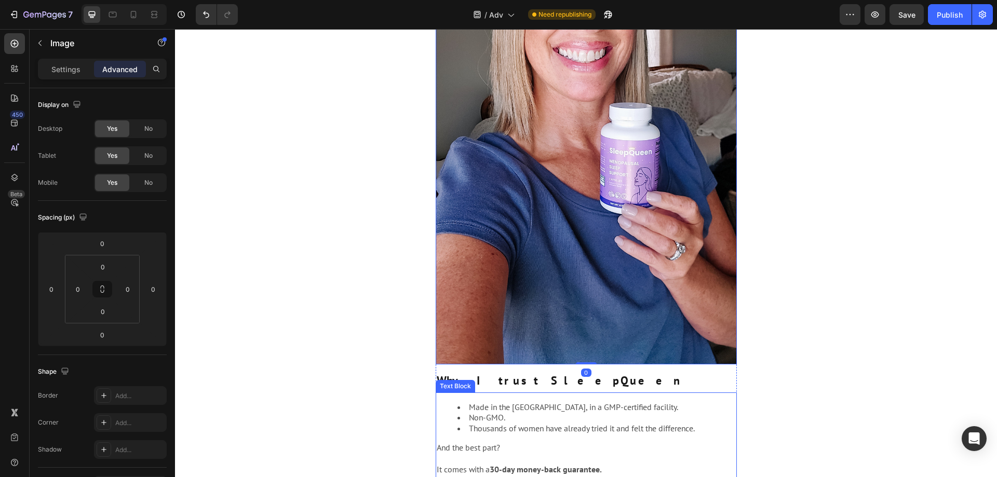
click at [570, 402] on li "Made in the [GEOGRAPHIC_DATA], in a GMP-certified facility." at bounding box center [597, 407] width 278 height 11
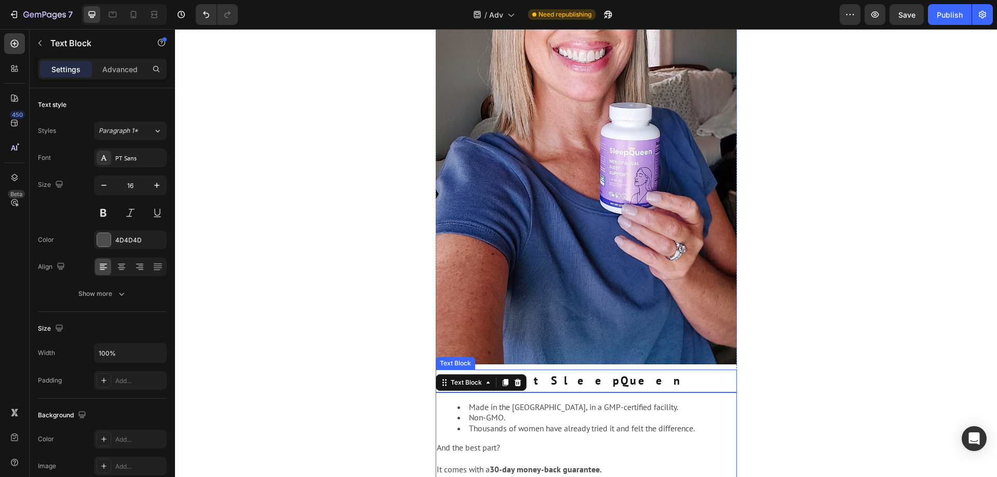
click at [534, 373] on strong "Why I trust SleepQueen" at bounding box center [565, 380] width 256 height 15
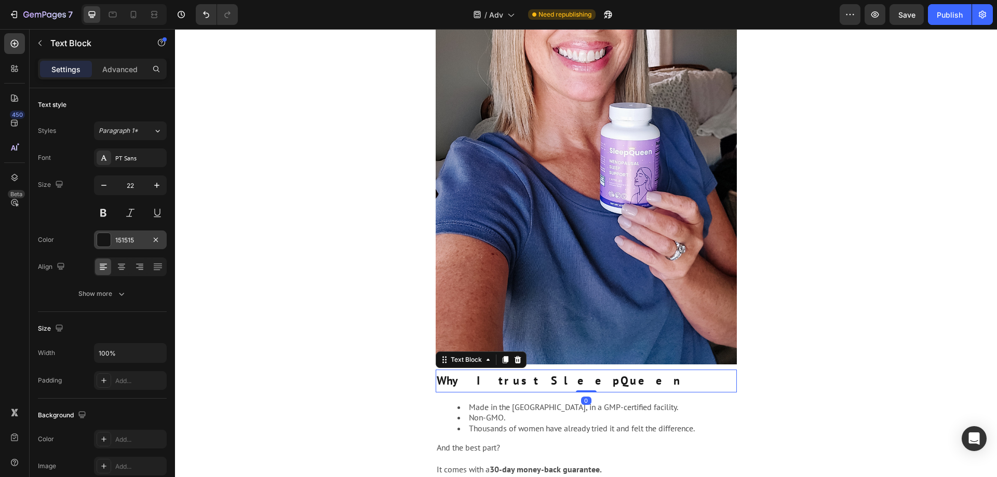
click at [116, 239] on div "151515" at bounding box center [130, 240] width 30 height 9
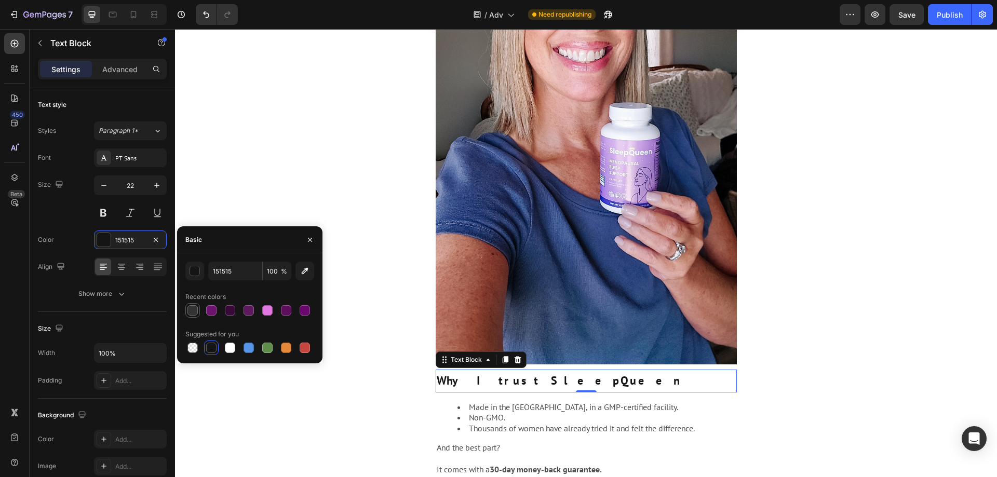
click at [189, 307] on div at bounding box center [192, 310] width 10 height 10
type input "333333"
click at [512, 423] on li "Thousands of women have already tried it and felt the difference." at bounding box center [597, 428] width 278 height 11
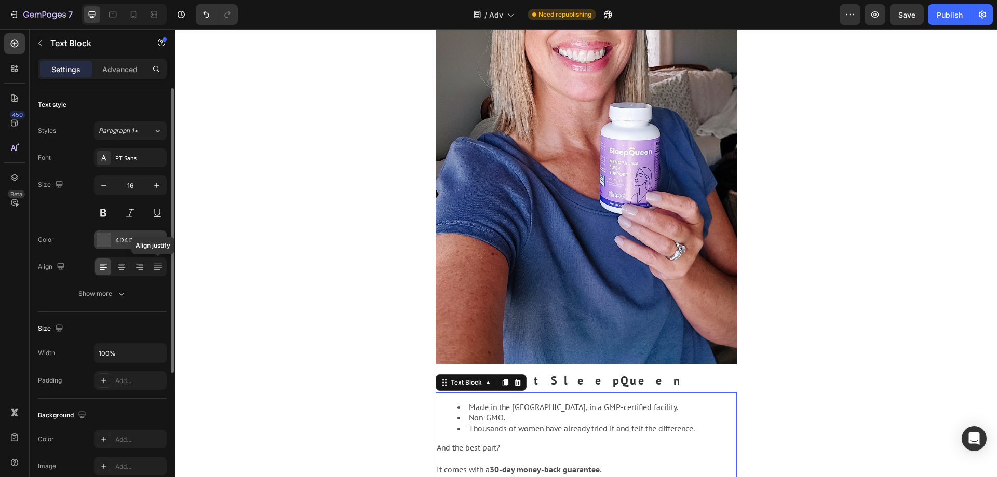
click at [143, 248] on div "4D4D4D" at bounding box center [130, 240] width 73 height 19
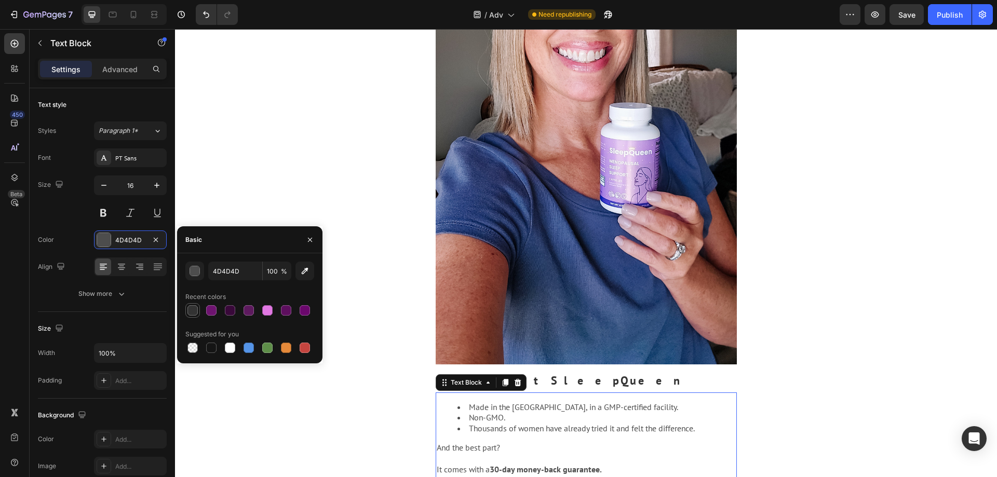
click at [194, 310] on div at bounding box center [192, 310] width 10 height 10
type input "333333"
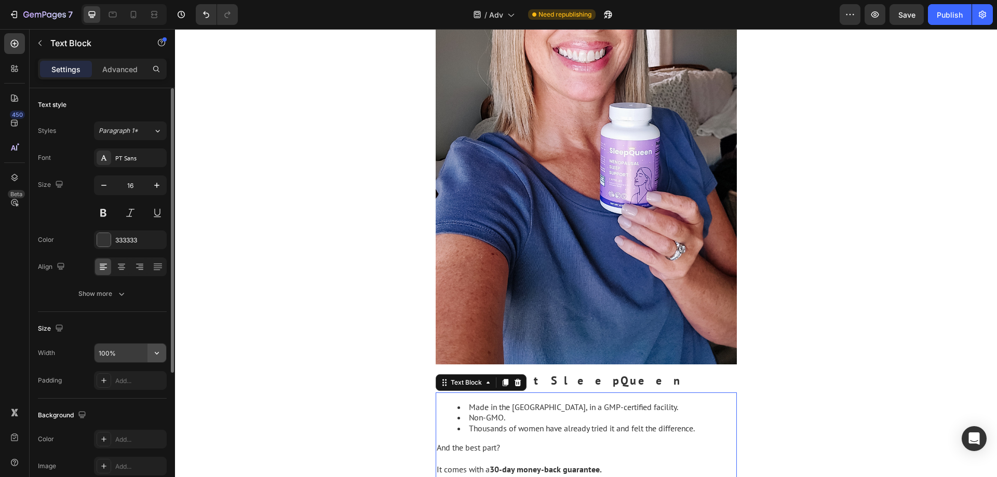
click at [155, 354] on icon "button" at bounding box center [157, 353] width 10 height 10
click at [82, 399] on div "Text style Styles Paragraph 1* Font PT Sans Size 16 Color 333333 Align Show more" at bounding box center [102, 442] width 129 height 86
click at [555, 443] on p "And the best part?" at bounding box center [586, 448] width 299 height 11
click at [135, 187] on input "16" at bounding box center [130, 185] width 34 height 19
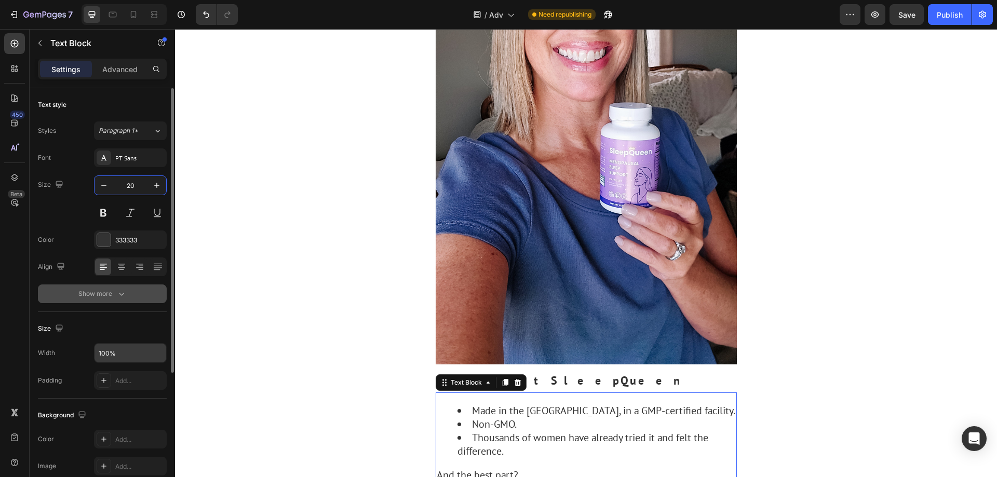
type input "20"
click at [103, 291] on div "Show more" at bounding box center [102, 294] width 48 height 10
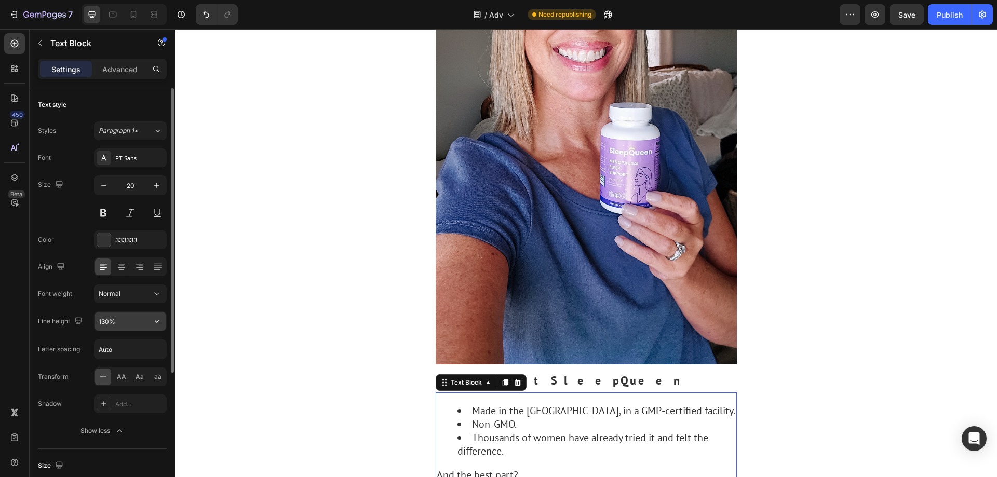
click at [157, 319] on icon "button" at bounding box center [157, 321] width 10 height 10
click at [116, 423] on p "180%" at bounding box center [127, 426] width 59 height 9
type input "180%"
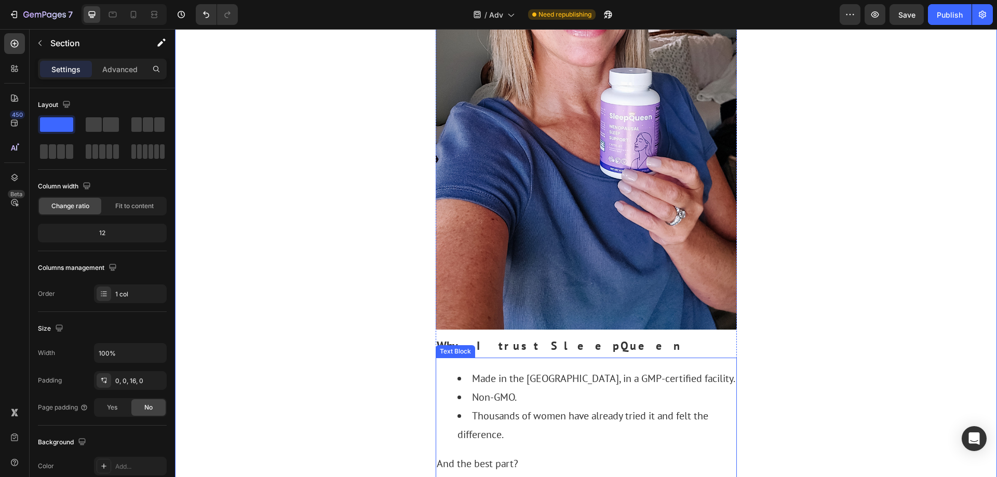
scroll to position [2857, 0]
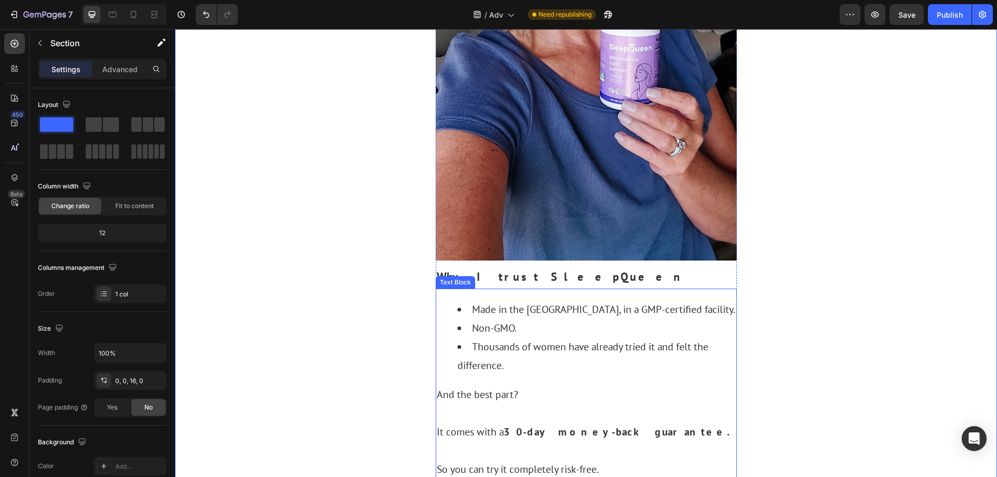
click at [704, 385] on p "And the best part?" at bounding box center [586, 394] width 299 height 19
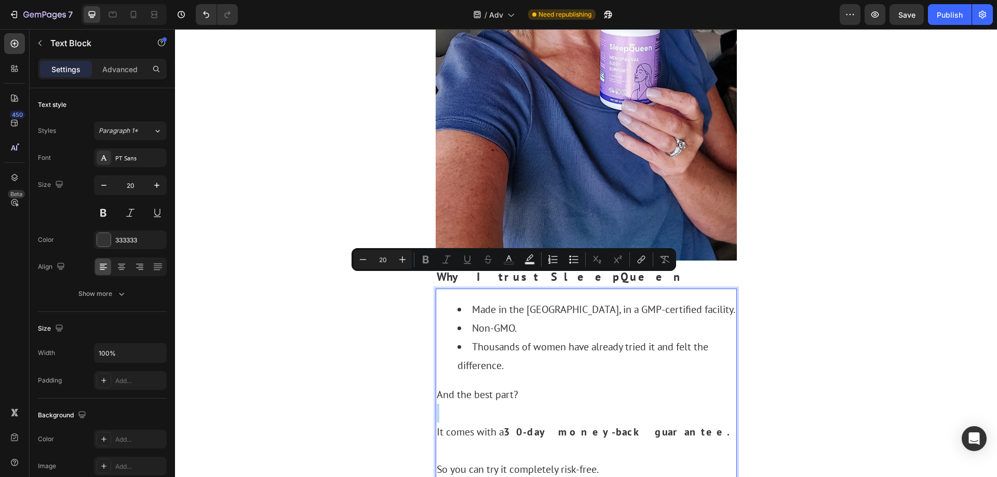
click at [528, 404] on p "Rich Text Editor. Editing area: main" at bounding box center [586, 413] width 299 height 19
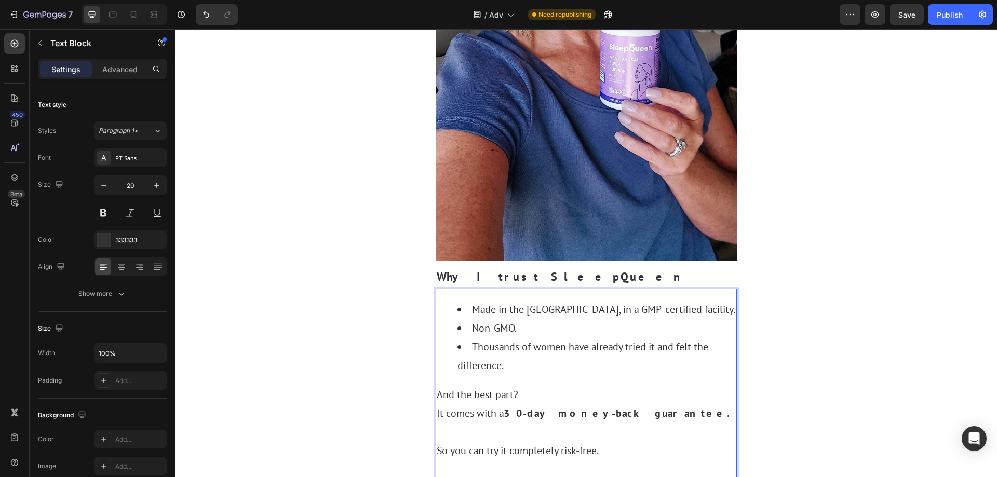
click at [492, 423] on p "Rich Text Editor. Editing area: main" at bounding box center [586, 432] width 299 height 19
click at [480, 441] on p "Rich Text Editor. Editing area: main" at bounding box center [586, 450] width 299 height 19
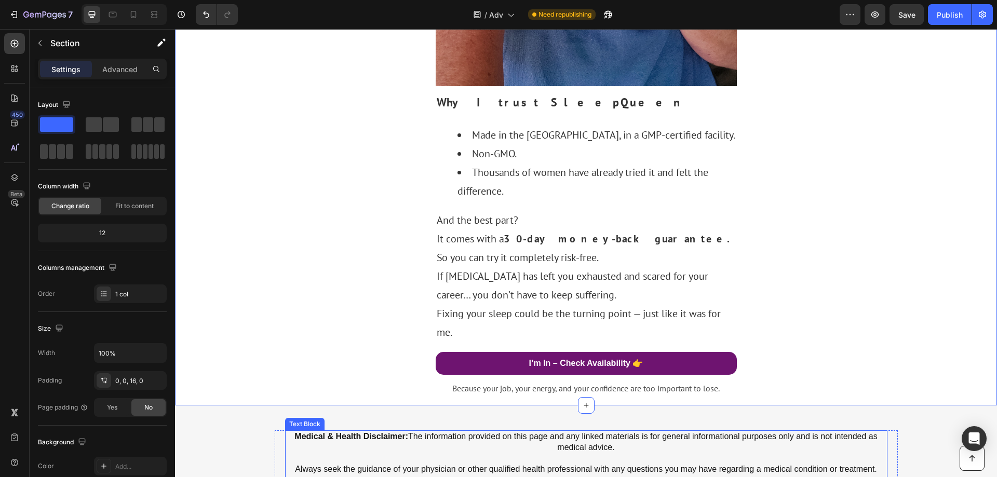
scroll to position [3116, 0]
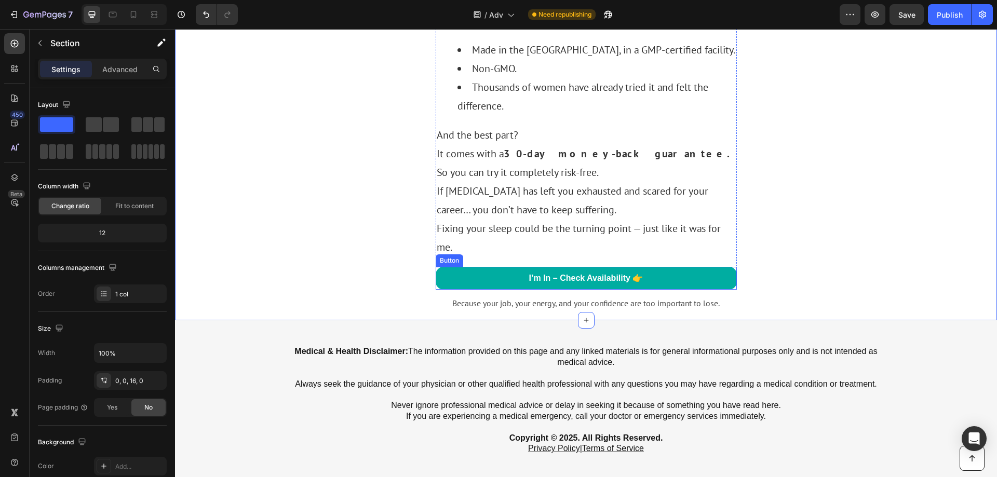
click at [669, 267] on link "I’m In – Check Availability 👉" at bounding box center [586, 278] width 301 height 23
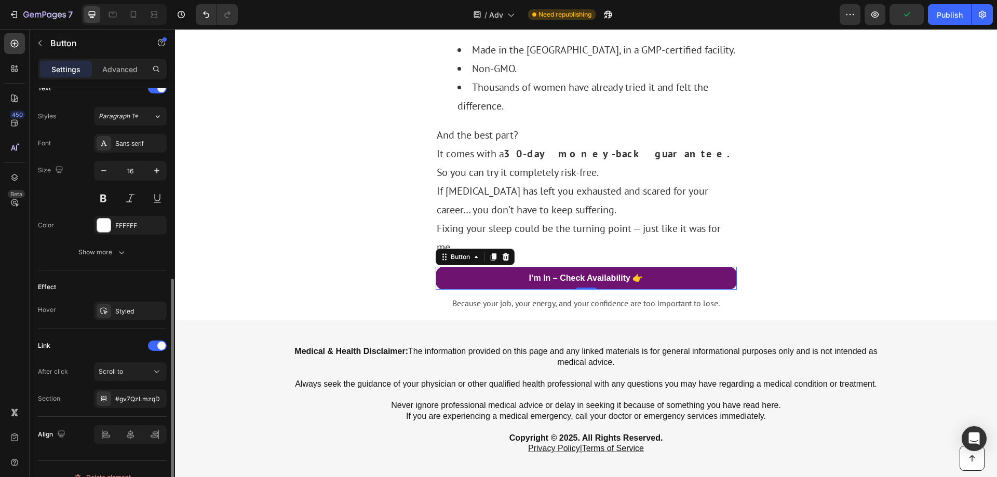
scroll to position [260, 0]
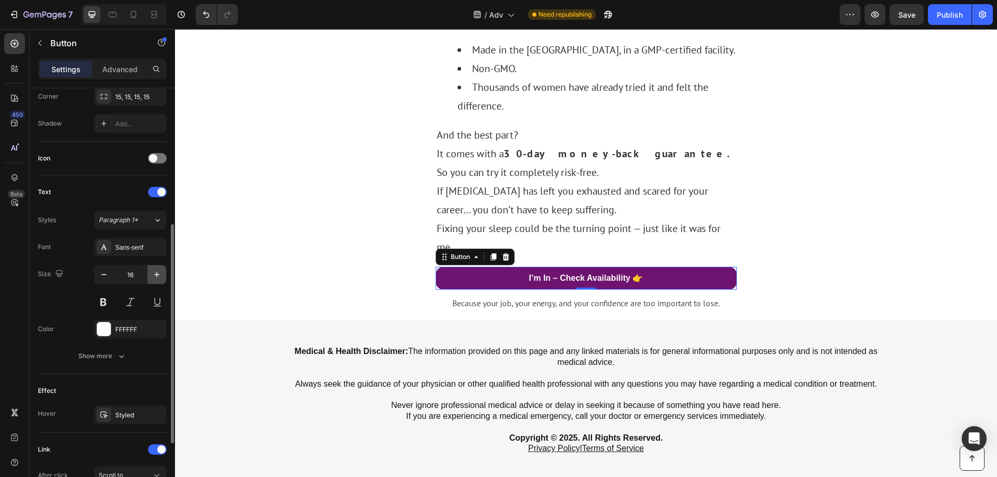
click at [160, 277] on icon "button" at bounding box center [157, 275] width 10 height 10
click at [159, 277] on icon "button" at bounding box center [157, 275] width 10 height 10
type input "18"
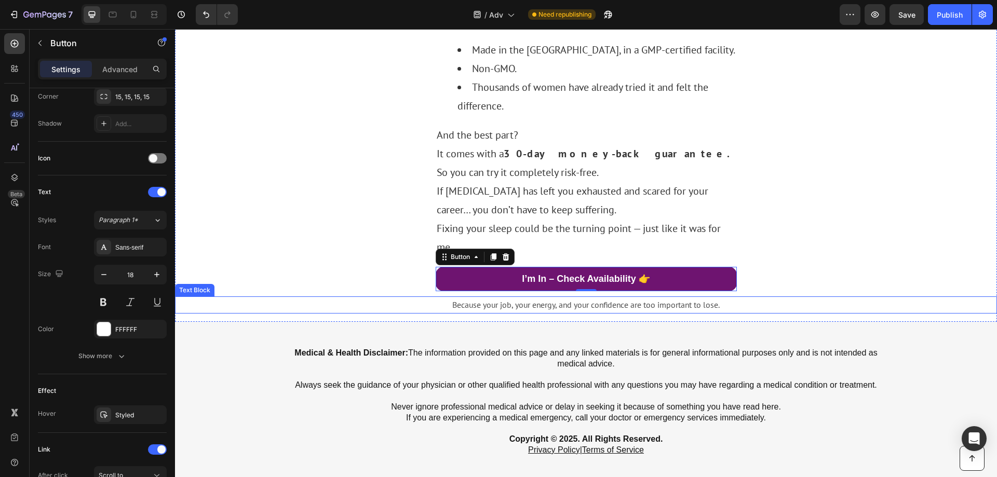
click at [492, 298] on p "Because your job, your energy, and your confidence are too important to lose." at bounding box center [586, 305] width 820 height 15
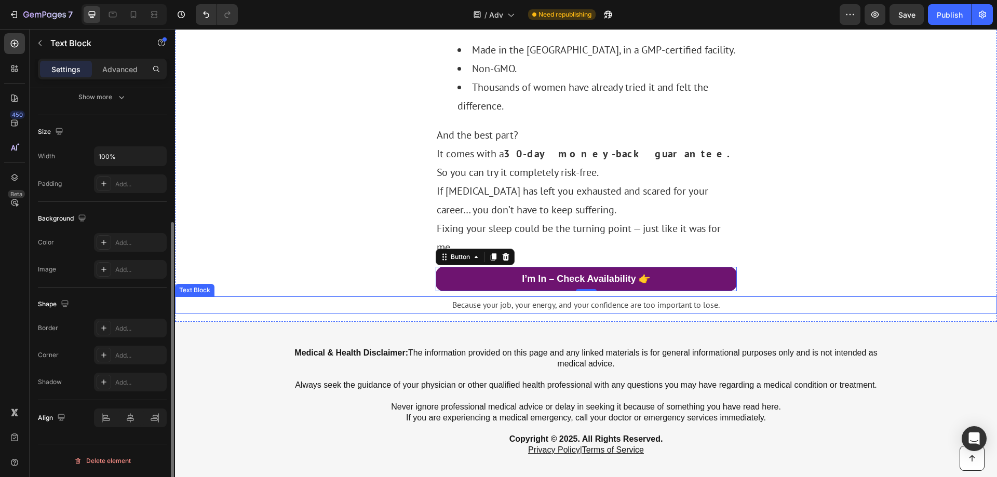
scroll to position [0, 0]
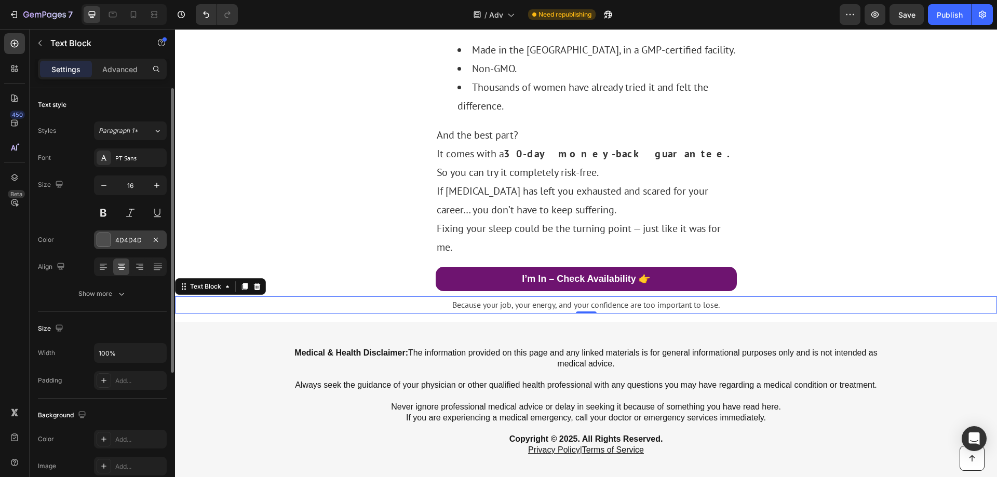
click at [110, 237] on div at bounding box center [104, 240] width 14 height 14
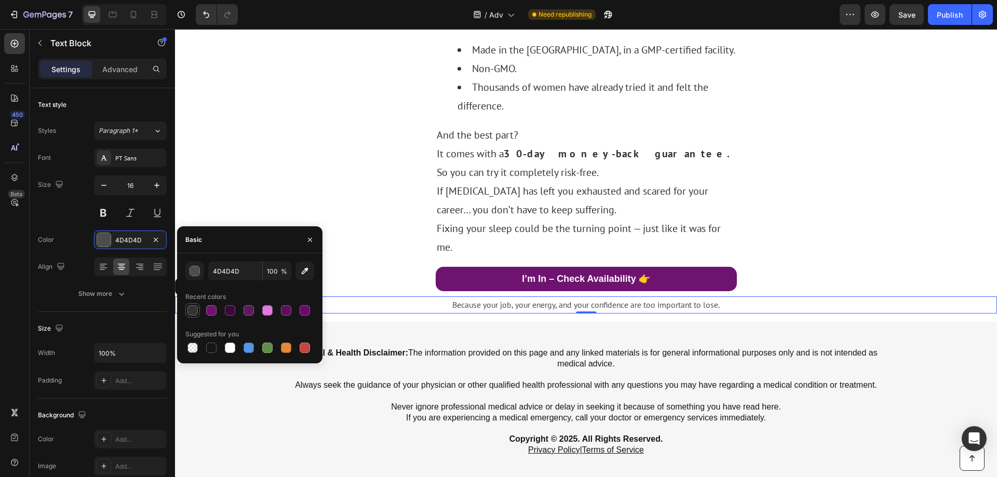
click at [195, 309] on div at bounding box center [192, 310] width 10 height 10
type input "333333"
click at [483, 219] on p "Fixing your sleep could be the turning point — just like it was for me." at bounding box center [586, 237] width 299 height 37
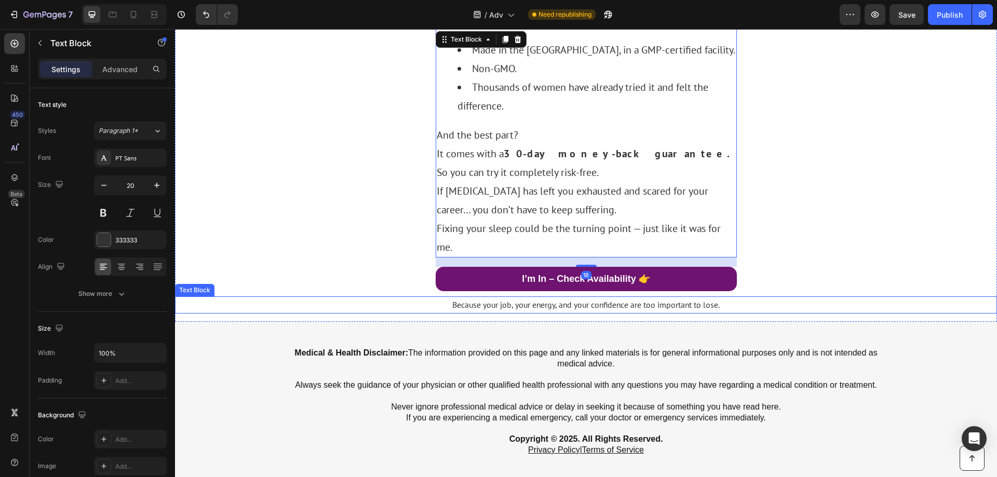
click at [557, 298] on p "Because your job, your energy, and your confidence are too important to lose." at bounding box center [586, 305] width 820 height 15
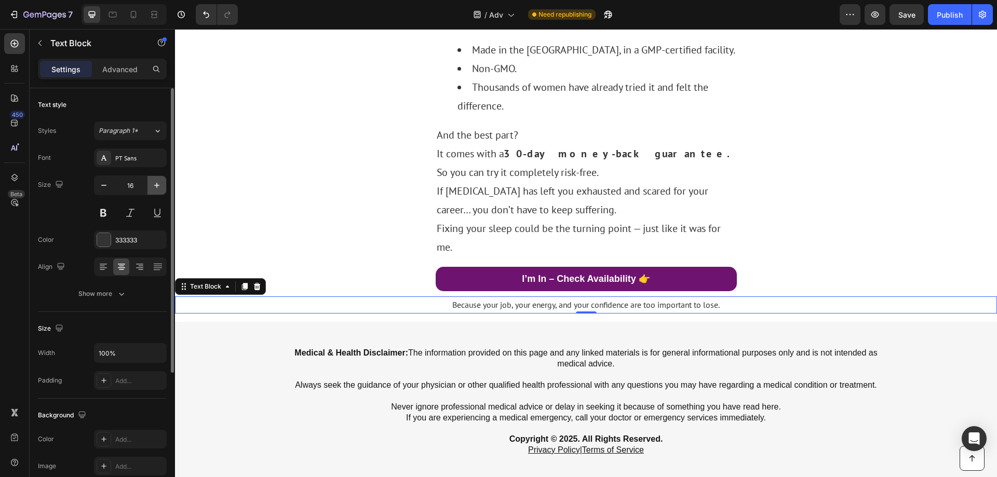
click at [151, 184] on button "button" at bounding box center [157, 185] width 19 height 19
type input "18"
click at [449, 425] on p at bounding box center [586, 430] width 600 height 11
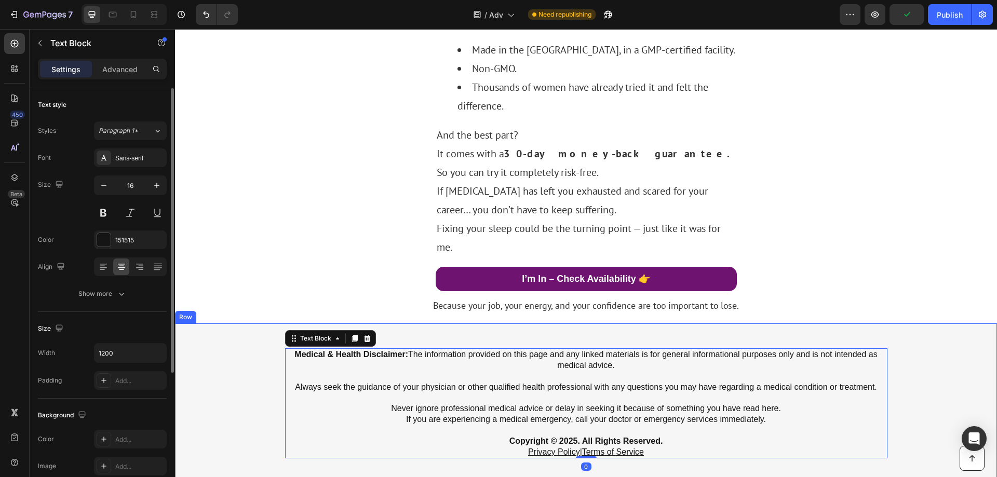
click at [952, 324] on div "Medical & Health Disclaimer: The information provided on this page and any link…" at bounding box center [586, 404] width 822 height 160
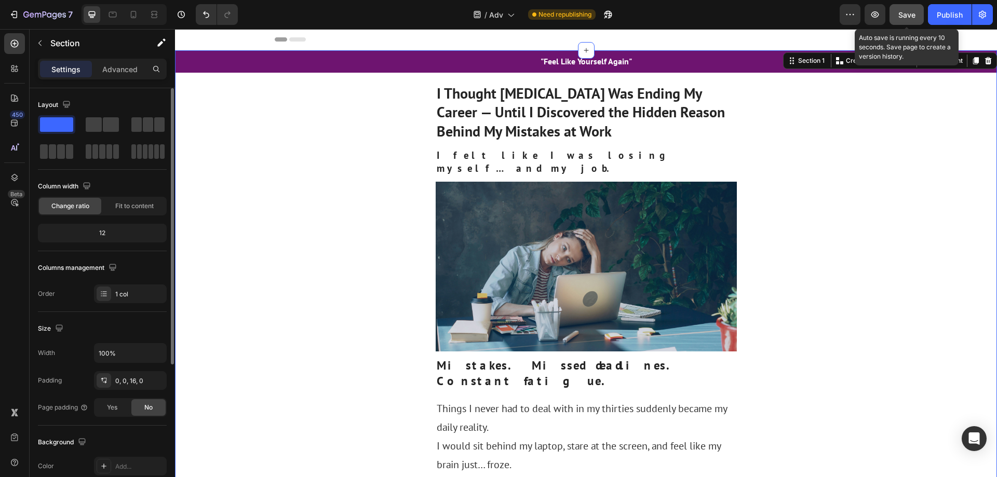
click at [914, 14] on span "Save" at bounding box center [907, 14] width 17 height 9
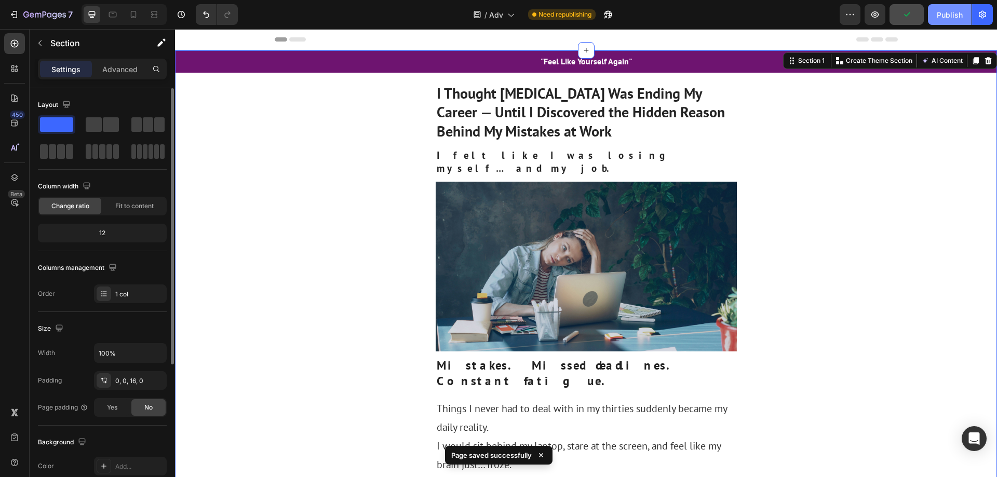
click at [957, 19] on div "Publish" at bounding box center [950, 14] width 26 height 11
click at [72, 105] on button "button" at bounding box center [66, 104] width 12 height 12
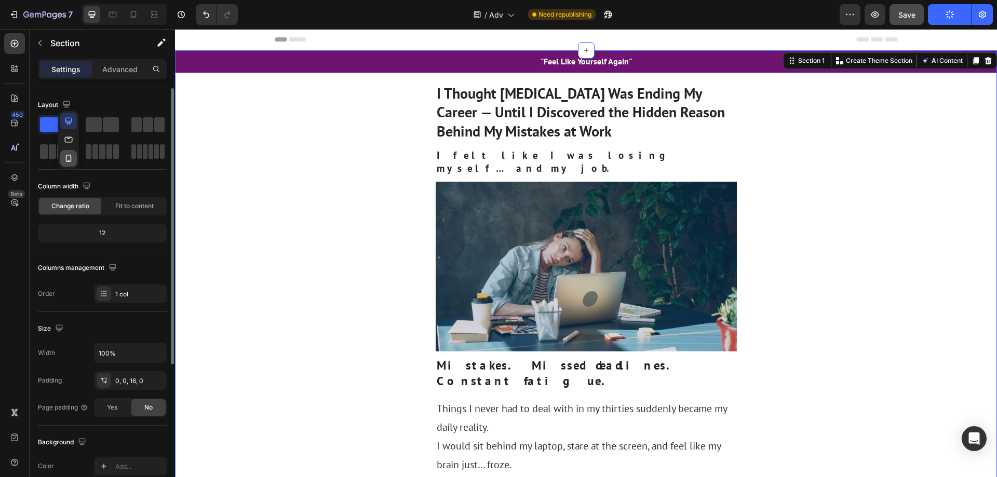
click at [66, 157] on icon "button" at bounding box center [68, 158] width 10 height 10
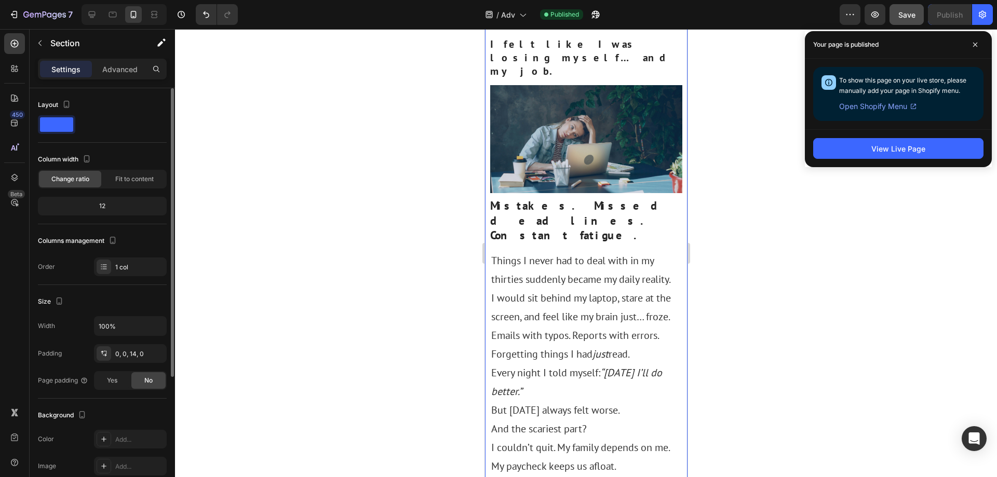
scroll to position [52, 0]
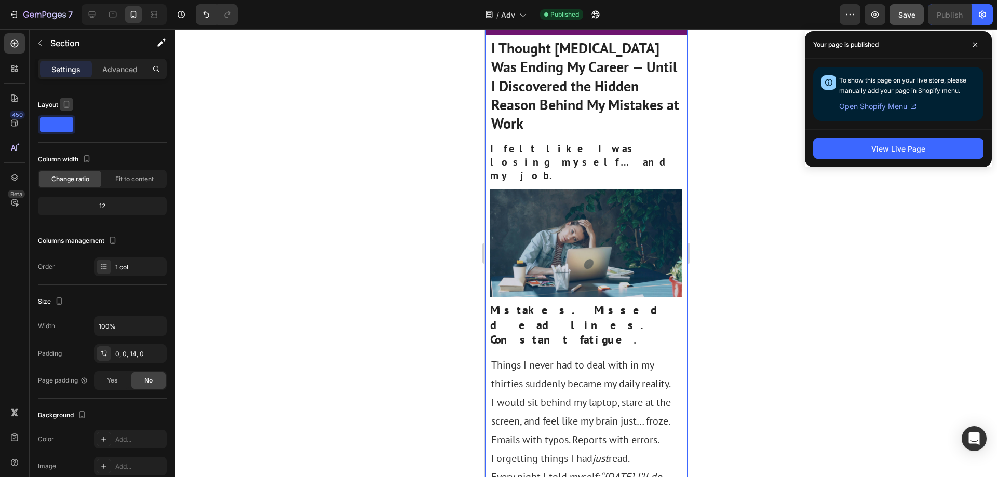
click at [66, 102] on icon "button" at bounding box center [66, 104] width 10 height 10
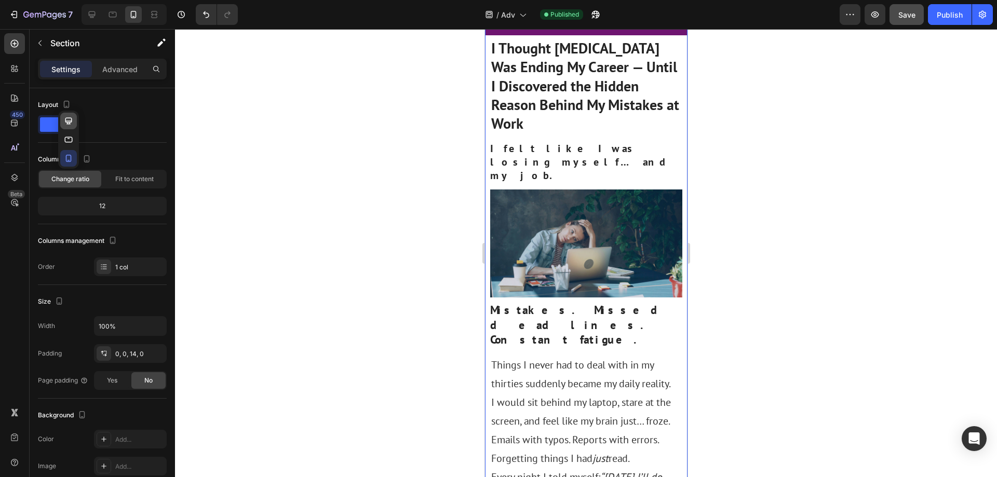
click at [70, 118] on icon "button" at bounding box center [68, 121] width 10 height 10
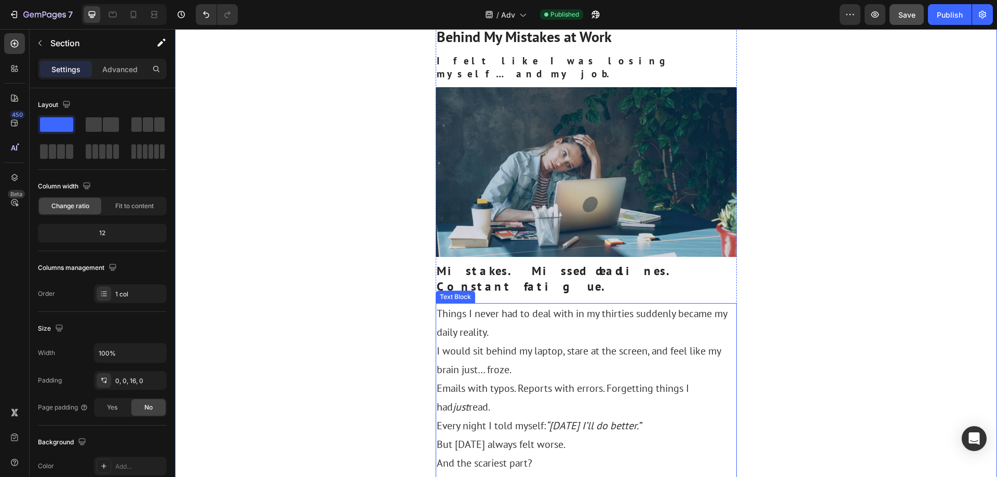
scroll to position [312, 0]
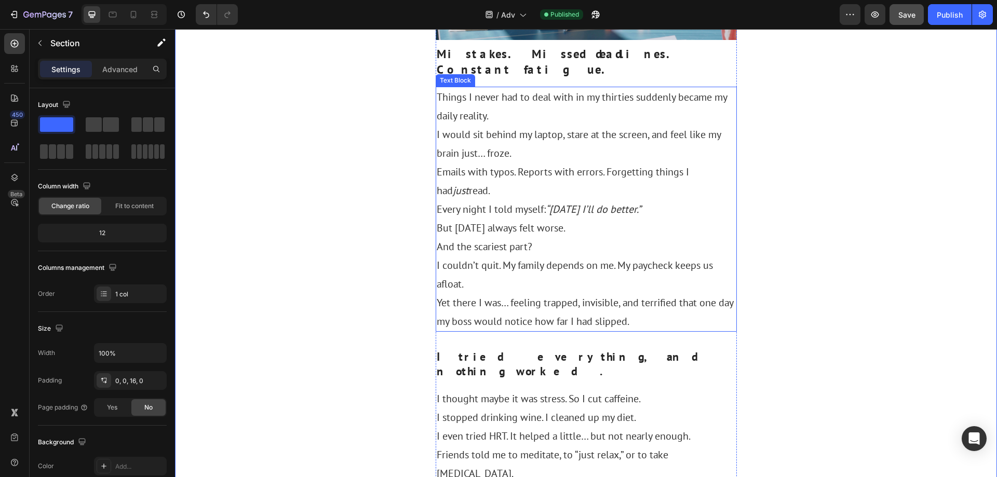
click at [588, 256] on p "I couldn’t quit. My family depends on me. My paycheck keeps us afloat." at bounding box center [586, 274] width 299 height 37
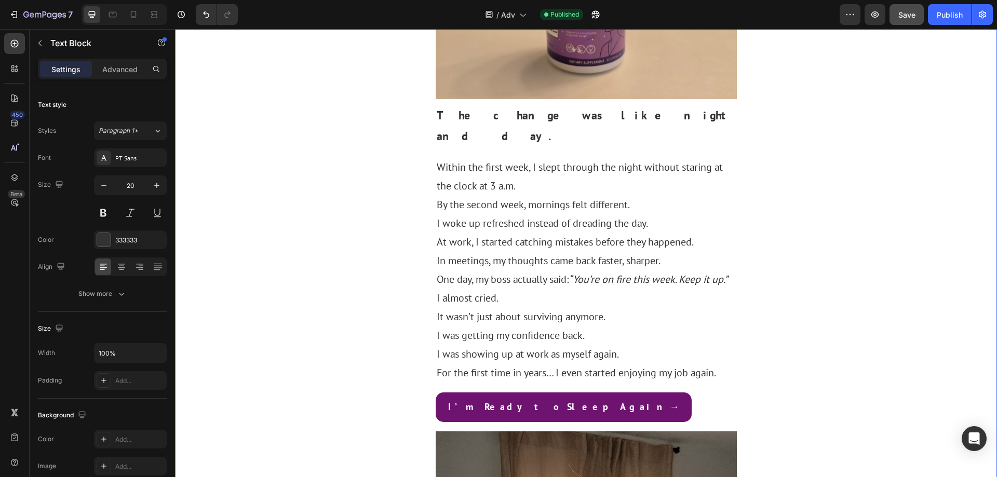
scroll to position [2017, 0]
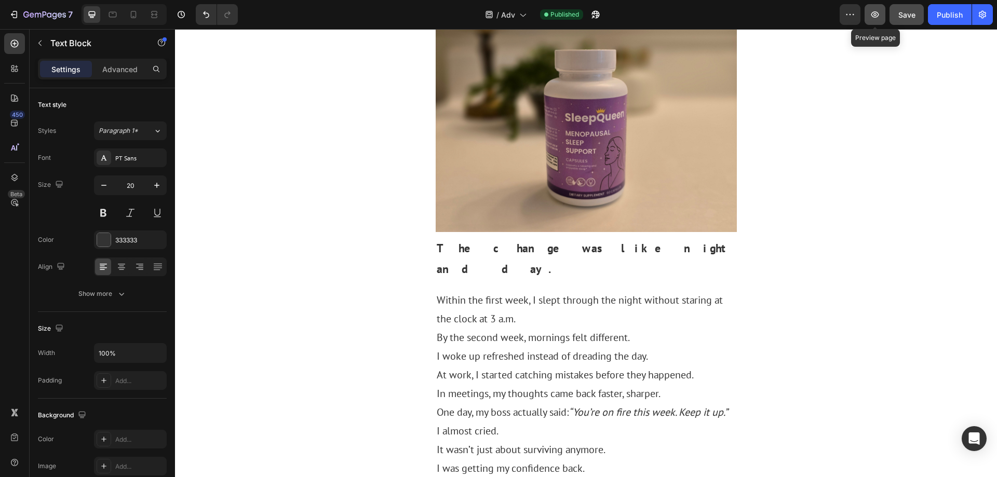
click at [877, 14] on icon "button" at bounding box center [876, 14] width 8 height 6
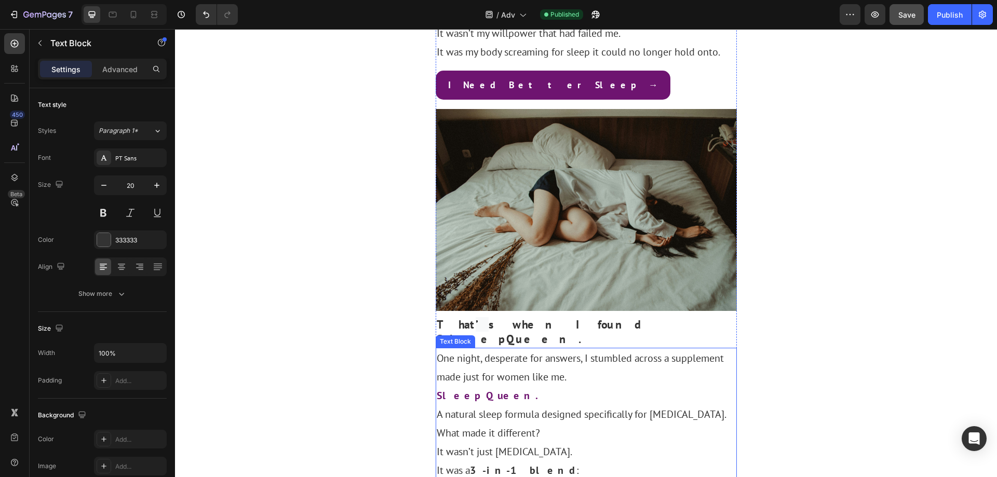
scroll to position [1342, 0]
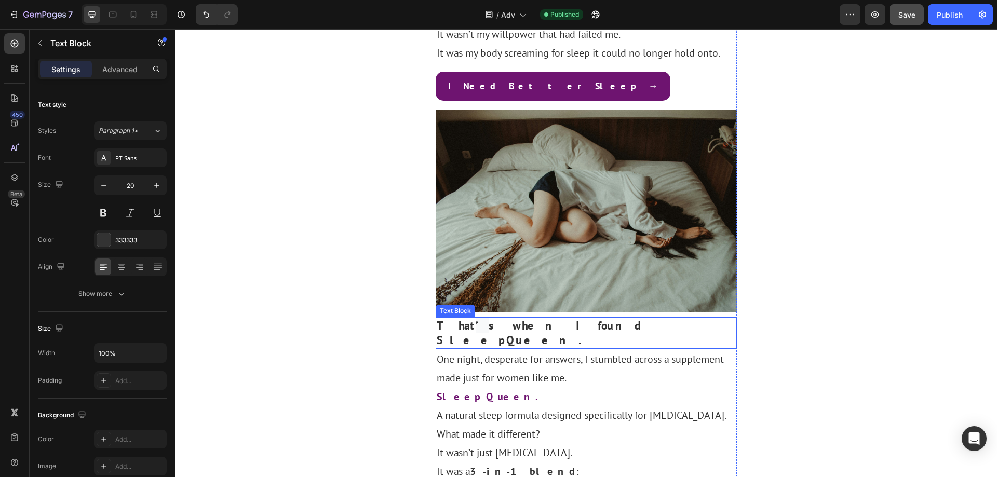
click at [585, 318] on strong "s when I found SleepQueen." at bounding box center [550, 333] width 226 height 30
